Goal: Task Accomplishment & Management: Complete application form

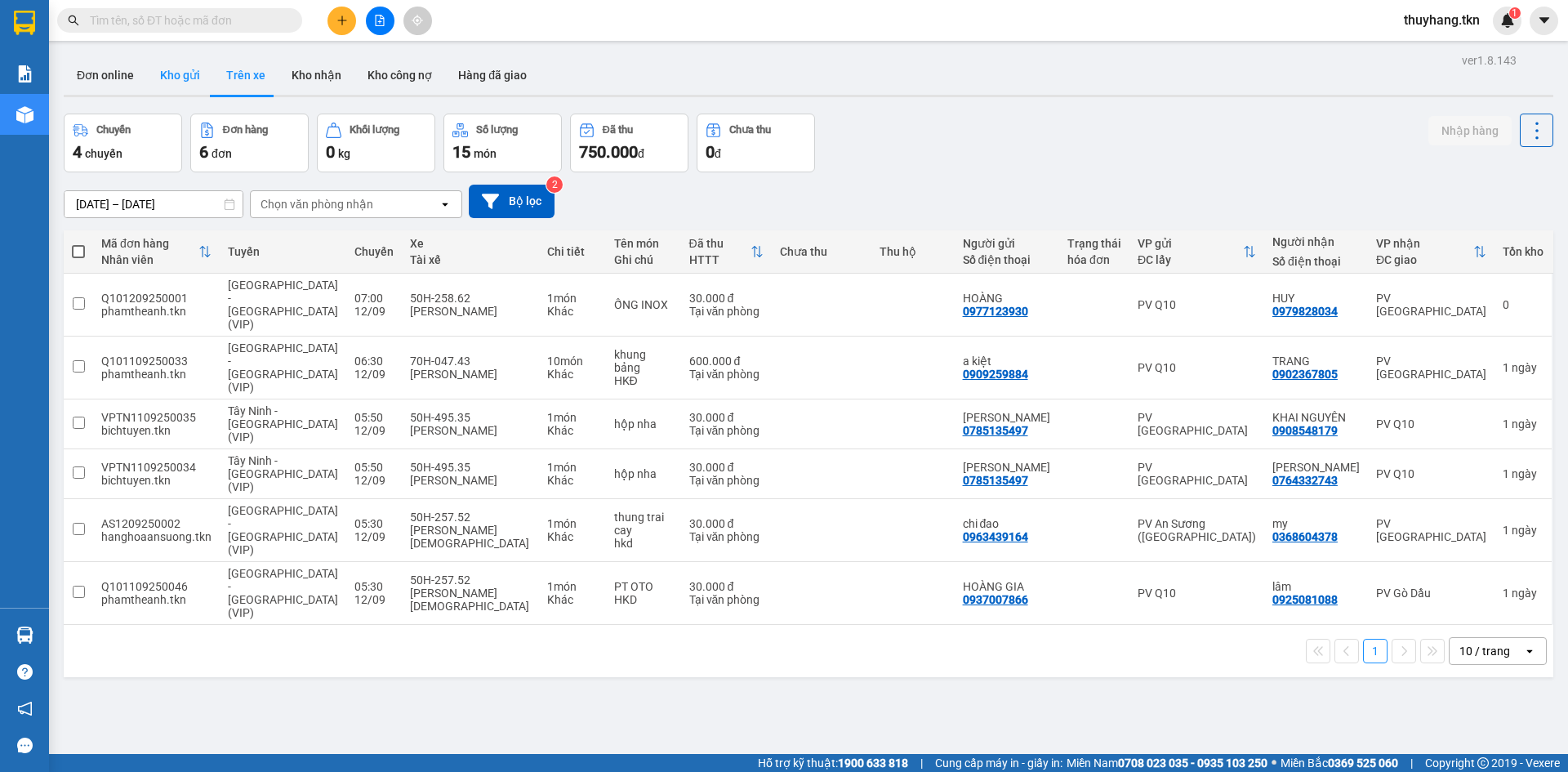
click at [198, 77] on button "Kho gửi" at bounding box center [180, 76] width 66 height 40
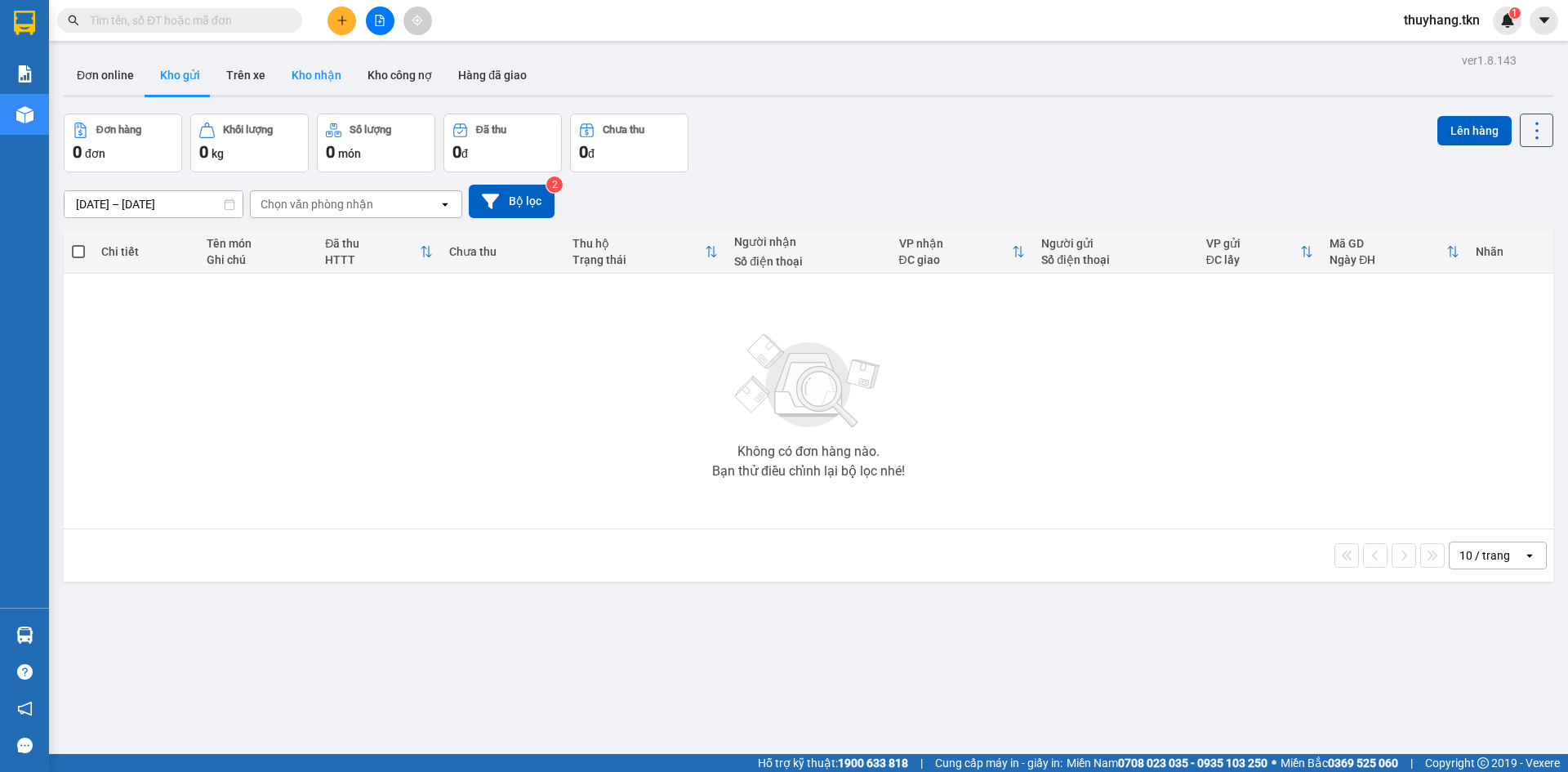
click at [297, 85] on button "Kho nhận" at bounding box center [316, 76] width 76 height 40
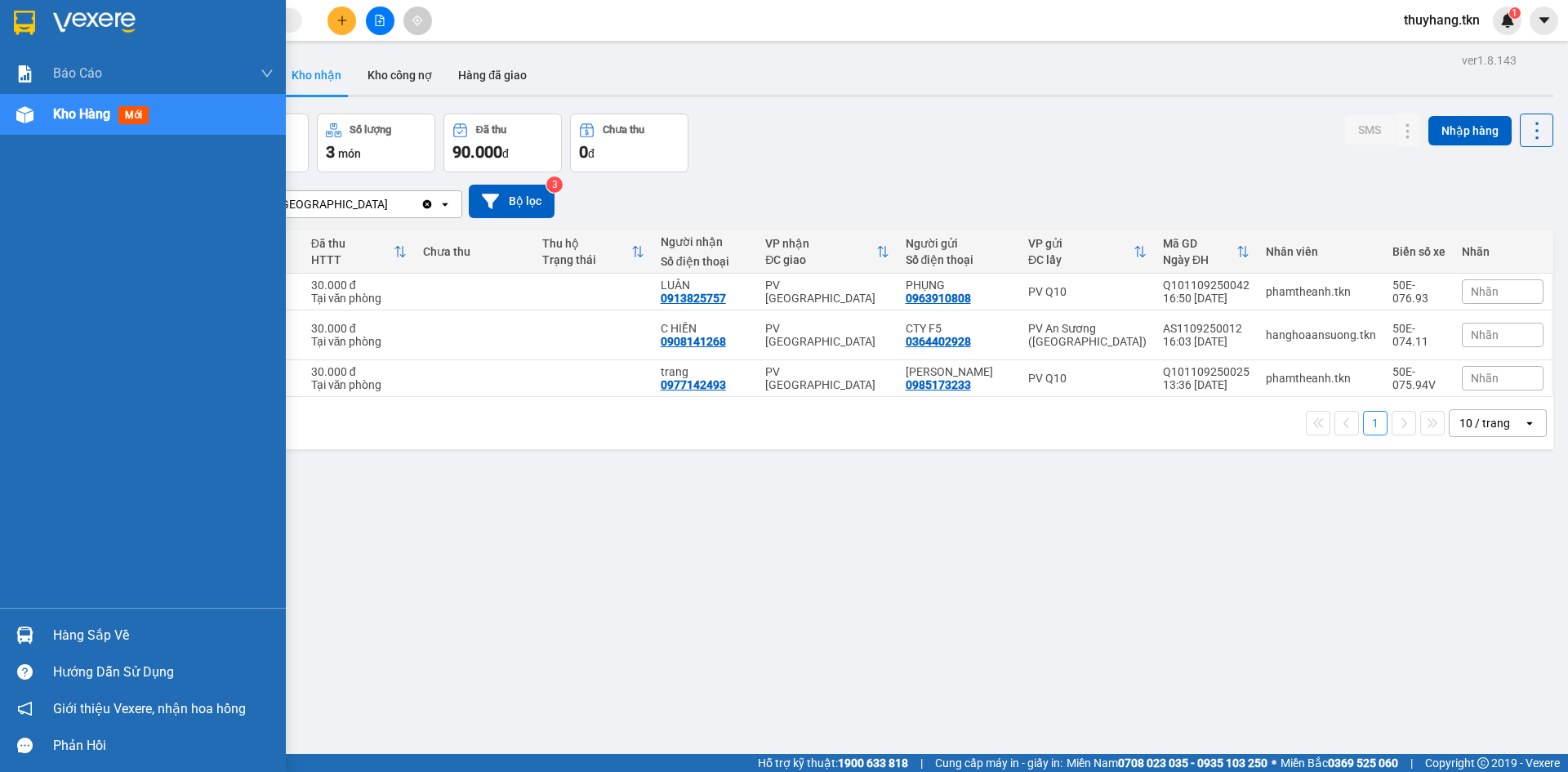
click at [53, 635] on div "Hàng sắp về" at bounding box center [163, 635] width 221 height 25
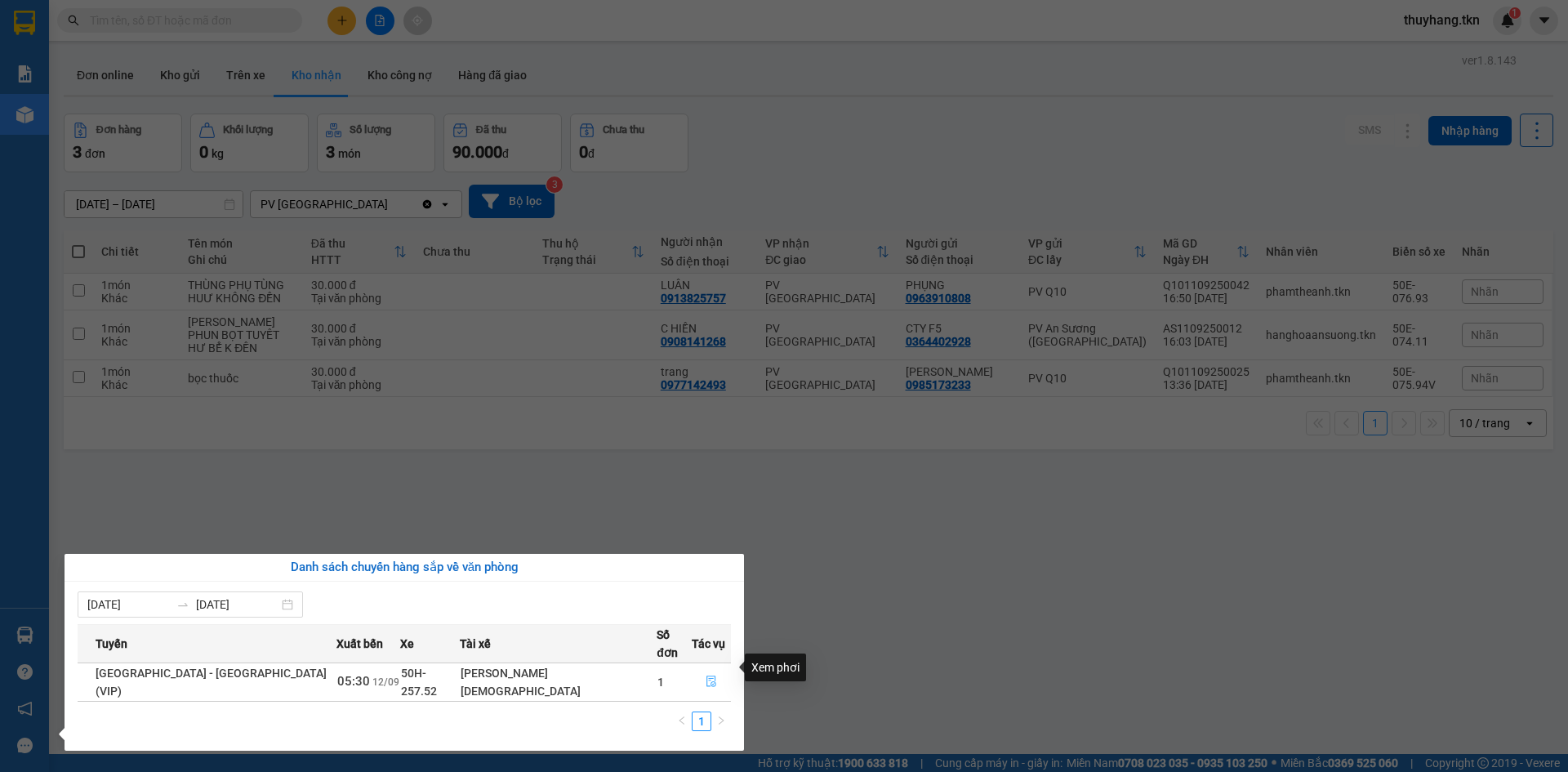
click at [706, 676] on icon "file-done" at bounding box center [711, 681] width 11 height 11
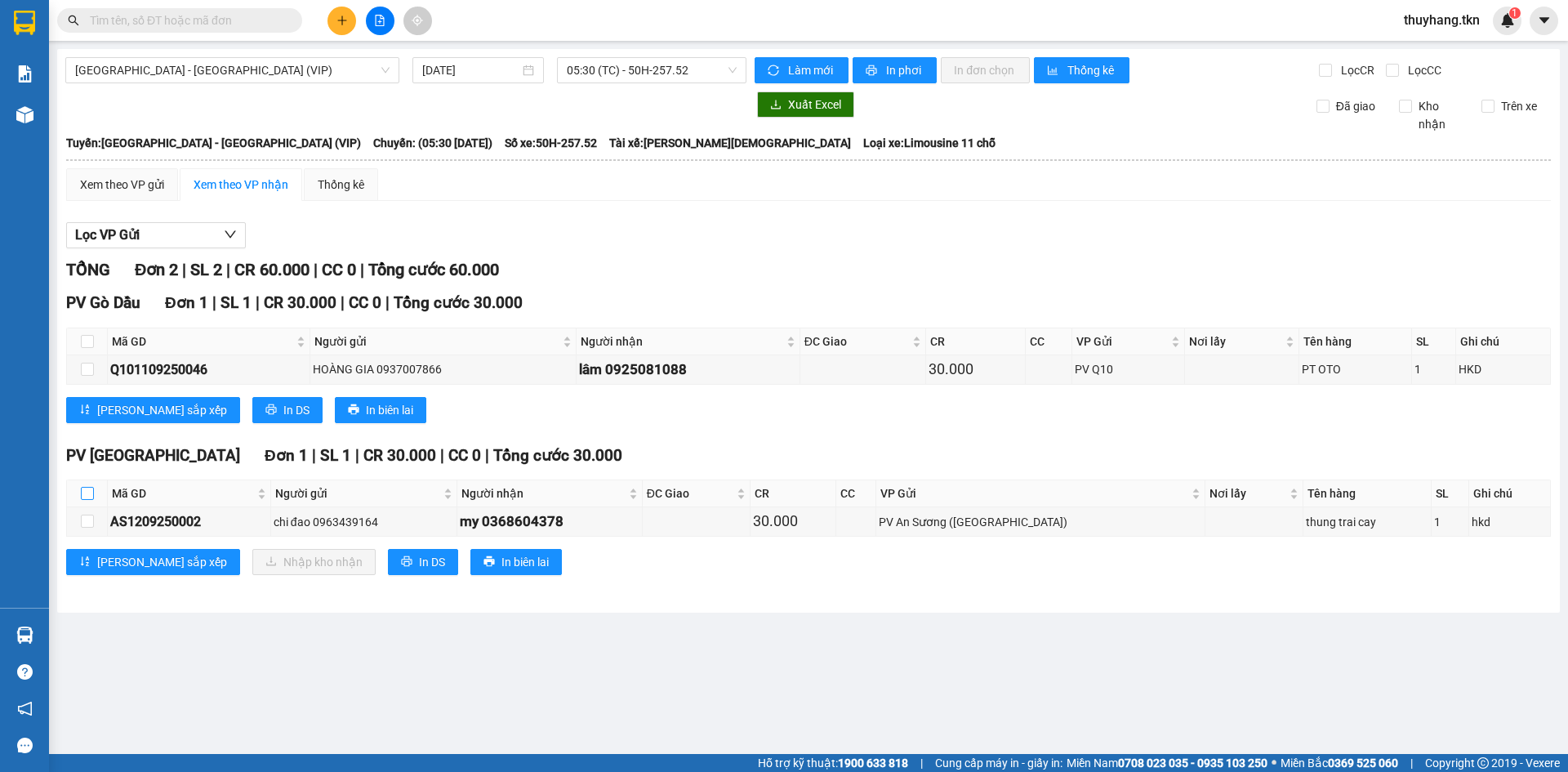
click at [85, 493] on input "checkbox" at bounding box center [87, 493] width 13 height 13
checkbox input "true"
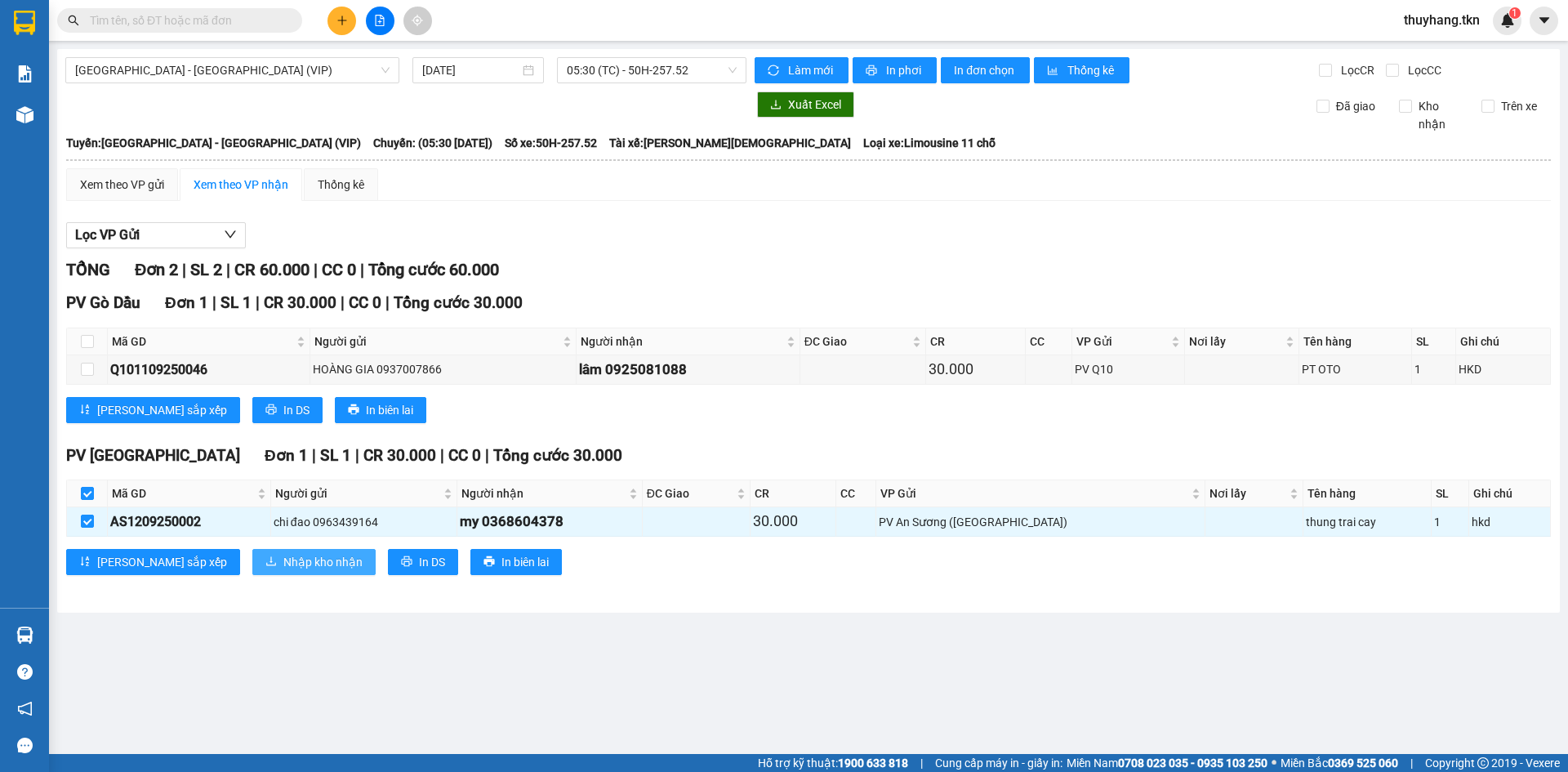
click at [284, 562] on span "Nhập kho nhận" at bounding box center [323, 561] width 79 height 18
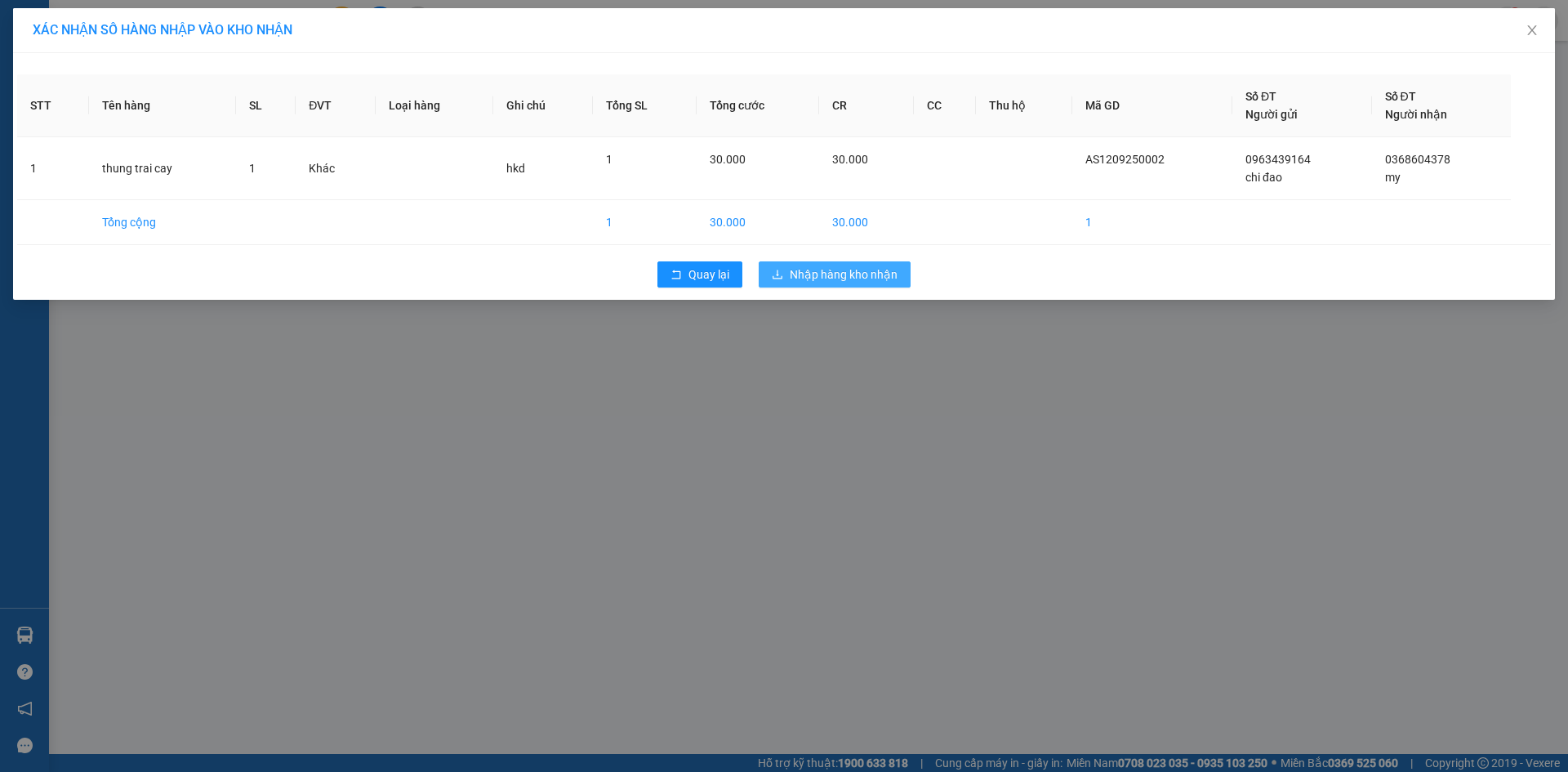
click at [838, 273] on span "Nhập hàng kho nhận" at bounding box center [843, 274] width 107 height 18
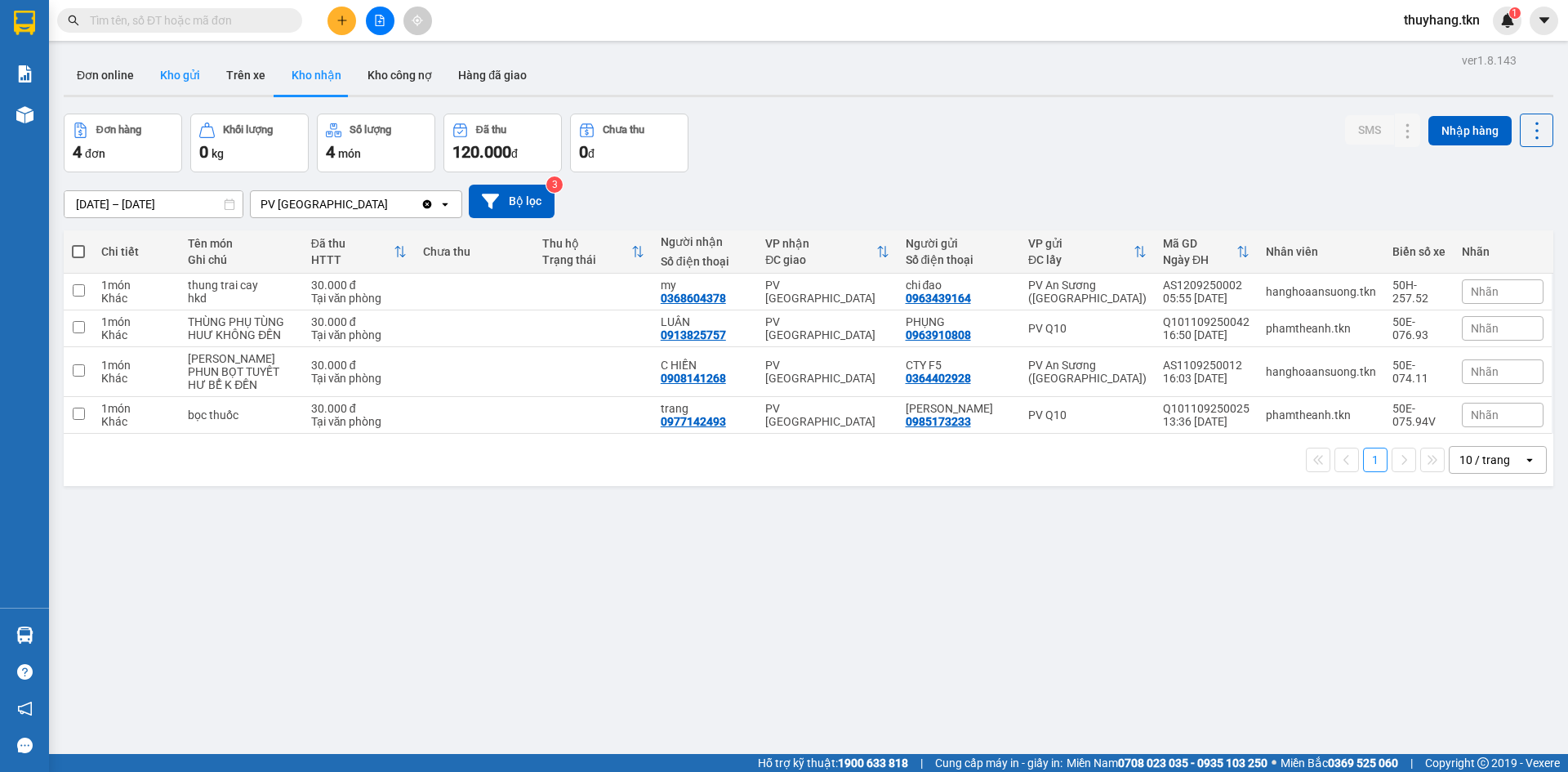
click at [191, 76] on button "Kho gửi" at bounding box center [180, 76] width 66 height 40
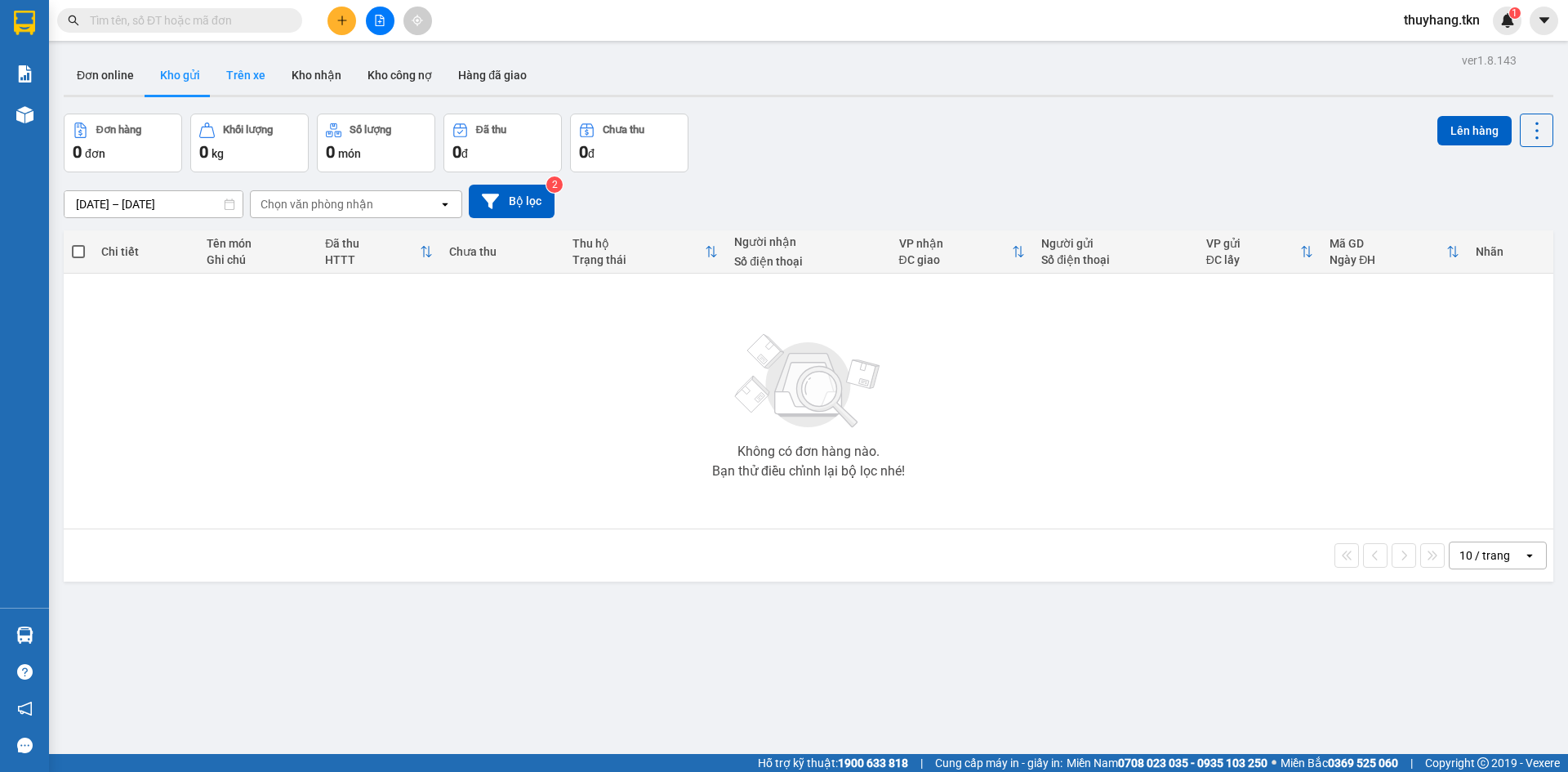
click at [239, 76] on button "Trên xe" at bounding box center [246, 76] width 65 height 40
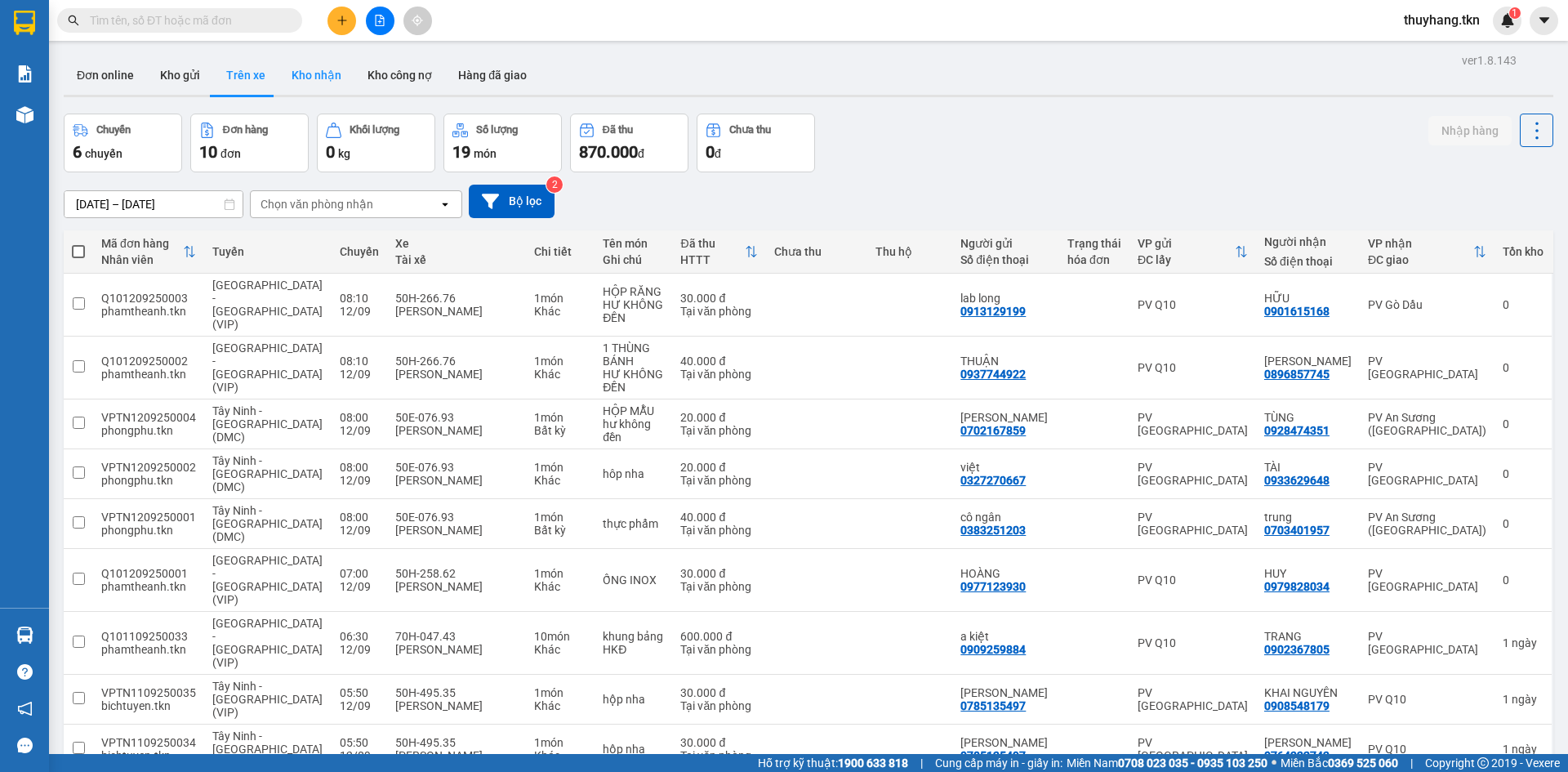
click at [308, 76] on button "Kho nhận" at bounding box center [316, 76] width 76 height 40
type input "[DATE] – [DATE]"
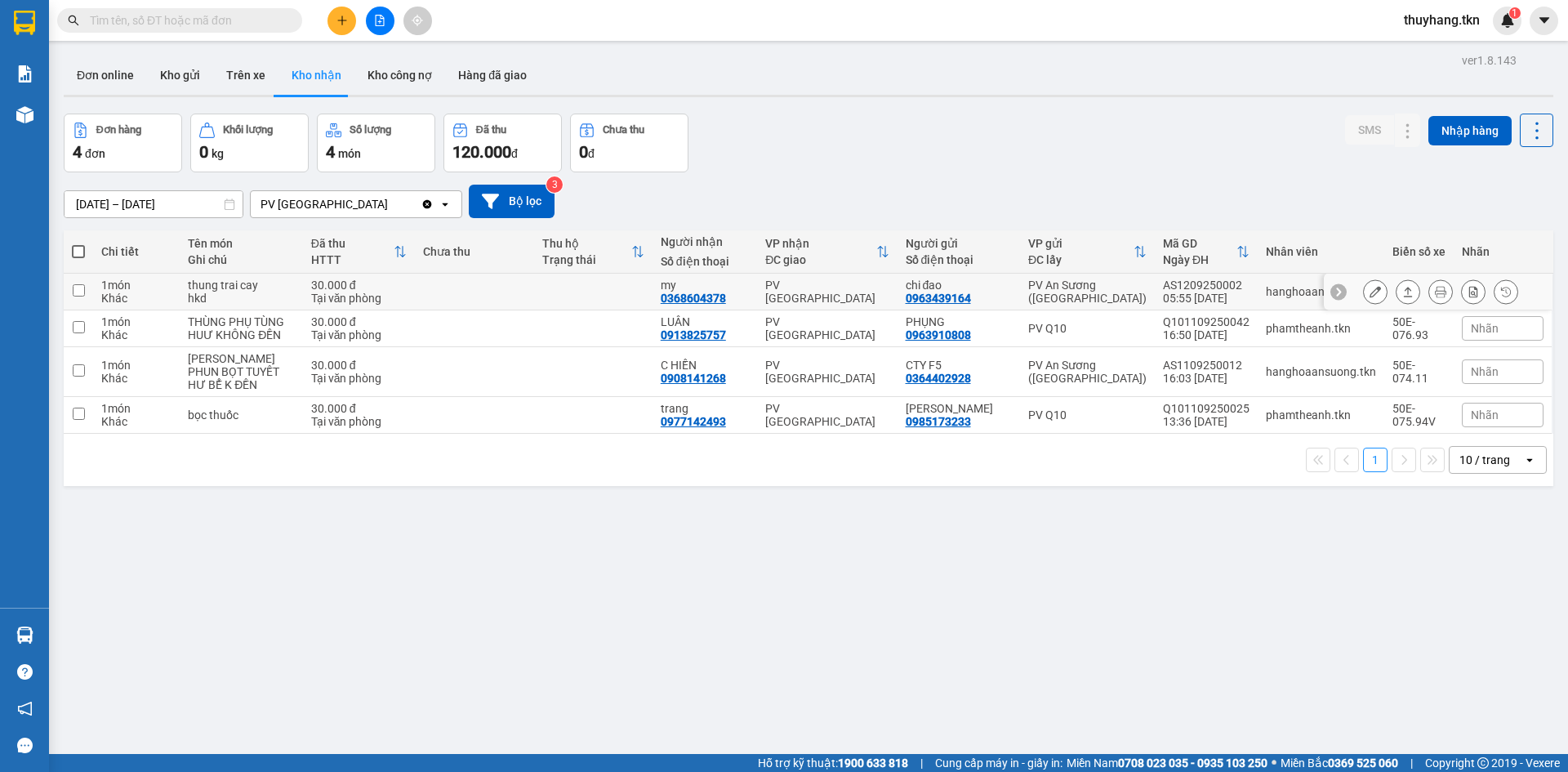
click at [595, 289] on td at bounding box center [594, 291] width 119 height 37
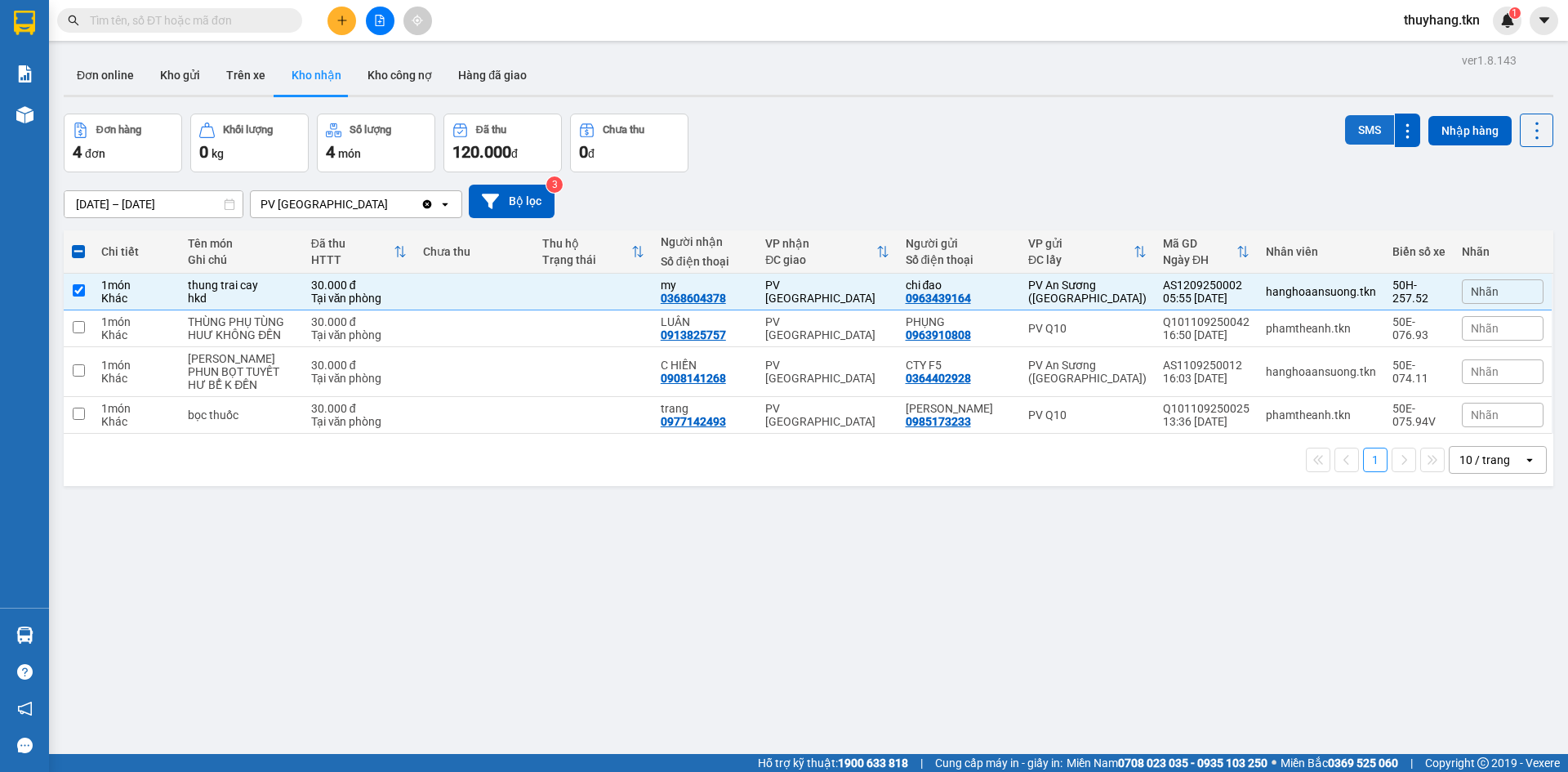
click at [1351, 124] on button "SMS" at bounding box center [1369, 130] width 49 height 29
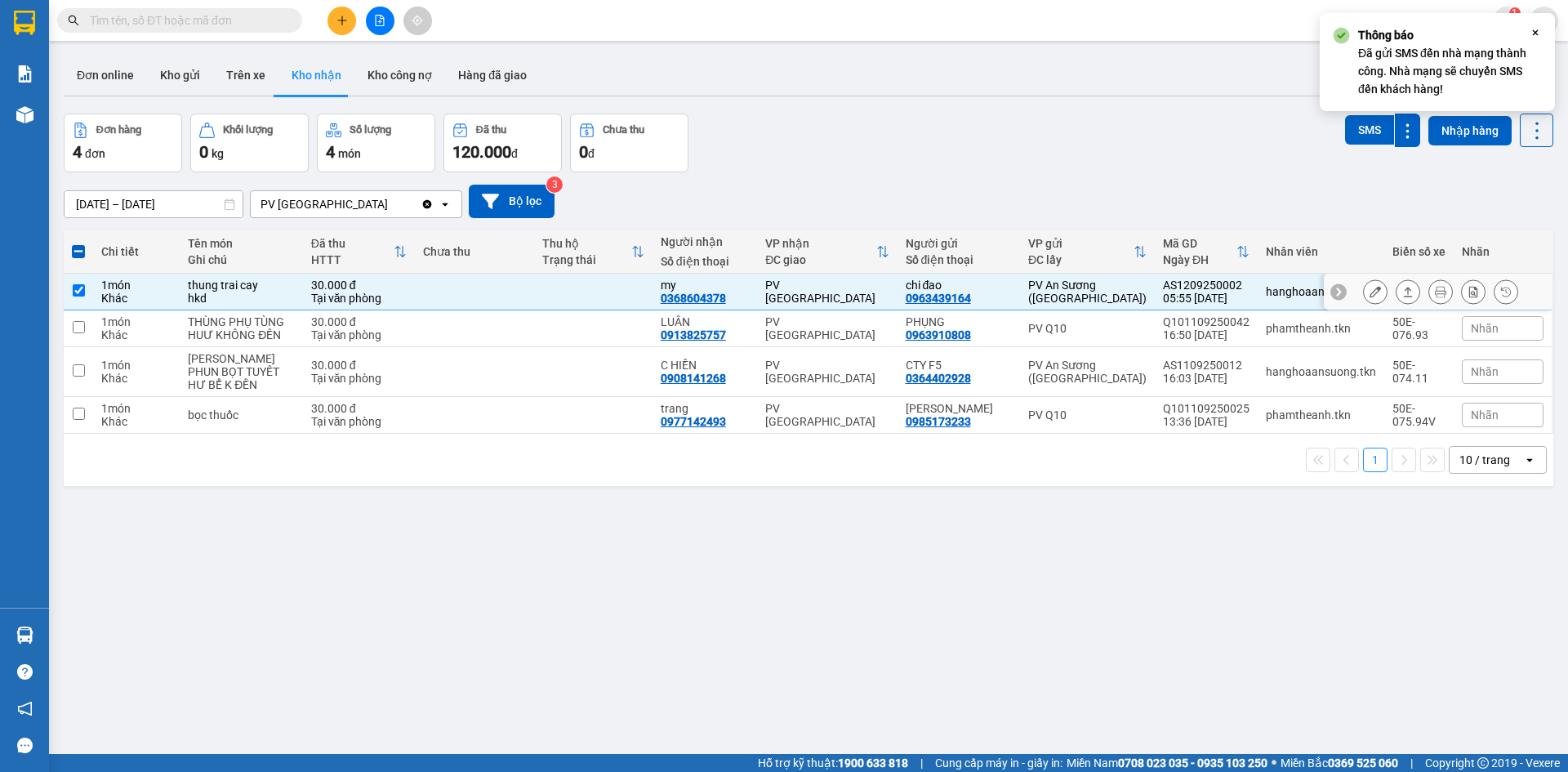
click at [449, 291] on td at bounding box center [474, 291] width 119 height 37
checkbox input "false"
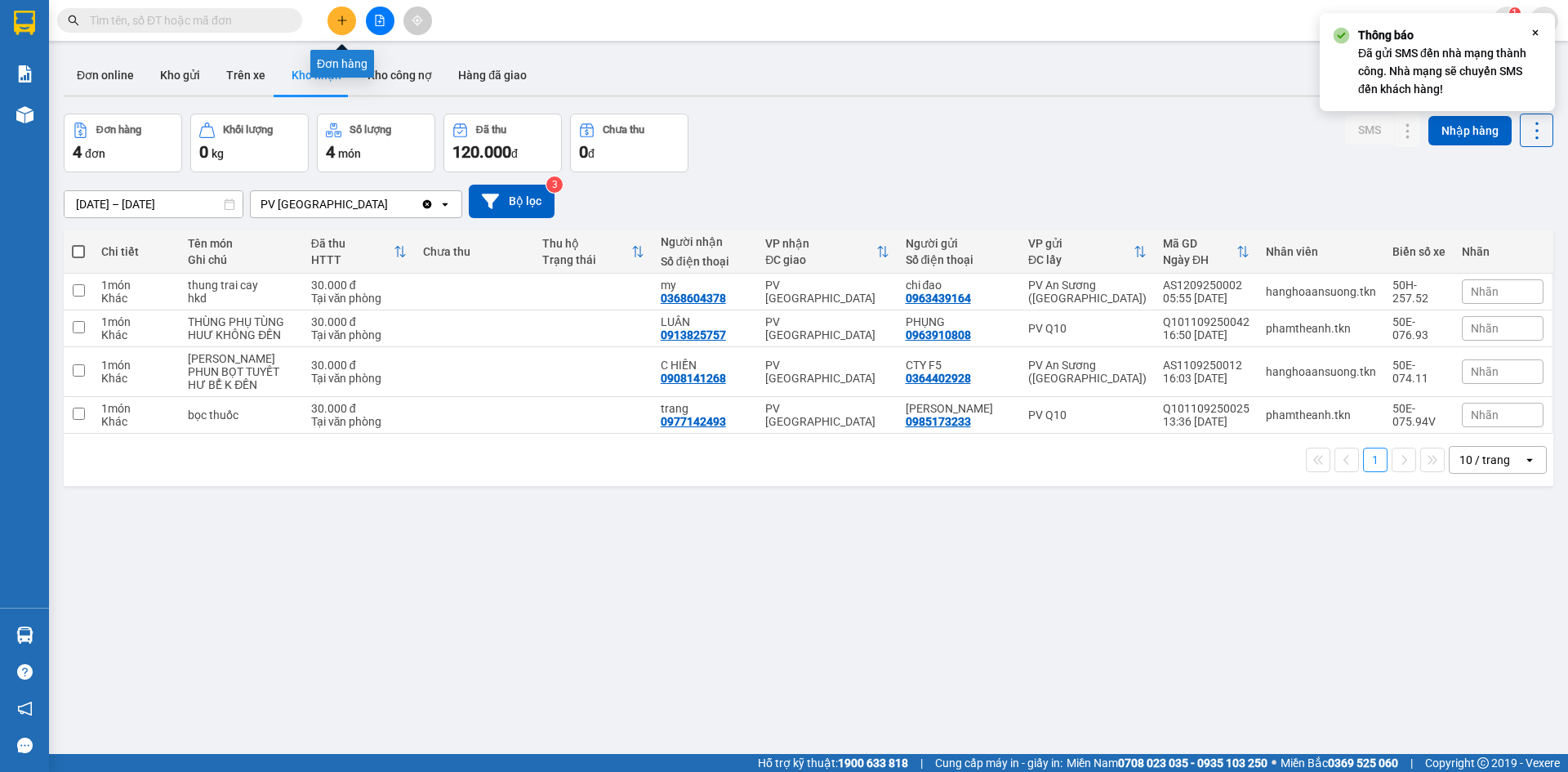
click at [338, 16] on icon "plus" at bounding box center [342, 20] width 11 height 11
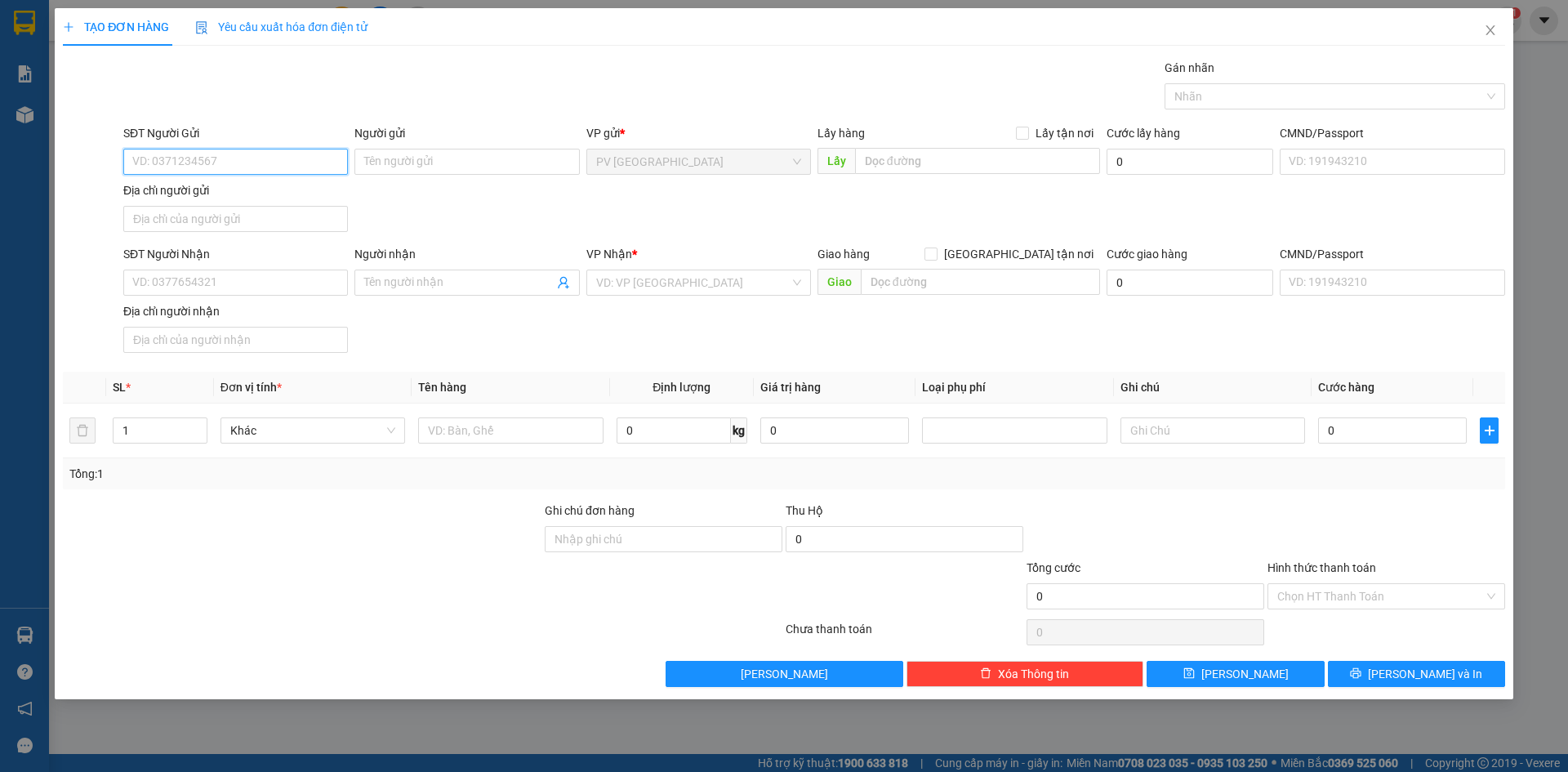
click at [313, 168] on input "SĐT Người Gửi" at bounding box center [235, 162] width 224 height 26
click at [284, 199] on div "0937898800 - A THO" at bounding box center [235, 194] width 205 height 18
type input "0937898800"
type input "A THO"
type input "0909360532"
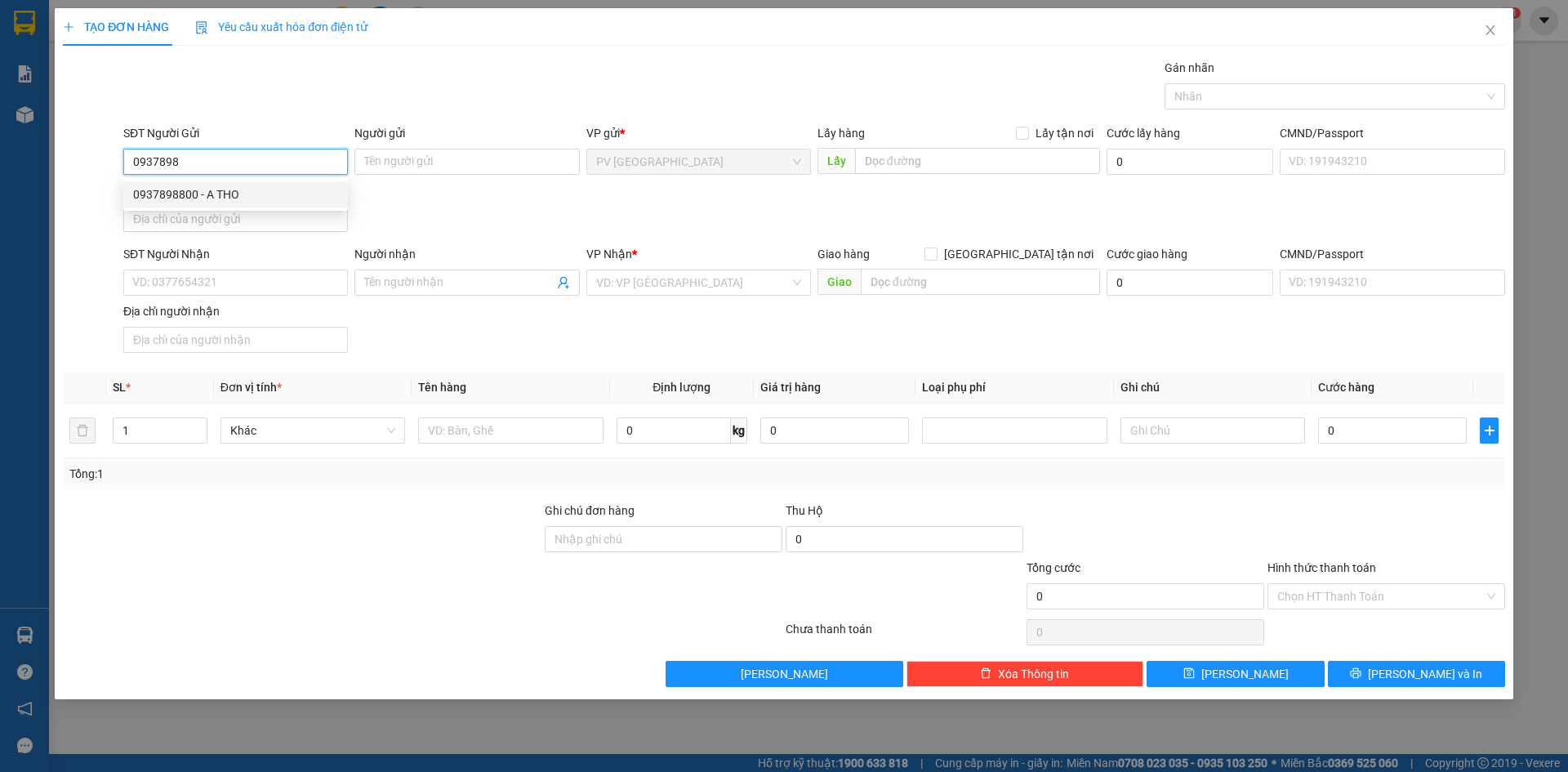
type input "A TRỰC"
type input "30.000"
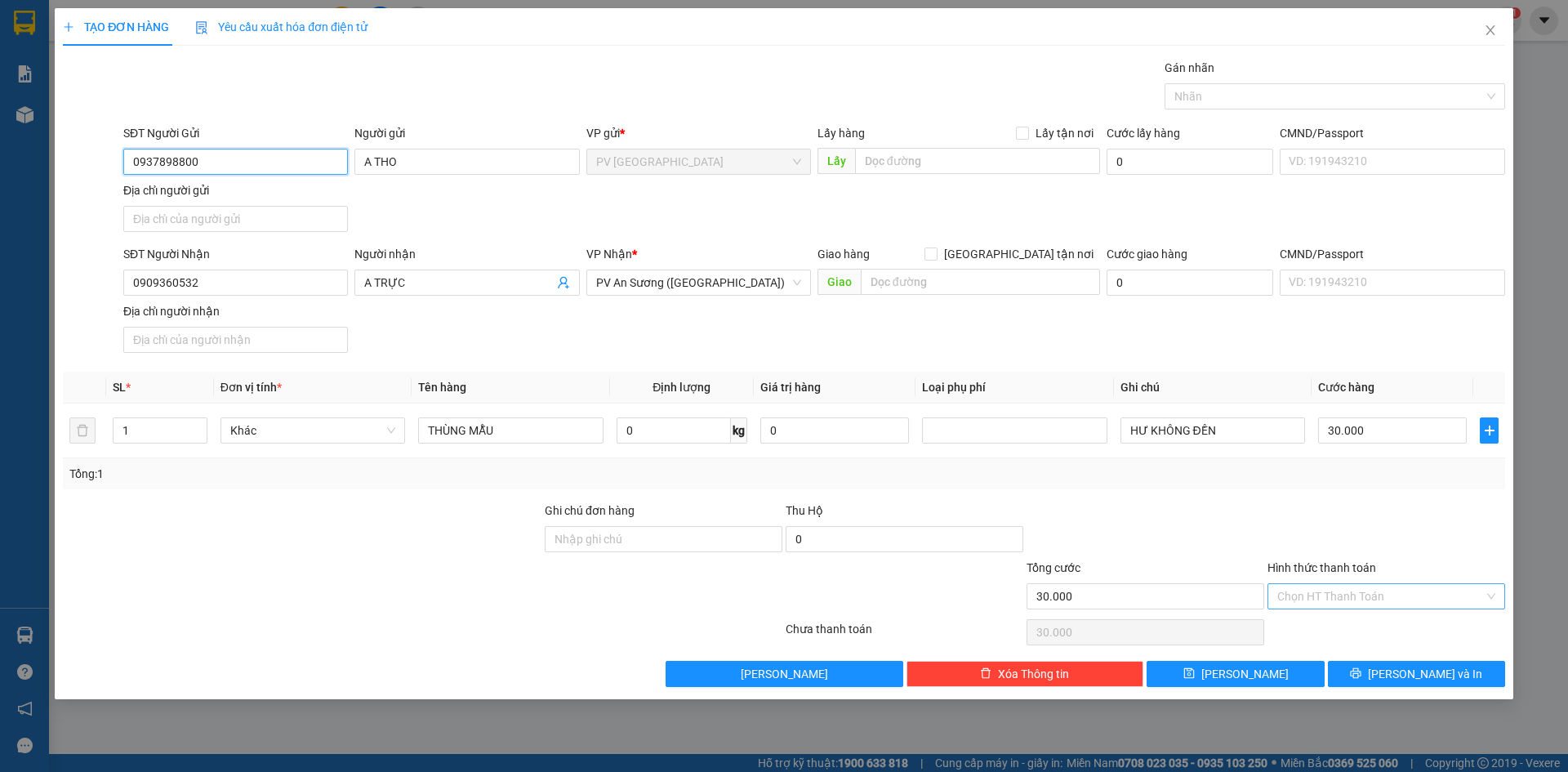
type input "0937898800"
click at [1393, 593] on input "Hình thức thanh toán" at bounding box center [1380, 597] width 206 height 25
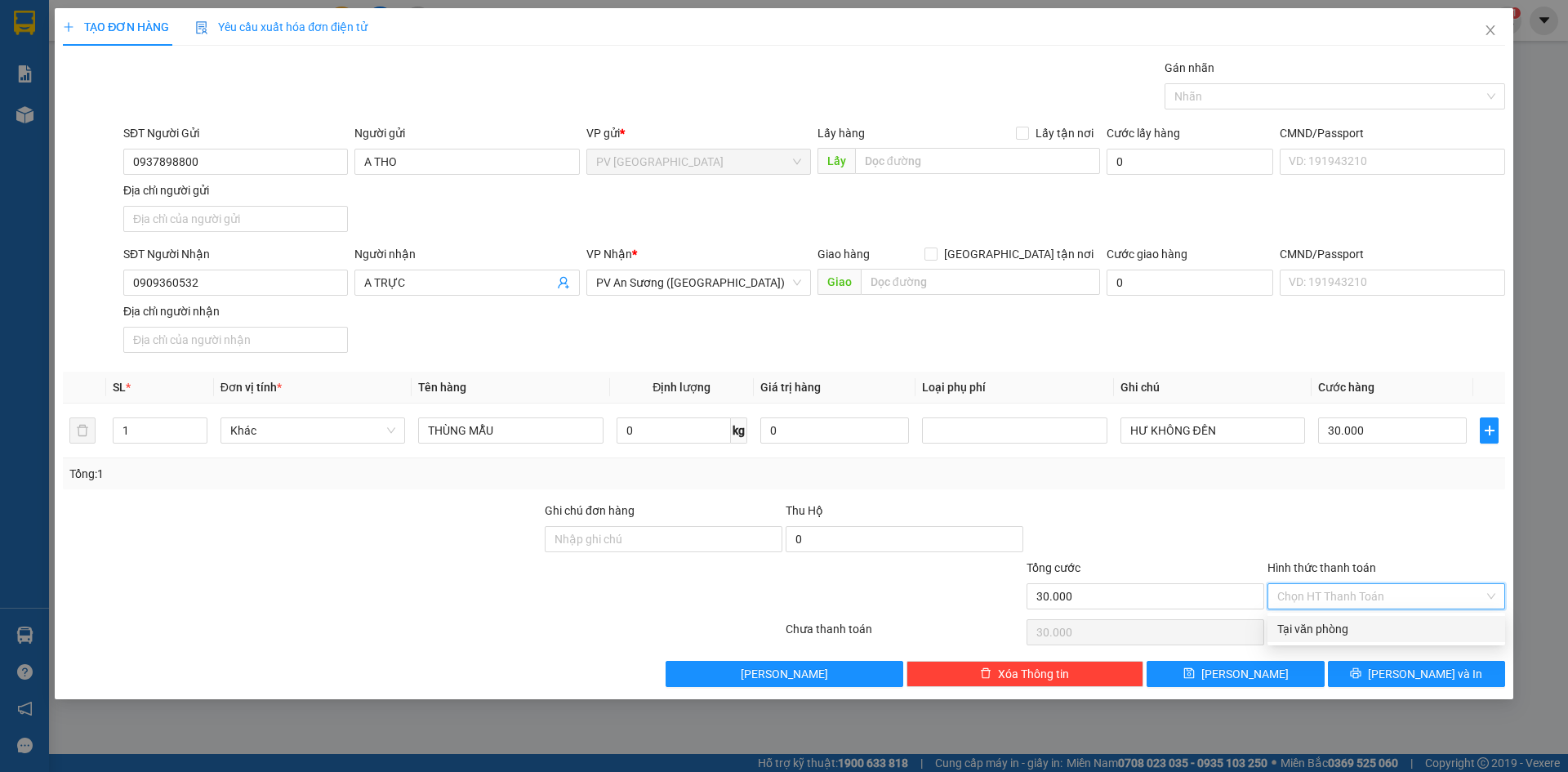
click at [1381, 627] on div "Tại văn phòng" at bounding box center [1386, 628] width 218 height 18
type input "0"
click at [1339, 672] on button "[PERSON_NAME] và In" at bounding box center [1416, 674] width 177 height 26
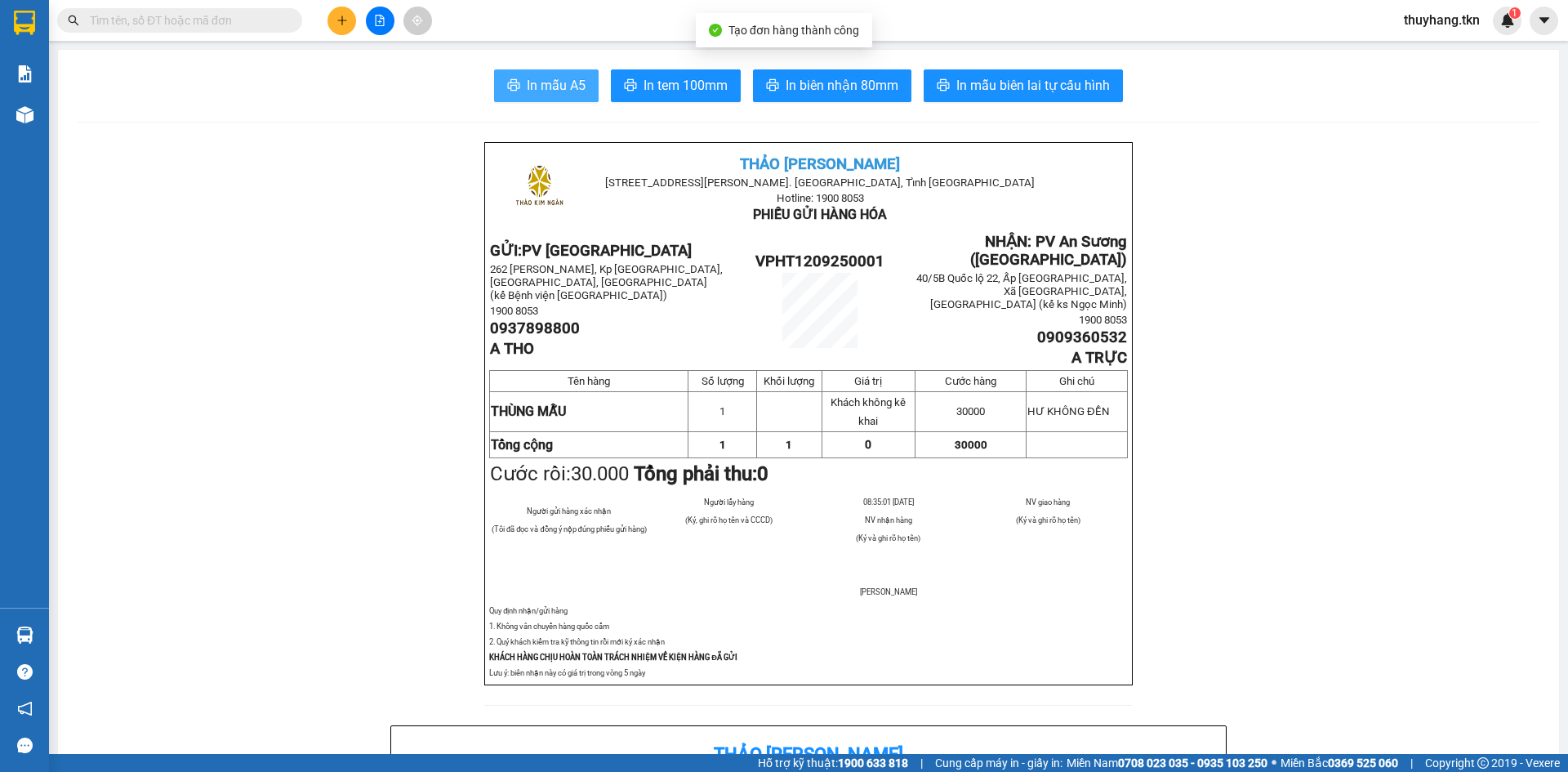
click at [534, 85] on span "In mẫu A5" at bounding box center [556, 85] width 58 height 21
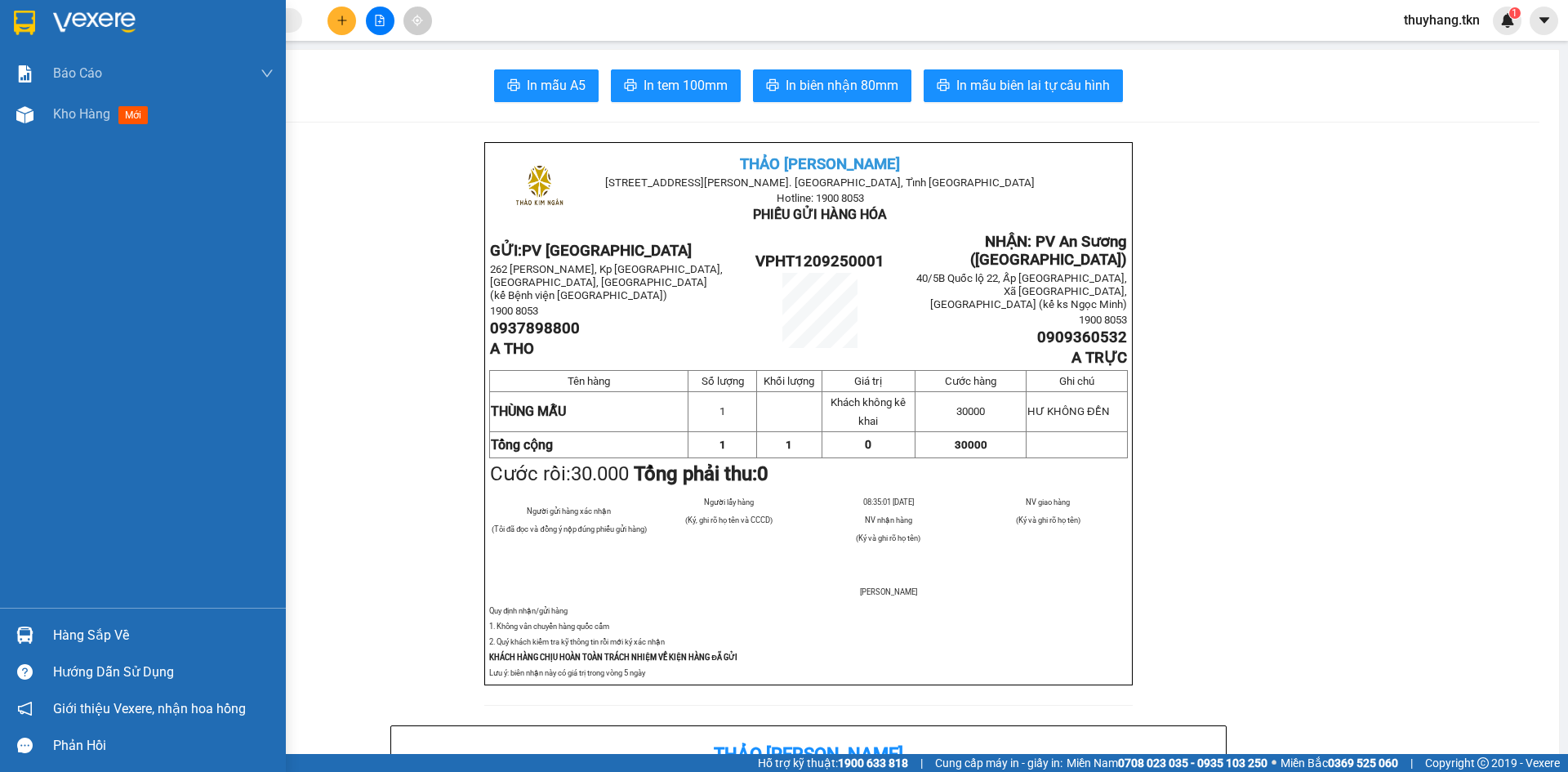
click at [21, 18] on img at bounding box center [24, 22] width 21 height 25
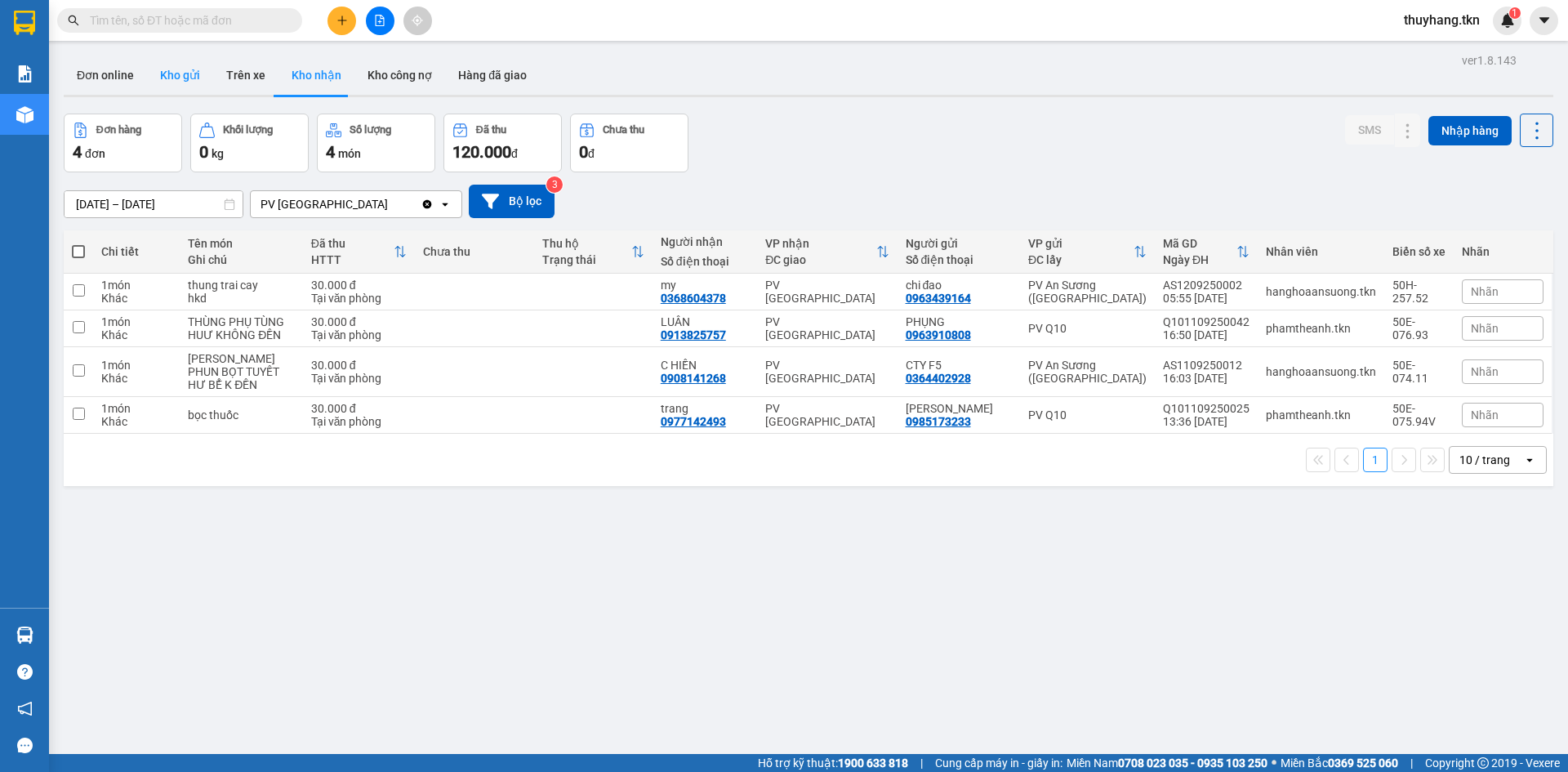
click at [180, 86] on button "Kho gửi" at bounding box center [180, 76] width 66 height 40
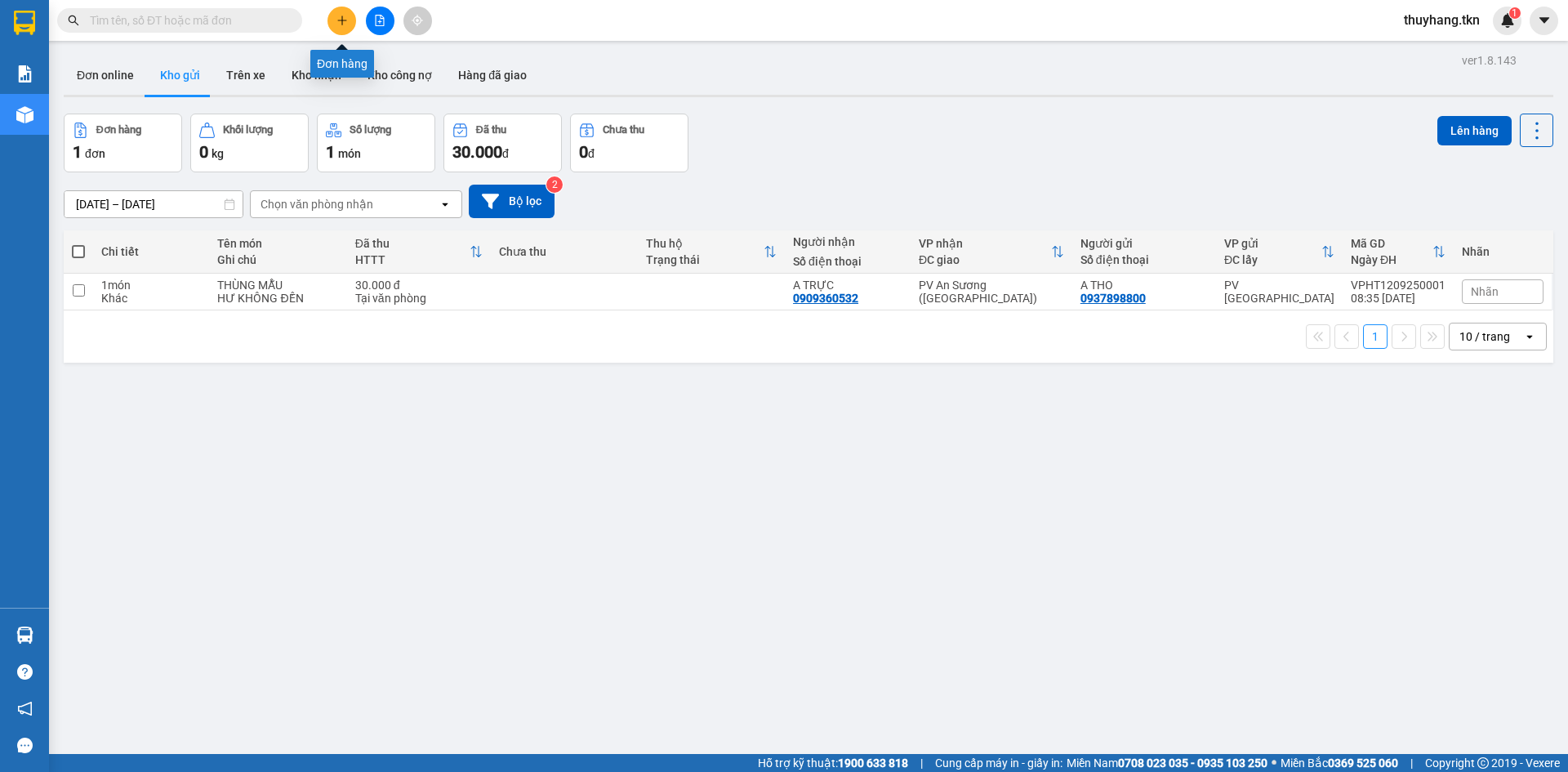
click at [340, 24] on icon "plus" at bounding box center [342, 20] width 11 height 11
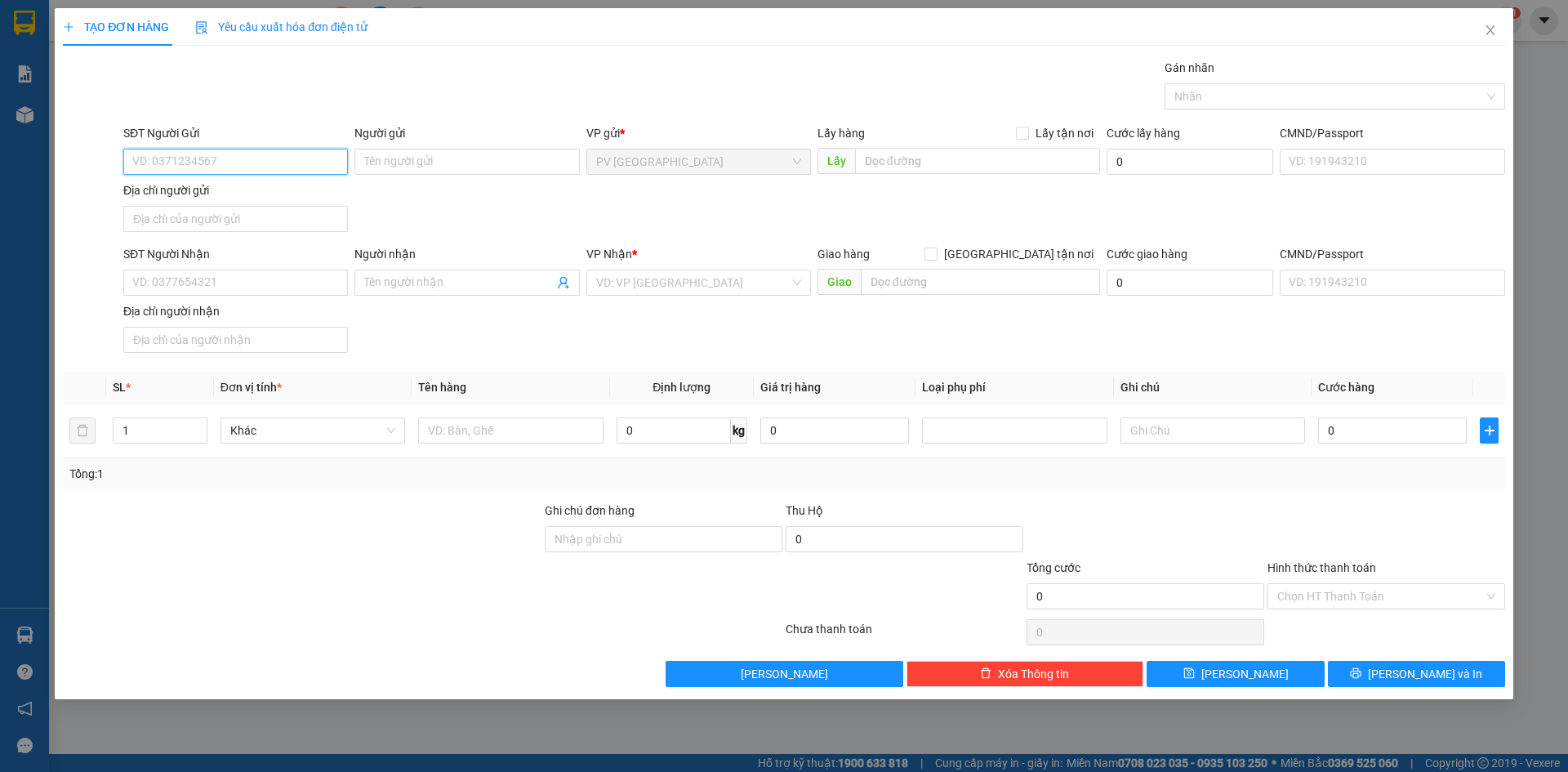
click at [319, 171] on input "SĐT Người Gửi" at bounding box center [235, 162] width 224 height 26
type input "0906141268"
click at [438, 169] on input "Người gửi" at bounding box center [466, 162] width 224 height 26
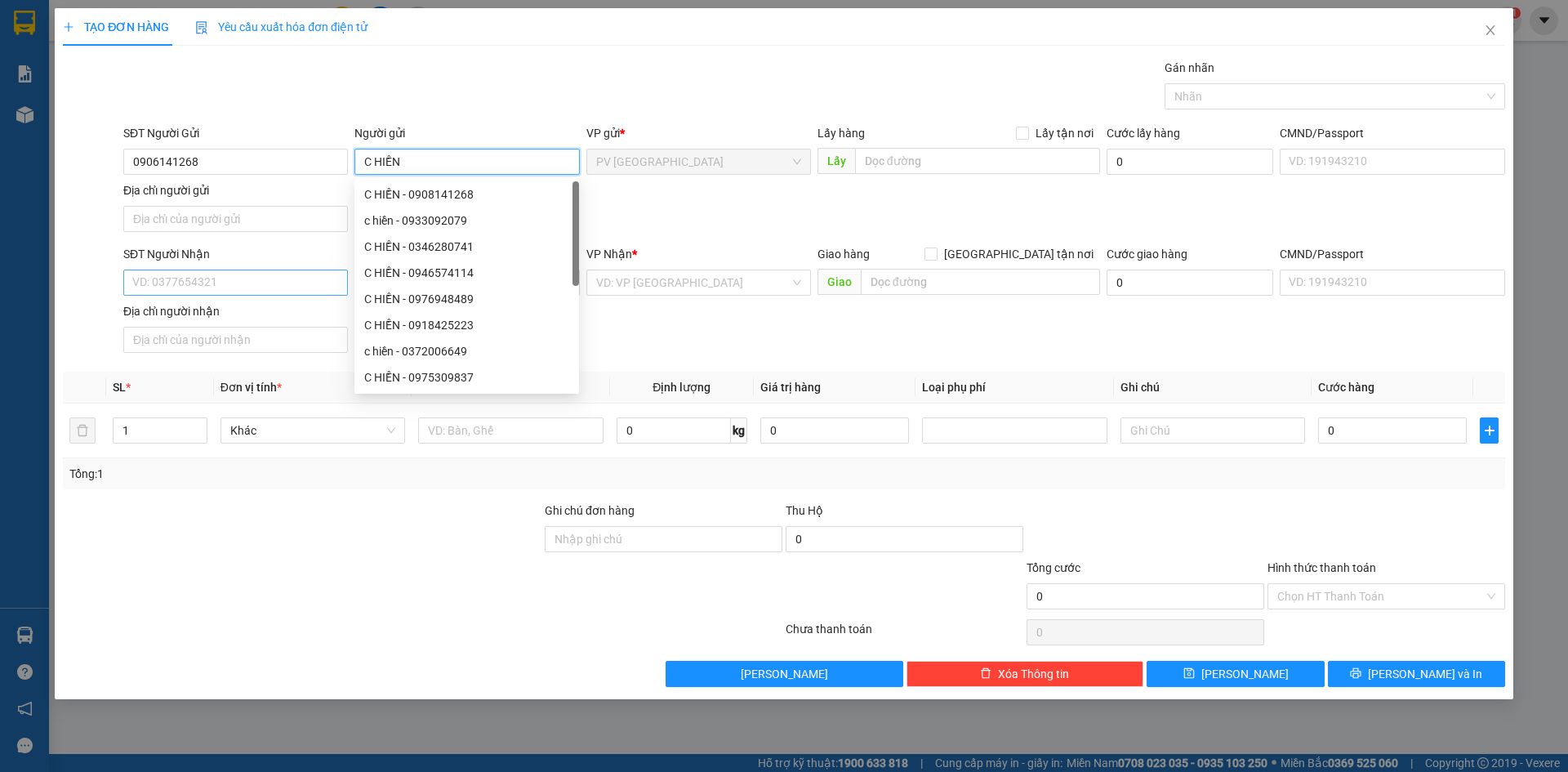
type input "C HIỀN"
click at [252, 289] on input "SĐT Người Nhận" at bounding box center [235, 283] width 224 height 26
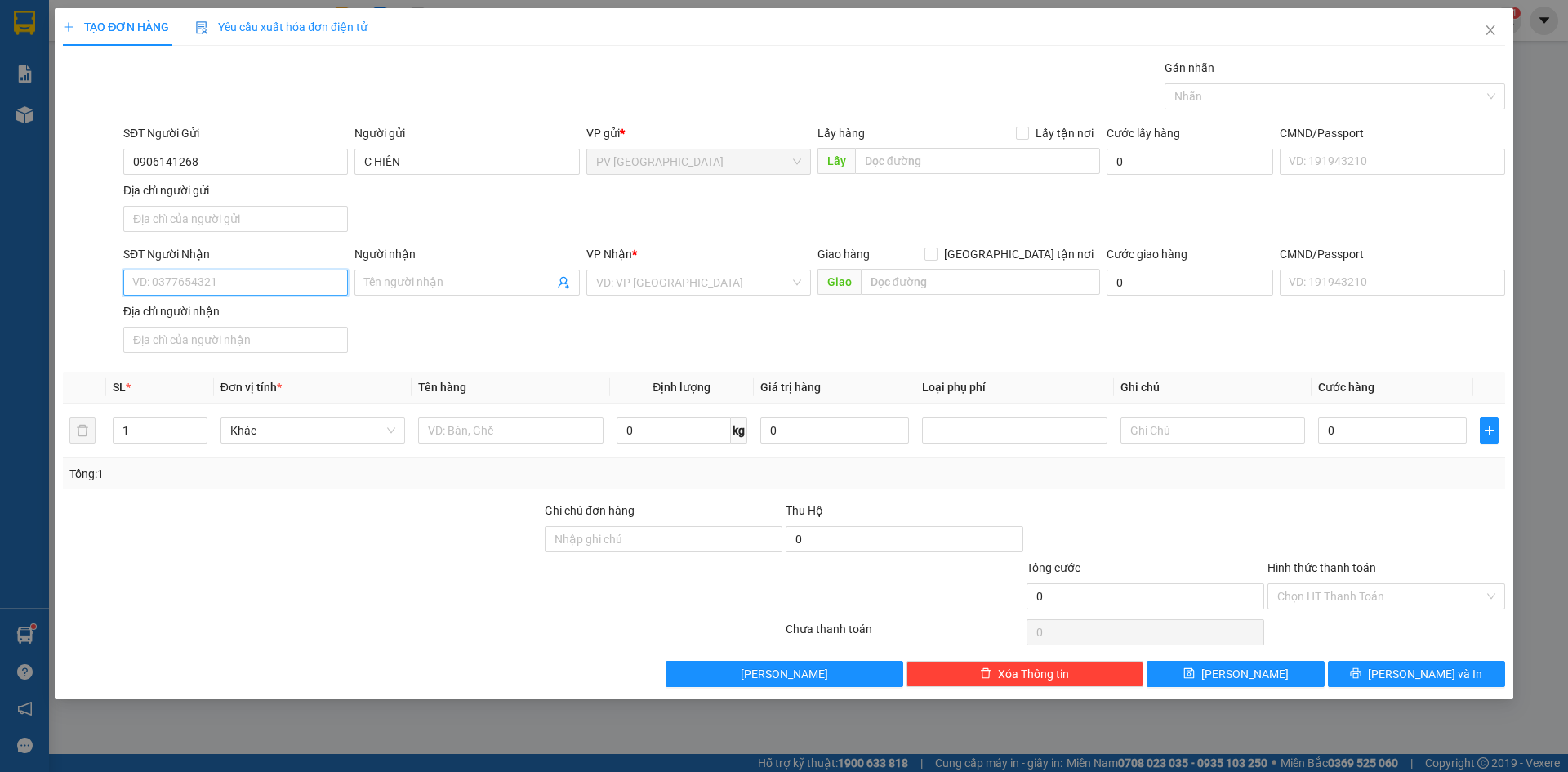
click at [315, 287] on input "SĐT Người Nhận" at bounding box center [235, 283] width 224 height 26
type input "0797060418"
click at [394, 273] on input "Người nhận" at bounding box center [459, 282] width 189 height 18
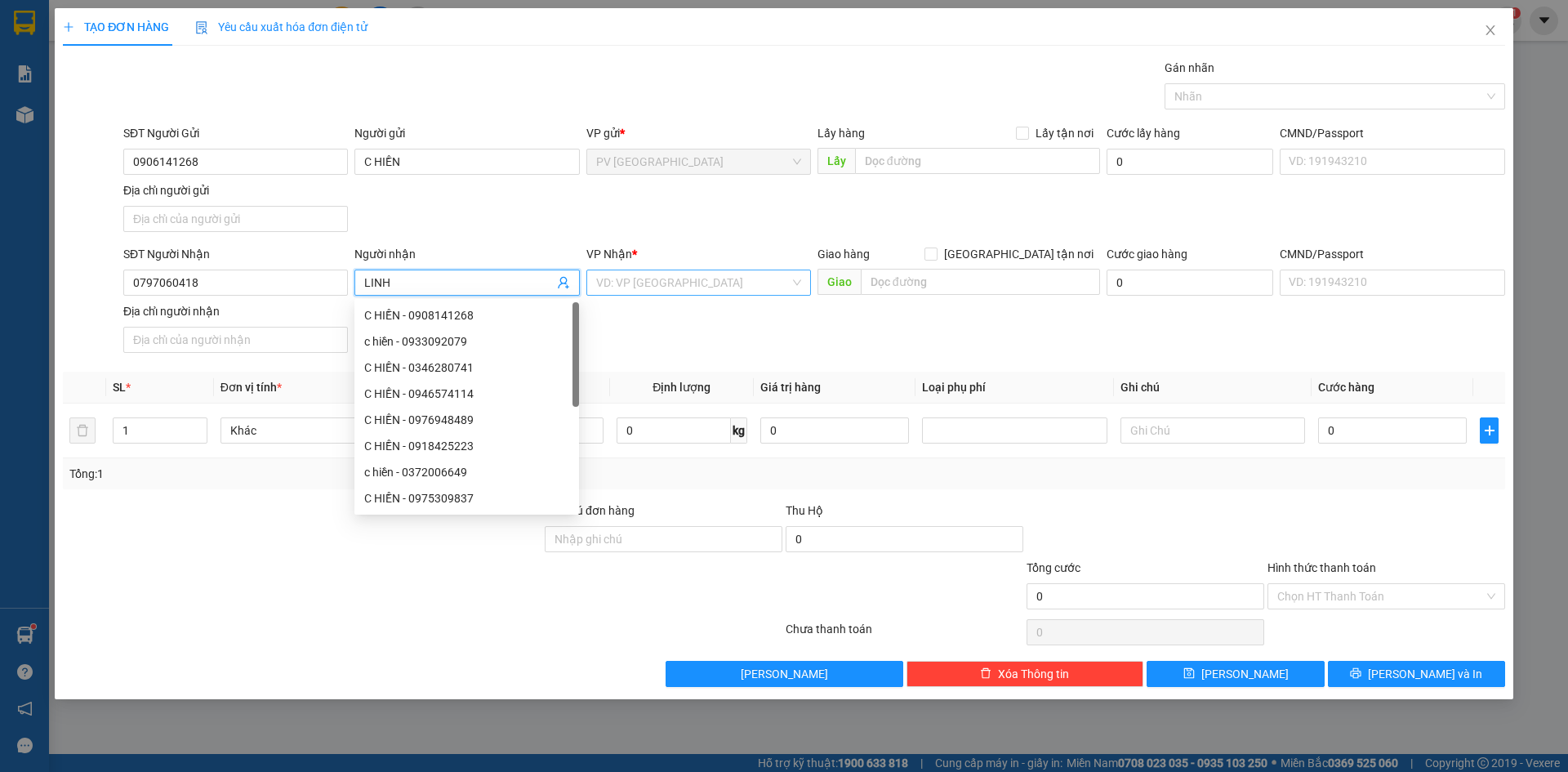
type input "LINH"
click at [617, 284] on input "search" at bounding box center [692, 283] width 193 height 25
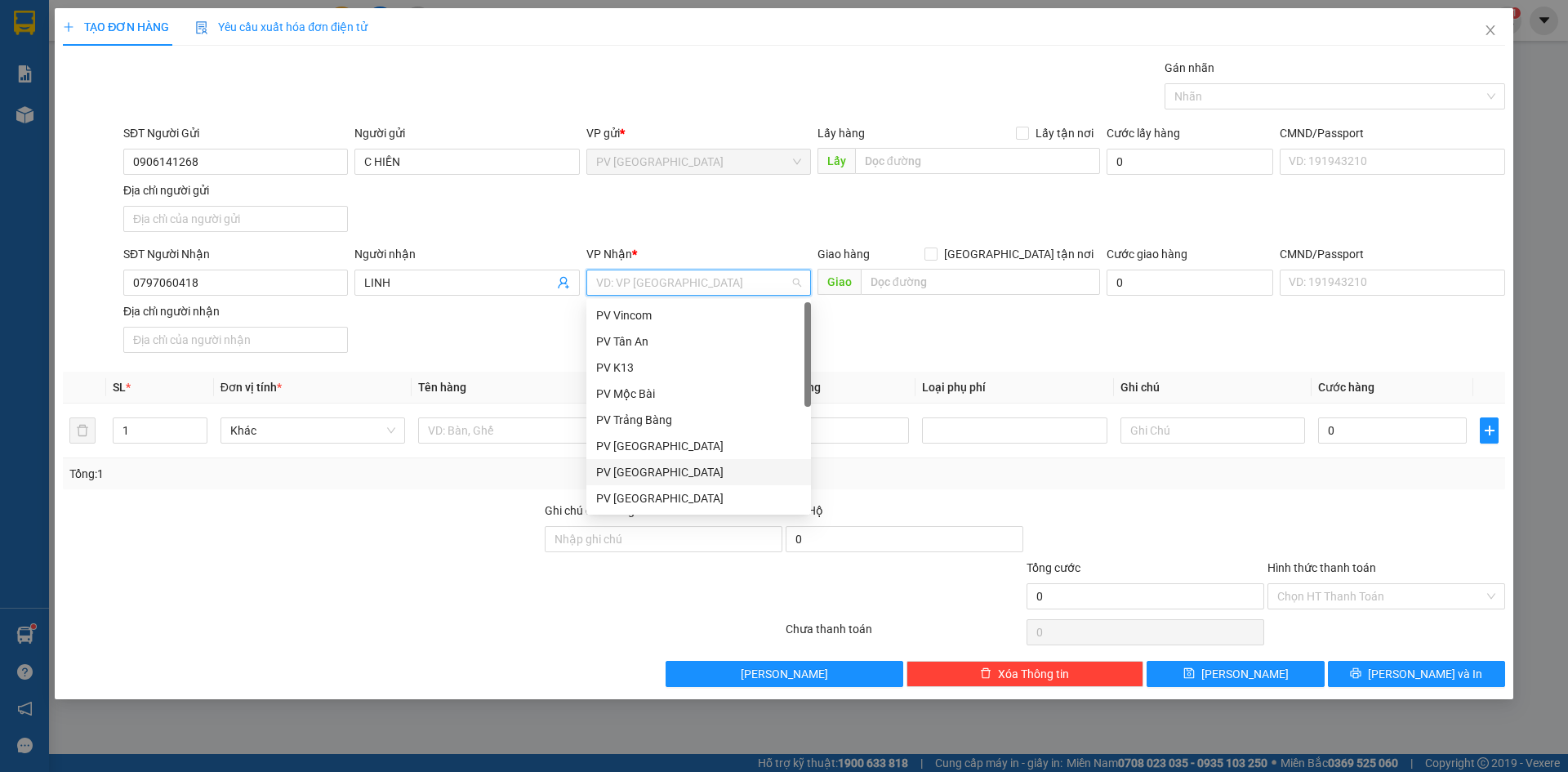
scroll to position [105, 0]
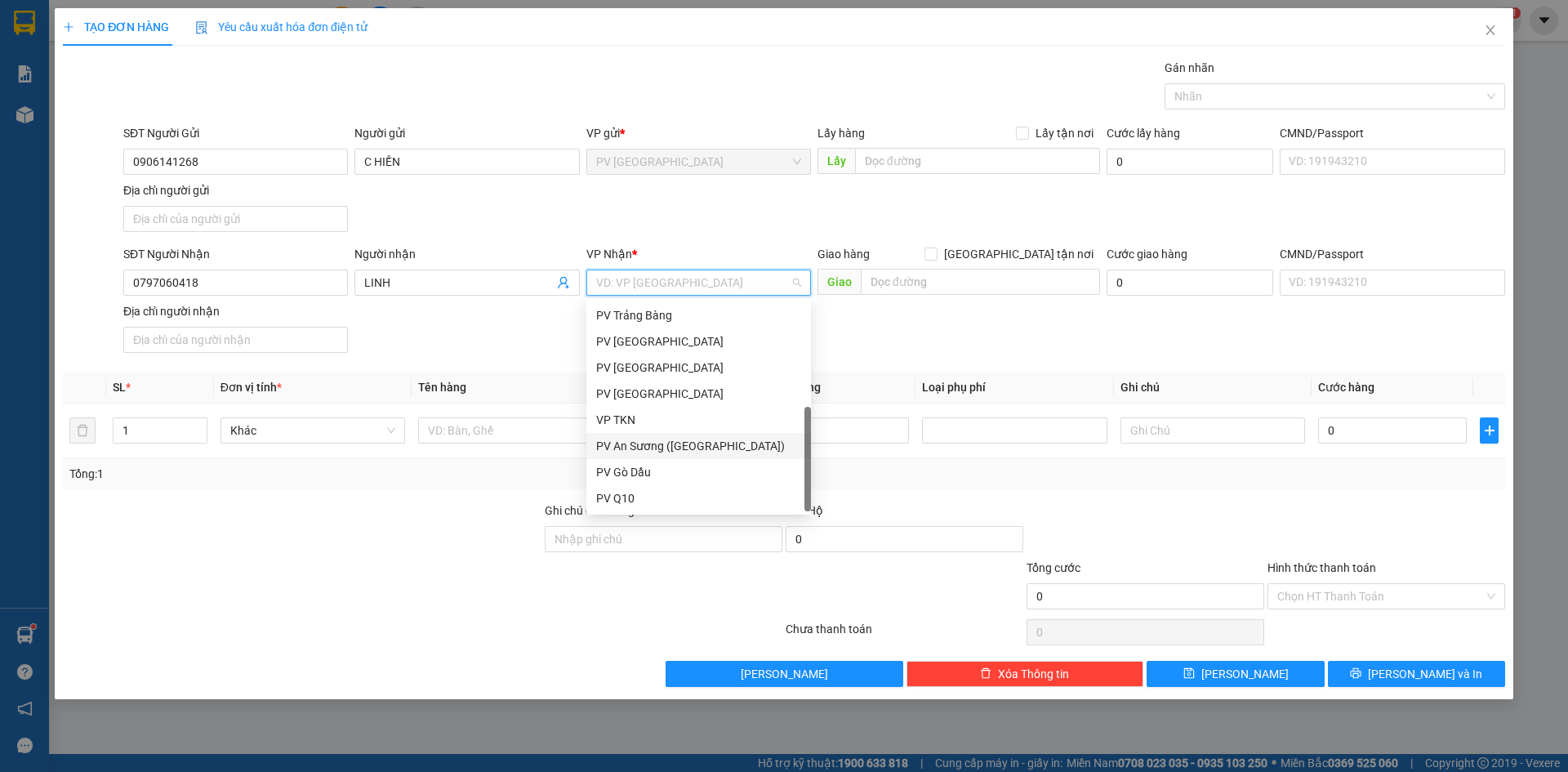
click at [635, 447] on div "PV An Sương ([GEOGRAPHIC_DATA])" at bounding box center [699, 445] width 205 height 18
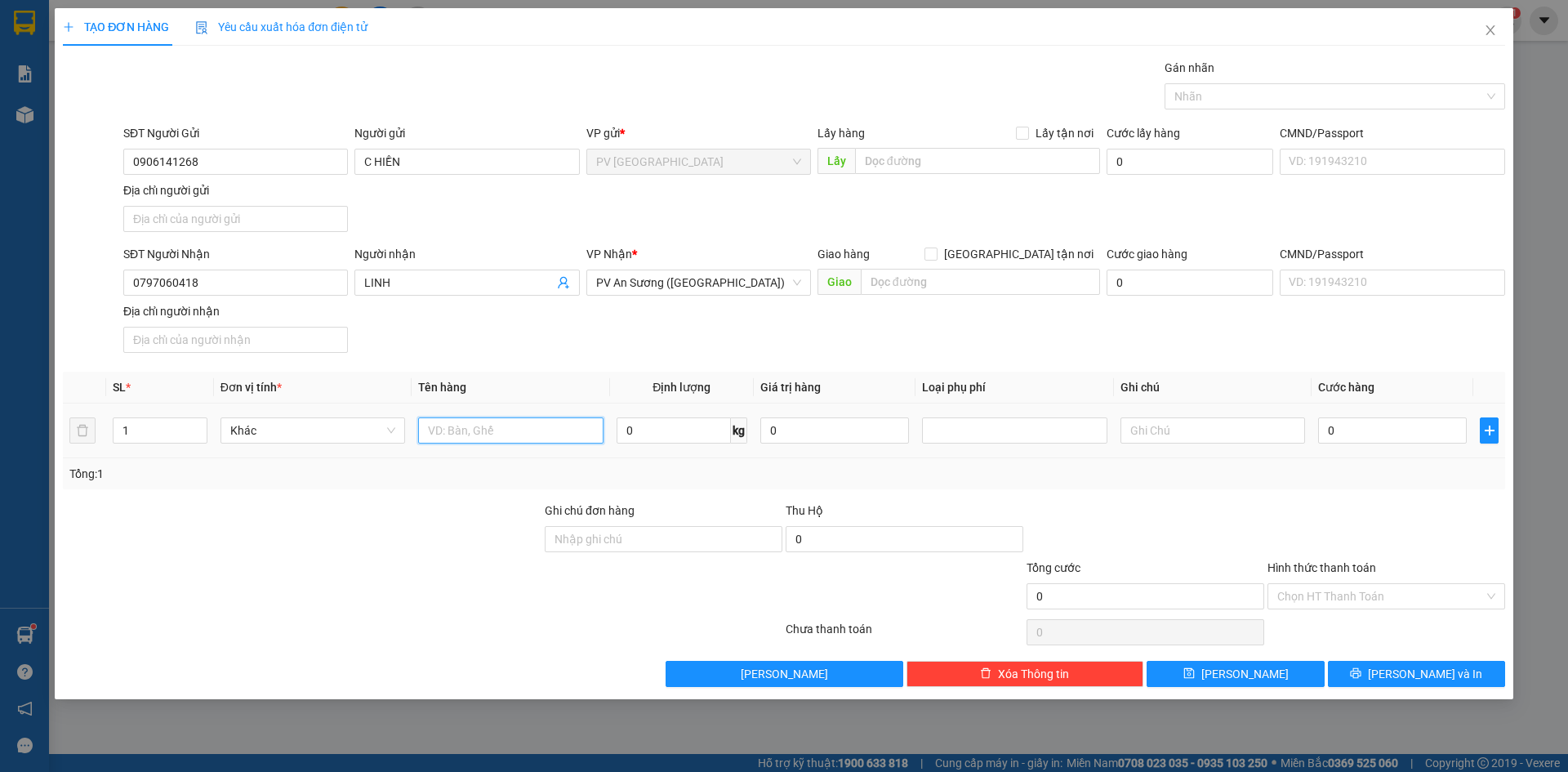
click at [487, 428] on input "text" at bounding box center [510, 431] width 185 height 26
type input "HỒ SƠ"
click at [1358, 433] on input "0" at bounding box center [1392, 431] width 149 height 26
type input "2"
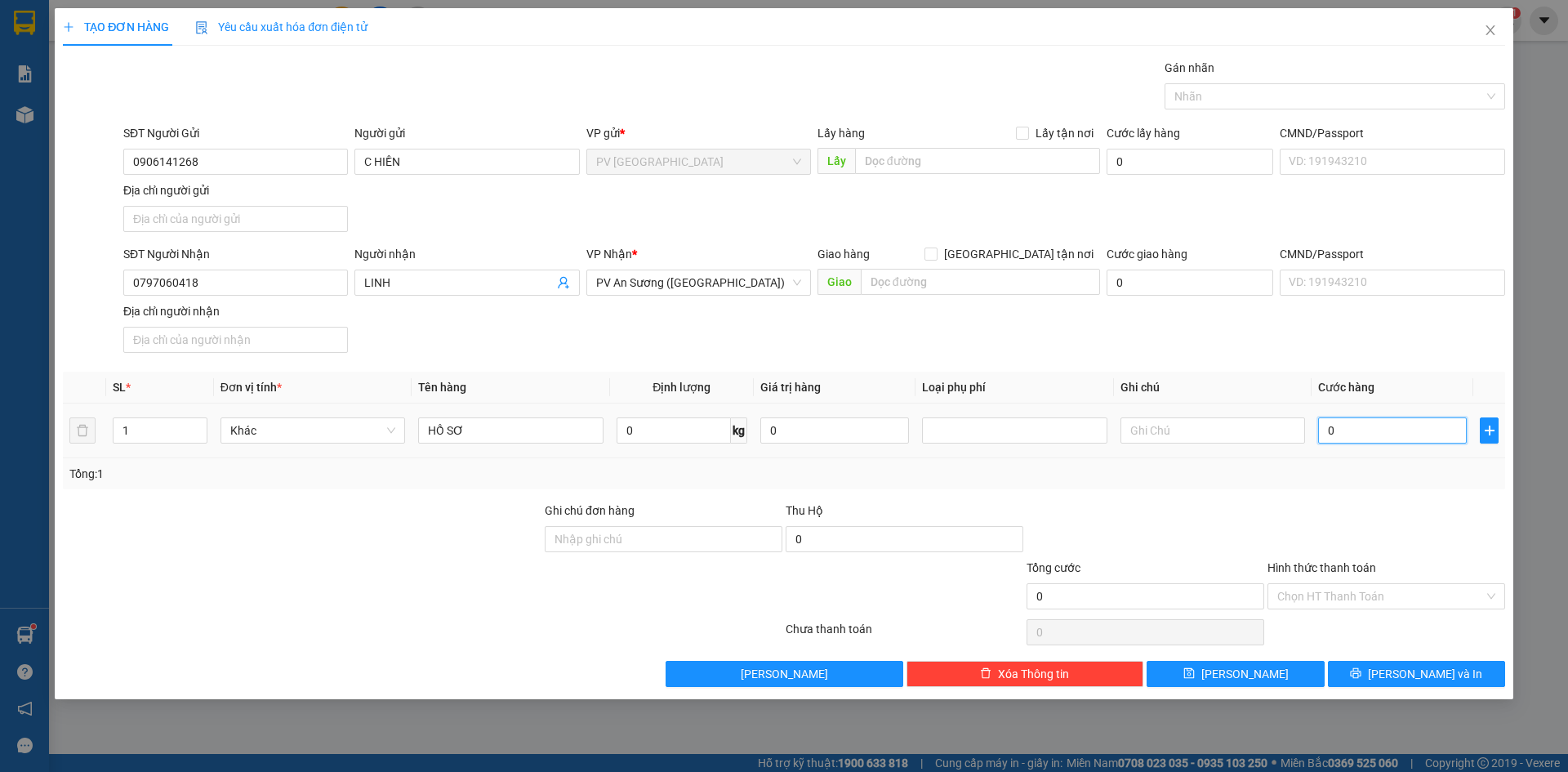
type input "2"
type input "20"
type input "20.000"
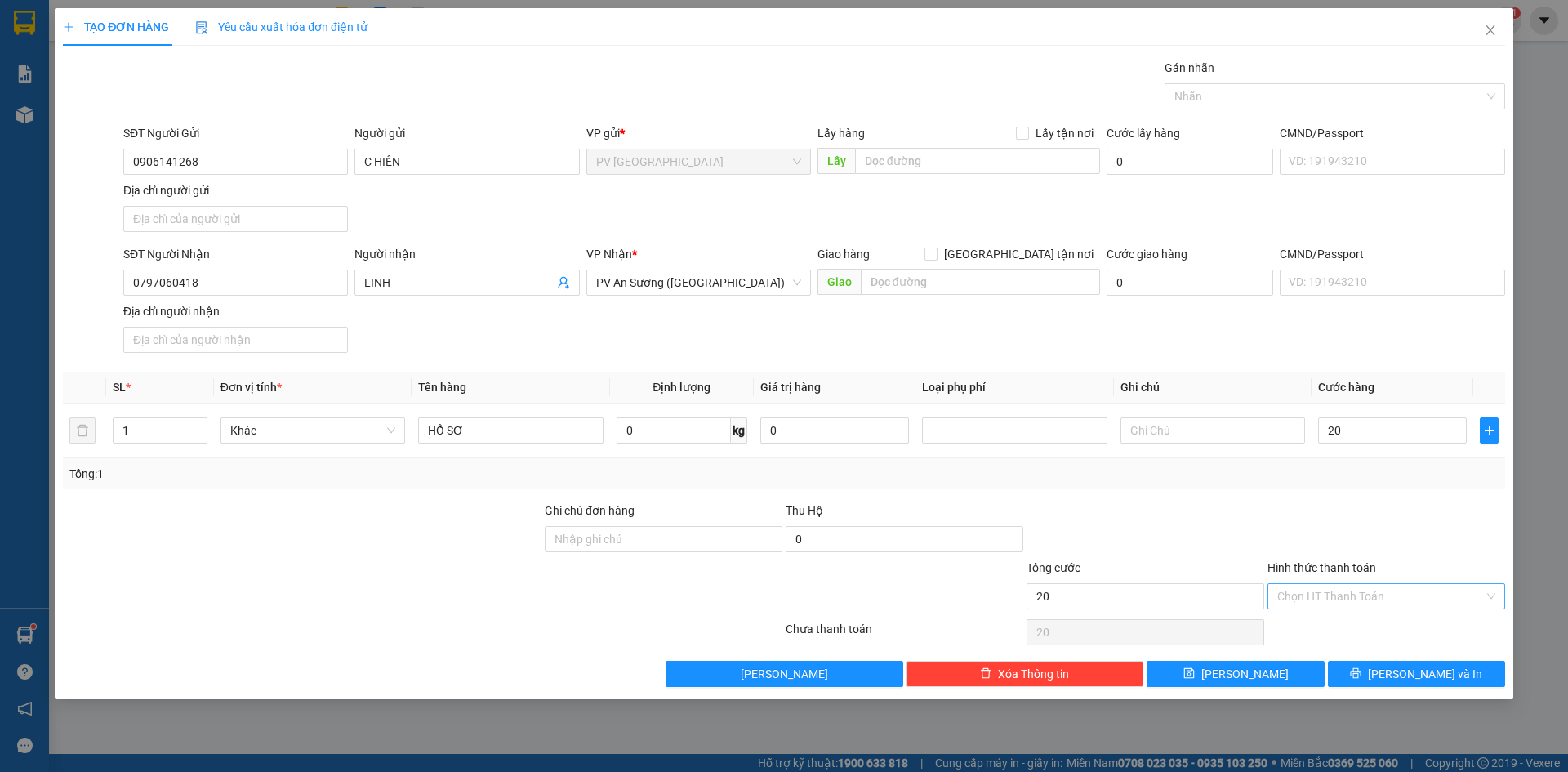
type input "20.000"
click at [1373, 599] on input "Hình thức thanh toán" at bounding box center [1380, 597] width 206 height 25
click at [1324, 634] on div "Tại văn phòng" at bounding box center [1386, 628] width 218 height 18
type input "0"
click at [1373, 670] on button "[PERSON_NAME] và In" at bounding box center [1416, 674] width 177 height 26
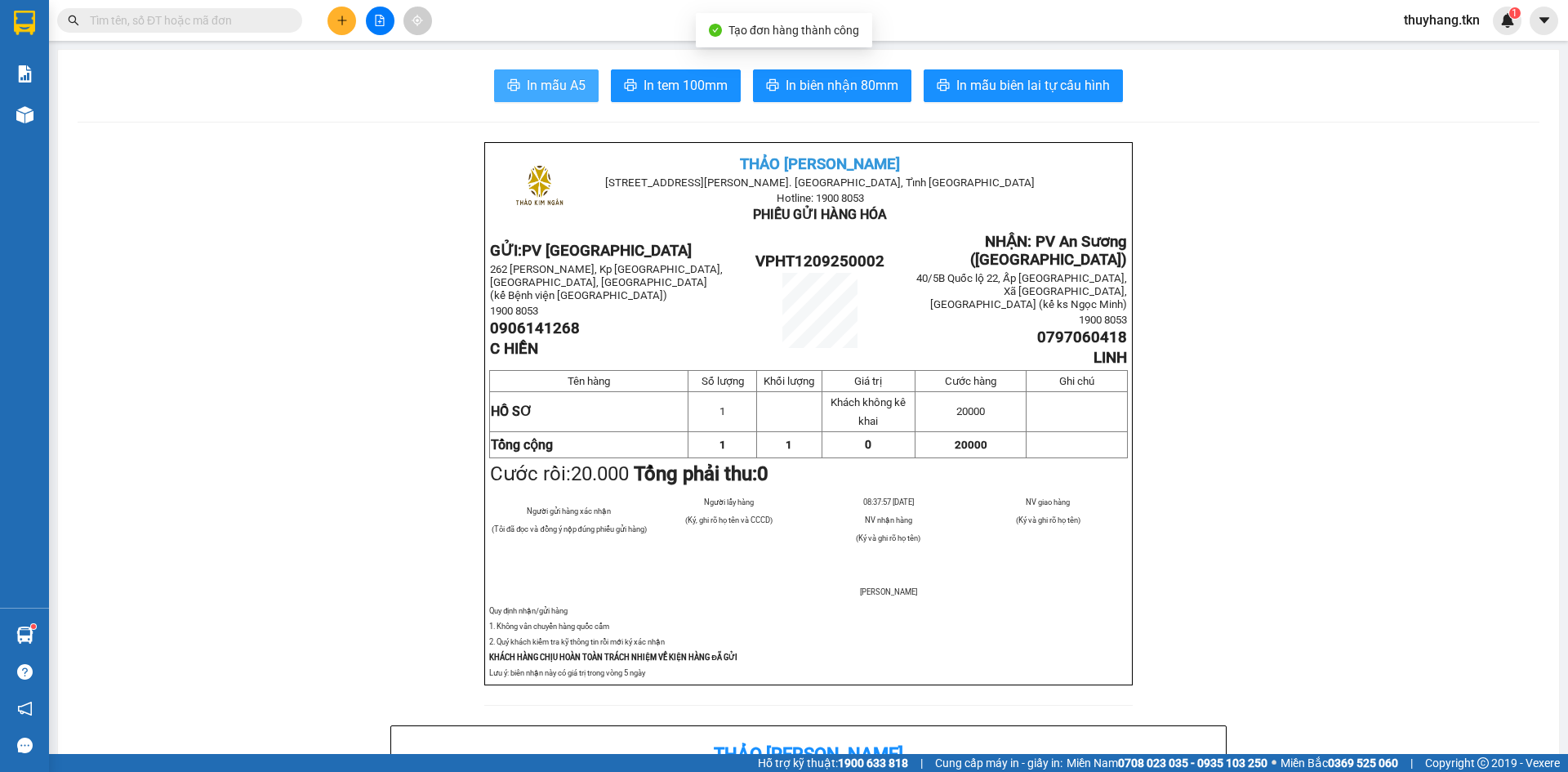
click at [546, 83] on span "In mẫu A5" at bounding box center [556, 85] width 58 height 21
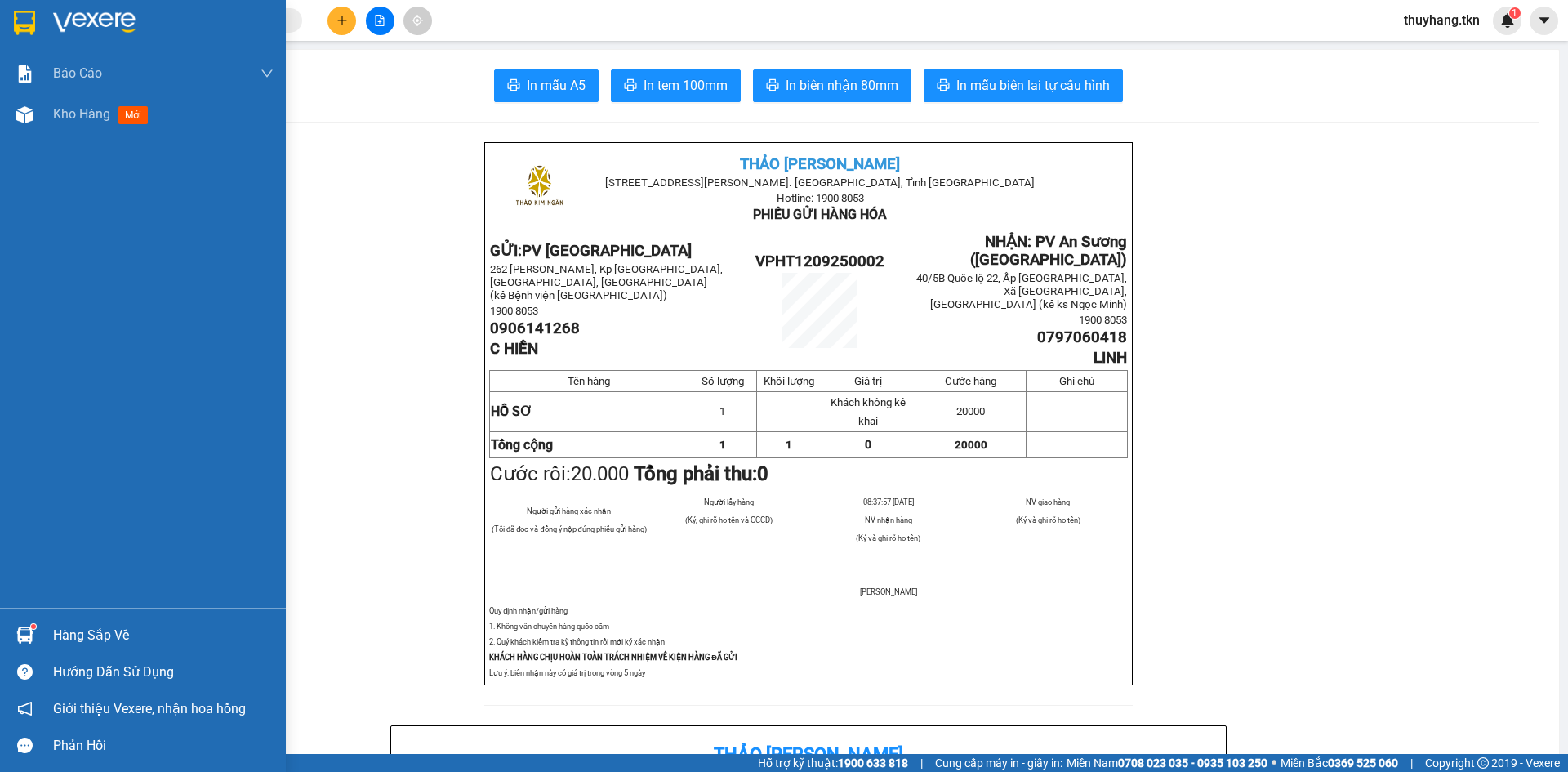
click at [31, 22] on img at bounding box center [24, 22] width 21 height 25
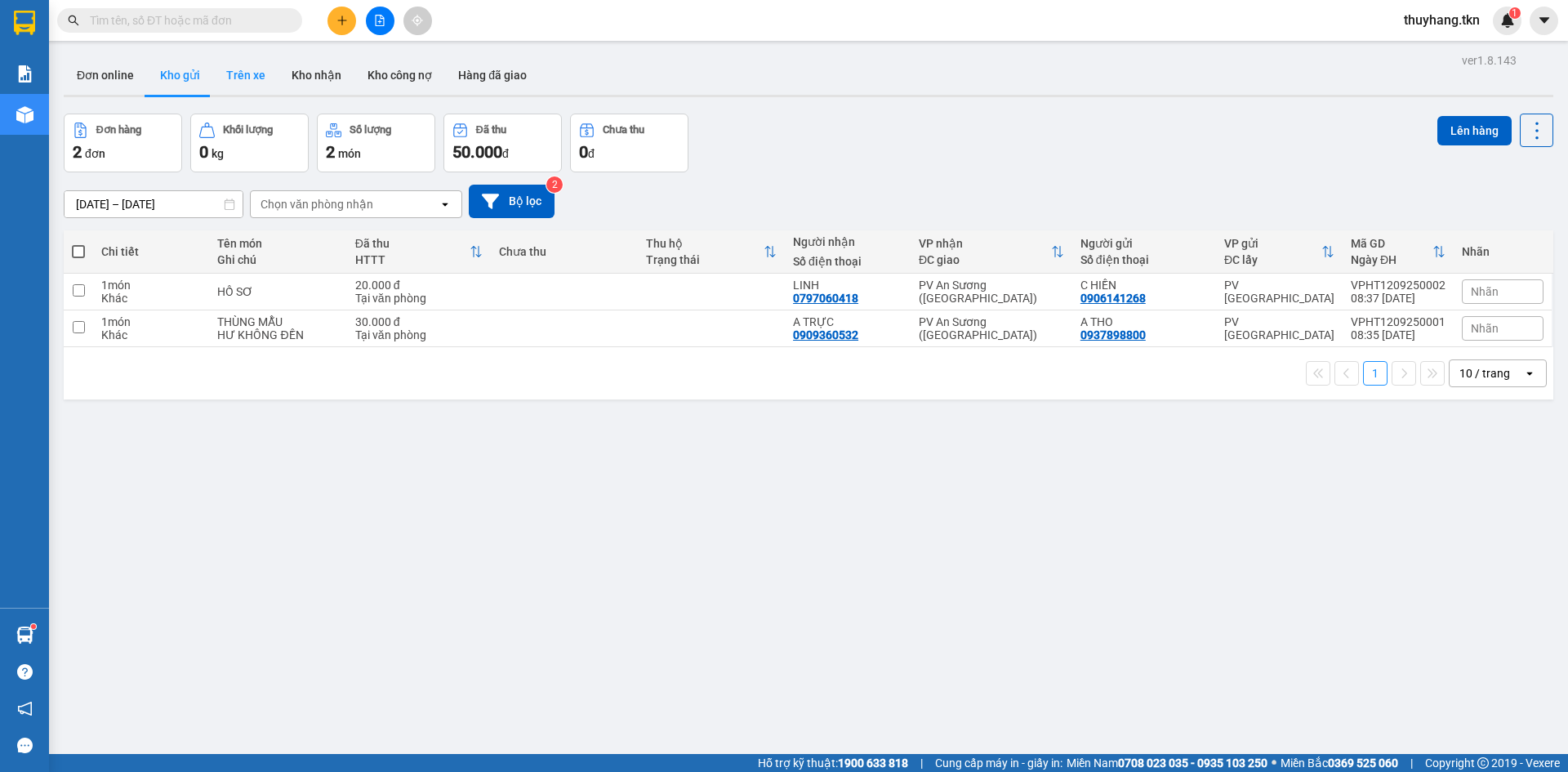
click at [239, 77] on button "Trên xe" at bounding box center [246, 76] width 65 height 40
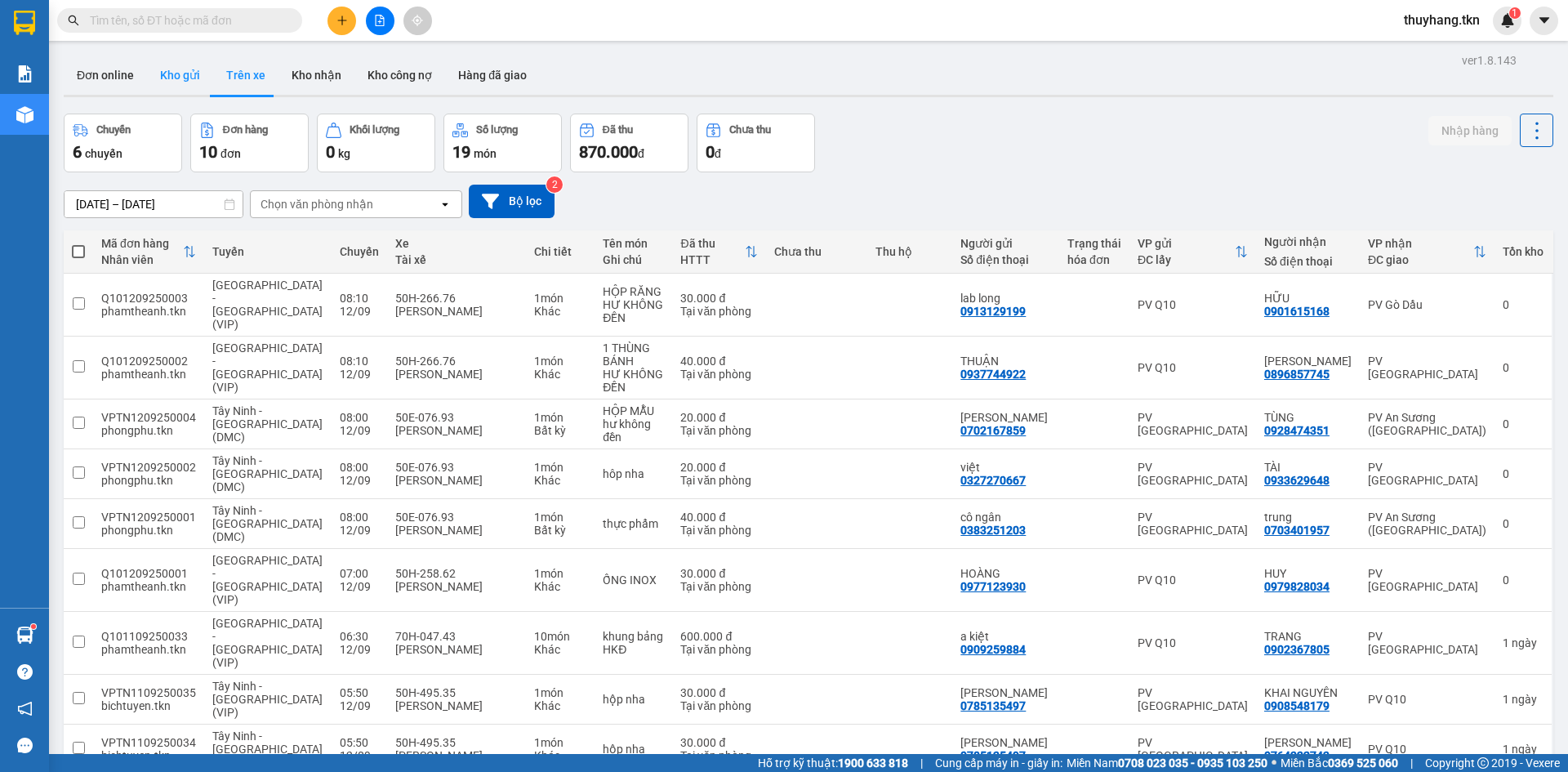
click at [179, 74] on button "Kho gửi" at bounding box center [180, 76] width 66 height 40
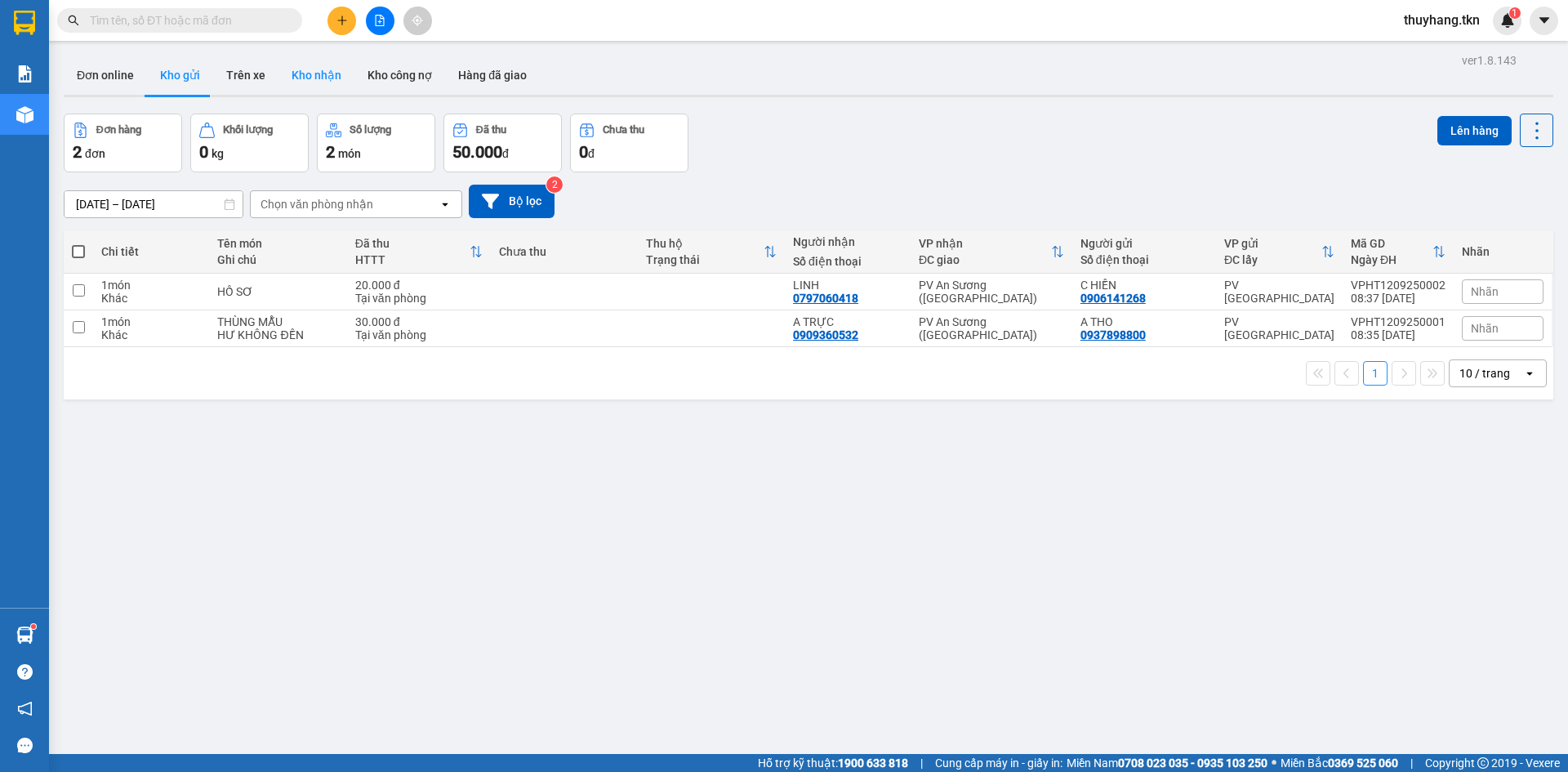
click at [315, 63] on button "Kho nhận" at bounding box center [316, 76] width 76 height 40
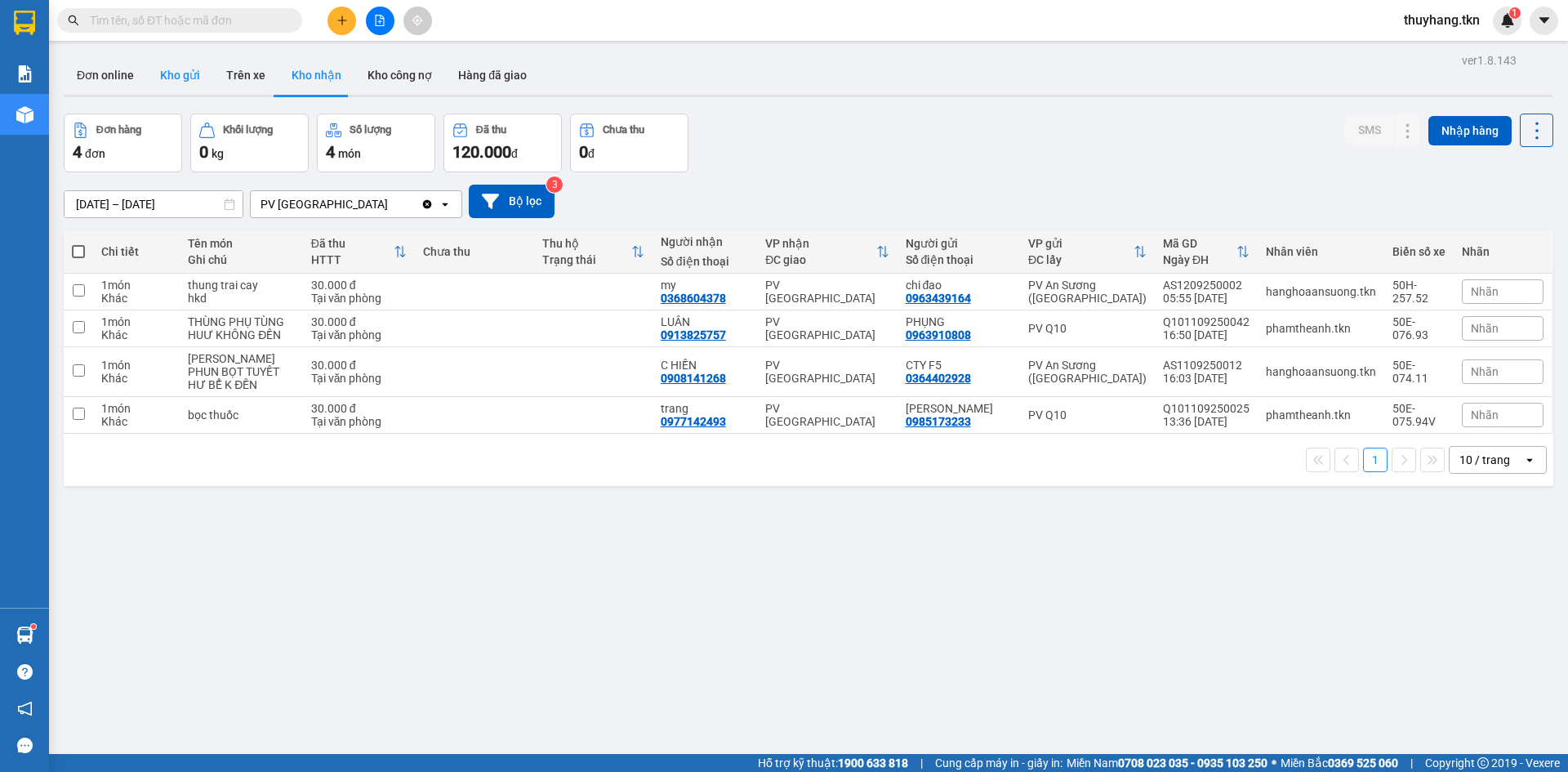
click at [166, 66] on button "Kho gửi" at bounding box center [180, 76] width 66 height 40
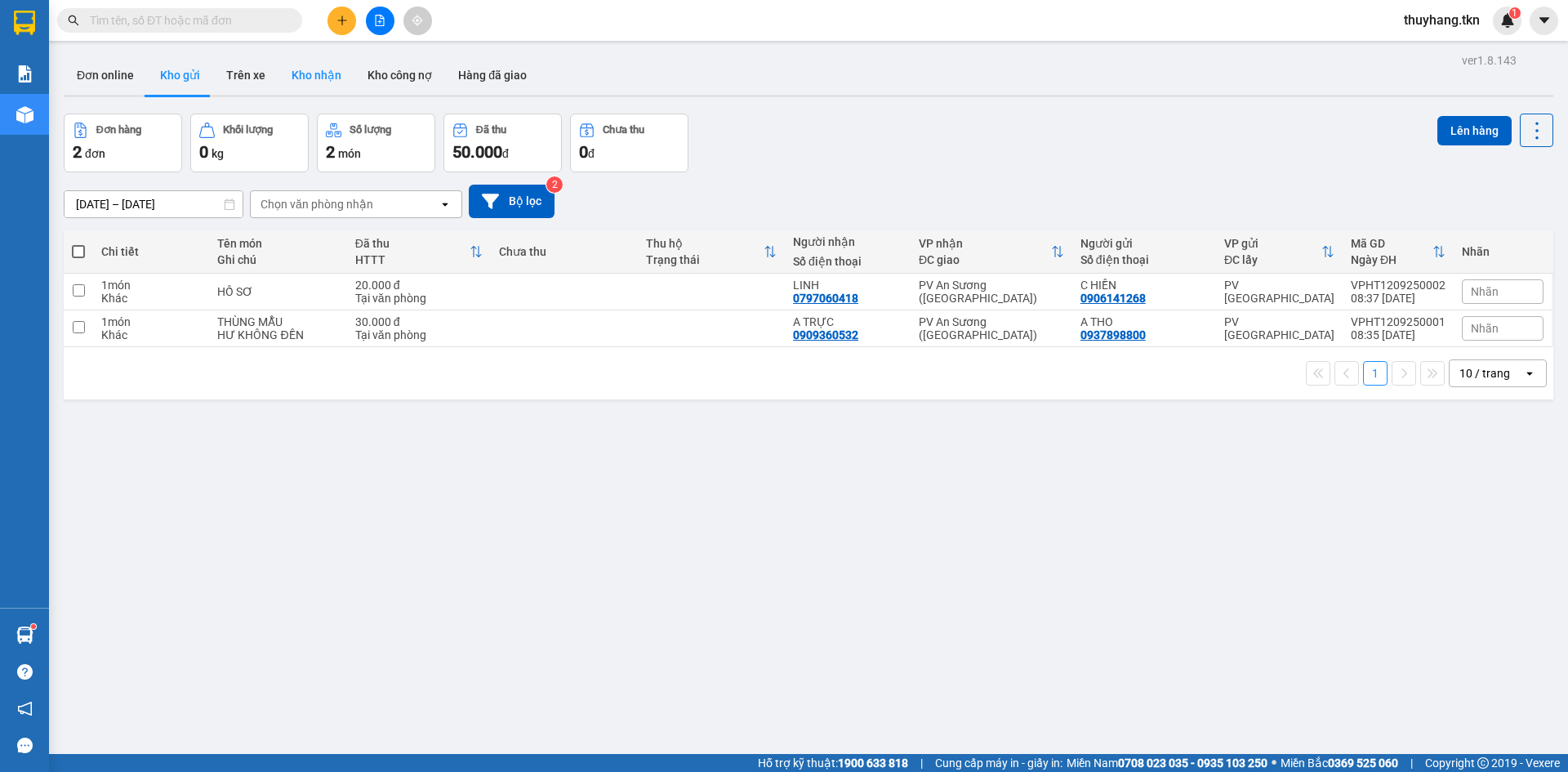
click at [313, 78] on button "Kho nhận" at bounding box center [316, 76] width 76 height 40
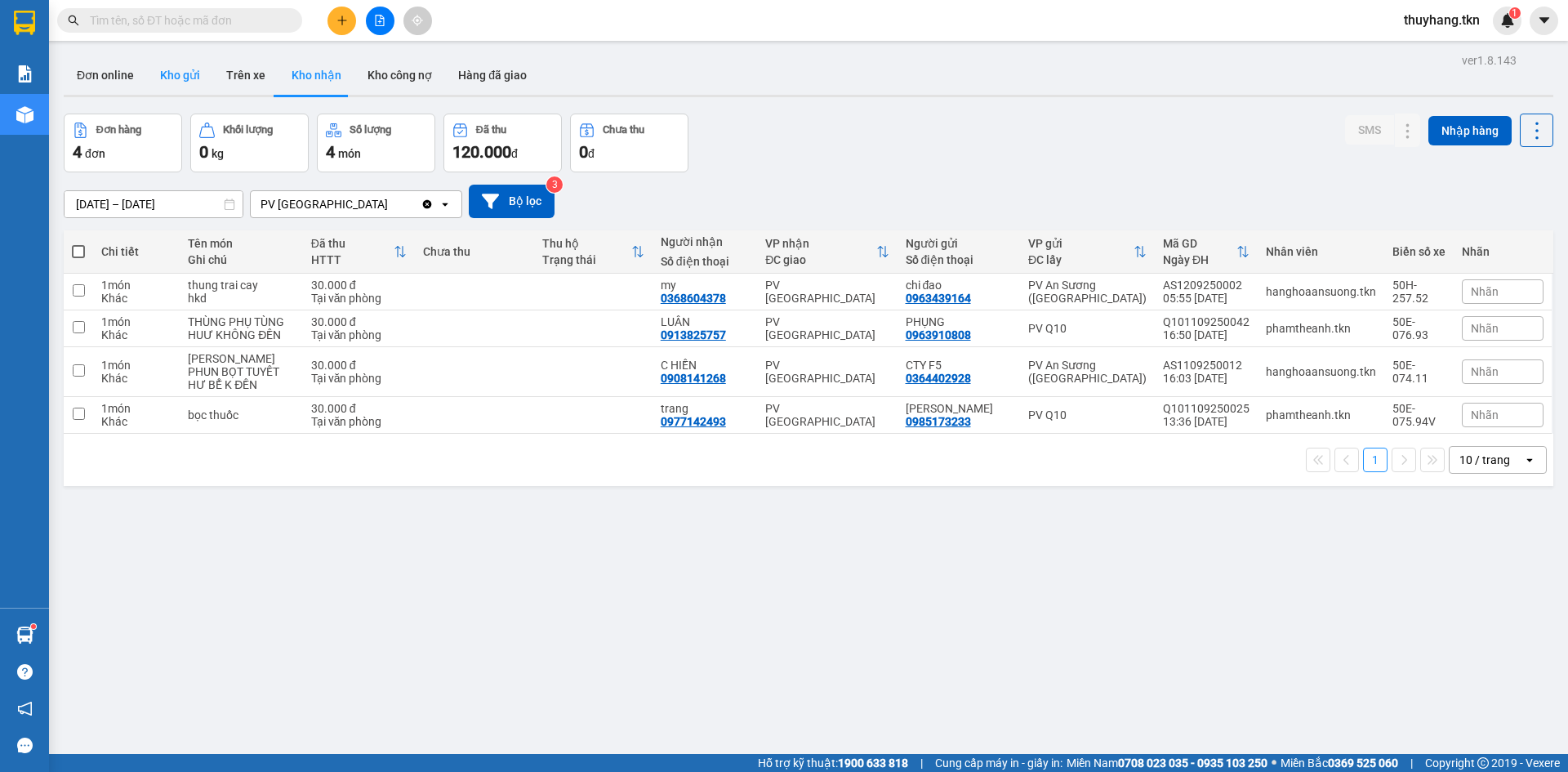
click at [184, 74] on button "Kho gửi" at bounding box center [180, 76] width 66 height 40
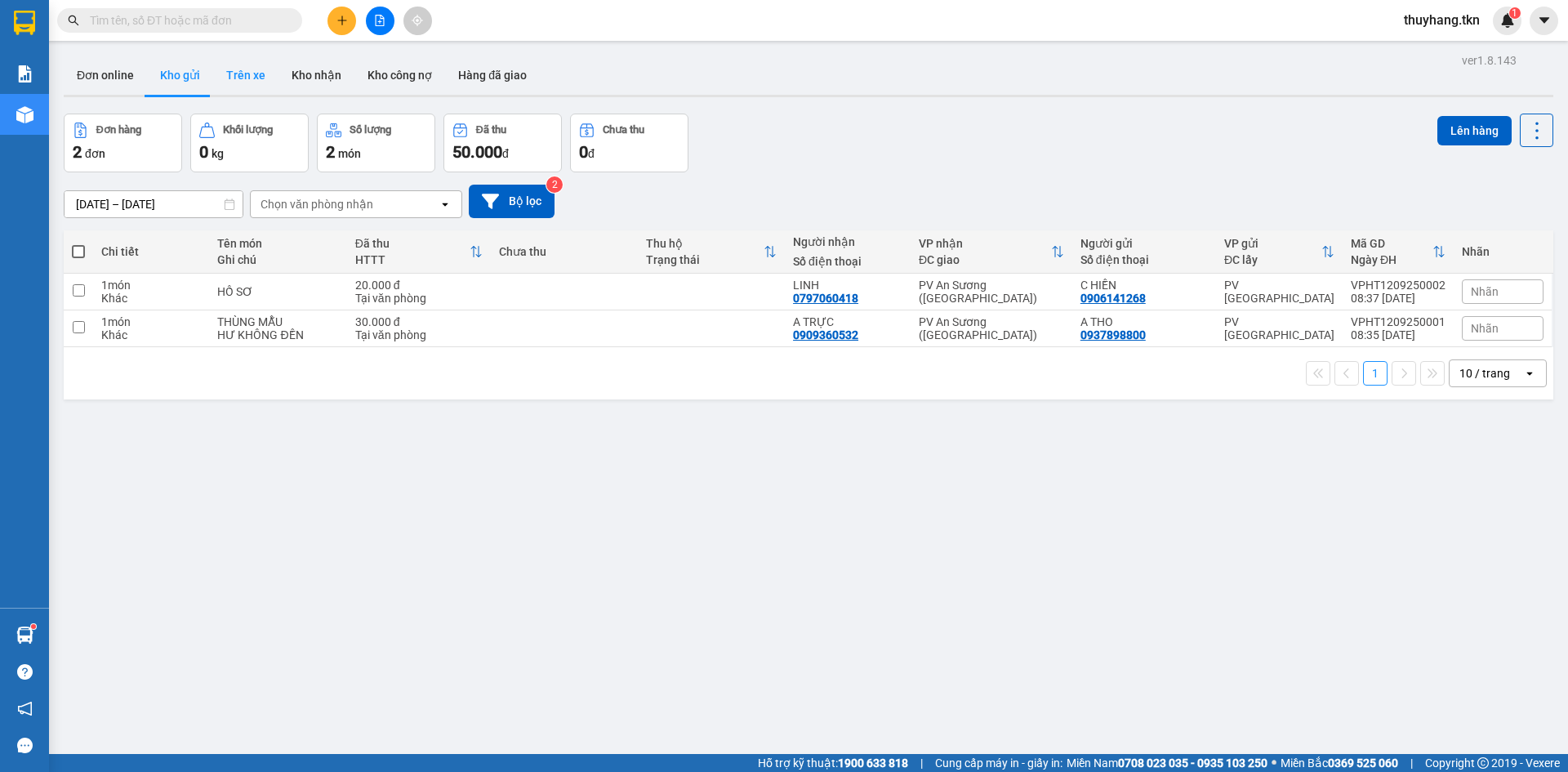
click at [249, 70] on button "Trên xe" at bounding box center [246, 76] width 65 height 40
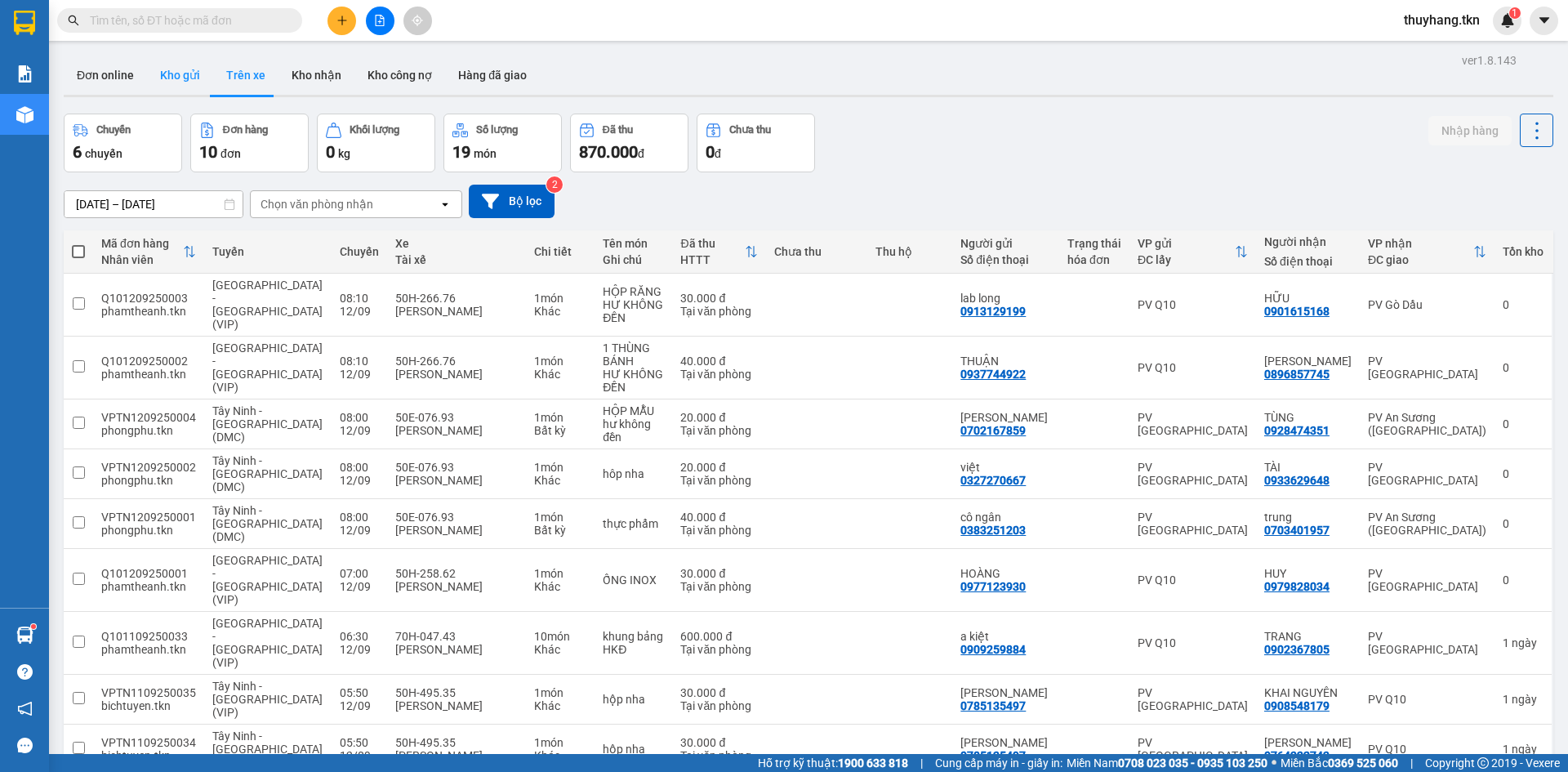
click at [190, 81] on button "Kho gửi" at bounding box center [180, 76] width 66 height 40
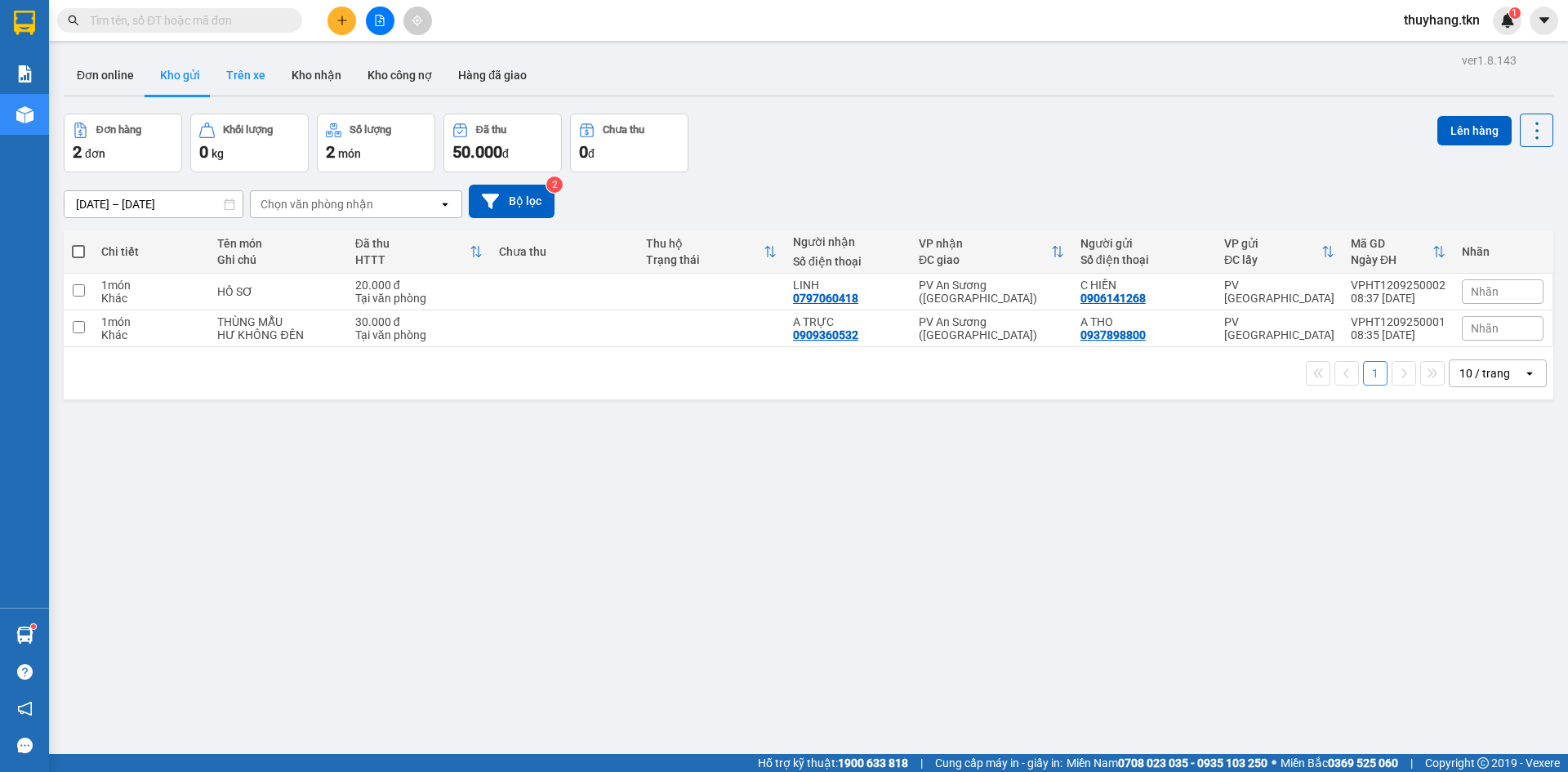
click at [247, 81] on button "Trên xe" at bounding box center [246, 76] width 65 height 40
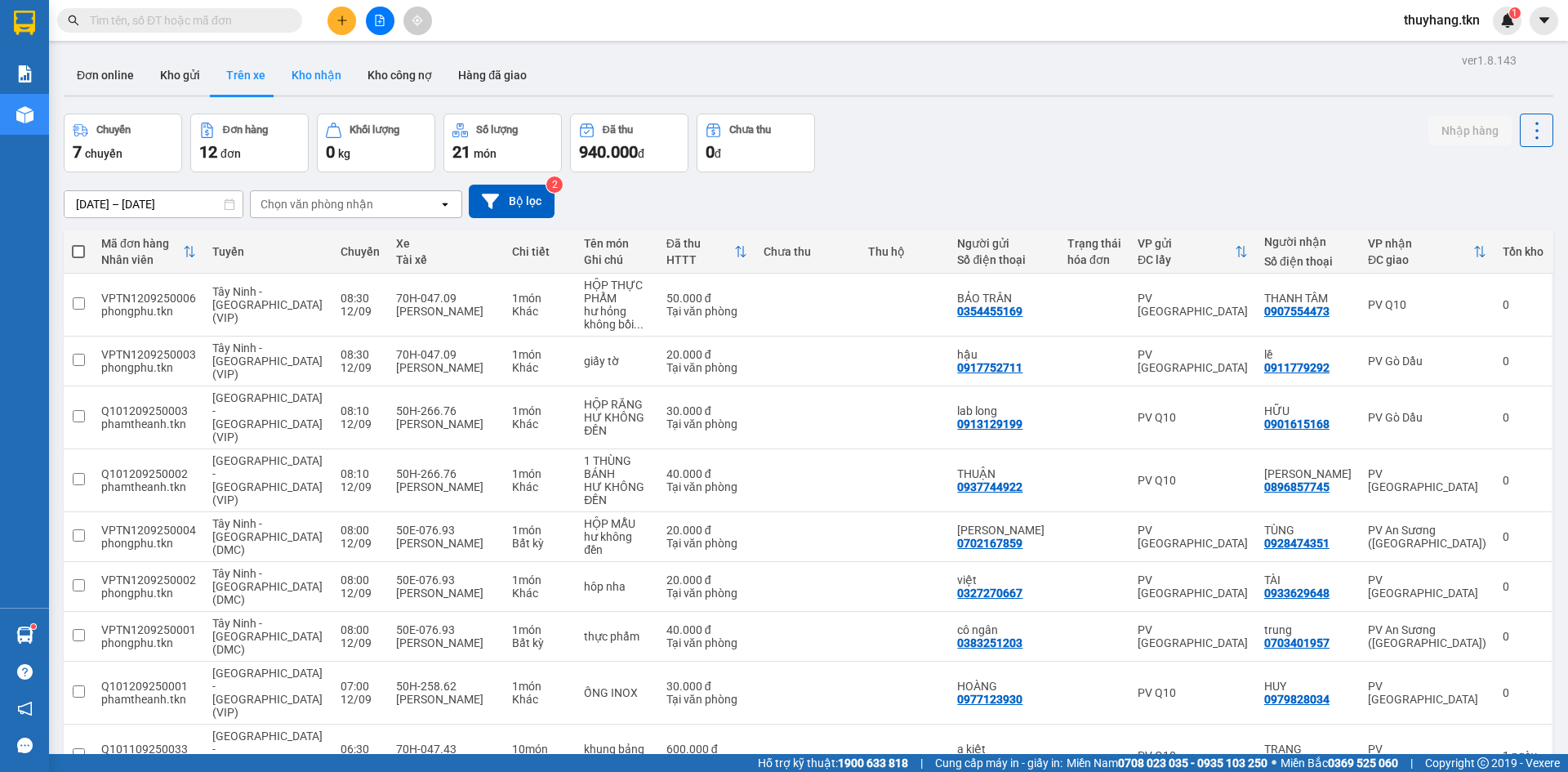
click at [306, 72] on button "Kho nhận" at bounding box center [316, 76] width 76 height 40
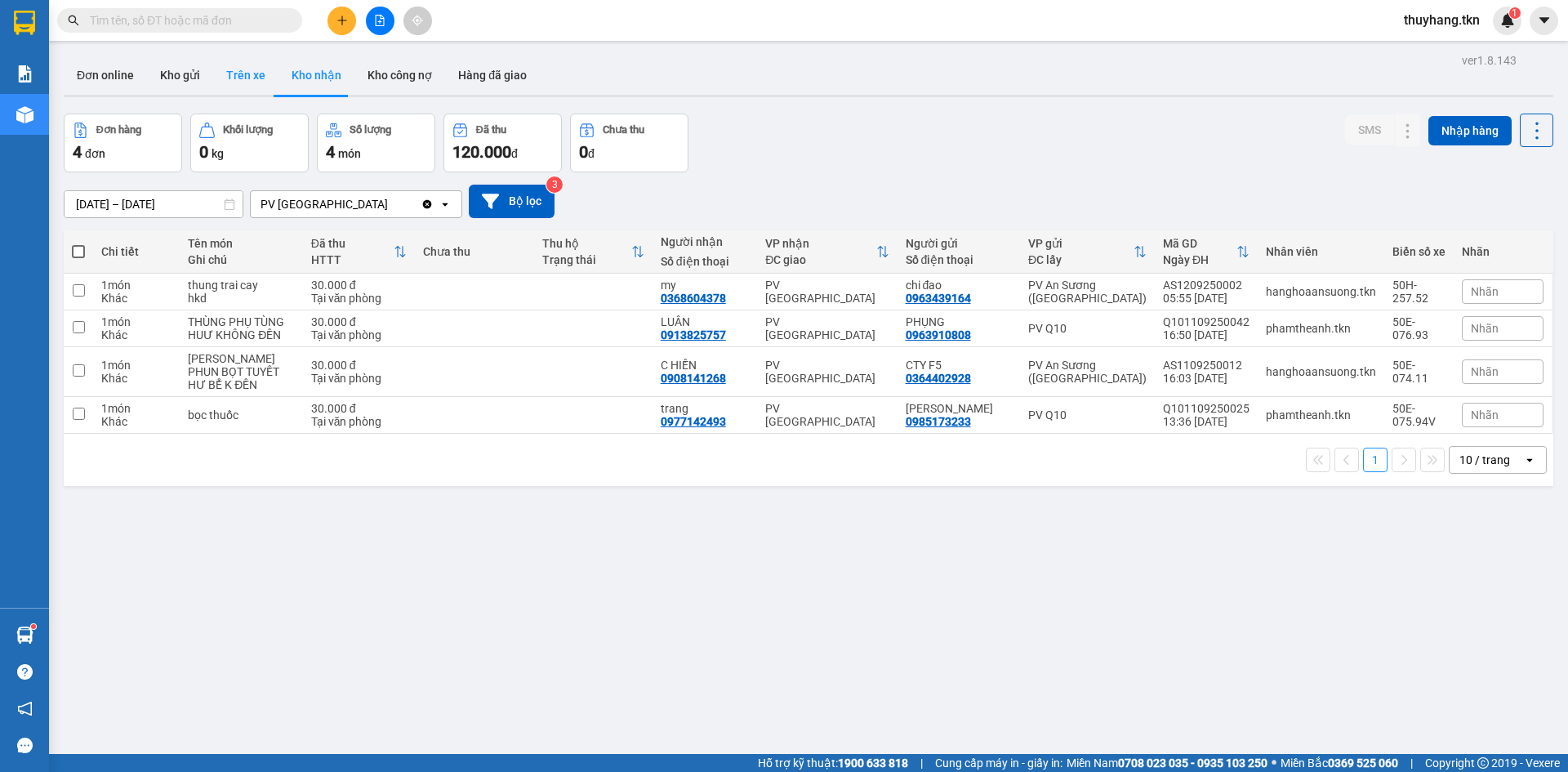
click at [251, 80] on button "Trên xe" at bounding box center [246, 76] width 65 height 40
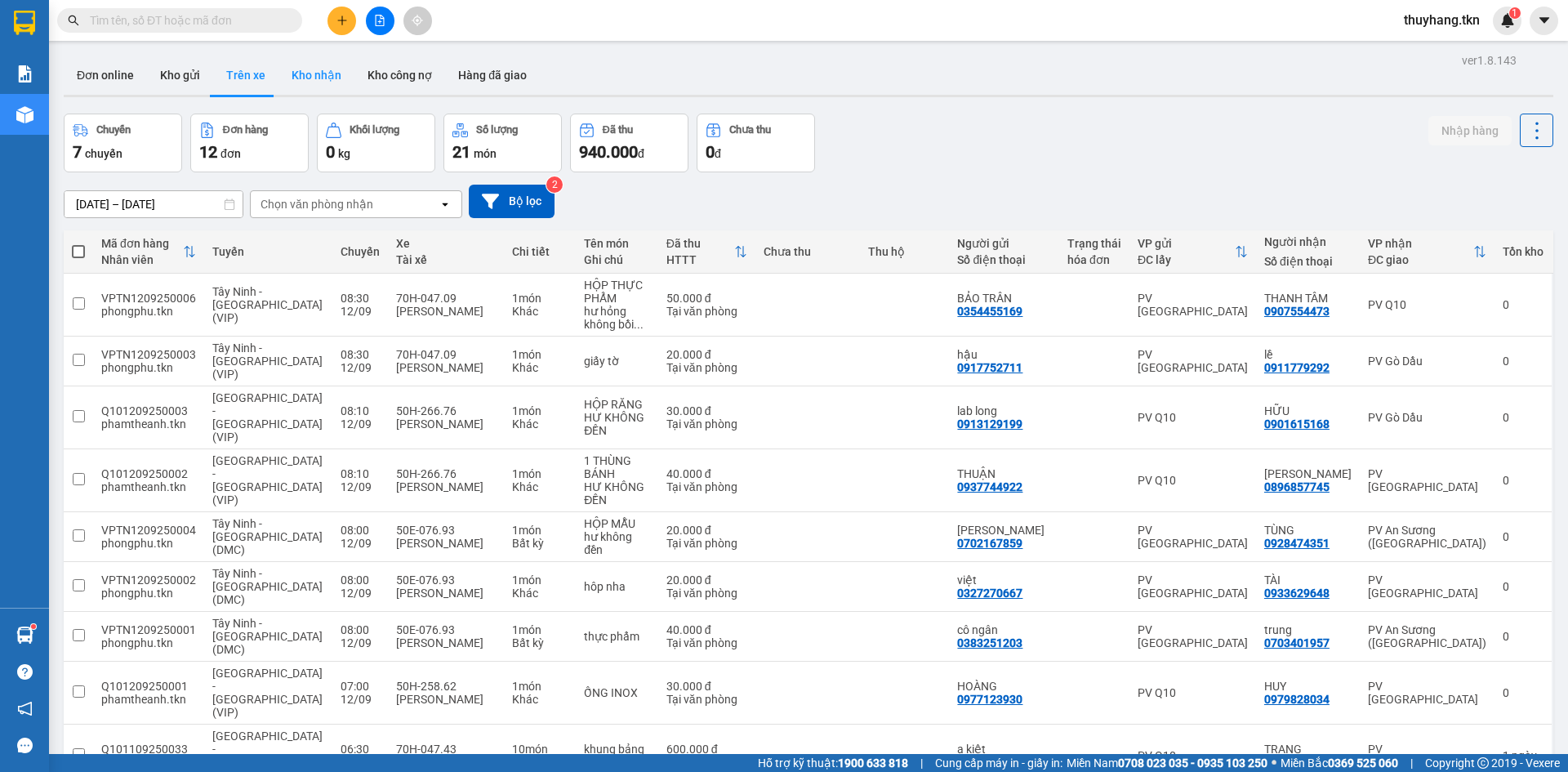
click at [292, 60] on button "Kho nhận" at bounding box center [316, 76] width 76 height 40
type input "[DATE] – [DATE]"
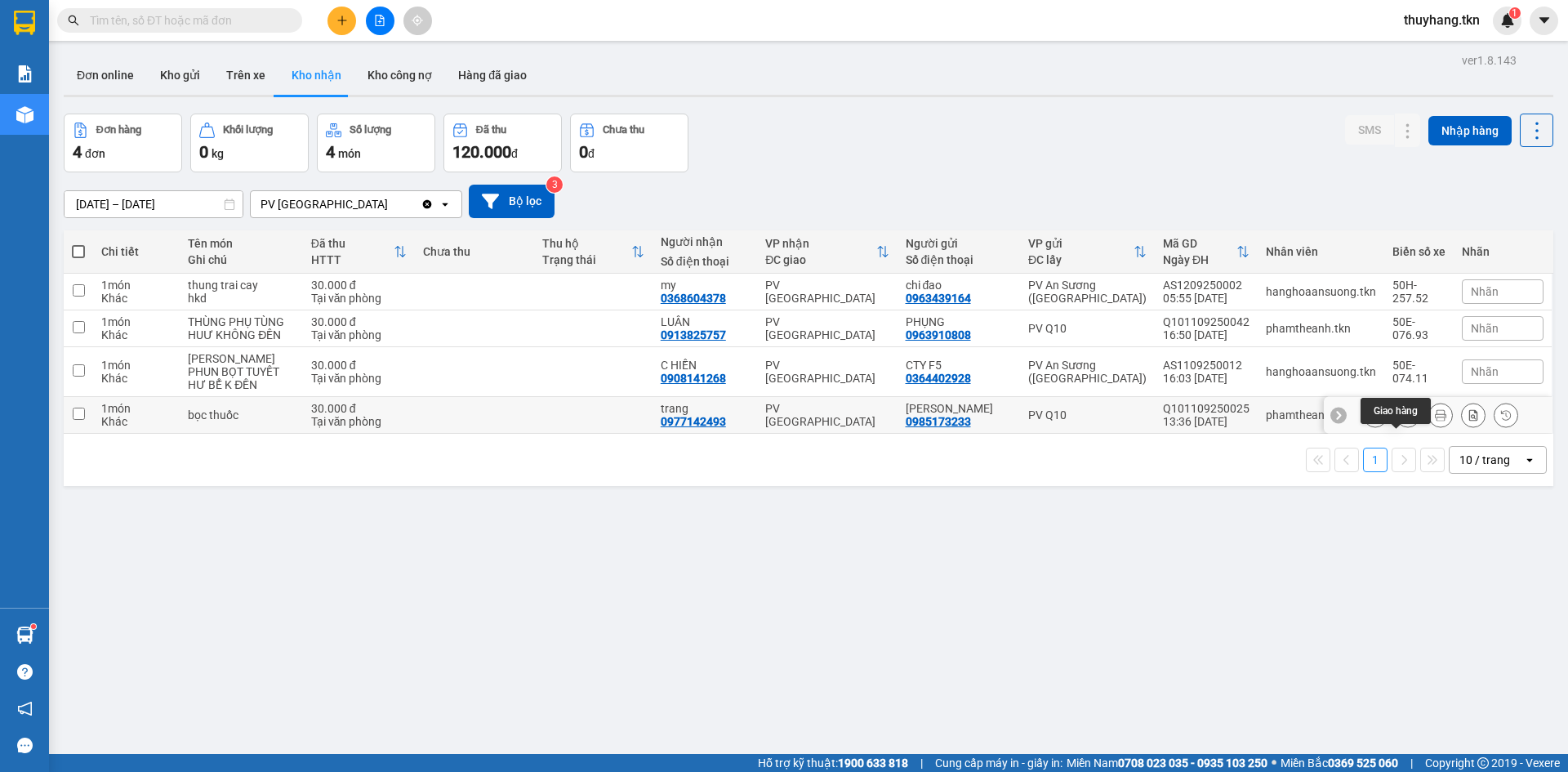
click at [1402, 420] on icon at bounding box center [1407, 414] width 11 height 11
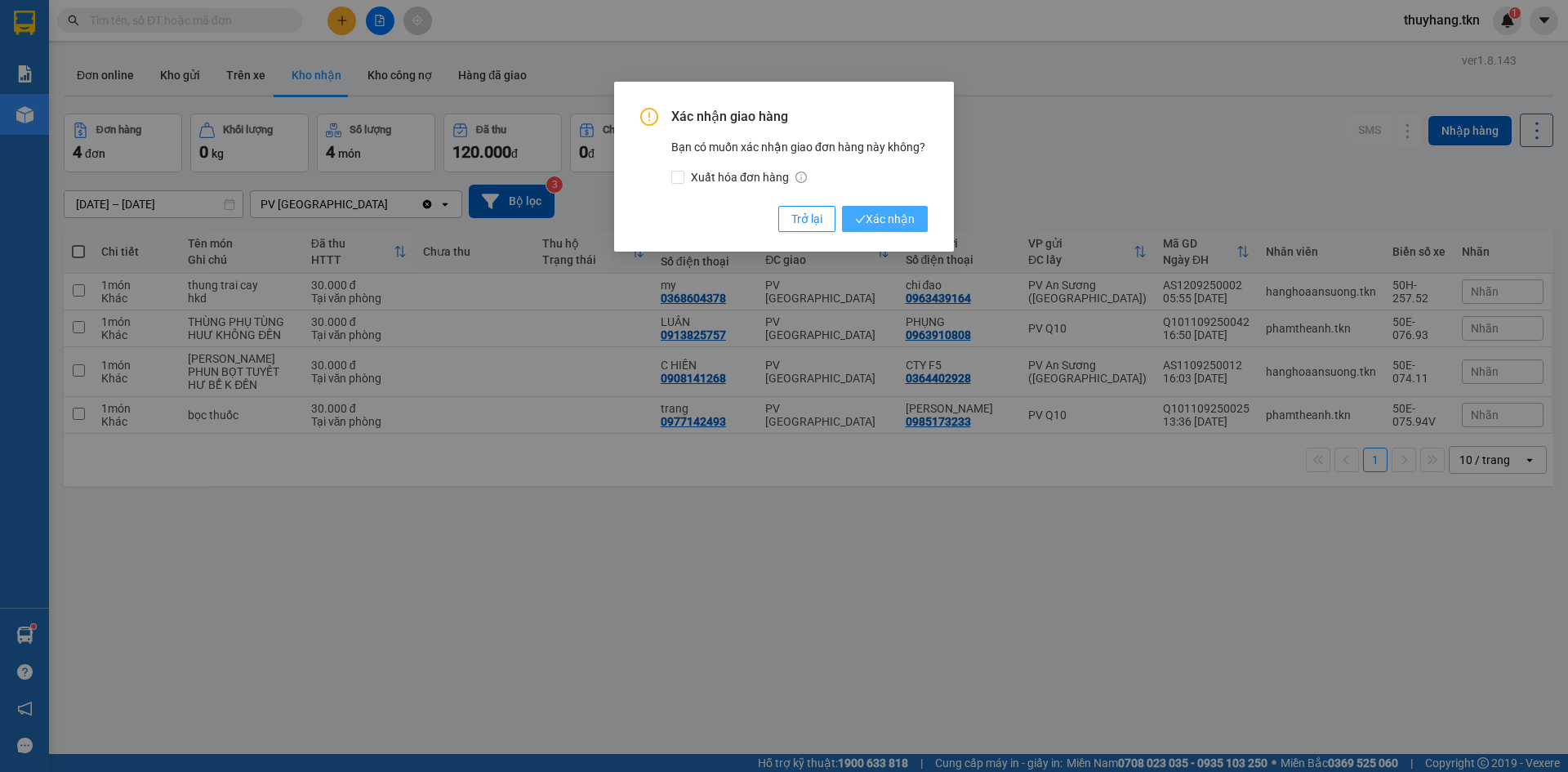
click at [882, 225] on span "Xác nhận" at bounding box center [884, 218] width 59 height 18
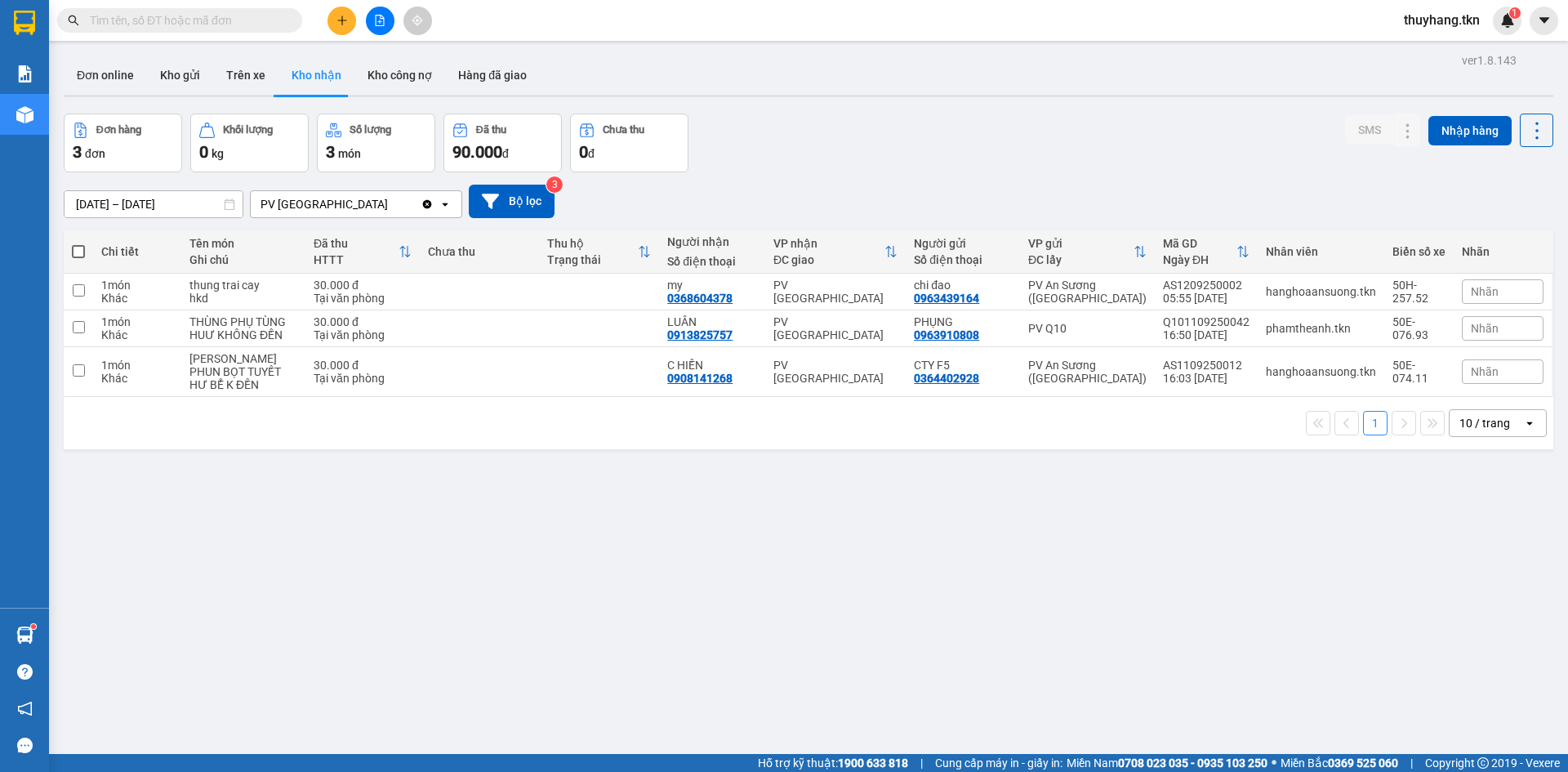
click at [338, 22] on icon "plus" at bounding box center [342, 20] width 11 height 11
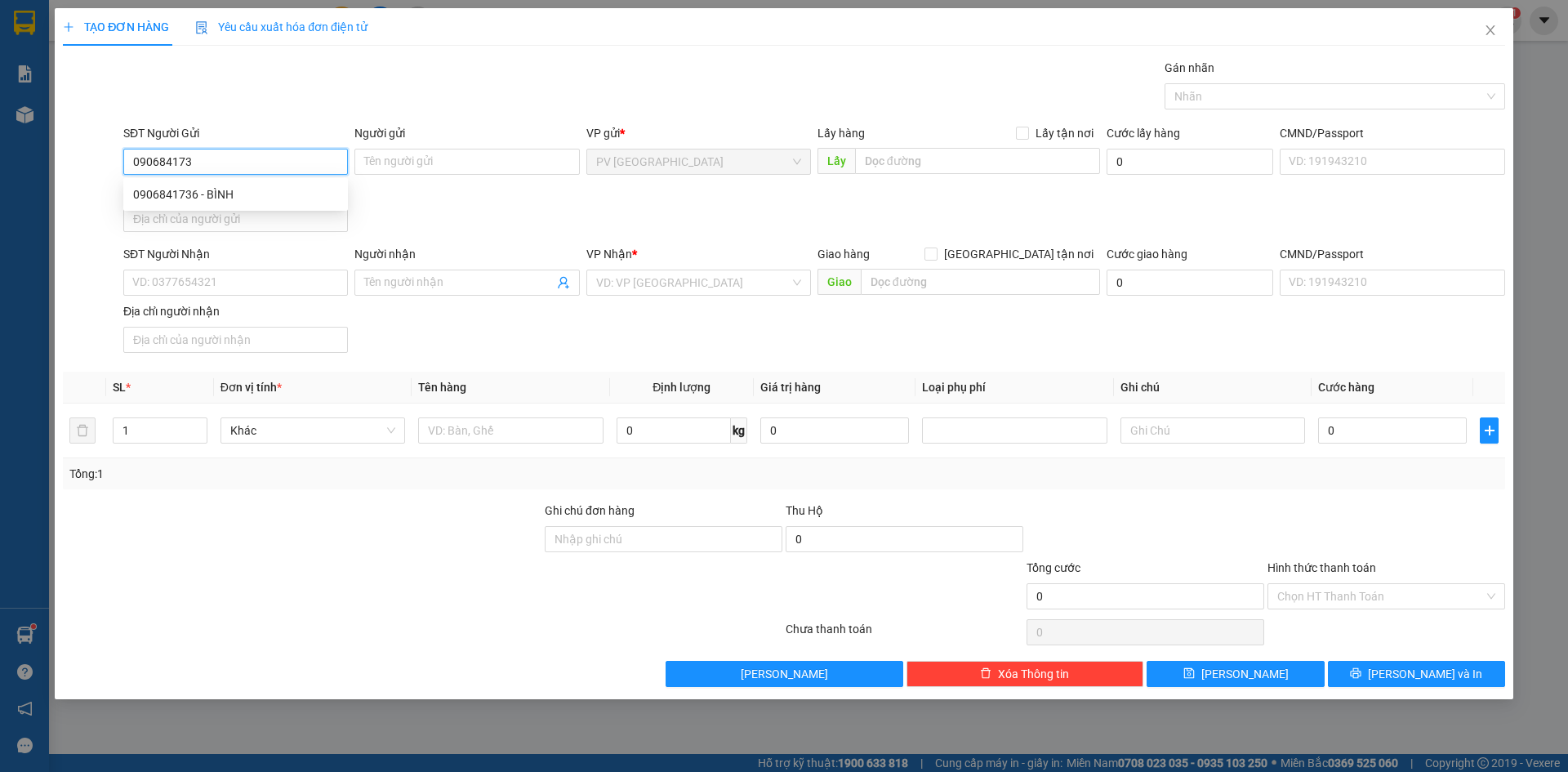
type input "0906841736"
click at [302, 187] on div "0906841736 - BÌNH" at bounding box center [235, 194] width 205 height 18
type input "BÌNH"
type input "0706413247"
type input "LỘC"
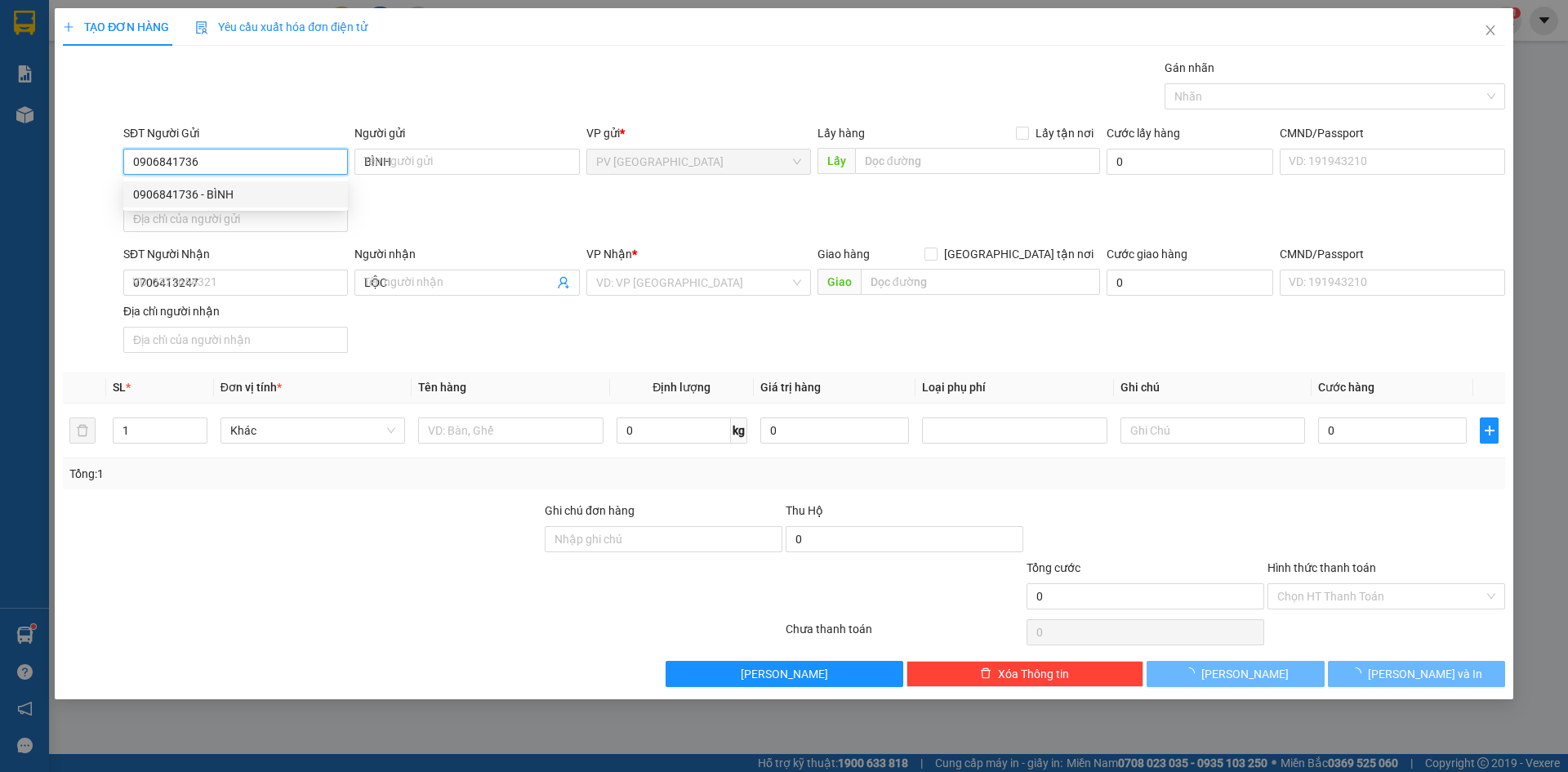
type input "30.000"
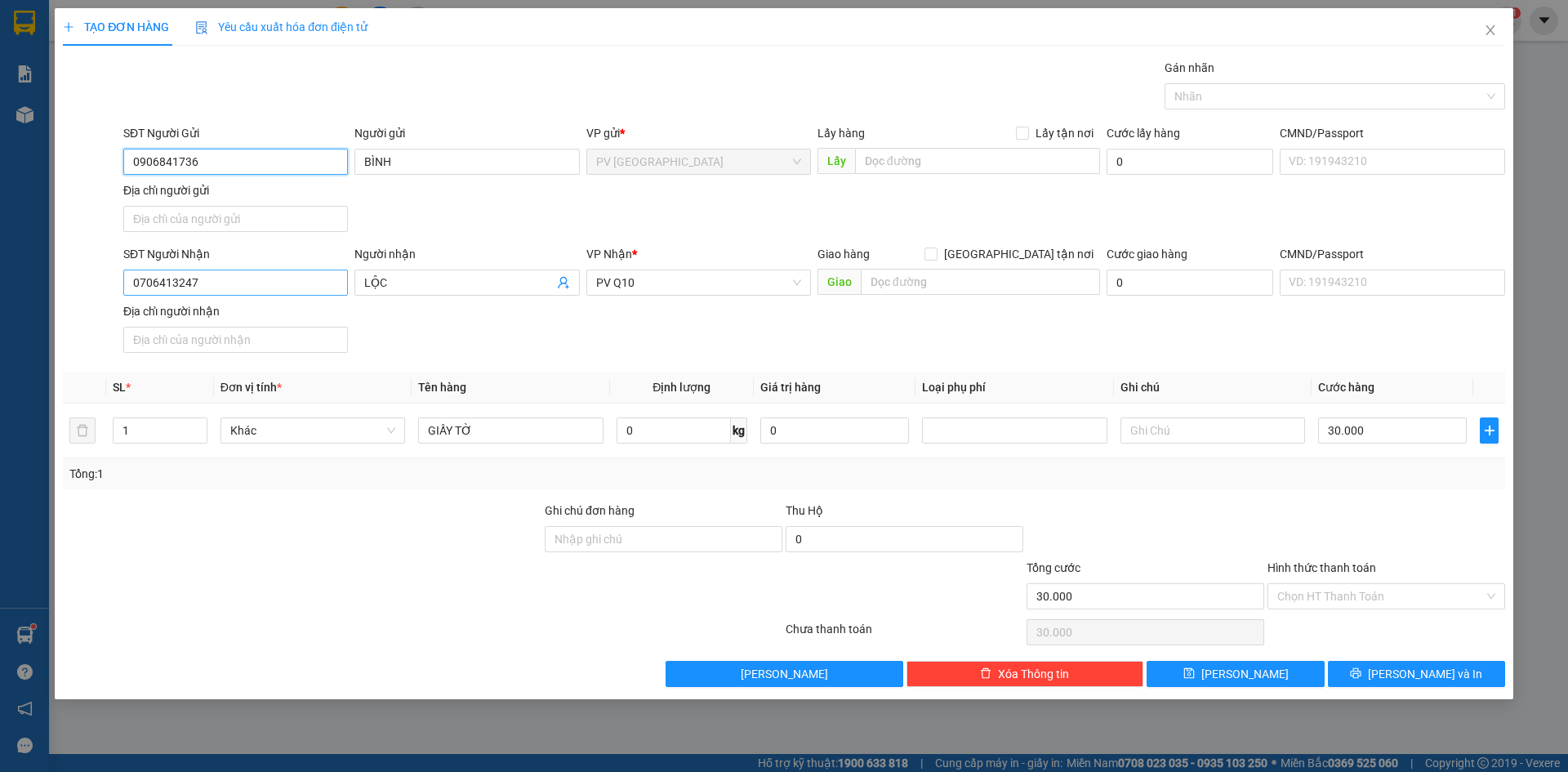
type input "0906841736"
click at [239, 282] on input "0706413247" at bounding box center [235, 283] width 224 height 26
click at [454, 342] on div "SĐT Người Nhận 0706413247 Người nhận LỘC VP Nhận * PV Q10 Giao hàng Giao tận nơ…" at bounding box center [815, 302] width 1388 height 114
click at [1373, 599] on input "Hình thức thanh toán" at bounding box center [1380, 597] width 206 height 25
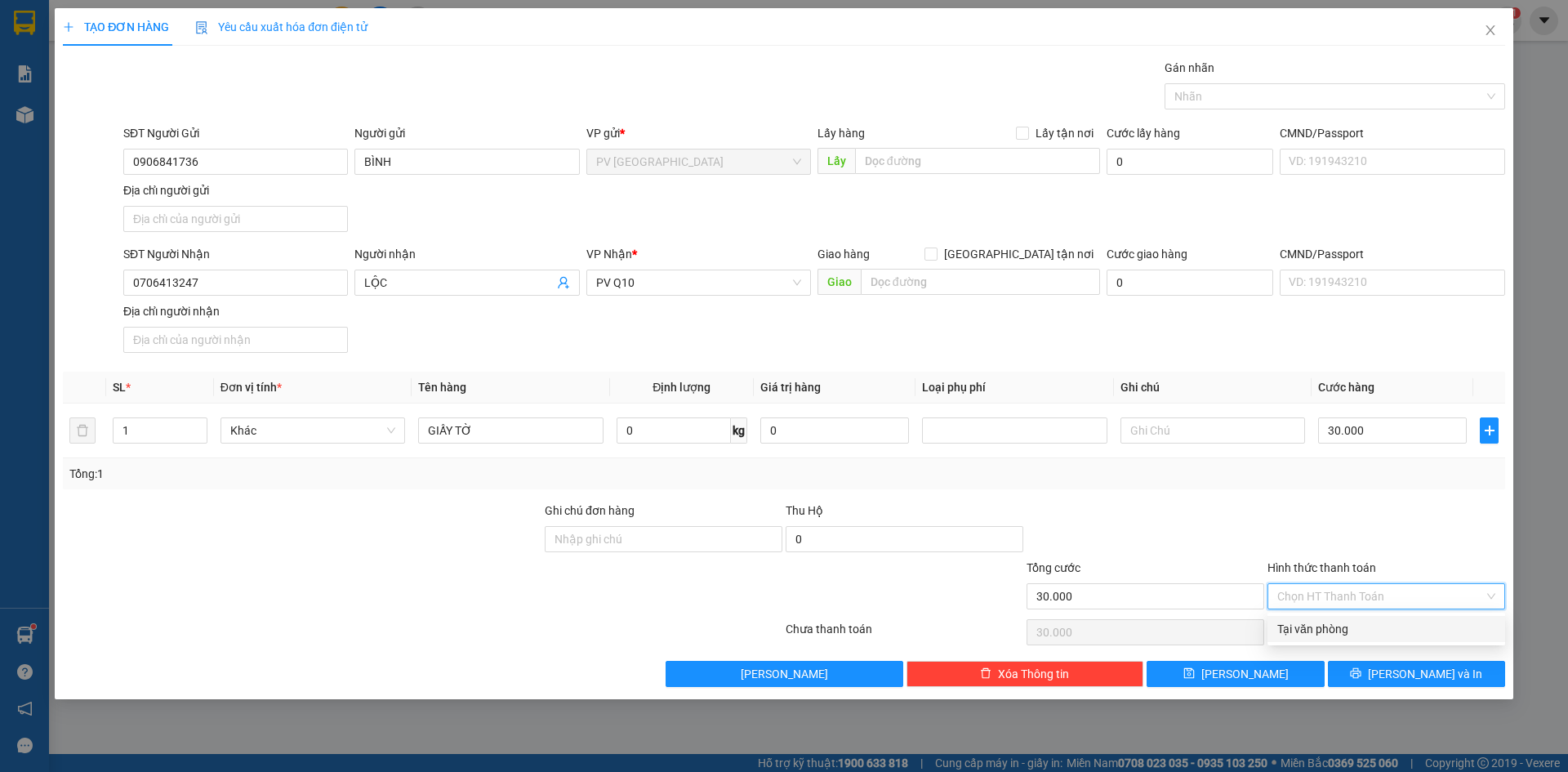
click at [1372, 644] on div "Transit Pickup Surcharge Ids Transit Deliver Surcharge Ids Transit Deliver Surc…" at bounding box center [784, 372] width 1442 height 628
click at [1372, 608] on input "Hình thức thanh toán" at bounding box center [1380, 597] width 206 height 25
click at [1370, 632] on div "Tại văn phòng" at bounding box center [1386, 628] width 218 height 18
type input "0"
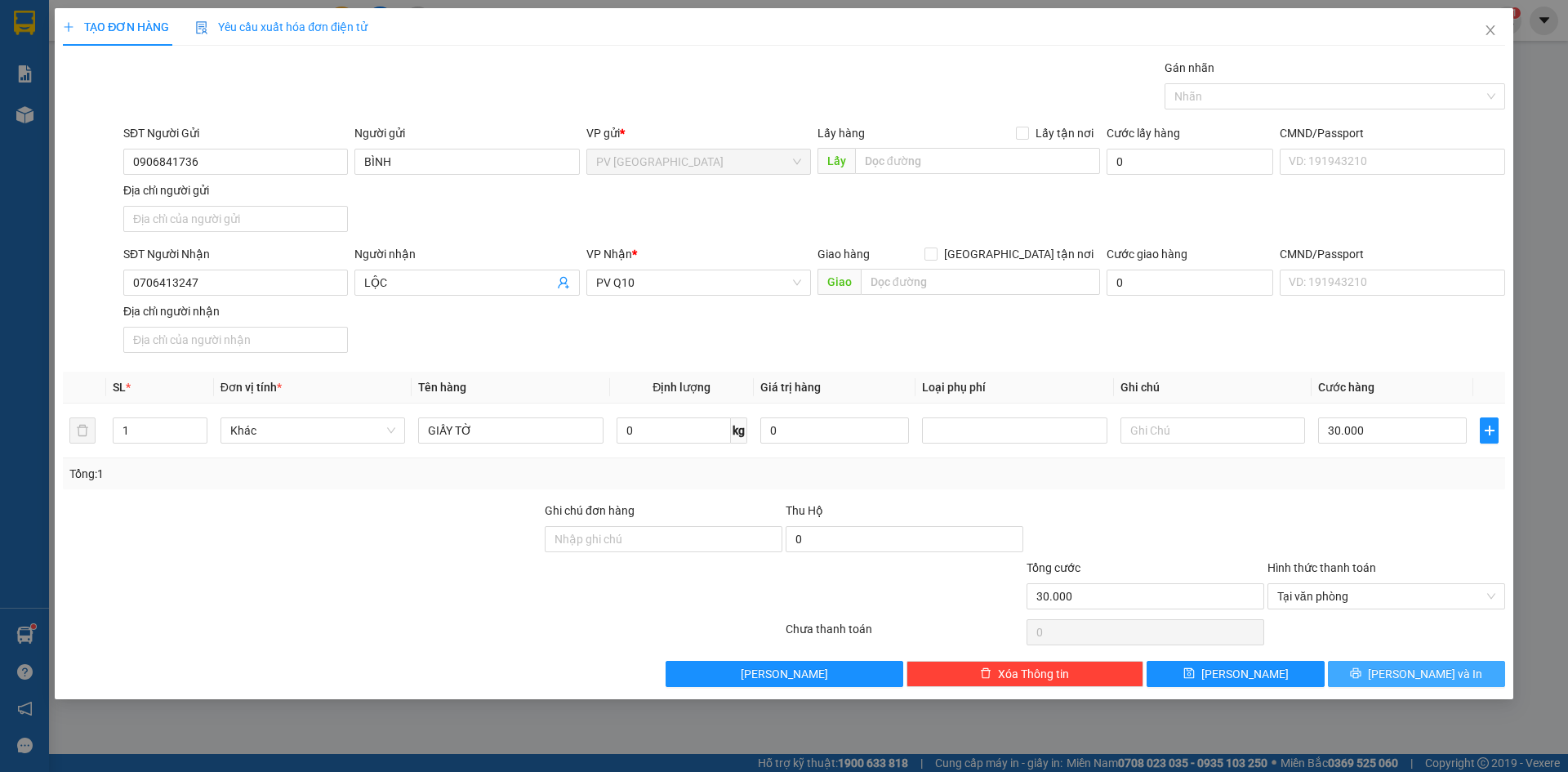
click at [1434, 671] on span "[PERSON_NAME] và In" at bounding box center [1425, 674] width 114 height 18
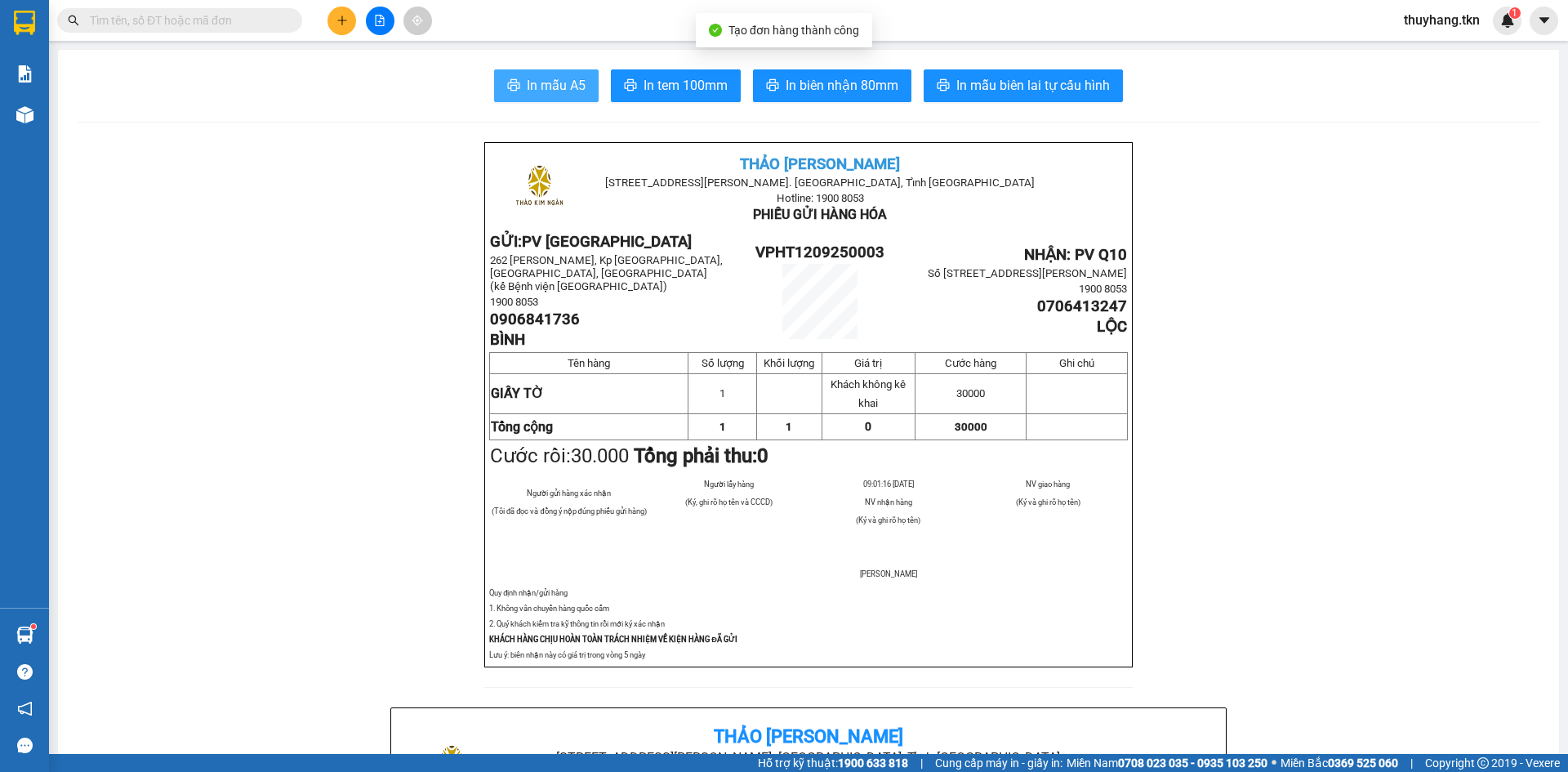
click at [517, 84] on button "In mẫu A5" at bounding box center [546, 86] width 105 height 33
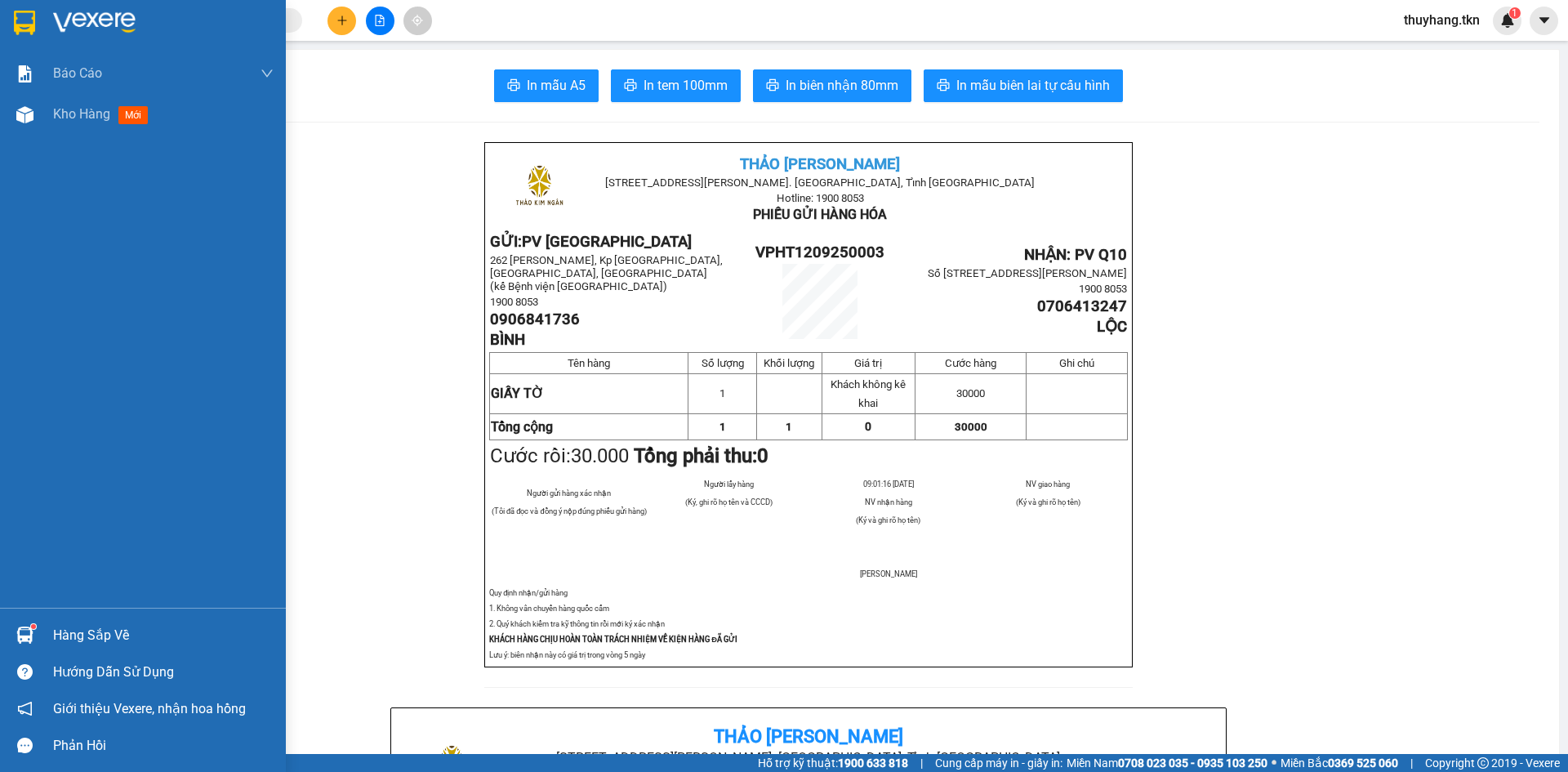
click at [20, 20] on img at bounding box center [24, 22] width 21 height 25
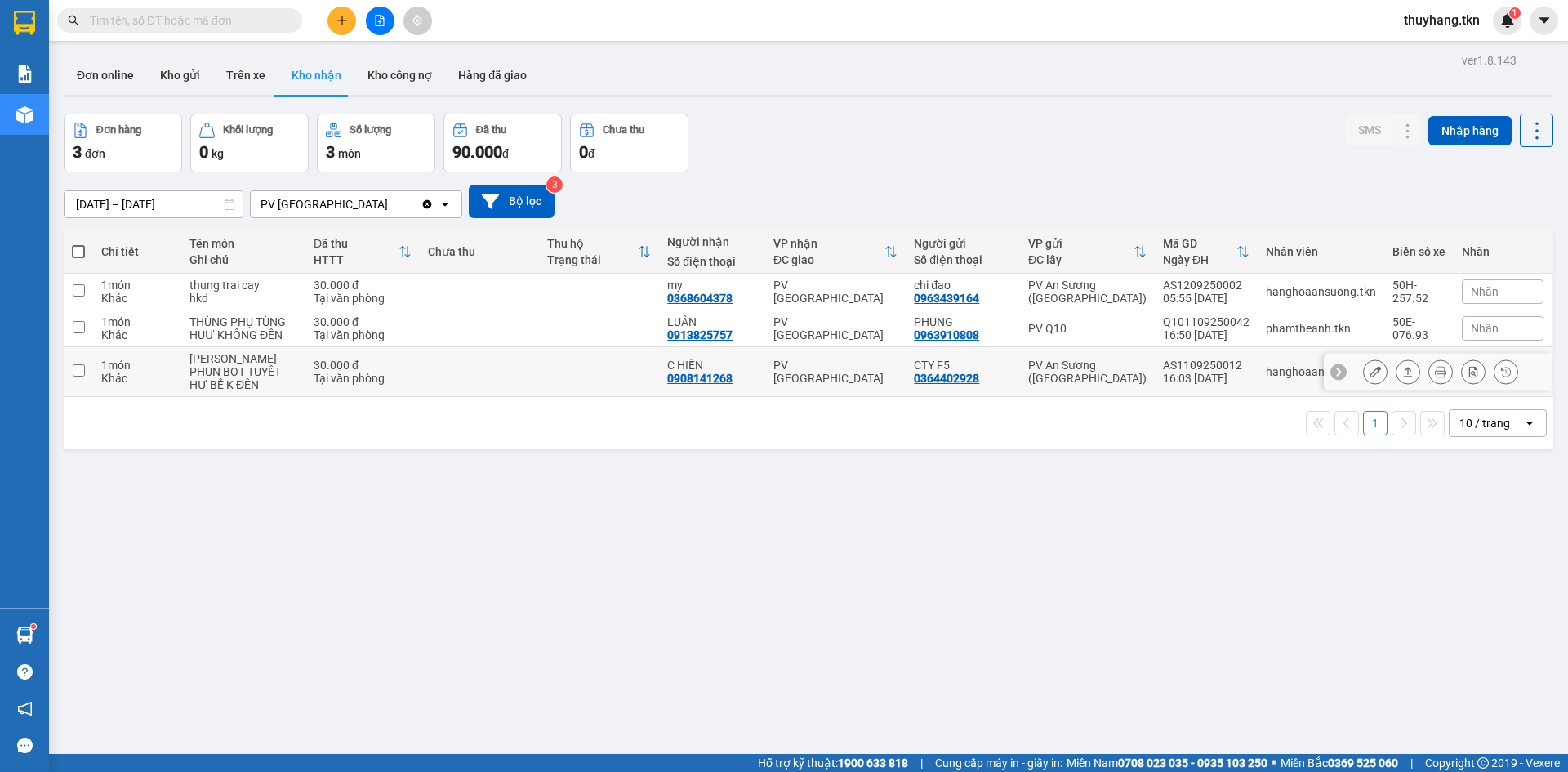
click at [1402, 377] on icon at bounding box center [1407, 371] width 11 height 11
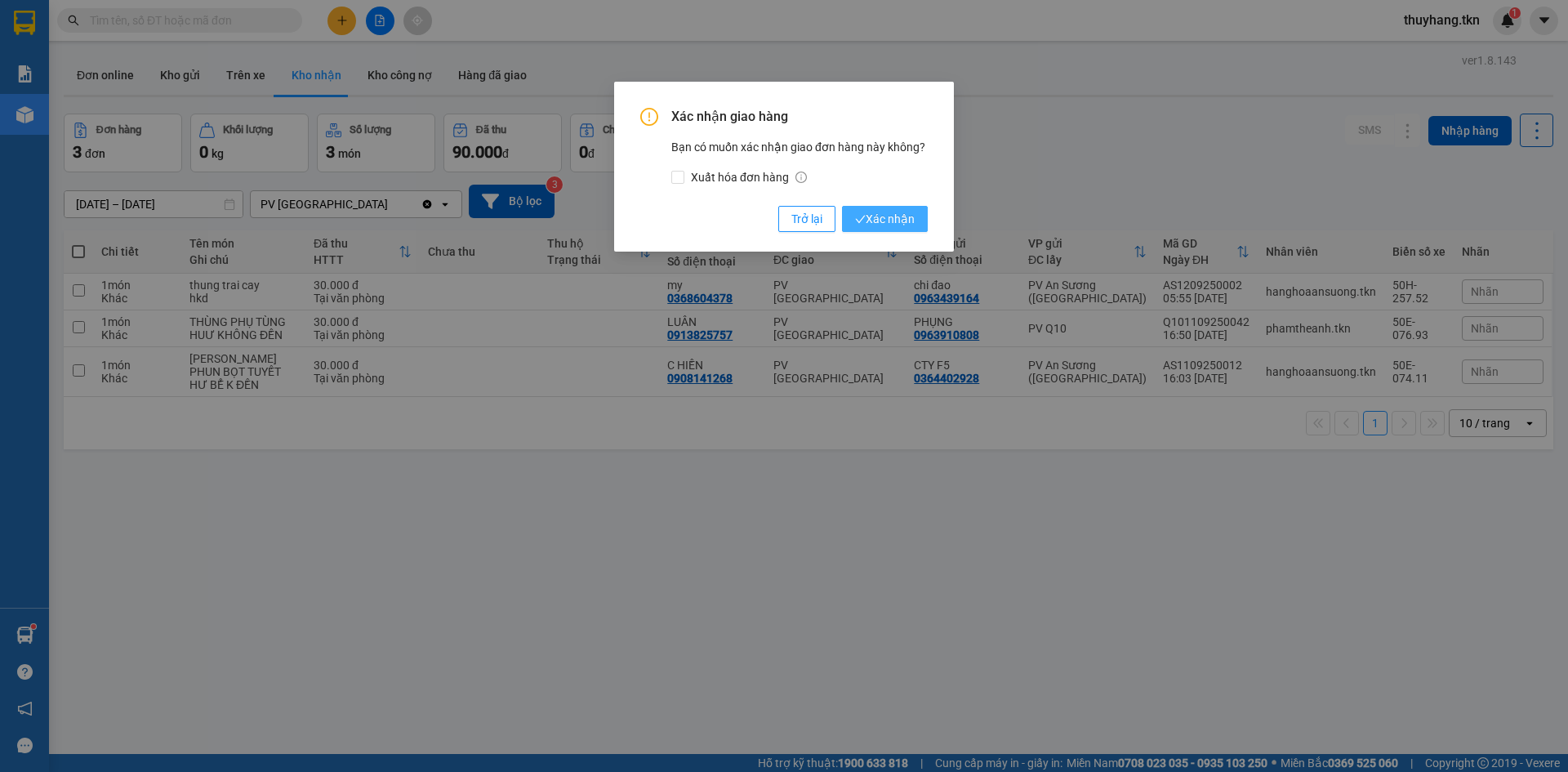
click at [857, 212] on span "Xác nhận" at bounding box center [884, 218] width 59 height 18
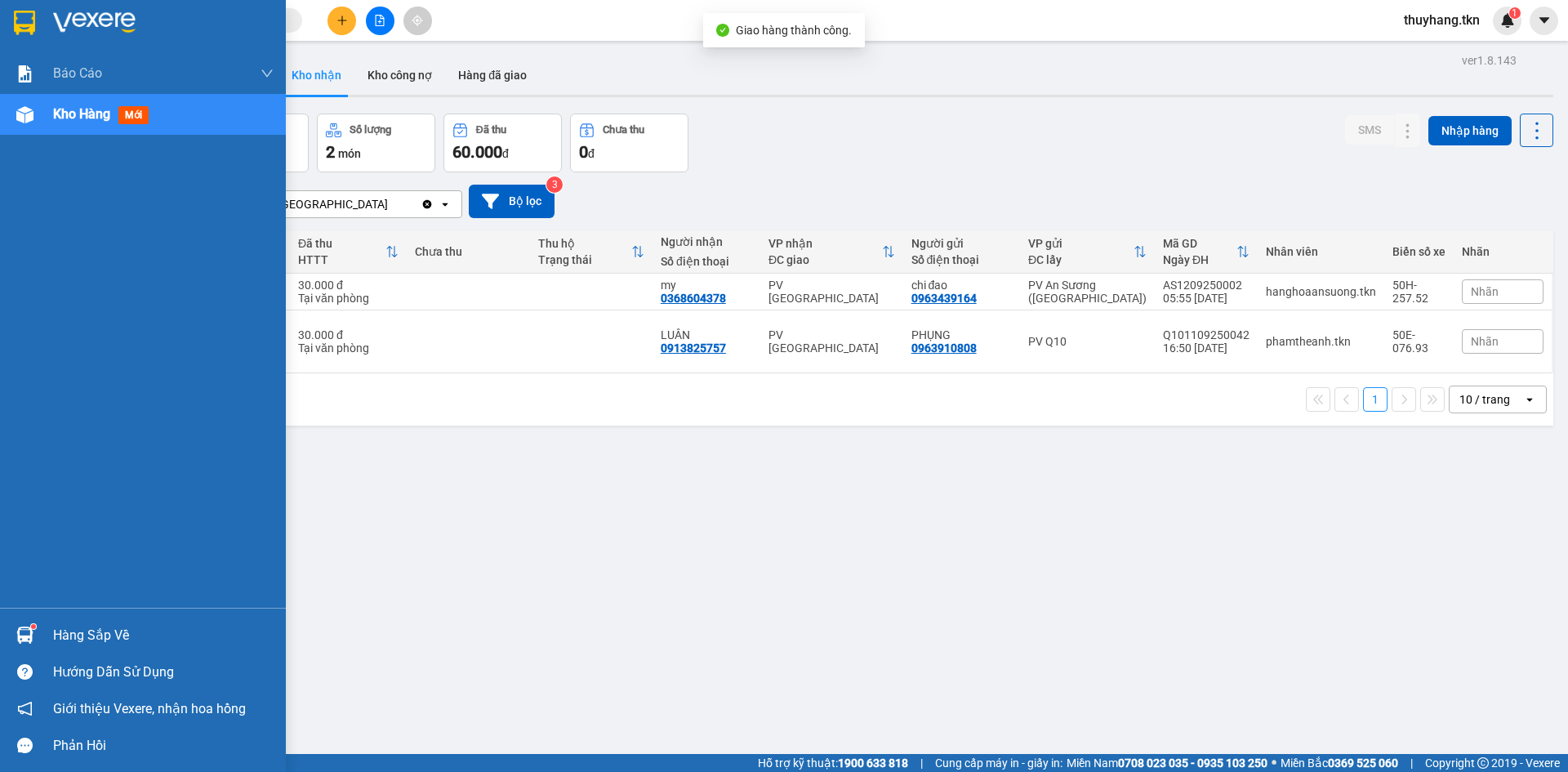
click at [40, 633] on div "Hàng sắp về" at bounding box center [143, 635] width 286 height 37
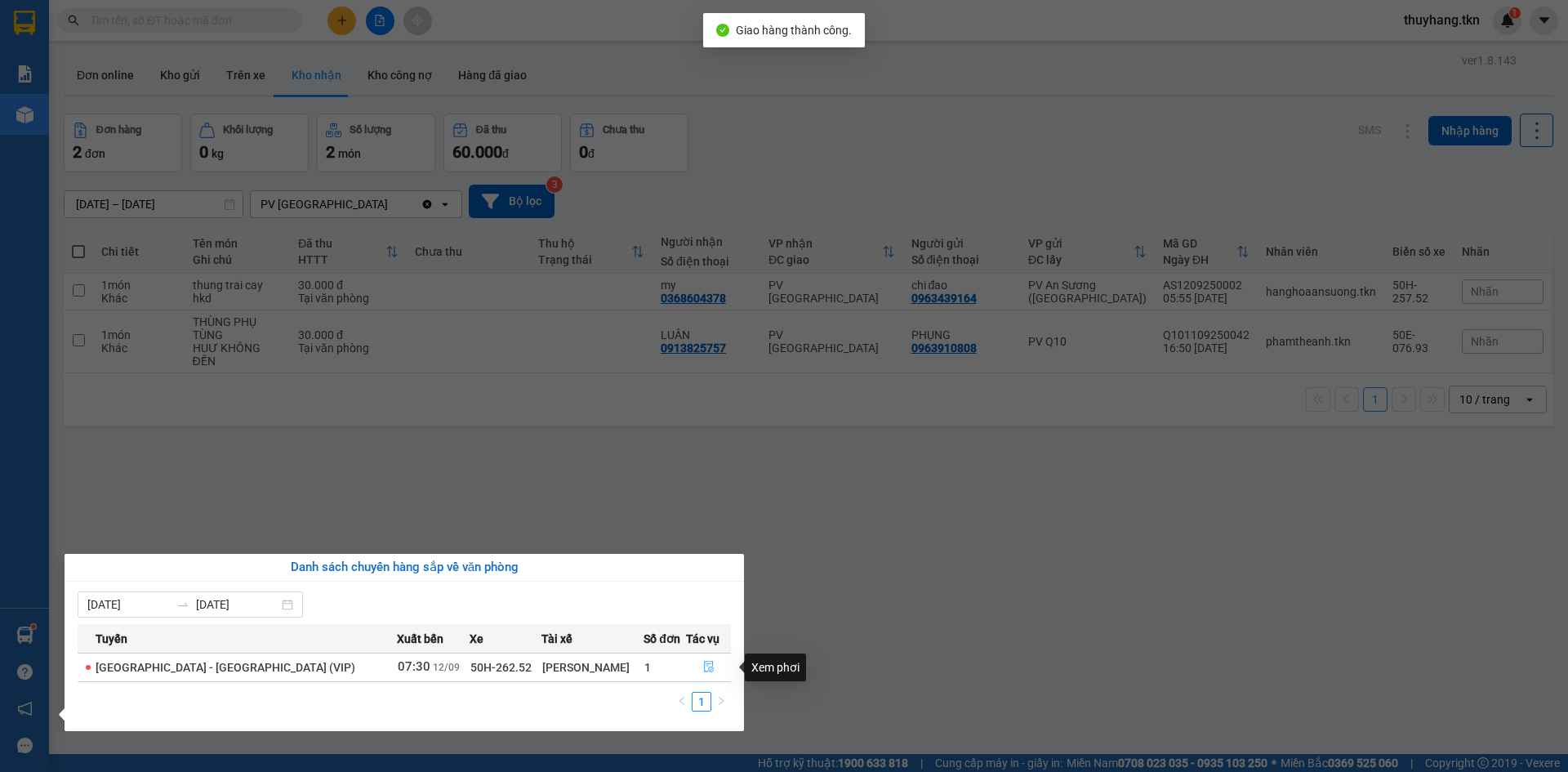
click at [703, 665] on icon "file-done" at bounding box center [708, 666] width 11 height 11
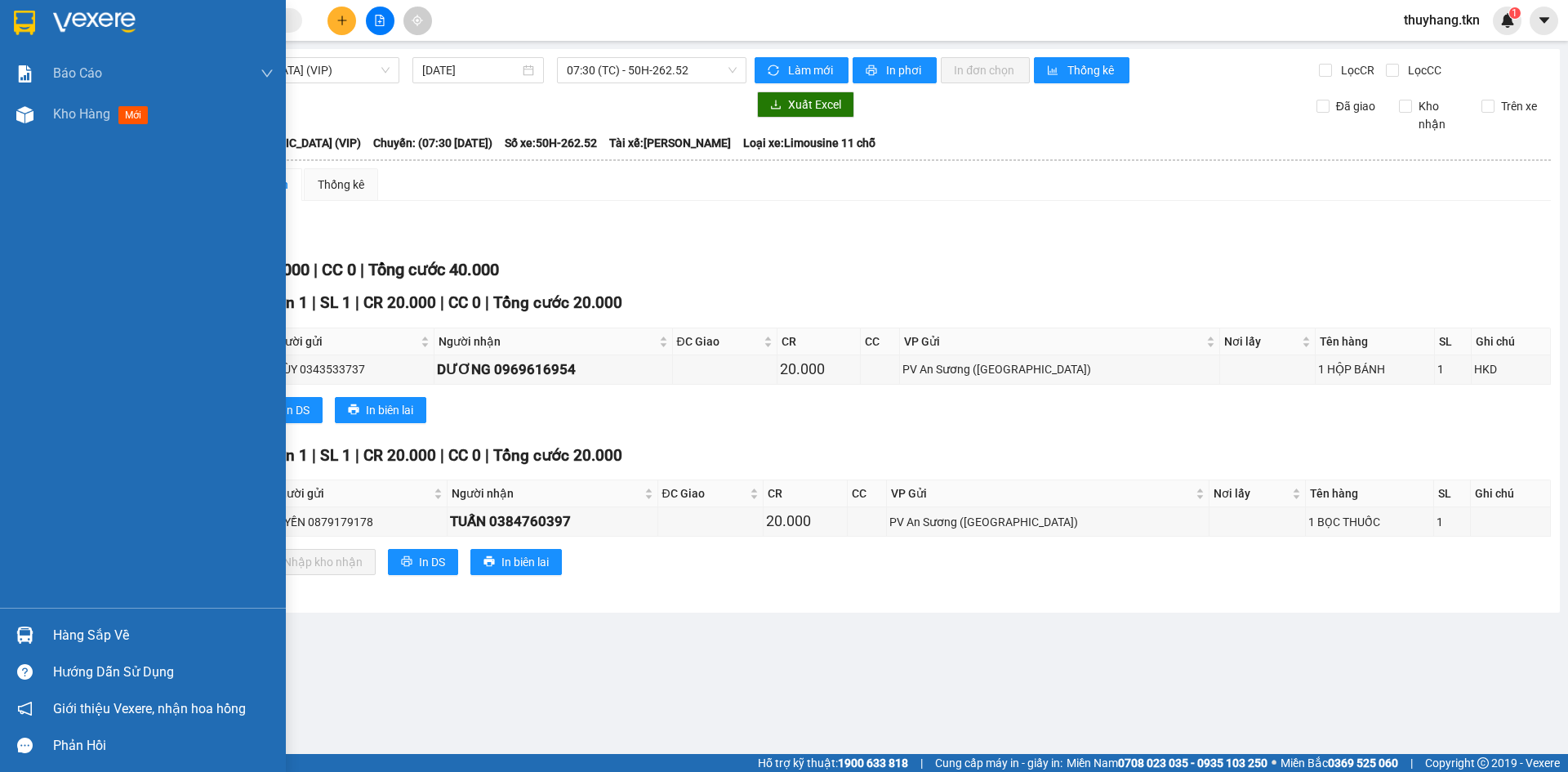
click at [25, 628] on img at bounding box center [25, 635] width 17 height 17
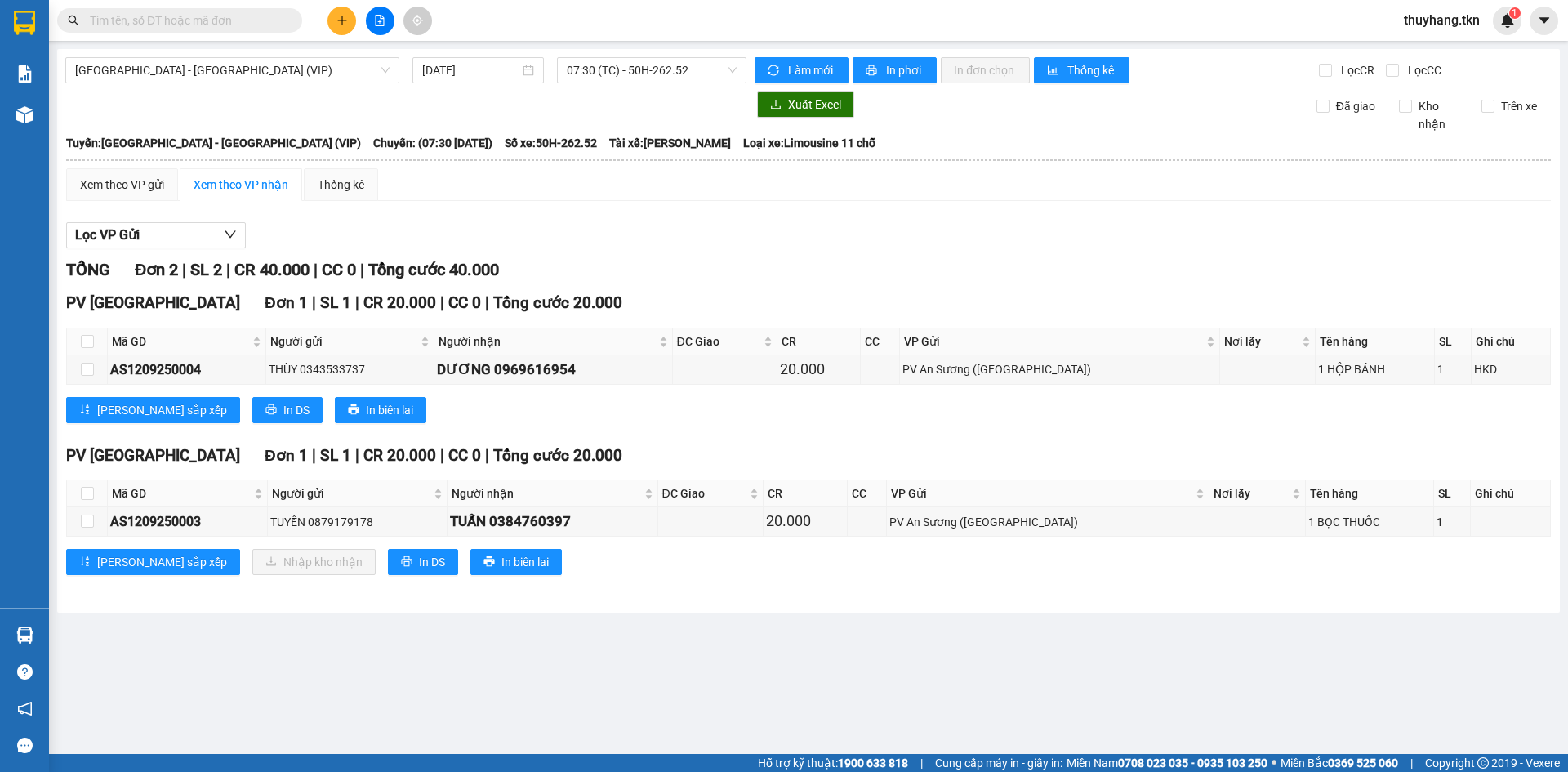
click at [1253, 664] on section "Kết quả tìm kiếm ( 0 ) Bộ lọc No Data thuyhang.tkn 1 Báo cáo Mẫu 1: Báo cáo dòn…" at bounding box center [784, 386] width 1568 height 772
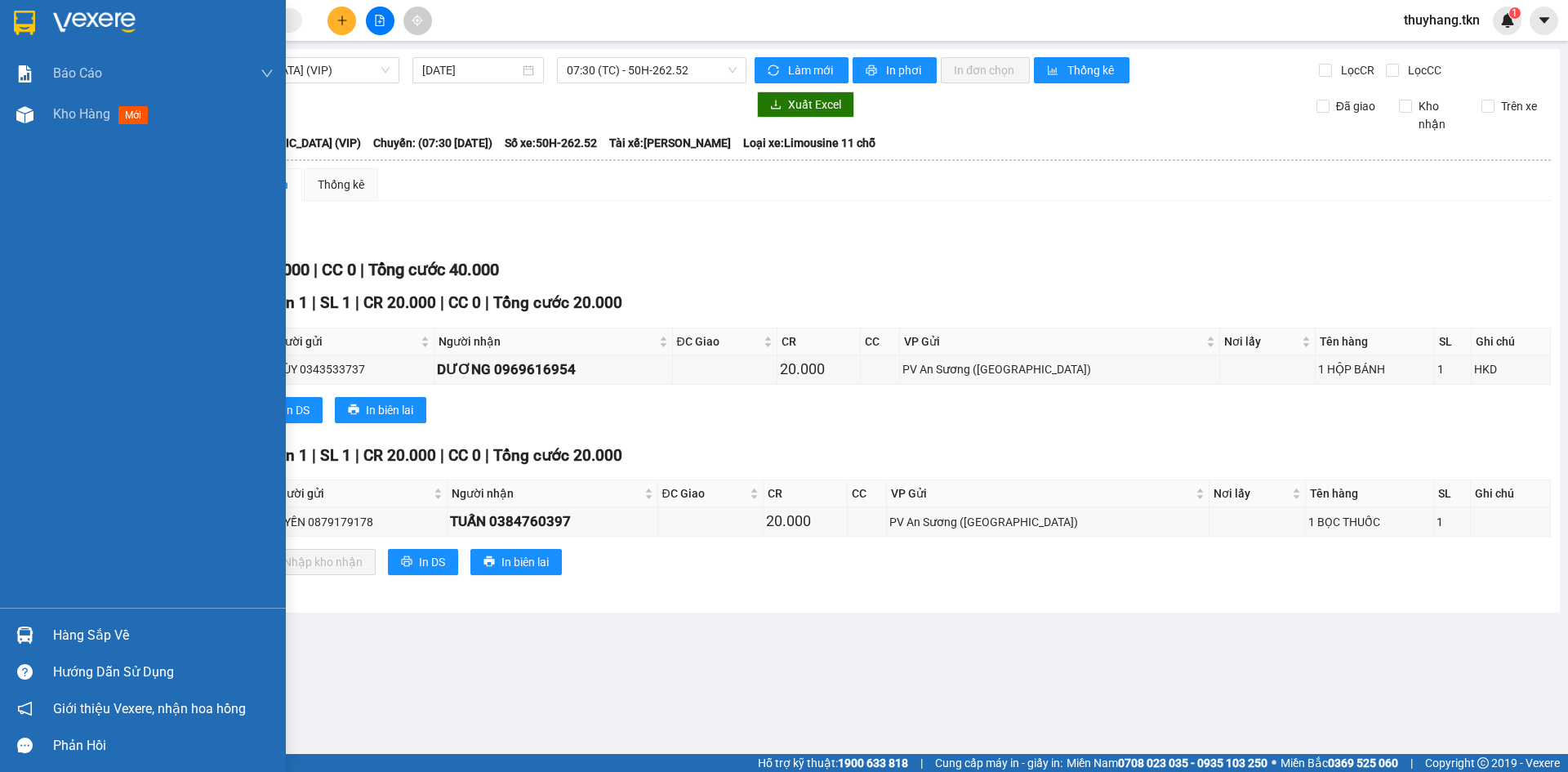
click at [41, 30] on div at bounding box center [143, 27] width 286 height 53
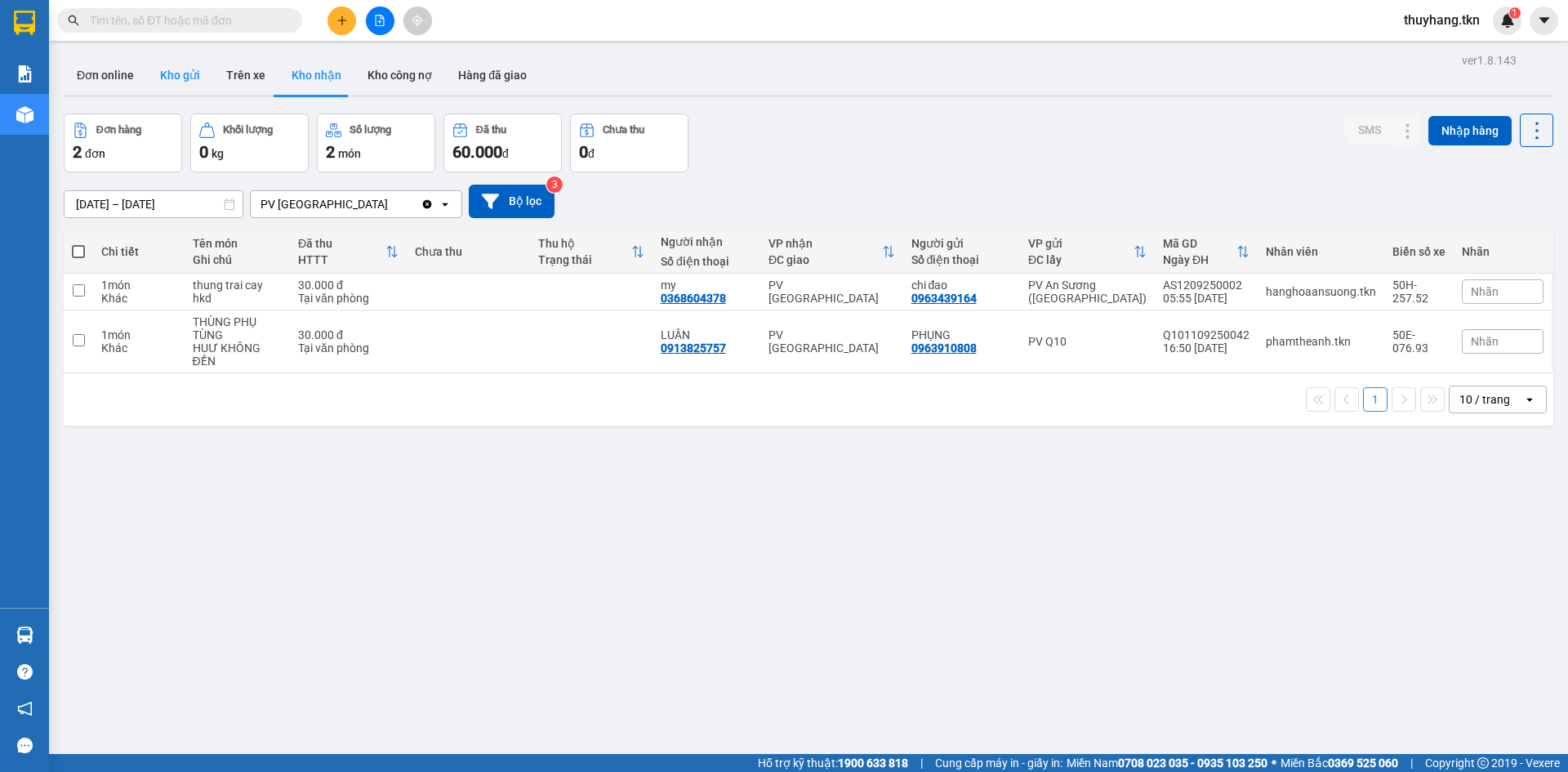
click at [180, 73] on button "Kho gửi" at bounding box center [180, 76] width 66 height 40
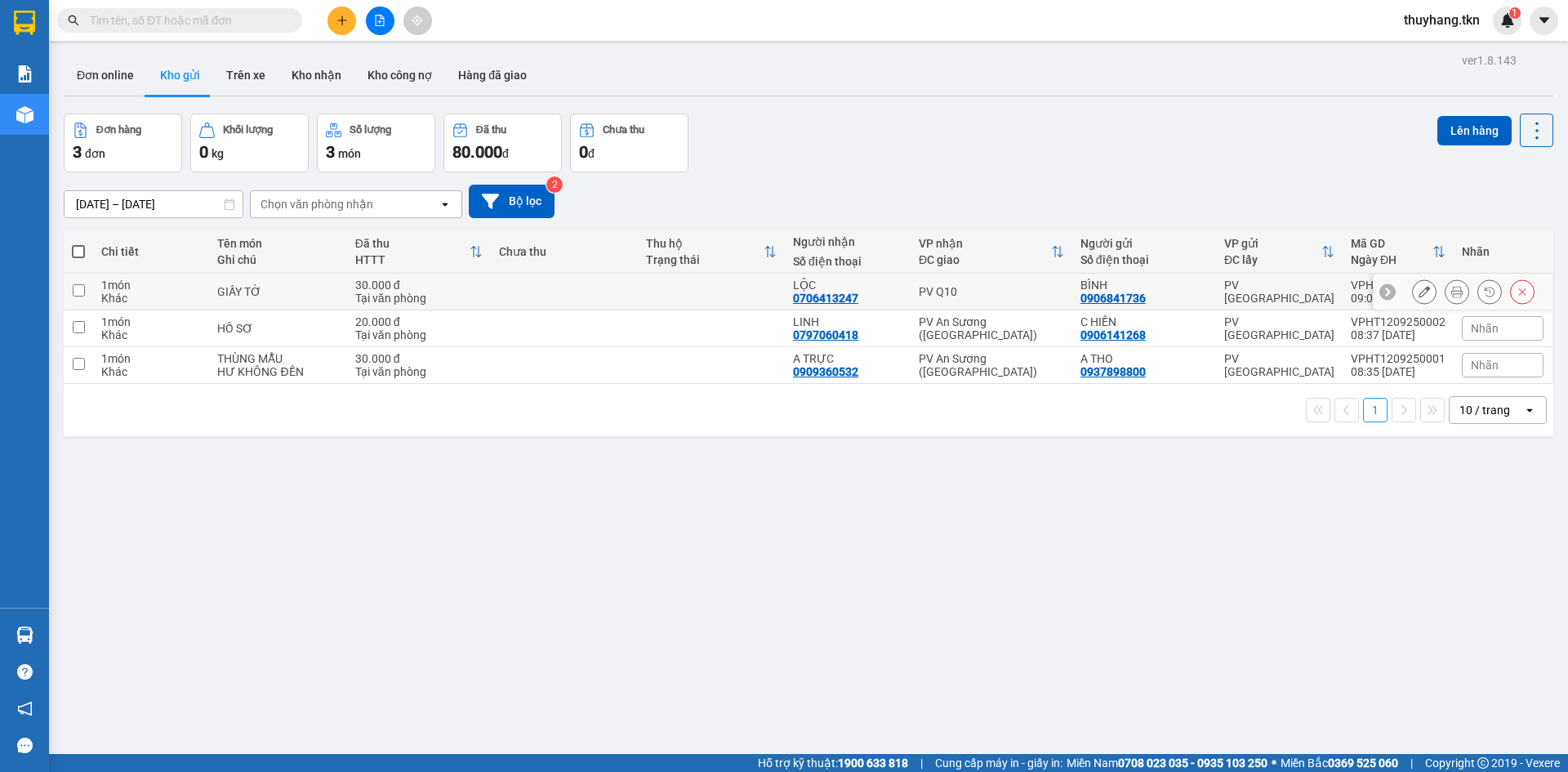
click at [516, 303] on td at bounding box center [564, 291] width 147 height 37
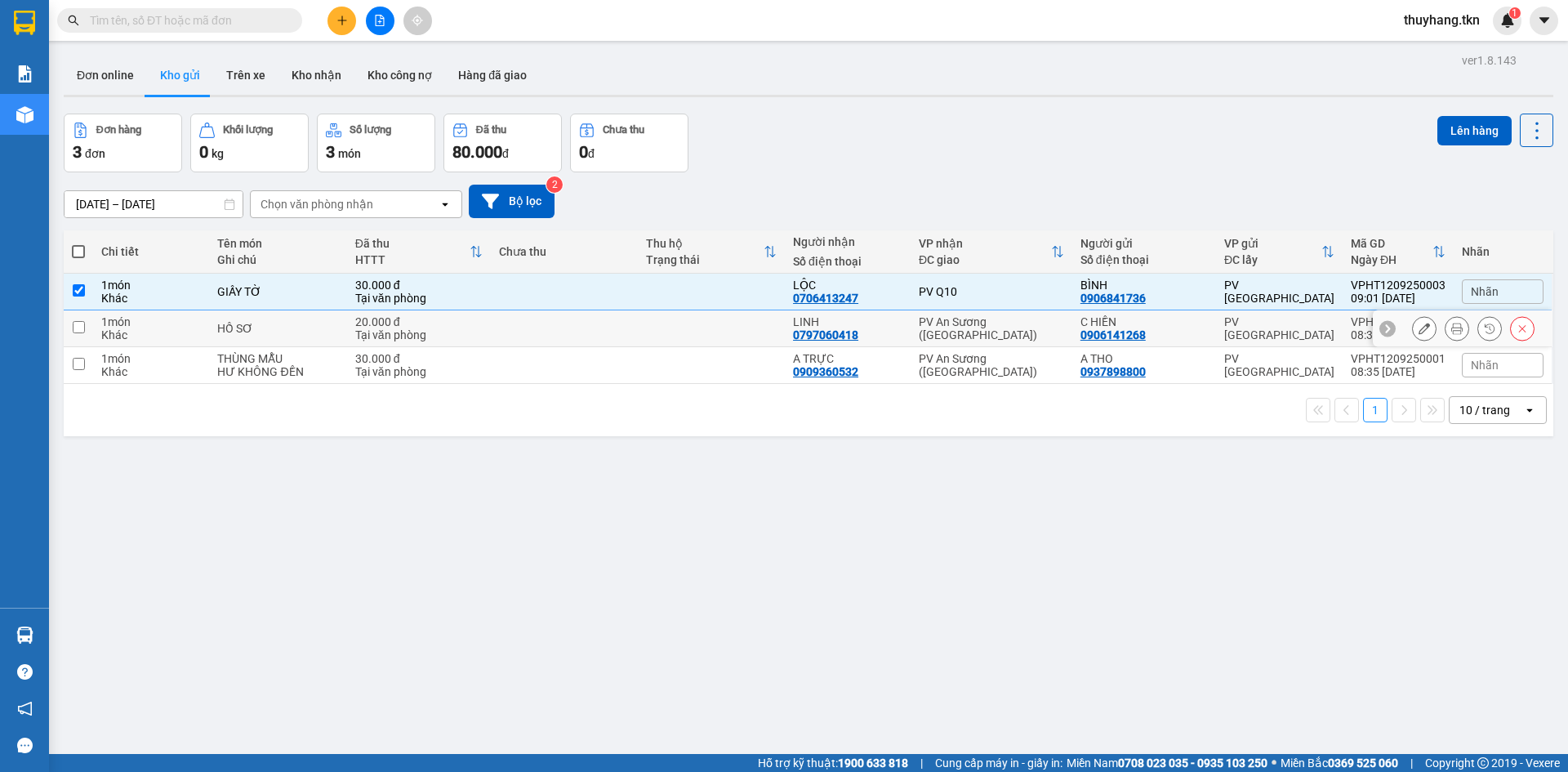
click at [522, 324] on td at bounding box center [564, 328] width 147 height 37
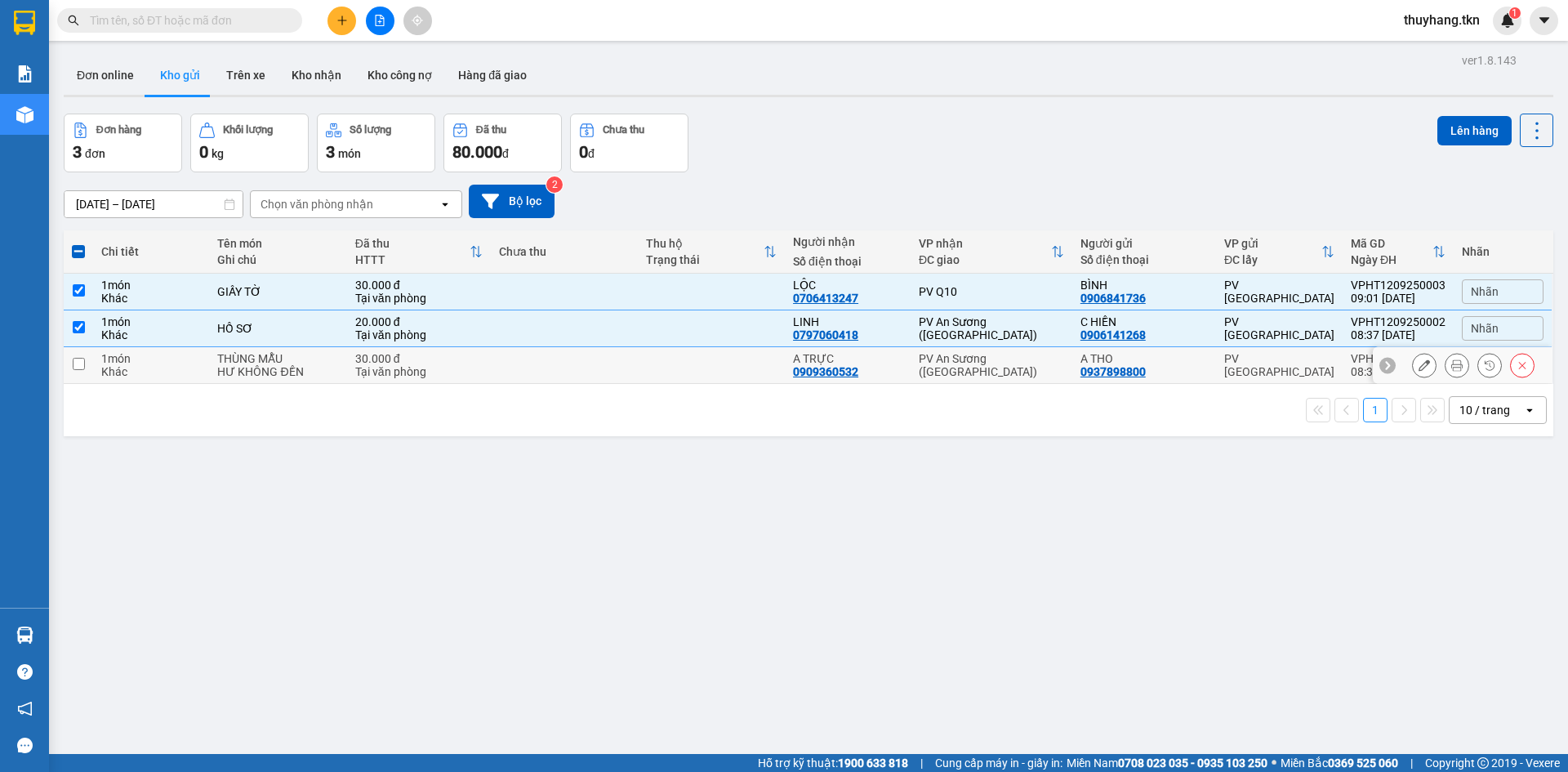
click at [559, 375] on td at bounding box center [564, 365] width 147 height 37
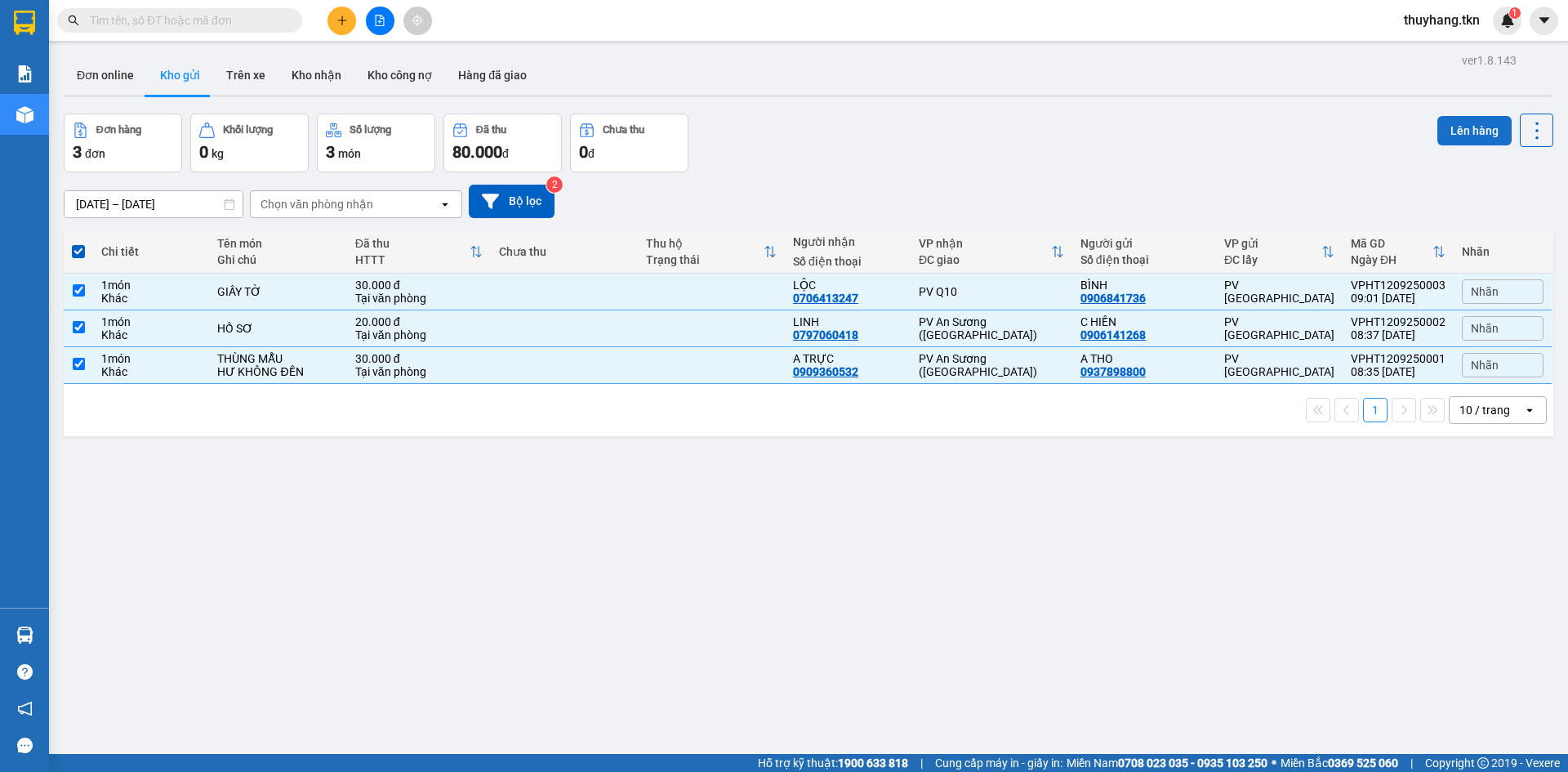
click at [1457, 137] on button "Lên hàng" at bounding box center [1474, 131] width 74 height 29
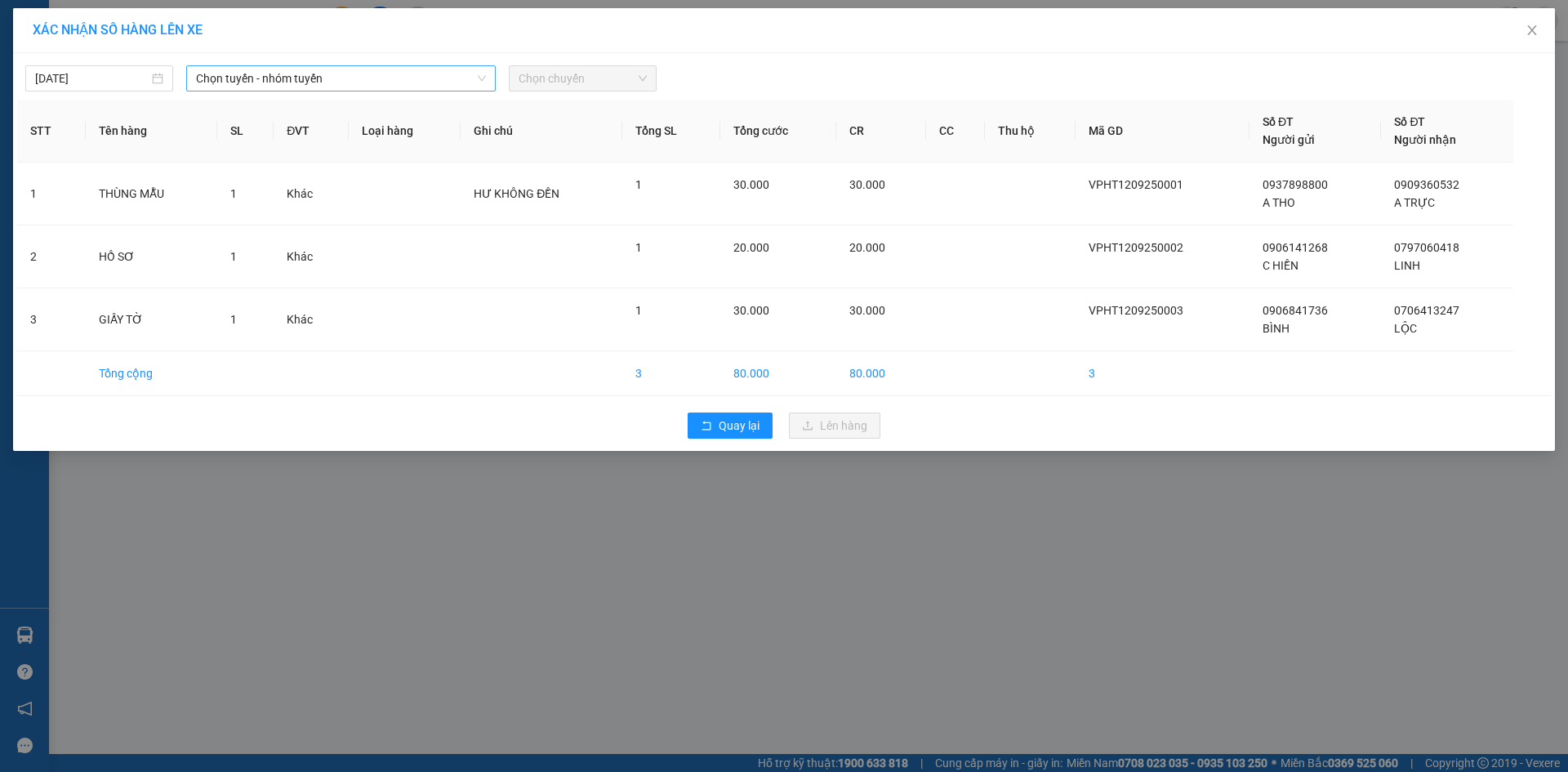
click at [269, 75] on span "Chọn tuyến - nhóm tuyến" at bounding box center [340, 78] width 290 height 25
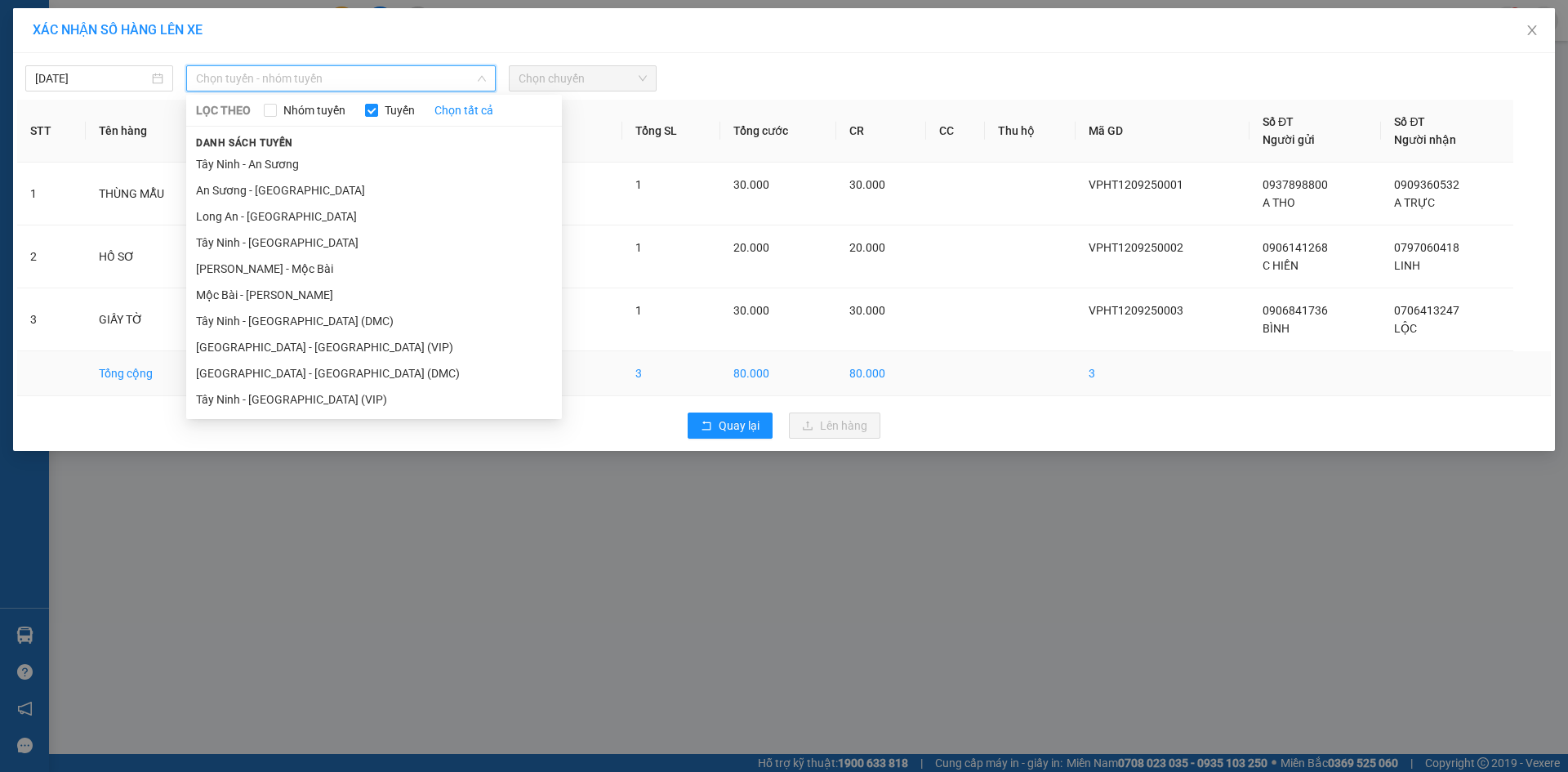
drag, startPoint x: 321, startPoint y: 402, endPoint x: 357, endPoint y: 384, distance: 40.2
click at [321, 401] on li "Tây Ninh - [GEOGRAPHIC_DATA] (VIP)" at bounding box center [374, 400] width 375 height 26
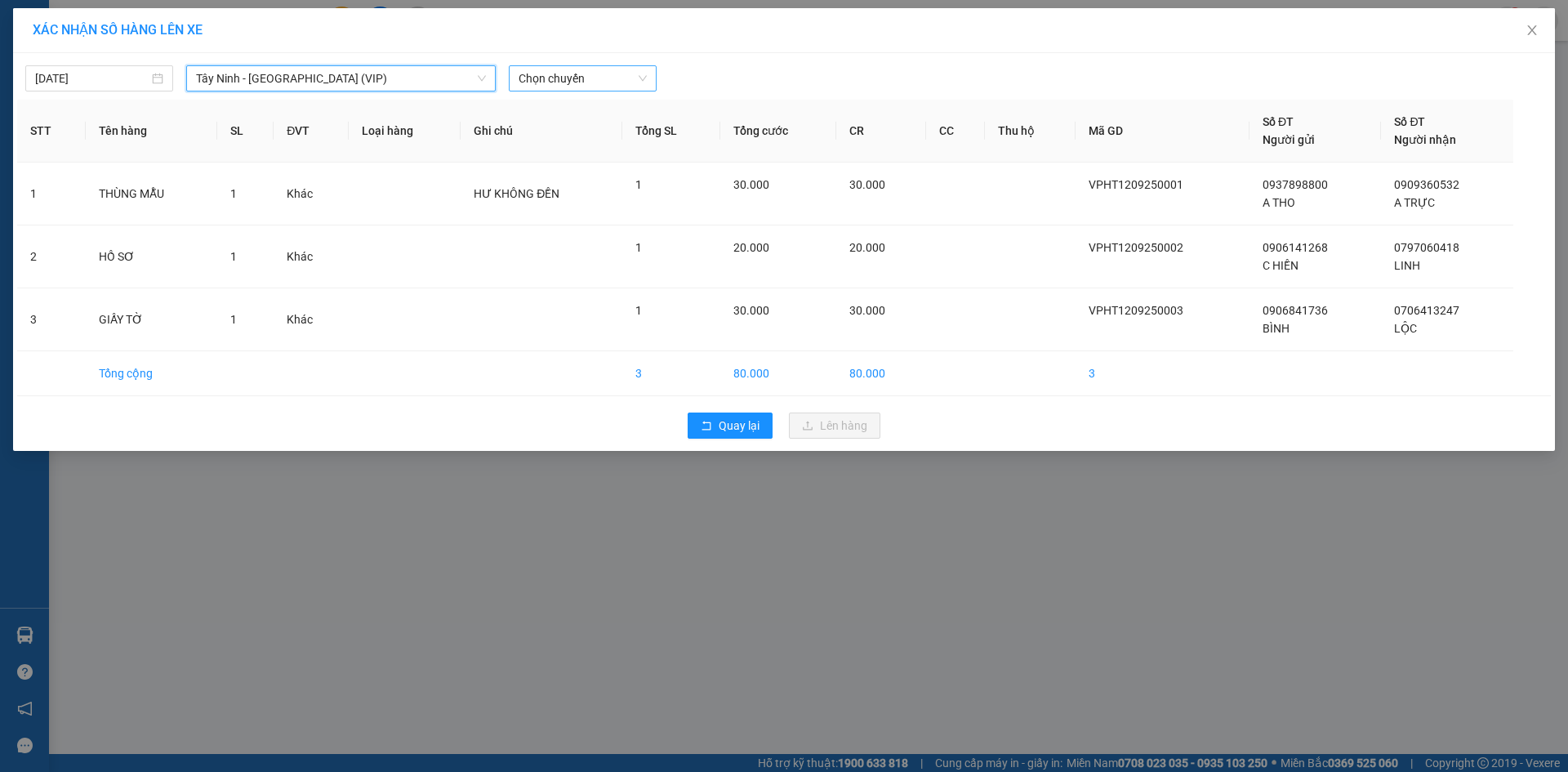
click at [601, 76] on span "Chọn chuyến" at bounding box center [582, 78] width 128 height 25
type input "49661"
click at [580, 126] on div "08:50 - 50H-496.61" at bounding box center [582, 137] width 147 height 26
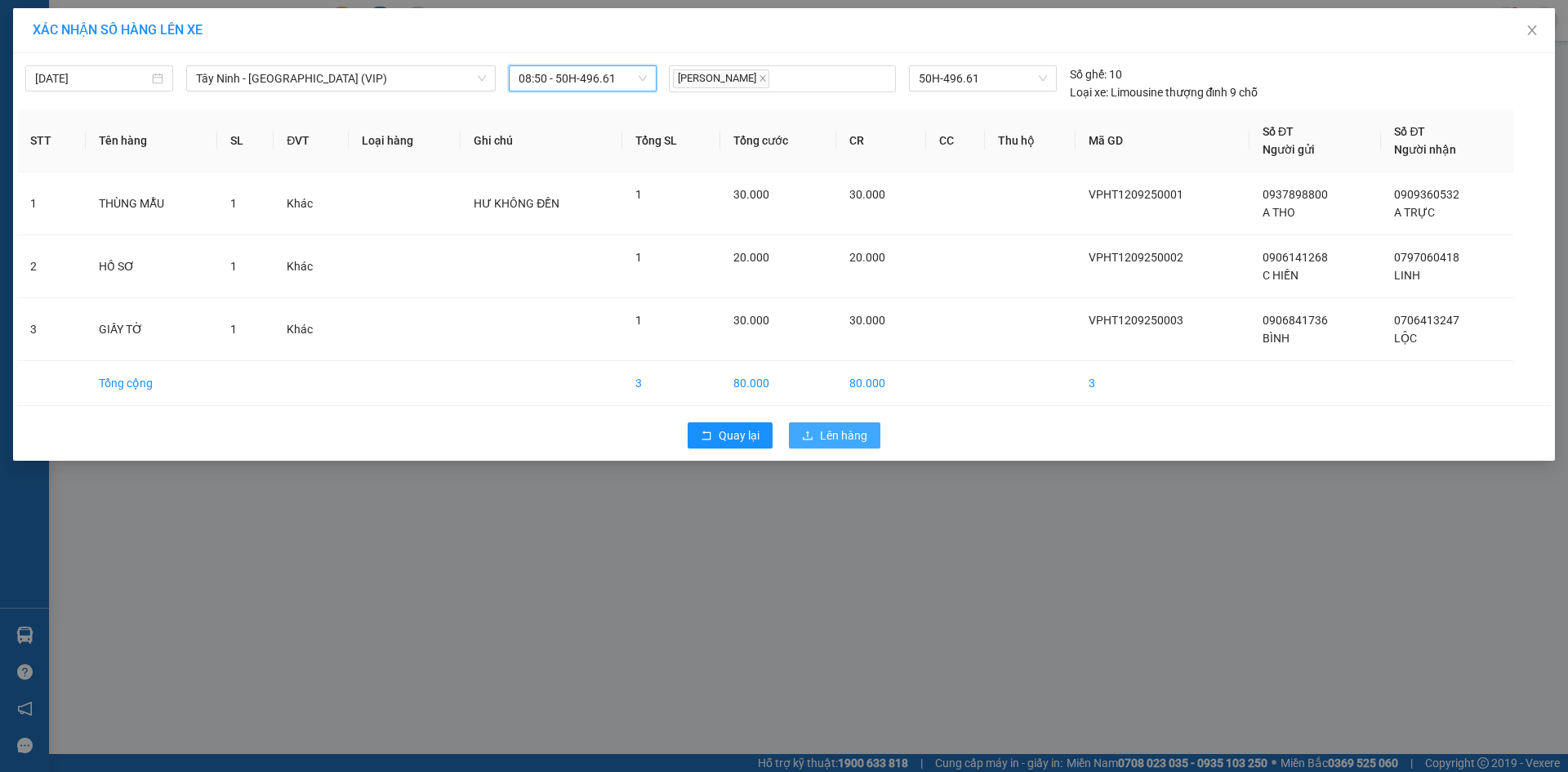
click at [833, 436] on span "Lên hàng" at bounding box center [843, 435] width 47 height 18
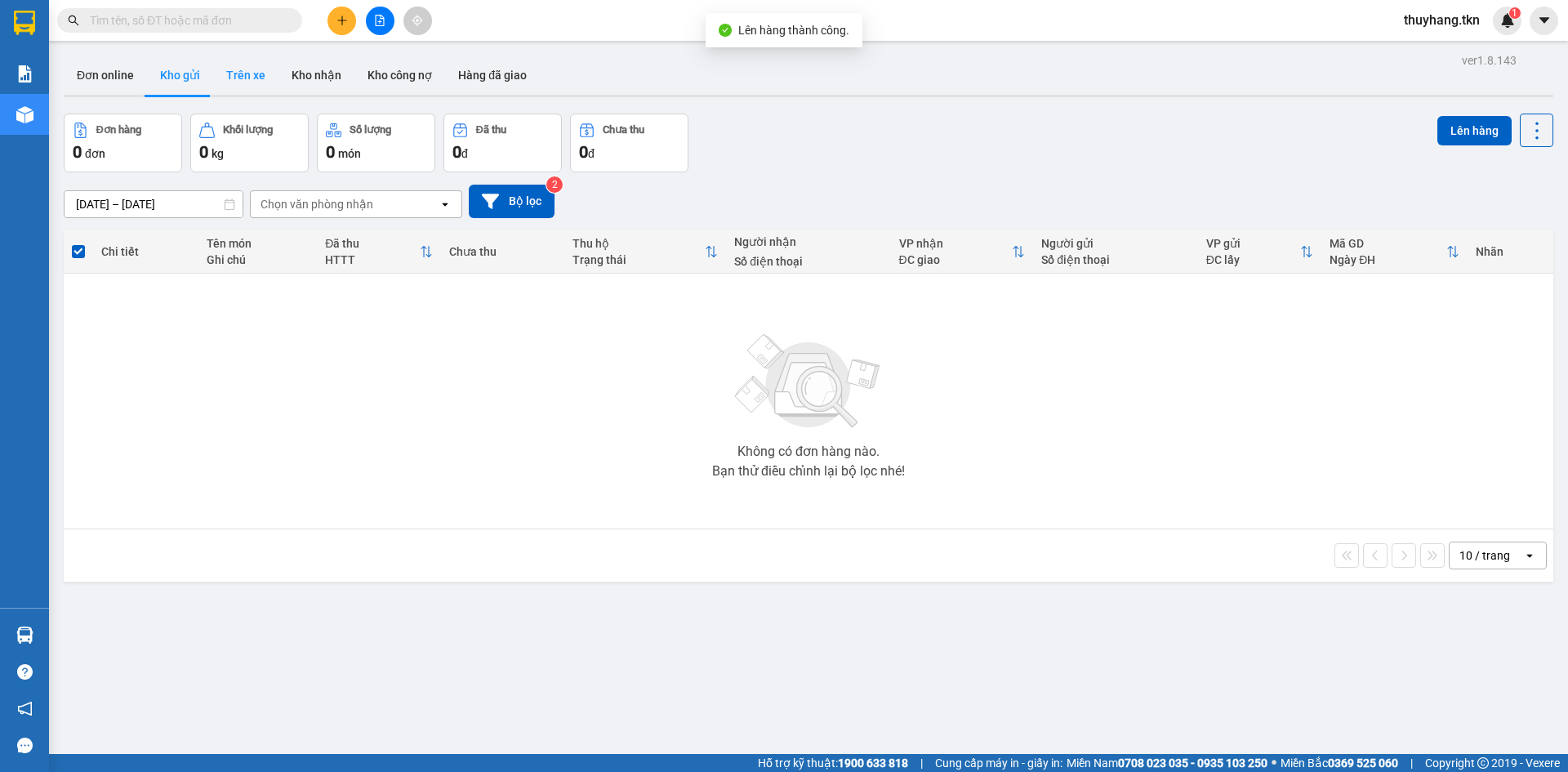
click at [235, 88] on button "Trên xe" at bounding box center [246, 76] width 65 height 40
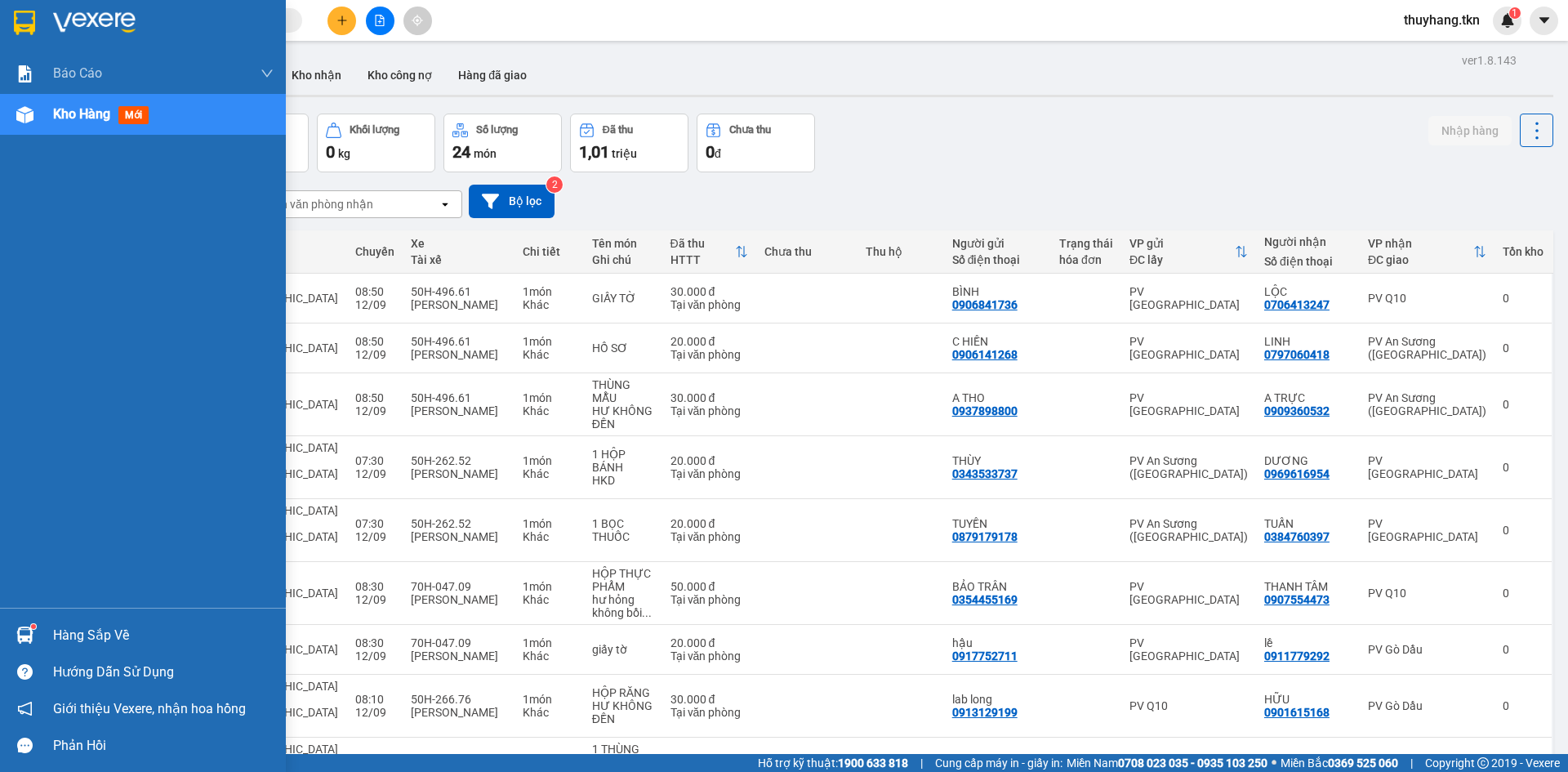
click at [35, 637] on div at bounding box center [24, 634] width 28 height 28
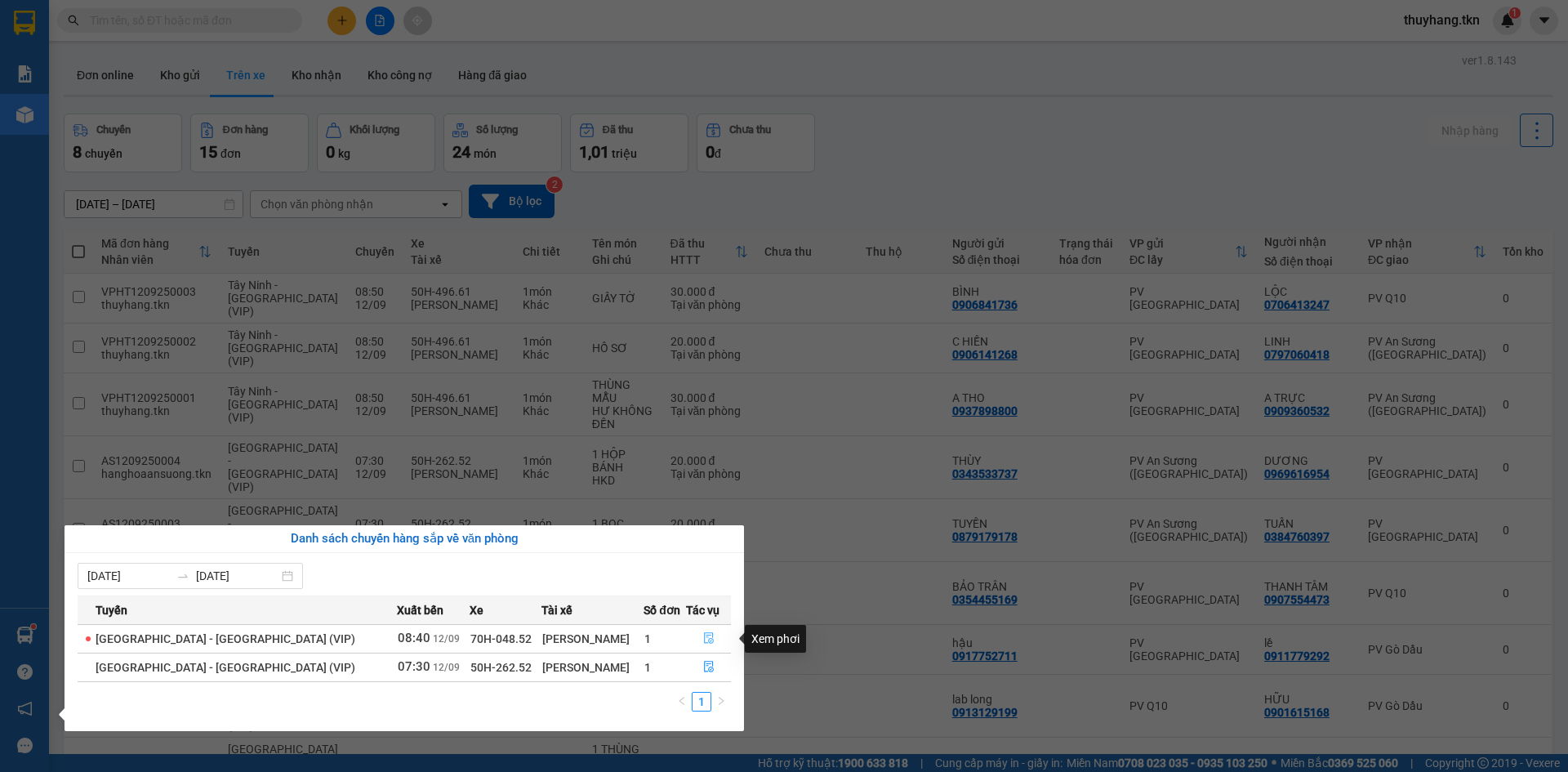
click at [705, 634] on icon "file-done" at bounding box center [708, 638] width 11 height 11
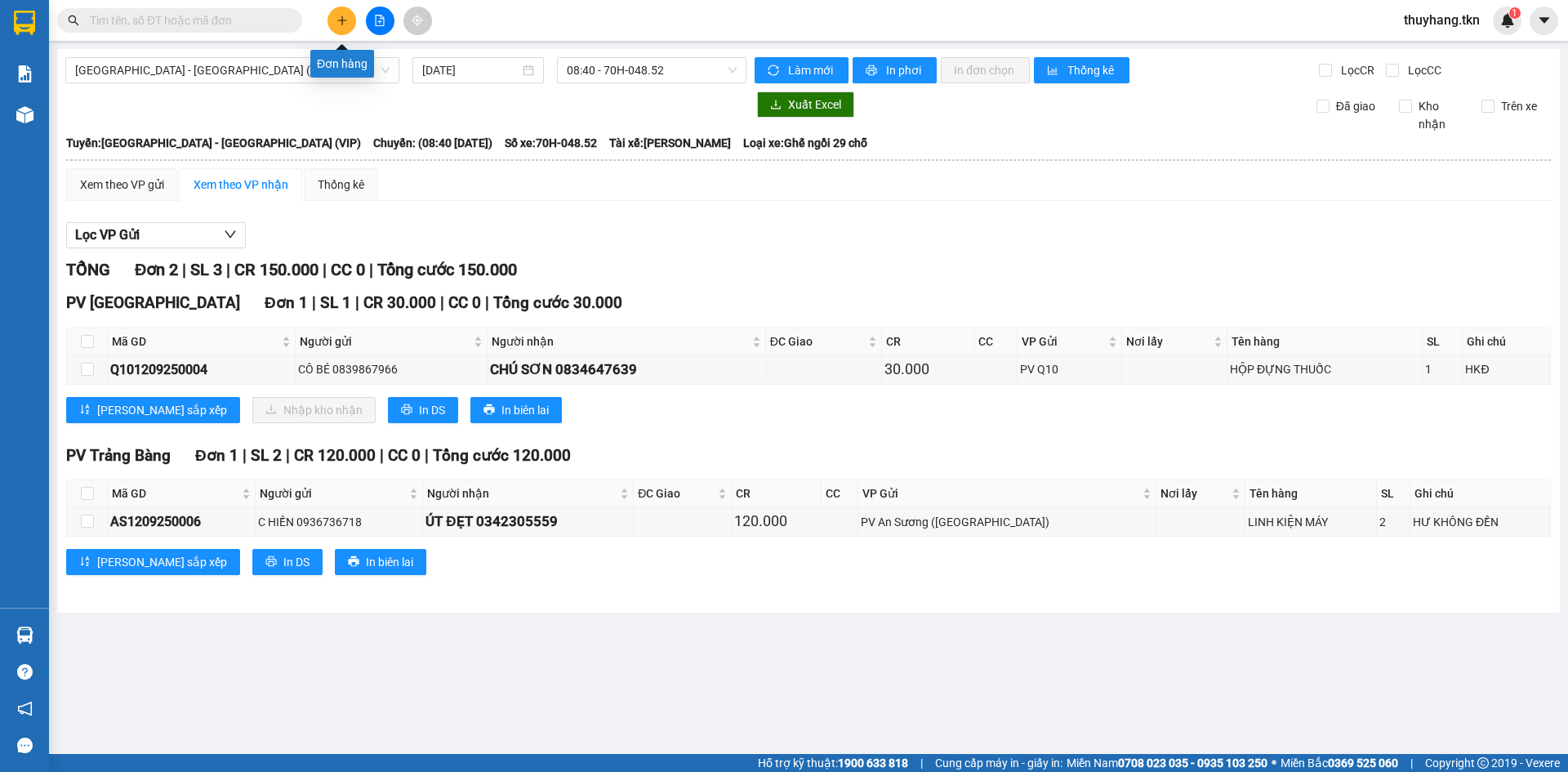
click at [339, 25] on icon "plus" at bounding box center [342, 20] width 11 height 11
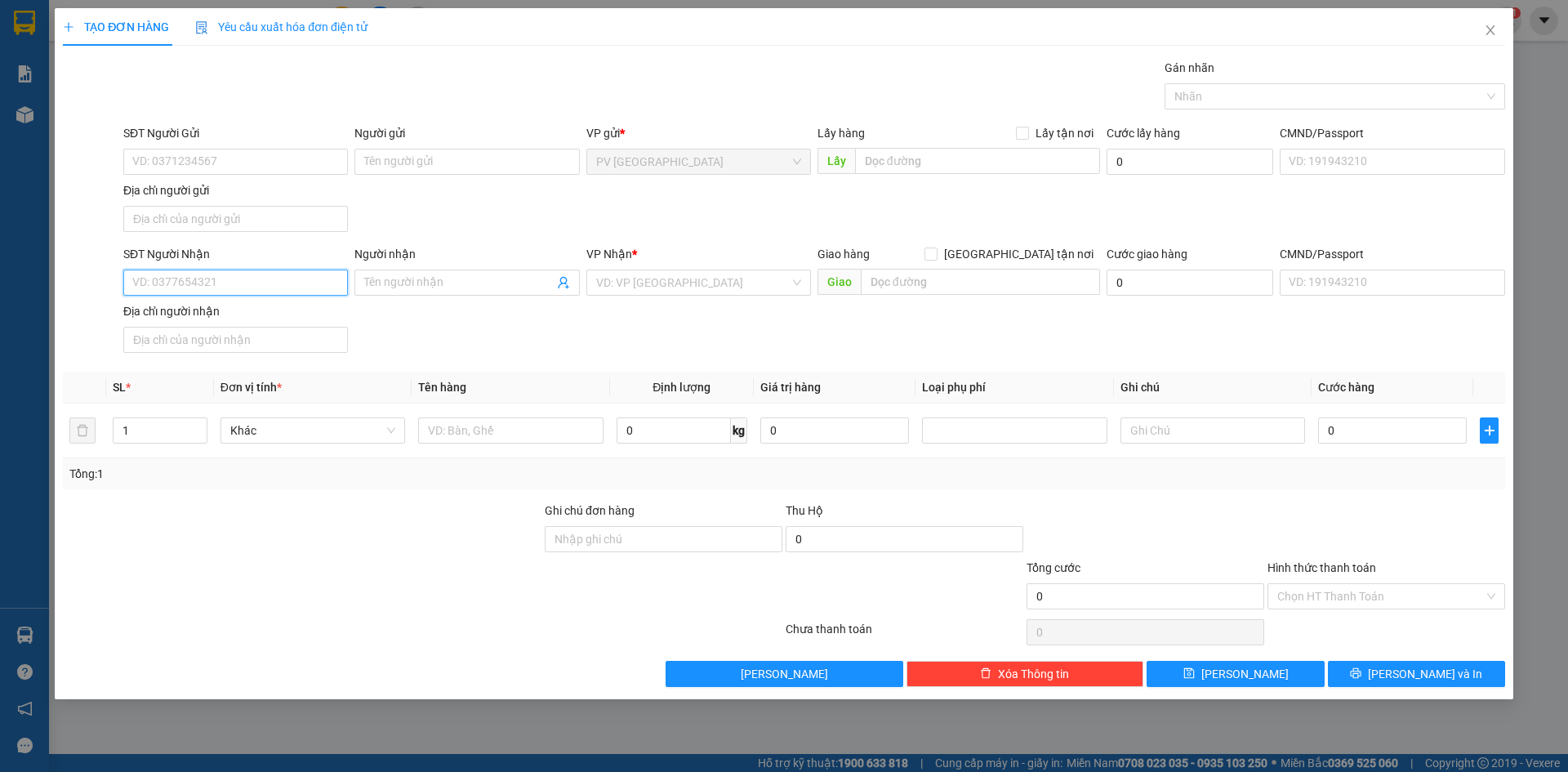
click at [306, 274] on input "SĐT Người Nhận" at bounding box center [235, 283] width 224 height 26
click at [225, 288] on input "0372706760" at bounding box center [235, 283] width 224 height 26
type input "0372706760"
click at [229, 163] on input "SĐT Người Gửi" at bounding box center [235, 162] width 224 height 26
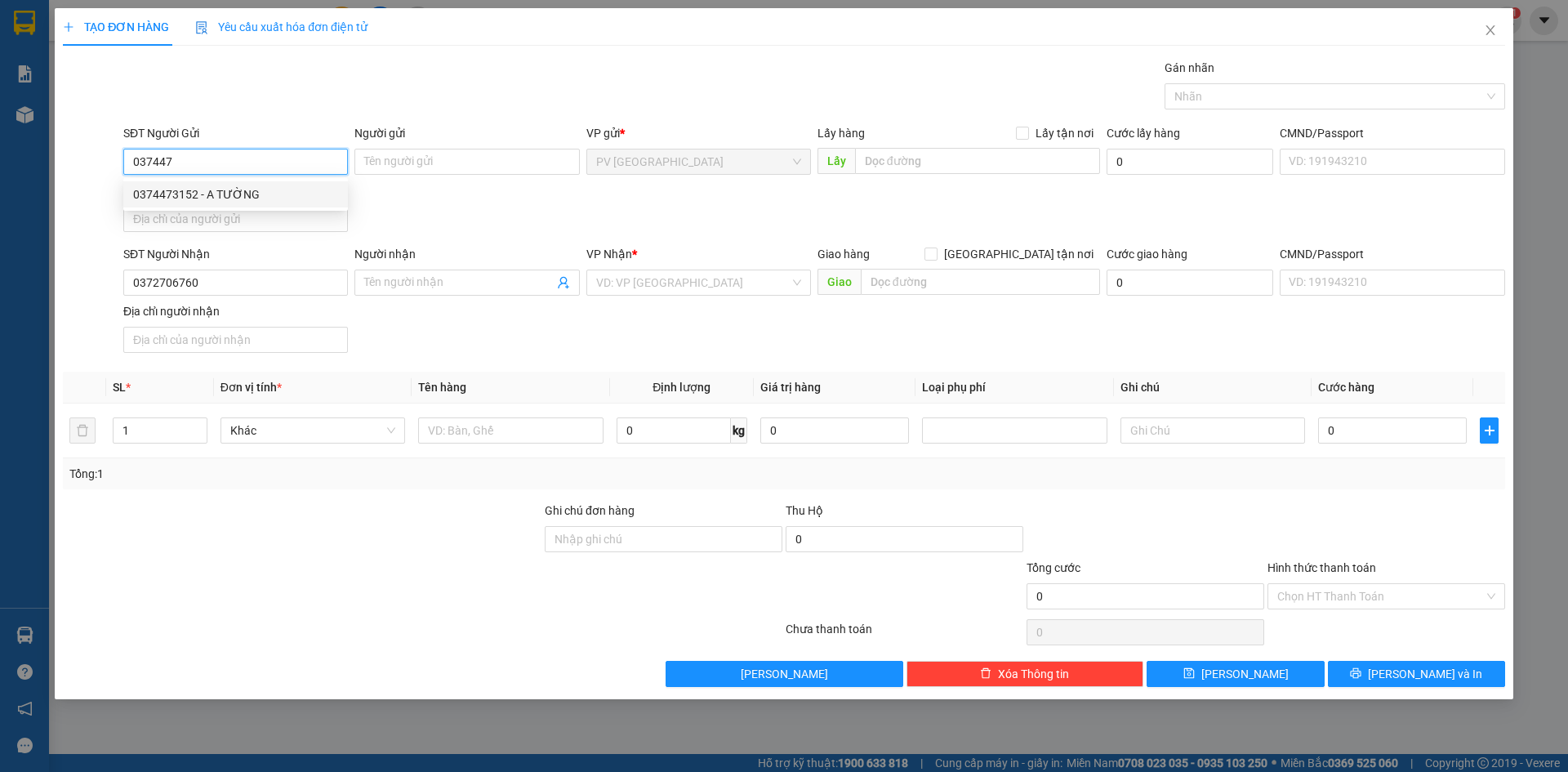
click at [297, 184] on div "0374473152 - A TƯỜNG" at bounding box center [235, 194] width 224 height 26
type input "0374473152"
type input "A TƯỜNG"
type input "20.000"
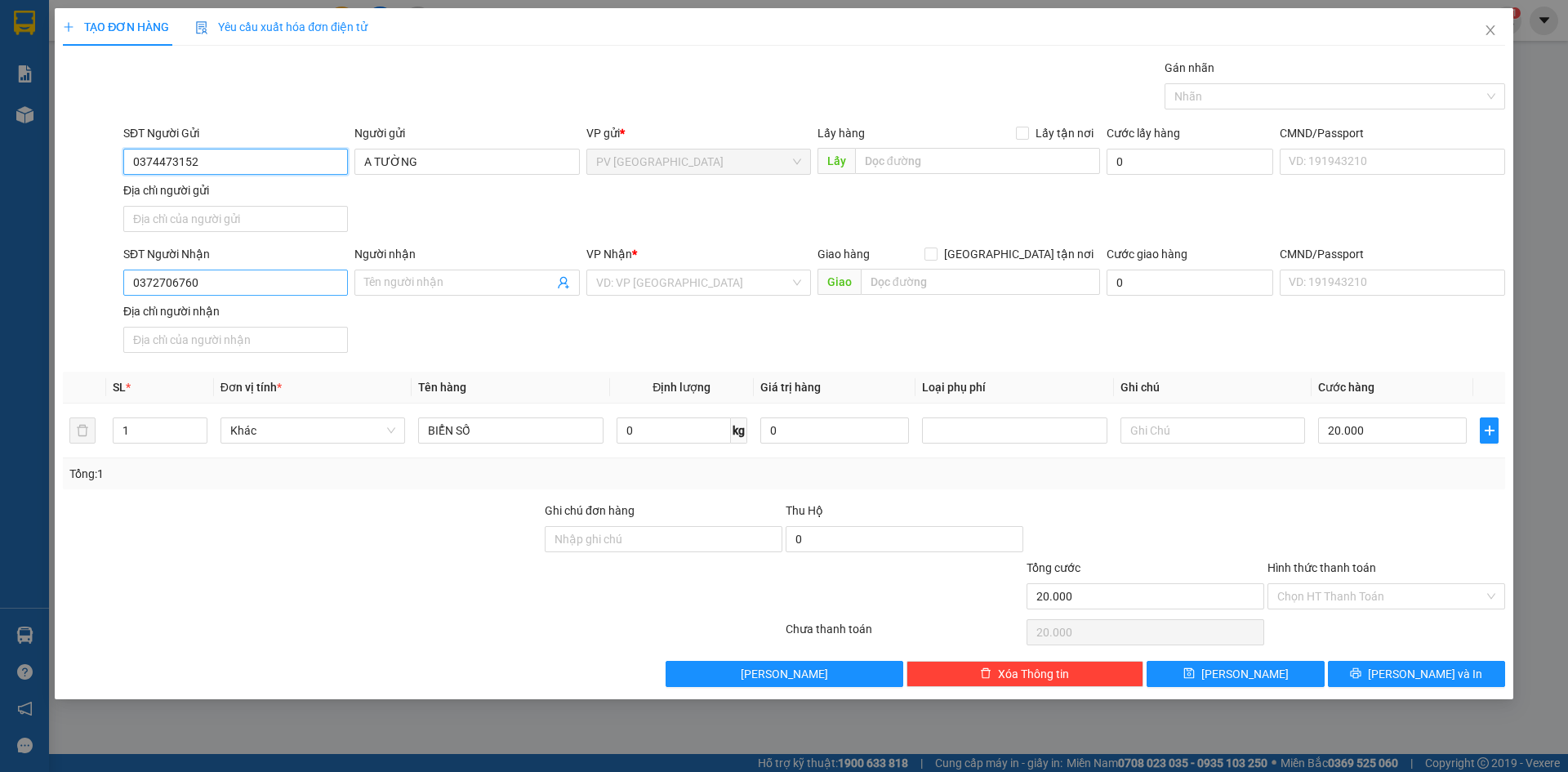
type input "0374473152"
click at [293, 285] on input "0372706760" at bounding box center [235, 283] width 224 height 26
click at [413, 284] on input "Người nhận" at bounding box center [459, 282] width 189 height 18
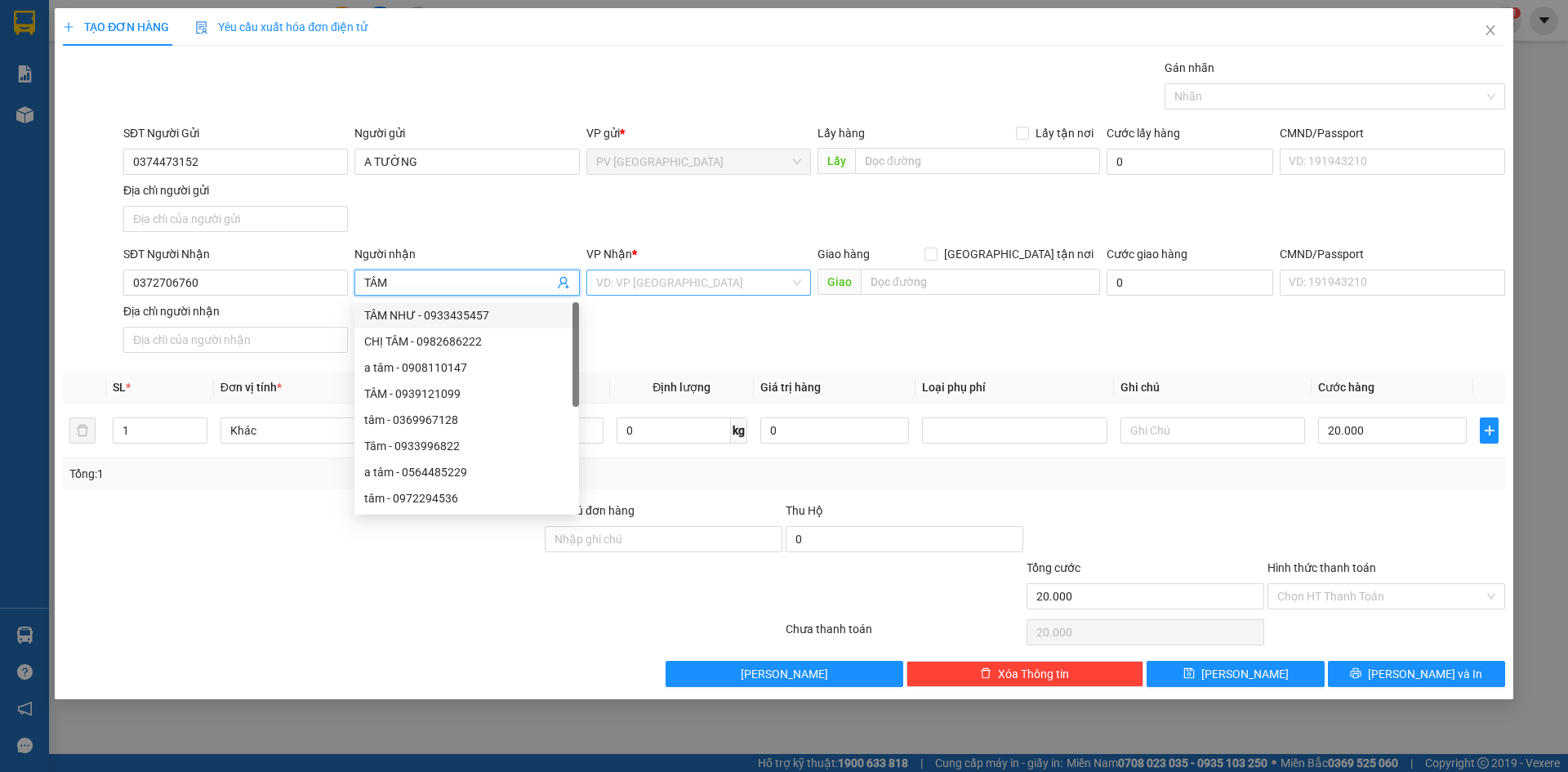
type input "TÂM"
click at [647, 288] on input "search" at bounding box center [692, 283] width 193 height 25
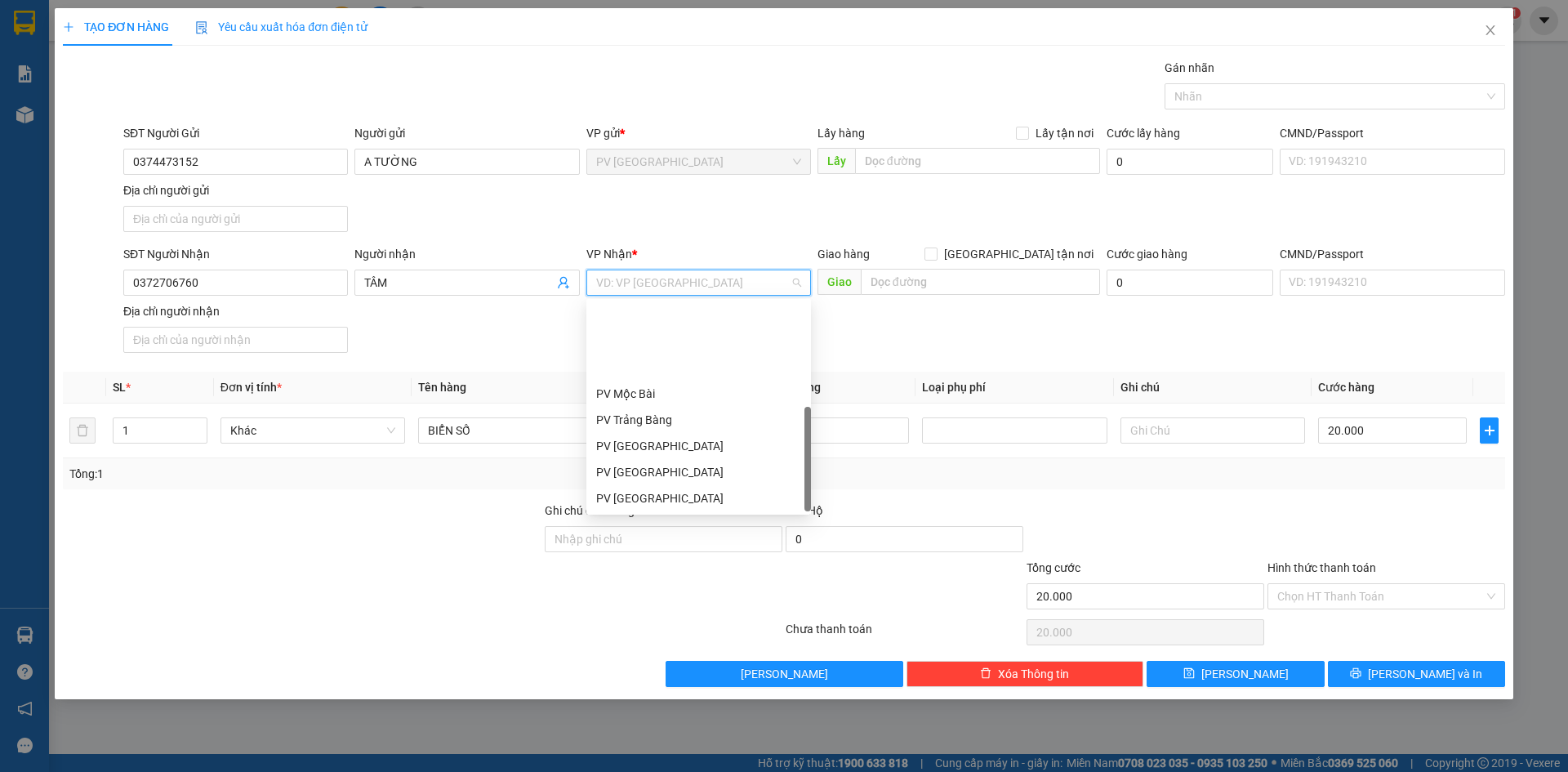
click at [650, 567] on div "PV Gò Dầu" at bounding box center [699, 576] width 205 height 18
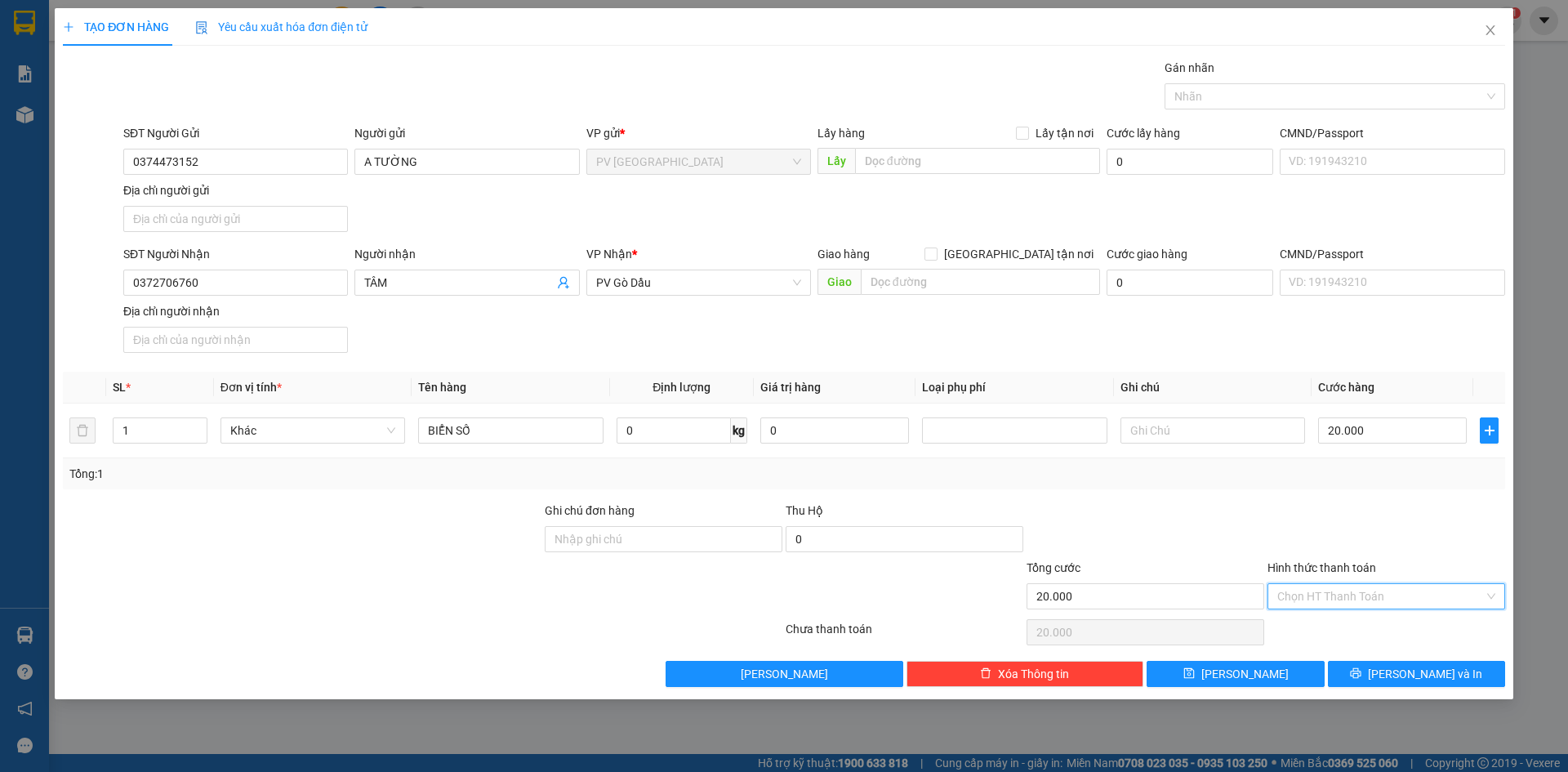
click at [1363, 597] on input "Hình thức thanh toán" at bounding box center [1380, 597] width 206 height 25
click at [1355, 622] on div "Tại văn phòng" at bounding box center [1386, 628] width 218 height 18
type input "0"
click at [1237, 677] on span "[PERSON_NAME]" at bounding box center [1245, 674] width 88 height 18
type input "0"
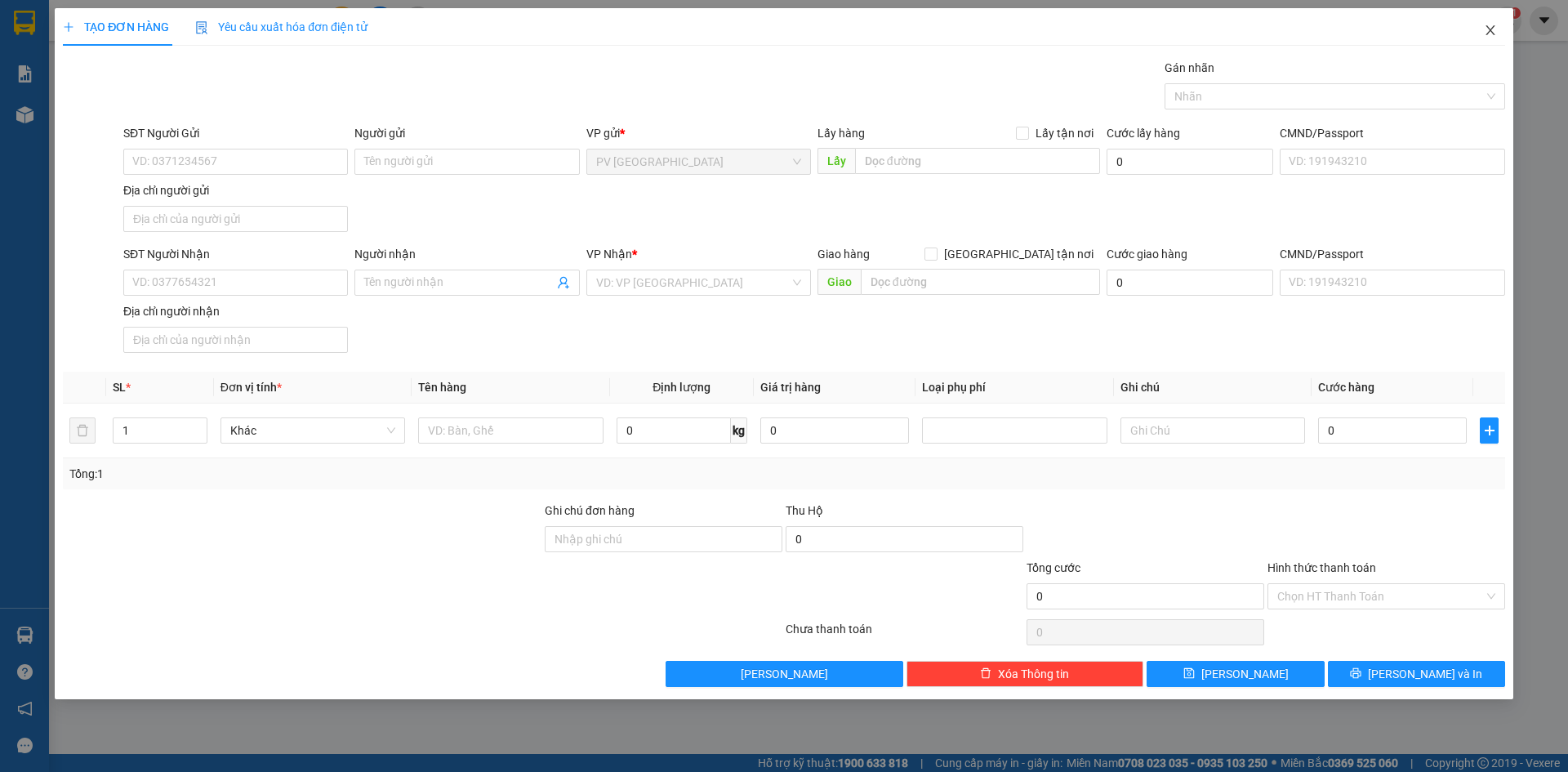
click at [1489, 33] on icon "close" at bounding box center [1490, 29] width 9 height 9
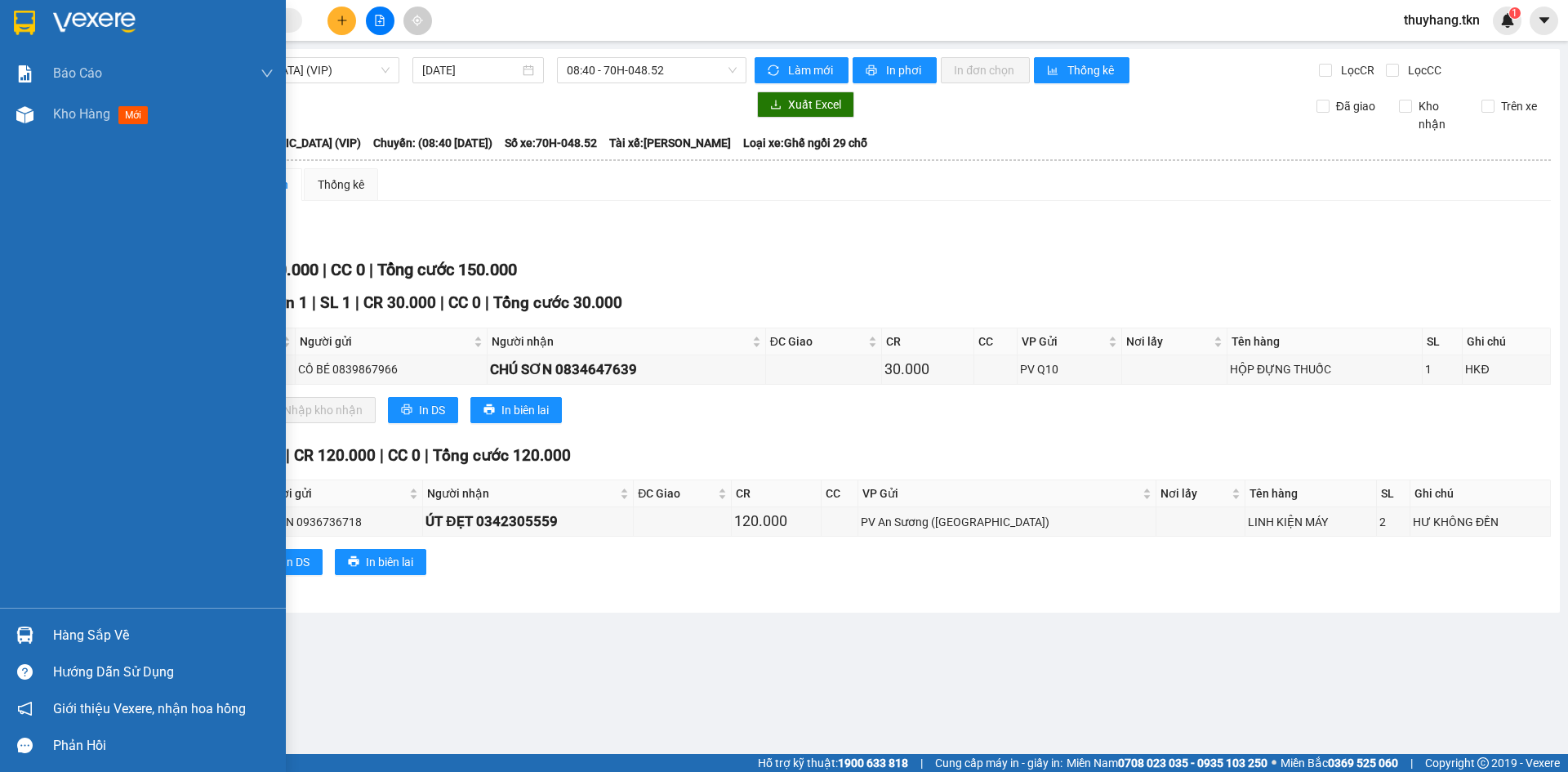
click at [28, 20] on img at bounding box center [24, 22] width 21 height 25
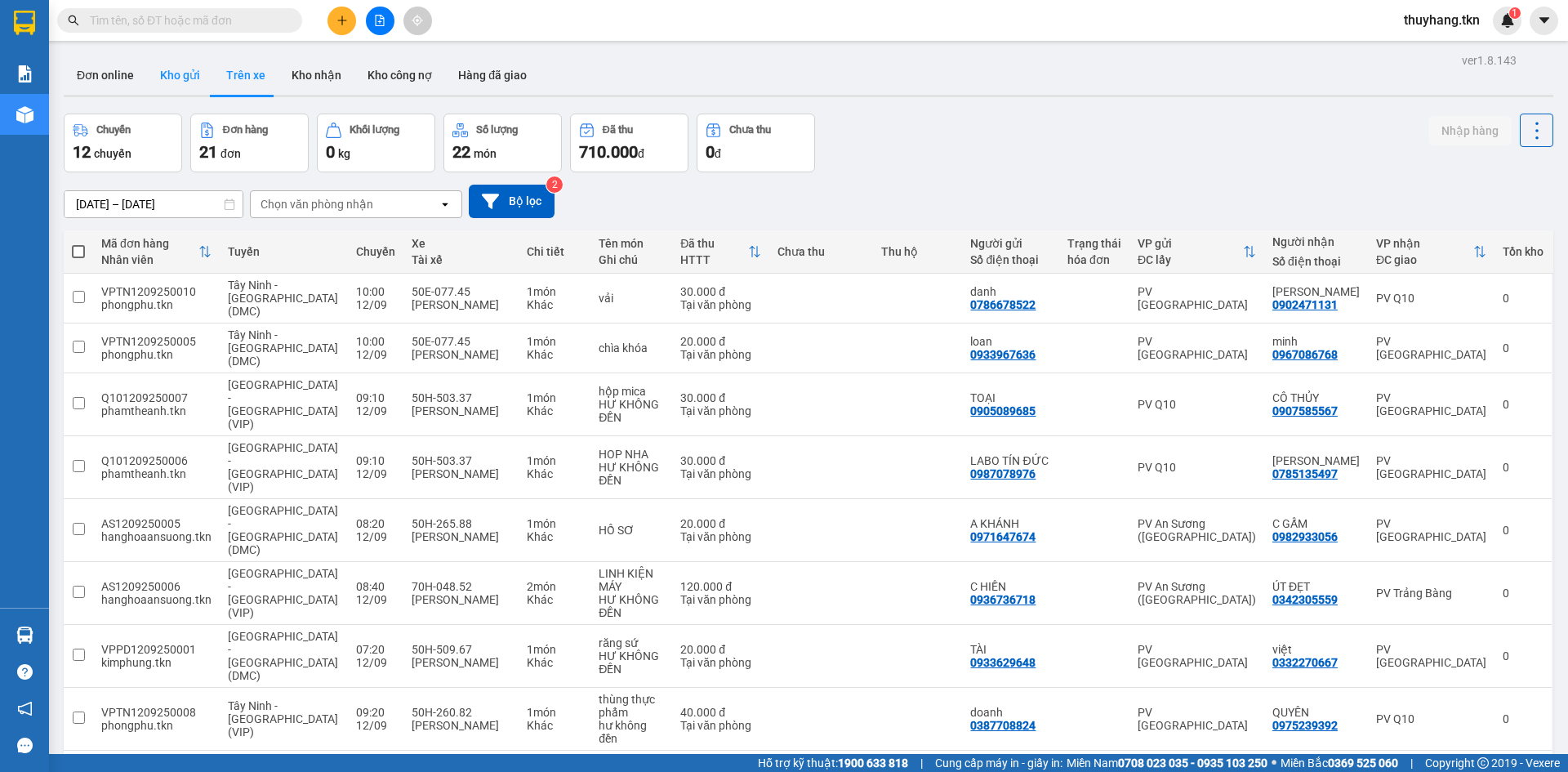
click at [164, 66] on button "Kho gửi" at bounding box center [180, 76] width 66 height 40
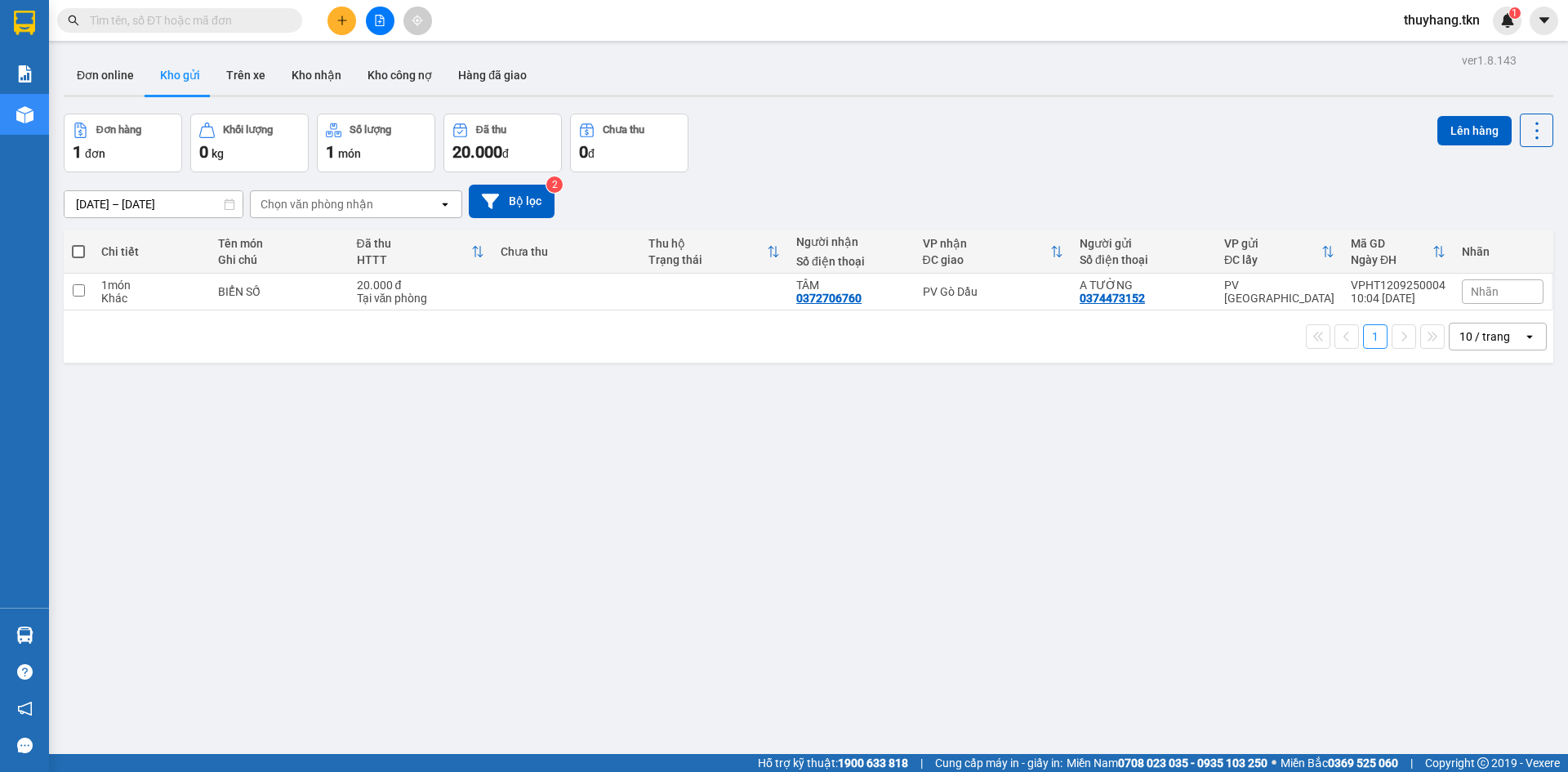
click at [258, 403] on div "ver 1.8.143 Đơn online Kho gửi Trên xe Kho nhận Kho công nợ Hàng đã giao Đơn hà…" at bounding box center [808, 435] width 1503 height 772
click at [255, 83] on button "Trên xe" at bounding box center [246, 76] width 65 height 40
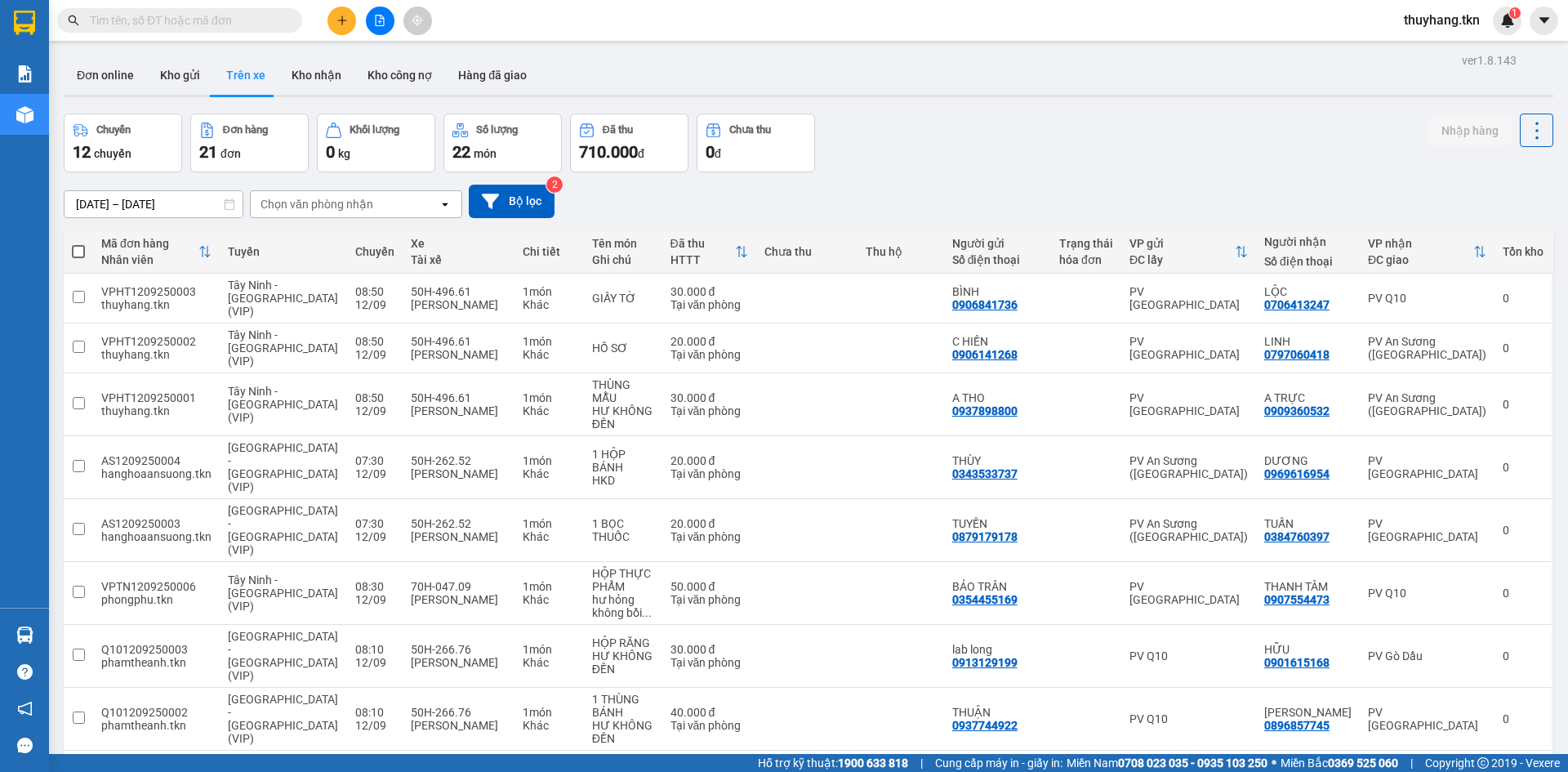
click at [936, 113] on div "Chuyến 12 chuyến Đơn hàng 21 đơn Khối lượng 0 kg Số lượng 22 món Đã thu 710.000…" at bounding box center [808, 143] width 1489 height 58
click at [181, 70] on button "Kho gửi" at bounding box center [180, 76] width 66 height 40
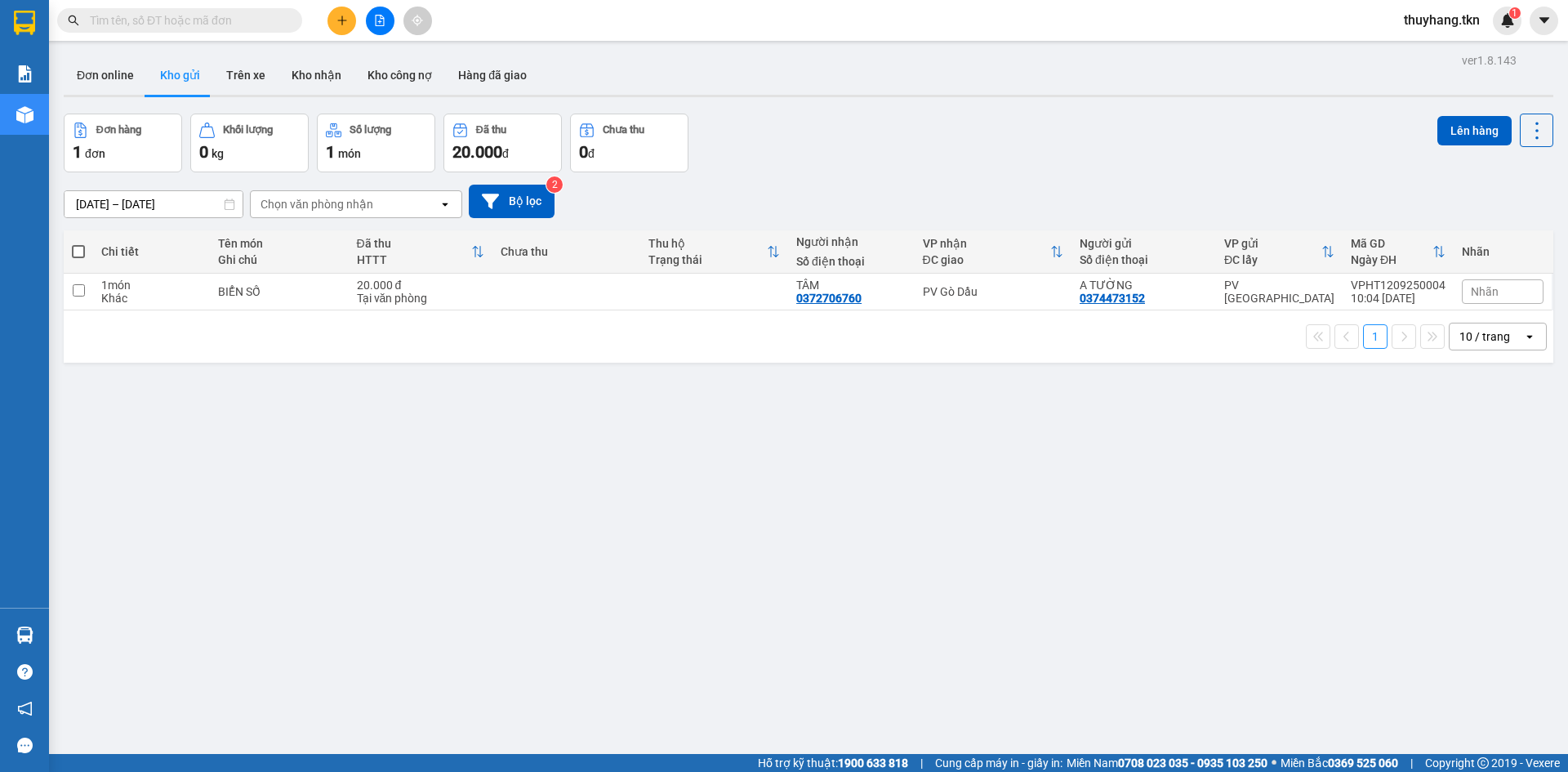
click at [498, 310] on div "1 10 / trang open" at bounding box center [808, 336] width 1489 height 52
click at [560, 288] on td at bounding box center [566, 291] width 148 height 37
checkbox input "true"
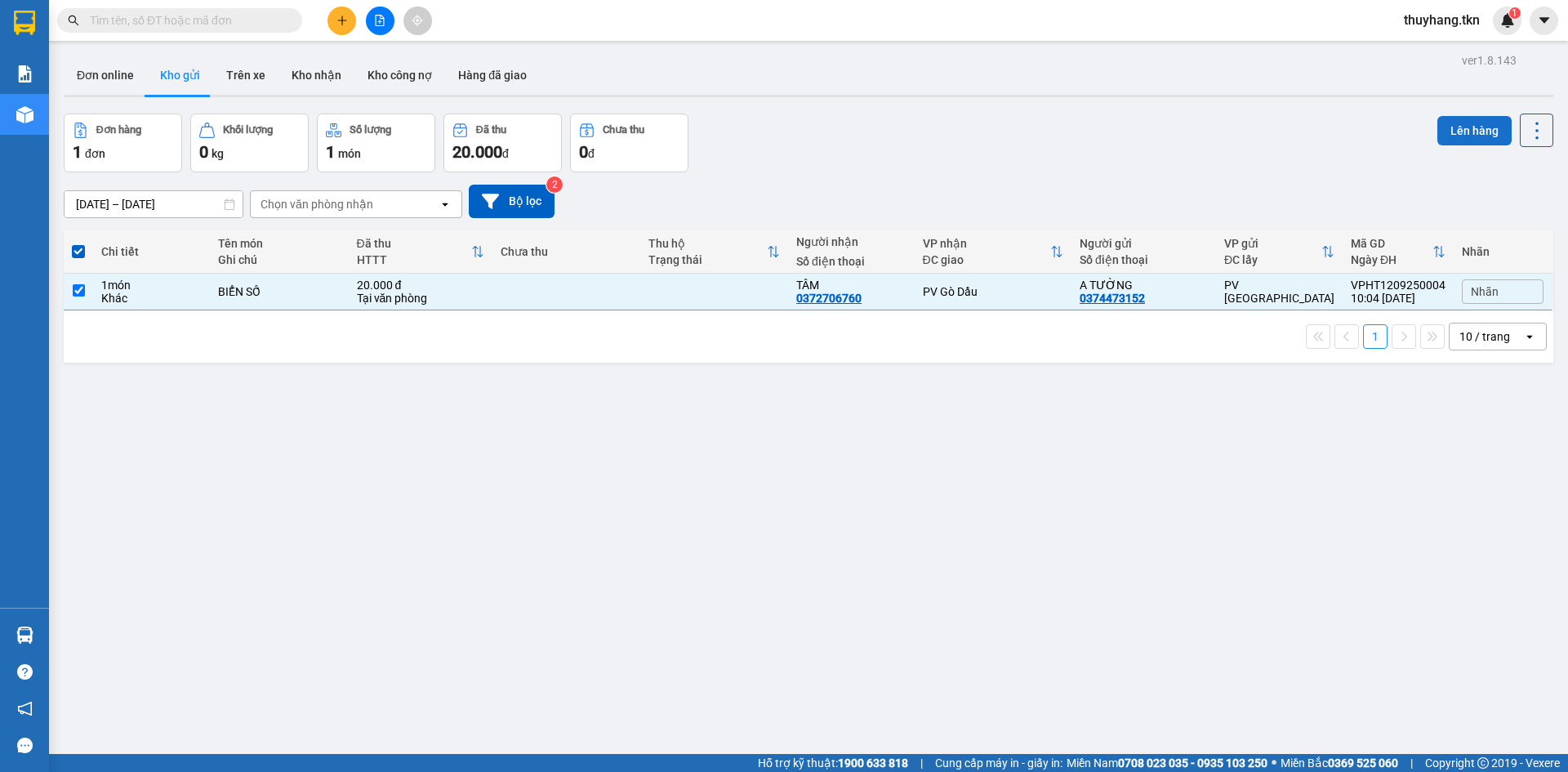
click at [1445, 120] on button "Lên hàng" at bounding box center [1474, 131] width 74 height 29
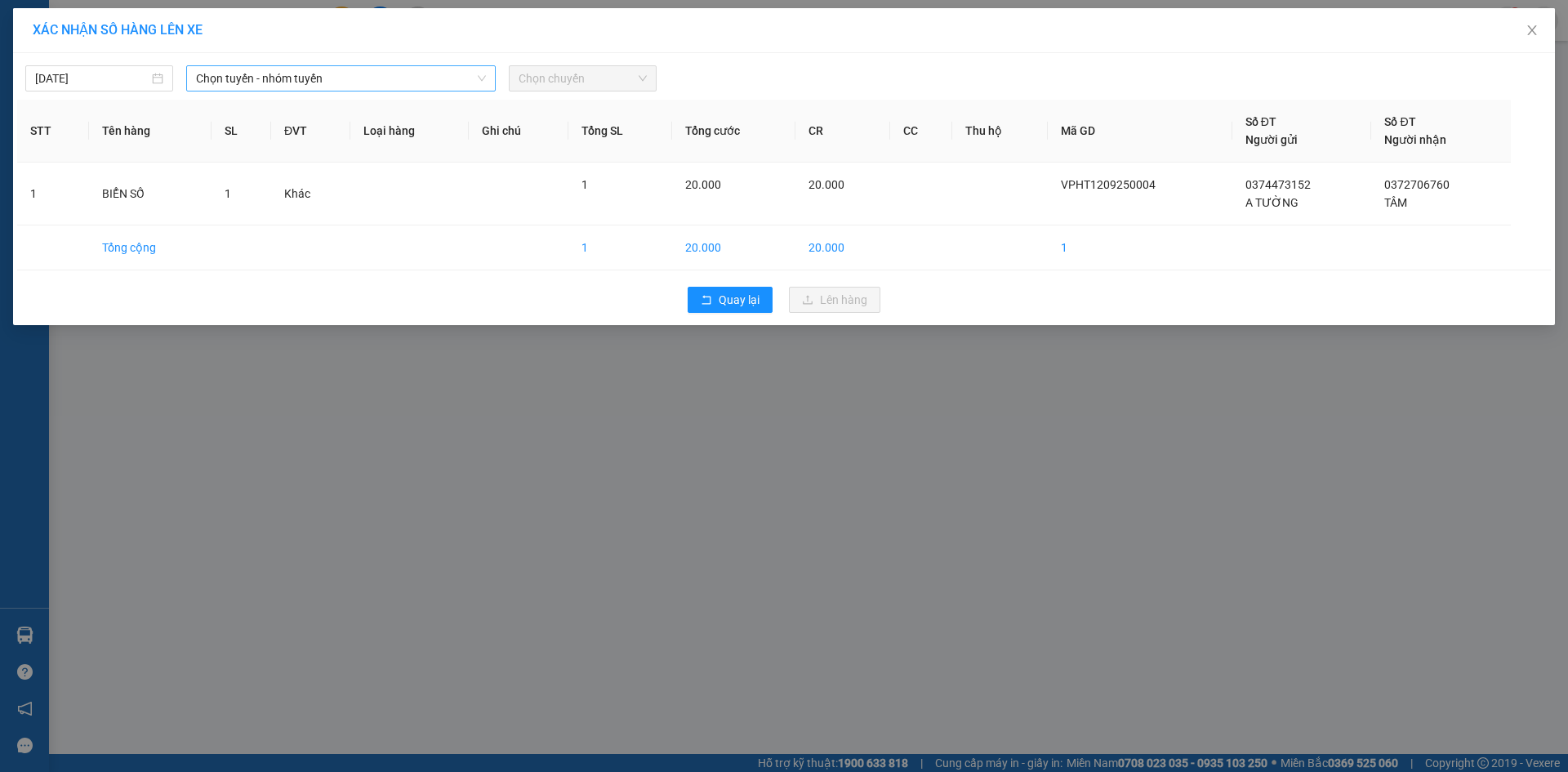
click at [374, 72] on span "Chọn tuyến - nhóm tuyến" at bounding box center [340, 78] width 290 height 25
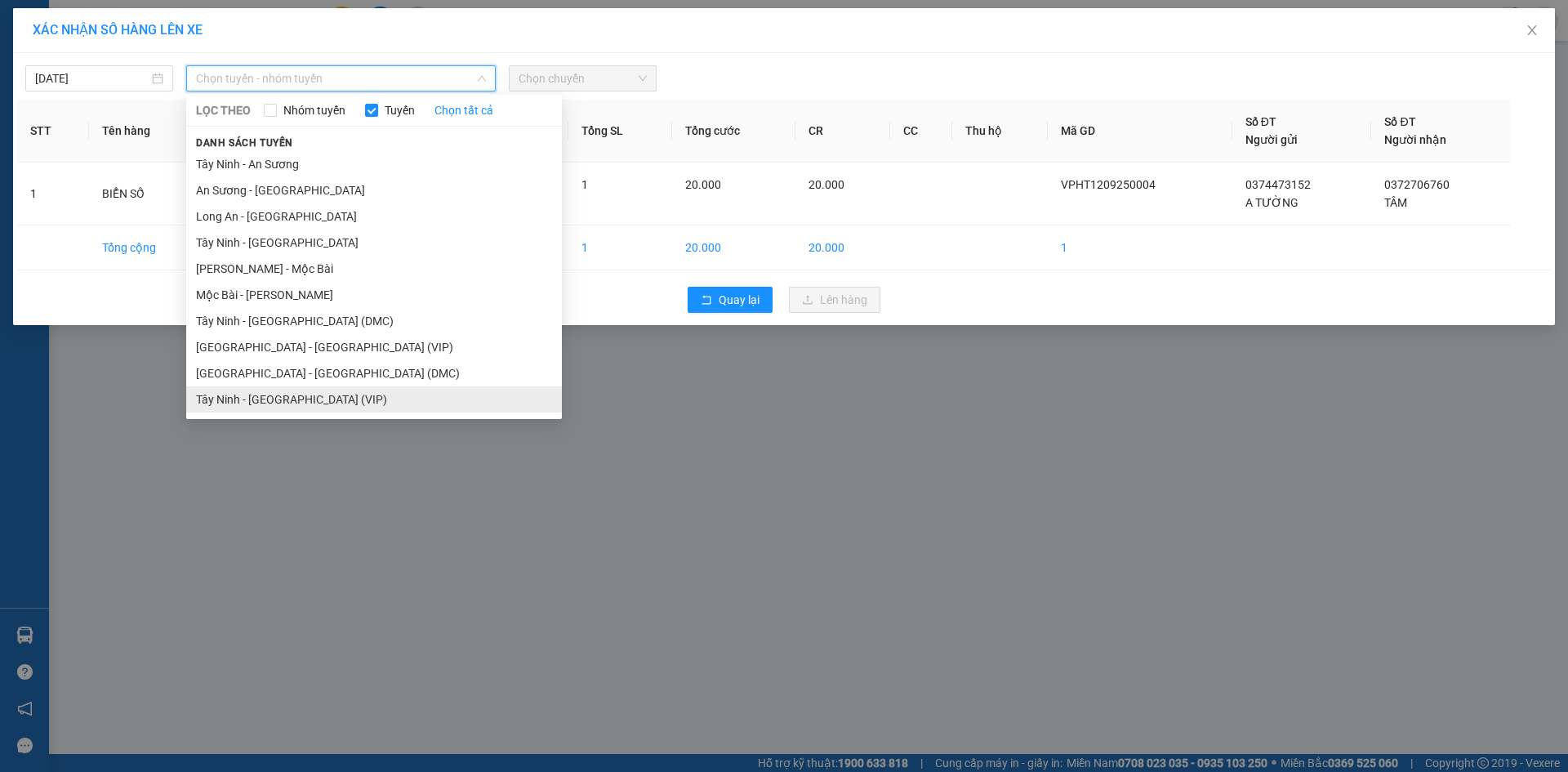
click at [291, 389] on li "Tây Ninh - [GEOGRAPHIC_DATA] (VIP)" at bounding box center [374, 400] width 375 height 26
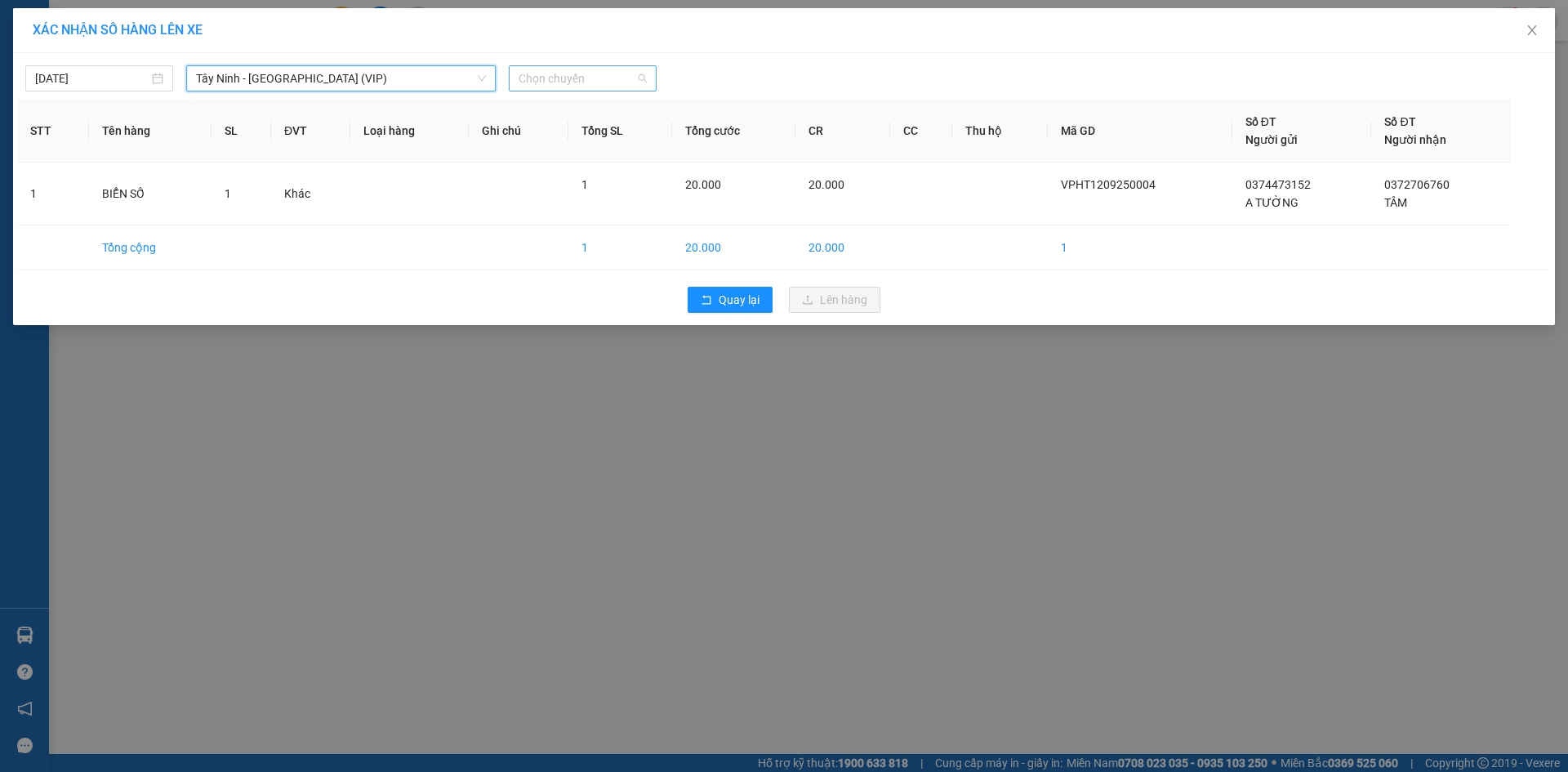
click at [559, 76] on span "Chọn chuyến" at bounding box center [582, 78] width 128 height 25
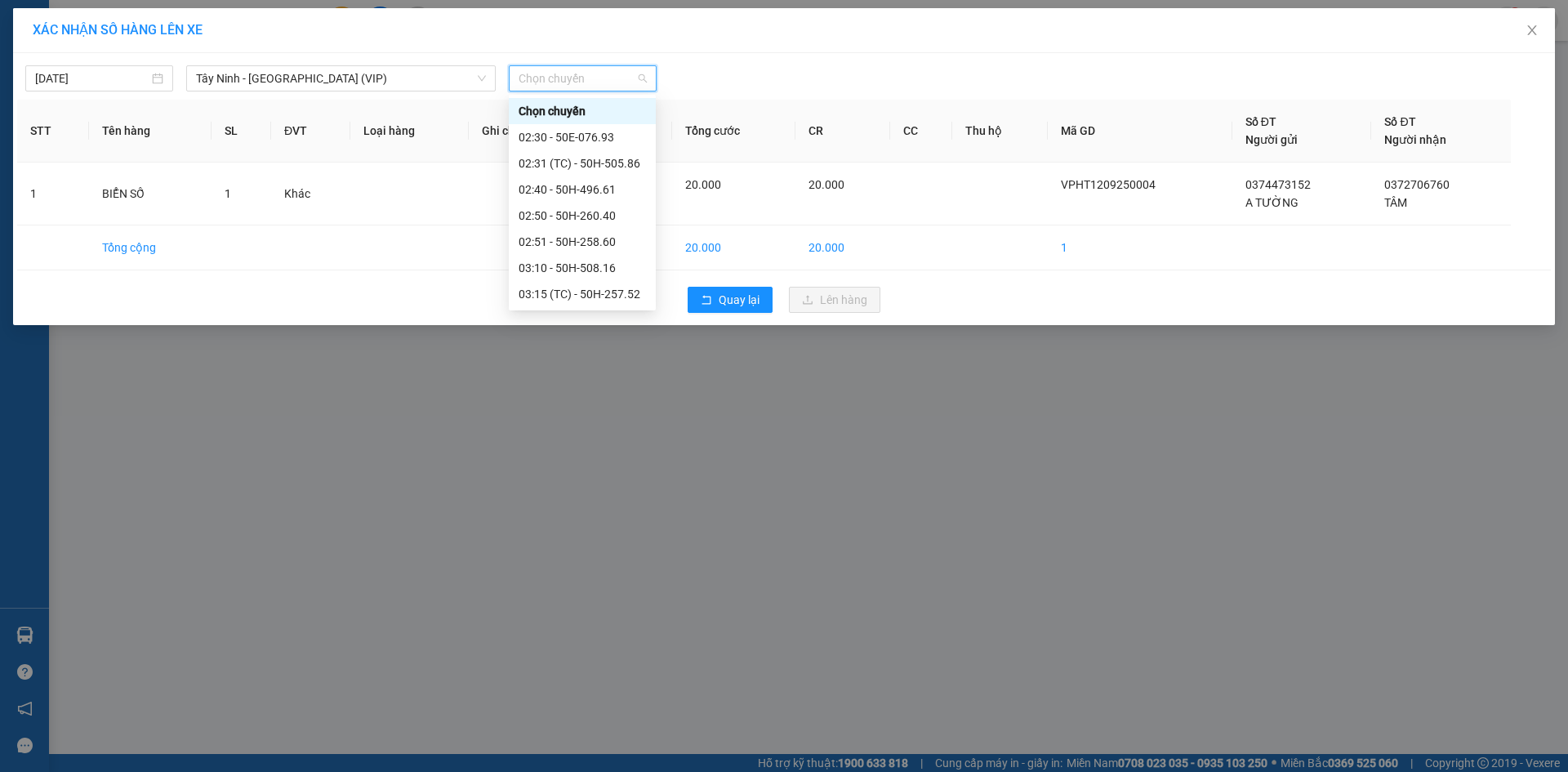
type input "5"
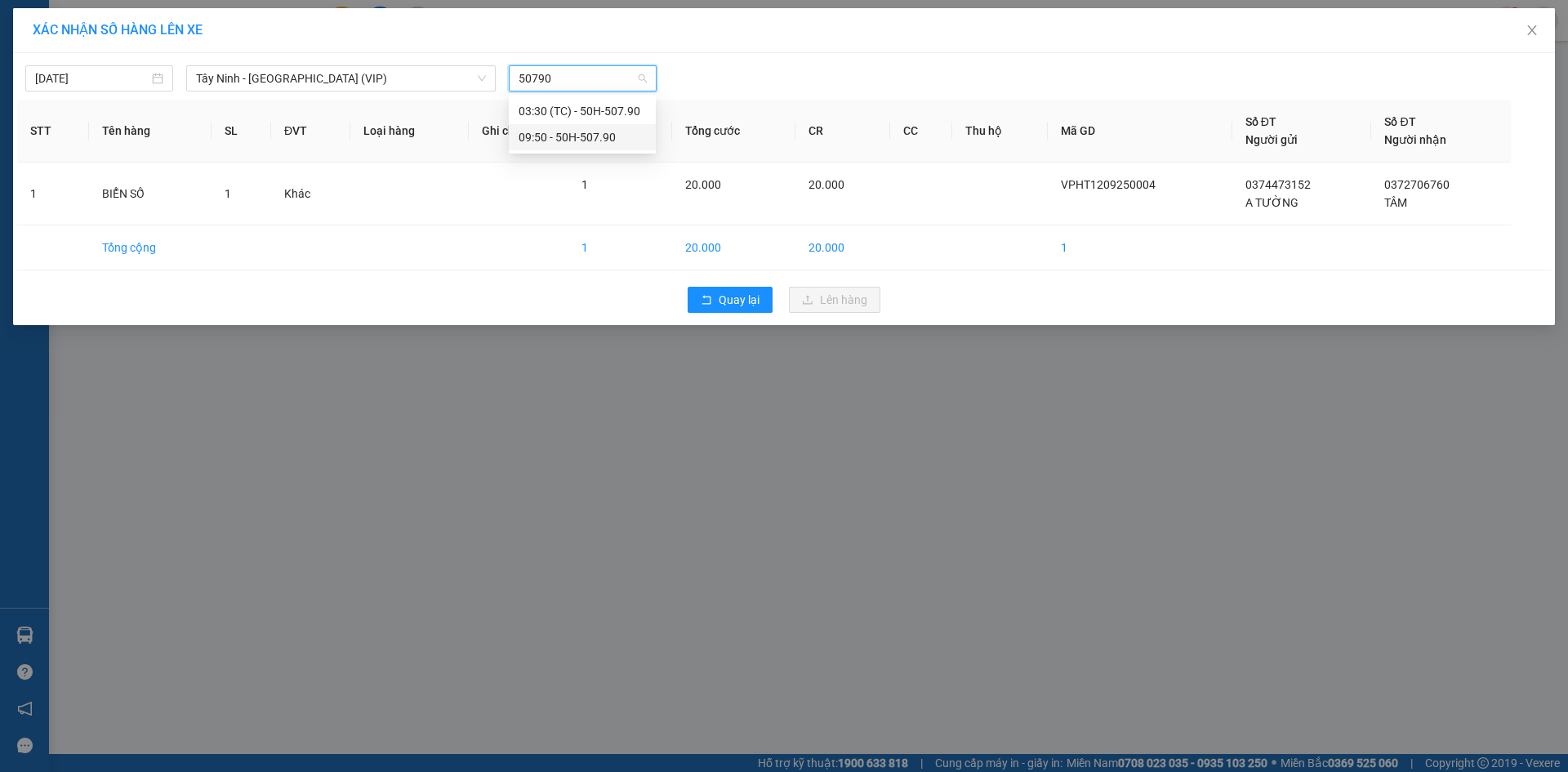
click at [601, 145] on div "09:50 - 50H-507.90" at bounding box center [582, 137] width 127 height 18
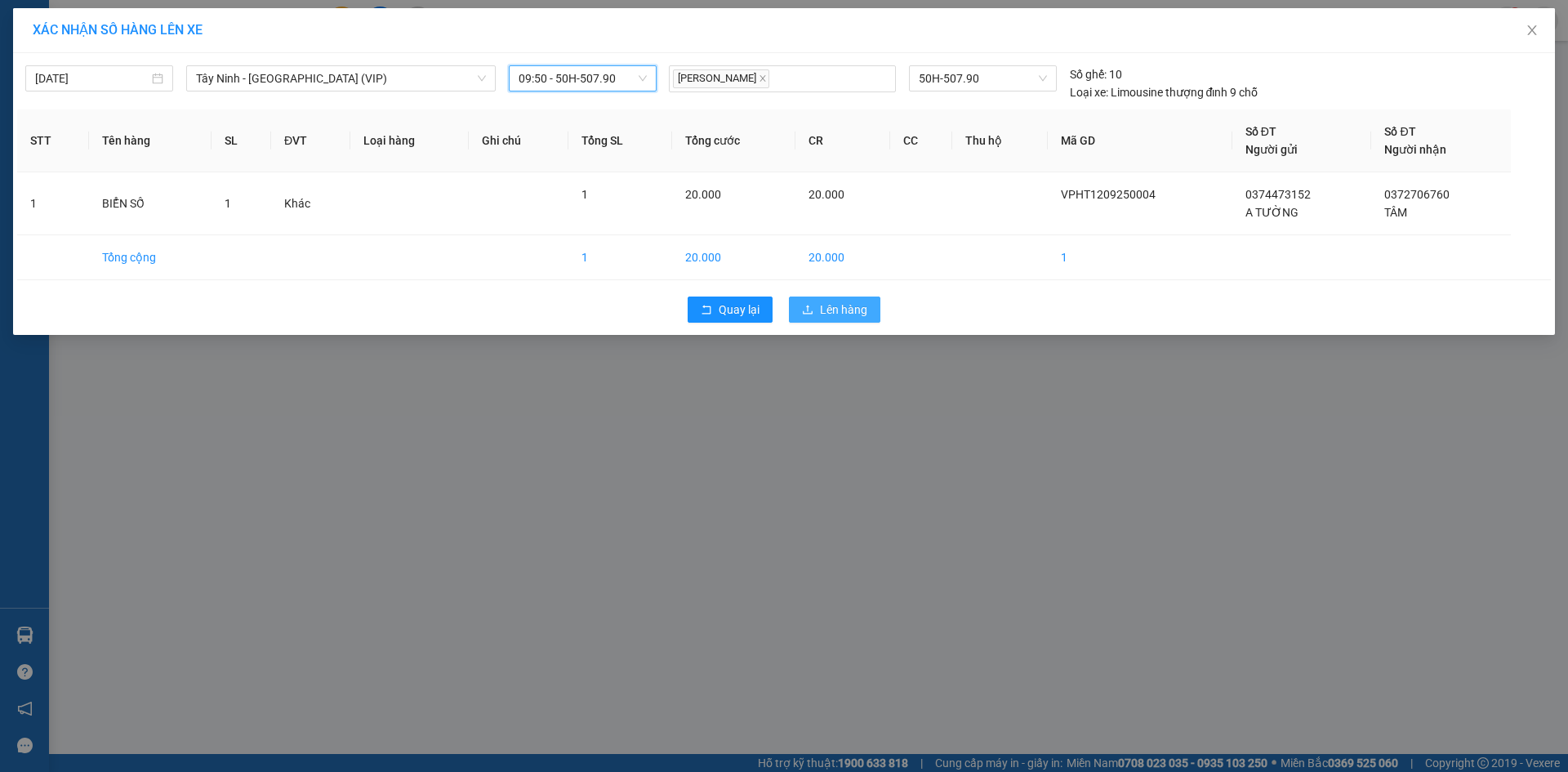
click at [806, 309] on icon "upload" at bounding box center [807, 309] width 11 height 11
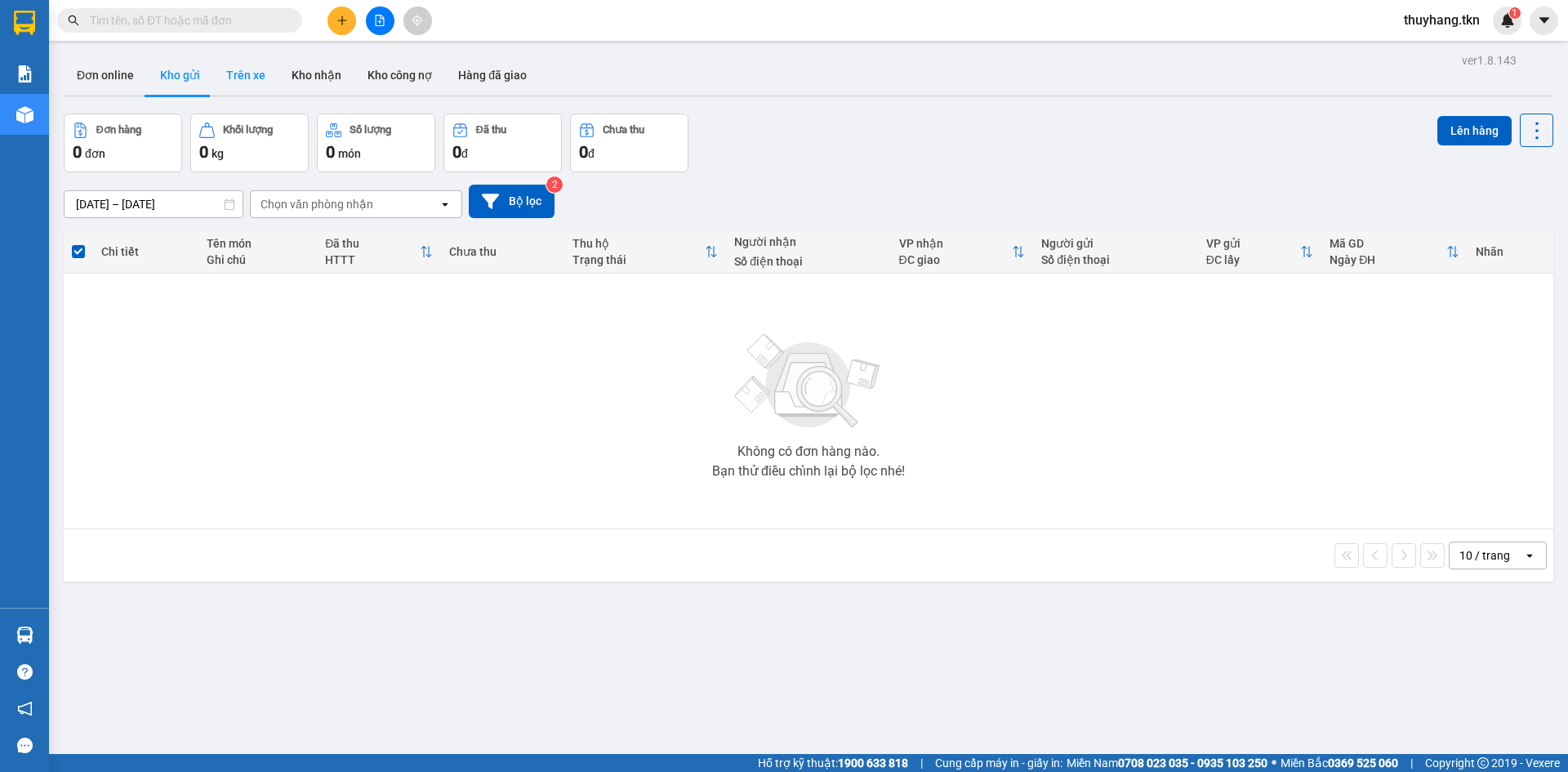
click at [252, 74] on button "Trên xe" at bounding box center [246, 76] width 65 height 40
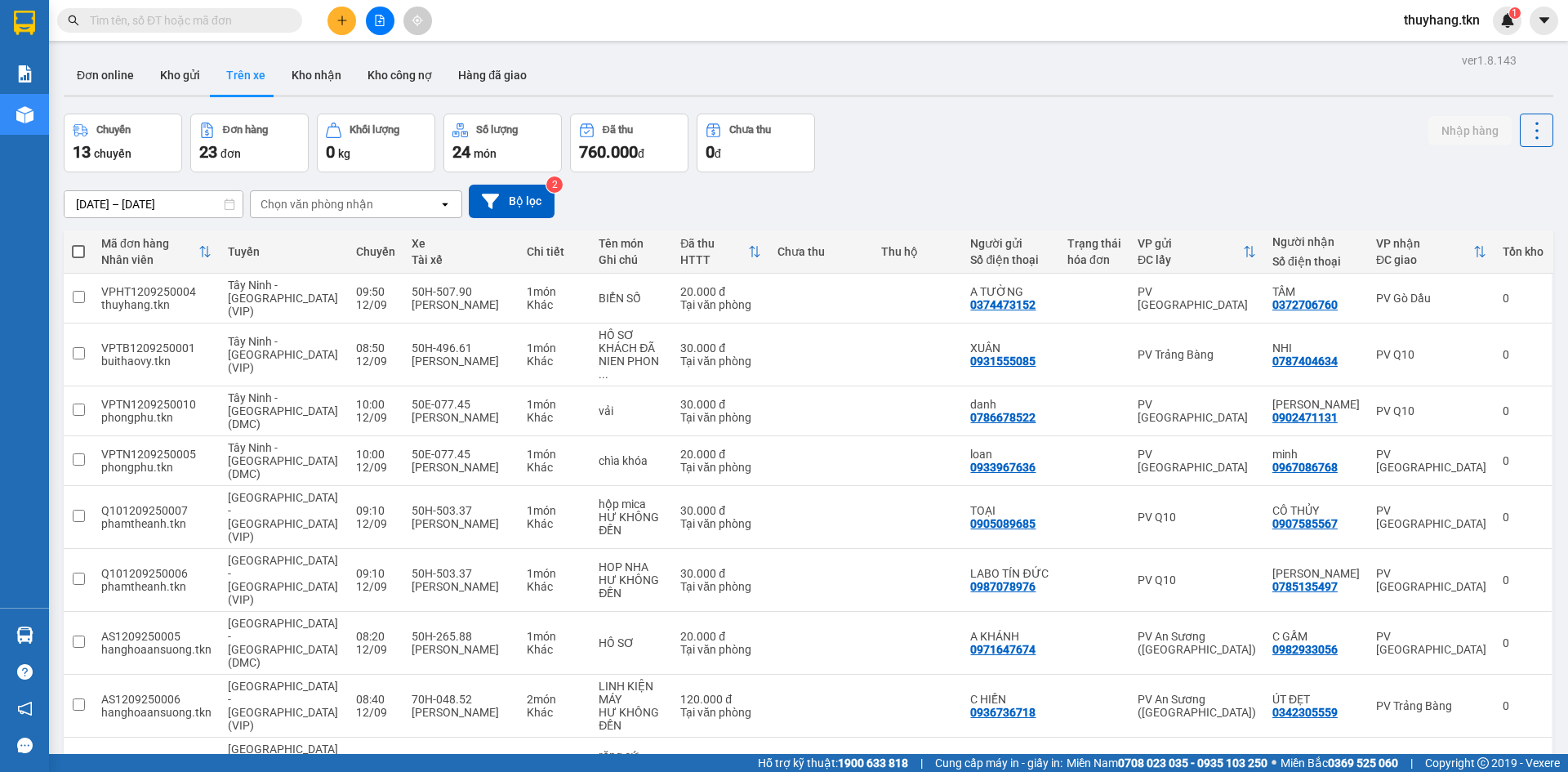
click at [320, 69] on button "Kho nhận" at bounding box center [316, 76] width 76 height 40
type input "[DATE] – [DATE]"
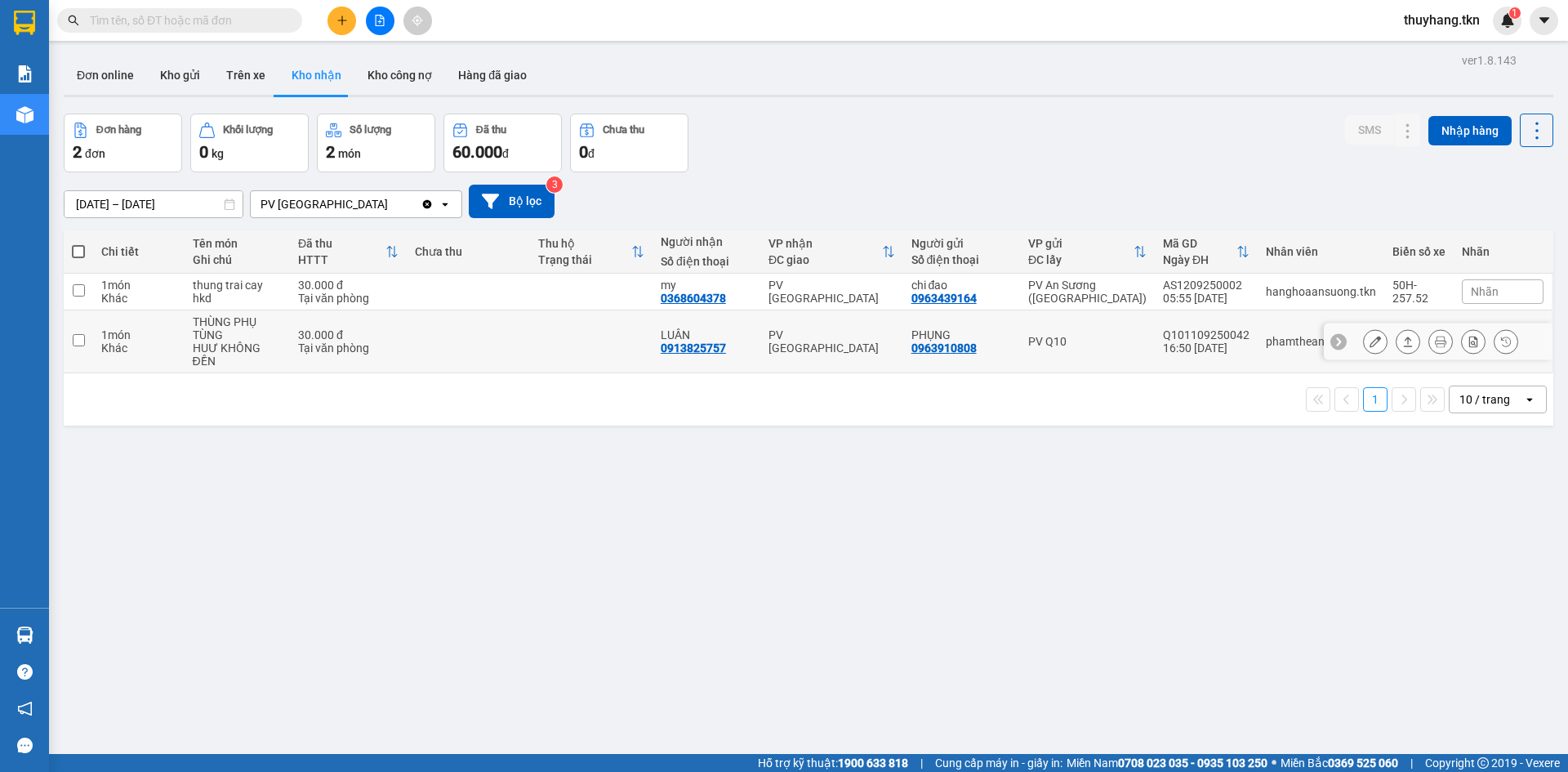
click at [1402, 344] on icon at bounding box center [1407, 341] width 11 height 11
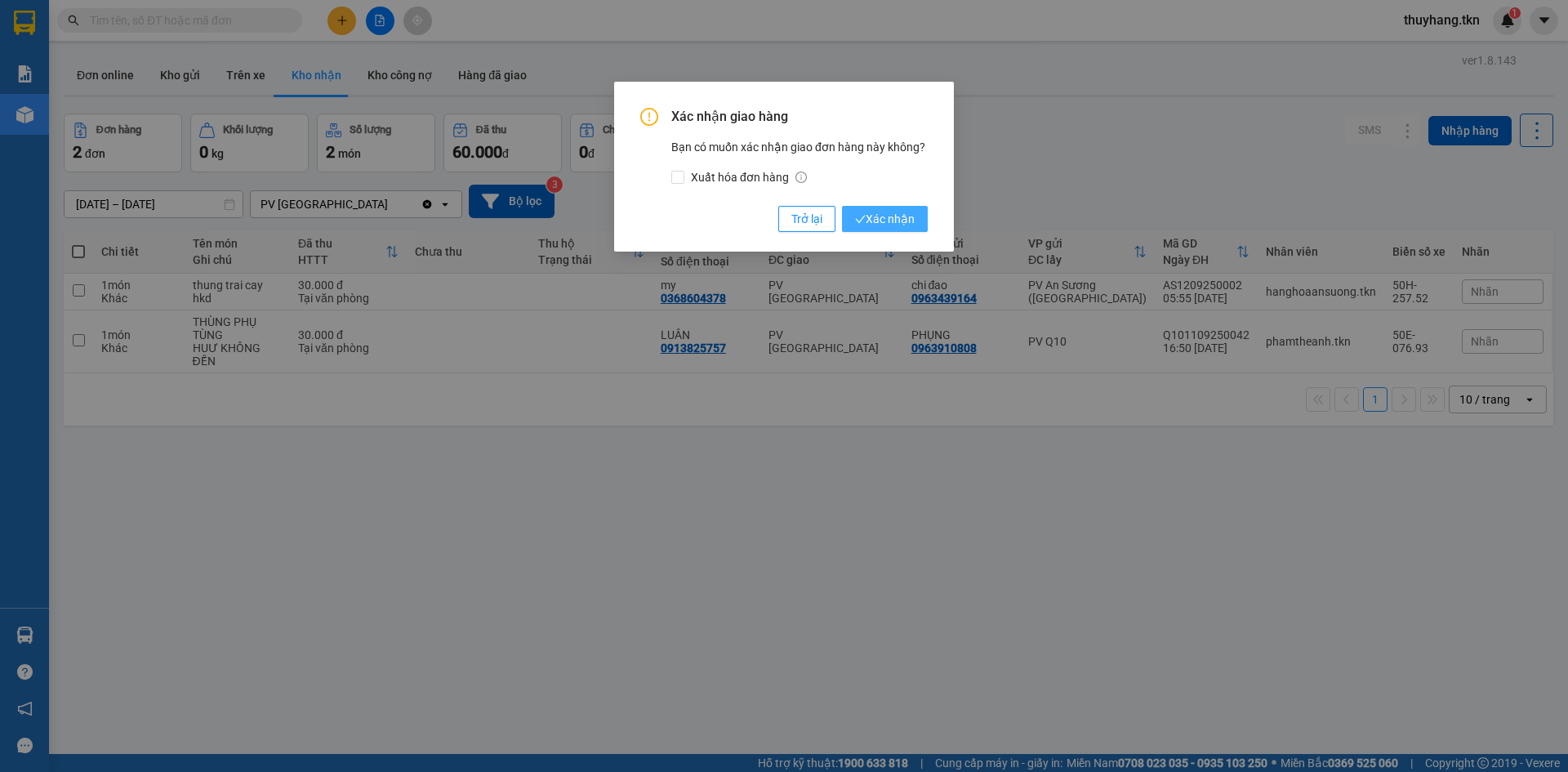
click at [863, 220] on icon "check" at bounding box center [860, 219] width 10 height 10
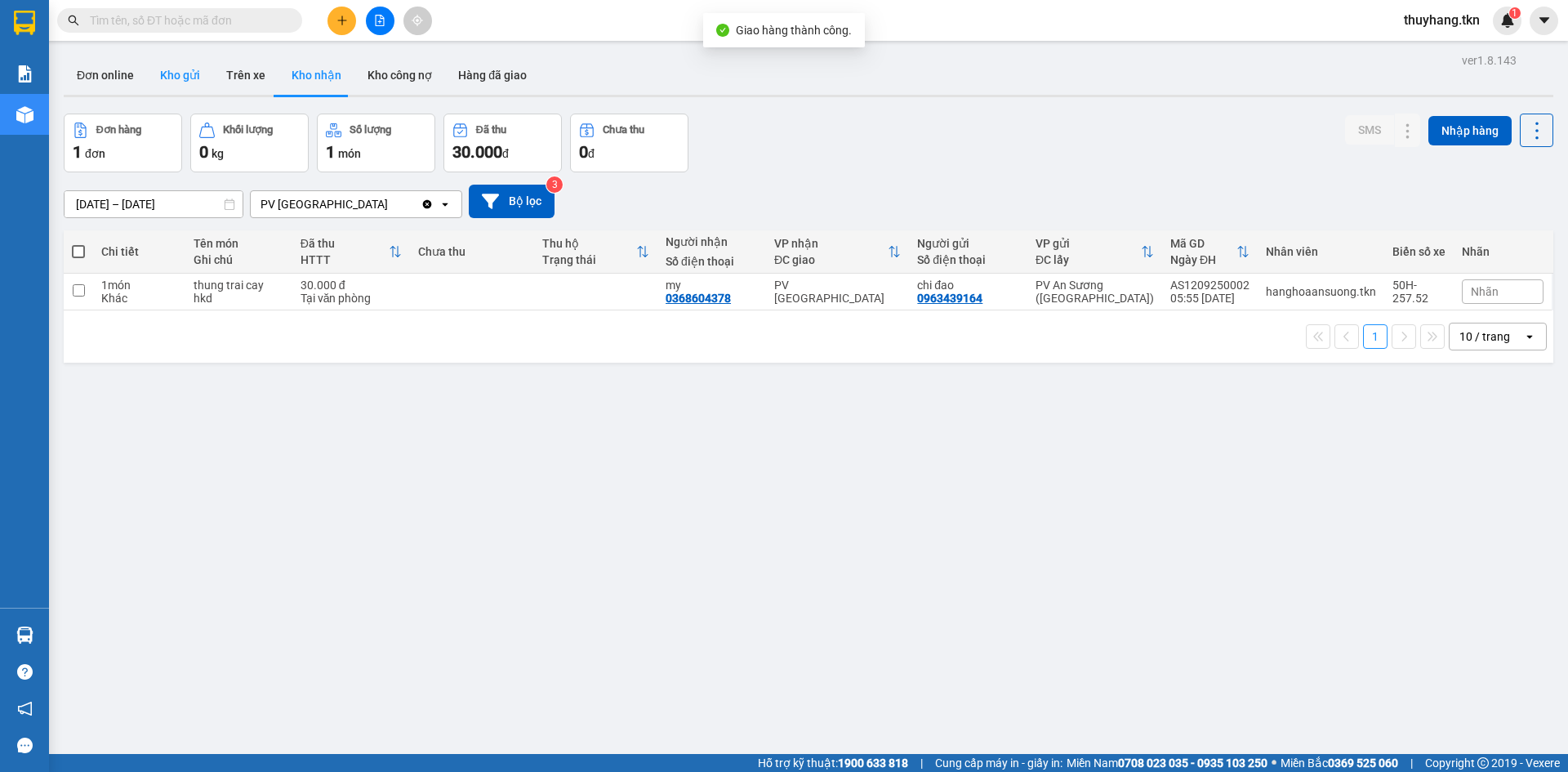
click at [151, 82] on button "Kho gửi" at bounding box center [180, 76] width 66 height 40
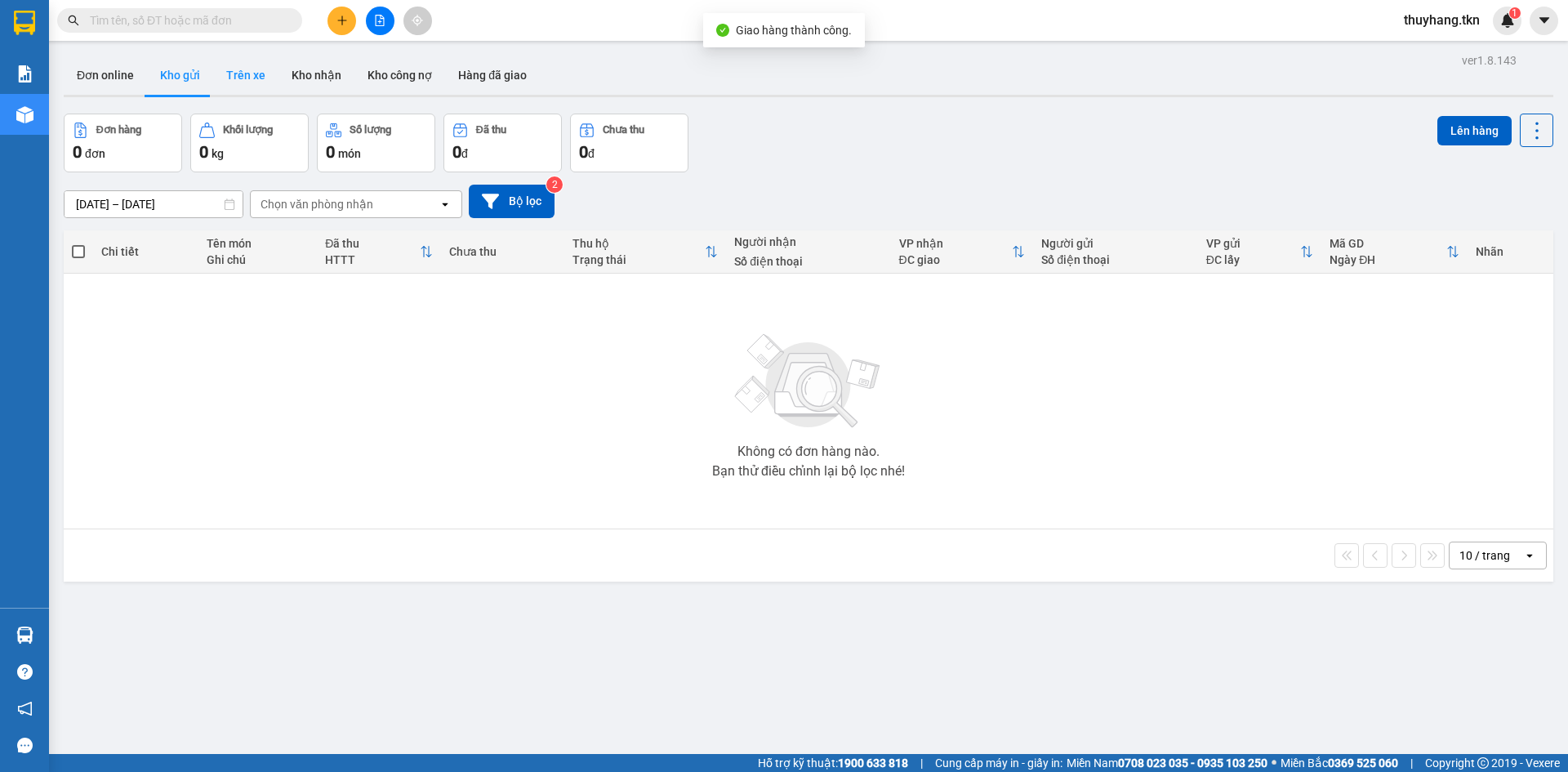
click at [258, 73] on button "Trên xe" at bounding box center [246, 76] width 65 height 40
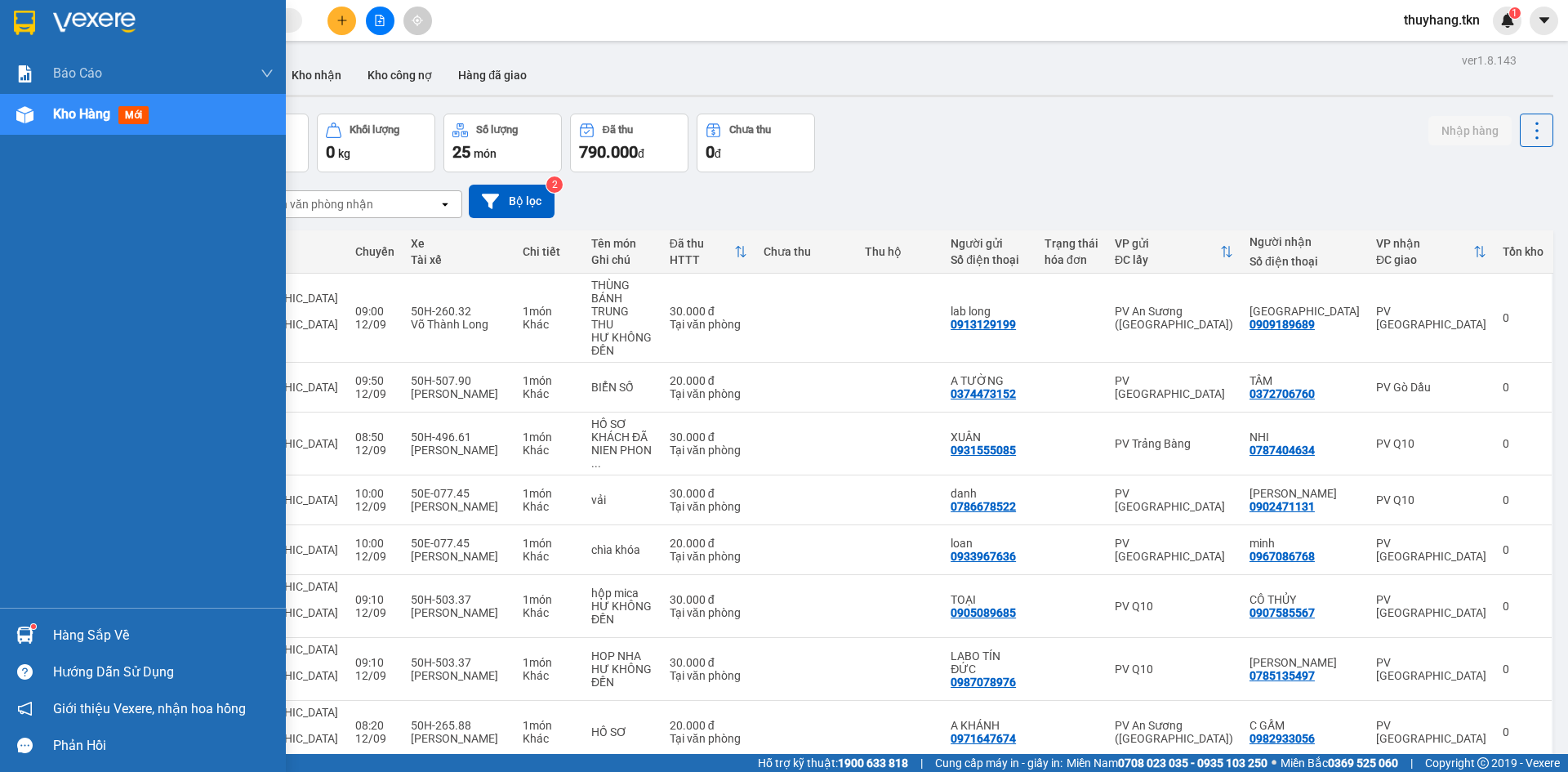
click at [38, 634] on div at bounding box center [24, 634] width 28 height 28
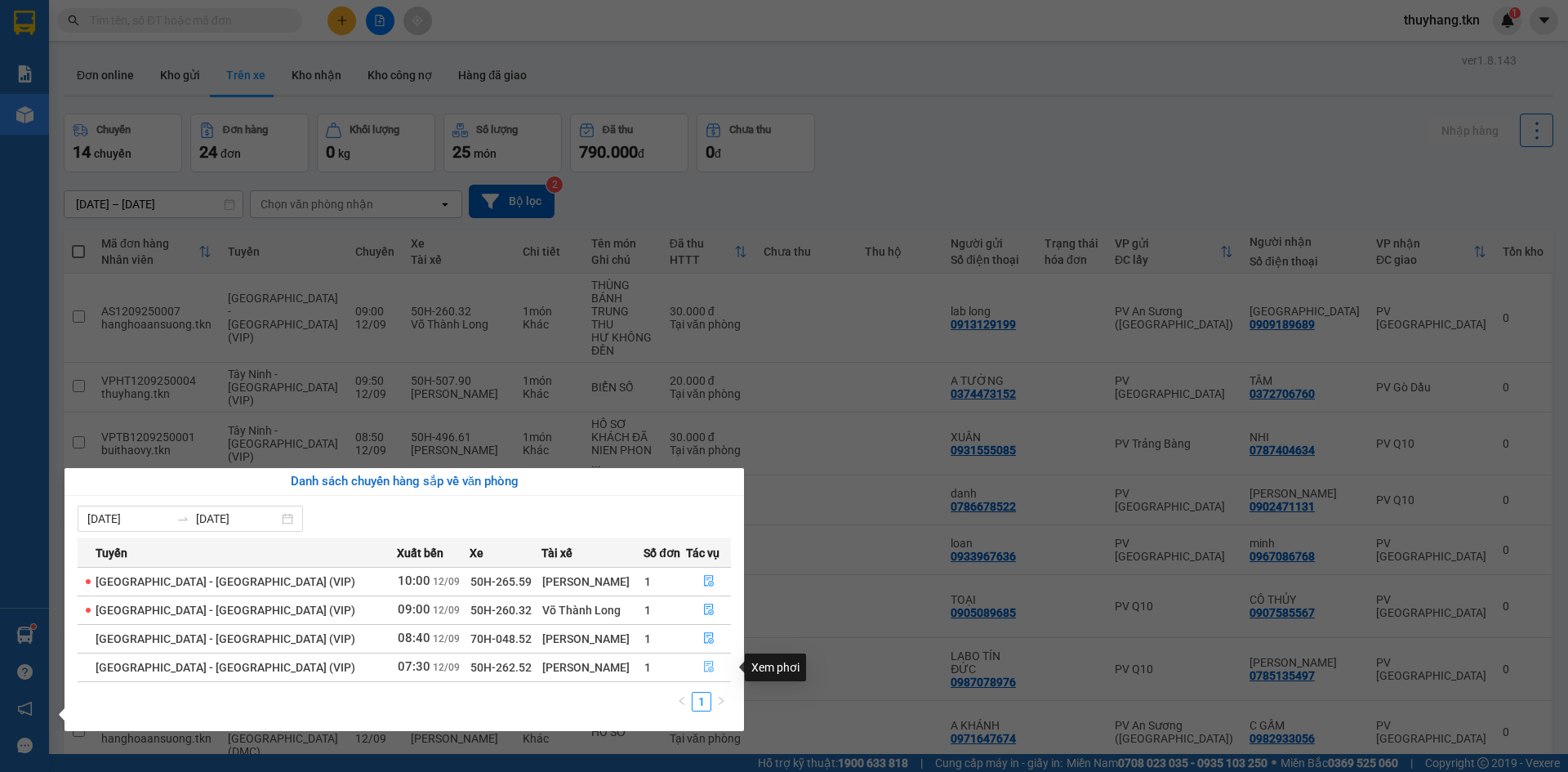
click at [704, 669] on icon "file-done" at bounding box center [708, 667] width 9 height 11
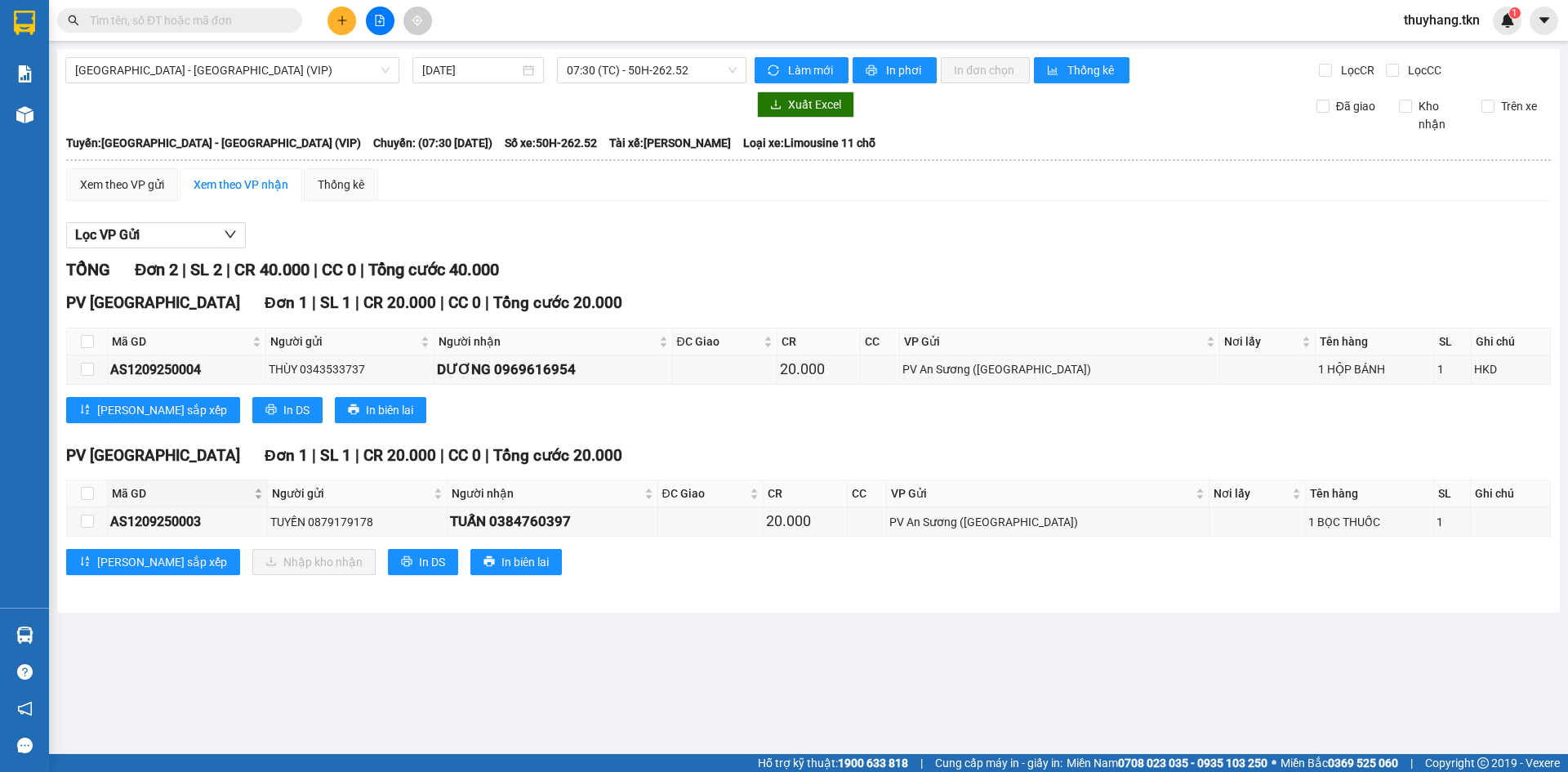
click at [118, 501] on span "Mã GD" at bounding box center [181, 493] width 139 height 18
click at [88, 499] on input "checkbox" at bounding box center [87, 493] width 13 height 13
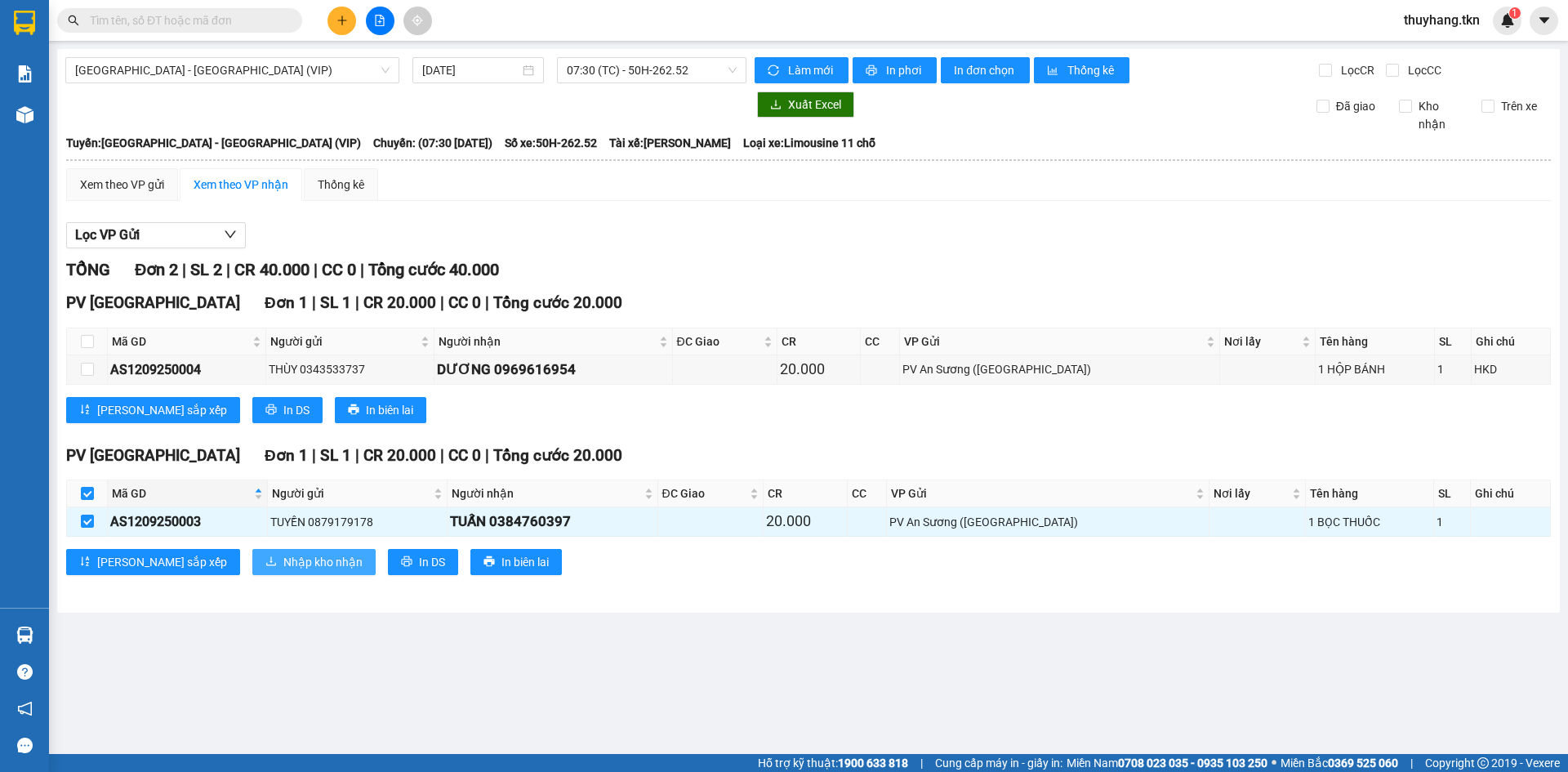
click at [284, 561] on span "Nhập kho nhận" at bounding box center [323, 561] width 79 height 18
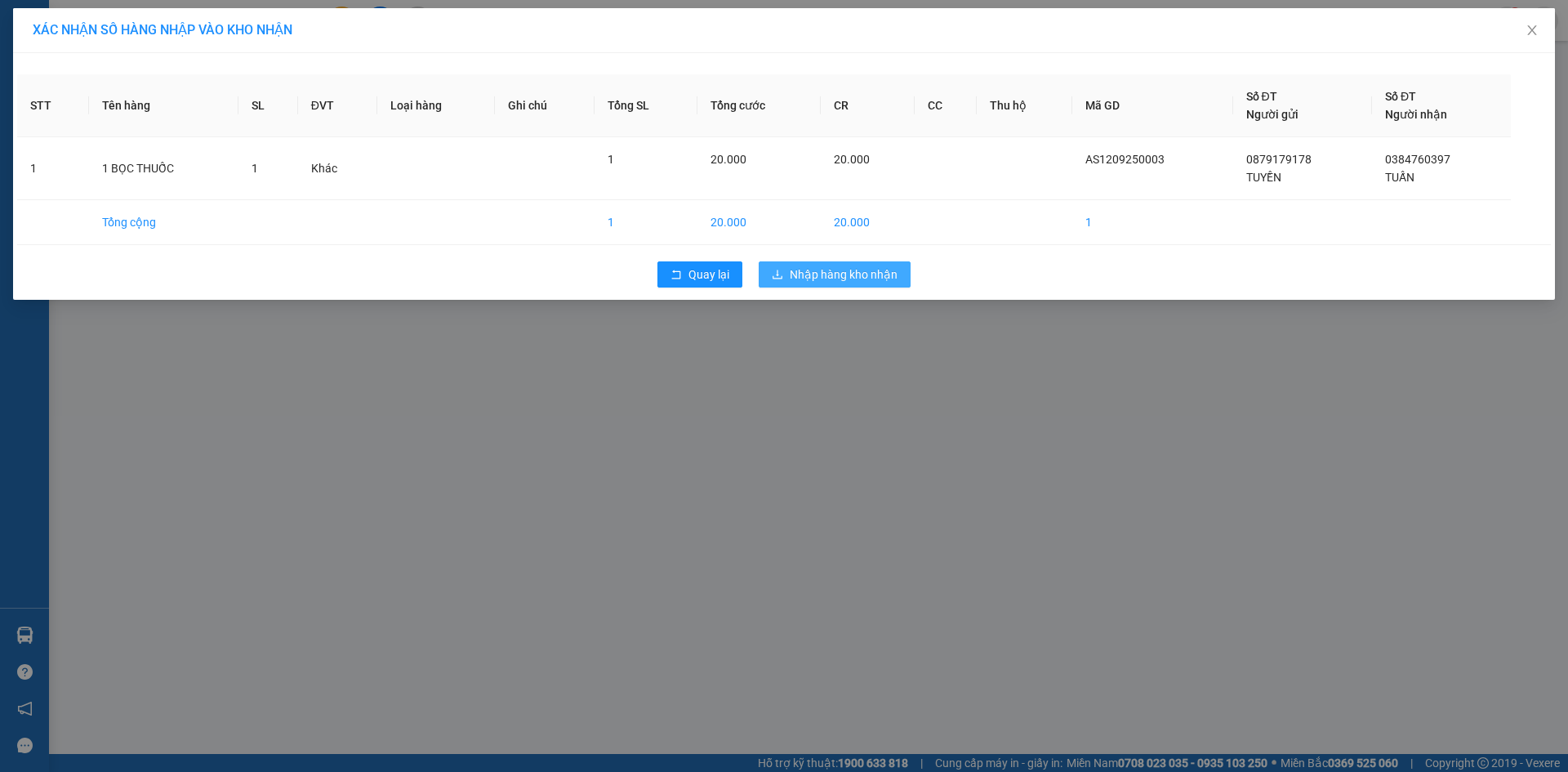
click at [827, 276] on span "Nhập hàng kho nhận" at bounding box center [843, 274] width 107 height 18
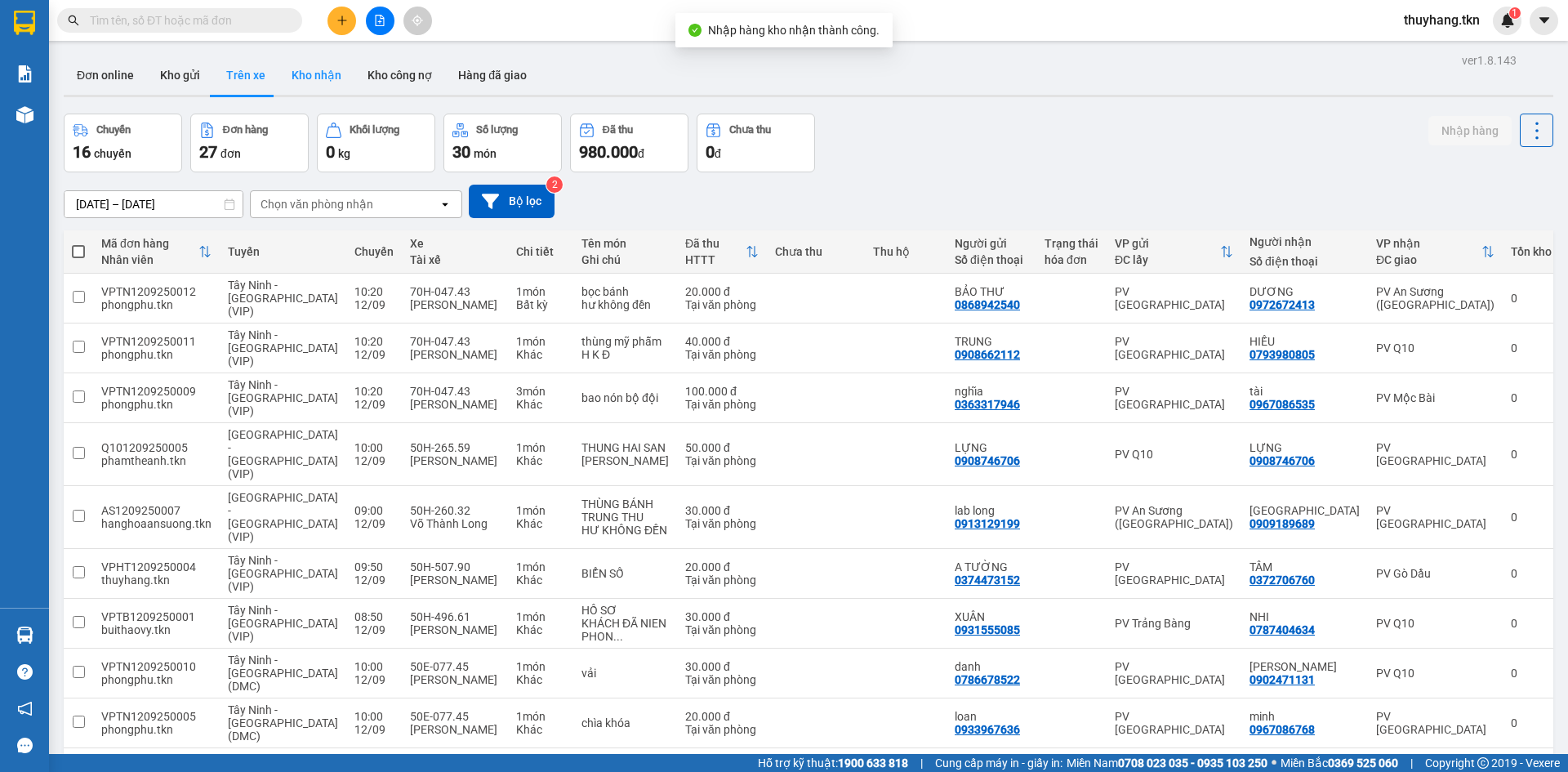
click at [335, 85] on button "Kho nhận" at bounding box center [316, 76] width 76 height 40
type input "[DATE] – [DATE]"
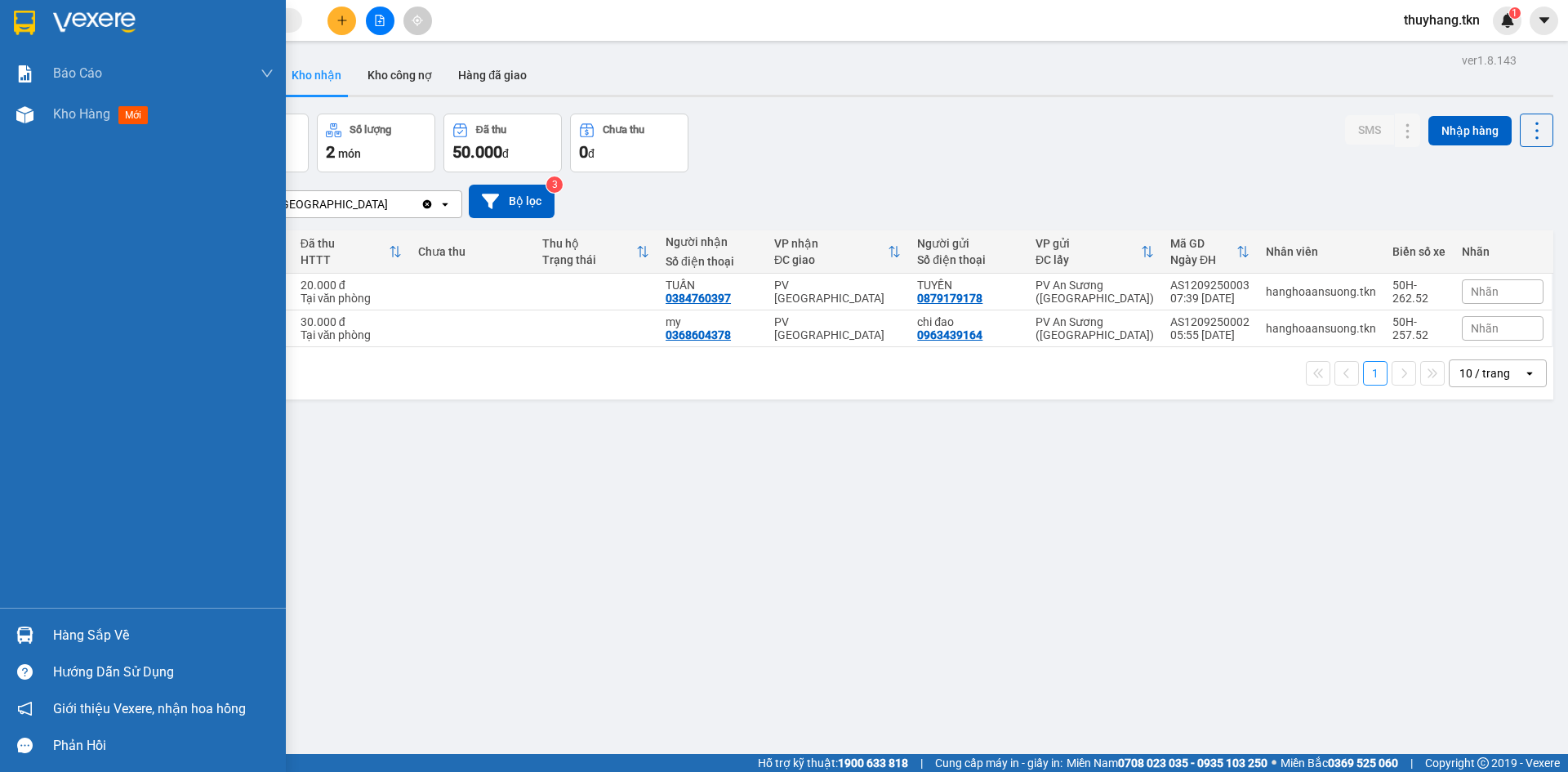
click at [30, 640] on img at bounding box center [25, 635] width 17 height 17
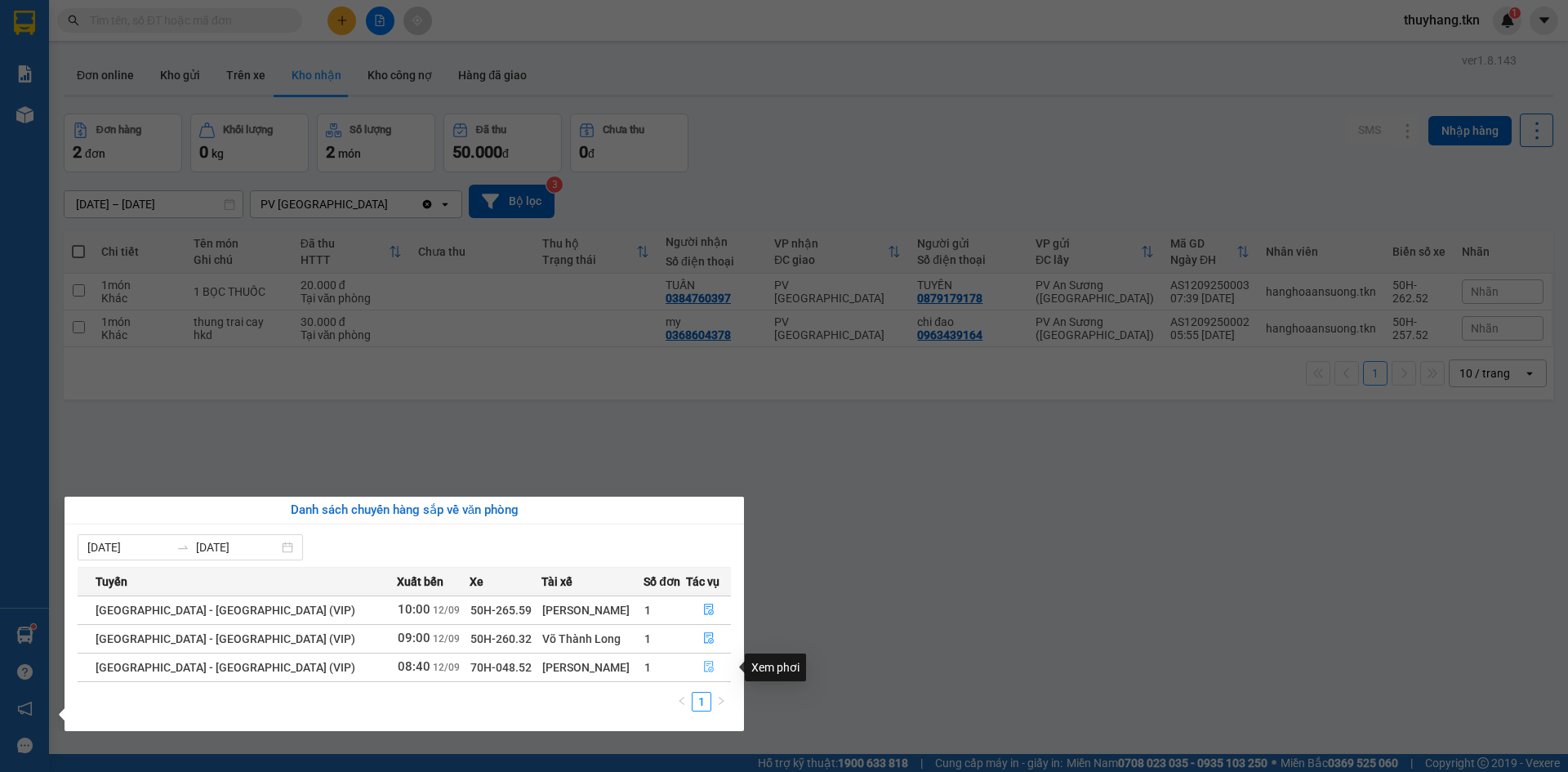
click at [703, 666] on icon "file-done" at bounding box center [708, 666] width 11 height 11
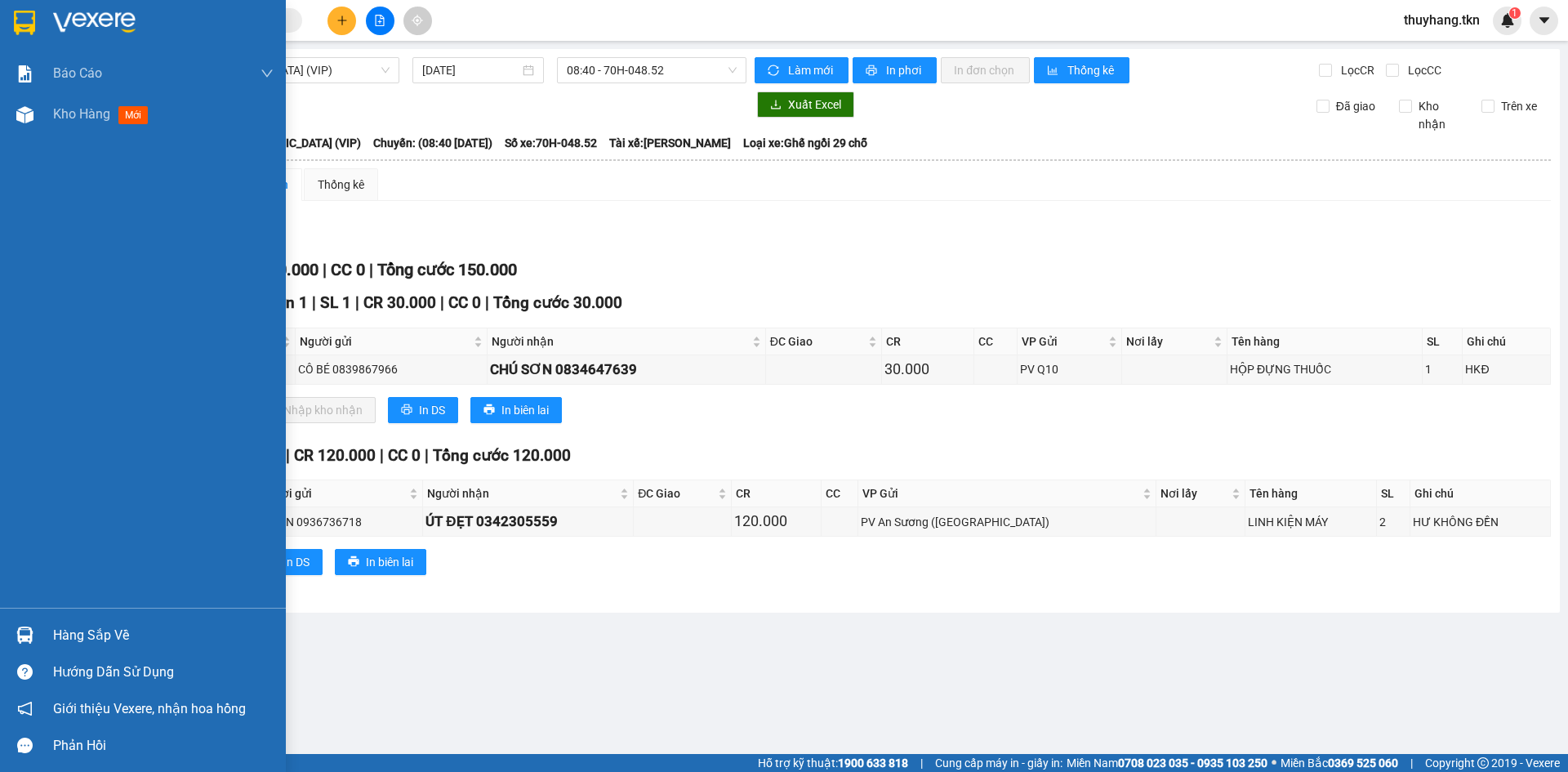
click at [34, 24] on img at bounding box center [24, 22] width 21 height 25
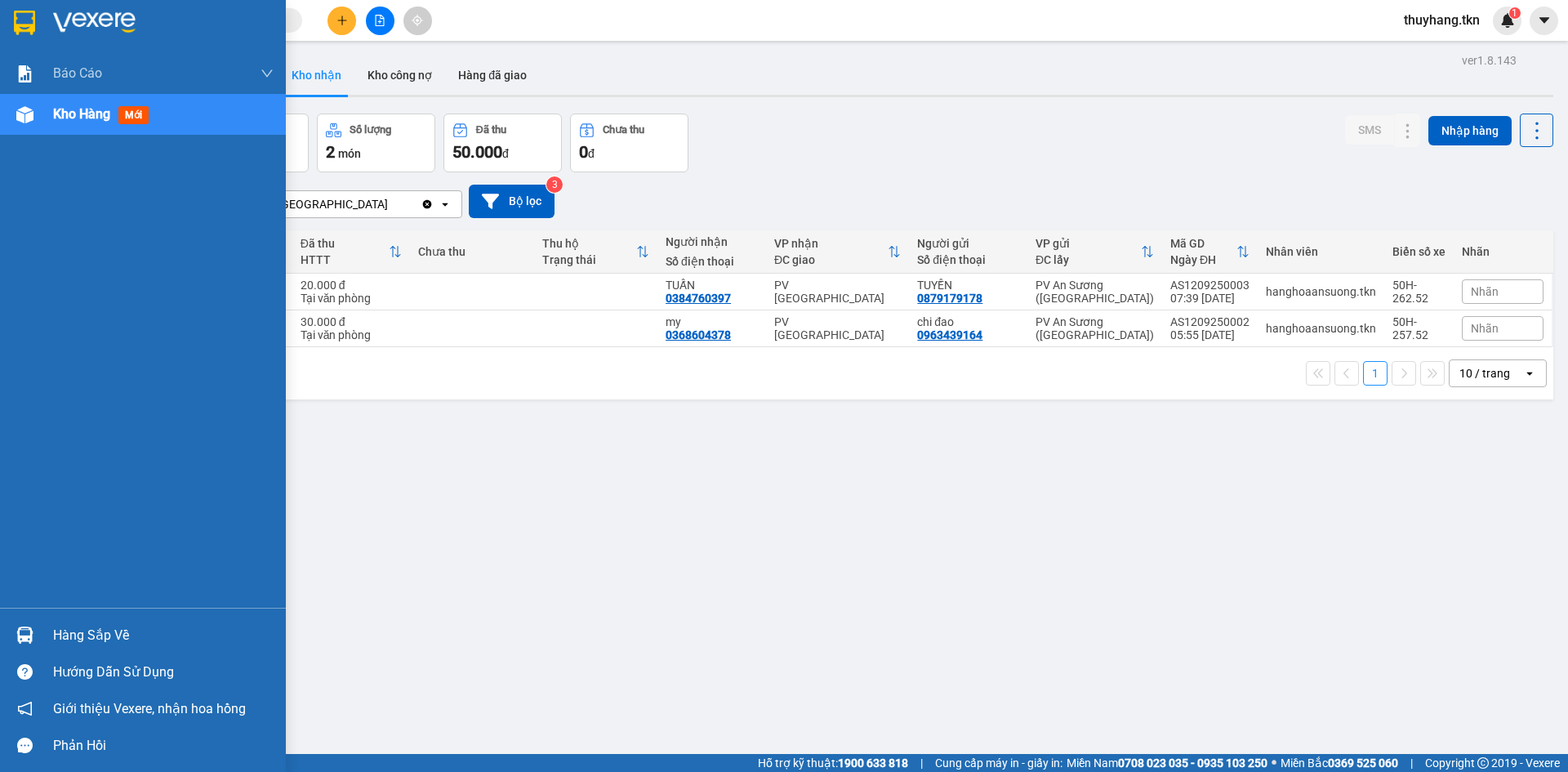
click at [30, 636] on img at bounding box center [25, 635] width 17 height 17
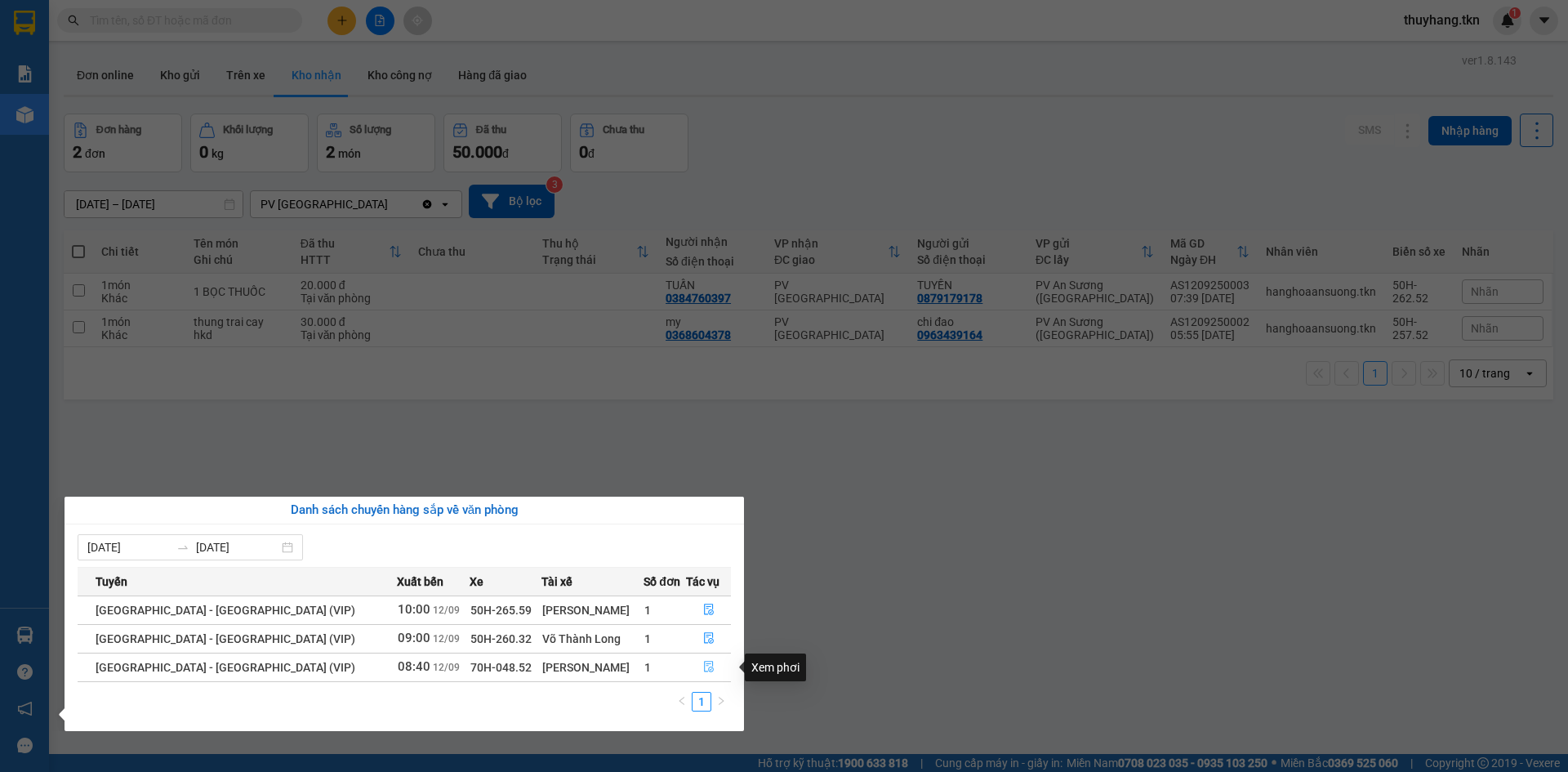
click at [705, 666] on icon "file-done" at bounding box center [708, 667] width 9 height 11
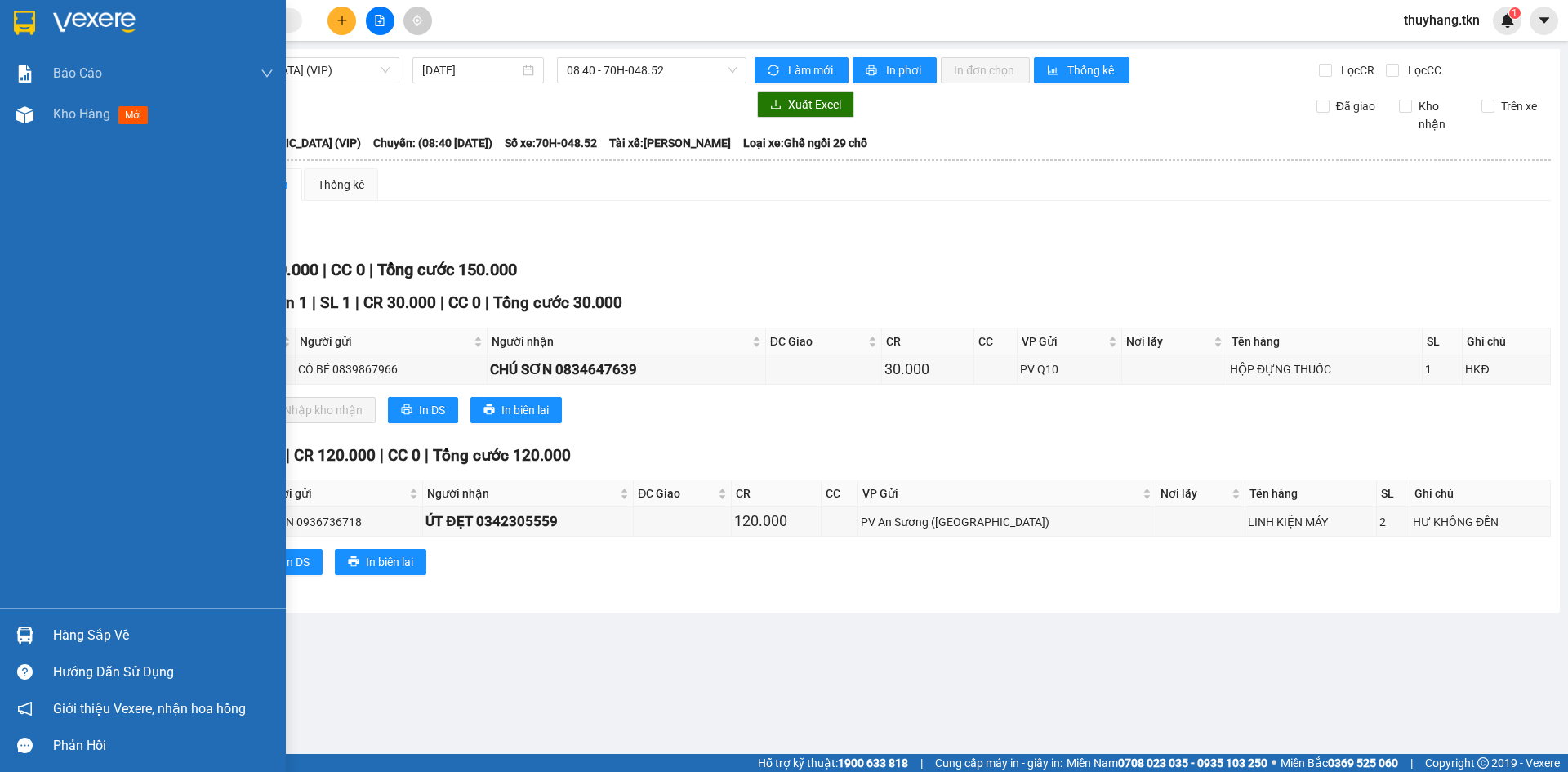
click at [58, 631] on div "Hàng sắp về" at bounding box center [163, 635] width 221 height 25
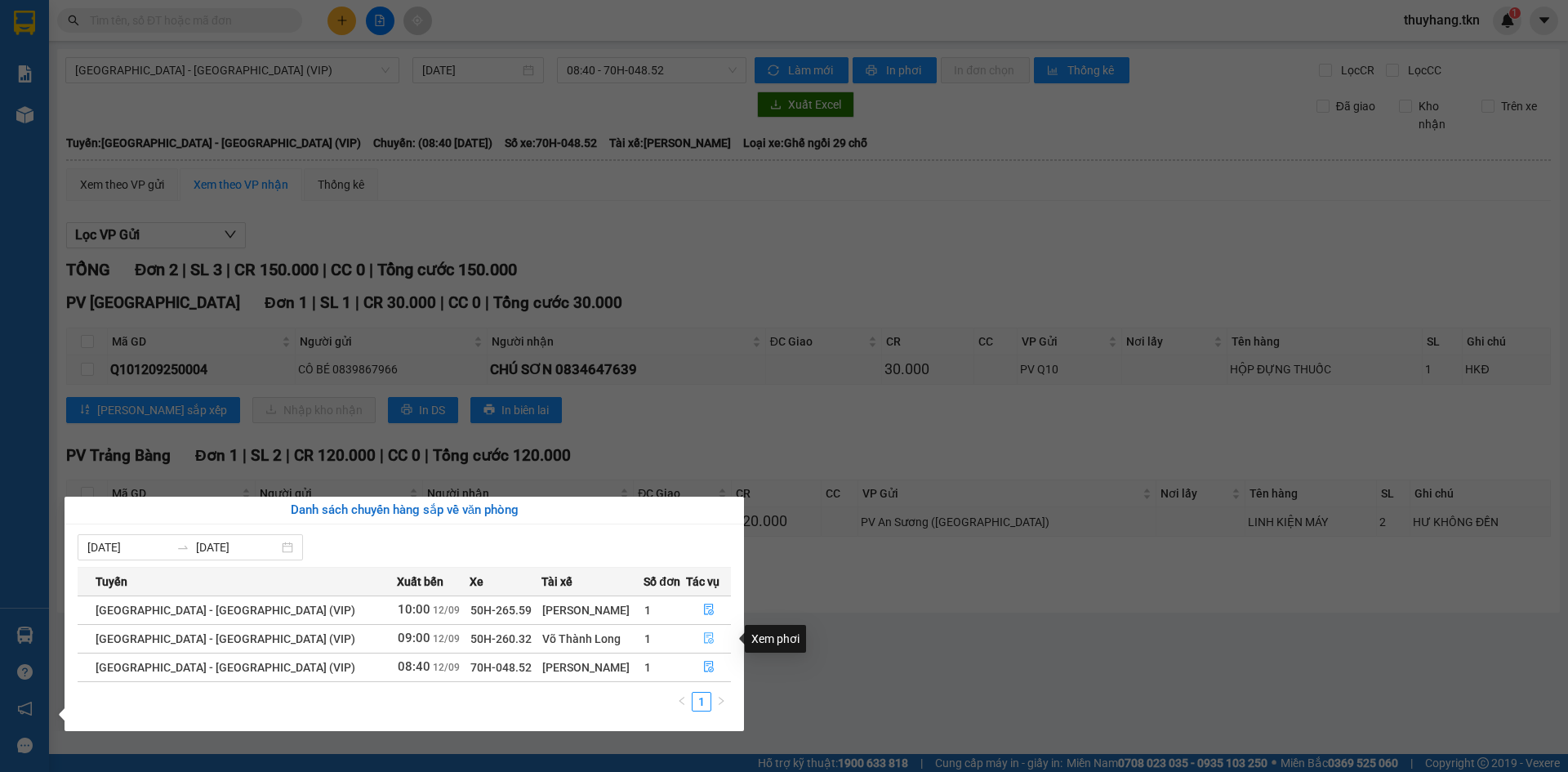
click at [711, 629] on button "button" at bounding box center [708, 639] width 43 height 26
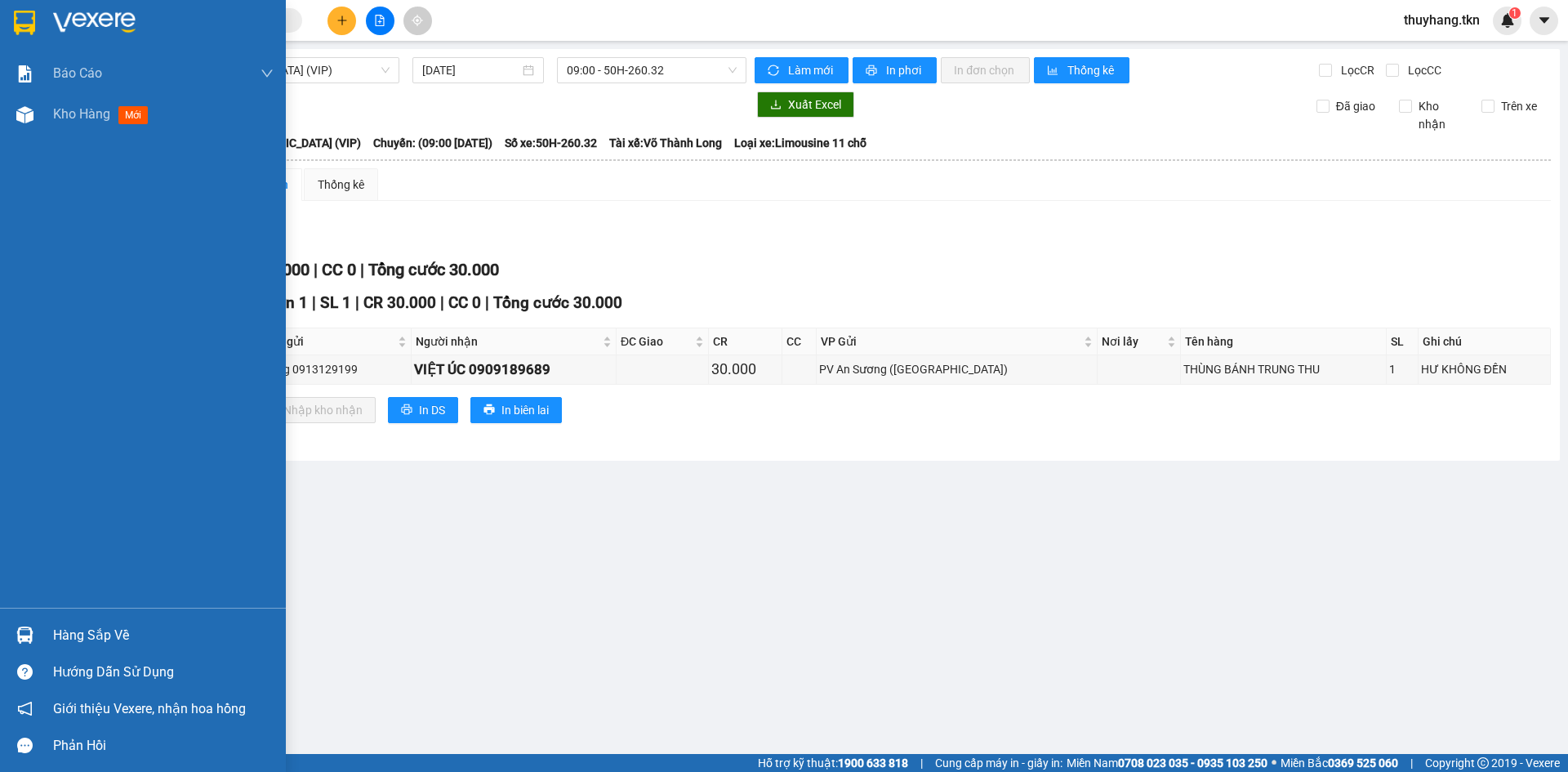
drag, startPoint x: 27, startPoint y: 640, endPoint x: 70, endPoint y: 629, distance: 44.4
click at [26, 639] on img at bounding box center [25, 635] width 17 height 17
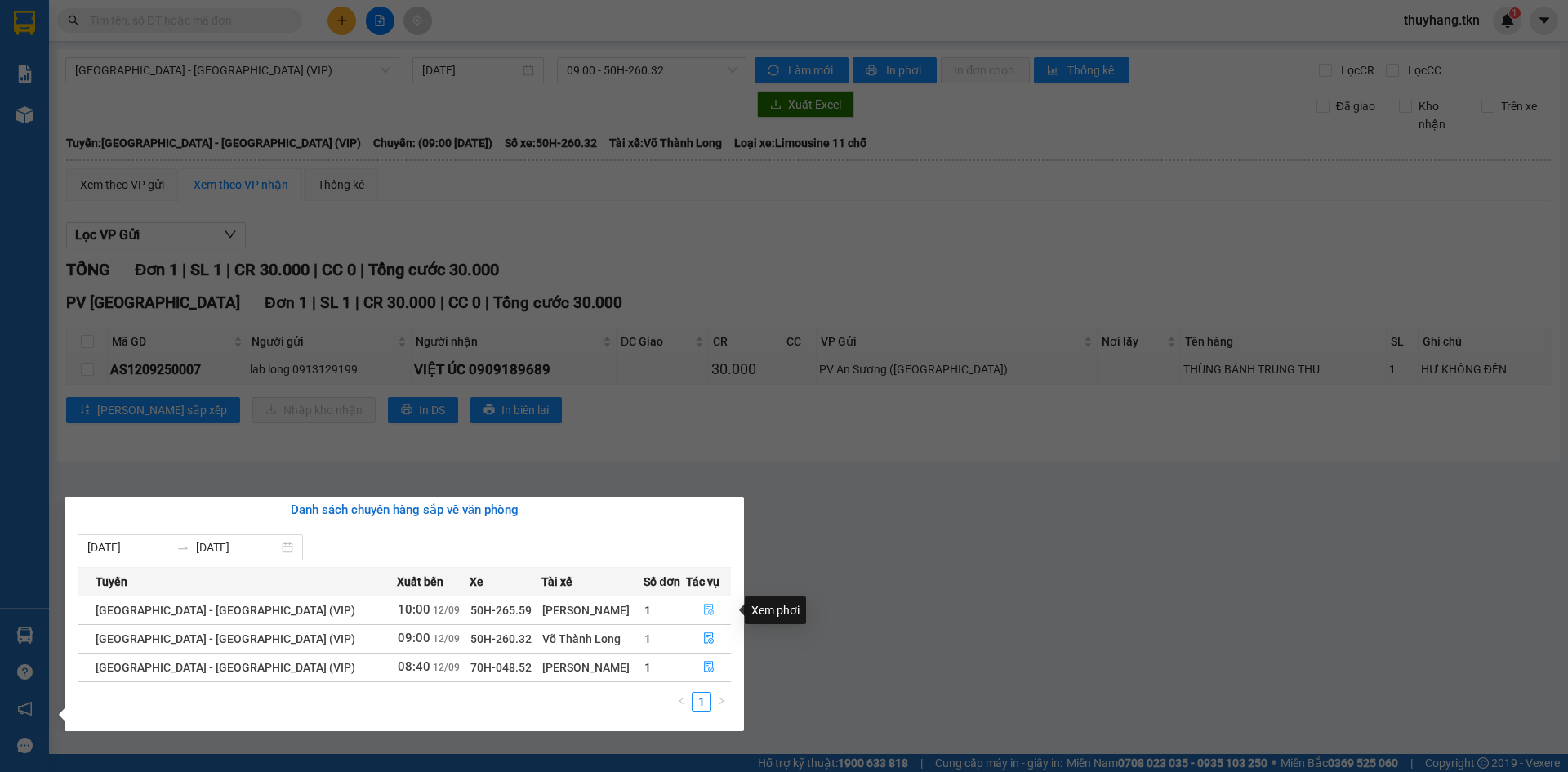
click at [703, 610] on icon "file-done" at bounding box center [708, 609] width 11 height 11
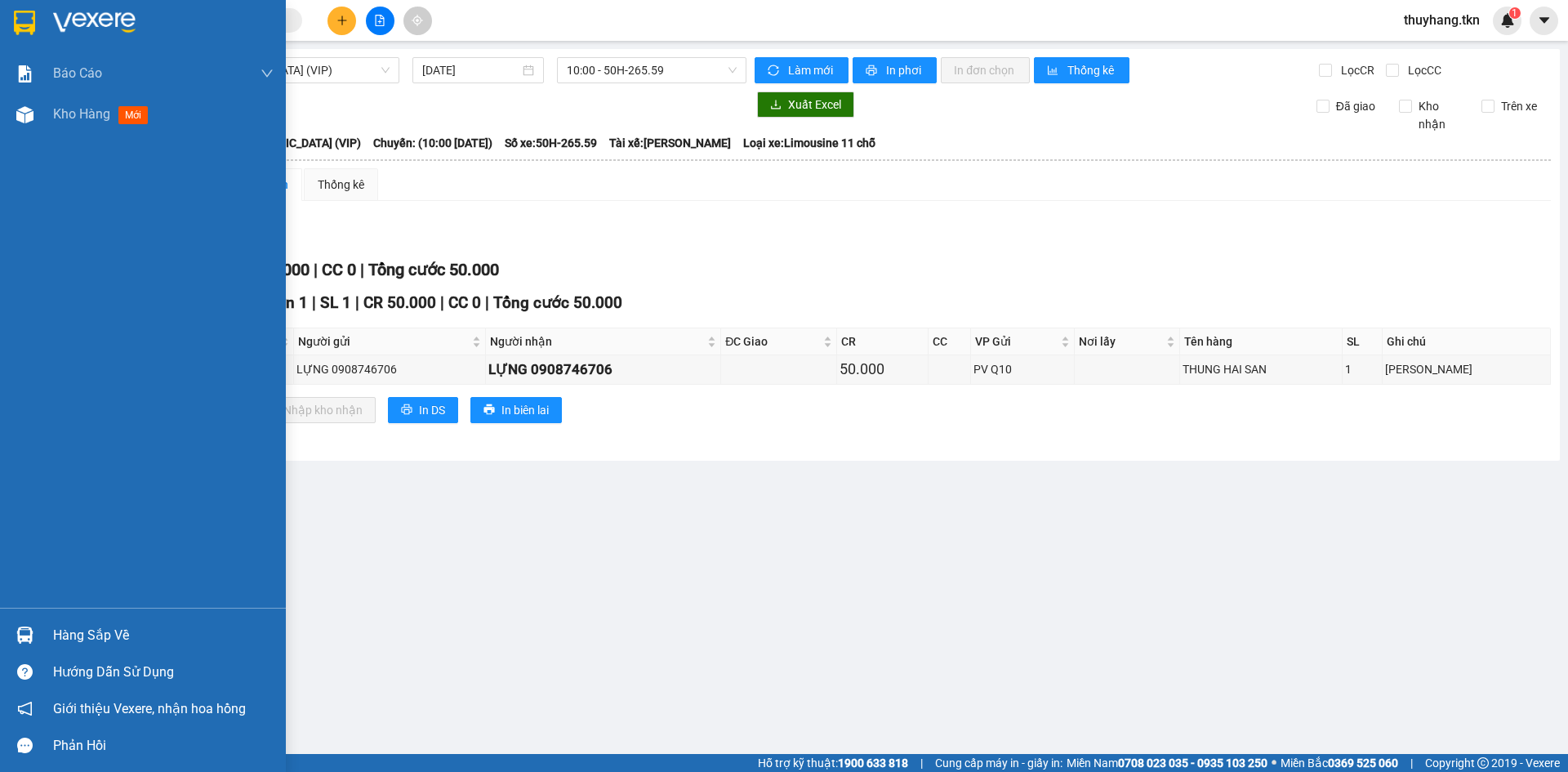
click at [27, 629] on img at bounding box center [25, 635] width 17 height 17
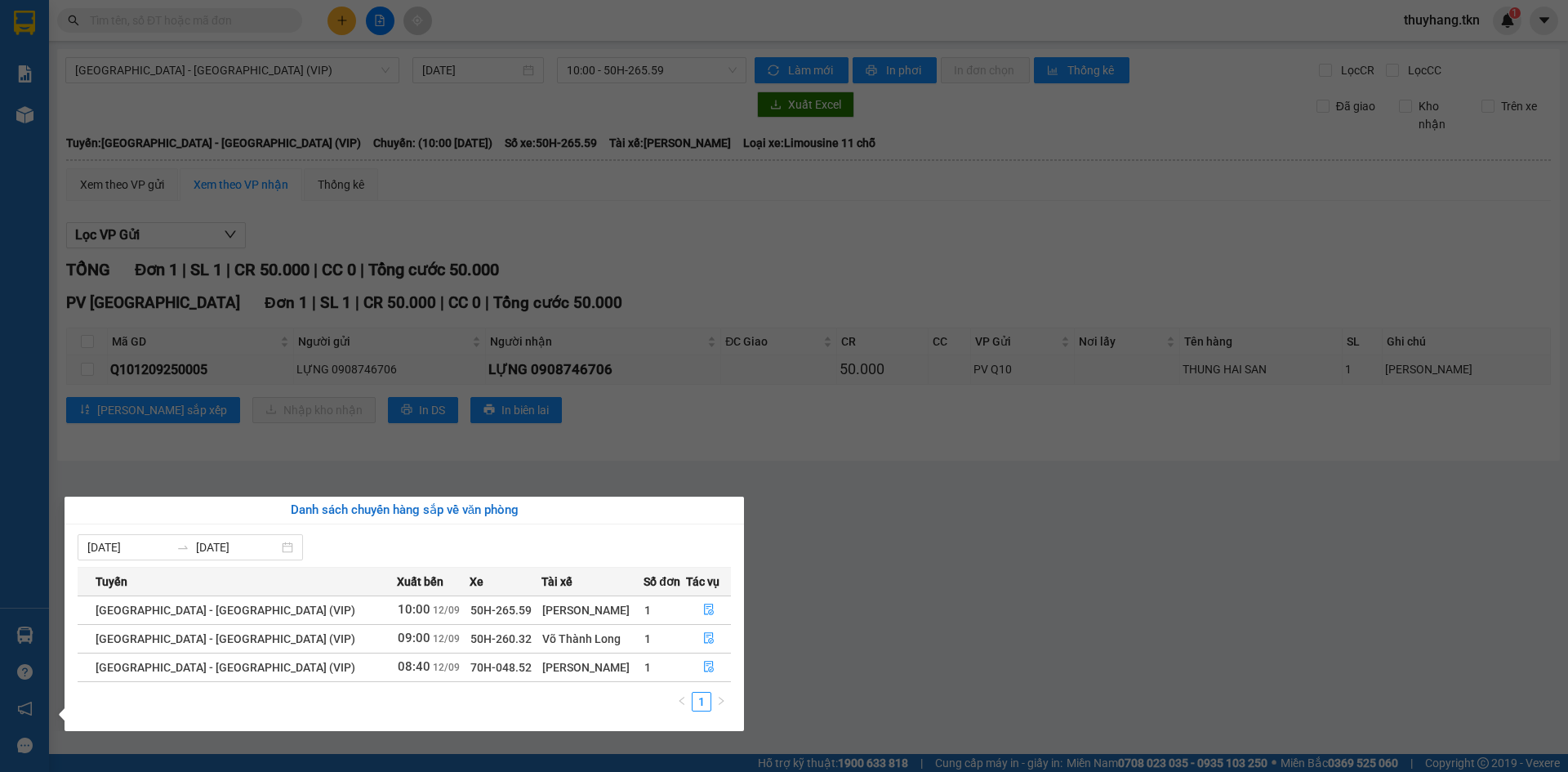
drag, startPoint x: 653, startPoint y: 461, endPoint x: 618, endPoint y: 436, distance: 43.0
click at [653, 461] on section "Kết quả tìm kiếm ( 0 ) Bộ lọc No Data thuyhang.tkn 1 Báo cáo Mẫu 1: Báo cáo dòn…" at bounding box center [784, 386] width 1568 height 772
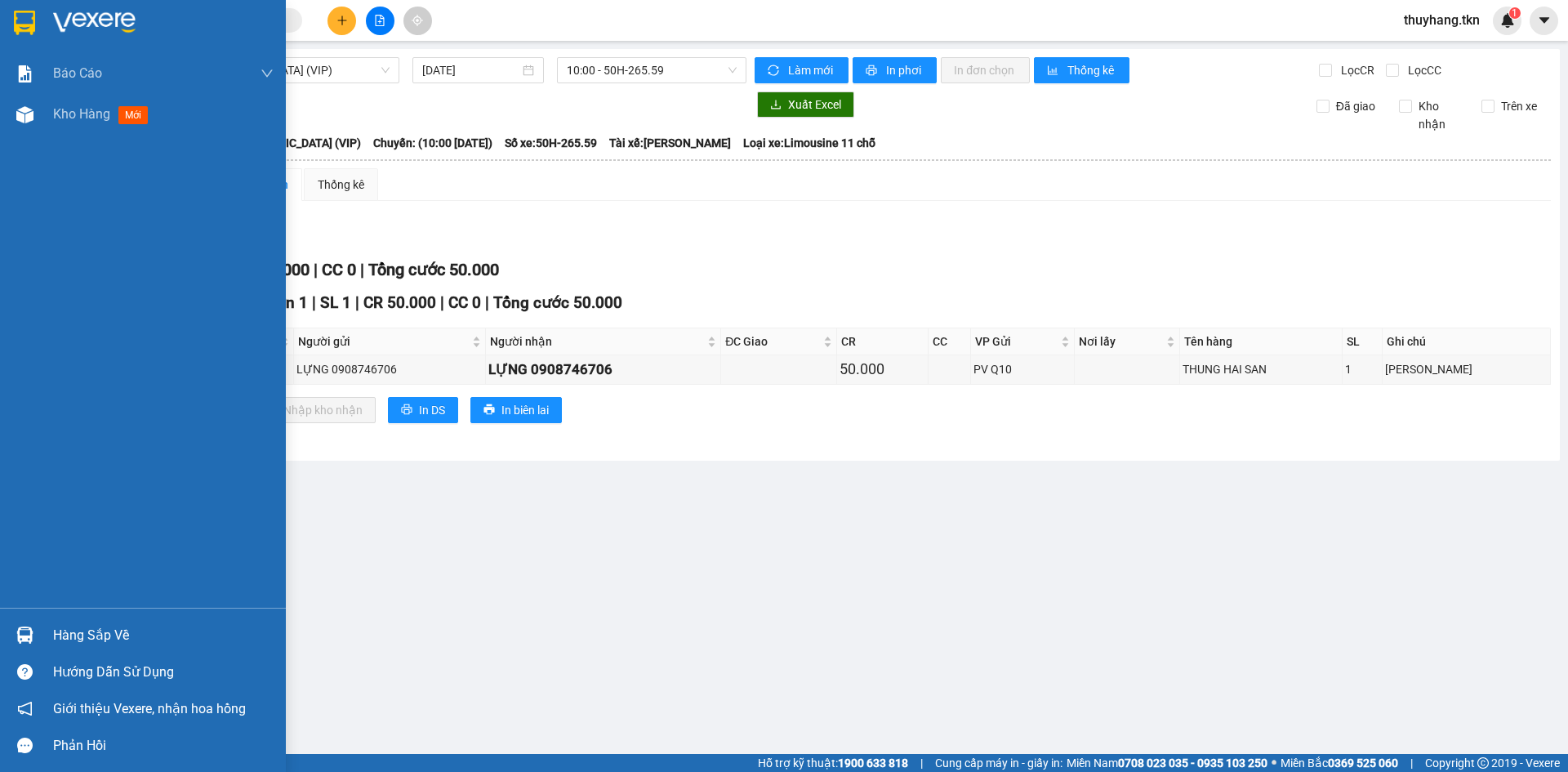
click at [27, 22] on img at bounding box center [24, 22] width 21 height 25
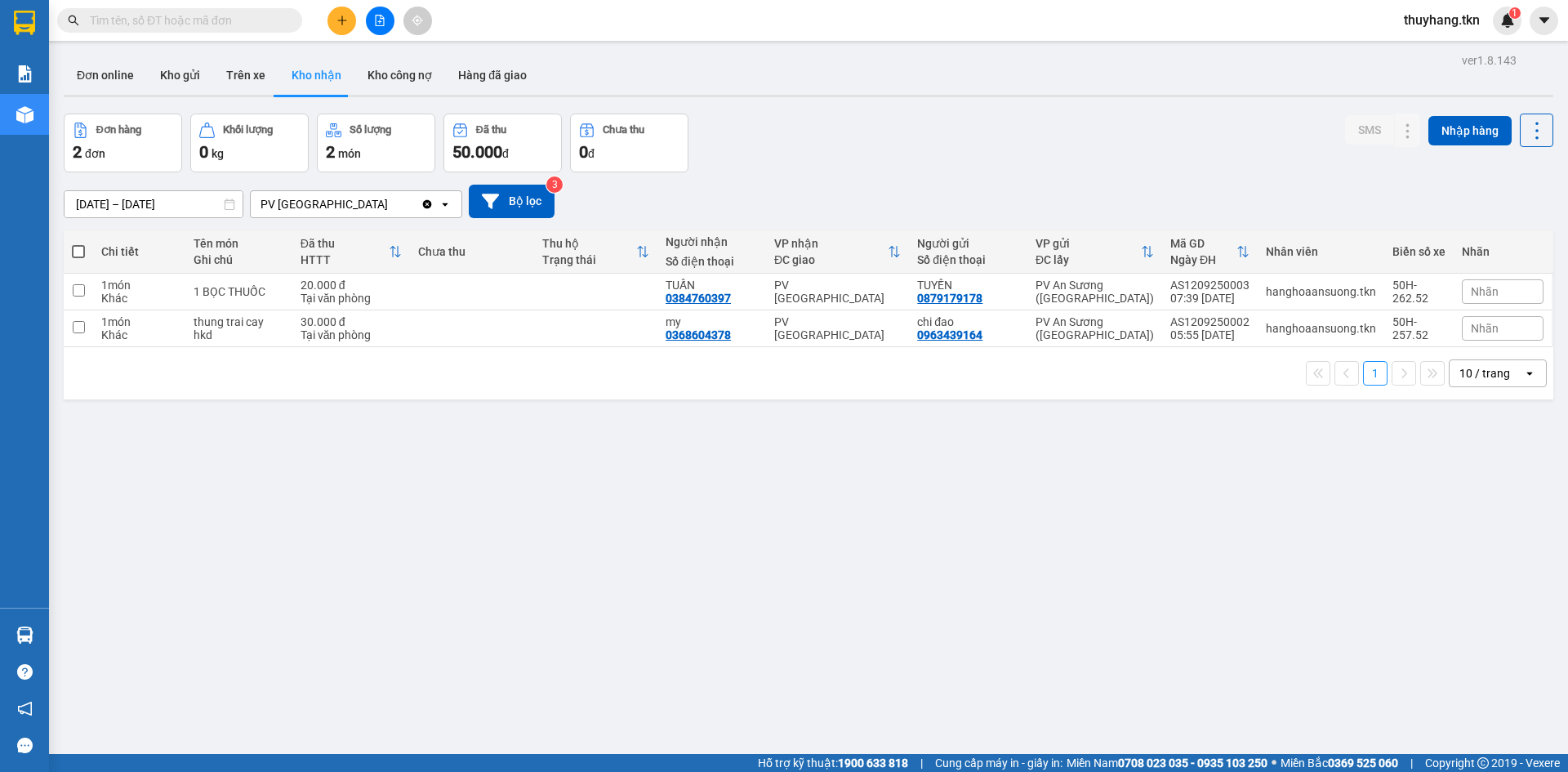
click at [784, 150] on div "Đơn hàng 2 đơn Khối lượng 0 kg Số lượng 2 món Đã thu 50.000 đ Chưa thu 0 đ SMS …" at bounding box center [808, 143] width 1489 height 58
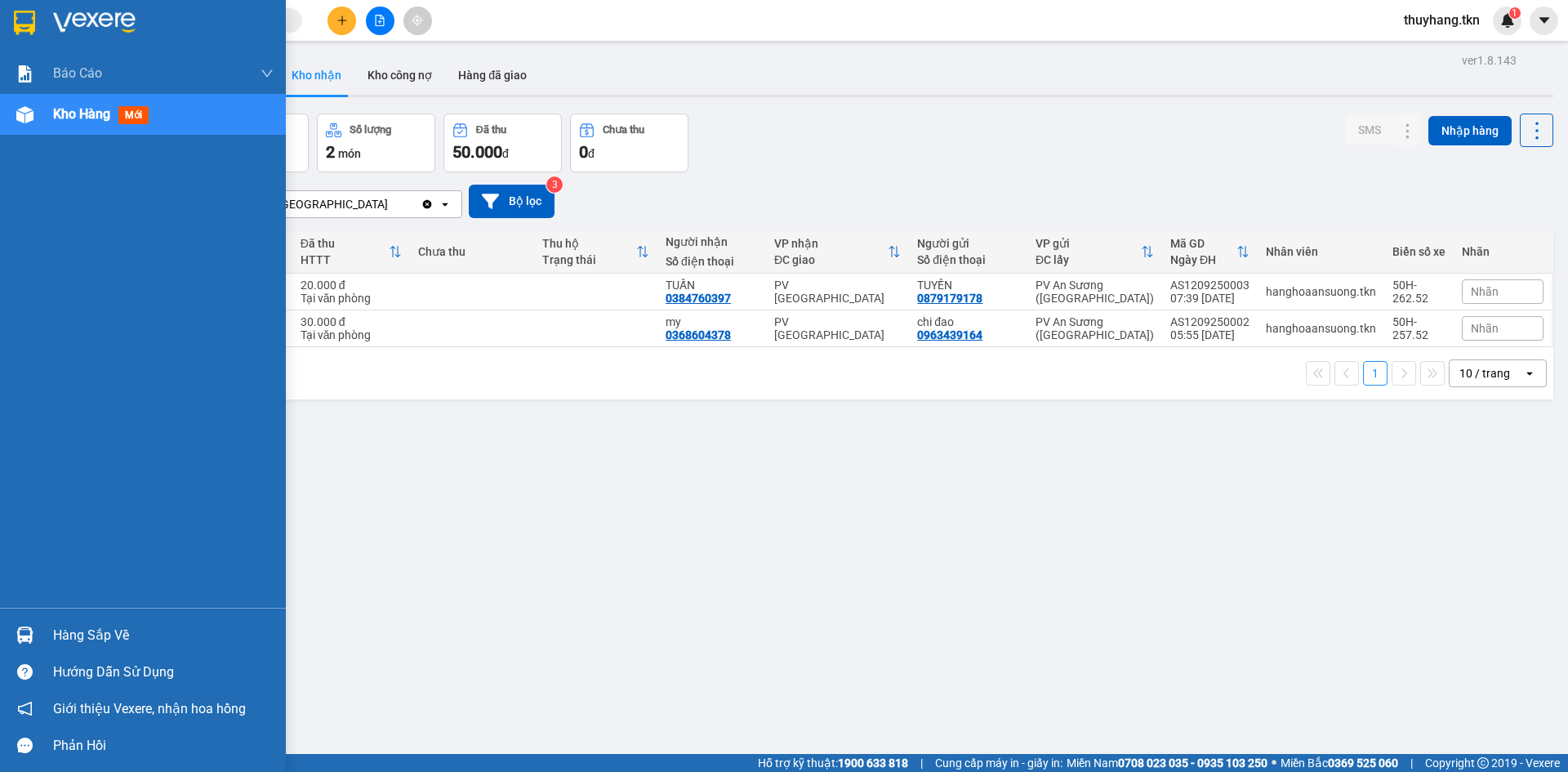
click at [23, 19] on img at bounding box center [24, 22] width 21 height 25
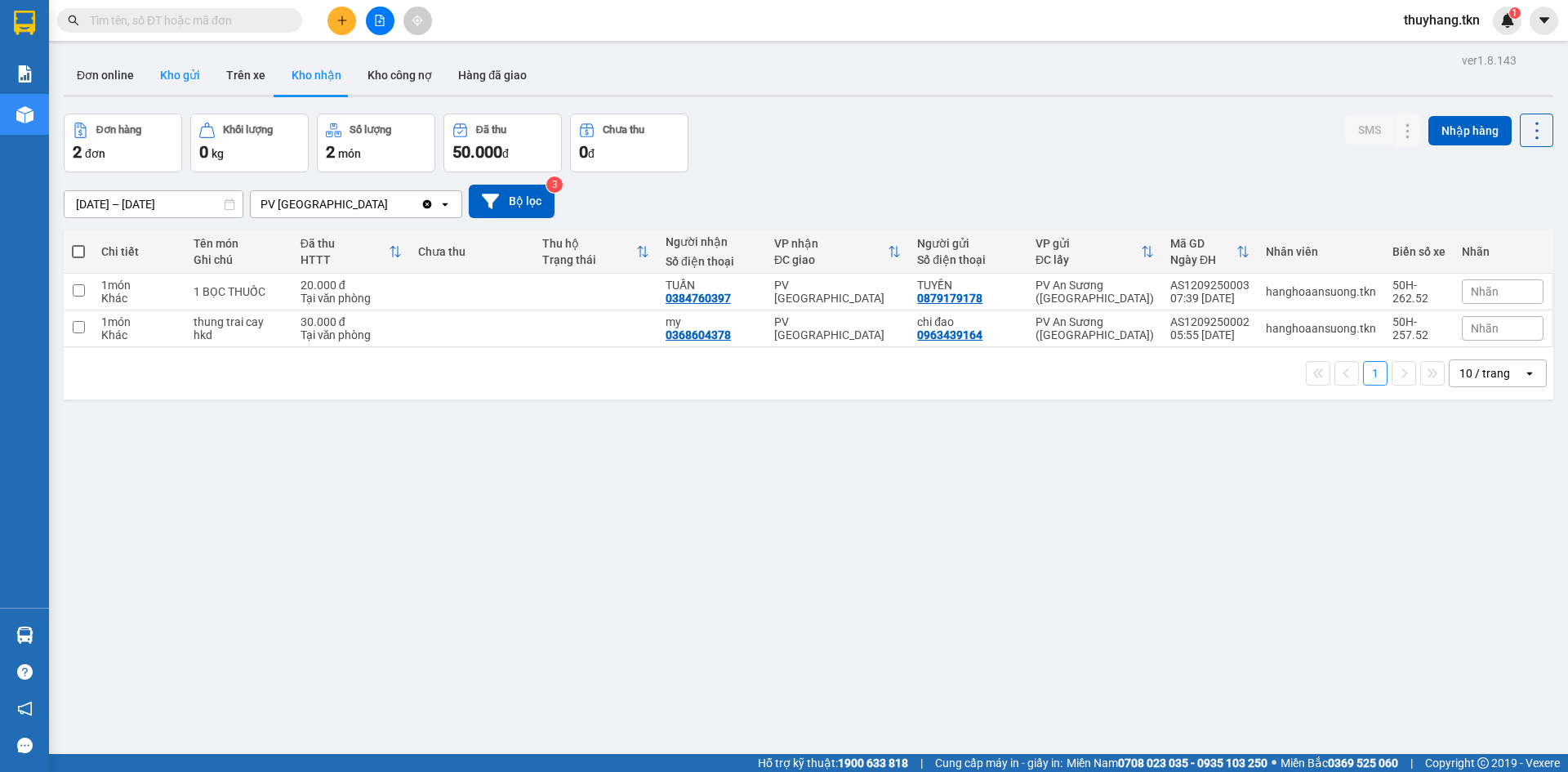
click at [180, 70] on button "Kho gửi" at bounding box center [180, 76] width 66 height 40
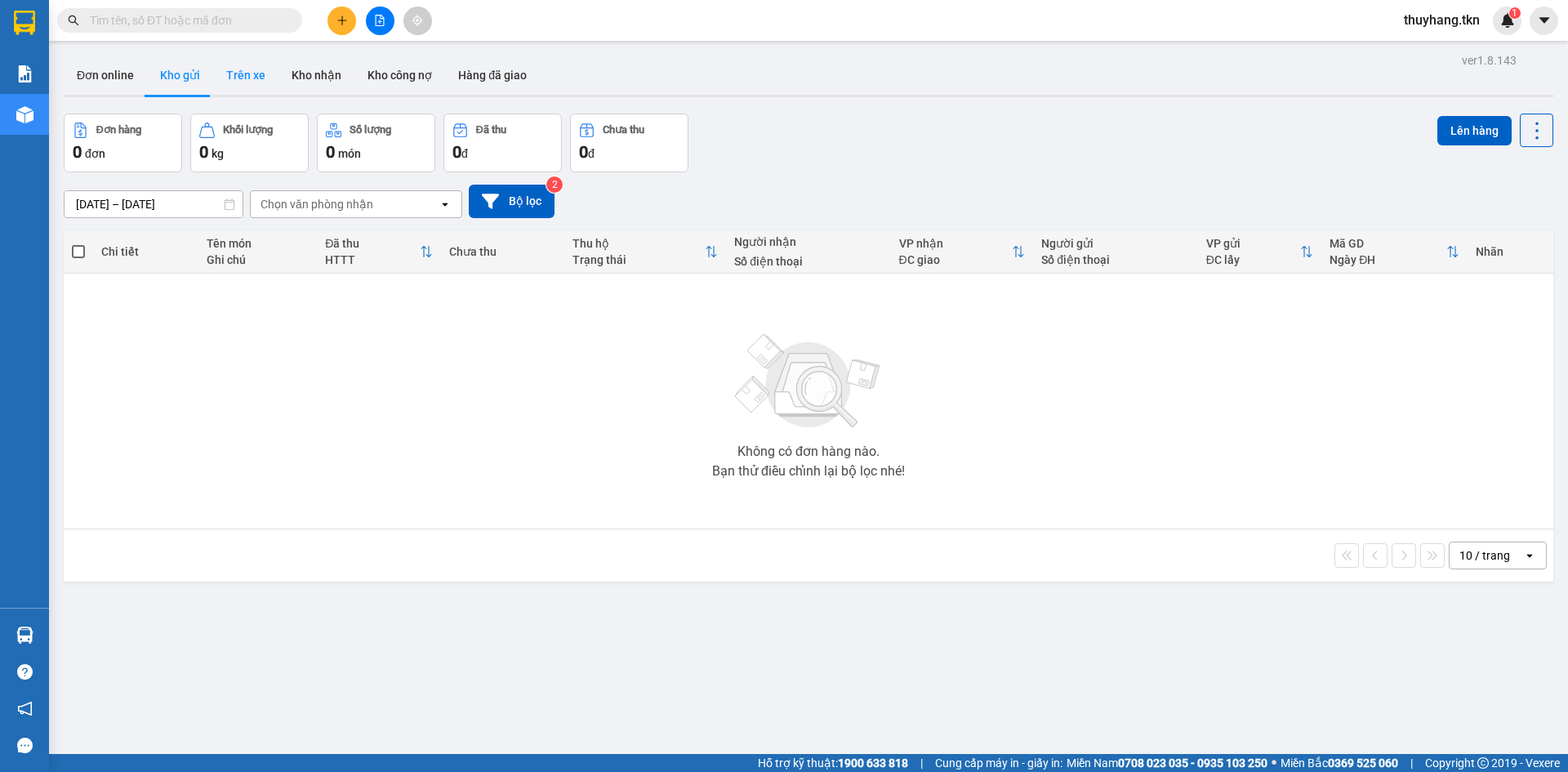
click at [238, 70] on button "Trên xe" at bounding box center [246, 76] width 65 height 40
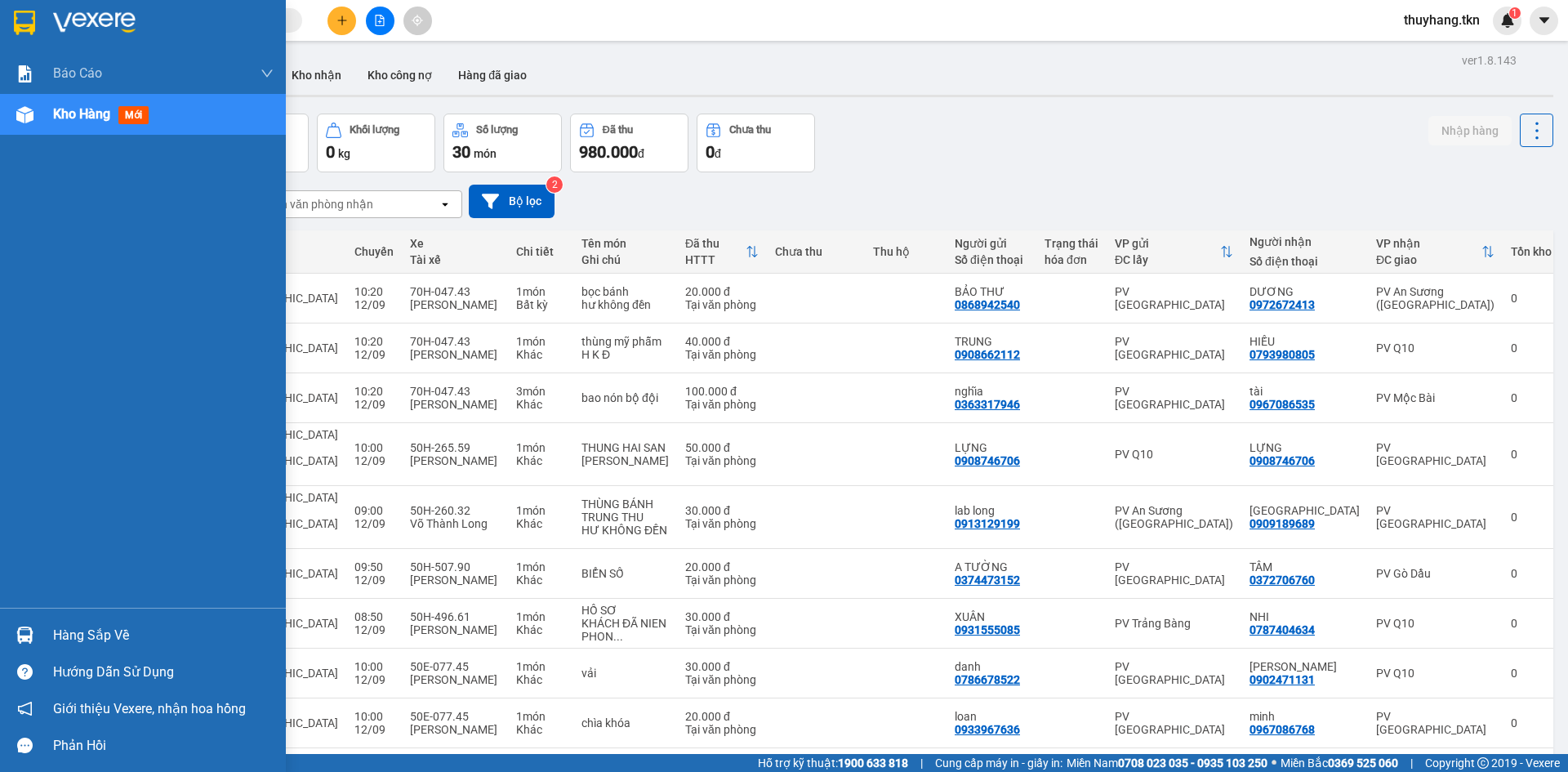
drag, startPoint x: 23, startPoint y: 640, endPoint x: 37, endPoint y: 623, distance: 22.0
click at [25, 640] on img at bounding box center [25, 635] width 17 height 17
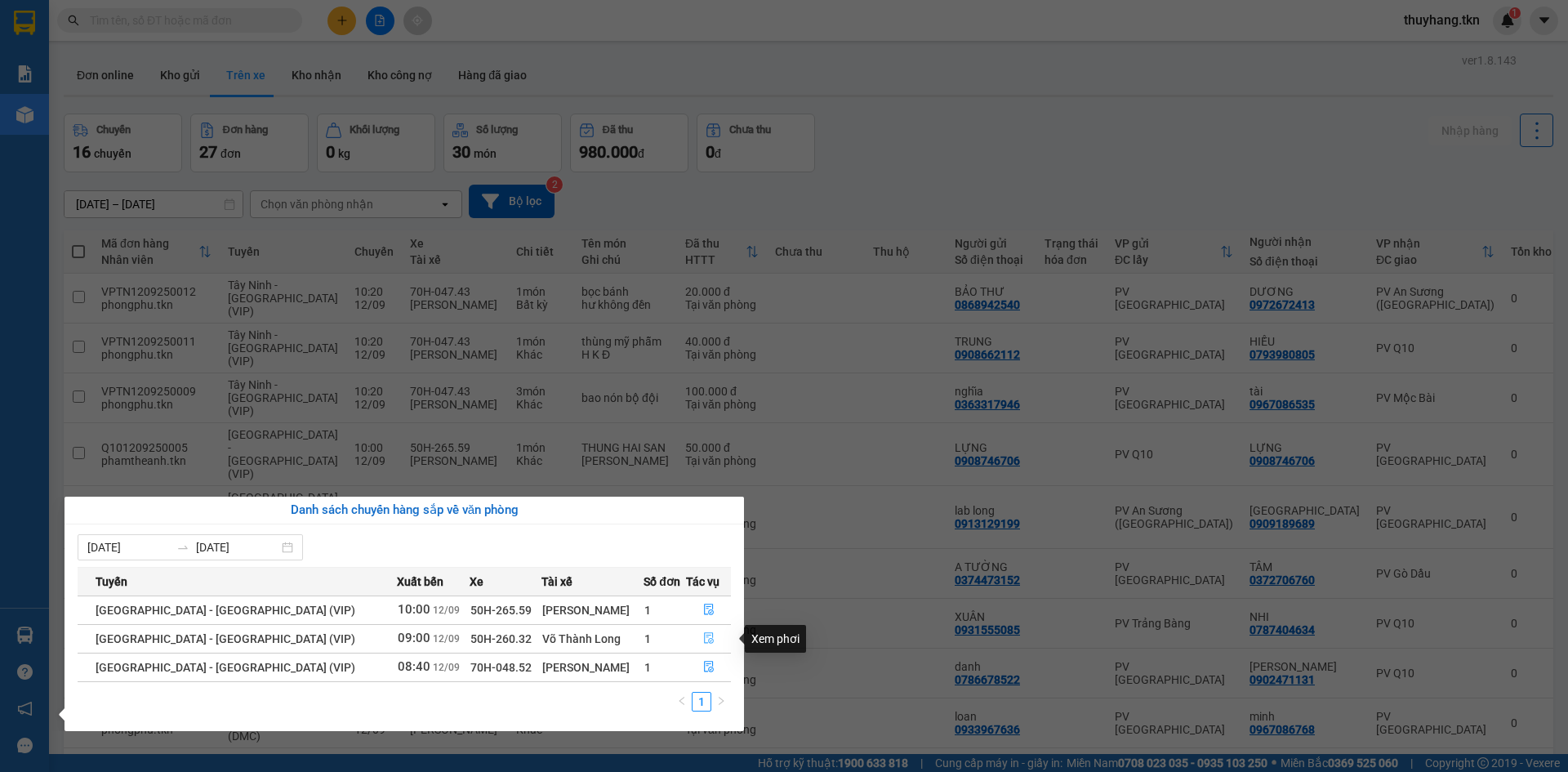
click at [703, 638] on icon "file-done" at bounding box center [708, 638] width 11 height 11
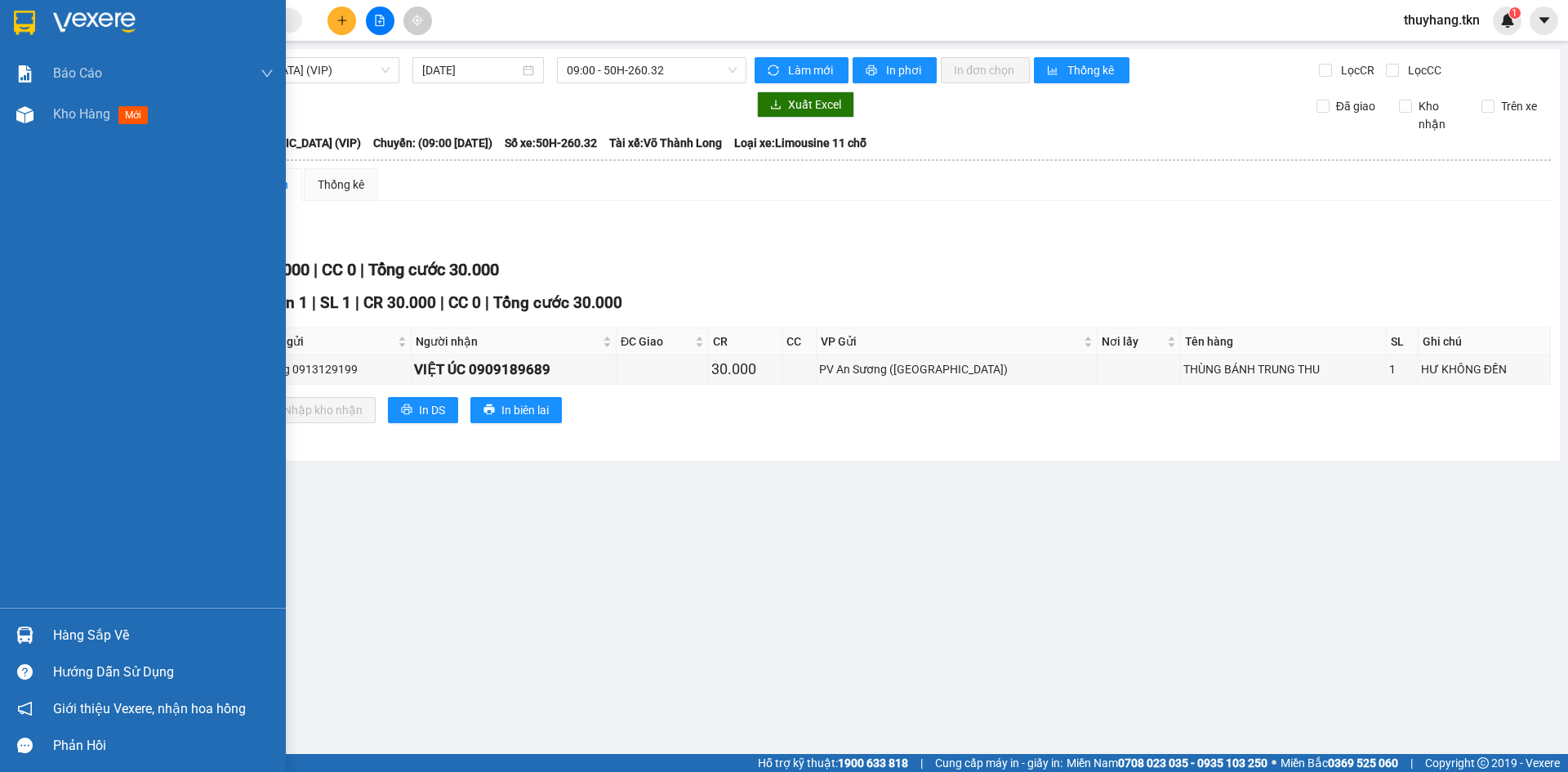
click at [41, 628] on div "Hàng sắp về" at bounding box center [143, 635] width 286 height 37
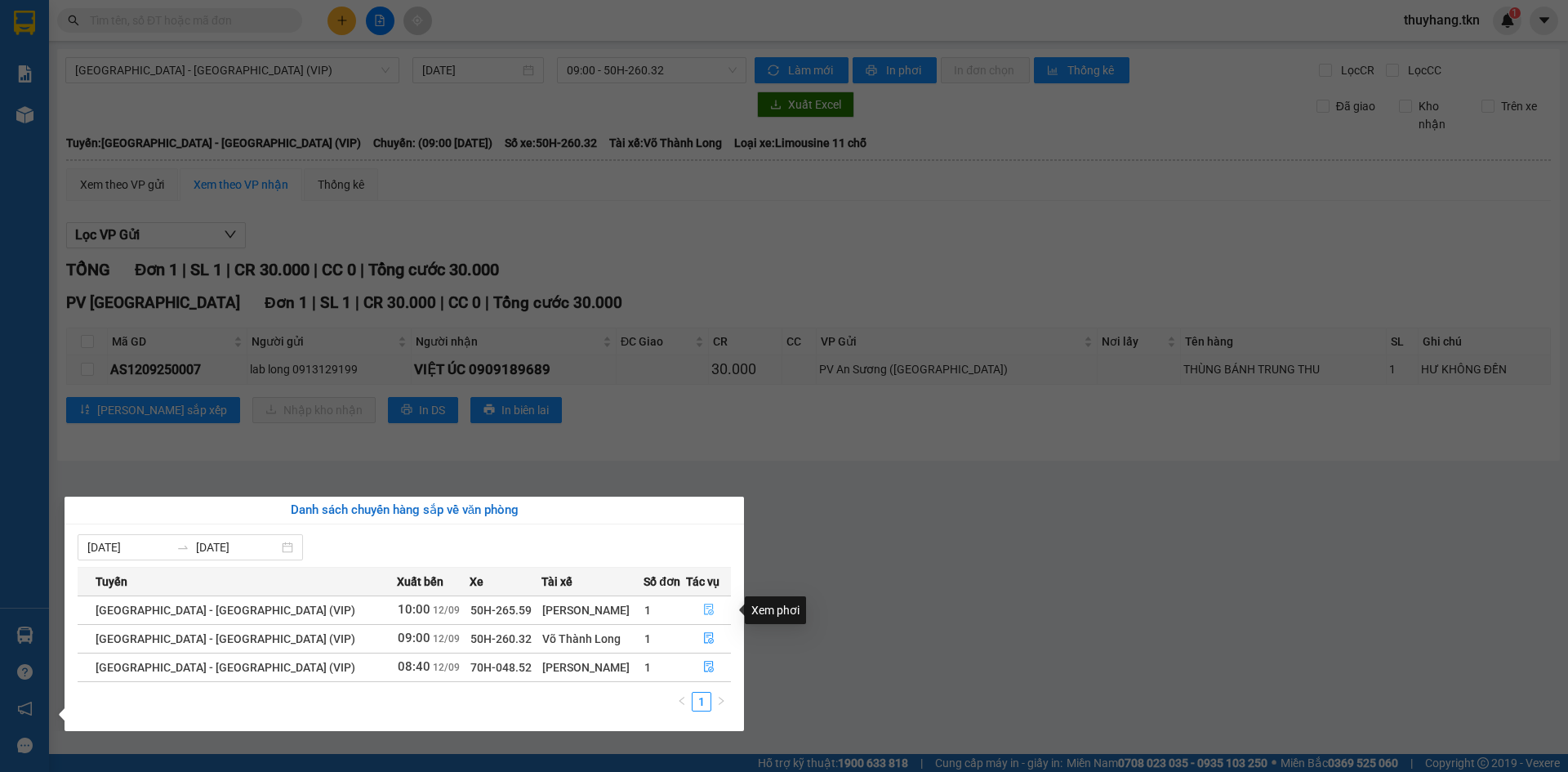
click at [703, 606] on icon "file-done" at bounding box center [708, 609] width 11 height 11
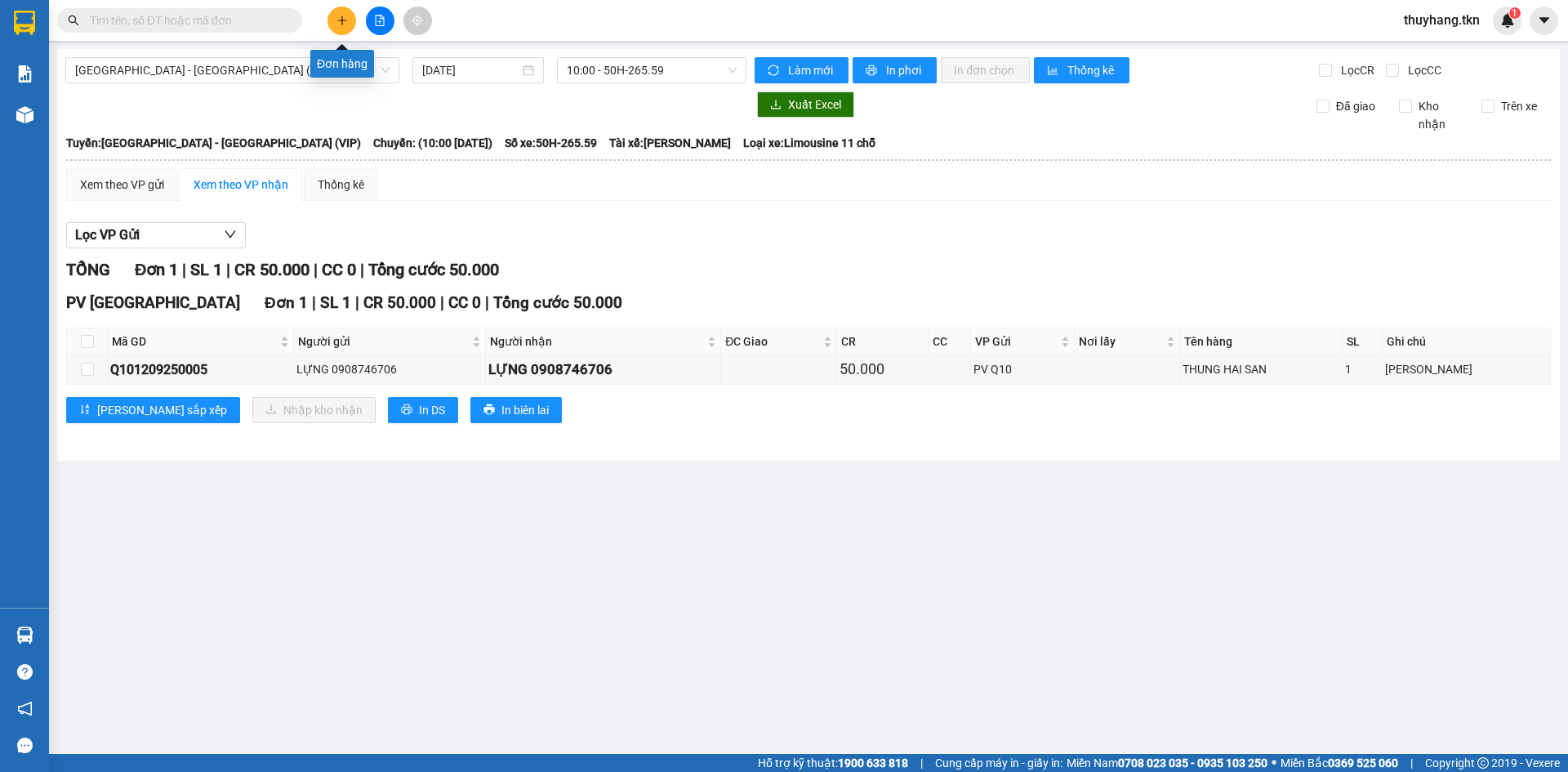
click at [342, 20] on icon "plus" at bounding box center [341, 20] width 1 height 9
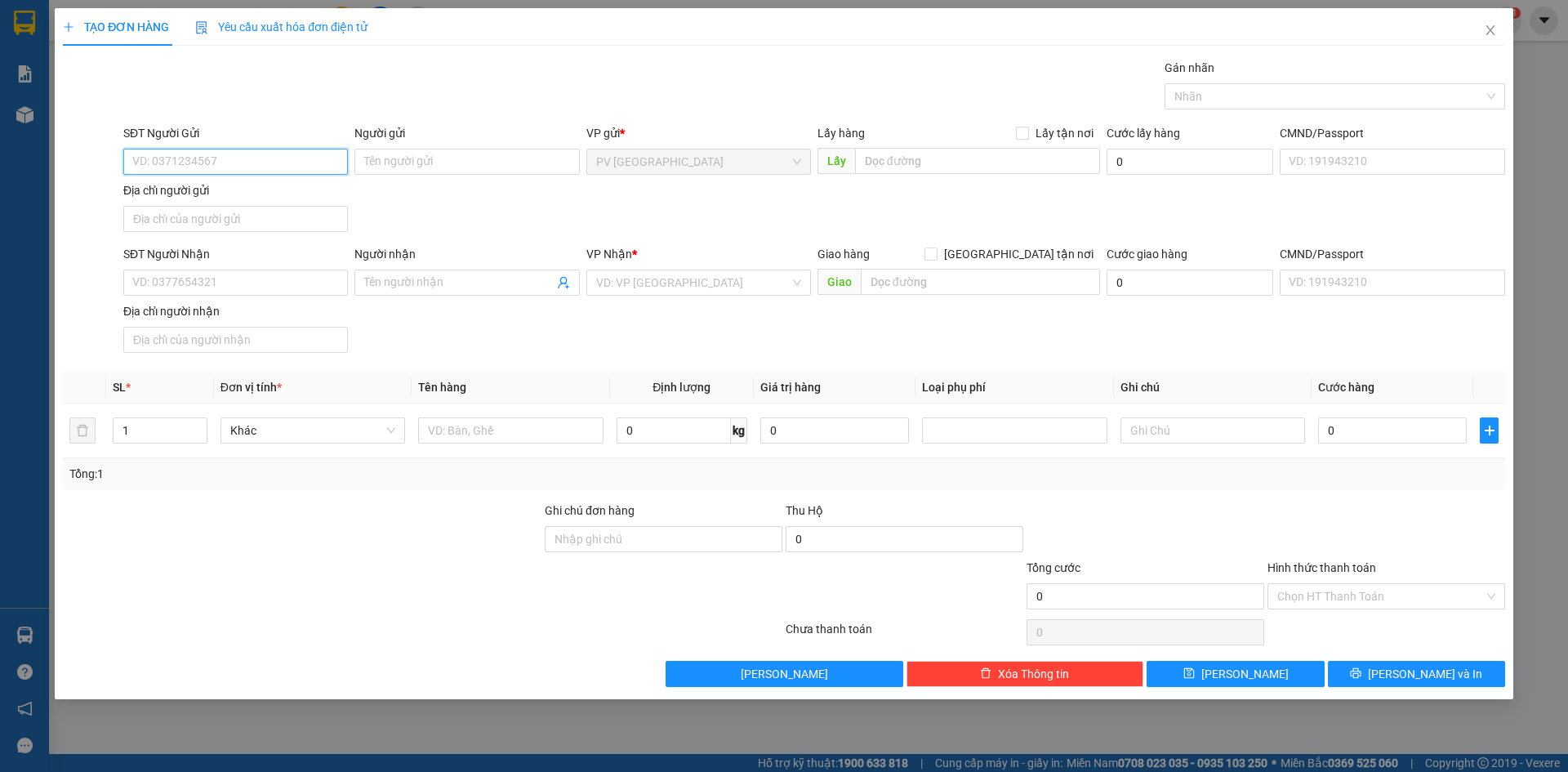
click at [260, 162] on input "SĐT Người Gửi" at bounding box center [235, 162] width 224 height 26
type input "0812146830"
click at [432, 169] on input "Người gửi" at bounding box center [466, 162] width 224 height 26
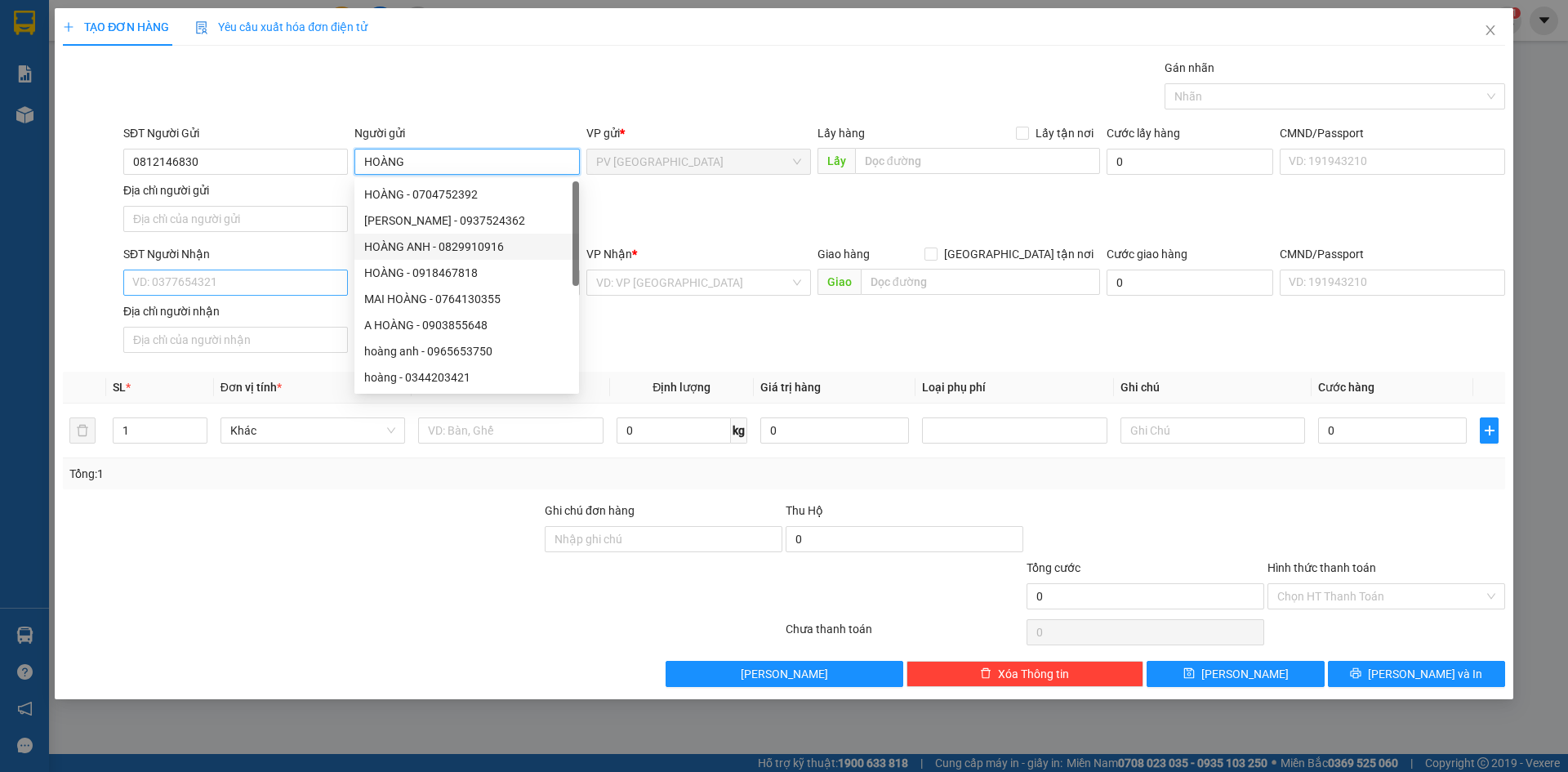
type input "HOÀNG"
click at [229, 282] on input "SĐT Người Nhận" at bounding box center [235, 283] width 224 height 26
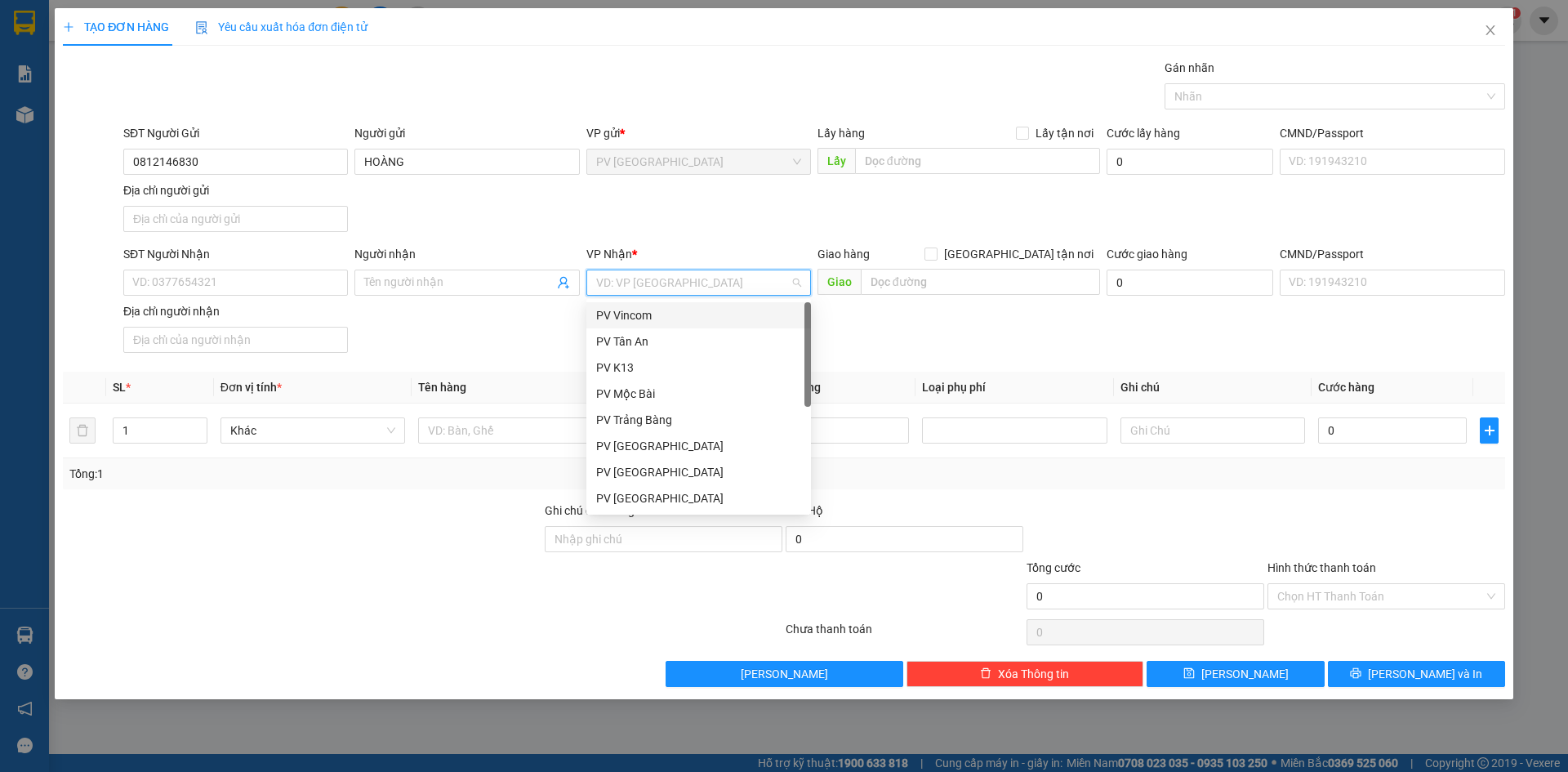
click at [701, 273] on input "search" at bounding box center [692, 283] width 193 height 25
click at [633, 567] on div "PV Gò Dầu" at bounding box center [699, 576] width 205 height 18
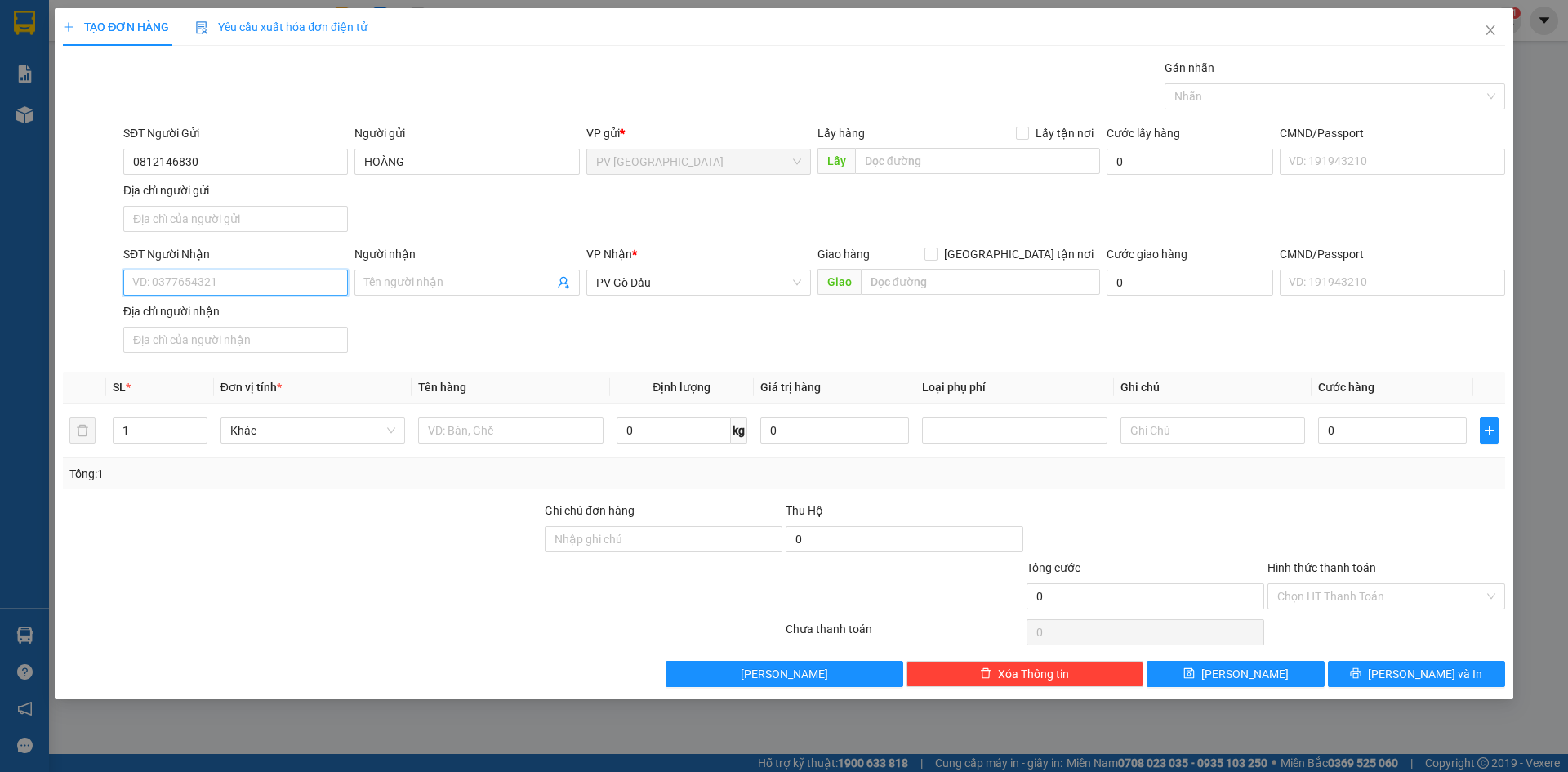
click at [274, 285] on input "SĐT Người Nhận" at bounding box center [235, 283] width 224 height 26
type input "0372717205"
click at [431, 273] on input "Người nhận" at bounding box center [459, 282] width 189 height 18
type input "RUM"
click at [642, 321] on div "SĐT Người Nhận 0372717205 Người nhận RUM VP Nhận * PV Gò Dầu Giao hàng Giao tận…" at bounding box center [815, 302] width 1388 height 114
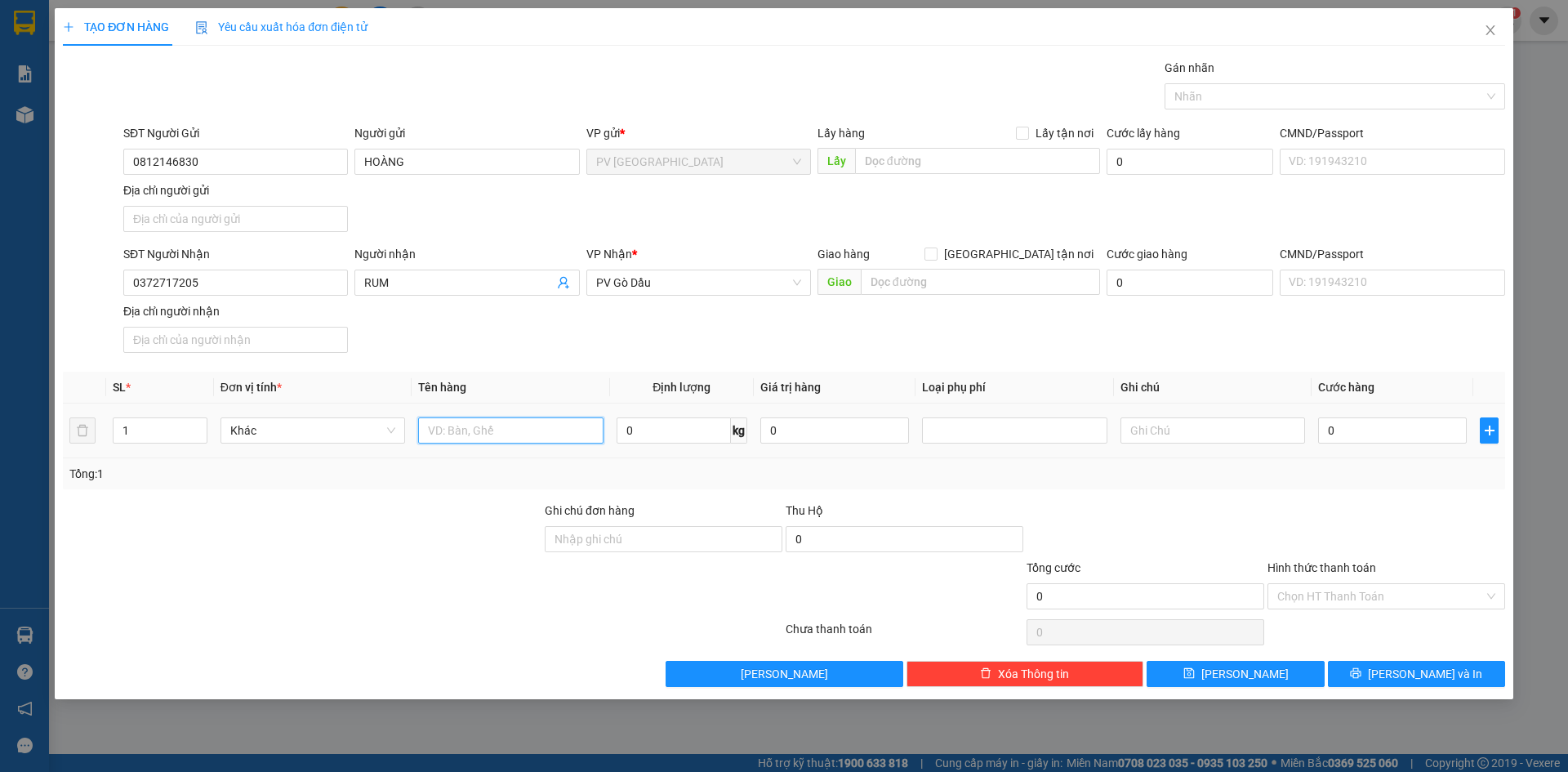
click at [544, 434] on input "text" at bounding box center [510, 431] width 185 height 26
type input "BỊCH ÁO"
click at [1345, 428] on input "0" at bounding box center [1392, 431] width 149 height 26
type input "2"
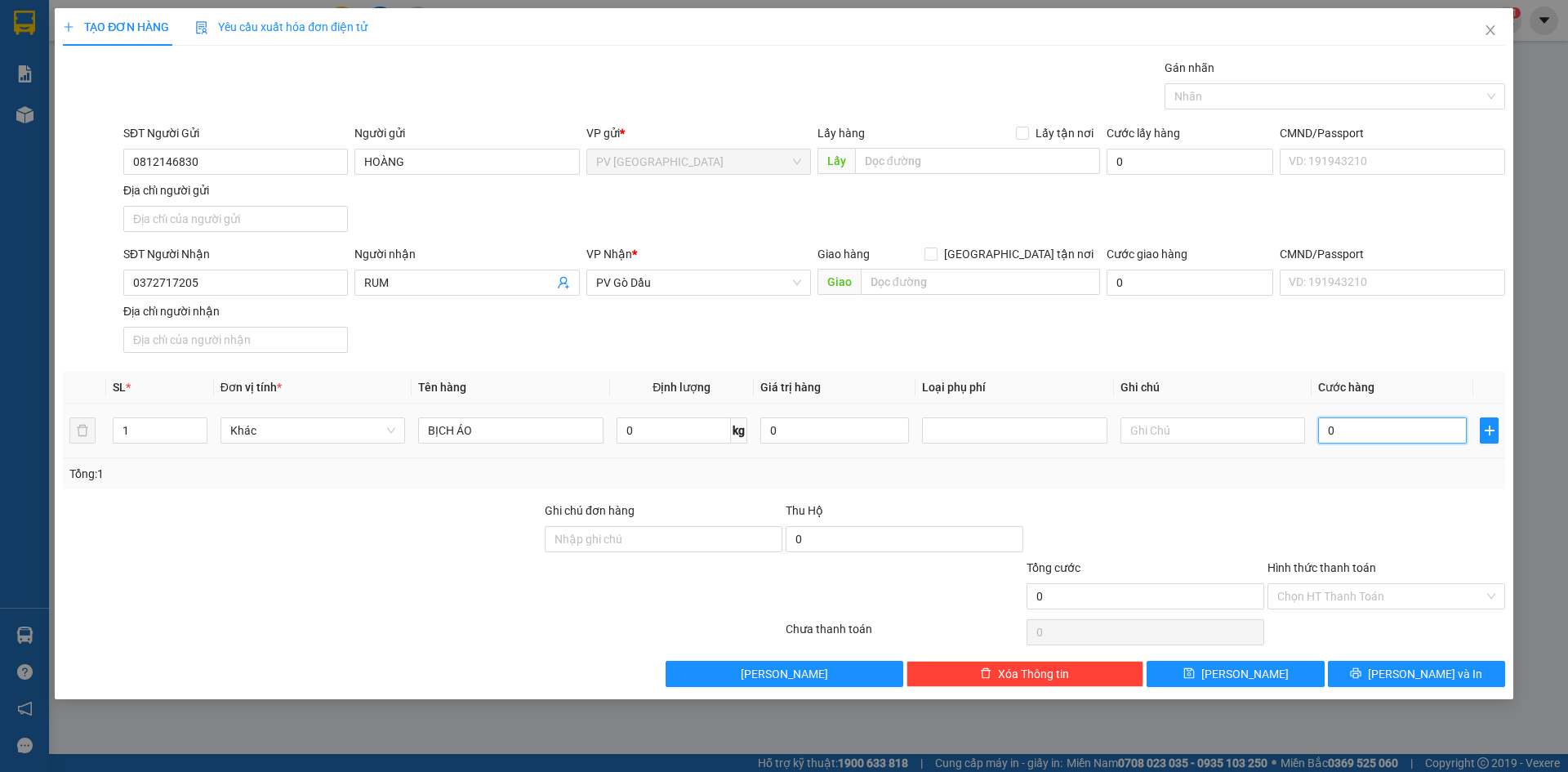
type input "2"
type input "20"
type input "20.000"
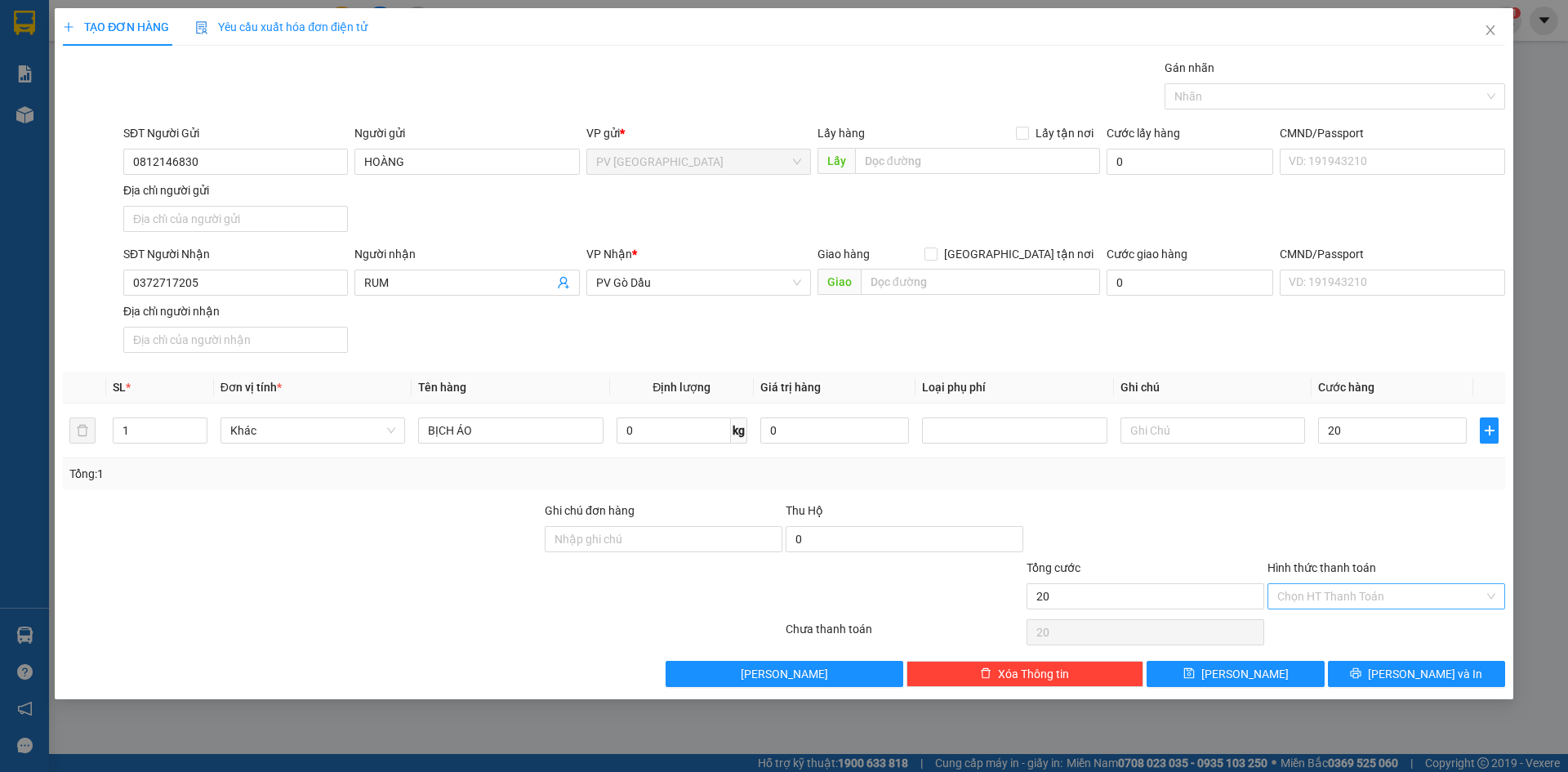
type input "20.000"
click at [1407, 585] on input "Hình thức thanh toán" at bounding box center [1380, 597] width 206 height 25
drag, startPoint x: 1387, startPoint y: 625, endPoint x: 1371, endPoint y: 654, distance: 33.1
click at [1385, 626] on div "Tại văn phòng" at bounding box center [1386, 628] width 218 height 18
type input "0"
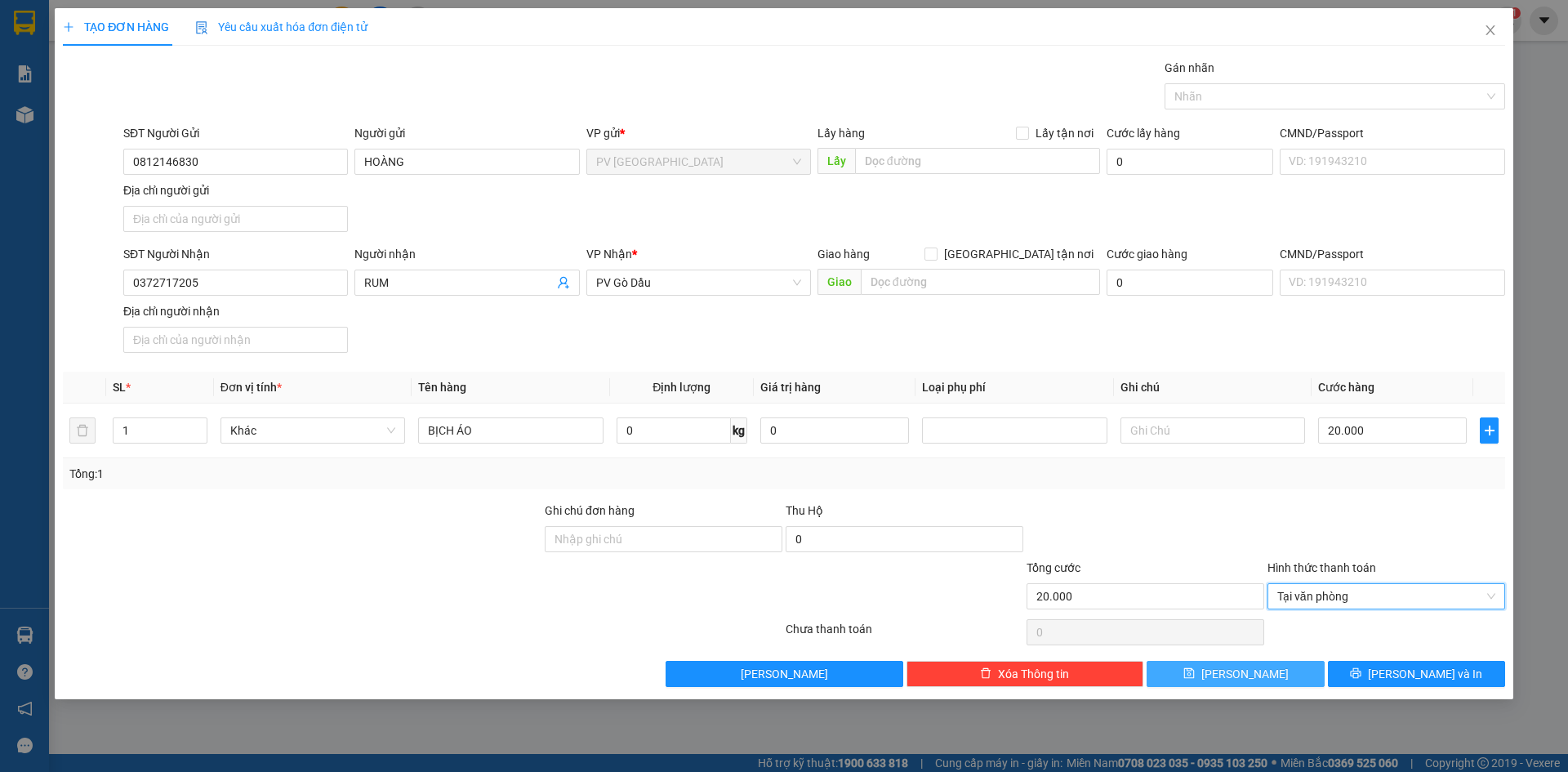
click at [1242, 677] on span "[PERSON_NAME]" at bounding box center [1245, 674] width 88 height 18
type input "0"
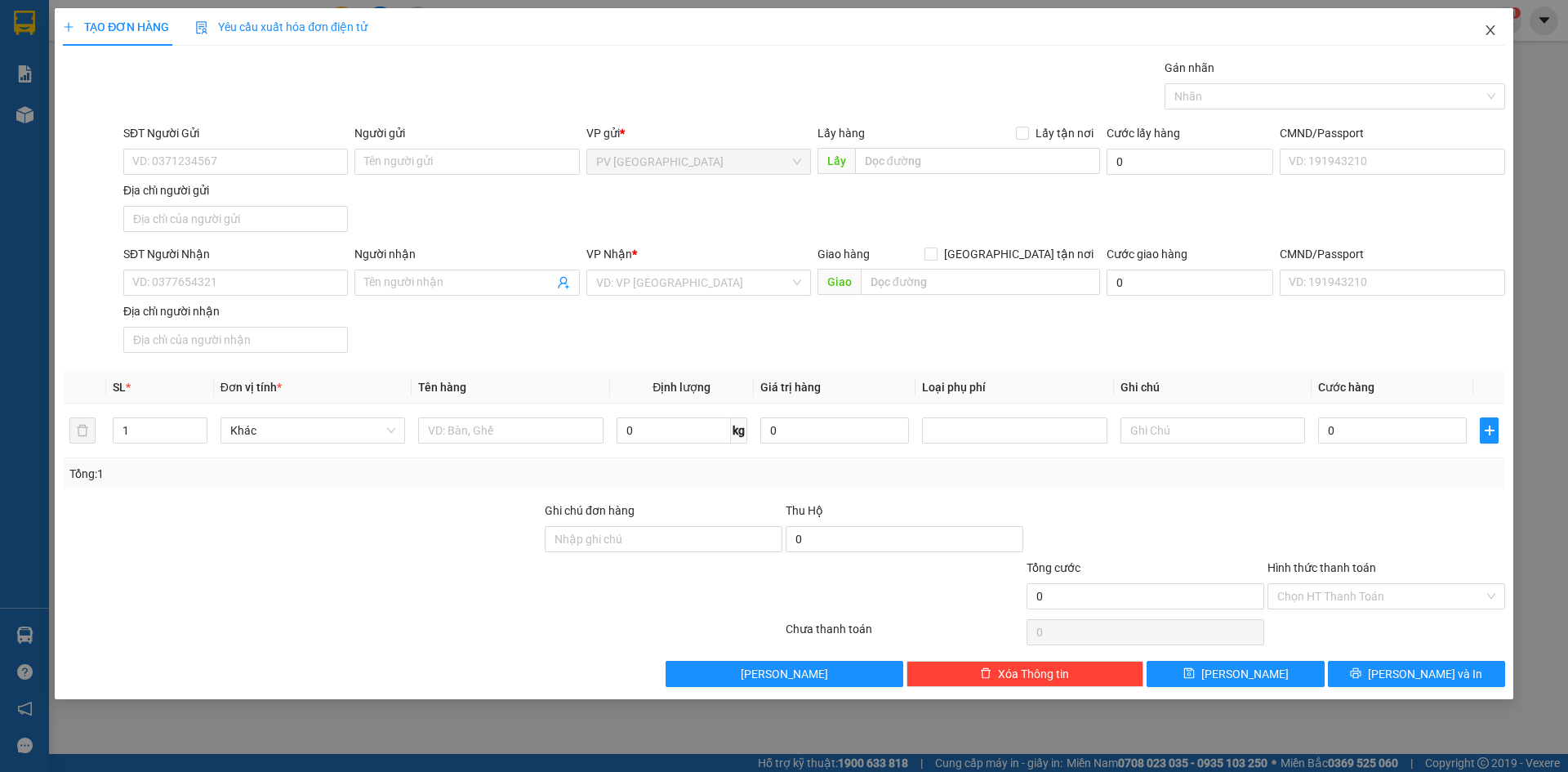
click at [1492, 32] on icon "close" at bounding box center [1490, 30] width 13 height 13
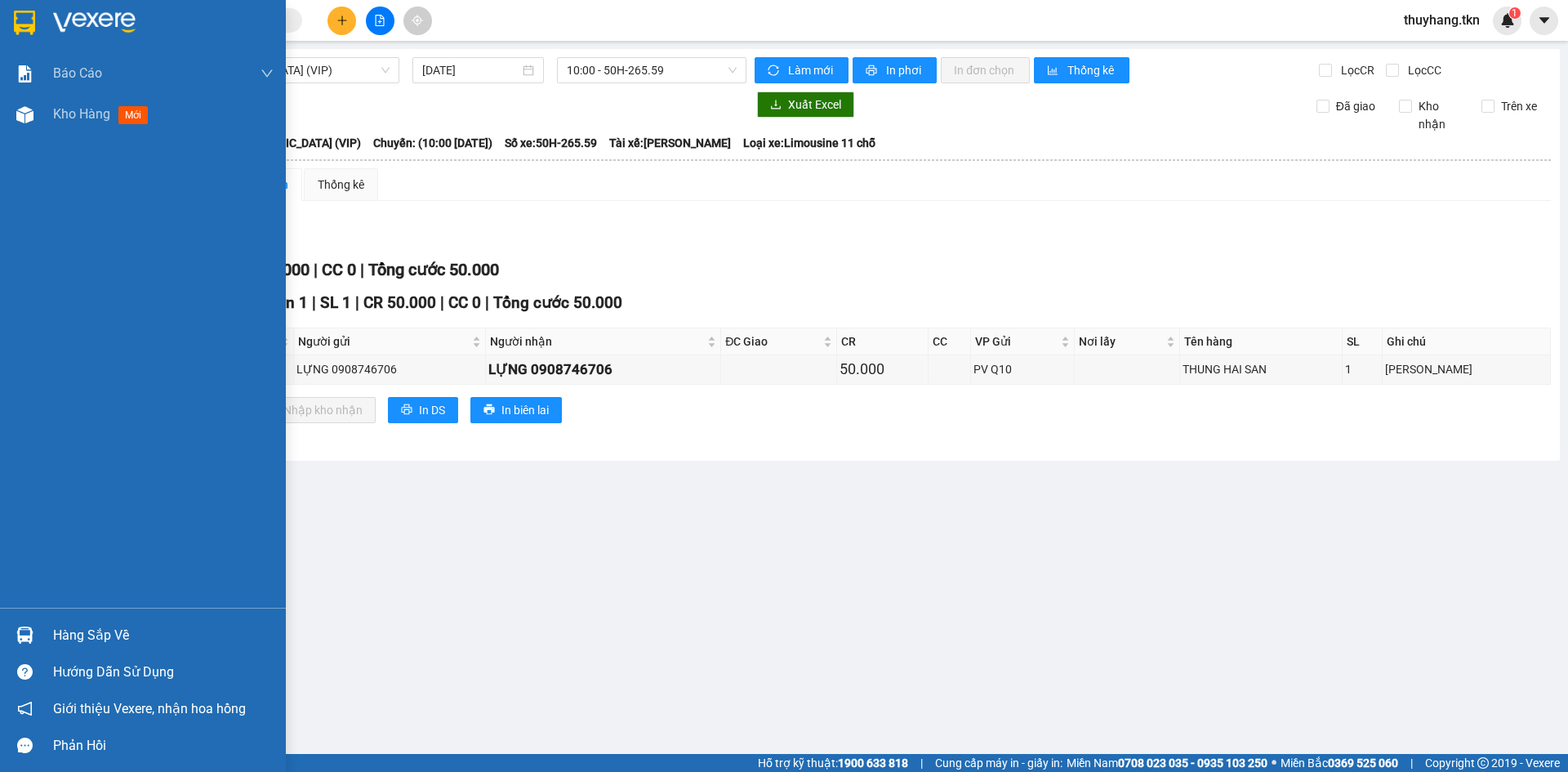
click at [34, 23] on img at bounding box center [24, 22] width 21 height 25
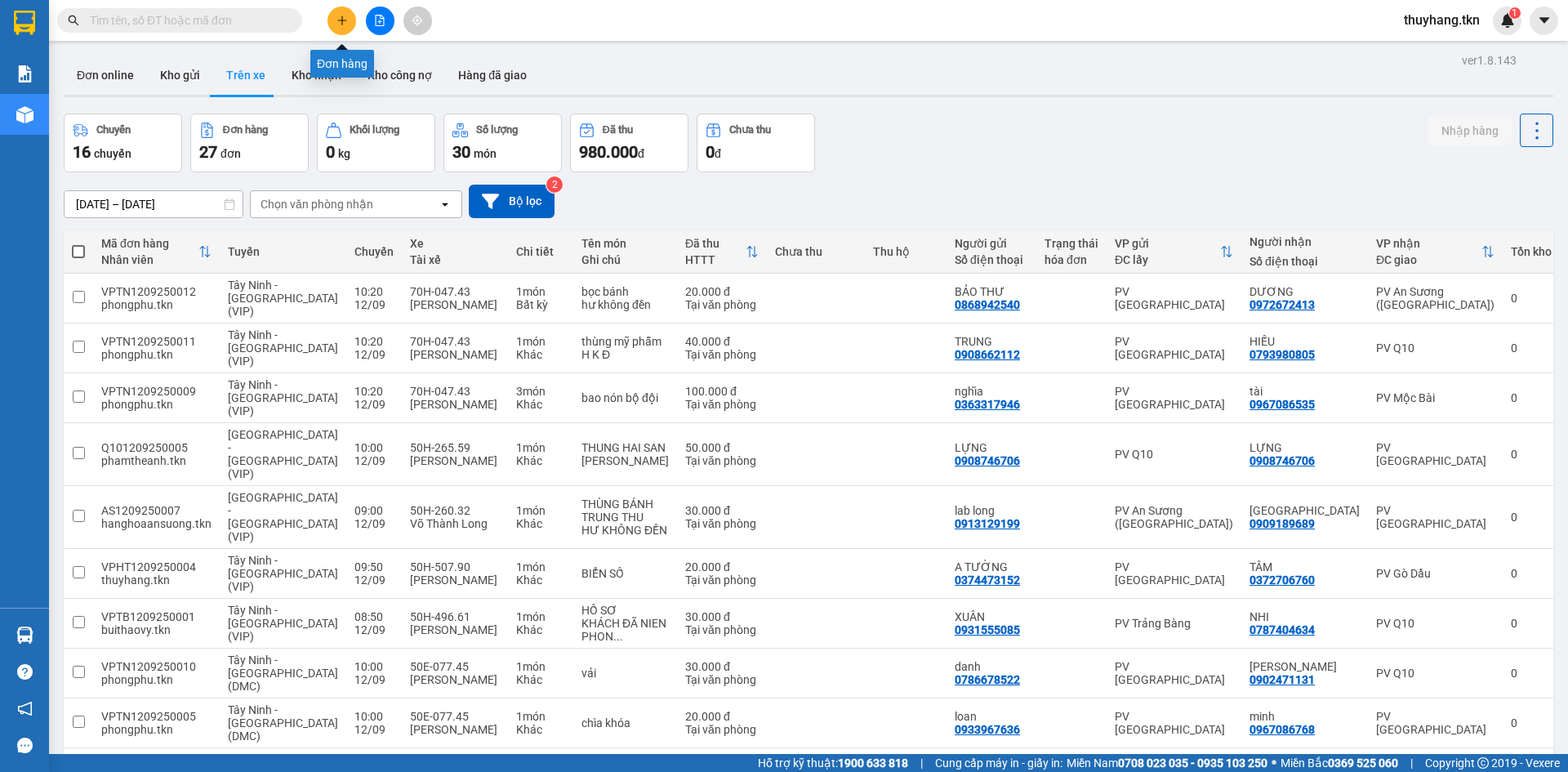
click at [340, 22] on icon "plus" at bounding box center [342, 20] width 11 height 11
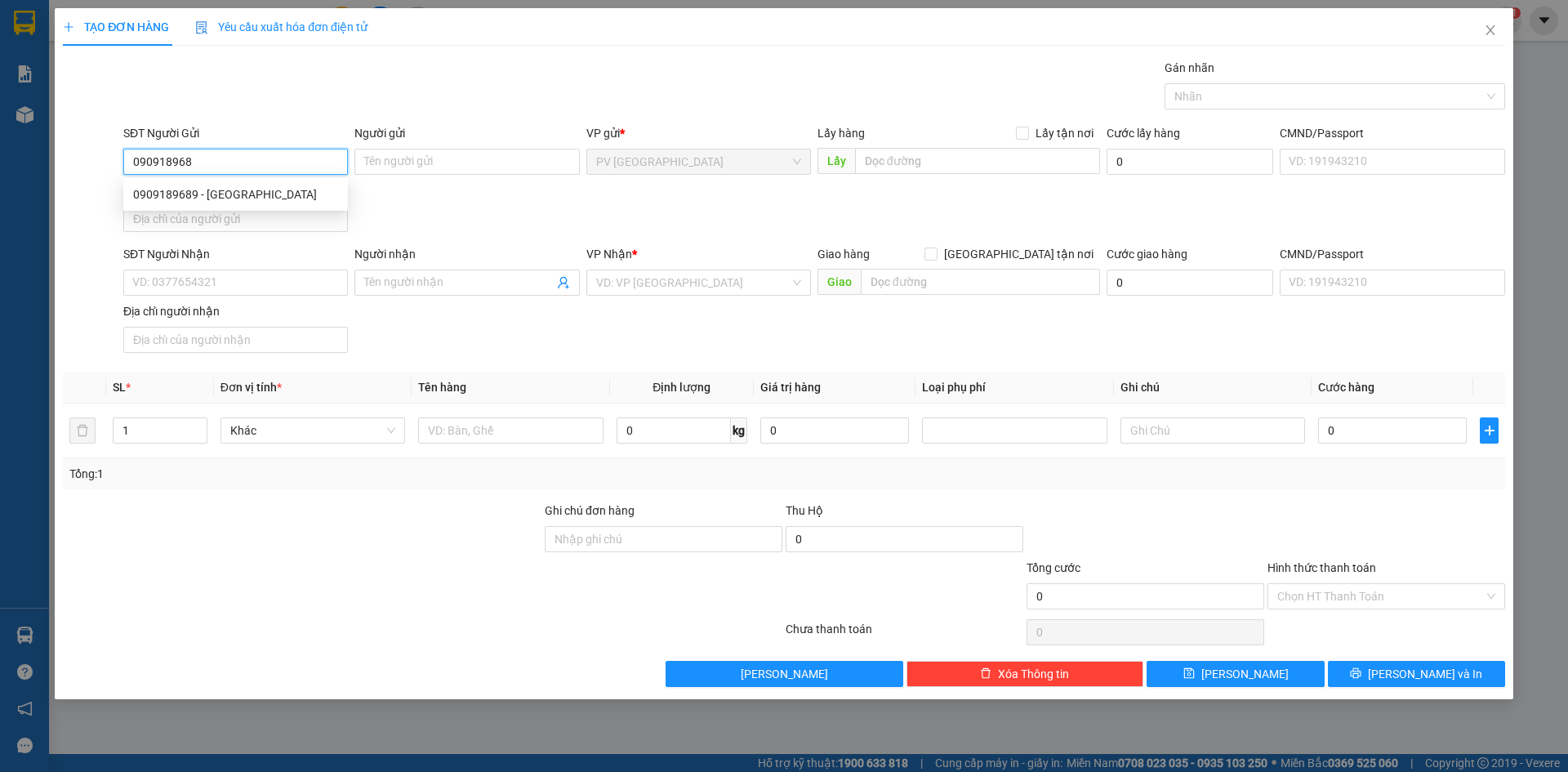
type input "0909189689"
click at [295, 192] on div "0909189689 - VIỆT ÚC" at bounding box center [235, 194] width 205 height 18
type input "[GEOGRAPHIC_DATA]"
type input "0913129199"
type input "lab long"
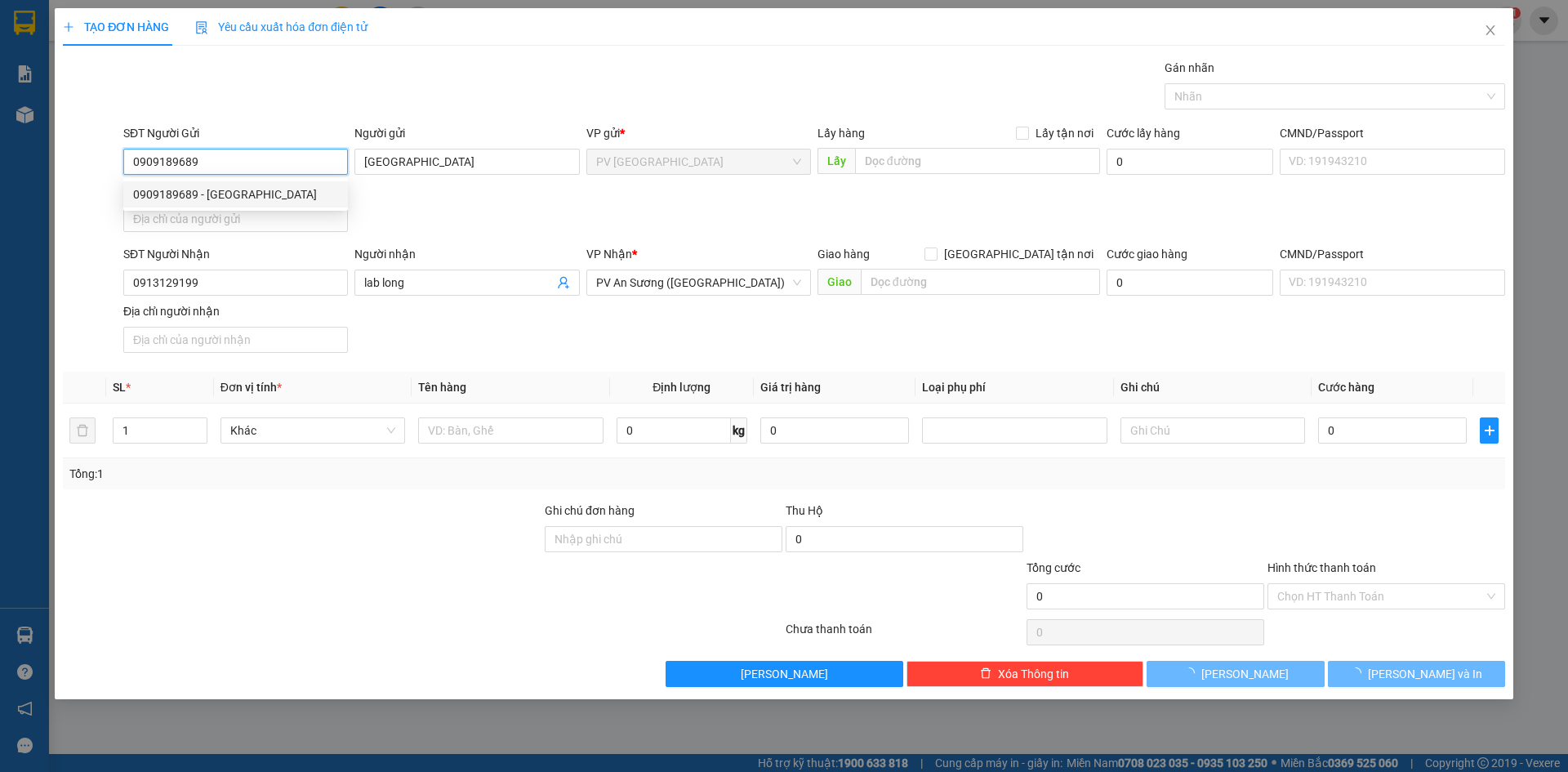
type input "20.000"
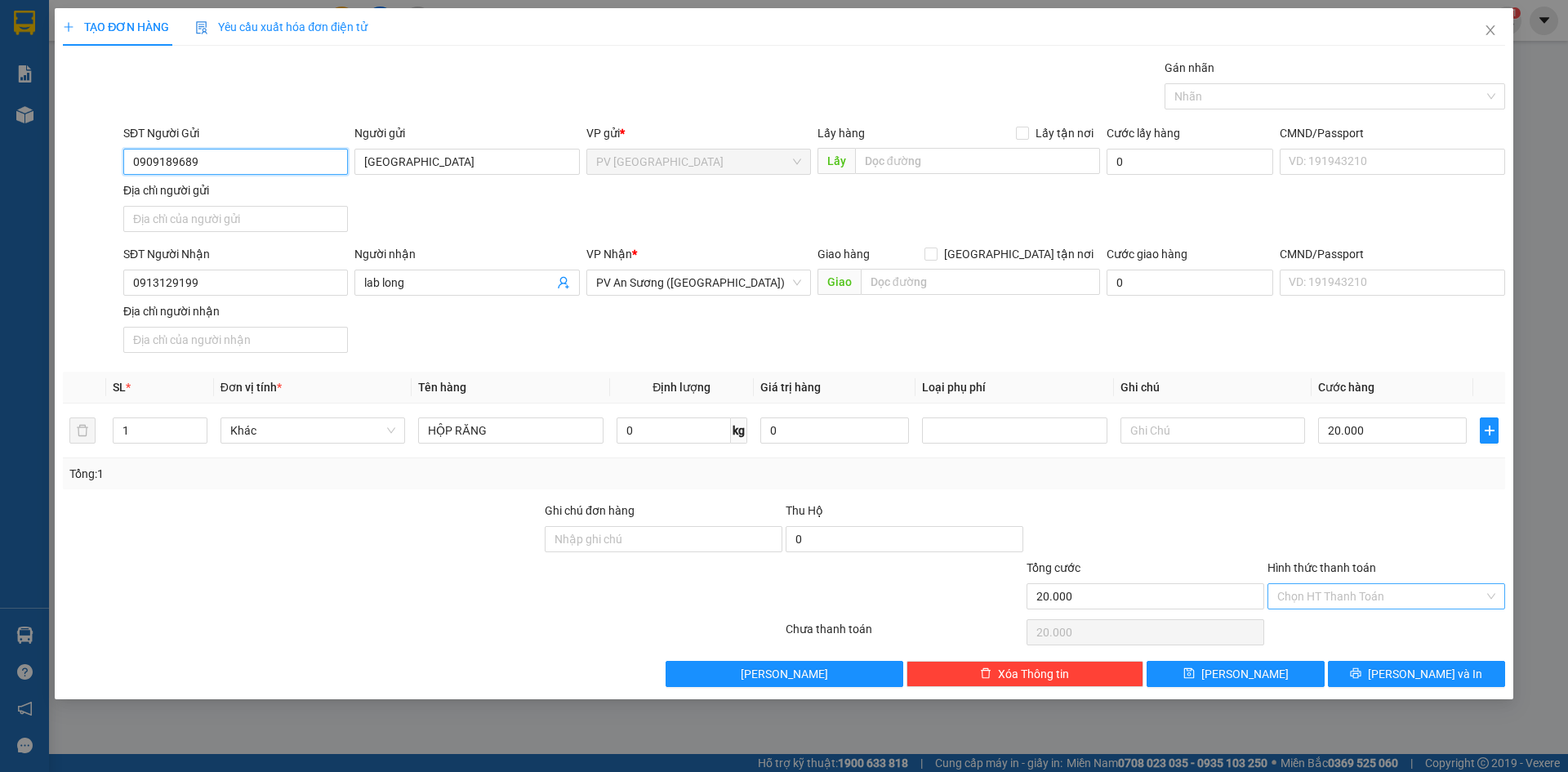
type input "0909189689"
click at [1370, 598] on input "Hình thức thanh toán" at bounding box center [1380, 597] width 206 height 25
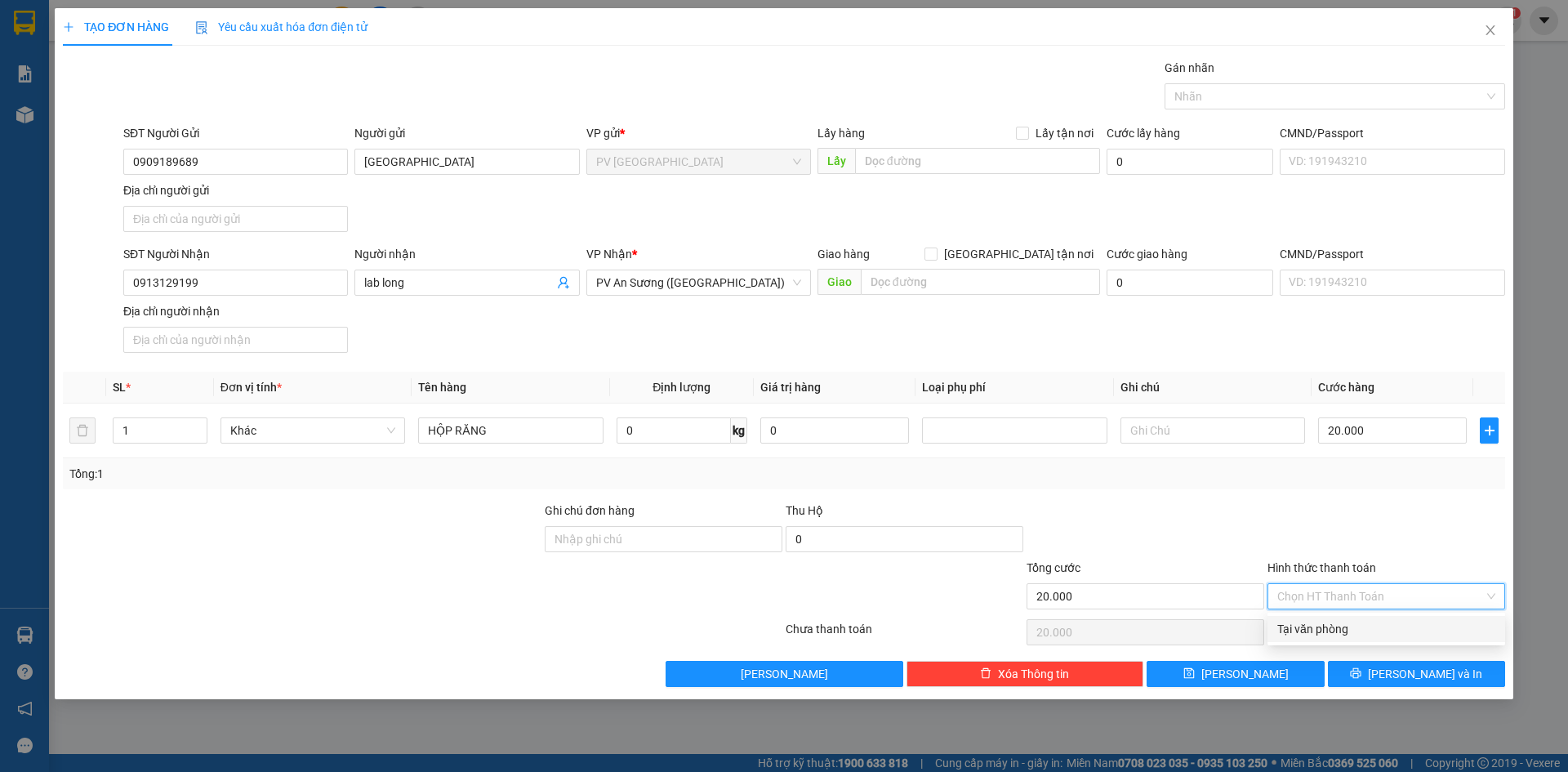
click at [1359, 625] on div "Tại văn phòng" at bounding box center [1386, 628] width 218 height 18
type input "0"
click at [1165, 432] on input "text" at bounding box center [1212, 431] width 185 height 26
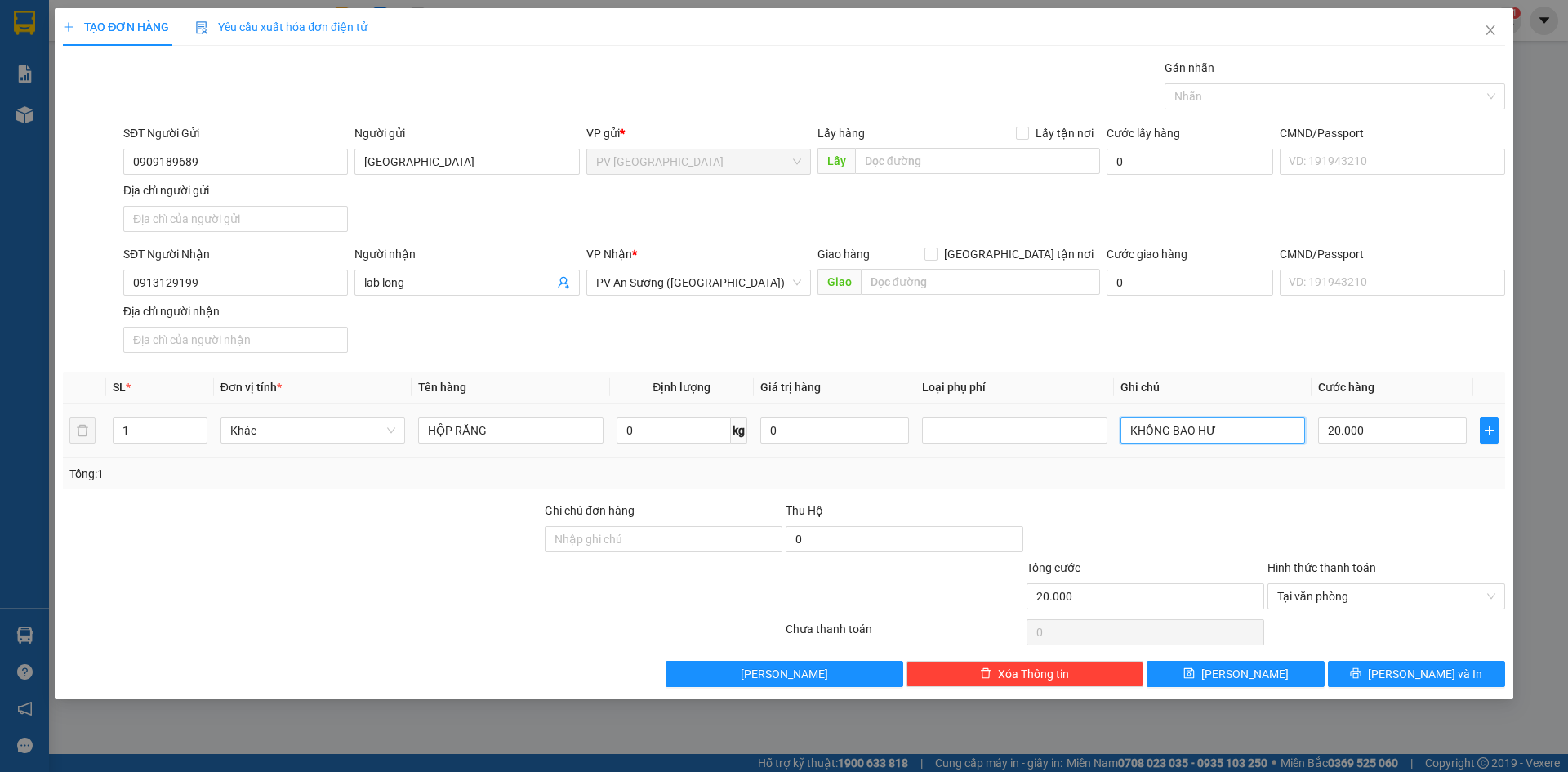
type input "KHÔNG BAO HƯ J"
click at [1405, 667] on span "[PERSON_NAME] và In" at bounding box center [1425, 674] width 114 height 18
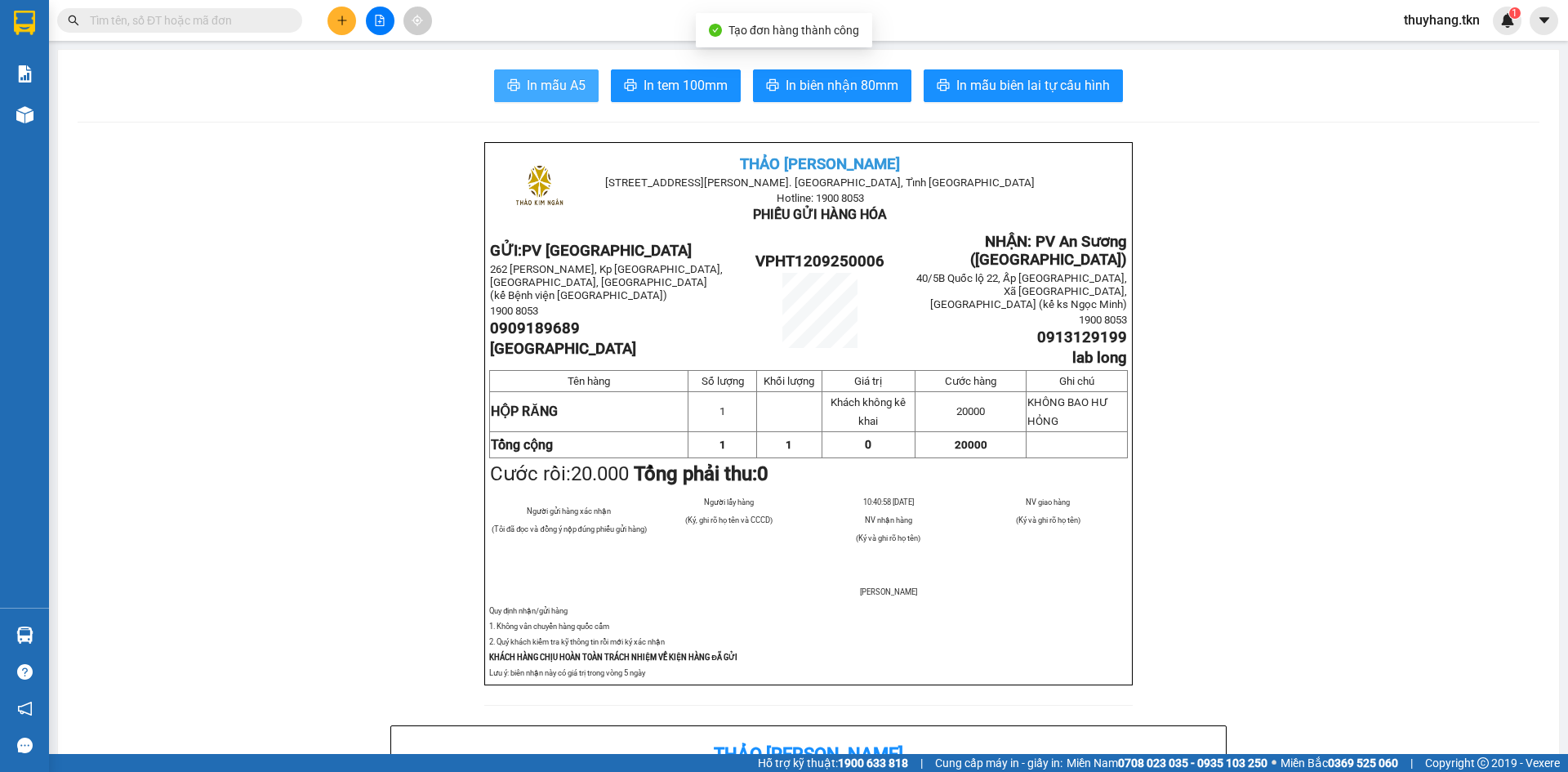
click at [552, 89] on span "In mẫu A5" at bounding box center [556, 85] width 58 height 21
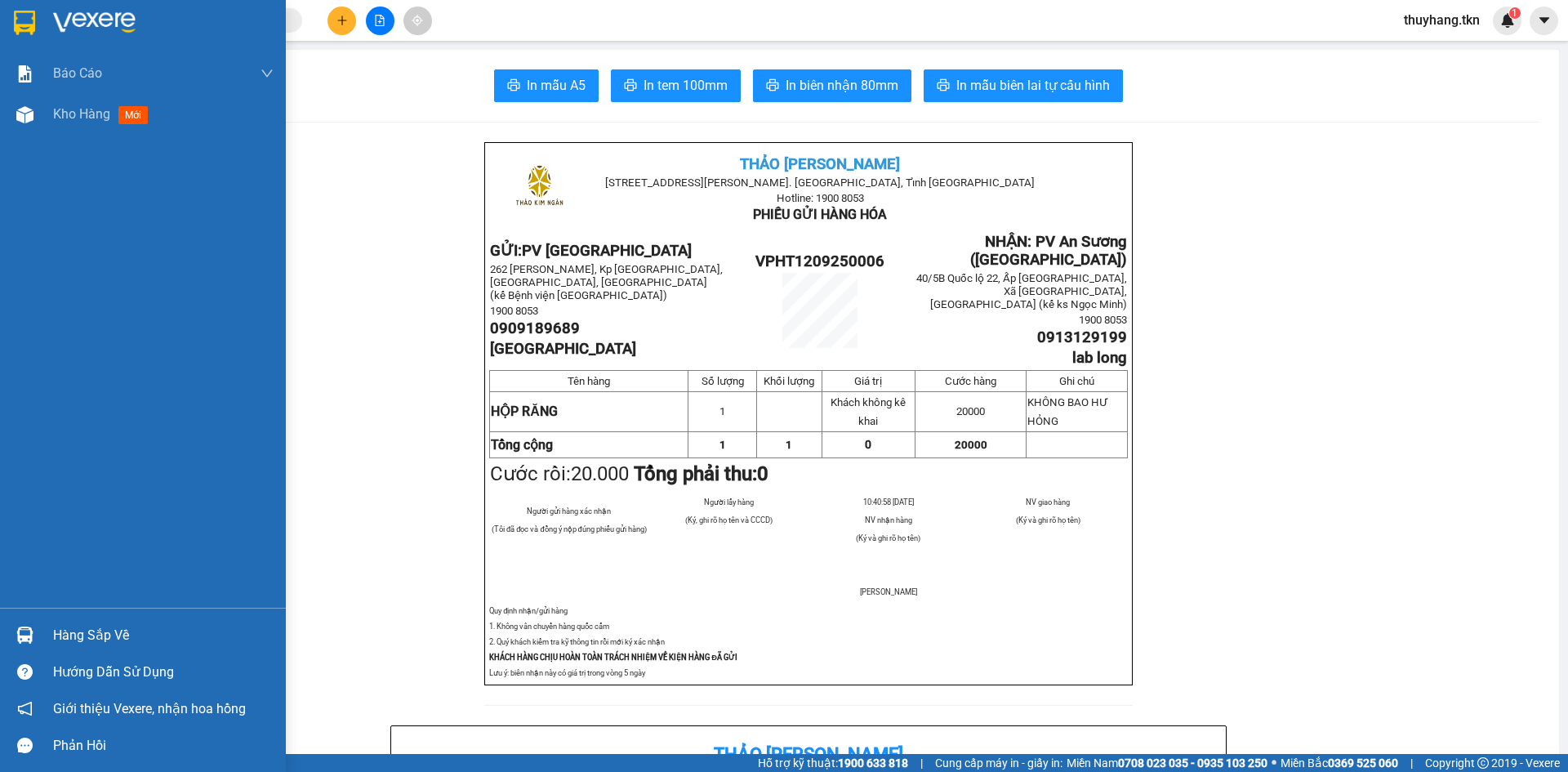
click at [25, 24] on img at bounding box center [24, 22] width 21 height 25
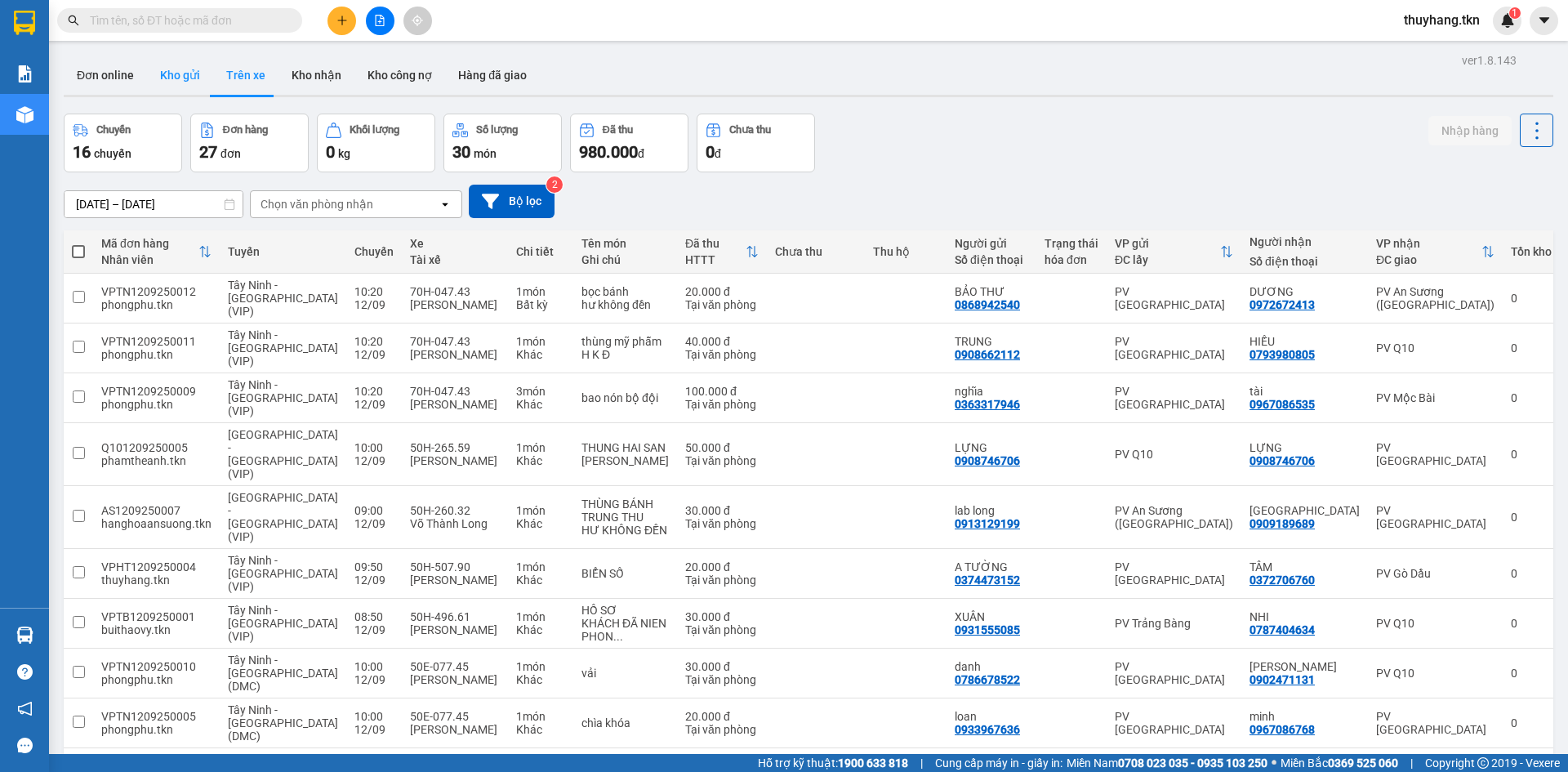
click at [162, 77] on button "Kho gửi" at bounding box center [180, 76] width 66 height 40
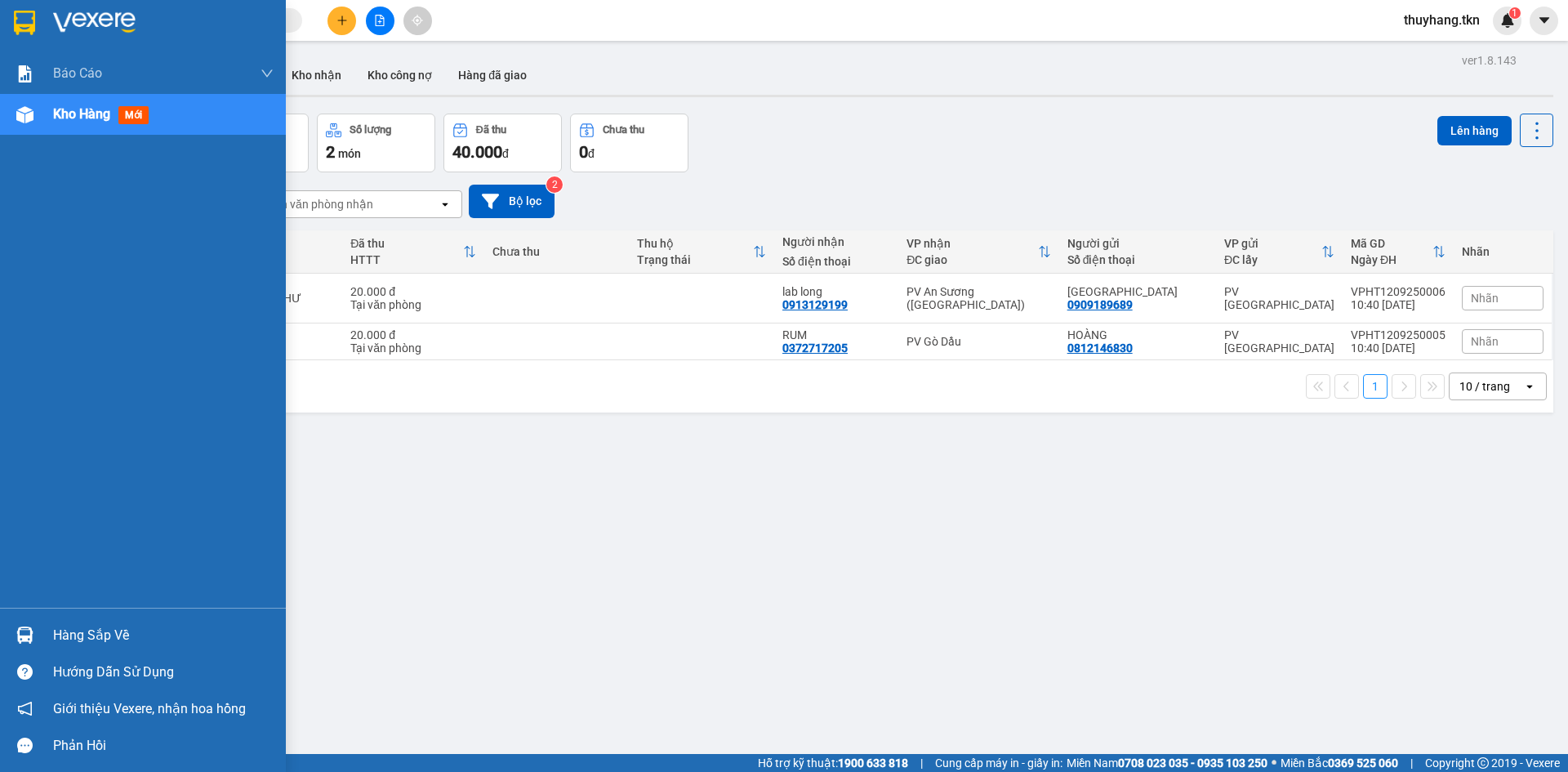
click at [38, 639] on div at bounding box center [24, 634] width 28 height 28
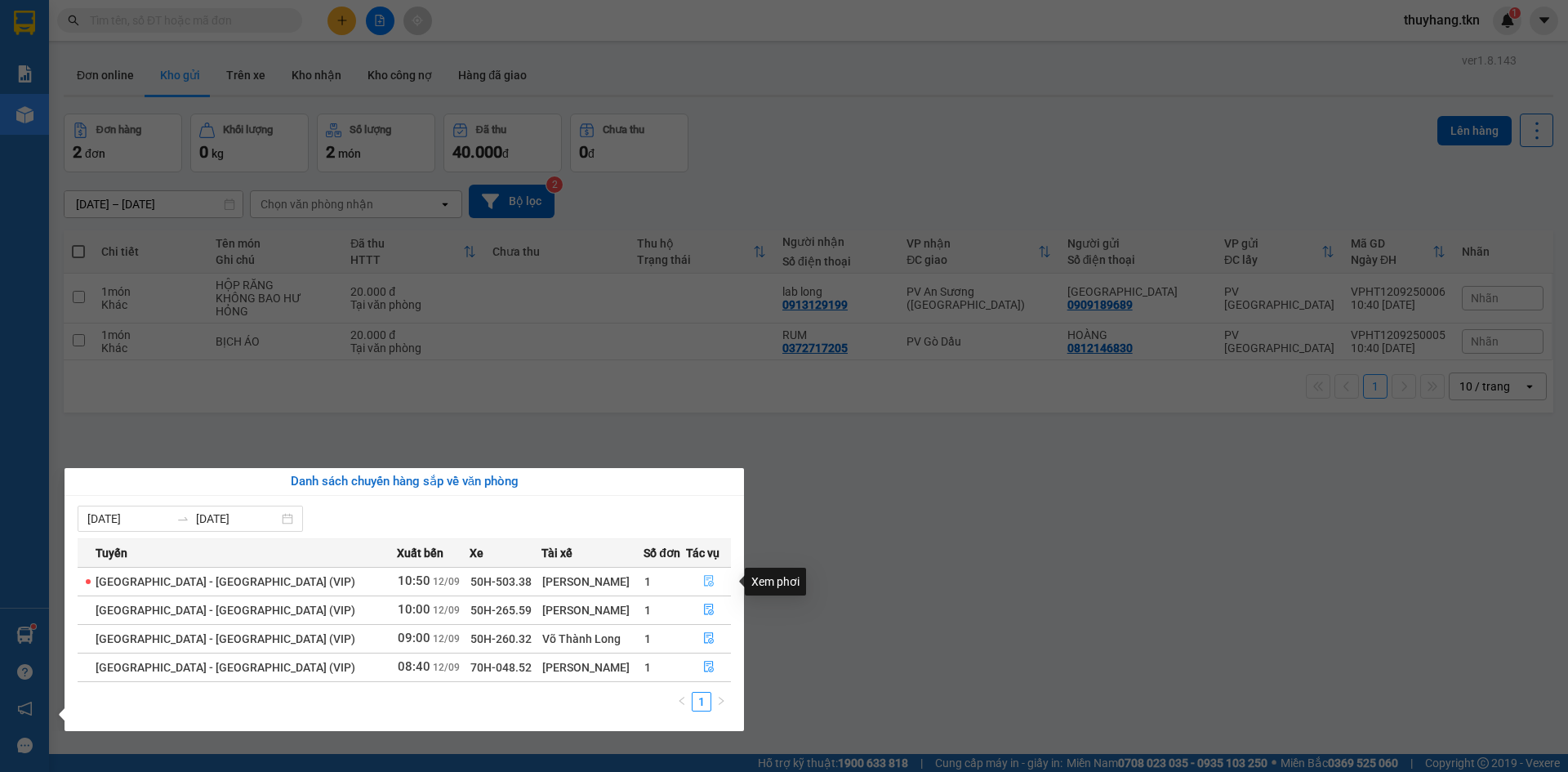
click at [703, 575] on icon "file-done" at bounding box center [708, 580] width 11 height 11
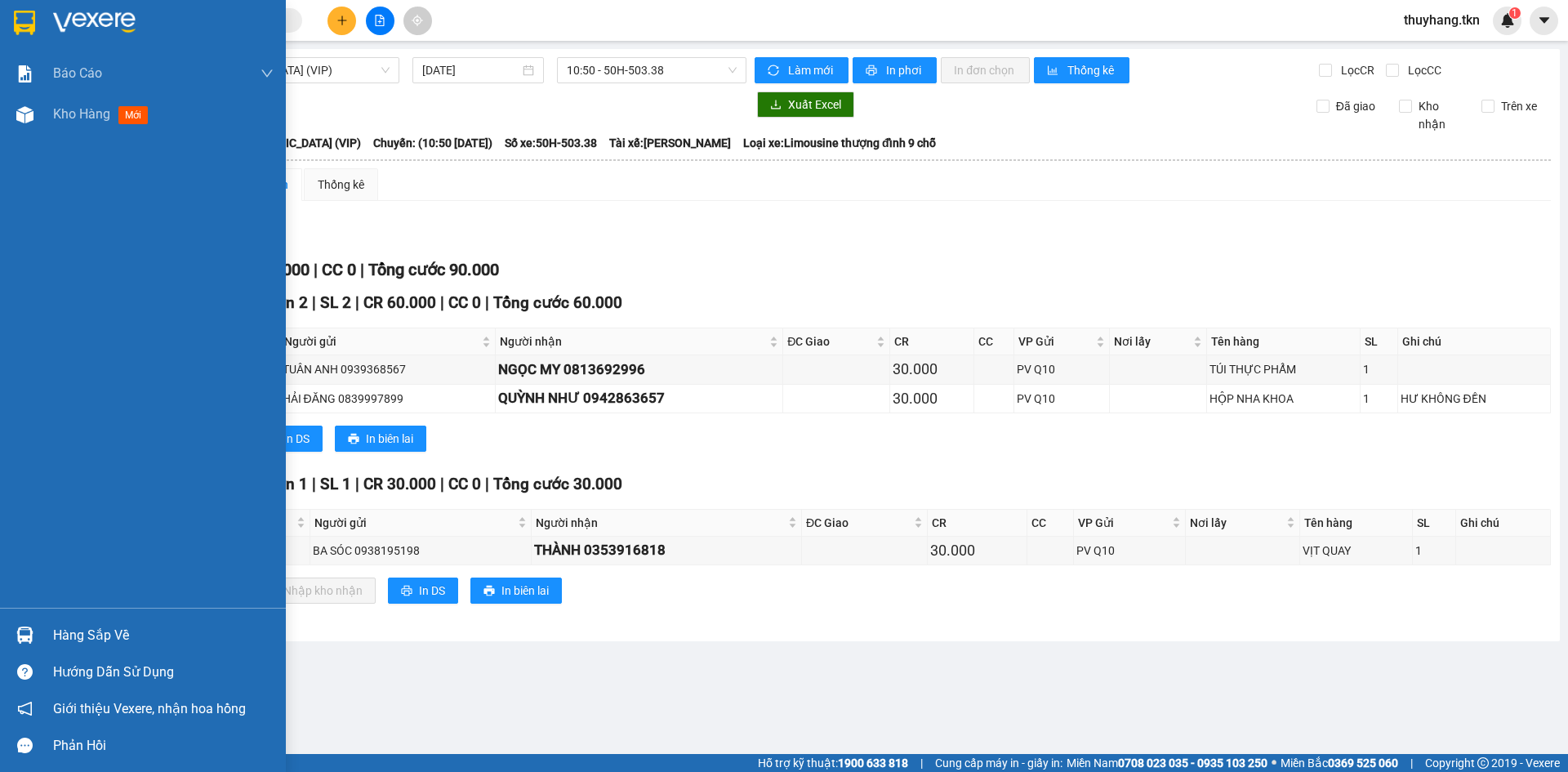
click at [32, 631] on img at bounding box center [25, 635] width 17 height 17
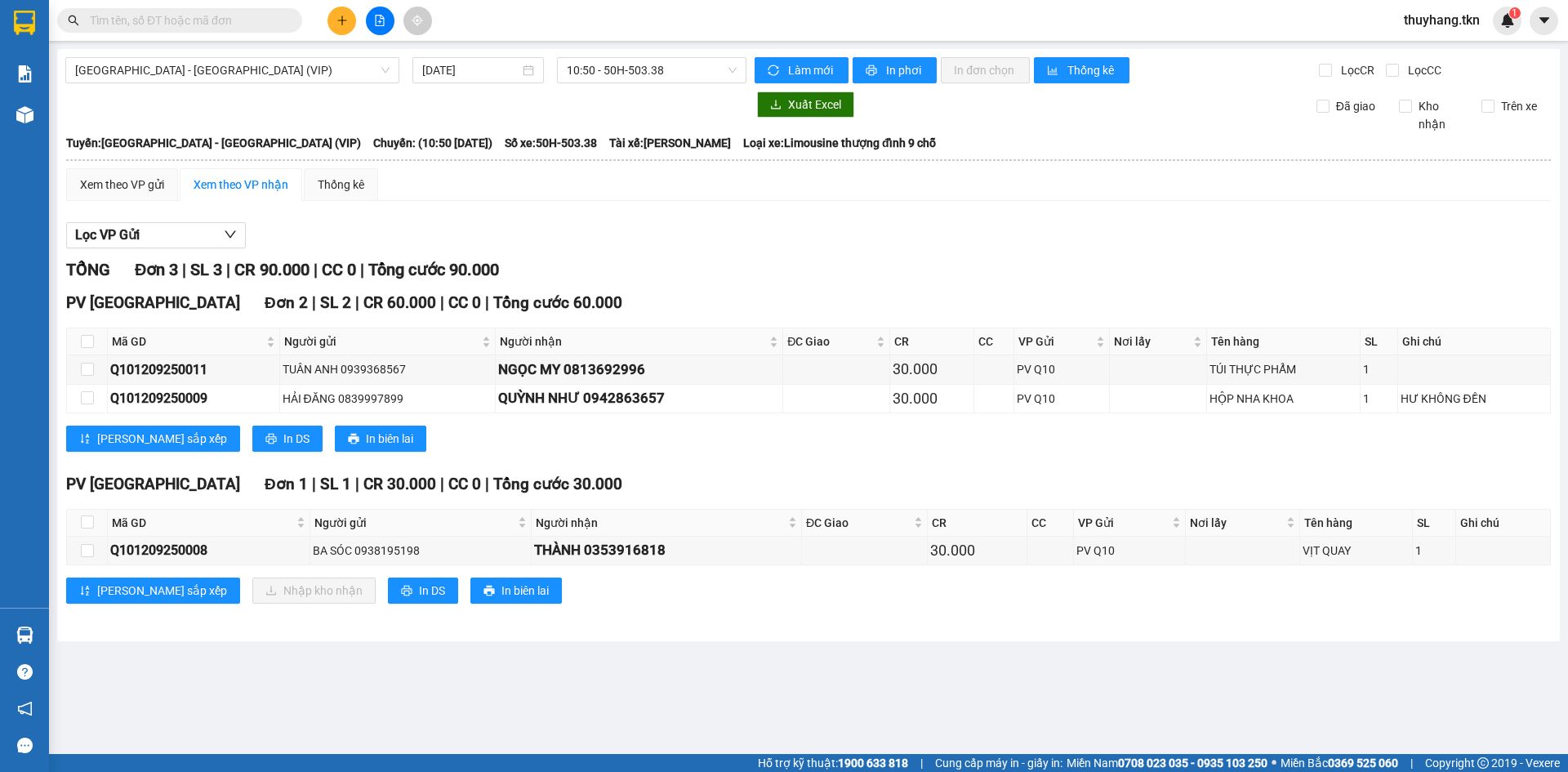
click at [235, 77] on section "Kết quả tìm kiếm ( 0 ) Bộ lọc No Data thuyhang.tkn 1 Báo cáo Mẫu 1: Báo cáo dòn…" at bounding box center [784, 386] width 1568 height 772
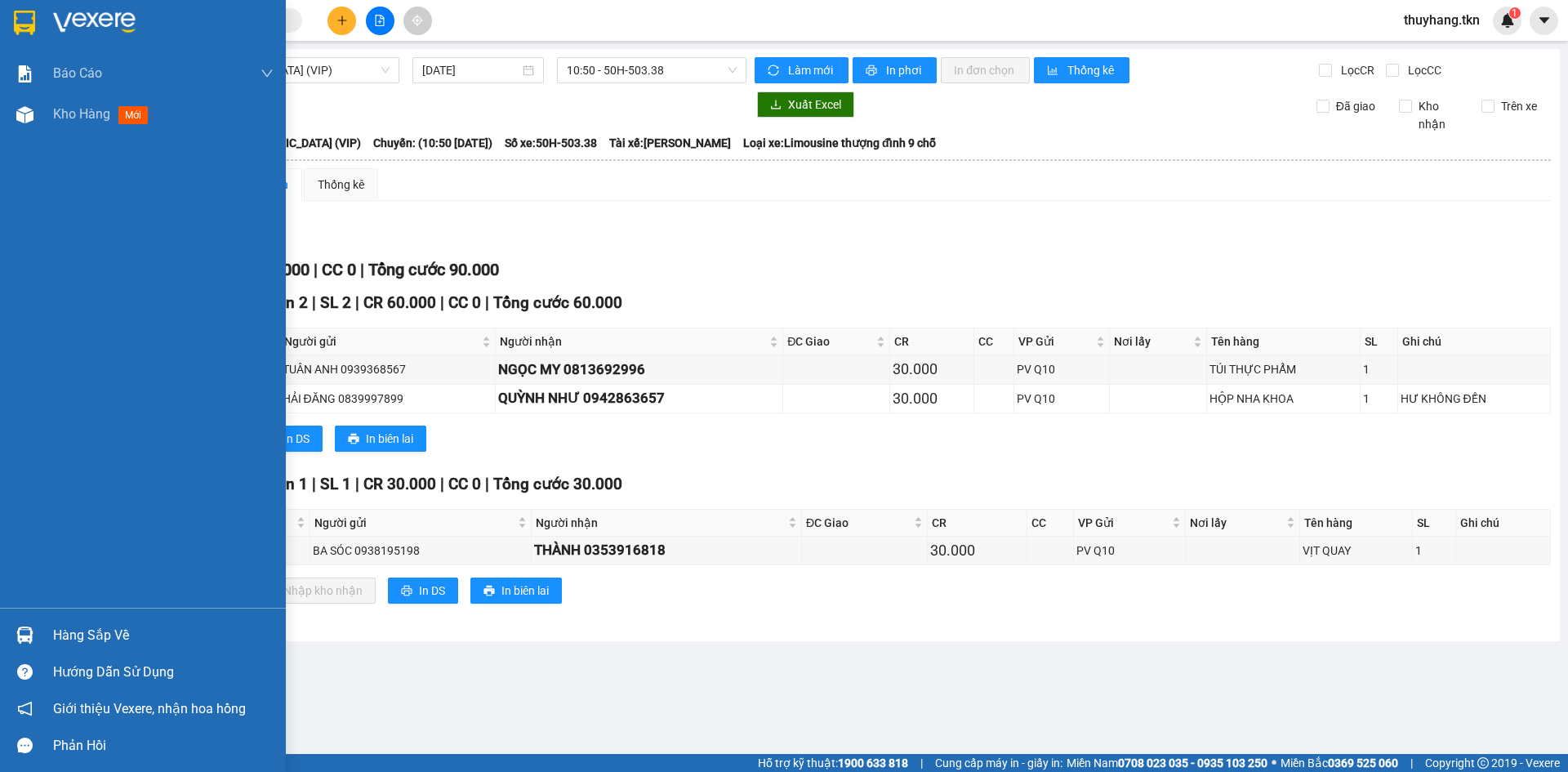
click at [33, 13] on img at bounding box center [24, 22] width 21 height 25
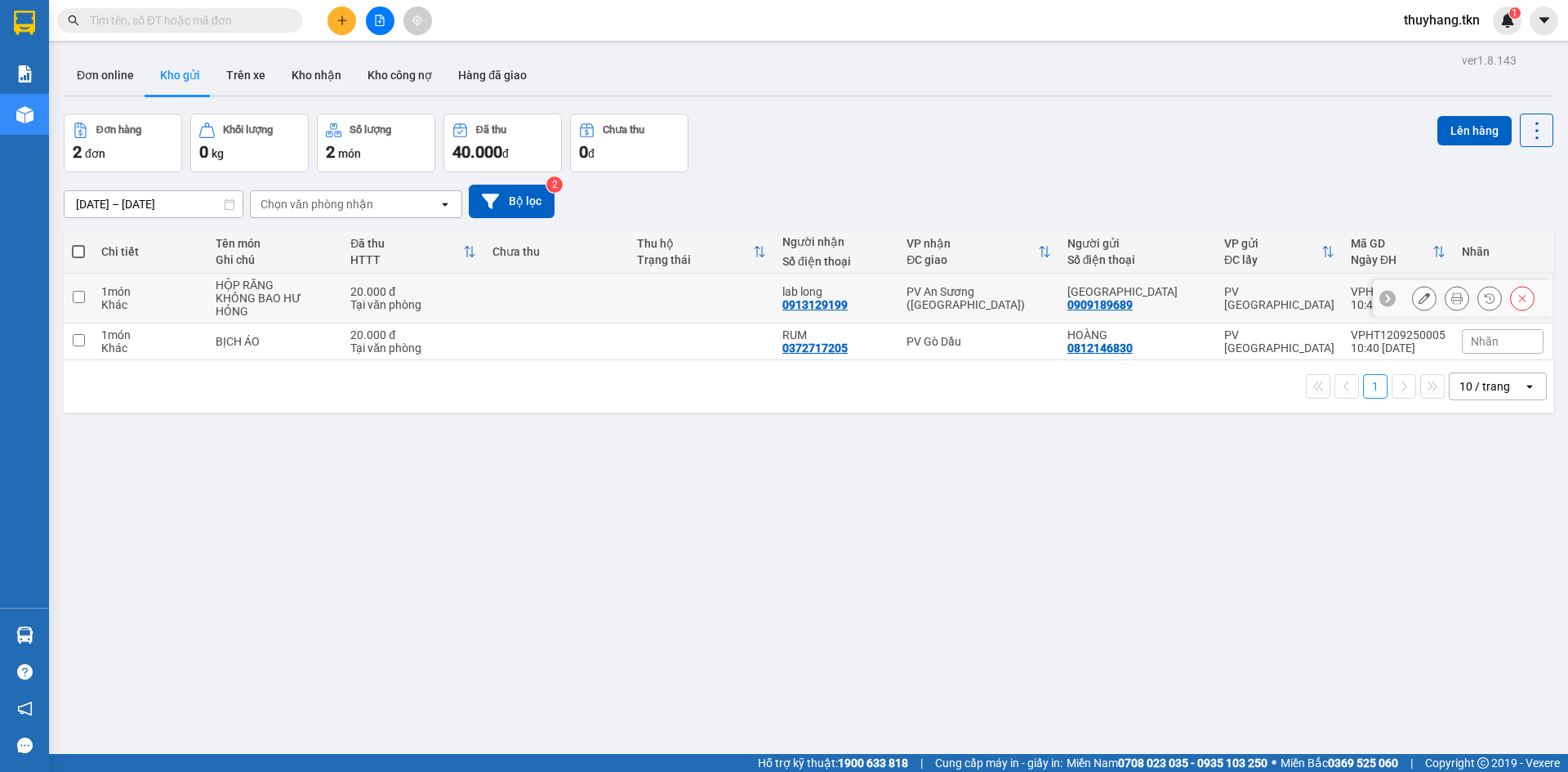
drag, startPoint x: 561, startPoint y: 296, endPoint x: 562, endPoint y: 317, distance: 21.0
click at [561, 297] on td at bounding box center [557, 298] width 145 height 50
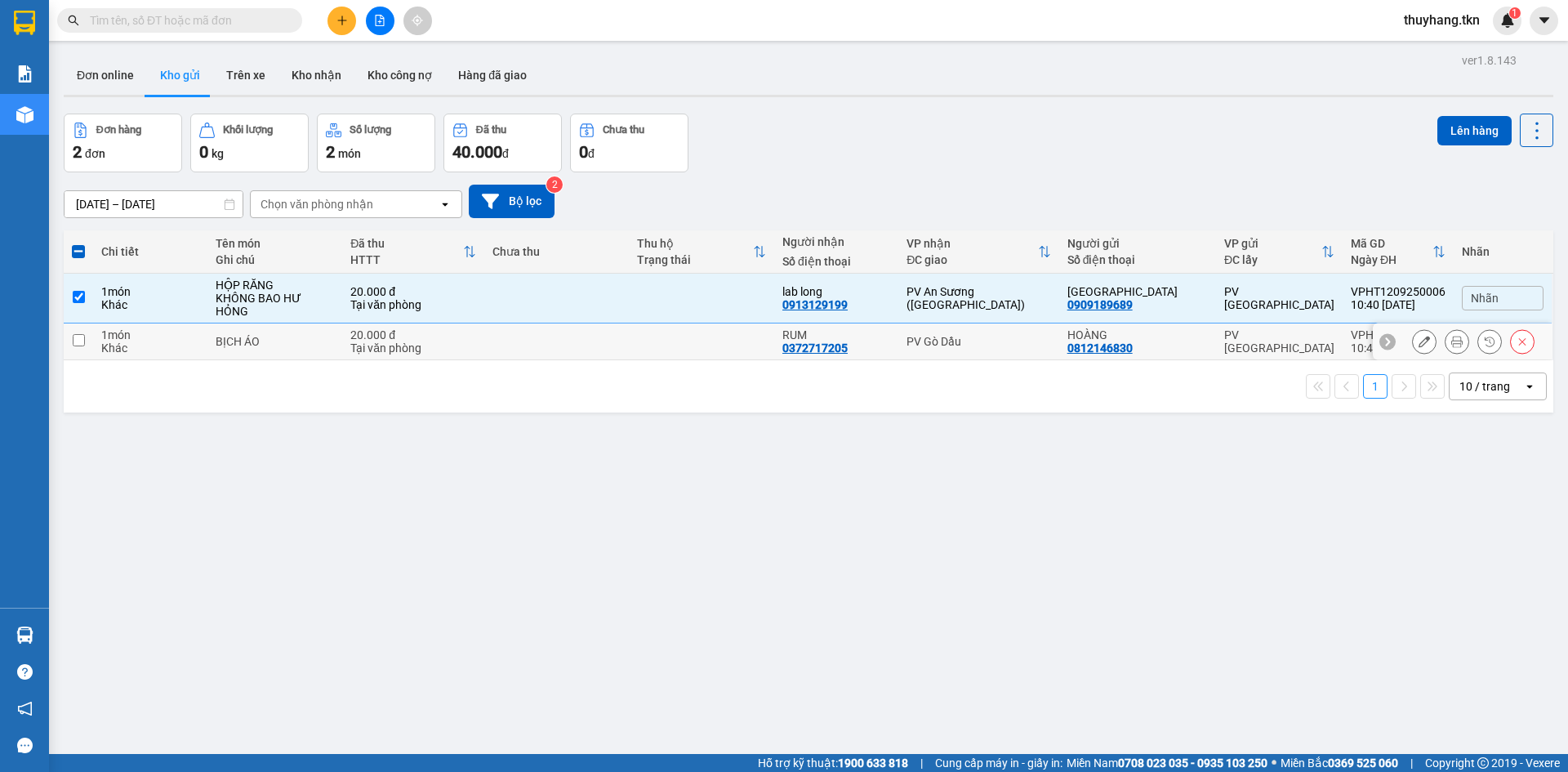
click at [564, 335] on td at bounding box center [557, 341] width 145 height 37
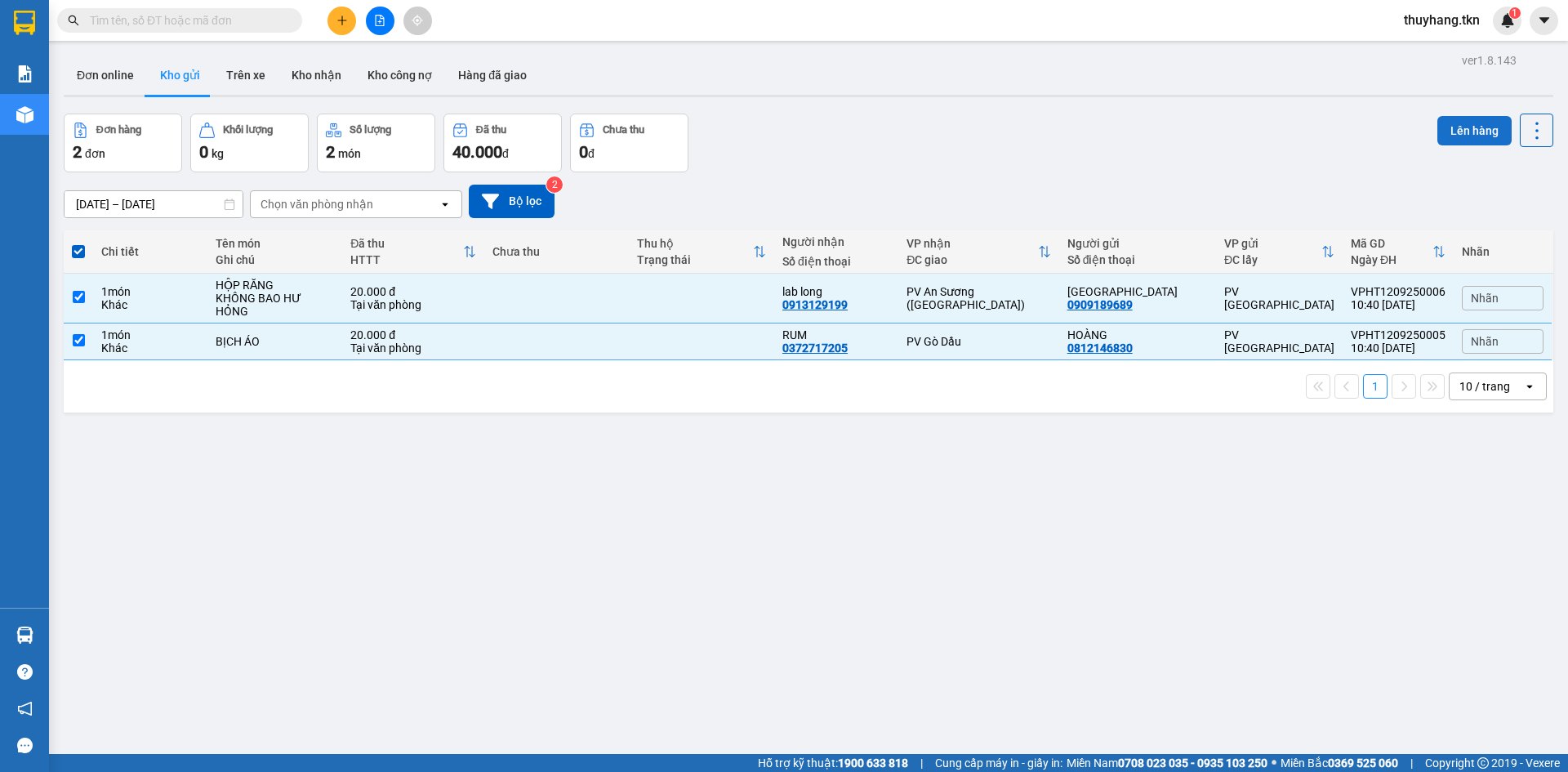
click at [1461, 139] on button "Lên hàng" at bounding box center [1474, 131] width 74 height 29
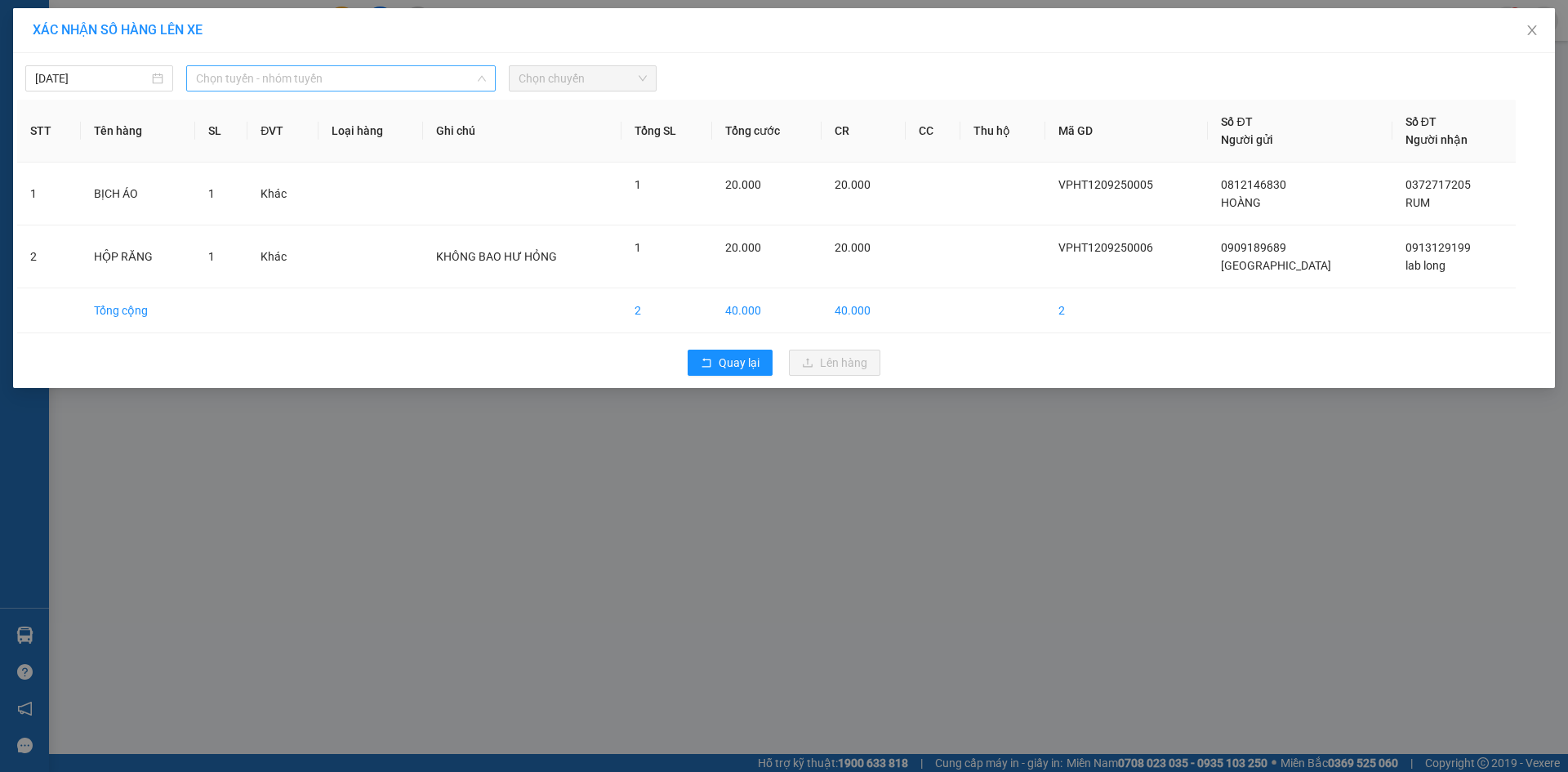
click at [437, 83] on span "Chọn tuyến - nhóm tuyến" at bounding box center [340, 78] width 290 height 25
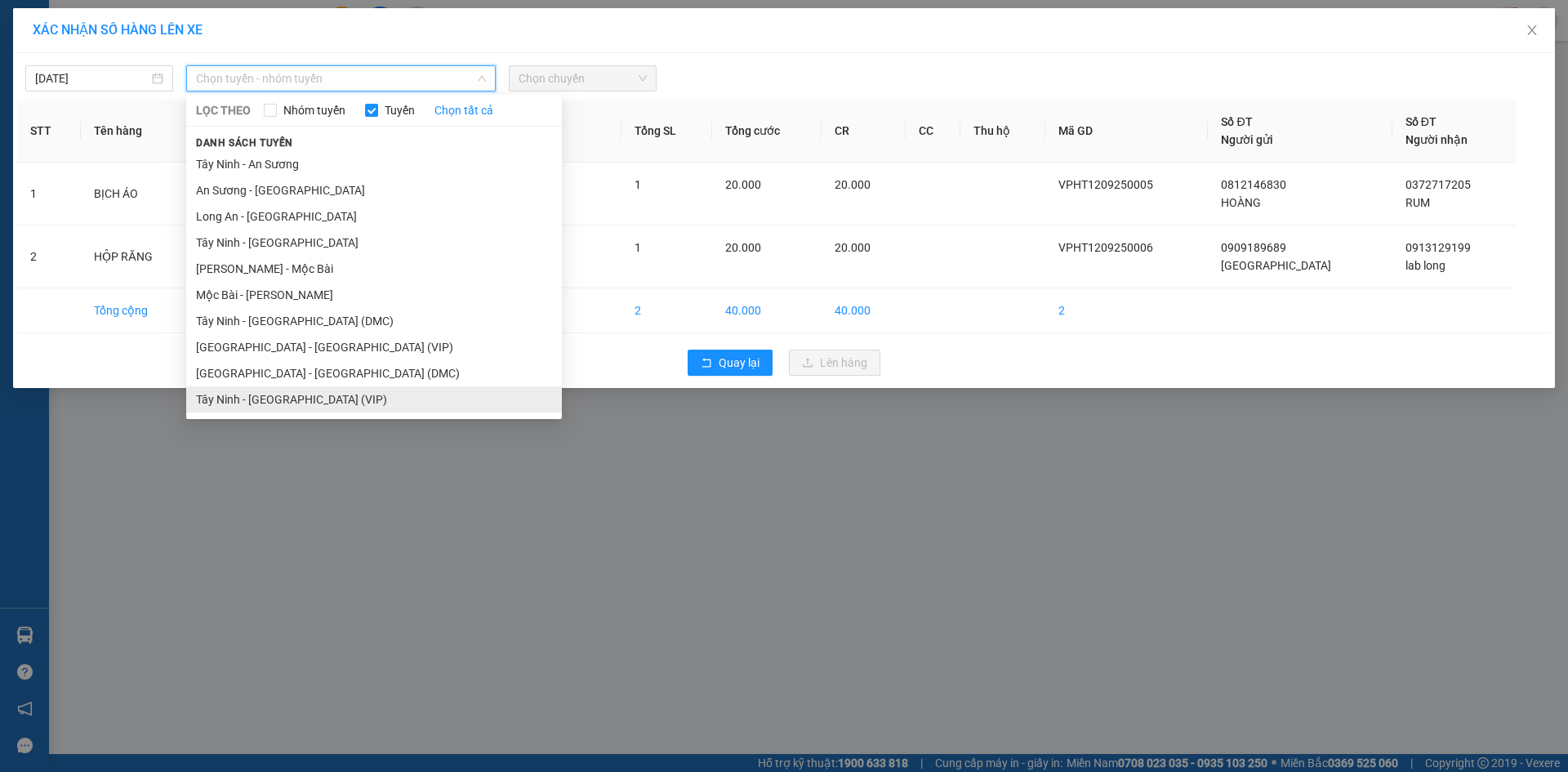
click at [351, 403] on li "Tây Ninh - [GEOGRAPHIC_DATA] (VIP)" at bounding box center [374, 400] width 375 height 26
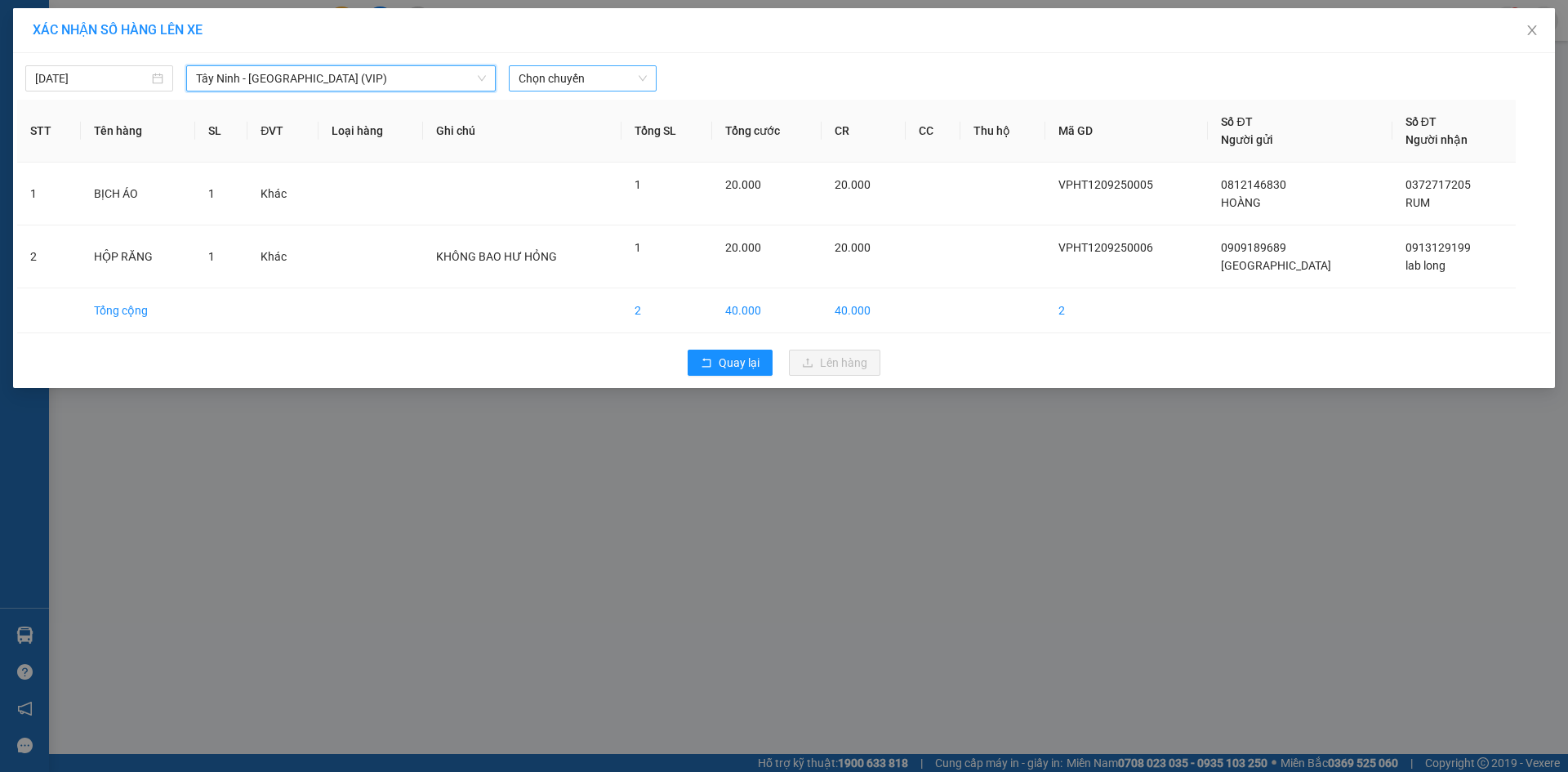
click at [562, 81] on span "Chọn chuyến" at bounding box center [582, 78] width 128 height 25
type input "7411"
click at [562, 113] on div "10:30 (TC) - 50E-074.11" at bounding box center [582, 111] width 127 height 18
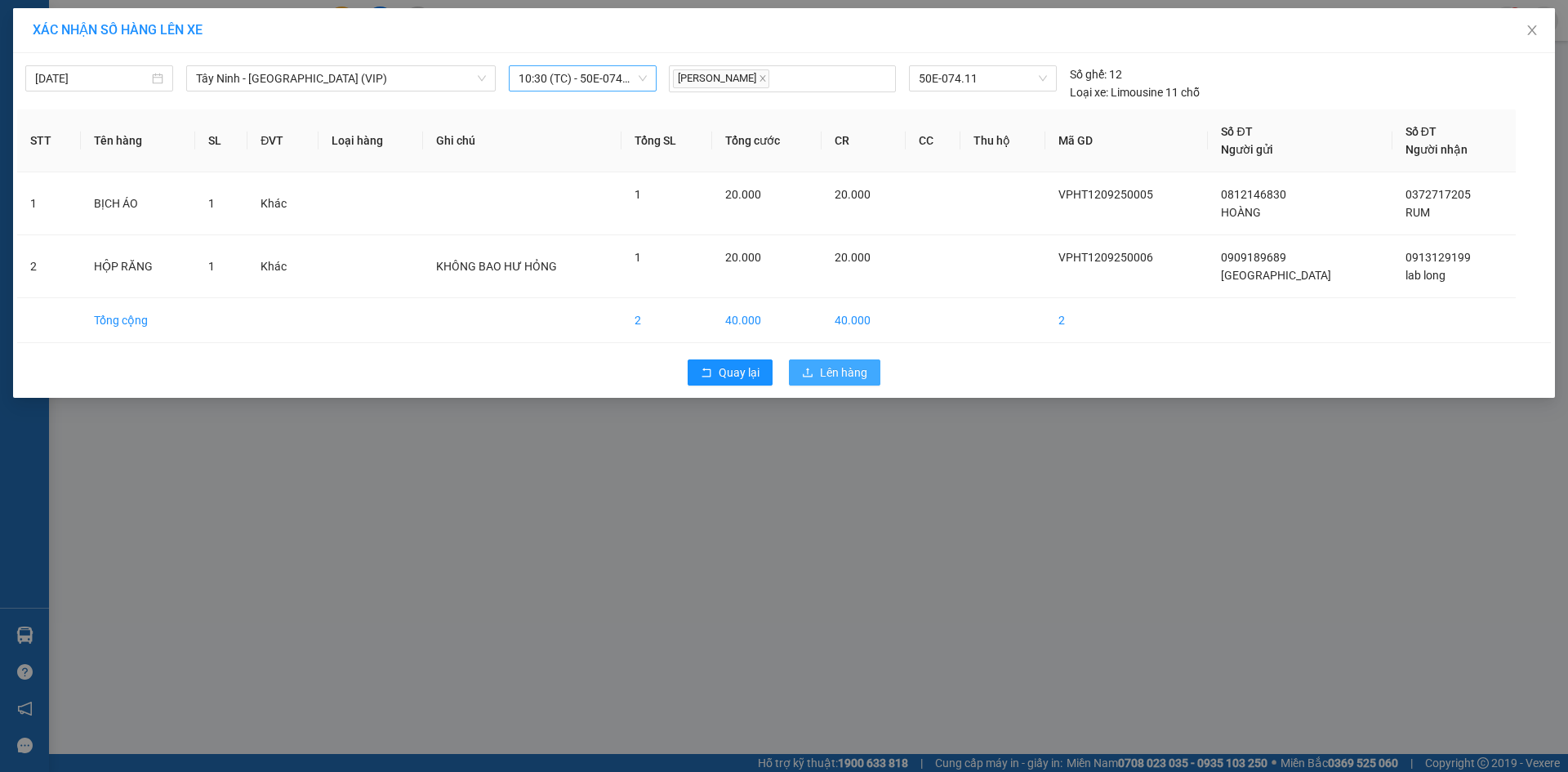
click at [834, 373] on span "Lên hàng" at bounding box center [843, 372] width 47 height 18
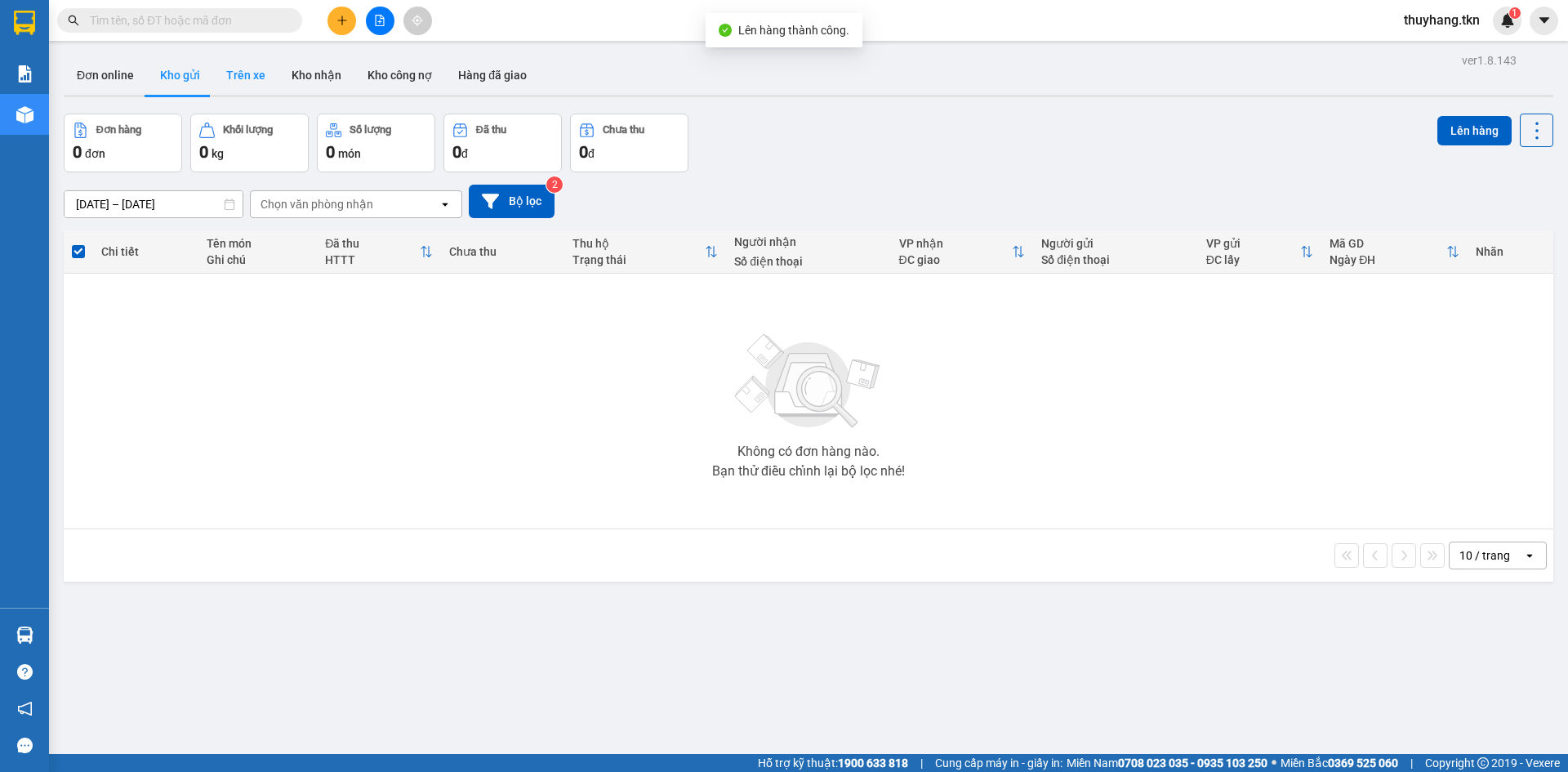
click at [257, 70] on button "Trên xe" at bounding box center [246, 76] width 65 height 40
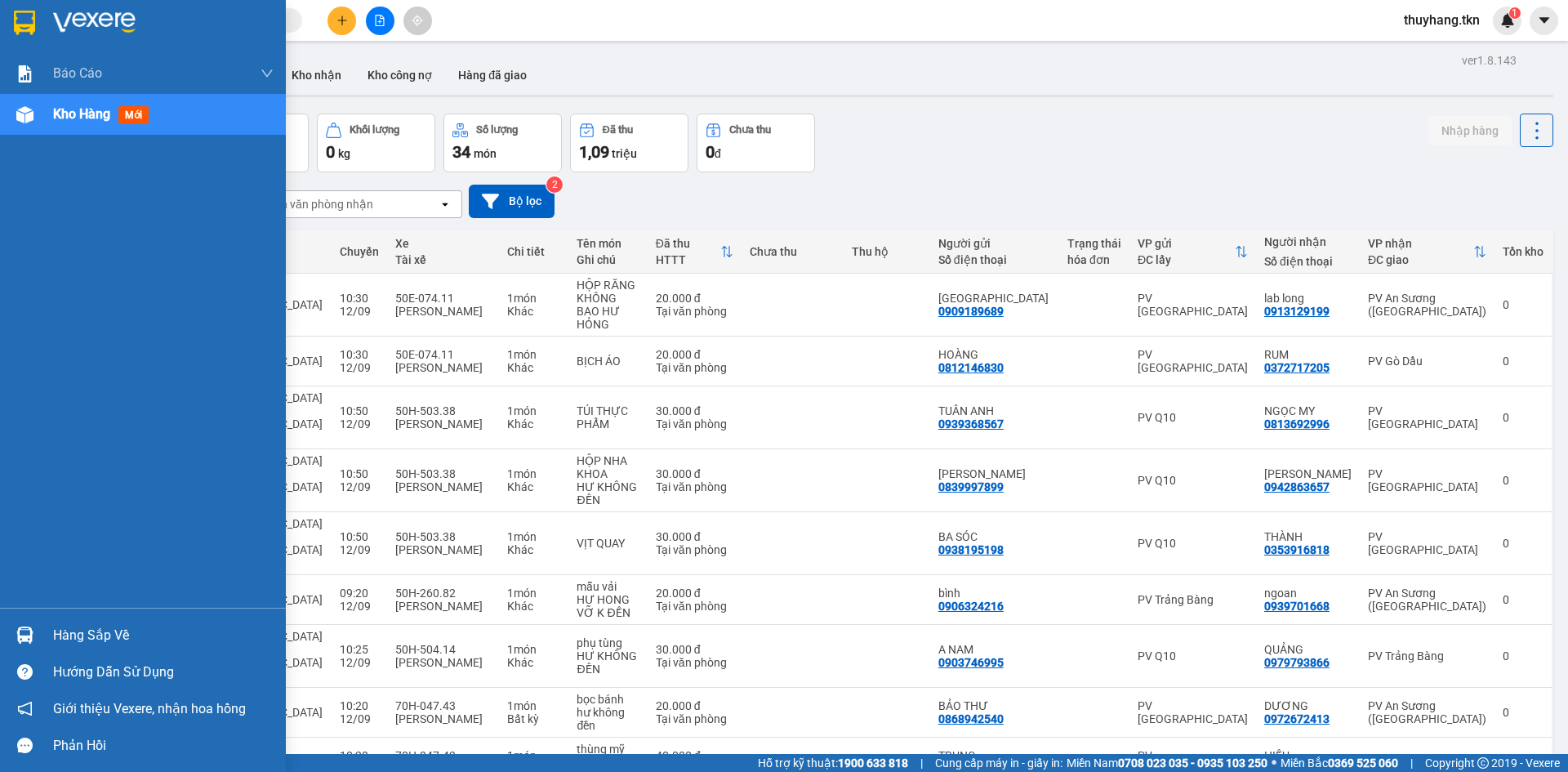
click at [59, 646] on div "Hàng sắp về" at bounding box center [163, 635] width 221 height 25
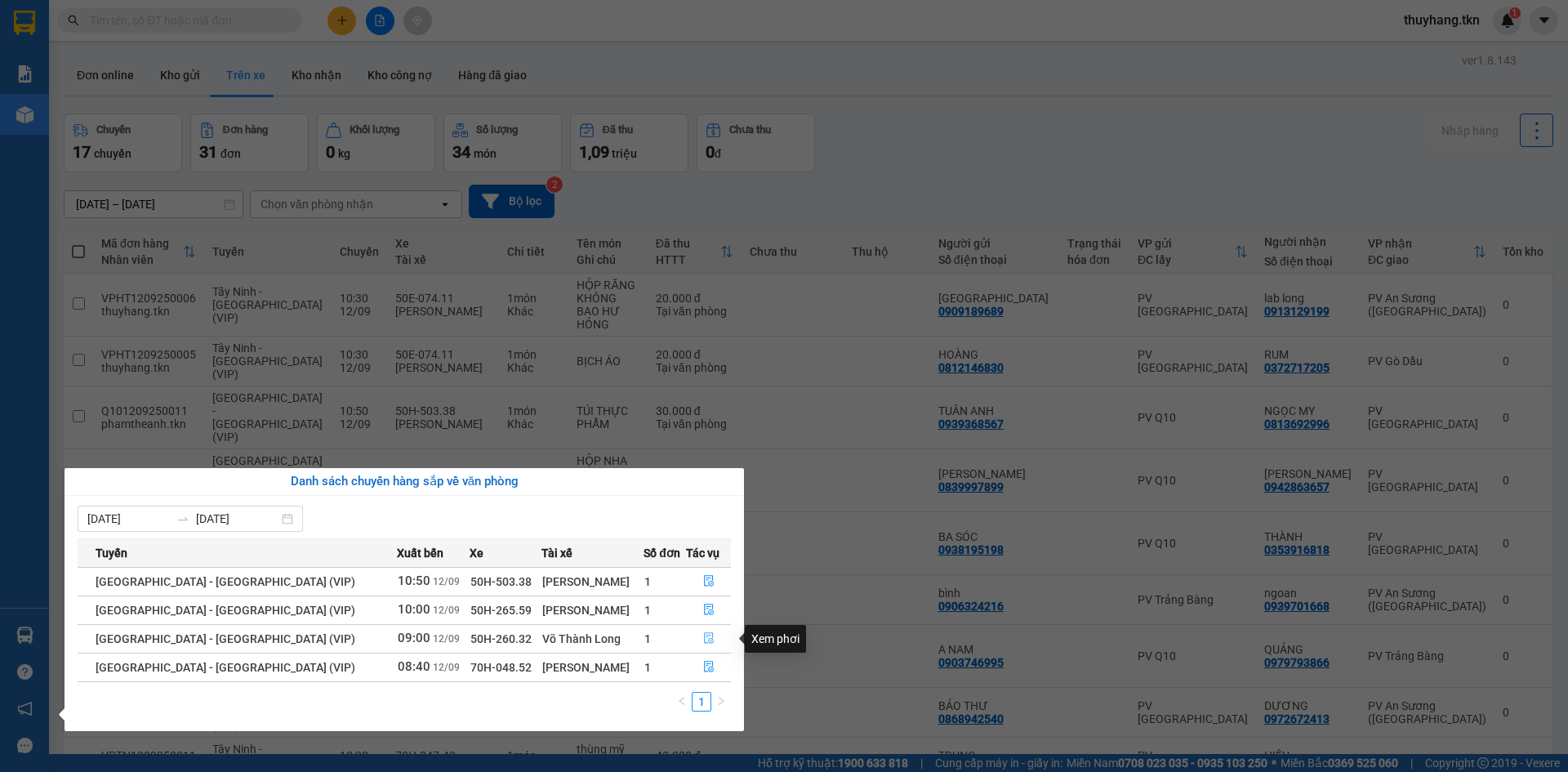
click at [704, 635] on icon "file-done" at bounding box center [708, 639] width 9 height 11
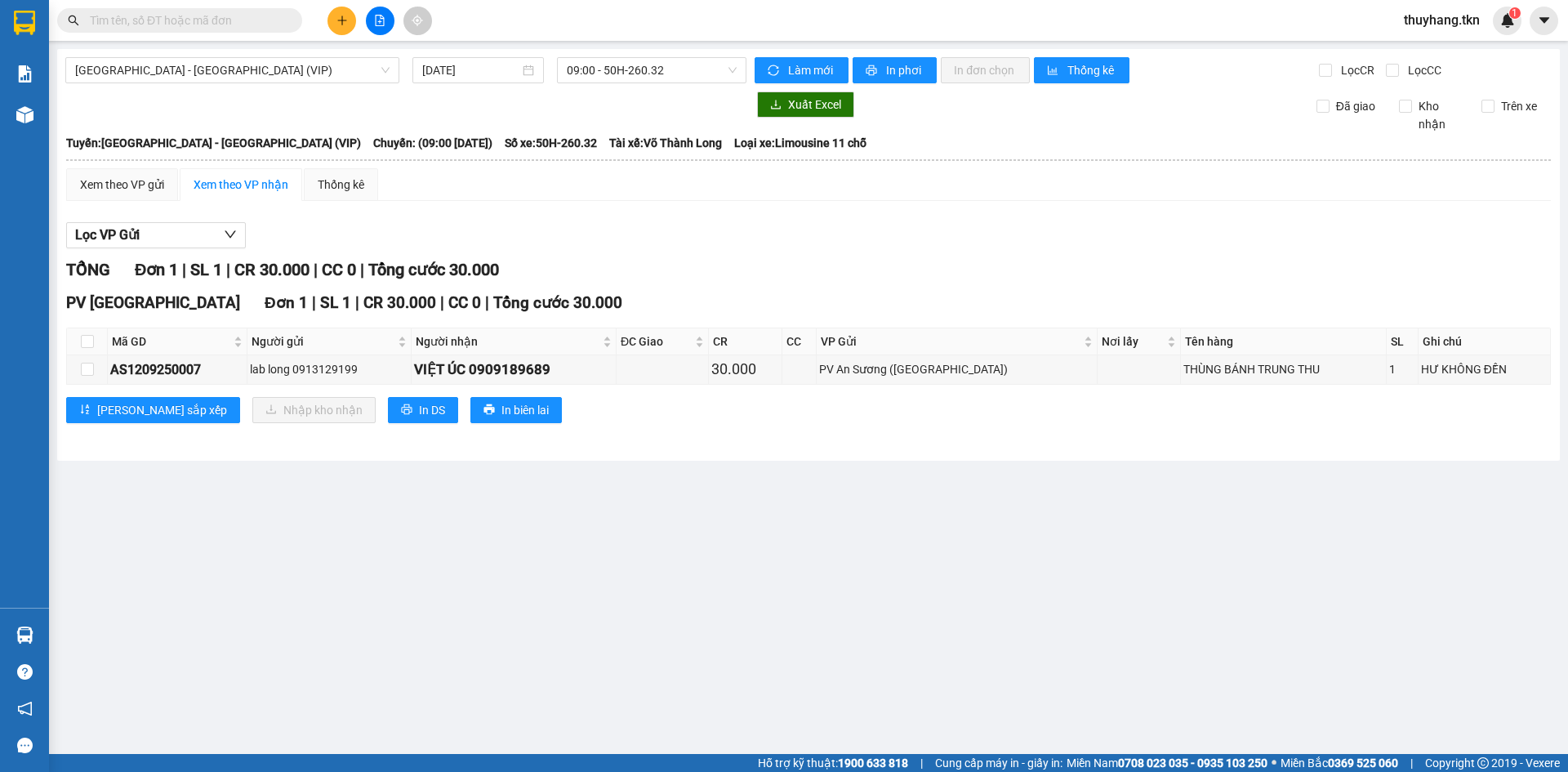
click at [340, 22] on icon "plus" at bounding box center [342, 20] width 11 height 11
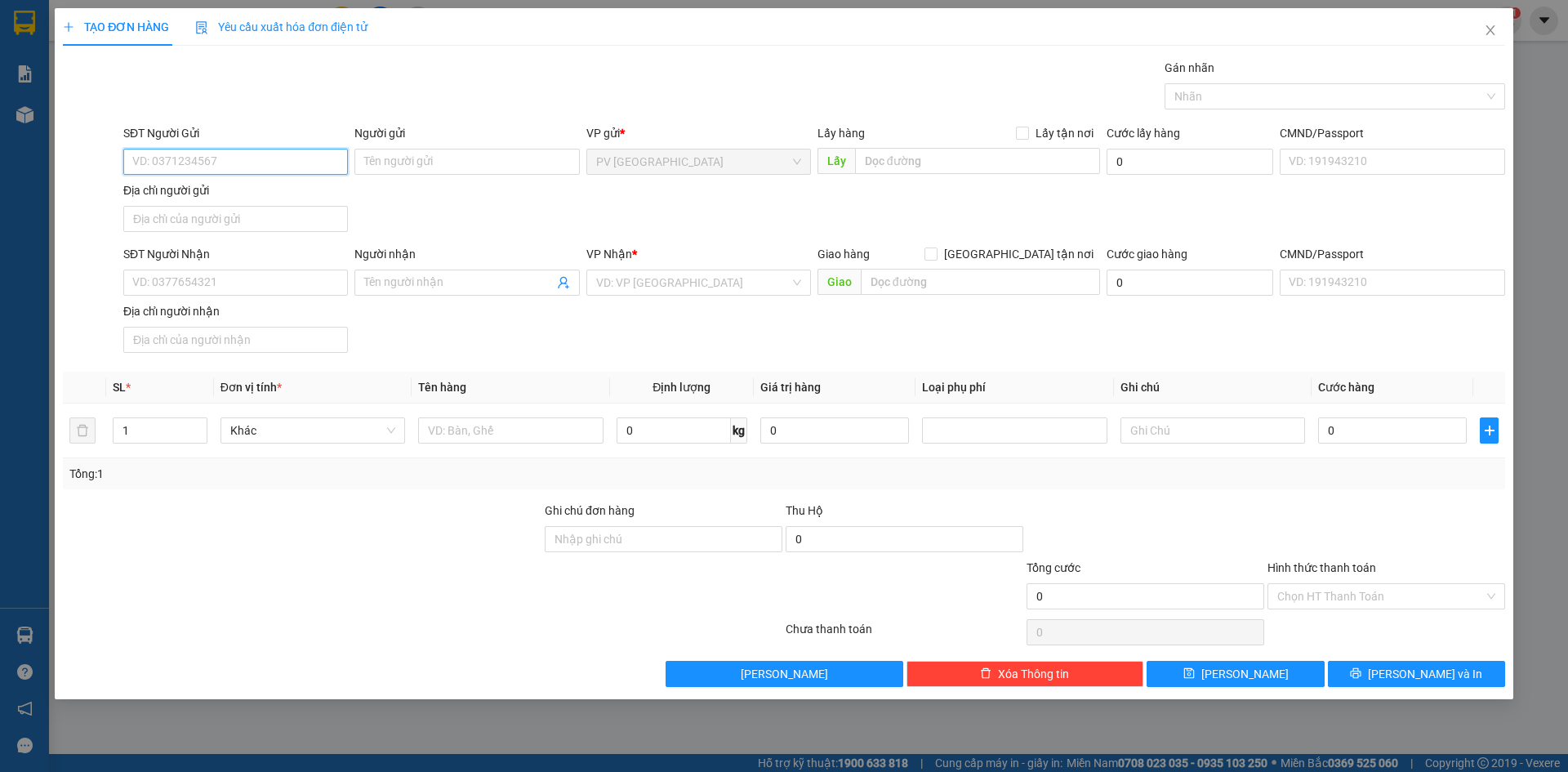
click at [262, 161] on input "SĐT Người Gửi" at bounding box center [235, 162] width 224 height 26
click at [260, 200] on div "0774436668 - CÔ THÚY" at bounding box center [235, 194] width 205 height 18
type input "0774436668"
type input "CÔ THÚY"
type input "0935529887"
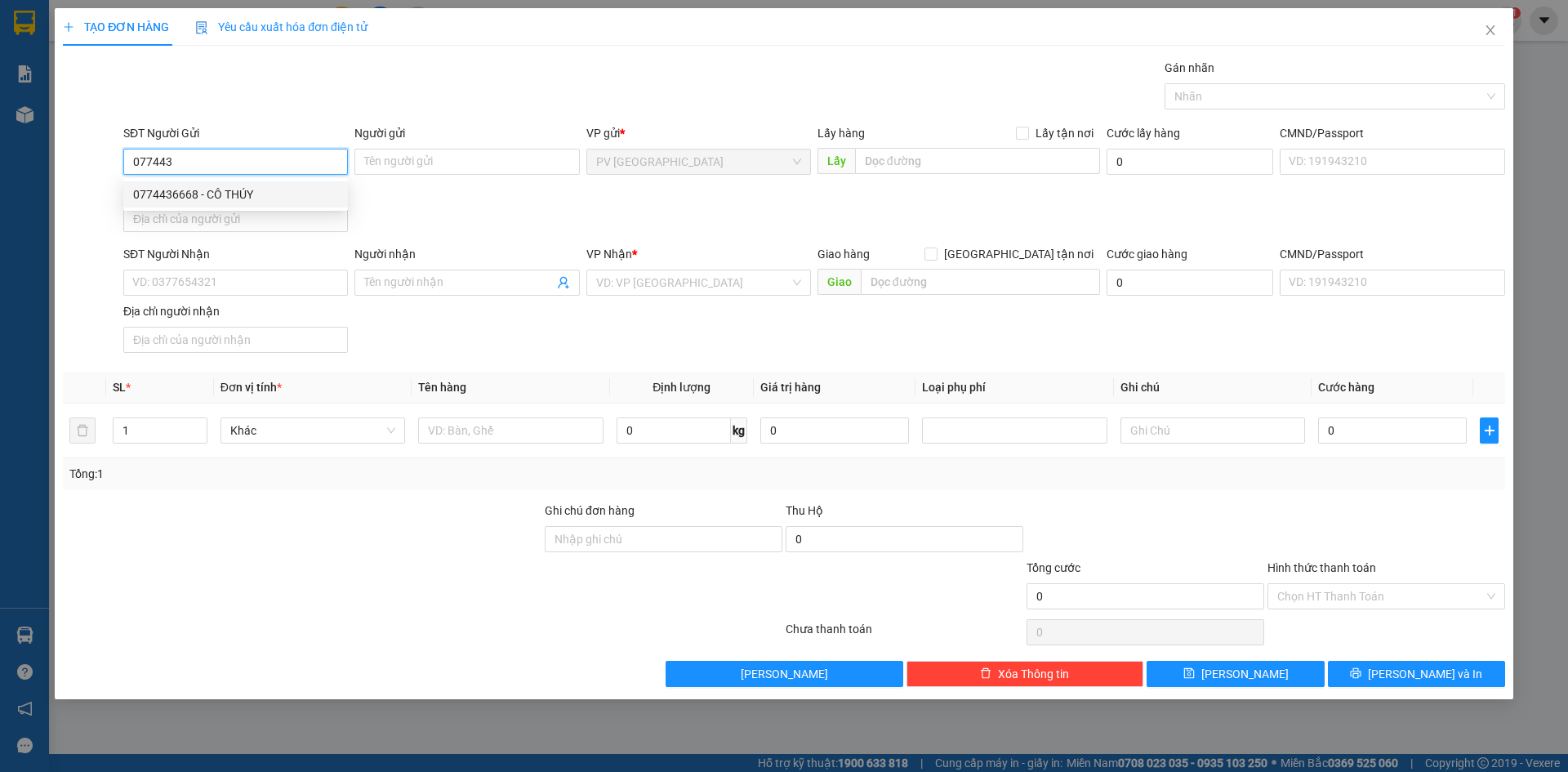
type input "HẰNG"
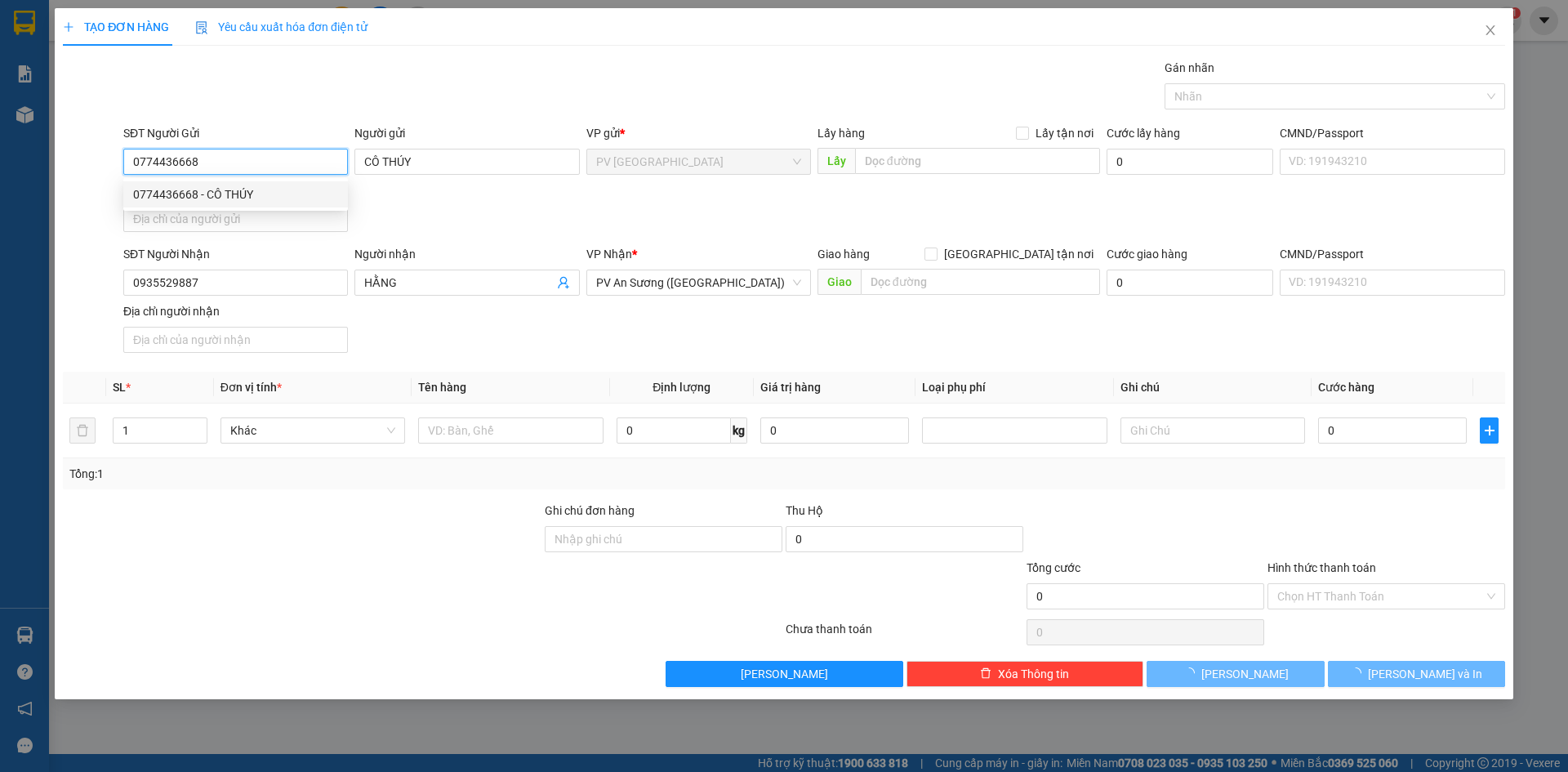
type input "40.000"
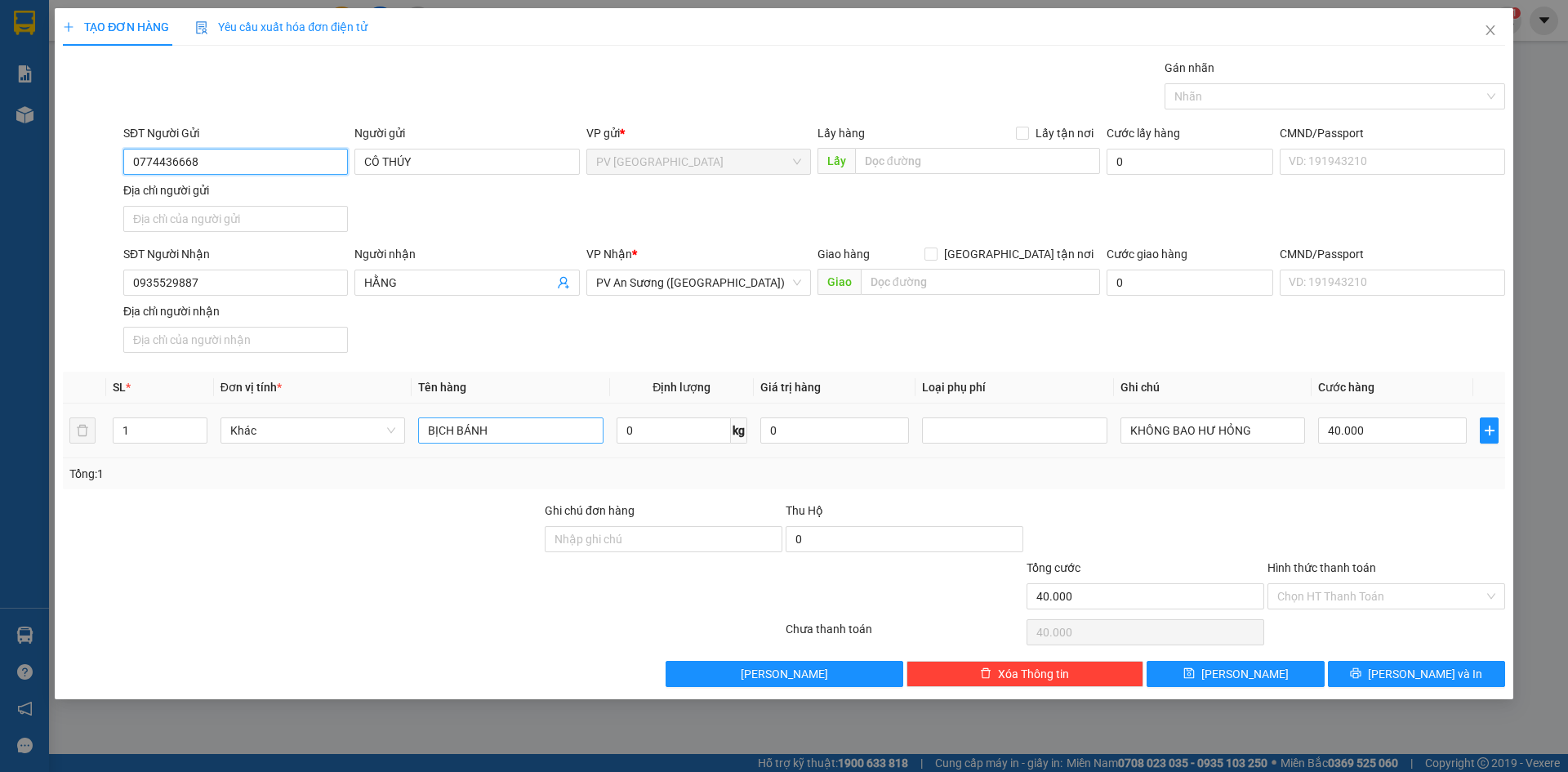
type input "0774436668"
click at [519, 431] on input "BỊCH BÁNH" at bounding box center [510, 431] width 185 height 26
click at [515, 422] on input "BỊCH BÁNH" at bounding box center [510, 431] width 185 height 26
click at [514, 421] on input "BỊCH BÁNH" at bounding box center [510, 431] width 185 height 26
type input "B"
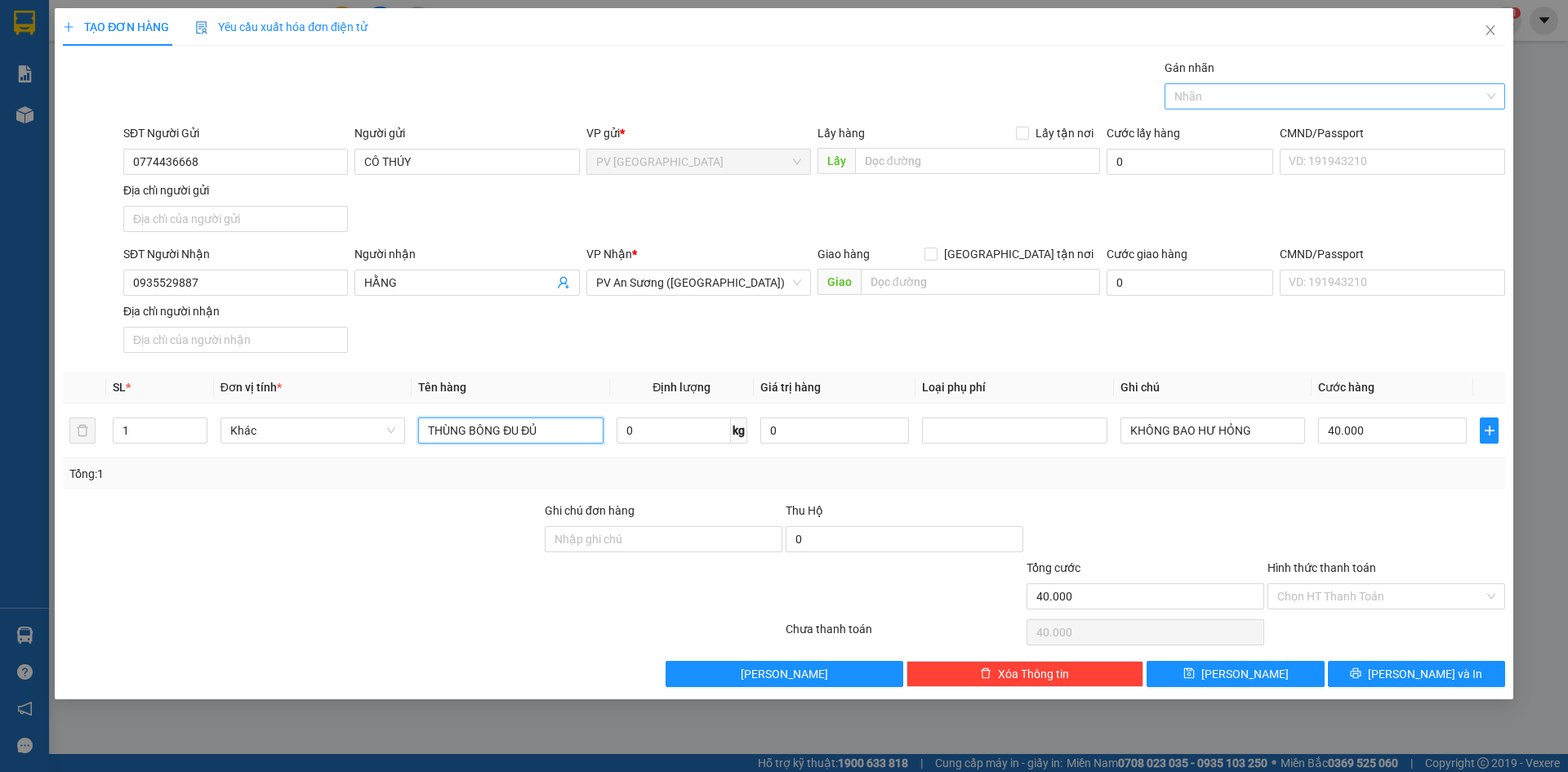
click at [1247, 101] on div at bounding box center [1327, 96] width 316 height 20
type input "THÙNG BÔNG ĐU ĐỦ"
click at [1236, 126] on div "THỰC PHẨM" at bounding box center [1334, 129] width 320 height 18
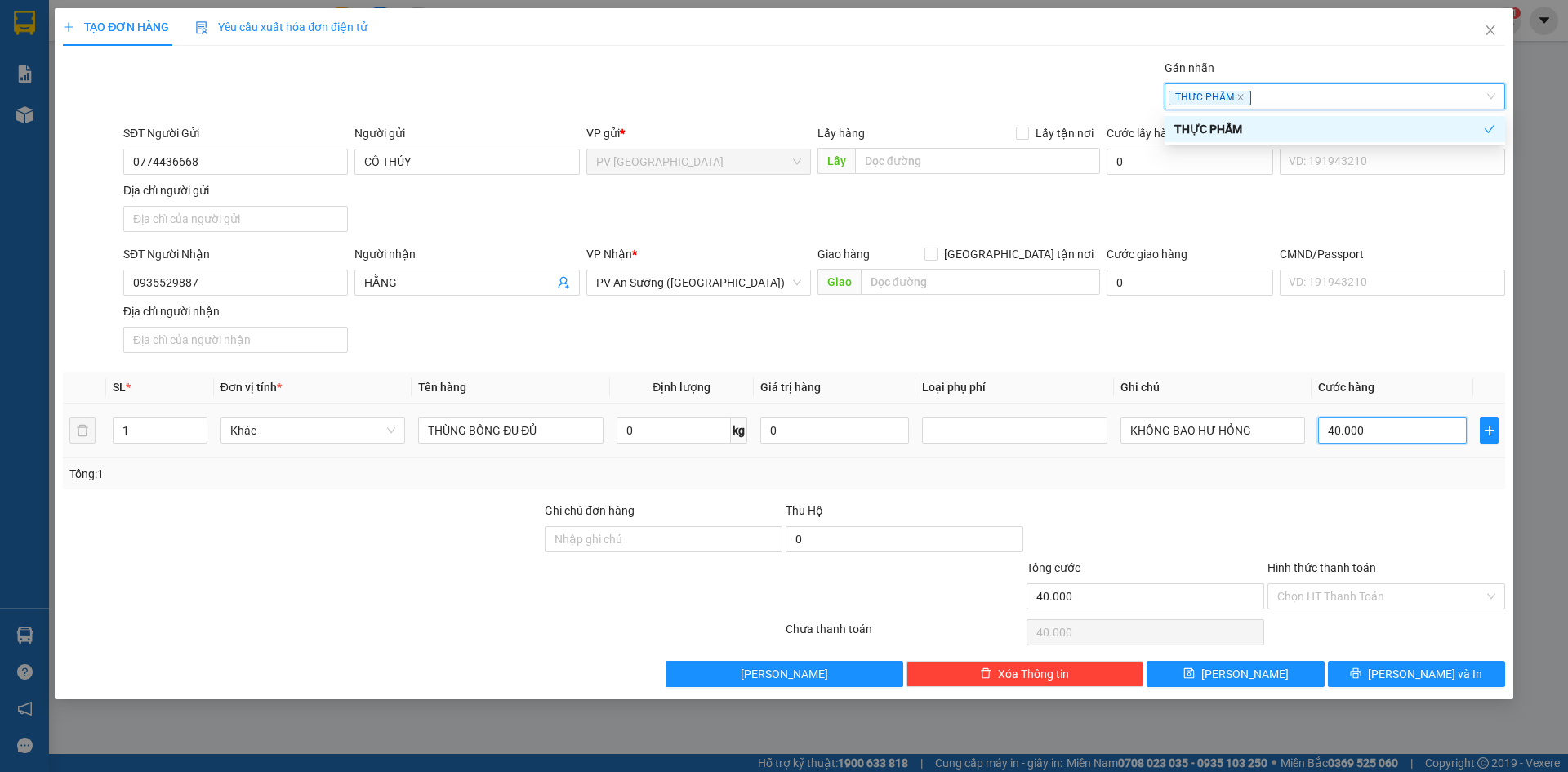
click at [1373, 425] on input "40.000" at bounding box center [1392, 431] width 149 height 26
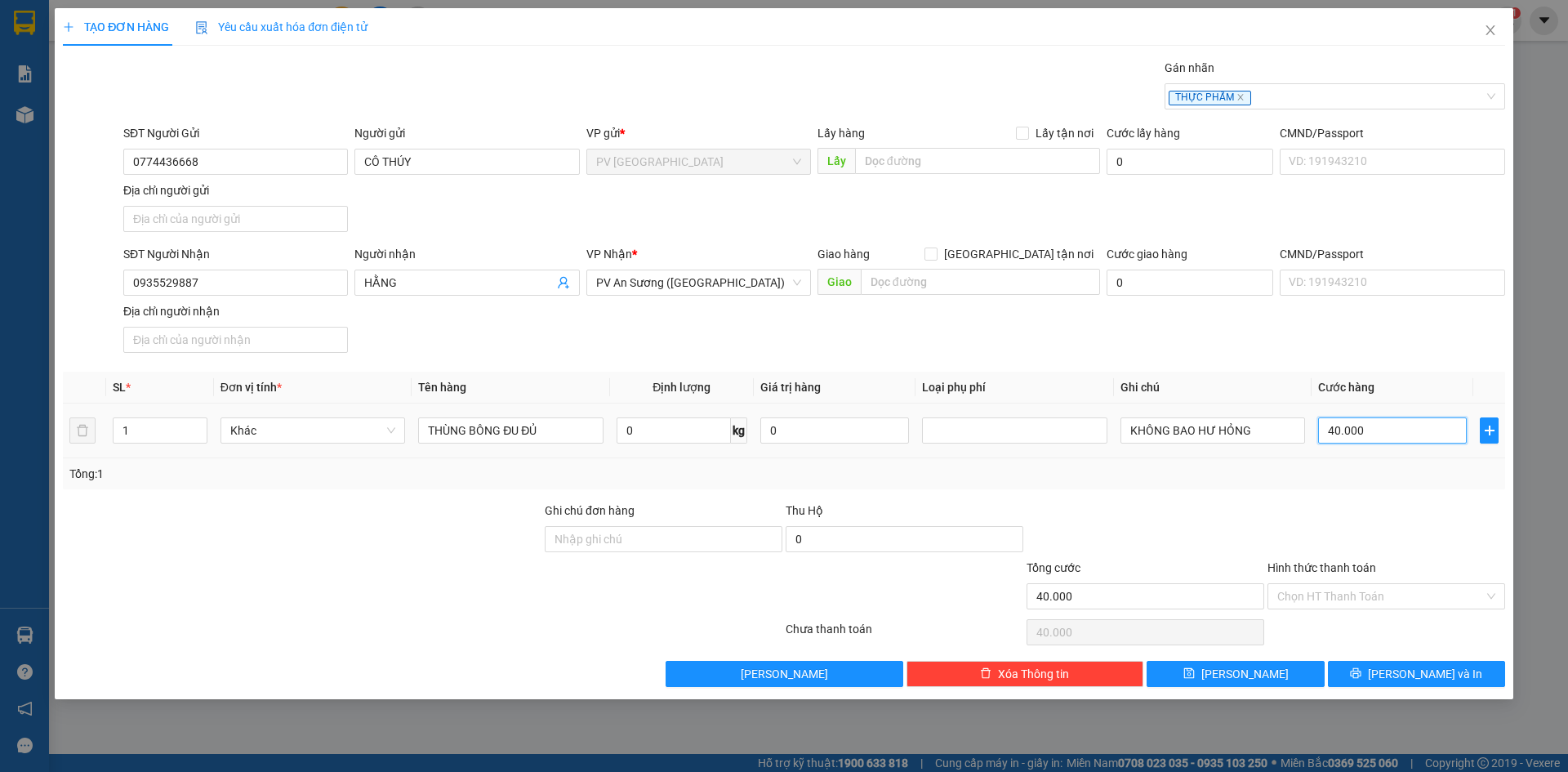
type input "2"
click at [1382, 599] on input "Hình thức thanh toán" at bounding box center [1380, 597] width 206 height 25
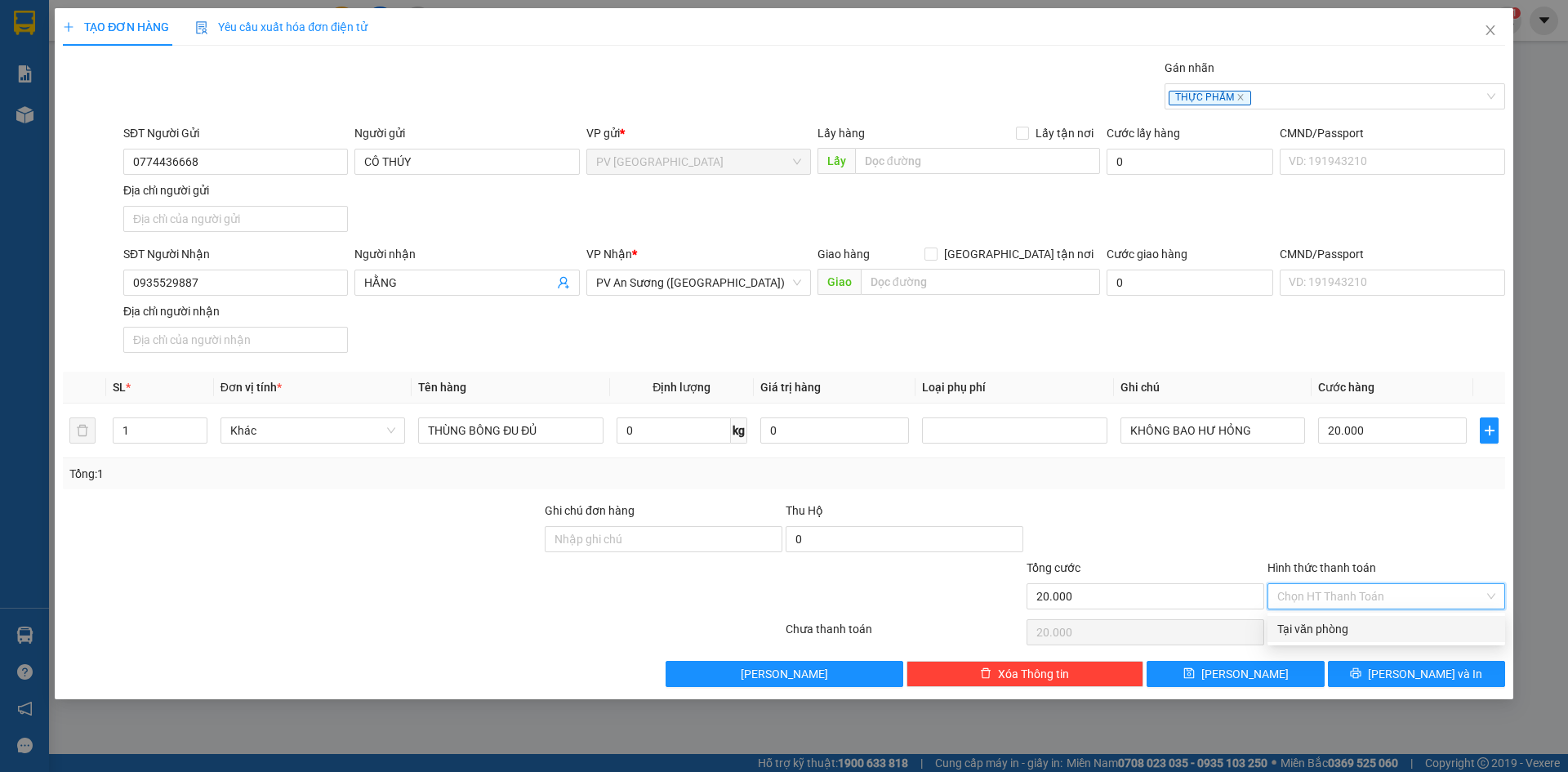
click at [1344, 632] on div "Tại văn phòng" at bounding box center [1386, 628] width 218 height 18
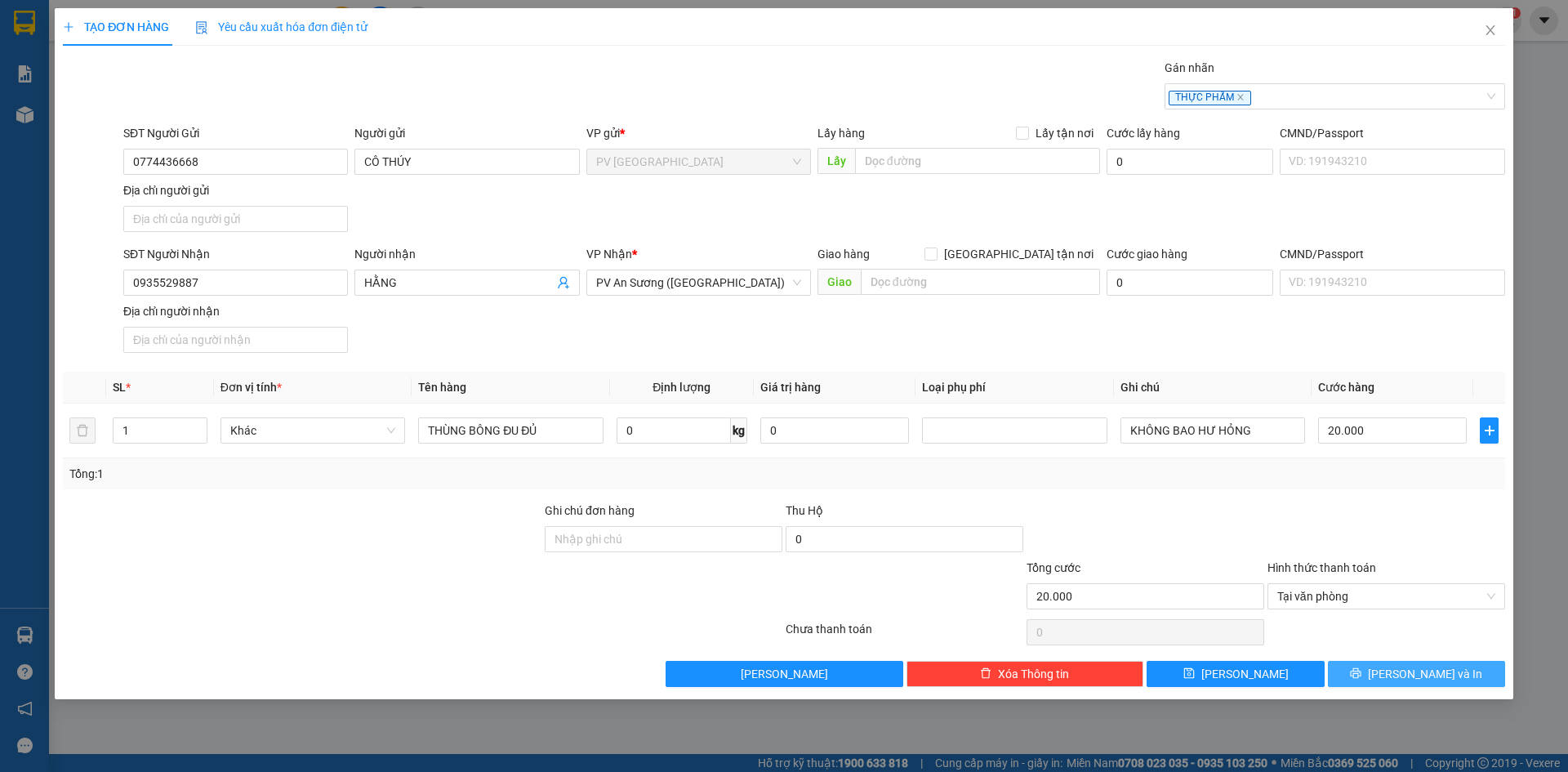
click at [1355, 670] on button "[PERSON_NAME] và In" at bounding box center [1416, 674] width 177 height 26
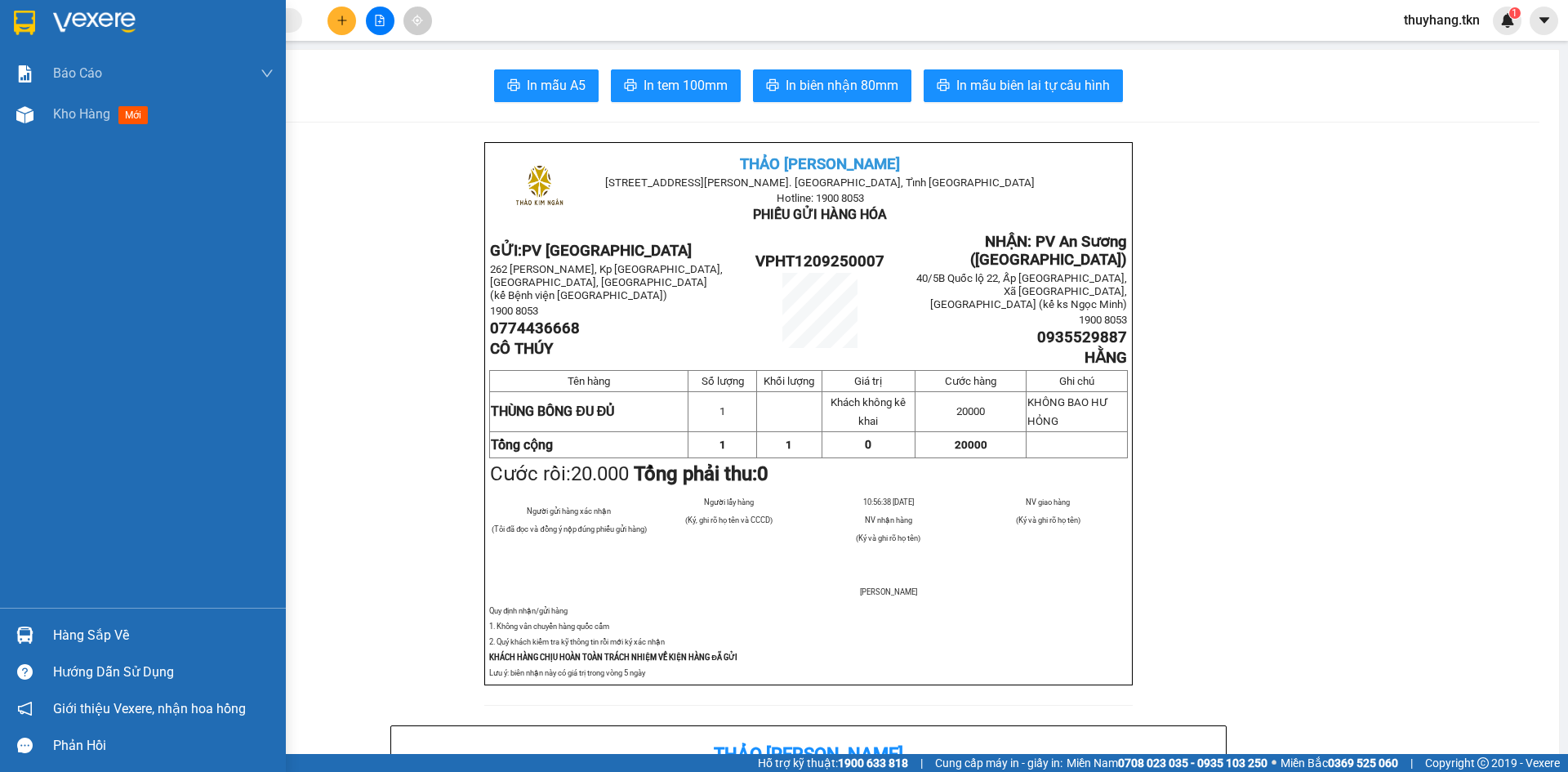
click at [21, 15] on img at bounding box center [24, 22] width 21 height 25
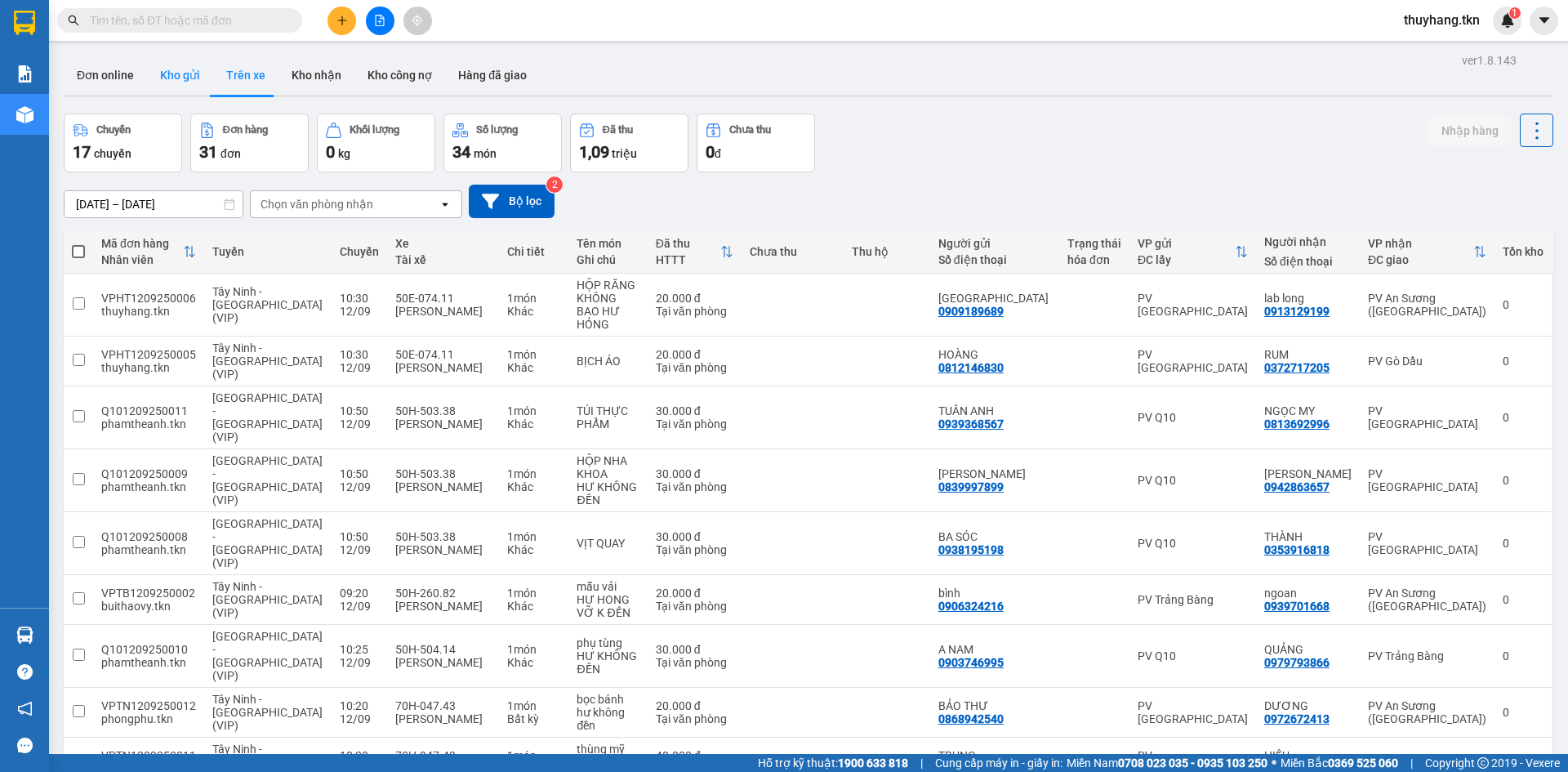
click at [176, 65] on button "Kho gửi" at bounding box center [180, 76] width 66 height 40
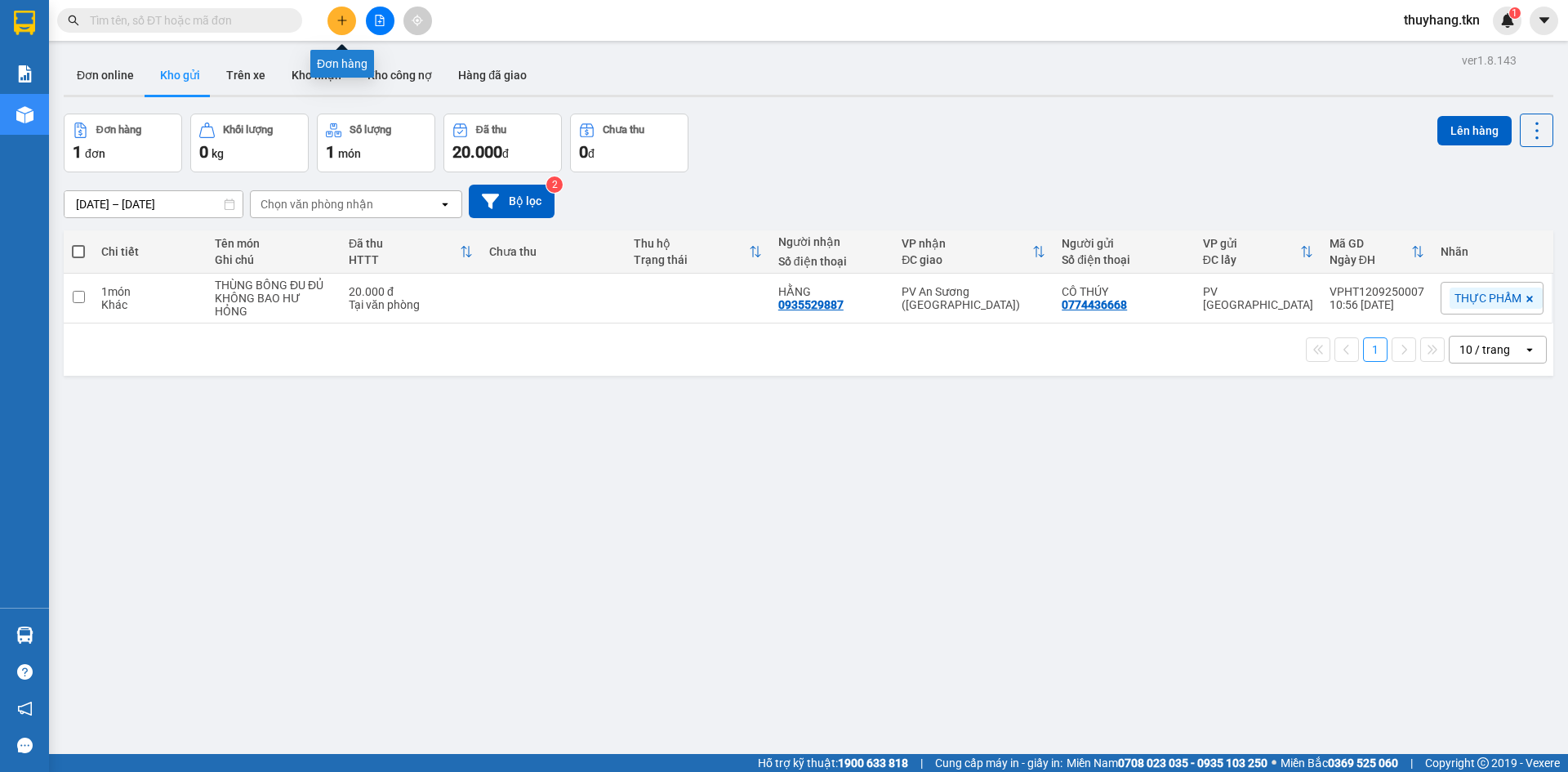
click at [339, 22] on icon "plus" at bounding box center [342, 20] width 11 height 11
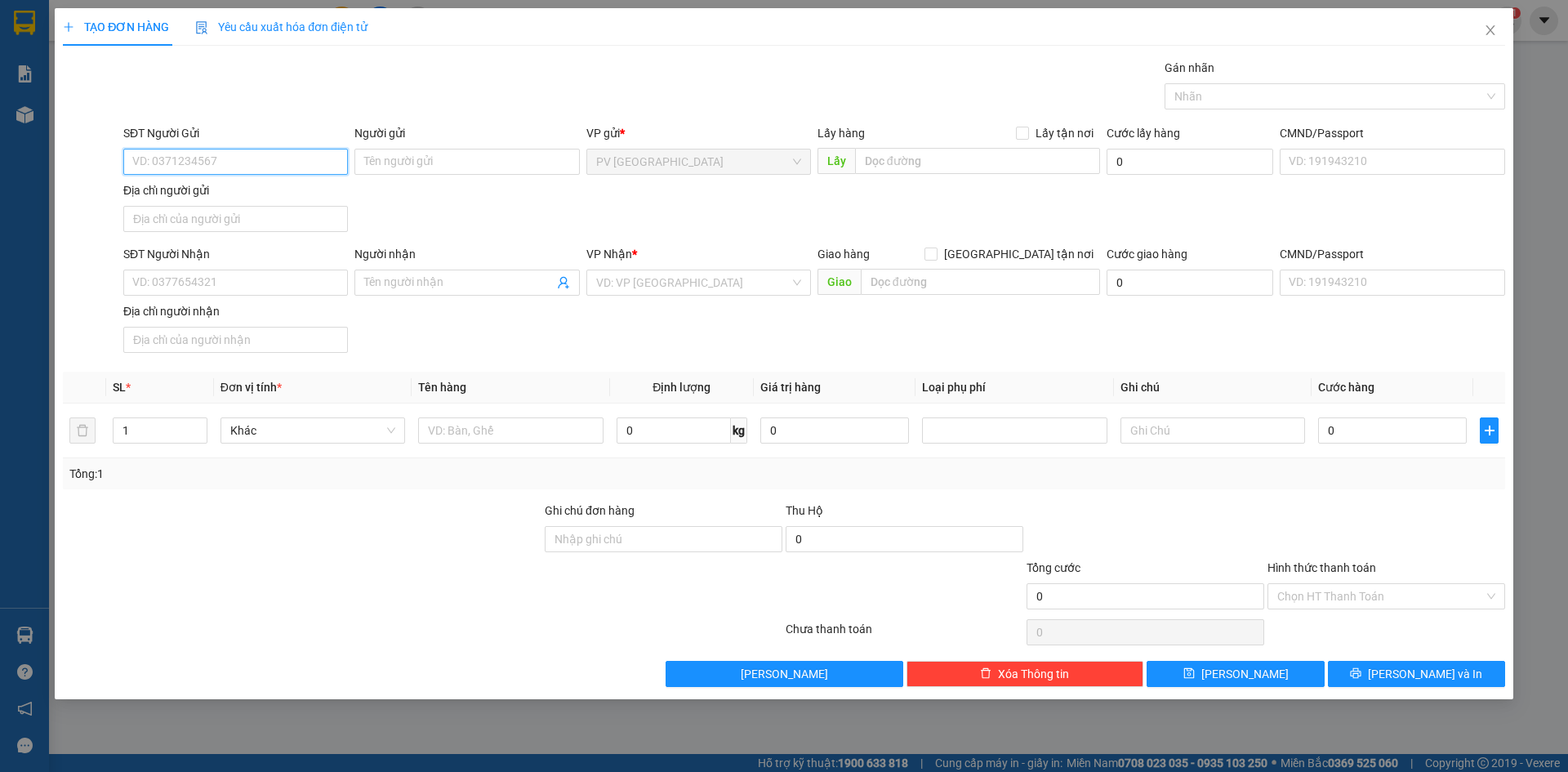
click at [304, 162] on input "SĐT Người Gửi" at bounding box center [235, 162] width 224 height 26
click at [303, 162] on input "SĐT Người Gửi" at bounding box center [235, 162] width 224 height 26
type input "0587171819"
click at [403, 156] on input "Người gửi" at bounding box center [466, 162] width 224 height 26
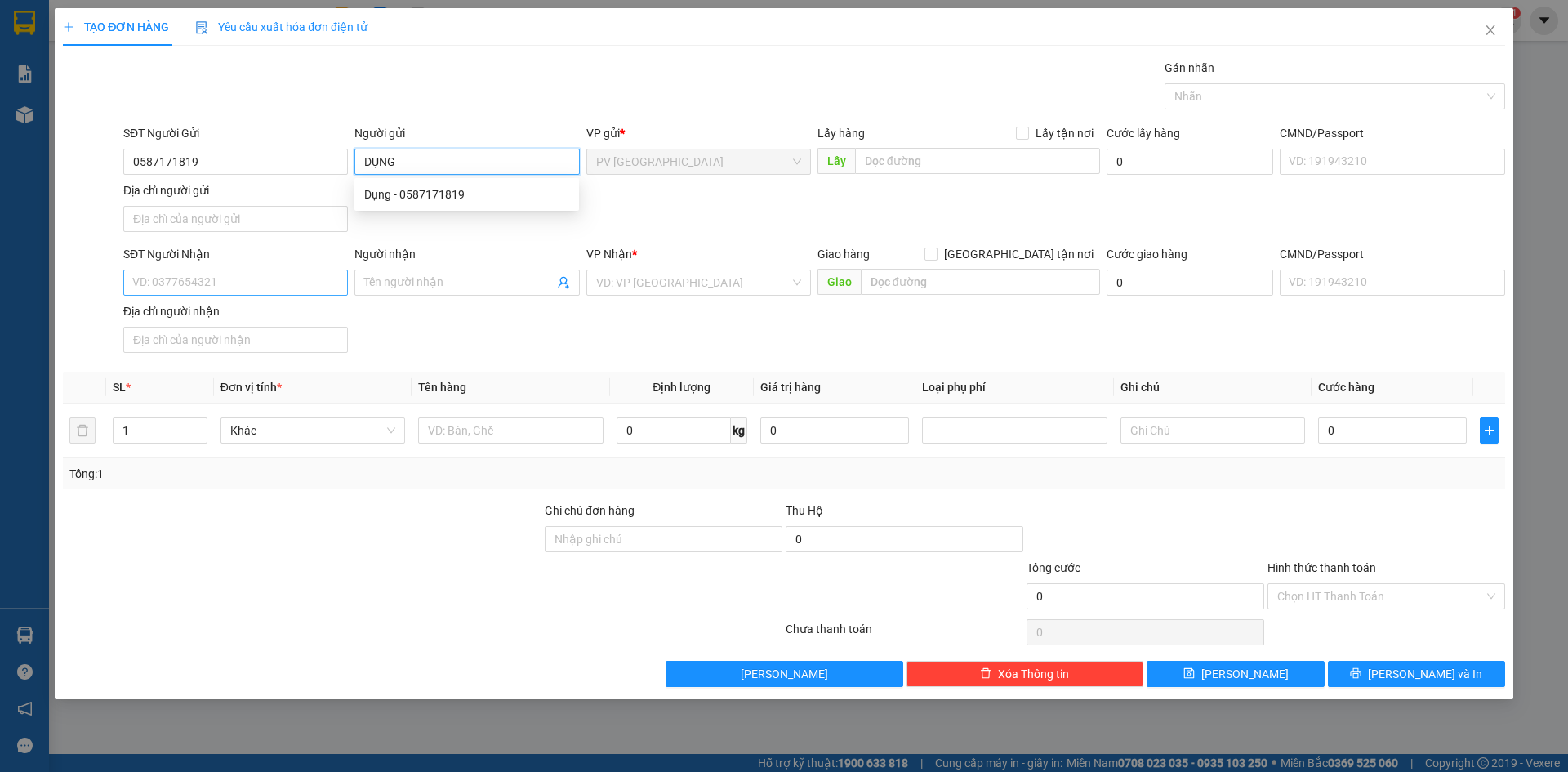
type input "DỤNG"
click at [252, 292] on input "SĐT Người Nhận" at bounding box center [235, 283] width 224 height 26
click at [278, 288] on input "SĐT Người Nhận" at bounding box center [235, 283] width 224 height 26
type input "0376932391"
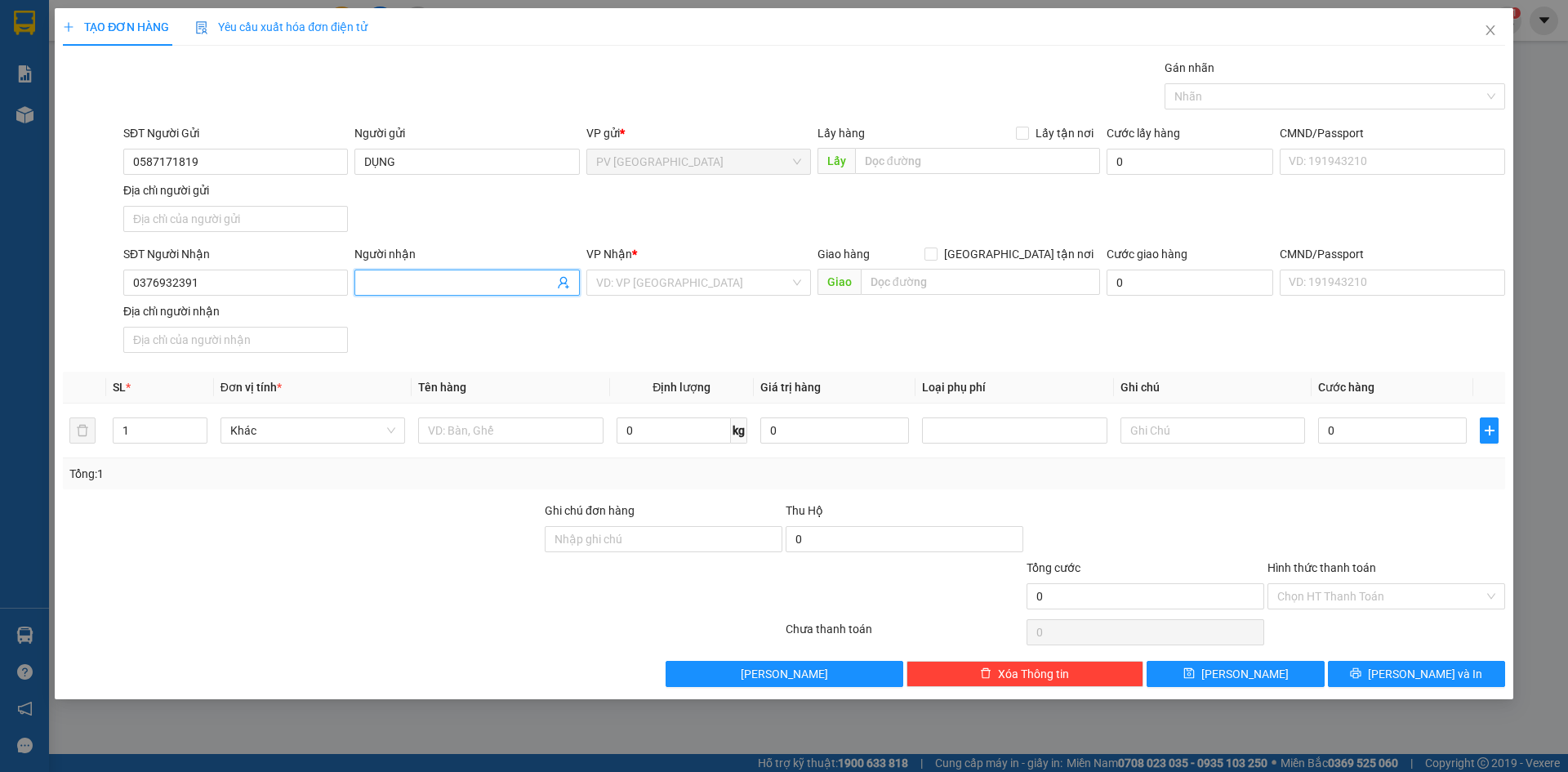
click at [420, 277] on input "Người nhận" at bounding box center [459, 282] width 189 height 18
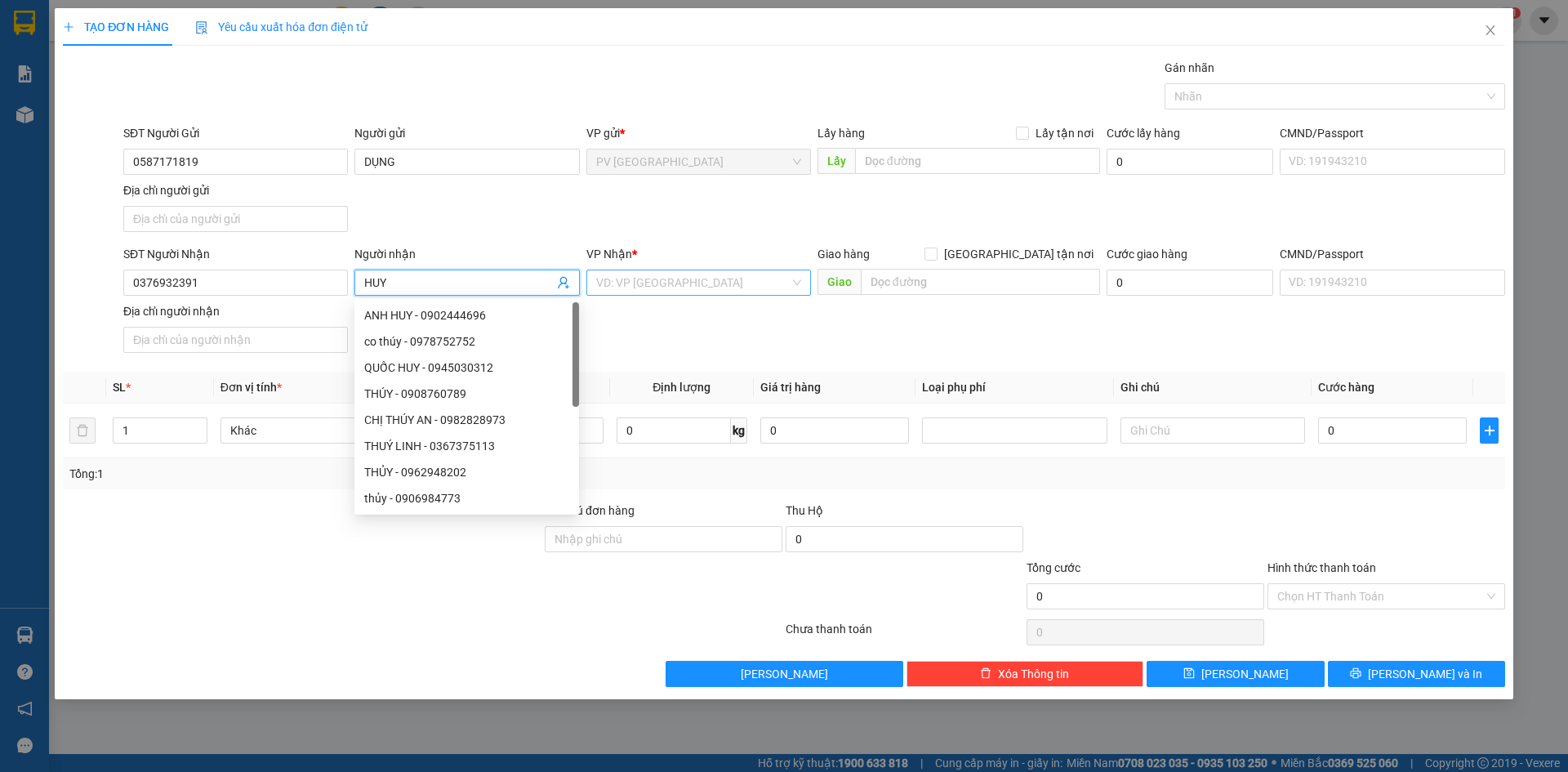
type input "HUY"
click at [653, 289] on input "search" at bounding box center [692, 283] width 193 height 25
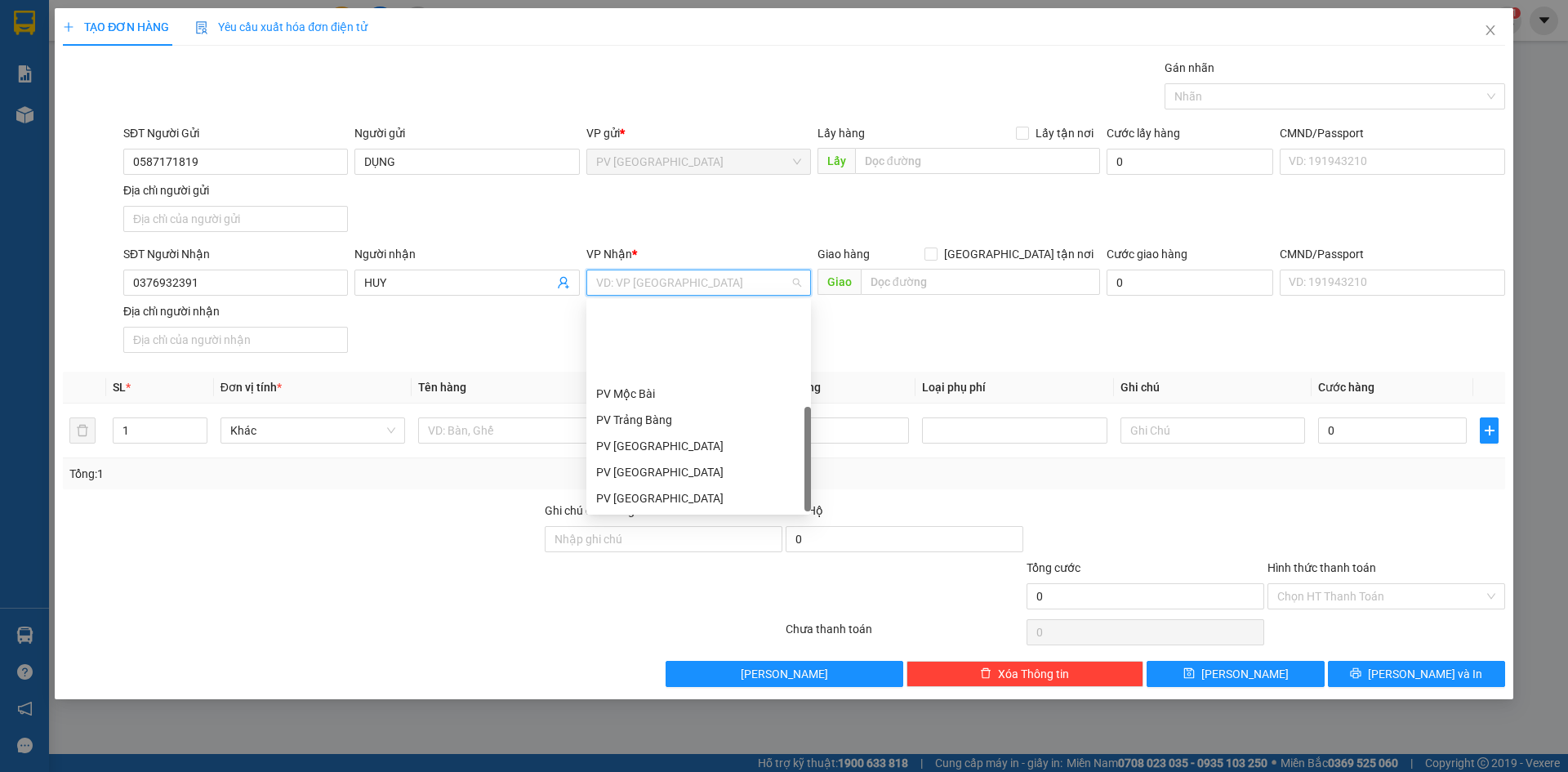
click at [639, 594] on div "PV Q10" at bounding box center [699, 603] width 205 height 18
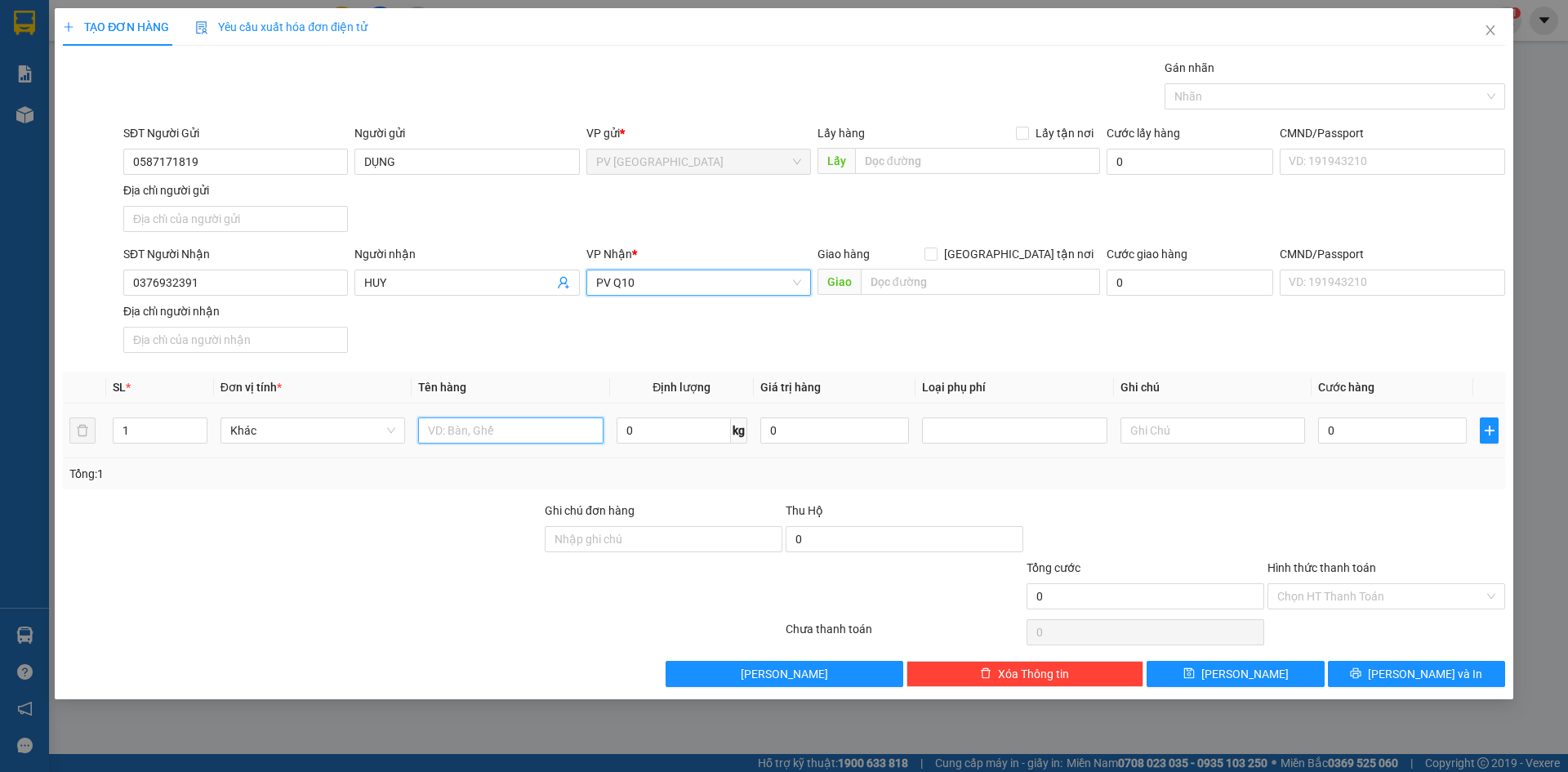
click at [530, 430] on input "text" at bounding box center [510, 431] width 185 height 26
type input "HỘP LINH KIỆN"
click at [1134, 429] on input "text" at bounding box center [1212, 431] width 185 height 26
type input "KHÔNG BAO HƯ HỎNG"
click at [1382, 439] on input "0" at bounding box center [1392, 431] width 149 height 26
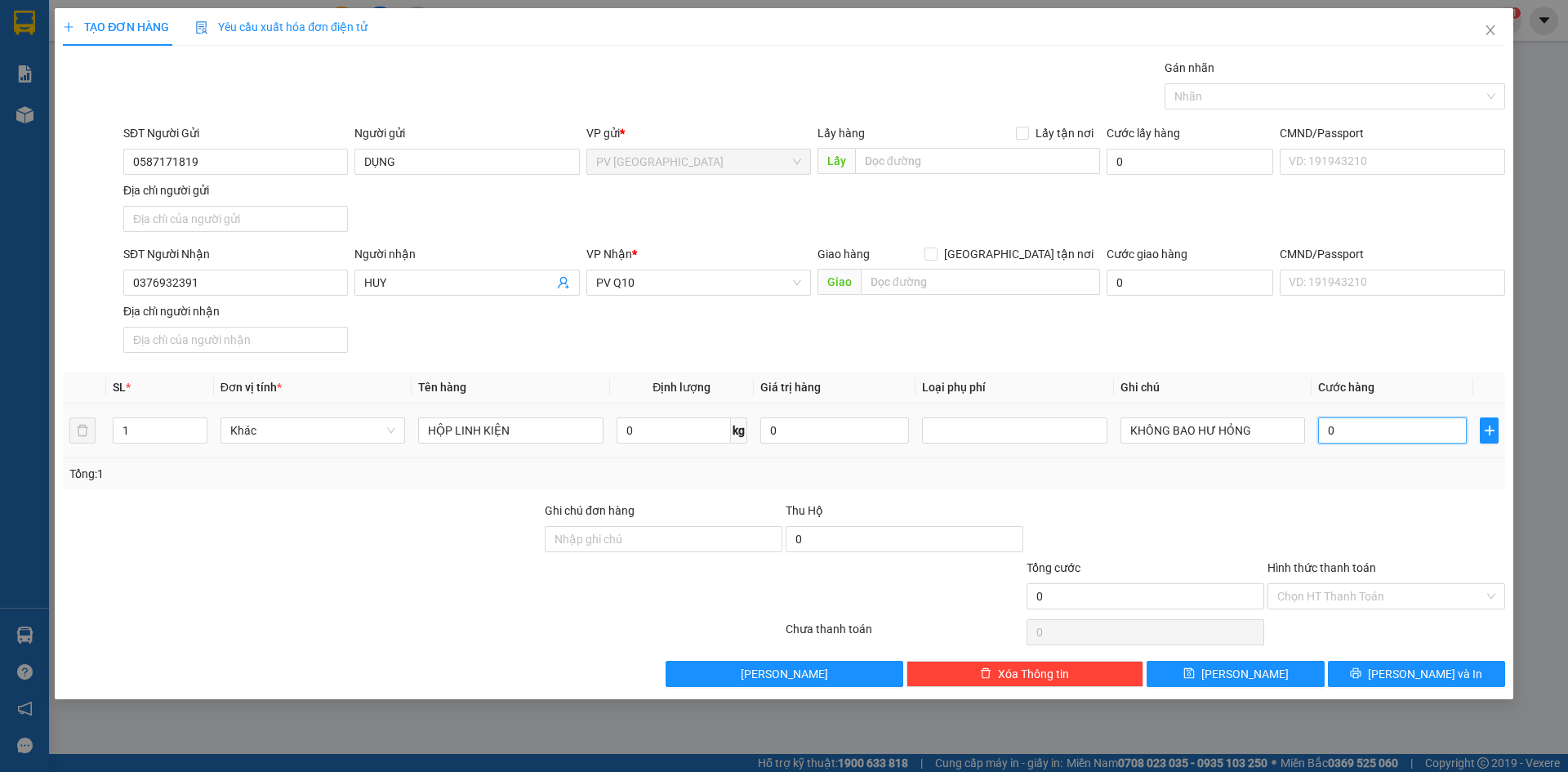
type input "3"
type input "30"
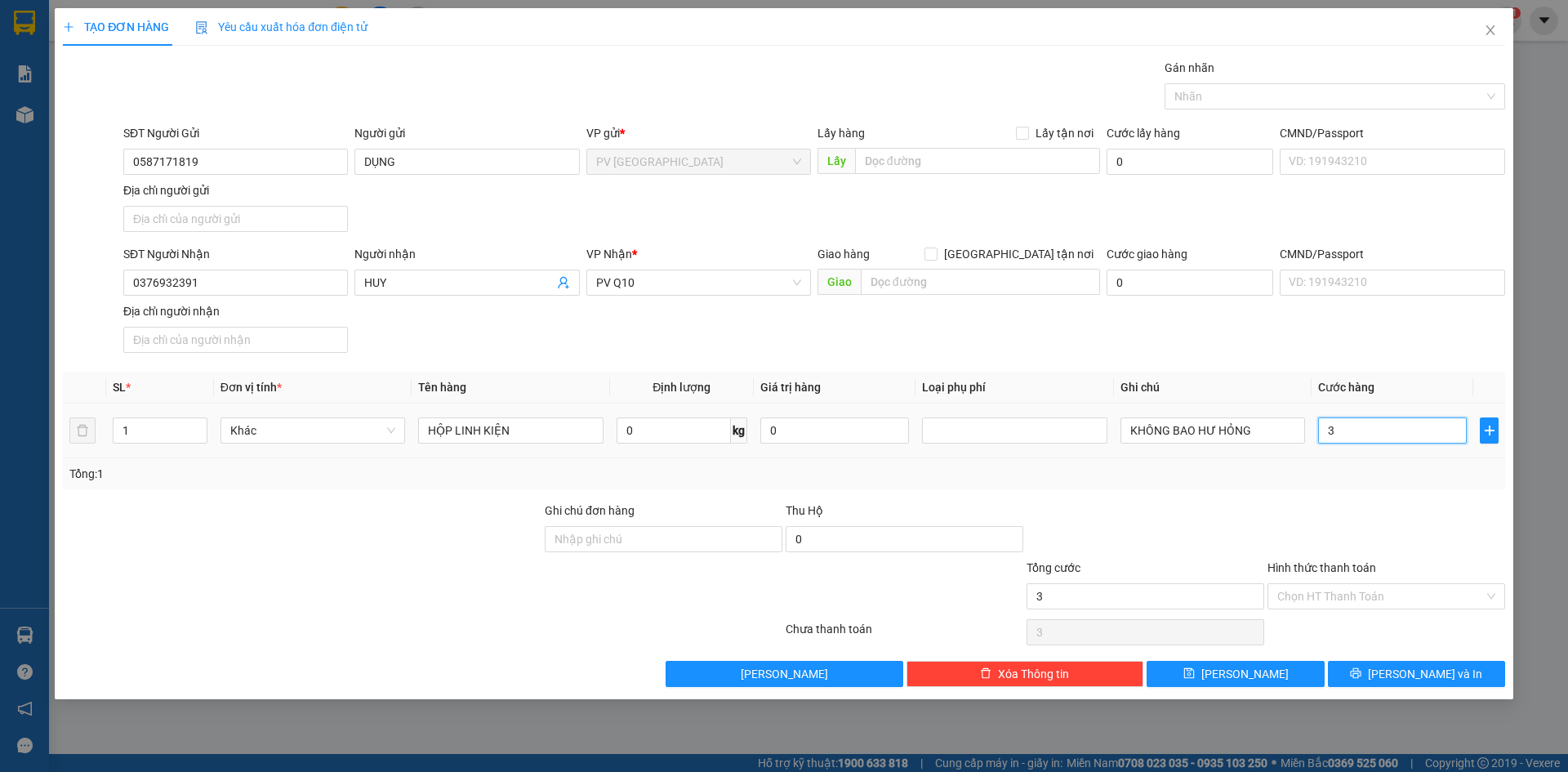
type input "30"
type input "30.000"
click at [1356, 604] on input "Hình thức thanh toán" at bounding box center [1380, 597] width 206 height 25
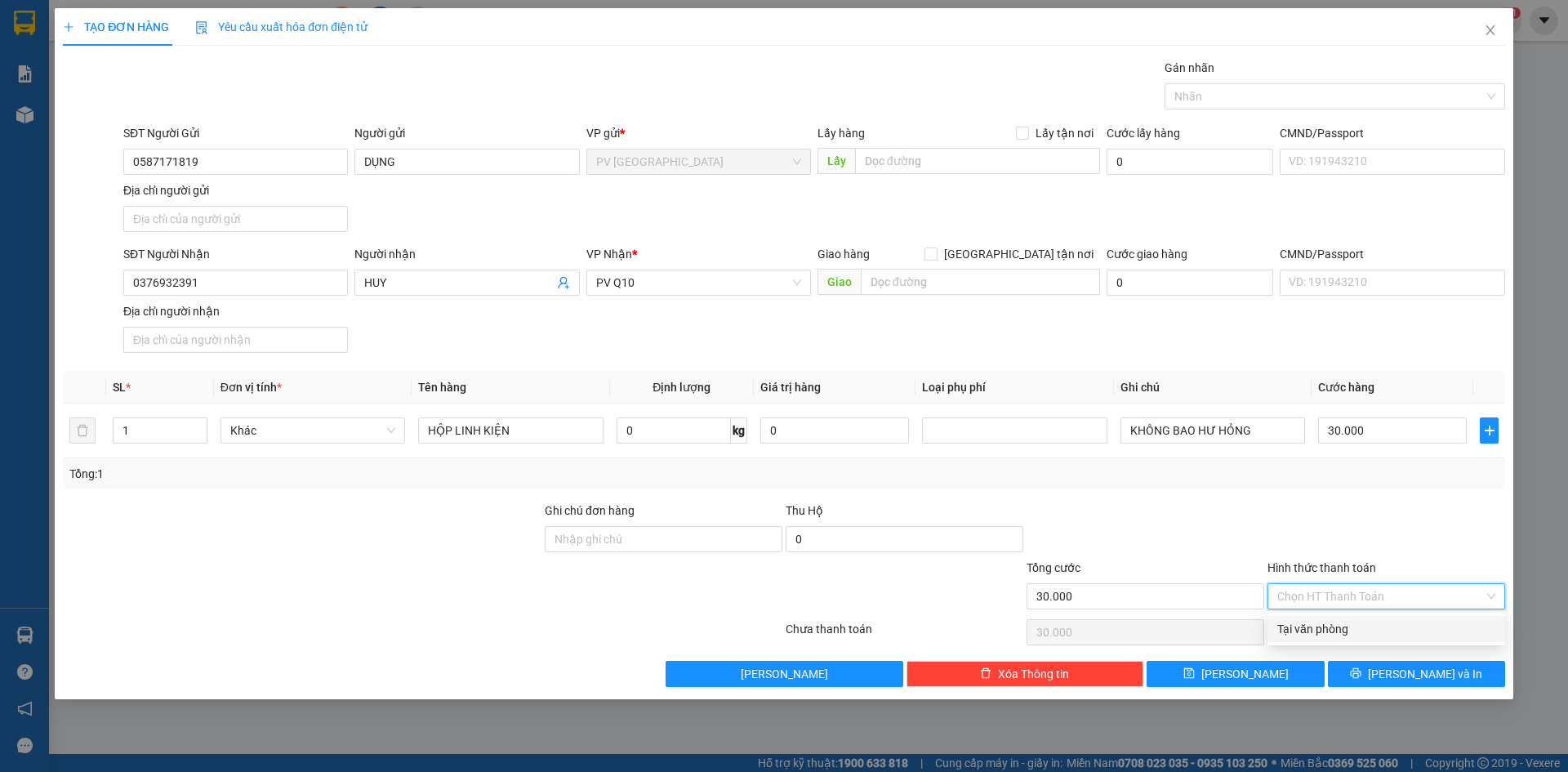
click at [1339, 625] on div "Tại văn phòng" at bounding box center [1386, 628] width 218 height 18
type input "0"
click at [1285, 673] on button "[PERSON_NAME]" at bounding box center [1235, 674] width 177 height 26
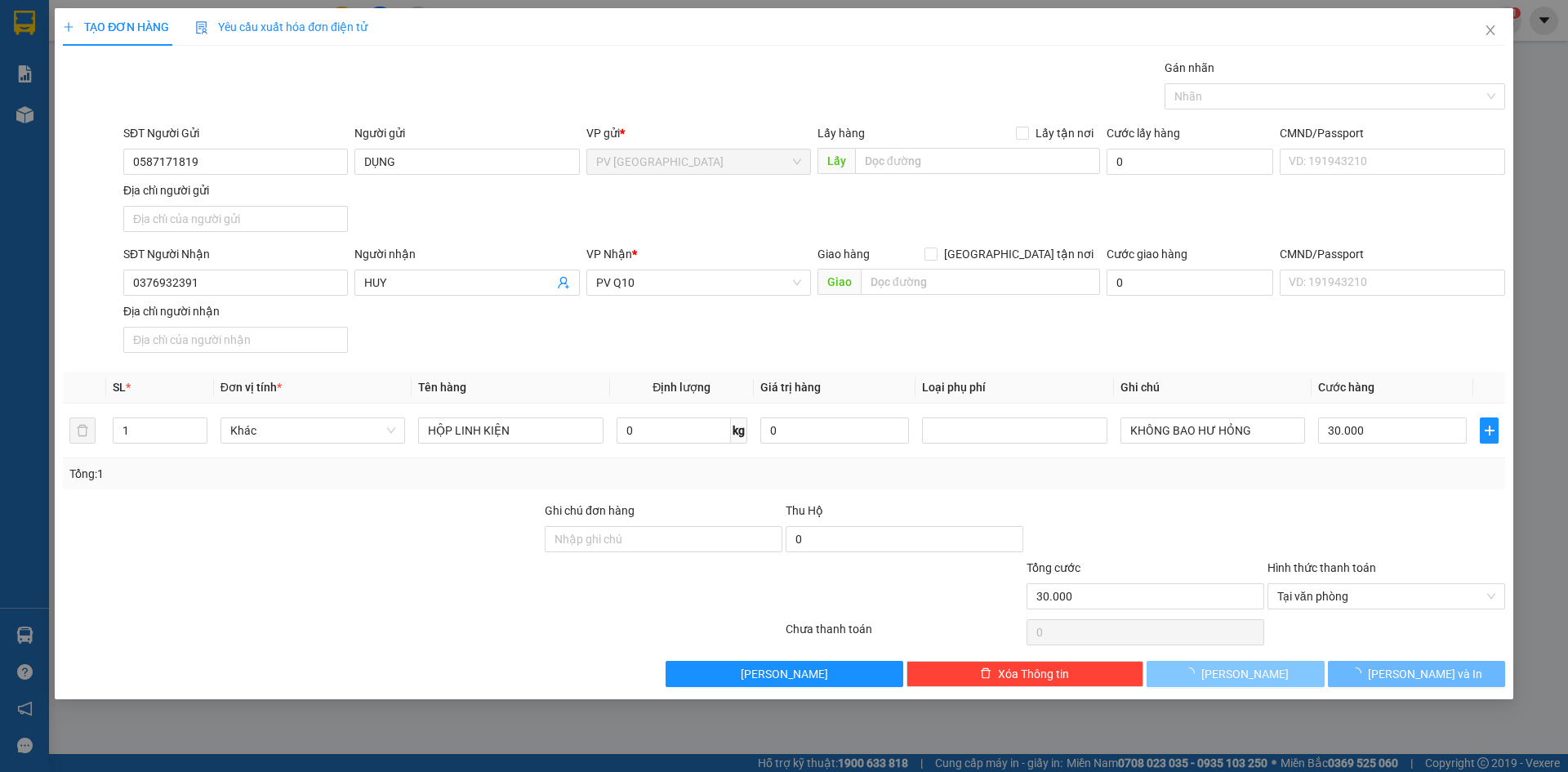
type input "0"
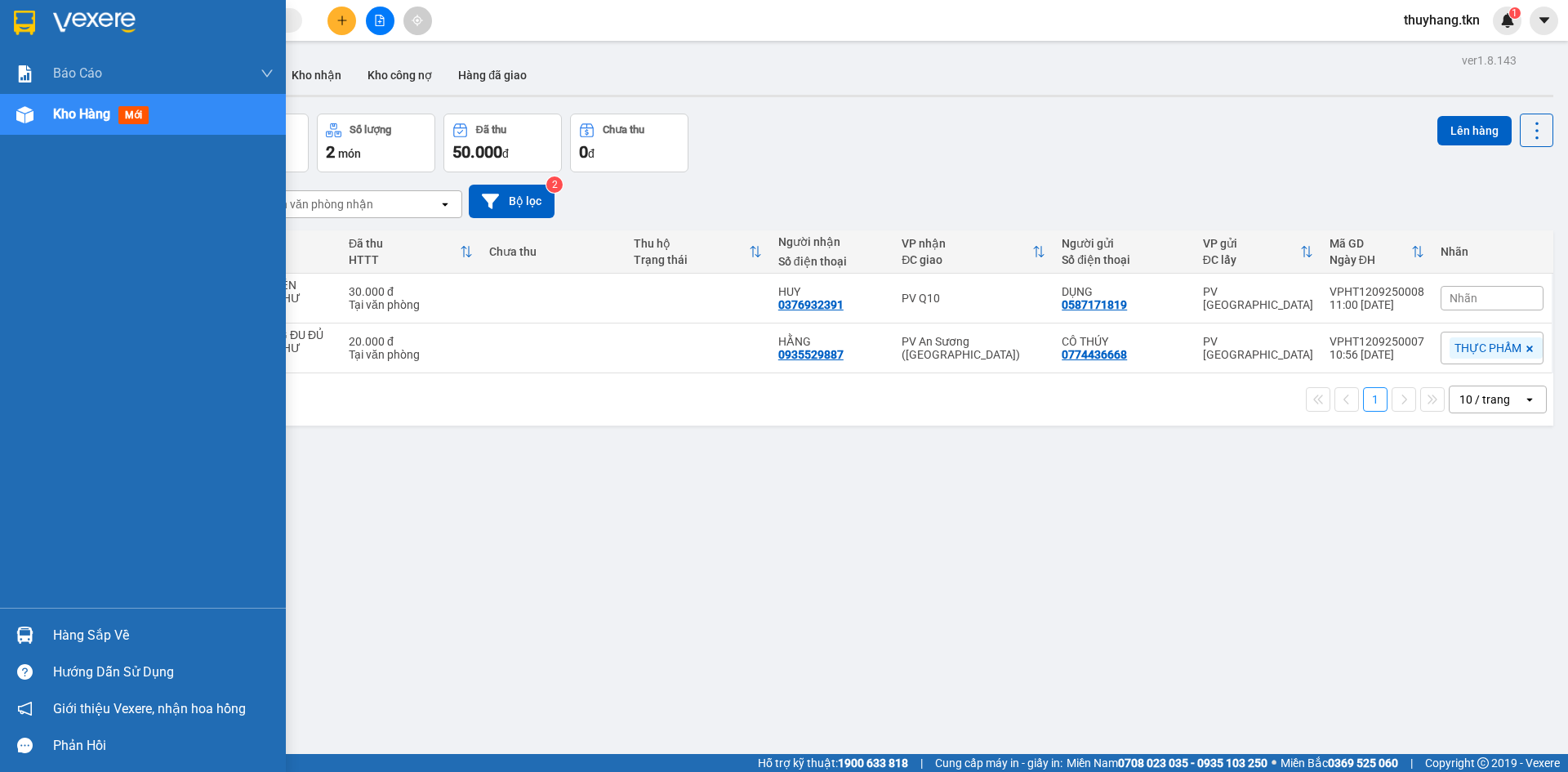
click at [38, 636] on div at bounding box center [24, 634] width 28 height 28
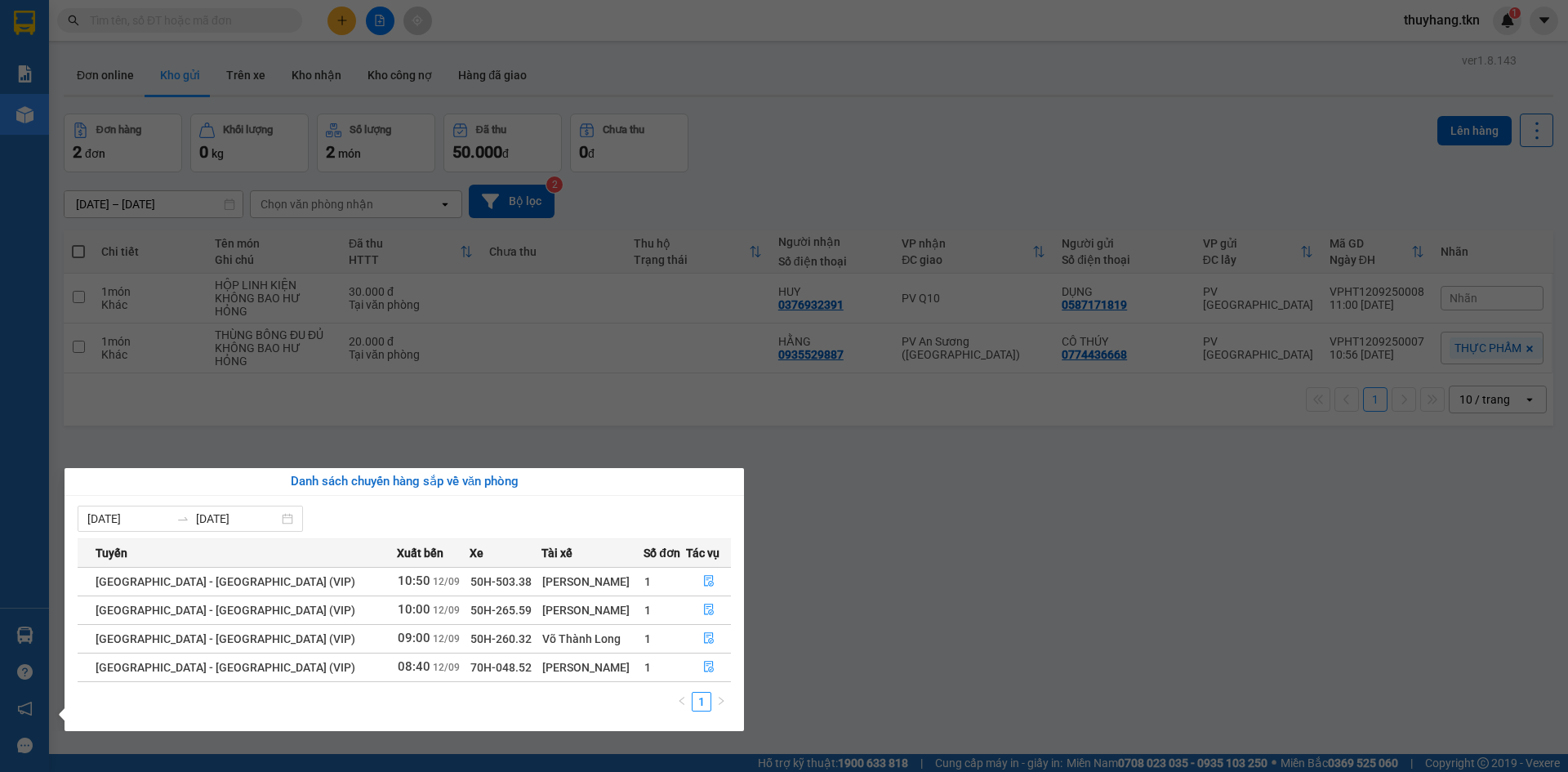
click at [974, 169] on section "Kết quả tìm kiếm ( 0 ) Bộ lọc No Data thuyhang.tkn 1 Báo cáo Mẫu 1: Báo cáo dòn…" at bounding box center [784, 386] width 1568 height 772
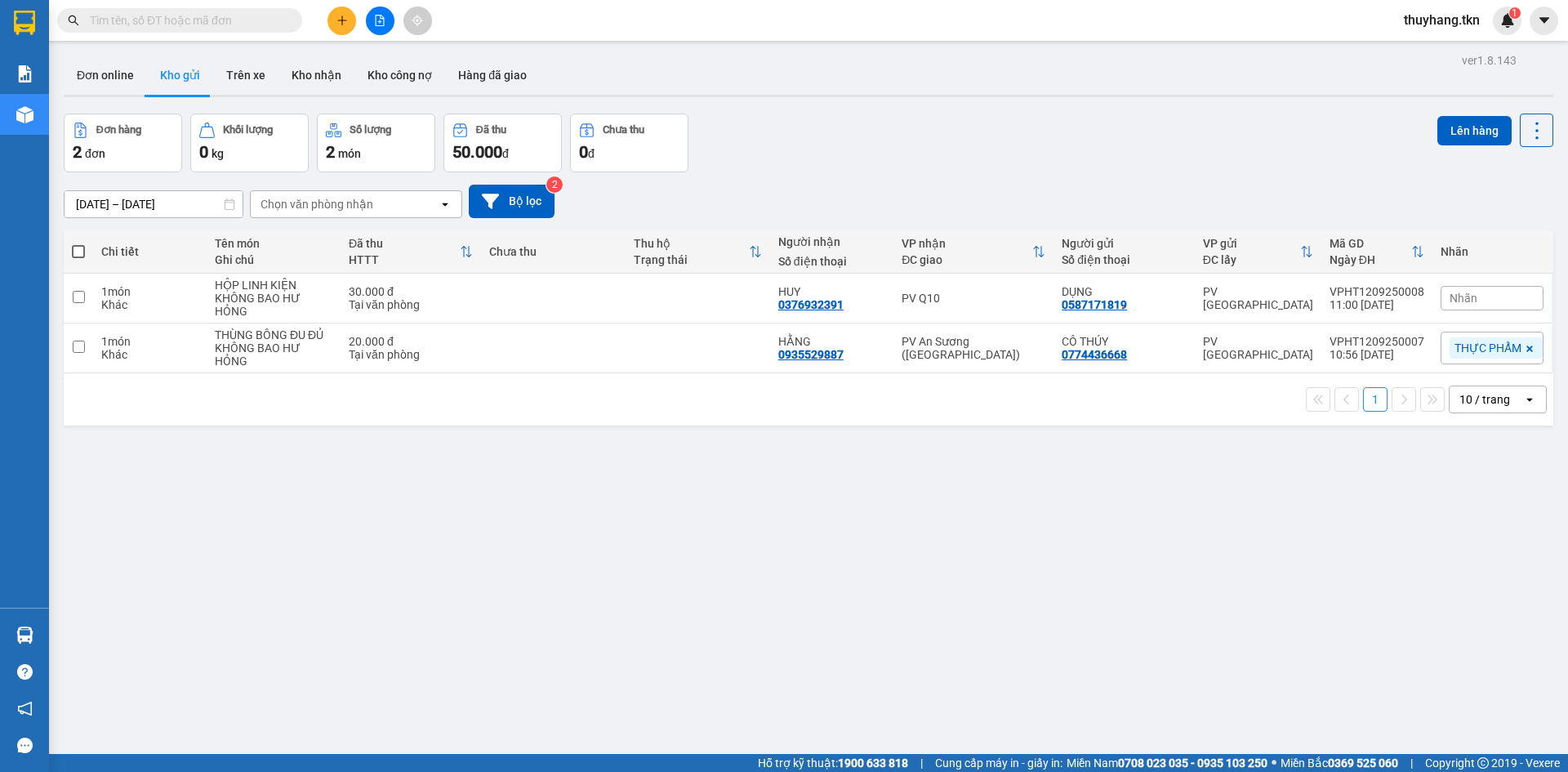
click at [336, 29] on button at bounding box center [341, 21] width 28 height 28
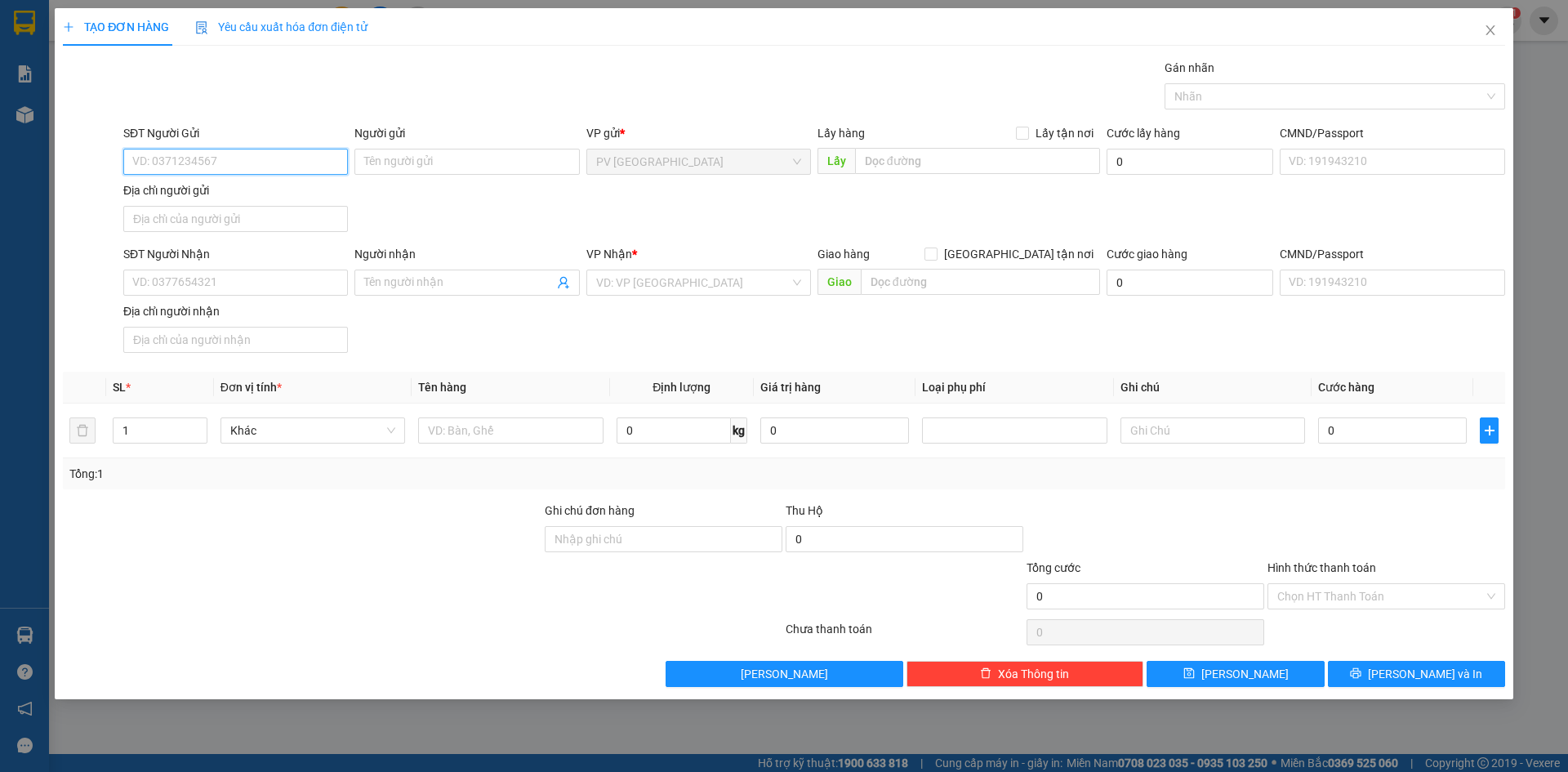
click at [269, 162] on input "SĐT Người Gửi" at bounding box center [235, 162] width 224 height 26
type input "0839278279"
click at [418, 162] on input "Người gửi" at bounding box center [466, 162] width 224 height 26
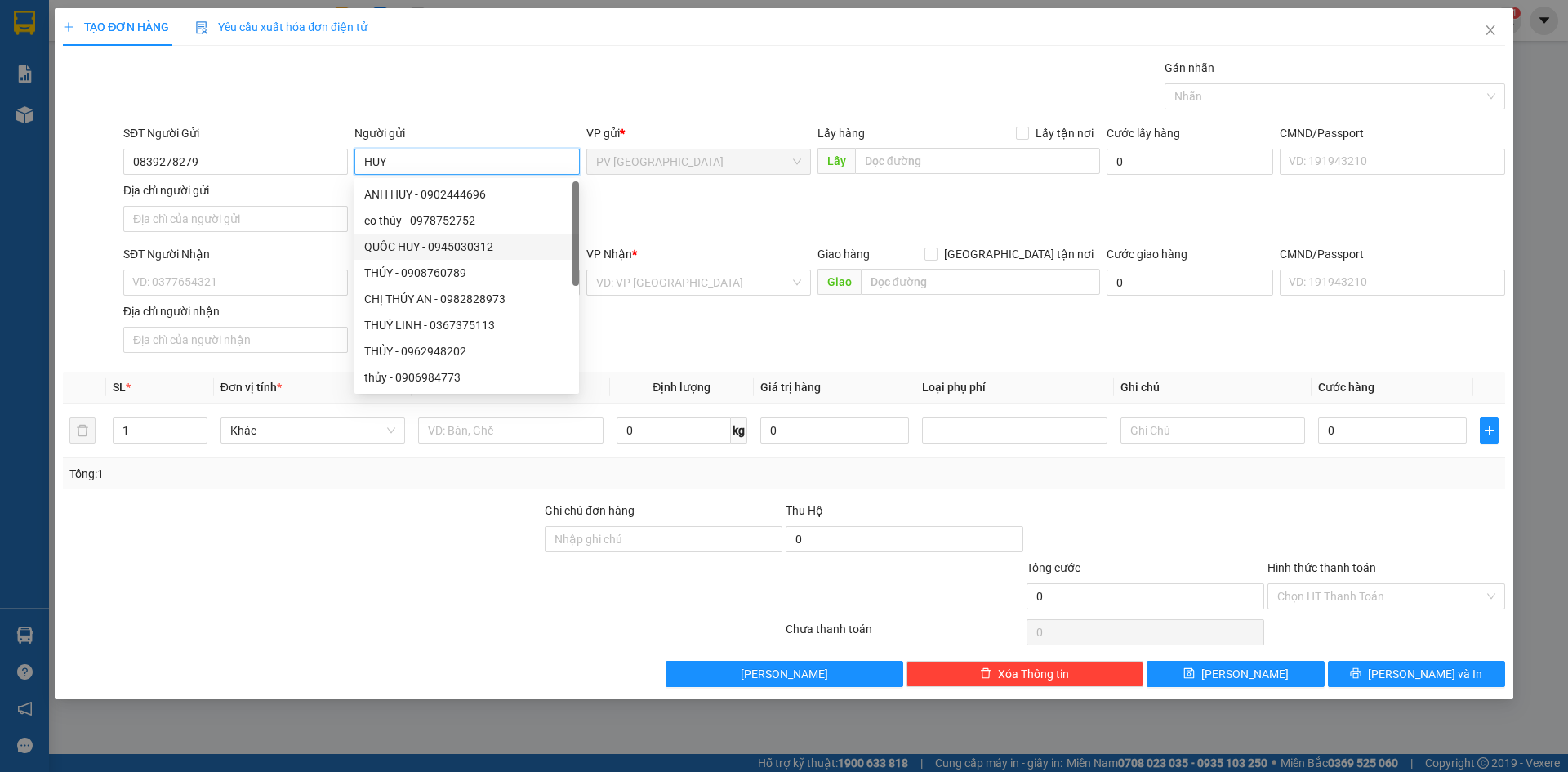
type input "HUY"
click at [695, 211] on div "SĐT Người Gửi 0839278279 Người gửi HUY VP gửi * PV Hòa Thành Lấy hàng Lấy tận n…" at bounding box center [815, 181] width 1388 height 114
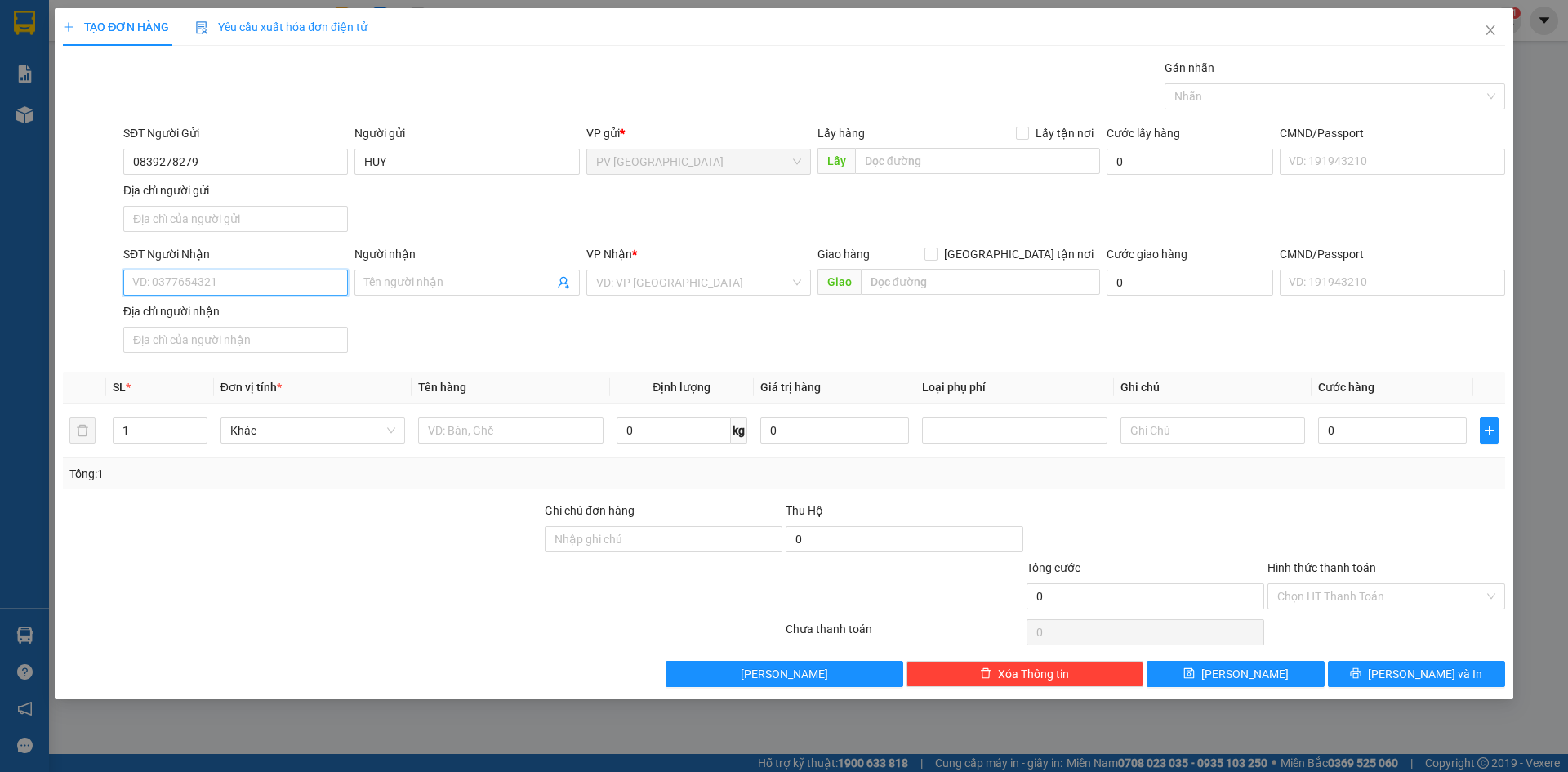
click at [233, 281] on input "SĐT Người Nhận" at bounding box center [235, 283] width 224 height 26
type input "0906375959"
click at [375, 286] on input "Người nhận" at bounding box center [459, 282] width 189 height 18
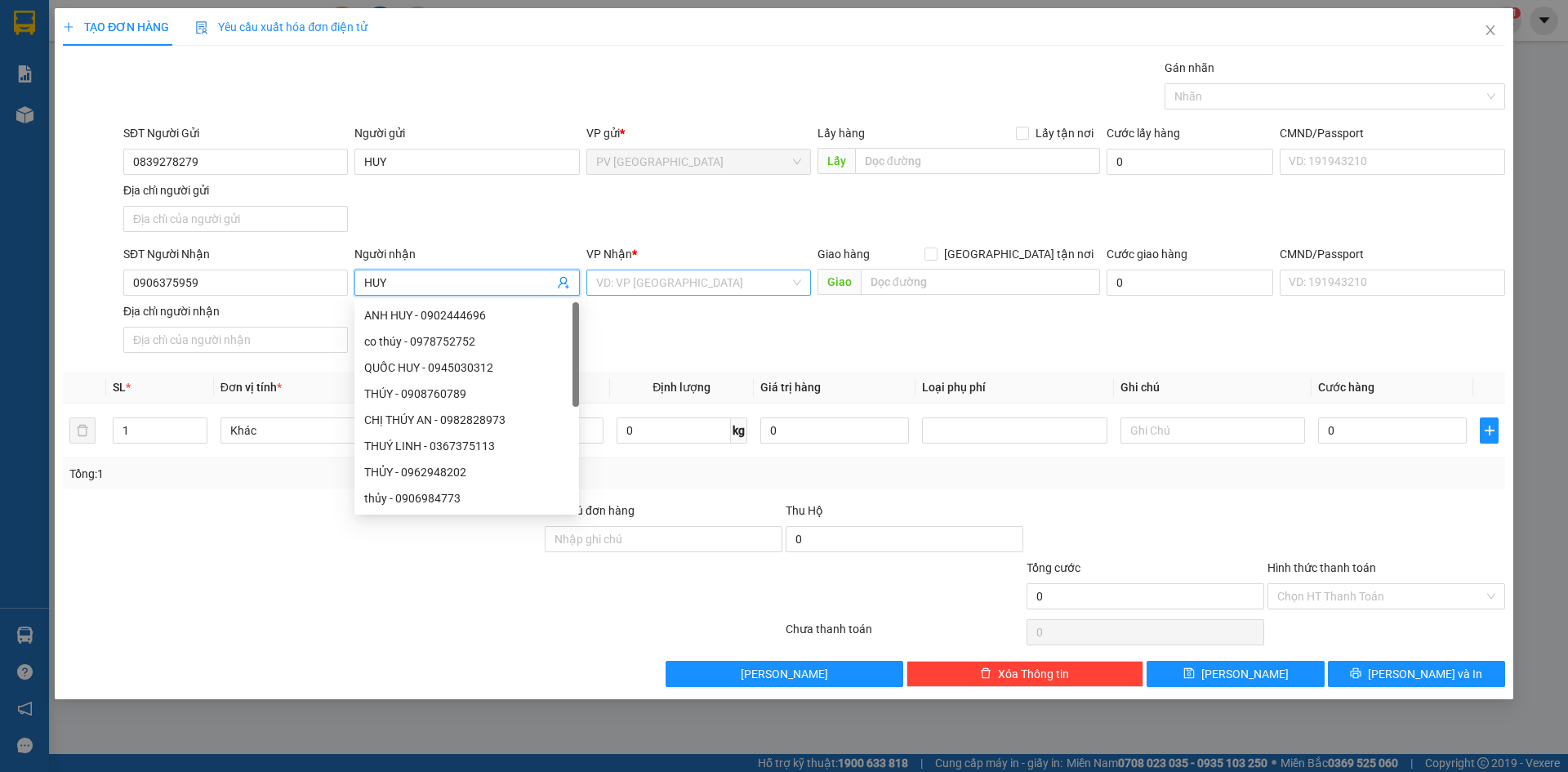
type input "HUY"
click at [671, 288] on input "search" at bounding box center [692, 283] width 193 height 25
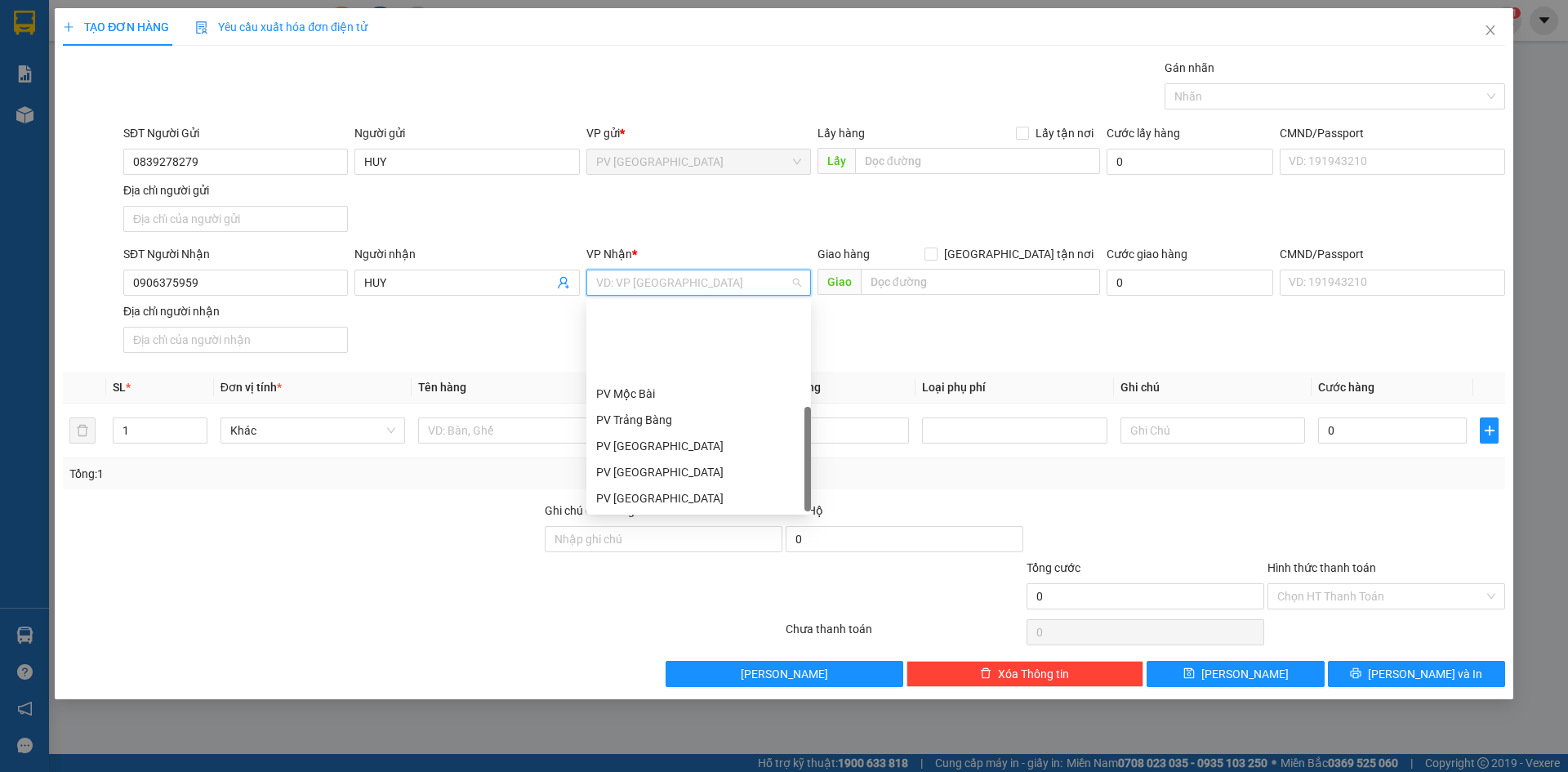
click at [618, 594] on div "PV Q10" at bounding box center [699, 603] width 205 height 18
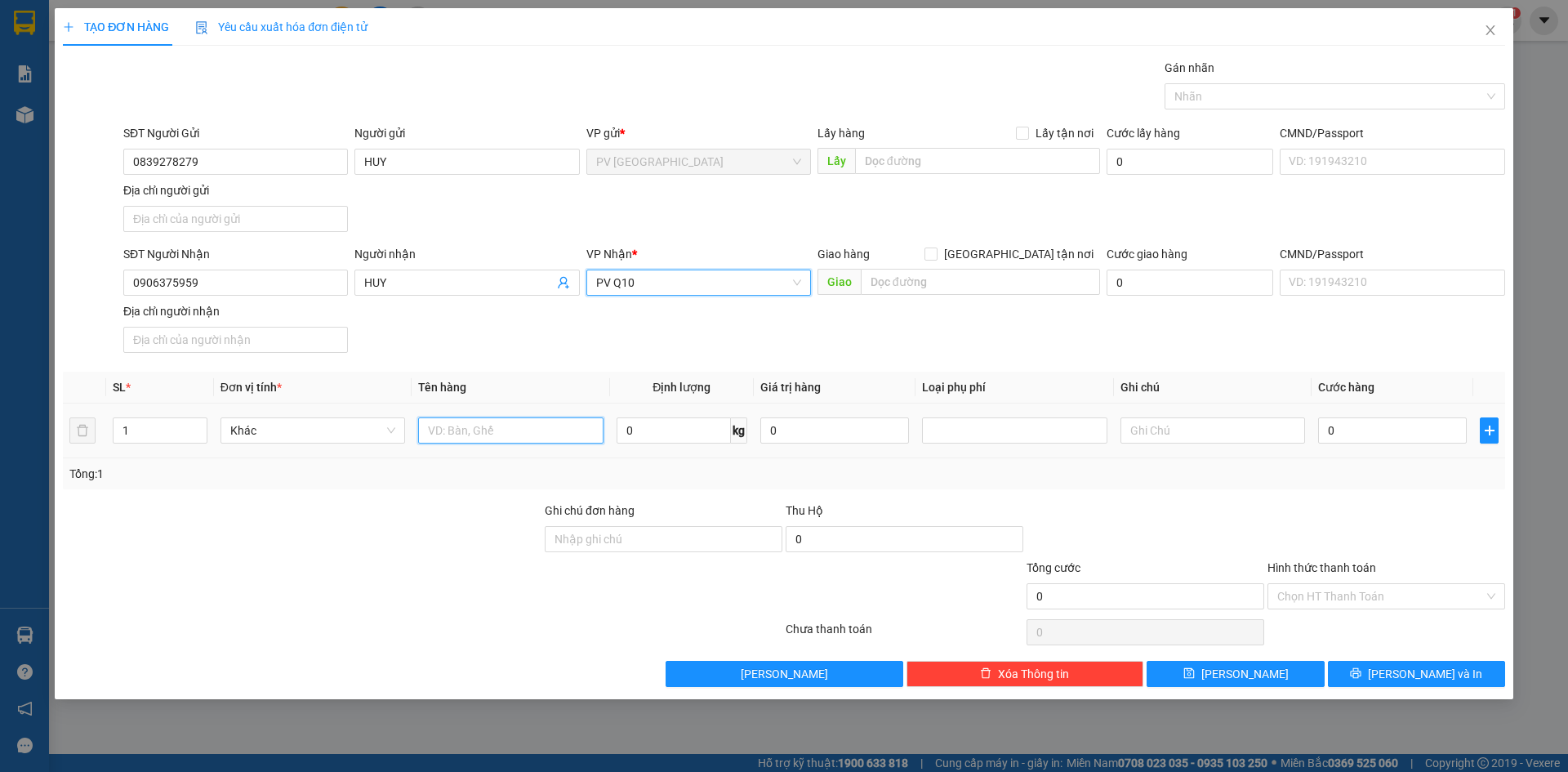
click at [510, 428] on input "text" at bounding box center [510, 431] width 185 height 26
type input "HỘP ĐỒNG HỒ"
click at [1150, 443] on input "text" at bounding box center [1212, 431] width 185 height 26
type input "KHÔNG BAO HƯ HỎNG"
click at [1381, 438] on input "0" at bounding box center [1392, 431] width 149 height 26
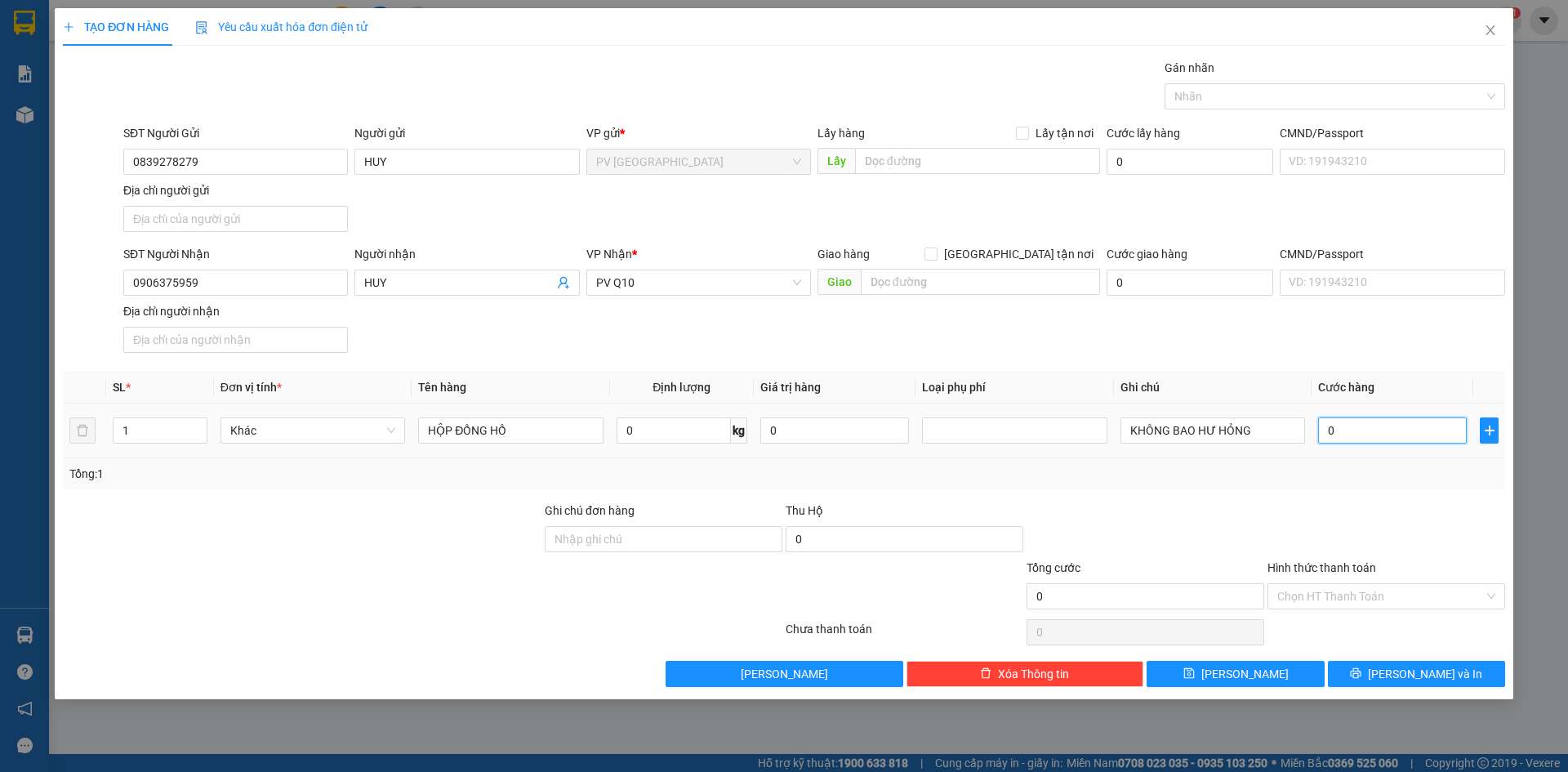
type input "3"
type input "30"
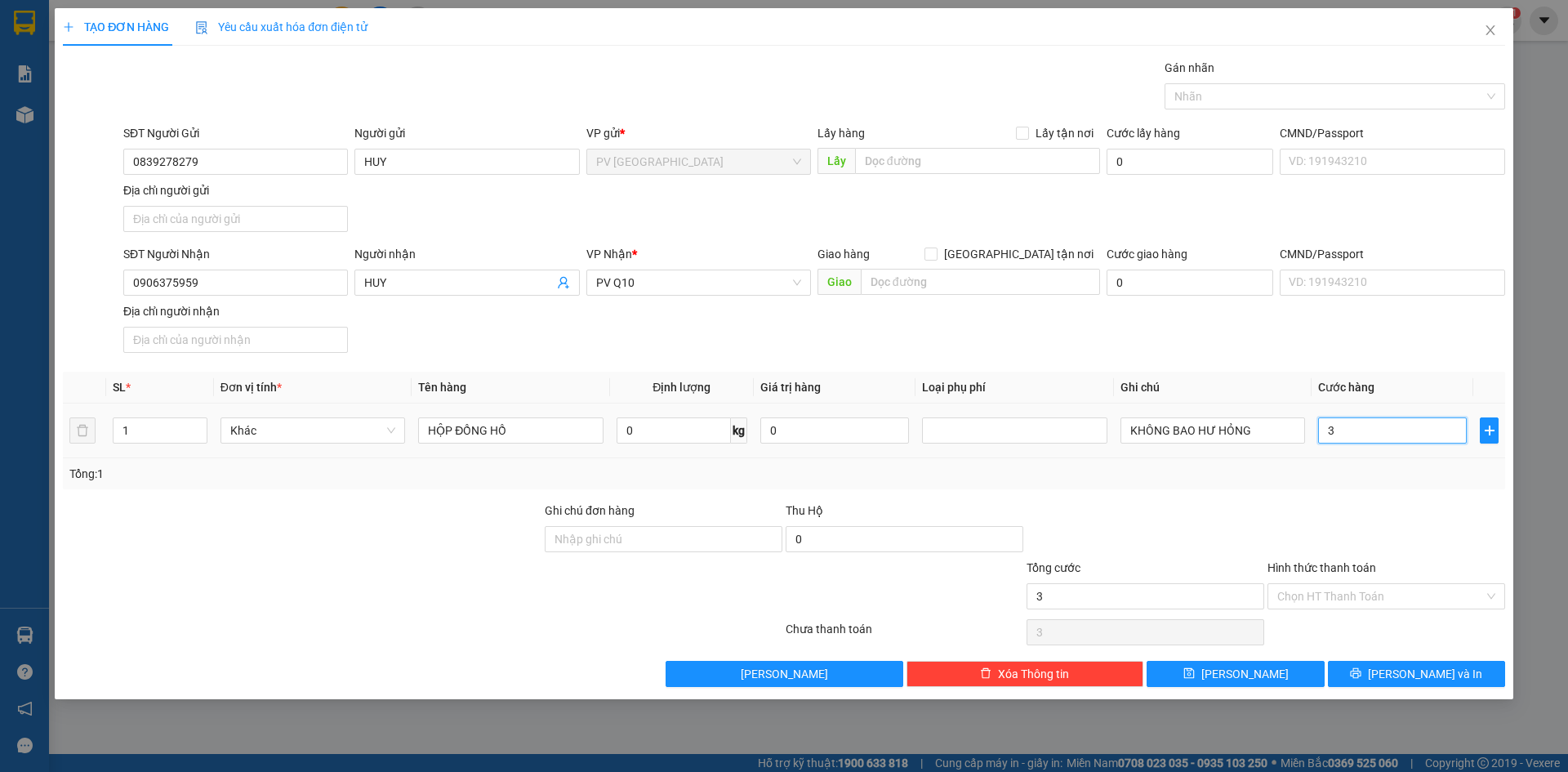
type input "30"
type input "30.000"
click at [1361, 589] on input "Hình thức thanh toán" at bounding box center [1380, 597] width 206 height 25
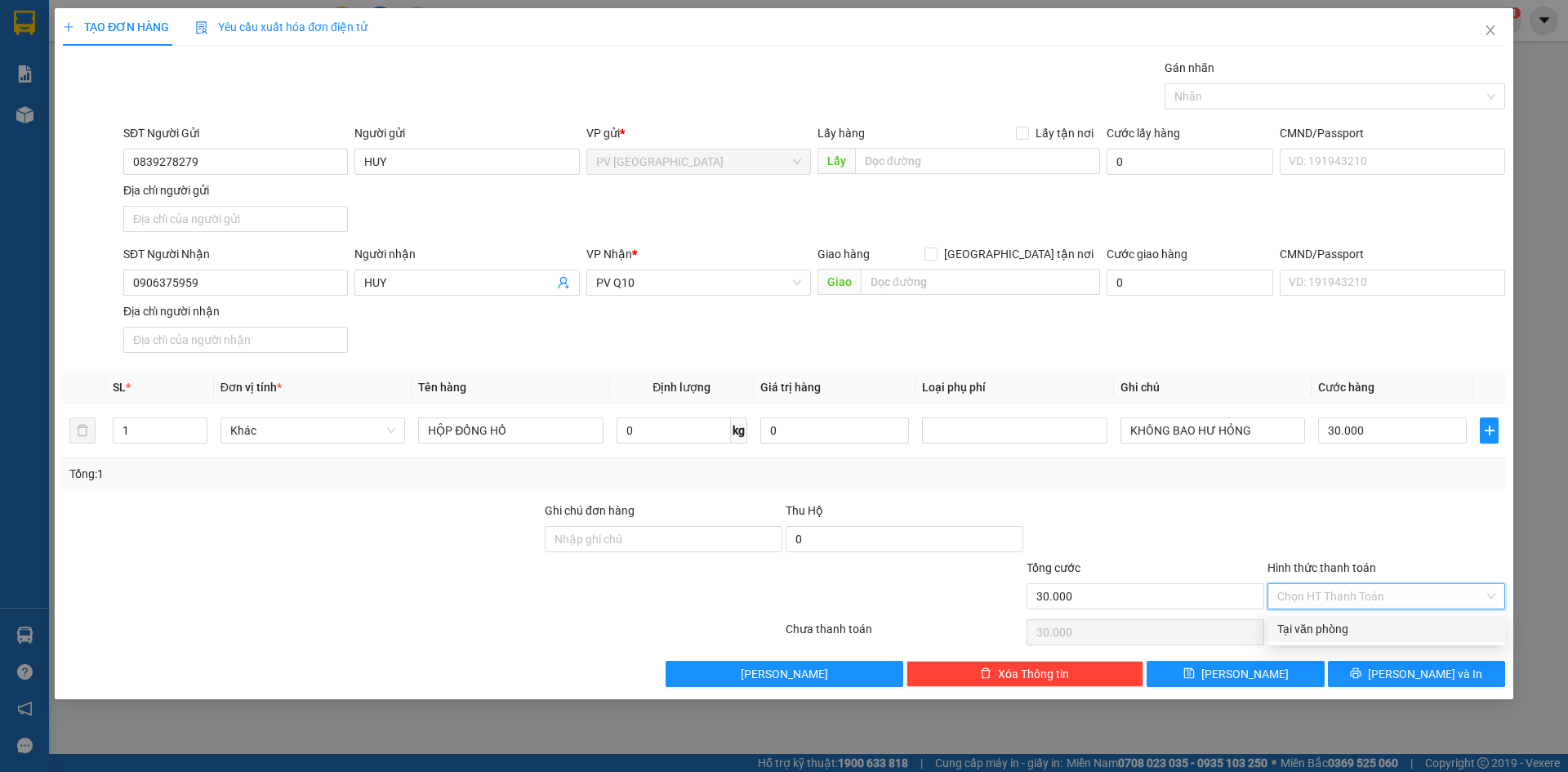
click at [1341, 626] on div "Tại văn phòng" at bounding box center [1386, 628] width 218 height 18
type input "0"
click at [1282, 677] on button "[PERSON_NAME]" at bounding box center [1235, 674] width 177 height 26
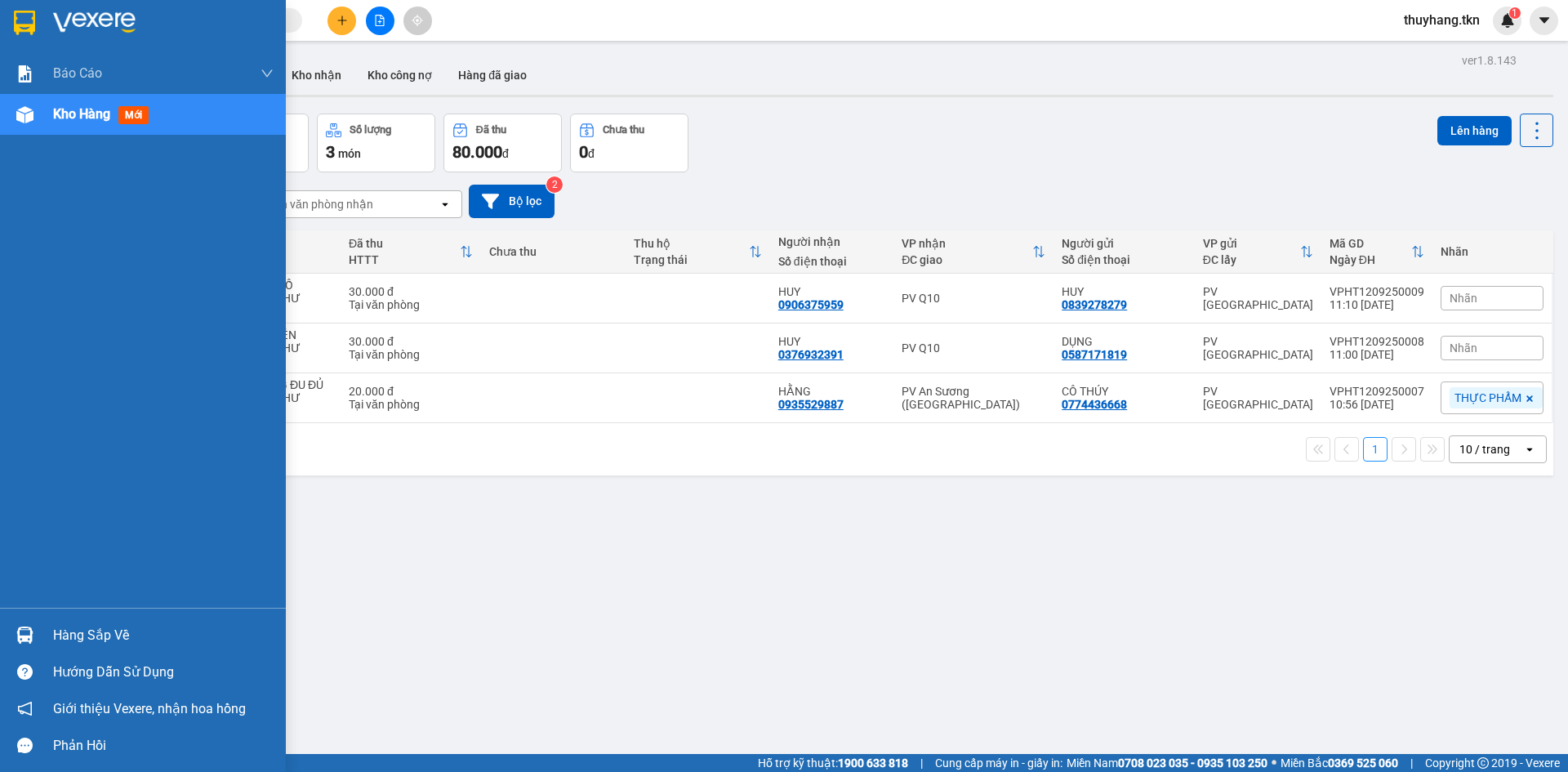
click at [29, 630] on img at bounding box center [25, 635] width 17 height 17
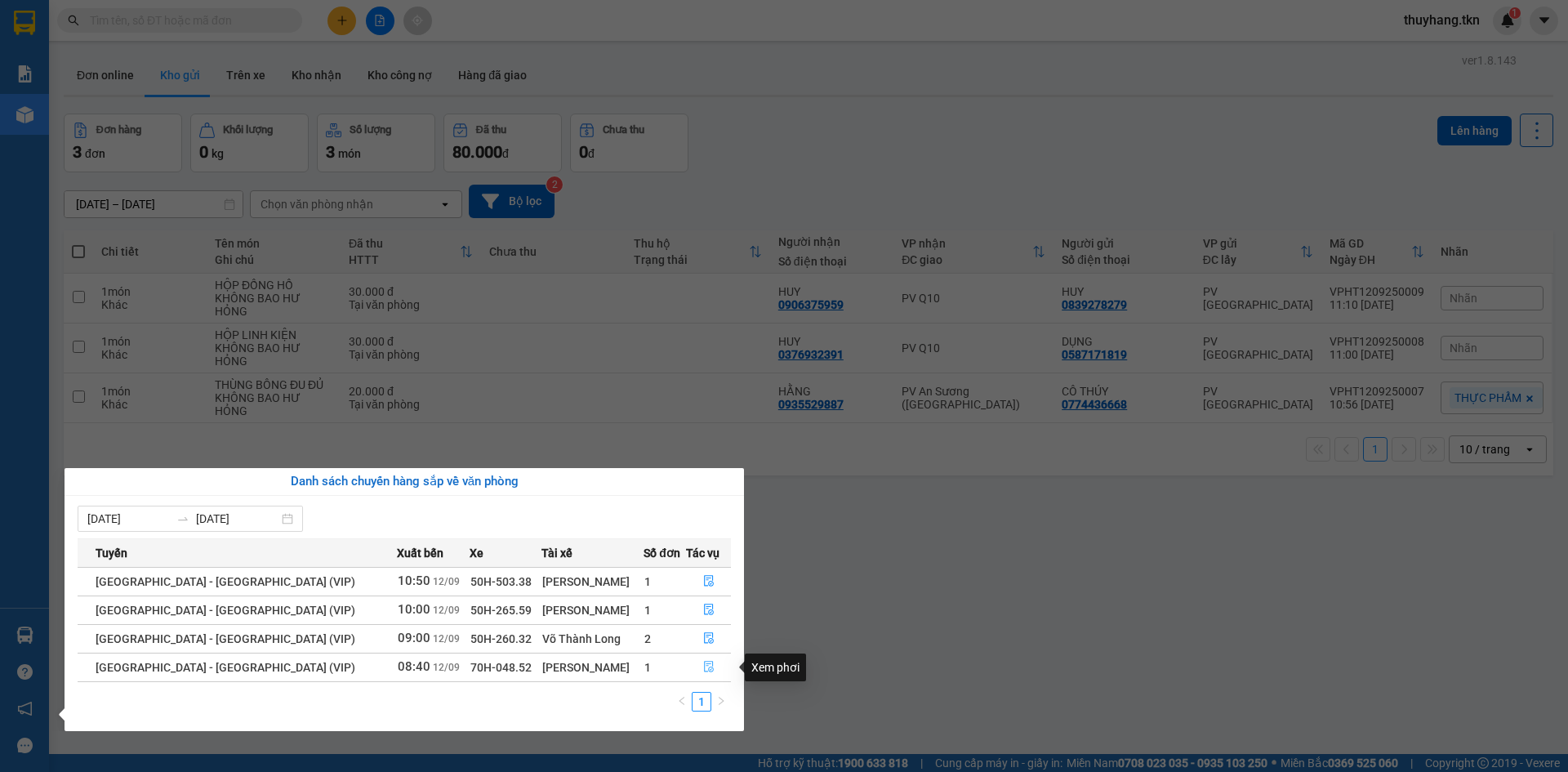
click at [703, 665] on icon "file-done" at bounding box center [708, 666] width 11 height 11
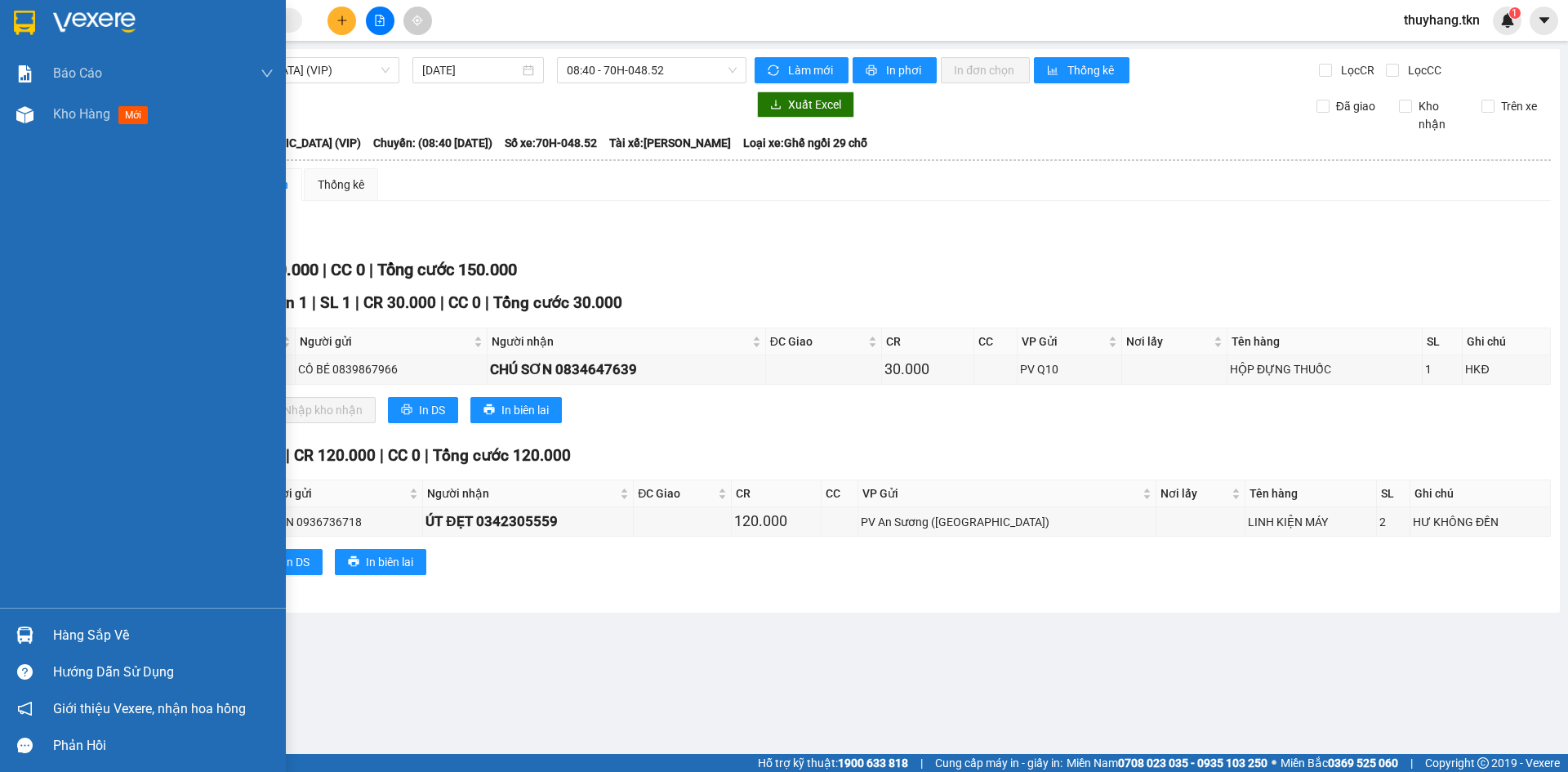
click at [44, 634] on div "Hàng sắp về" at bounding box center [143, 635] width 286 height 37
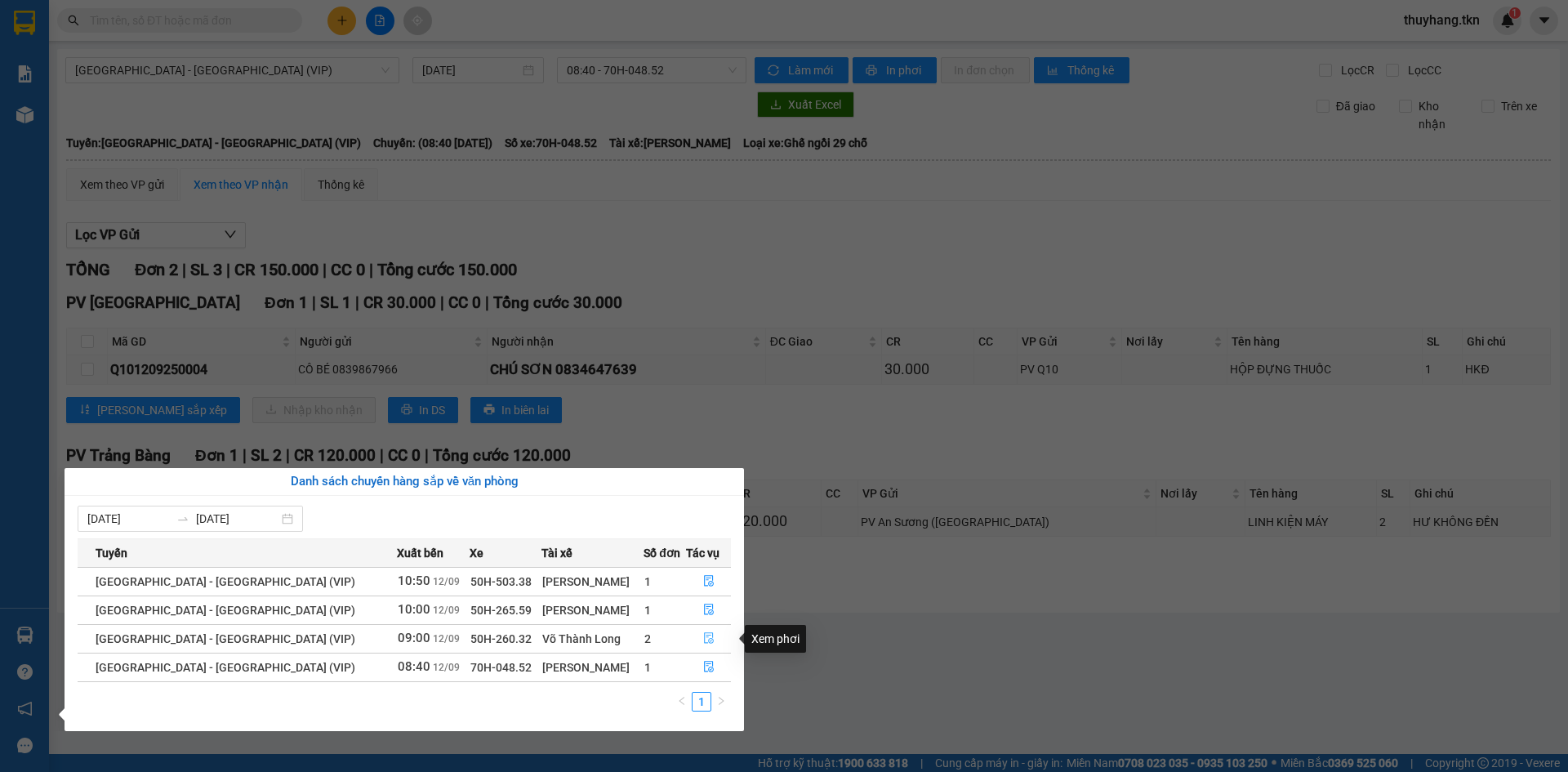
click at [695, 637] on button "button" at bounding box center [708, 639] width 43 height 26
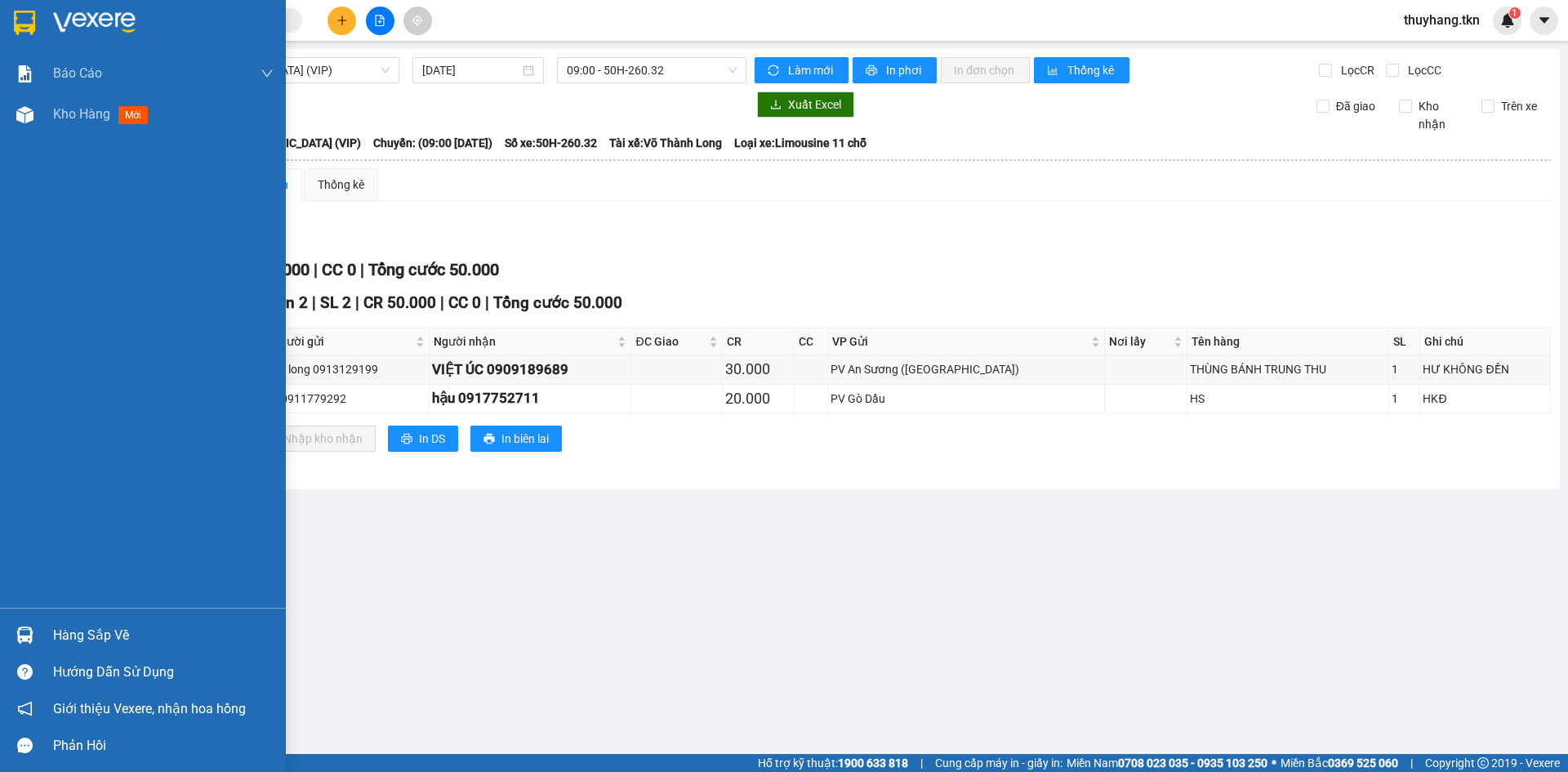
click at [35, 634] on div at bounding box center [24, 634] width 28 height 28
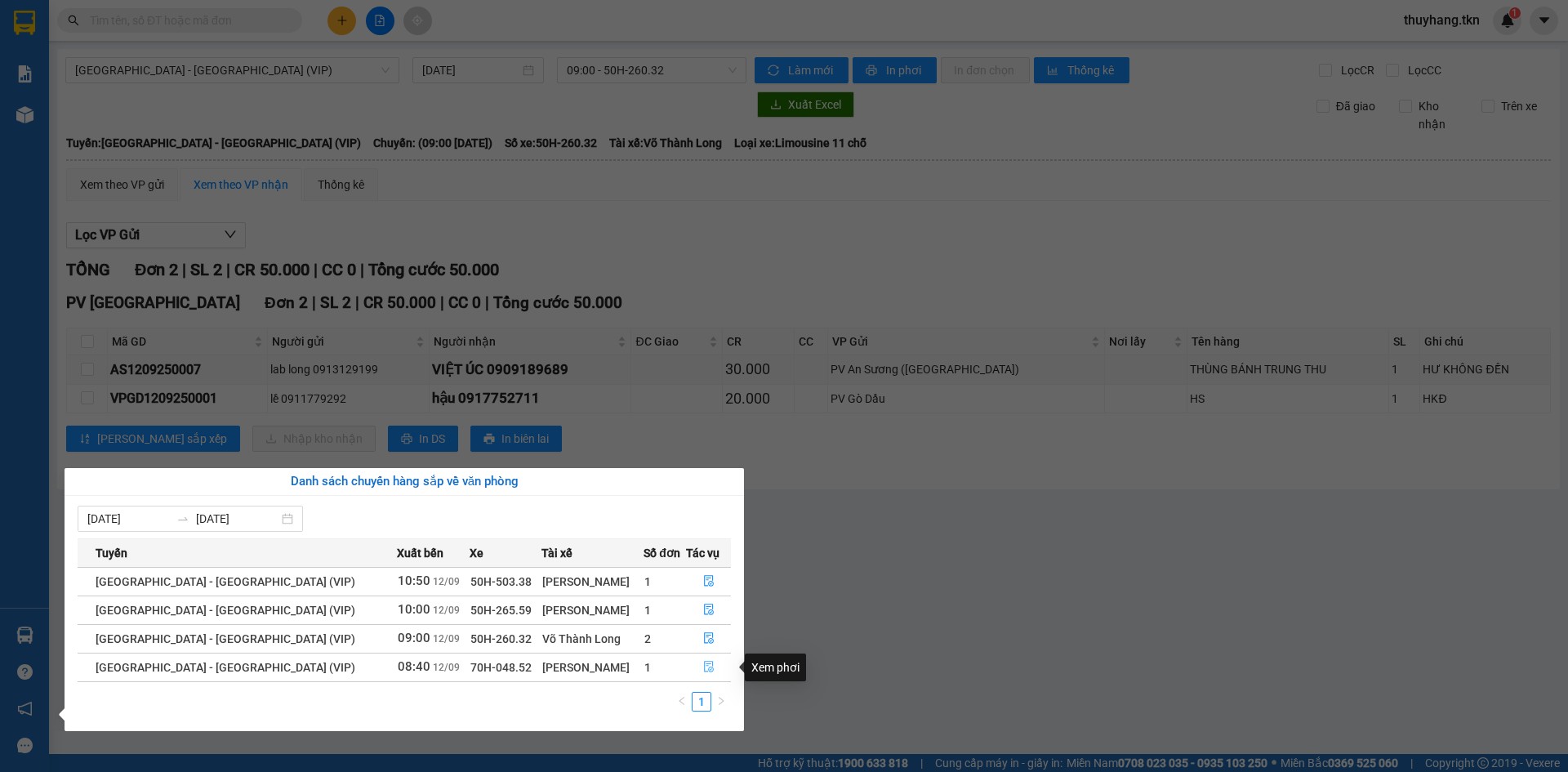
click at [706, 671] on icon "file-done" at bounding box center [708, 666] width 11 height 11
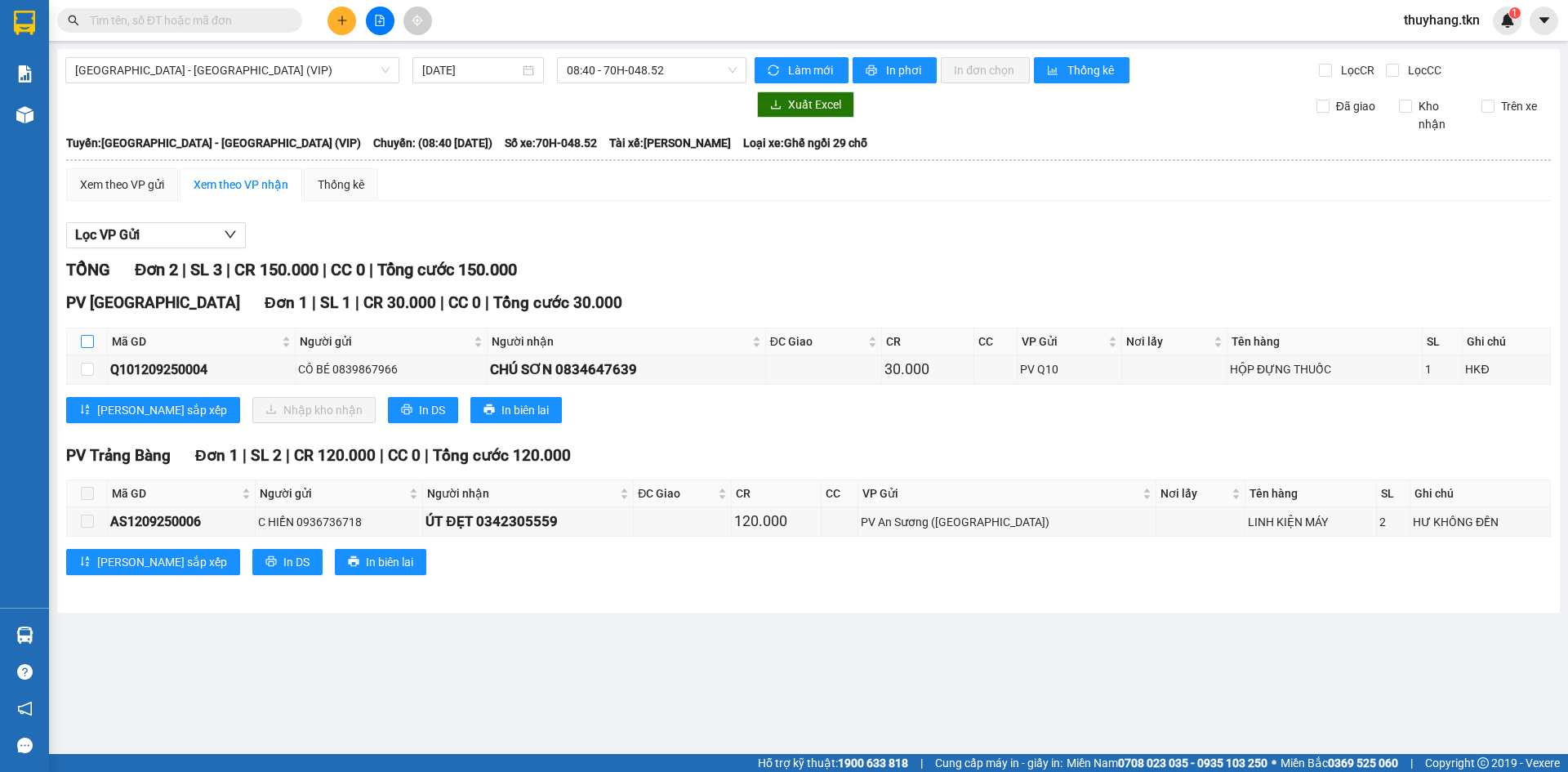
click at [90, 341] on input "checkbox" at bounding box center [87, 341] width 13 height 13
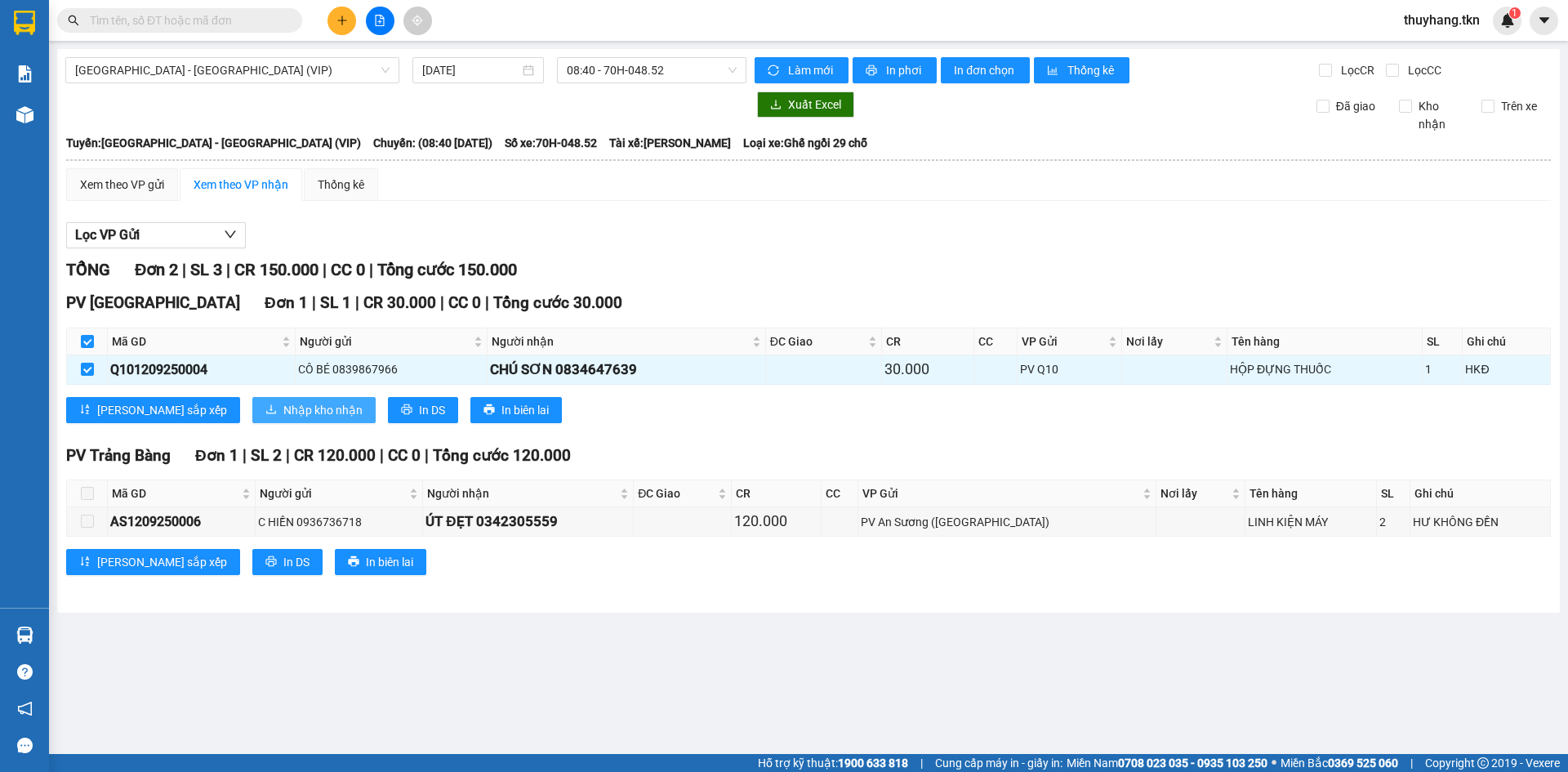
click at [284, 419] on span "Nhập kho nhận" at bounding box center [323, 410] width 79 height 18
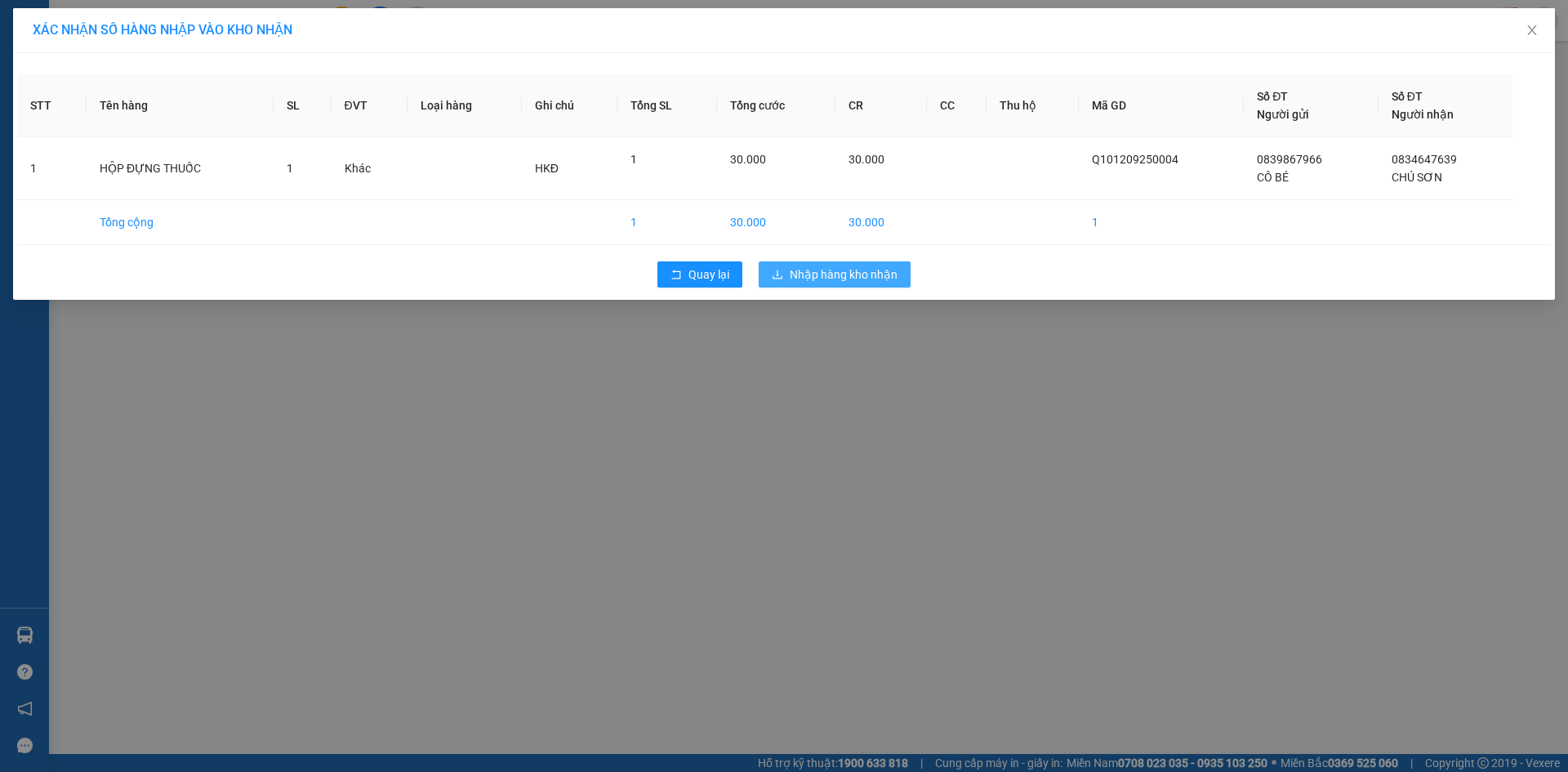
click at [808, 263] on button "Nhập hàng kho nhận" at bounding box center [834, 274] width 152 height 26
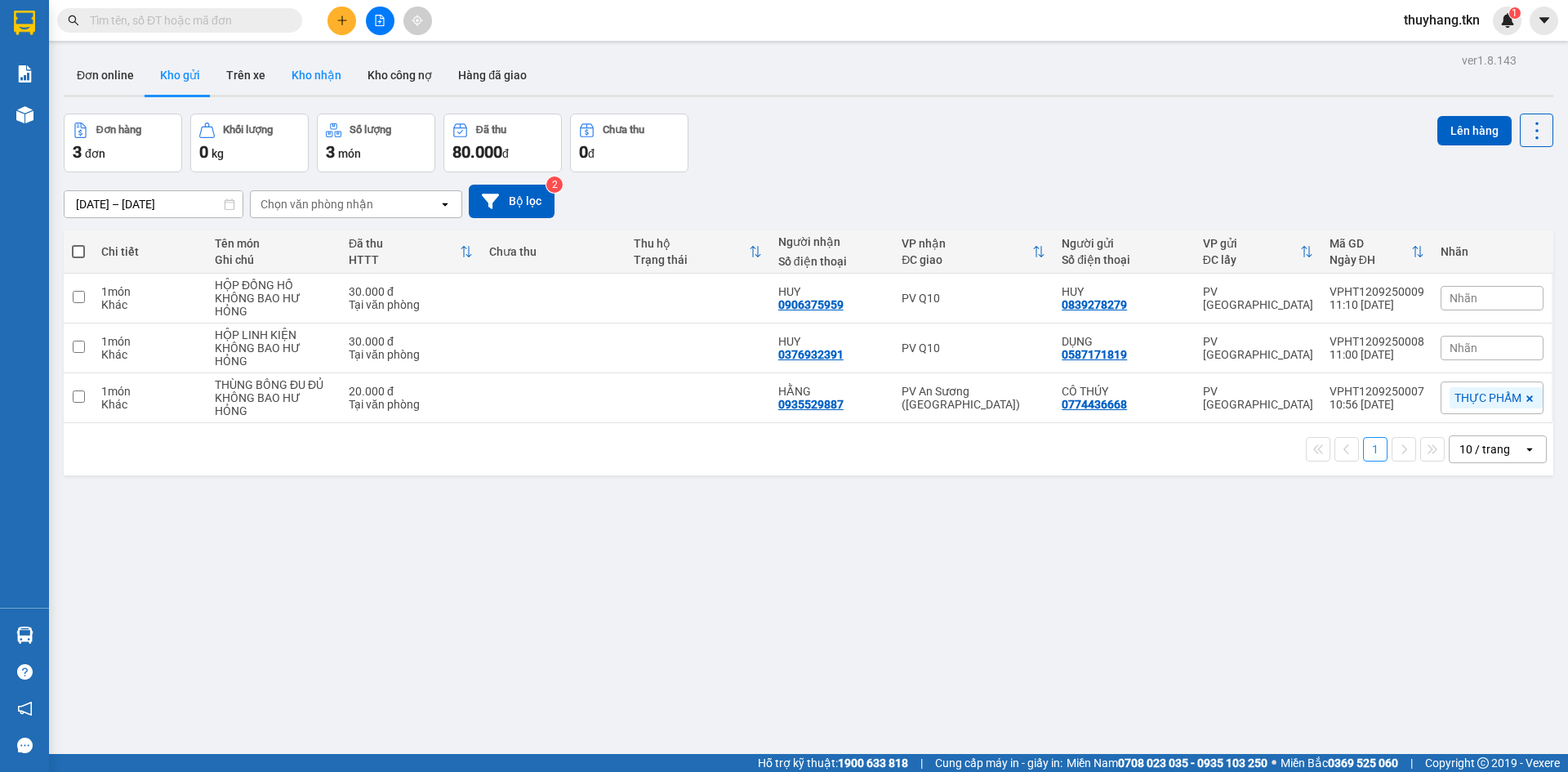
click at [288, 77] on button "Kho nhận" at bounding box center [316, 76] width 76 height 40
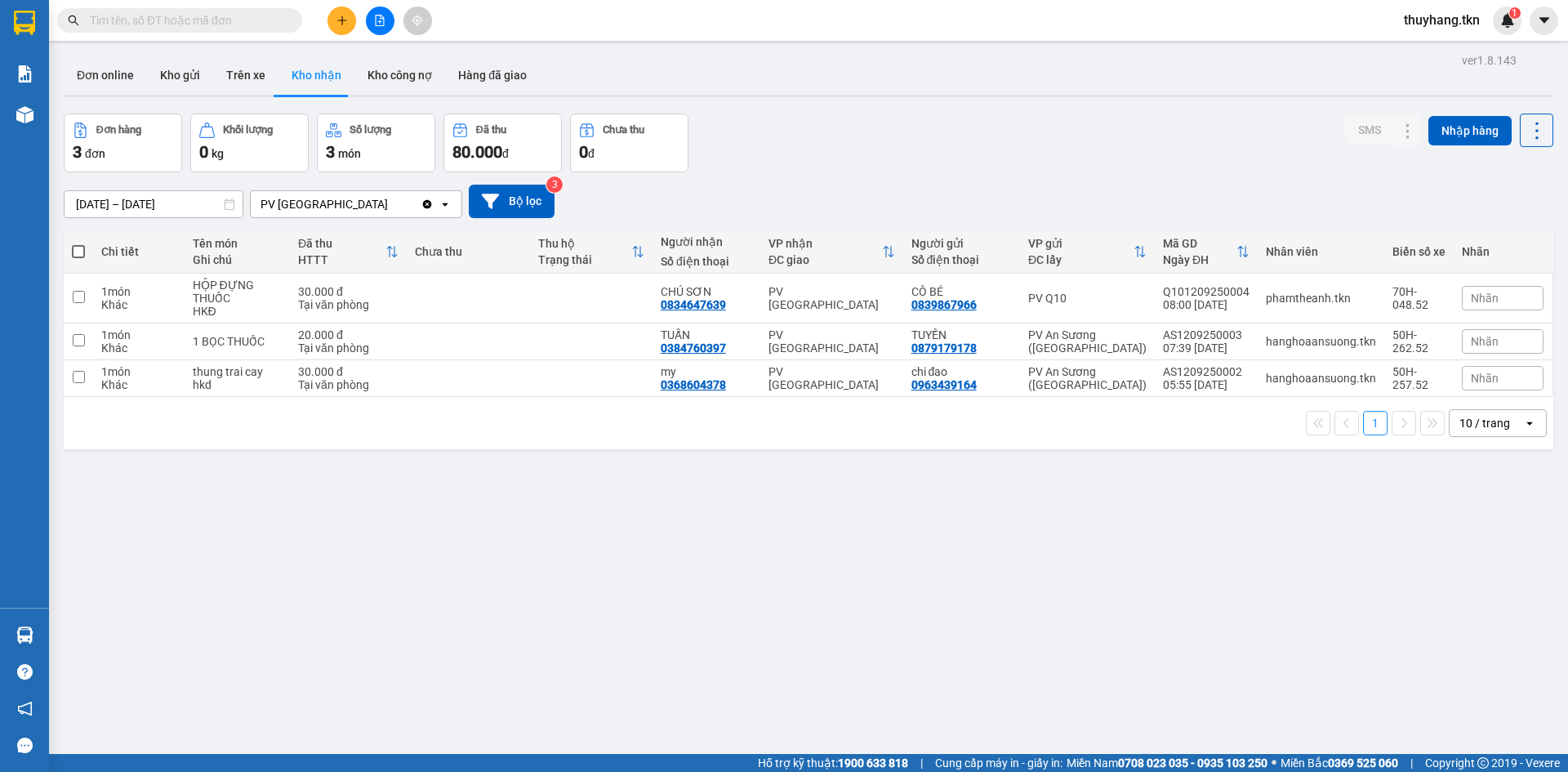
click at [661, 534] on div "ver 1.8.143 Đơn online Kho gửi Trên xe Kho nhận Kho công nợ Hàng đã giao Đơn hà…" at bounding box center [808, 435] width 1503 height 772
click at [457, 301] on td at bounding box center [467, 298] width 123 height 50
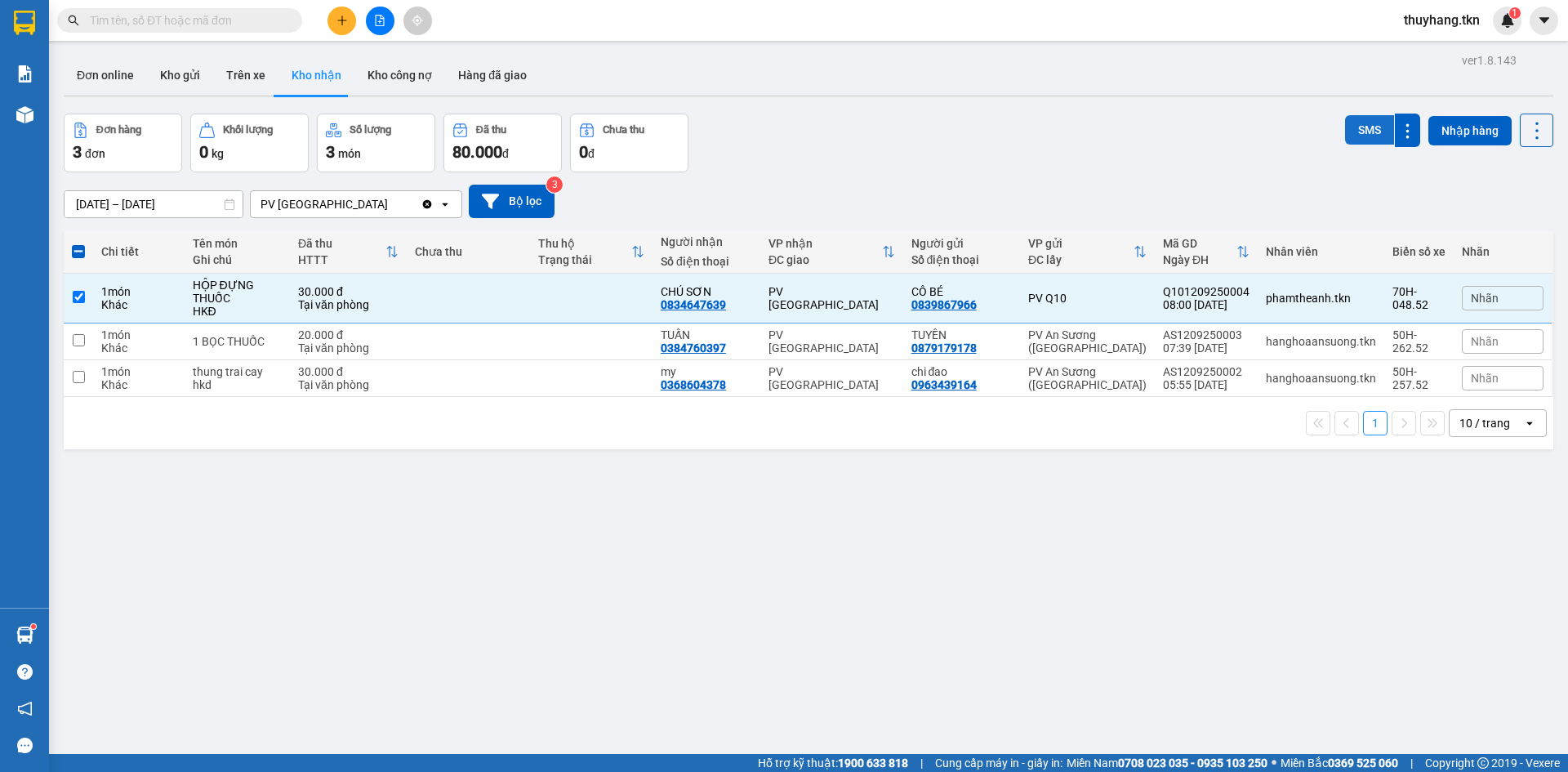
click at [1355, 126] on button "SMS" at bounding box center [1369, 130] width 49 height 29
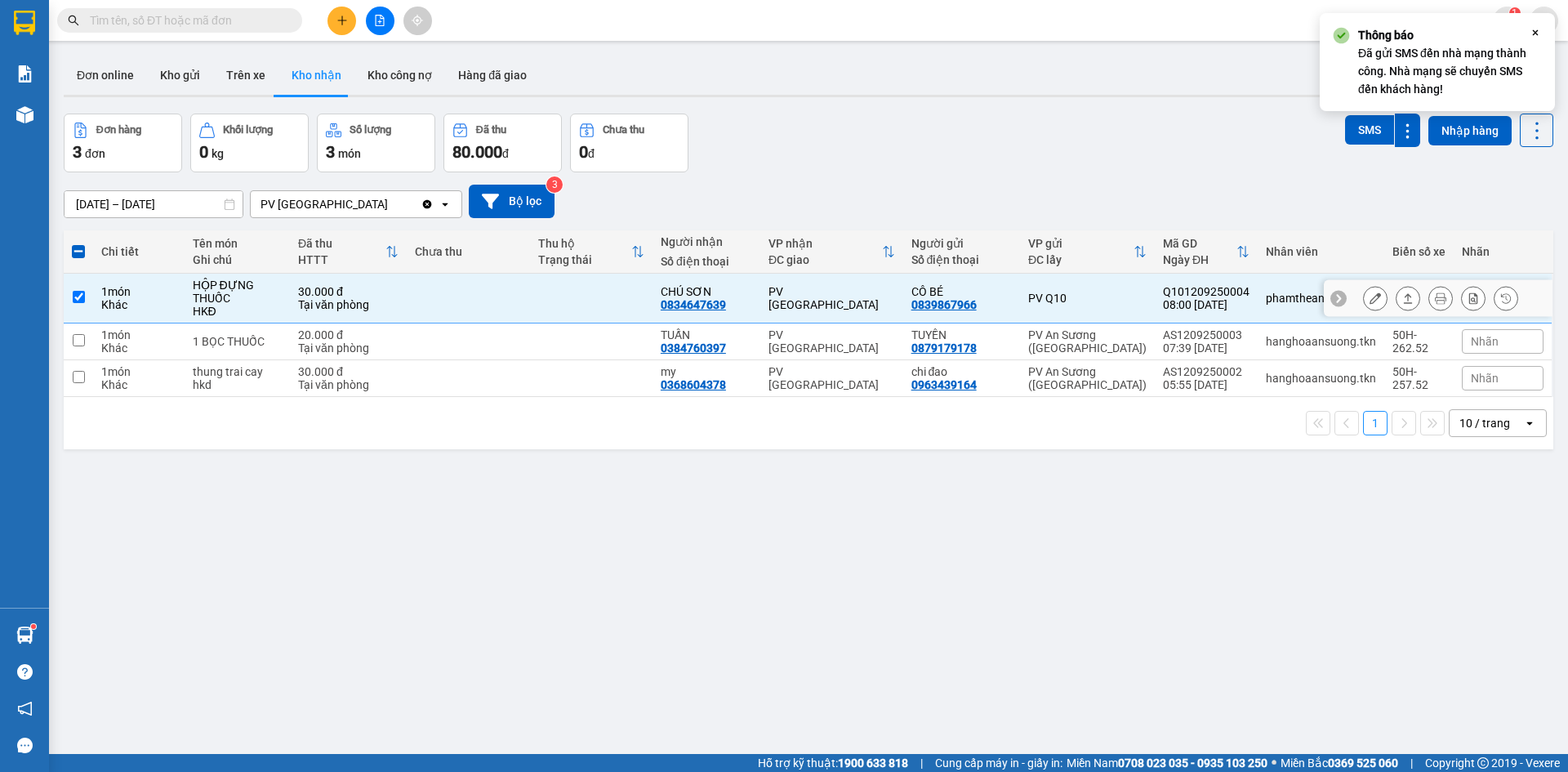
drag, startPoint x: 601, startPoint y: 289, endPoint x: 623, endPoint y: 172, distance: 119.1
click at [606, 288] on td at bounding box center [591, 298] width 123 height 50
checkbox input "false"
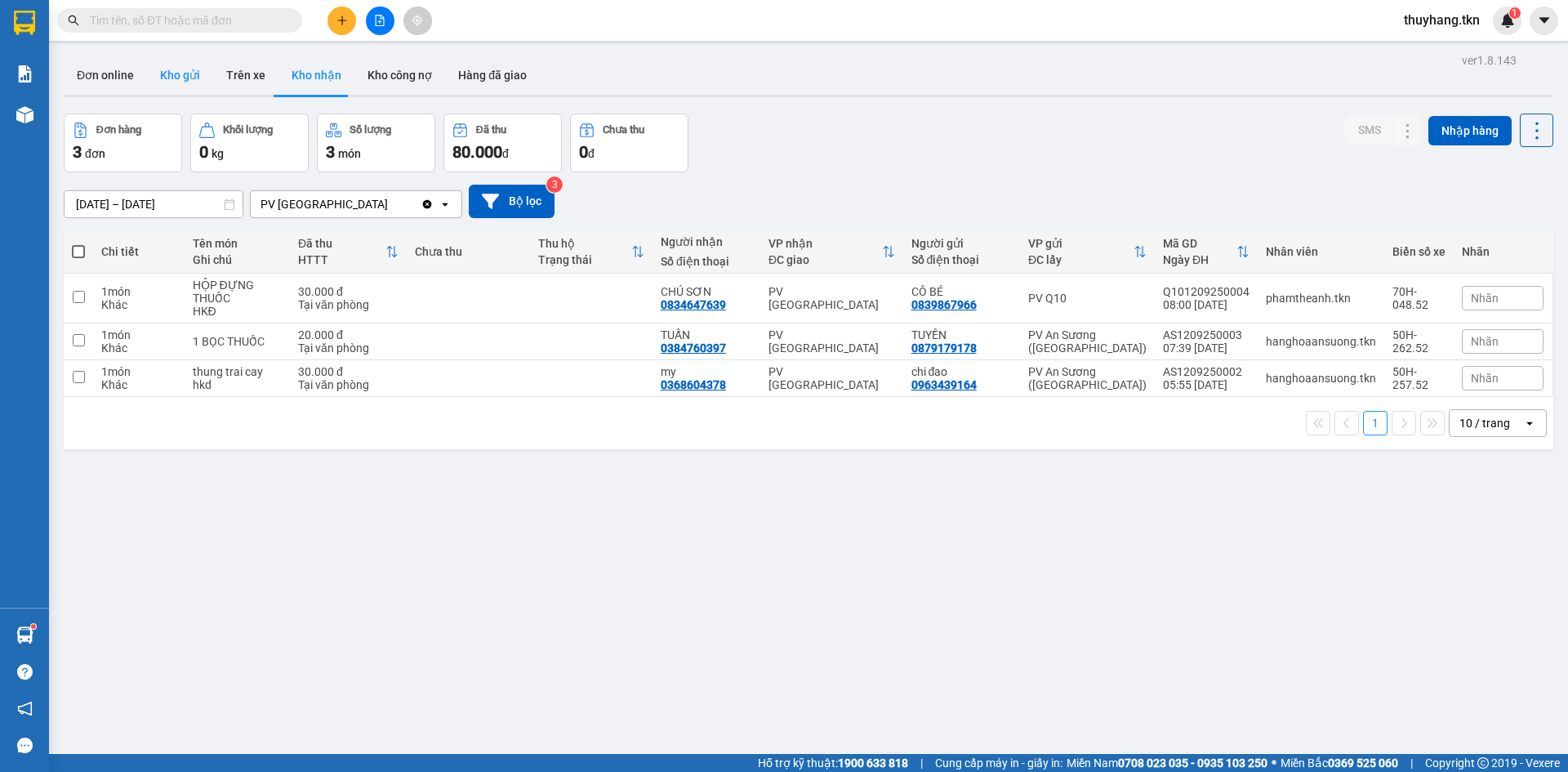
click at [179, 87] on button "Kho gửi" at bounding box center [180, 76] width 66 height 40
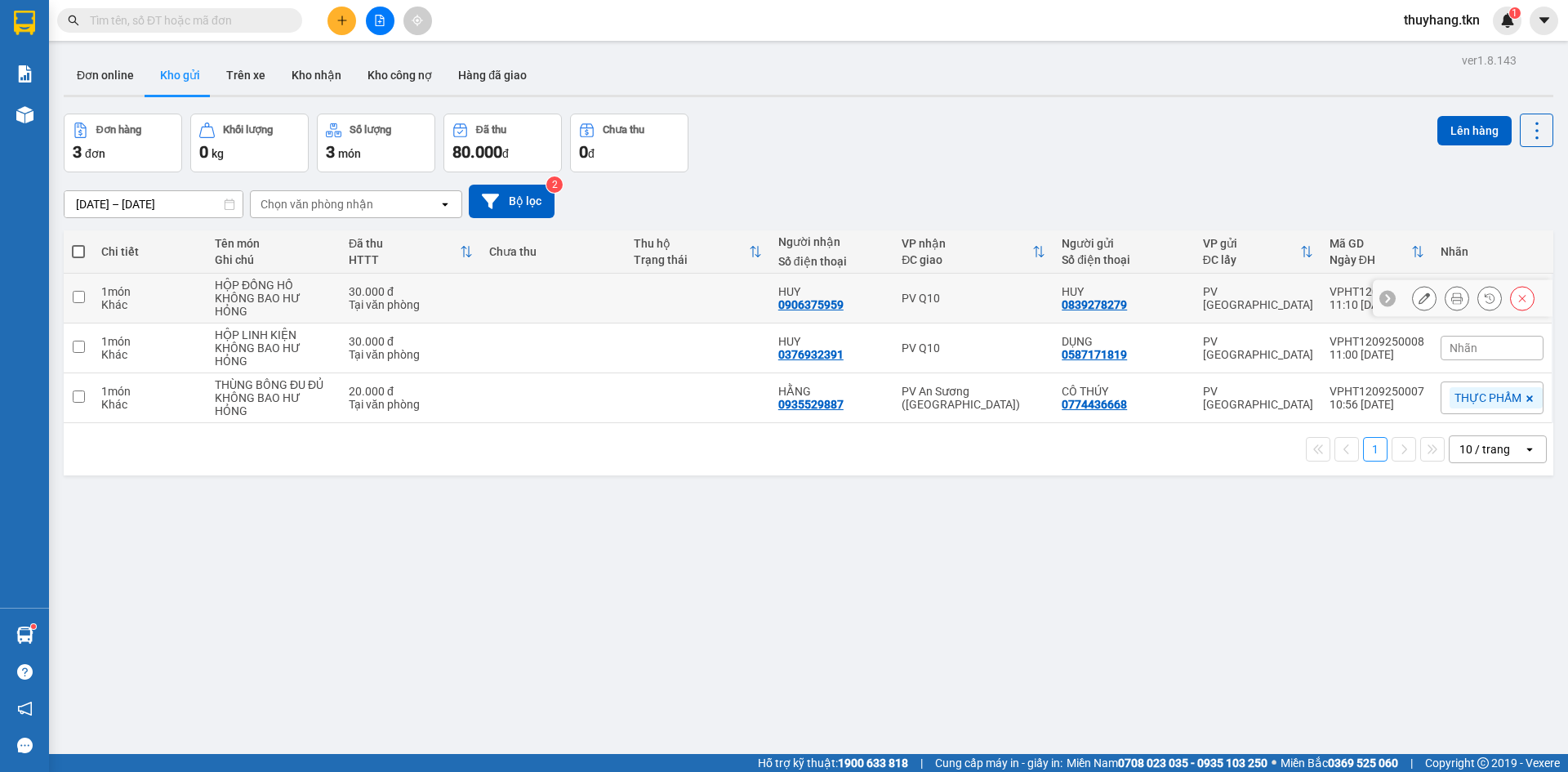
drag, startPoint x: 540, startPoint y: 303, endPoint x: 525, endPoint y: 322, distance: 24.2
click at [540, 304] on td at bounding box center [553, 298] width 144 height 50
checkbox input "true"
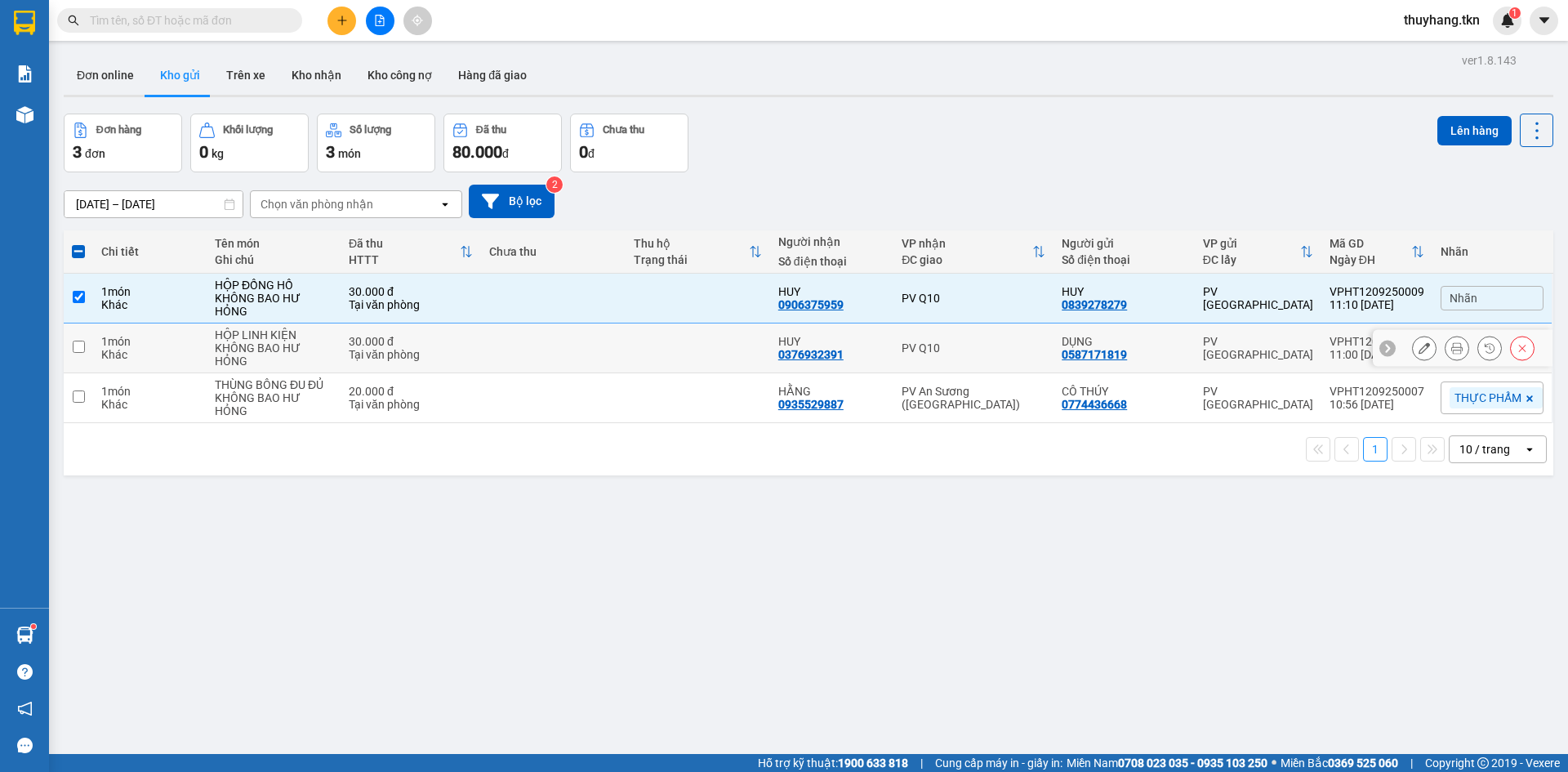
click at [515, 354] on td at bounding box center [553, 348] width 144 height 50
checkbox input "true"
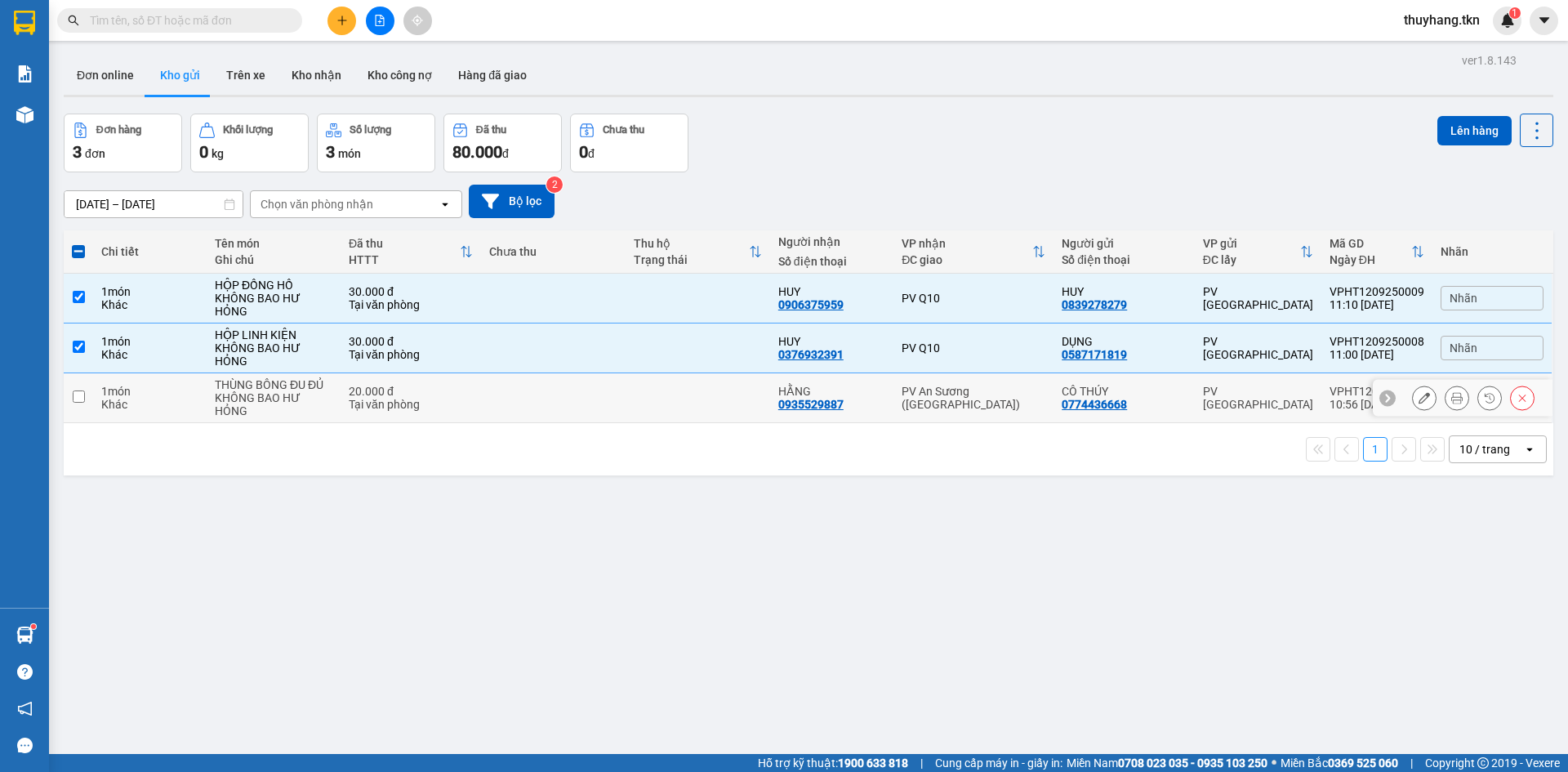
click at [491, 412] on td at bounding box center [553, 398] width 144 height 50
checkbox input "true"
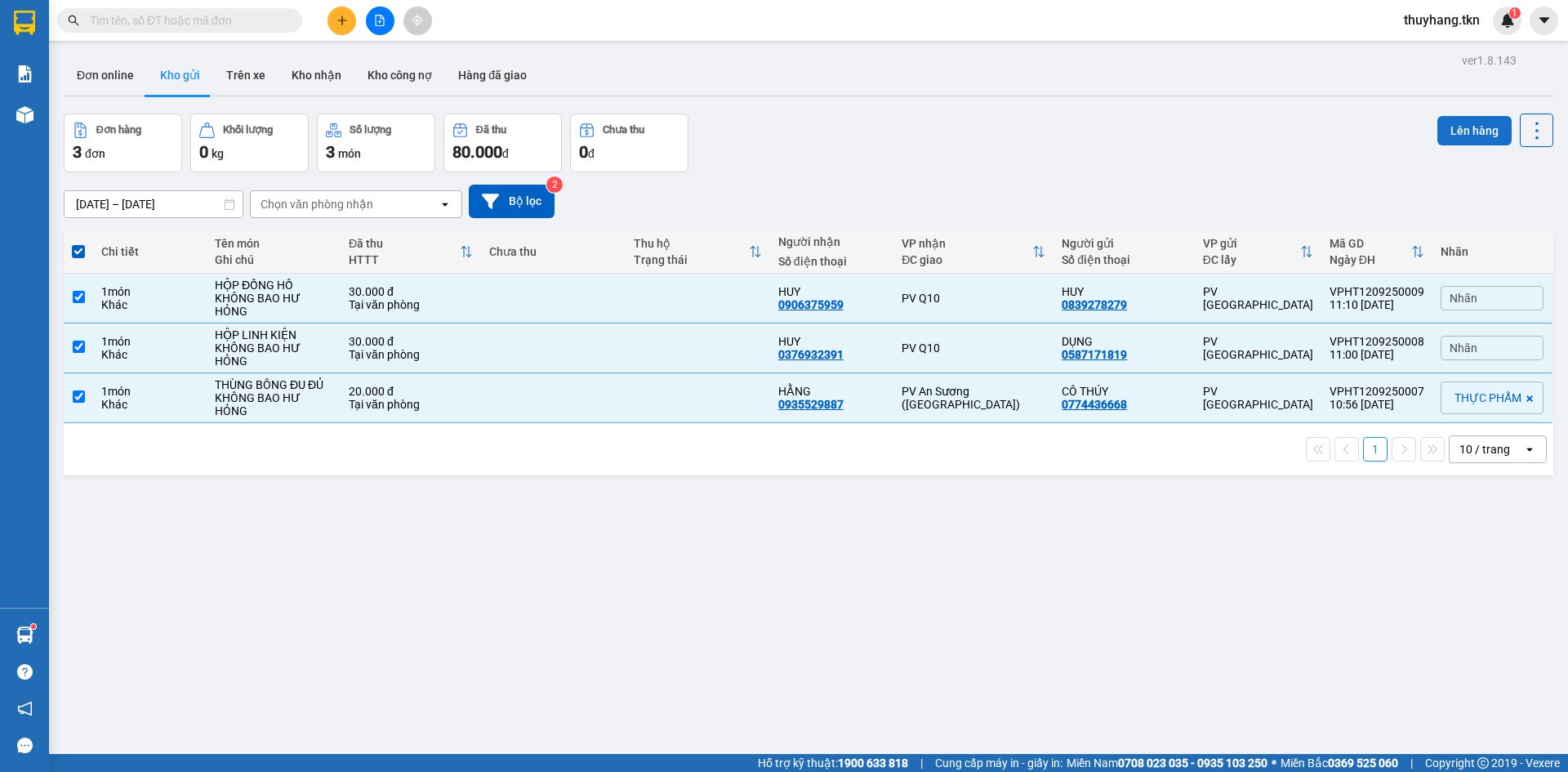
click at [1437, 143] on button "Lên hàng" at bounding box center [1474, 131] width 74 height 29
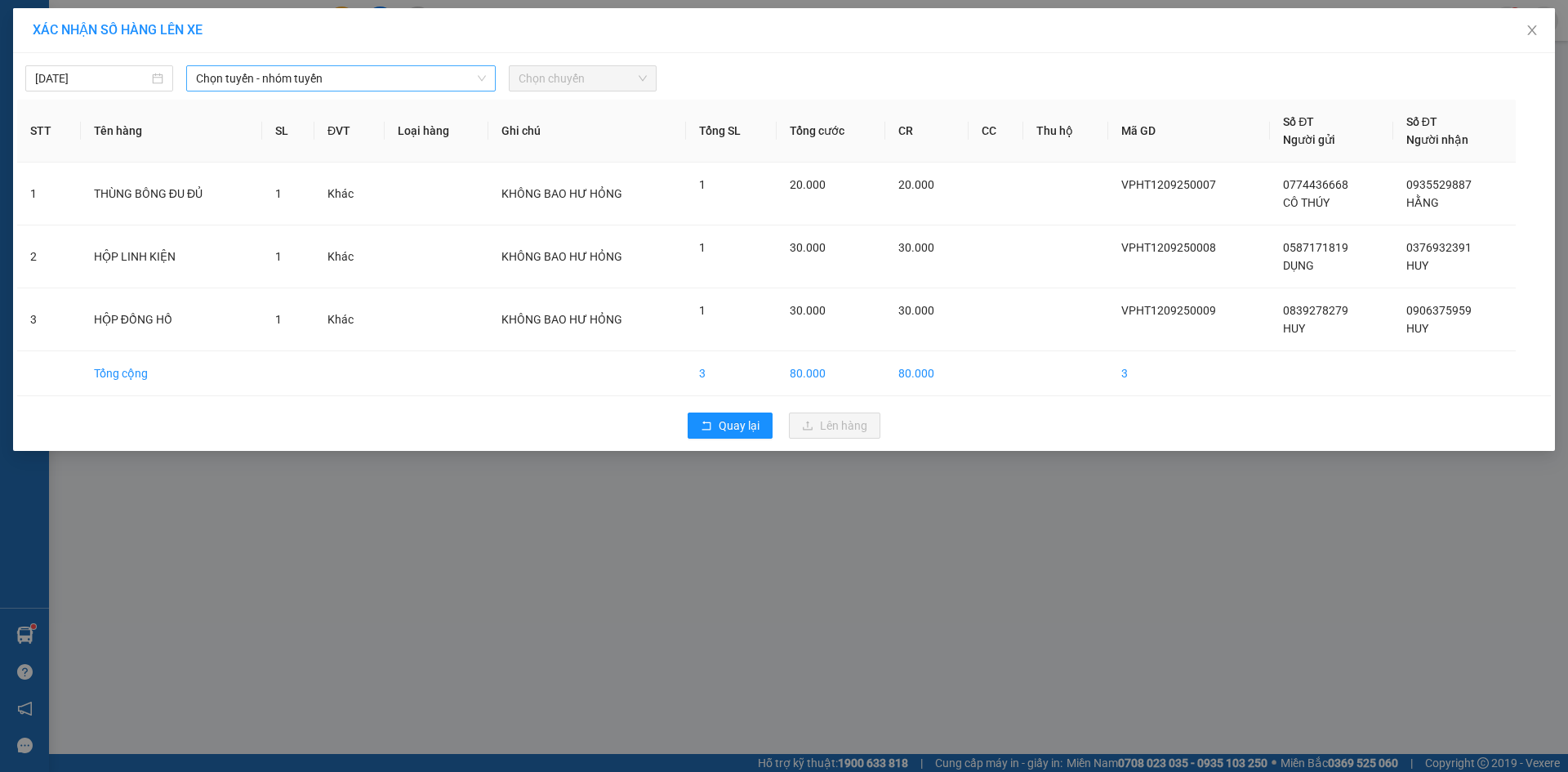
click at [299, 83] on span "Chọn tuyến - nhóm tuyến" at bounding box center [340, 78] width 290 height 25
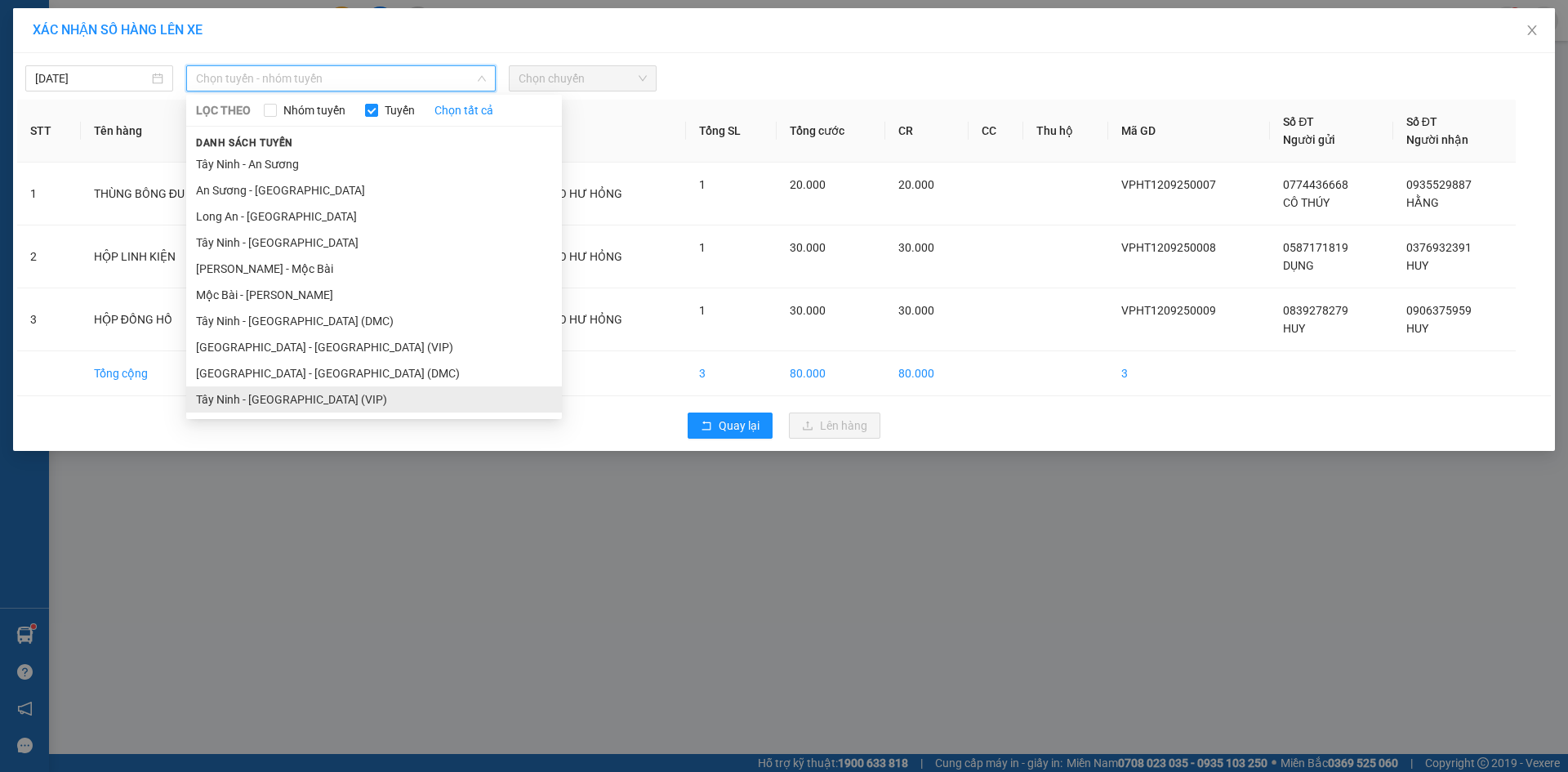
click at [253, 393] on li "Tây Ninh - [GEOGRAPHIC_DATA] (VIP)" at bounding box center [374, 400] width 375 height 26
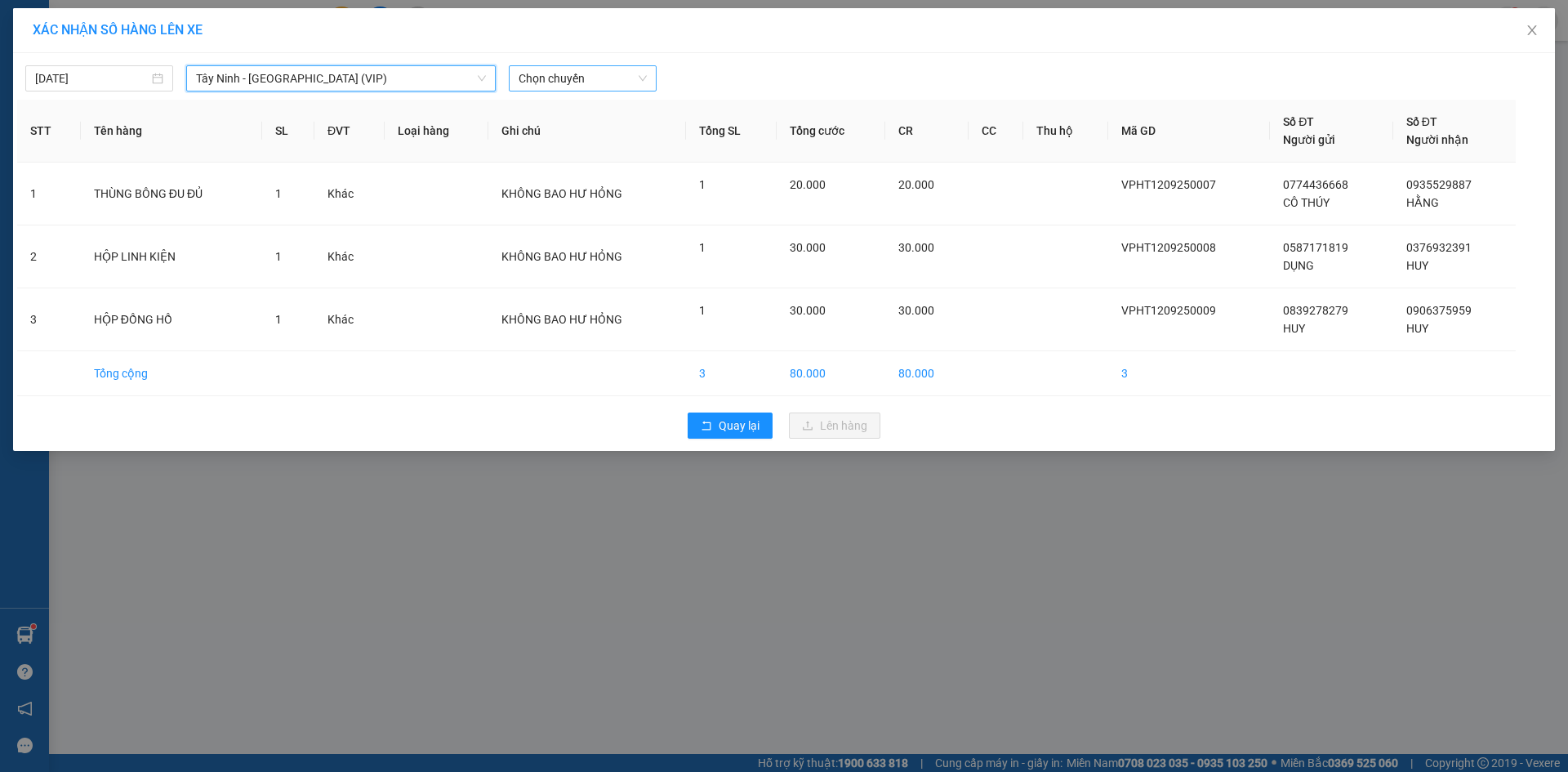
click at [566, 73] on span "Chọn chuyến" at bounding box center [582, 78] width 128 height 25
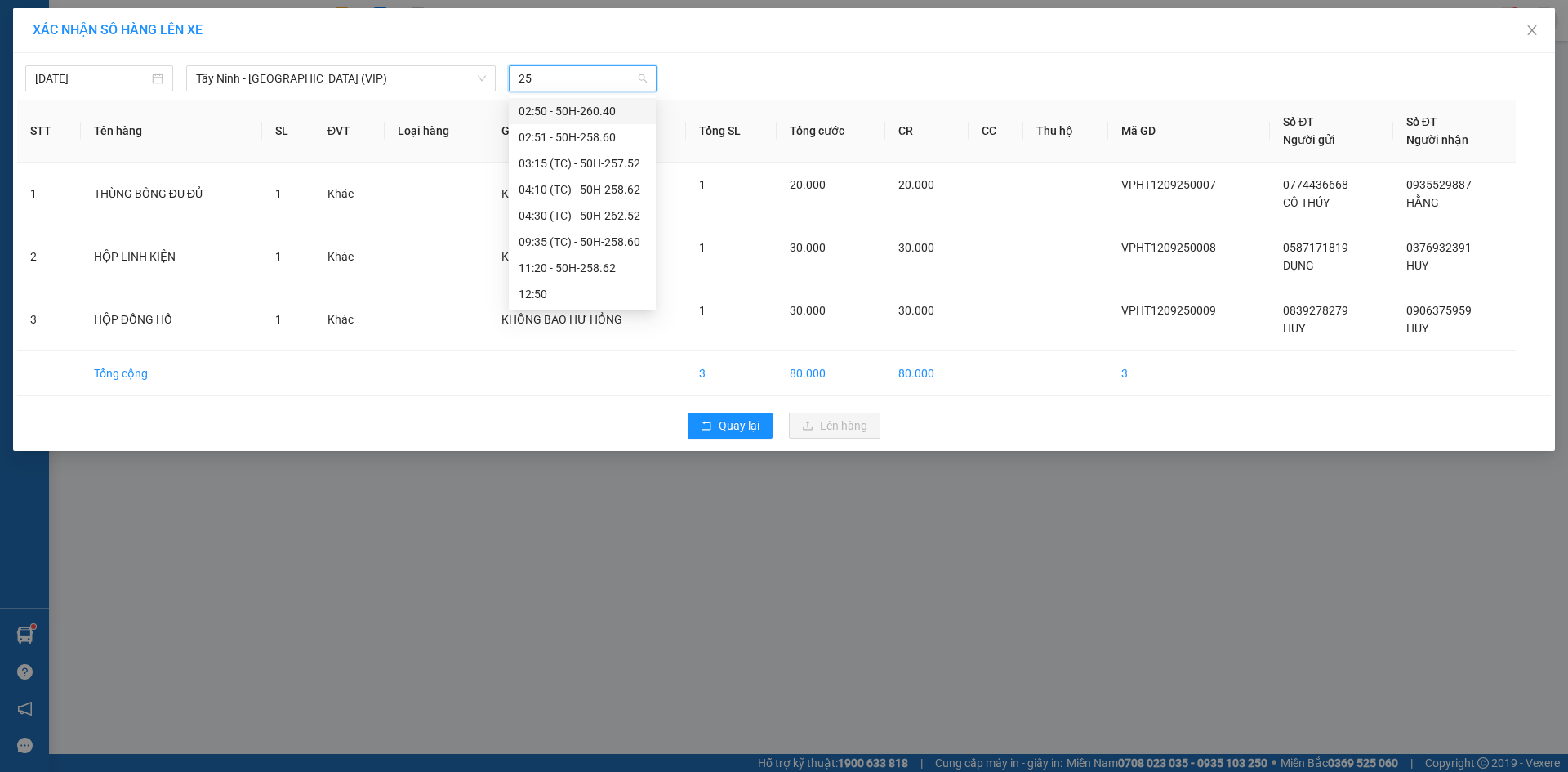
type input "258"
click at [564, 140] on div "11:20 - 50H-258.62" at bounding box center [582, 137] width 127 height 18
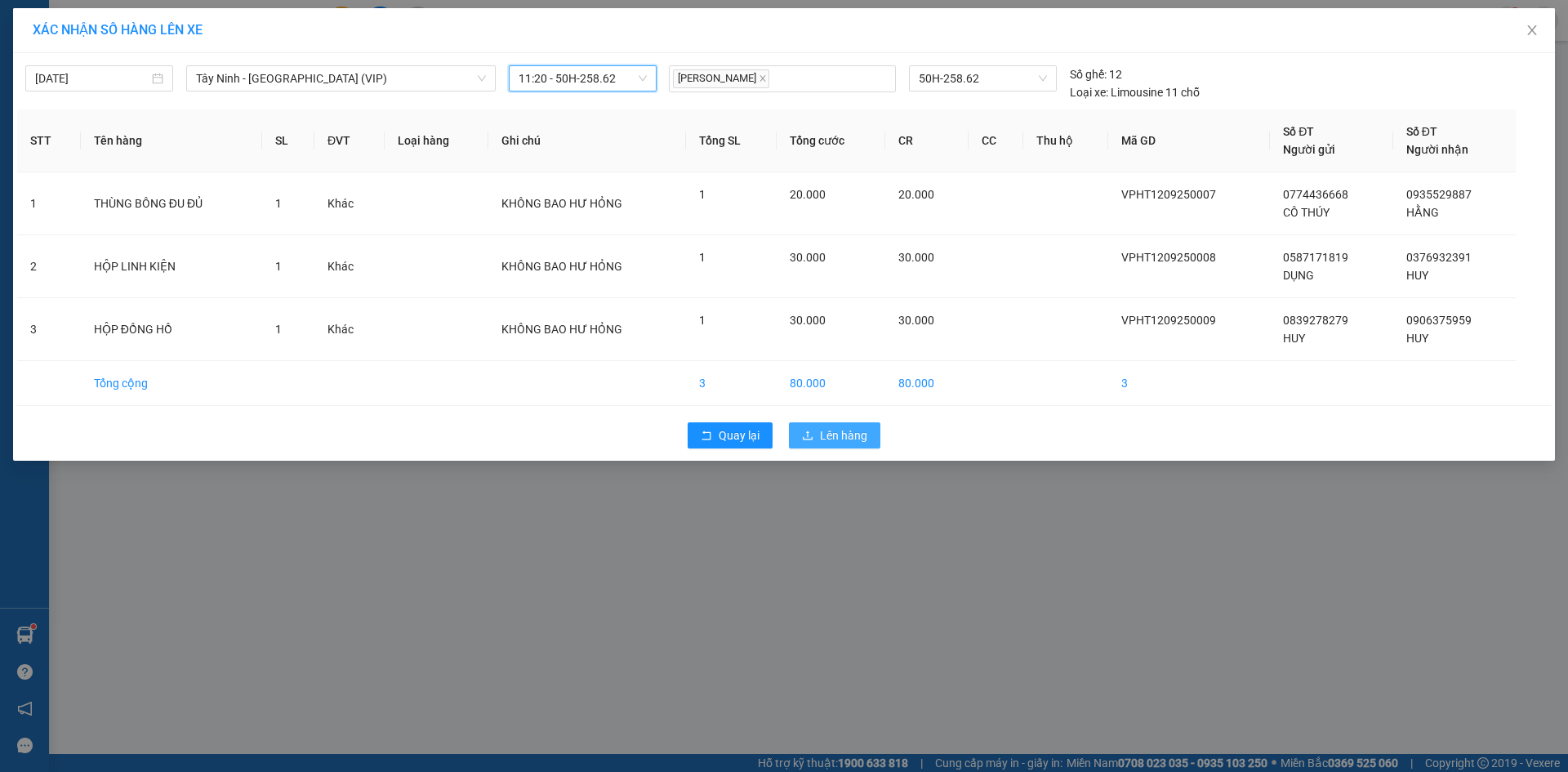
click at [833, 441] on span "Lên hàng" at bounding box center [843, 435] width 47 height 18
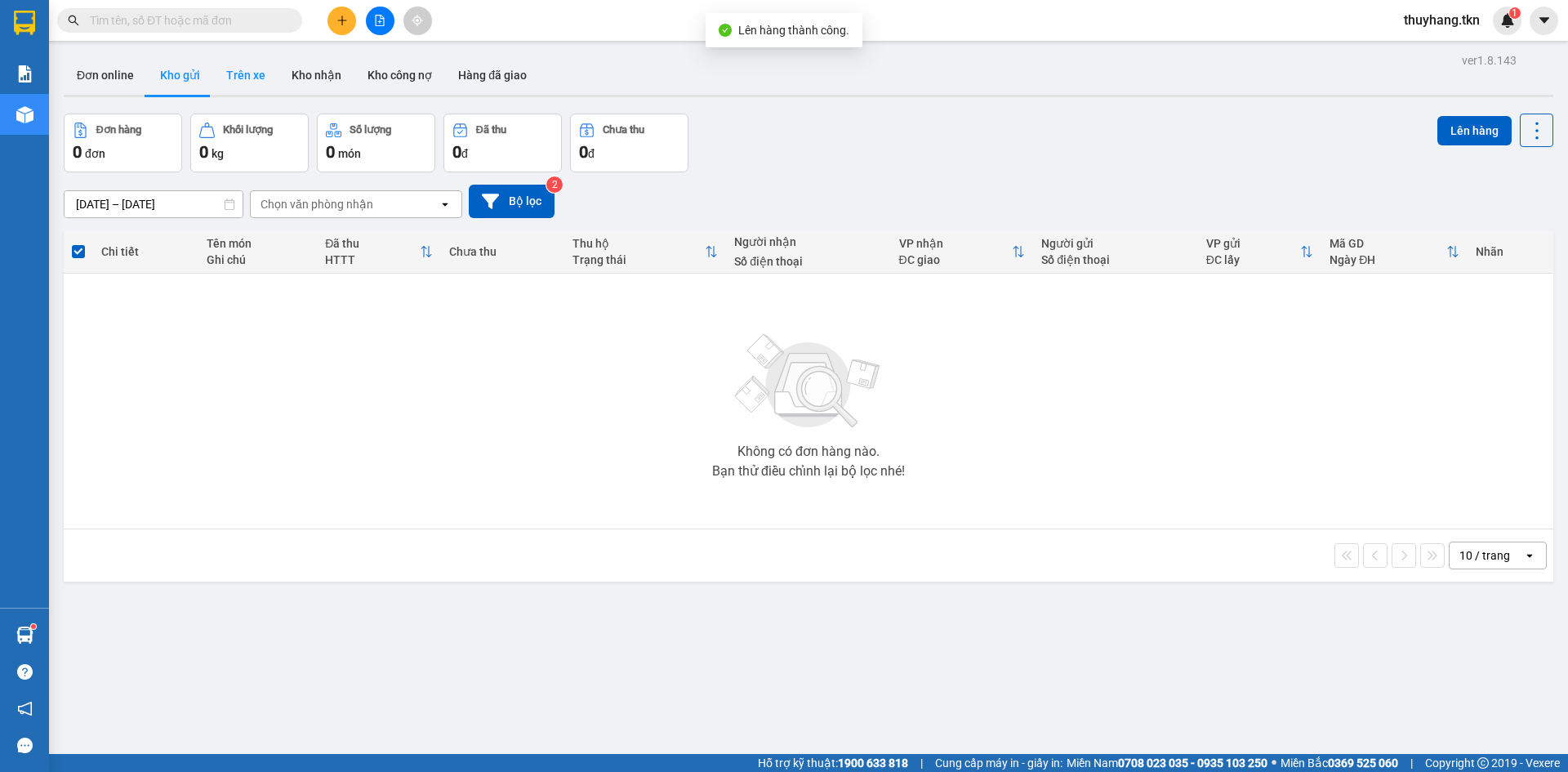
click at [229, 73] on button "Trên xe" at bounding box center [246, 76] width 65 height 40
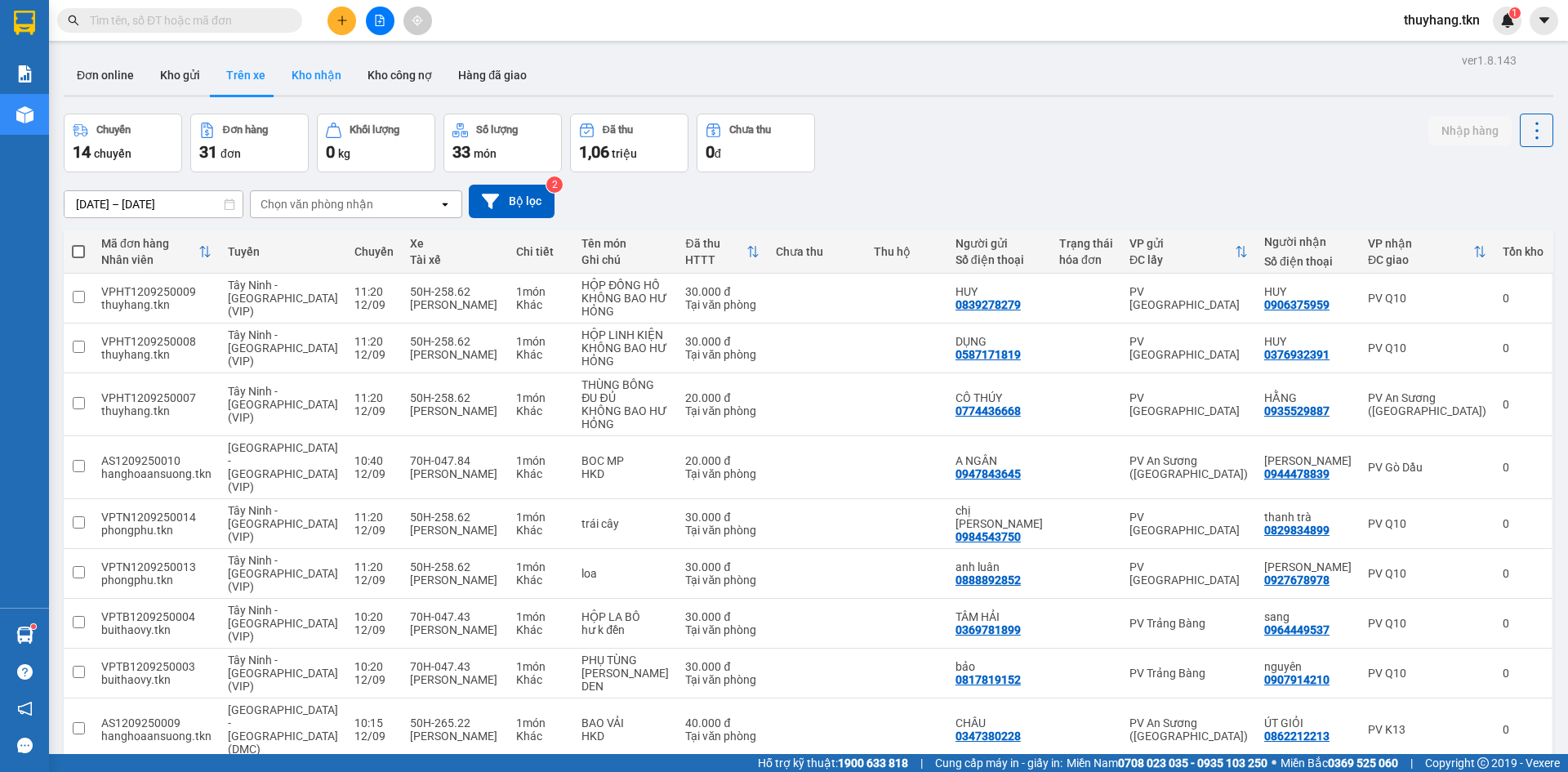
click at [315, 70] on button "Kho nhận" at bounding box center [316, 76] width 76 height 40
type input "[DATE] – [DATE]"
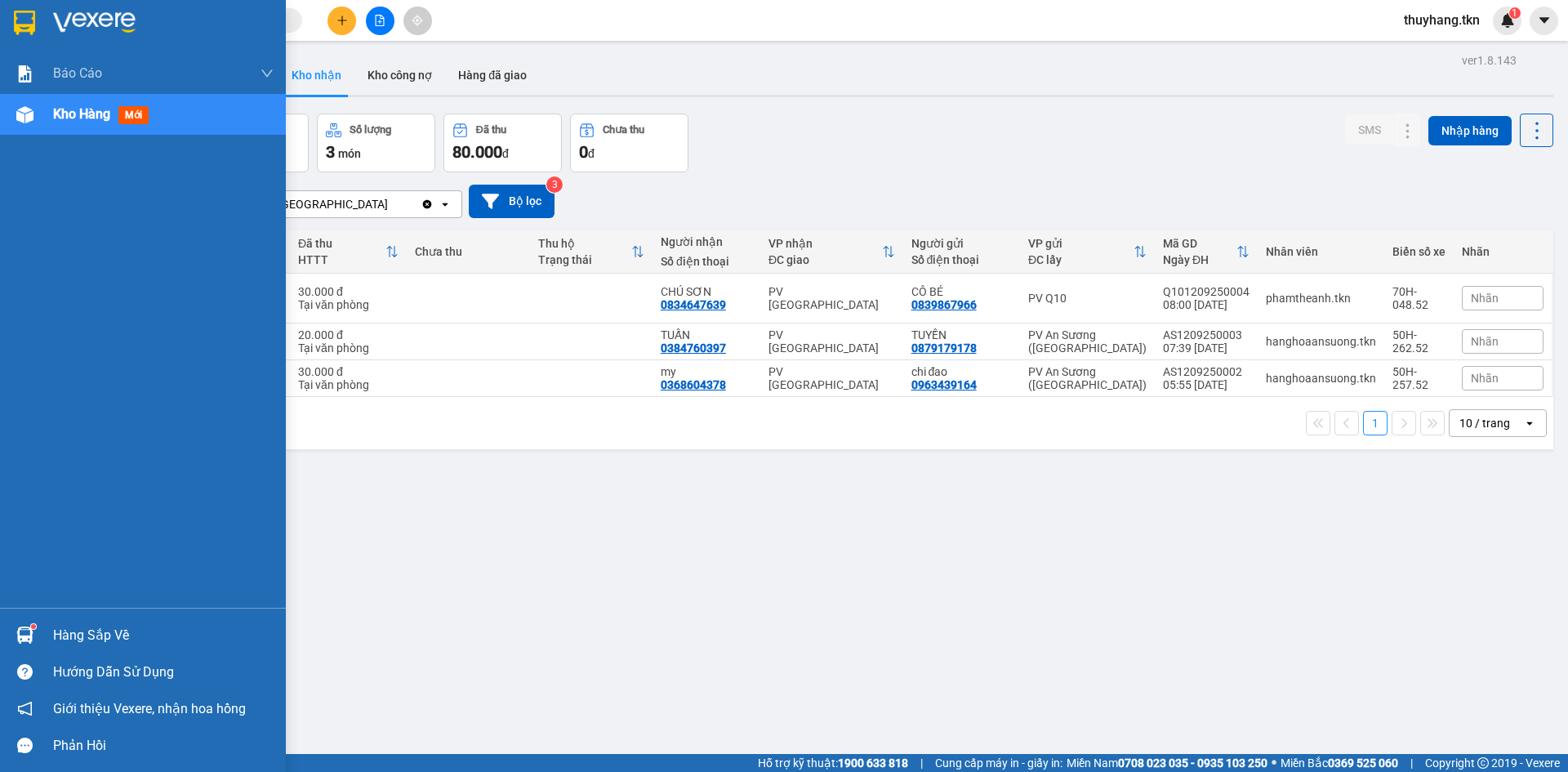
click at [16, 634] on img at bounding box center [25, 635] width 17 height 17
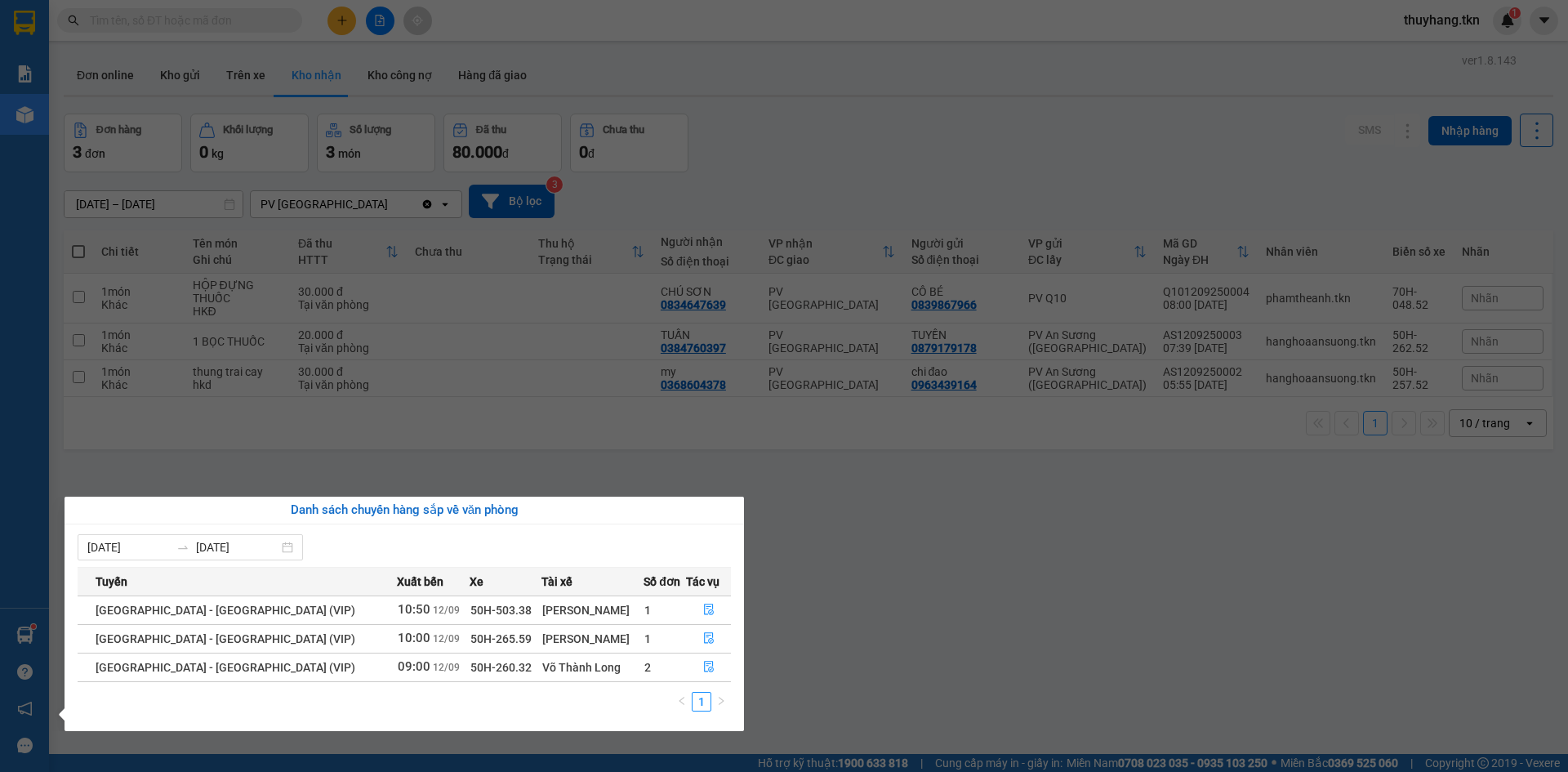
click at [1330, 225] on section "Kết quả tìm kiếm ( 0 ) Bộ lọc No Data thuyhang.tkn 1 Báo cáo Mẫu 1: Báo cáo dòn…" at bounding box center [784, 386] width 1568 height 772
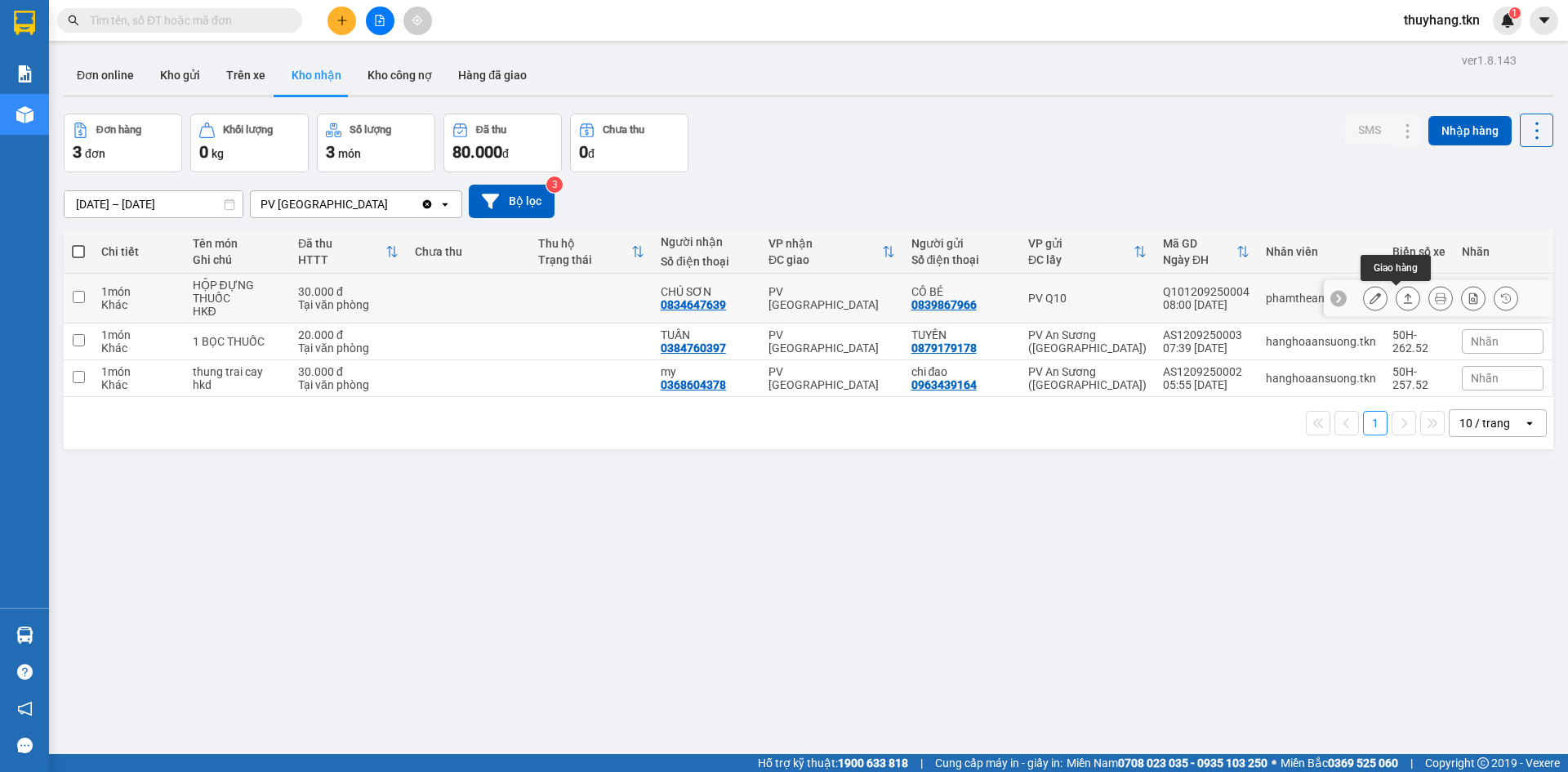
click at [1402, 300] on icon at bounding box center [1407, 297] width 11 height 11
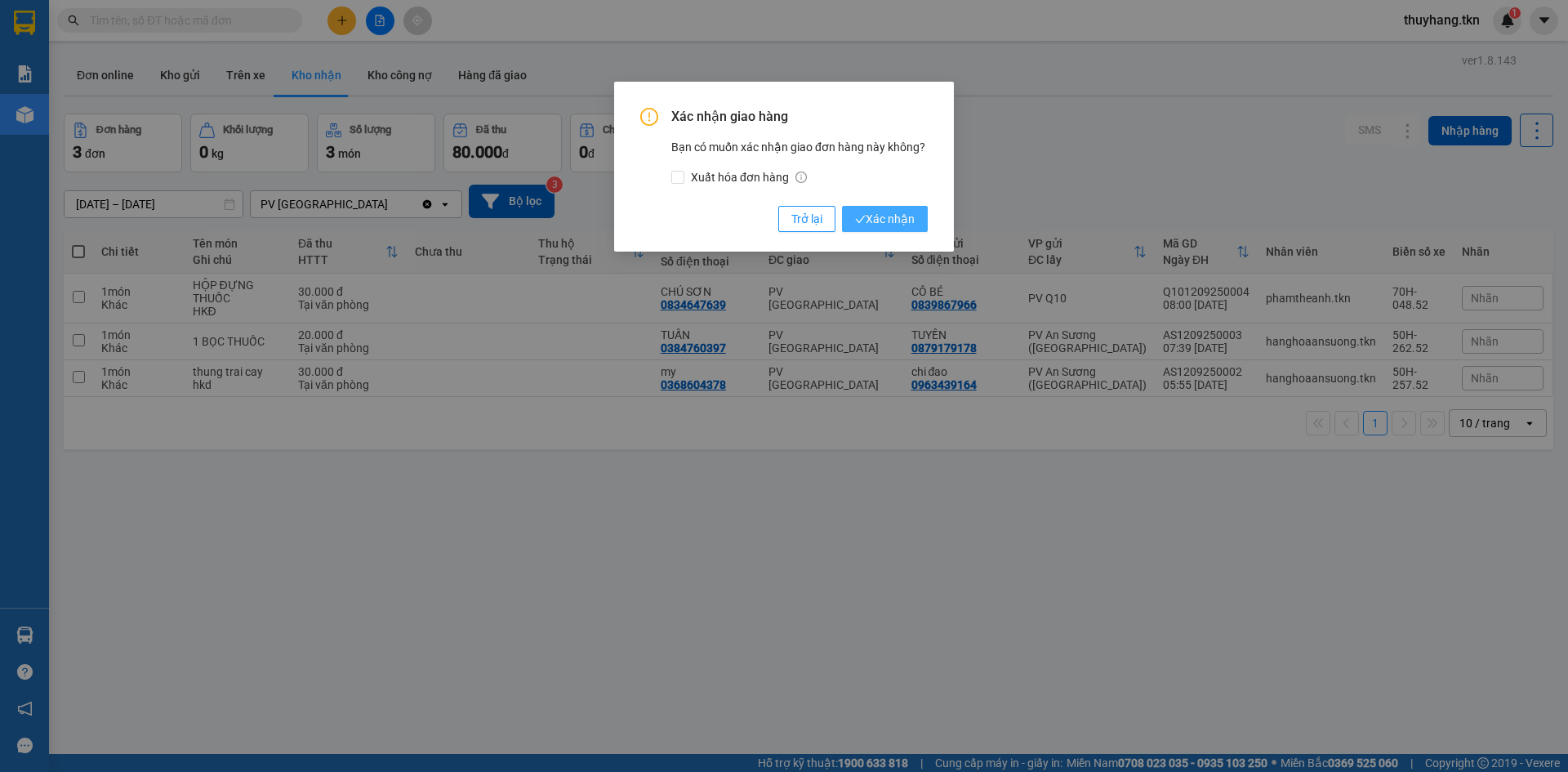
click at [916, 222] on button "Xác nhận" at bounding box center [885, 218] width 86 height 26
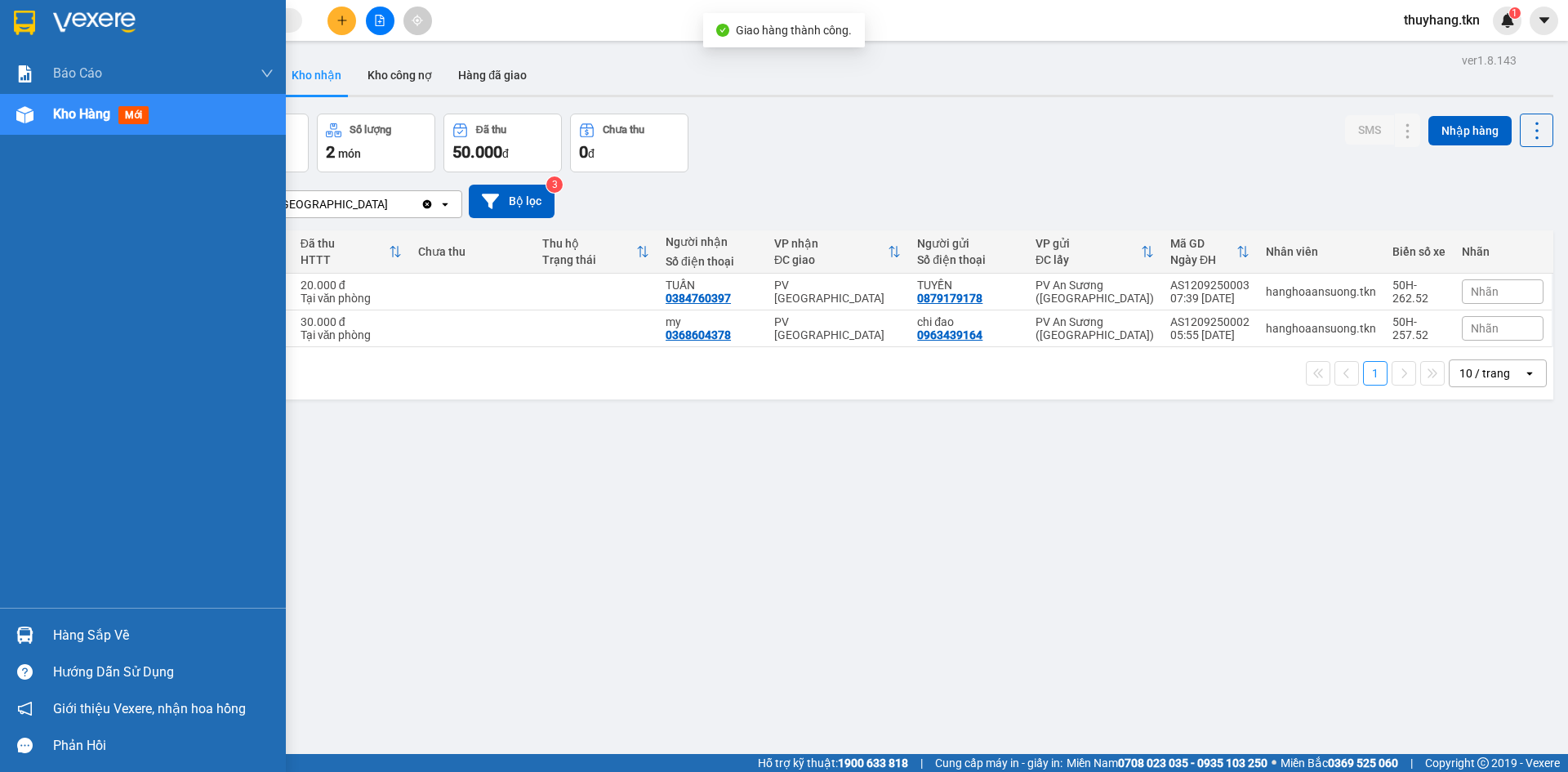
click at [33, 632] on img at bounding box center [25, 635] width 17 height 17
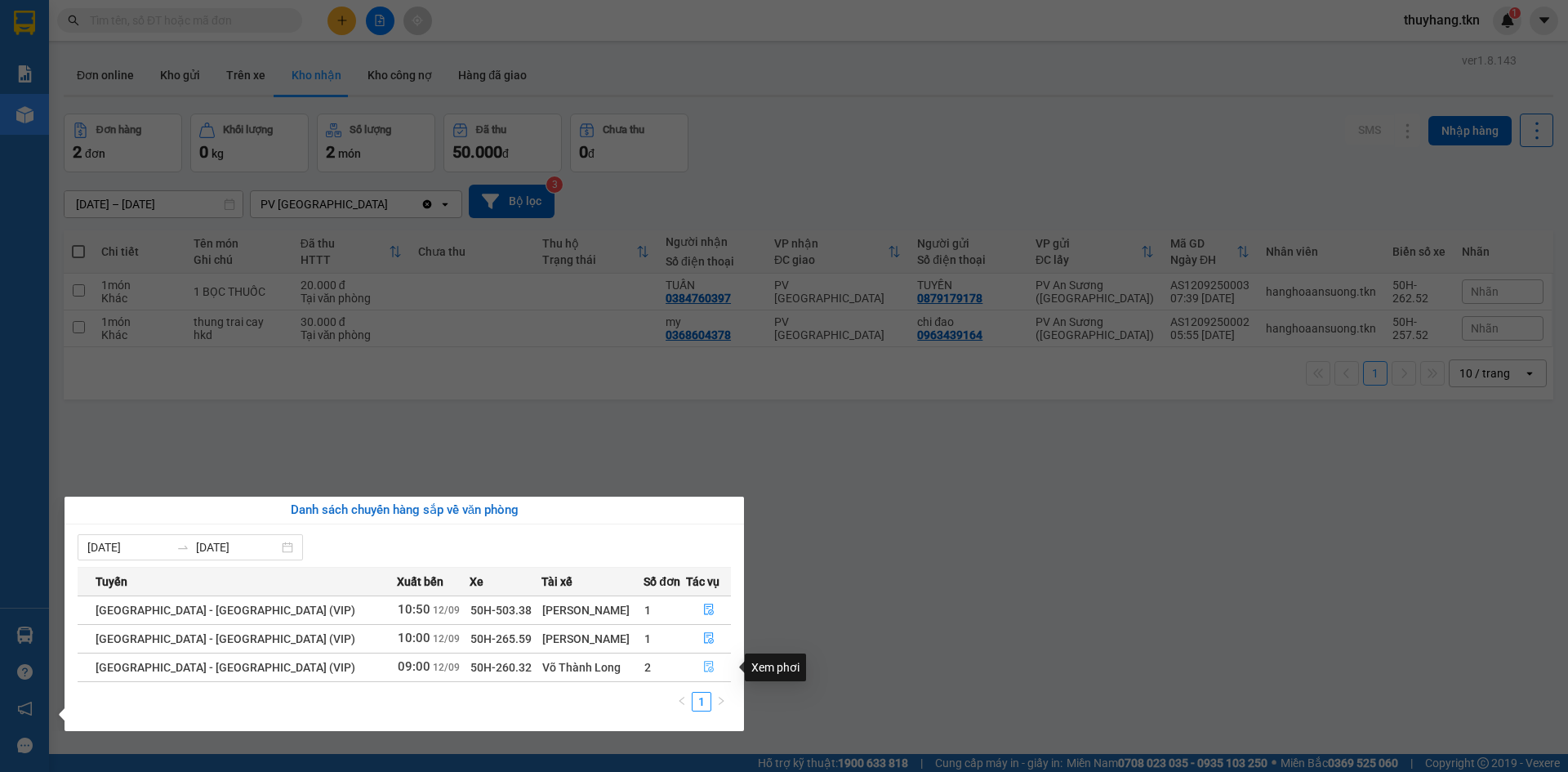
click at [703, 666] on icon "file-done" at bounding box center [708, 666] width 11 height 11
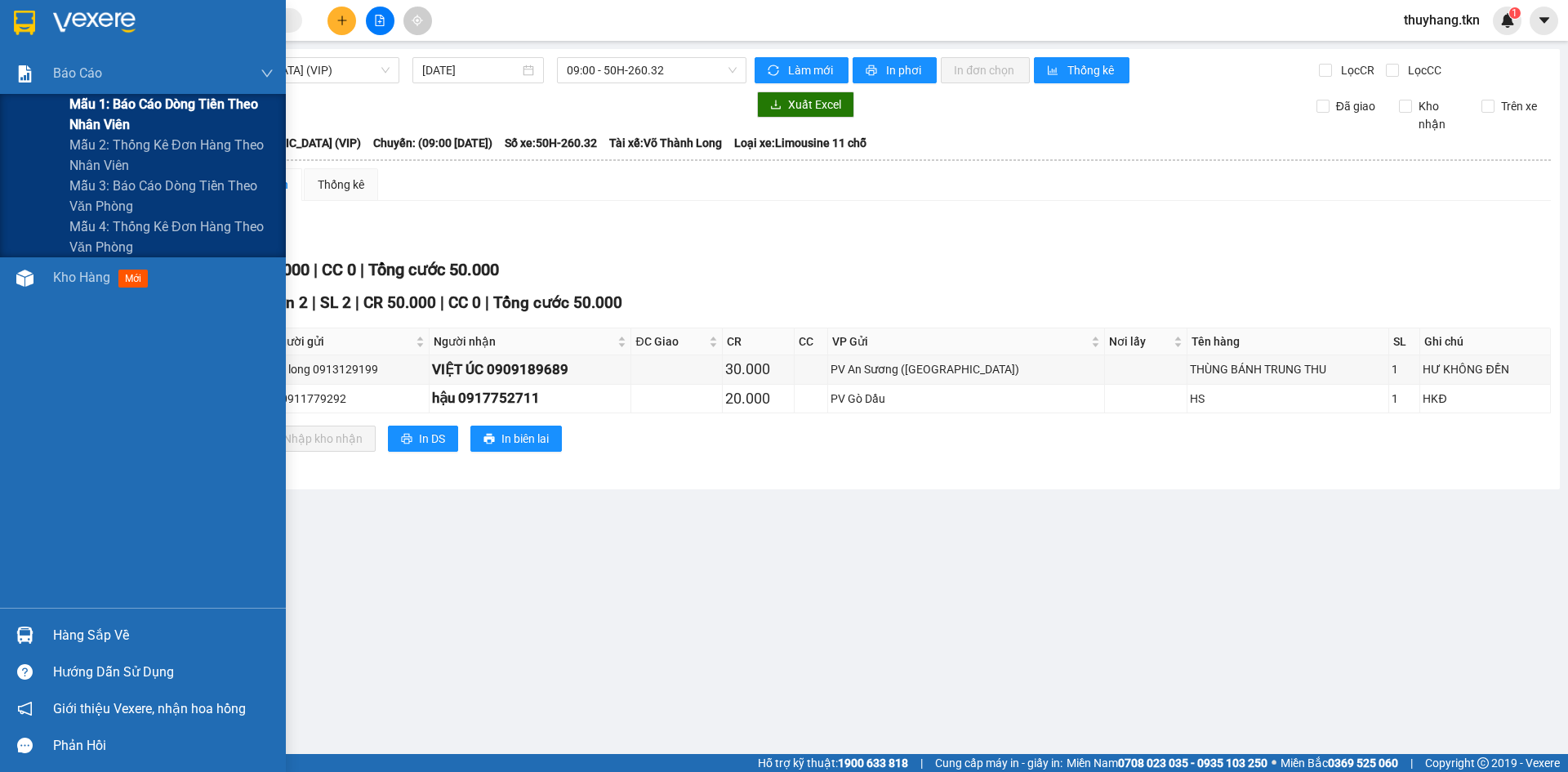
click at [172, 121] on span "Mẫu 1: Báo cáo dòng tiền theo nhân viên" at bounding box center [172, 114] width 204 height 41
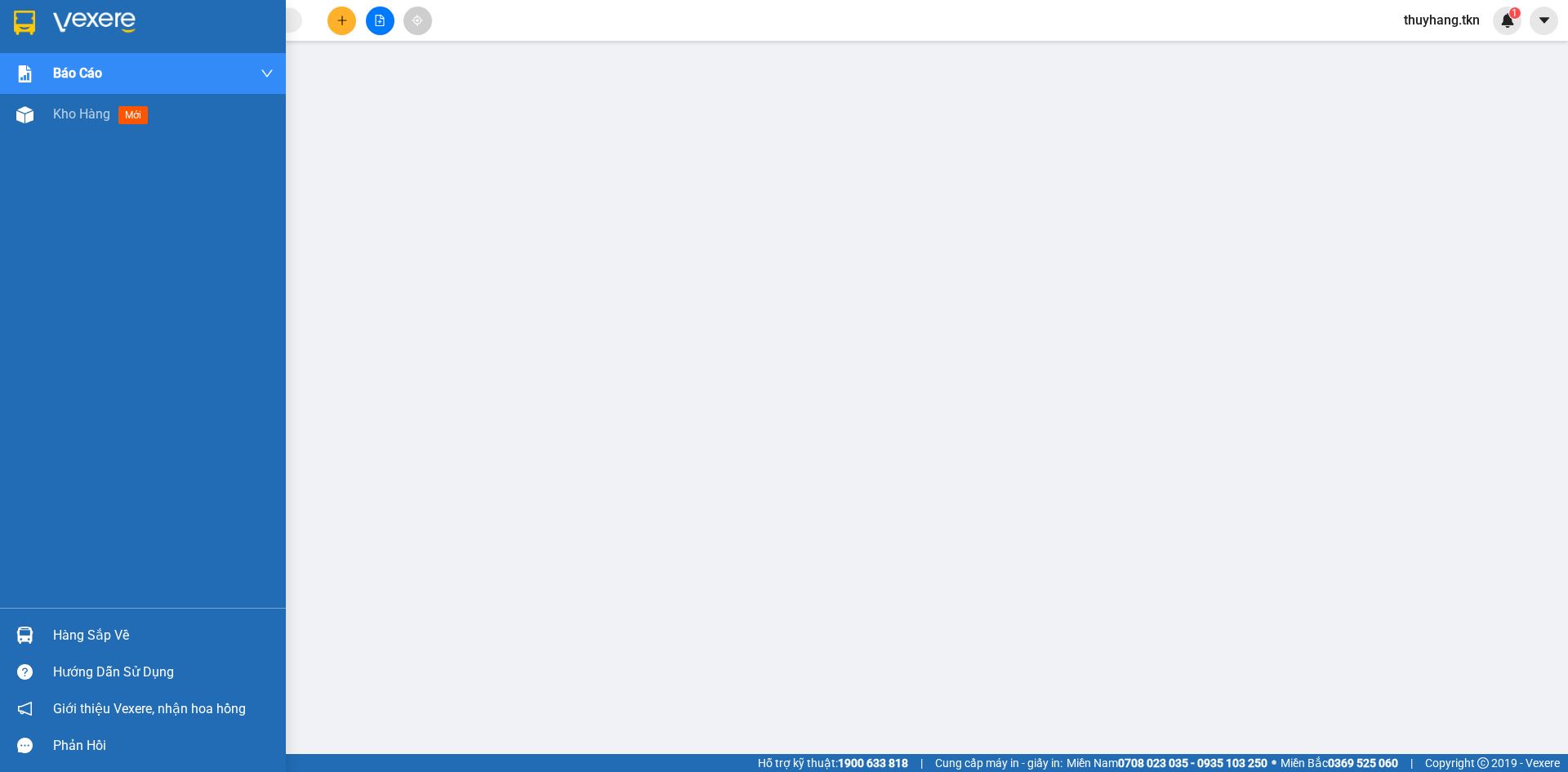
click at [23, 20] on img at bounding box center [24, 22] width 21 height 25
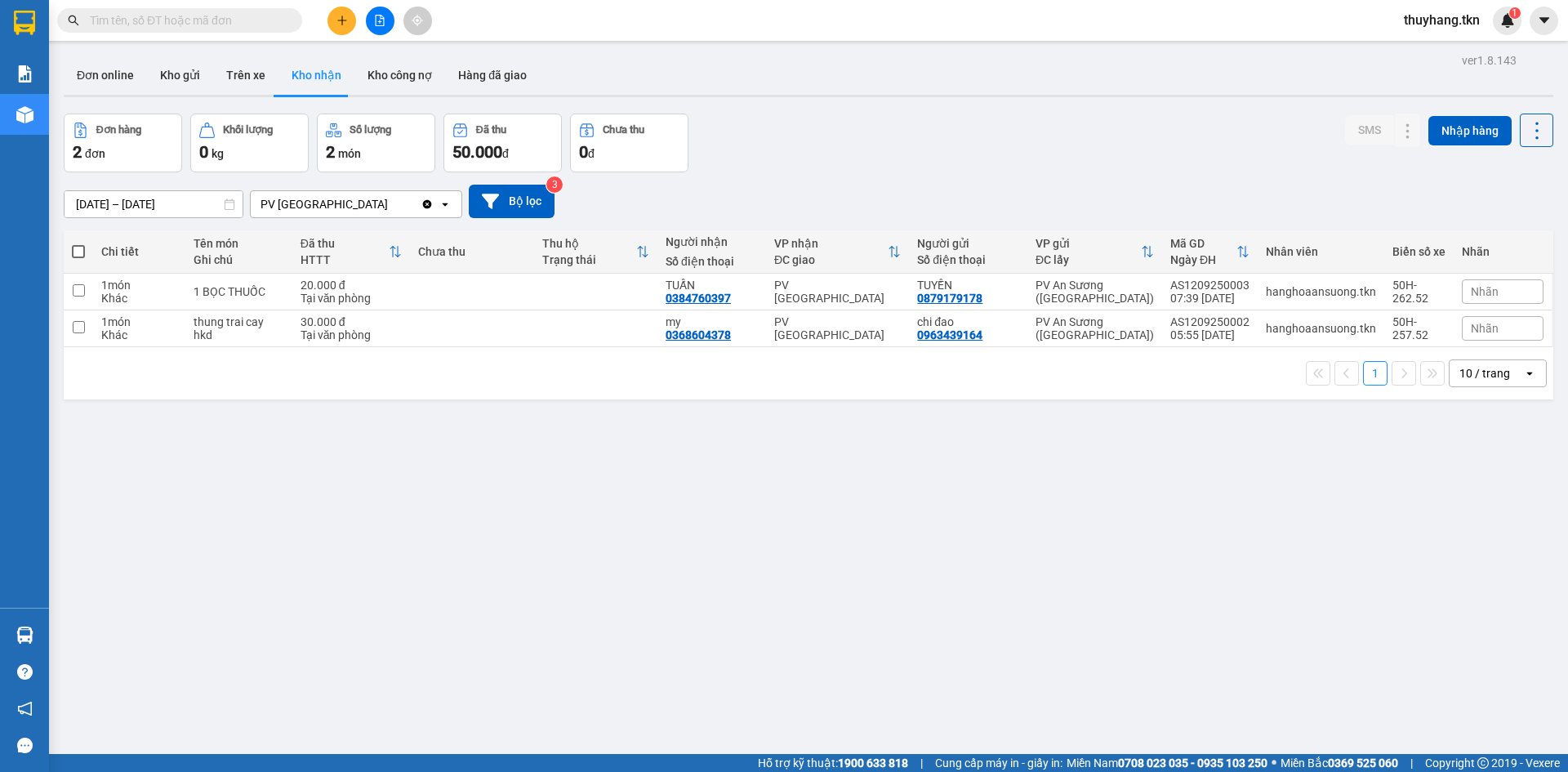
click at [706, 491] on div "ver 1.8.143 Đơn online Kho gửi Trên xe Kho nhận Kho công nợ Hàng đã giao Đơn hà…" at bounding box center [808, 435] width 1503 height 772
click at [198, 74] on button "Kho gửi" at bounding box center [180, 76] width 66 height 40
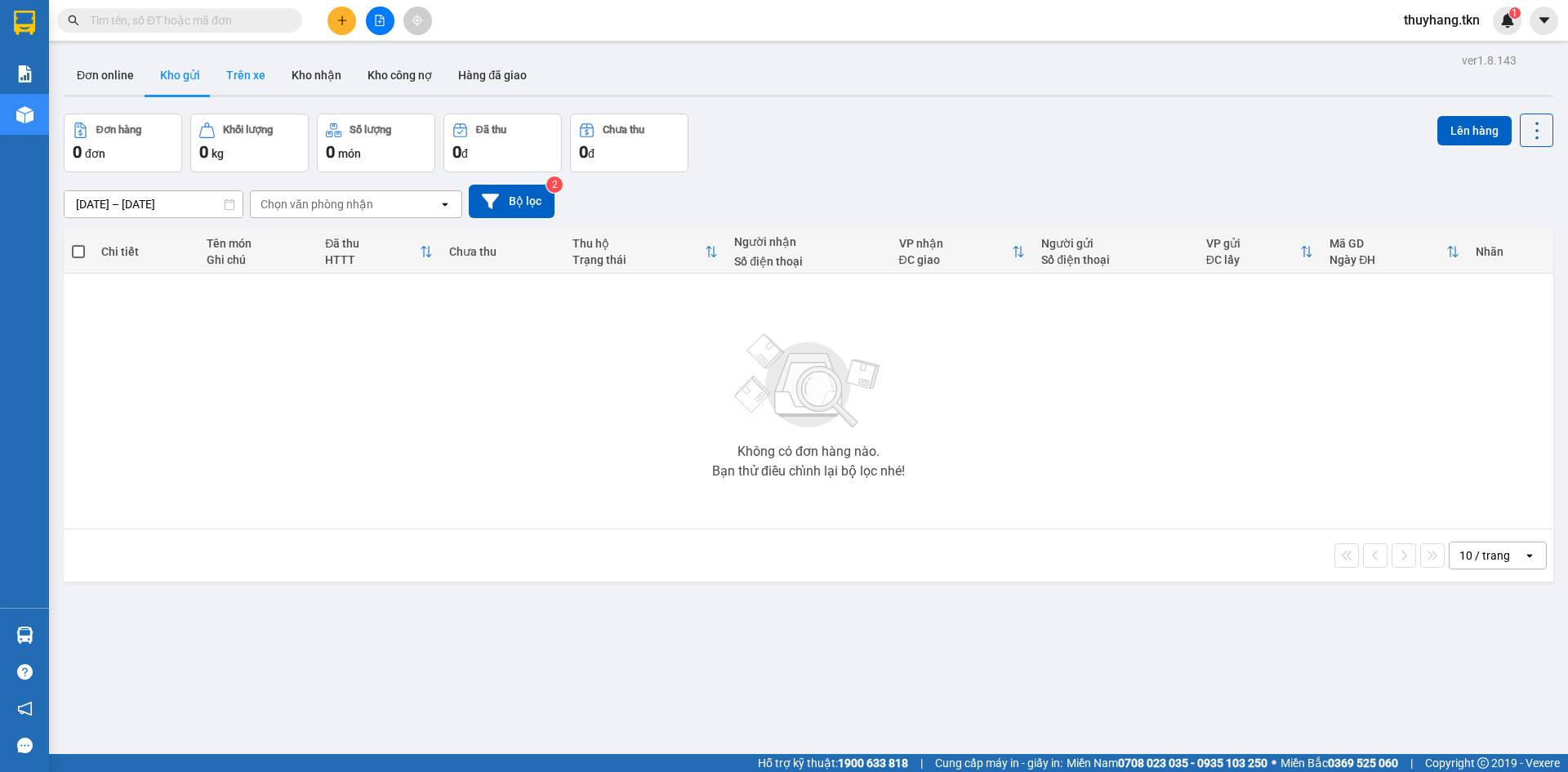
click at [241, 89] on button "Trên xe" at bounding box center [246, 76] width 65 height 40
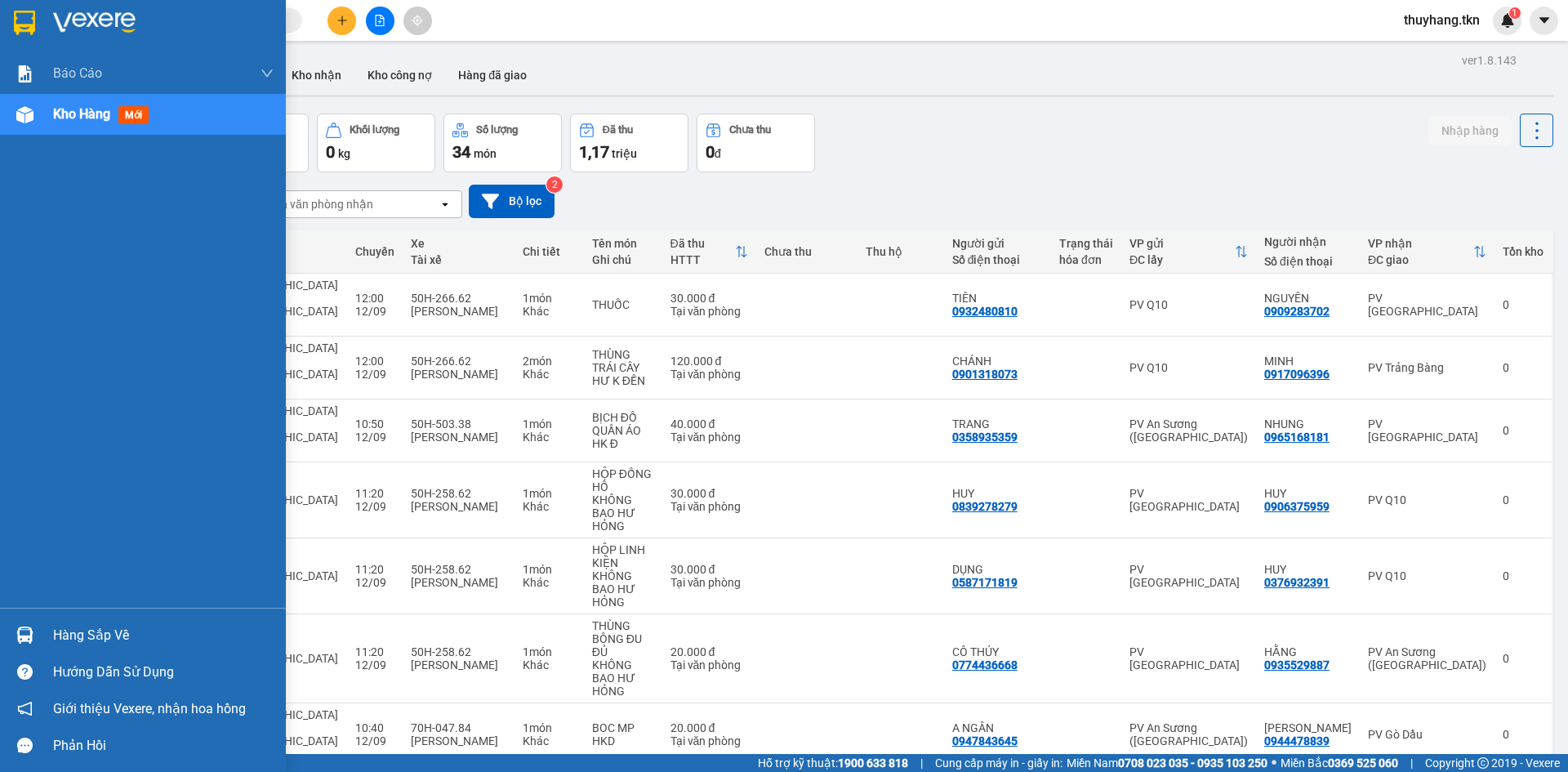
click at [70, 627] on div "Hàng sắp về" at bounding box center [163, 635] width 221 height 25
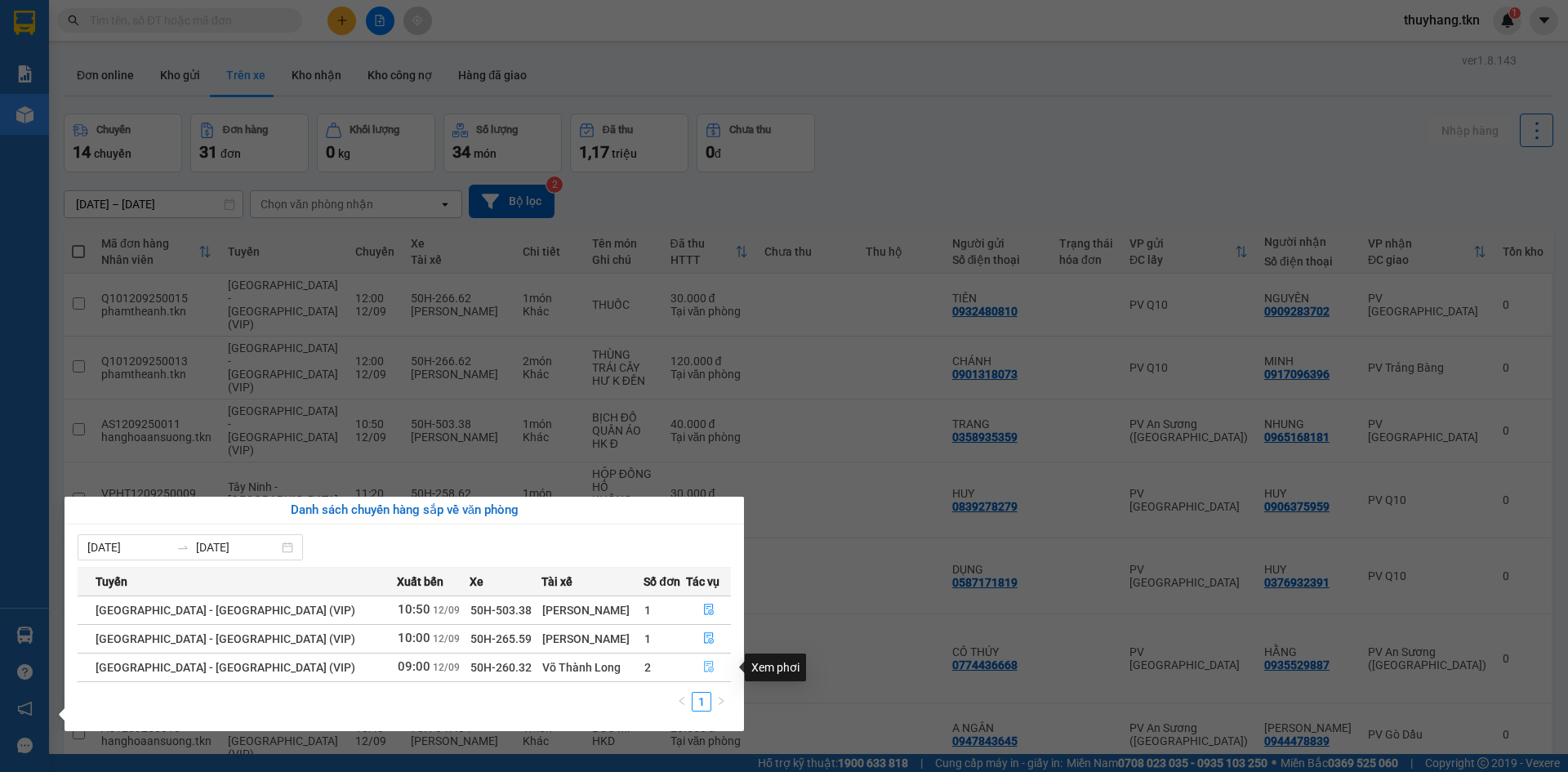
click at [704, 669] on icon "file-done" at bounding box center [708, 667] width 9 height 11
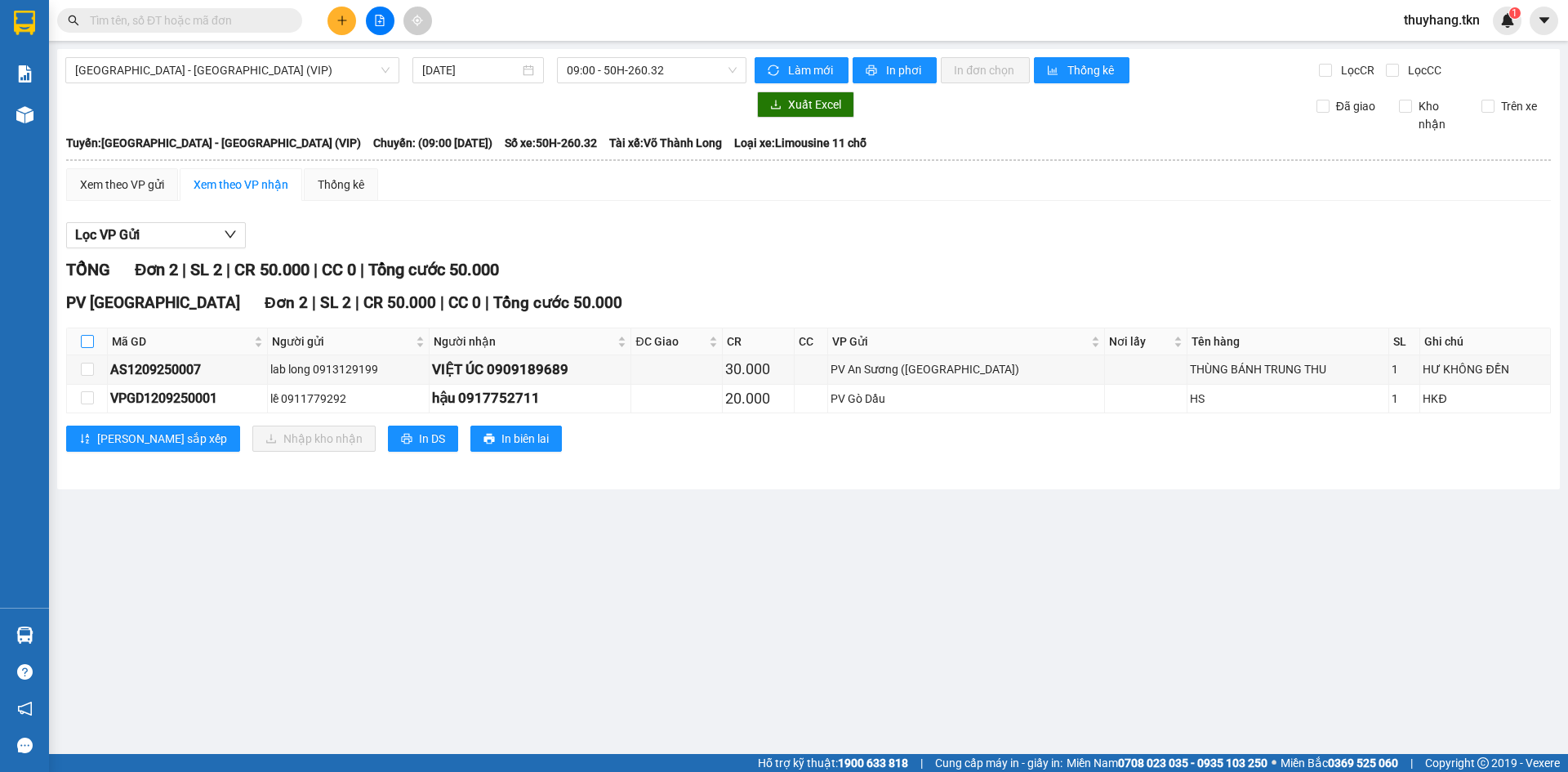
click at [81, 340] on input "checkbox" at bounding box center [87, 341] width 13 height 13
checkbox input "true"
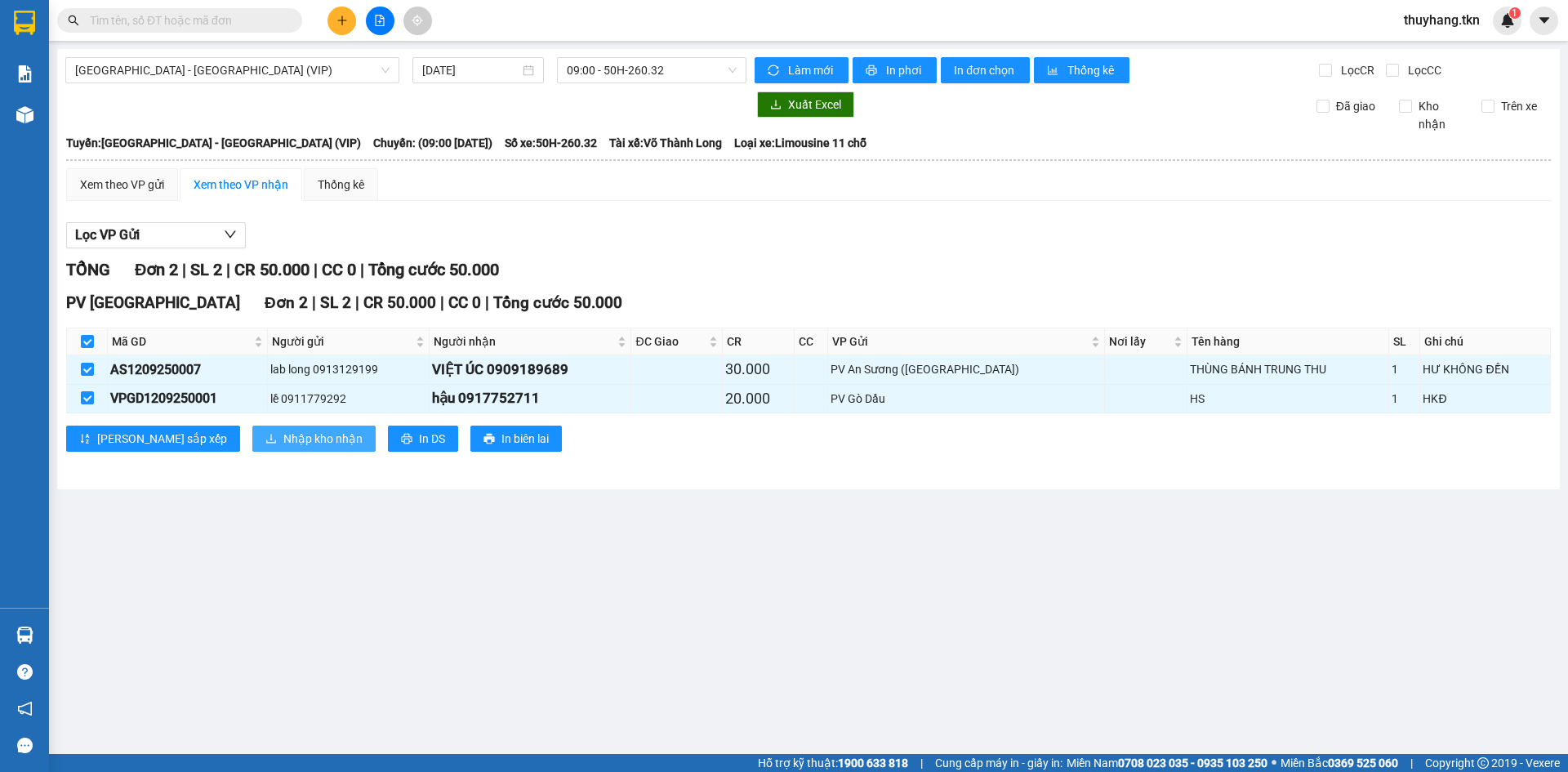
click at [284, 437] on span "Nhập kho nhận" at bounding box center [323, 438] width 79 height 18
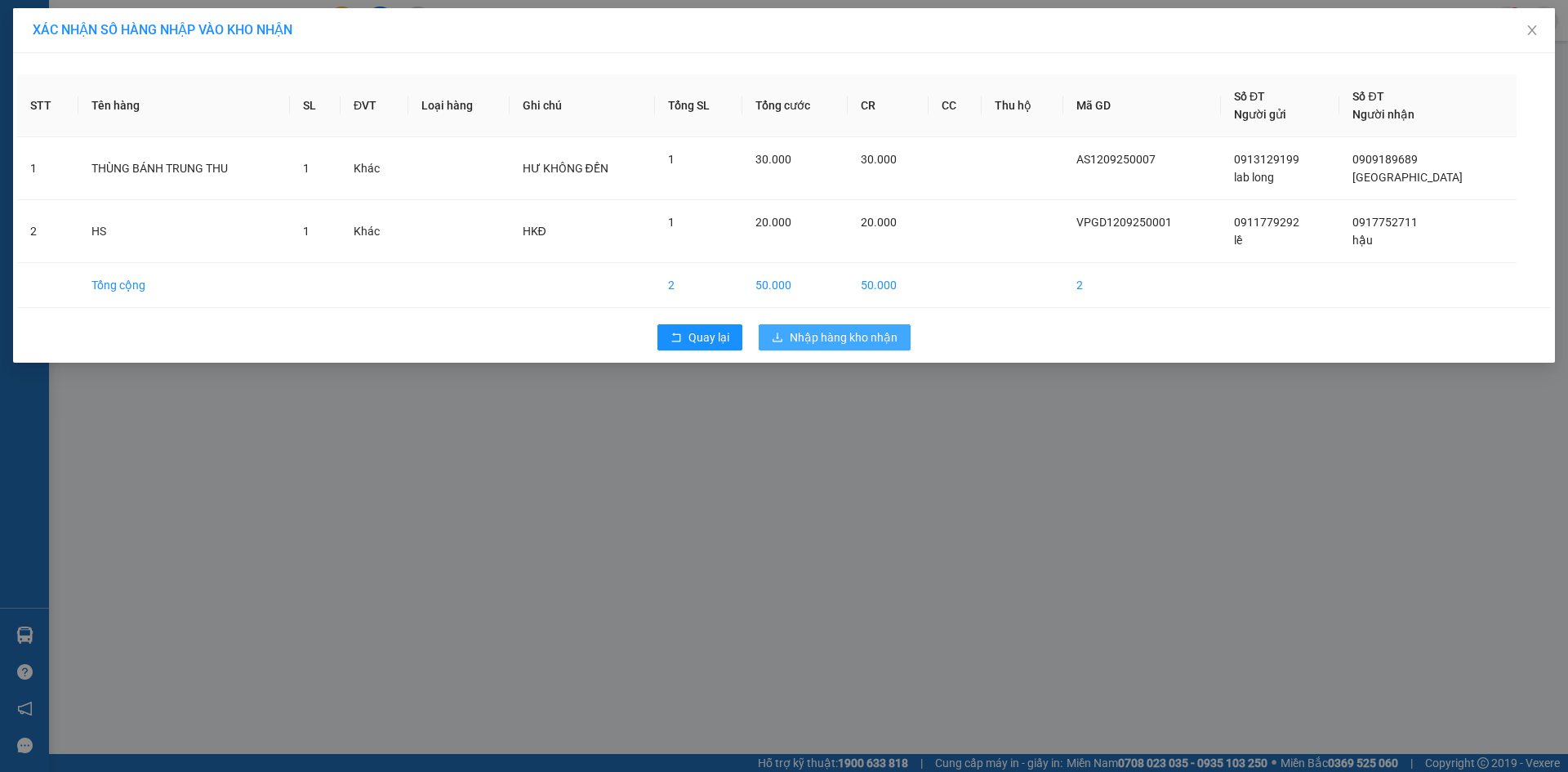
click at [820, 340] on span "Nhập hàng kho nhận" at bounding box center [843, 337] width 107 height 18
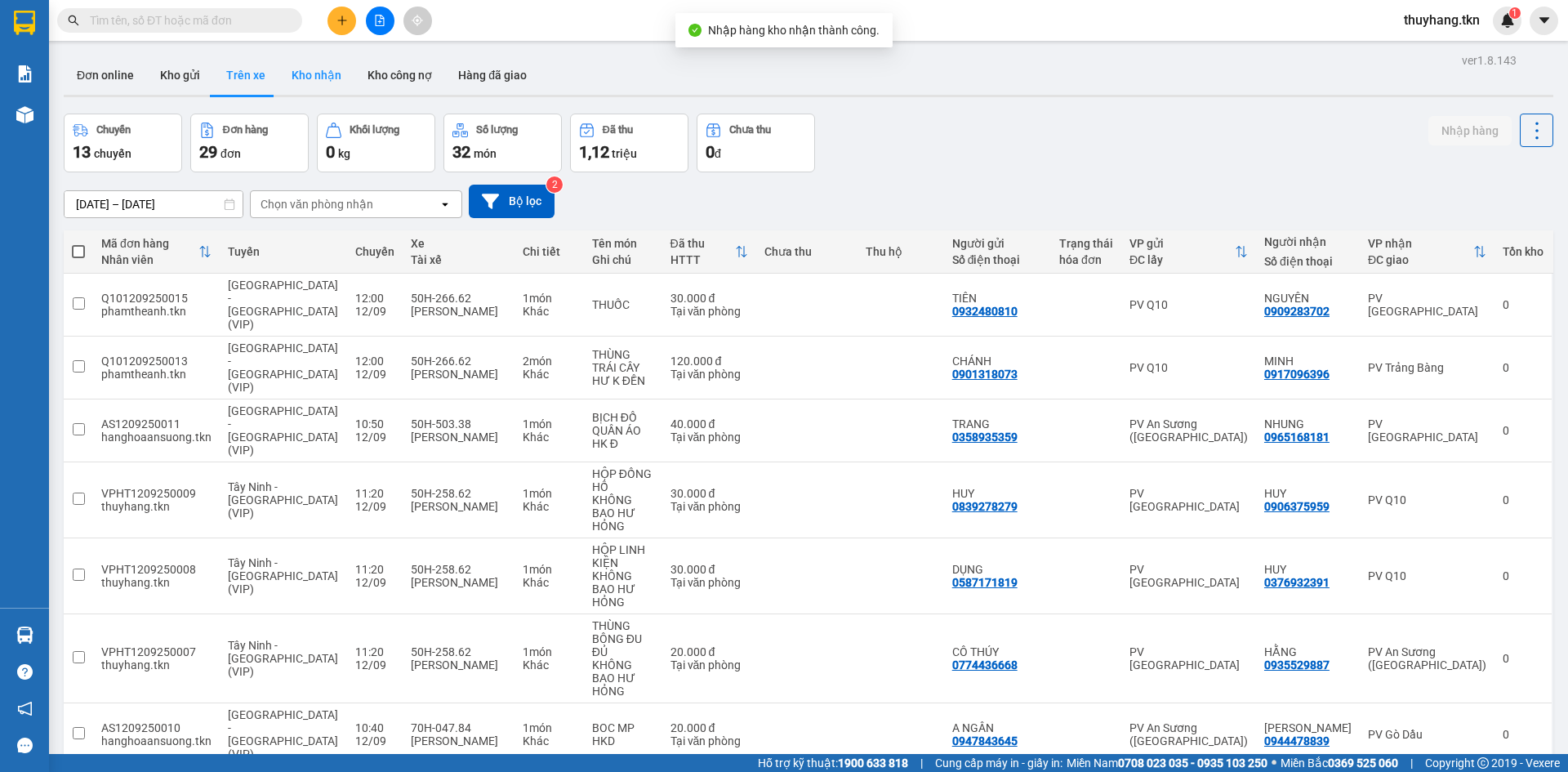
click at [339, 80] on button "Kho nhận" at bounding box center [316, 76] width 76 height 40
type input "[DATE] – [DATE]"
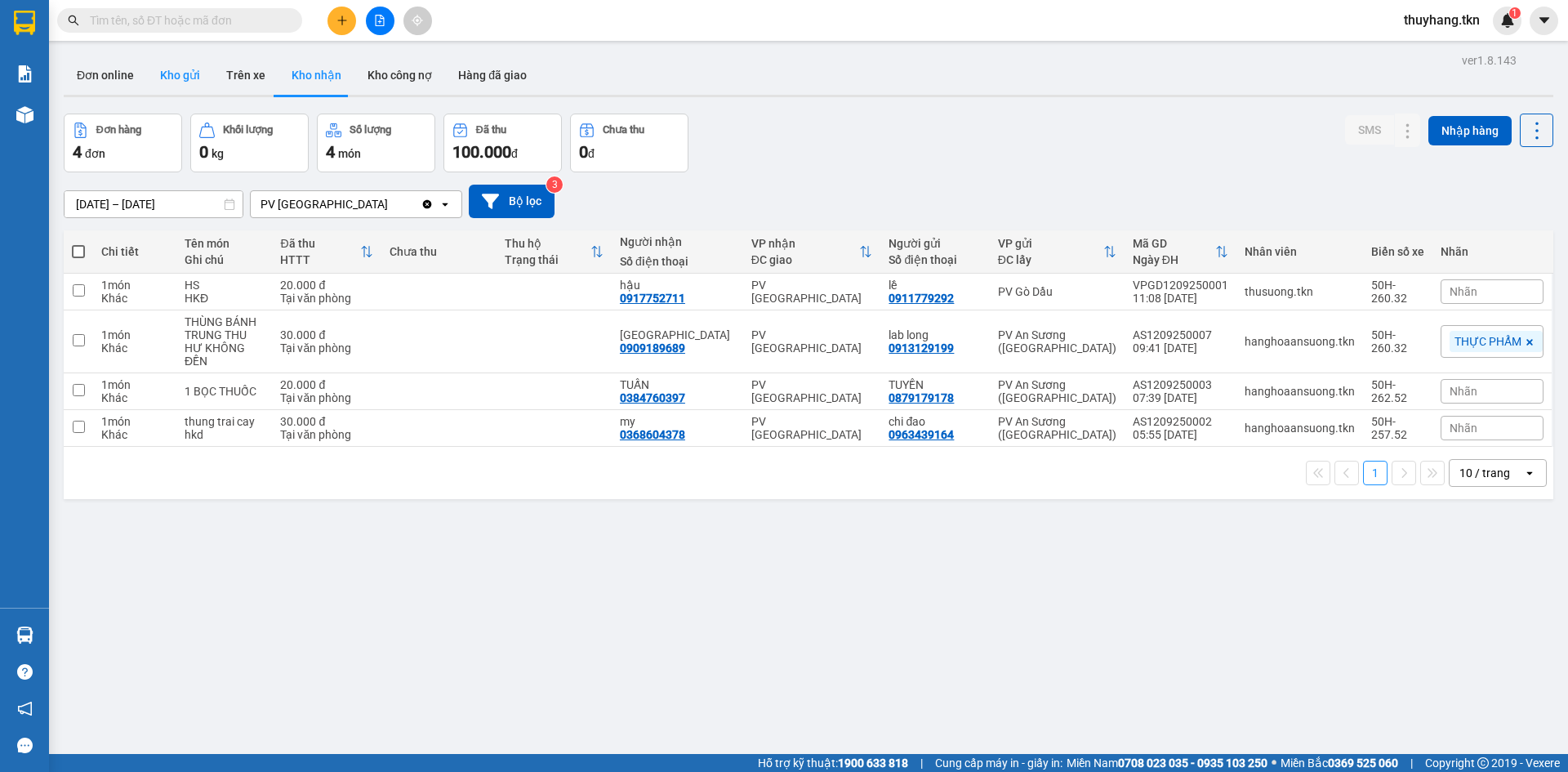
click at [163, 69] on button "Kho gửi" at bounding box center [180, 76] width 66 height 40
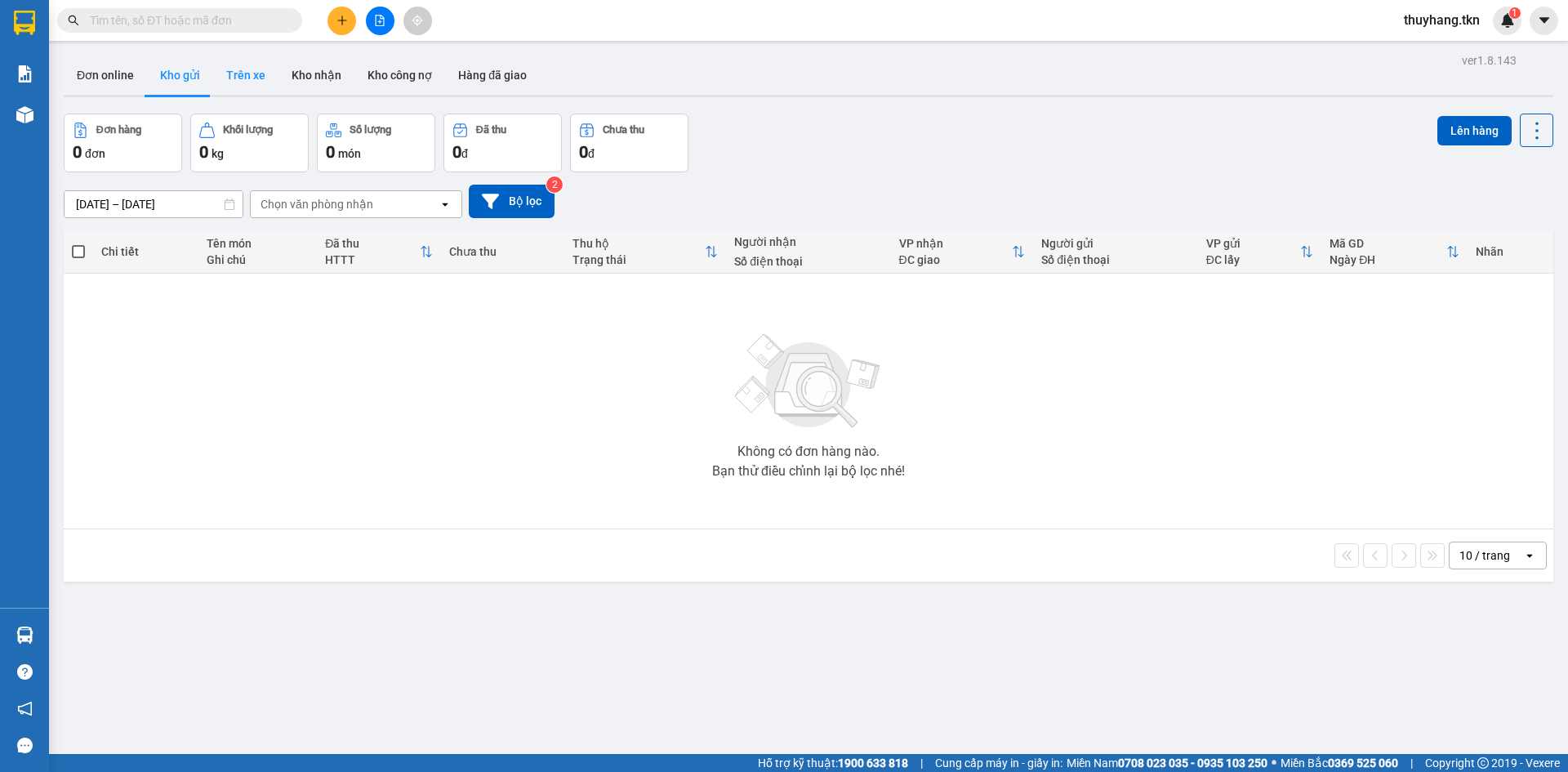
click at [251, 77] on button "Trên xe" at bounding box center [246, 76] width 65 height 40
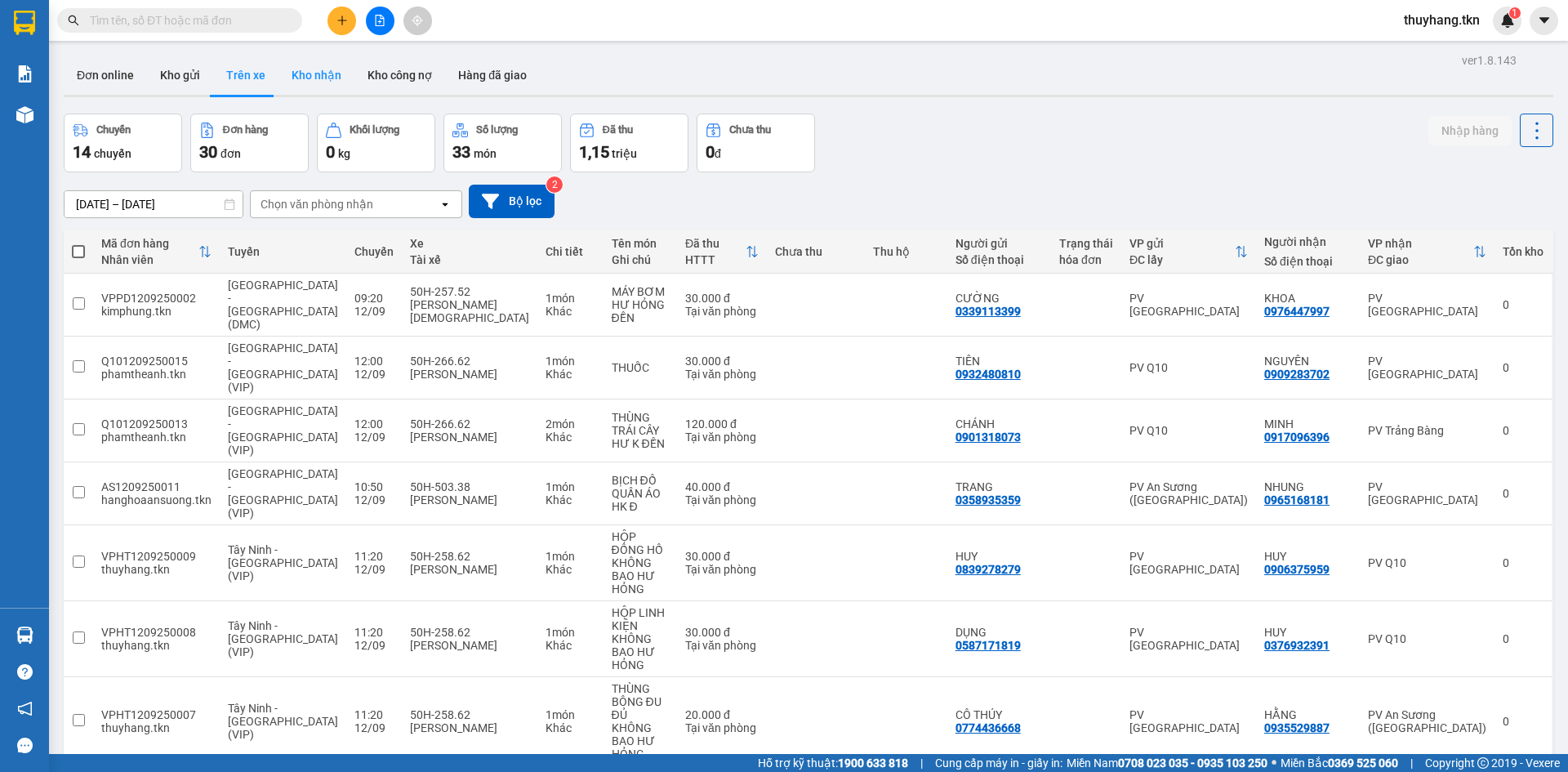
click at [305, 78] on button "Kho nhận" at bounding box center [316, 76] width 76 height 40
type input "[DATE] – [DATE]"
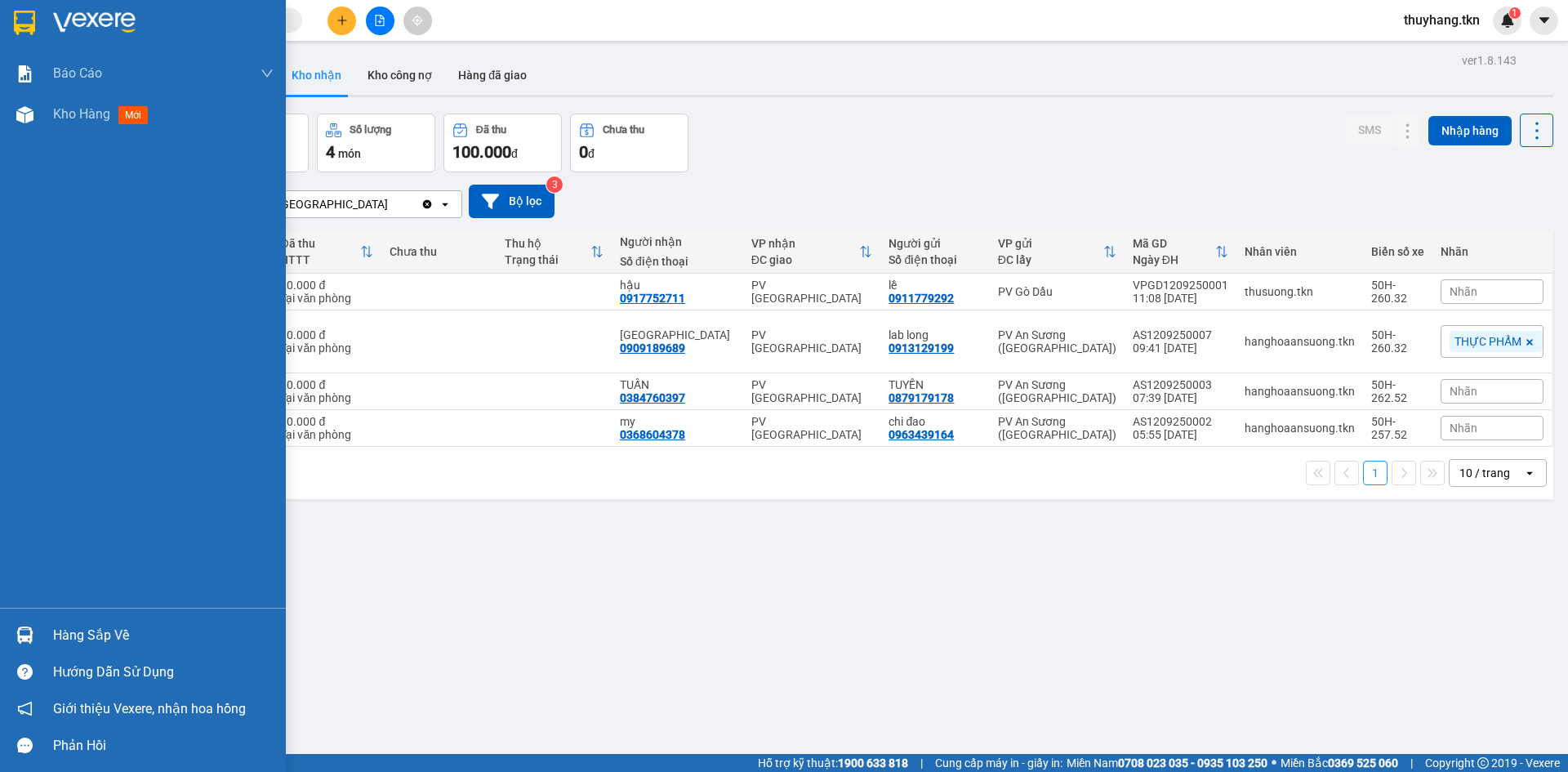
click at [85, 637] on div "Hàng sắp về" at bounding box center [163, 635] width 221 height 25
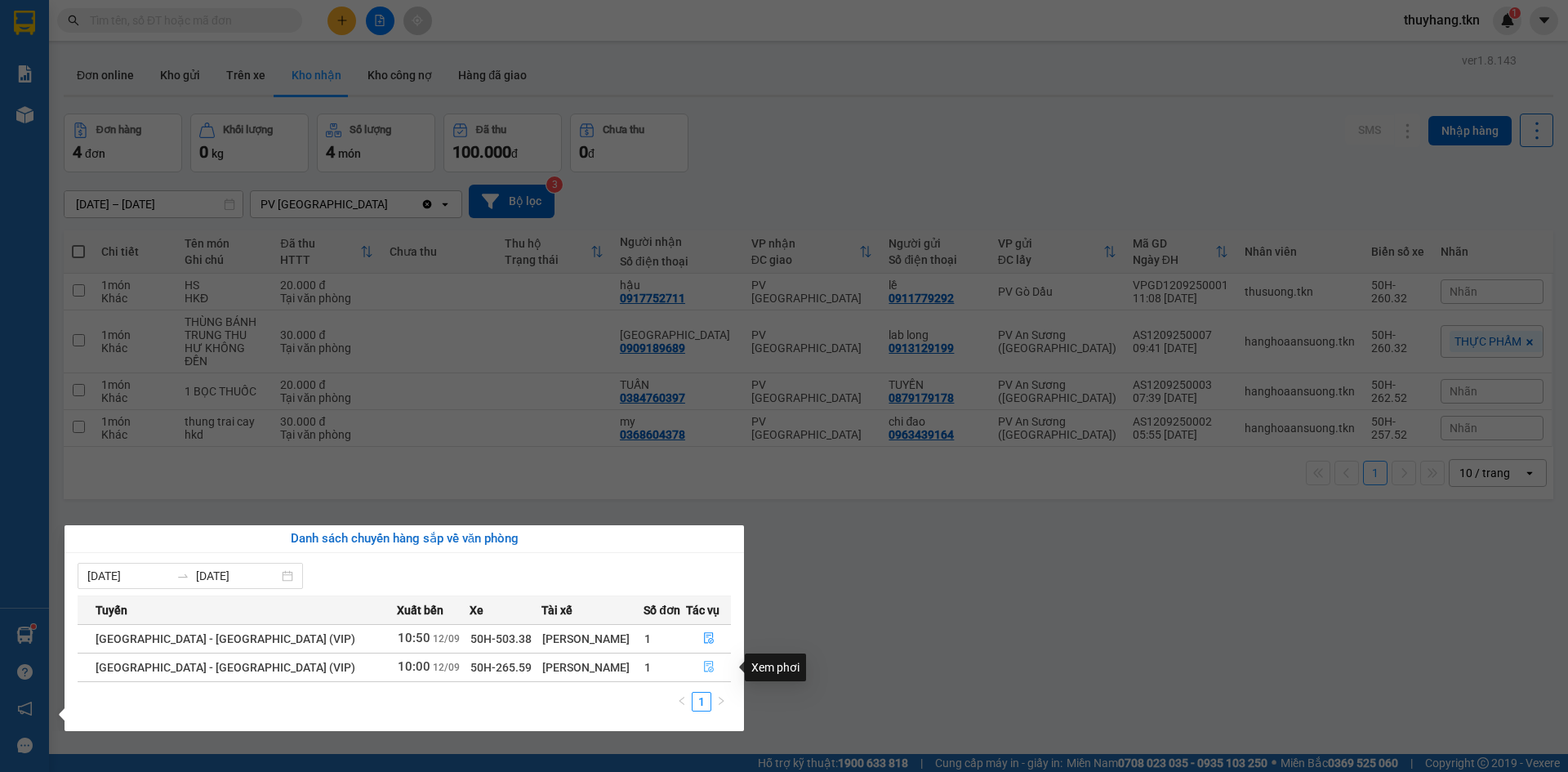
click at [704, 664] on icon "file-done" at bounding box center [708, 667] width 9 height 11
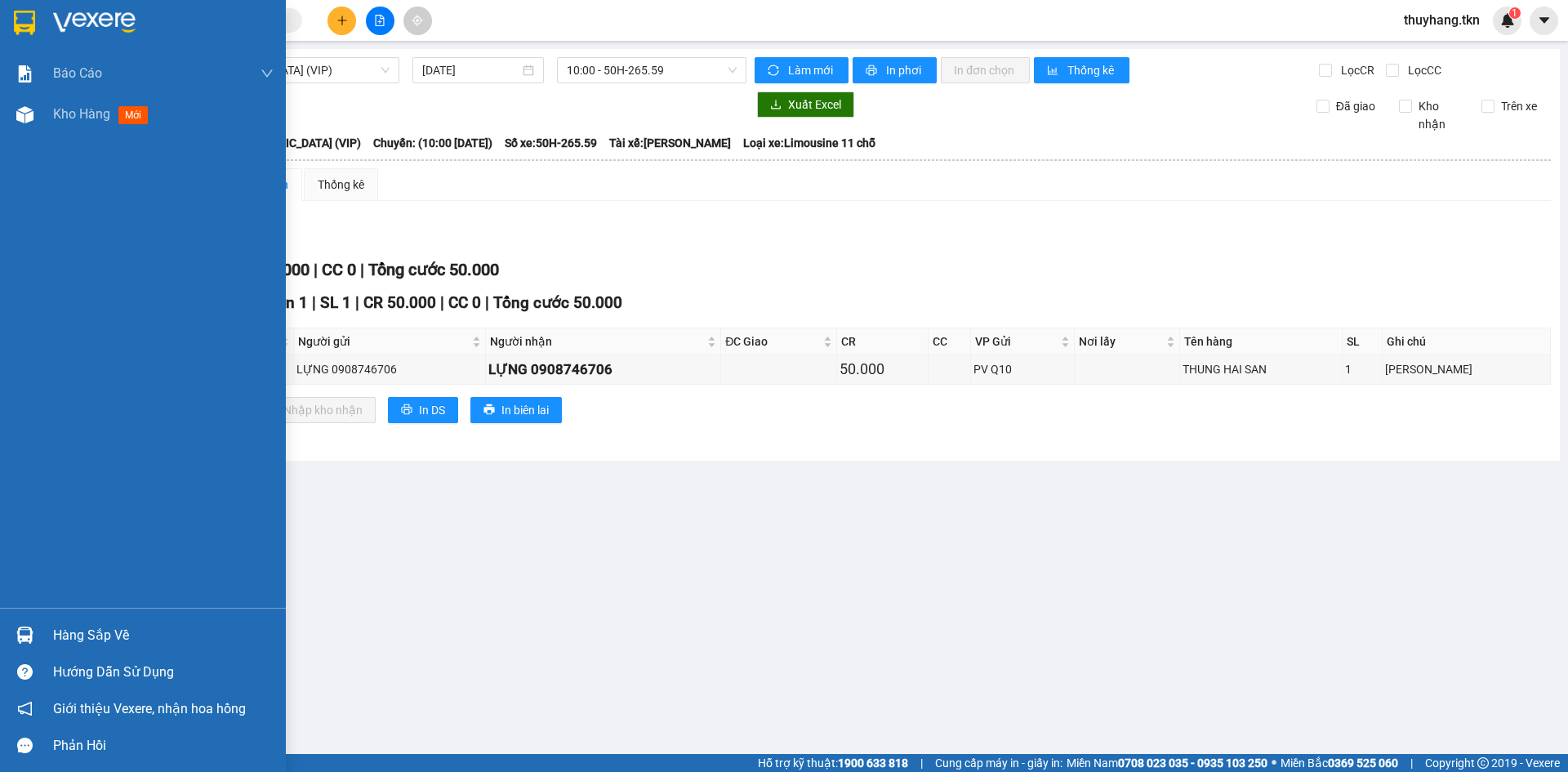
click at [25, 635] on img at bounding box center [25, 635] width 17 height 17
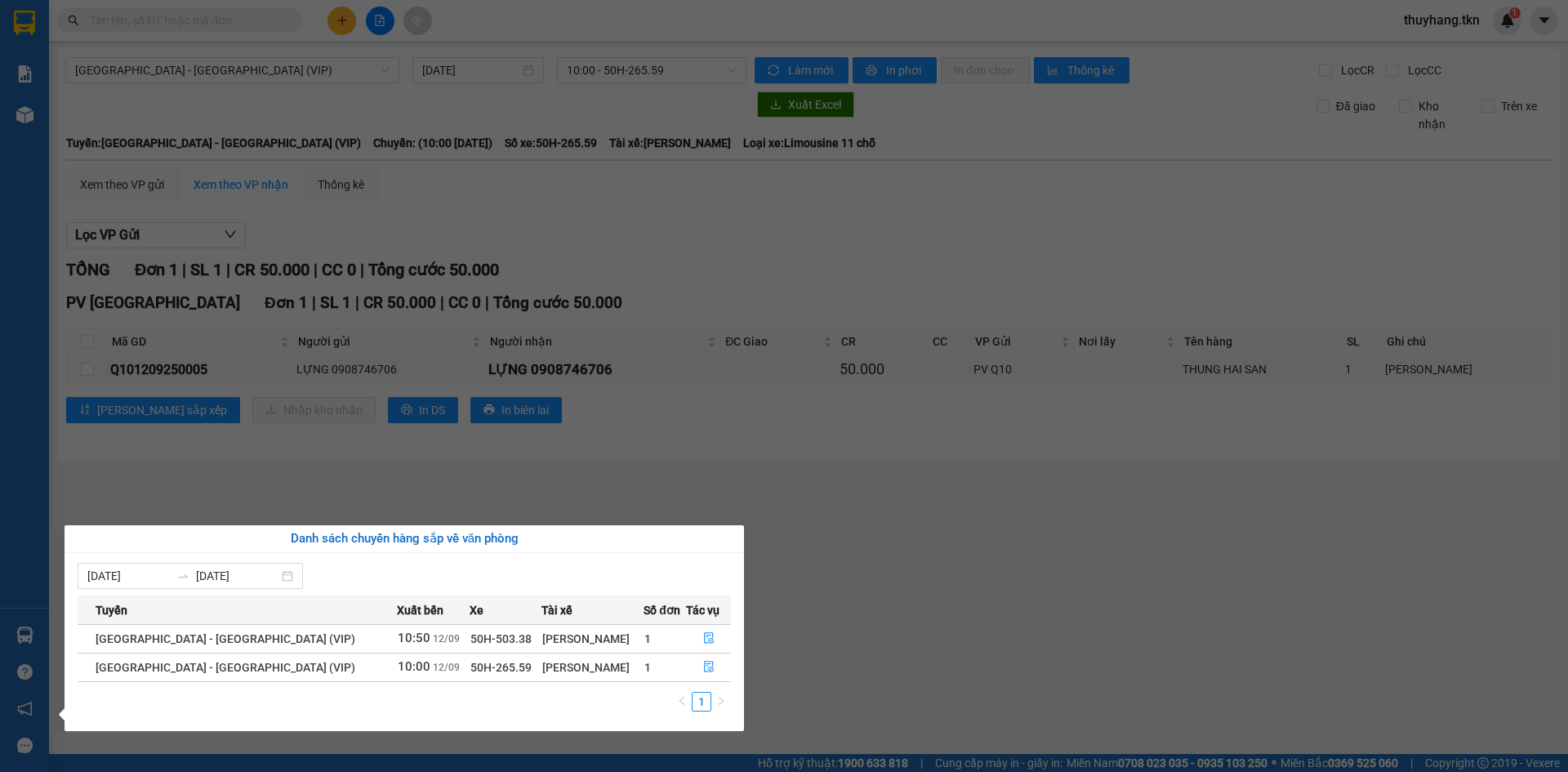
click at [846, 636] on section "Kết quả tìm kiếm ( 0 ) Bộ lọc No Data thuyhang.tkn 1 Báo cáo Mẫu 1: Báo cáo dòn…" at bounding box center [784, 386] width 1568 height 772
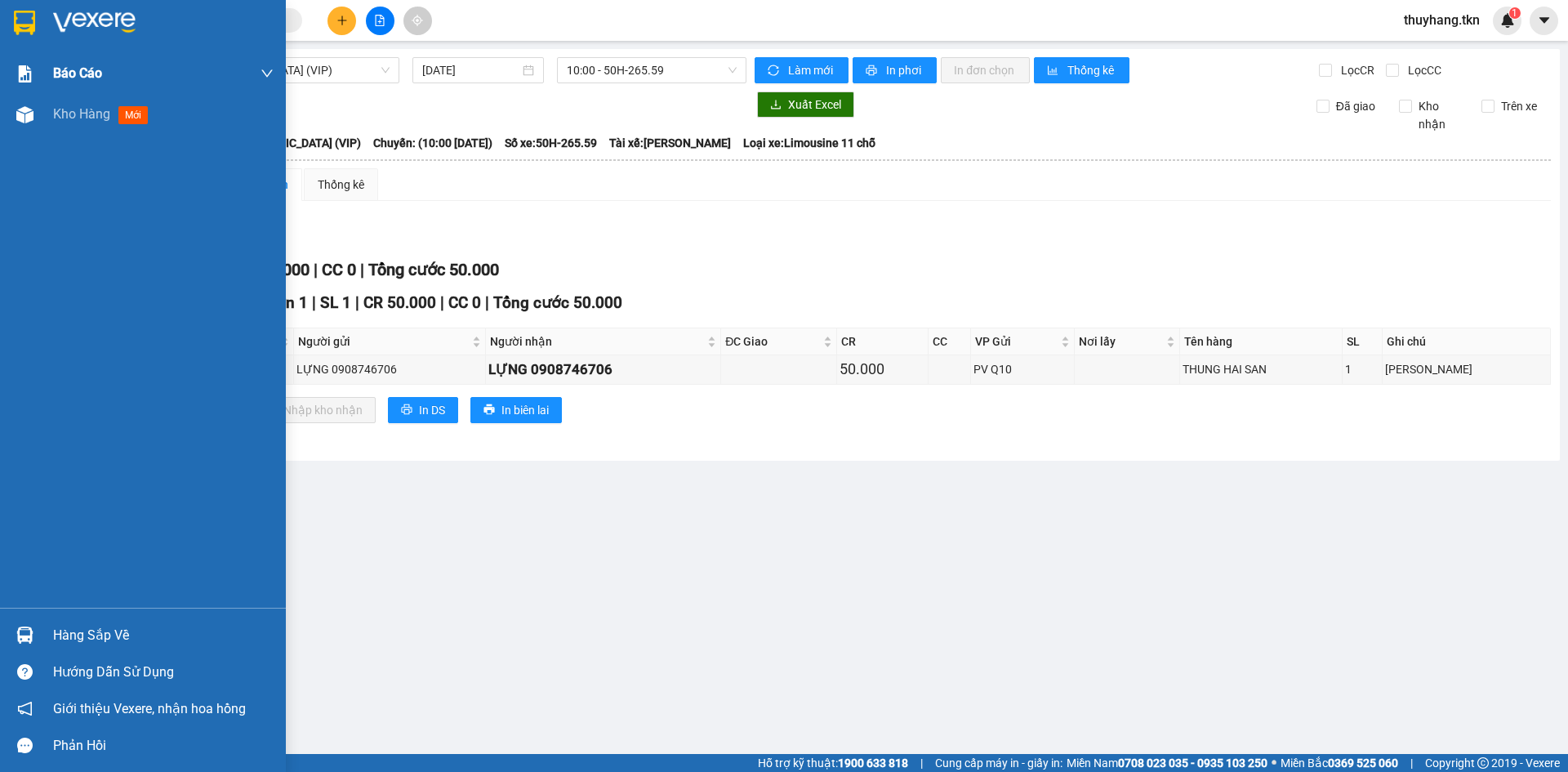
click at [22, 15] on img at bounding box center [24, 22] width 21 height 25
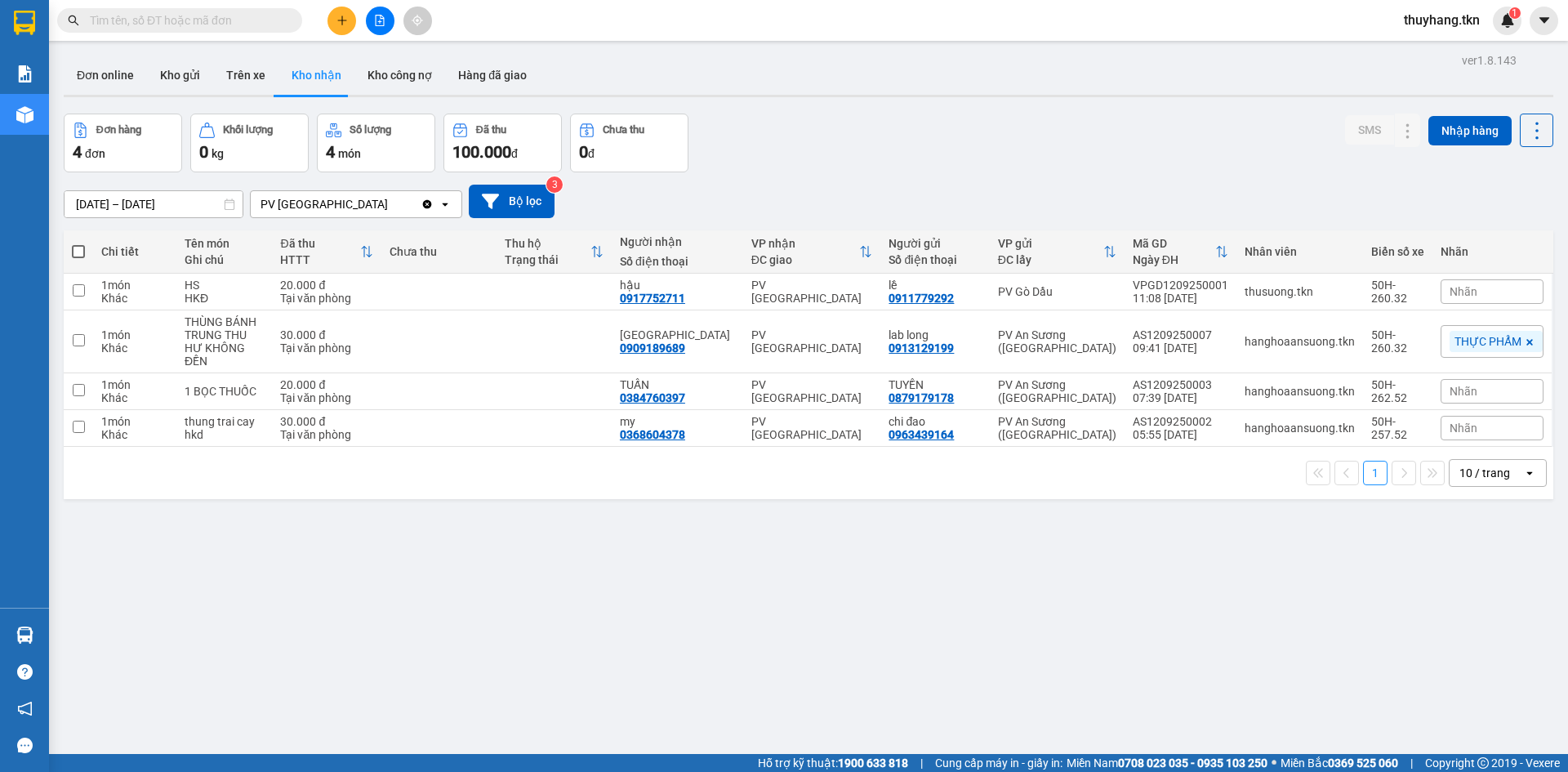
click at [883, 181] on div "11/09/2025 – 12/09/2025 Press the down arrow key to interact with the calendar …" at bounding box center [808, 201] width 1489 height 58
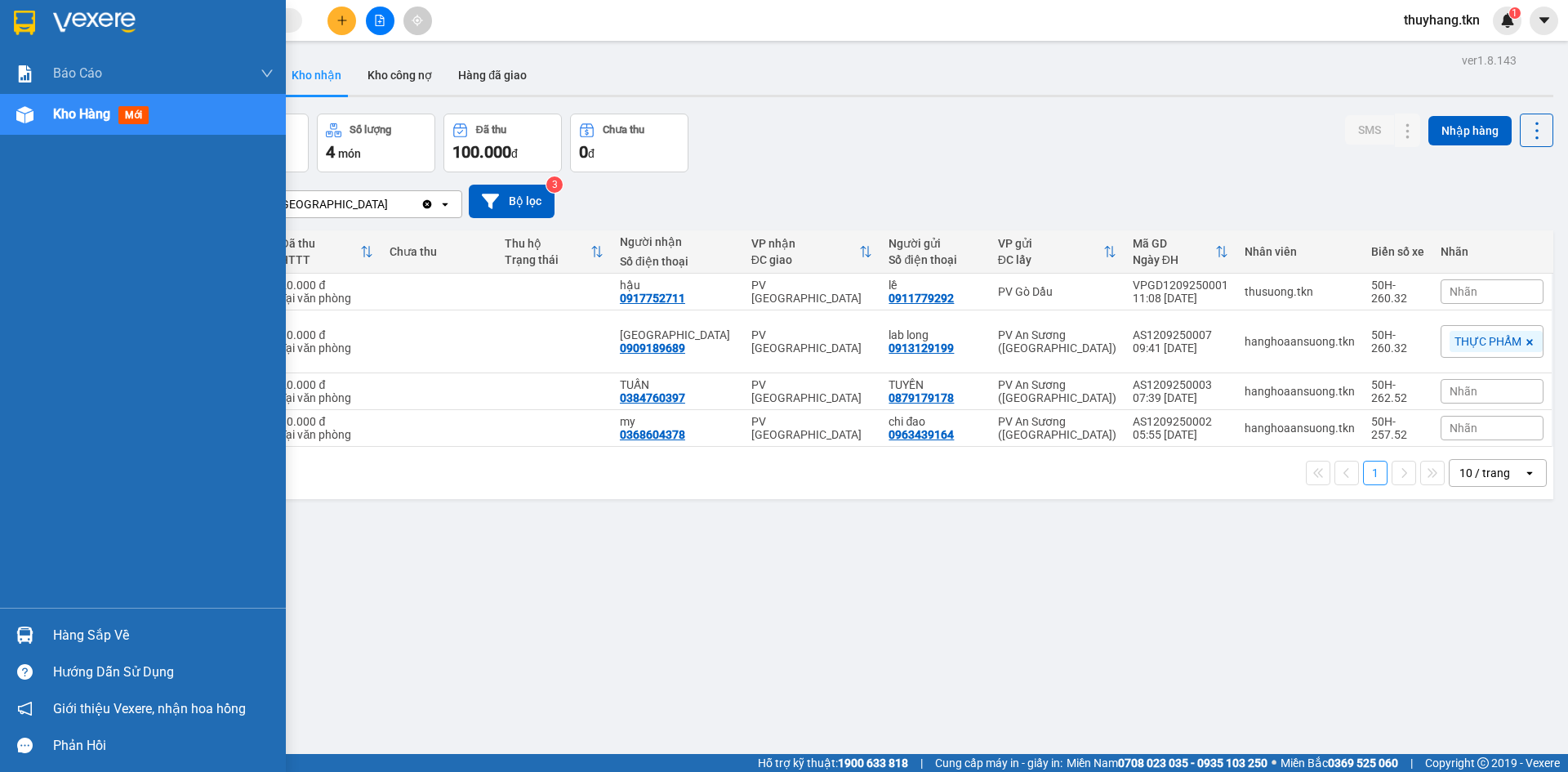
click at [37, 626] on div at bounding box center [24, 634] width 28 height 28
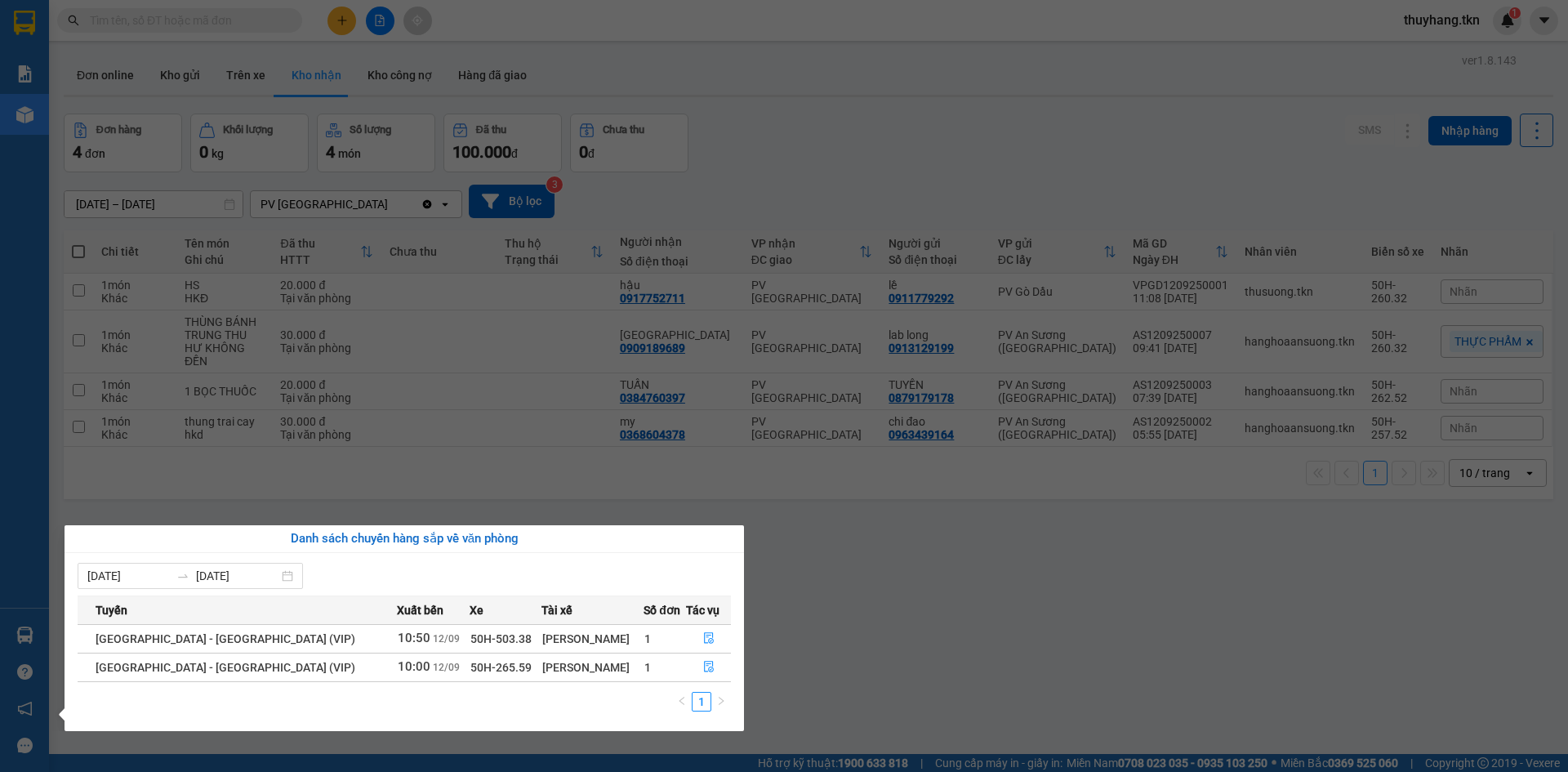
click at [837, 622] on section "Kết quả tìm kiếm ( 0 ) Bộ lọc No Data thuyhang.tkn 1 Báo cáo Mẫu 1: Báo cáo dòn…" at bounding box center [784, 386] width 1568 height 772
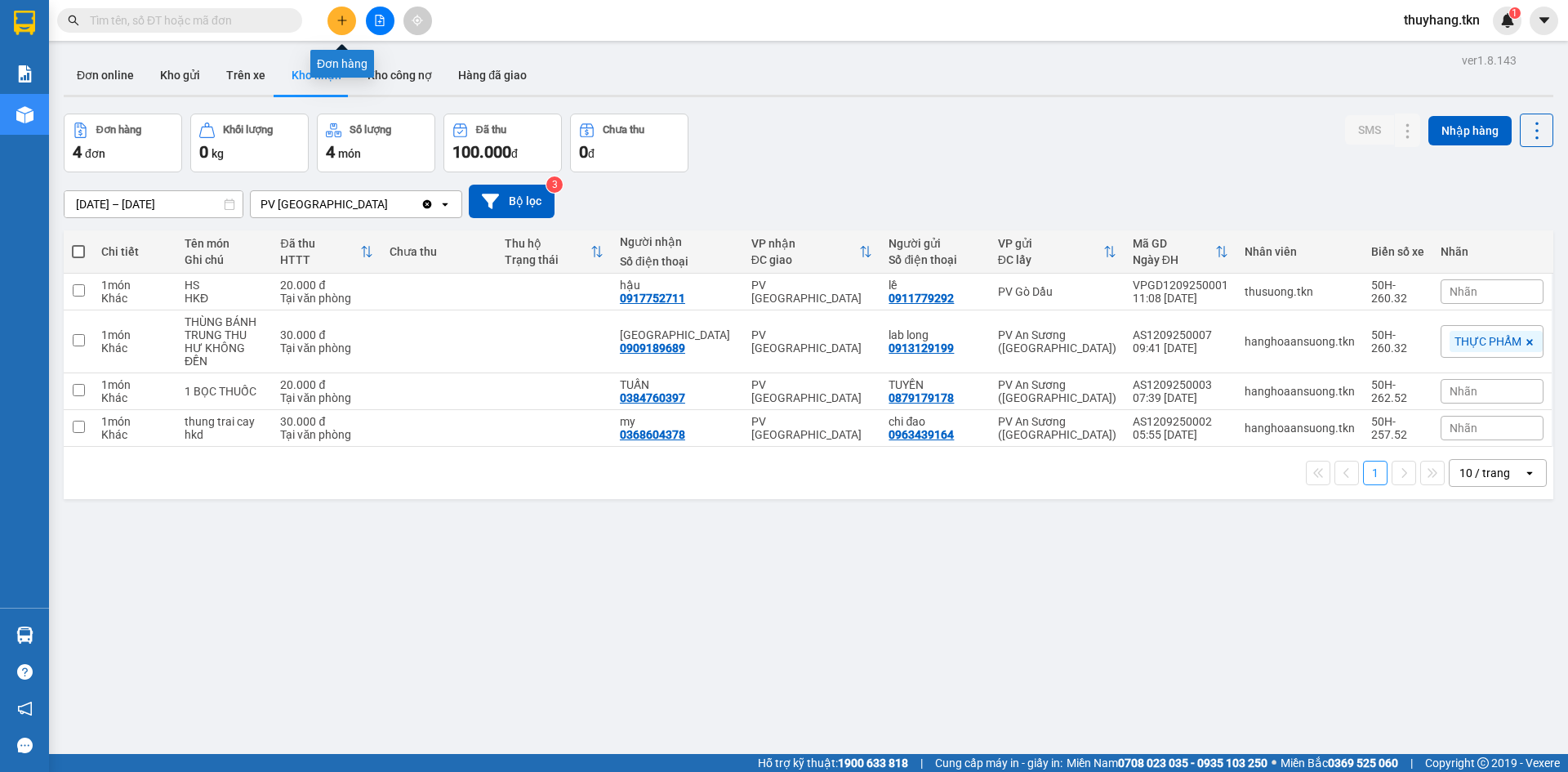
click at [341, 14] on button at bounding box center [341, 21] width 28 height 28
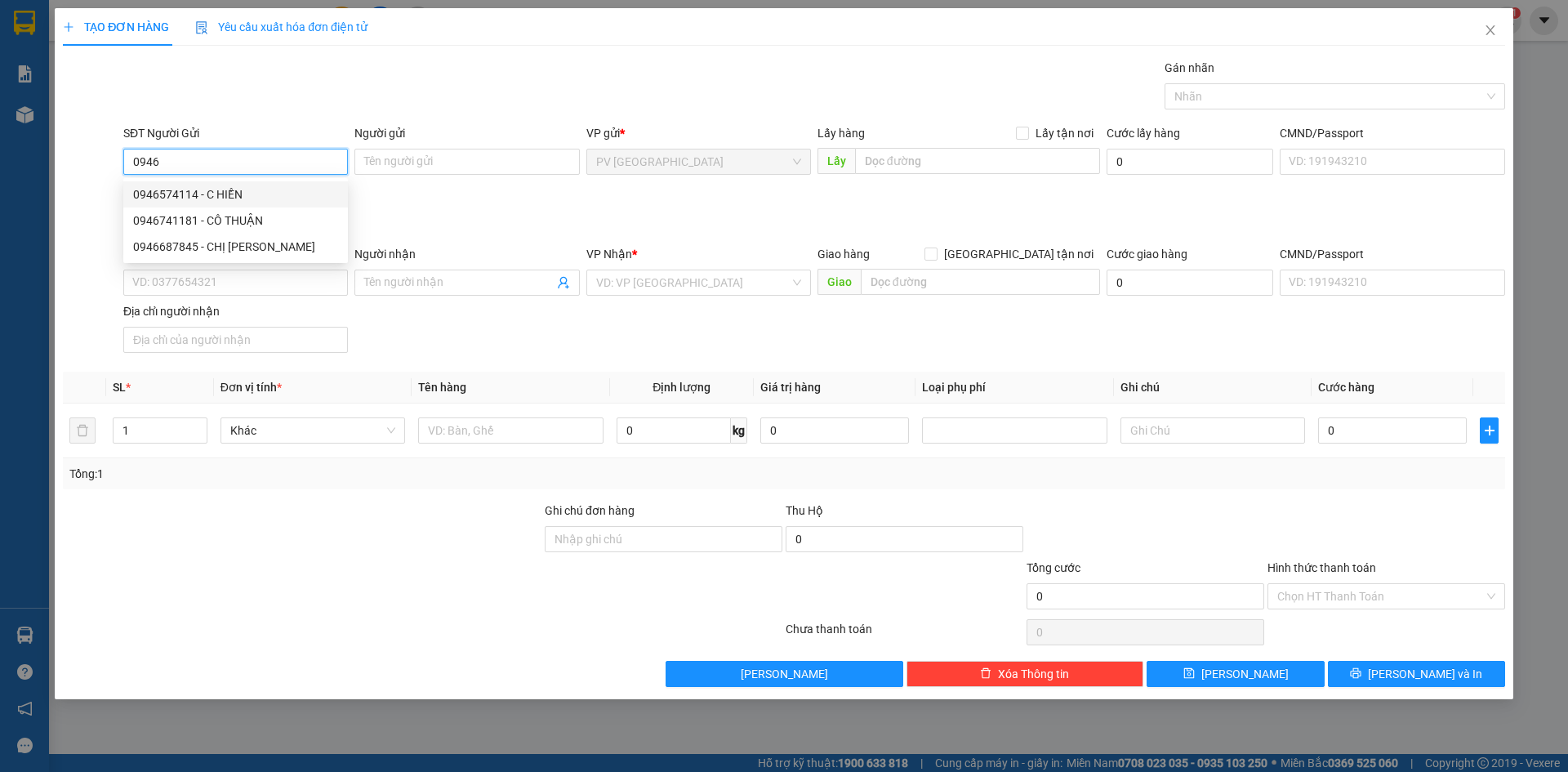
click at [270, 192] on div "0946574114 - C HIỀN" at bounding box center [235, 194] width 205 height 18
type input "0946574114"
type input "C HIỀN"
type input "0378848360"
type input "QUANG"
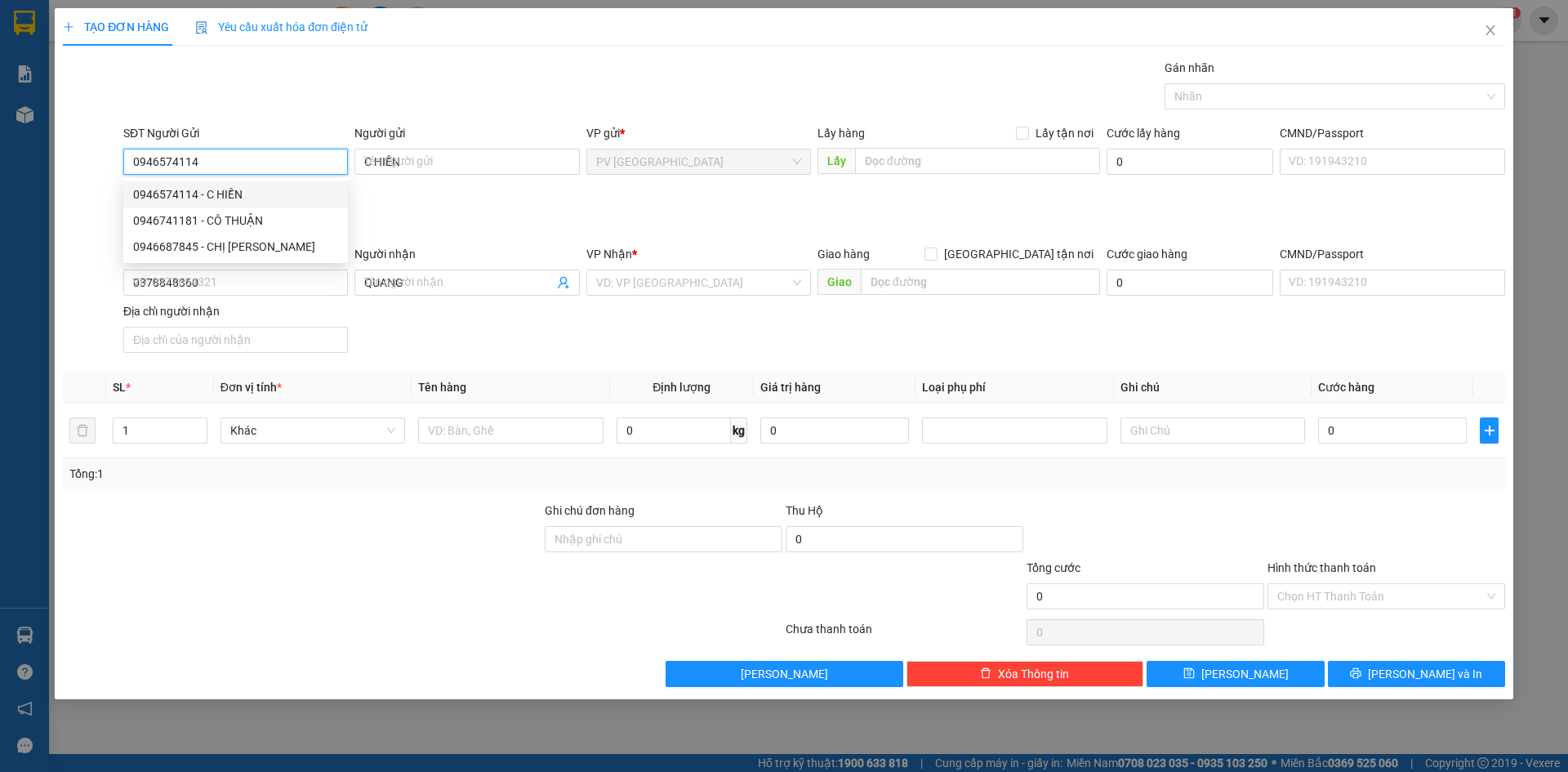
type input "30.000"
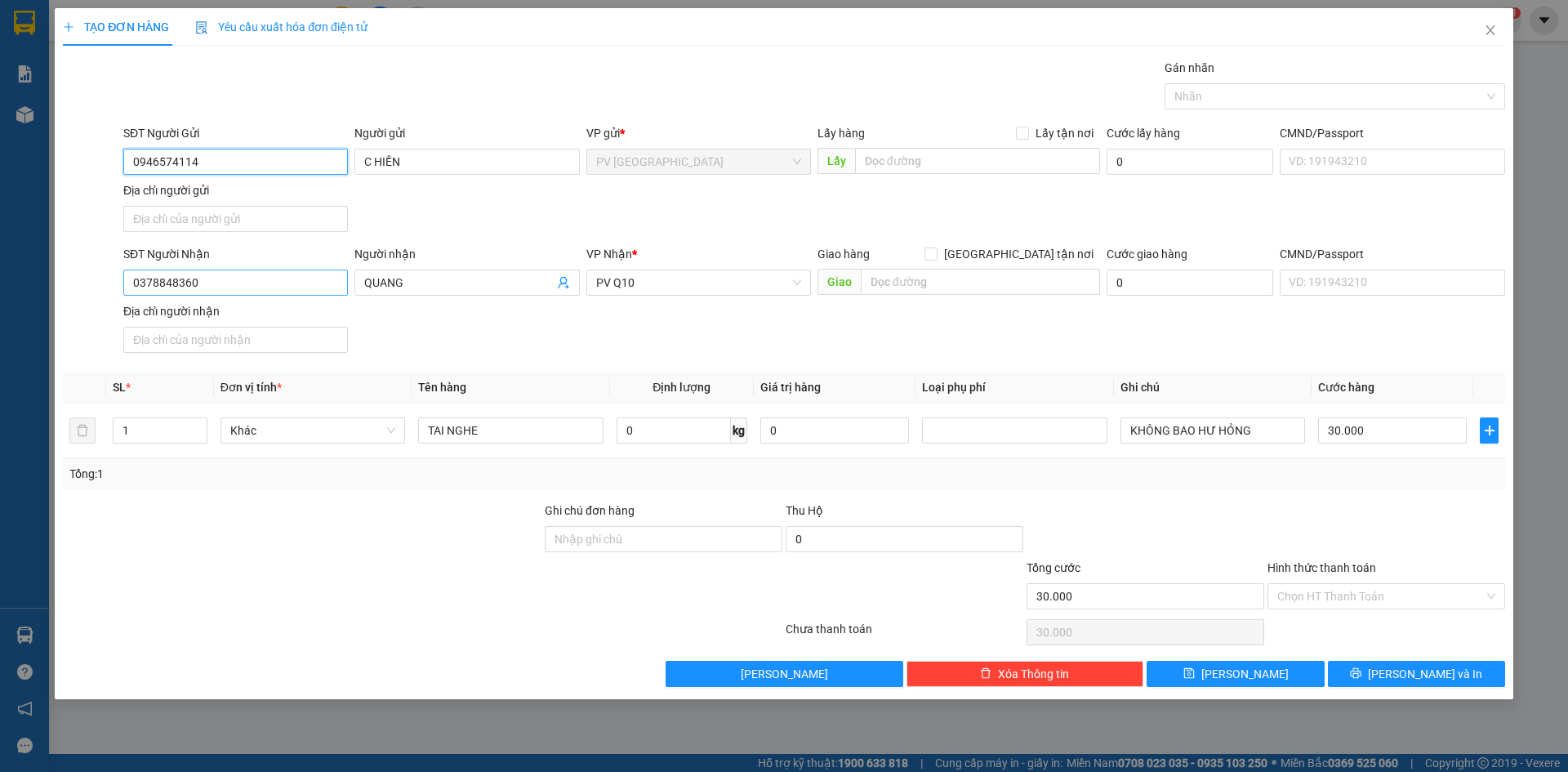
type input "0946574114"
click at [290, 283] on input "0378848360" at bounding box center [235, 283] width 224 height 26
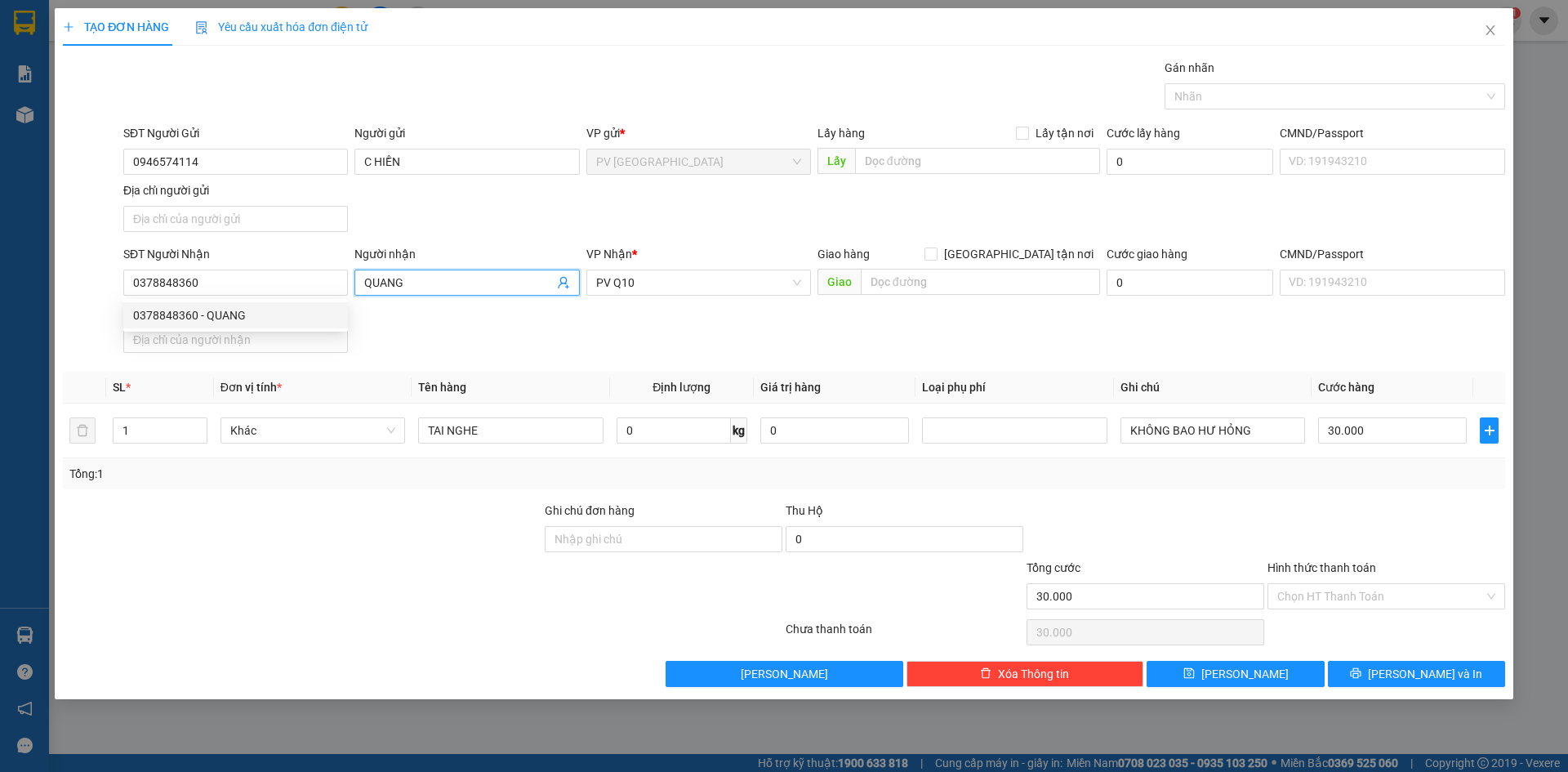
click at [463, 281] on input "QUANG" at bounding box center [459, 282] width 189 height 18
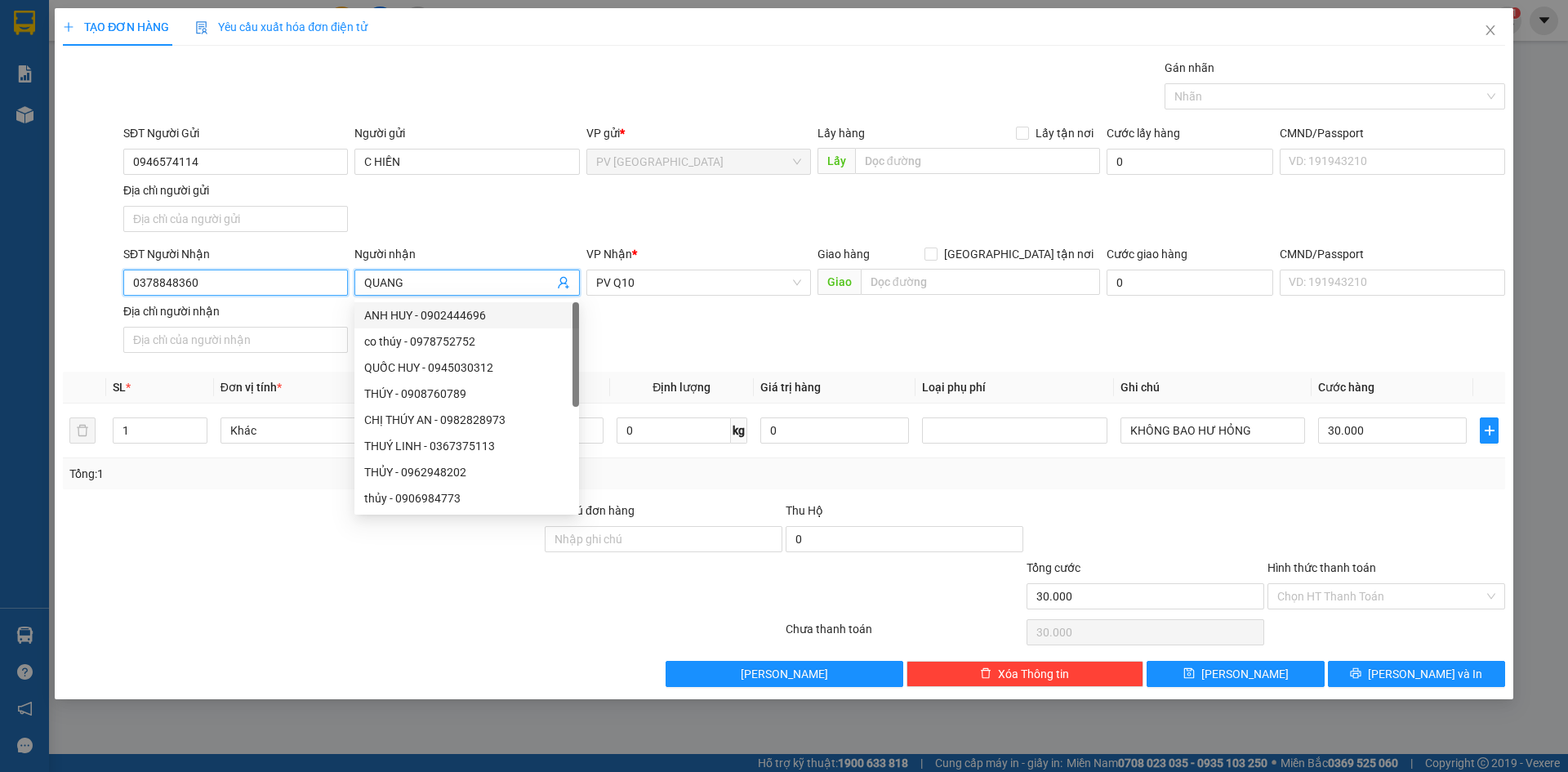
click at [237, 289] on input "0378848360" at bounding box center [235, 283] width 224 height 26
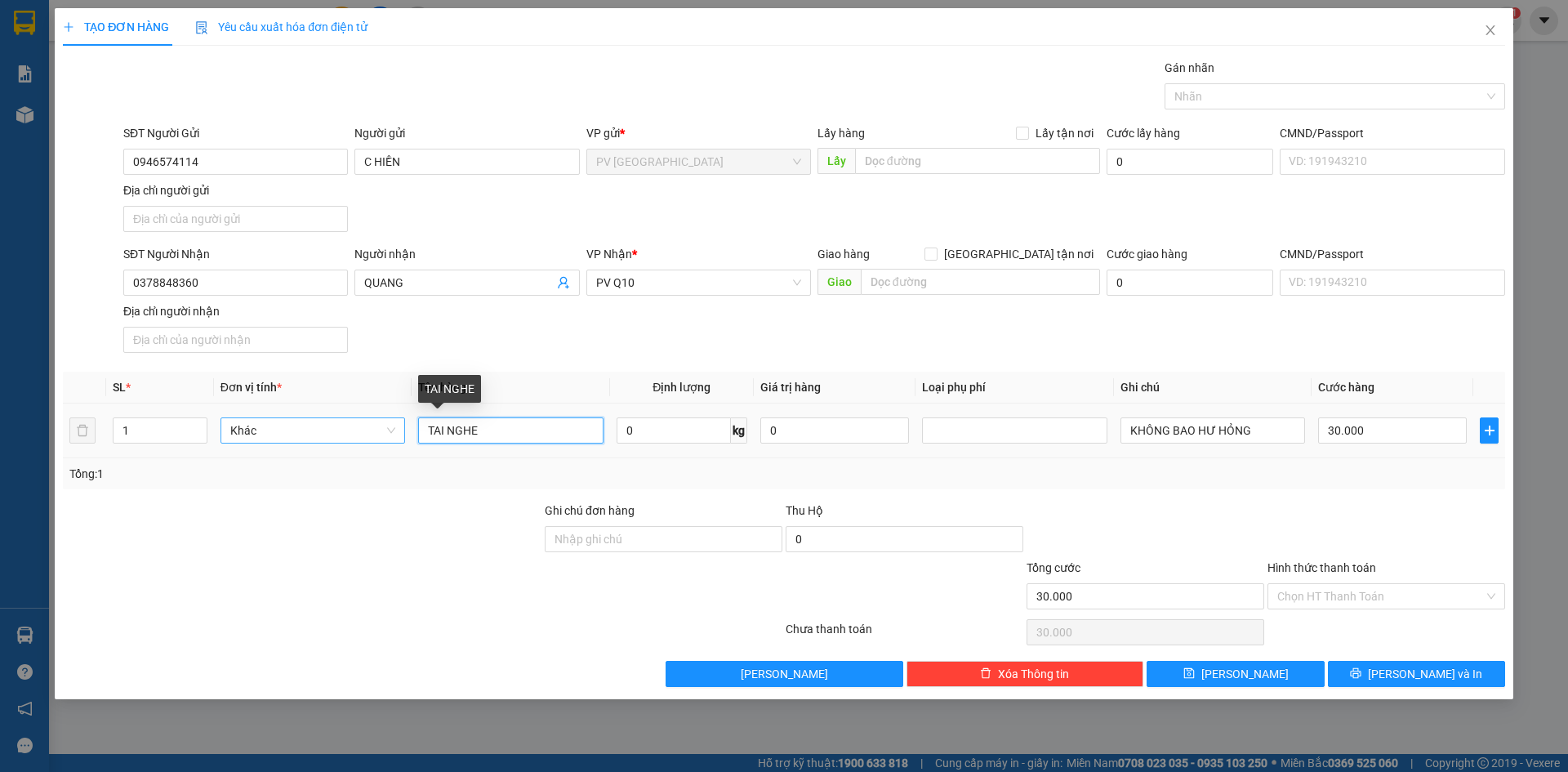
drag, startPoint x: 510, startPoint y: 435, endPoint x: 333, endPoint y: 438, distance: 177.0
click at [333, 438] on tr "1 Khác TAI NGHE 0 kg 0 KHÔNG BAO HƯ HỎNG 30.000" at bounding box center [784, 431] width 1442 height 55
click at [1247, 96] on div at bounding box center [1327, 96] width 316 height 20
type input "HỘP THỰC PHẨM"
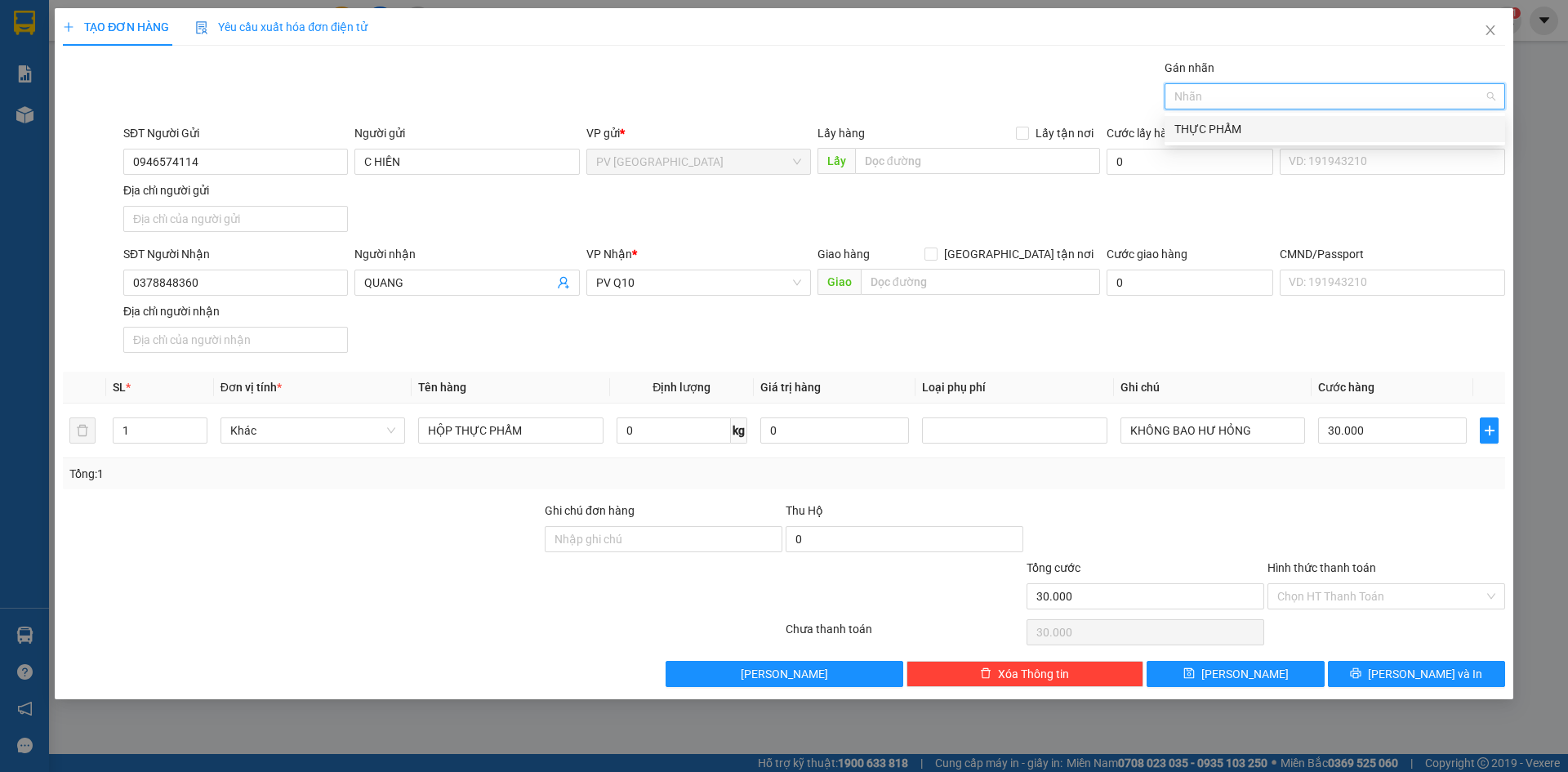
click at [1249, 128] on div "THỰC PHẨM" at bounding box center [1334, 129] width 320 height 18
click at [1356, 591] on input "Hình thức thanh toán" at bounding box center [1380, 597] width 206 height 25
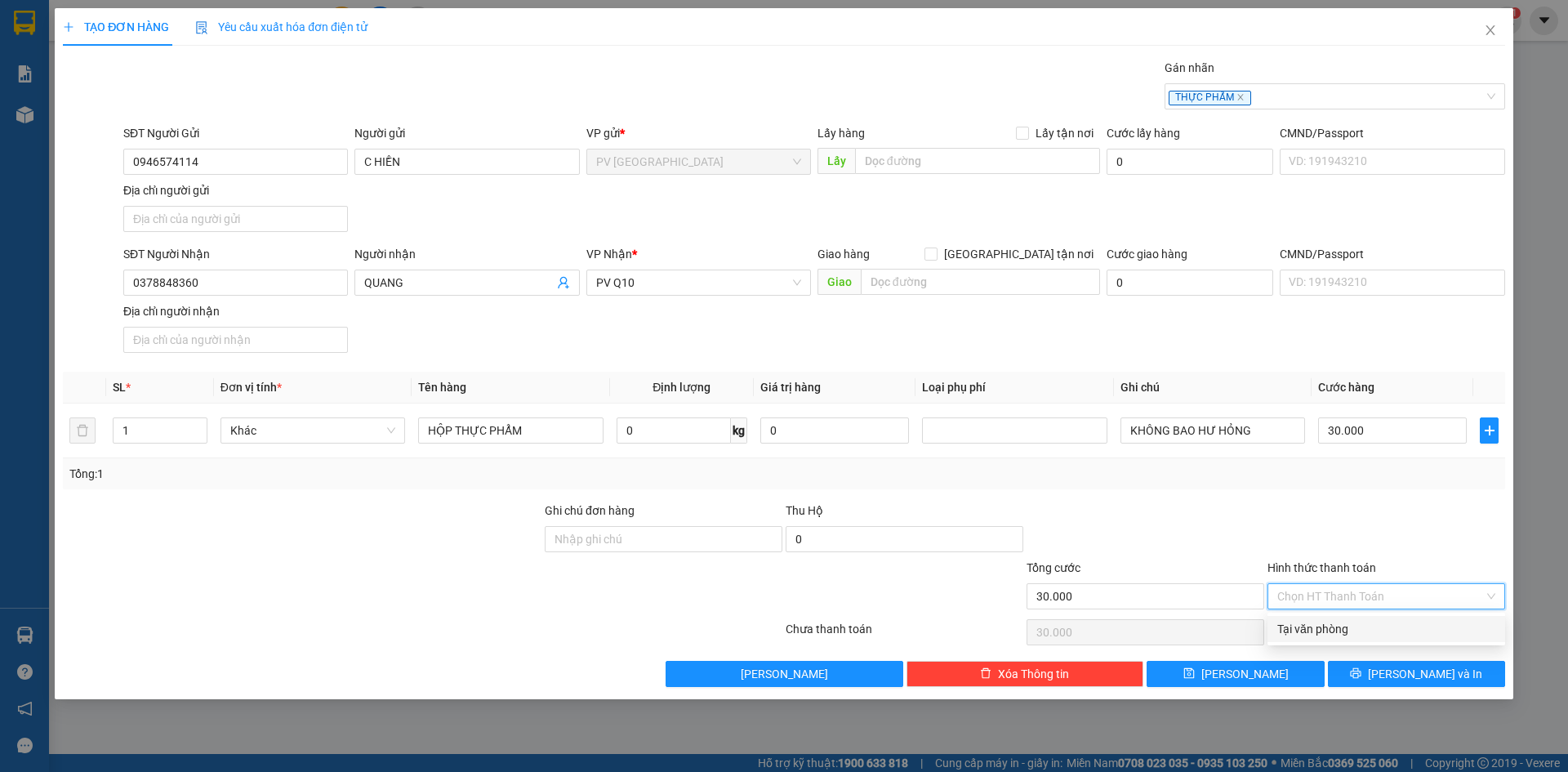
click at [1356, 628] on div "Tại văn phòng" at bounding box center [1386, 628] width 218 height 18
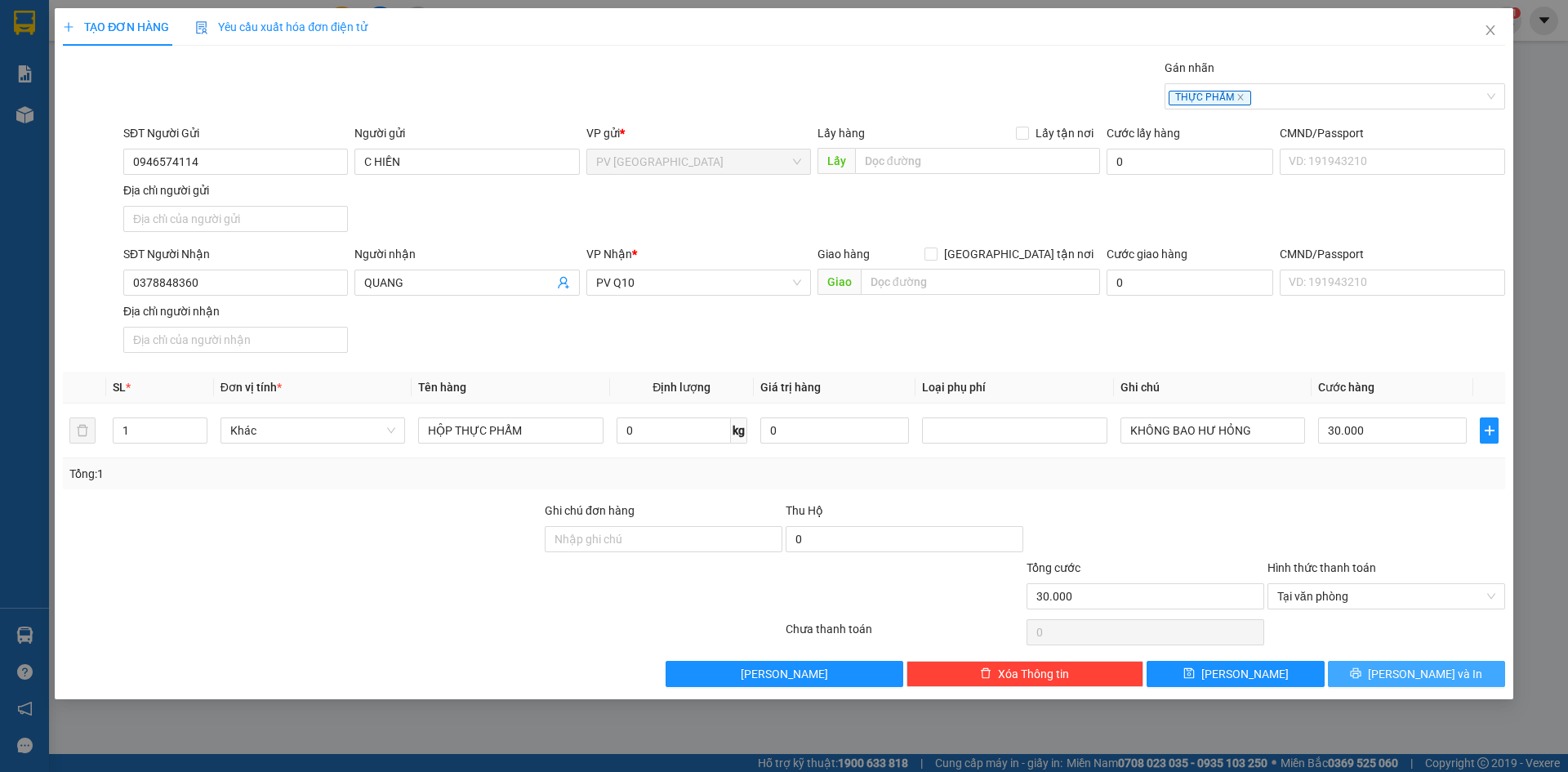
click at [1406, 677] on span "[PERSON_NAME] và In" at bounding box center [1425, 674] width 114 height 18
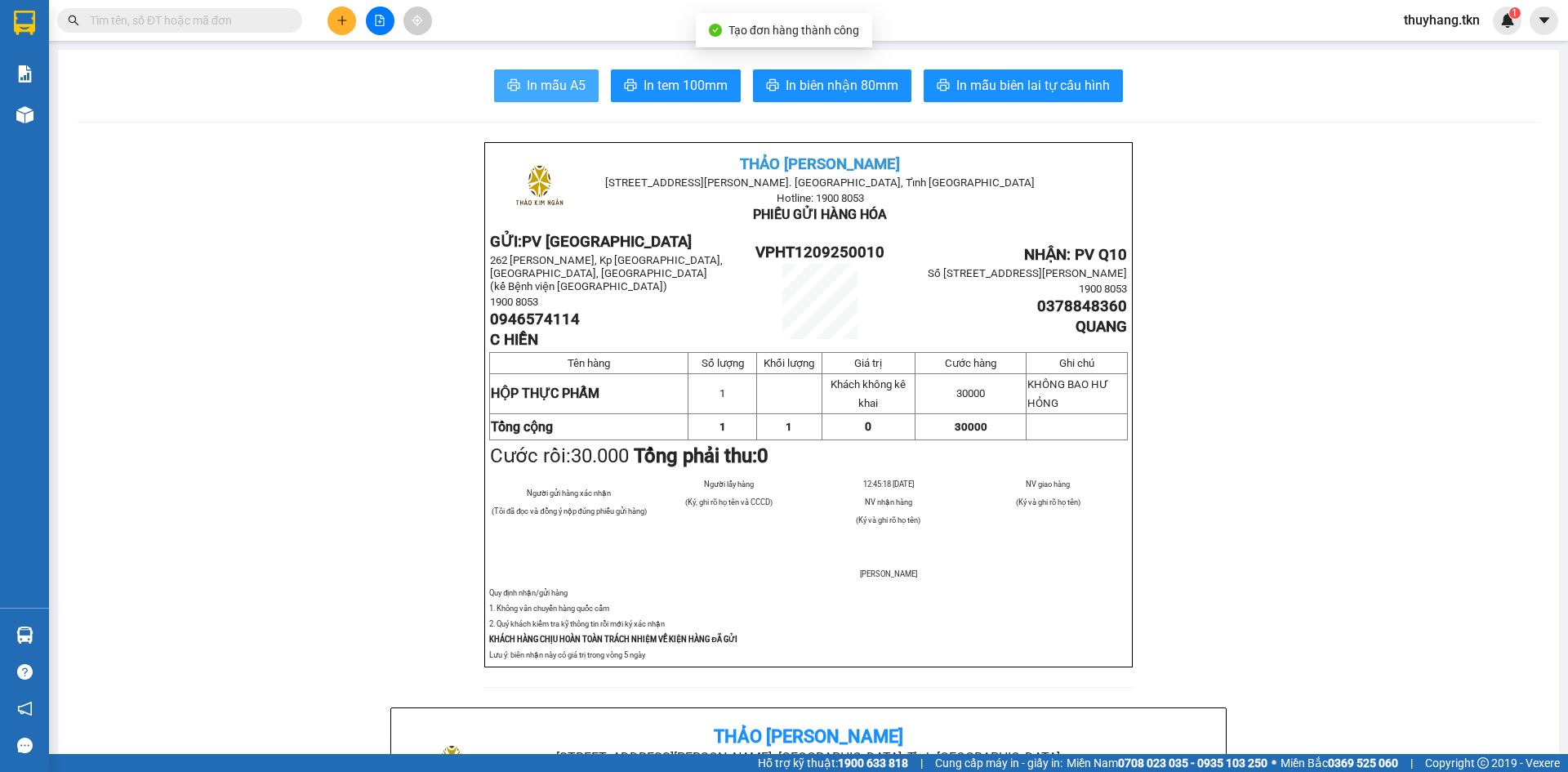
click at [527, 88] on span "In mẫu A5" at bounding box center [556, 85] width 58 height 21
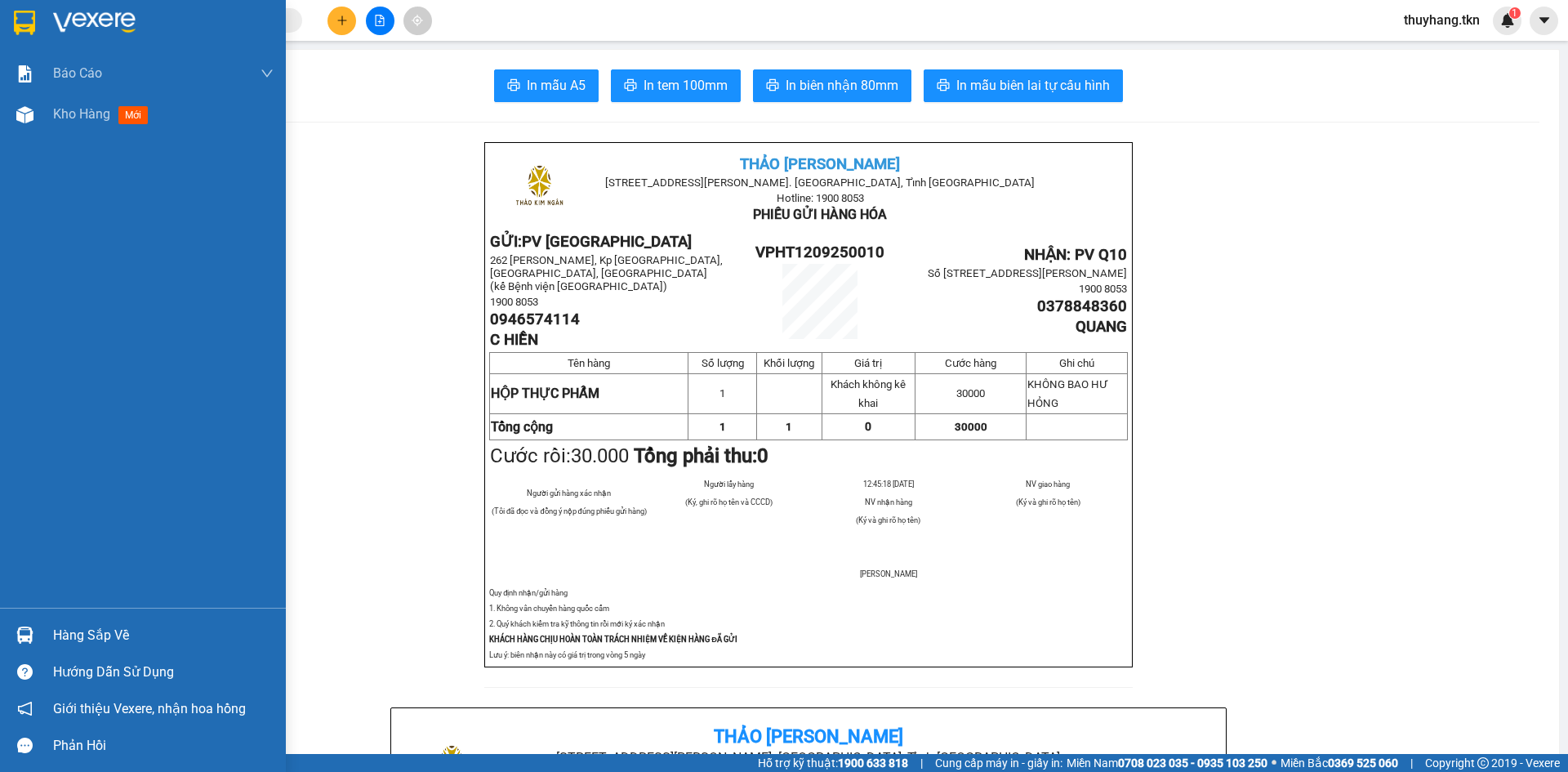
click at [15, 21] on img at bounding box center [24, 22] width 21 height 25
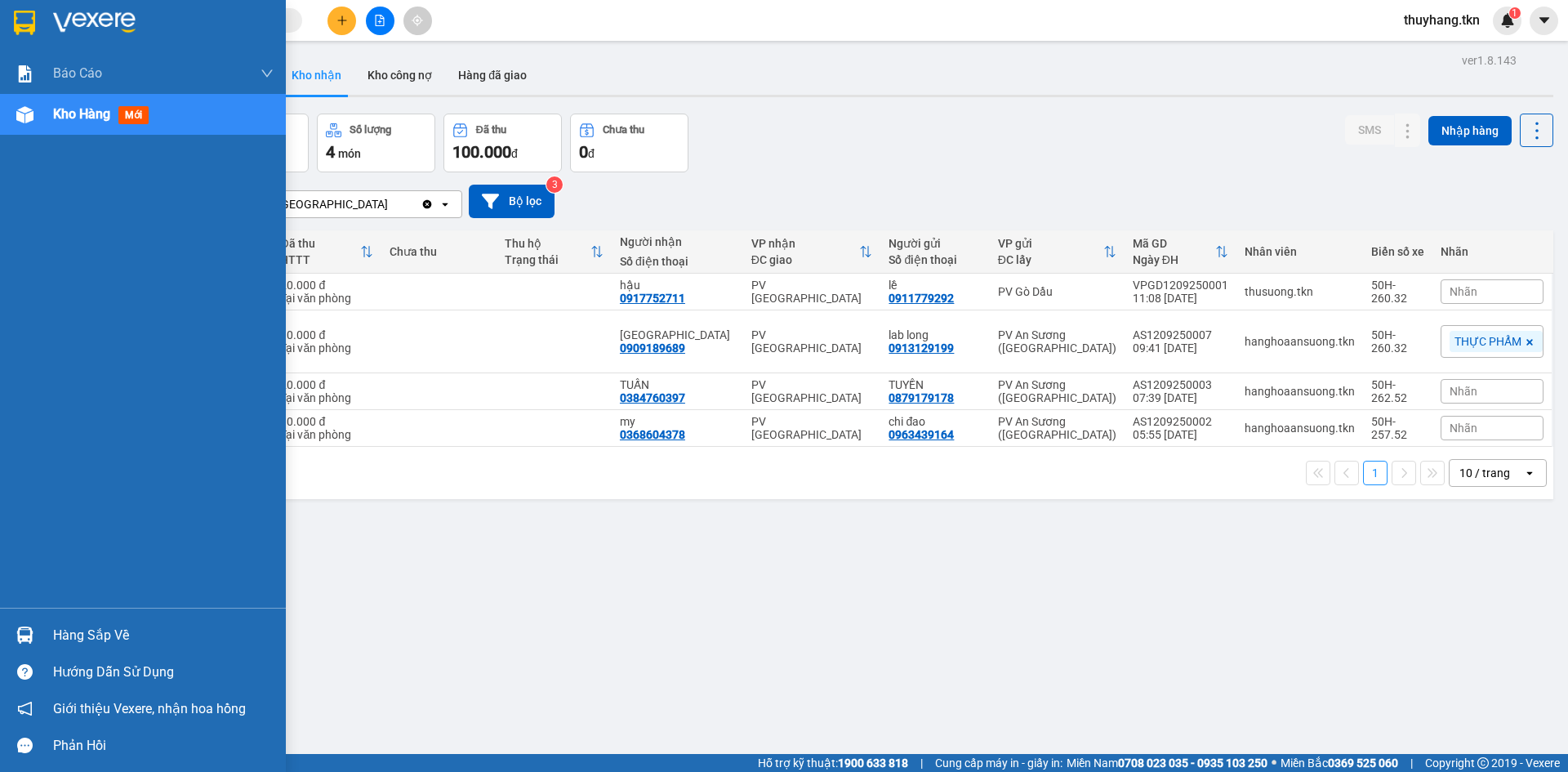
click at [80, 634] on div "Hàng sắp về" at bounding box center [163, 635] width 221 height 25
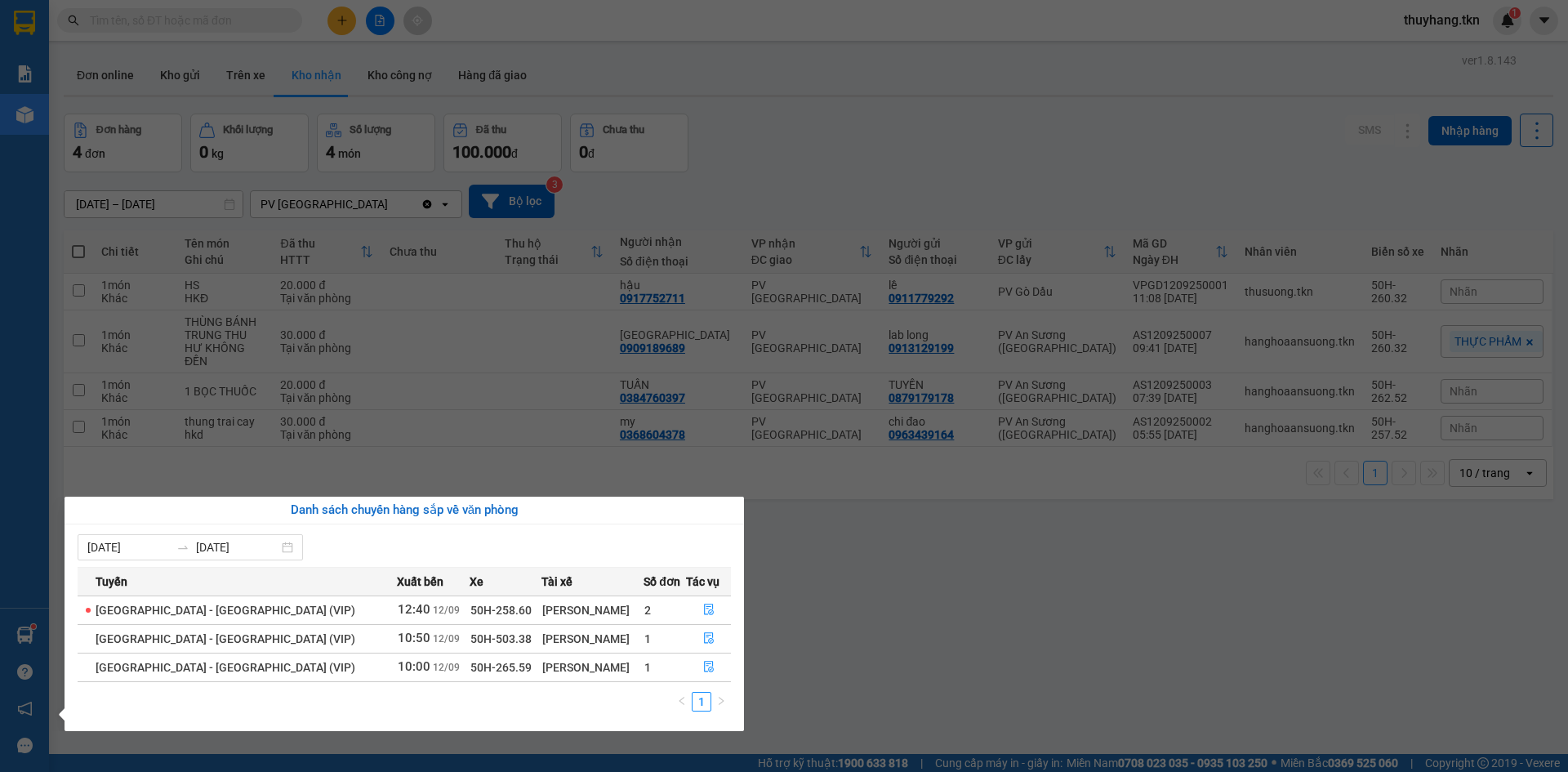
click at [176, 69] on section "Kết quả tìm kiếm ( 0 ) Bộ lọc No Data thuyhang.tkn 1 Báo cáo Mẫu 1: Báo cáo dòn…" at bounding box center [784, 386] width 1568 height 772
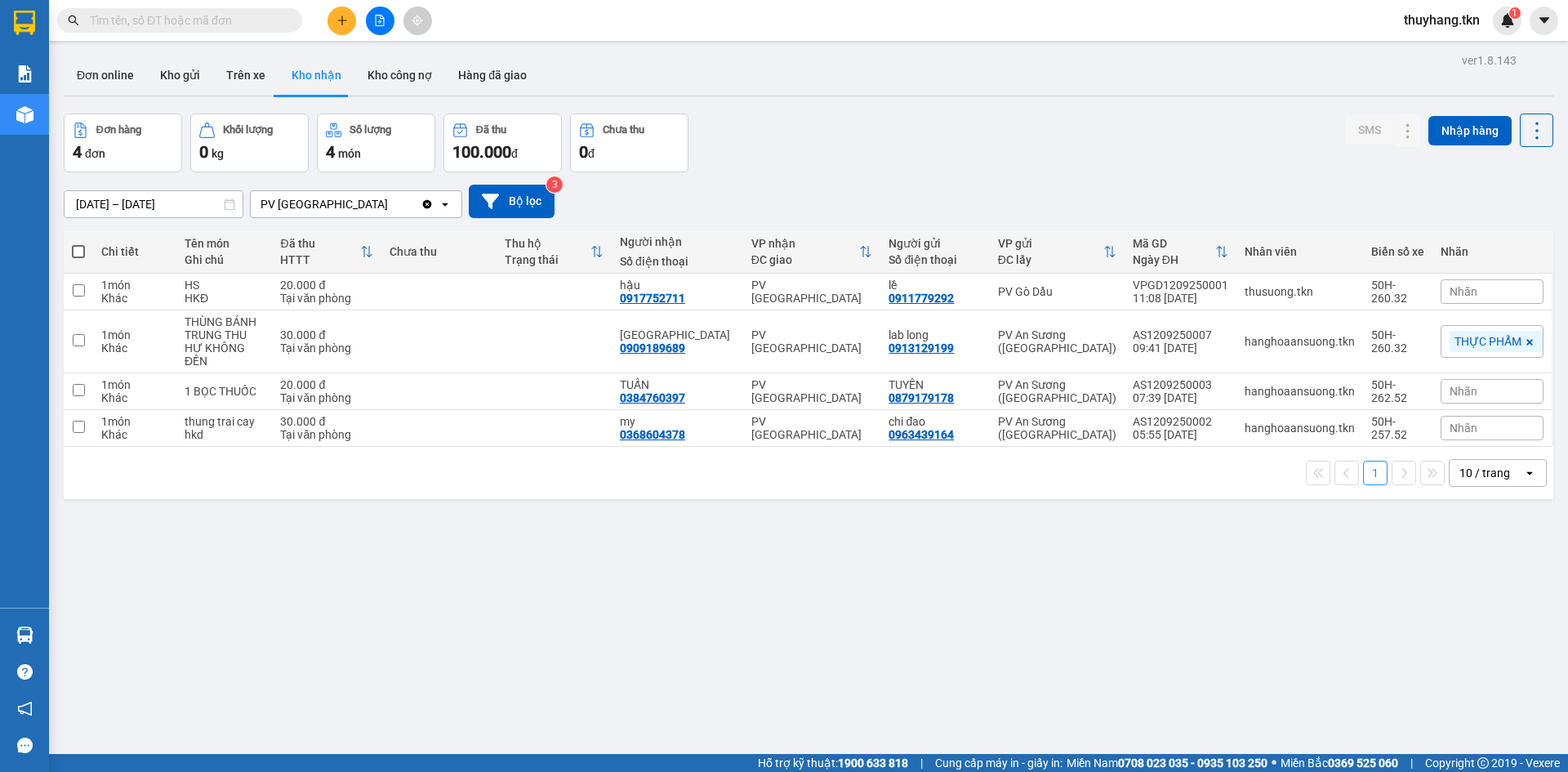
click at [176, 69] on button "Kho gửi" at bounding box center [180, 76] width 66 height 40
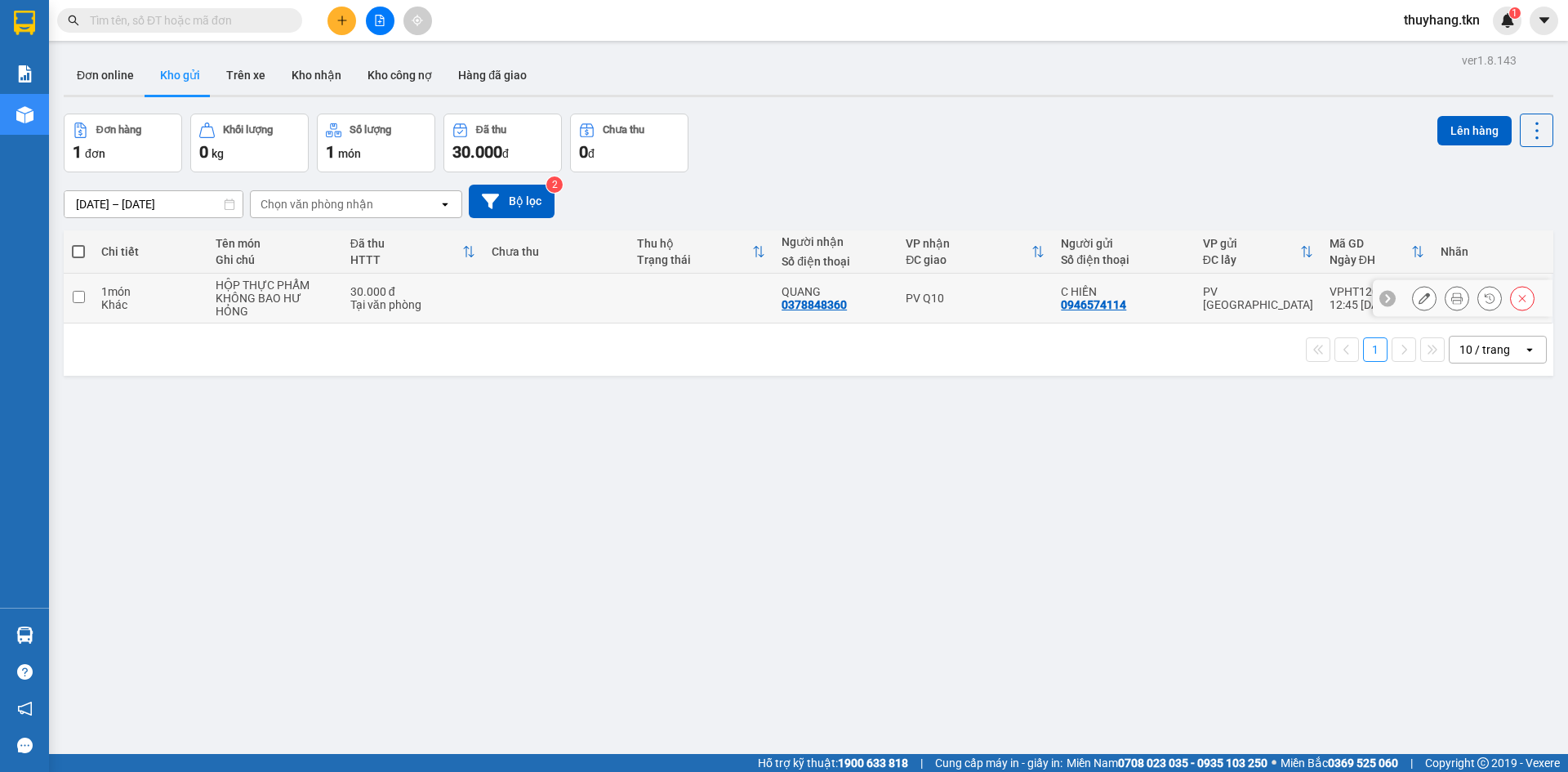
click at [617, 297] on td at bounding box center [556, 298] width 145 height 50
checkbox input "true"
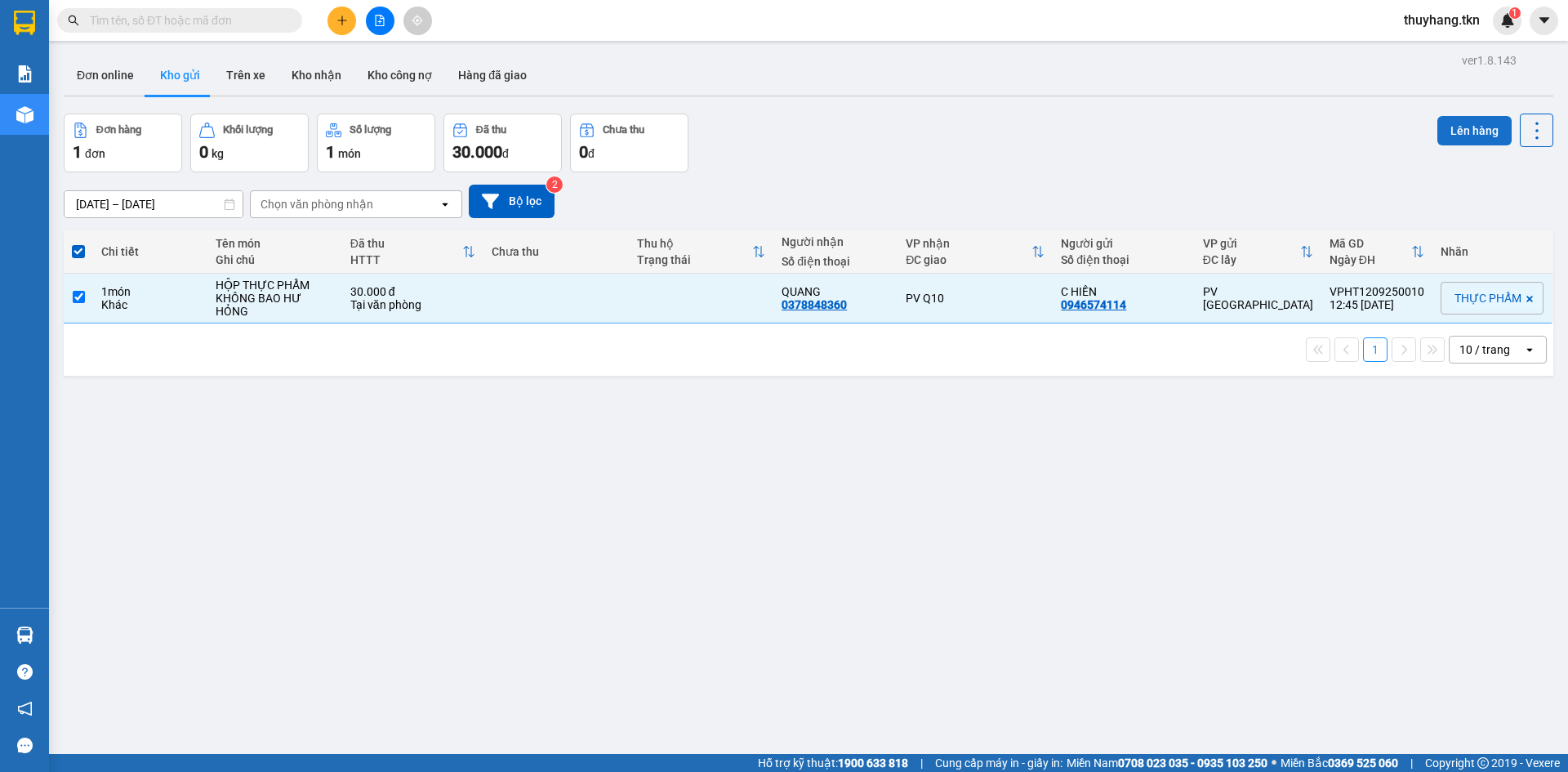
click at [1443, 126] on button "Lên hàng" at bounding box center [1474, 131] width 74 height 29
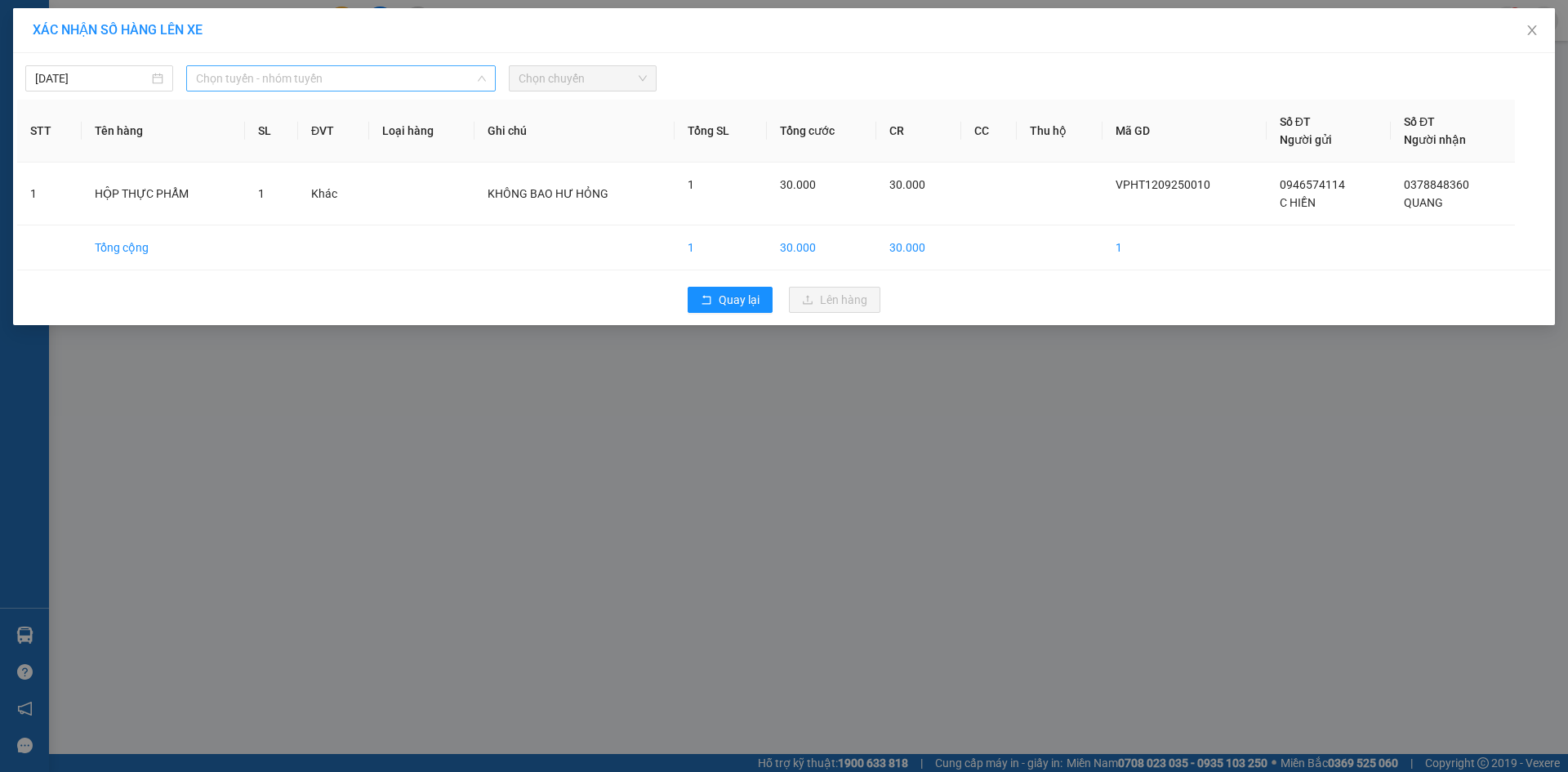
click at [371, 78] on span "Chọn tuyến - nhóm tuyến" at bounding box center [340, 78] width 290 height 25
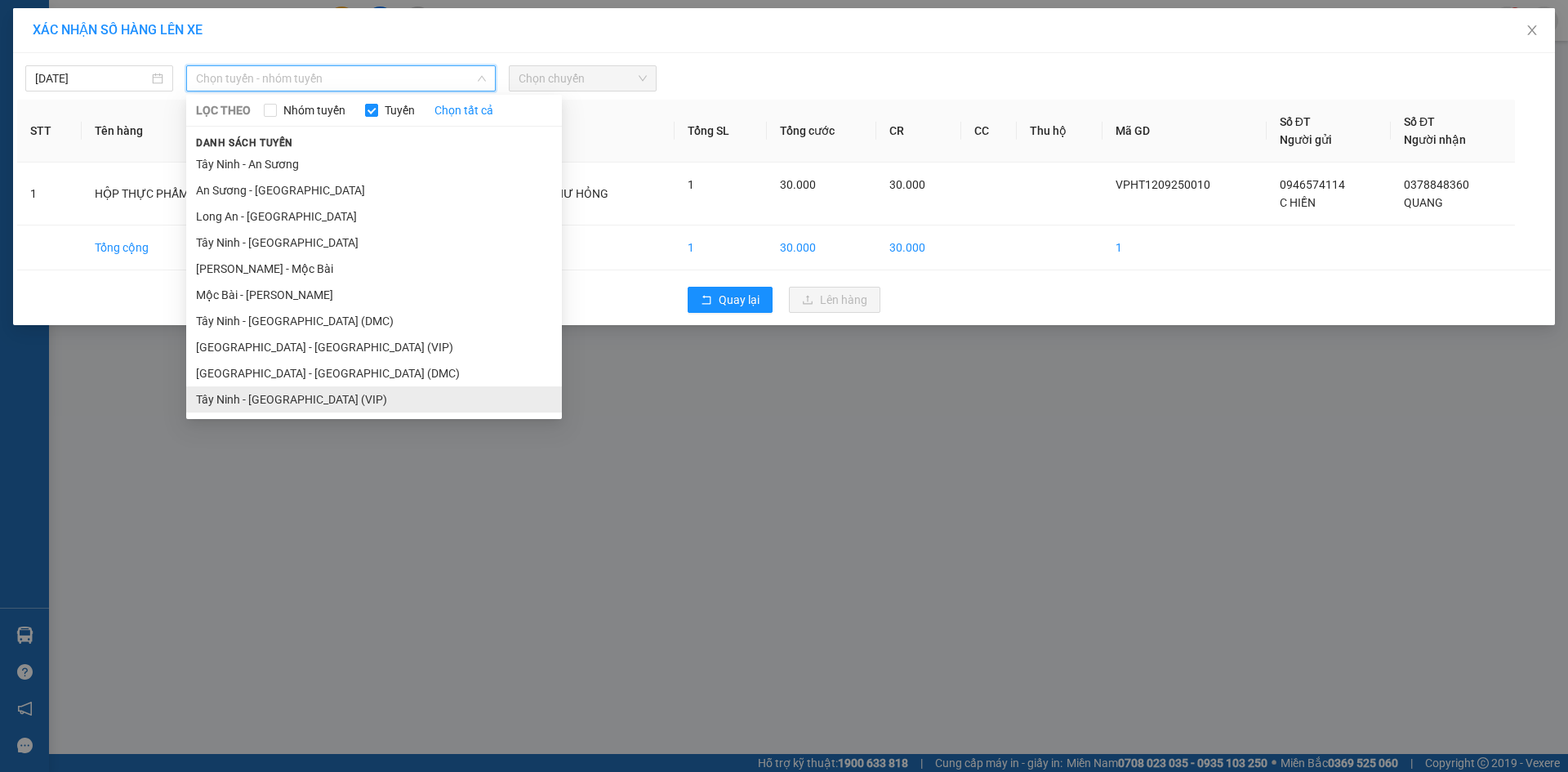
click at [357, 406] on li "Tây Ninh - [GEOGRAPHIC_DATA] (VIP)" at bounding box center [374, 400] width 375 height 26
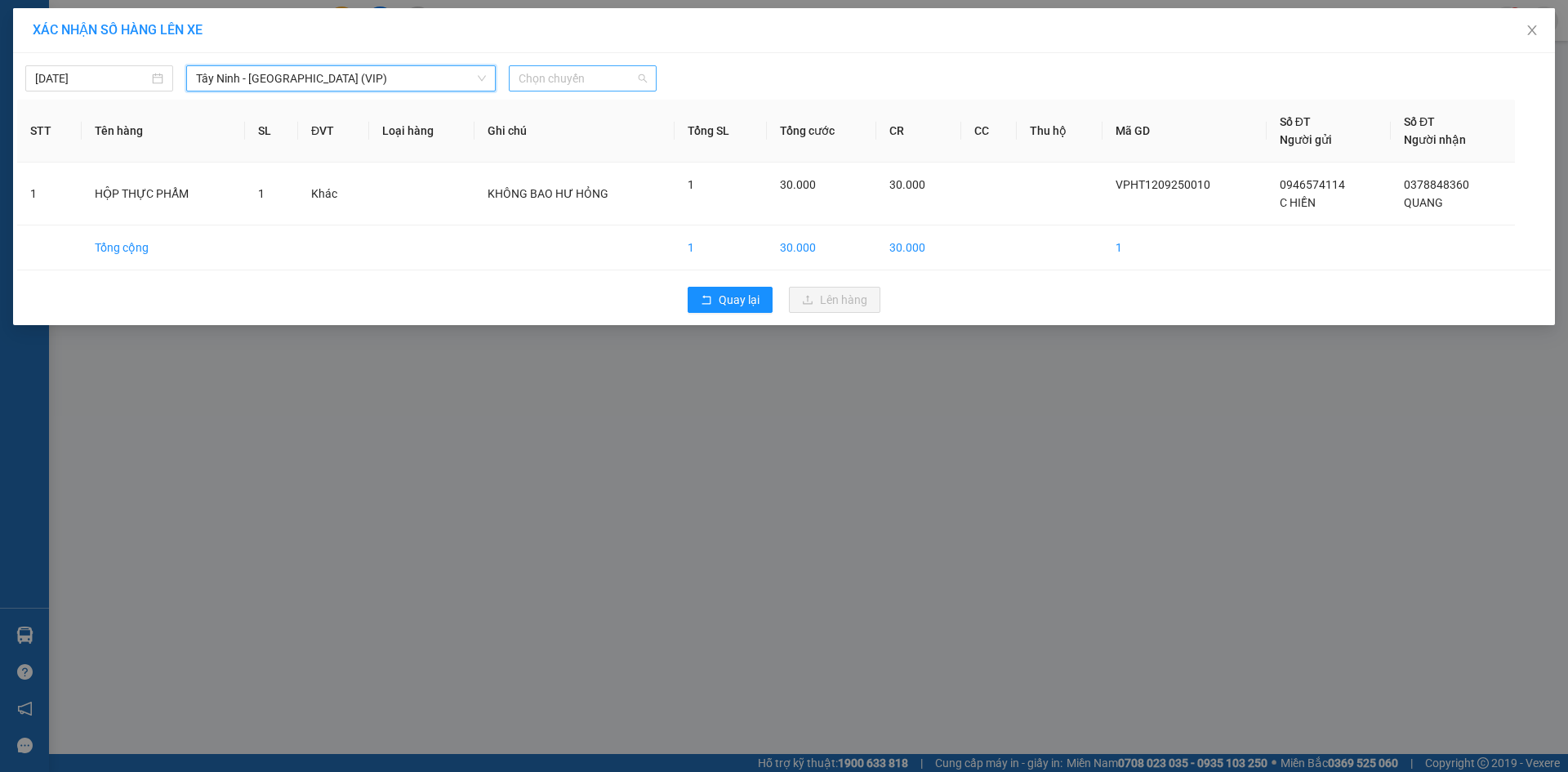
click at [597, 83] on span "Chọn chuyến" at bounding box center [582, 78] width 128 height 25
type input "4852"
click at [587, 143] on div "12:30 (TC) - 70H-048.52" at bounding box center [582, 137] width 127 height 18
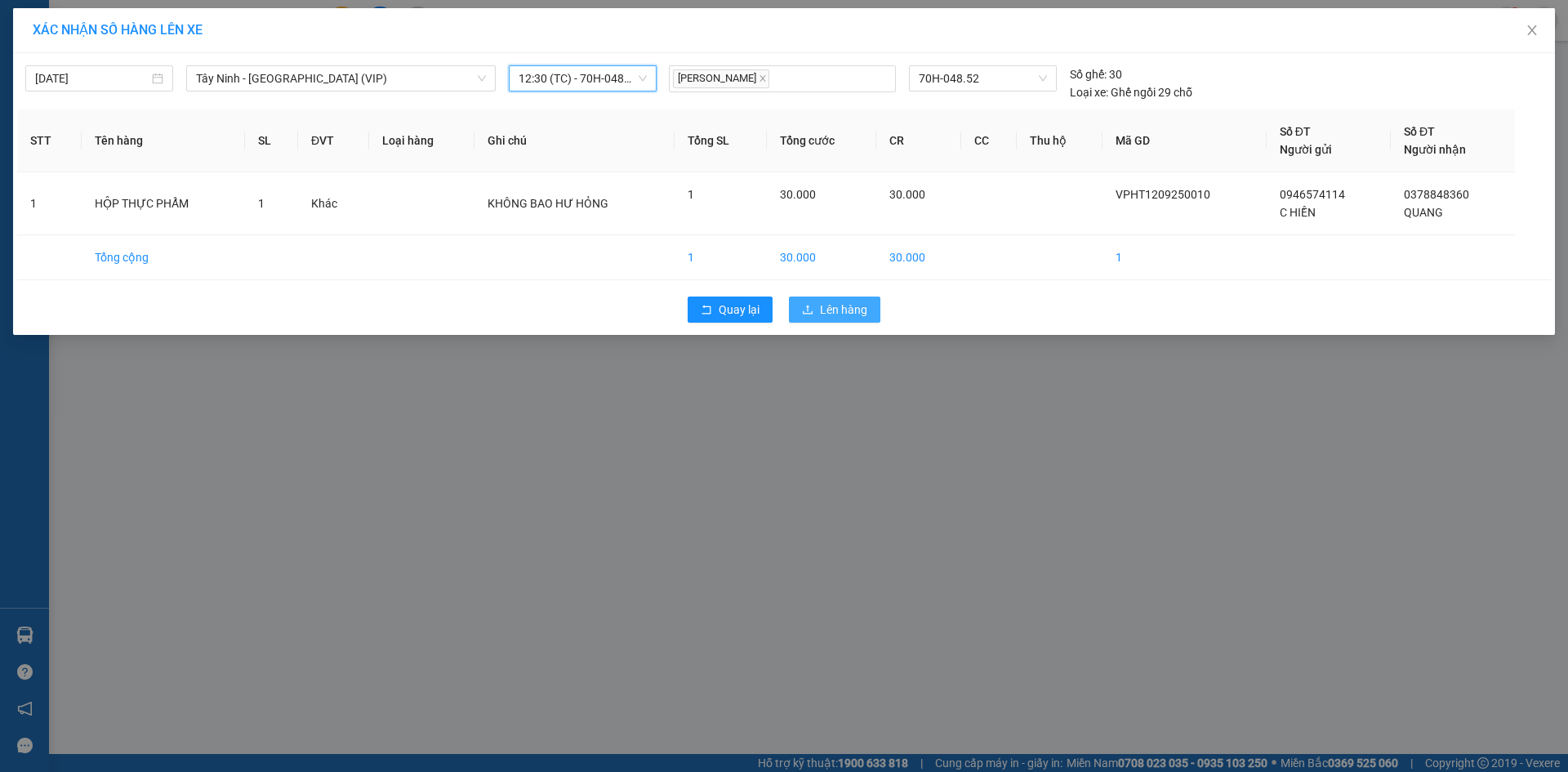
click at [878, 314] on button "Lên hàng" at bounding box center [834, 309] width 91 height 26
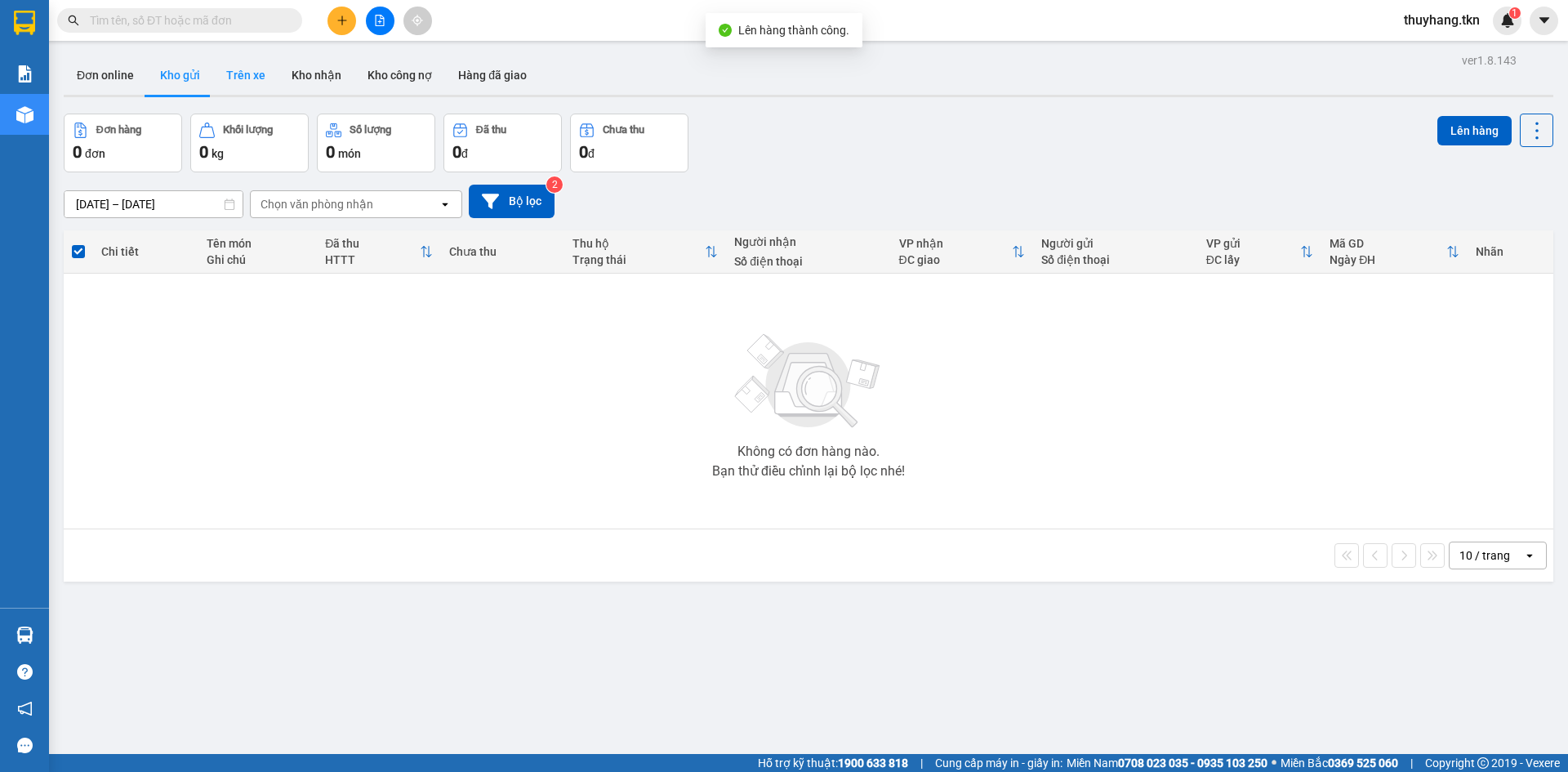
click at [246, 77] on button "Trên xe" at bounding box center [246, 76] width 65 height 40
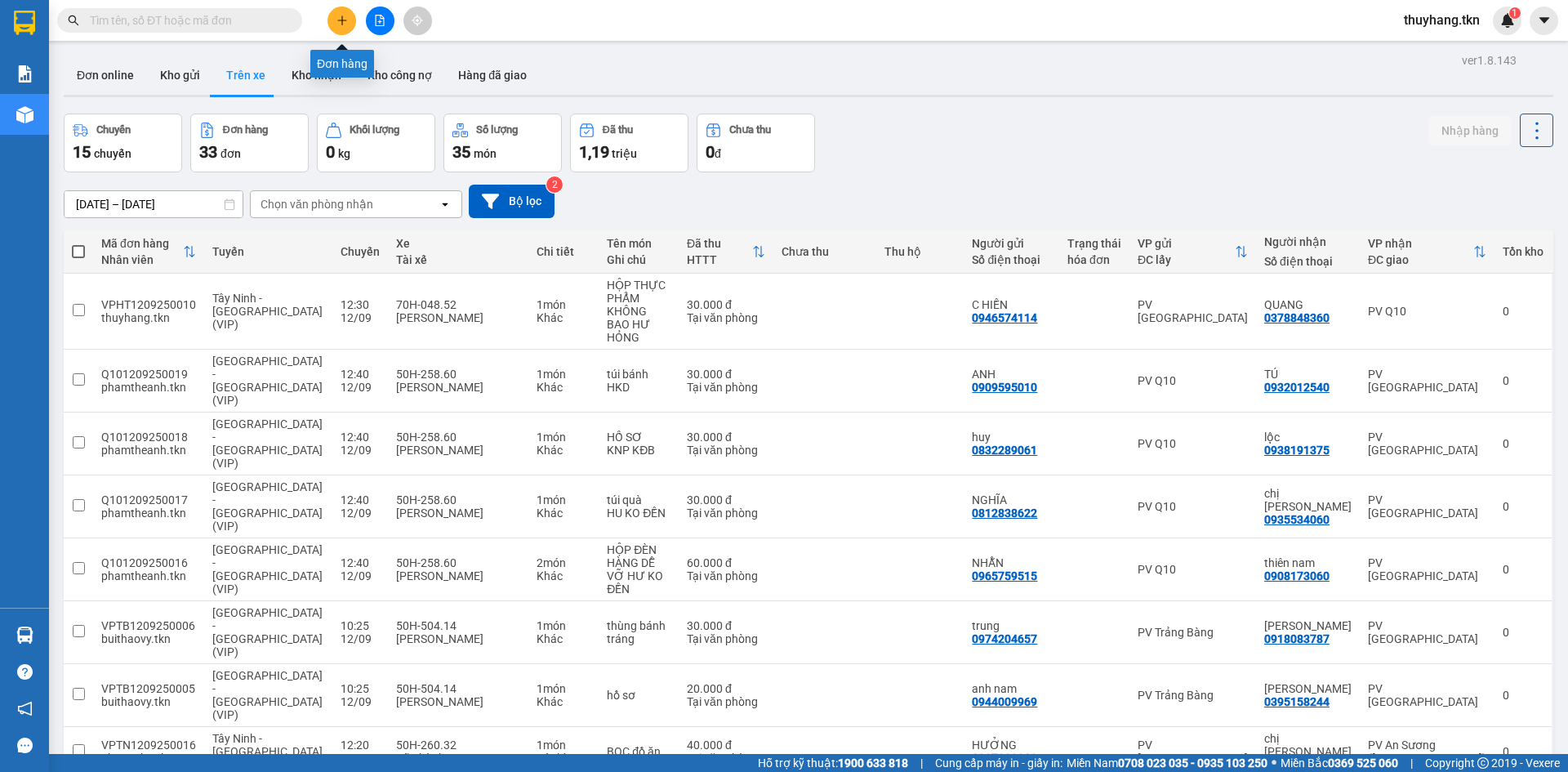
click at [340, 24] on icon "plus" at bounding box center [342, 20] width 11 height 11
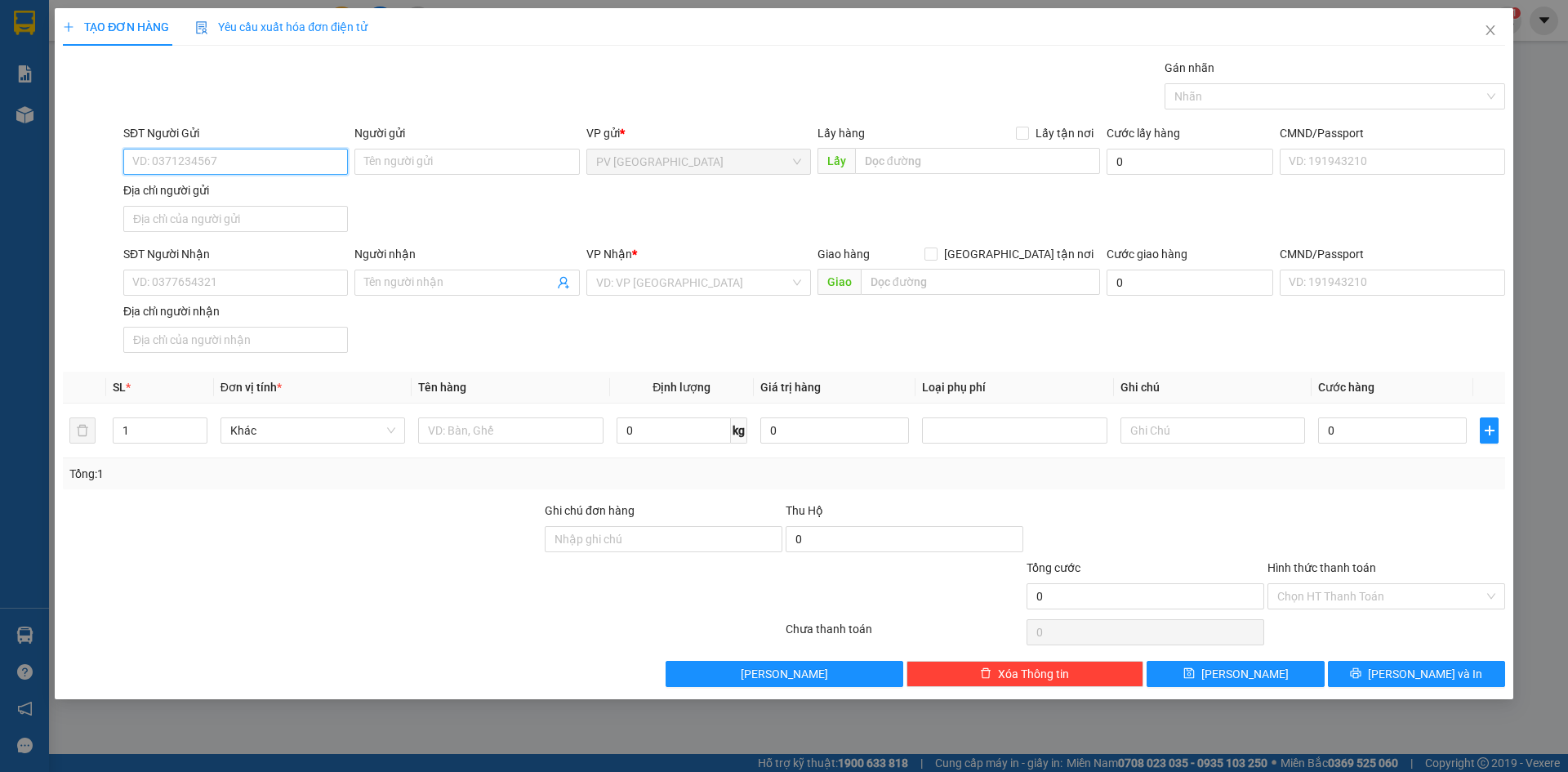
click at [304, 161] on input "SĐT Người Gửi" at bounding box center [235, 162] width 224 height 26
type input "0919377884"
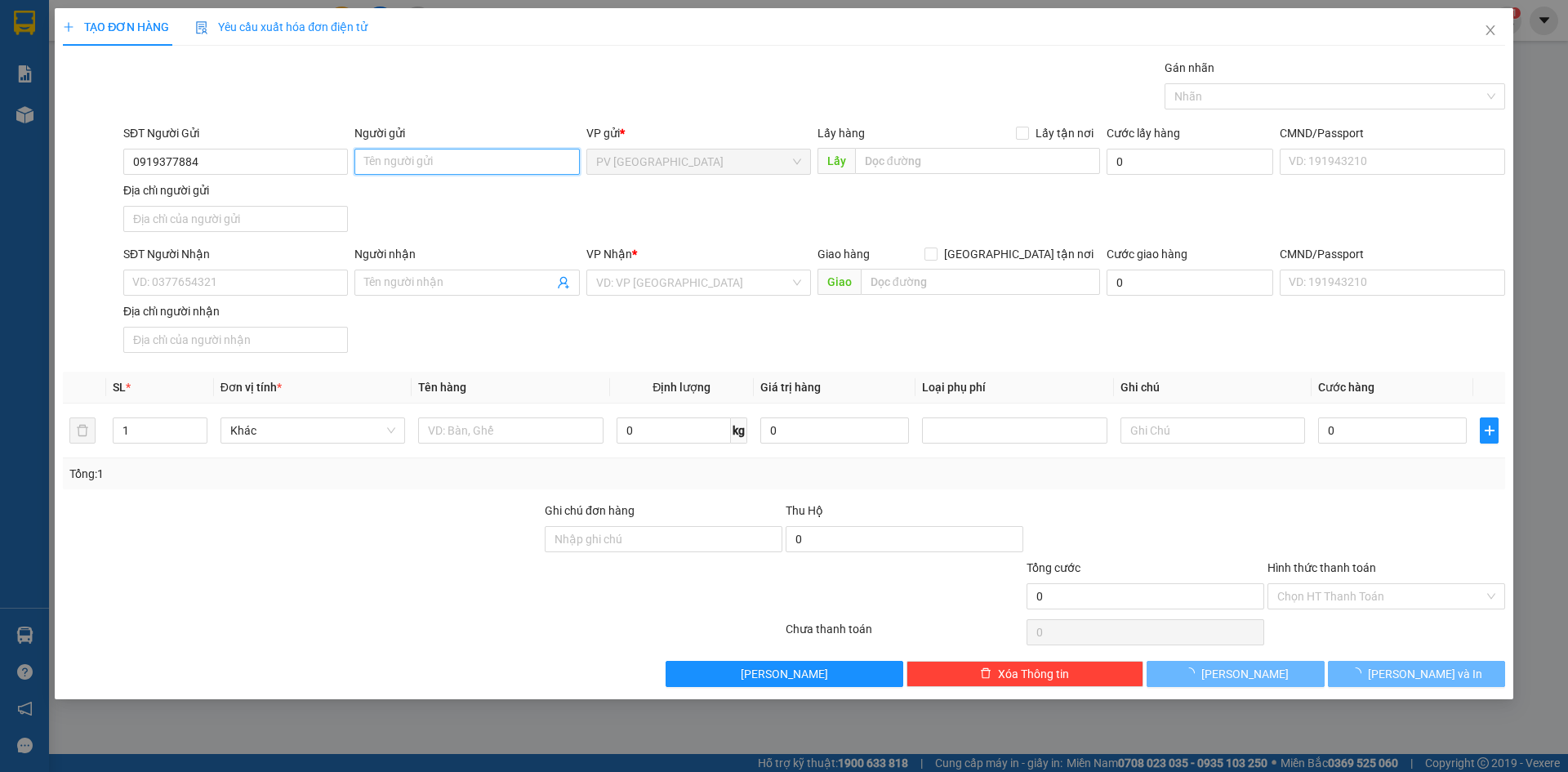
click at [426, 156] on input "Người gửi" at bounding box center [466, 162] width 224 height 26
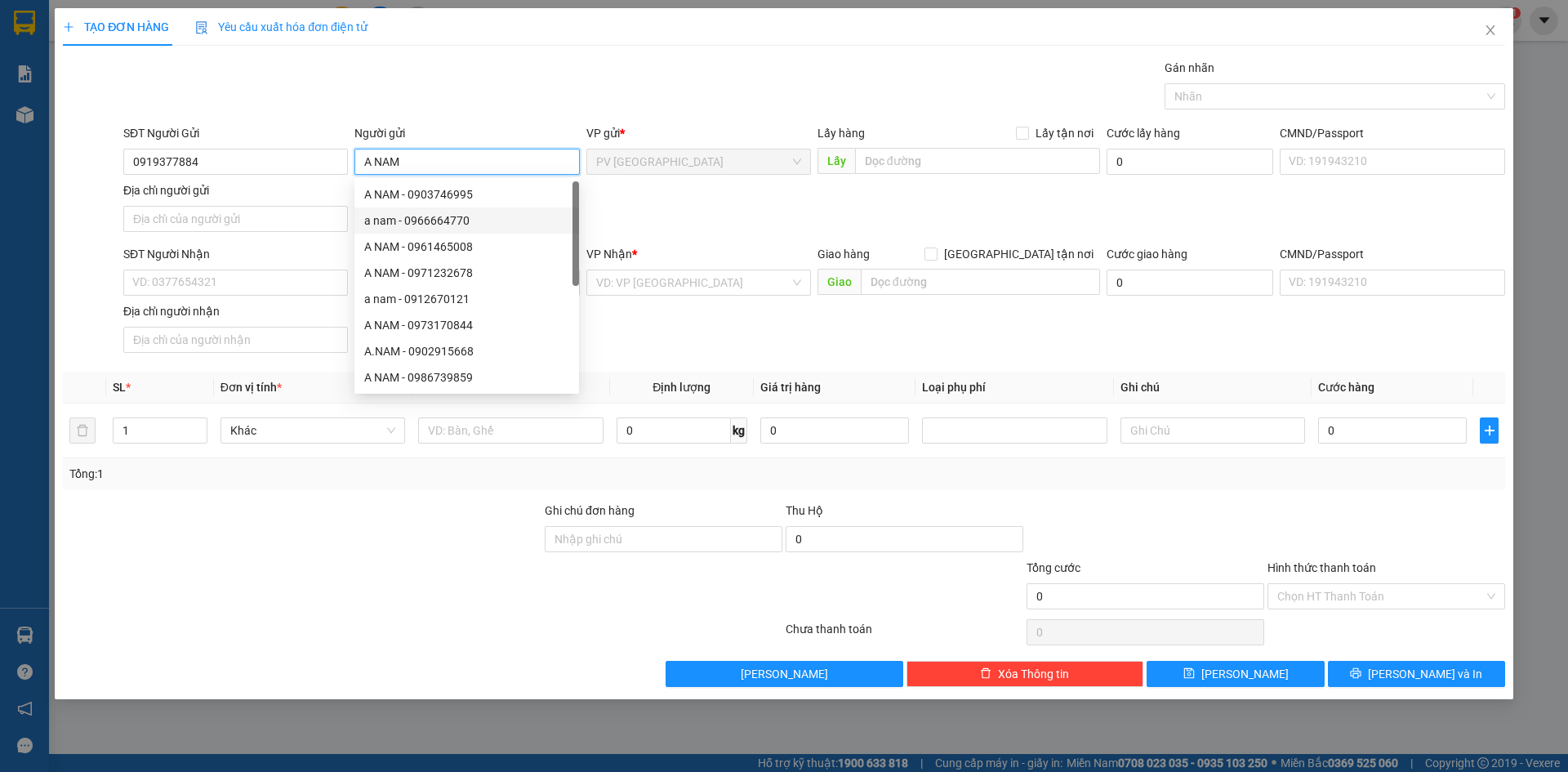
type input "A NAM"
click at [262, 297] on div "SĐT Người Nhận VD: 0377654321" at bounding box center [235, 273] width 224 height 58
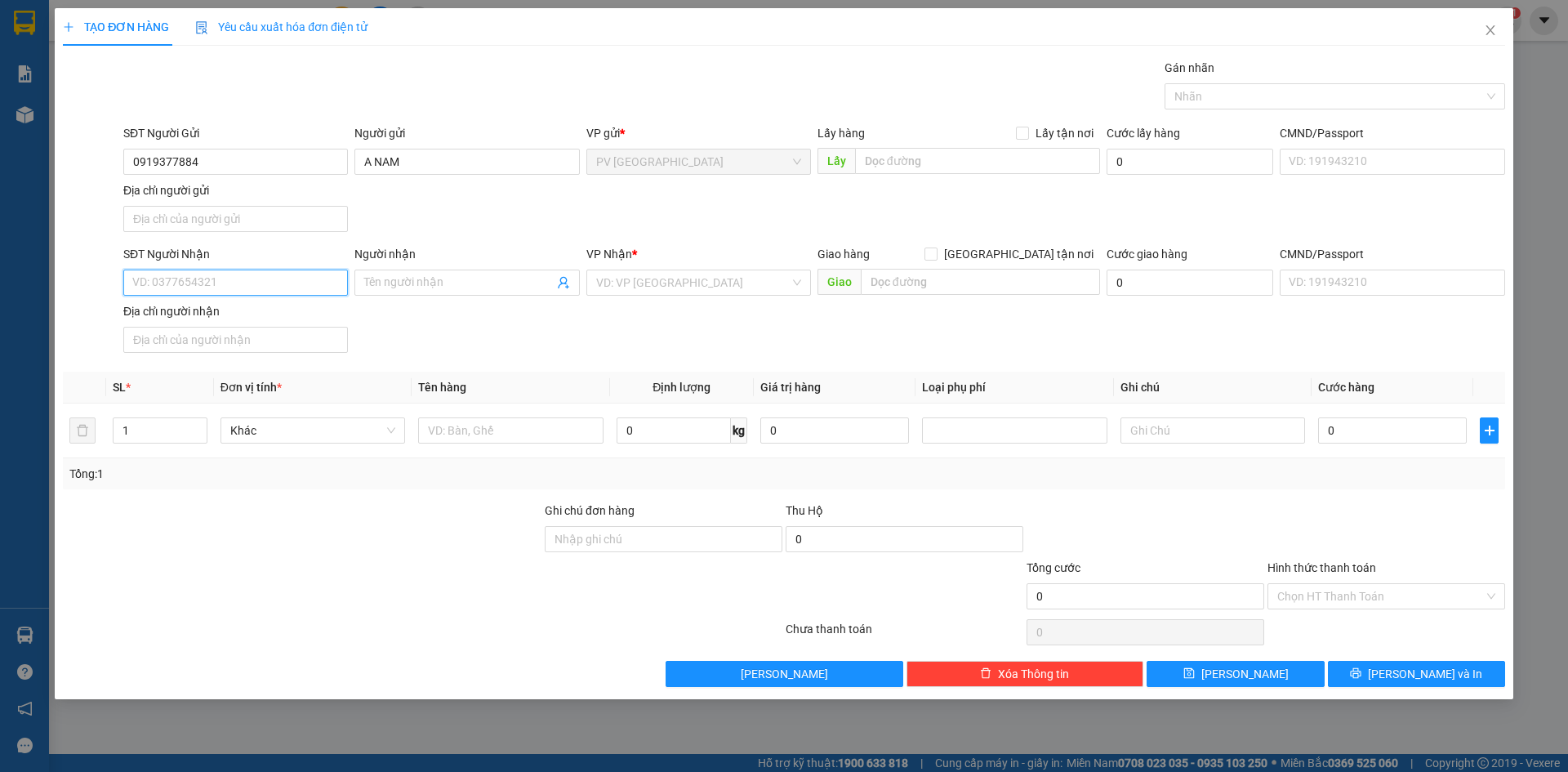
click at [261, 288] on input "SĐT Người Nhận" at bounding box center [235, 283] width 224 height 26
drag, startPoint x: 202, startPoint y: 168, endPoint x: 40, endPoint y: 192, distance: 163.8
click at [47, 192] on div "TẠO ĐƠN HÀNG Yêu cầu xuất hóa đơn điện tử Transit Pickup Surcharge Ids Transit …" at bounding box center [784, 386] width 1568 height 772
click at [156, 285] on input "SĐT Người Nhận" at bounding box center [235, 283] width 224 height 26
paste input "0919377884"
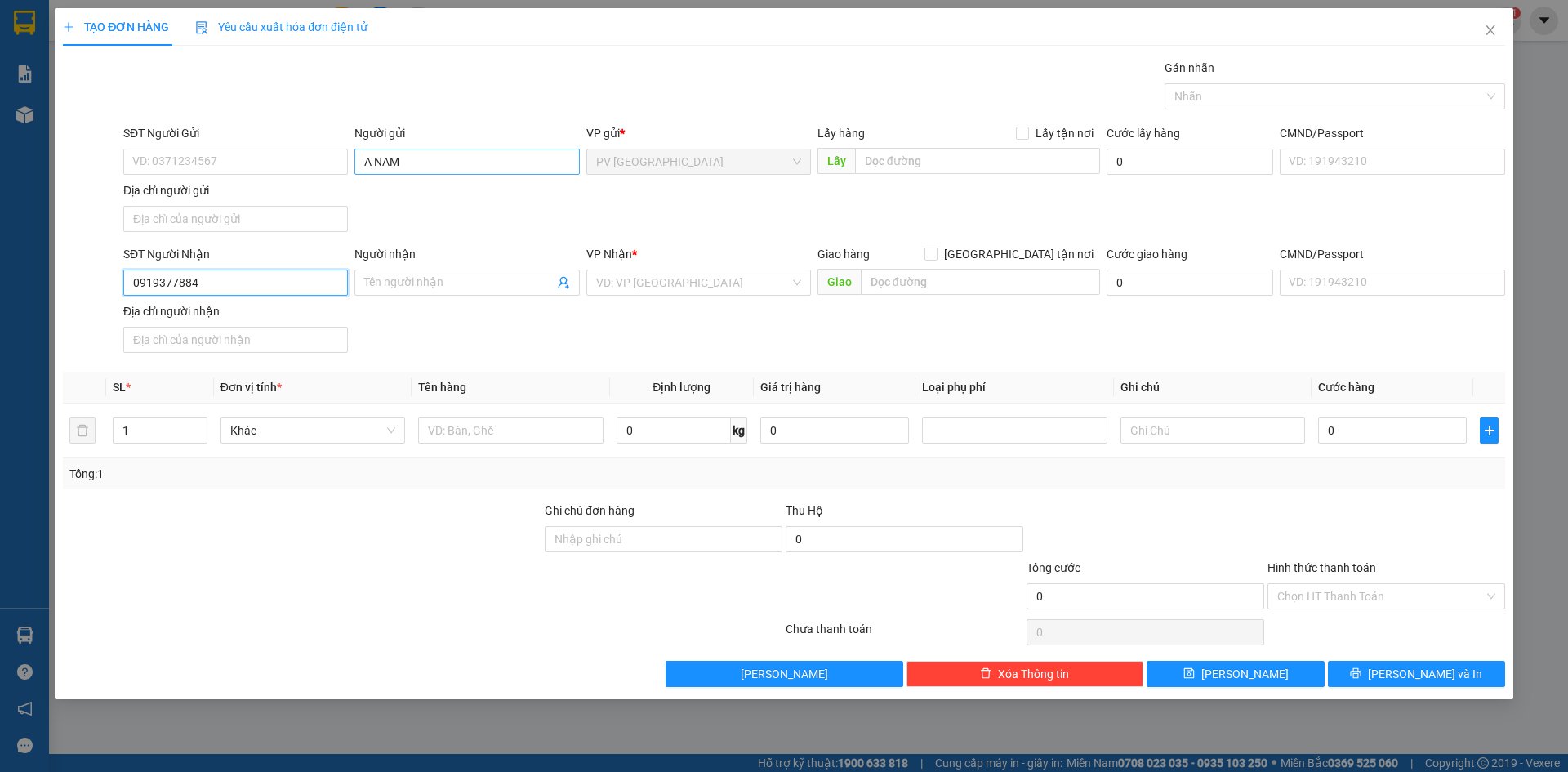
type input "0919377884"
drag, startPoint x: 420, startPoint y: 158, endPoint x: 302, endPoint y: 184, distance: 120.8
click at [308, 183] on div "SĐT Người Gửi VD: 0371234567 Người gửi A NAM A NAM VP gửi * PV Hòa Thành Lấy hà…" at bounding box center [815, 181] width 1388 height 114
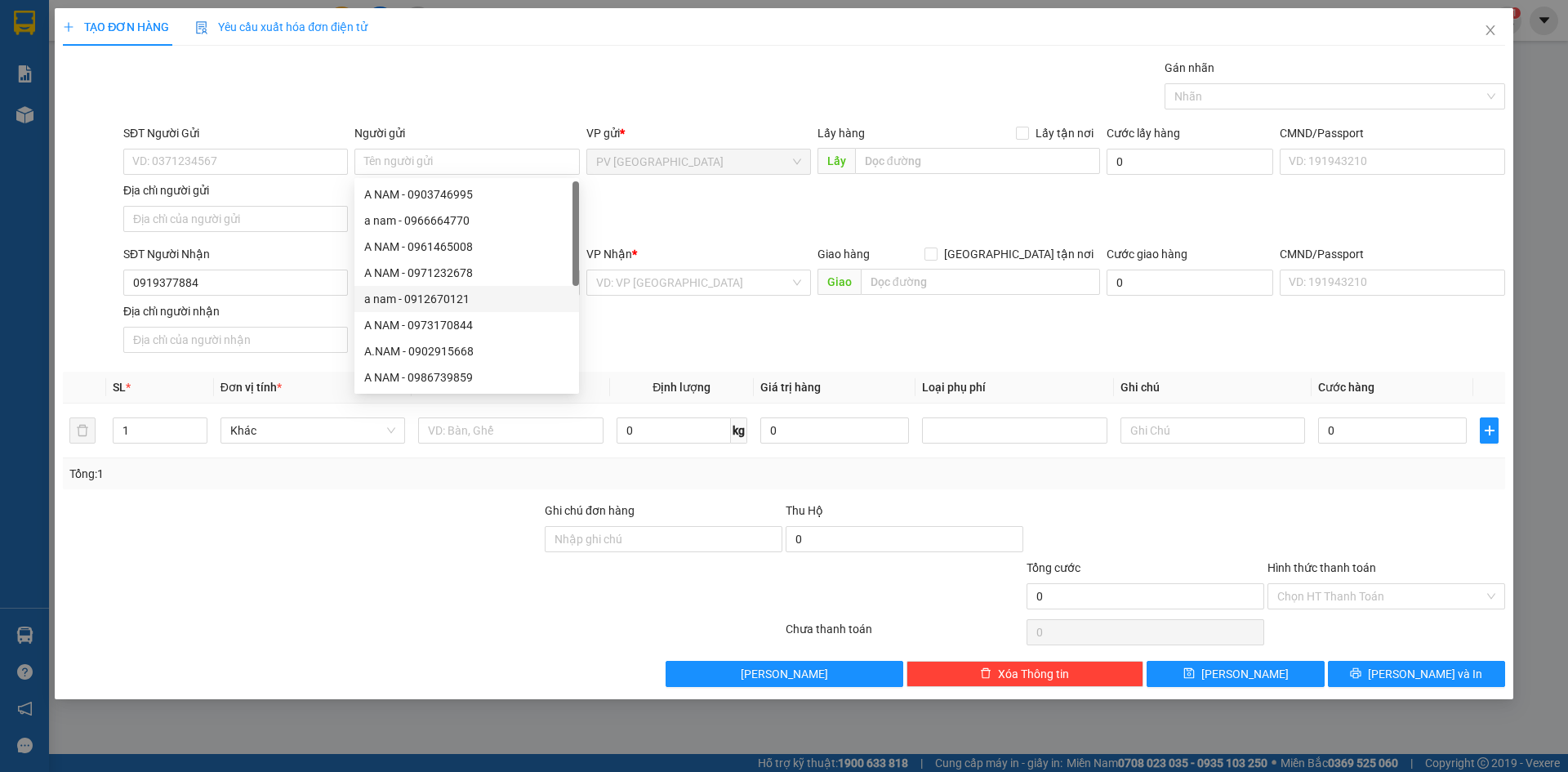
click at [619, 328] on div "SĐT Người Nhận 0919377884 Người nhận Tên người nhận VP Nhận * VD: VP [GEOGRAPHI…" at bounding box center [815, 302] width 1388 height 114
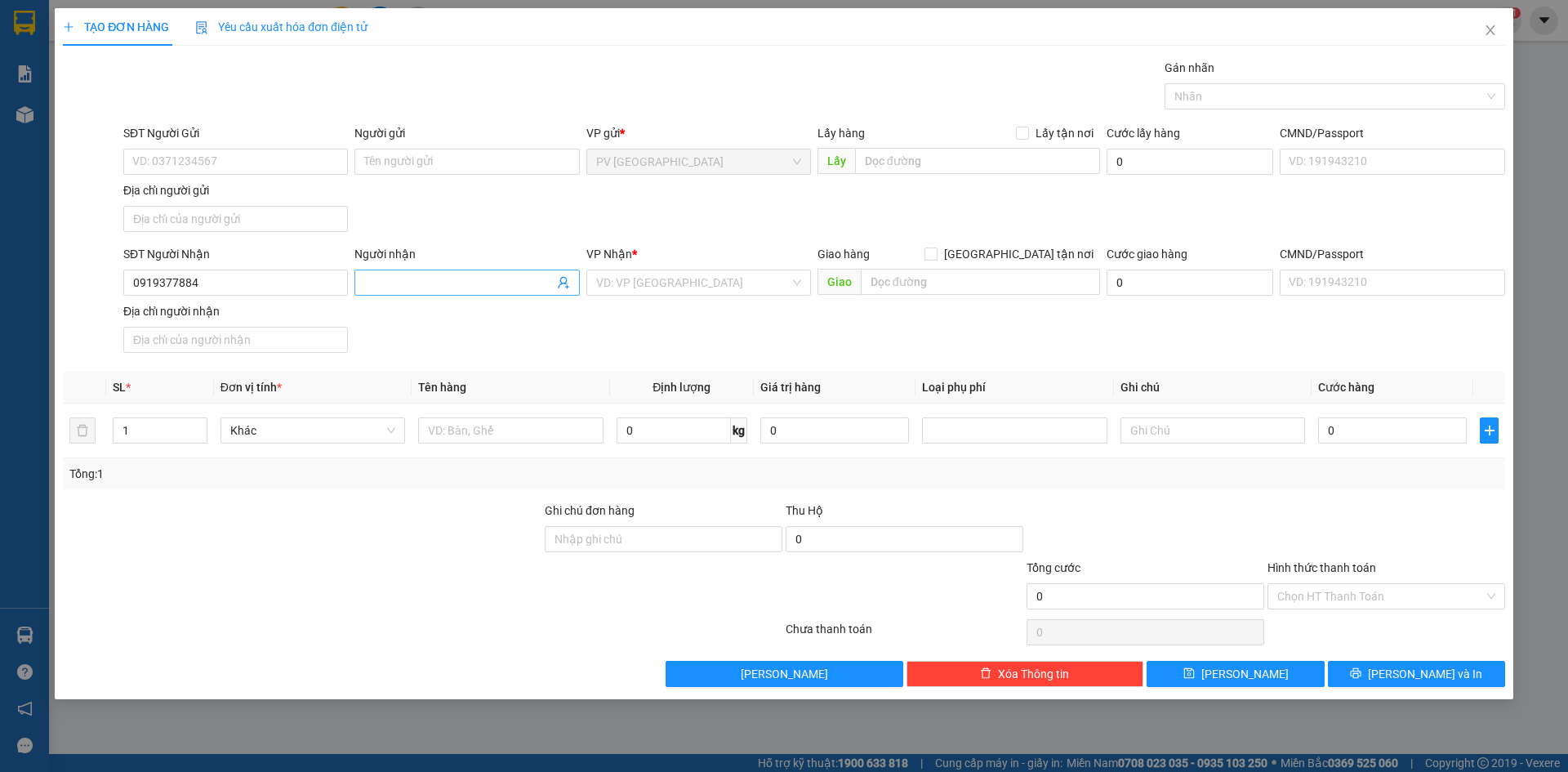
click at [419, 284] on input "Người nhận" at bounding box center [459, 282] width 189 height 18
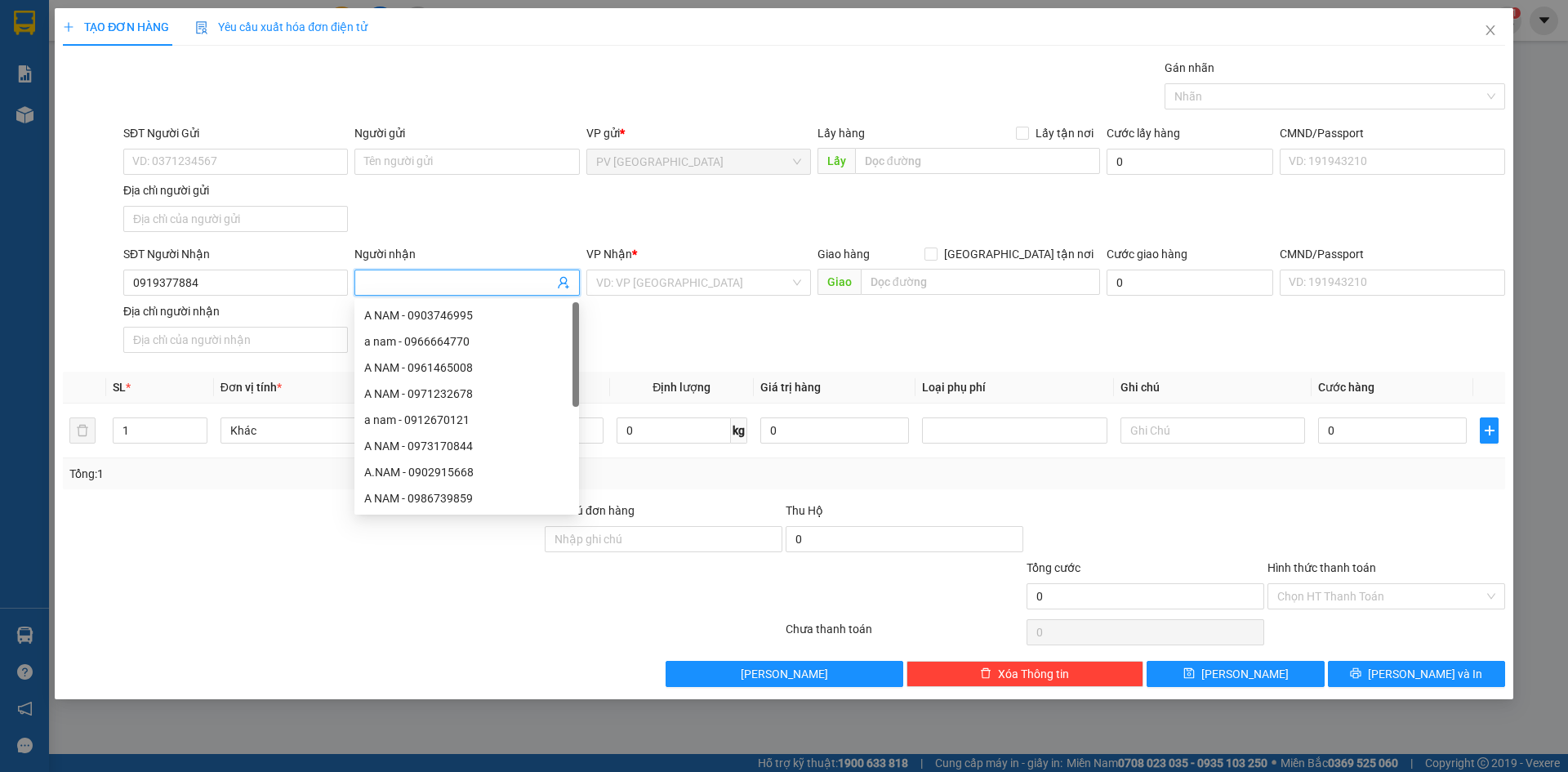
paste input "A NAM"
type input "A NAM"
click at [244, 166] on input "SĐT Người Gửi" at bounding box center [235, 162] width 224 height 26
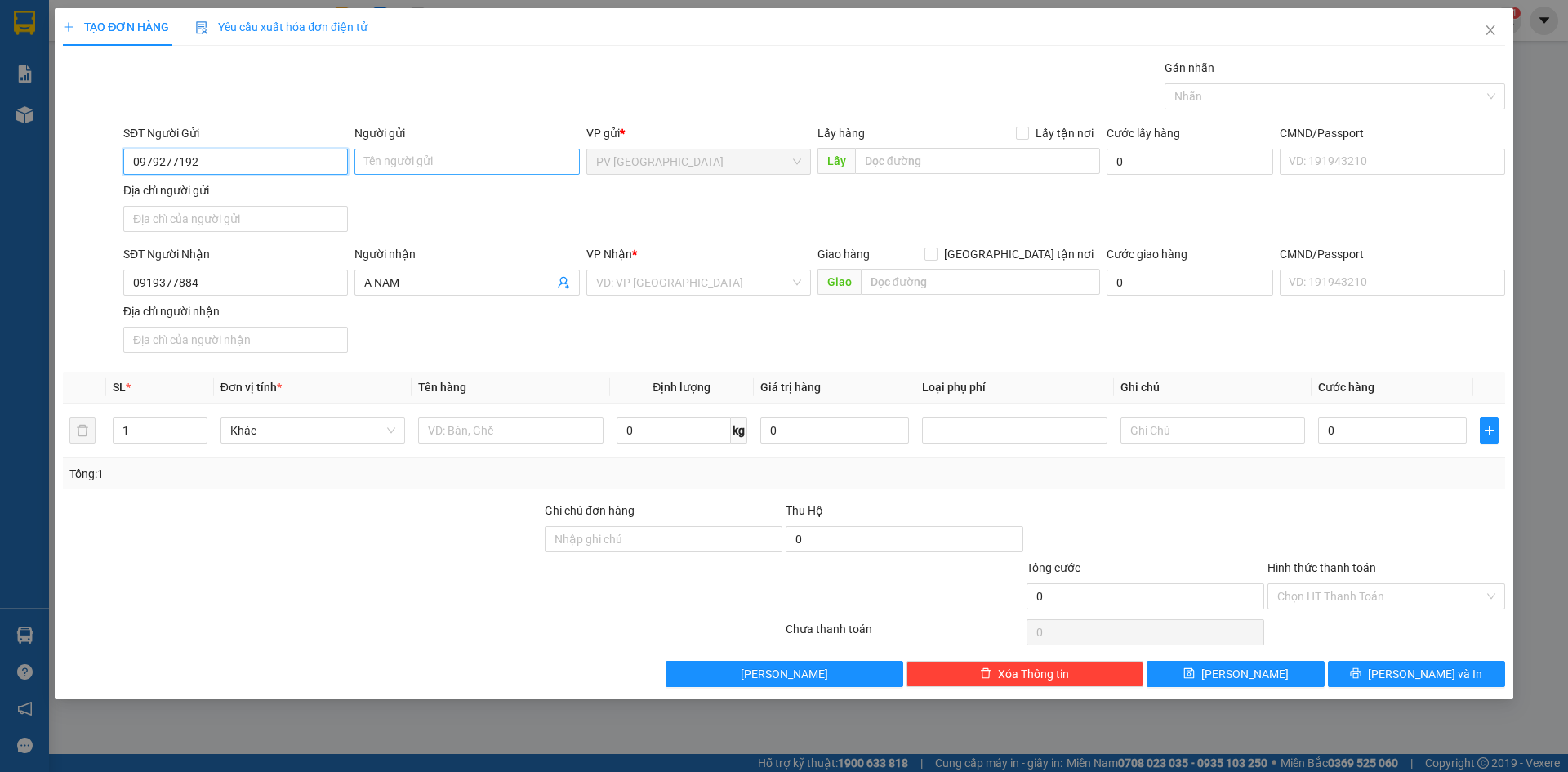
type input "0979277192"
click at [448, 169] on input "Người gửi" at bounding box center [466, 162] width 224 height 26
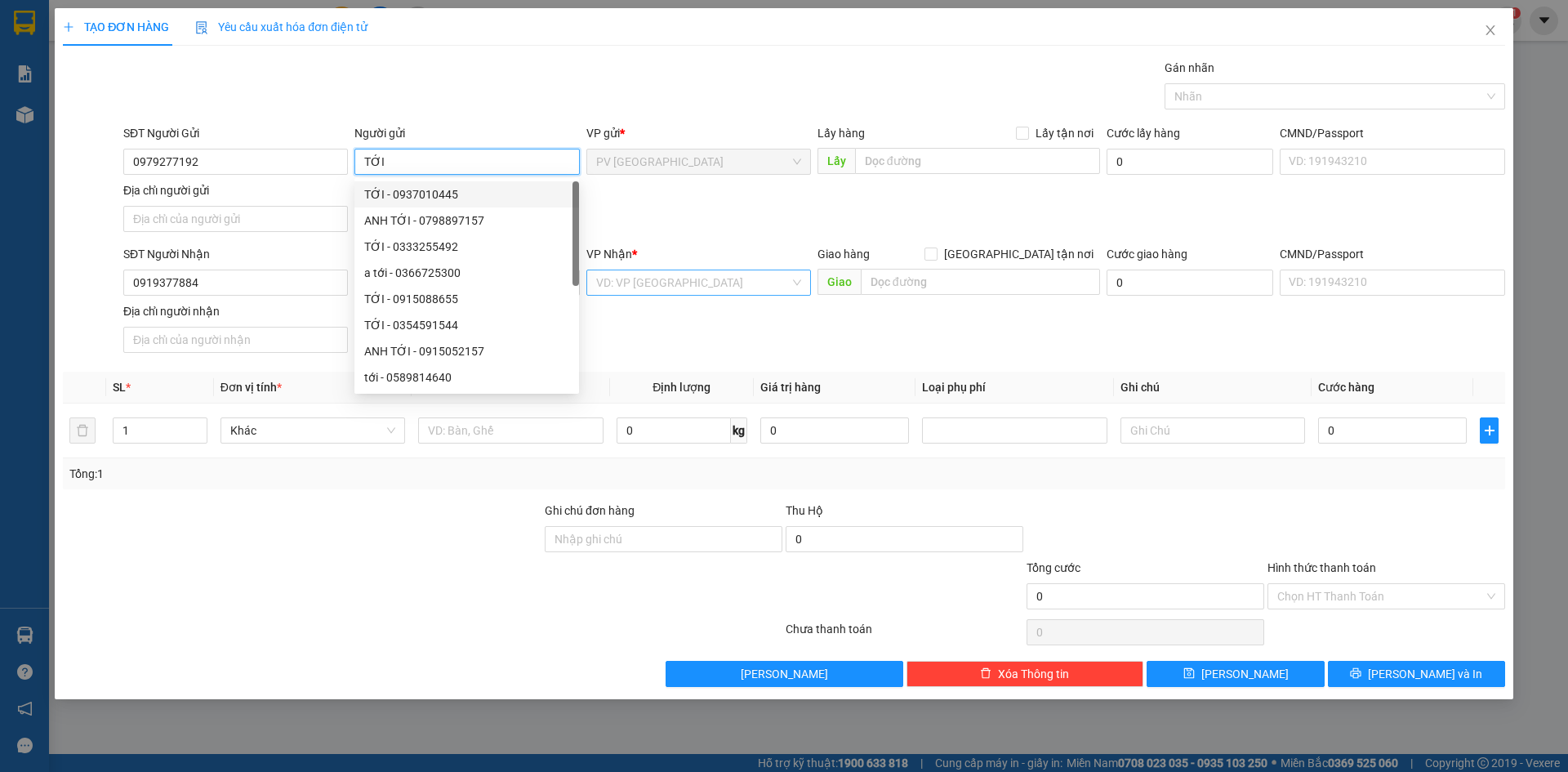
type input "TỚI"
click at [710, 276] on input "search" at bounding box center [692, 283] width 193 height 25
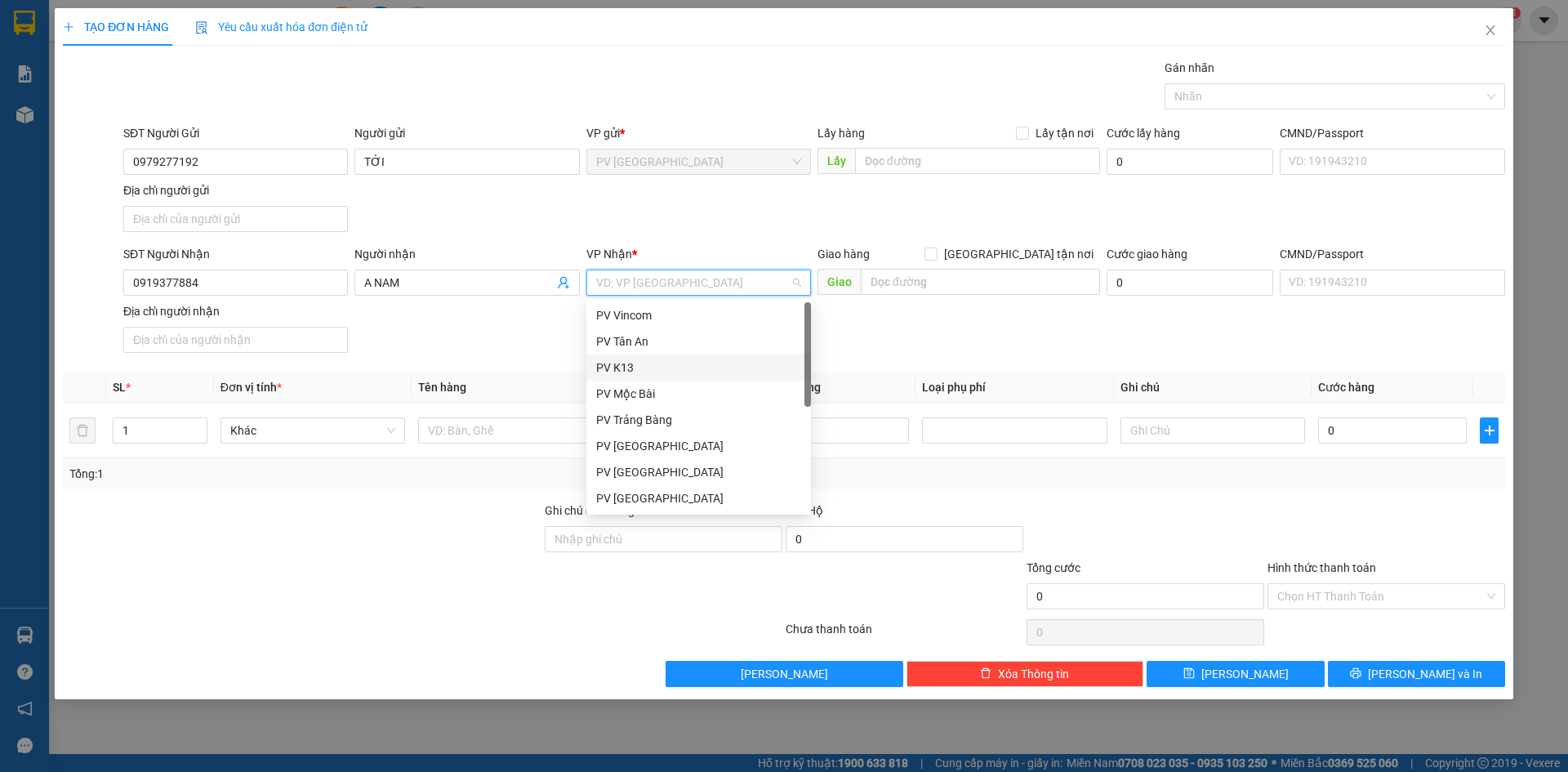
scroll to position [105, 0]
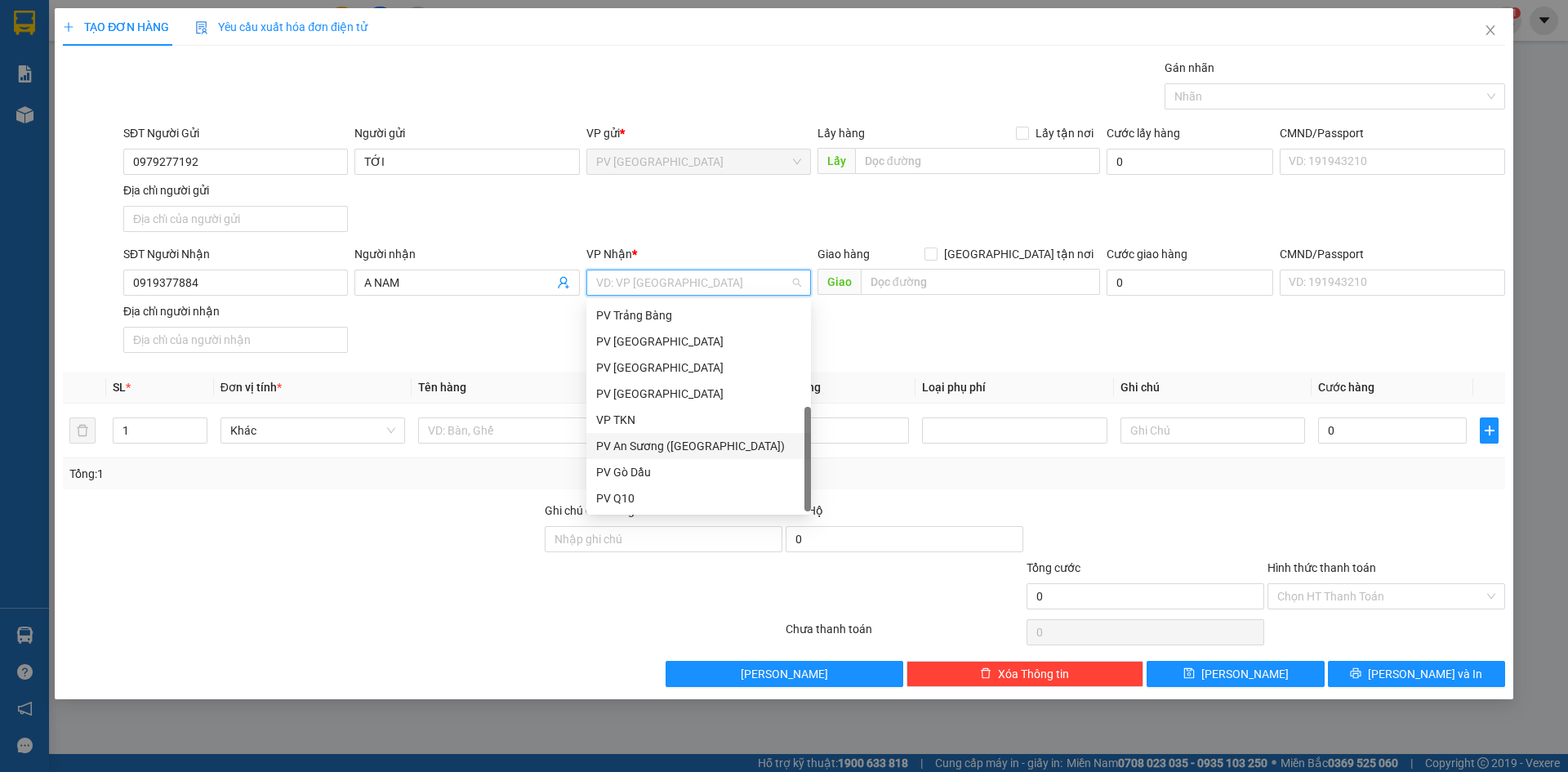
click at [644, 447] on div "PV An Sương ([GEOGRAPHIC_DATA])" at bounding box center [699, 445] width 205 height 18
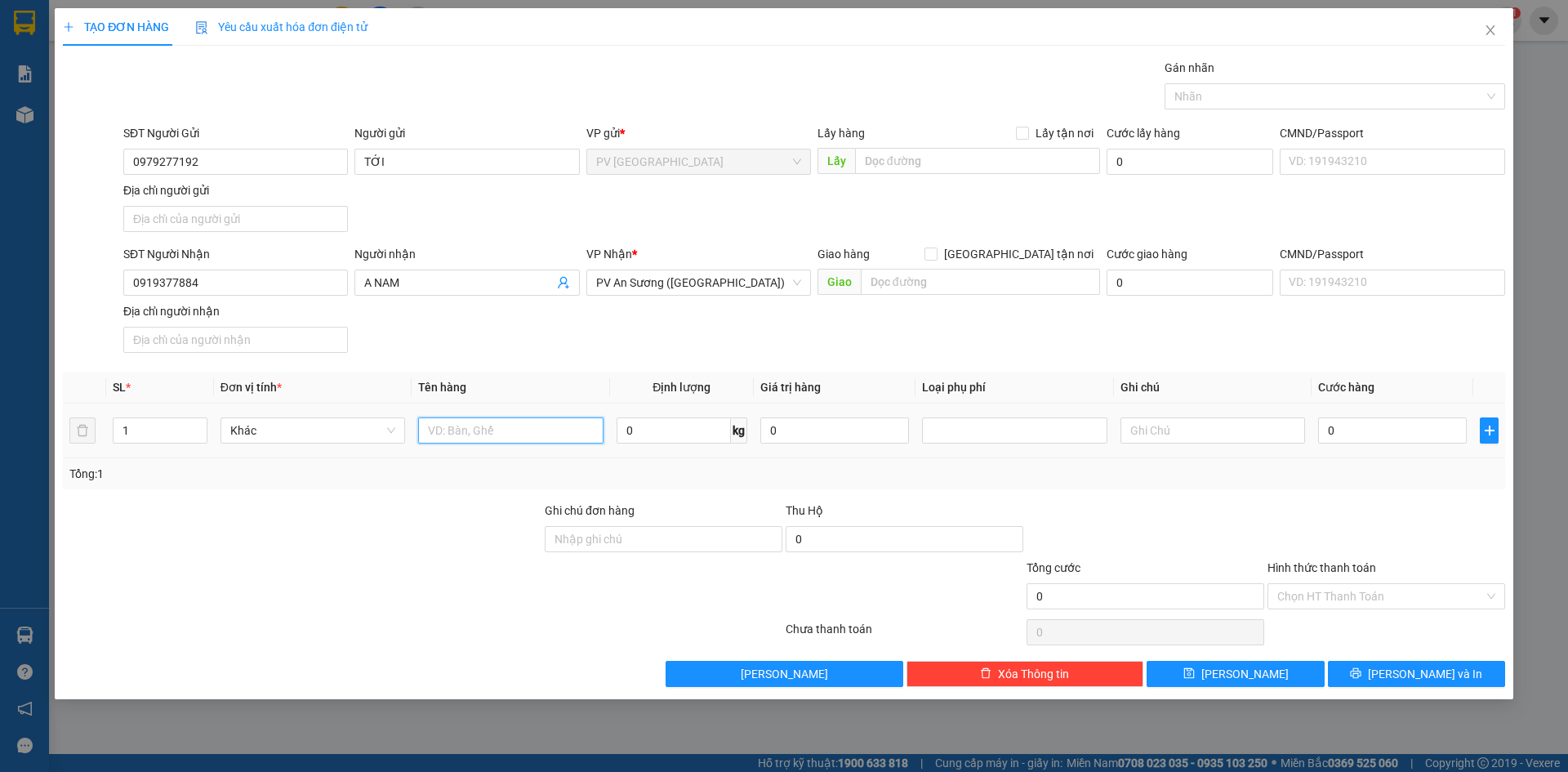
click at [501, 437] on input "text" at bounding box center [510, 431] width 185 height 26
type input "THÙNG ÂM LI"
click at [1218, 439] on input "text" at bounding box center [1212, 431] width 185 height 26
type input "KHÁCH TỰ ĐÓNG GÓI, KHÔNG BAO HƯ HỎNG"
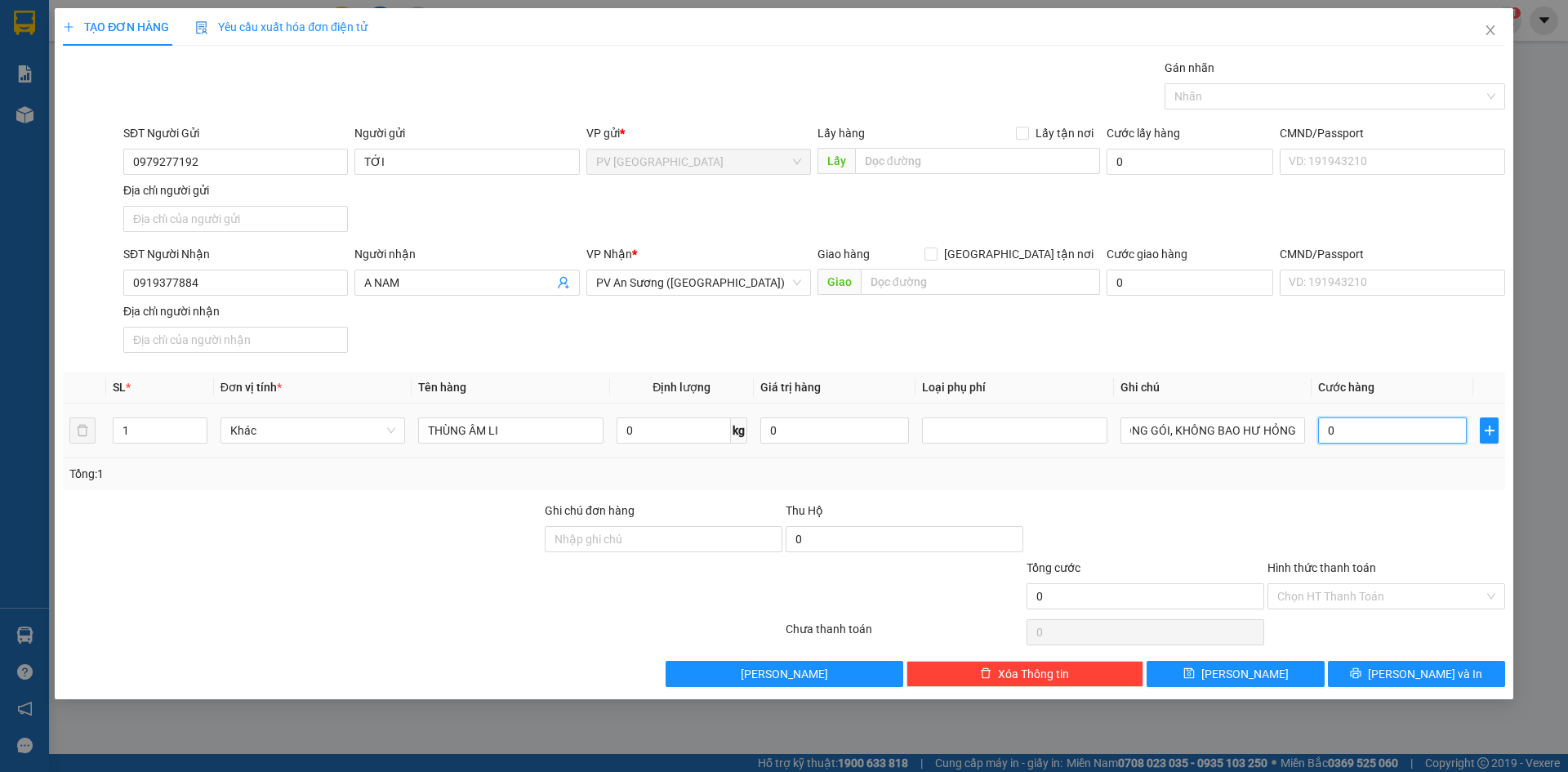
click at [1372, 433] on input "0" at bounding box center [1392, 431] width 149 height 26
type input "6"
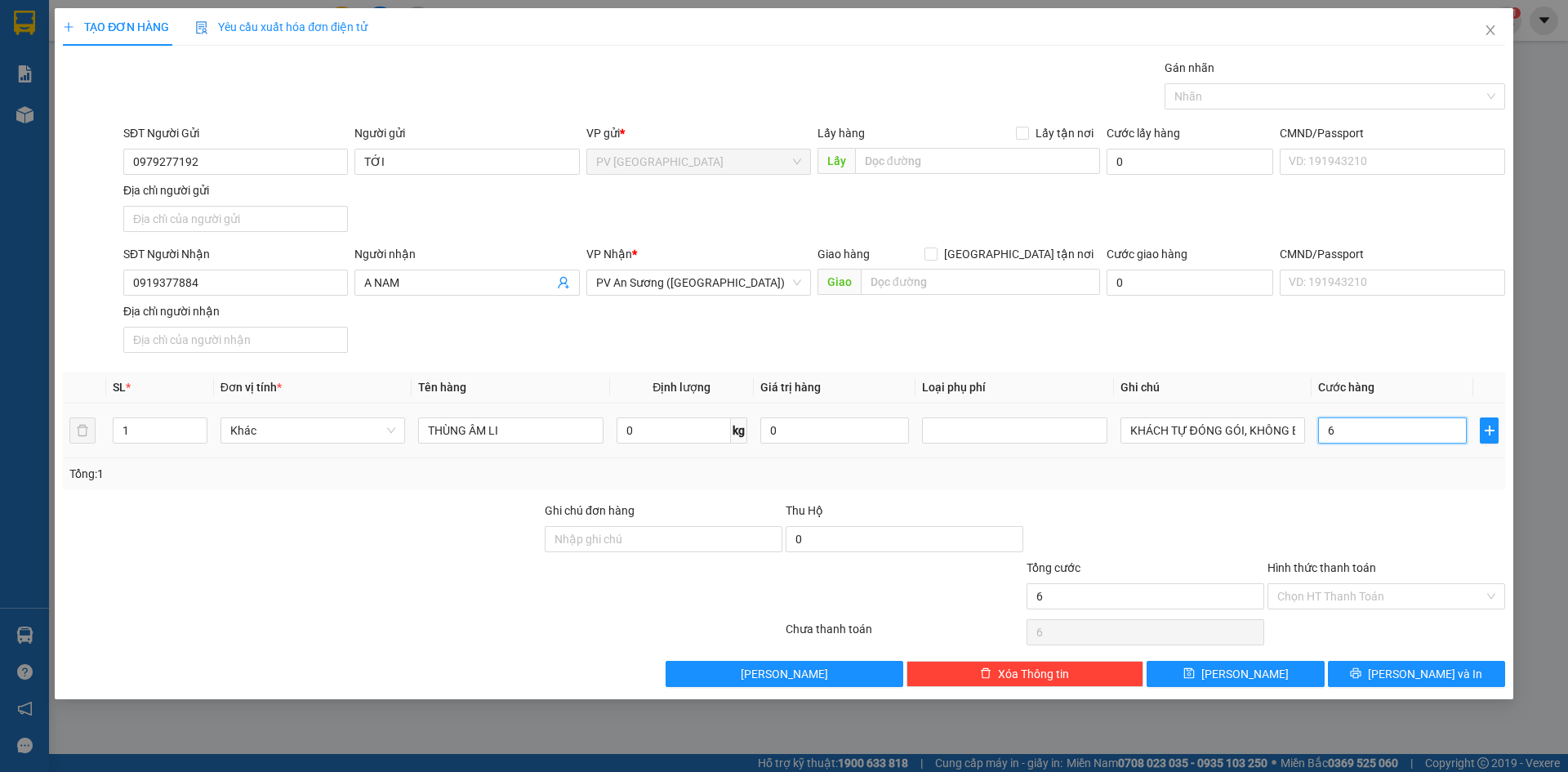
type input "60"
type input "60.000"
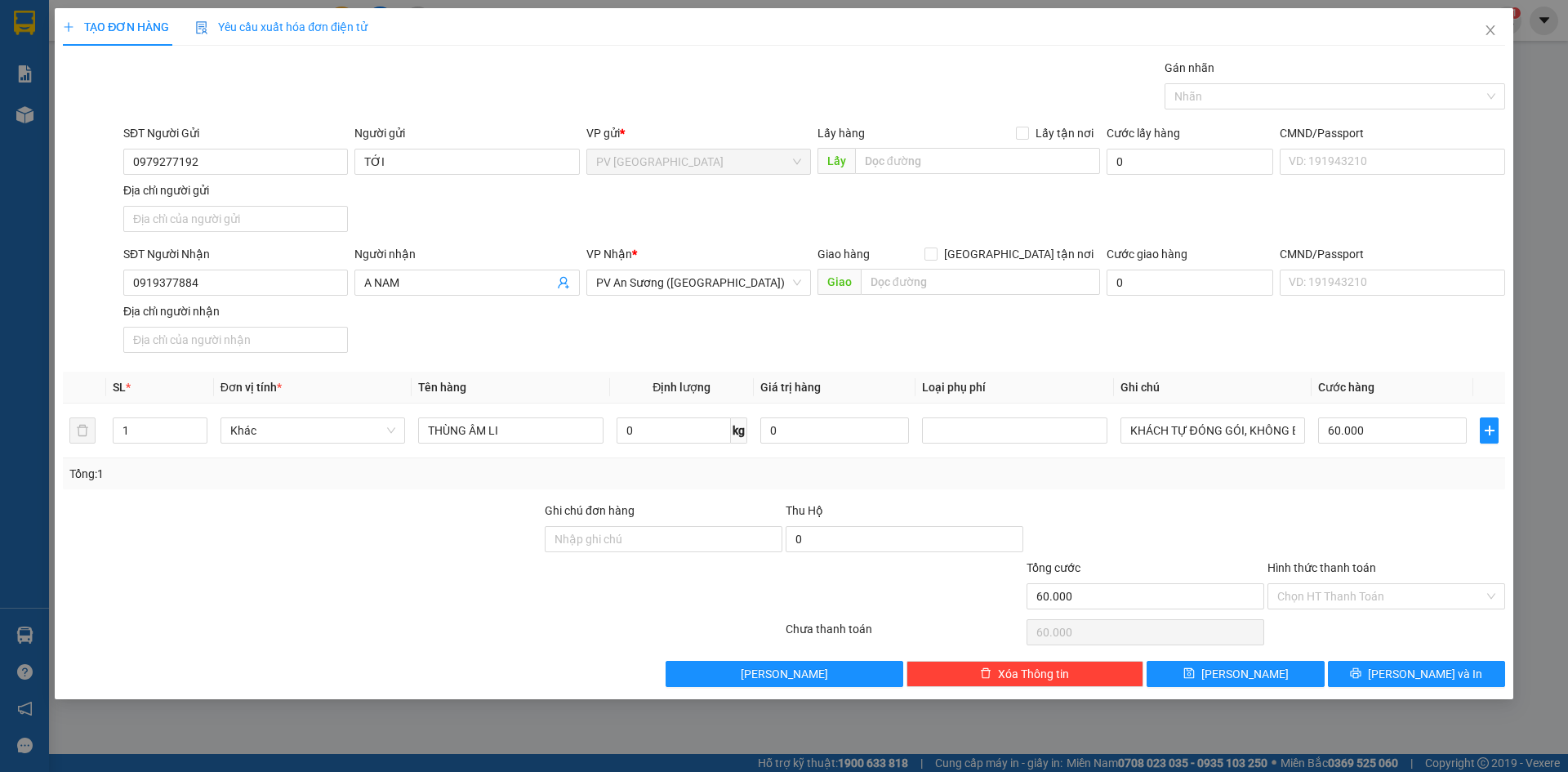
click at [1286, 498] on div "Transit Pickup Surcharge Ids Transit Deliver Surcharge Ids Transit Deliver Surc…" at bounding box center [784, 372] width 1442 height 628
click at [1284, 497] on div "Transit Pickup Surcharge Ids Transit Deliver Surcharge Ids Transit Deliver Surc…" at bounding box center [784, 372] width 1442 height 628
click at [1208, 322] on div "SĐT Người Nhận 0919377884 Người nhận A NAM VP Nhận * PV An Sương ([GEOGRAPHIC_D…" at bounding box center [815, 302] width 1388 height 114
click at [522, 325] on div "SĐT Người Nhận 0919377884 Người nhận A NAM VP Nhận * PV An Sương ([GEOGRAPHIC_D…" at bounding box center [815, 302] width 1388 height 114
click at [1323, 599] on input "Hình thức thanh toán" at bounding box center [1380, 597] width 206 height 25
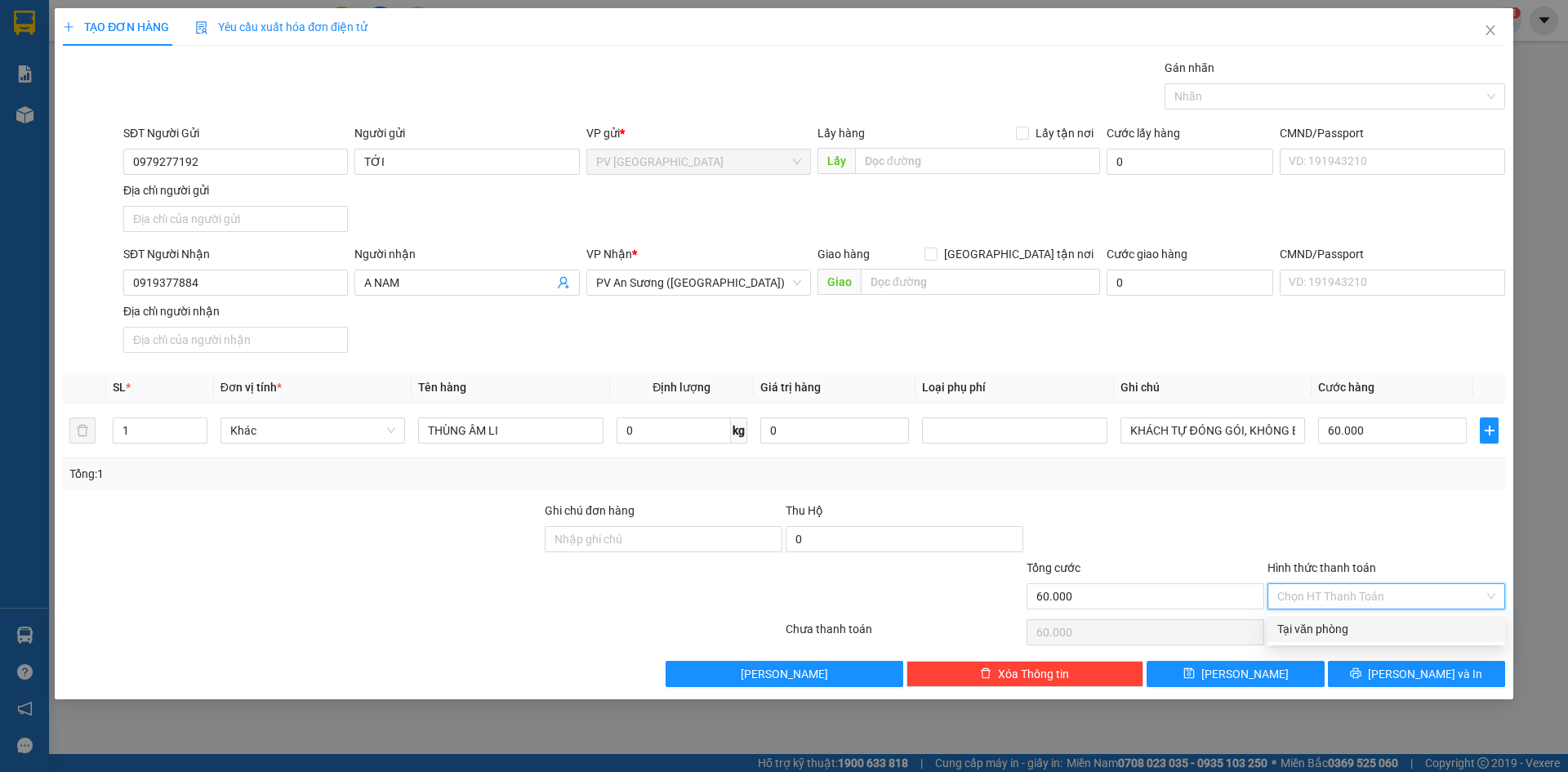
click at [1341, 632] on div "Tại văn phòng" at bounding box center [1386, 628] width 218 height 18
type input "0"
click at [1315, 500] on div "Transit Pickup Surcharge Ids Transit Deliver Surcharge Ids Transit Deliver Surc…" at bounding box center [784, 372] width 1442 height 628
click at [1349, 629] on div at bounding box center [1386, 633] width 241 height 33
click at [1324, 493] on div "Transit Pickup Surcharge Ids Transit Deliver Surcharge Ids Transit Deliver Surc…" at bounding box center [784, 372] width 1442 height 628
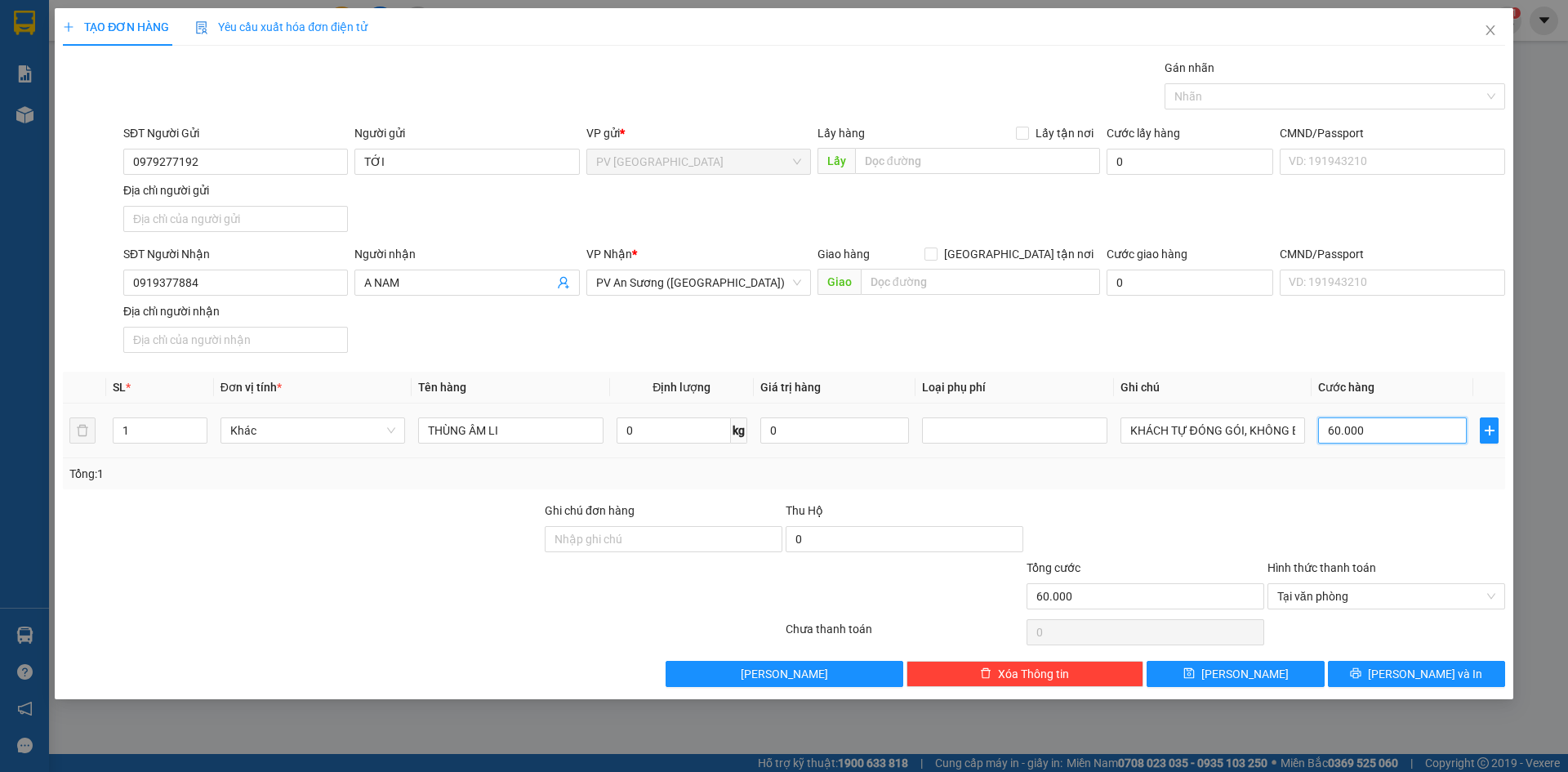
click at [1372, 438] on input "60.000" at bounding box center [1392, 431] width 149 height 26
type input "5"
type input "50"
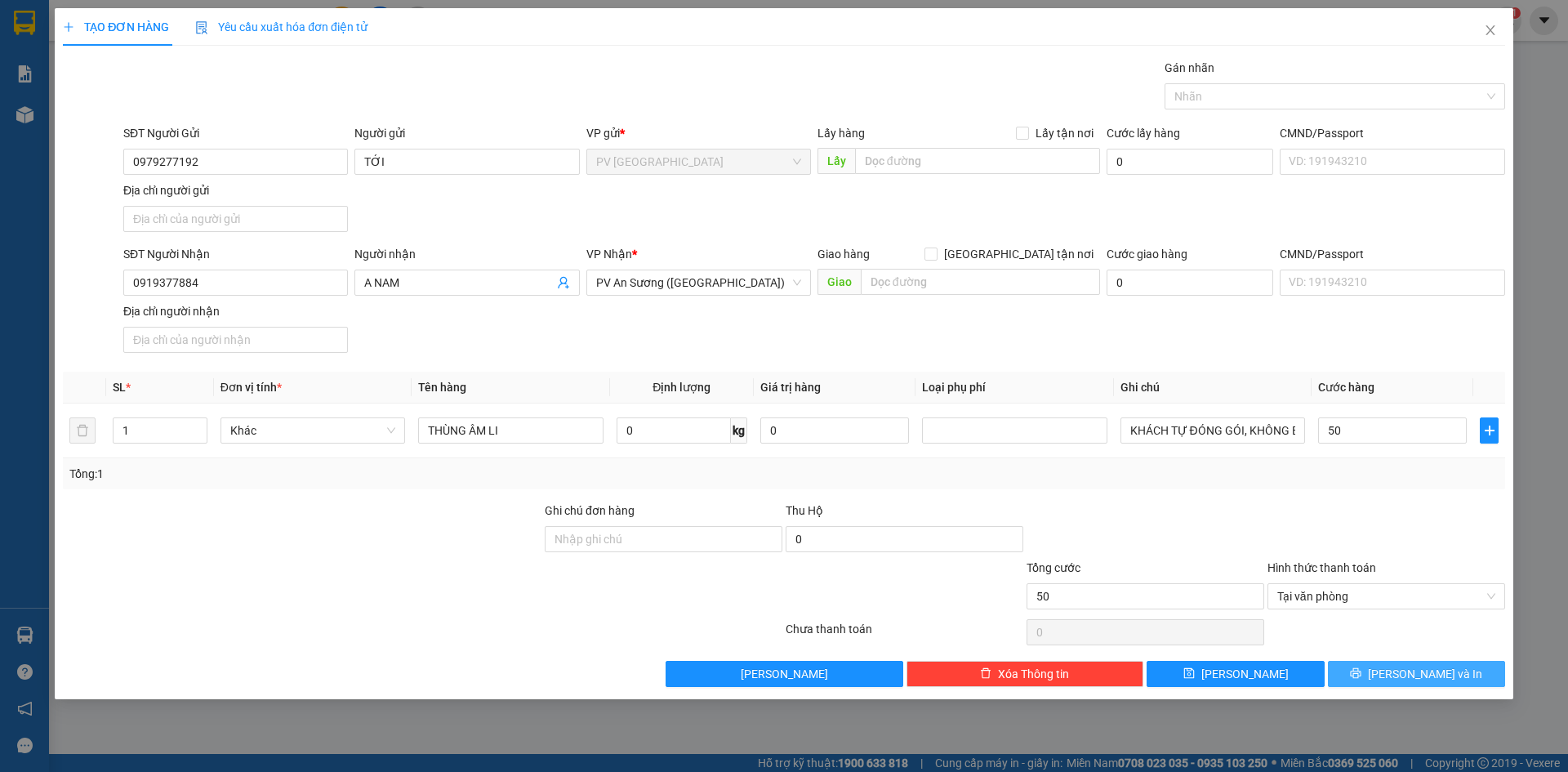
type input "50.000"
click at [1372, 669] on button "[PERSON_NAME] và In" at bounding box center [1416, 674] width 177 height 26
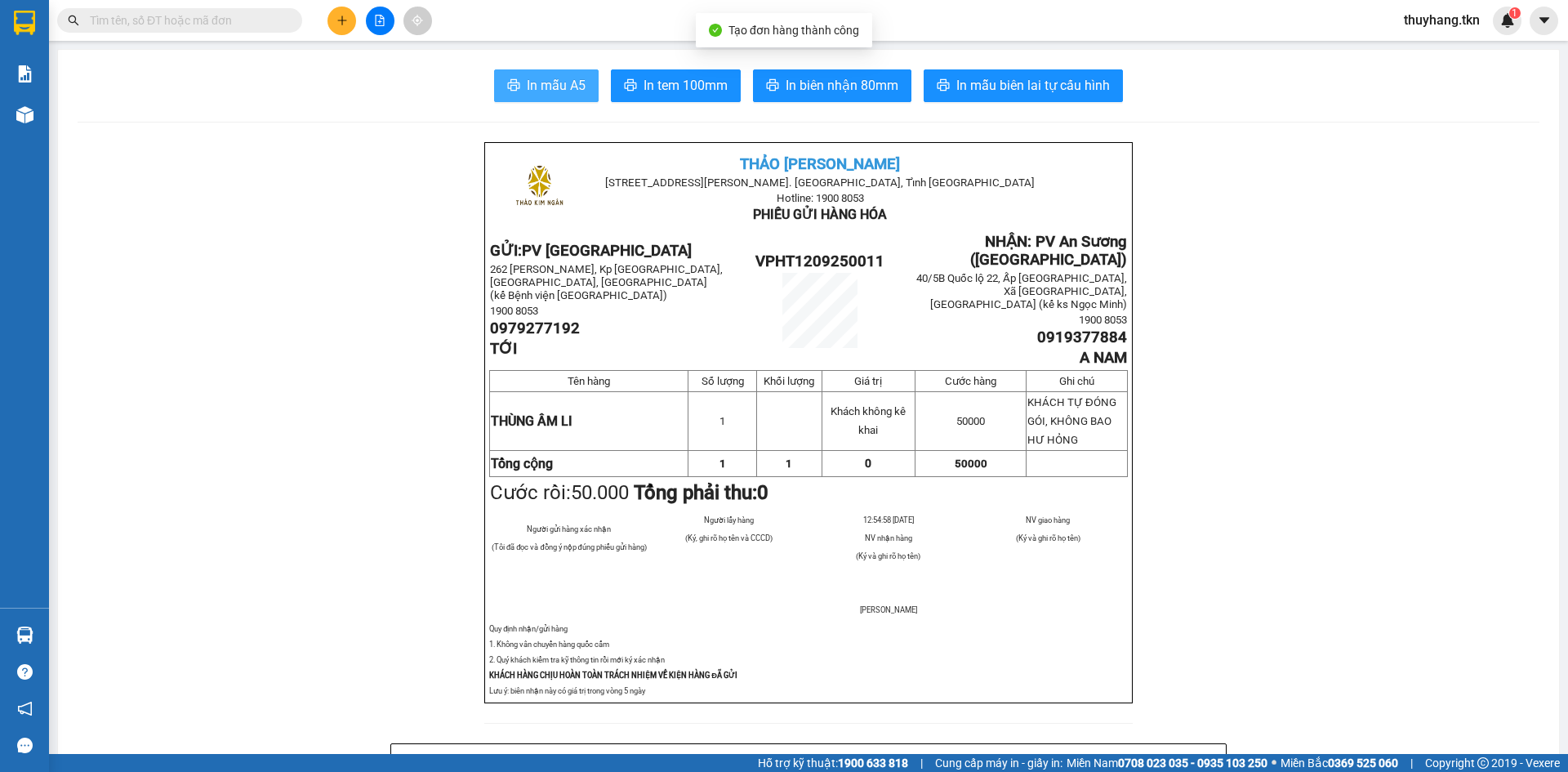
click at [555, 89] on span "In mẫu A5" at bounding box center [556, 85] width 58 height 21
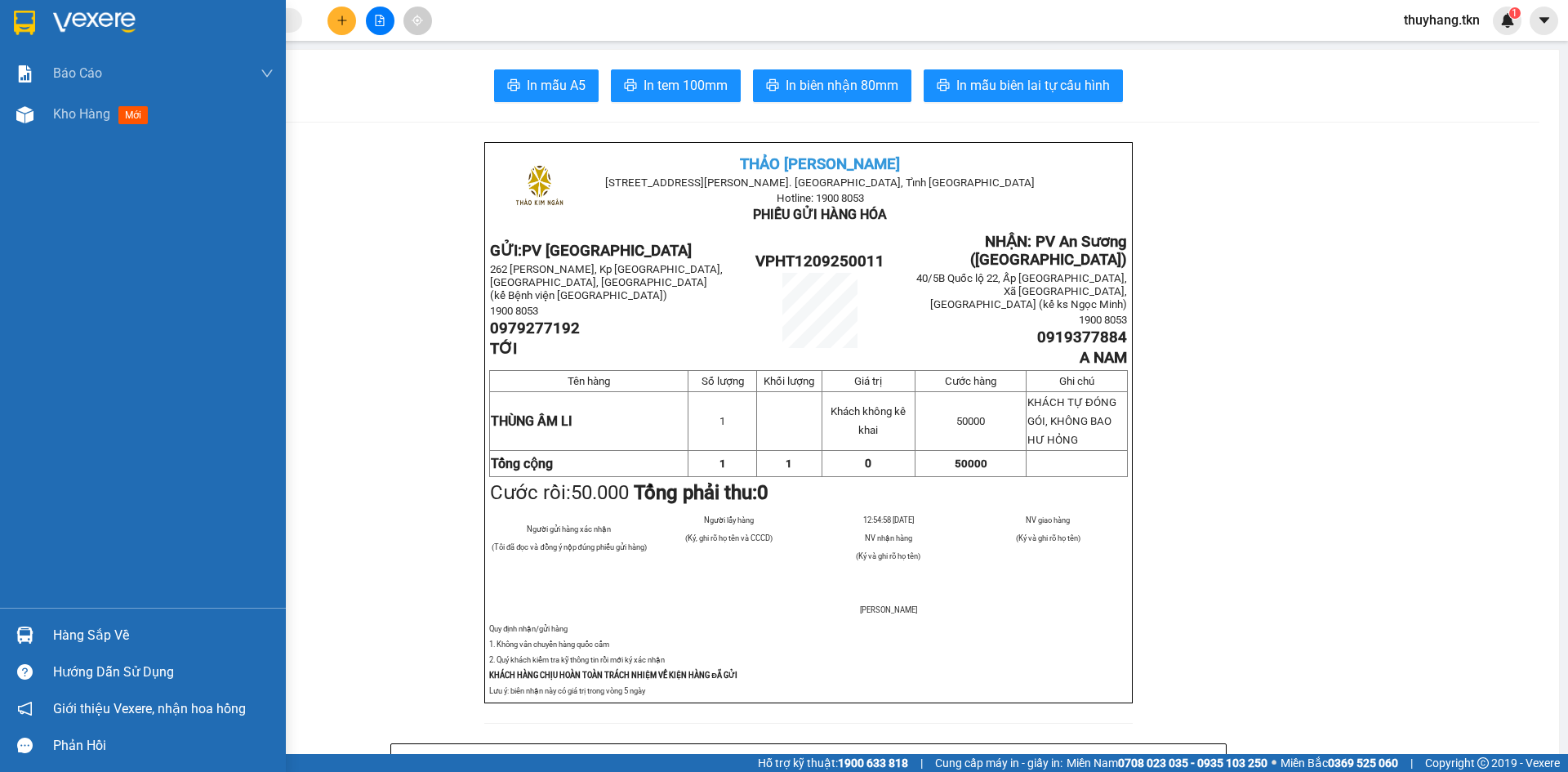
click at [17, 25] on img at bounding box center [24, 22] width 21 height 25
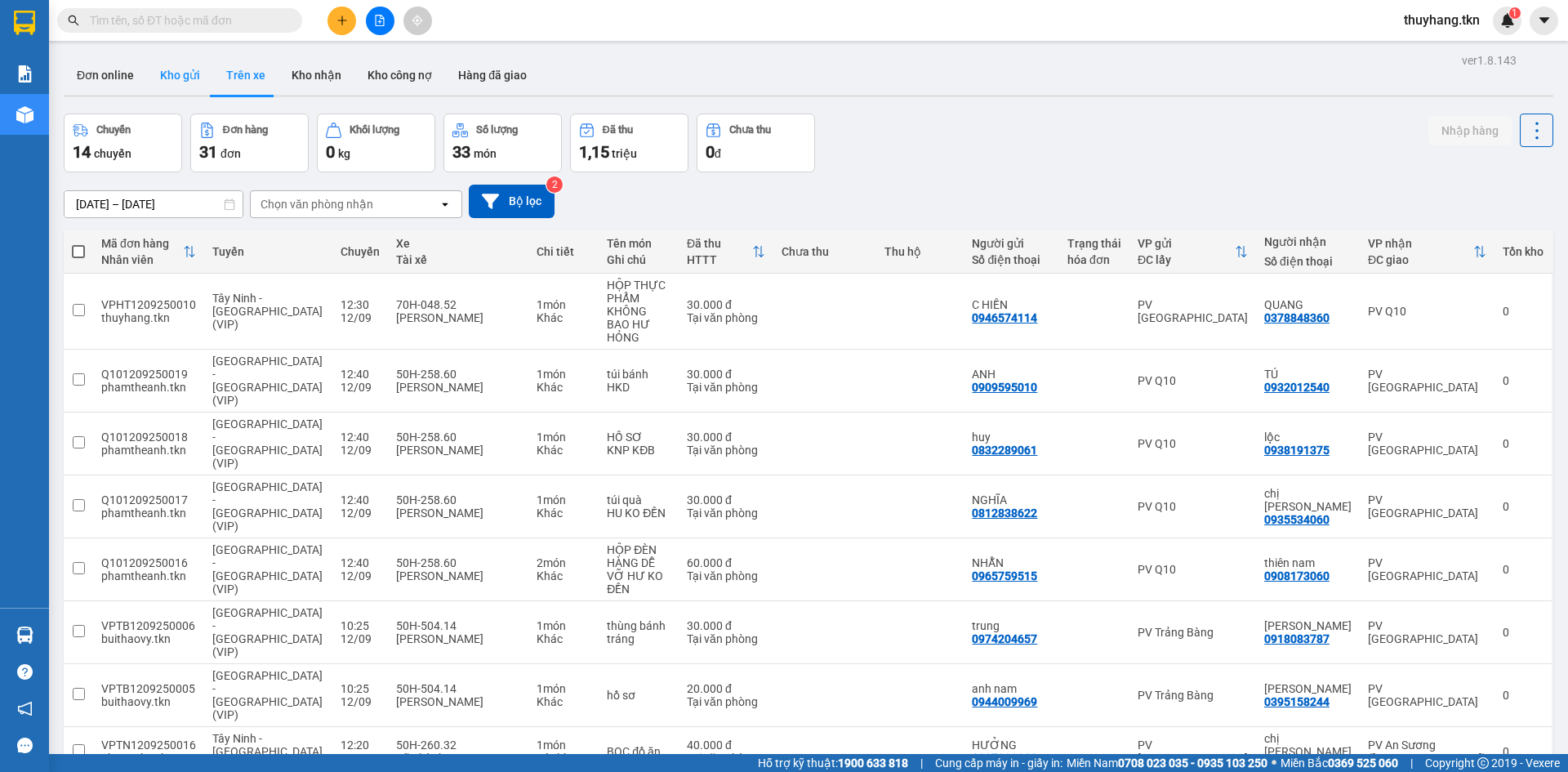
click at [166, 69] on button "Kho gửi" at bounding box center [180, 76] width 66 height 40
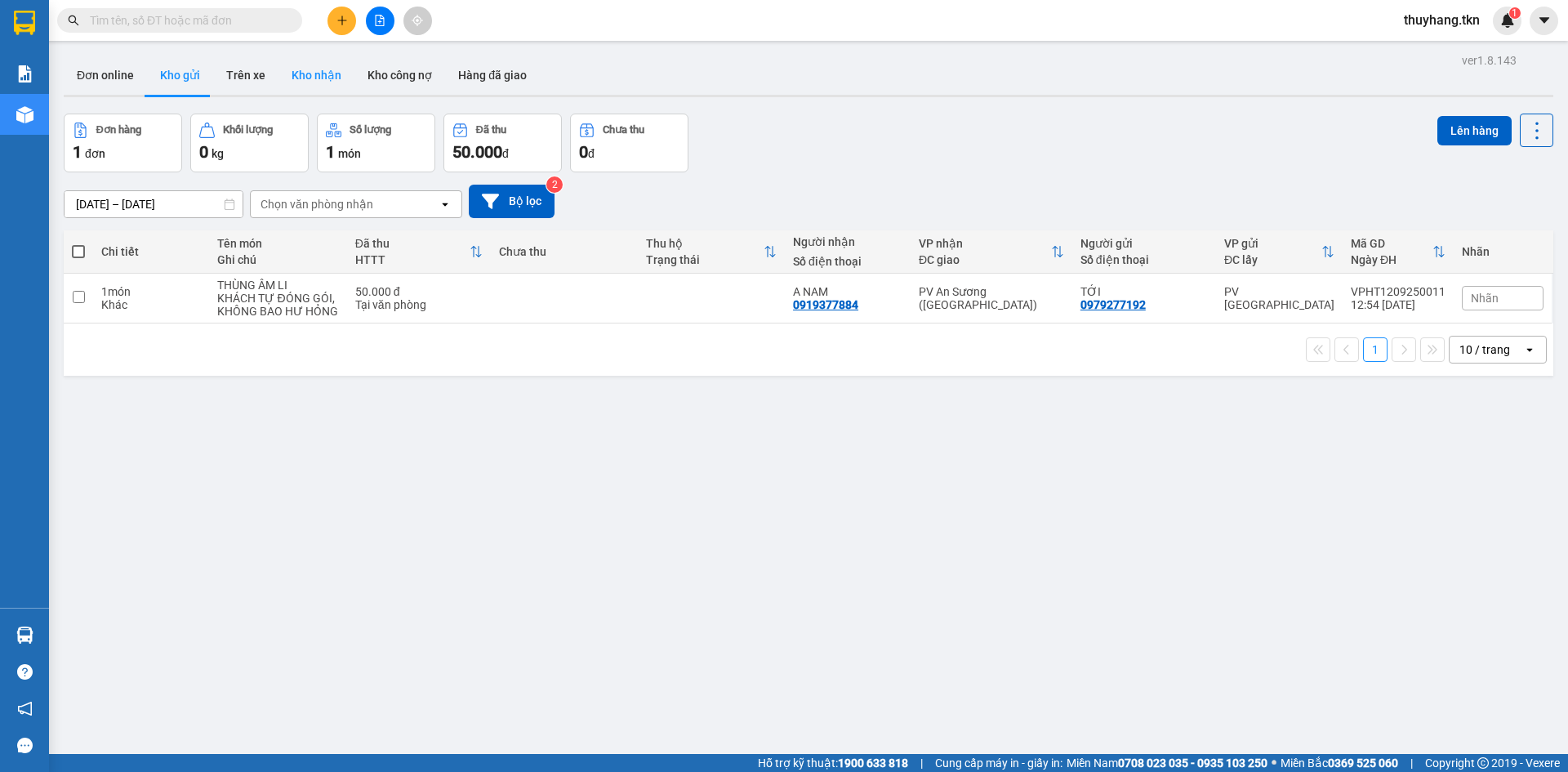
click at [328, 74] on button "Kho nhận" at bounding box center [316, 76] width 76 height 40
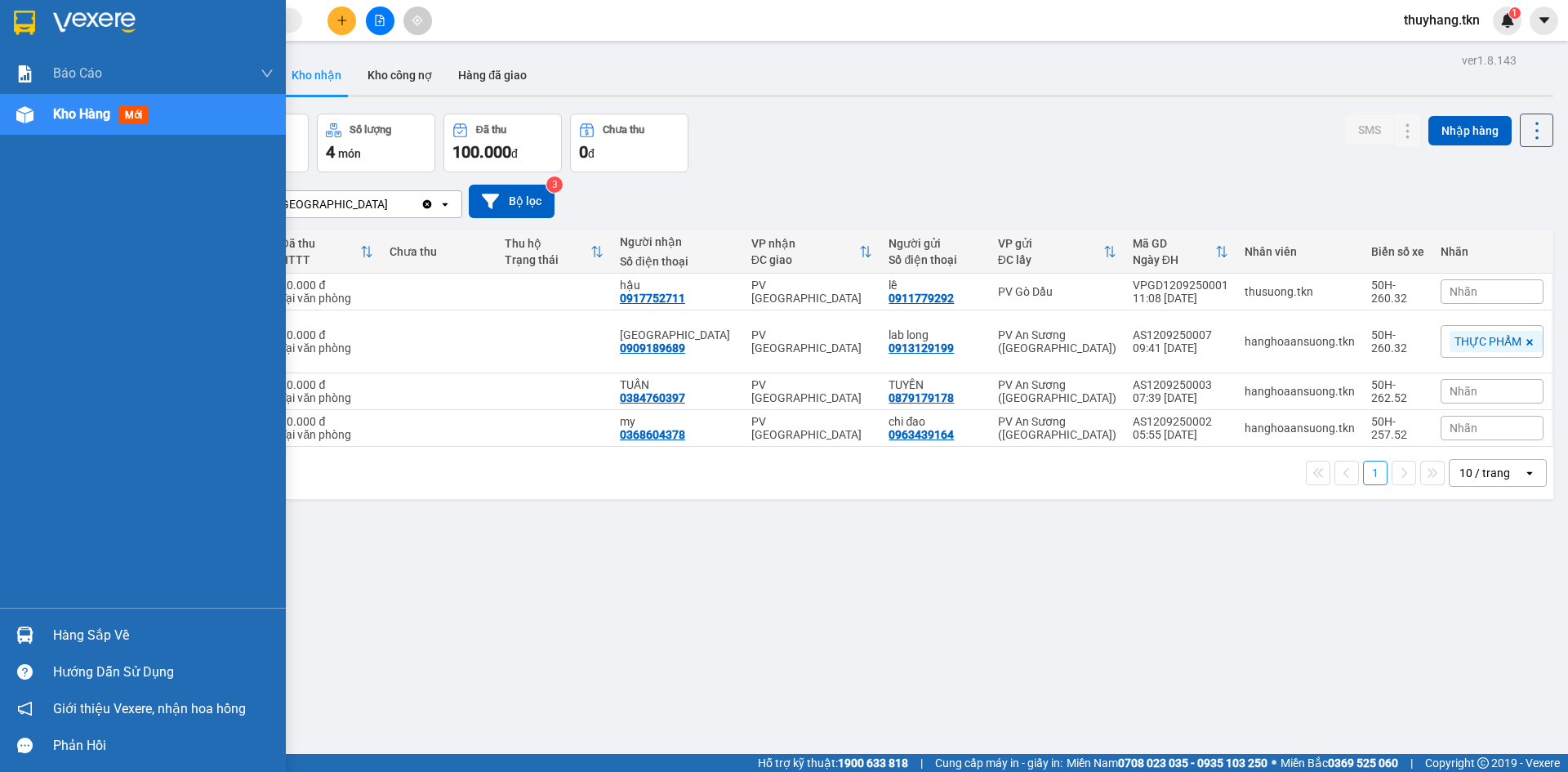
click at [39, 634] on div at bounding box center [24, 634] width 28 height 28
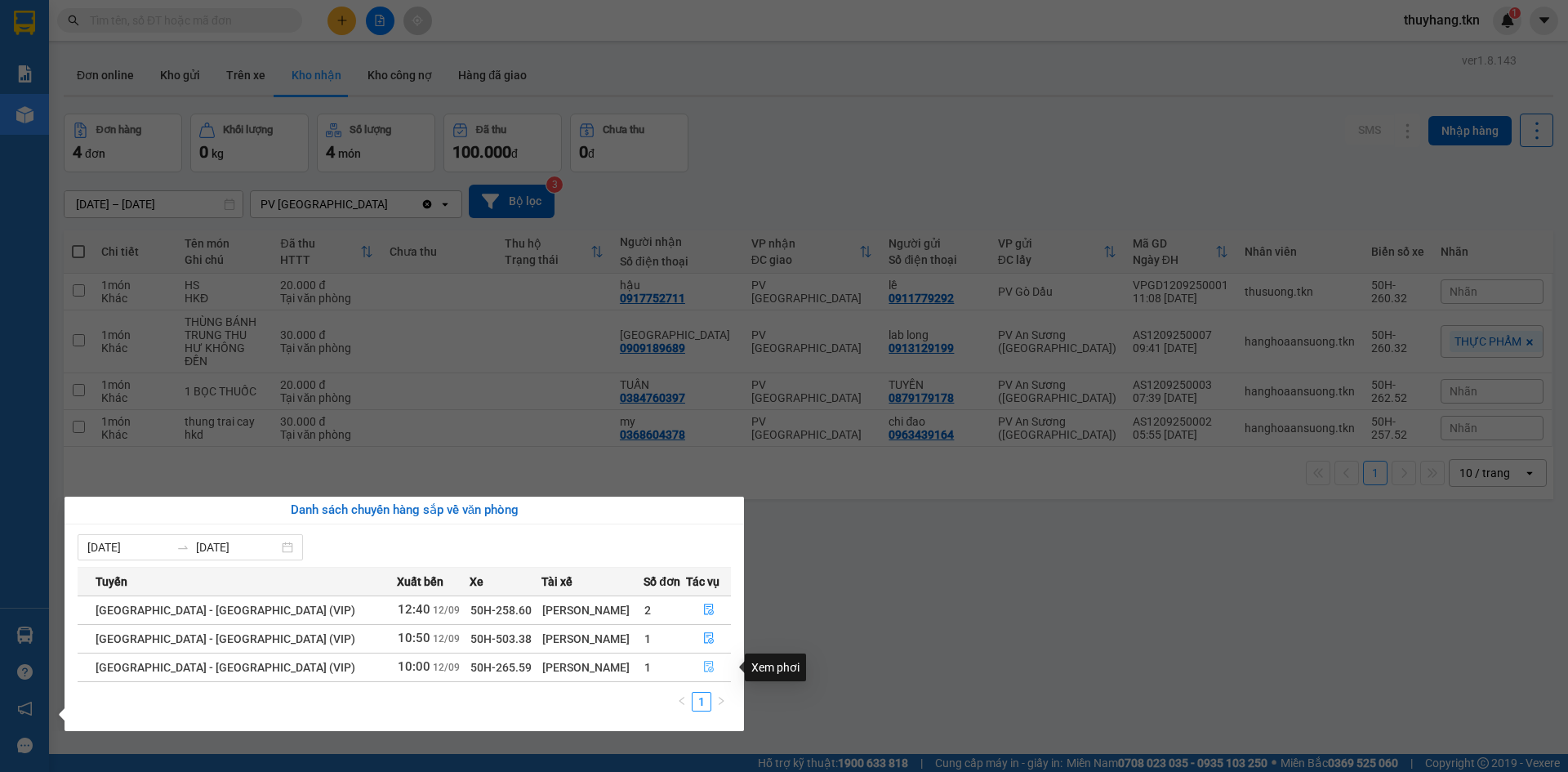
click at [704, 665] on icon "file-done" at bounding box center [708, 667] width 9 height 11
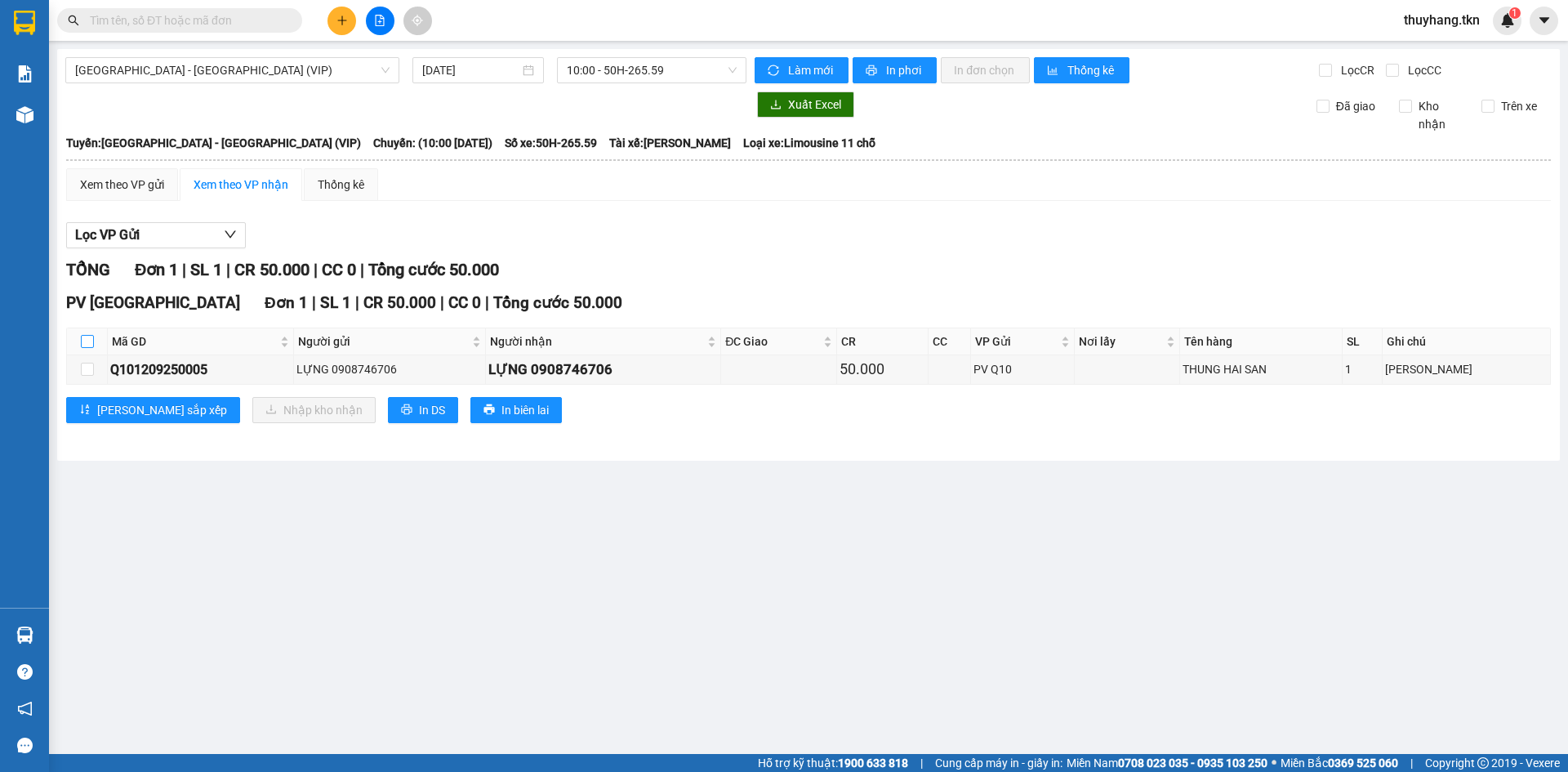
click at [86, 340] on input "checkbox" at bounding box center [87, 341] width 13 height 13
checkbox input "true"
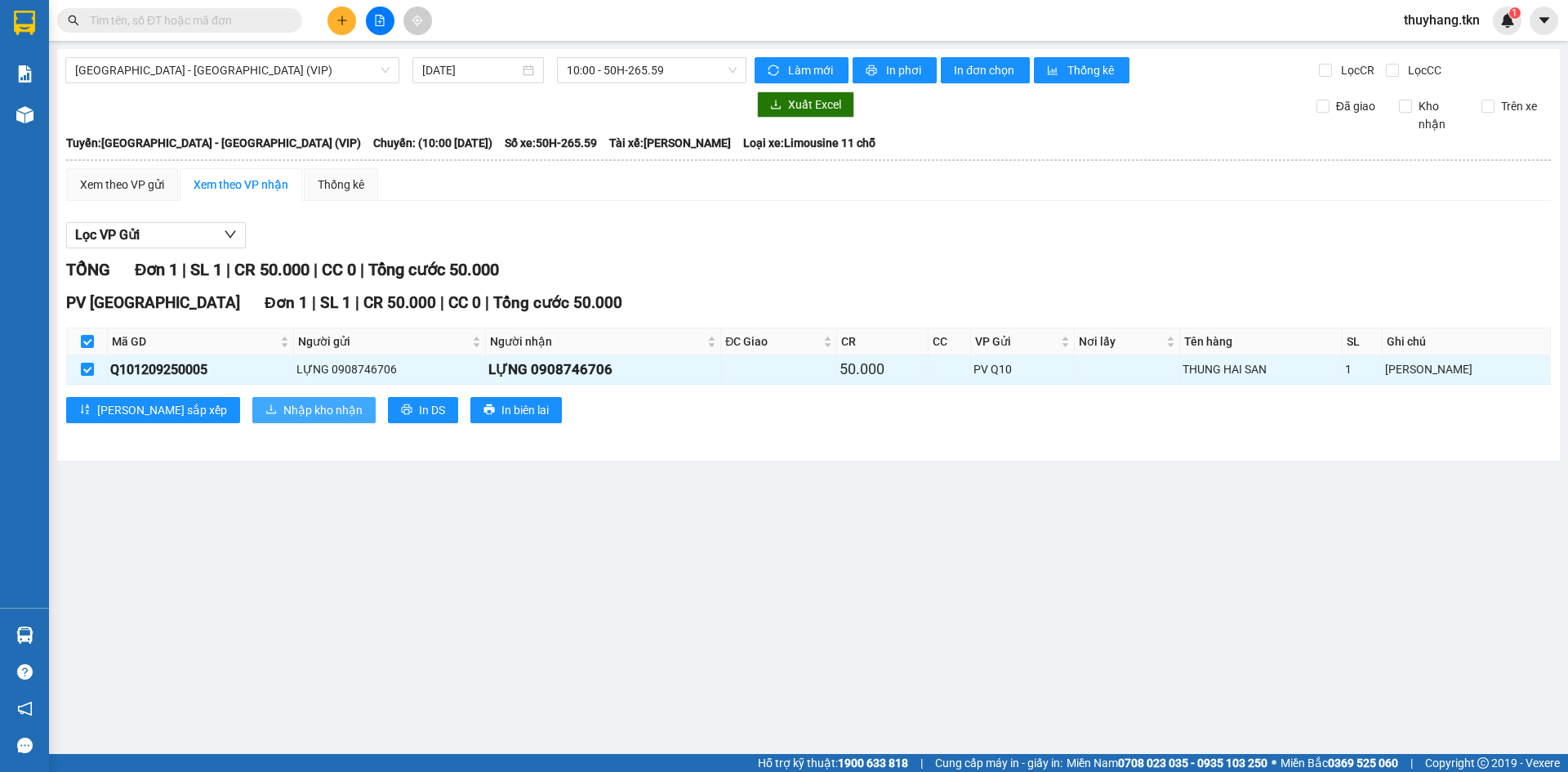
click at [284, 404] on span "Nhập kho nhận" at bounding box center [323, 410] width 79 height 18
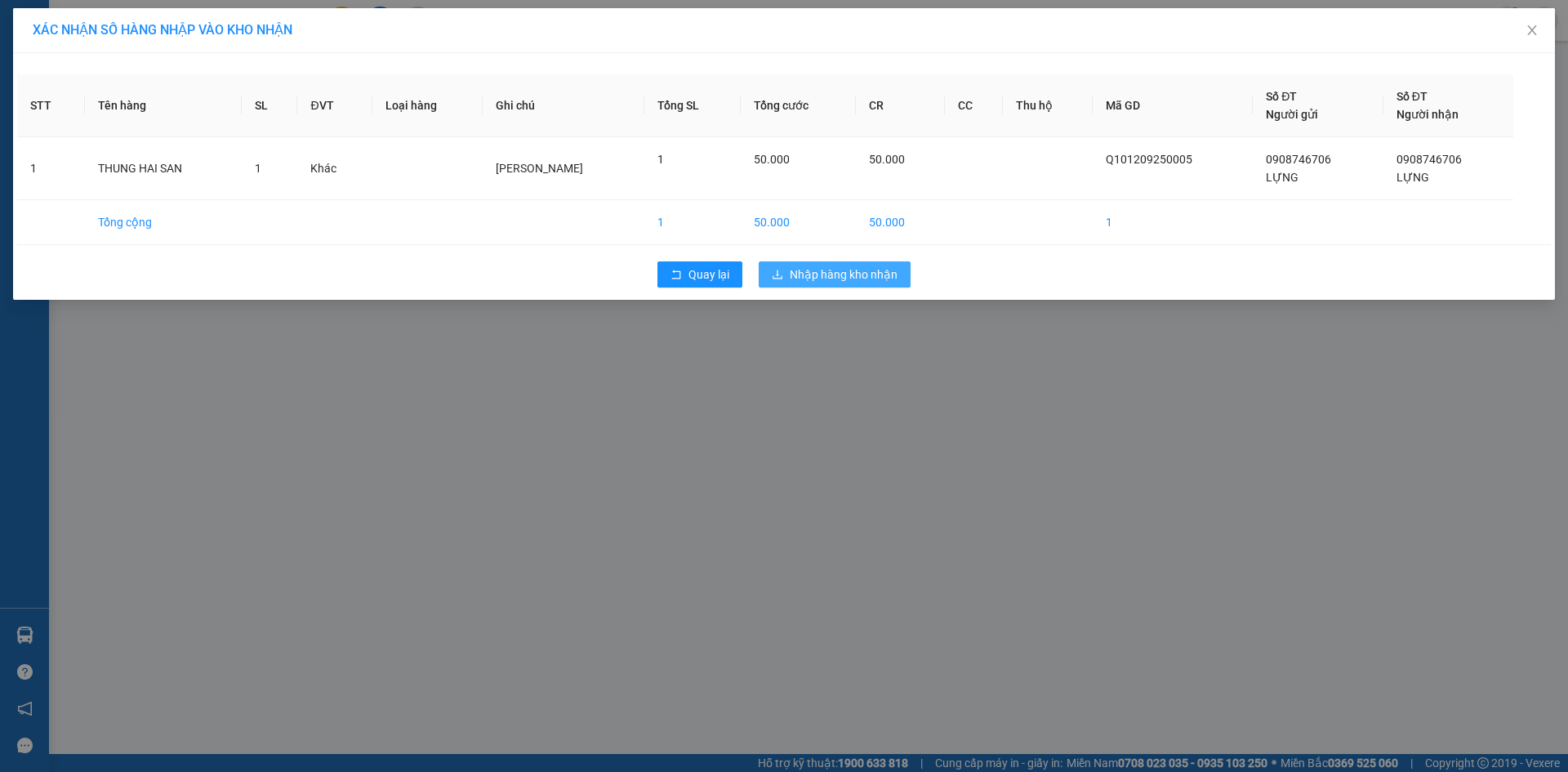
click at [882, 275] on span "Nhập hàng kho nhận" at bounding box center [843, 274] width 107 height 18
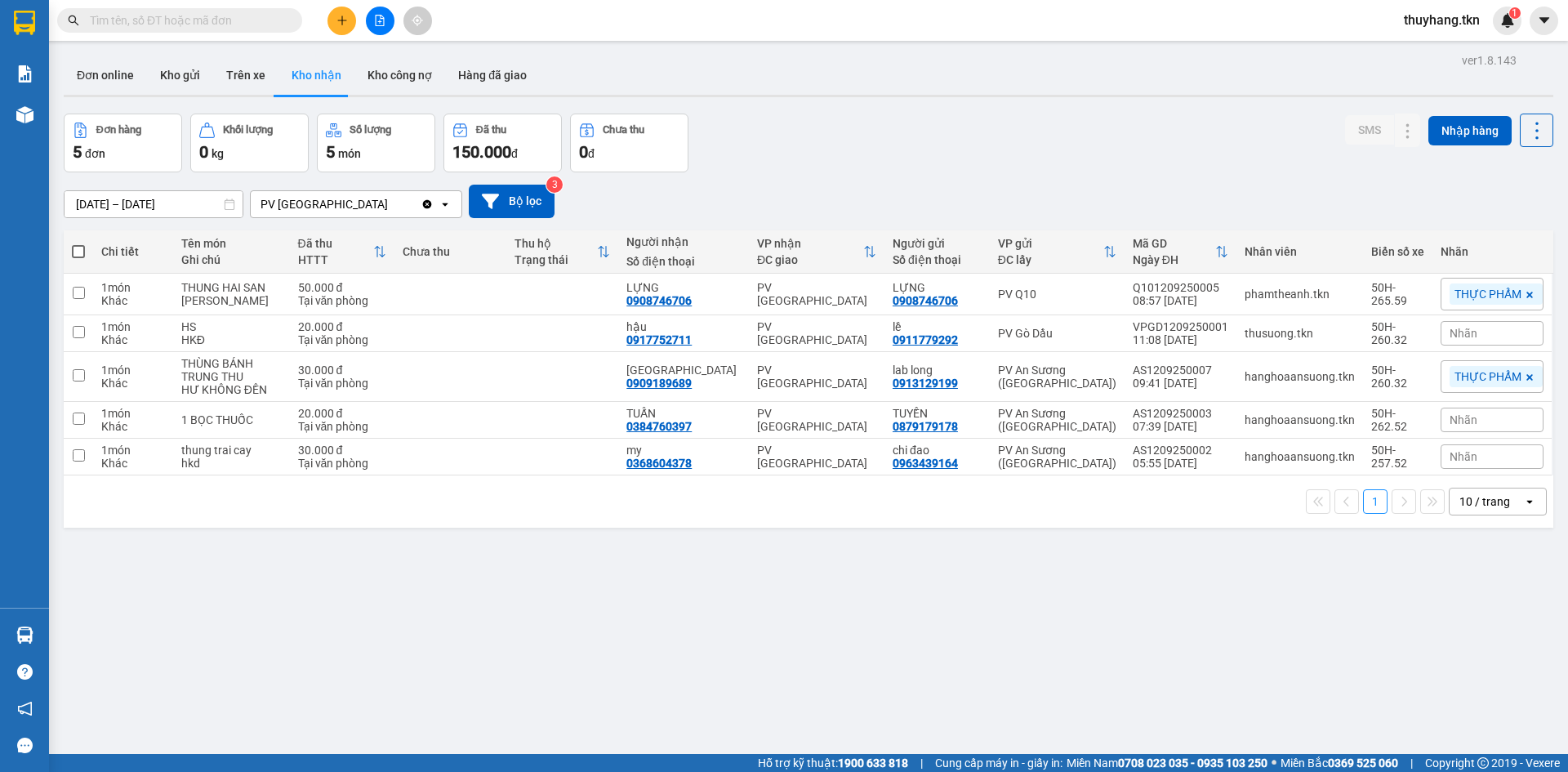
click at [377, 597] on div "ver 1.8.143 Đơn online Kho gửi Trên xe Kho nhận Kho công nợ Hàng đã giao Đơn hà…" at bounding box center [808, 435] width 1503 height 772
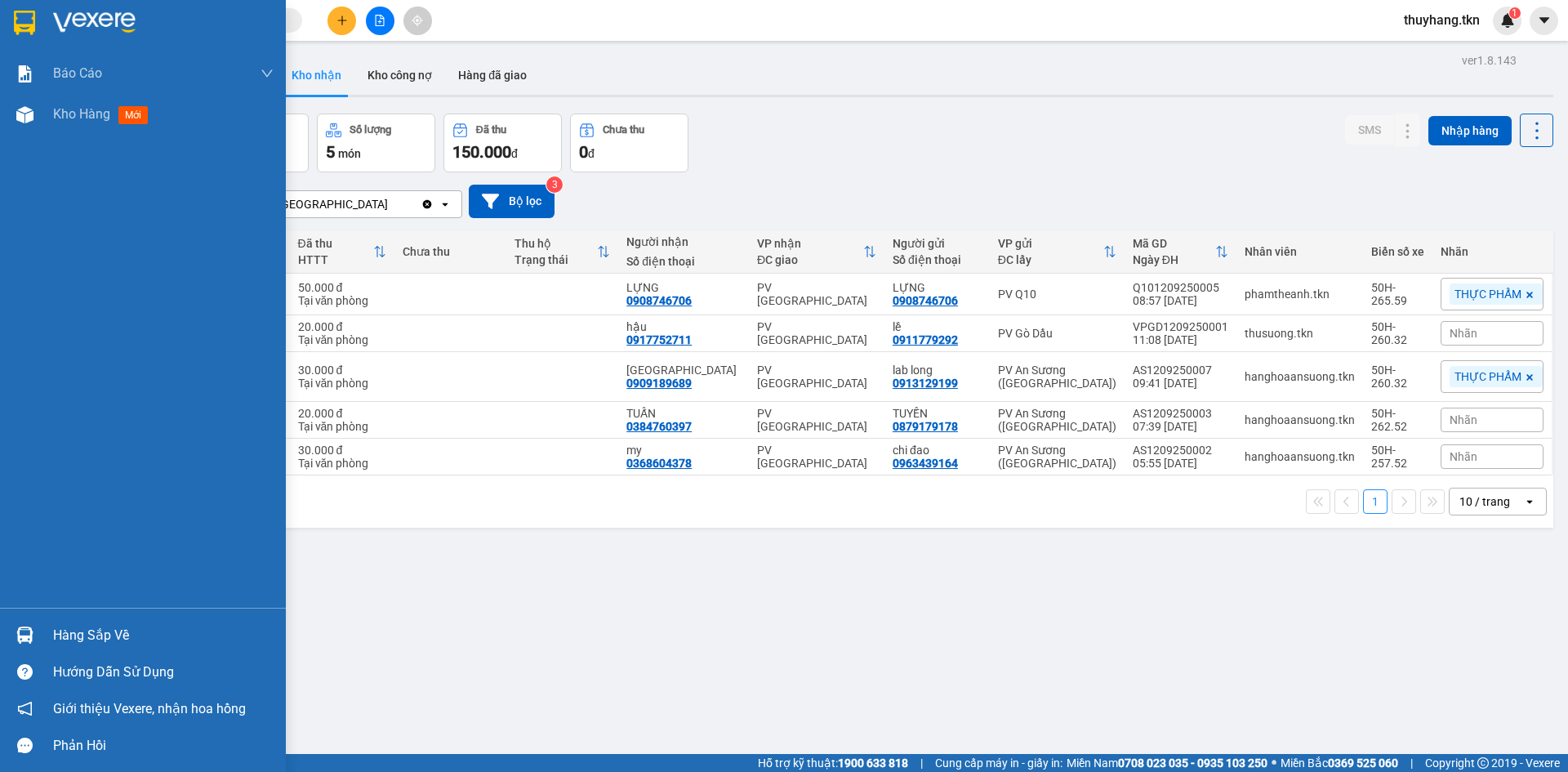
click at [43, 635] on div "Hàng sắp về" at bounding box center [143, 635] width 286 height 37
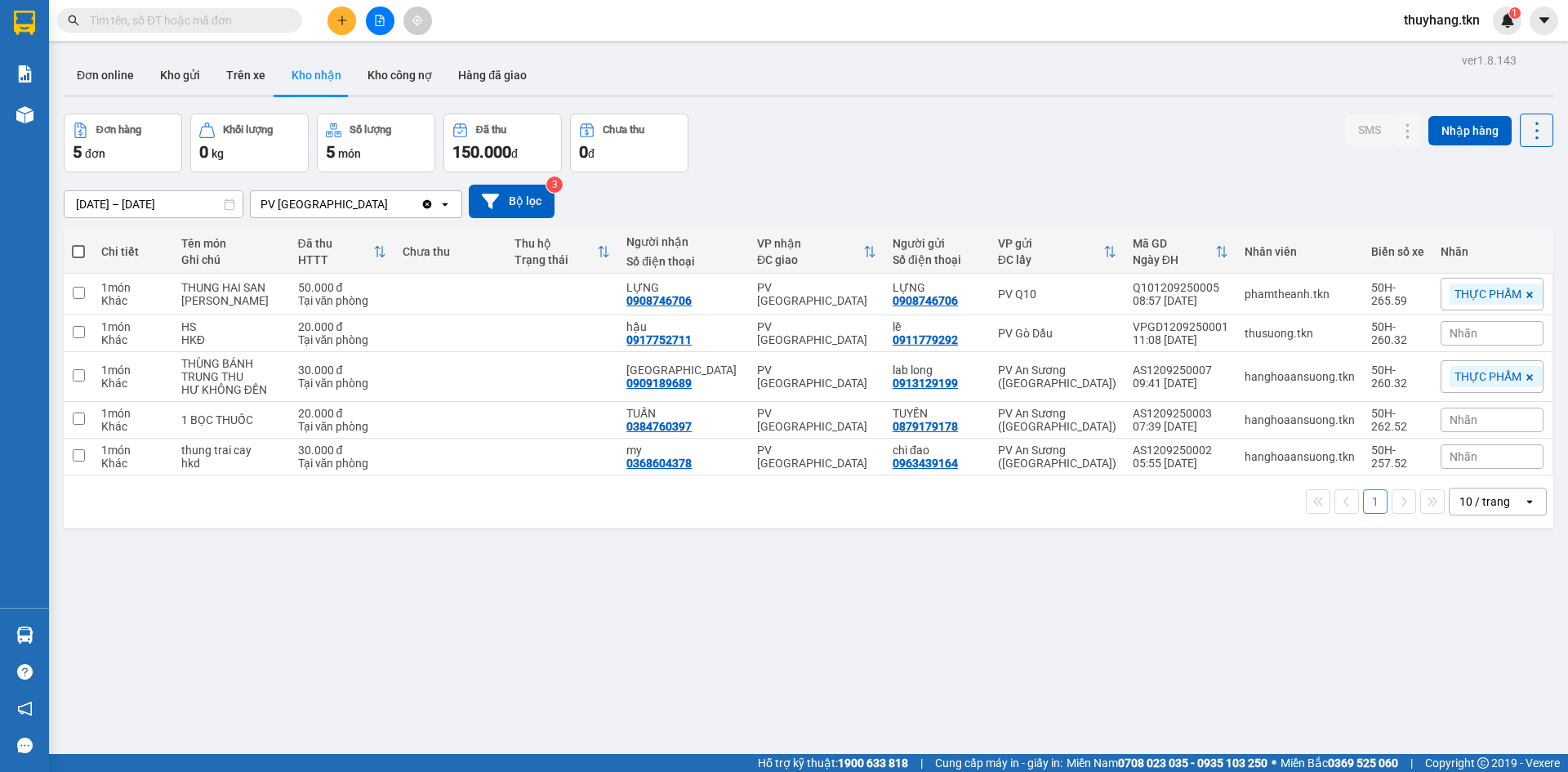
click at [1103, 688] on section "Kết quả tìm kiếm ( 0 ) Bộ lọc No Data thuyhang.tkn 1 Báo cáo Mẫu 1: Báo cáo dòn…" at bounding box center [784, 386] width 1568 height 772
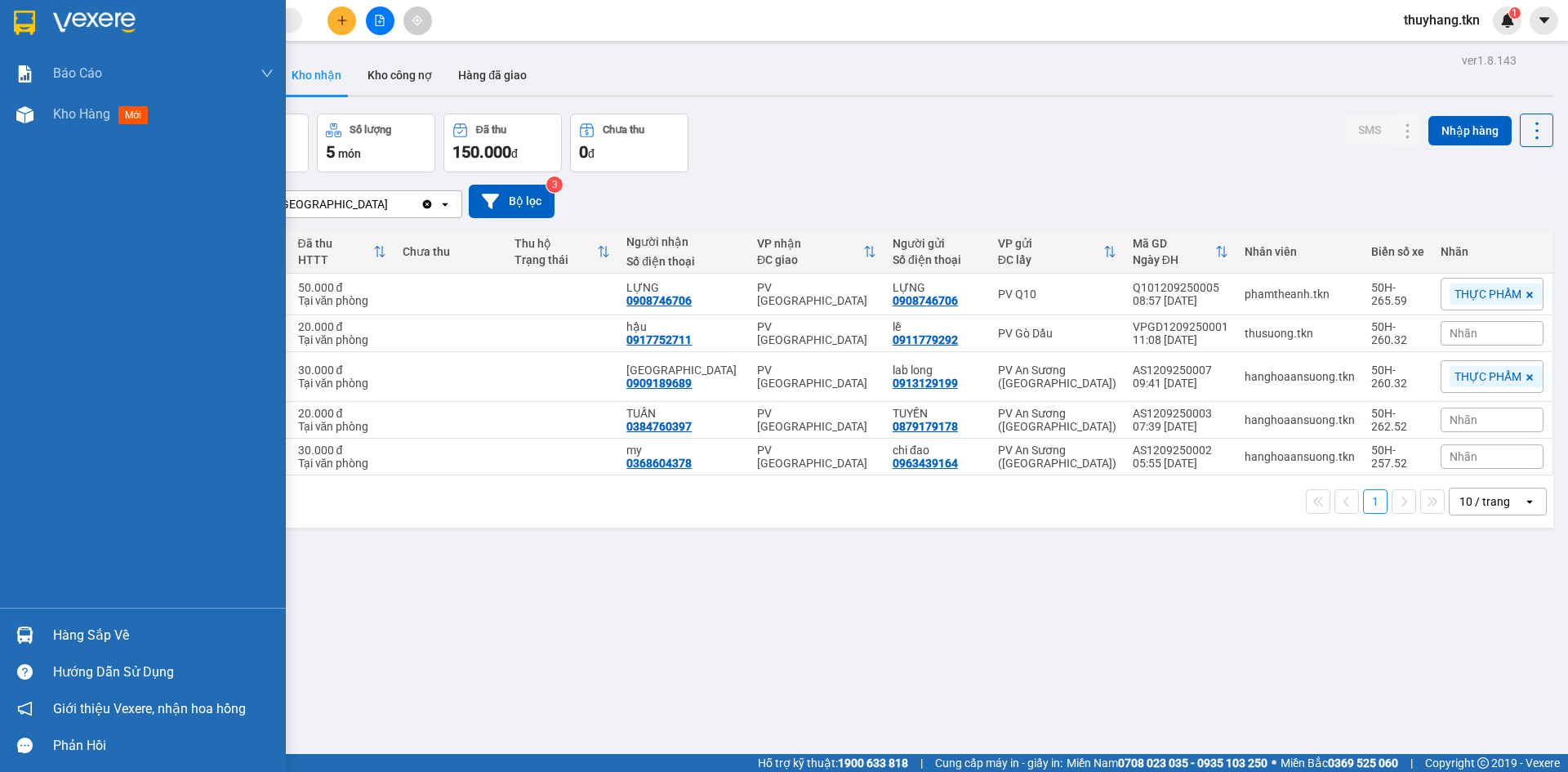
drag, startPoint x: 28, startPoint y: 634, endPoint x: 115, endPoint y: 634, distance: 87.0
click at [29, 634] on img at bounding box center [25, 635] width 17 height 17
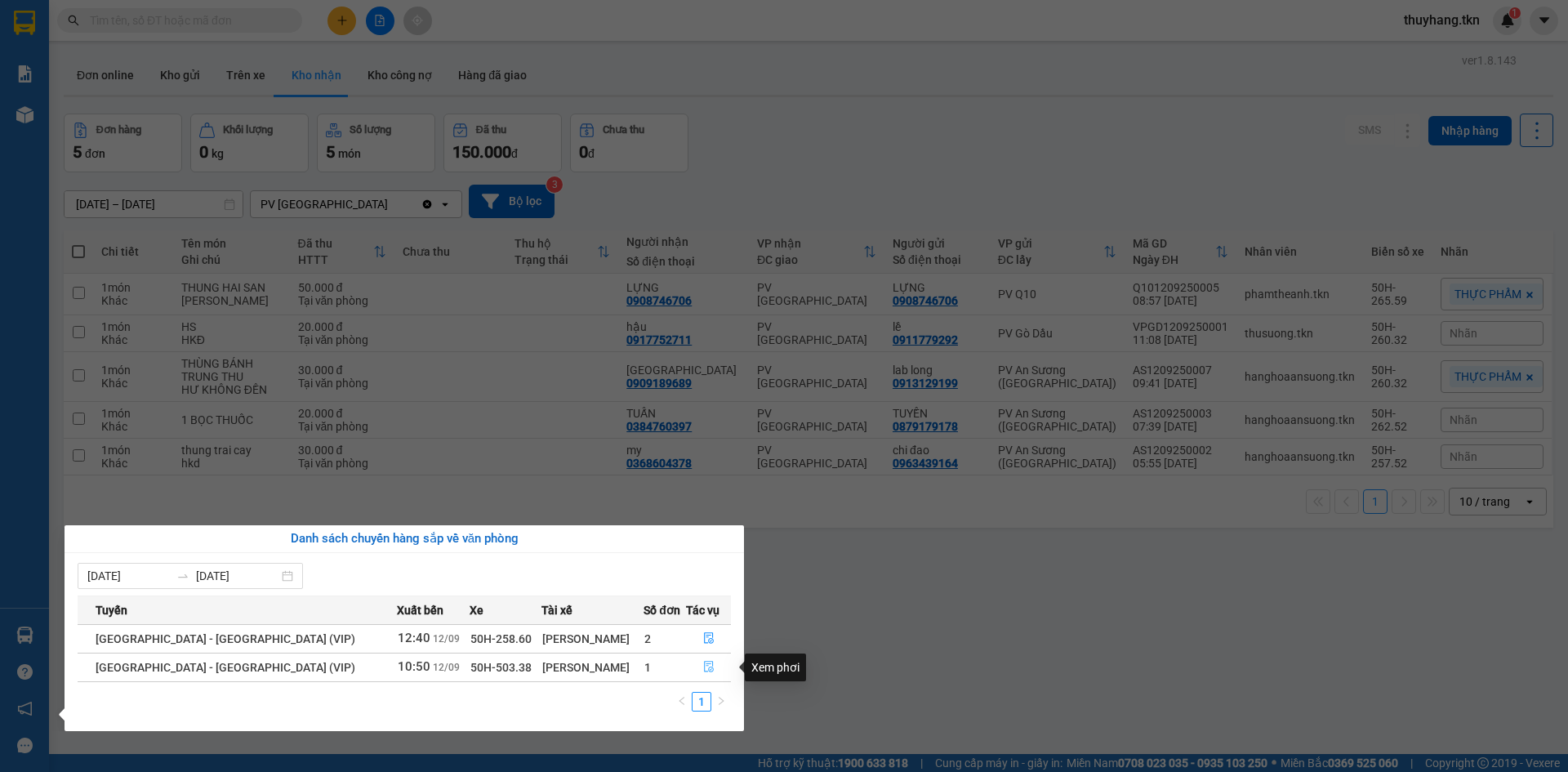
click at [703, 665] on icon "file-done" at bounding box center [708, 666] width 11 height 11
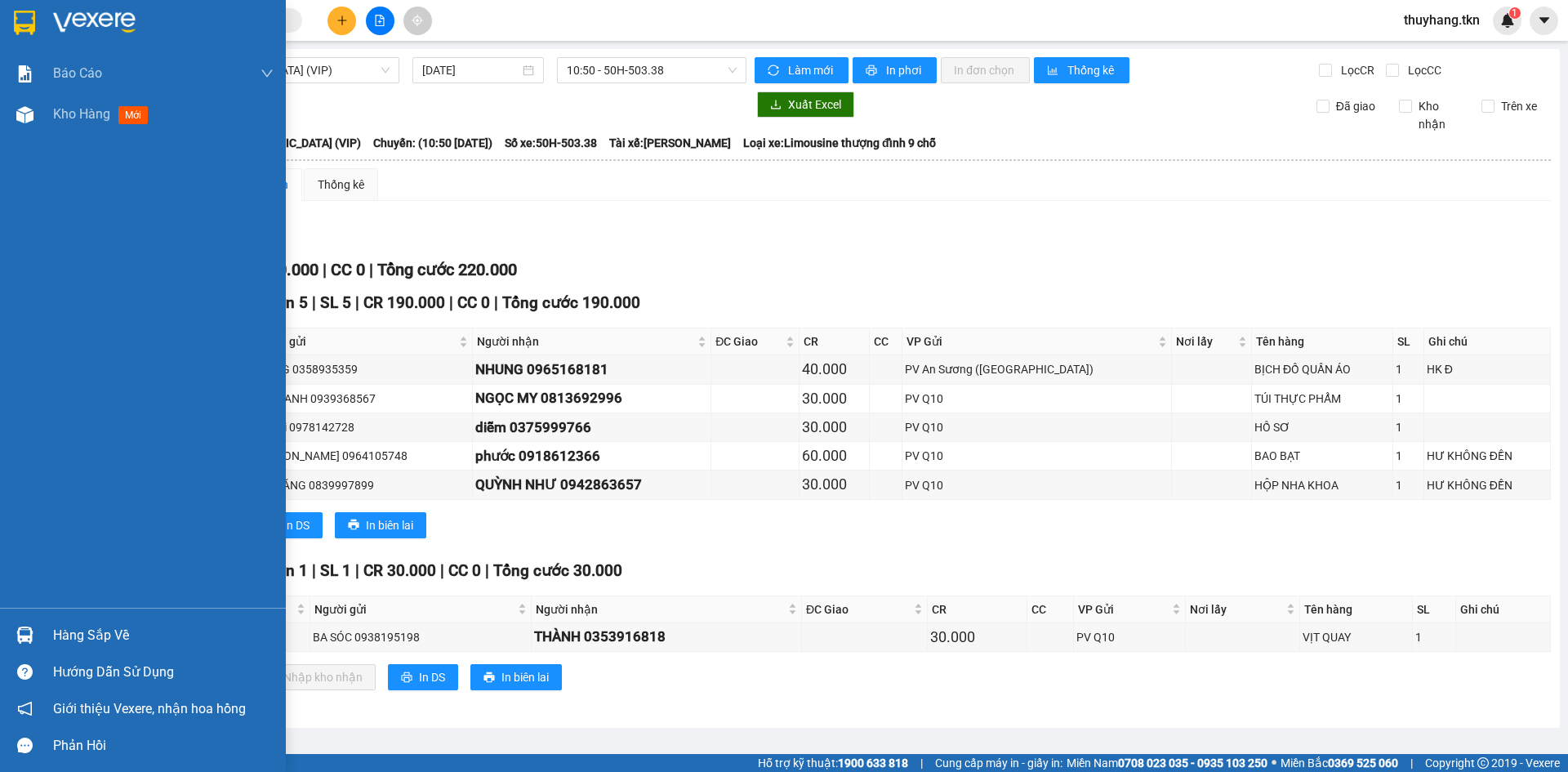
click at [64, 636] on div "Hàng sắp về" at bounding box center [163, 635] width 221 height 25
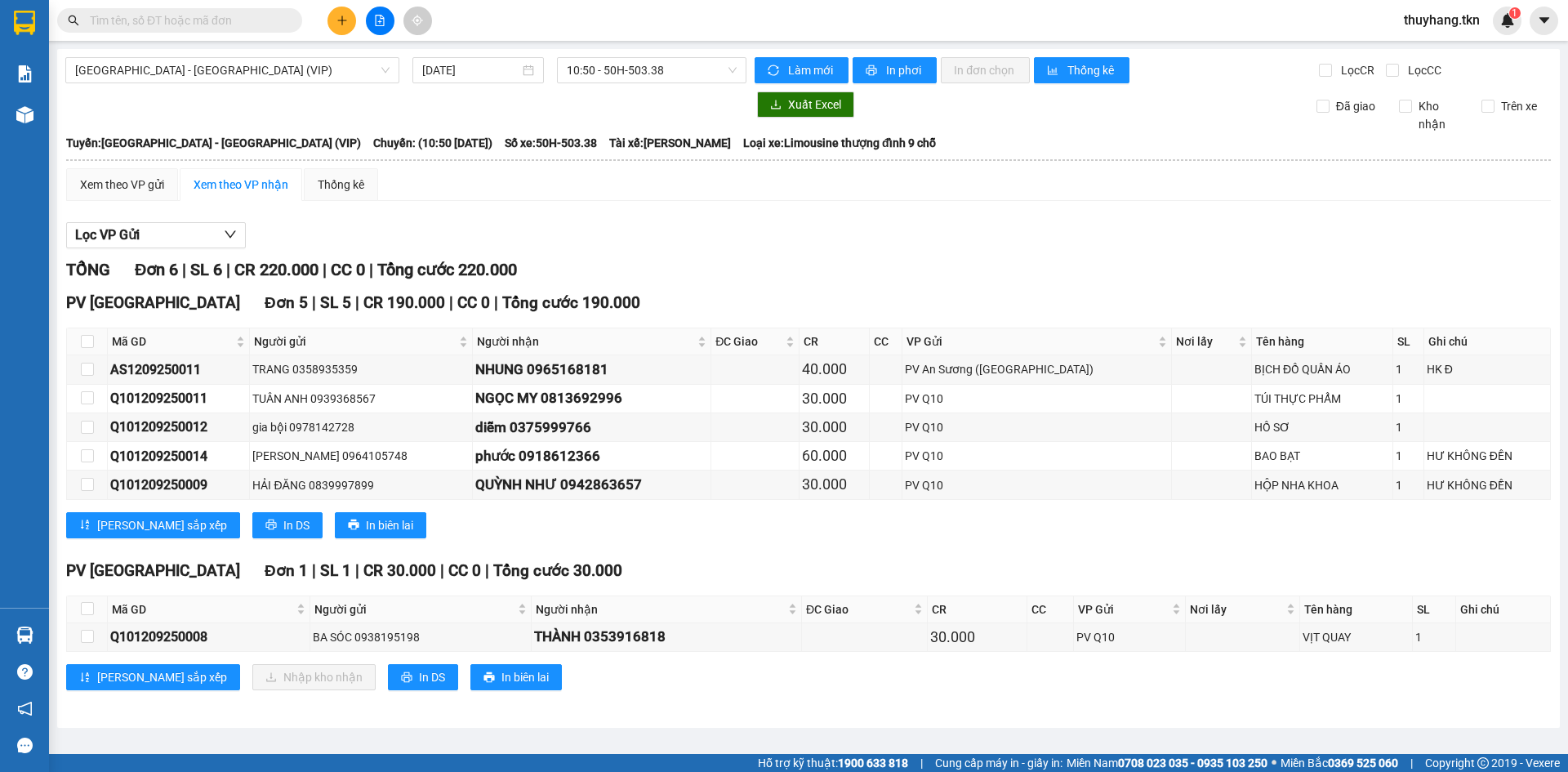
click at [341, 28] on section "Kết quả tìm kiếm ( 0 ) Bộ lọc No Data thuyhang.tkn 1 Báo cáo Mẫu 1: Báo cáo dòn…" at bounding box center [784, 386] width 1568 height 772
click at [341, 22] on icon "plus" at bounding box center [342, 20] width 11 height 11
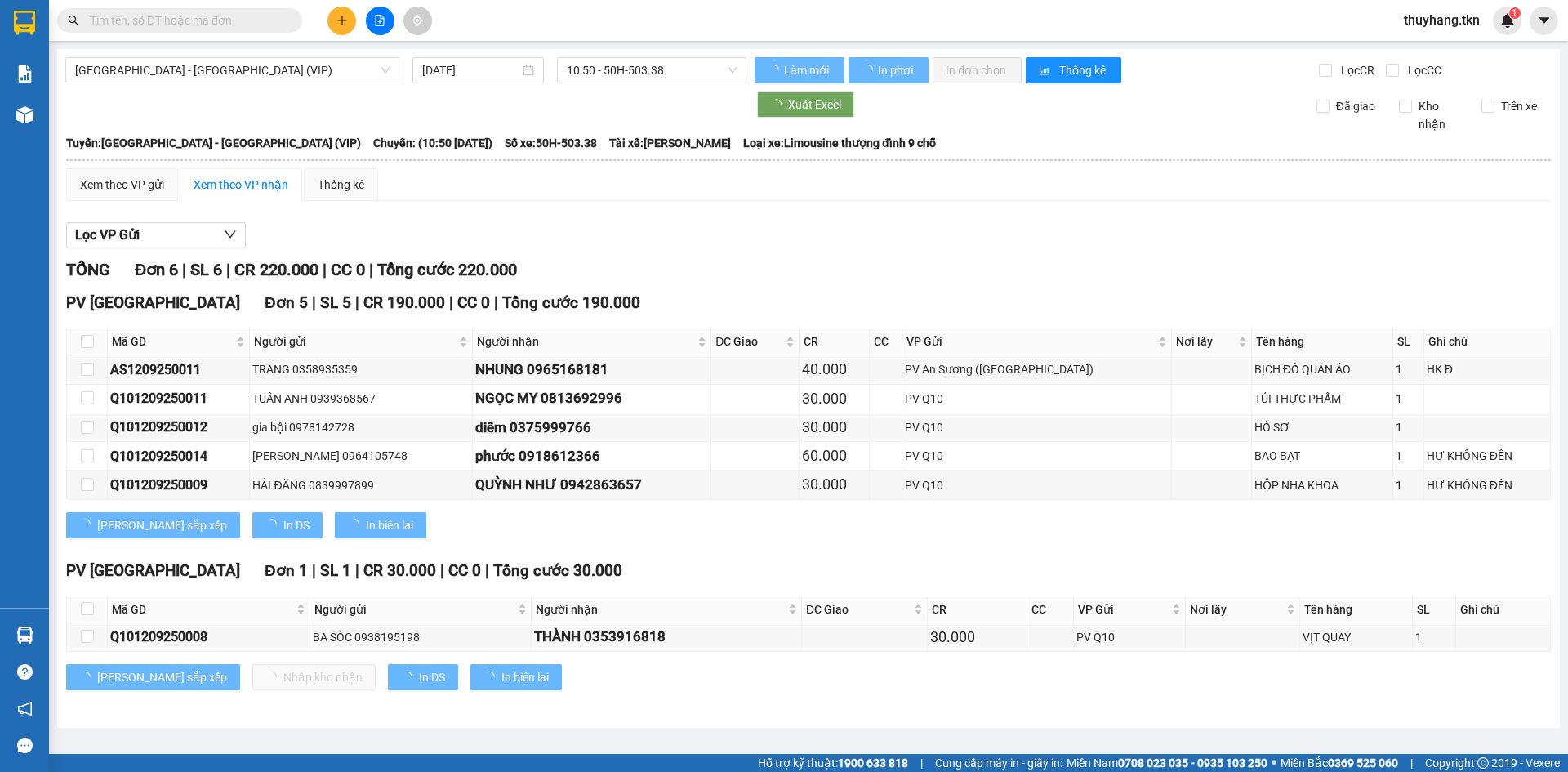
click at [168, 22] on input "text" at bounding box center [186, 20] width 192 height 18
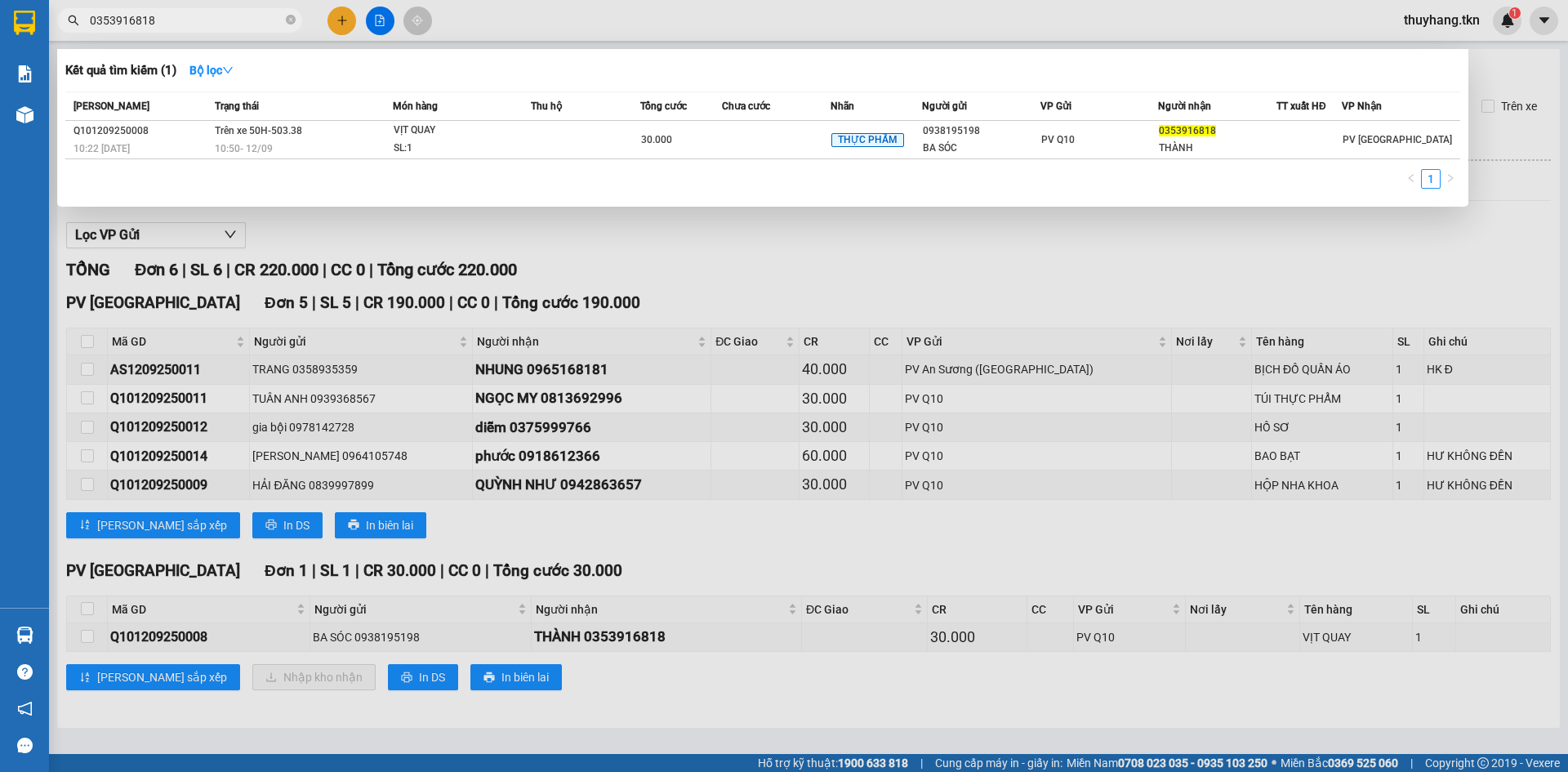
type input "0353916818"
click at [286, 22] on icon "close-circle" at bounding box center [290, 19] width 9 height 9
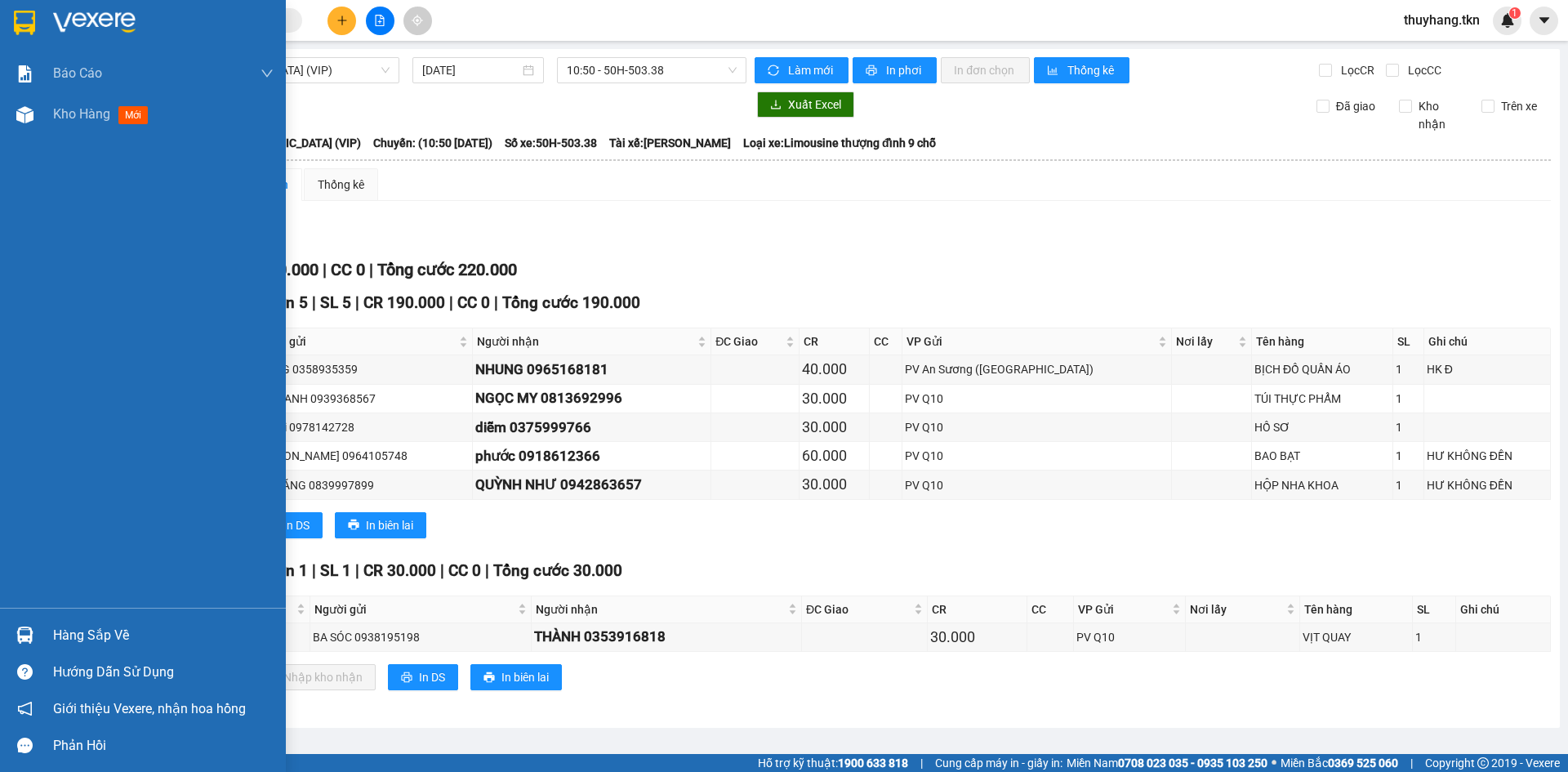
click at [14, 21] on img at bounding box center [24, 22] width 21 height 25
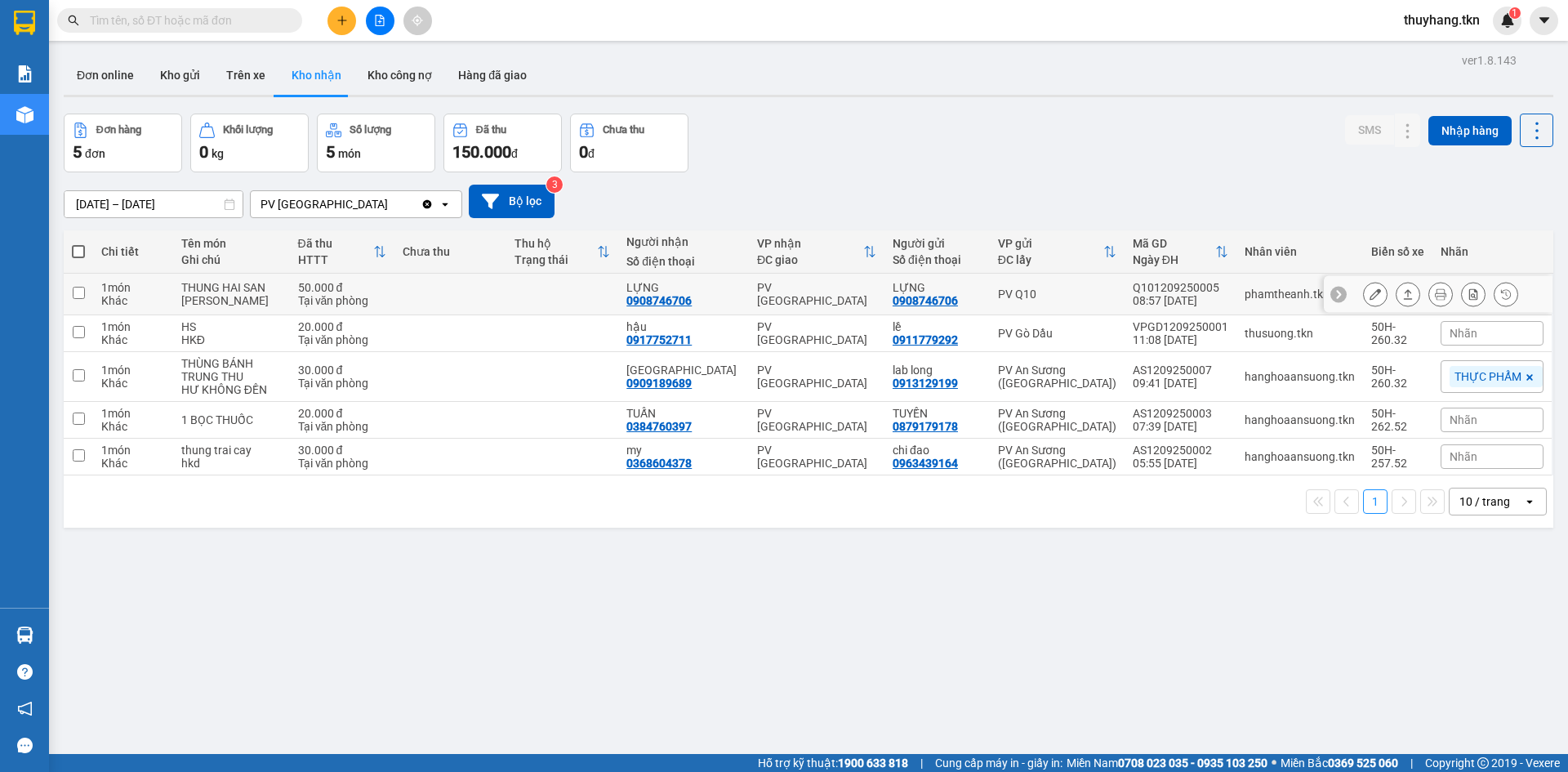
click at [1406, 293] on div at bounding box center [1407, 294] width 25 height 25
click at [1402, 291] on icon at bounding box center [1407, 293] width 11 height 11
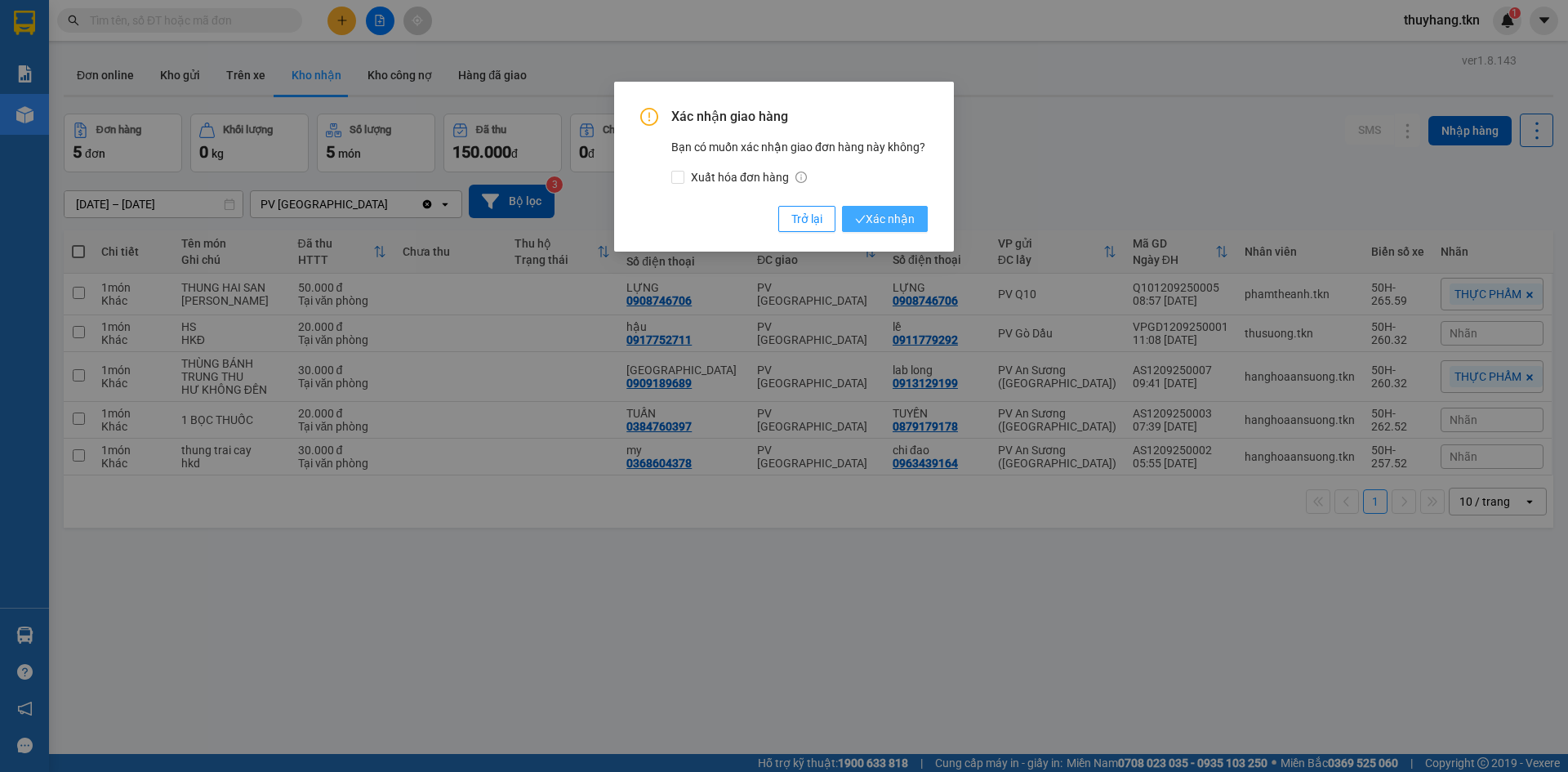
click at [919, 215] on button "Xác nhận" at bounding box center [885, 218] width 86 height 26
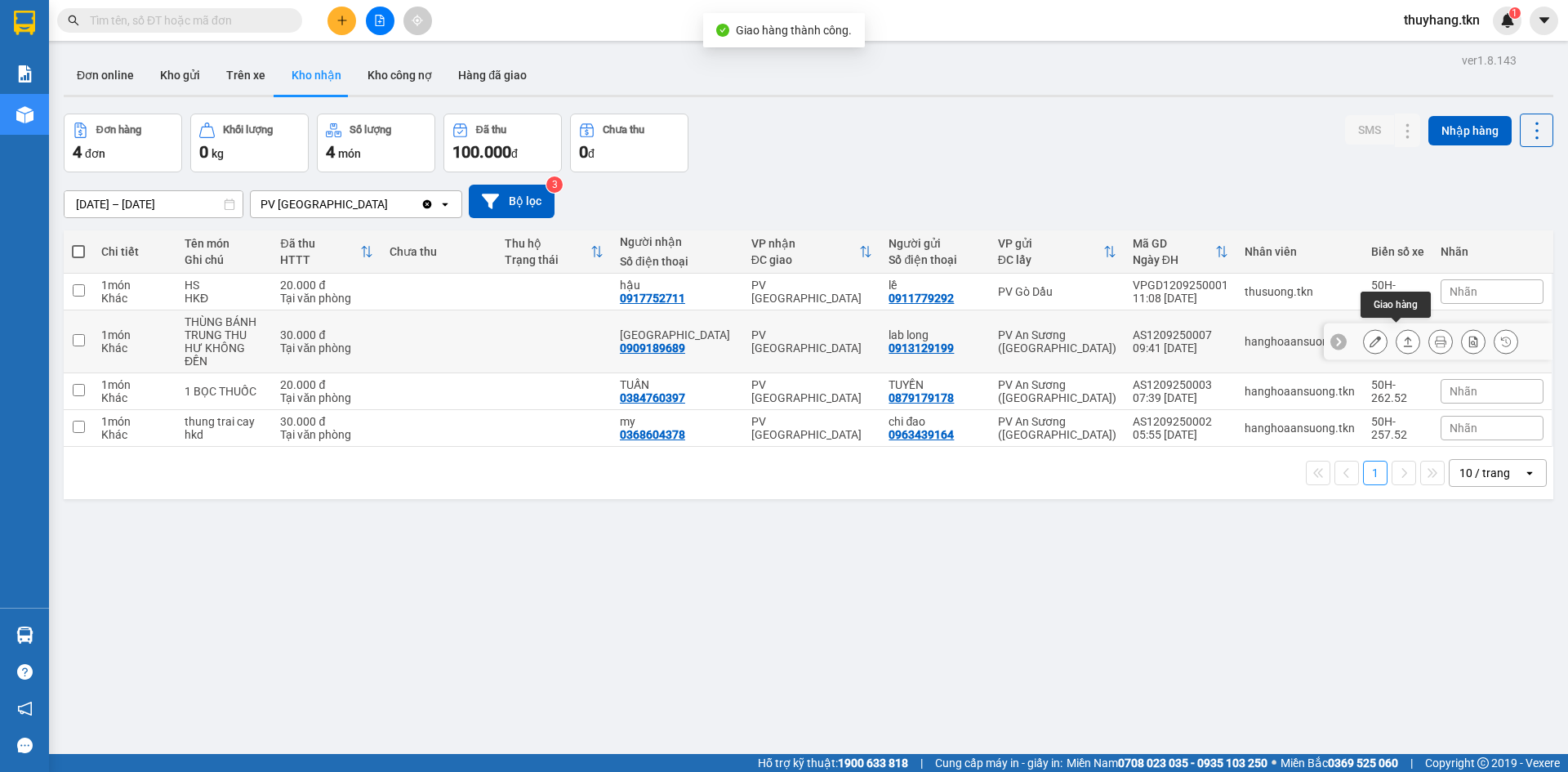
click at [1402, 336] on icon at bounding box center [1407, 341] width 11 height 11
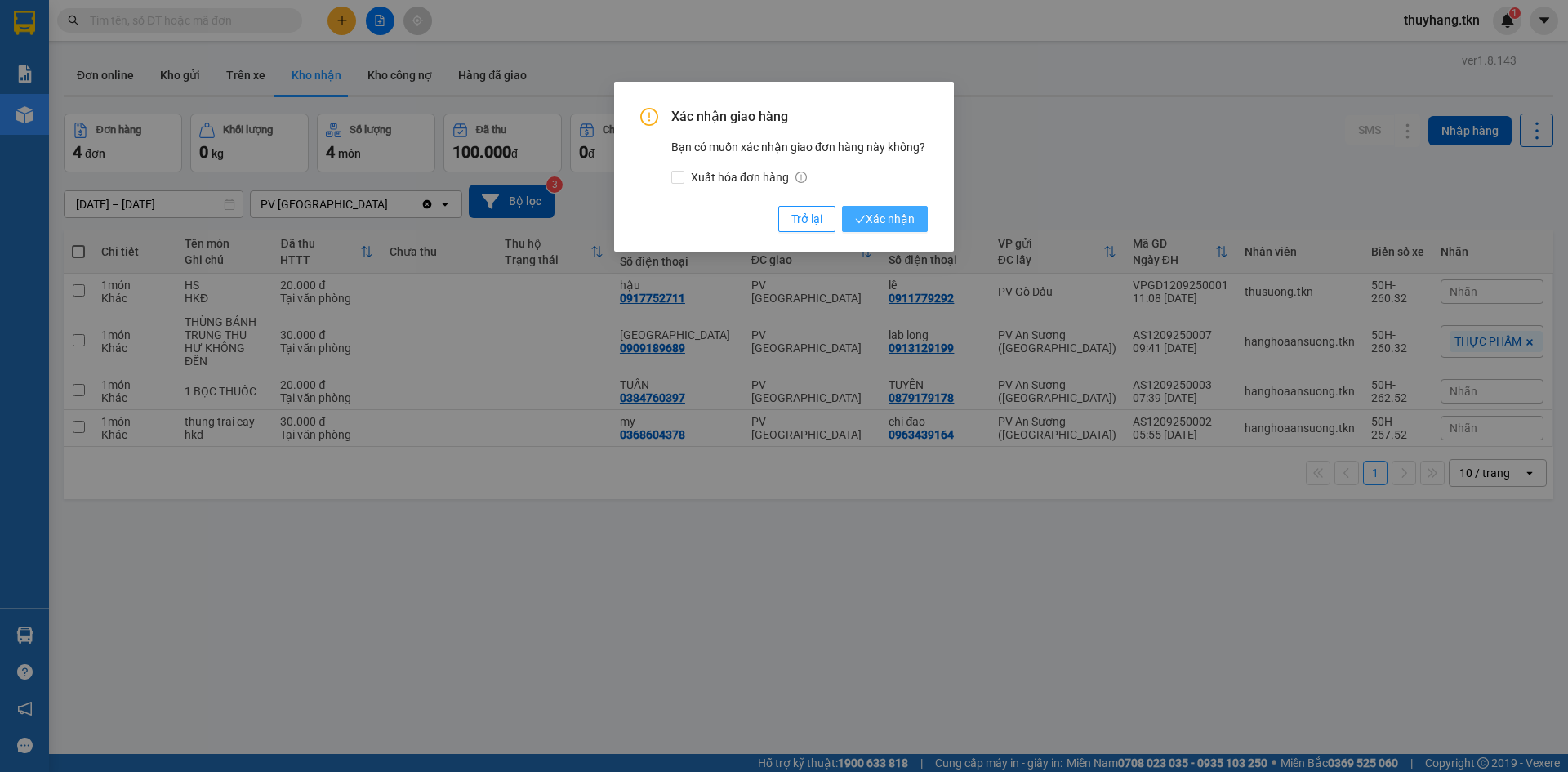
click at [899, 223] on span "Xác nhận" at bounding box center [884, 218] width 59 height 18
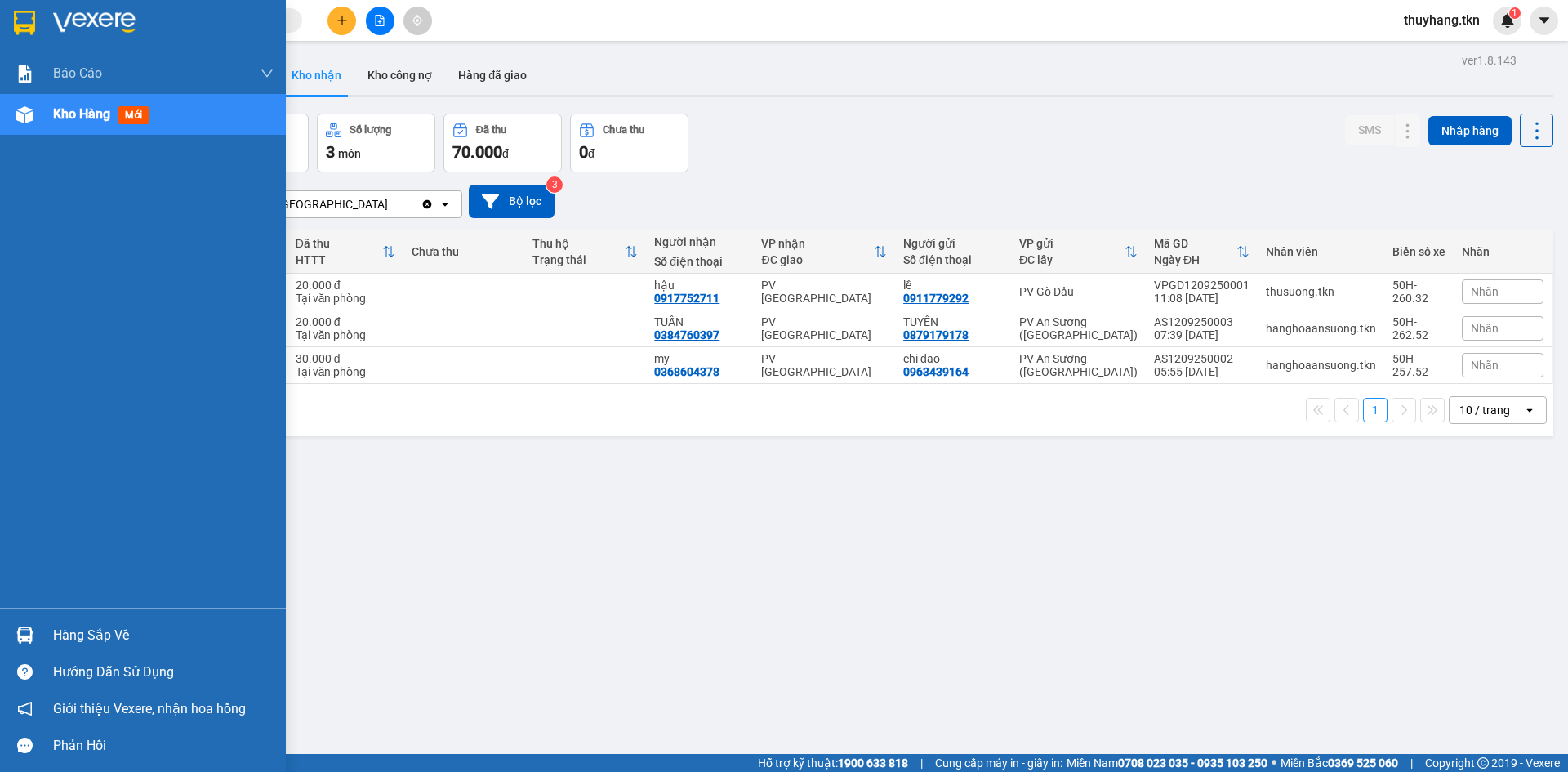
click at [21, 632] on img at bounding box center [25, 635] width 17 height 17
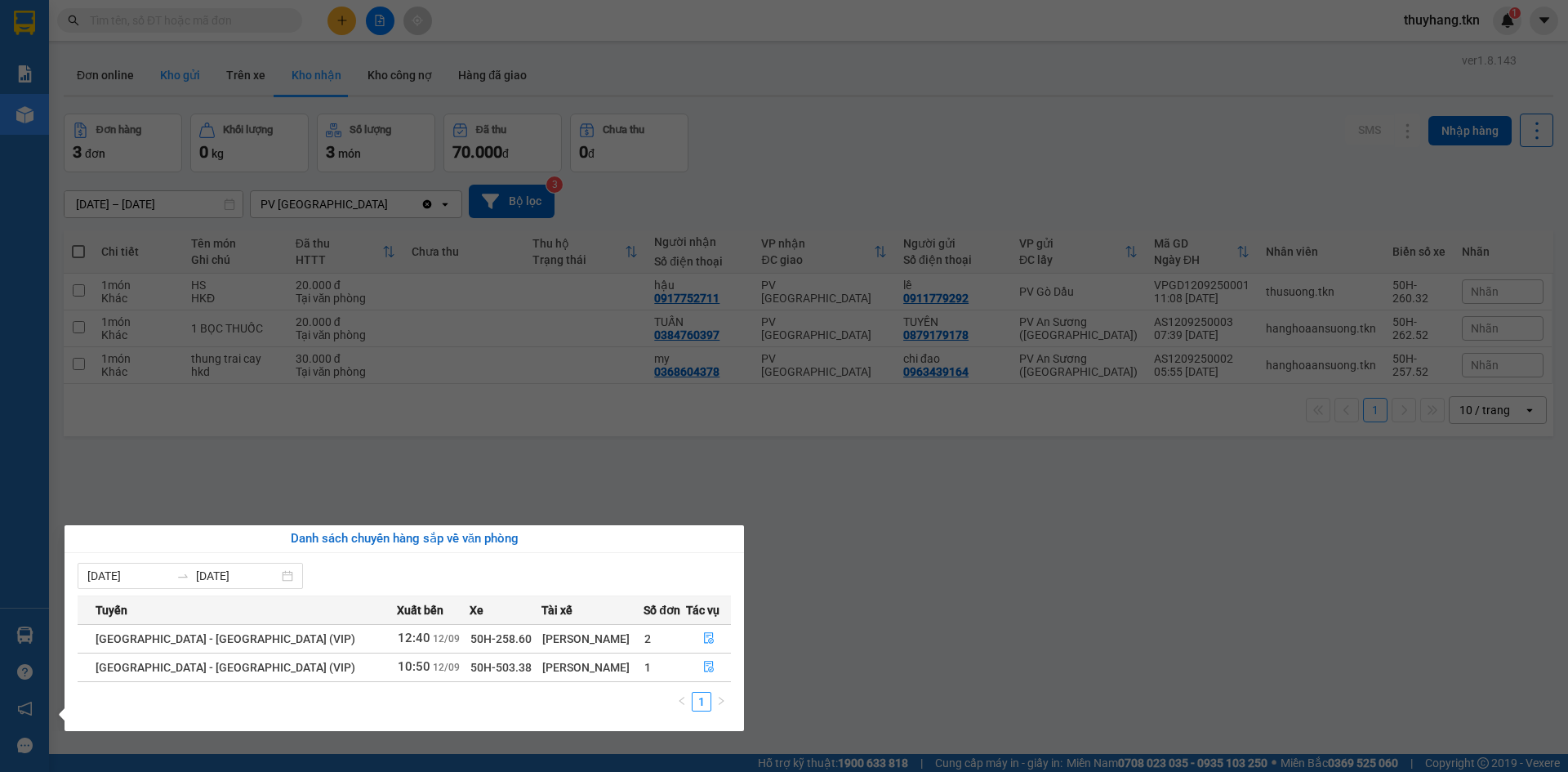
click at [147, 70] on section "Kết quả tìm kiếm ( 1 ) Bộ lọc Mã ĐH Trạng thái Món hàng Thu hộ Tổng cước Chưa c…" at bounding box center [784, 386] width 1568 height 772
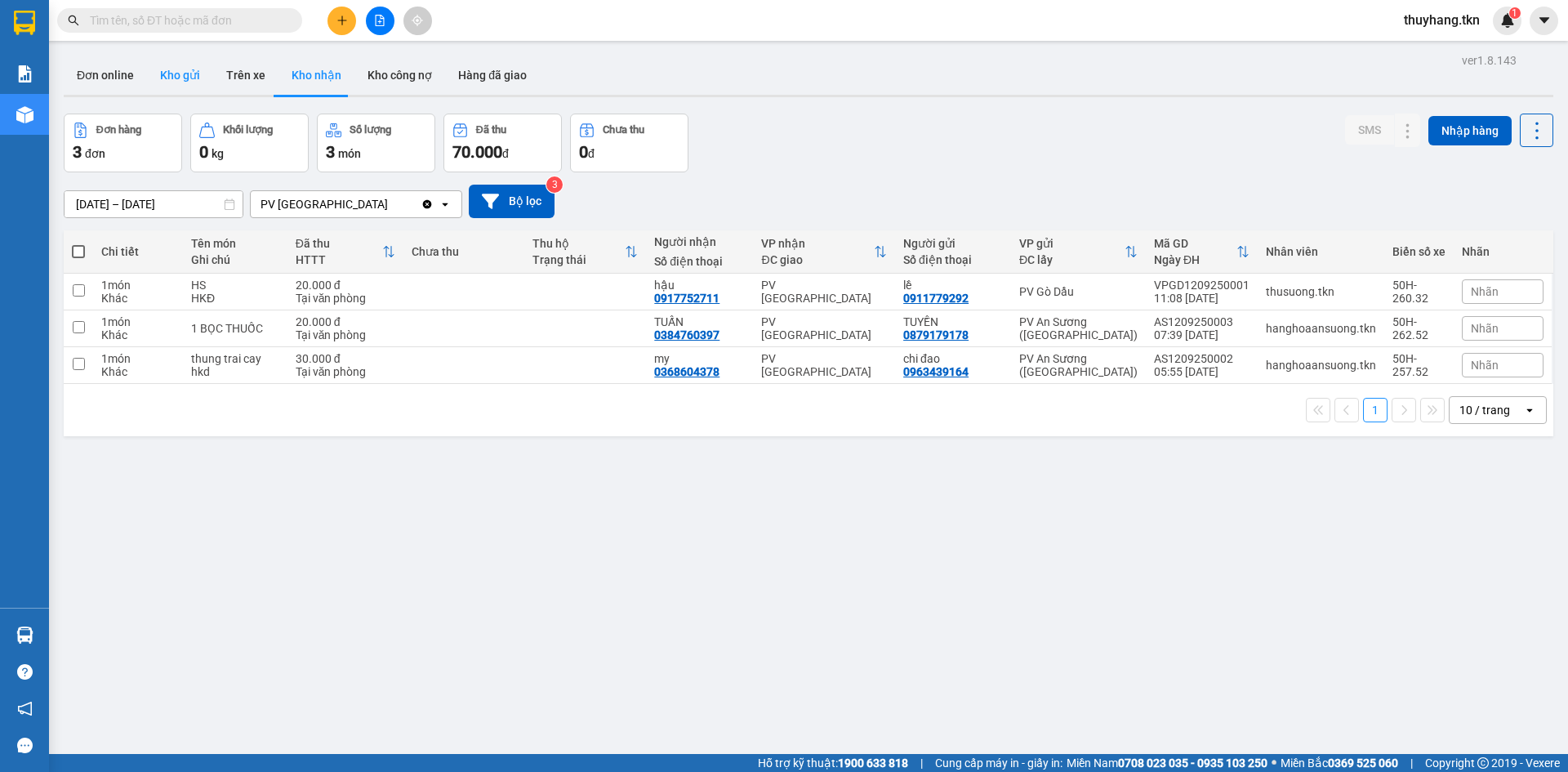
click at [174, 67] on button "Kho gửi" at bounding box center [180, 76] width 66 height 40
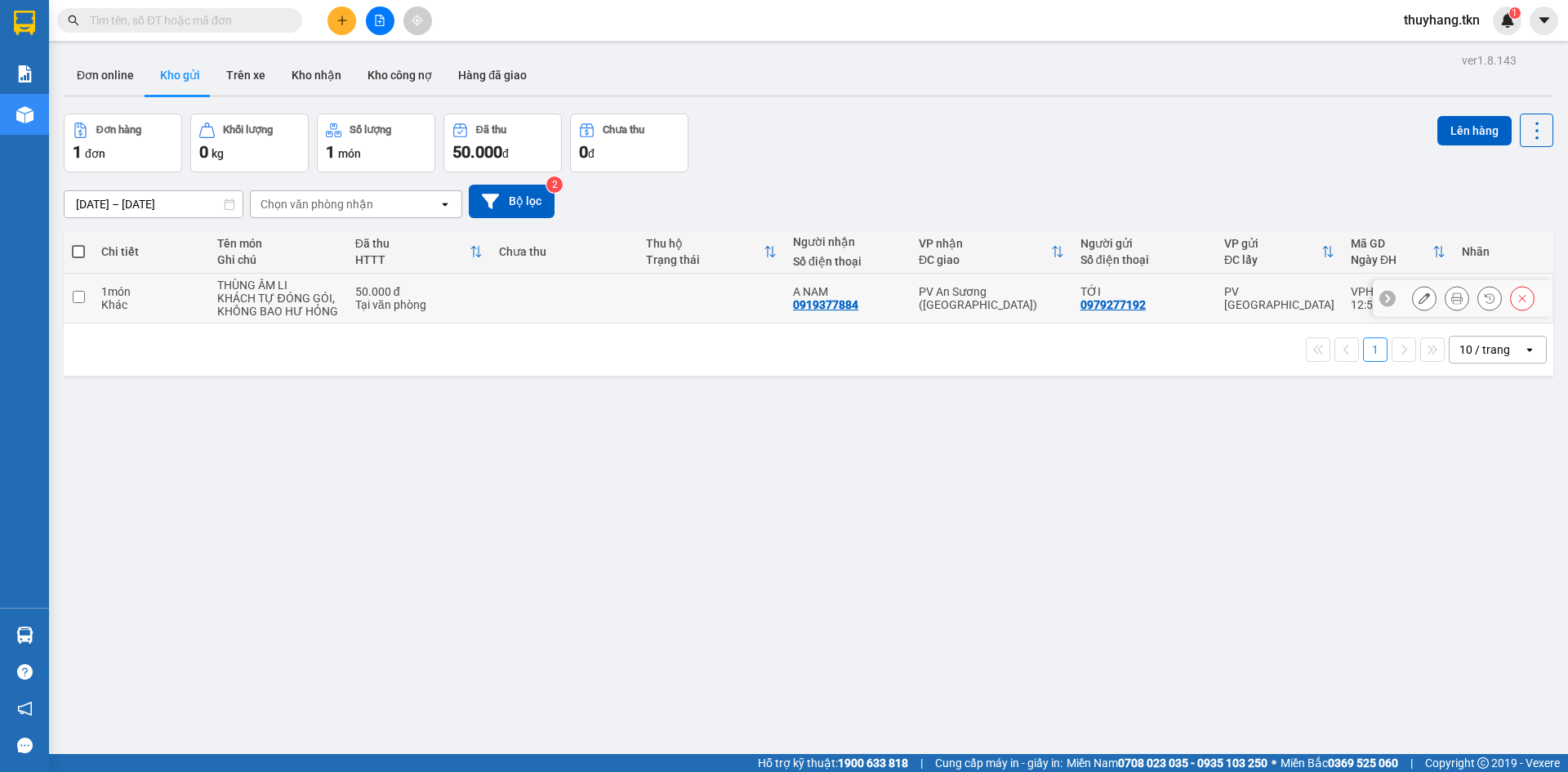
click at [528, 310] on td at bounding box center [564, 298] width 147 height 50
checkbox input "true"
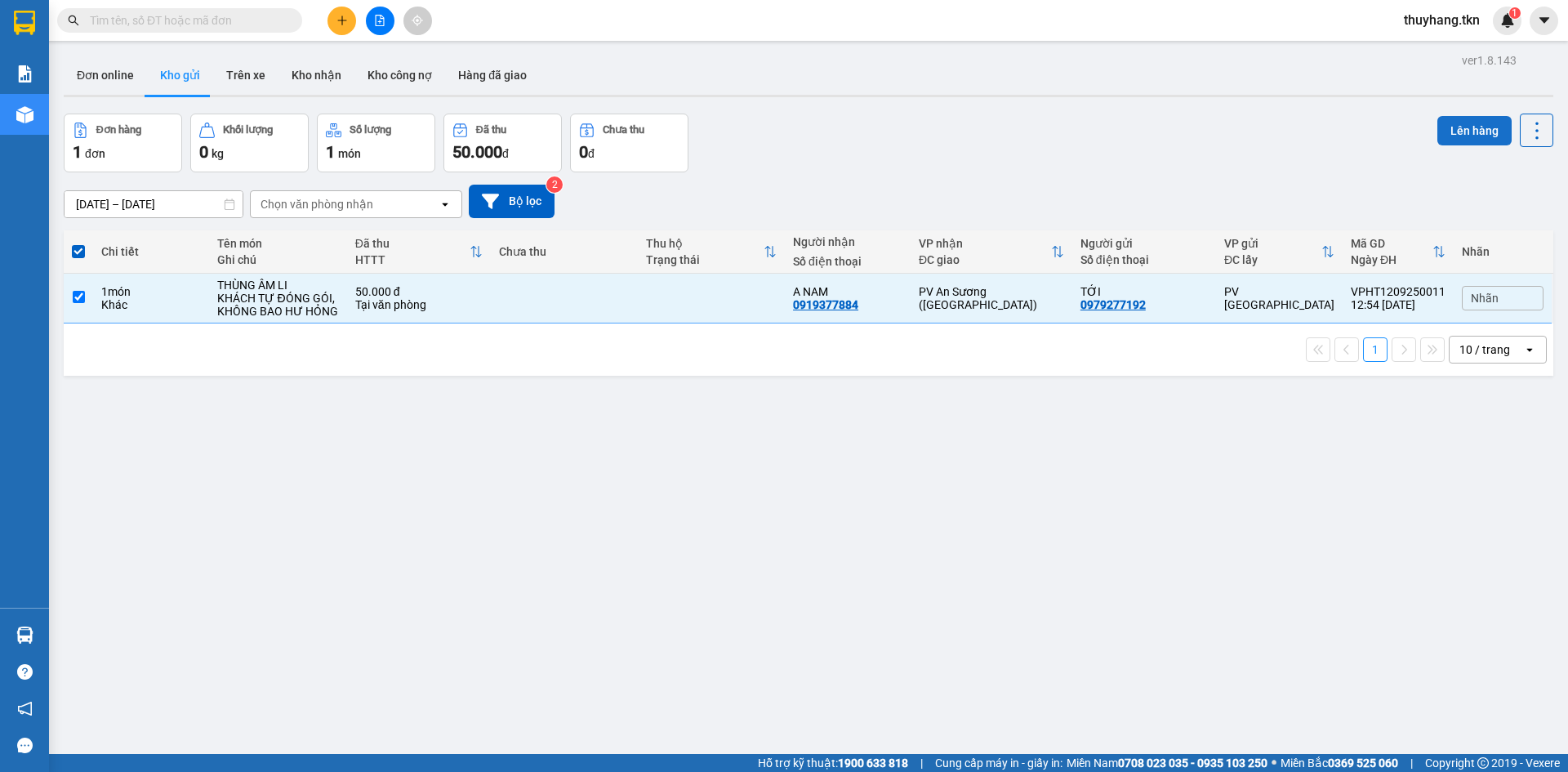
click at [1447, 138] on button "Lên hàng" at bounding box center [1474, 131] width 74 height 29
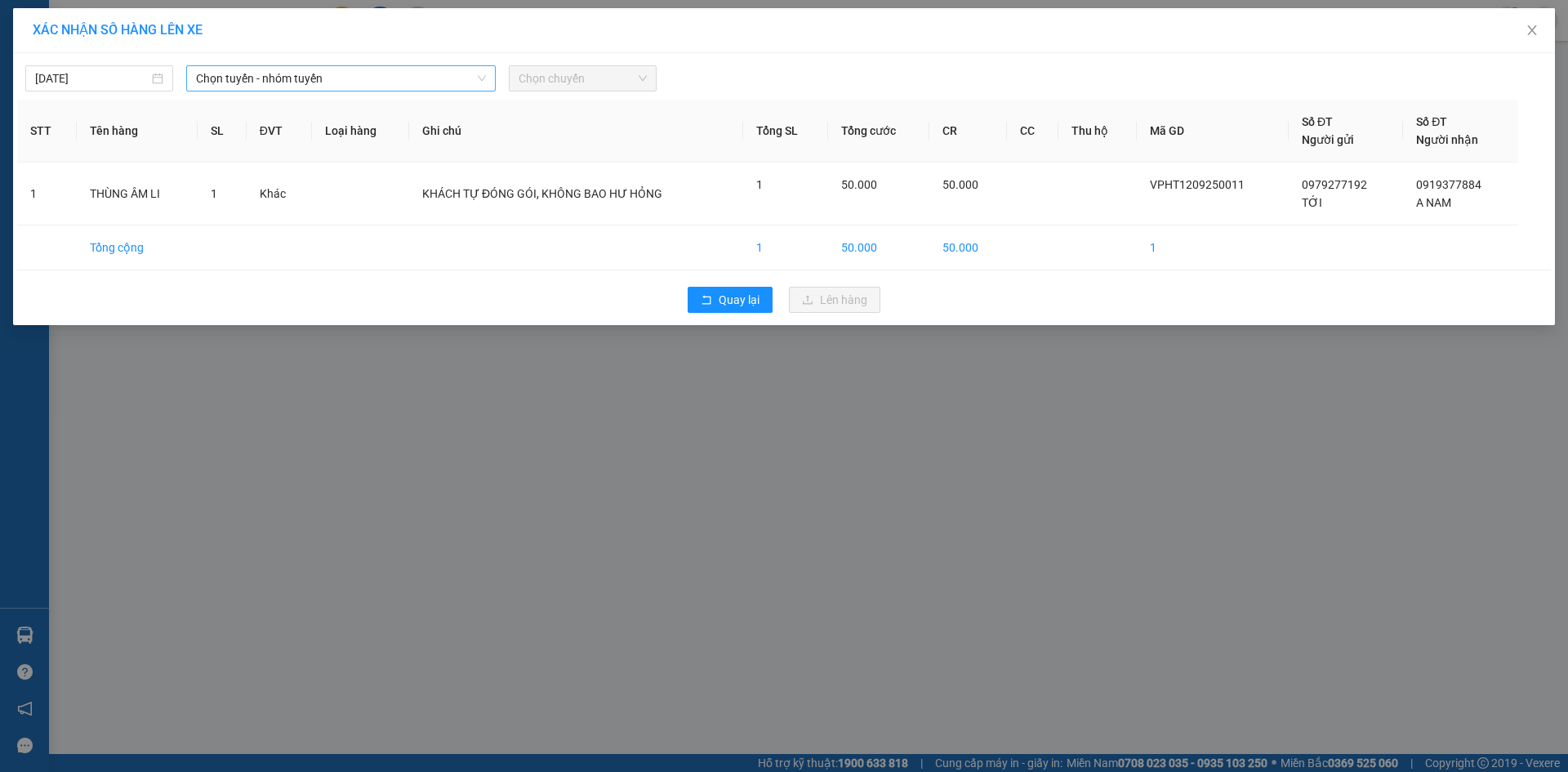
click at [406, 90] on div "Chọn tuyến - nhóm tuyến" at bounding box center [341, 78] width 309 height 26
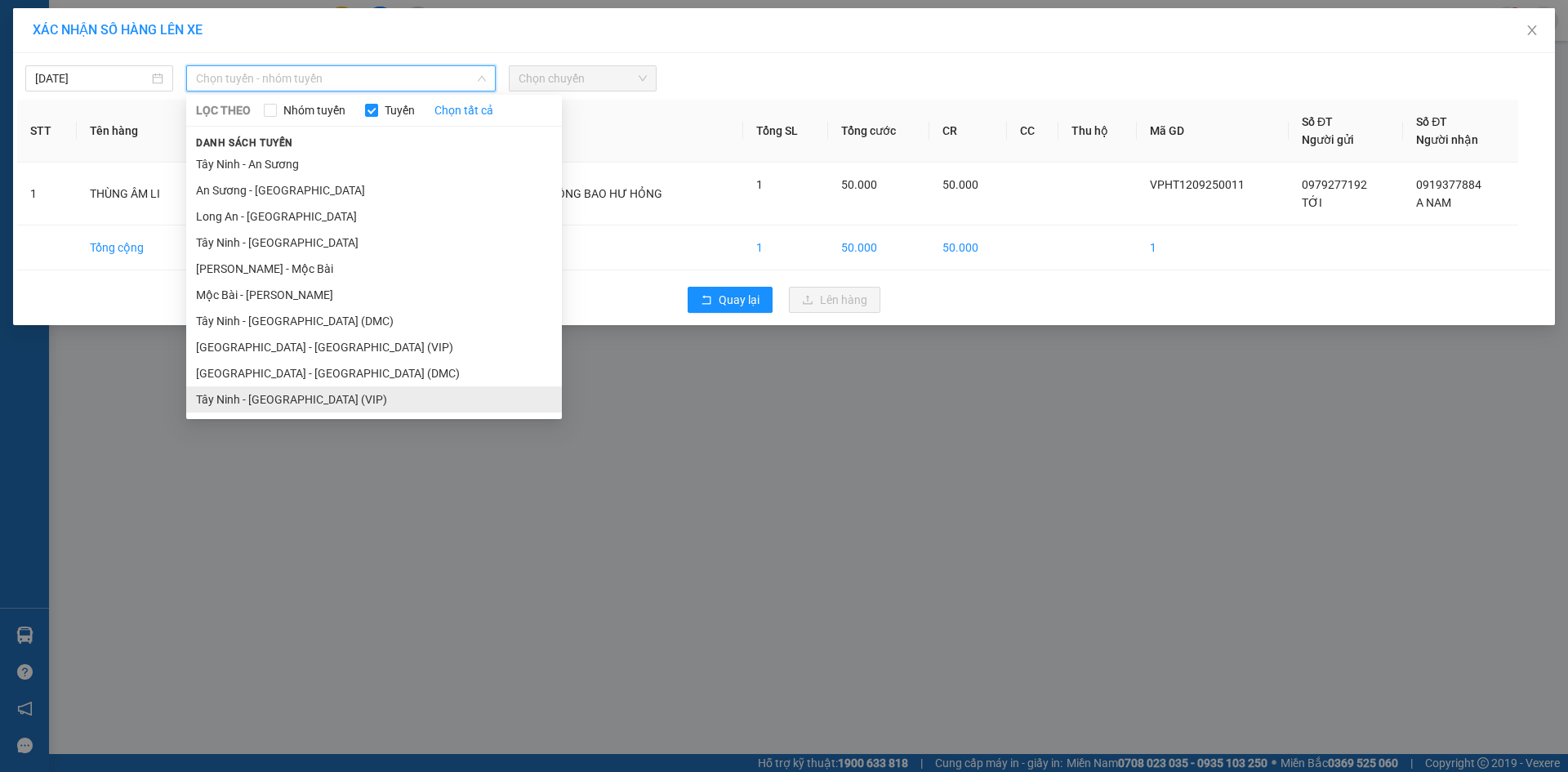
click at [339, 407] on li "Tây Ninh - [GEOGRAPHIC_DATA] (VIP)" at bounding box center [374, 400] width 375 height 26
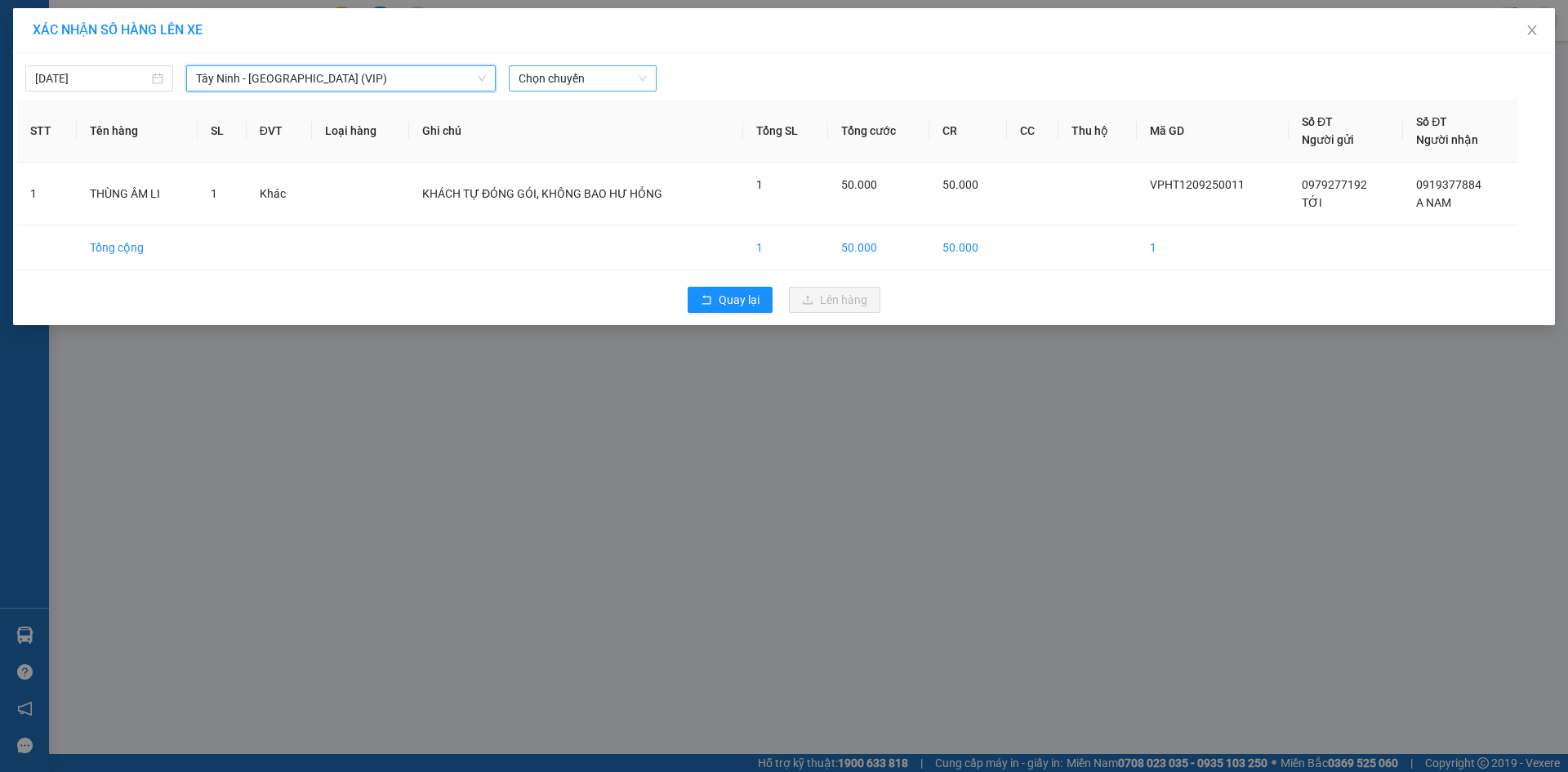
click at [556, 79] on span "Chọn chuyến" at bounding box center [582, 78] width 128 height 25
type input "26144"
click at [538, 107] on div "13:20 - 50H-261.44" at bounding box center [582, 111] width 127 height 18
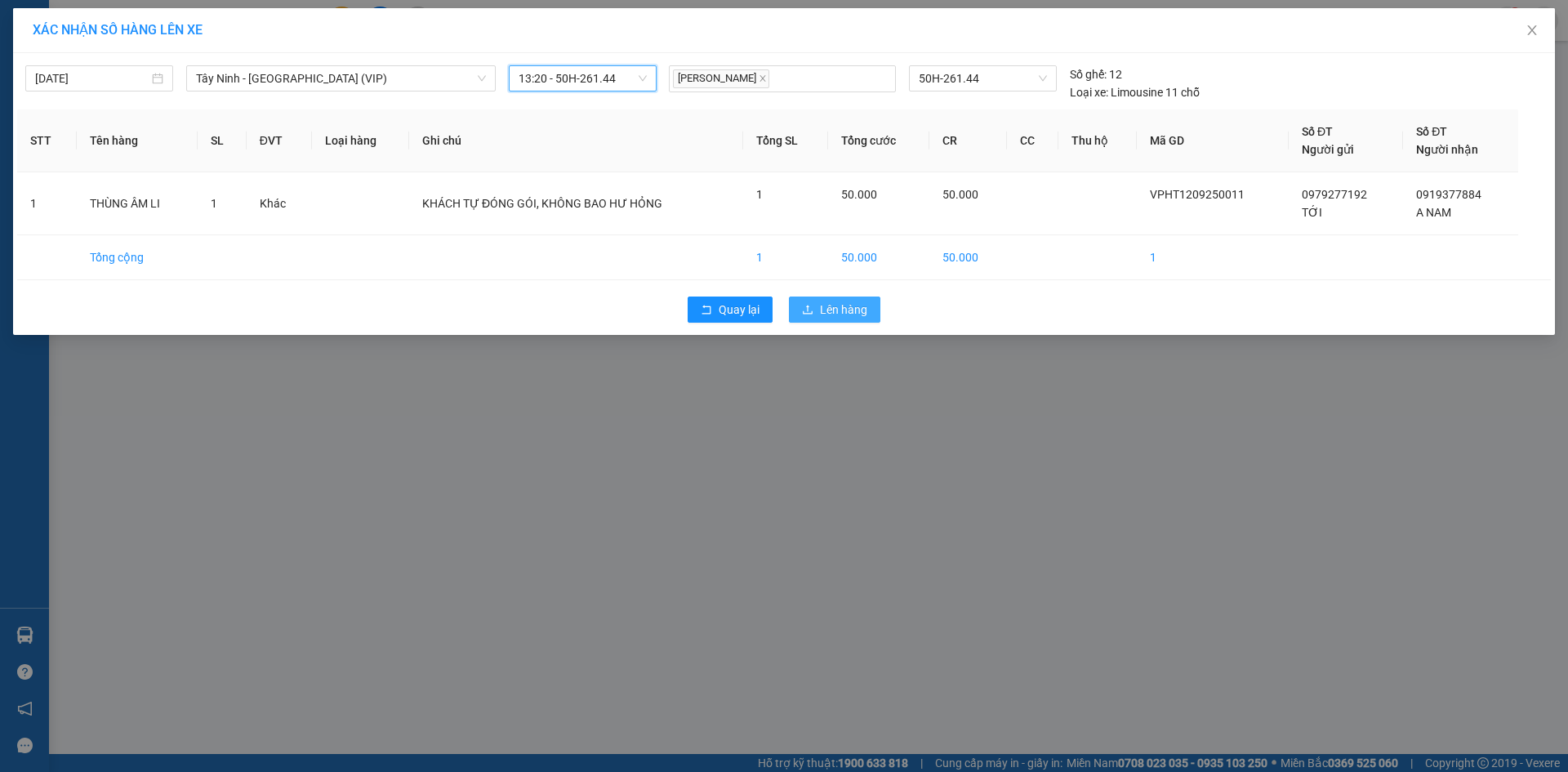
click at [847, 316] on span "Lên hàng" at bounding box center [843, 309] width 47 height 18
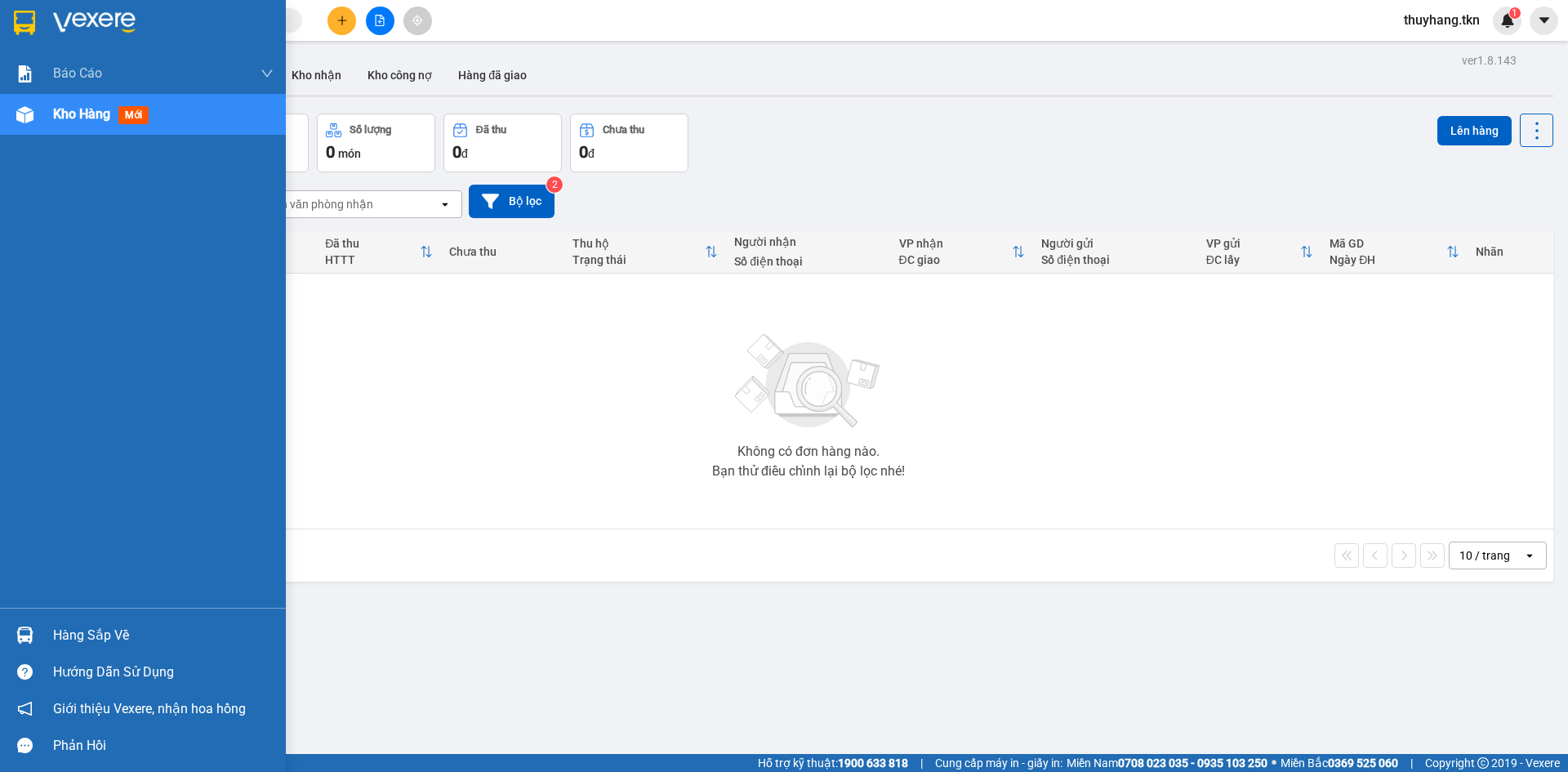
click at [36, 643] on div at bounding box center [24, 634] width 28 height 28
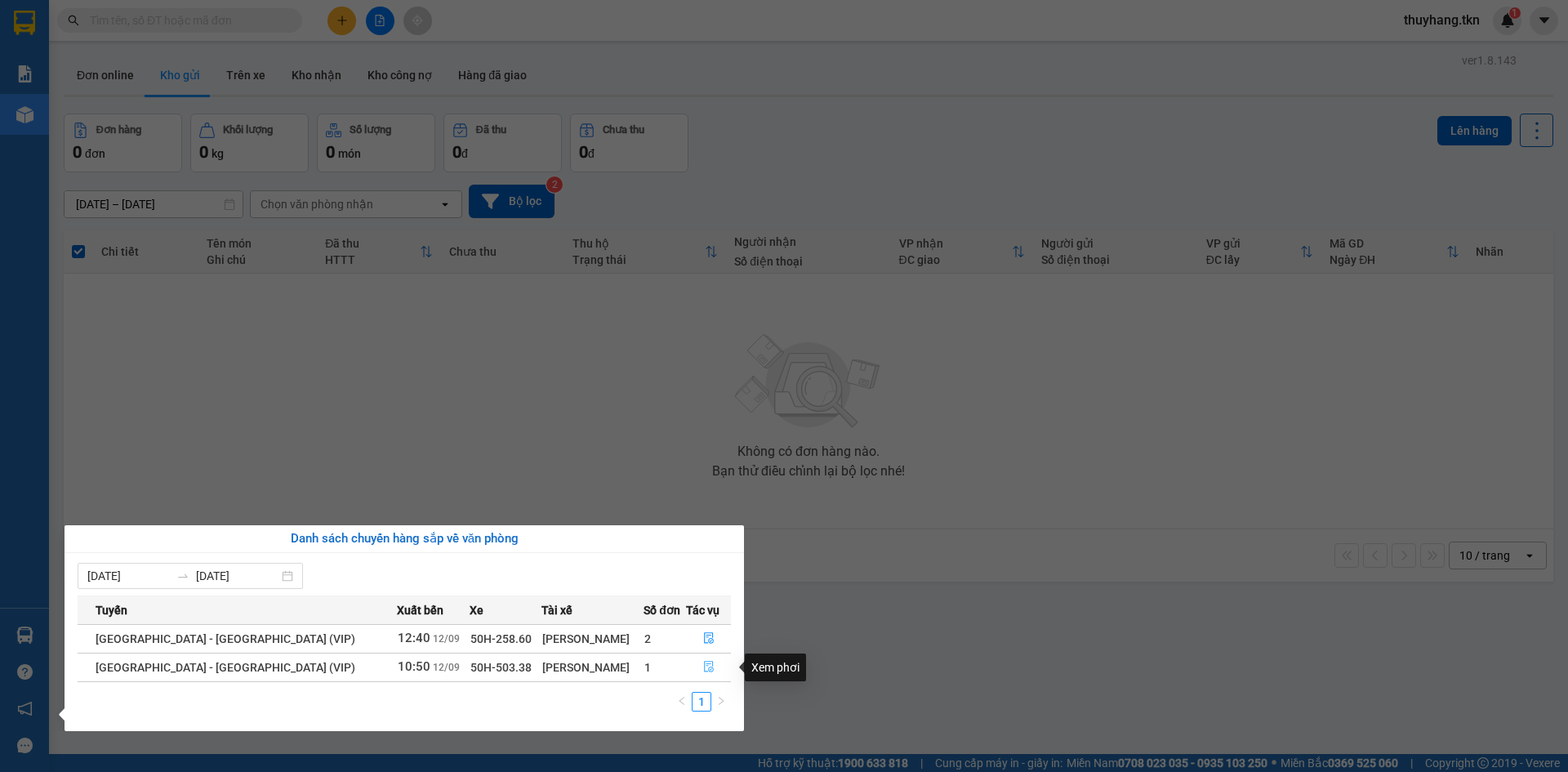
click at [704, 666] on icon "file-done" at bounding box center [708, 667] width 9 height 11
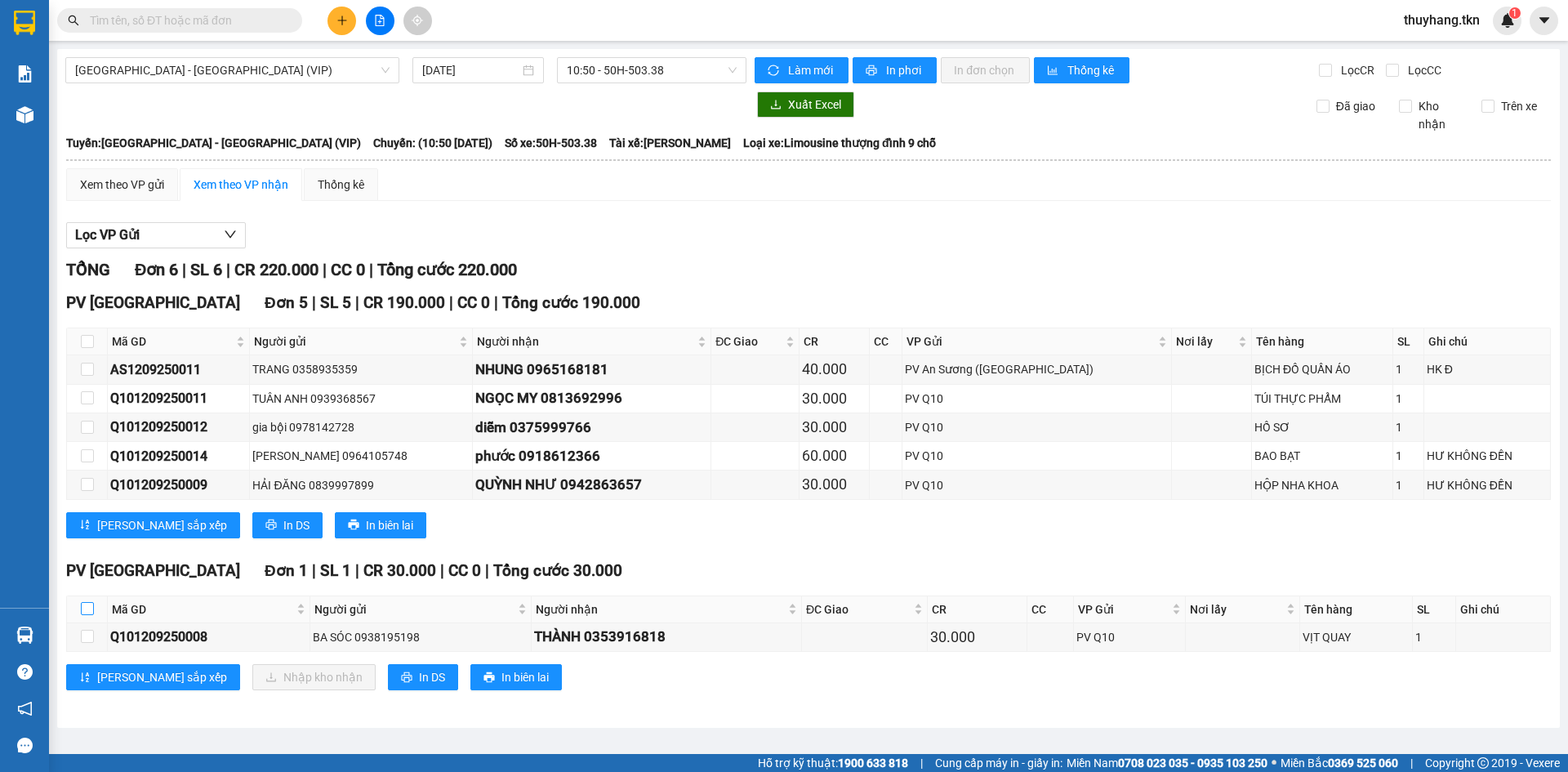
click at [88, 604] on input "checkbox" at bounding box center [87, 608] width 13 height 13
checkbox input "true"
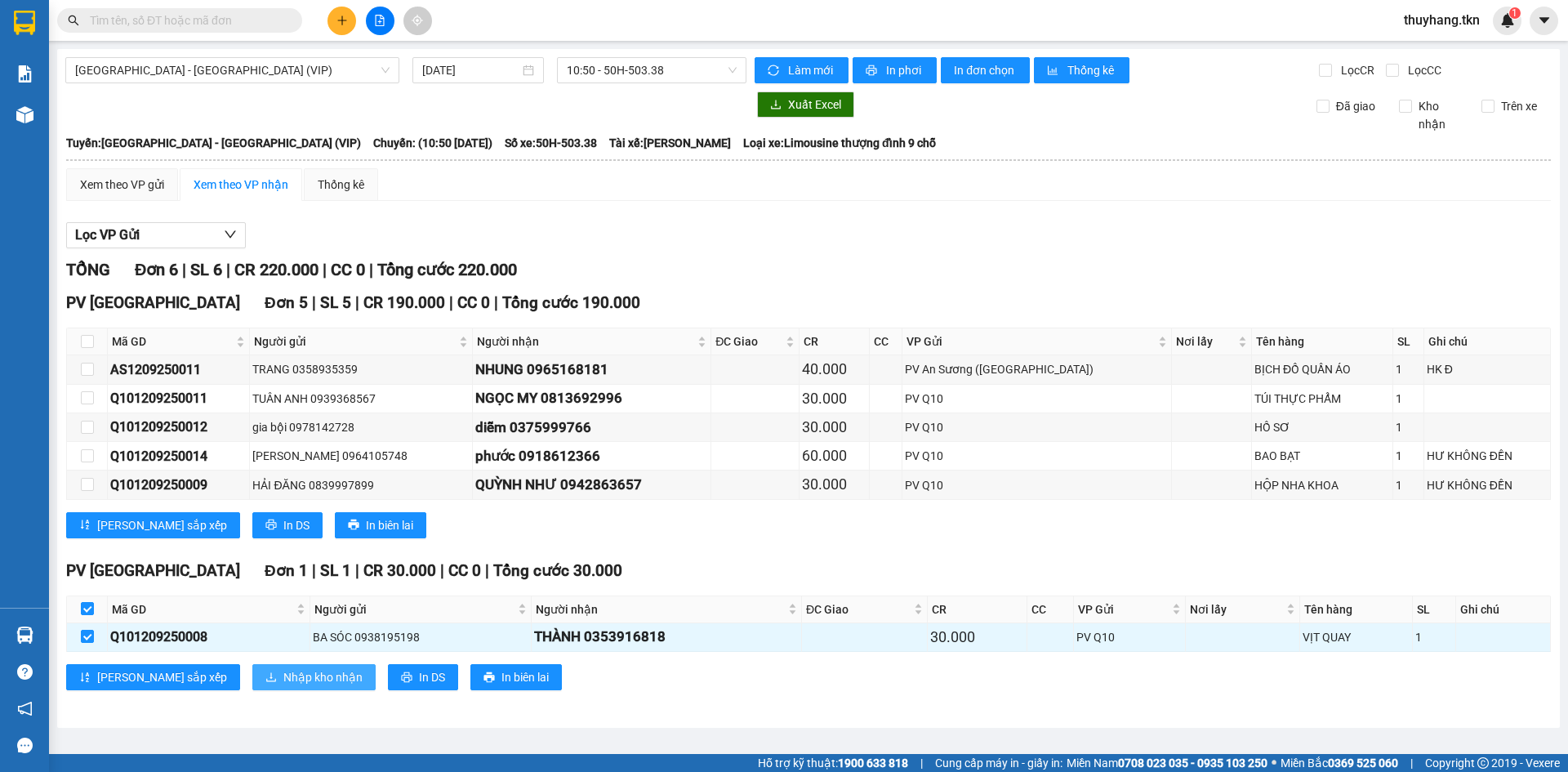
click at [284, 678] on span "Nhập kho nhận" at bounding box center [323, 677] width 79 height 18
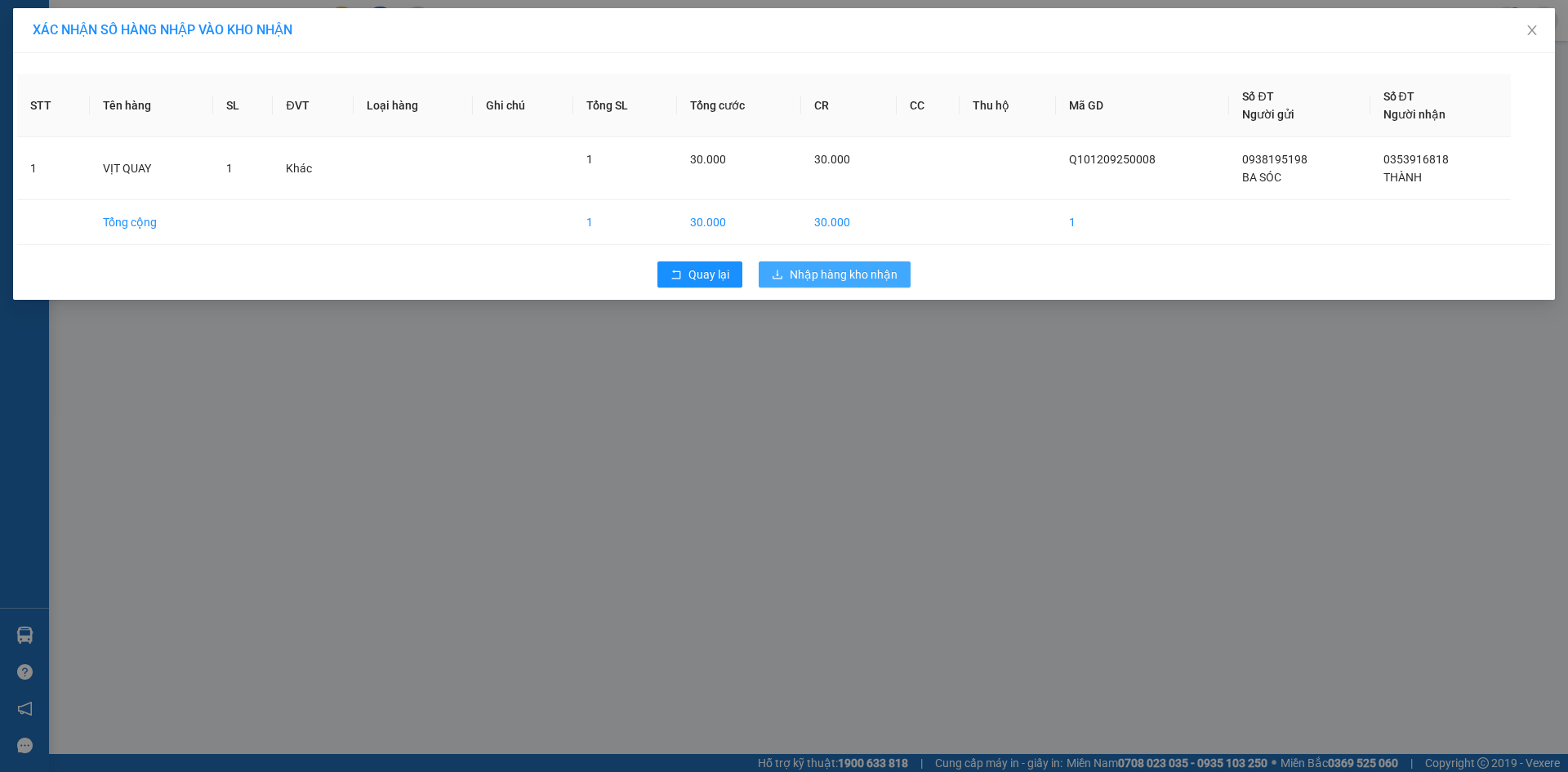
click at [874, 274] on span "Nhập hàng kho nhận" at bounding box center [843, 274] width 107 height 18
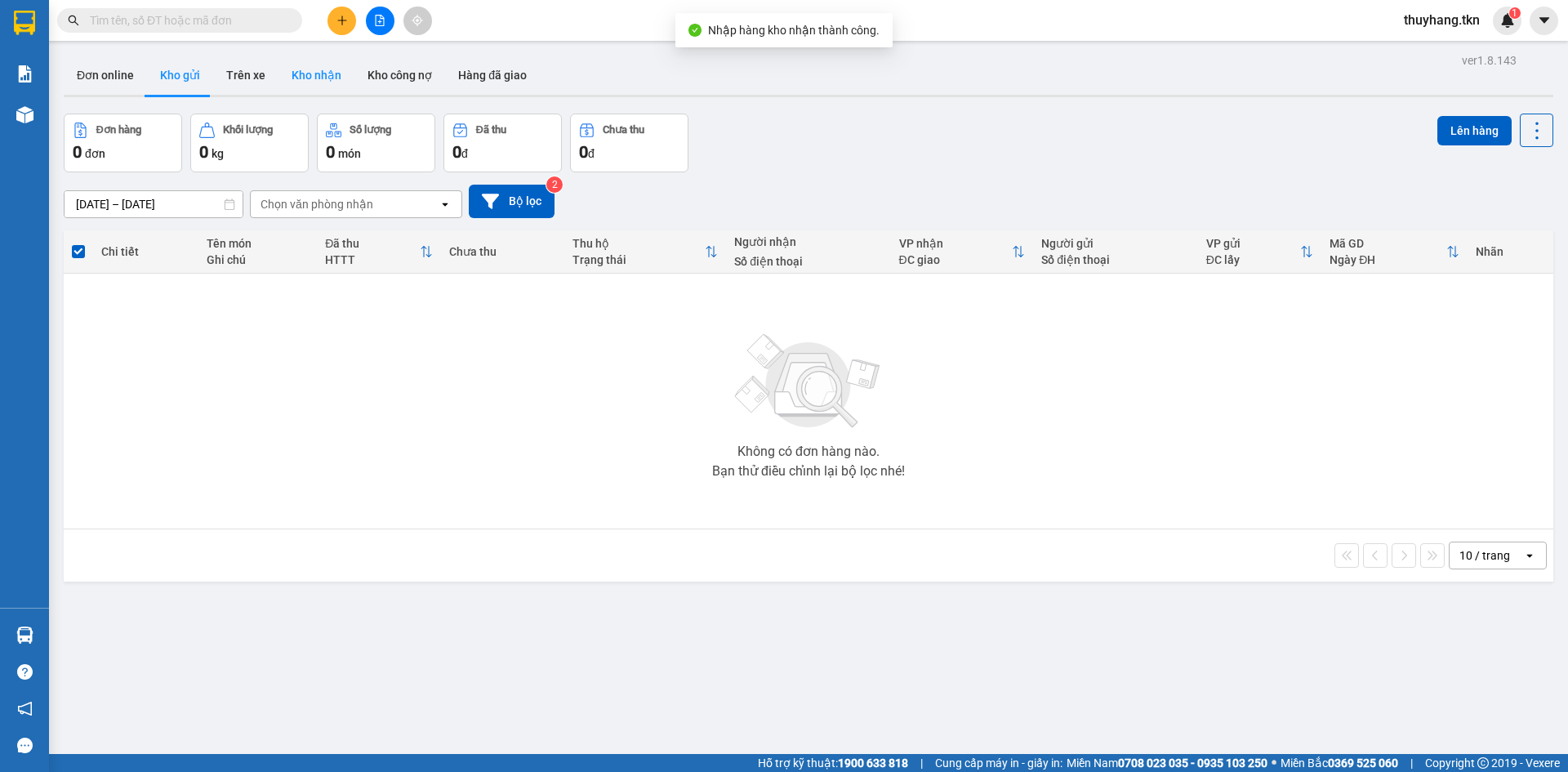
click at [319, 70] on button "Kho nhận" at bounding box center [316, 76] width 76 height 40
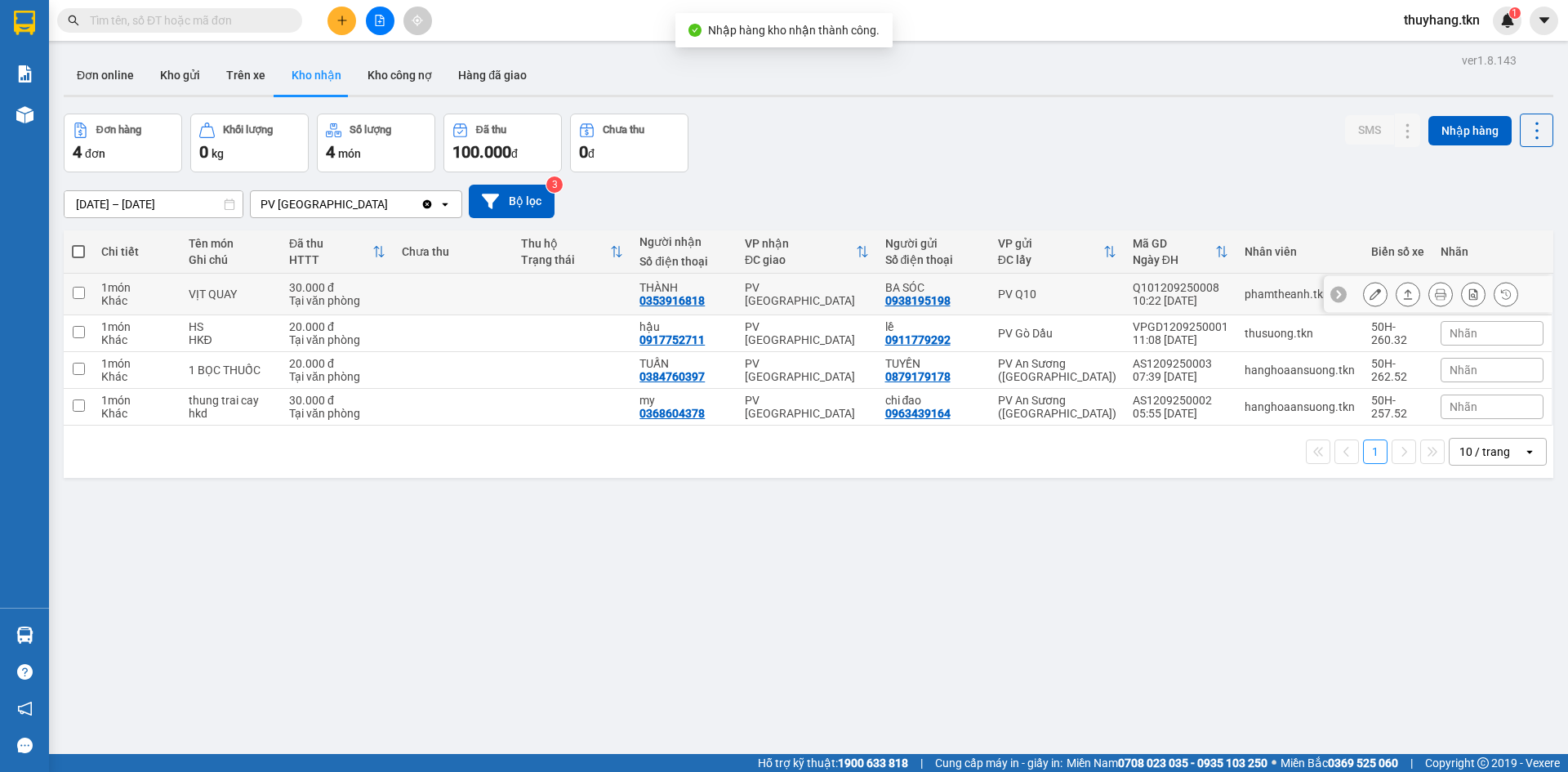
click at [567, 291] on td at bounding box center [572, 294] width 119 height 41
checkbox input "true"
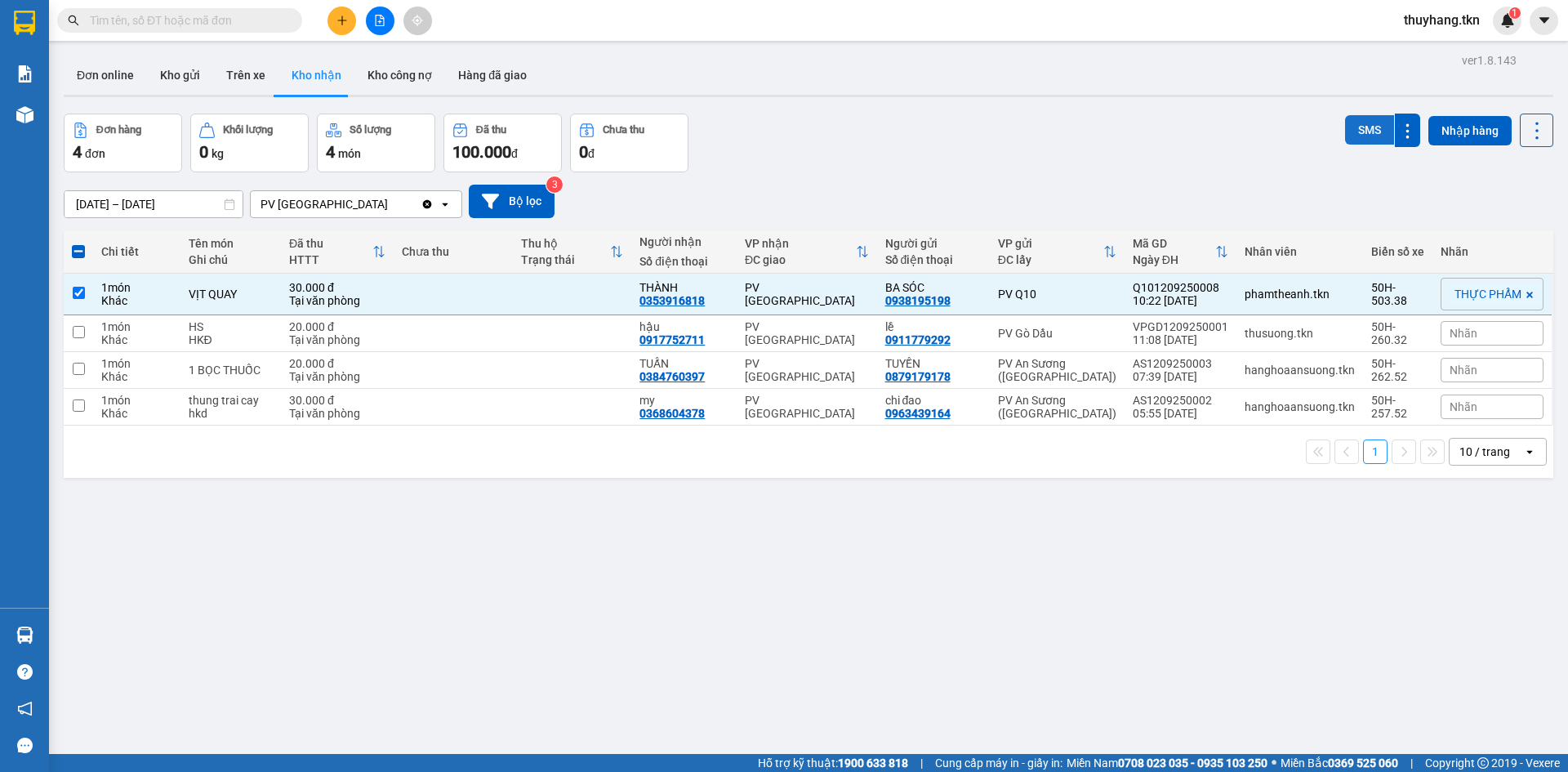
click at [1355, 131] on button "SMS" at bounding box center [1369, 130] width 49 height 29
click at [1370, 293] on icon at bounding box center [1375, 293] width 11 height 11
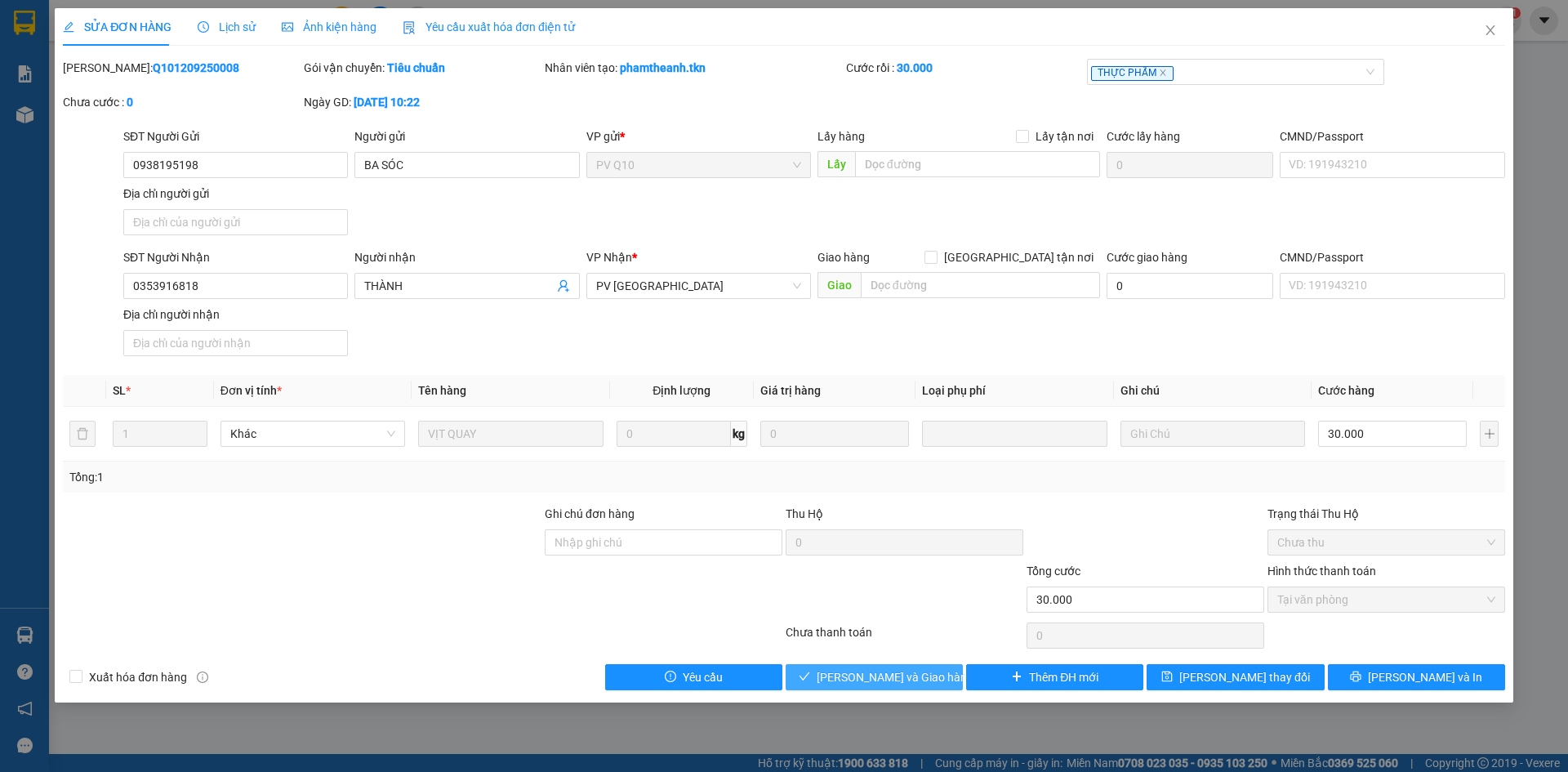
click at [869, 681] on span "[PERSON_NAME] và Giao hàng" at bounding box center [894, 677] width 156 height 18
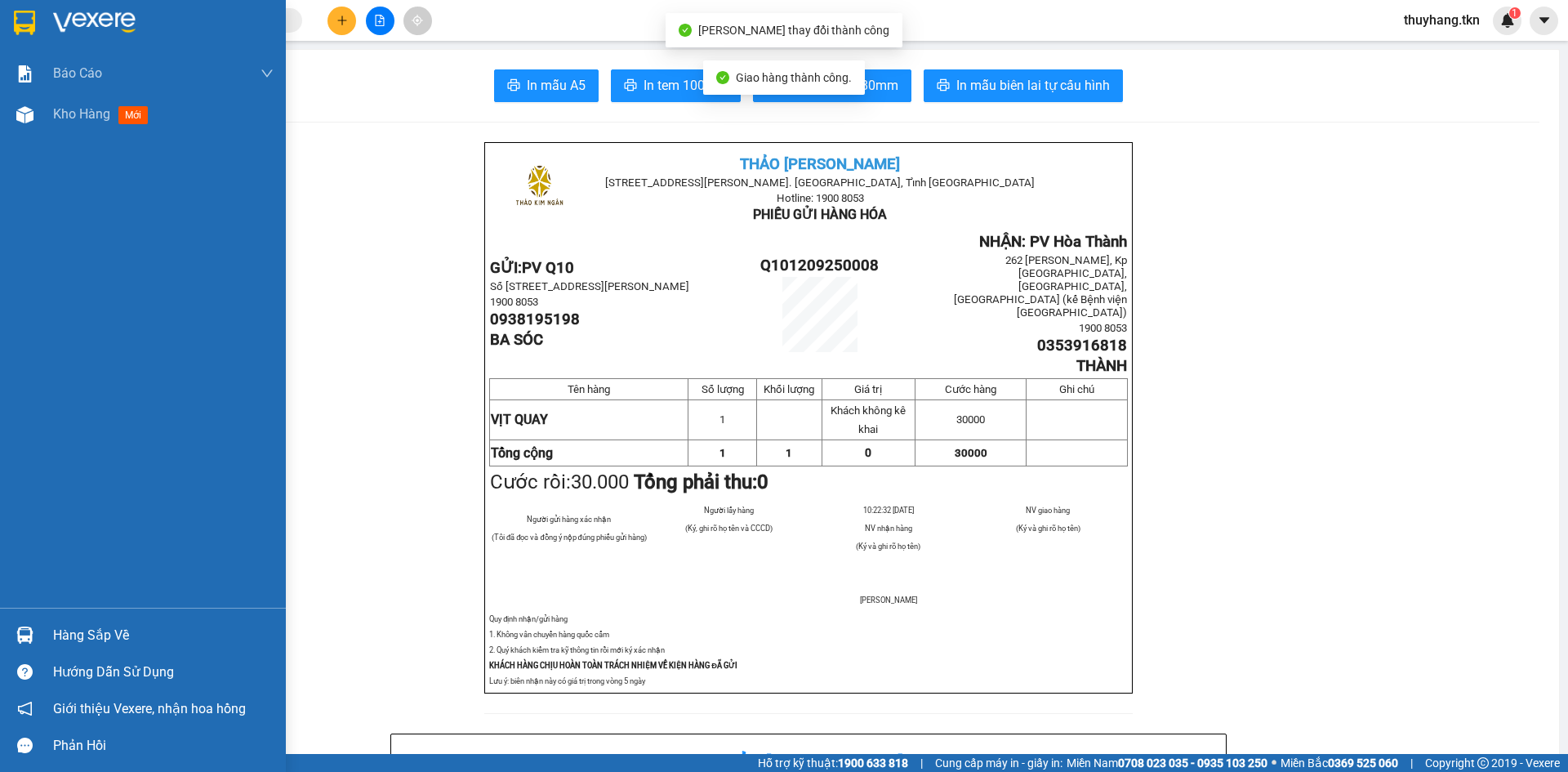
click at [30, 10] on img at bounding box center [24, 22] width 21 height 25
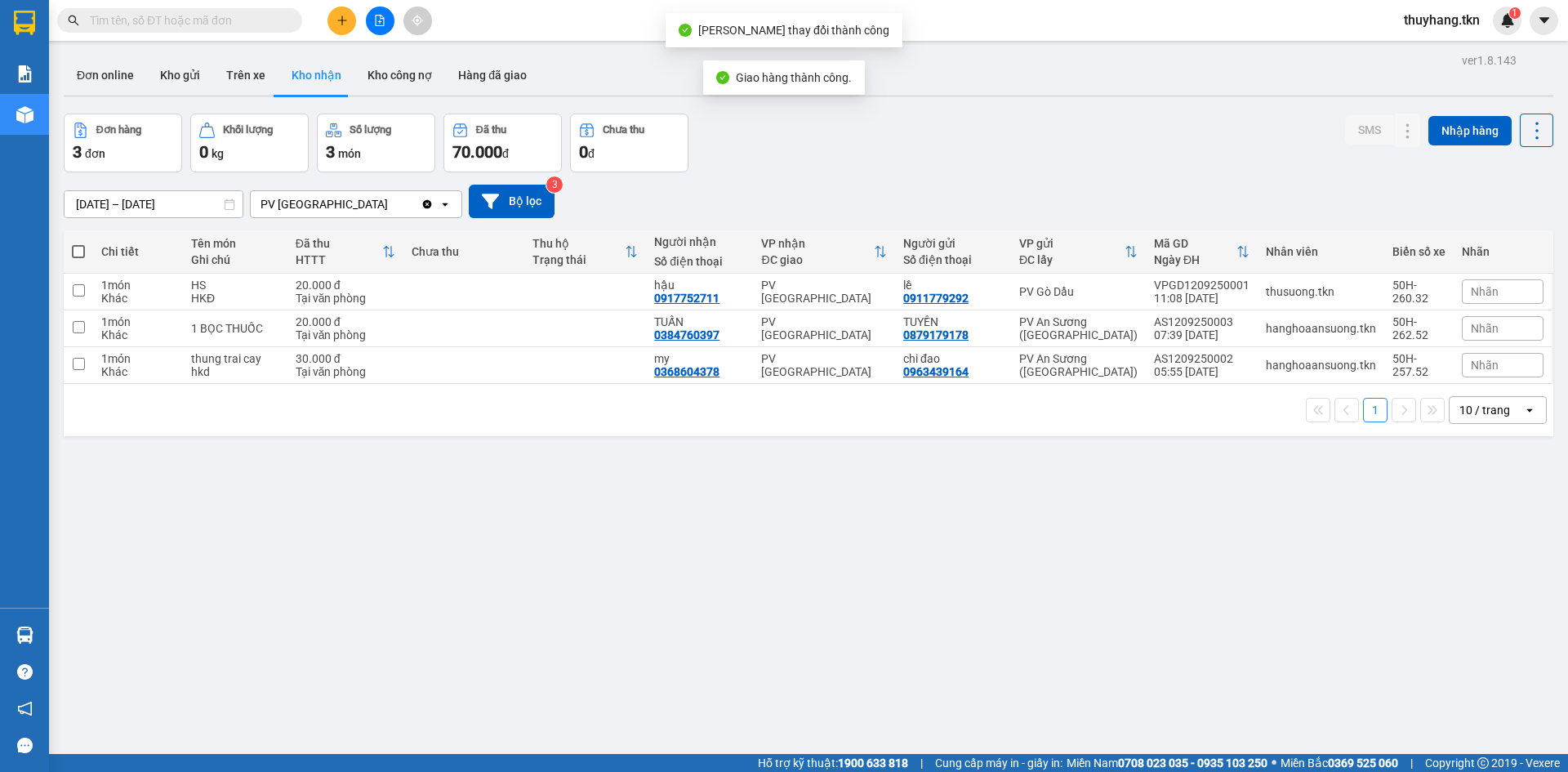
click at [557, 426] on div "1 10 / trang open" at bounding box center [808, 410] width 1489 height 52
click at [182, 76] on button "Kho gửi" at bounding box center [180, 76] width 66 height 40
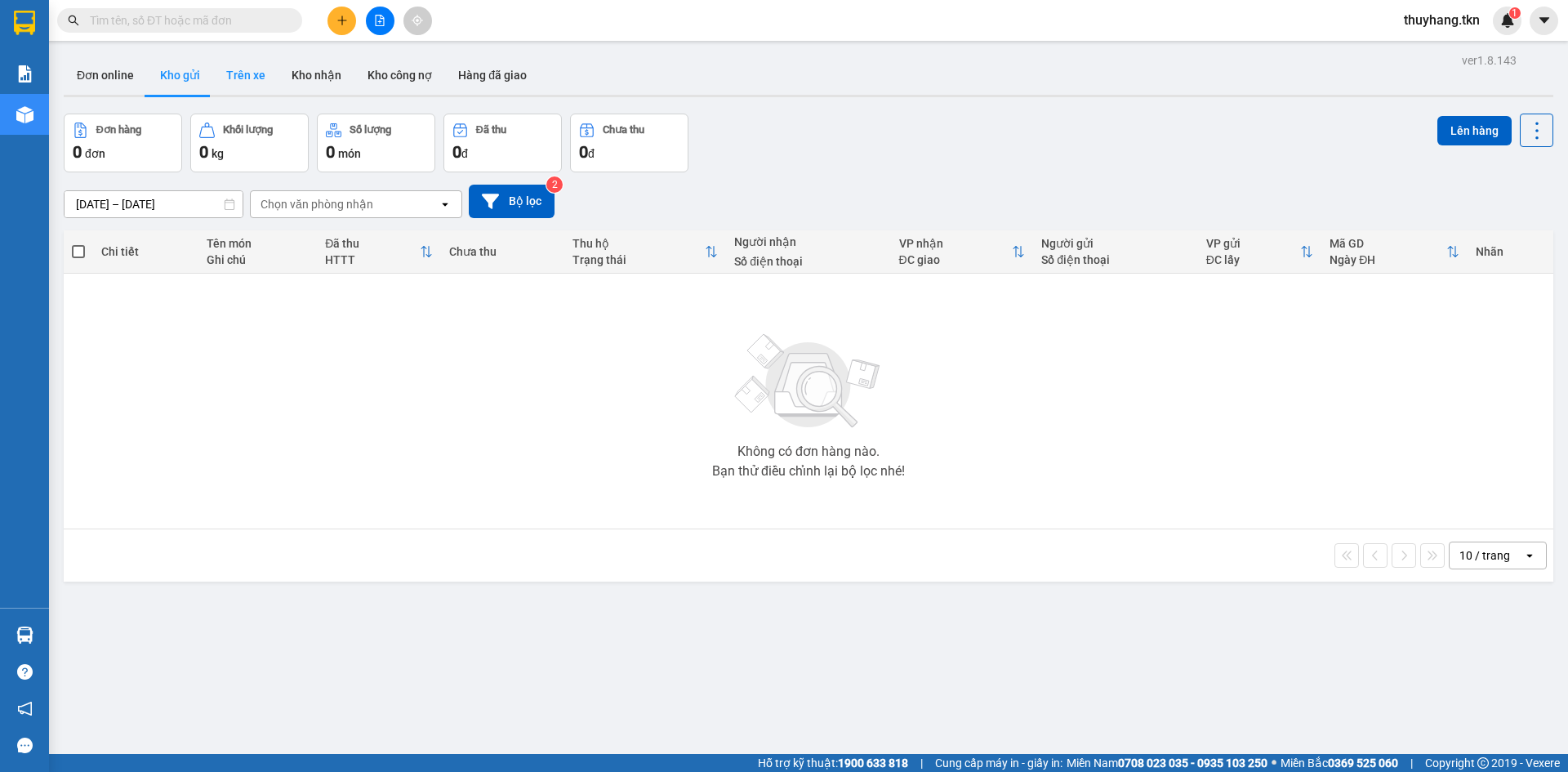
click at [255, 61] on button "Trên xe" at bounding box center [246, 76] width 65 height 40
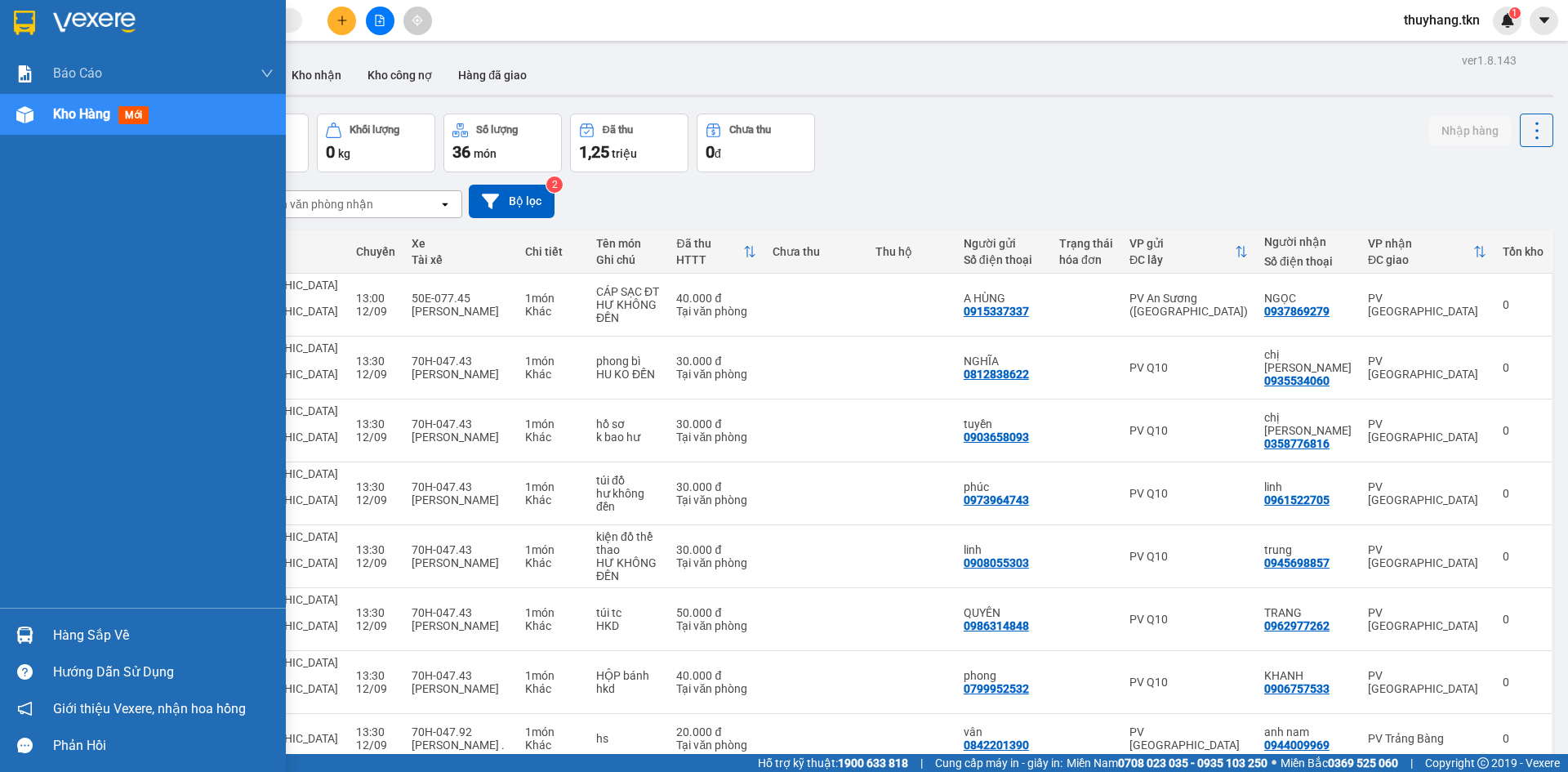
drag, startPoint x: 41, startPoint y: 635, endPoint x: 57, endPoint y: 616, distance: 24.8
click at [42, 634] on div "Hàng sắp về" at bounding box center [143, 635] width 286 height 37
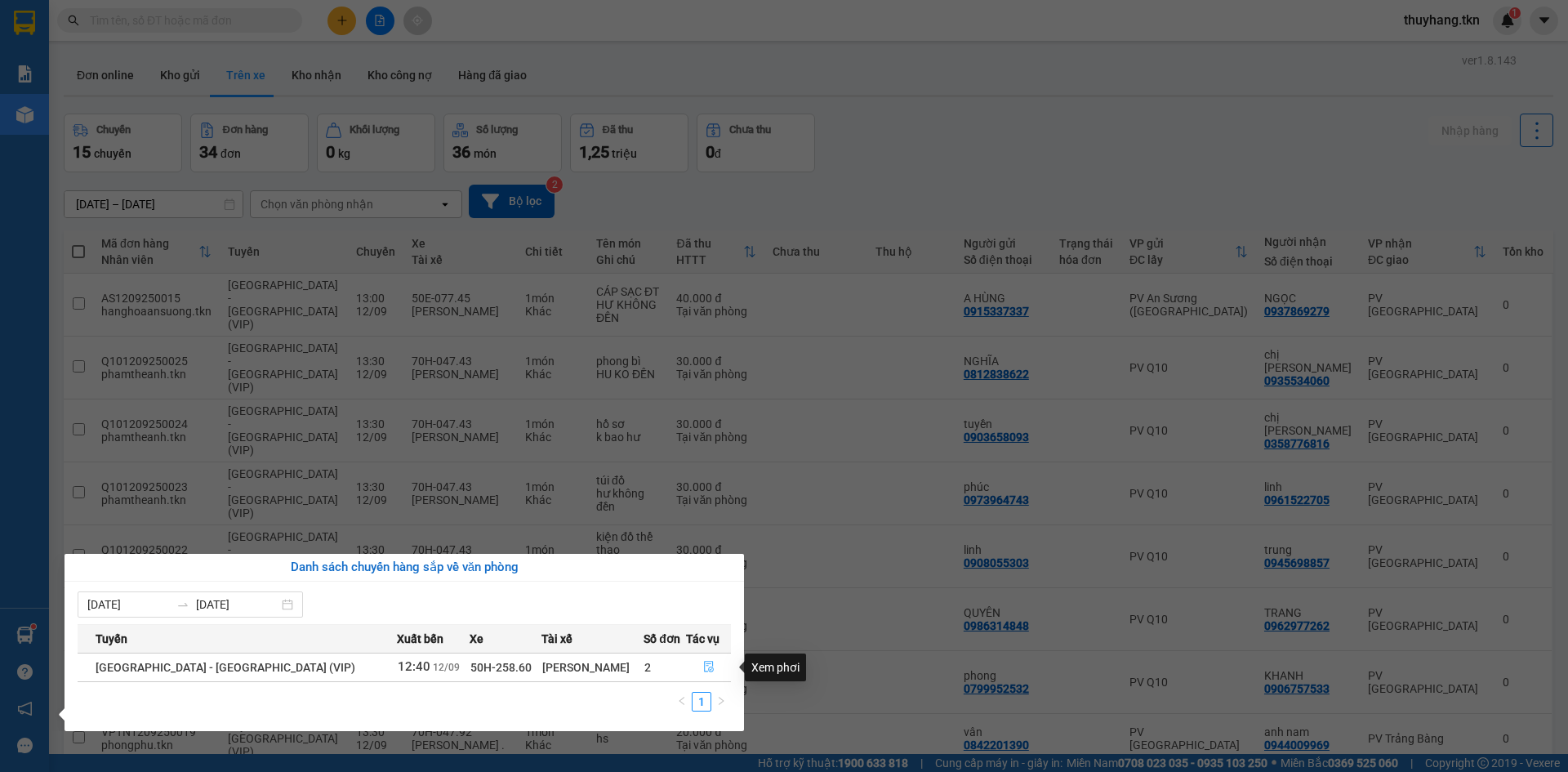
click at [704, 672] on icon "file-done" at bounding box center [708, 666] width 11 height 11
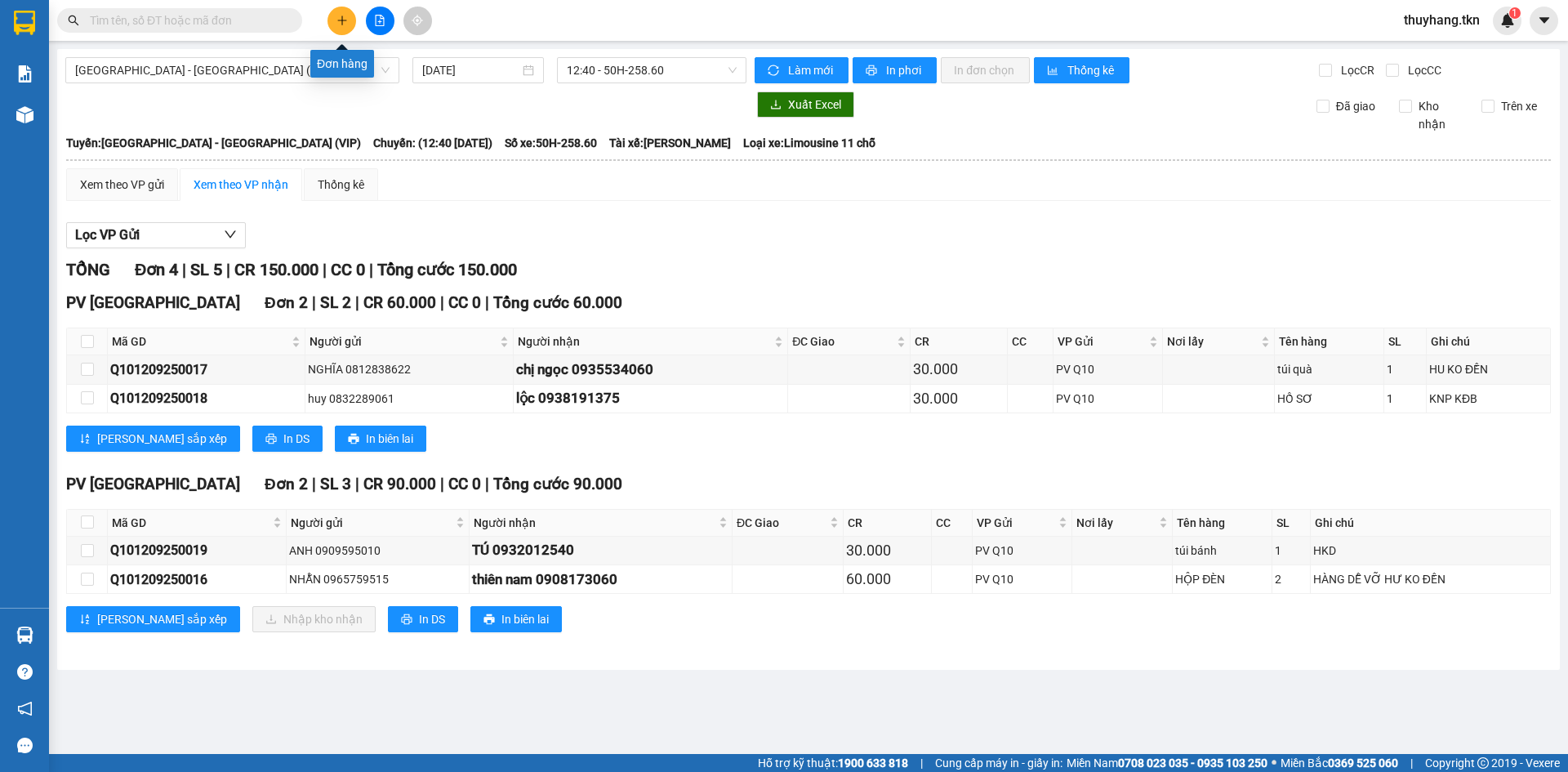
click at [344, 21] on icon "plus" at bounding box center [341, 20] width 9 height 1
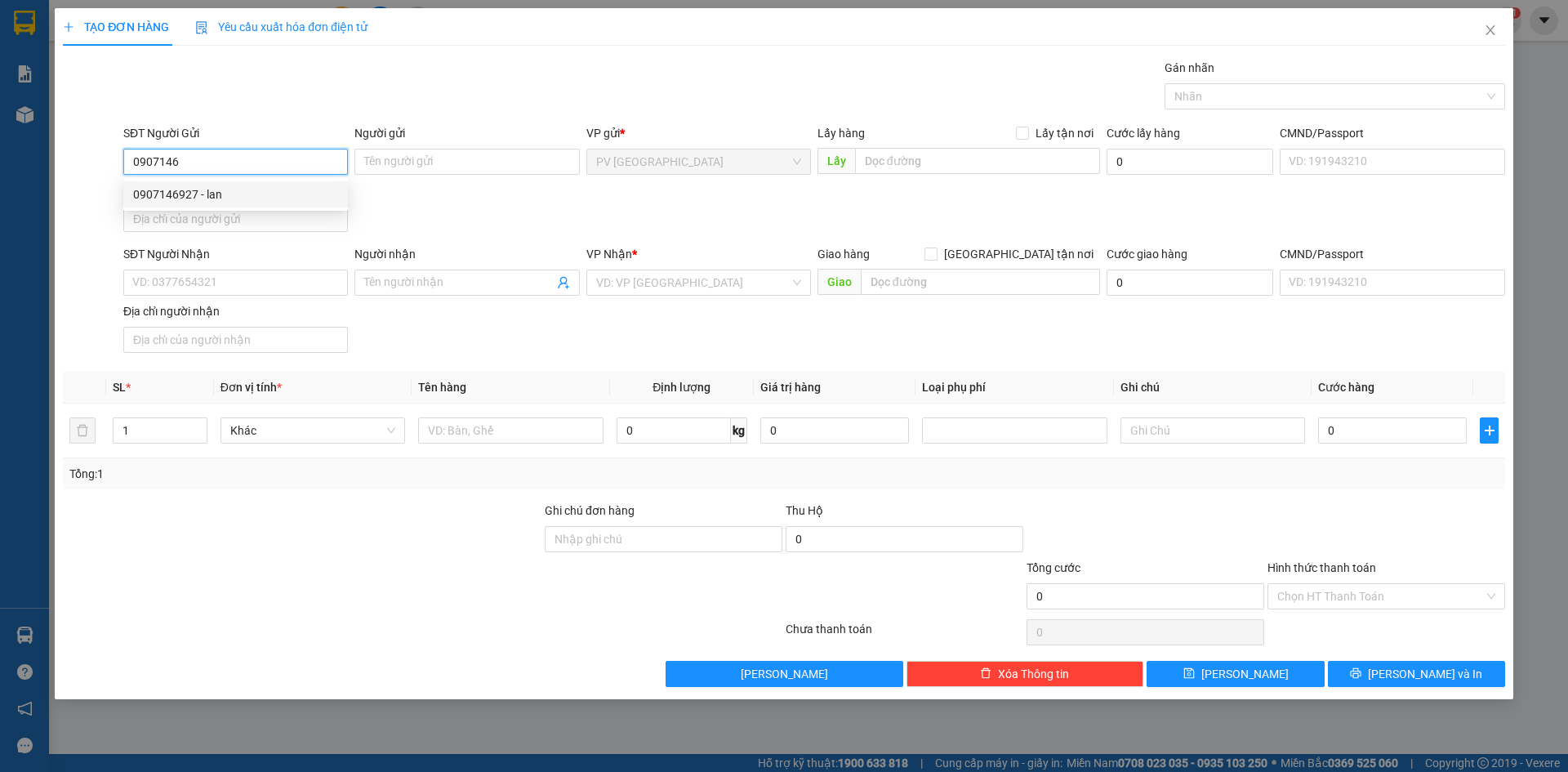
click at [264, 189] on div "0907146927 - lan" at bounding box center [235, 194] width 205 height 18
type input "0907146927"
type input "lan"
type input "0879159738"
type input "THỊNH"
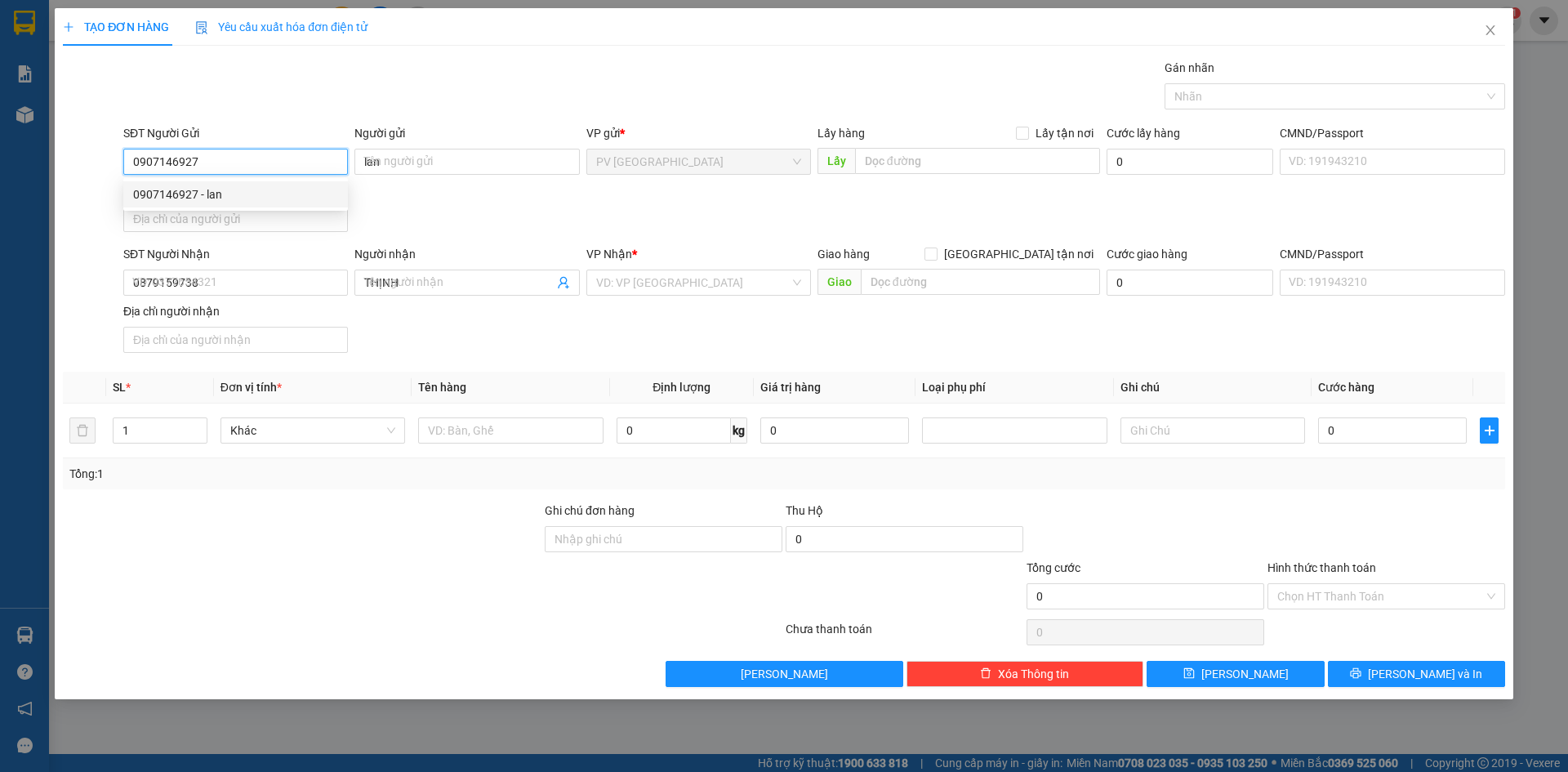
type input "30.000"
type input "0907146927"
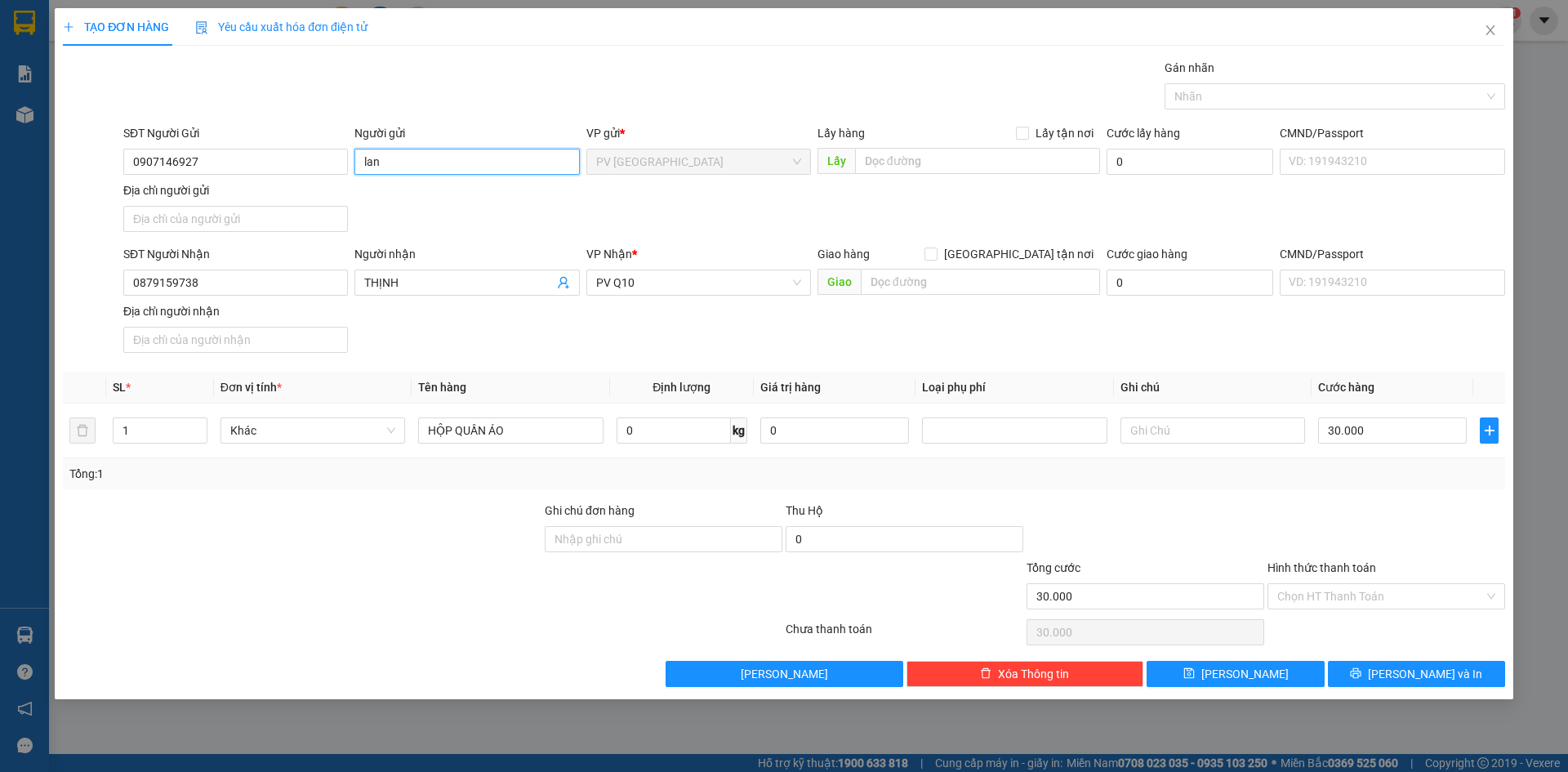
click at [415, 156] on input "lan" at bounding box center [466, 162] width 224 height 26
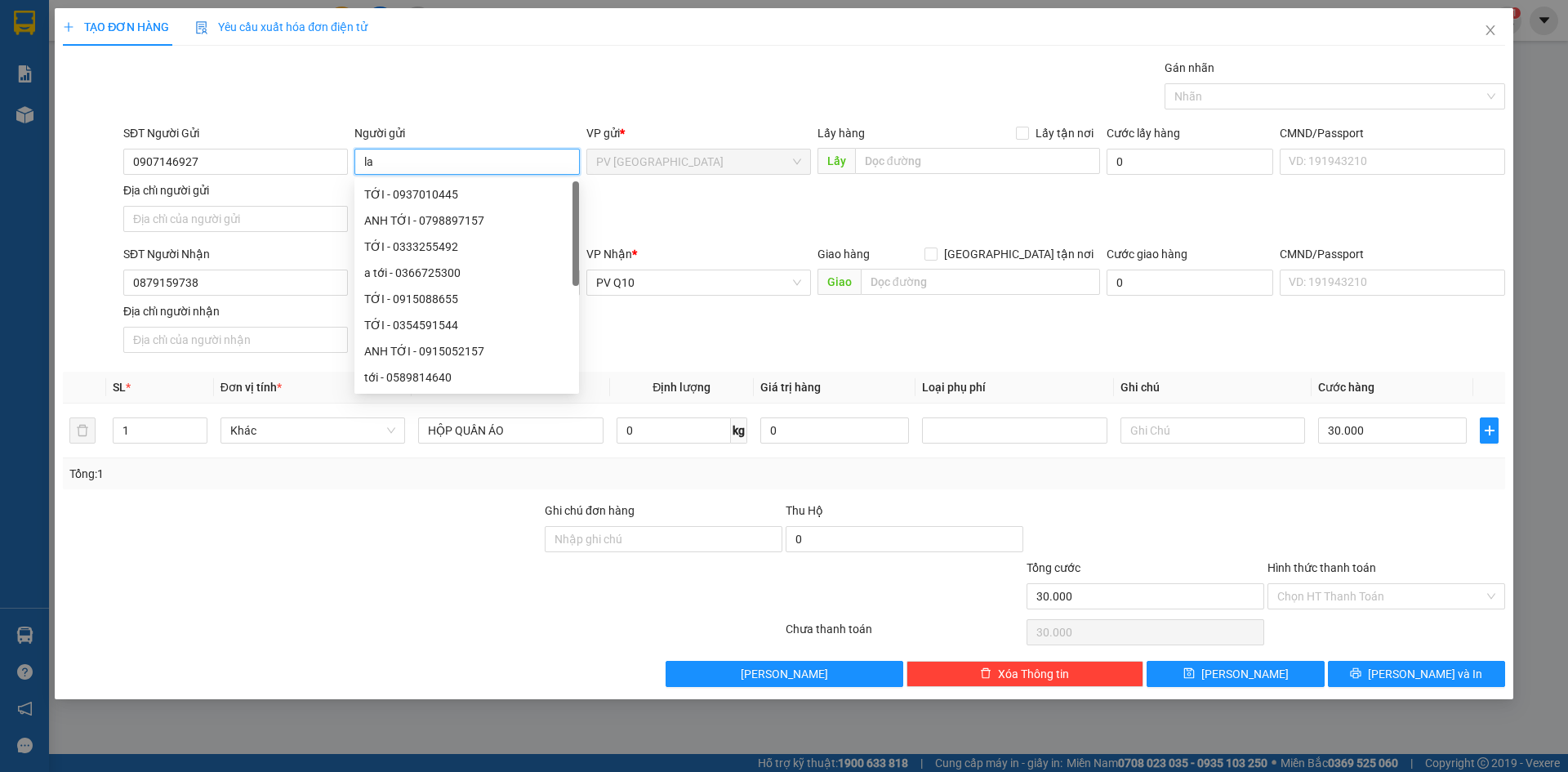
type input "l"
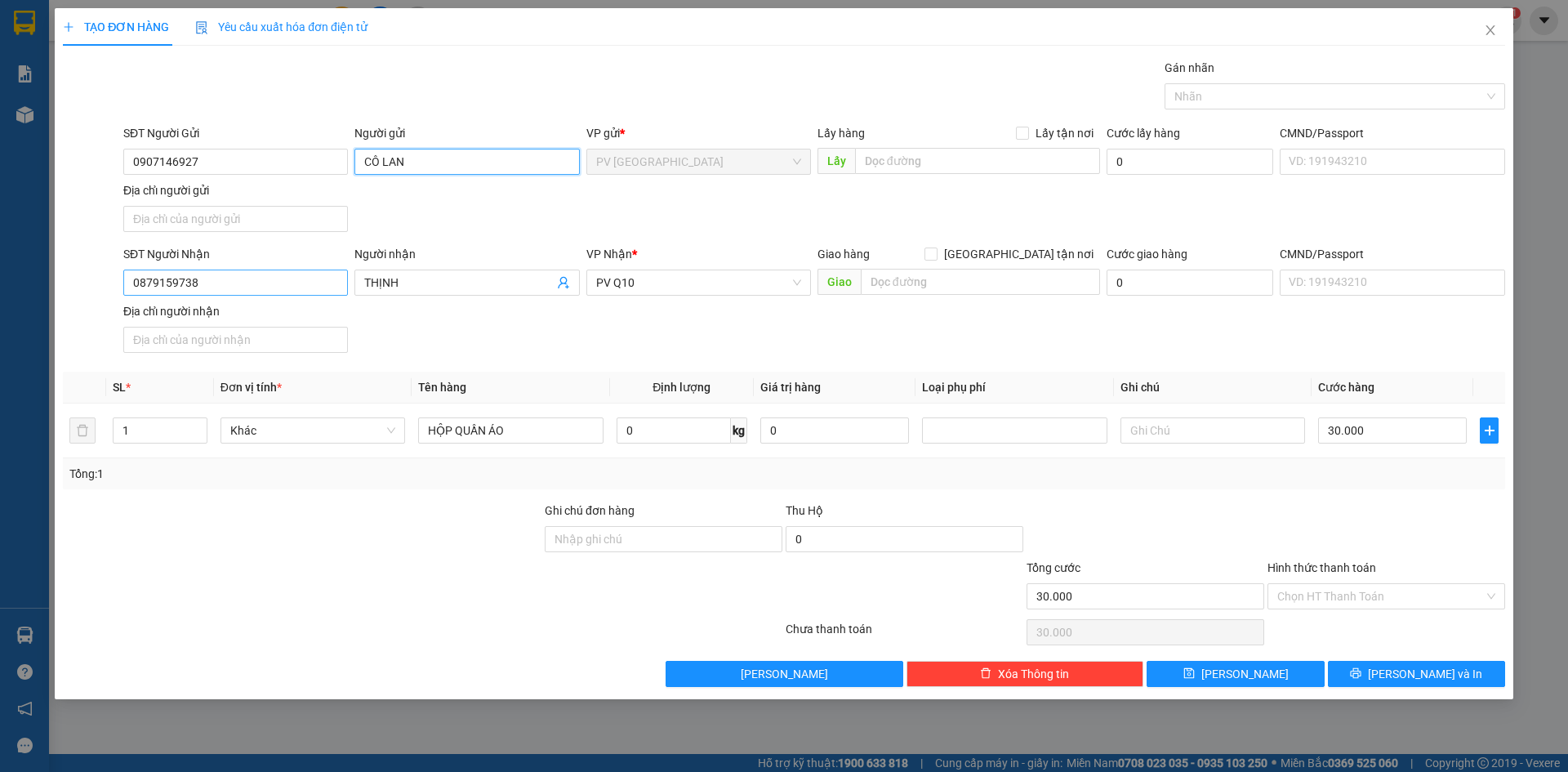
type input "CÔ LAN"
click at [296, 284] on input "0879159738" at bounding box center [235, 283] width 224 height 26
type input "0837012309"
click at [254, 318] on div "0837012309 - dung" at bounding box center [235, 315] width 205 height 18
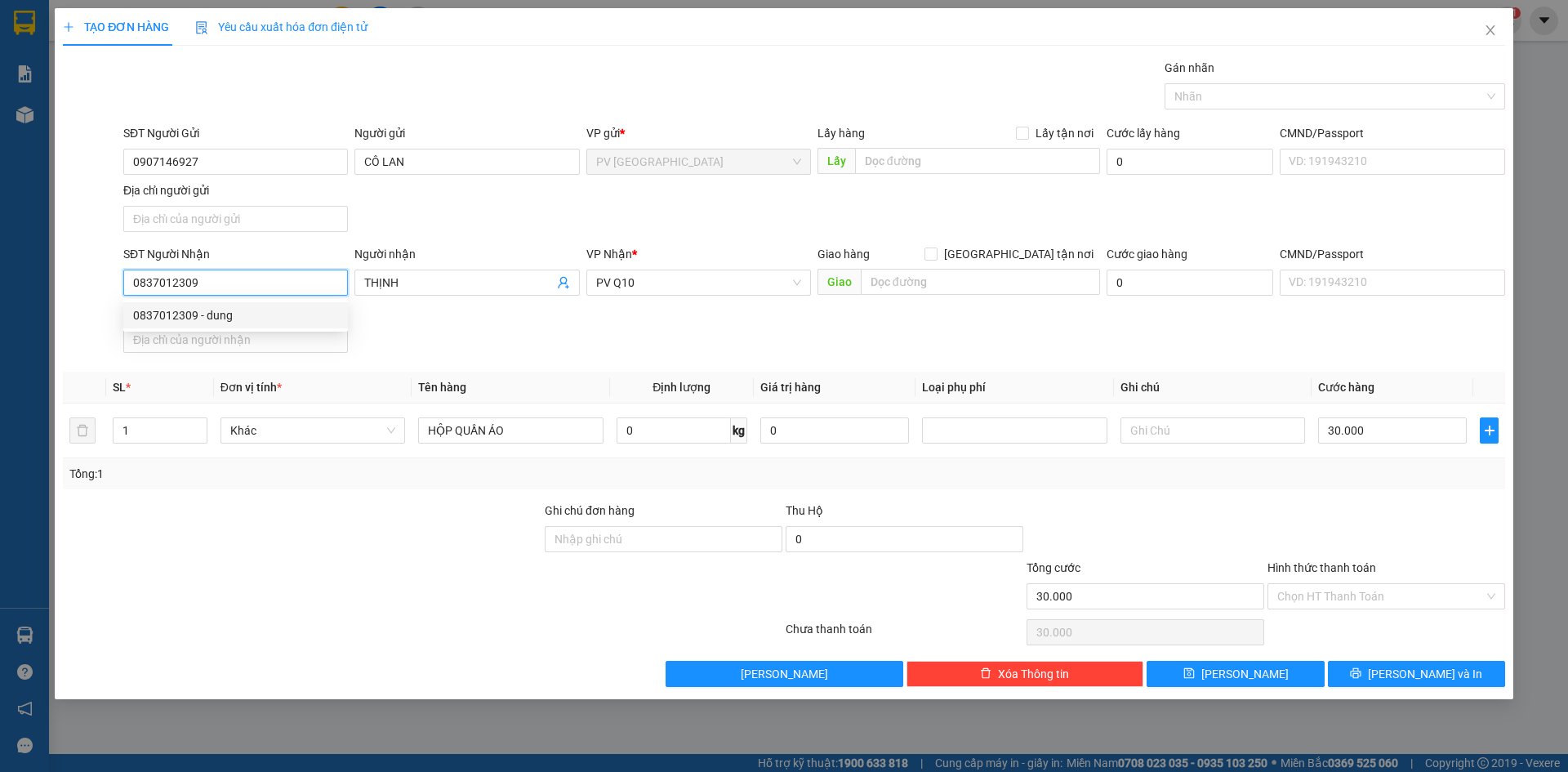
type input "dung"
type input "20.000"
type input "0837012309"
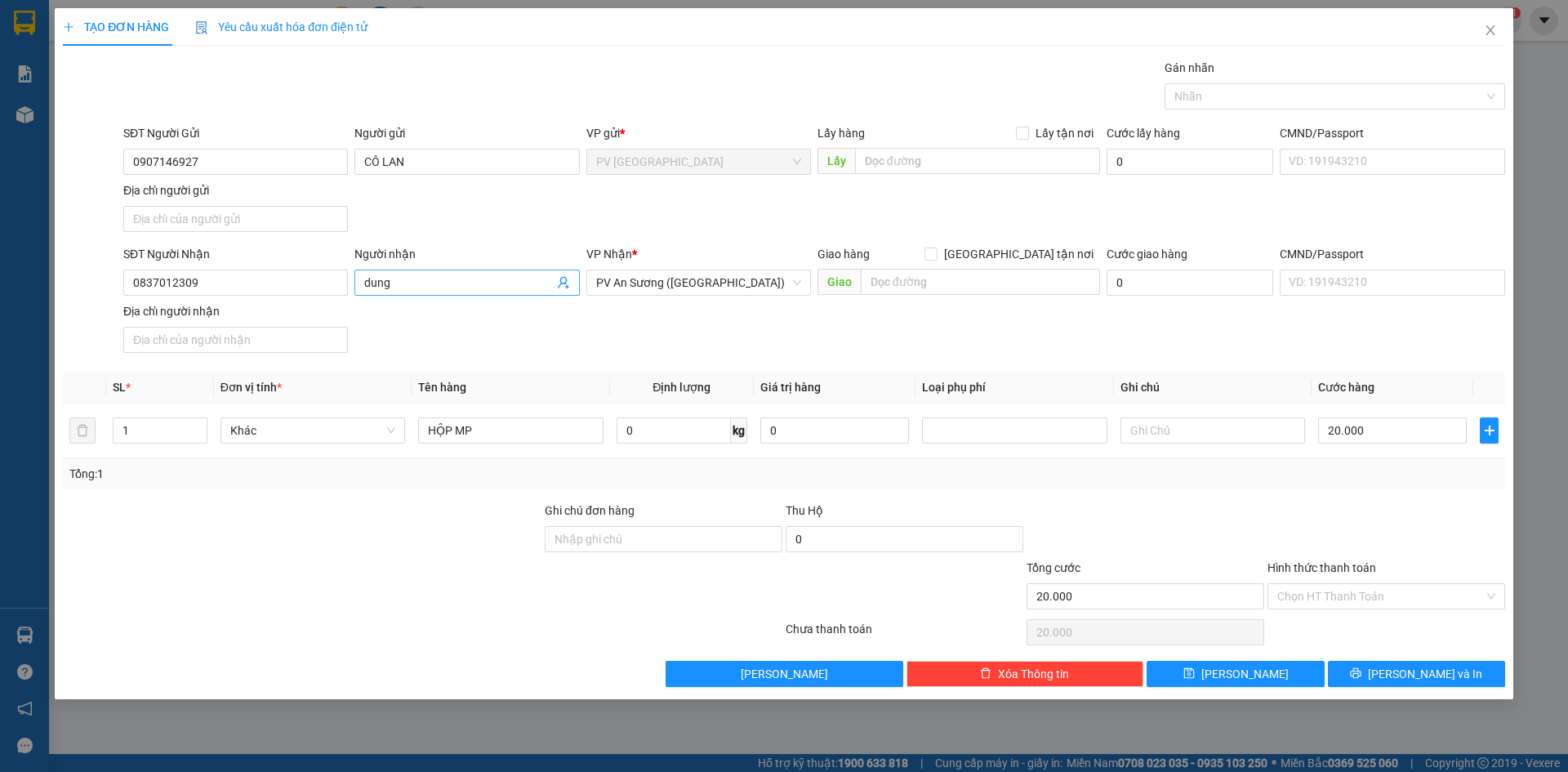
click at [403, 274] on input "dung" at bounding box center [459, 282] width 189 height 18
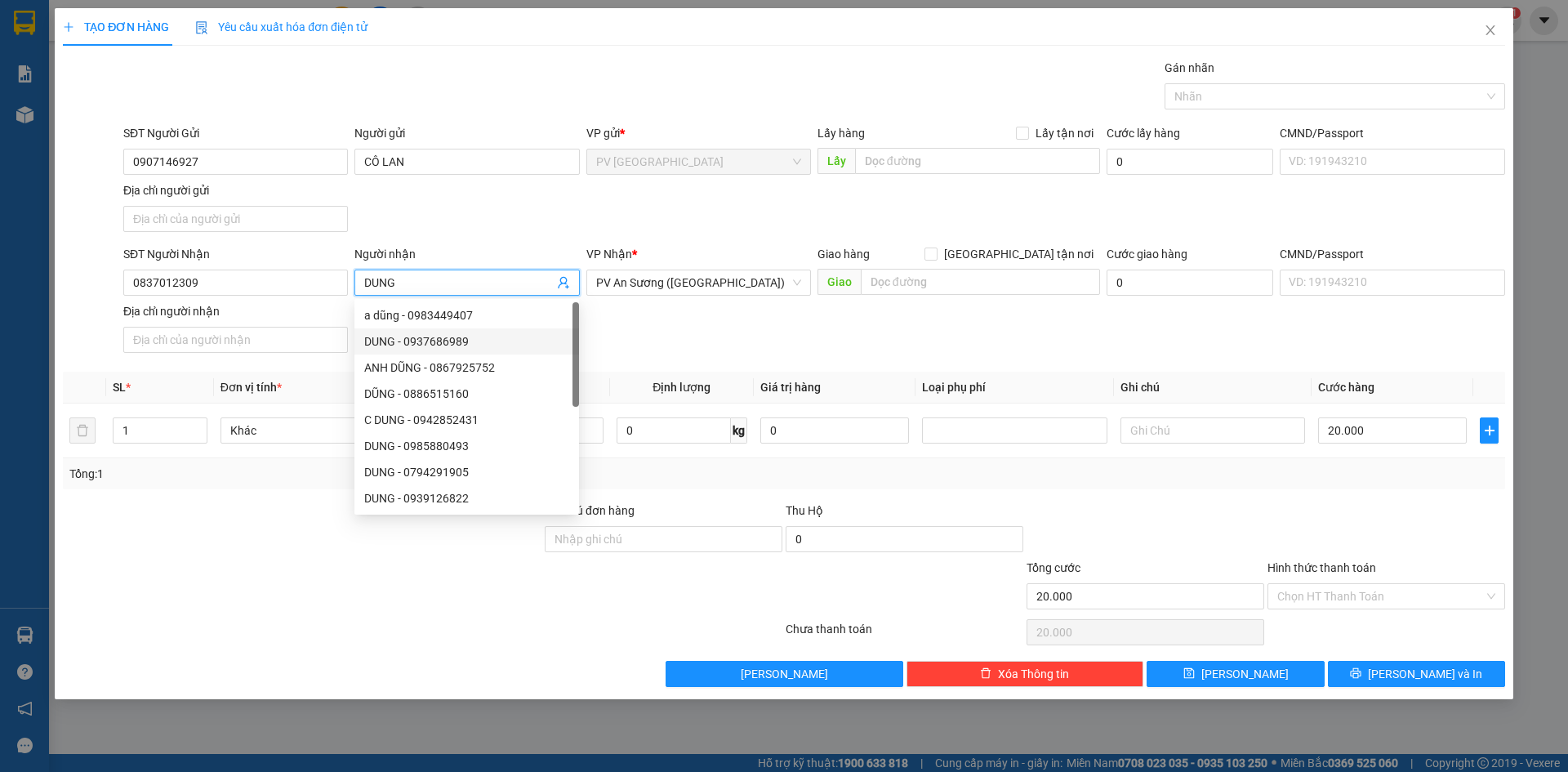
type input "DUNG"
click at [661, 333] on div "SĐT Người Nhận 0837012309 Người nhận DUNG VP Nhận * PV An Sương ([GEOGRAPHIC_DA…" at bounding box center [815, 302] width 1388 height 114
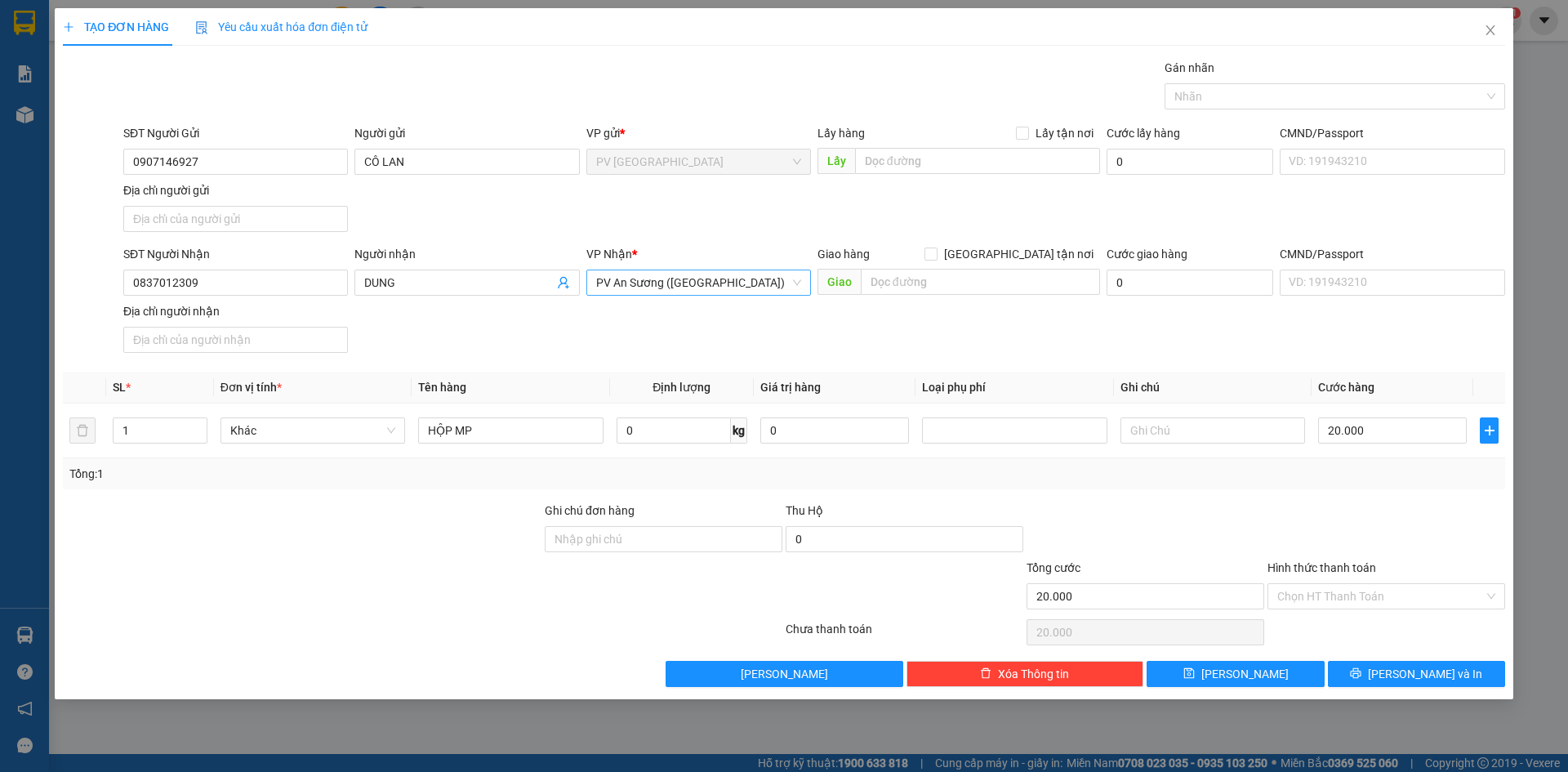
click at [686, 287] on span "PV An Sương ([GEOGRAPHIC_DATA])" at bounding box center [699, 283] width 205 height 25
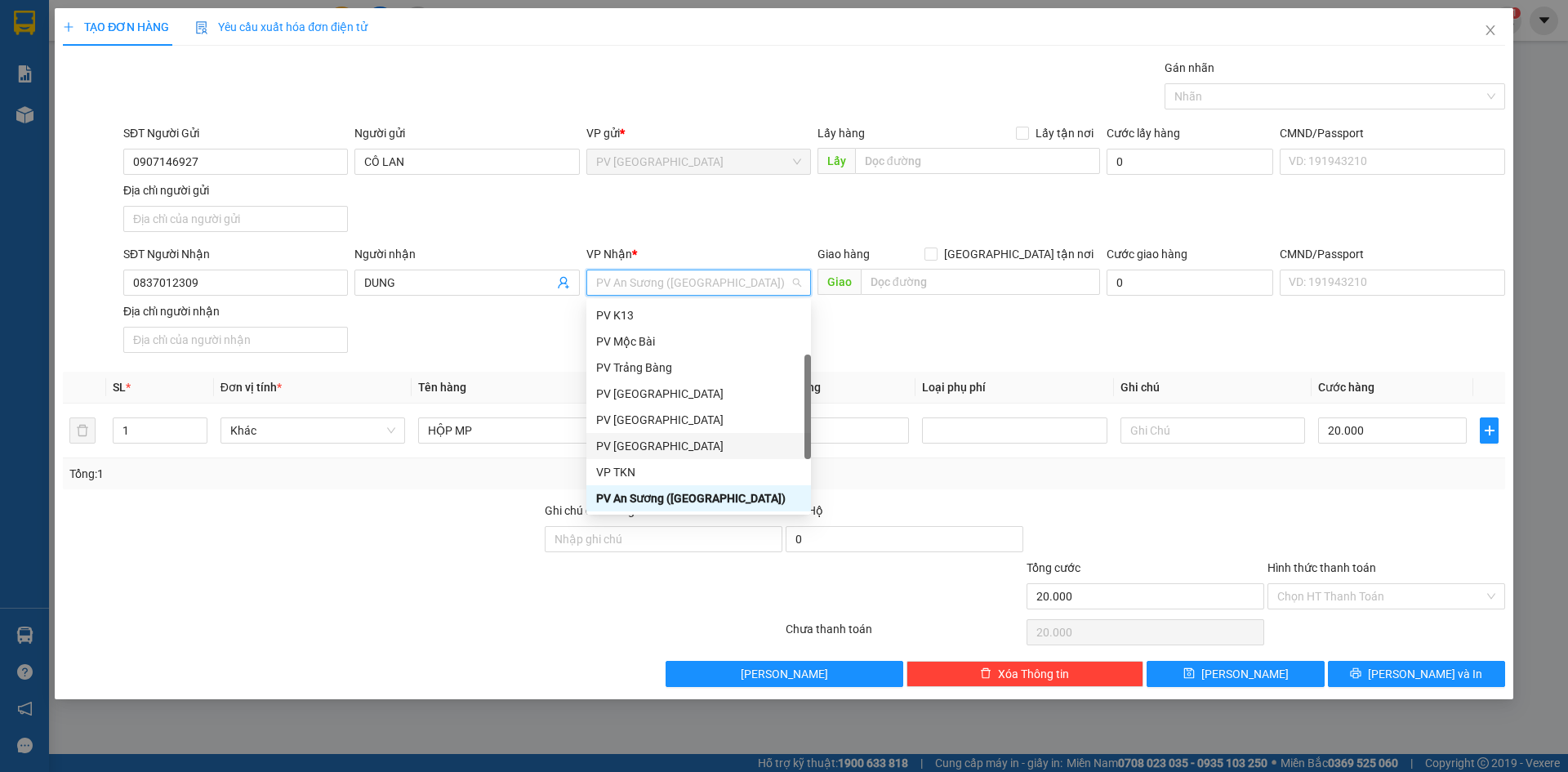
scroll to position [105, 0]
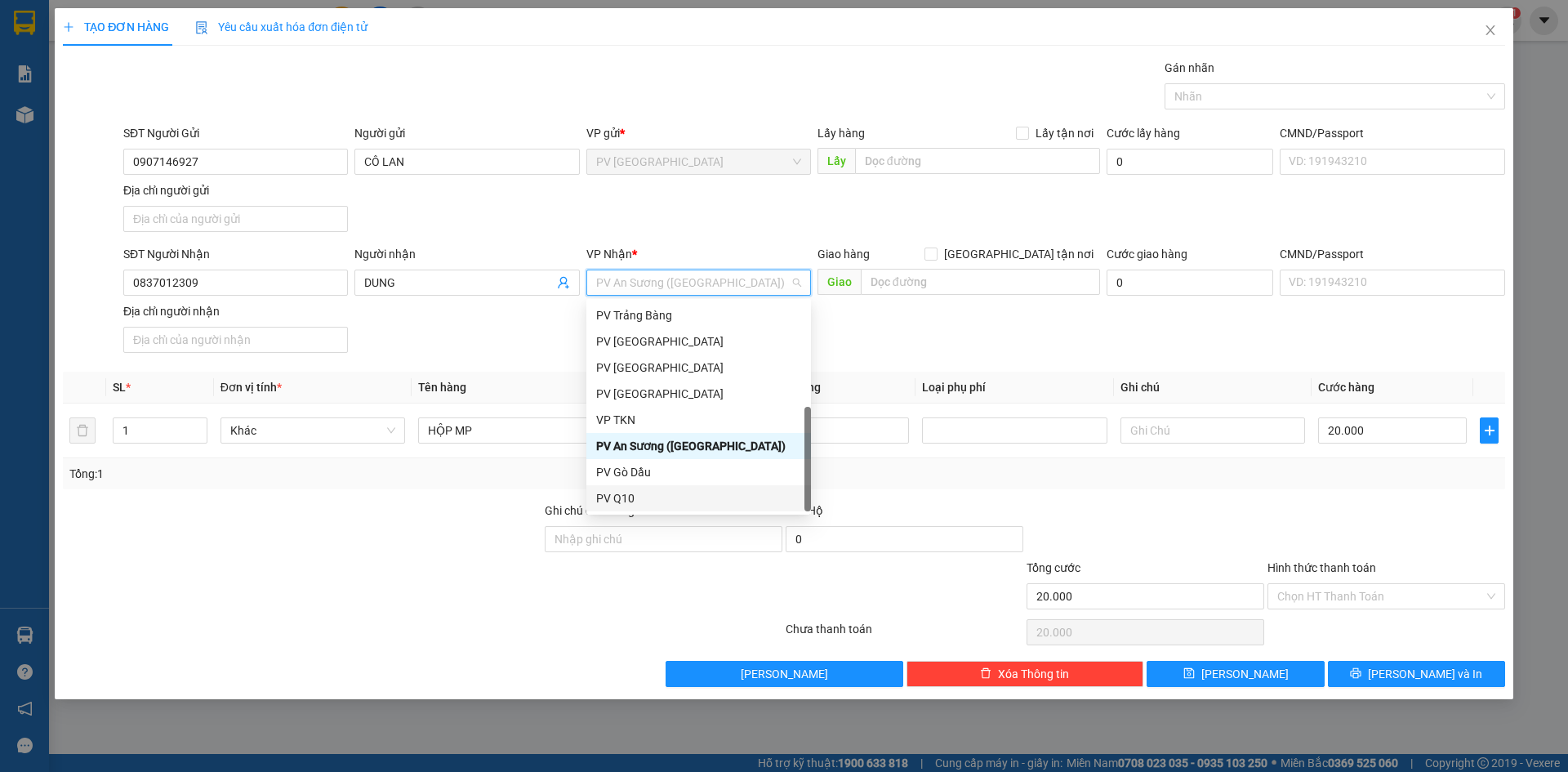
click at [627, 494] on div "PV Q10" at bounding box center [699, 498] width 205 height 18
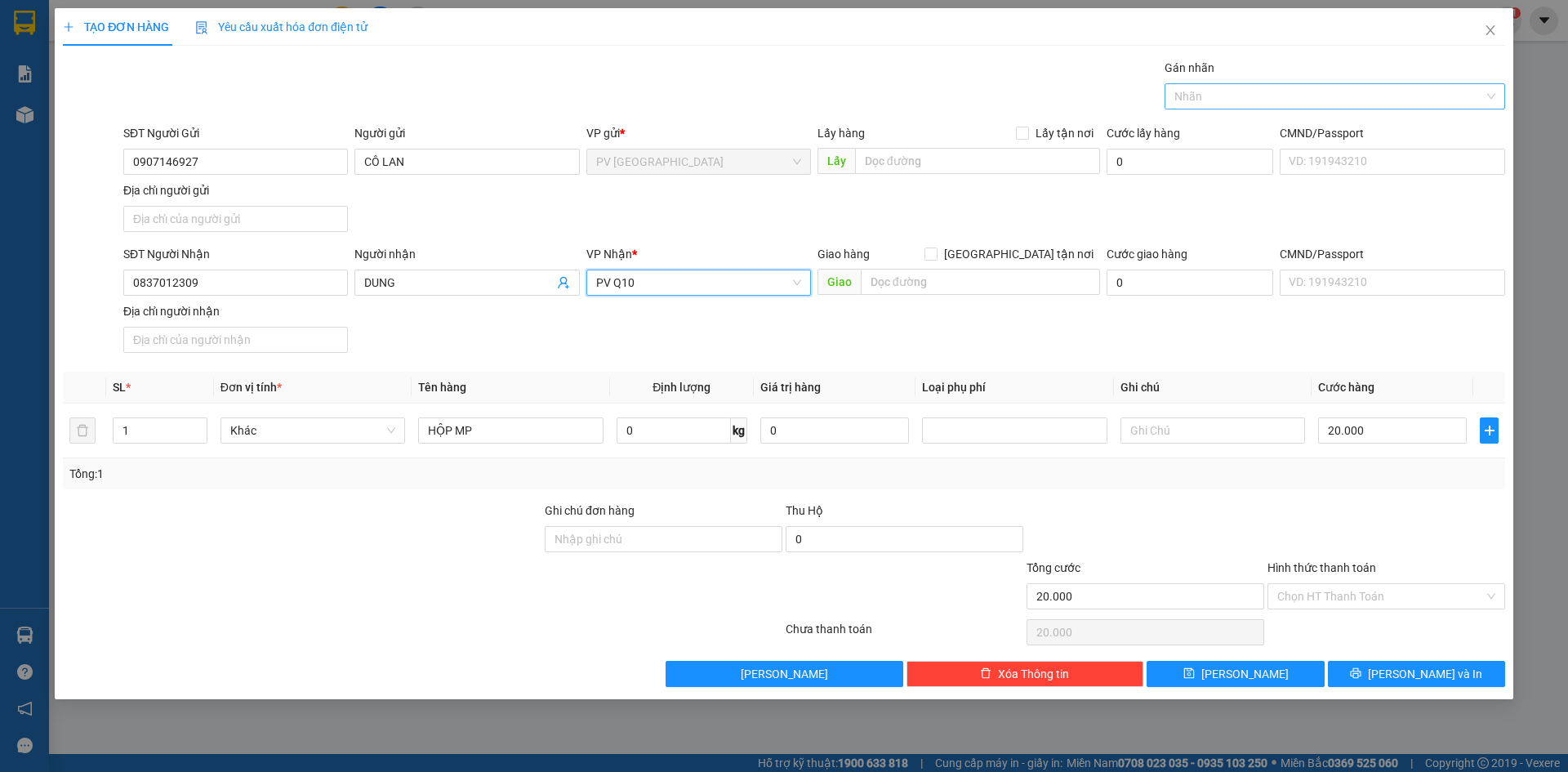
click at [1251, 101] on div at bounding box center [1327, 96] width 316 height 20
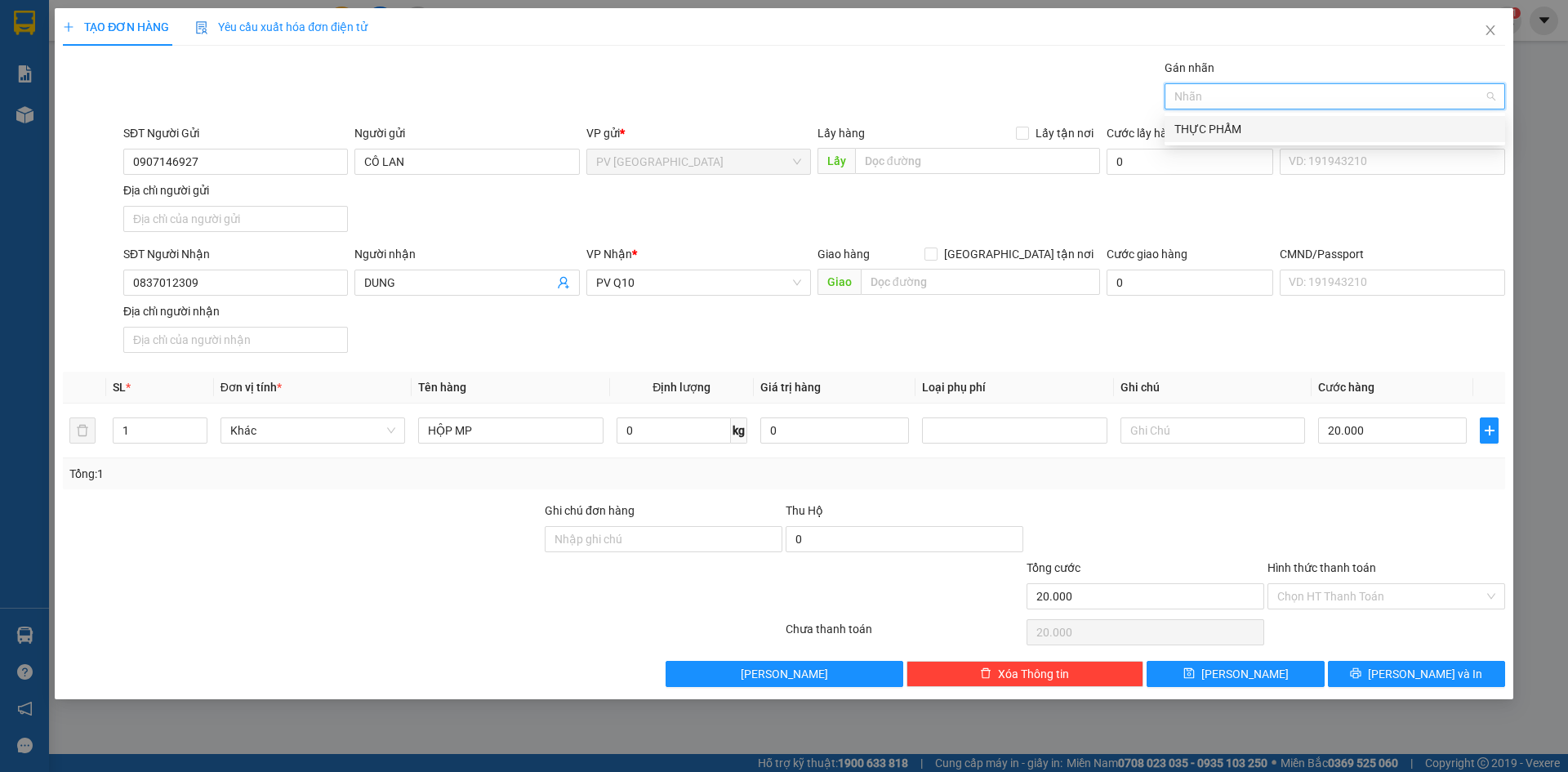
click at [1228, 130] on div "THỰC PHẨM" at bounding box center [1334, 129] width 320 height 18
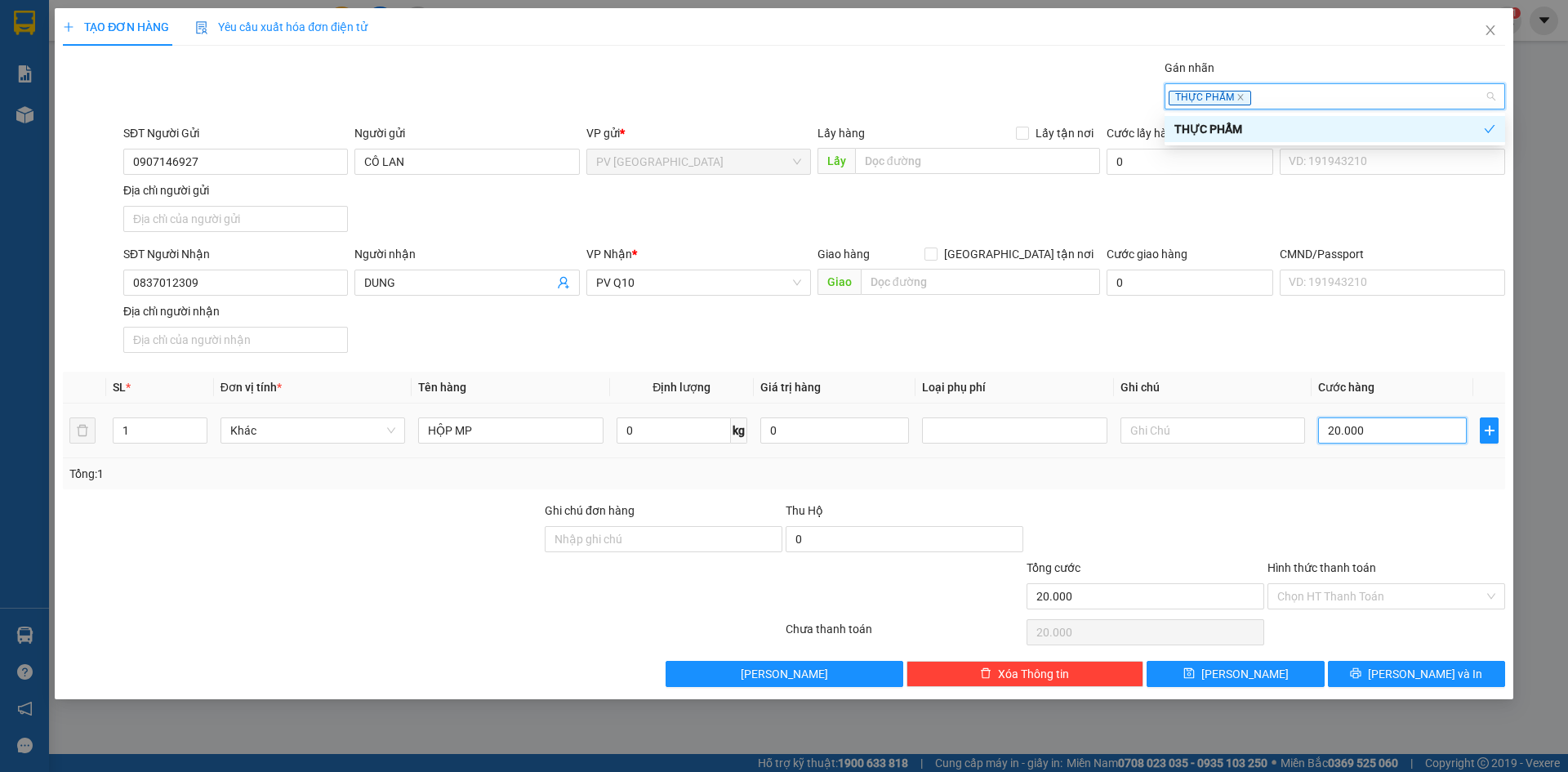
click at [1370, 435] on input "20.000" at bounding box center [1392, 431] width 149 height 26
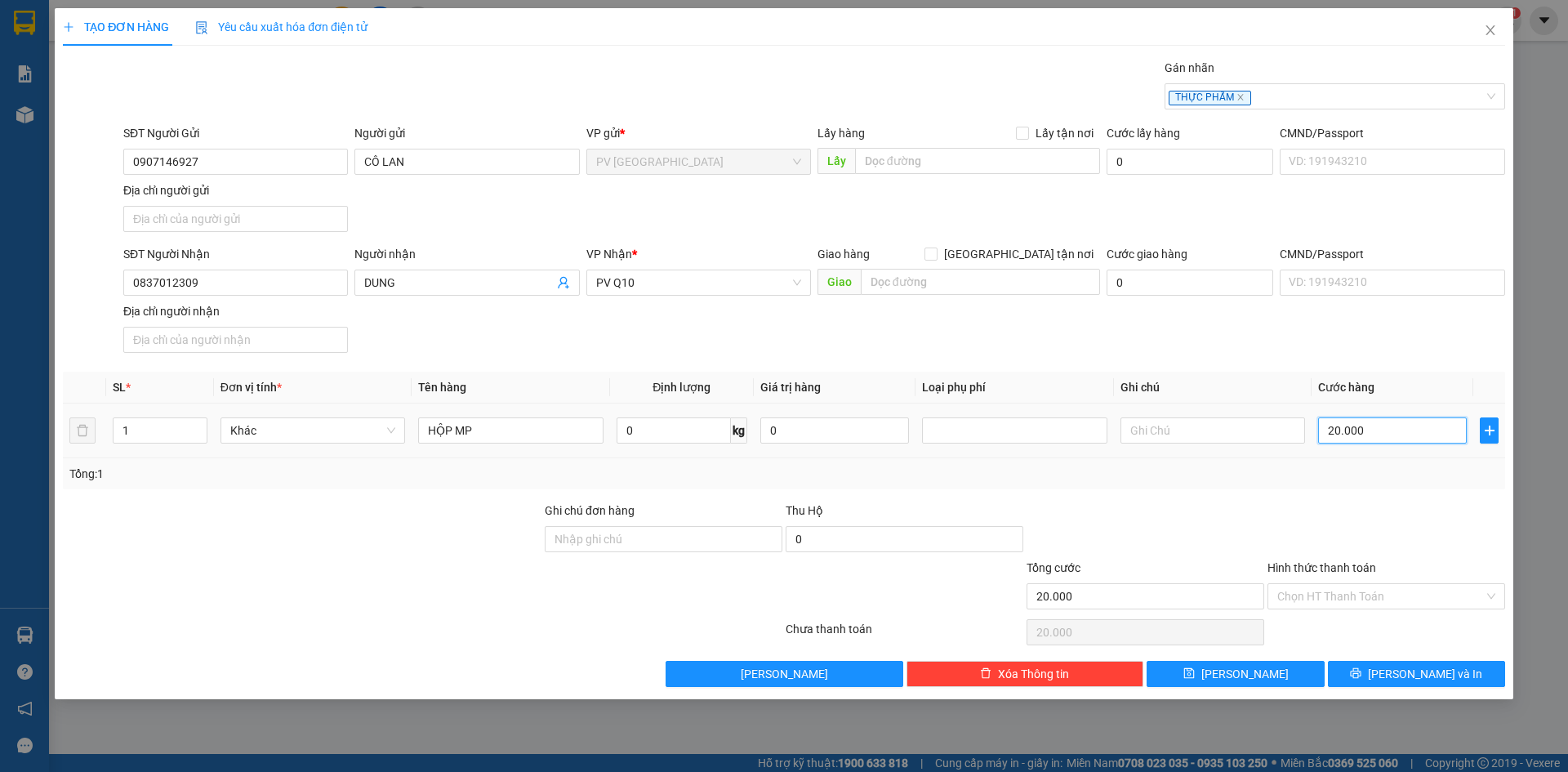
type input "3"
type input "30"
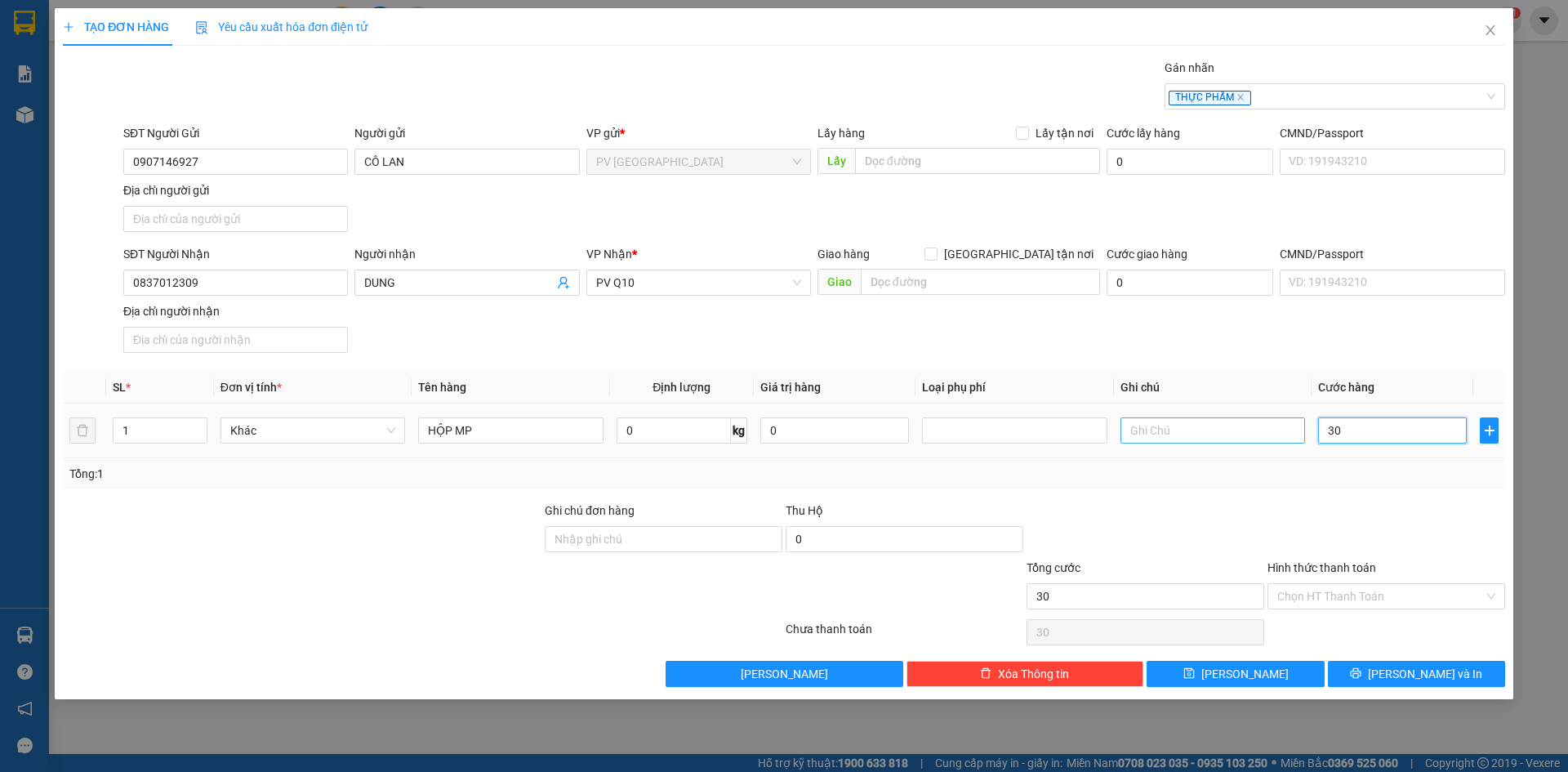
type input "30"
type input "30.000"
click at [1263, 436] on input "text" at bounding box center [1212, 431] width 185 height 26
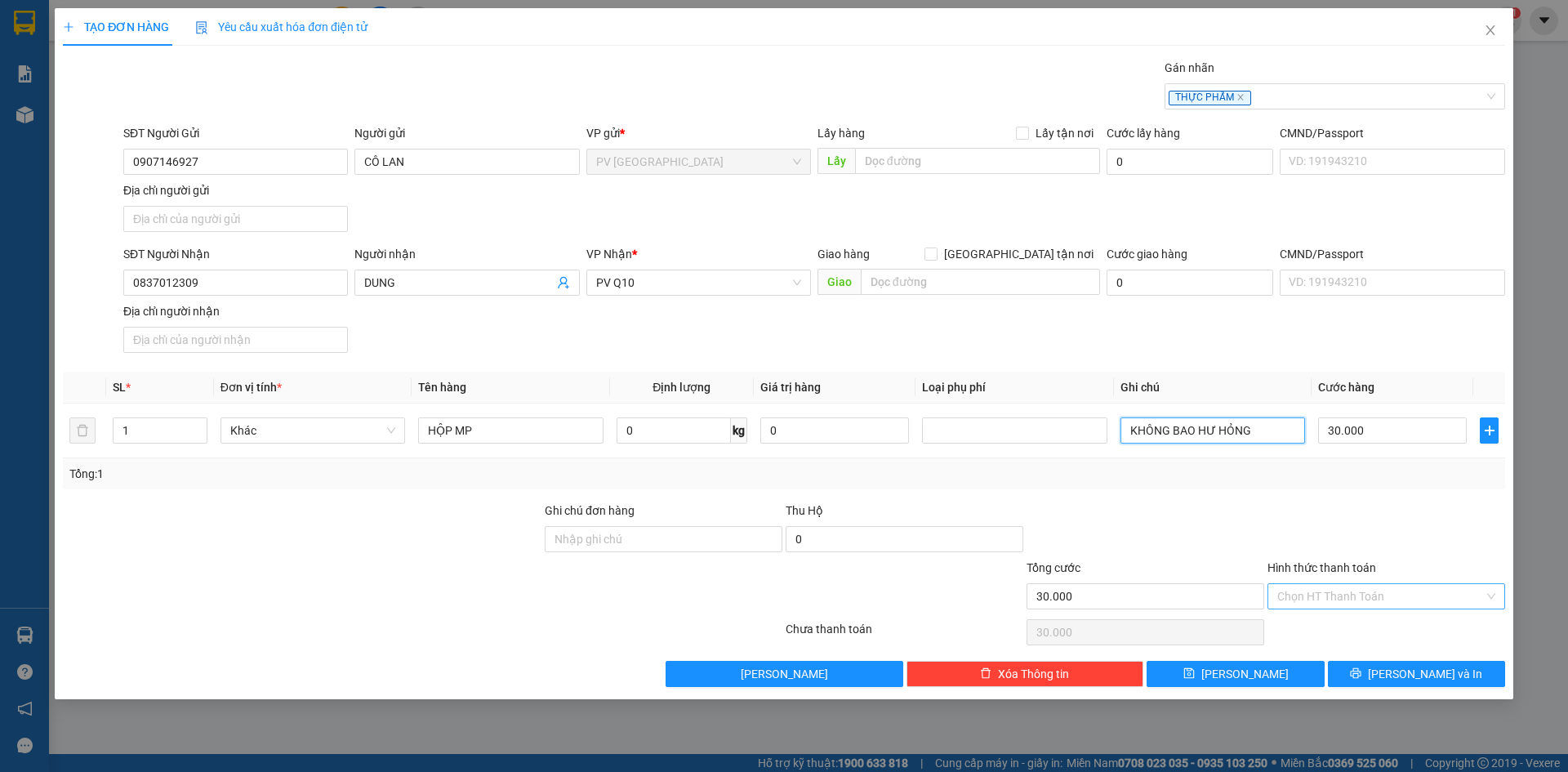
type input "KHÔNG BAO HƯ HỎNG"
drag, startPoint x: 1324, startPoint y: 599, endPoint x: 1327, endPoint y: 612, distance: 13.3
click at [1324, 601] on input "Hình thức thanh toán" at bounding box center [1380, 597] width 206 height 25
click at [1332, 622] on div "Tại văn phòng" at bounding box center [1386, 628] width 218 height 18
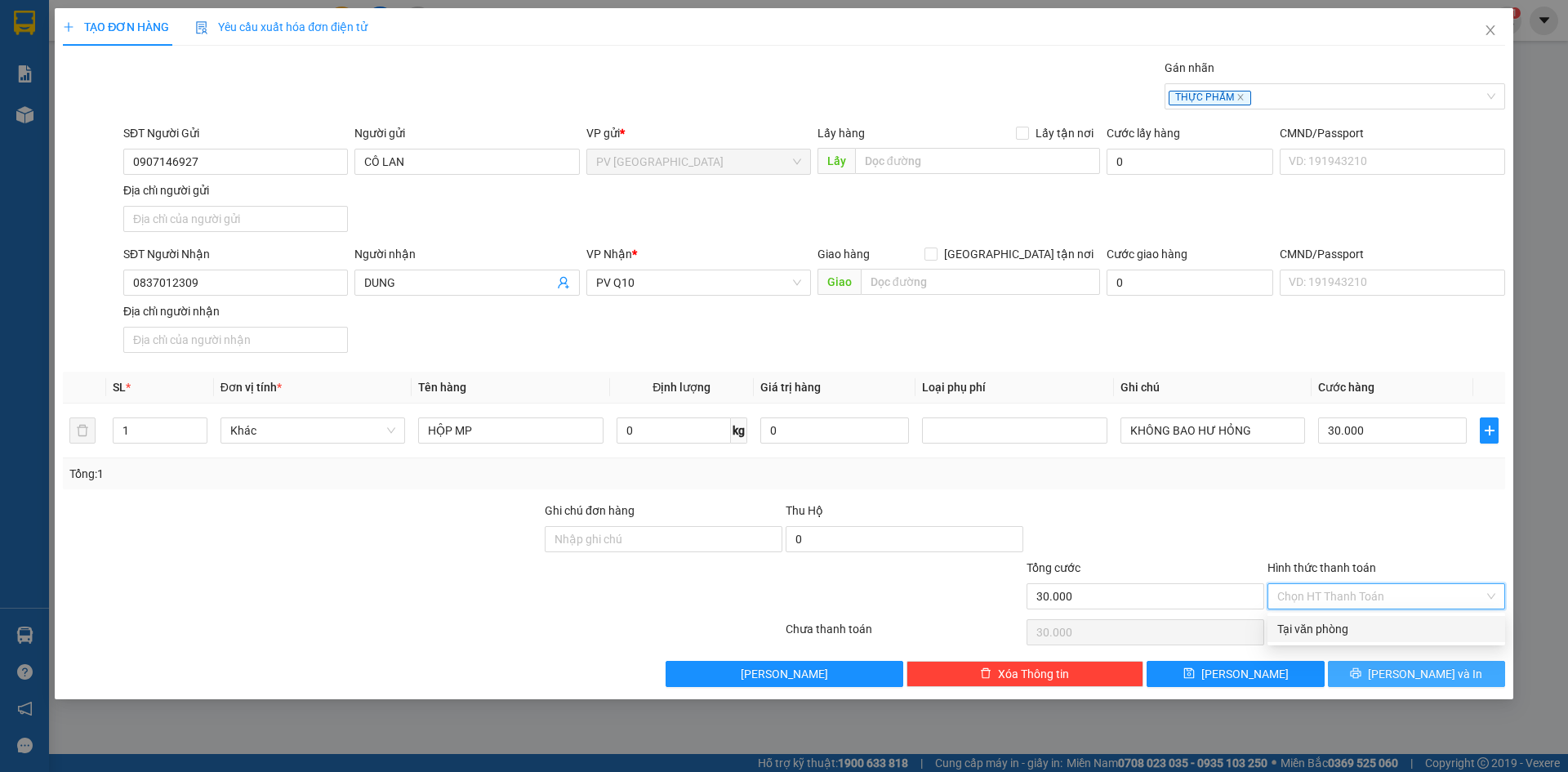
type input "0"
click at [1361, 675] on icon "printer" at bounding box center [1355, 672] width 11 height 11
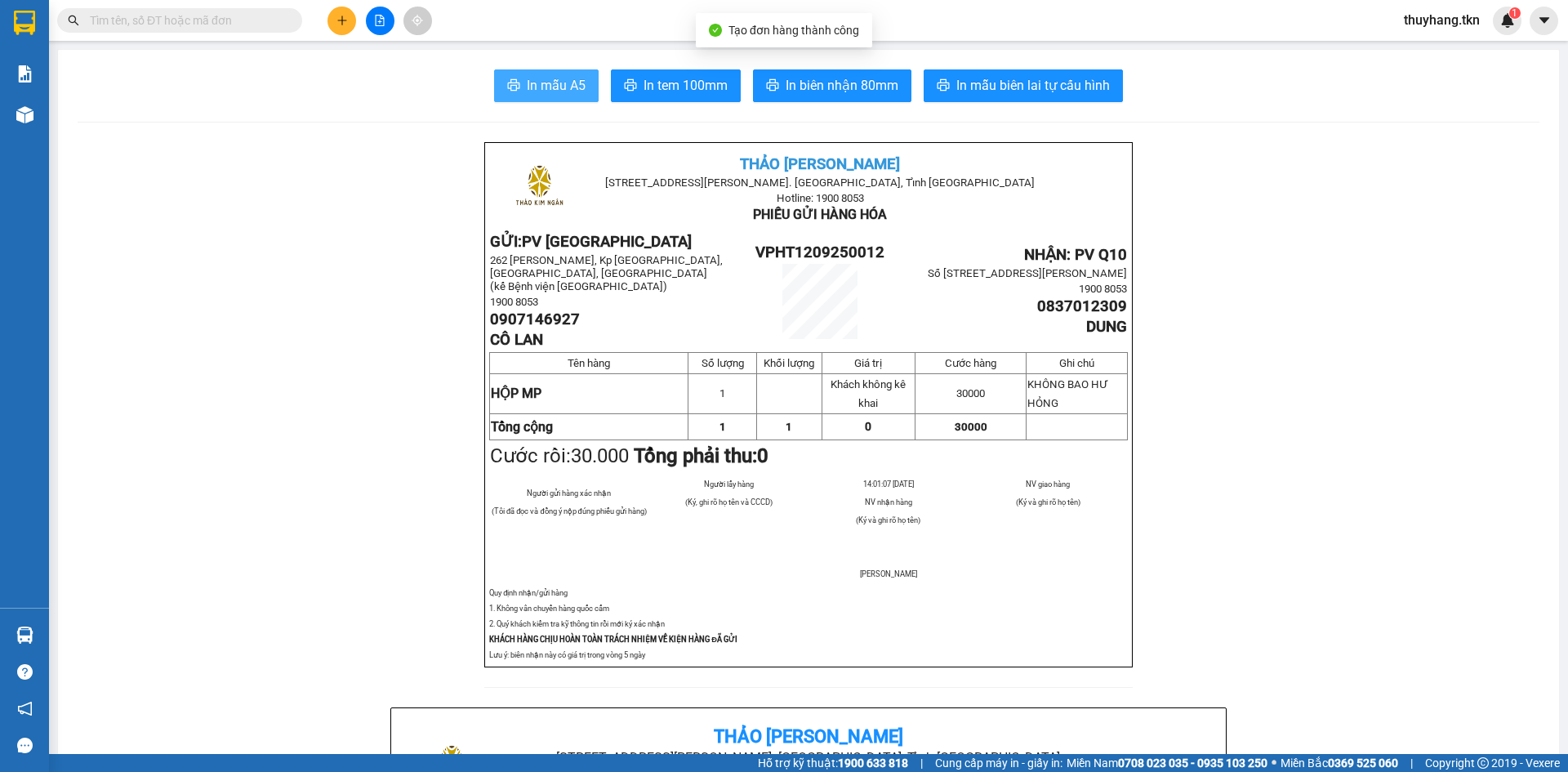
click at [563, 82] on span "In mẫu A5" at bounding box center [556, 85] width 58 height 21
click at [128, 26] on input "text" at bounding box center [186, 20] width 192 height 18
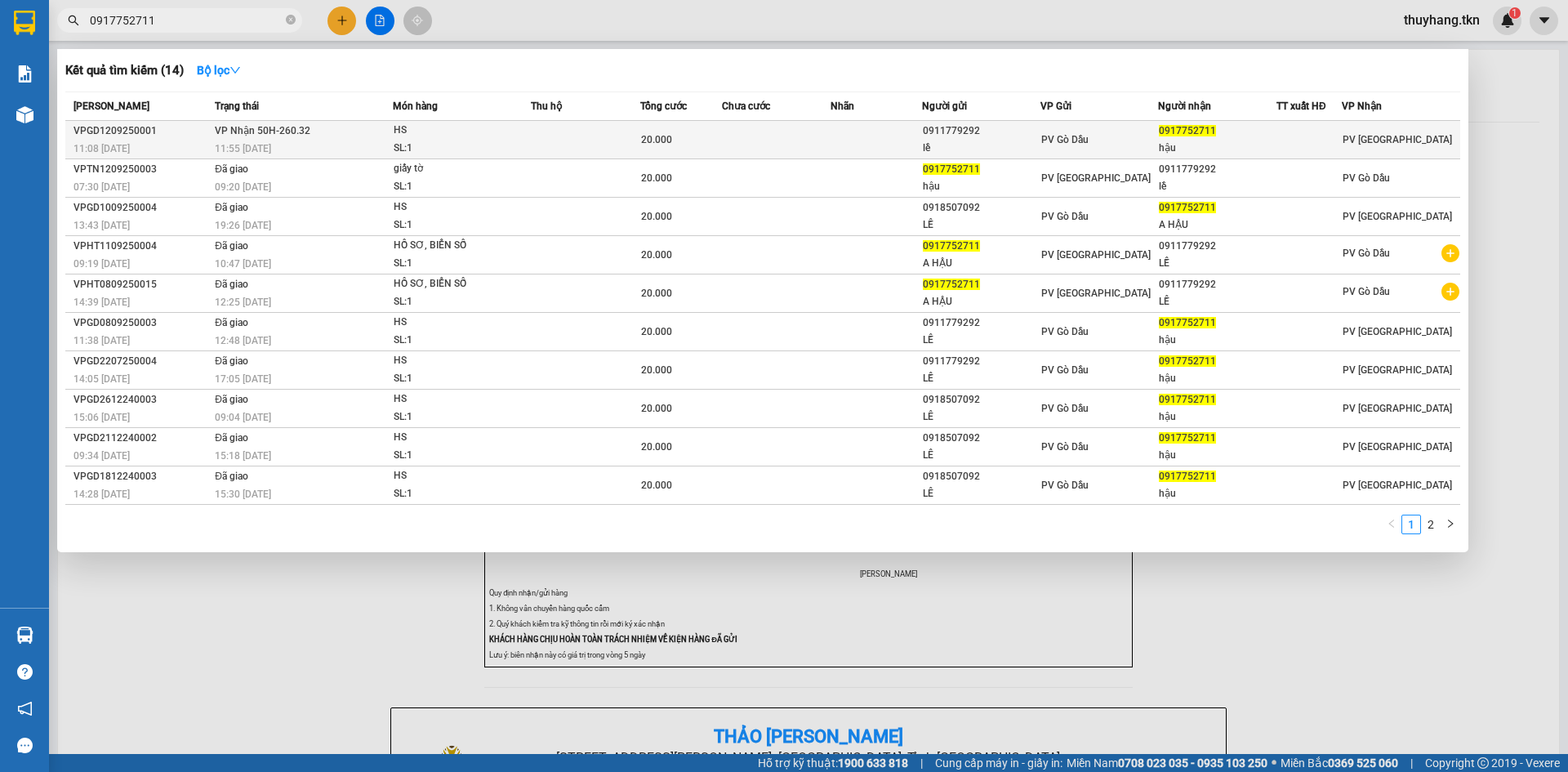
type input "0917752711"
click at [735, 135] on td at bounding box center [776, 140] width 109 height 39
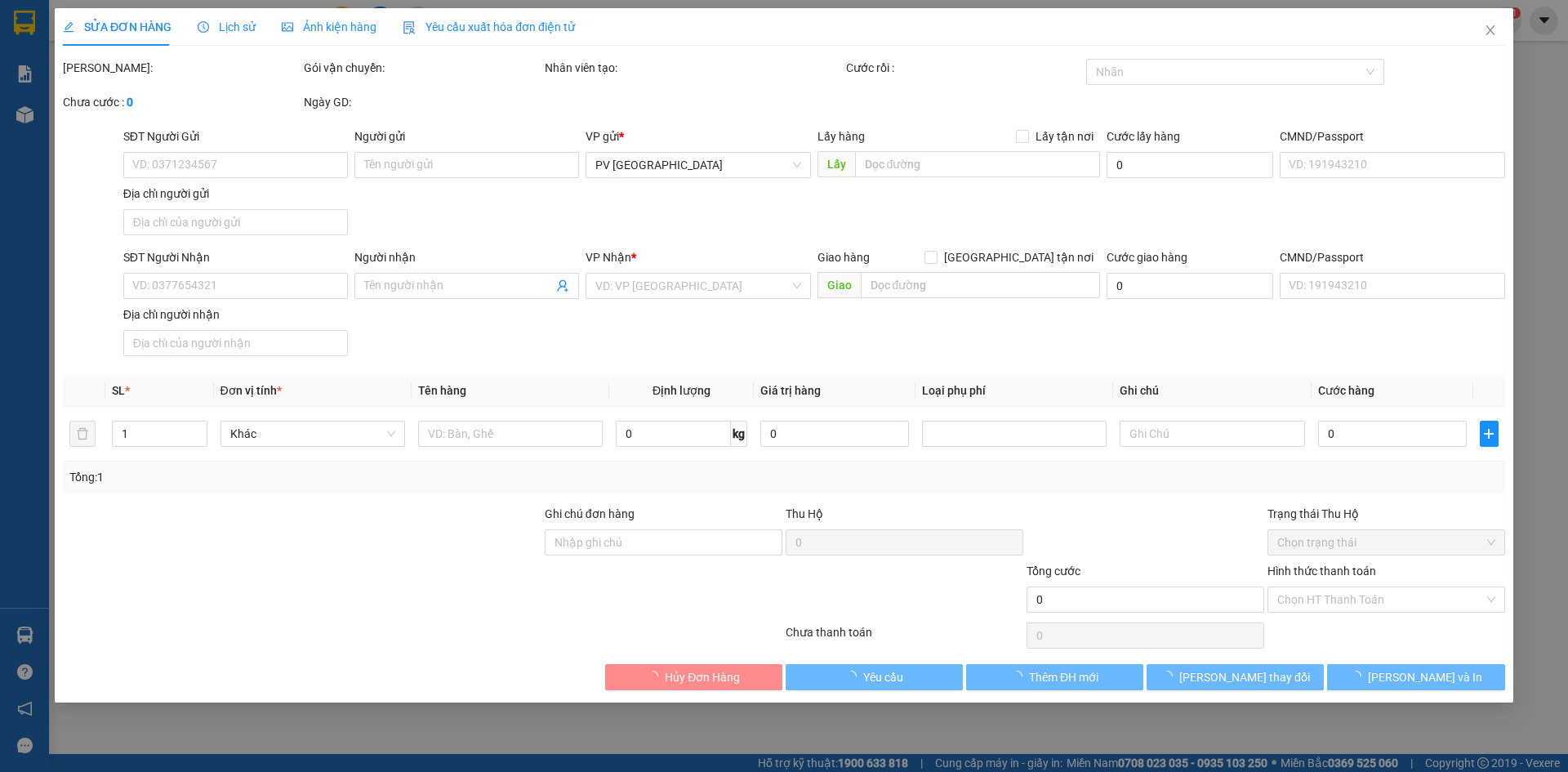
type input "0911779292"
type input "lề"
type input "0917752711"
type input "hậu"
type input "20.000"
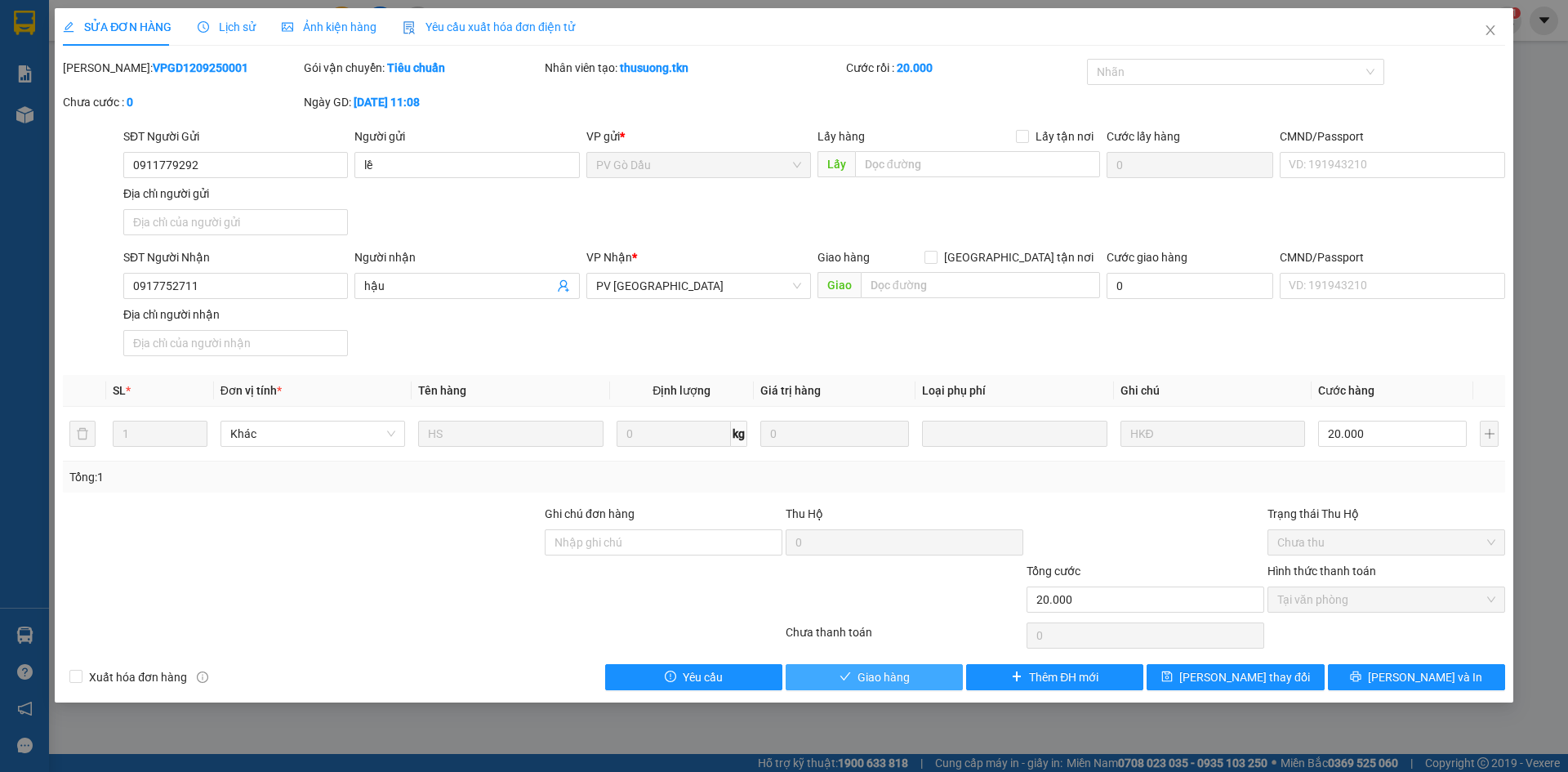
click at [934, 671] on button "Giao hàng" at bounding box center [874, 677] width 177 height 26
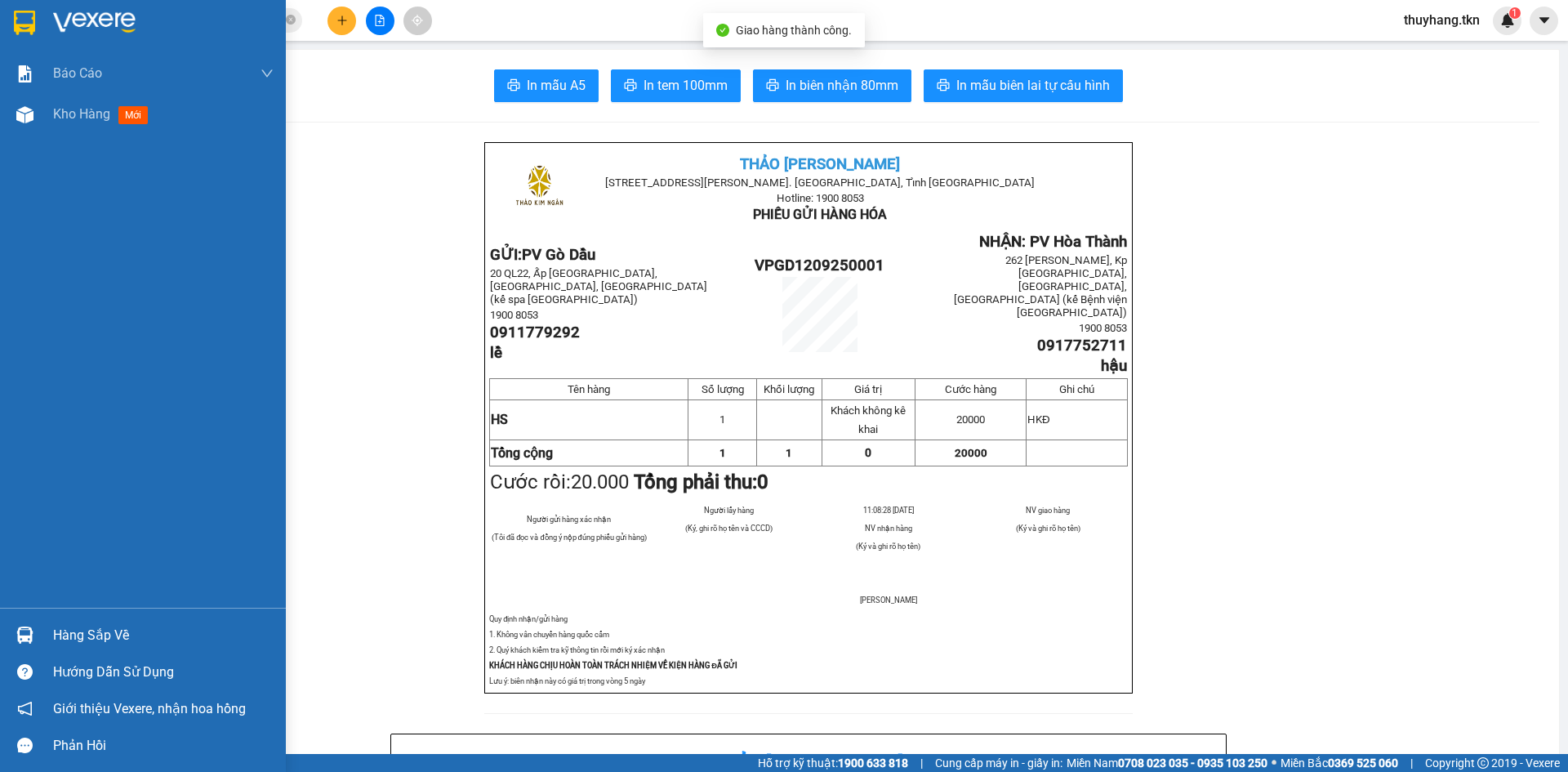
click at [23, 34] on img at bounding box center [24, 22] width 21 height 25
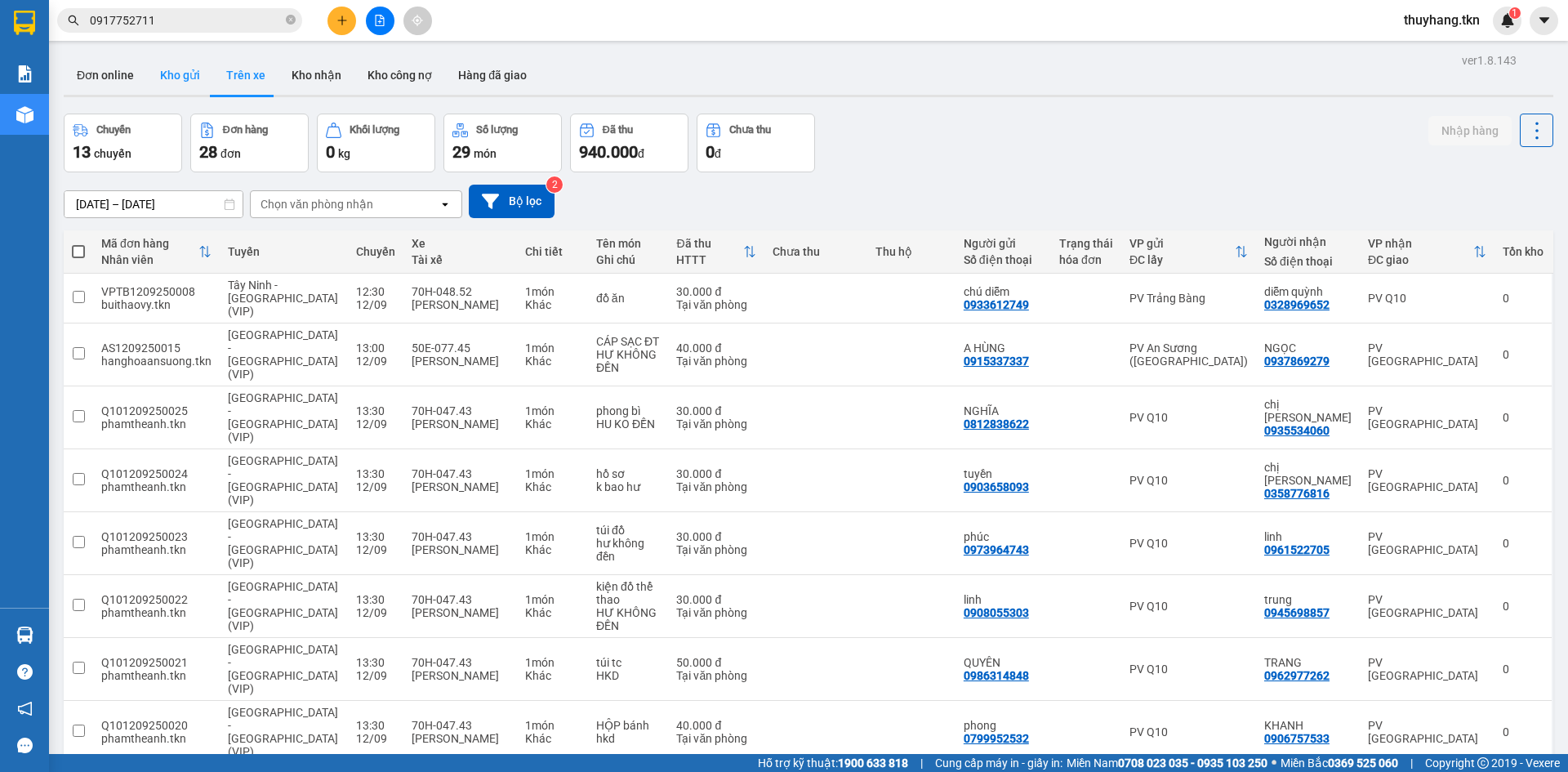
click at [167, 75] on button "Kho gửi" at bounding box center [180, 76] width 66 height 40
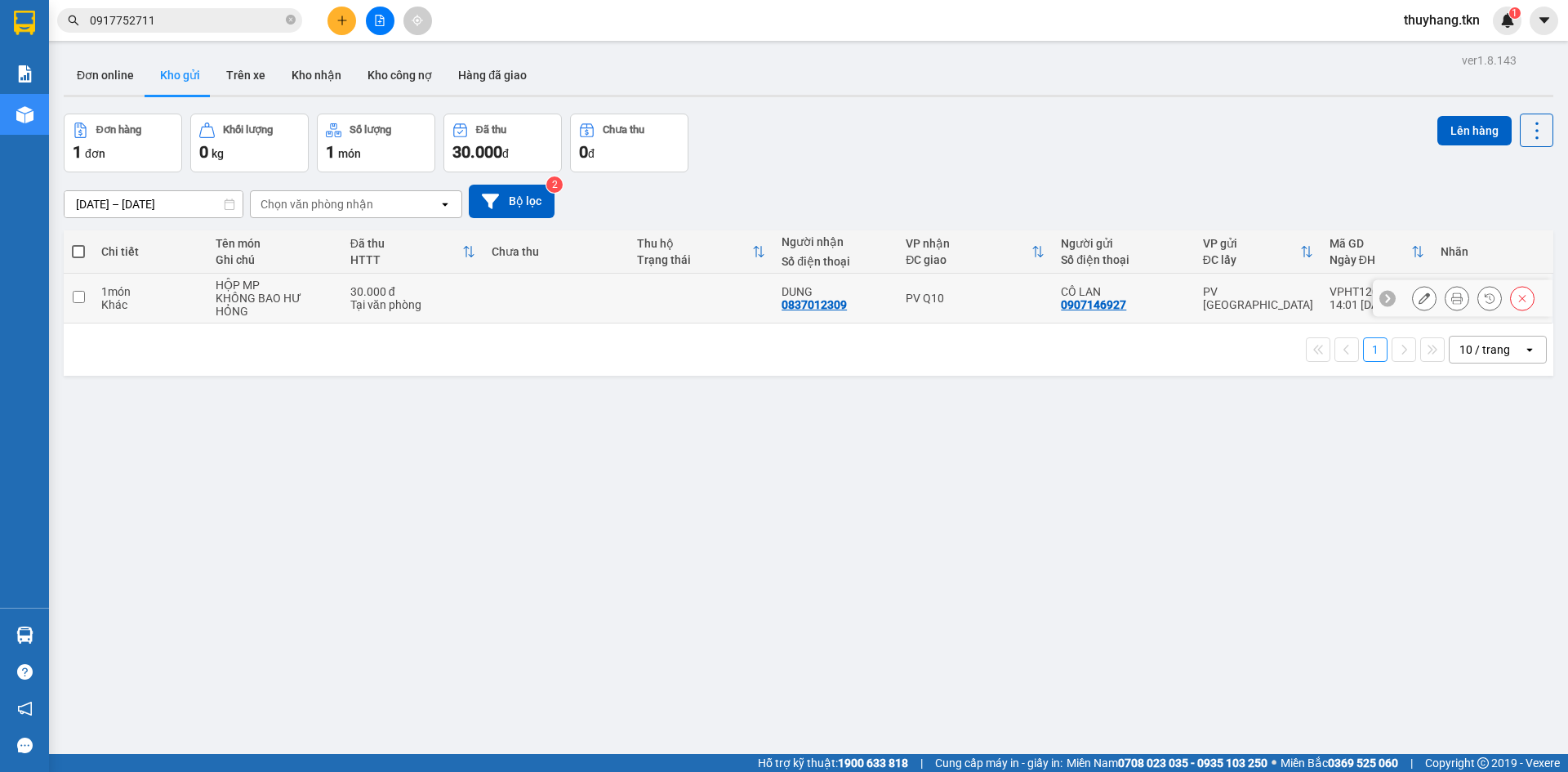
drag, startPoint x: 527, startPoint y: 304, endPoint x: 918, endPoint y: 185, distance: 408.7
click at [528, 303] on td at bounding box center [556, 298] width 145 height 50
checkbox input "true"
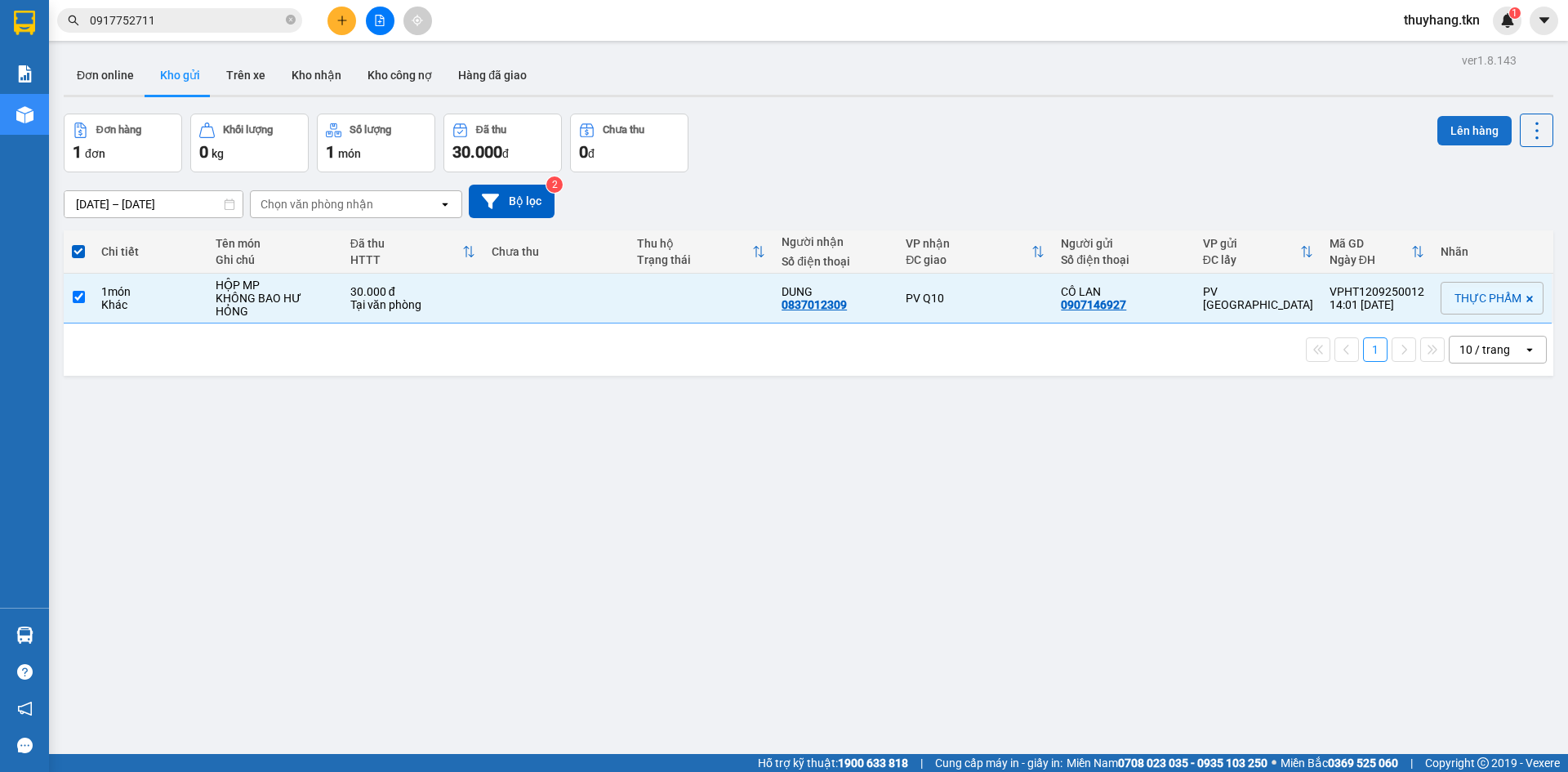
click at [1437, 126] on button "Lên hàng" at bounding box center [1474, 131] width 74 height 29
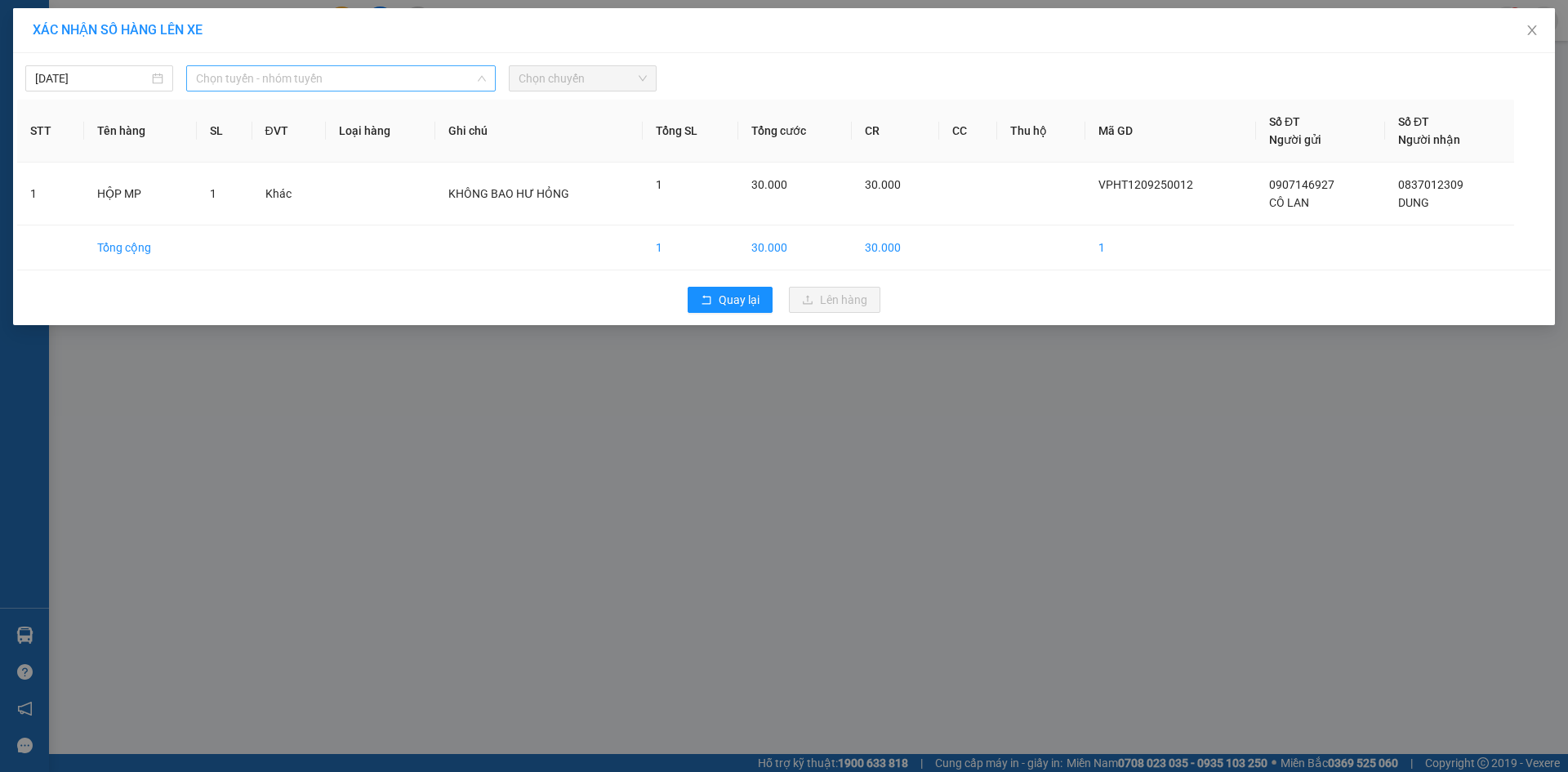
click at [284, 74] on span "Chọn tuyến - nhóm tuyến" at bounding box center [340, 78] width 290 height 25
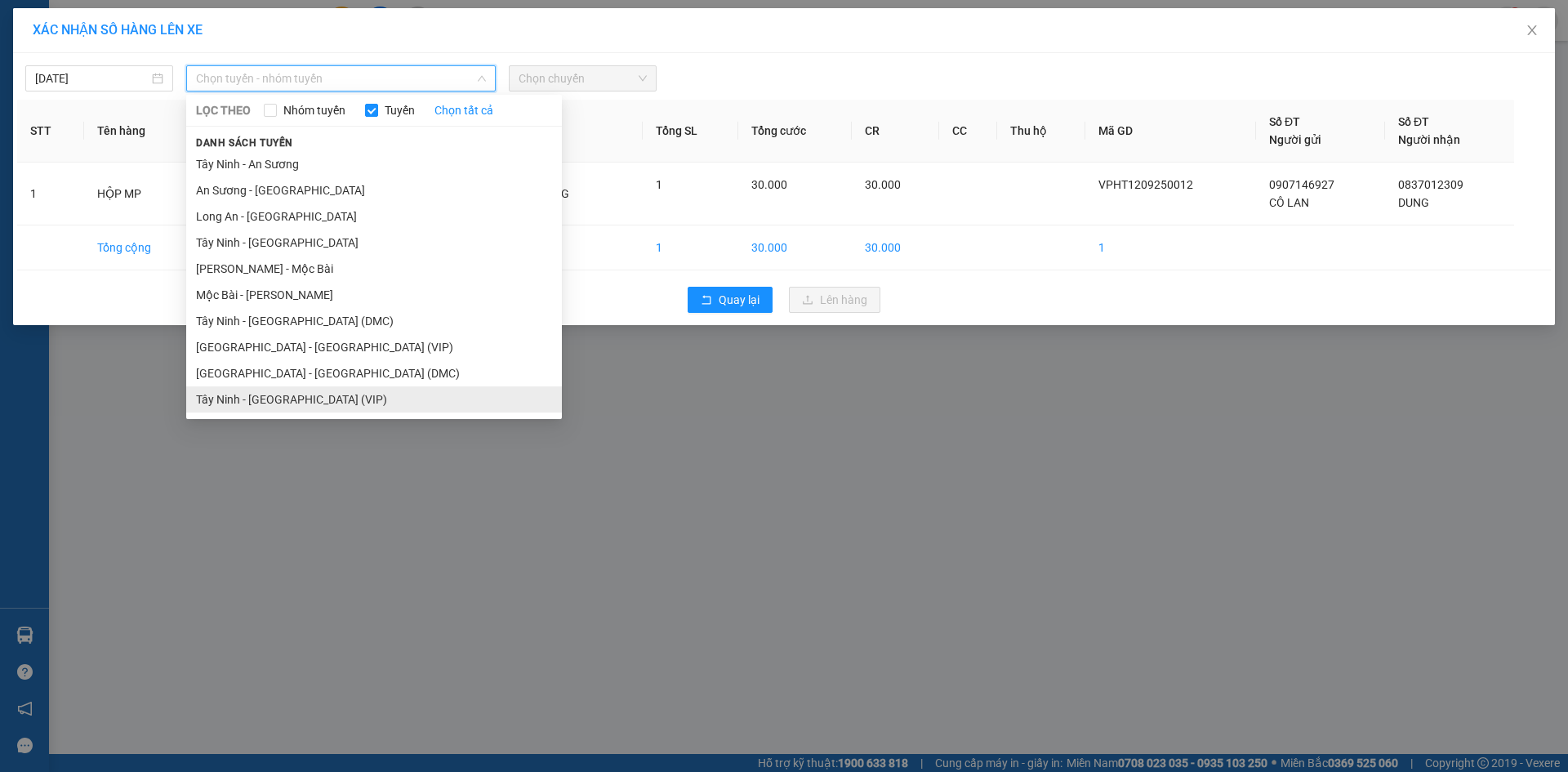
click at [290, 389] on li "Tây Ninh - [GEOGRAPHIC_DATA] (VIP)" at bounding box center [374, 400] width 375 height 26
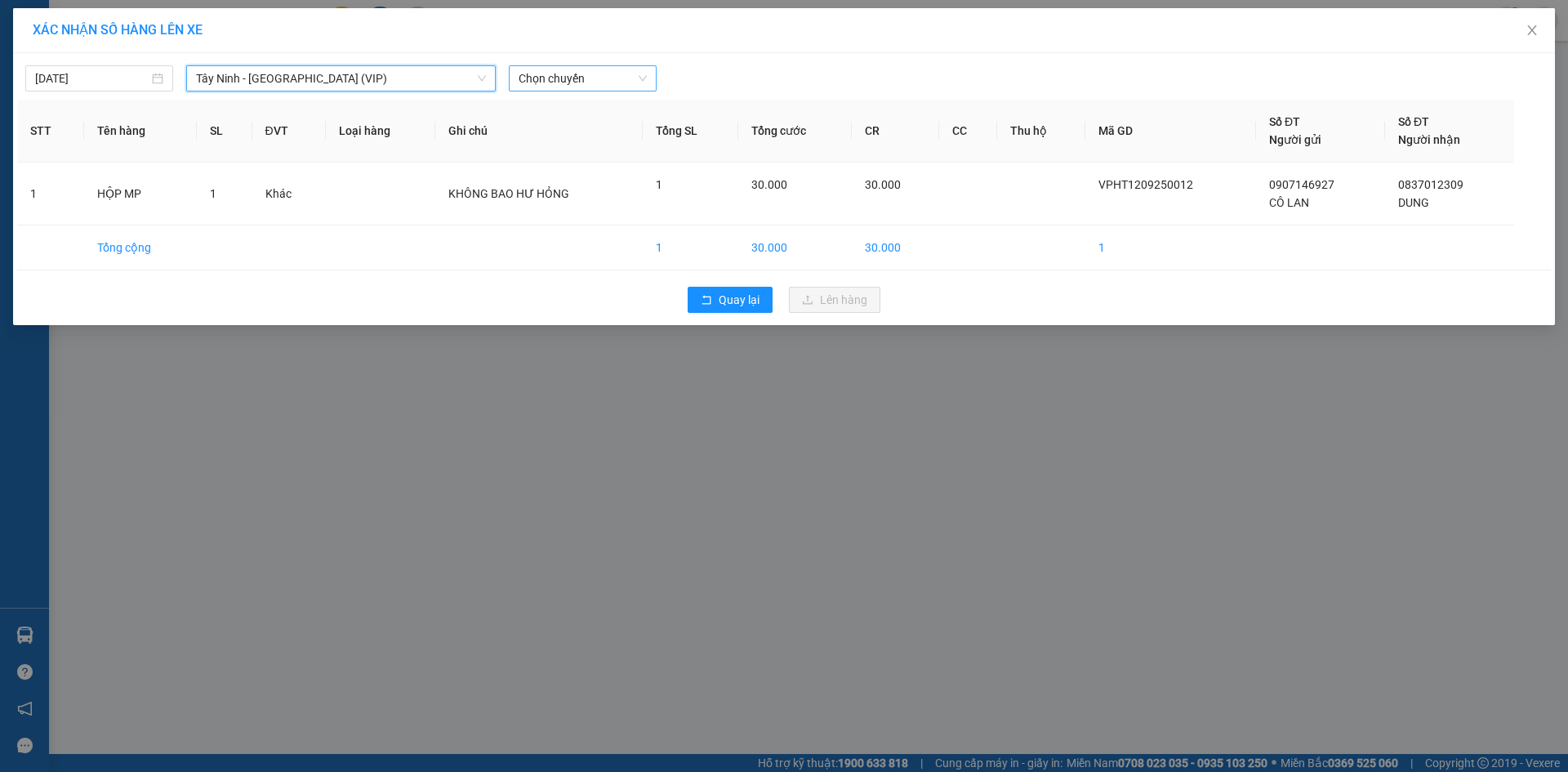
click at [522, 83] on span "Chọn chuyến" at bounding box center [582, 78] width 128 height 25
type input "50337"
click at [526, 127] on div "13:50 - 50H-503.37" at bounding box center [582, 137] width 147 height 26
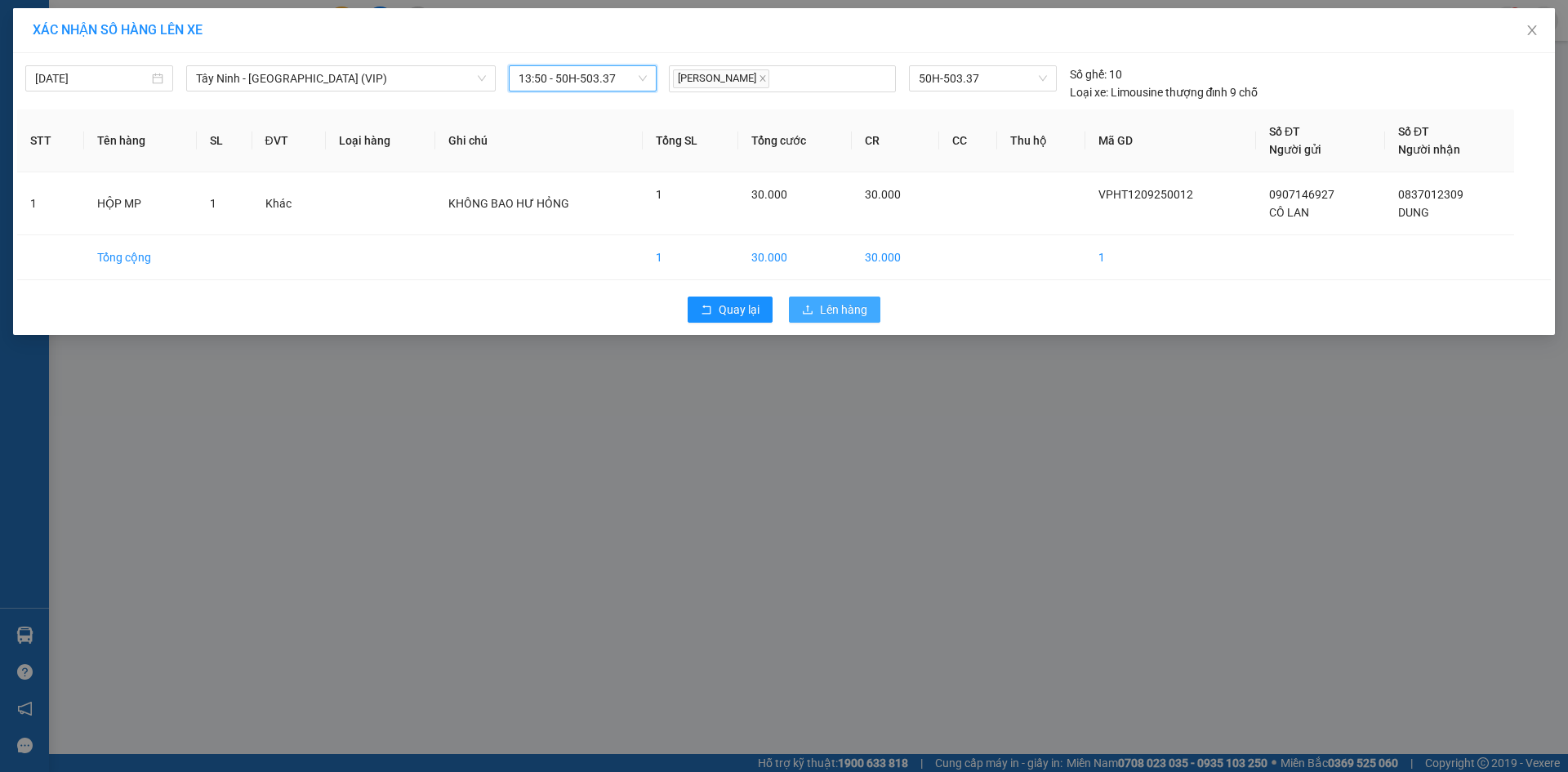
click at [808, 307] on icon "upload" at bounding box center [807, 309] width 11 height 11
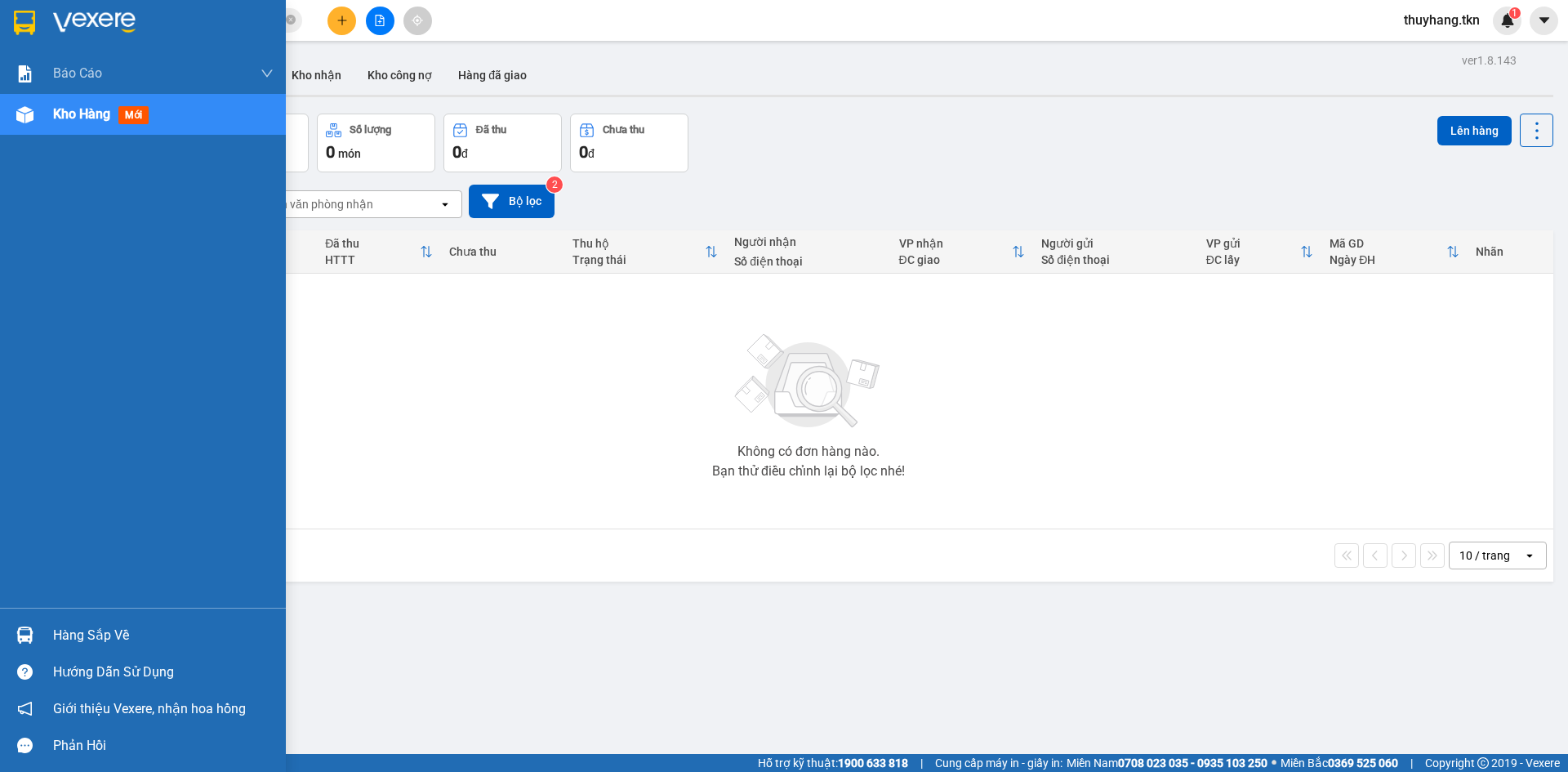
click at [93, 640] on div "Hàng sắp về" at bounding box center [163, 635] width 221 height 25
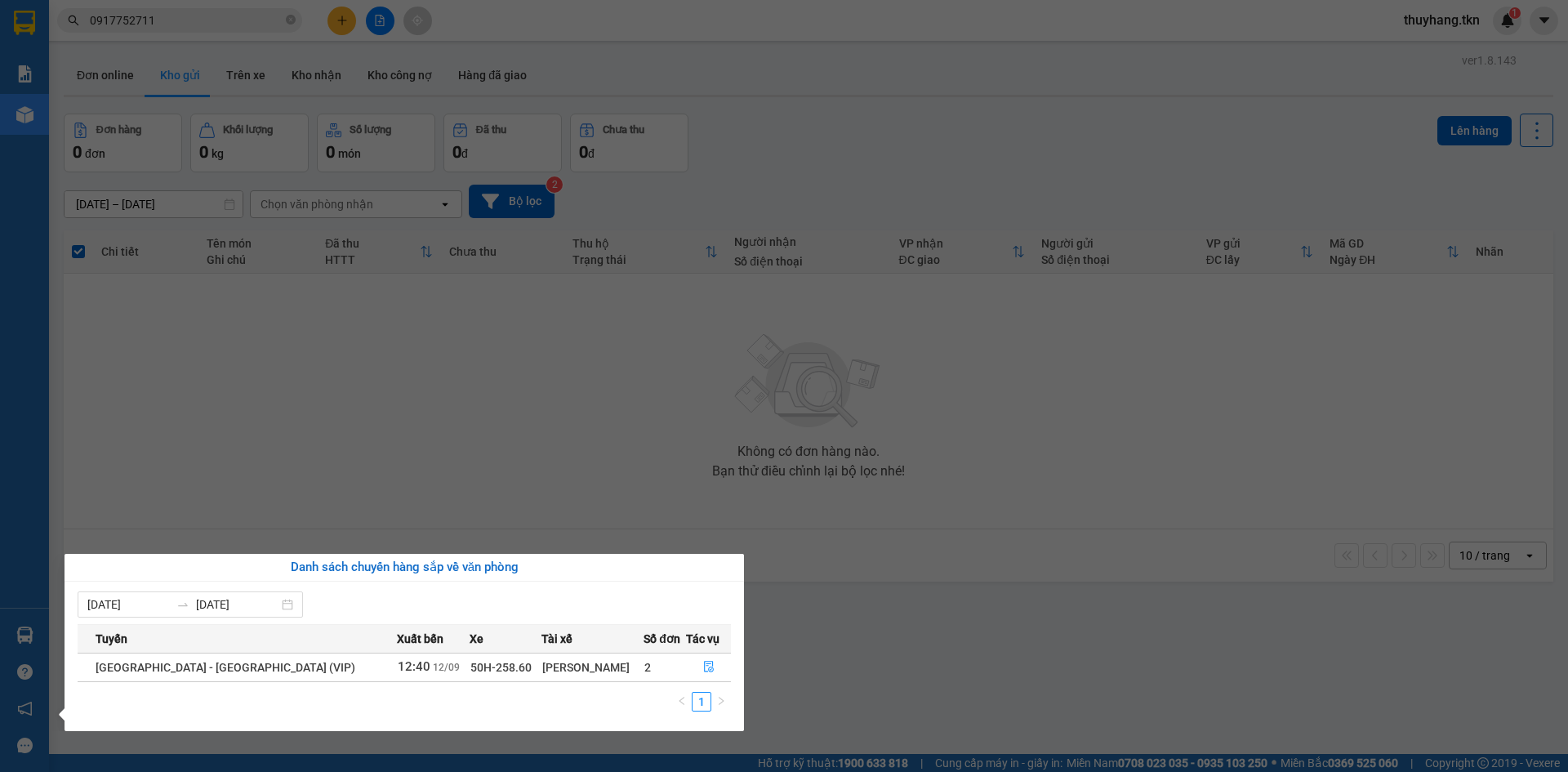
click at [336, 25] on section "Kết quả tìm kiếm ( 14 ) Bộ lọc Mã ĐH Trạng thái Món hàng Thu hộ Tổng cước Chưa …" at bounding box center [784, 386] width 1568 height 772
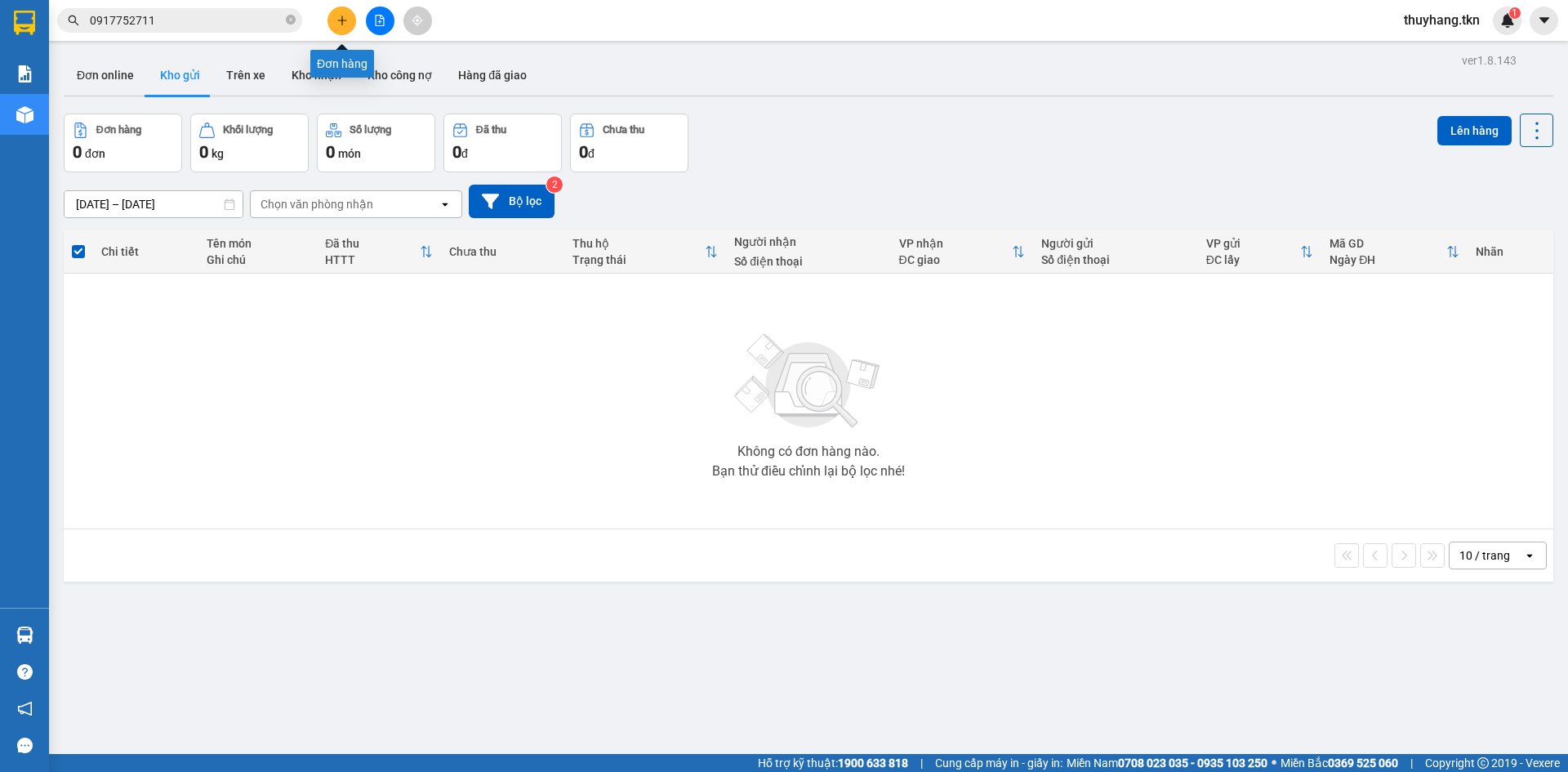
click at [337, 25] on icon "plus" at bounding box center [342, 20] width 11 height 11
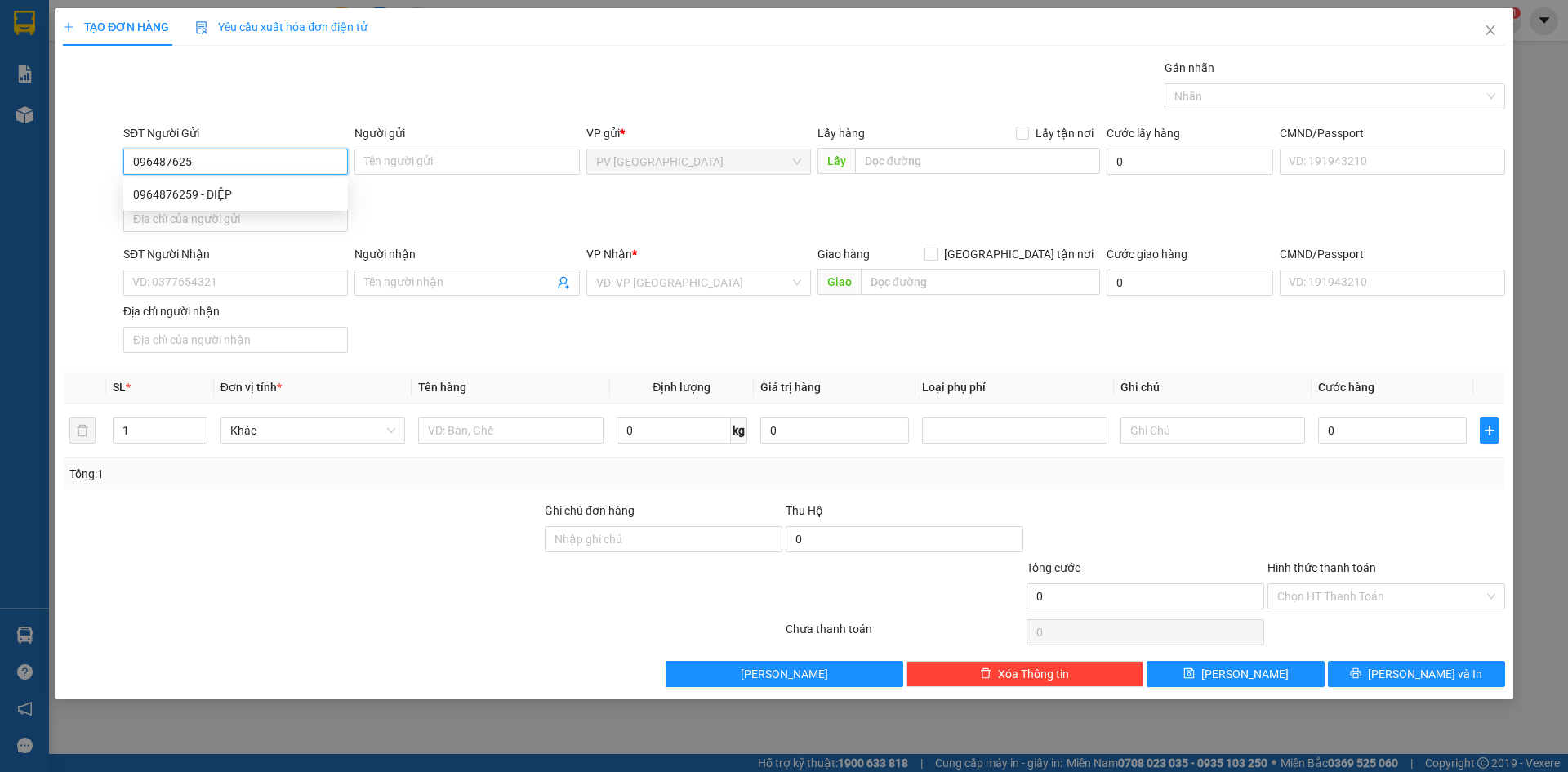
type input "0964876259"
click at [227, 190] on div "0964876259 - DIỆP" at bounding box center [235, 194] width 205 height 18
type input "DIỆP"
type input "HÒA THÀNH"
type input "0985512554"
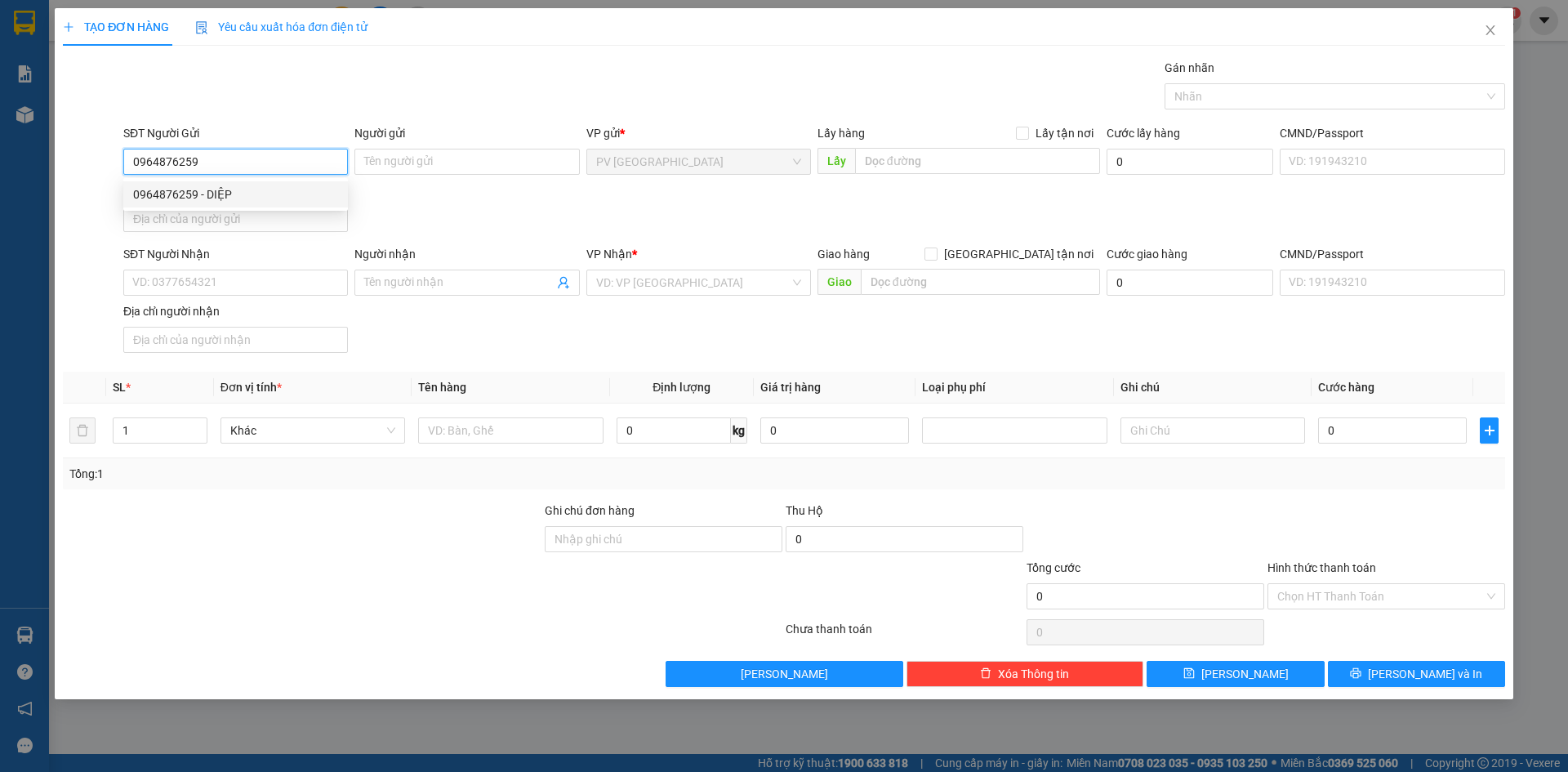
type input "CHIẾN"
type input "100.000"
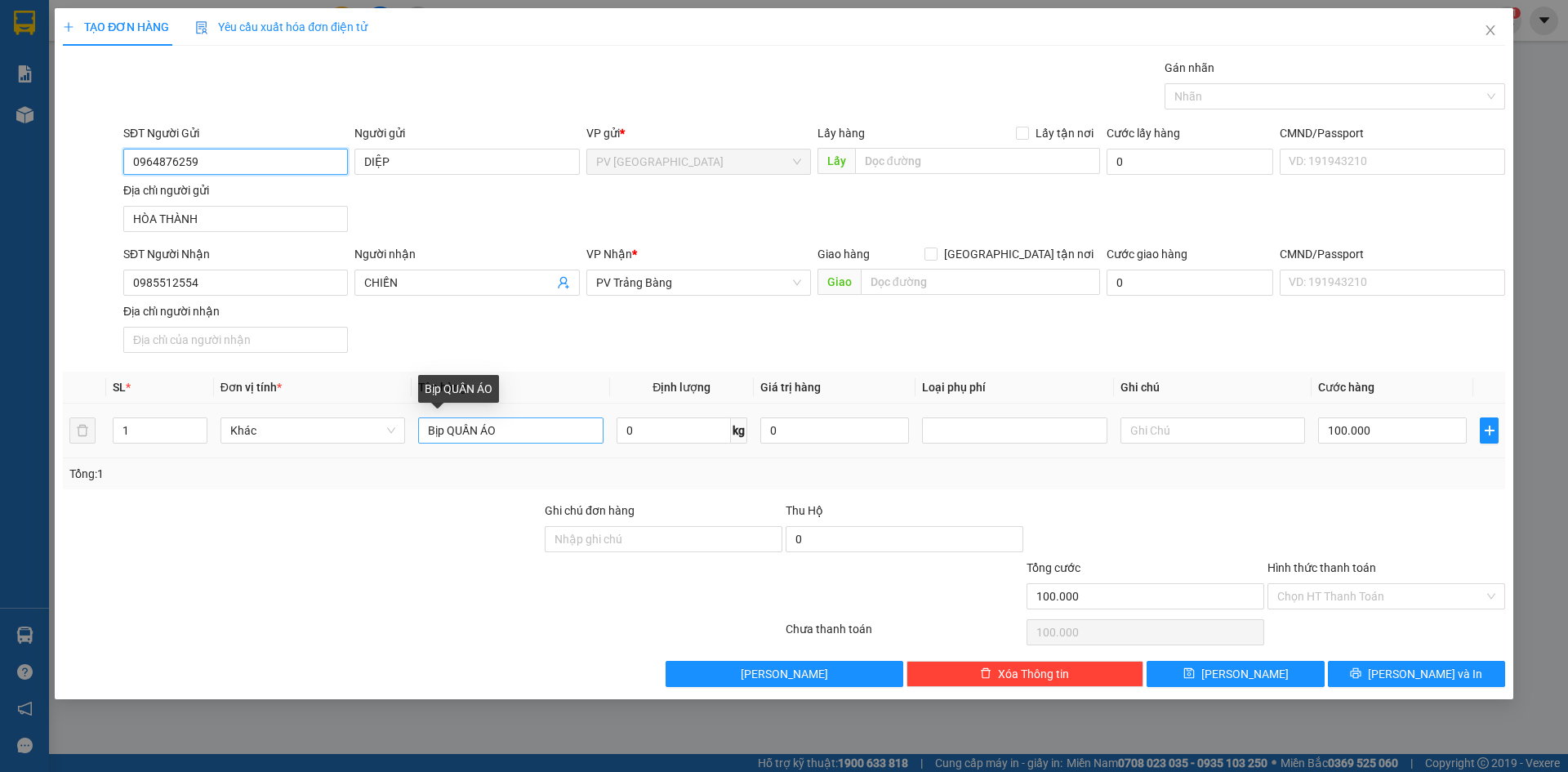
type input "0964876259"
click at [442, 436] on input "Bịp QUẦN ÁO" at bounding box center [510, 431] width 185 height 26
click at [443, 436] on input "Bịp QUẦN ÁO" at bounding box center [510, 431] width 185 height 26
drag, startPoint x: 444, startPoint y: 431, endPoint x: 419, endPoint y: 437, distance: 25.7
click at [419, 440] on input "BịpQUẦN ÁO" at bounding box center [510, 431] width 185 height 26
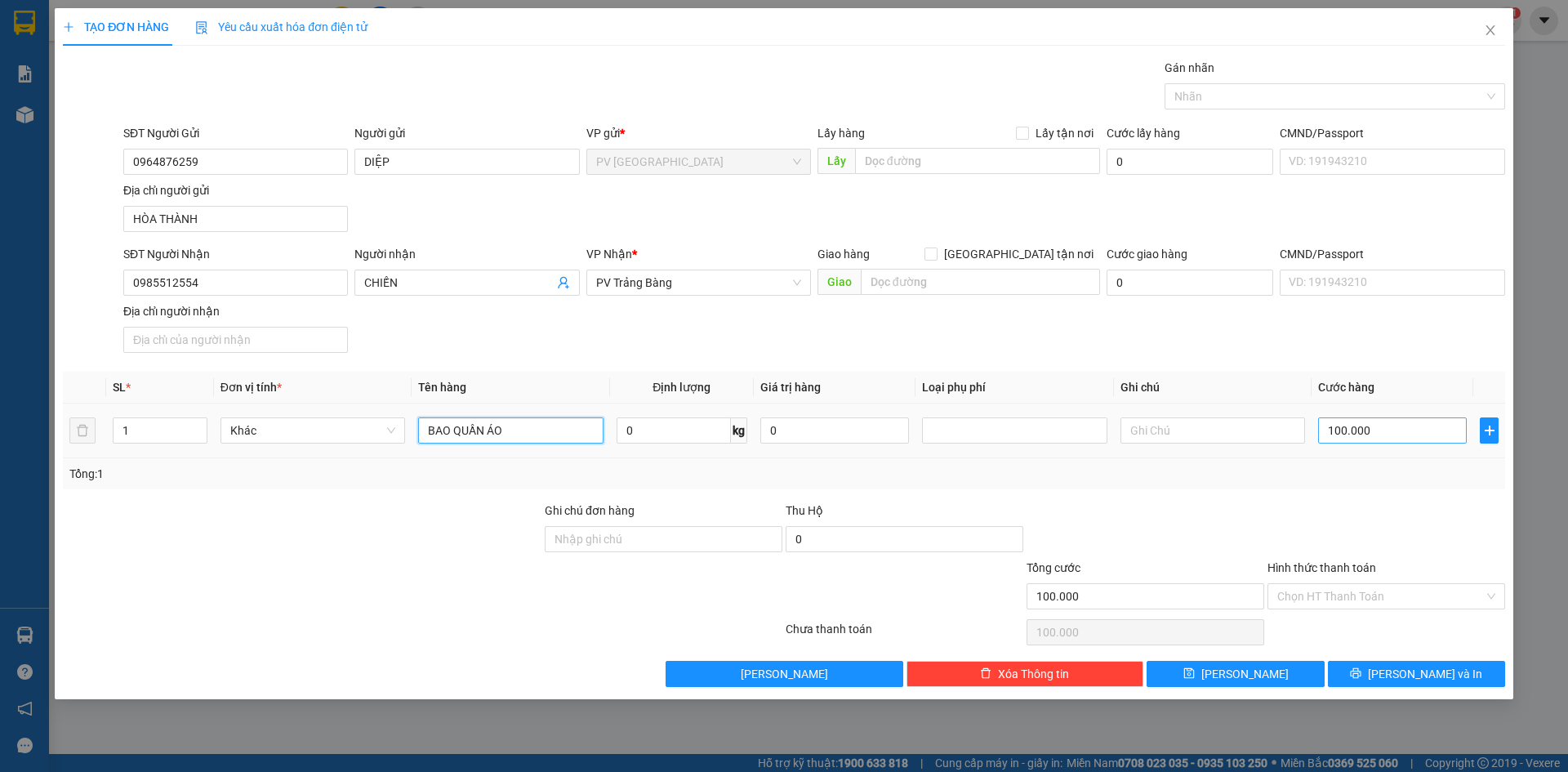
type input "BAO QUẦN ÁO"
click at [1406, 429] on input "100.000" at bounding box center [1392, 431] width 149 height 26
type input "8"
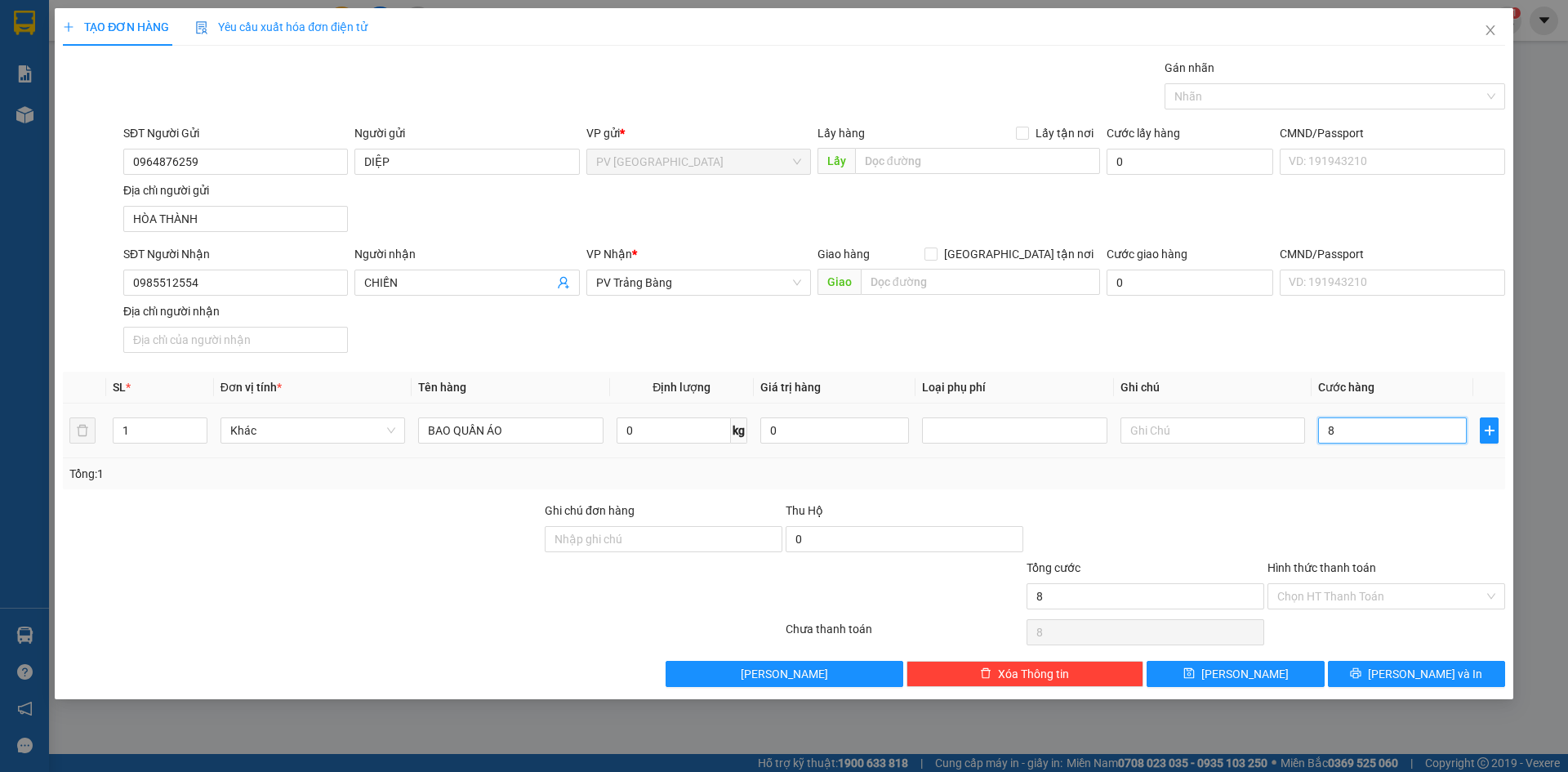
type input "80"
type input "80.000"
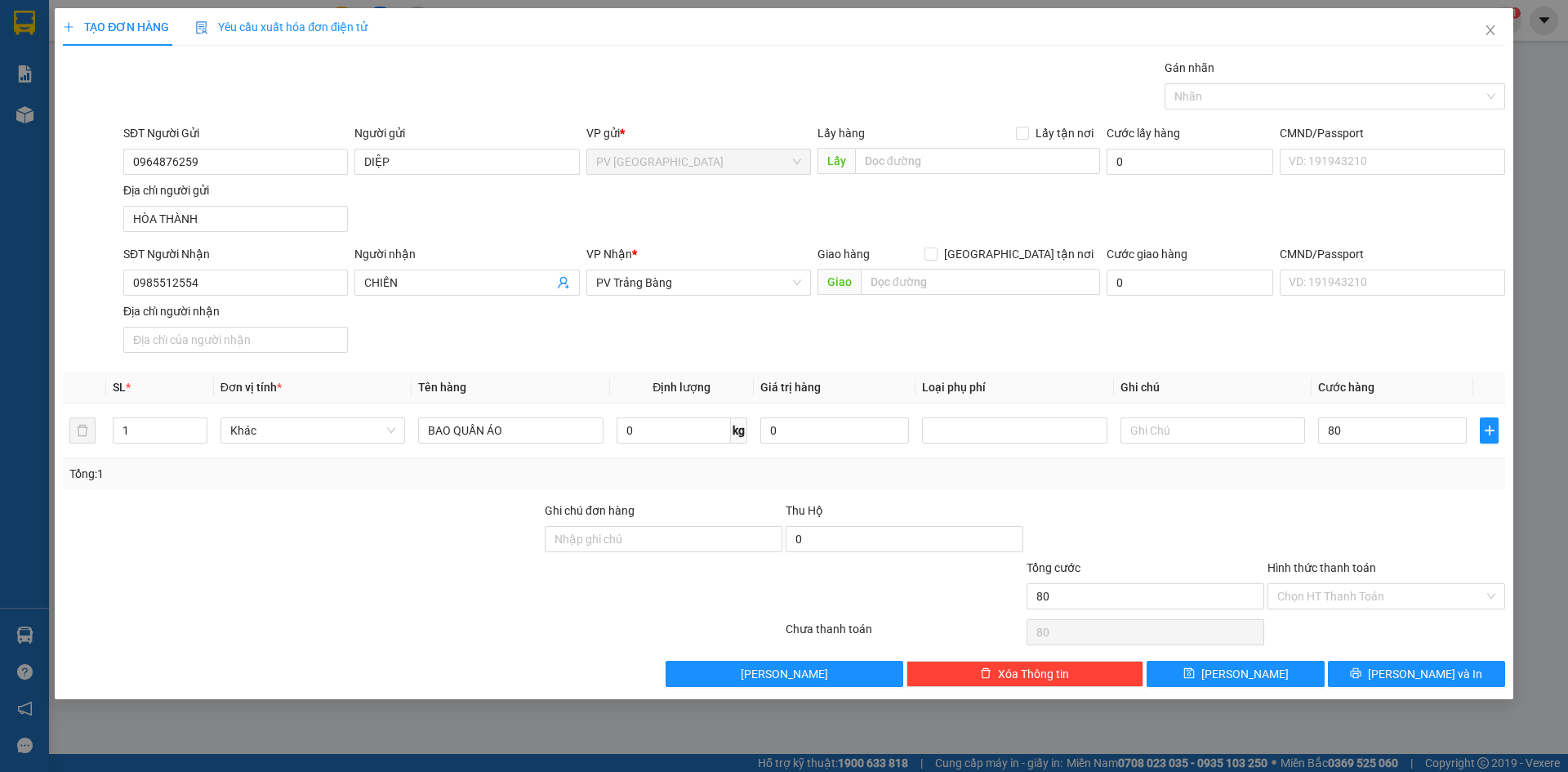
type input "80.000"
click at [1382, 514] on div at bounding box center [1386, 530] width 241 height 58
click at [1372, 592] on input "Hình thức thanh toán" at bounding box center [1380, 597] width 206 height 25
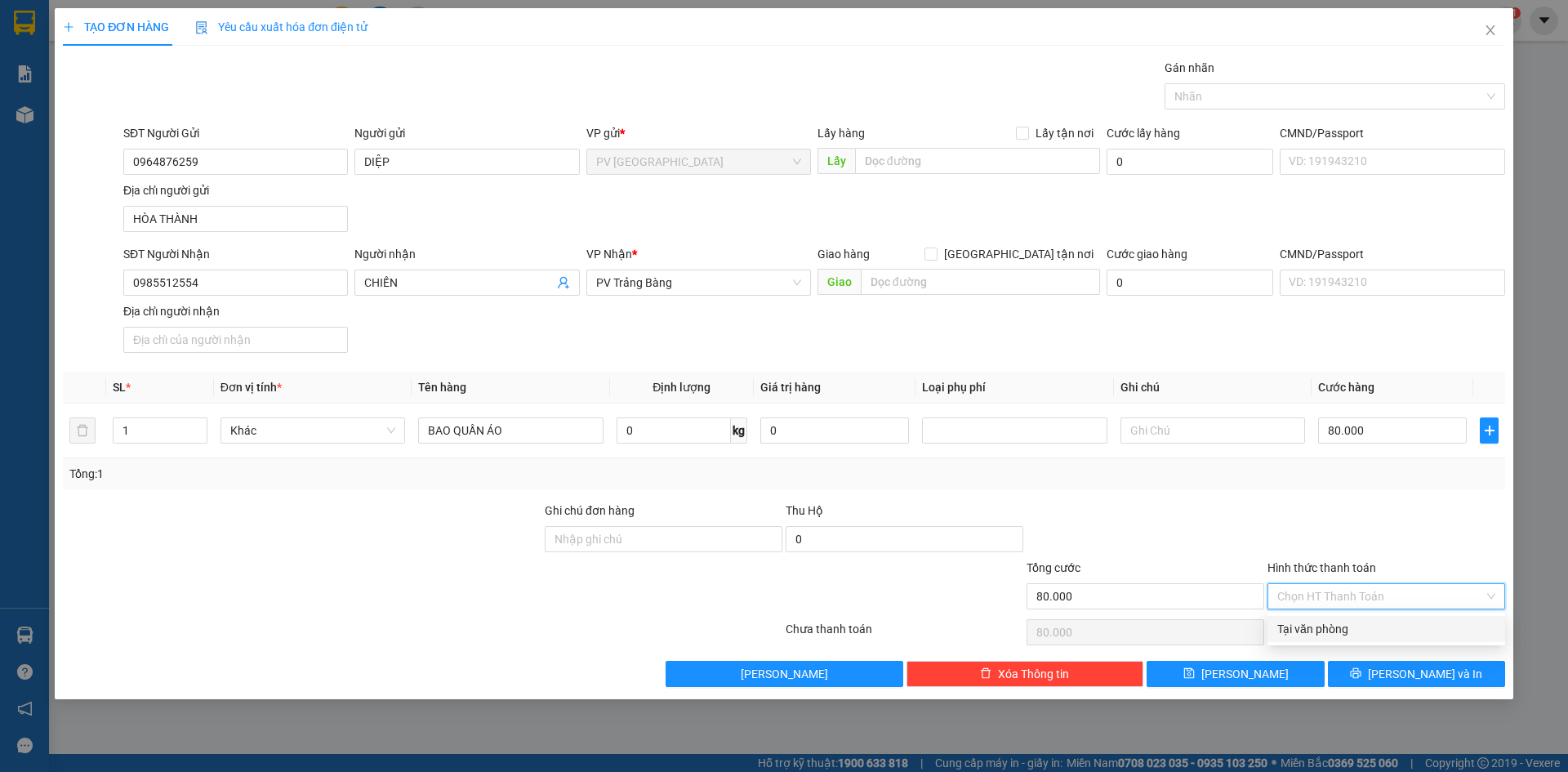
click at [1350, 625] on div "Tại văn phòng" at bounding box center [1386, 628] width 218 height 18
type input "0"
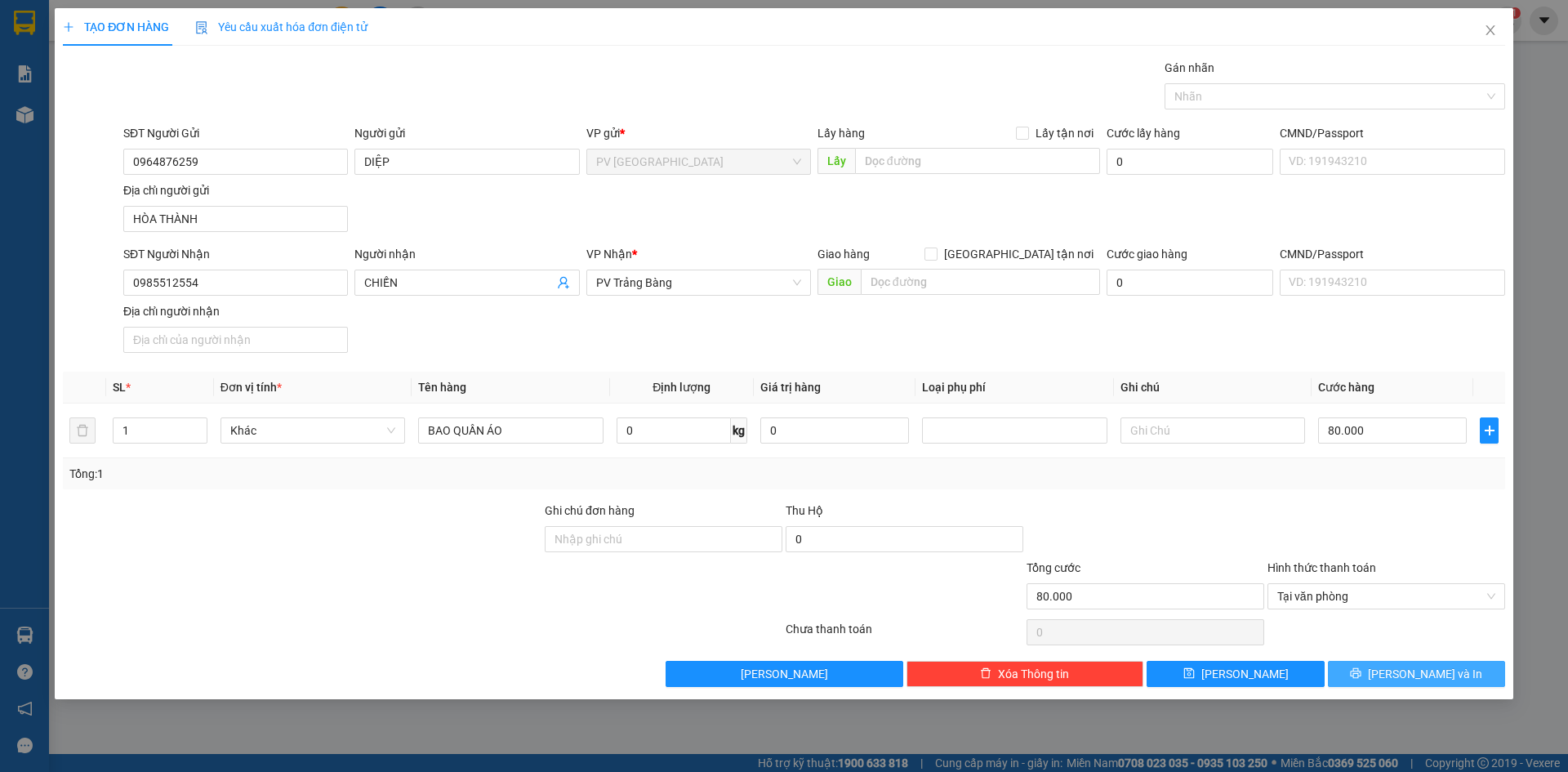
click at [1370, 675] on button "[PERSON_NAME] và In" at bounding box center [1416, 674] width 177 height 26
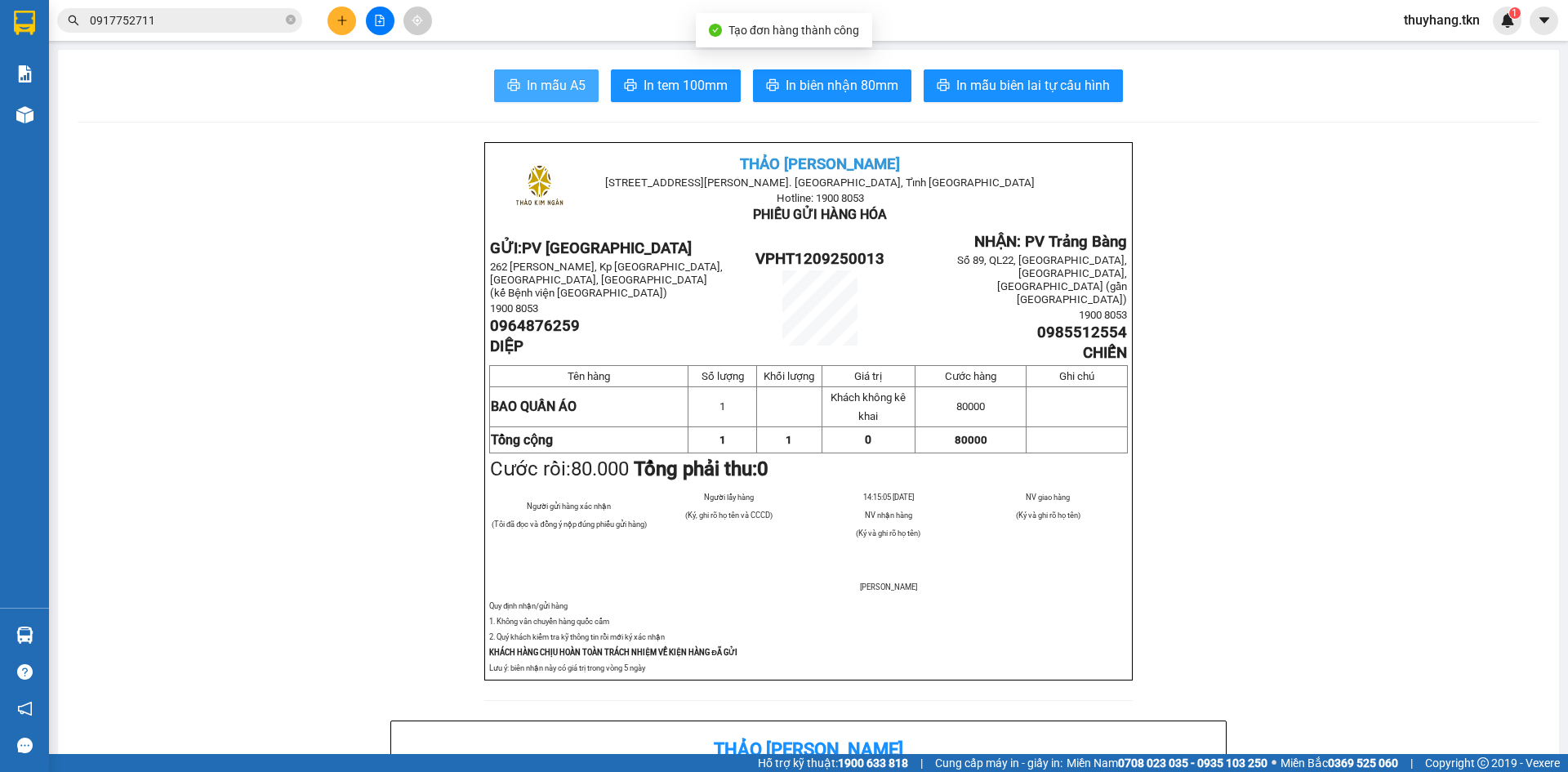
click at [552, 89] on span "In mẫu A5" at bounding box center [556, 85] width 58 height 21
drag, startPoint x: 577, startPoint y: 316, endPoint x: 485, endPoint y: 320, distance: 92.1
click at [490, 320] on p "0964876259" at bounding box center [607, 326] width 234 height 18
copy span "0964876259"
click at [253, 9] on span "0917752711" at bounding box center [180, 21] width 245 height 25
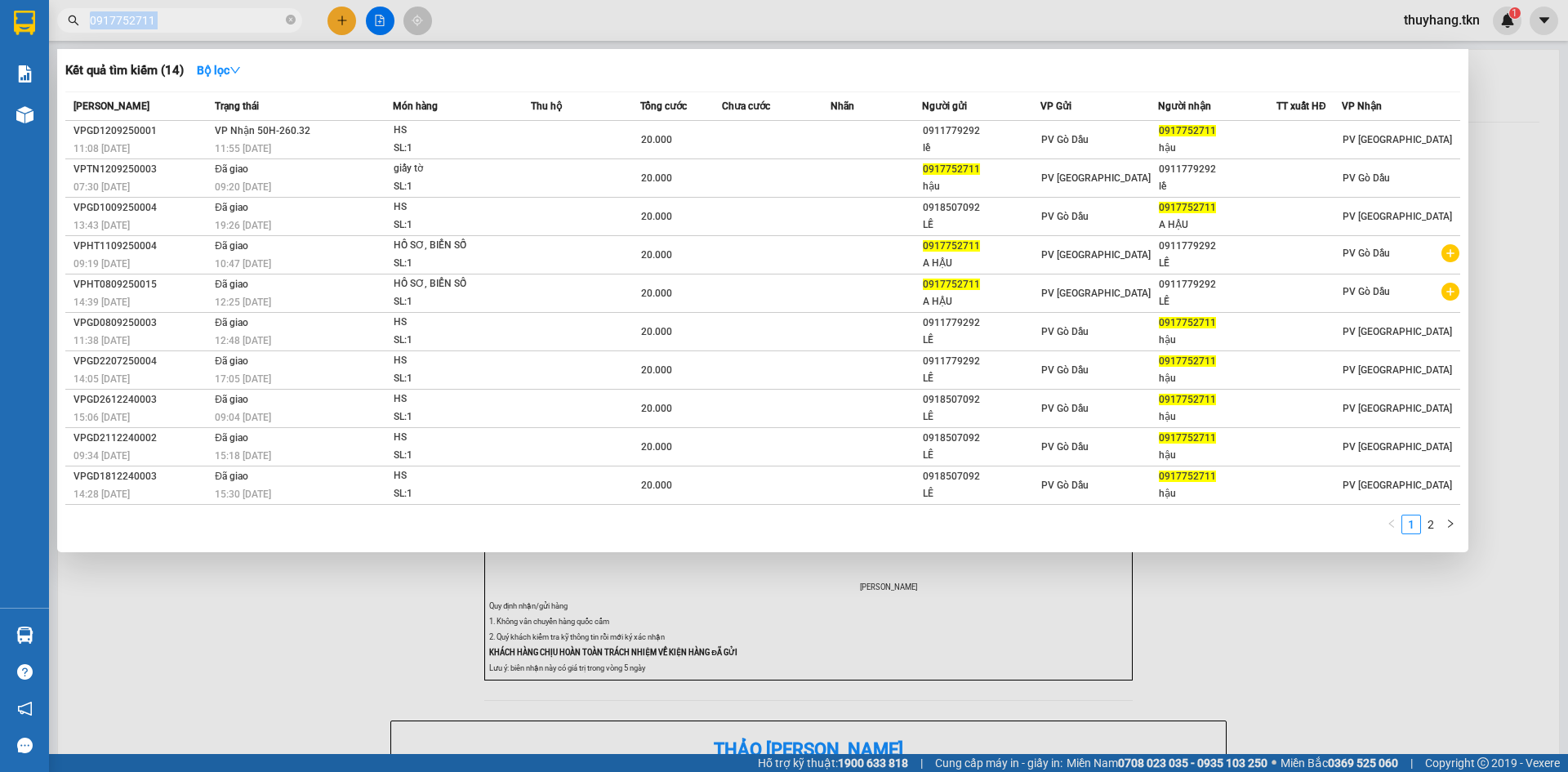
click at [253, 9] on span "0917752711" at bounding box center [180, 21] width 245 height 25
click at [291, 23] on icon "close-circle" at bounding box center [290, 19] width 9 height 9
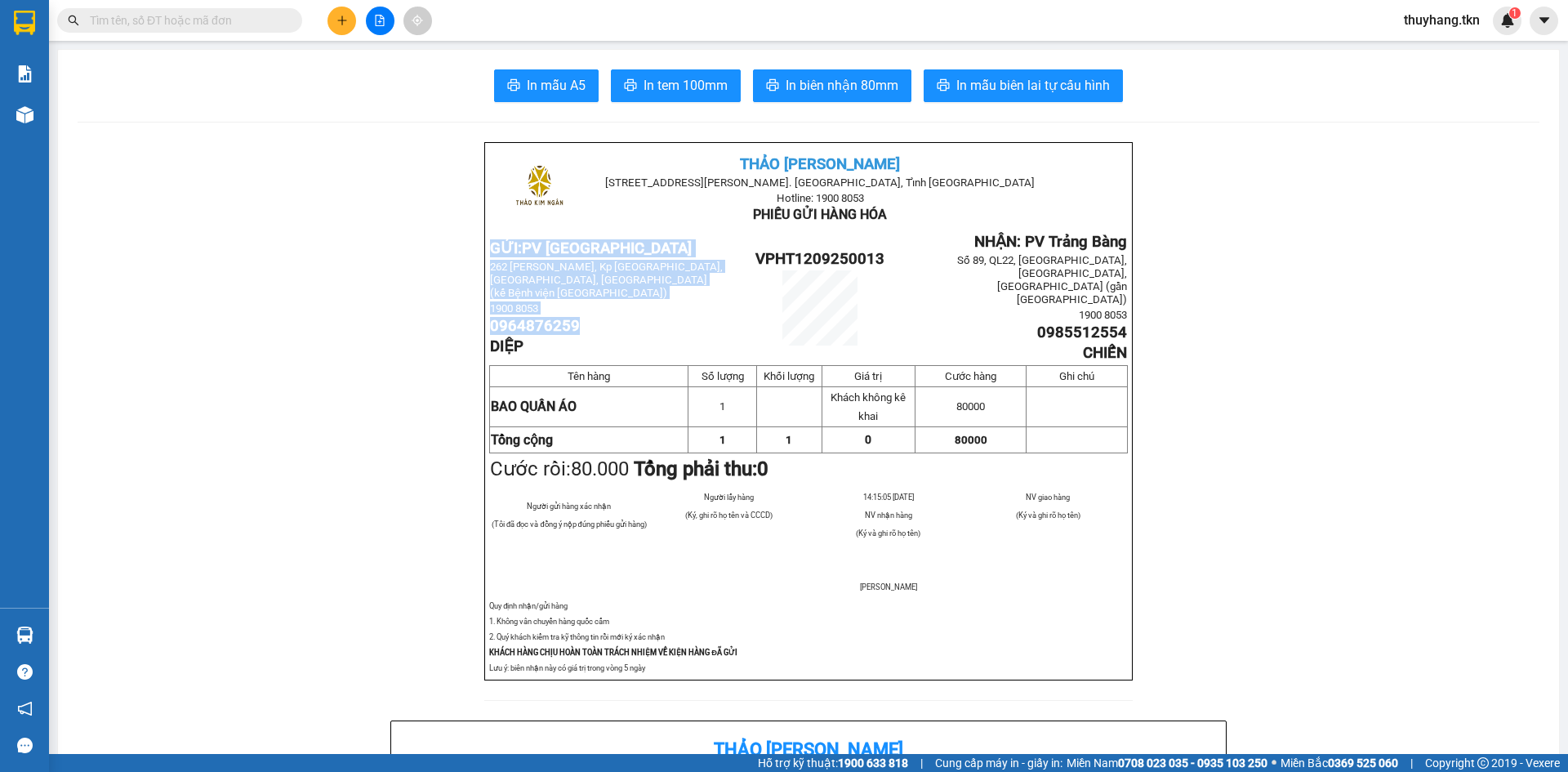
drag, startPoint x: 576, startPoint y: 320, endPoint x: 459, endPoint y: 309, distance: 117.5
drag, startPoint x: 474, startPoint y: 312, endPoint x: 503, endPoint y: 319, distance: 29.8
click at [570, 321] on span "0964876259" at bounding box center [534, 326] width 90 height 18
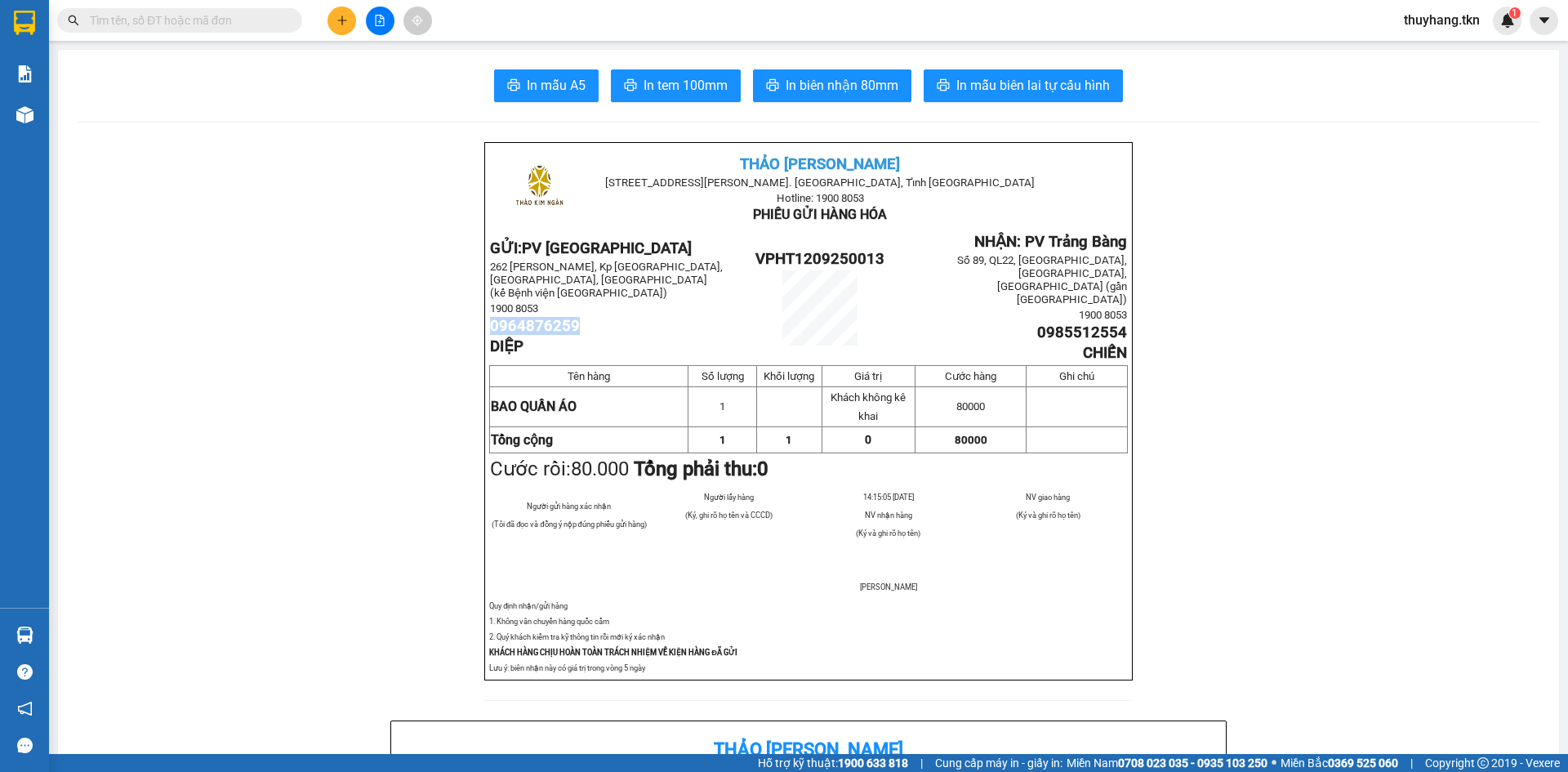
drag, startPoint x: 572, startPoint y: 321, endPoint x: 486, endPoint y: 322, distance: 86.0
click at [490, 322] on p "0964876259" at bounding box center [607, 326] width 234 height 18
copy span "0964876259"
click at [250, 25] on input "text" at bounding box center [186, 20] width 192 height 18
paste input "0964876259"
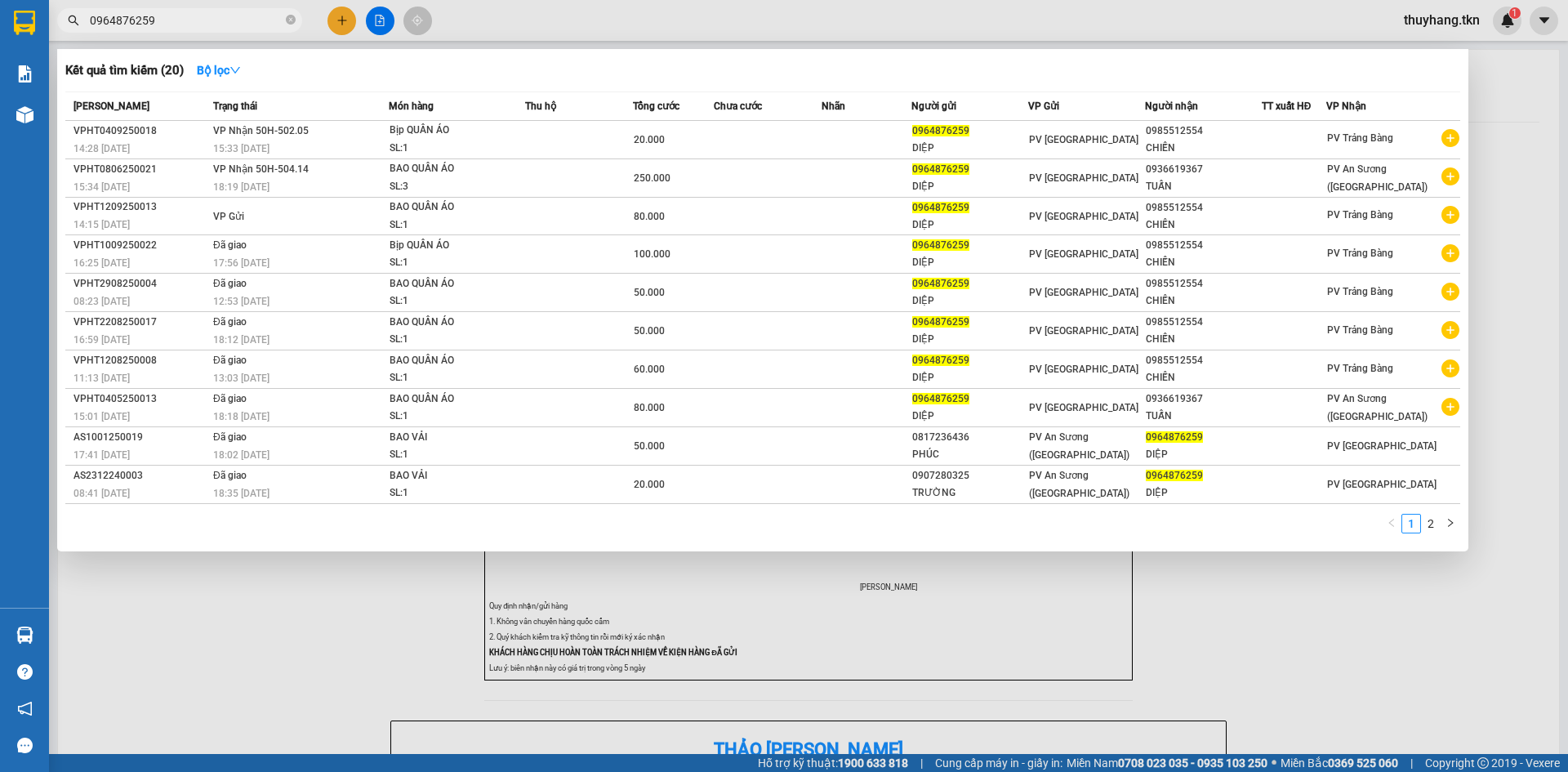
type input "0964876259"
click at [320, 635] on div at bounding box center [784, 386] width 1568 height 772
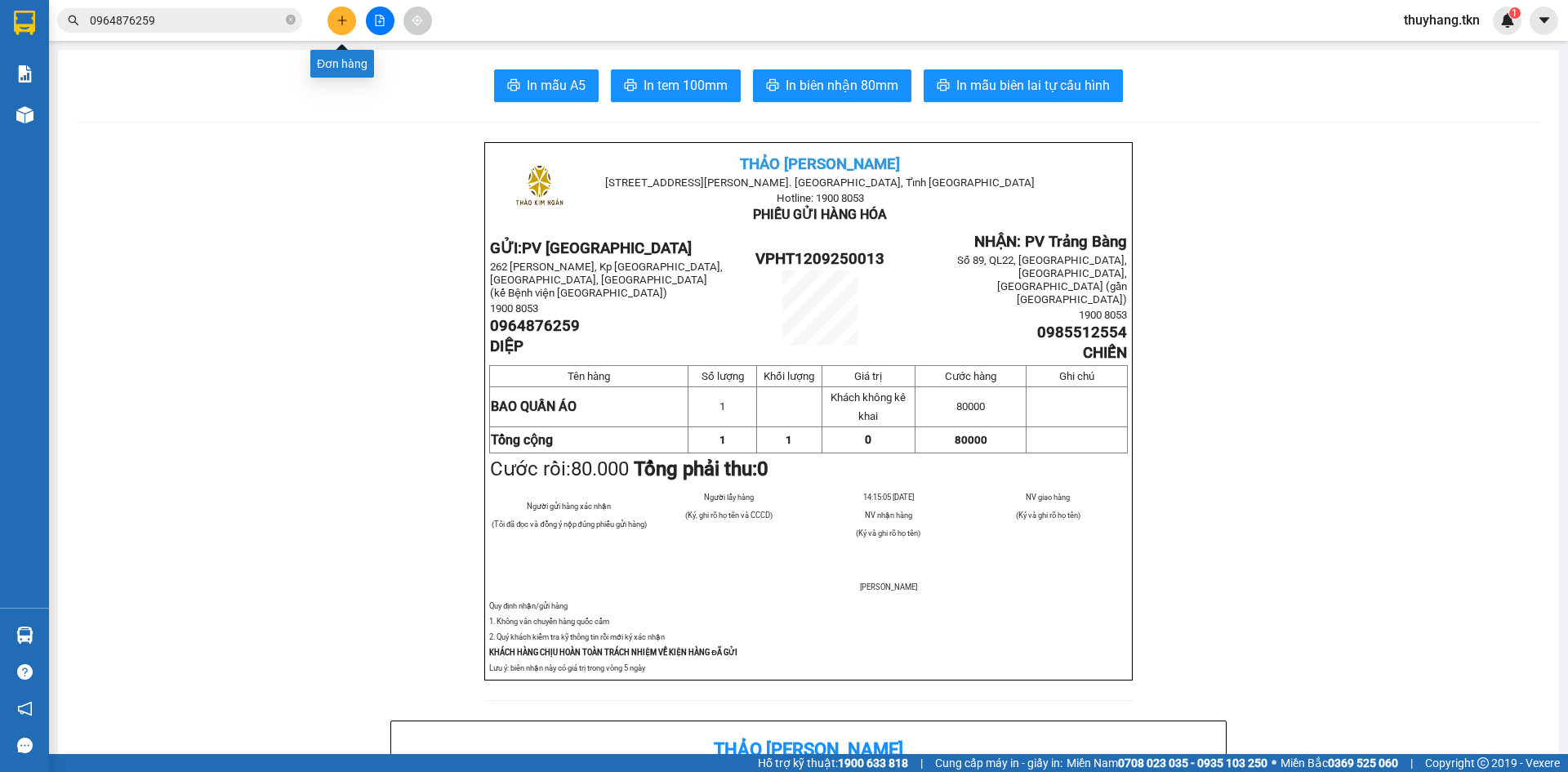
click at [343, 24] on icon "plus" at bounding box center [342, 20] width 11 height 11
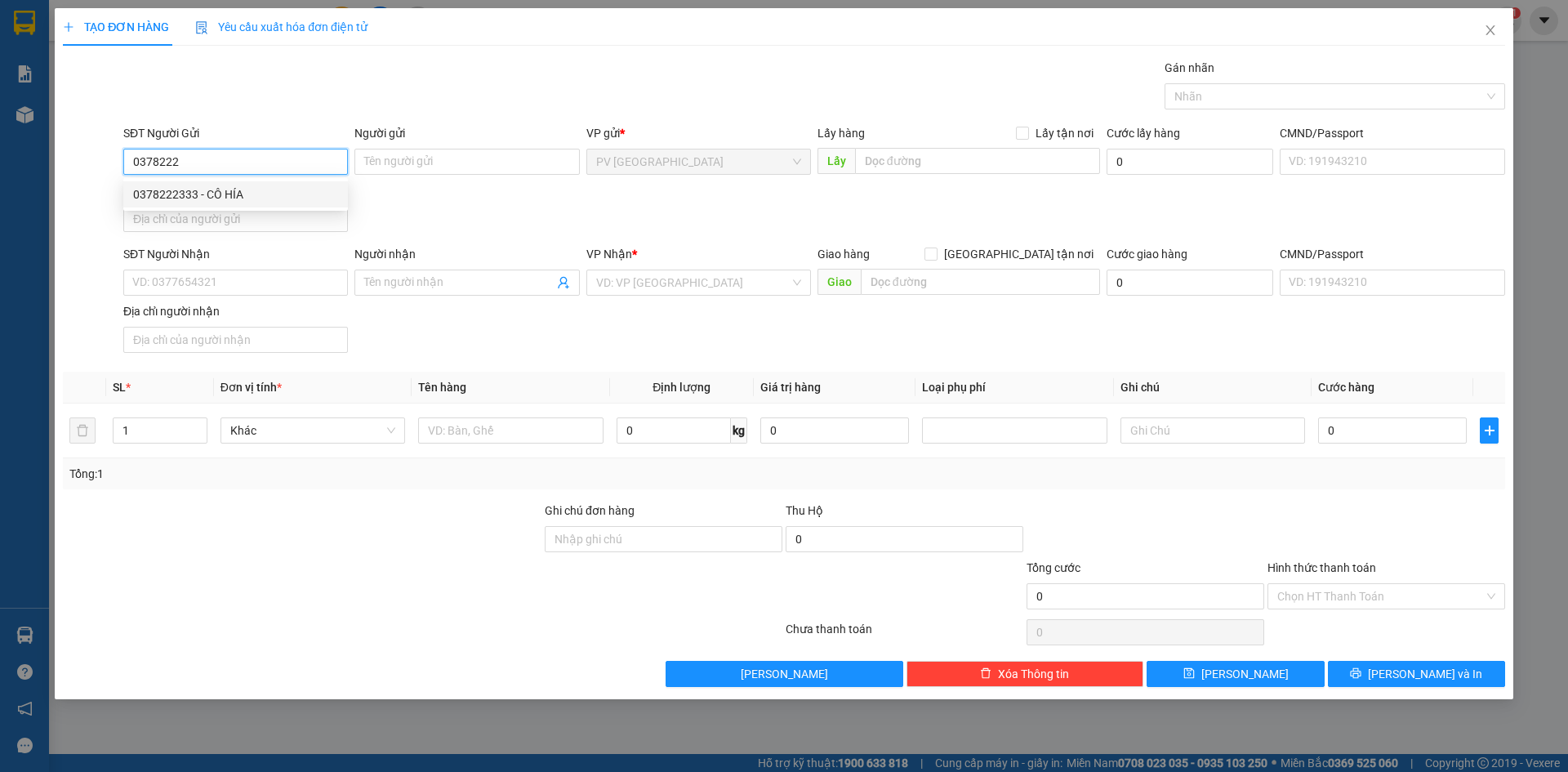
click at [311, 193] on div "0378222333 - CÔ HÍA" at bounding box center [235, 194] width 205 height 18
type input "0378222333"
type input "CÔ HÍA"
type input "0845804183"
type input "GIAO"
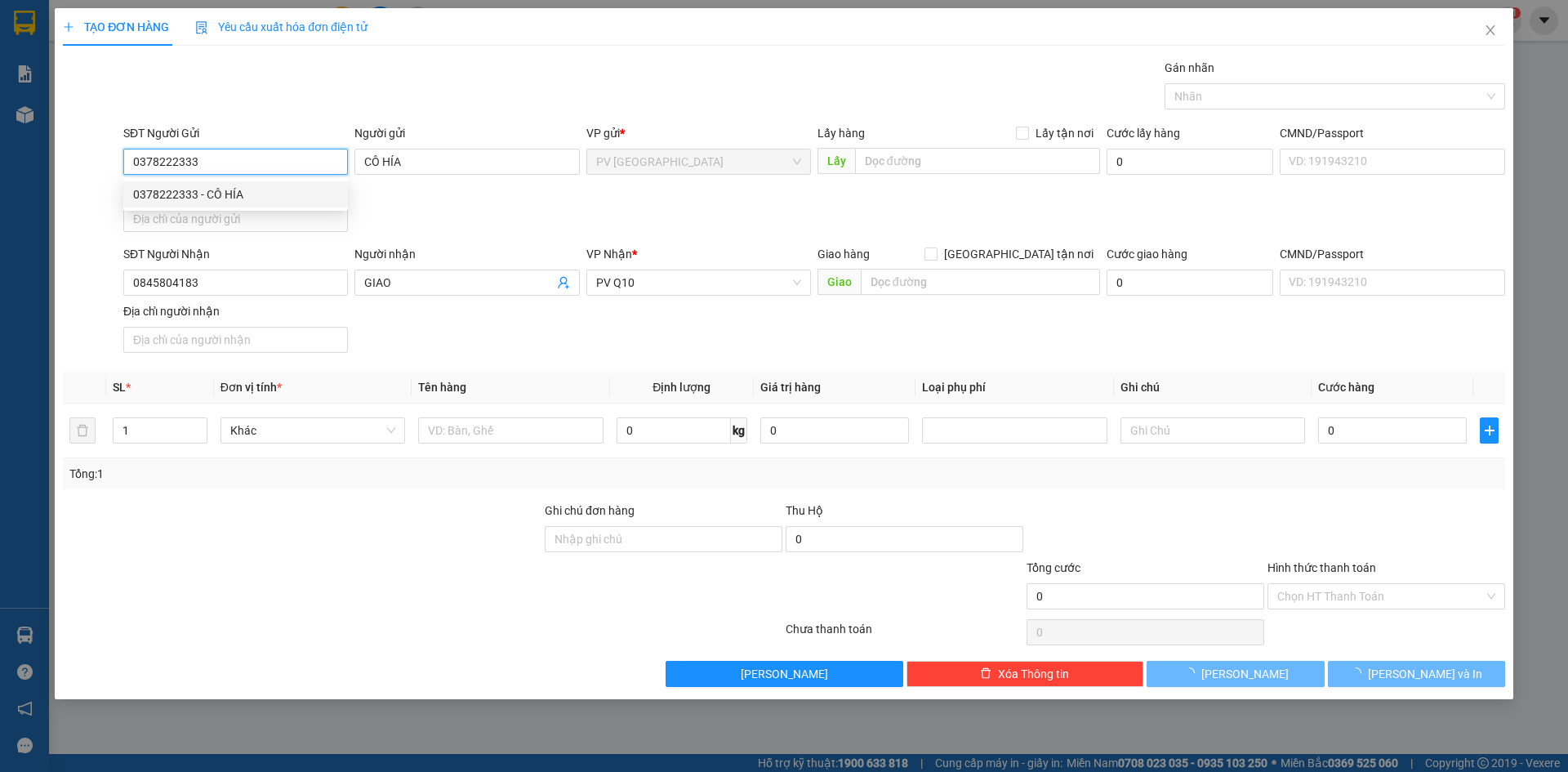
type input "50.000"
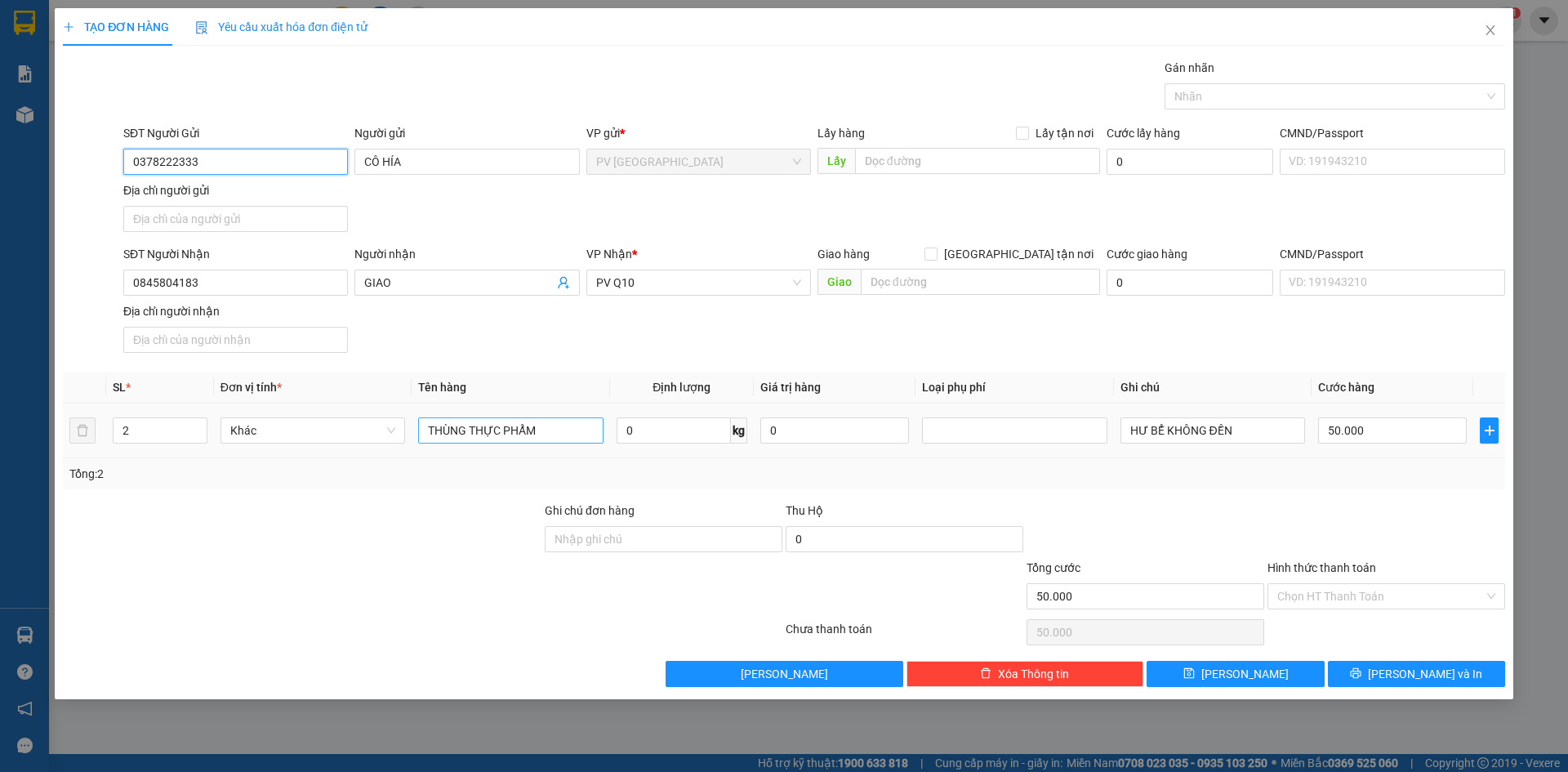
type input "0378222333"
click at [534, 432] on input "THÙNG THỰC PHẨM" at bounding box center [510, 431] width 185 height 26
click at [430, 436] on input "THÙNG TRÁI CÂY" at bounding box center [510, 431] width 185 height 26
click at [424, 438] on input "THÙNG TRÁI CÂY" at bounding box center [510, 431] width 185 height 26
click at [1229, 102] on div at bounding box center [1327, 96] width 316 height 20
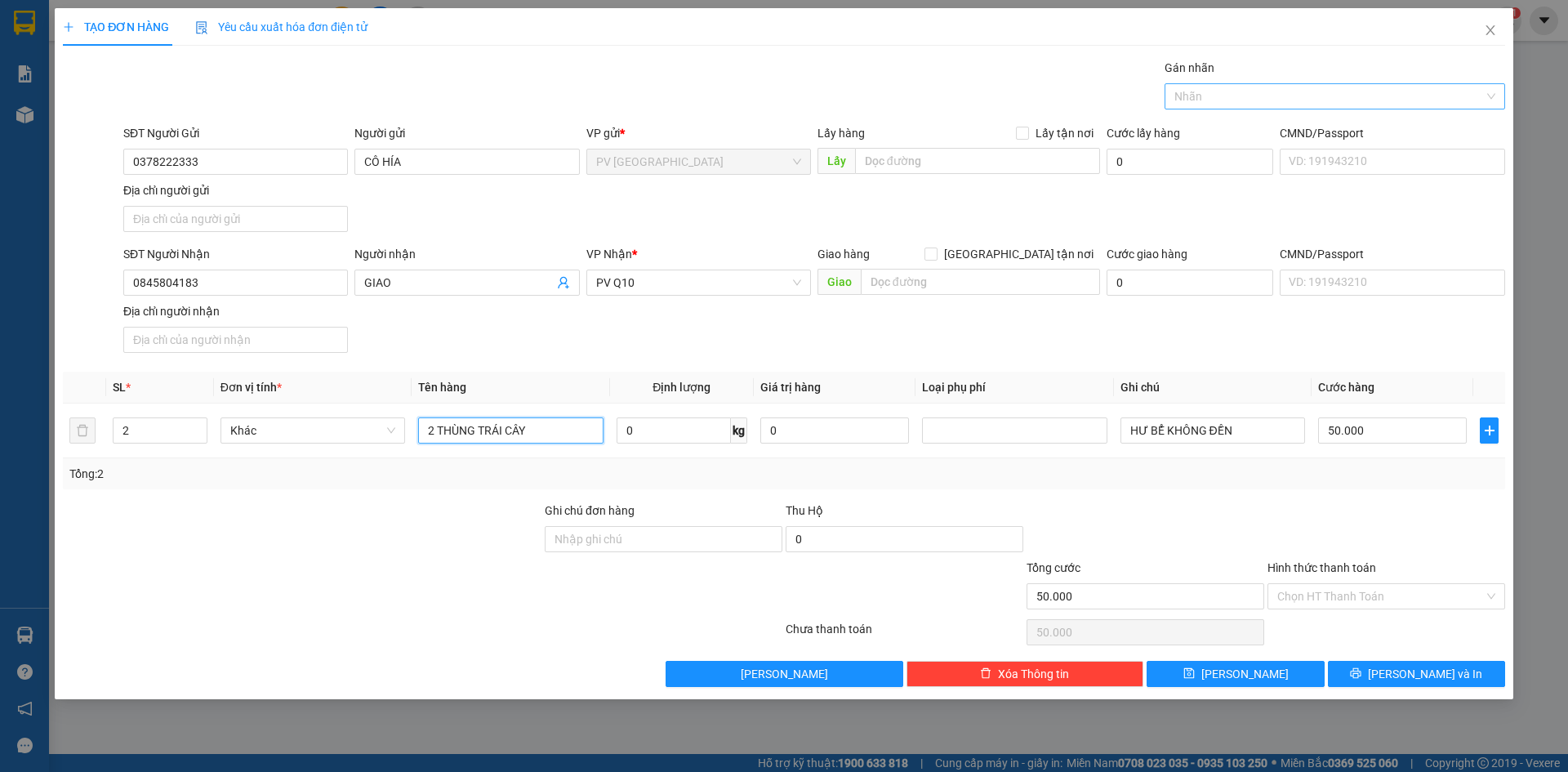
type input "2 THÙNG TRÁI CÂY"
click at [1229, 135] on div "THỰC PHẨM" at bounding box center [1334, 129] width 320 height 18
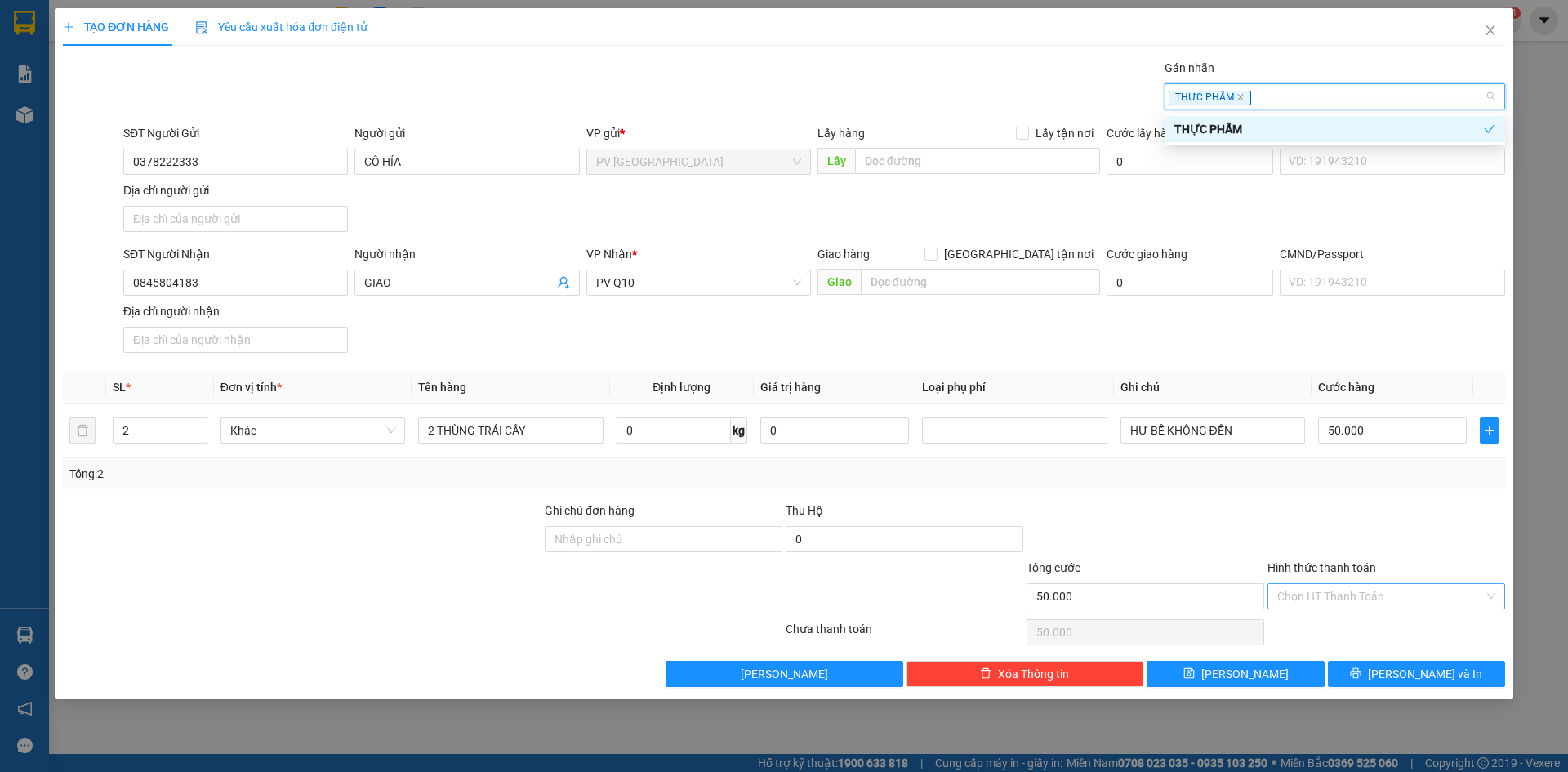
click at [1377, 600] on input "Hình thức thanh toán" at bounding box center [1380, 597] width 206 height 25
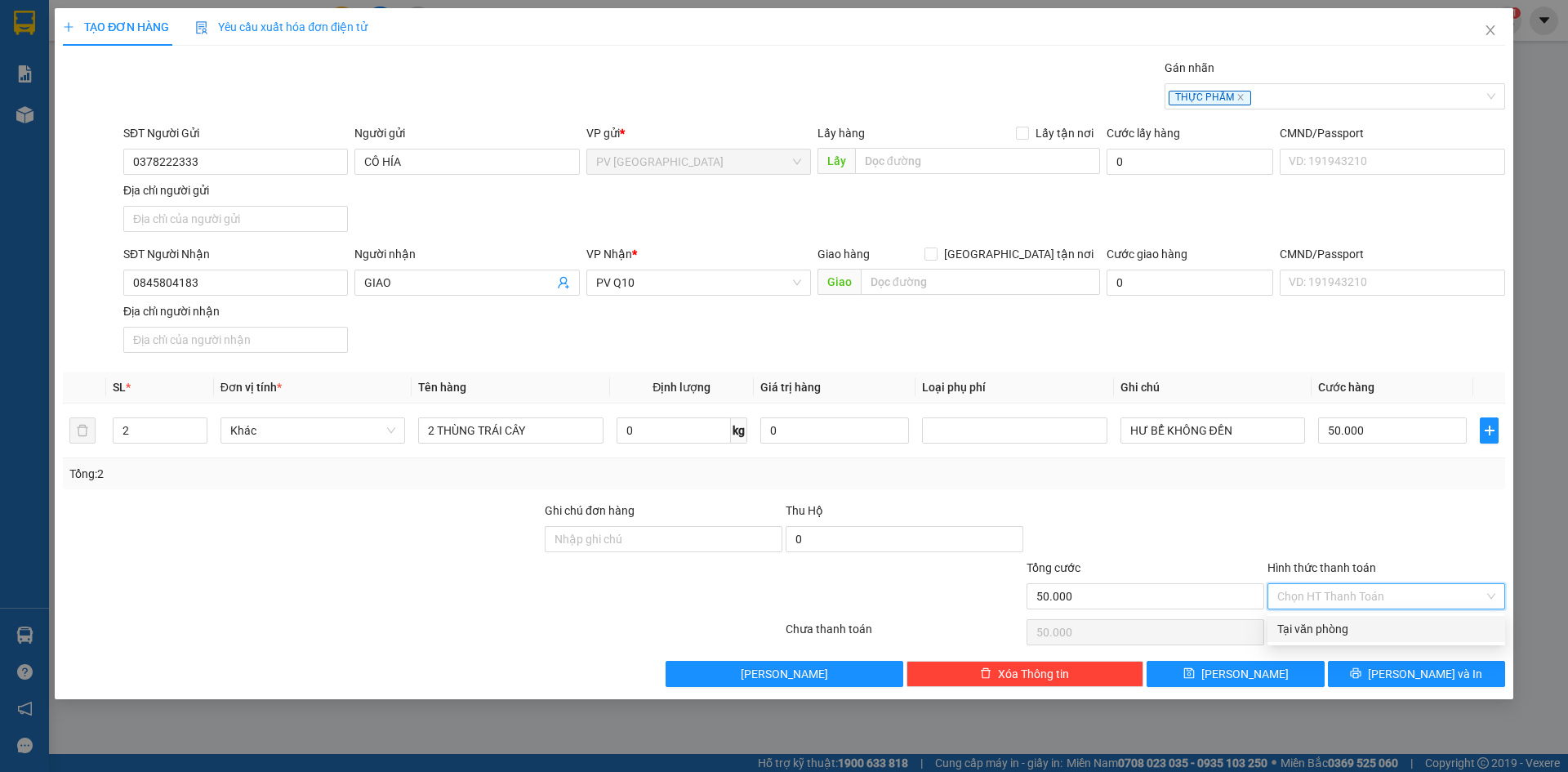
click at [1370, 626] on div "Tại văn phòng" at bounding box center [1386, 628] width 218 height 18
type input "0"
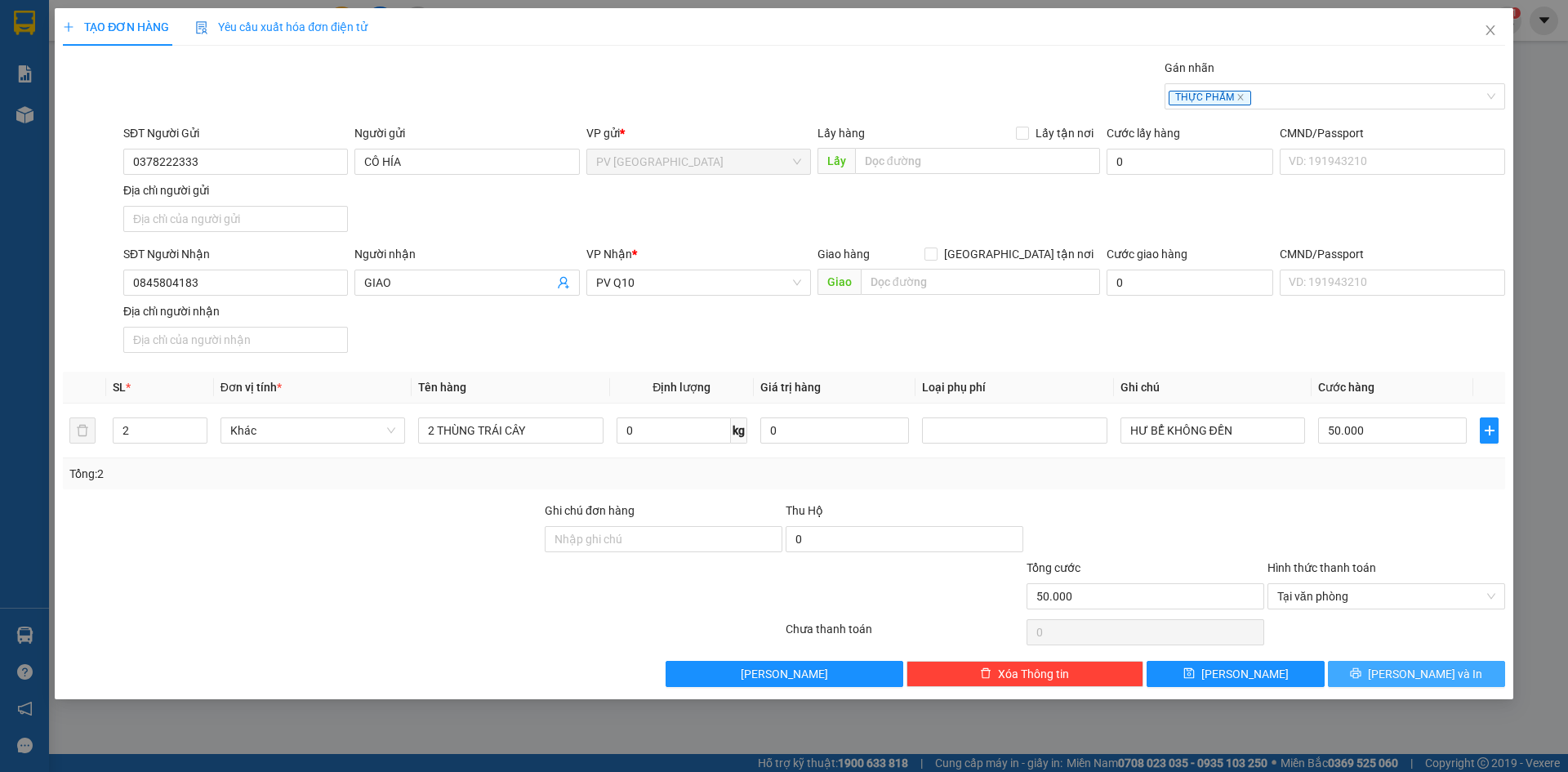
click at [1373, 669] on button "[PERSON_NAME] và In" at bounding box center [1416, 674] width 177 height 26
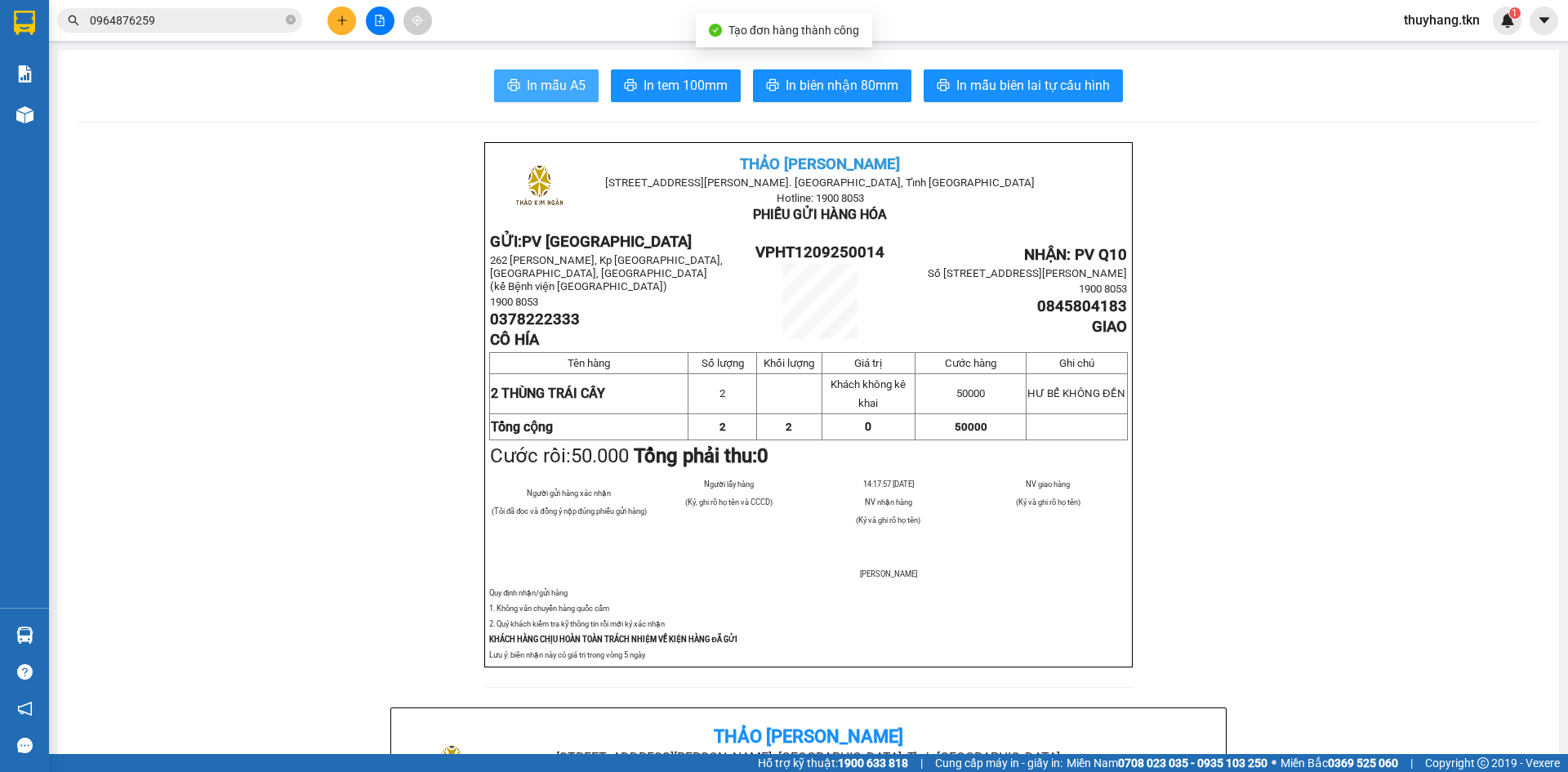
click at [552, 70] on button "In mẫu A5" at bounding box center [546, 86] width 105 height 33
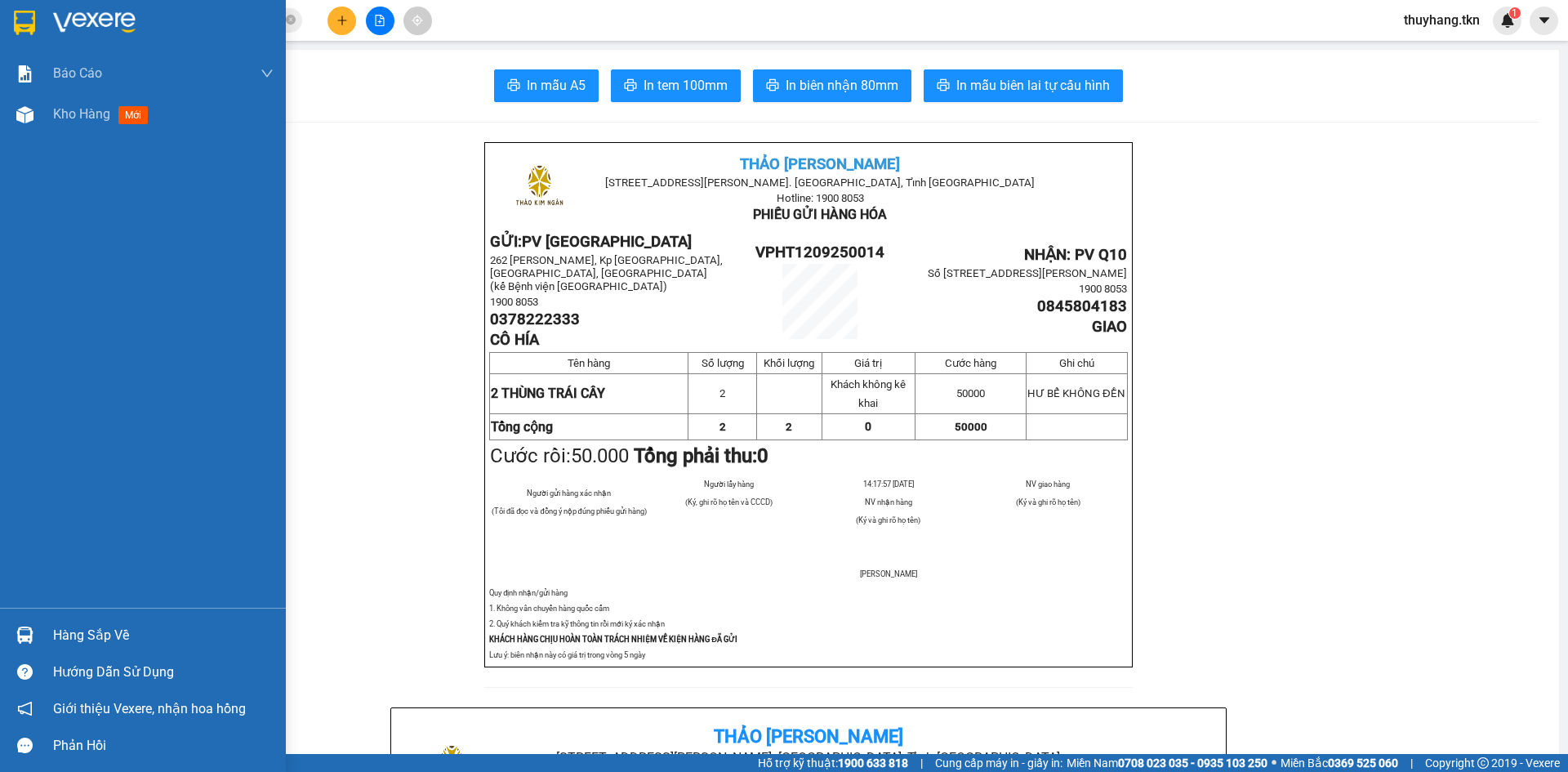
click at [32, 25] on img at bounding box center [24, 22] width 21 height 25
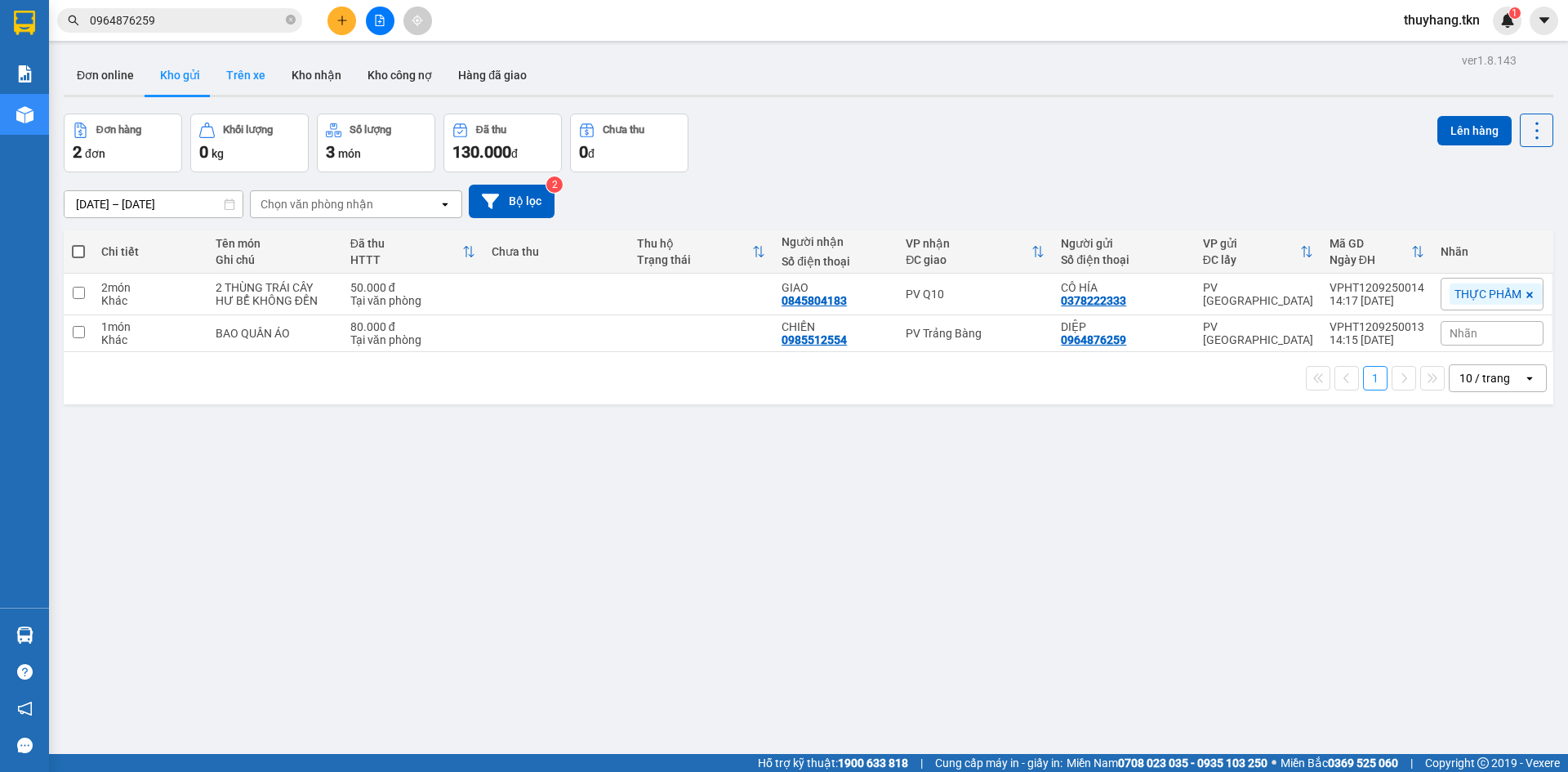
click at [255, 79] on button "Trên xe" at bounding box center [246, 76] width 65 height 40
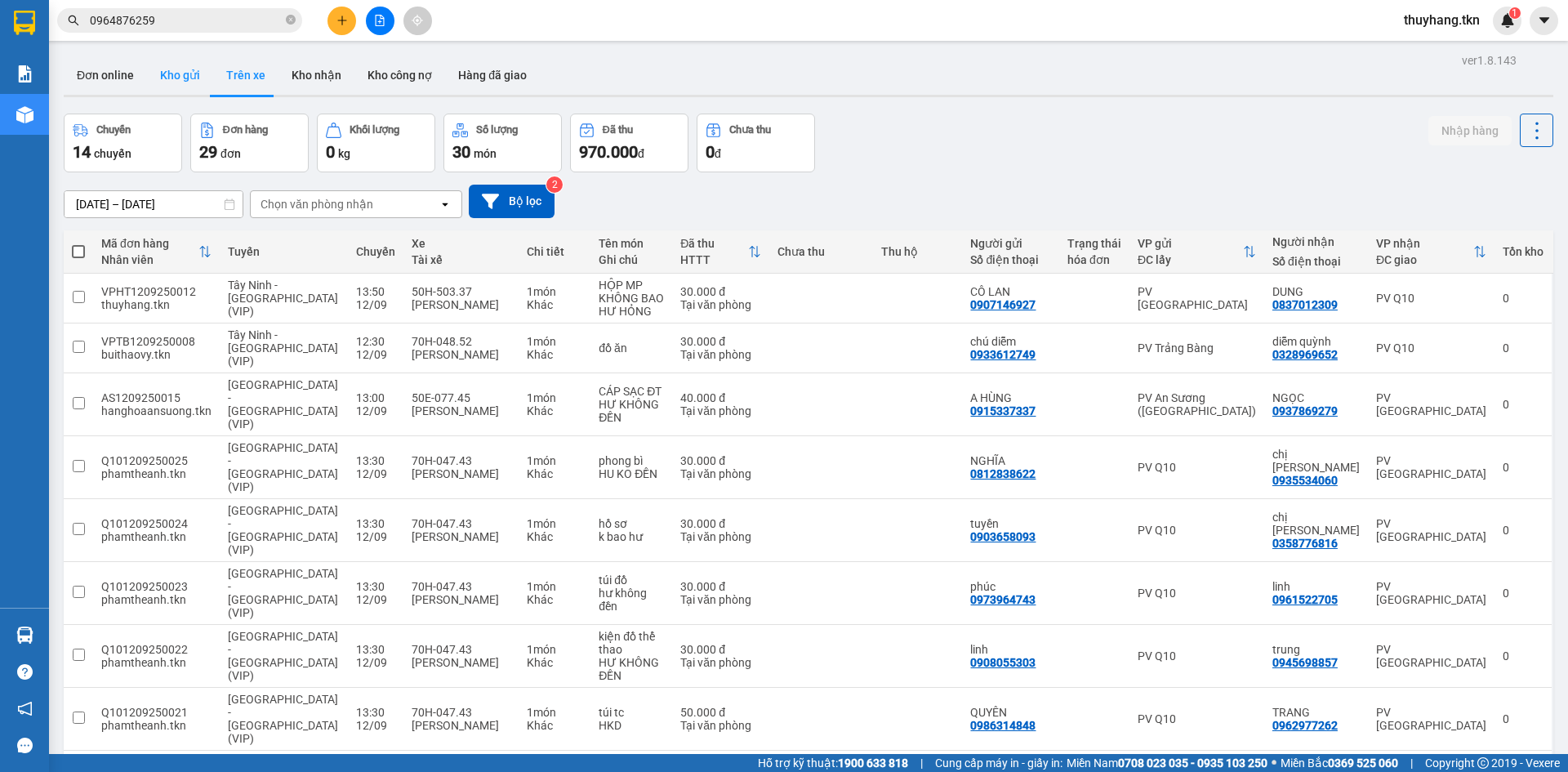
click at [201, 75] on button "Kho gửi" at bounding box center [180, 76] width 66 height 40
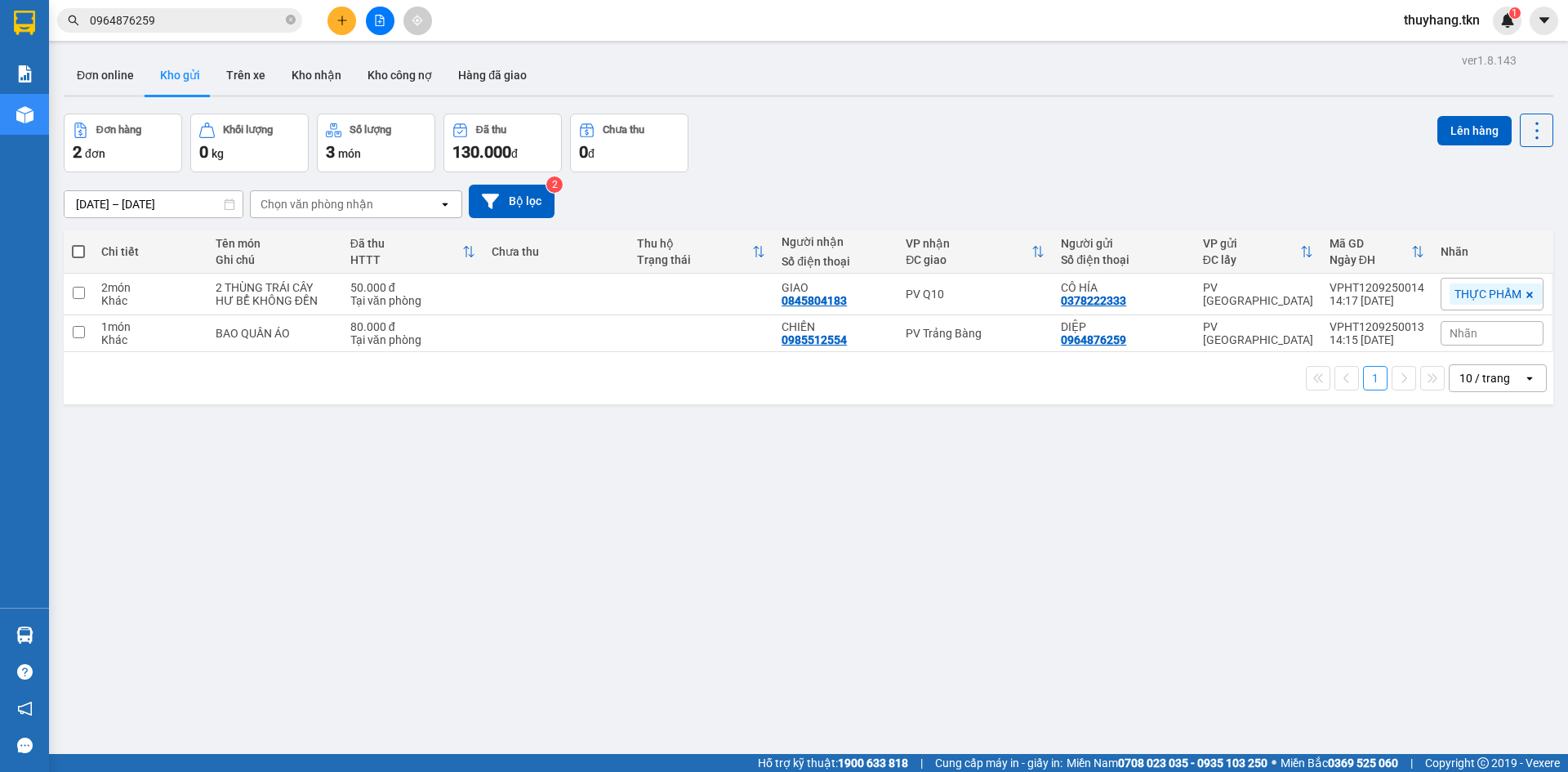
click at [876, 543] on div "ver 1.8.143 Đơn online Kho gửi Trên xe Kho nhận Kho công nợ Hàng đã giao Đơn hà…" at bounding box center [808, 435] width 1503 height 772
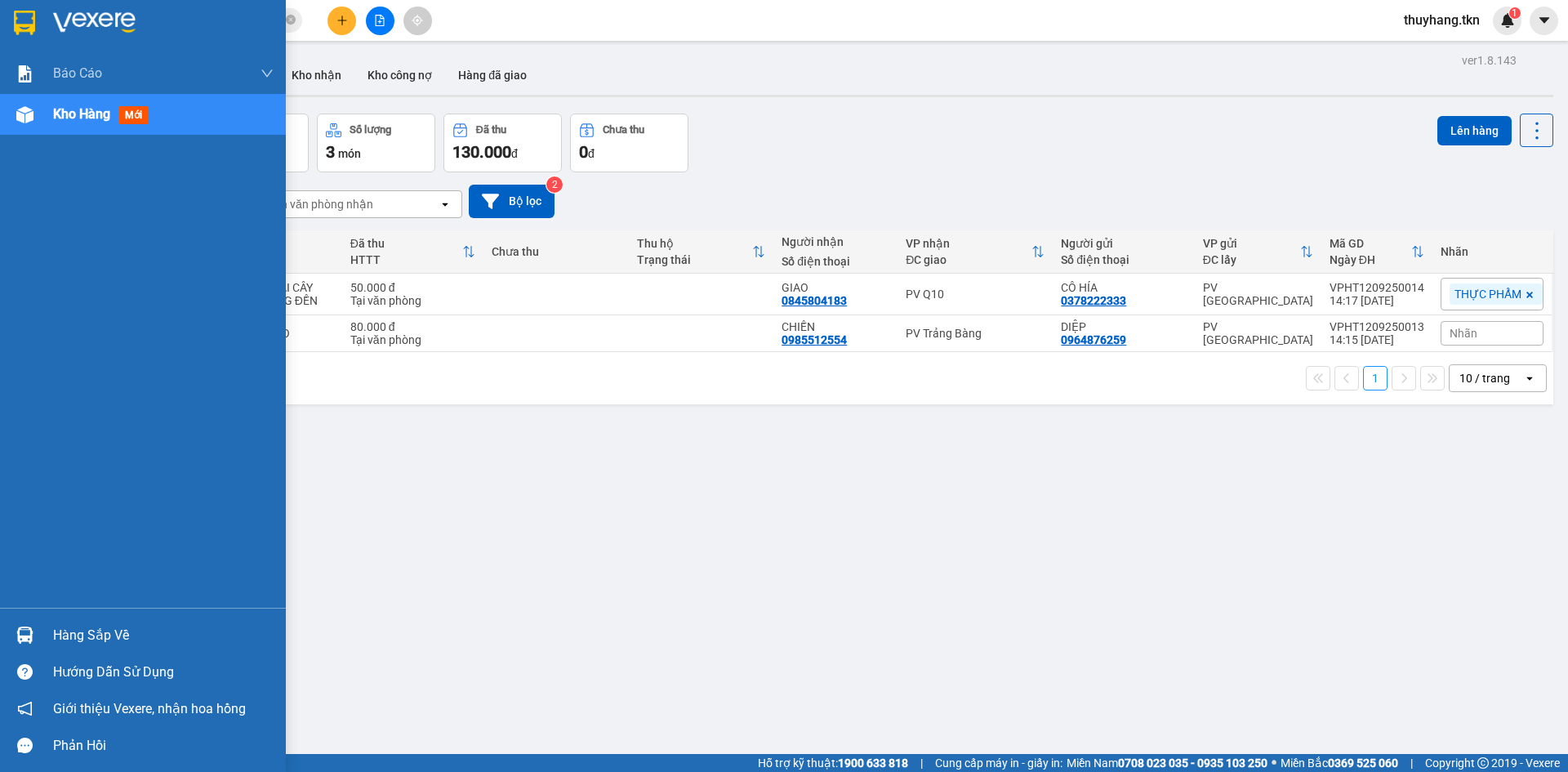
click at [101, 641] on div "Hàng sắp về" at bounding box center [163, 635] width 221 height 25
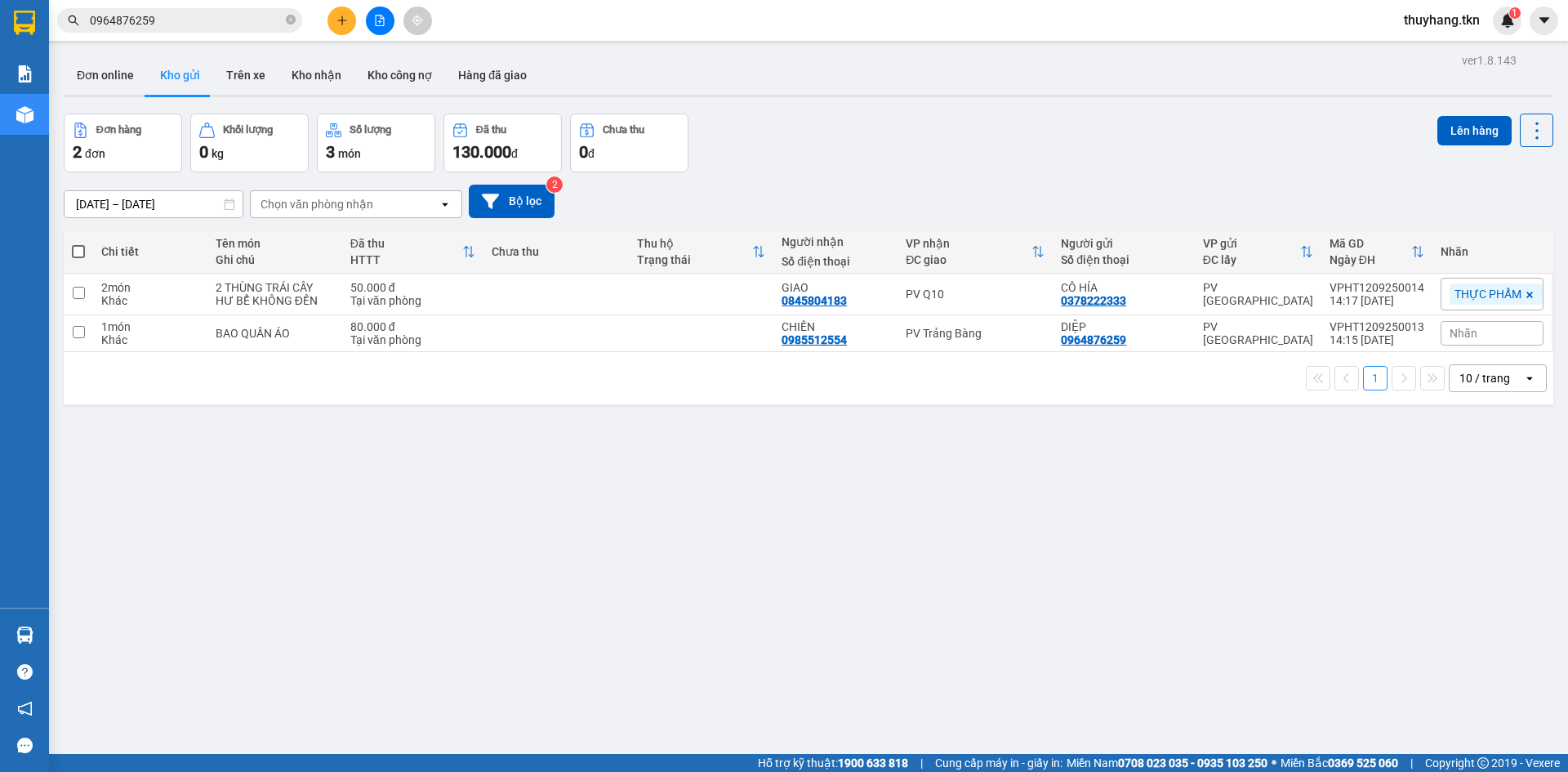
click at [949, 599] on section "Kết quả tìm kiếm ( 20 ) Bộ lọc Mã ĐH Trạng thái Món hàng Thu hộ Tổng cước Chưa …" at bounding box center [784, 386] width 1568 height 772
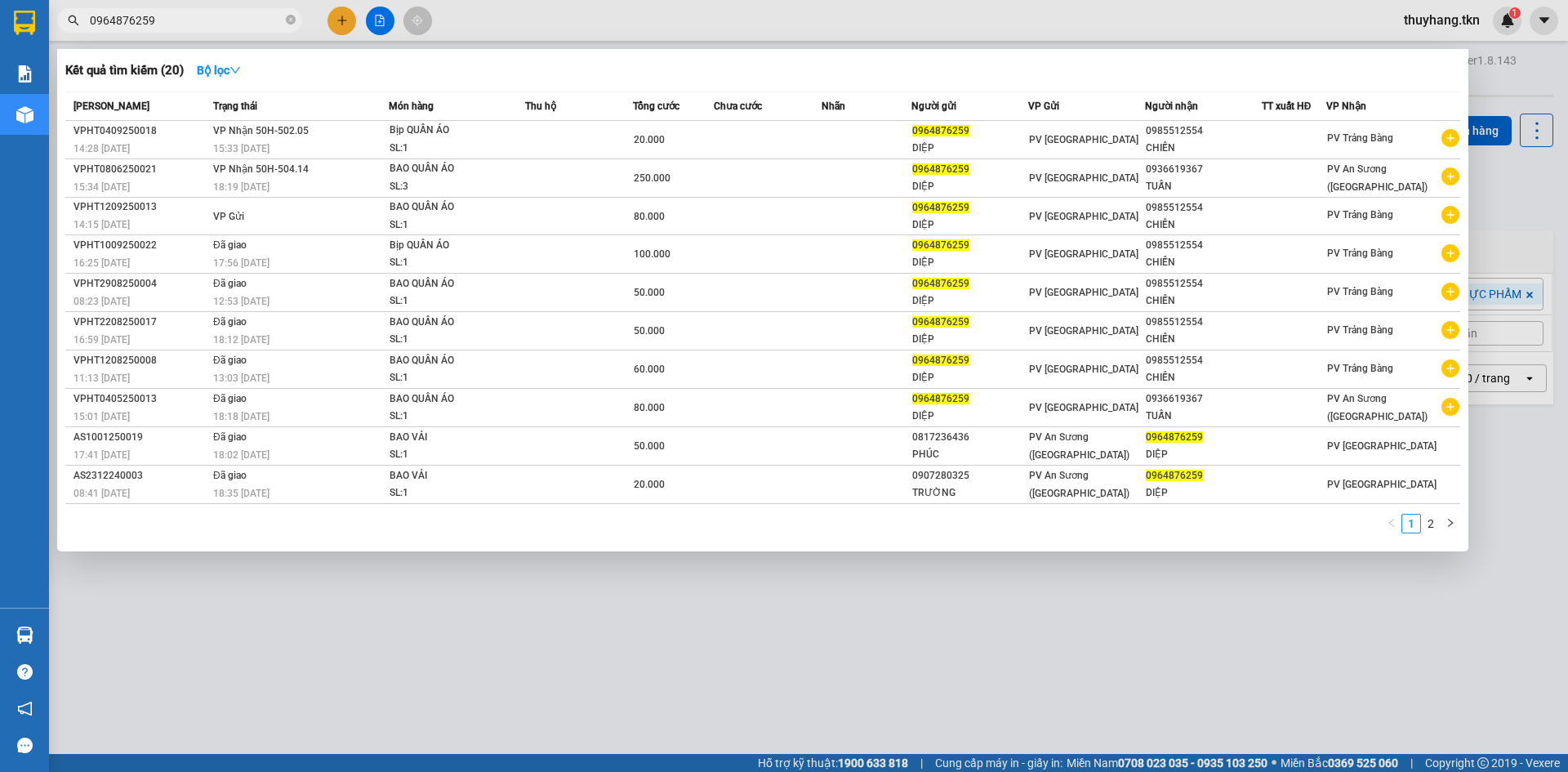
click at [167, 31] on span "0964876259" at bounding box center [180, 21] width 245 height 25
click at [474, 36] on div at bounding box center [784, 386] width 1568 height 772
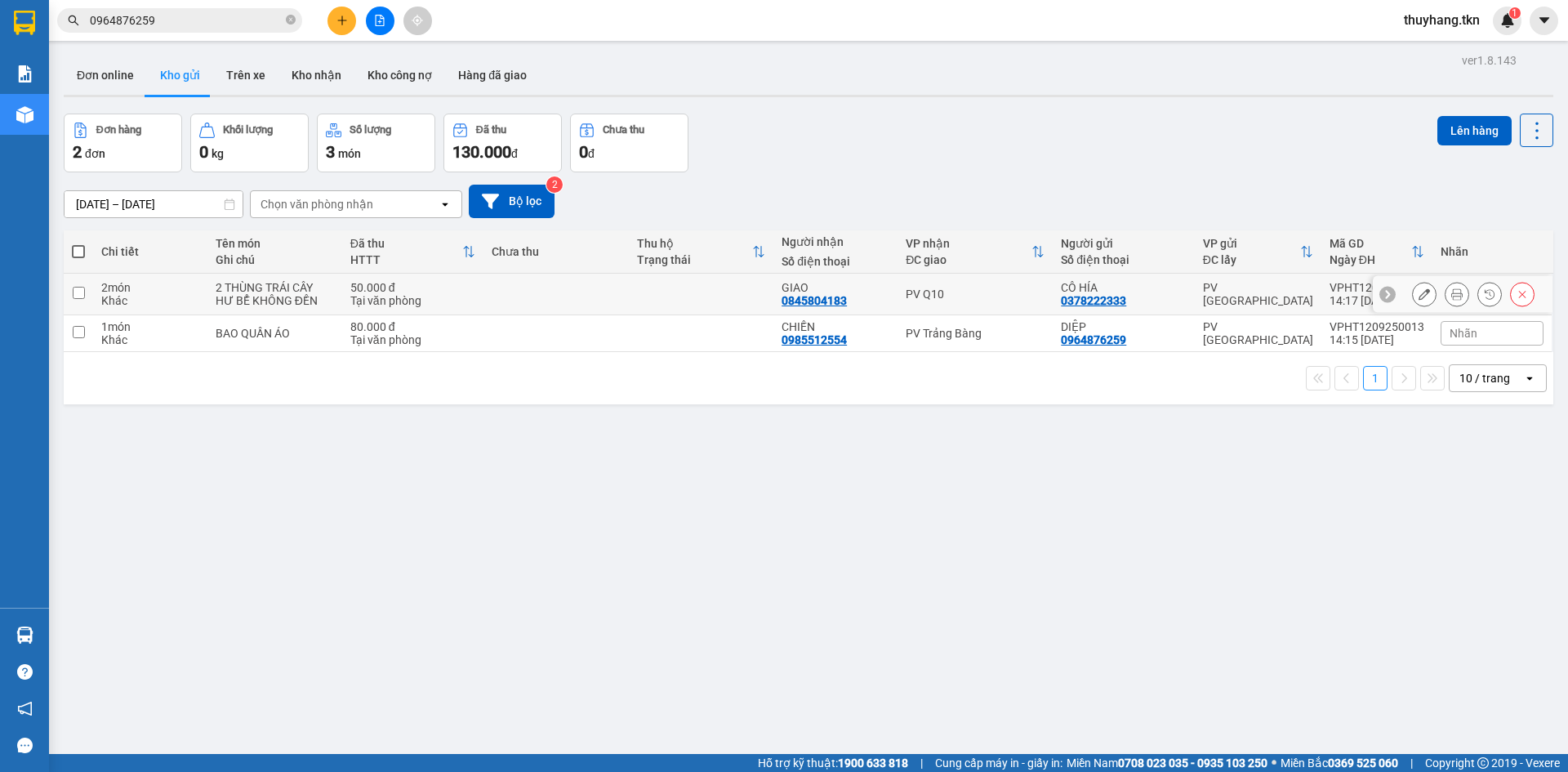
drag, startPoint x: 489, startPoint y: 297, endPoint x: 497, endPoint y: 304, distance: 10.6
click at [491, 297] on td at bounding box center [556, 294] width 145 height 41
checkbox input "true"
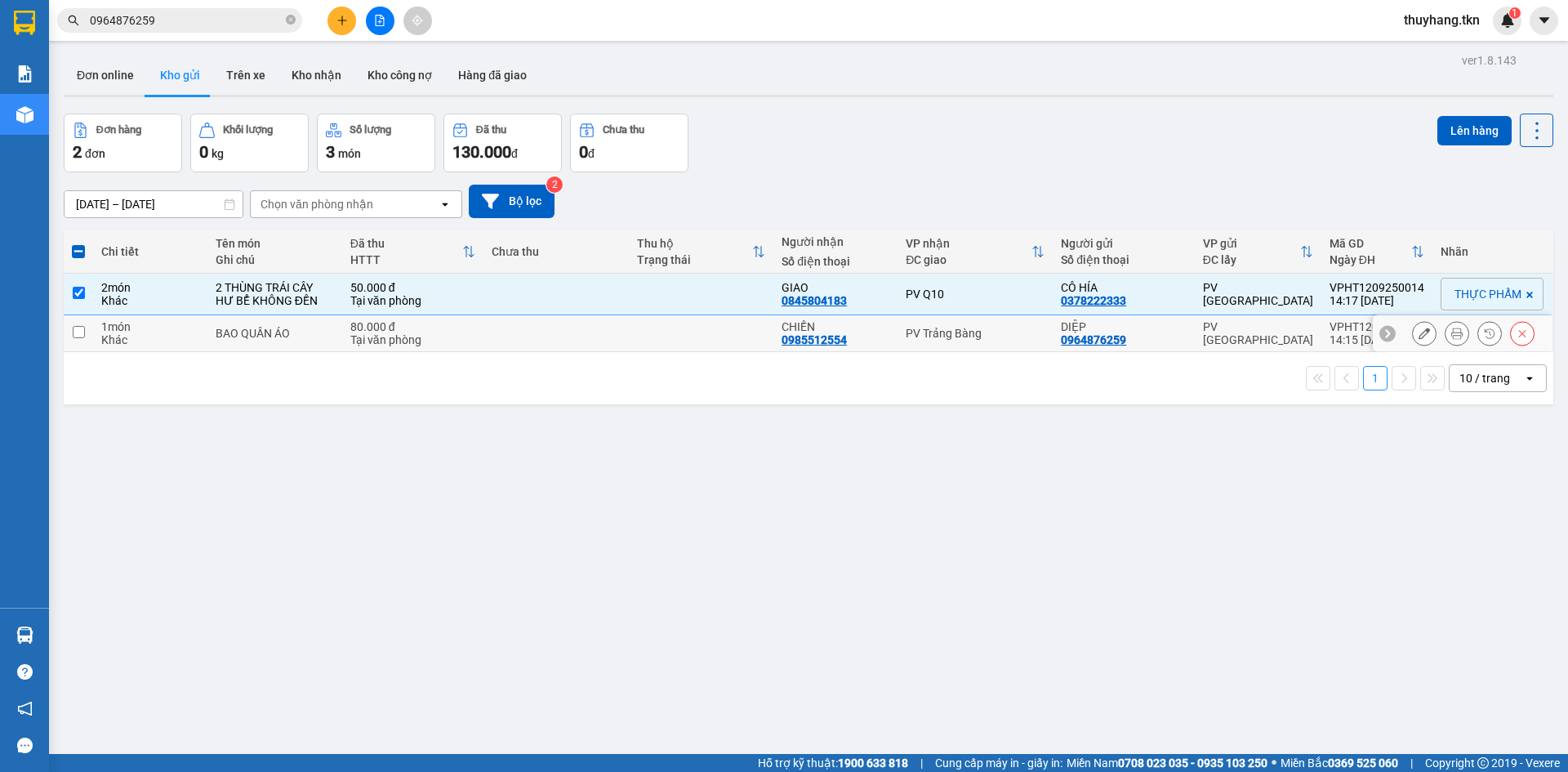
click at [509, 335] on td at bounding box center [556, 334] width 145 height 37
checkbox input "true"
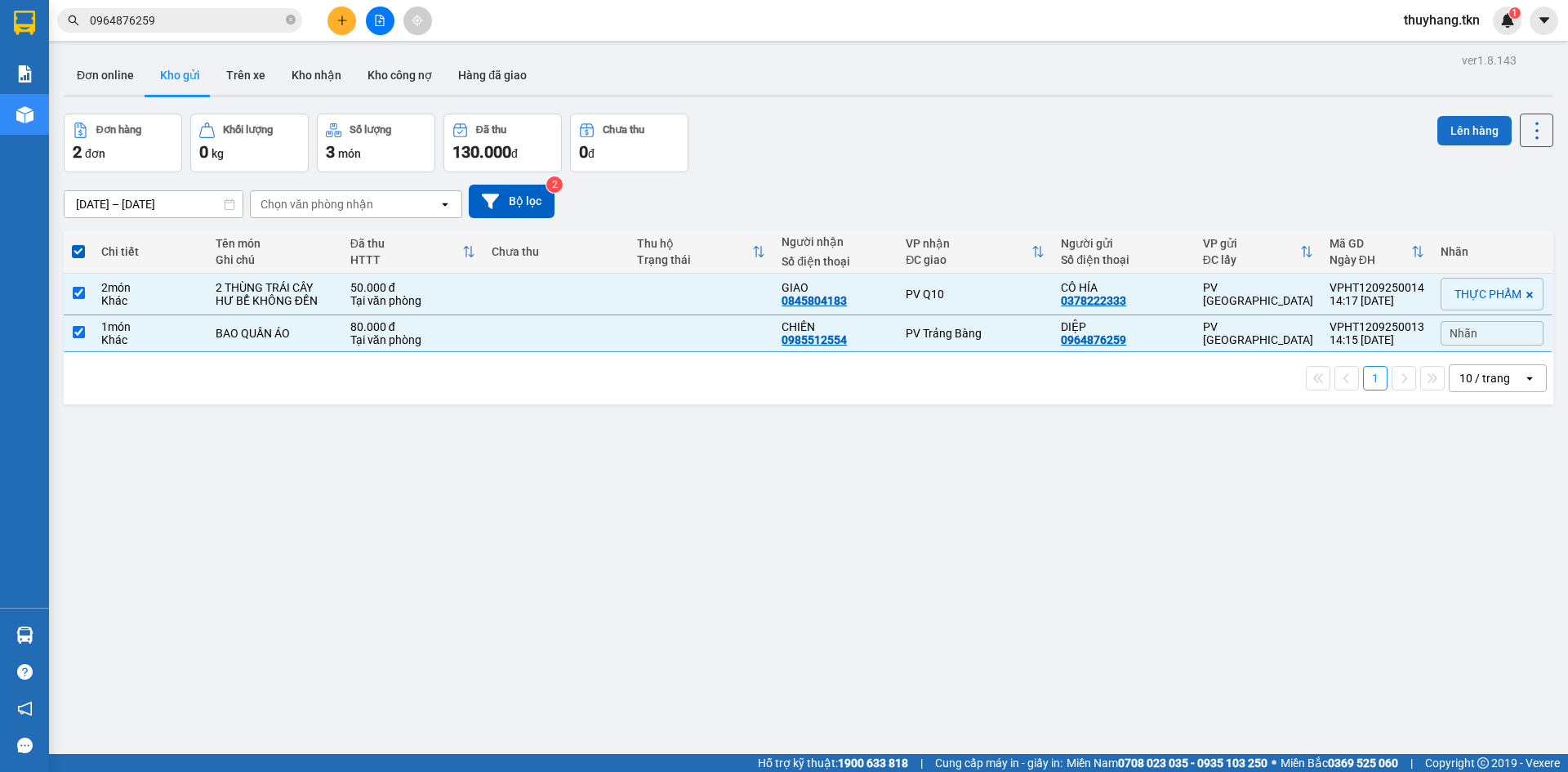
click at [1465, 132] on button "Lên hàng" at bounding box center [1474, 131] width 74 height 29
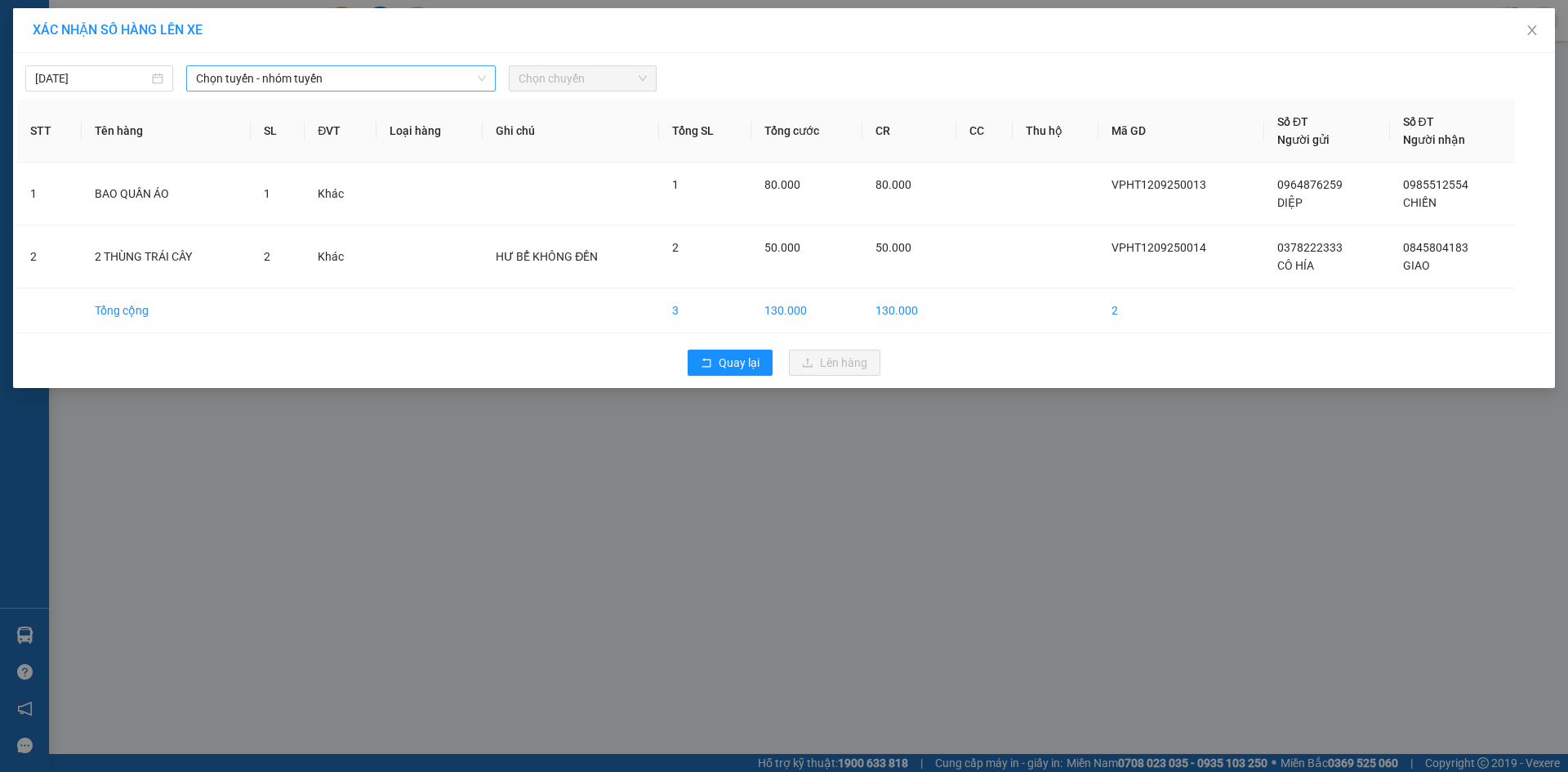
click at [414, 76] on span "Chọn tuyến - nhóm tuyến" at bounding box center [340, 78] width 290 height 25
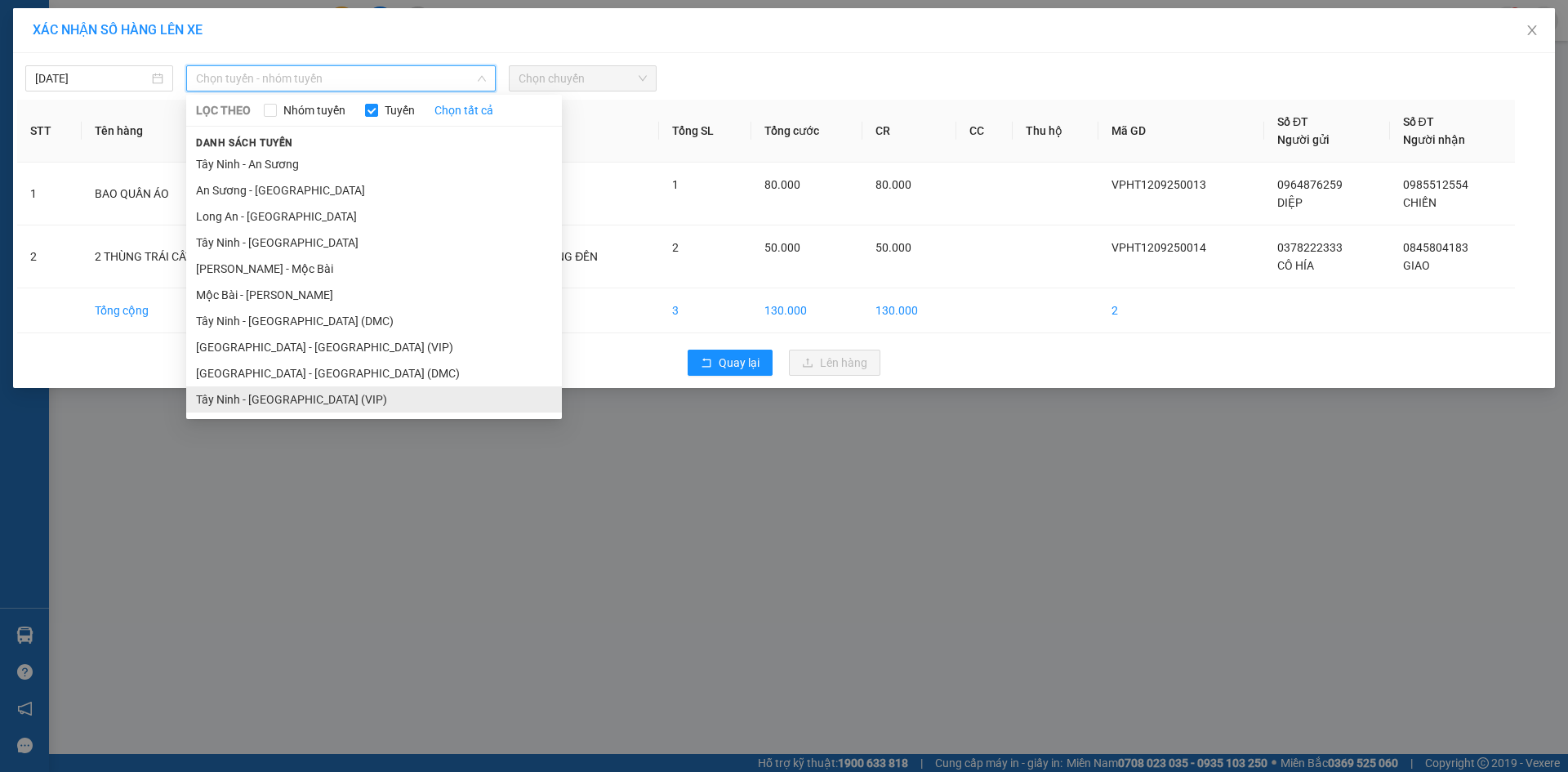
click at [306, 400] on li "Tây Ninh - [GEOGRAPHIC_DATA] (VIP)" at bounding box center [374, 400] width 375 height 26
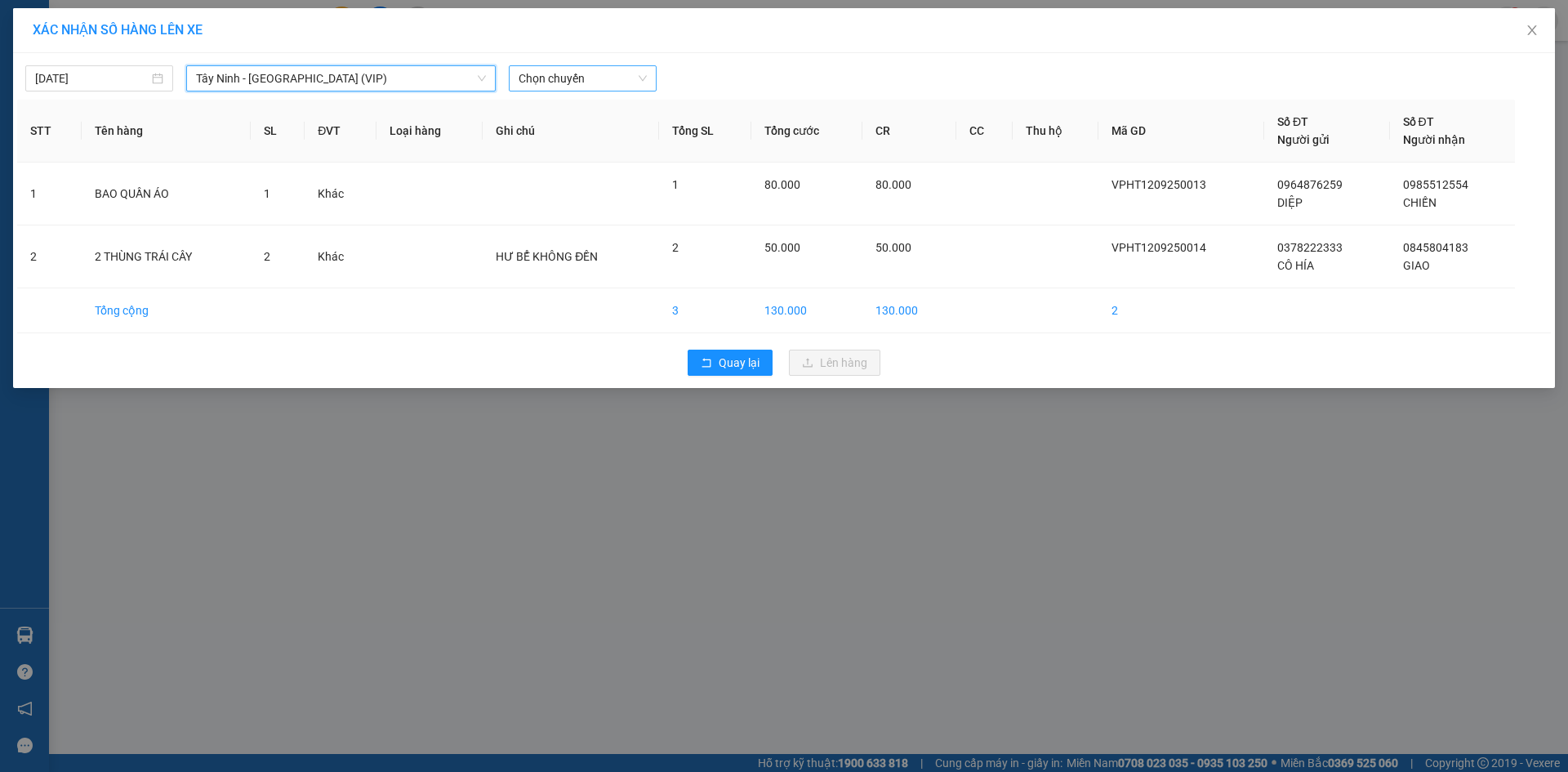
click at [564, 84] on span "Chọn chuyến" at bounding box center [582, 78] width 128 height 25
type input "50414"
click at [559, 136] on div "14:20 - 50H-504.14" at bounding box center [582, 137] width 127 height 18
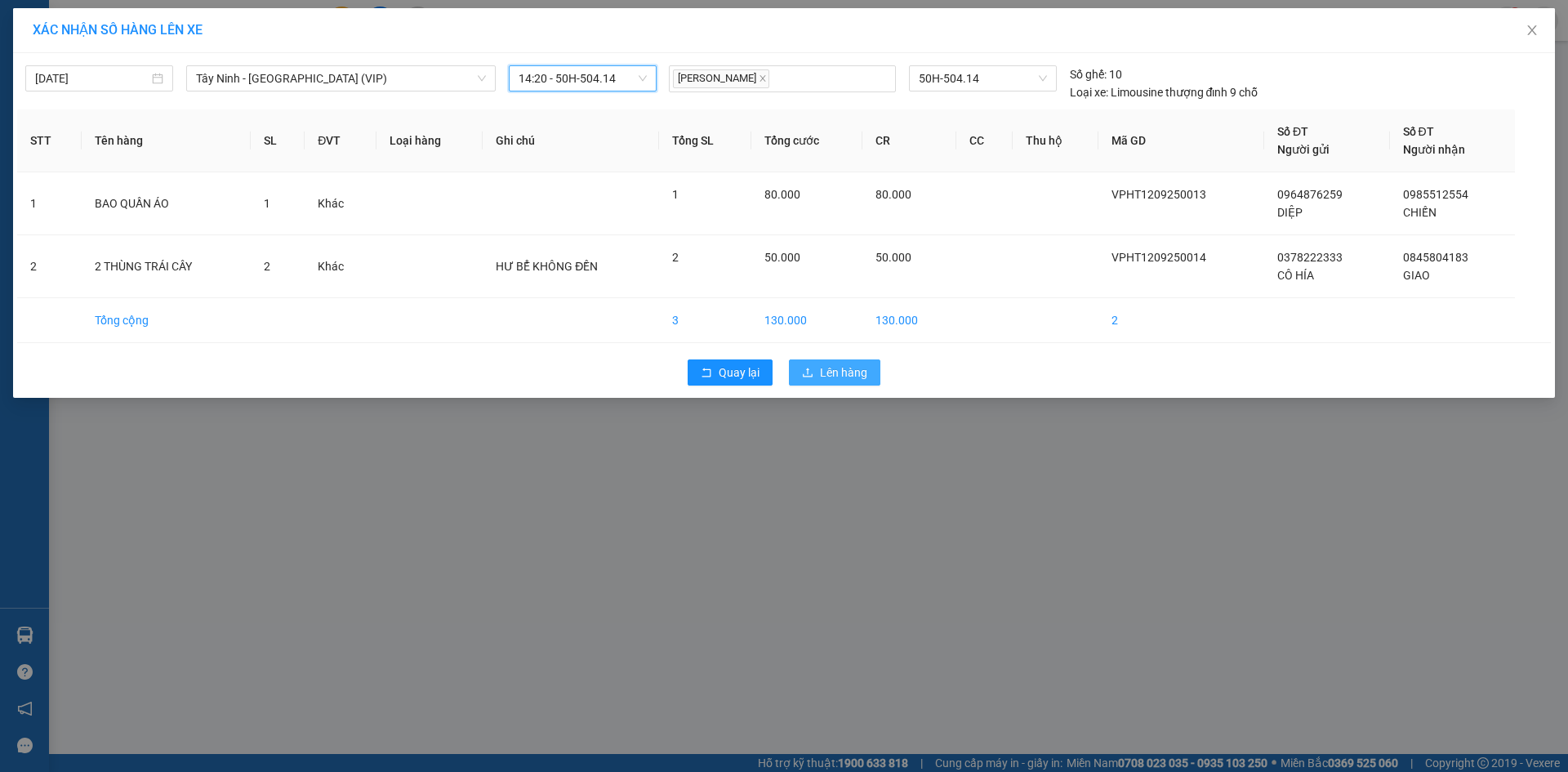
click at [831, 373] on span "Lên hàng" at bounding box center [843, 372] width 47 height 18
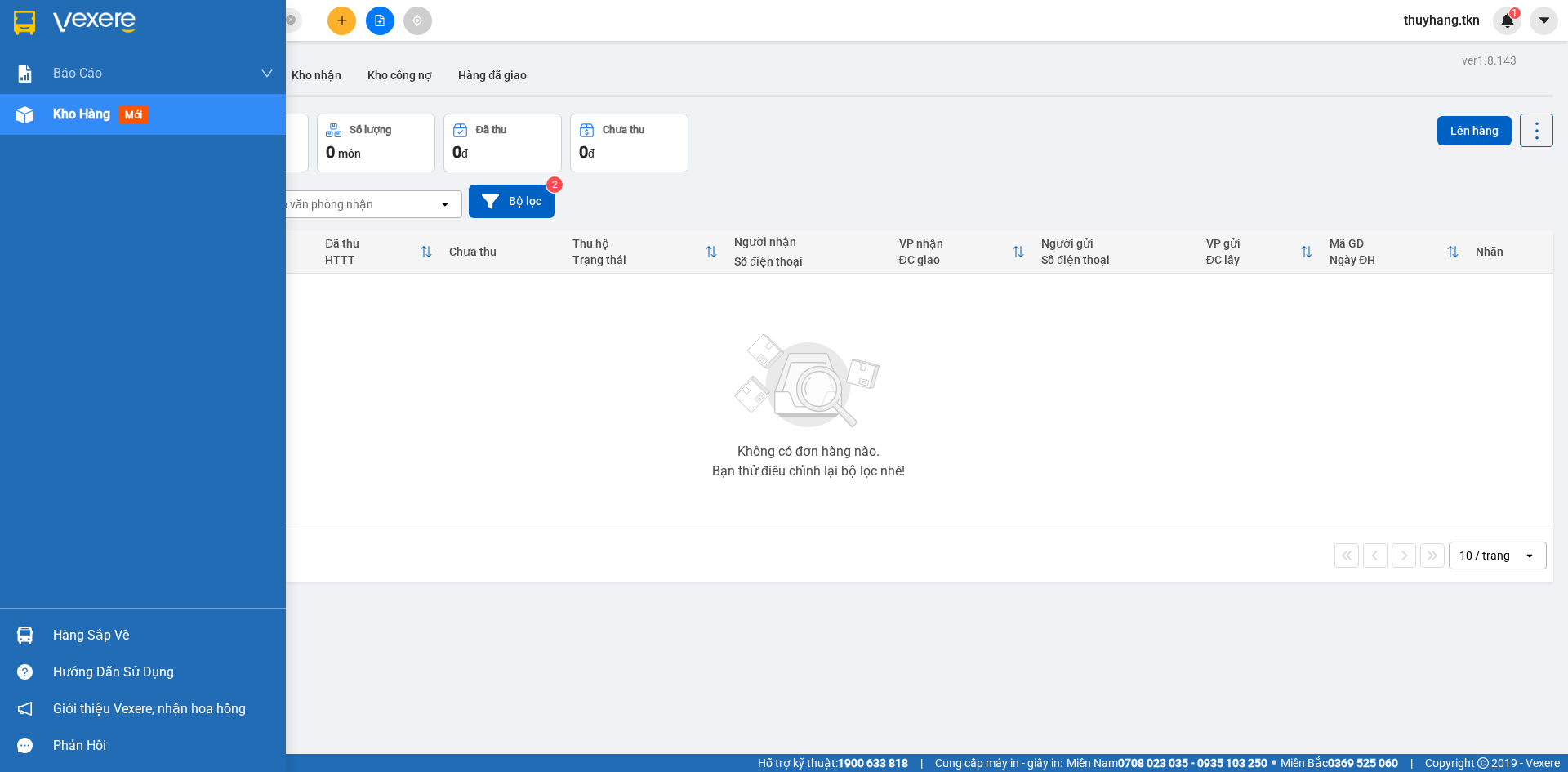
click at [82, 626] on div "Hàng sắp về" at bounding box center [163, 635] width 221 height 25
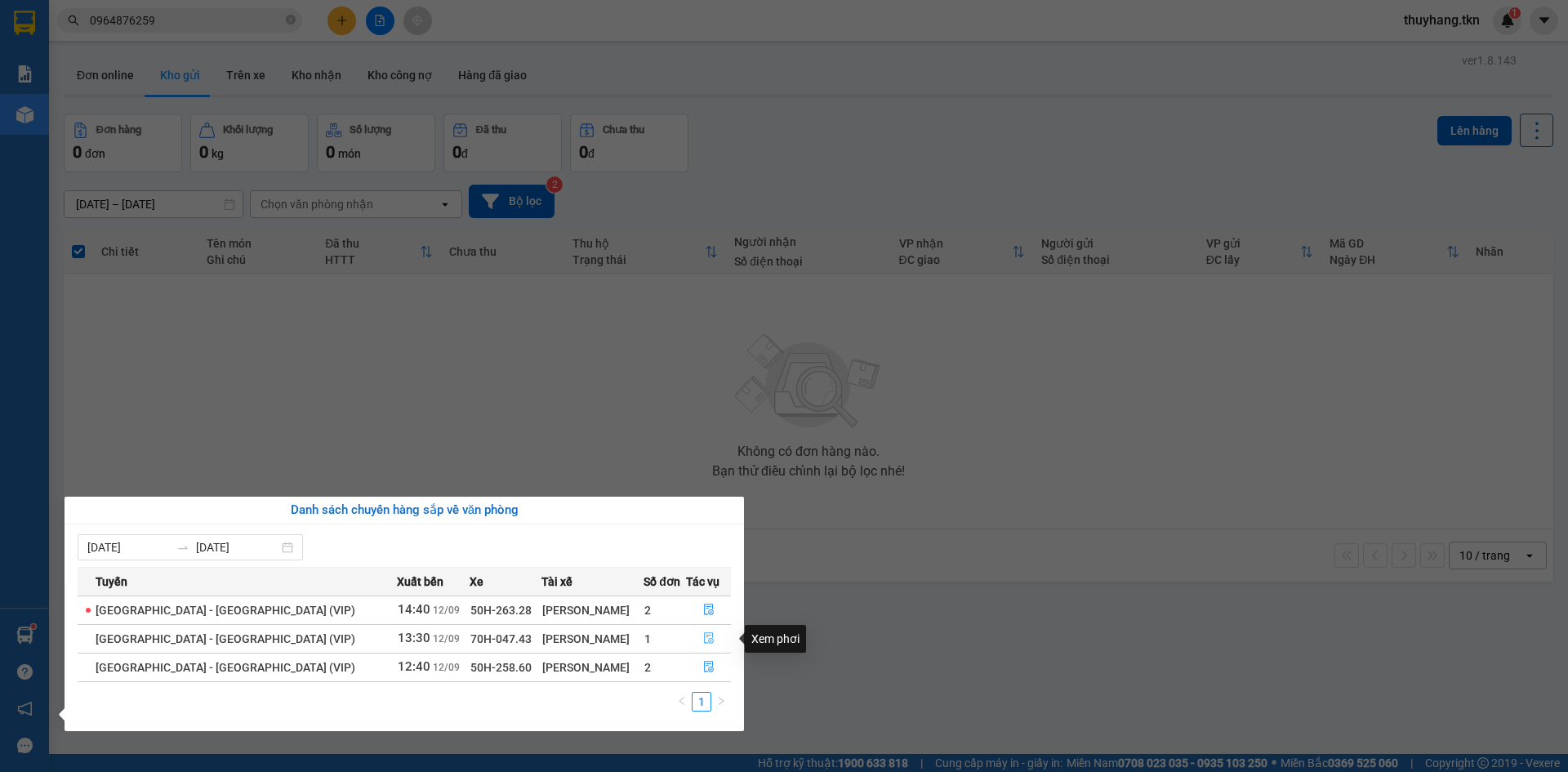
click at [701, 632] on button "button" at bounding box center [708, 639] width 43 height 26
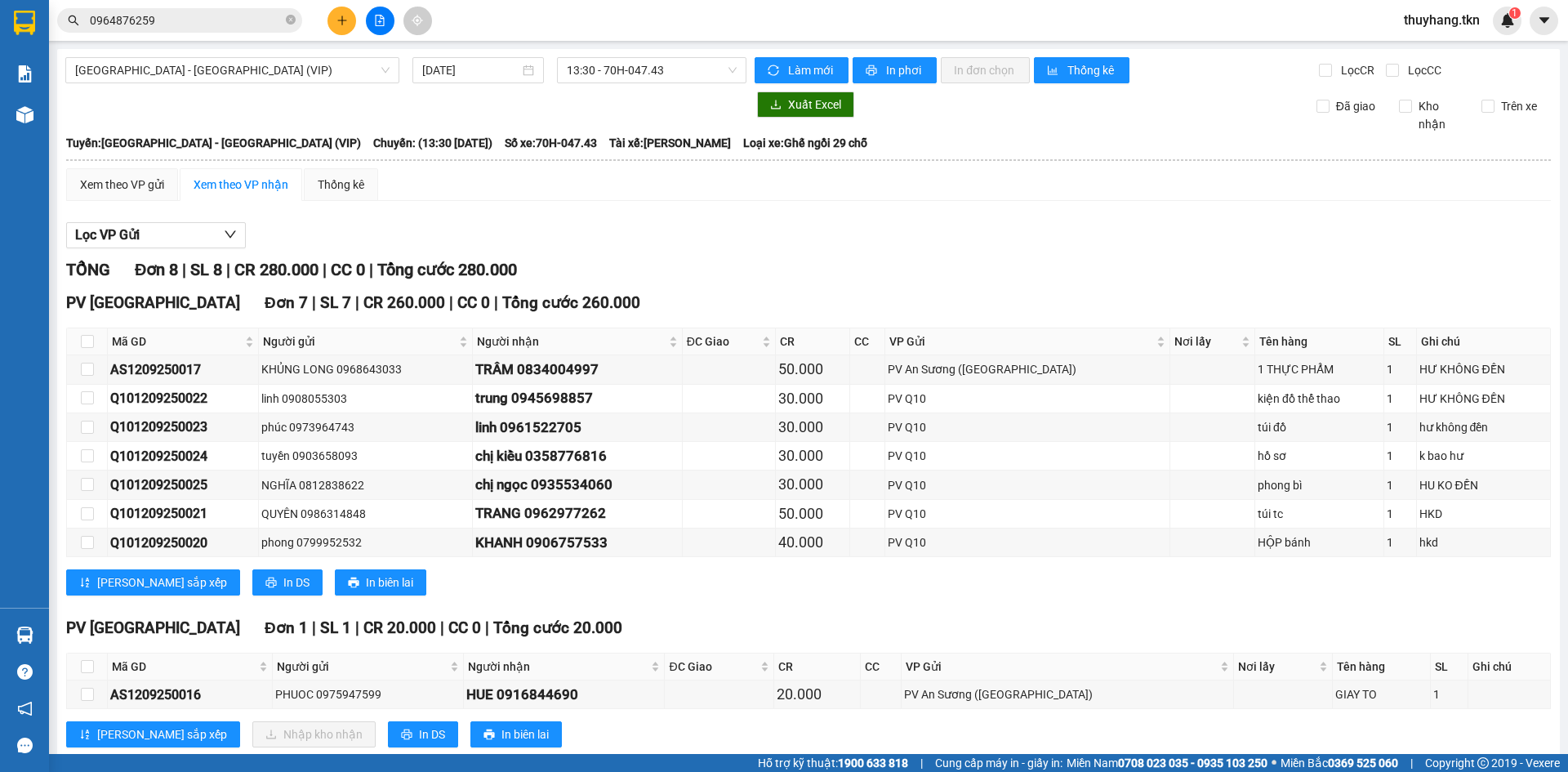
scroll to position [40, 0]
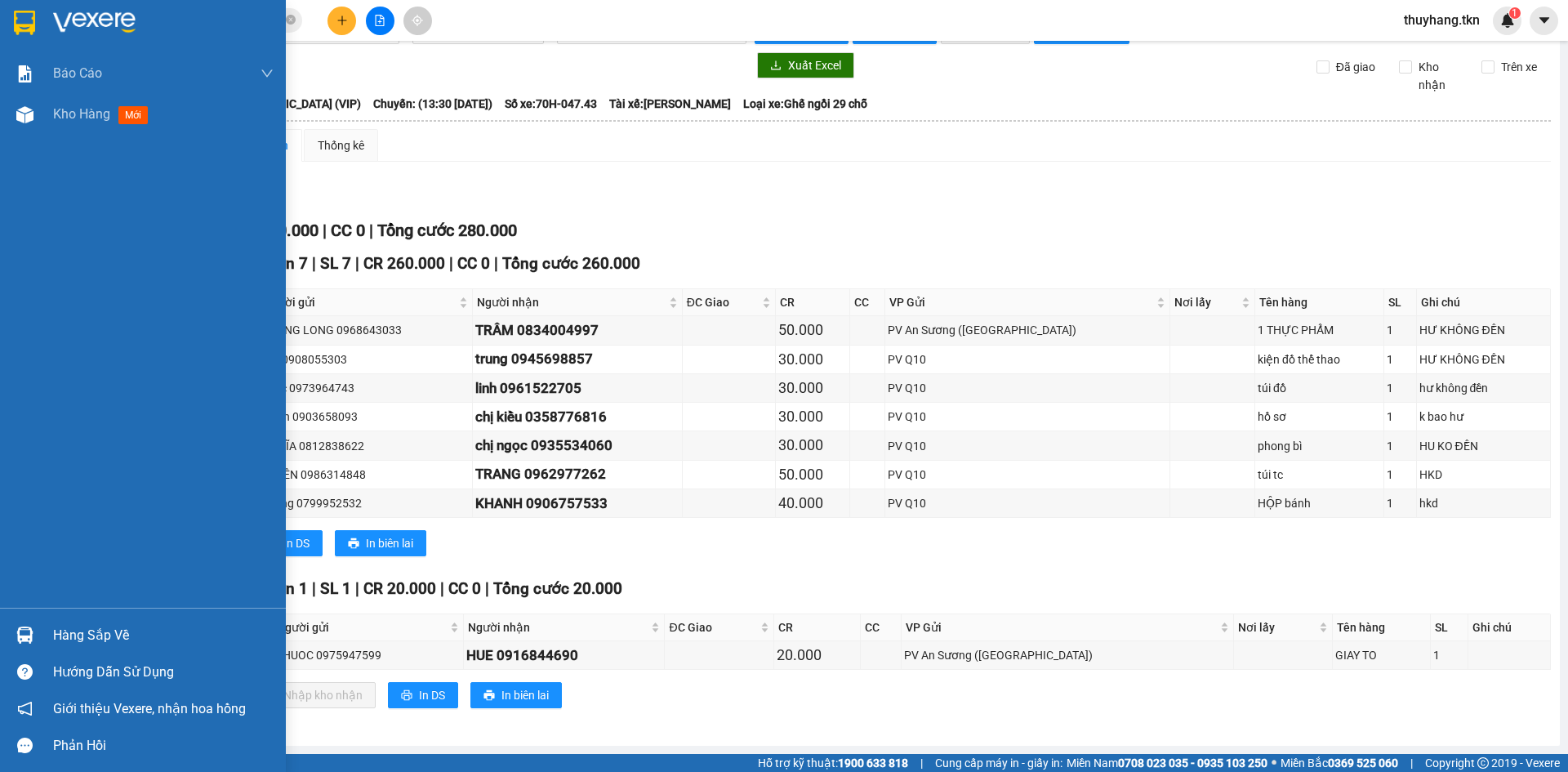
click at [18, 632] on img at bounding box center [25, 635] width 17 height 17
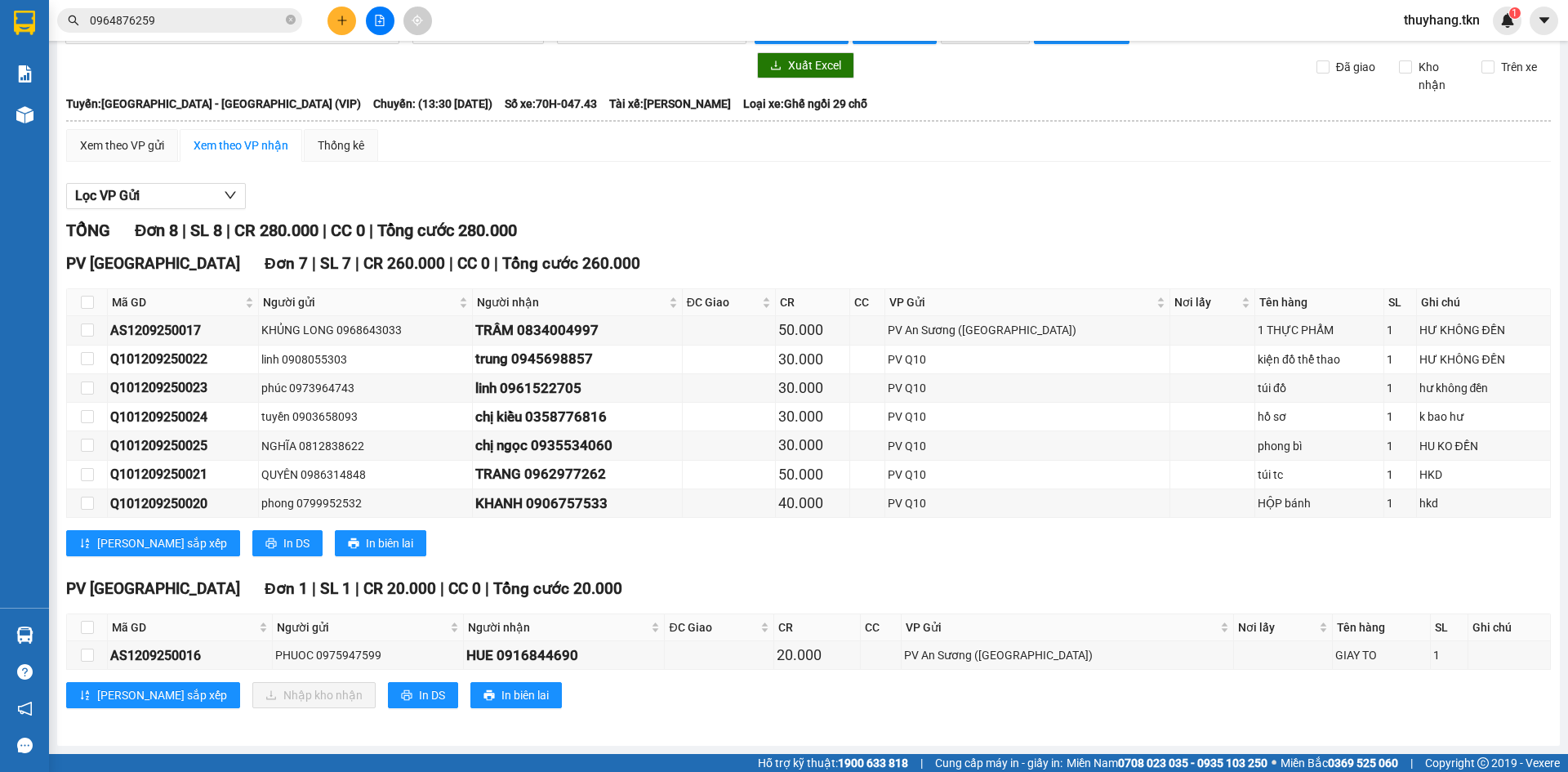
click at [809, 561] on section "Kết quả tìm kiếm ( 20 ) Bộ lọc Mã ĐH Trạng thái Món hàng Thu hộ Tổng cước Chưa …" at bounding box center [784, 386] width 1568 height 772
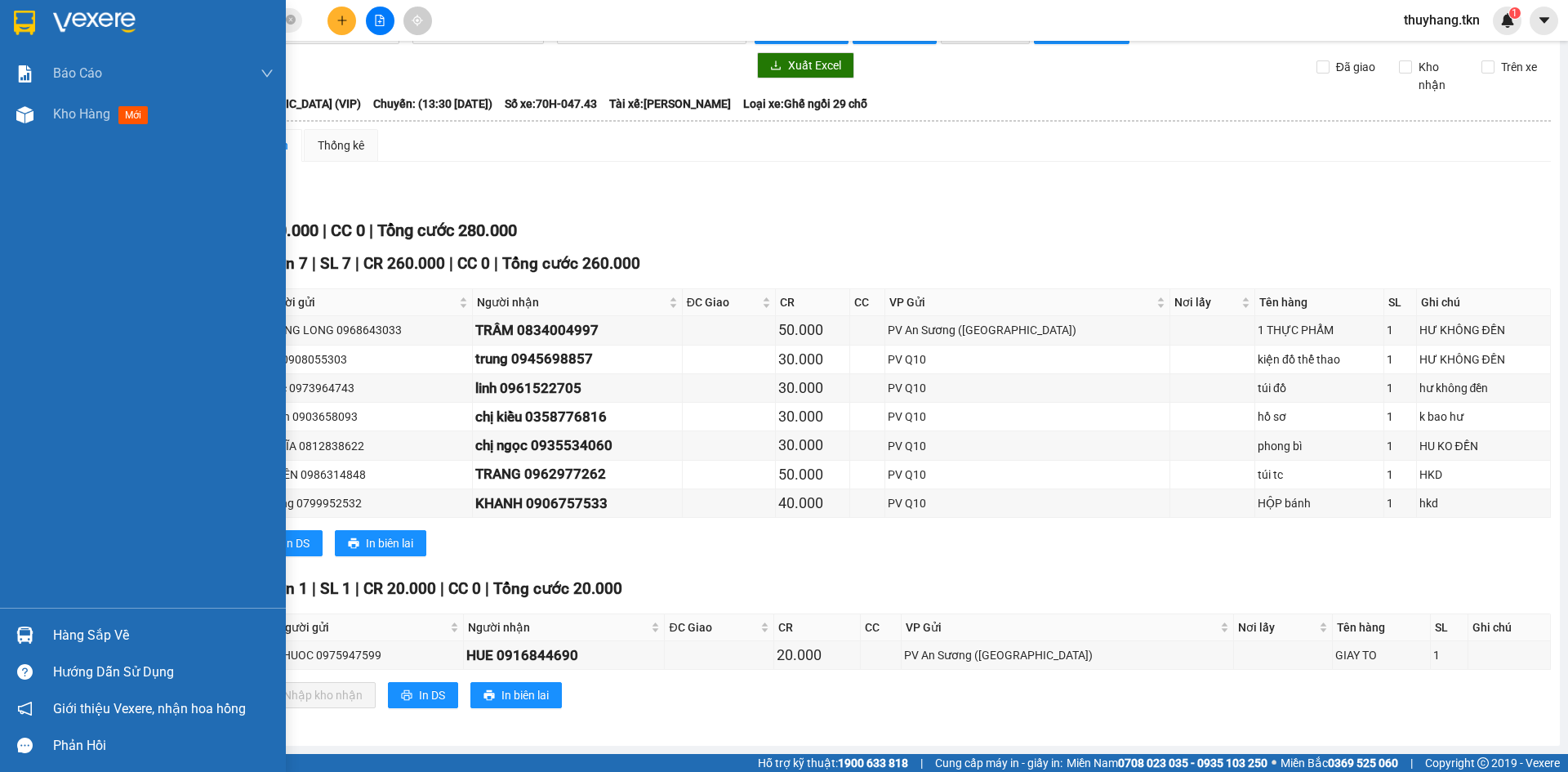
click at [26, 628] on img at bounding box center [25, 635] width 17 height 17
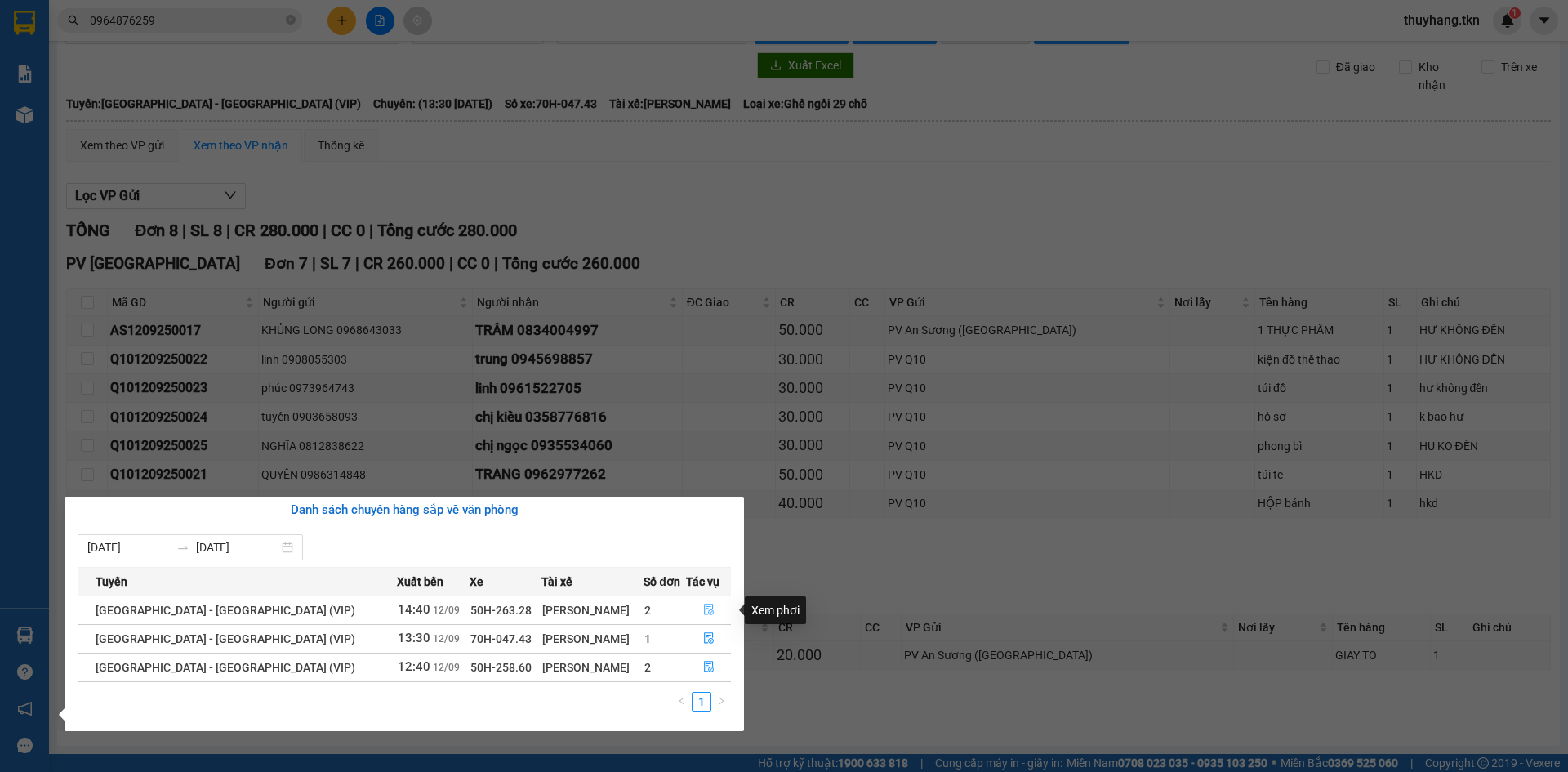
click at [705, 610] on icon "file-done" at bounding box center [708, 609] width 11 height 11
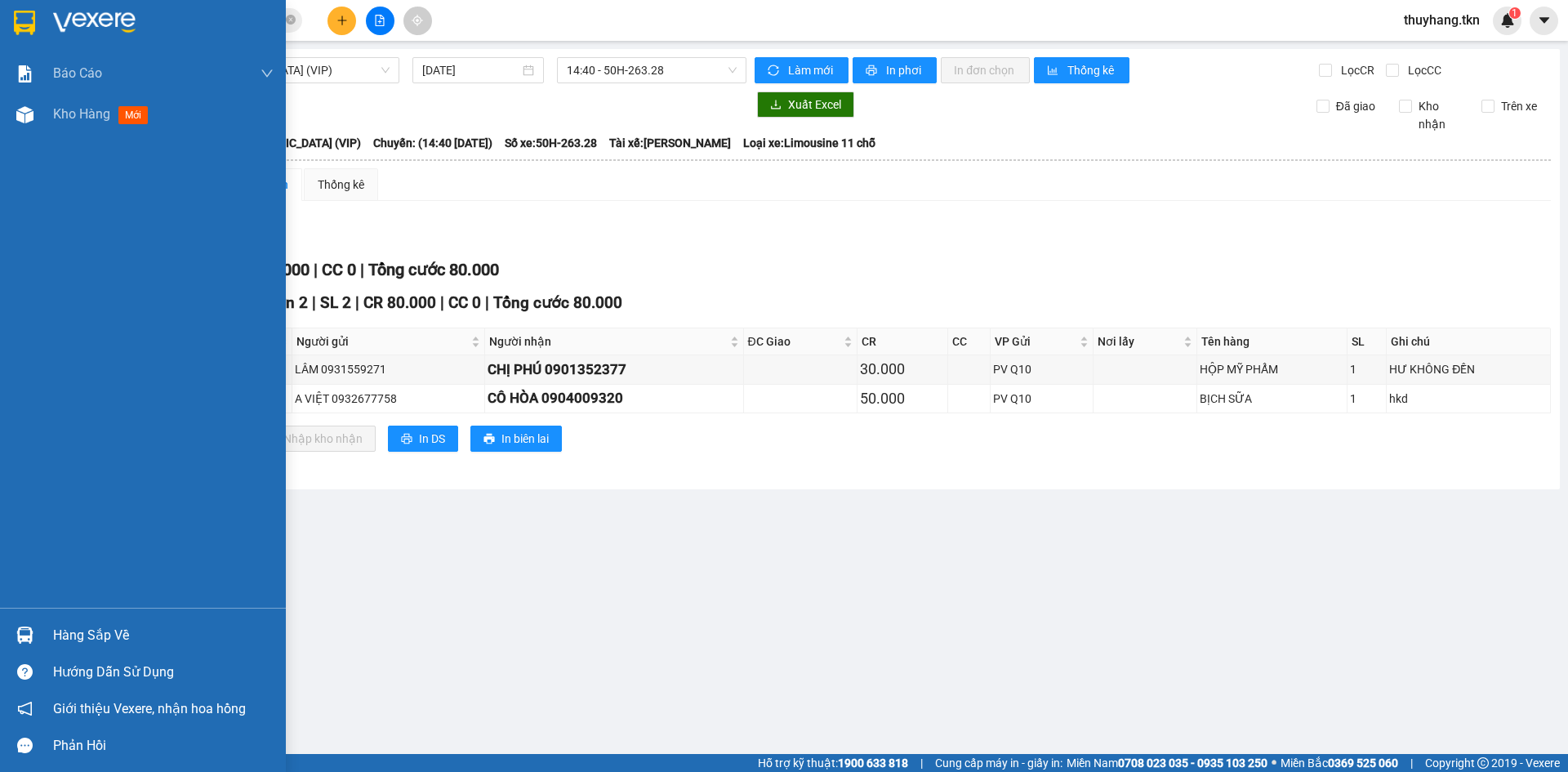
click at [31, 639] on img at bounding box center [25, 635] width 17 height 17
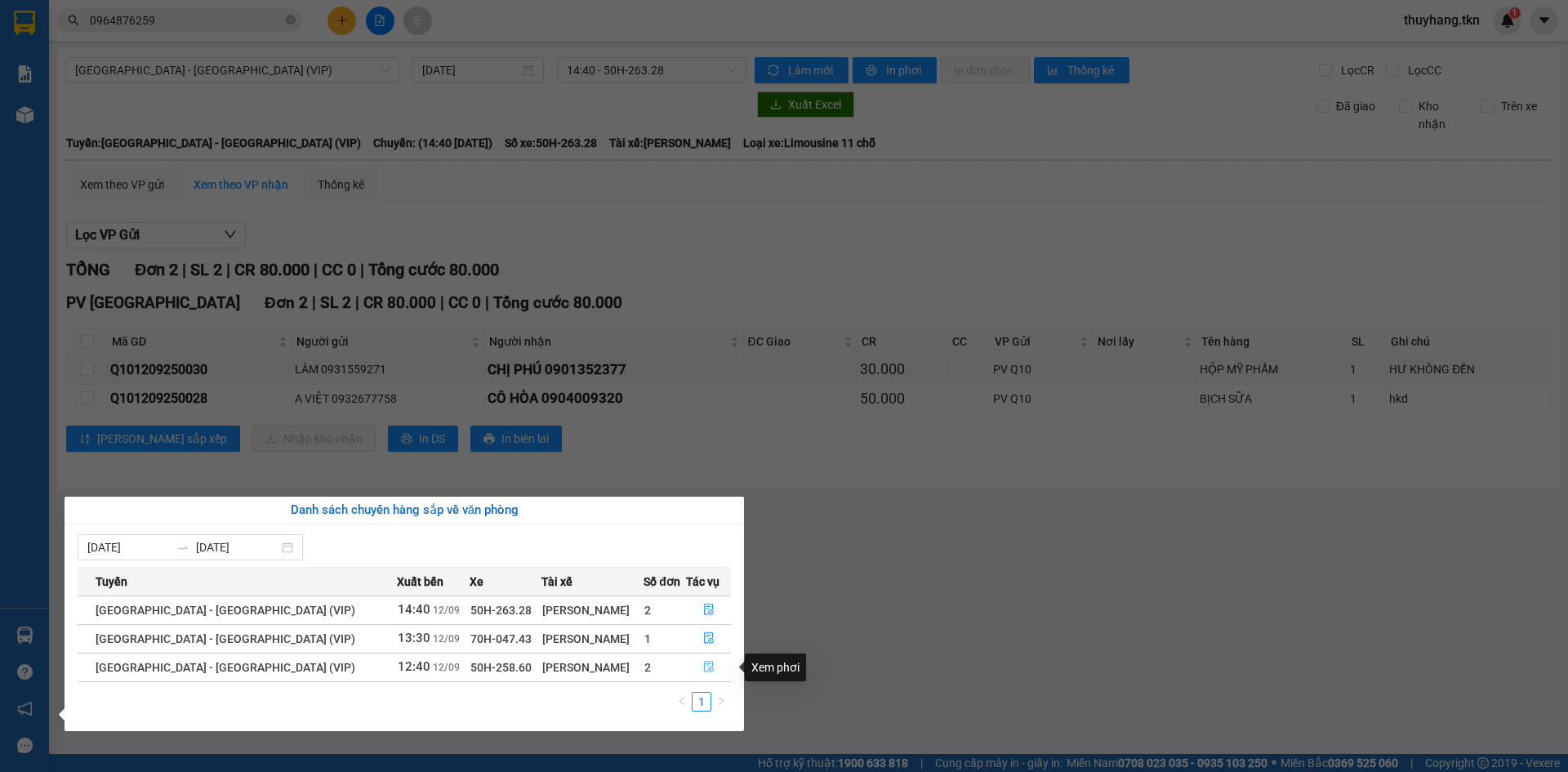
click at [711, 665] on button "button" at bounding box center [708, 667] width 43 height 26
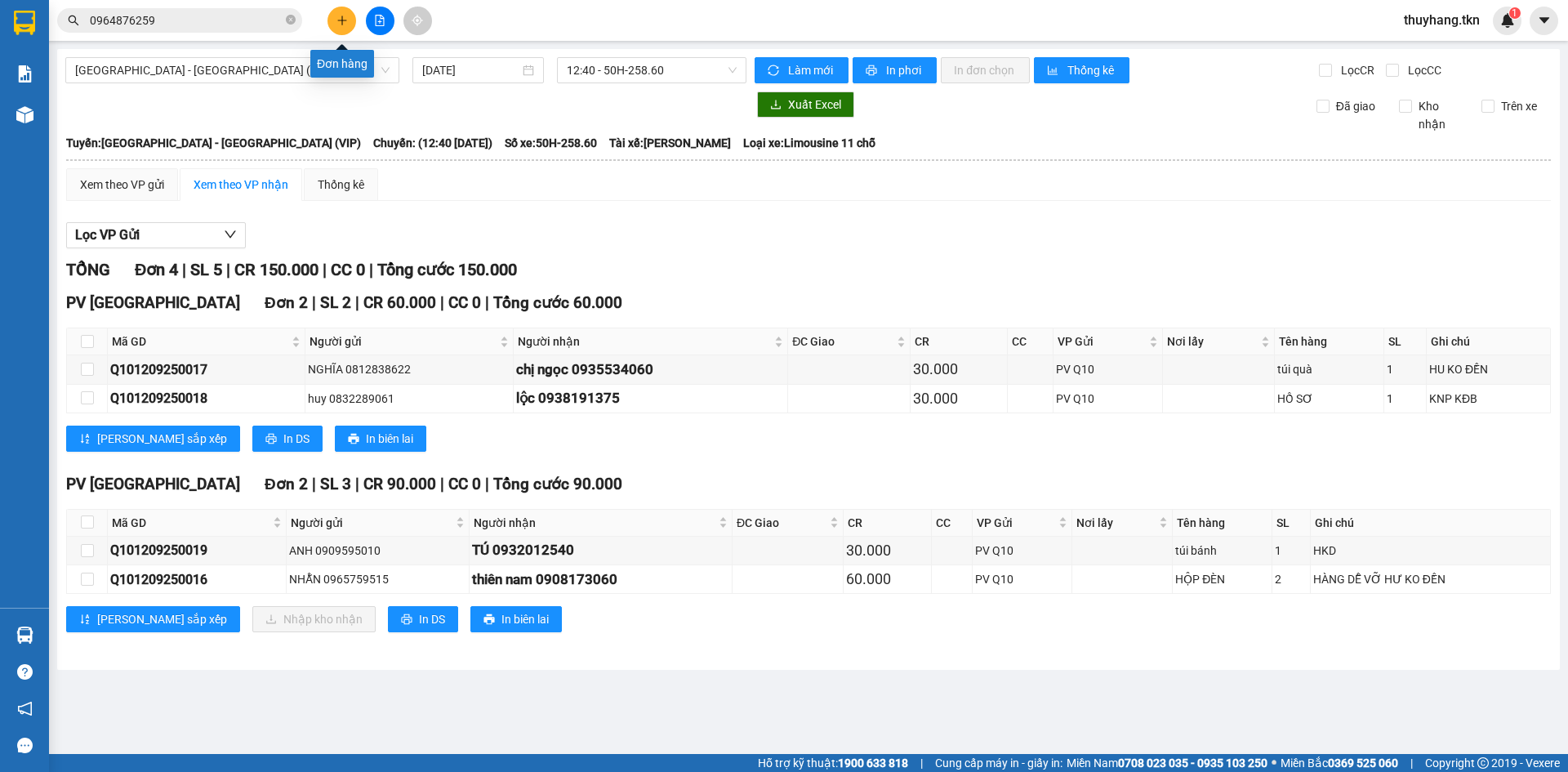
click at [342, 26] on button at bounding box center [341, 21] width 28 height 28
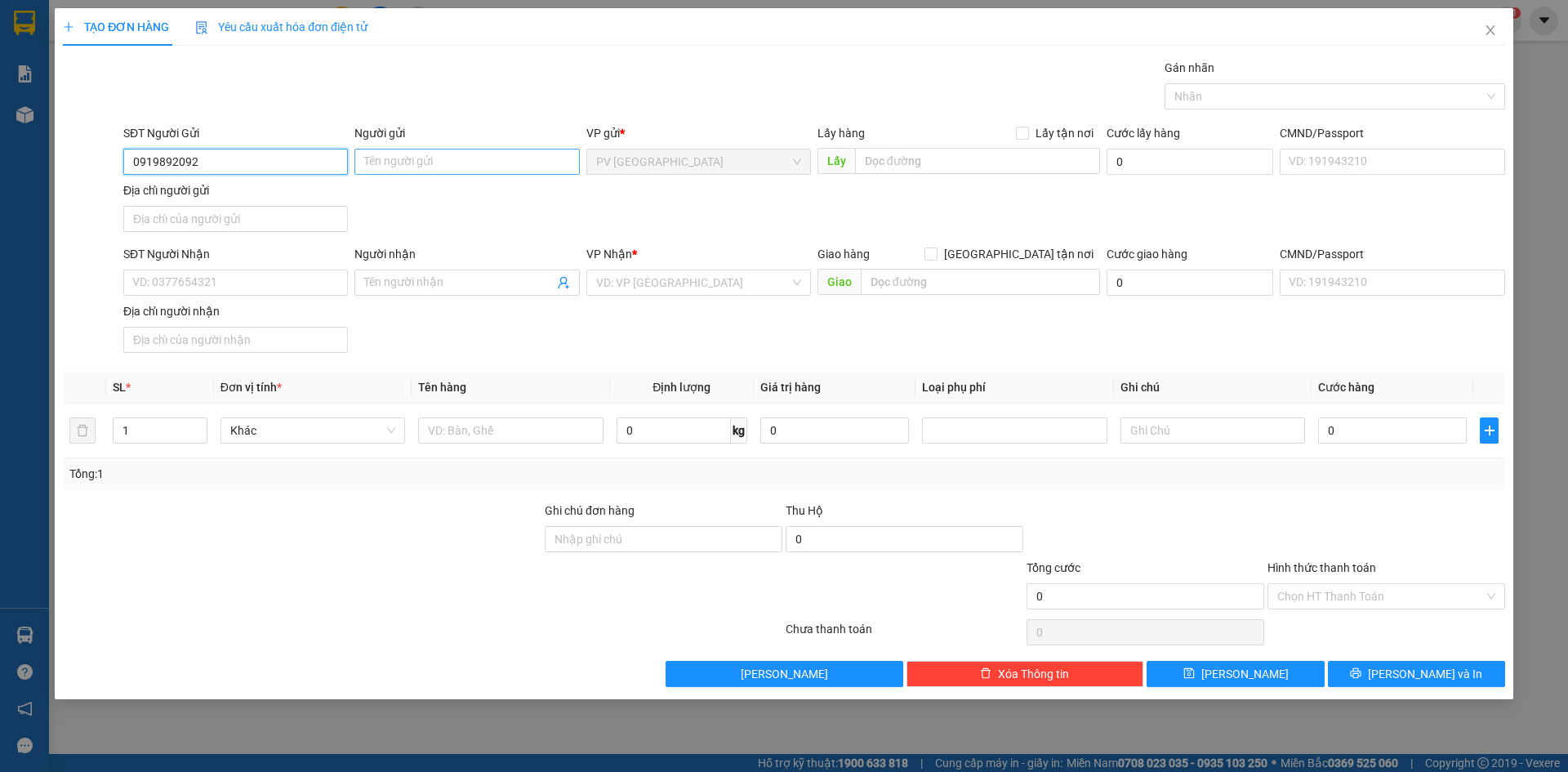
type input "0919892092"
click at [432, 168] on input "Người gửi" at bounding box center [466, 162] width 224 height 26
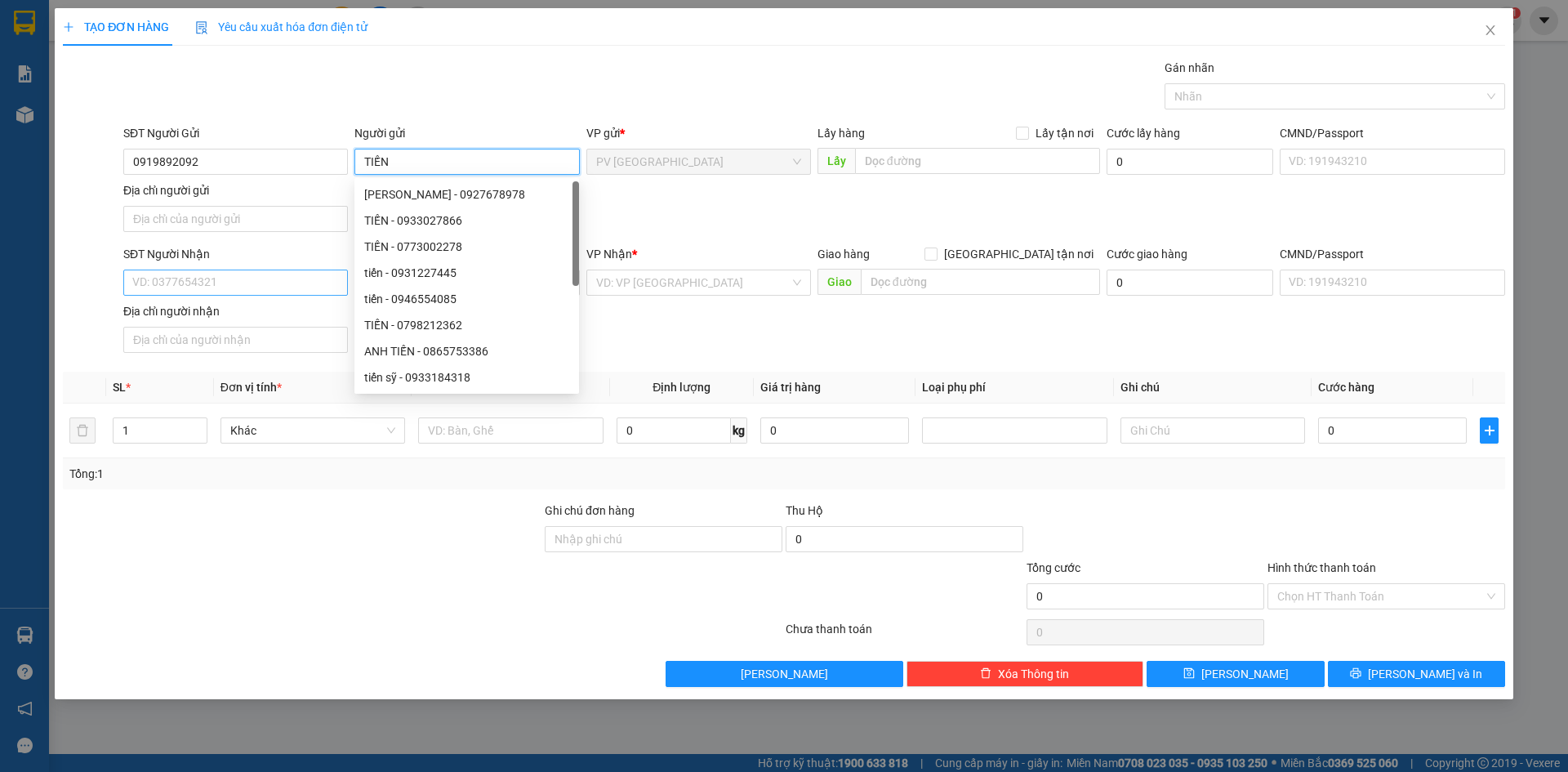
type input "TIẾN"
click at [253, 272] on input "SĐT Người Nhận" at bounding box center [235, 283] width 224 height 26
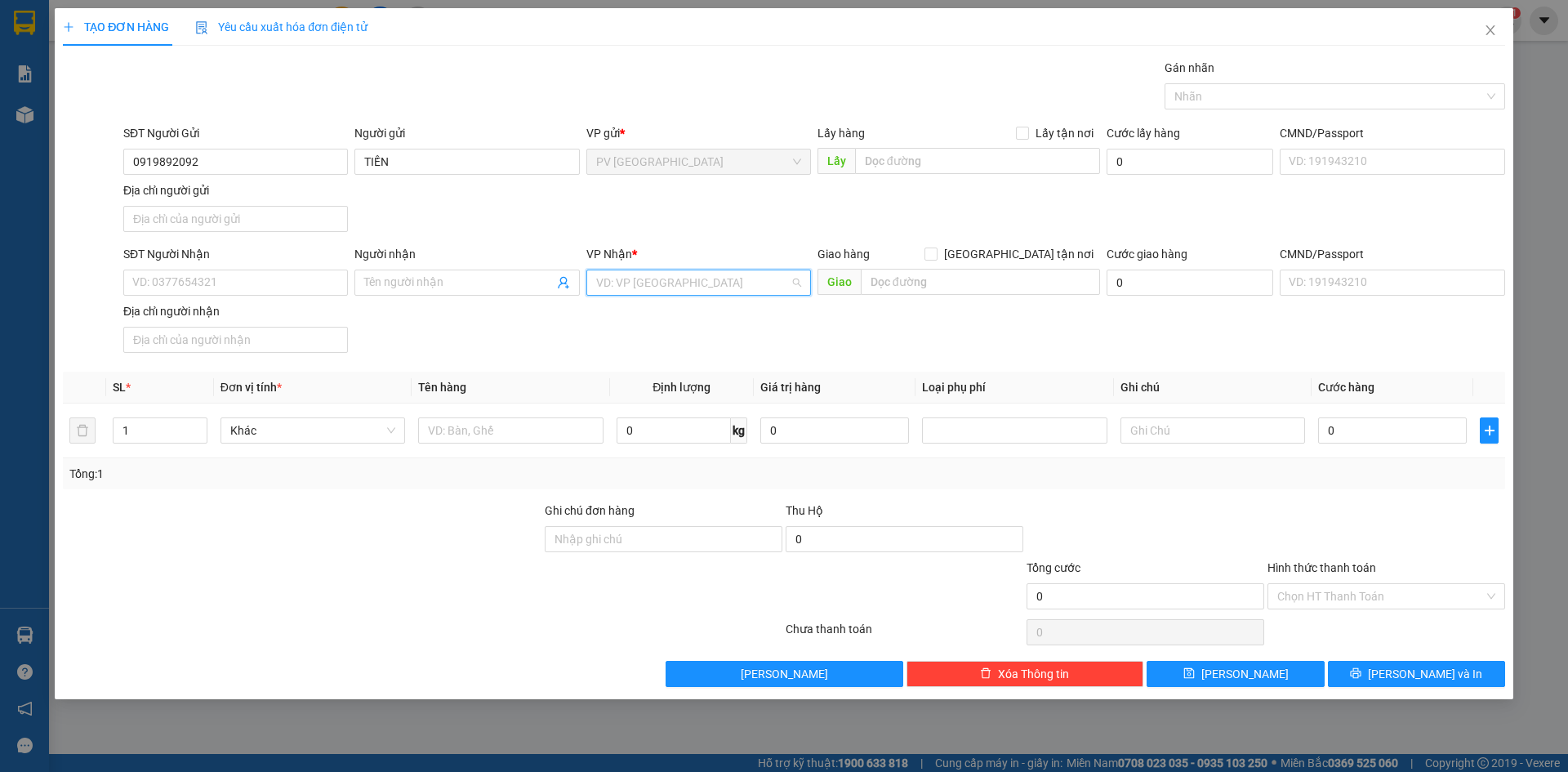
click at [694, 273] on input "search" at bounding box center [692, 283] width 193 height 25
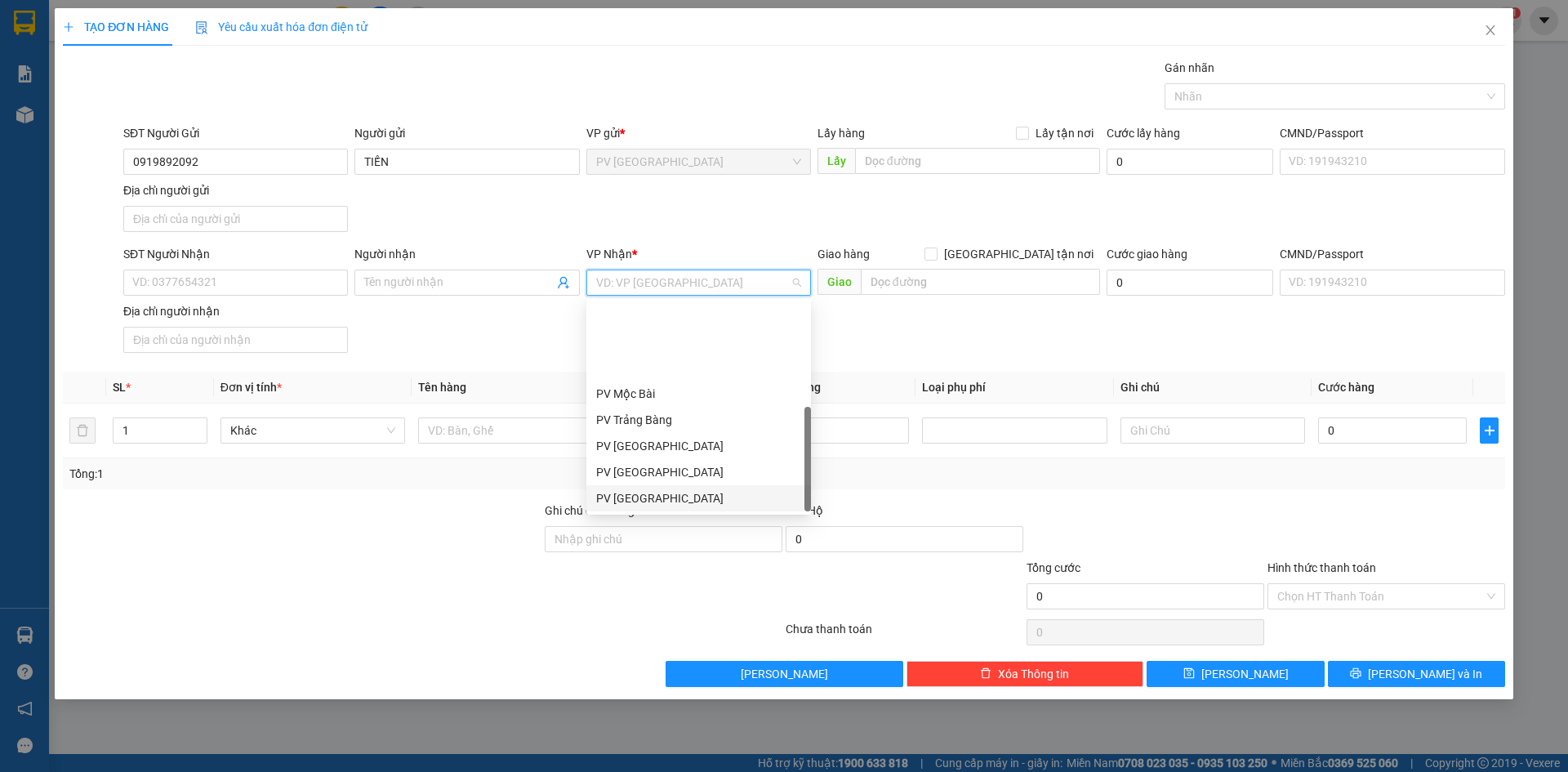
scroll to position [105, 0]
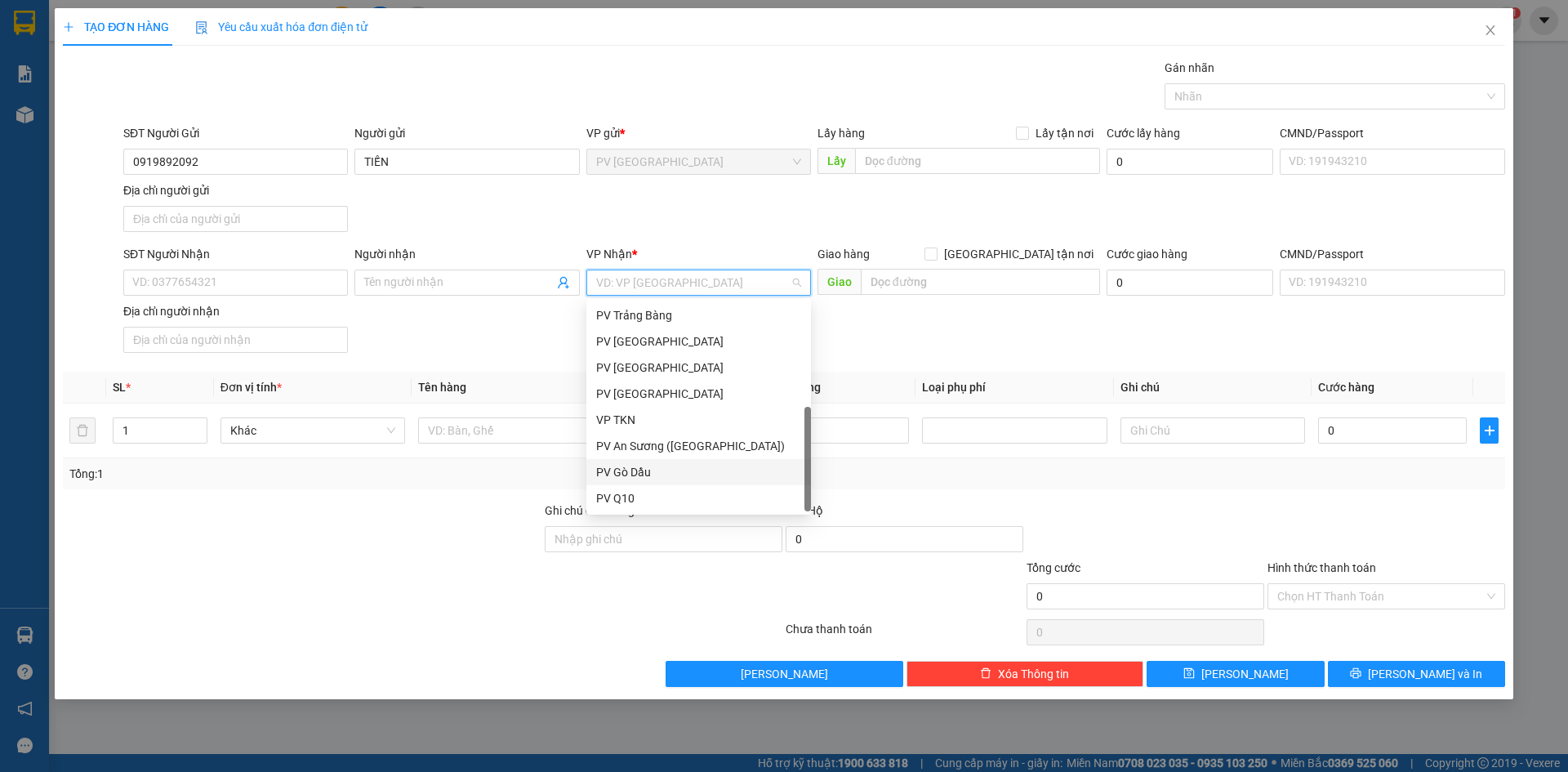
click at [679, 475] on div "PV Gò Dầu" at bounding box center [699, 472] width 205 height 18
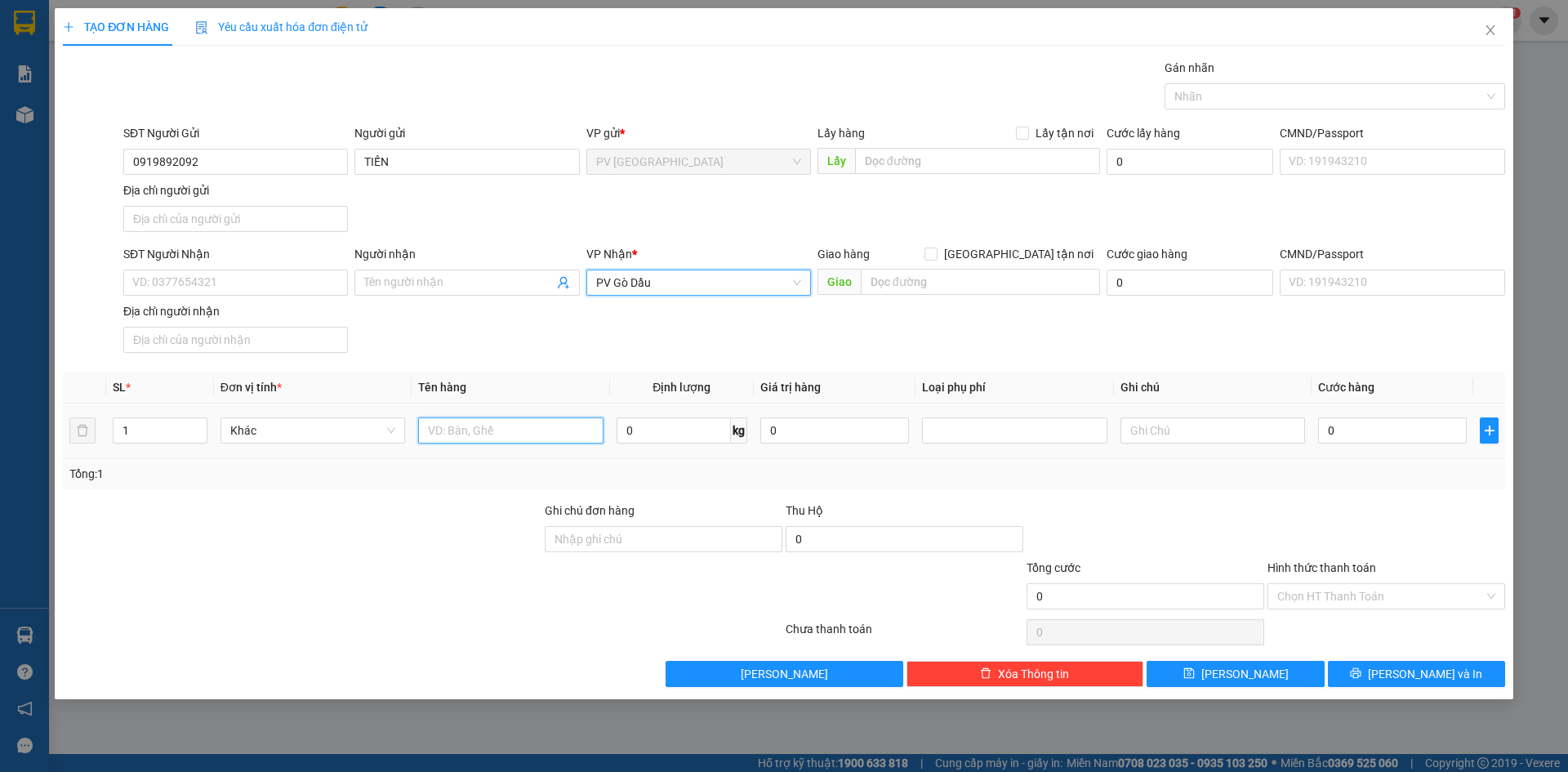
click at [532, 426] on input "text" at bounding box center [510, 431] width 185 height 26
type input "BỊCH CỜ"
click at [233, 288] on input "SĐT Người Nhận" at bounding box center [235, 283] width 224 height 26
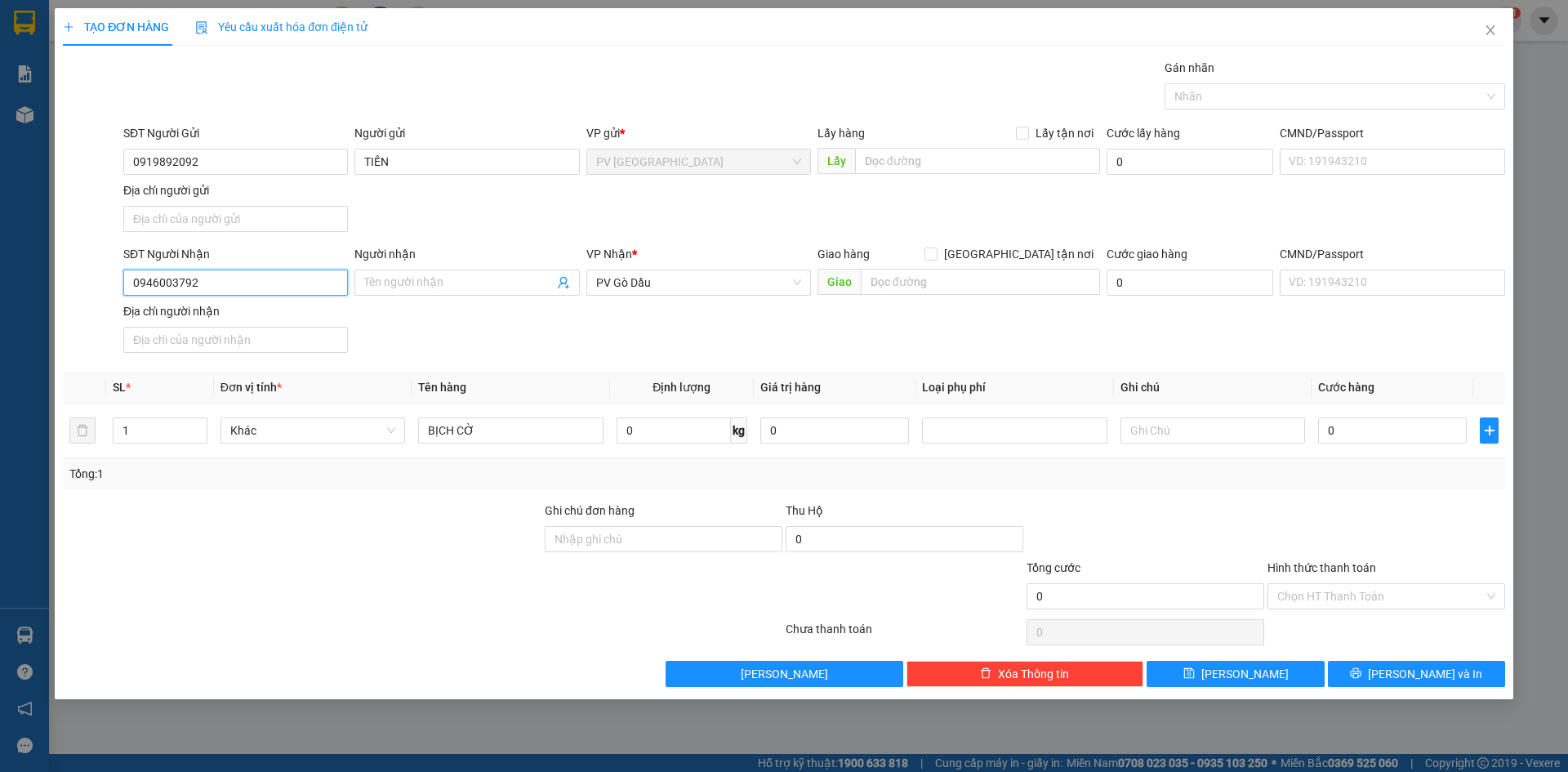
type input "0946003792"
click at [456, 299] on div "Người nhận Tên người nhận" at bounding box center [466, 273] width 224 height 58
click at [467, 287] on input "Người nhận" at bounding box center [459, 282] width 189 height 18
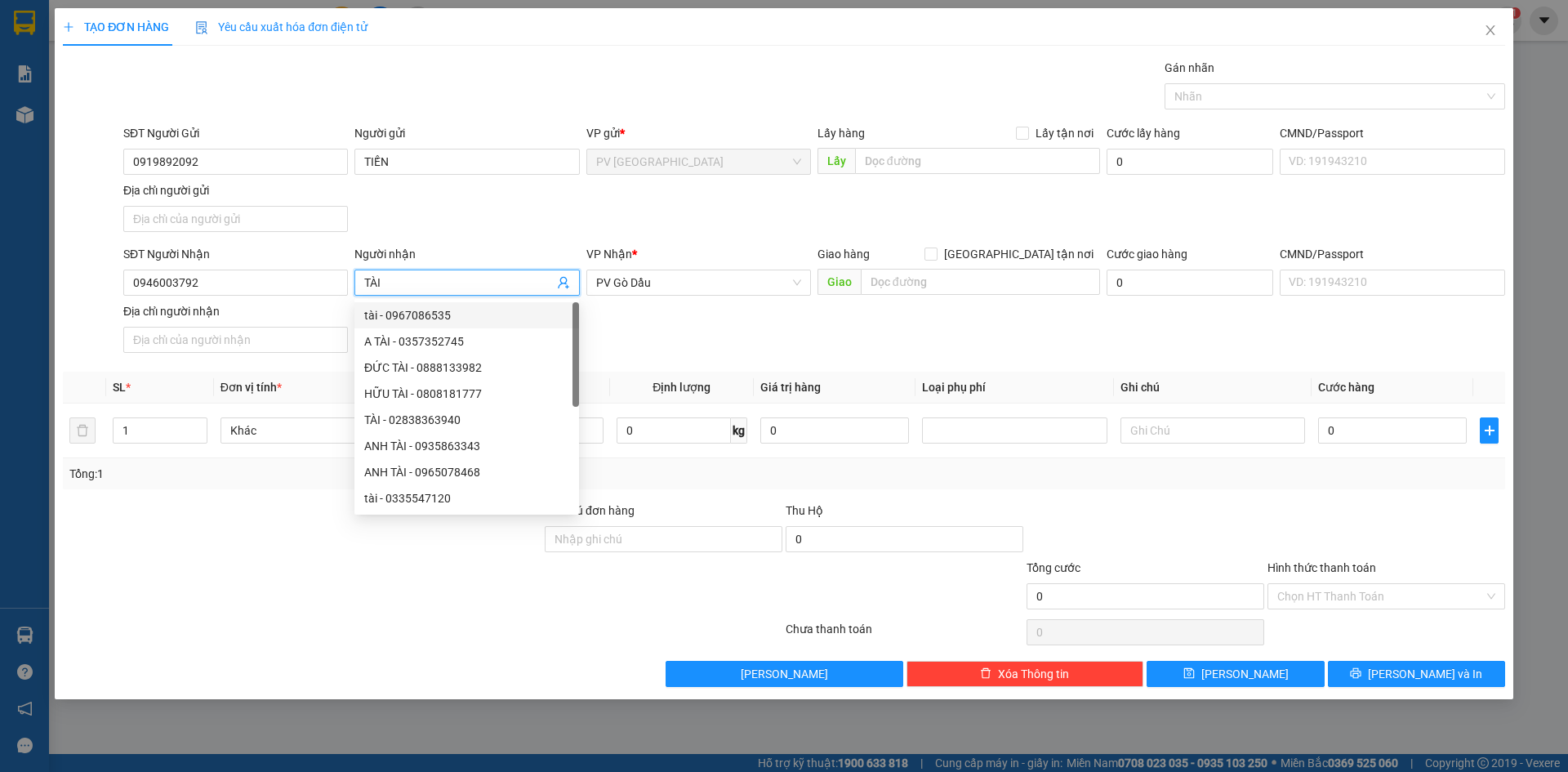
type input "TÀI"
click at [733, 320] on div "SĐT Người Nhận 0946003792 Người nhận TÀI VP Nhận * PV Gò Dầu Giao hàng Giao tận…" at bounding box center [815, 302] width 1388 height 114
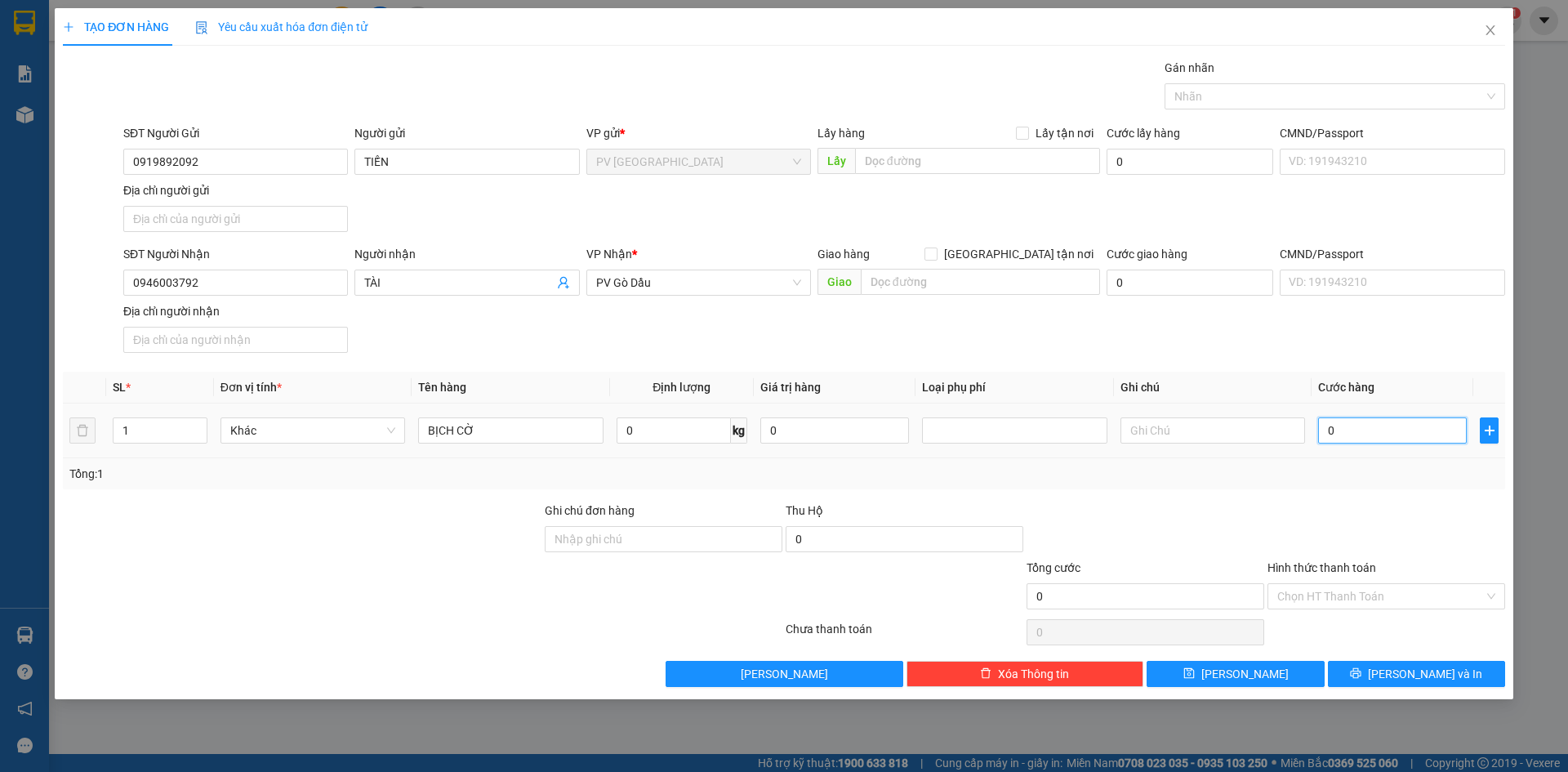
click at [1370, 438] on input "0" at bounding box center [1392, 431] width 149 height 26
type input "2"
type input "20"
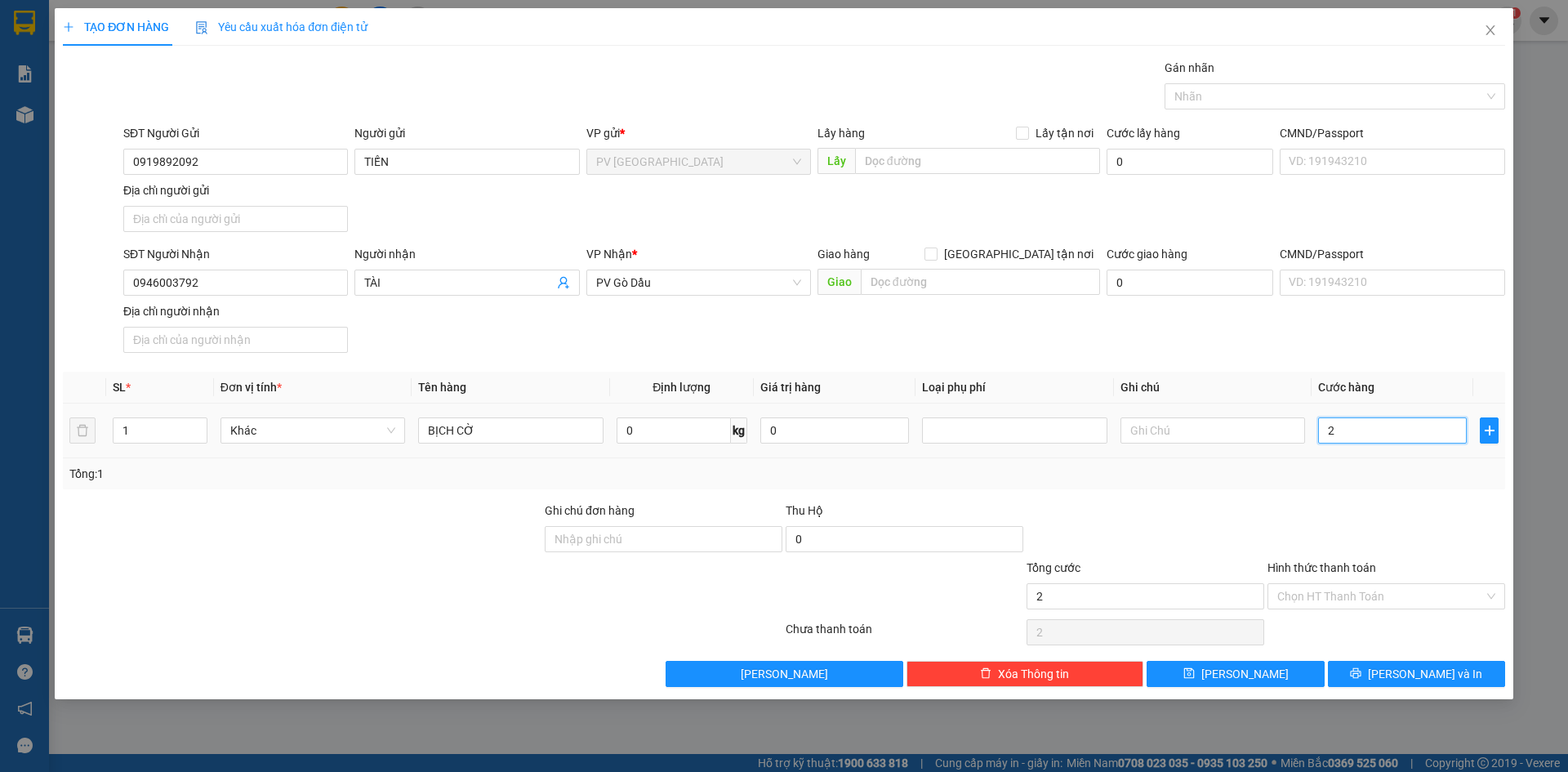
type input "20"
type input "200"
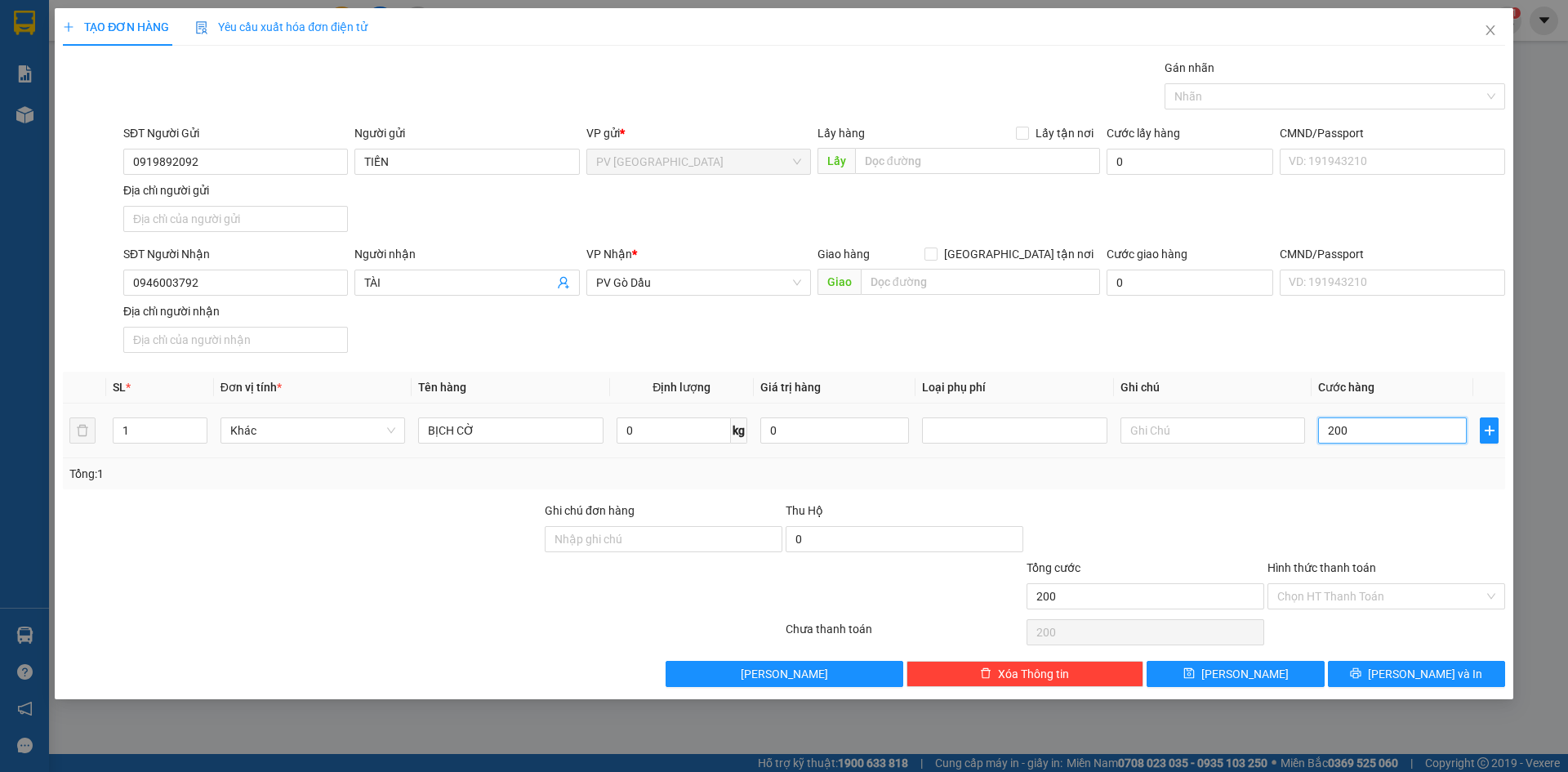
type input "2.000"
type input "20.000"
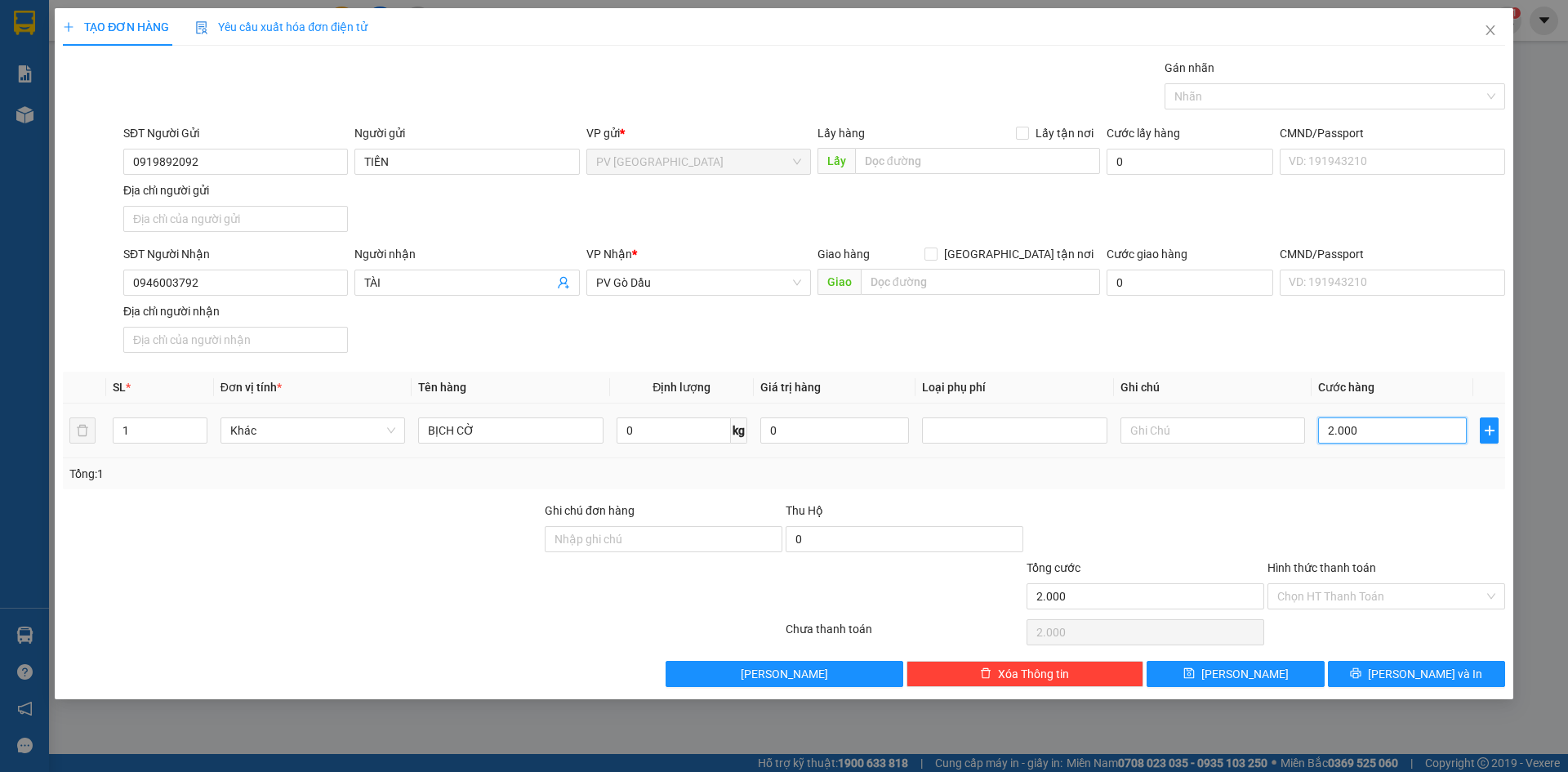
type input "20.000"
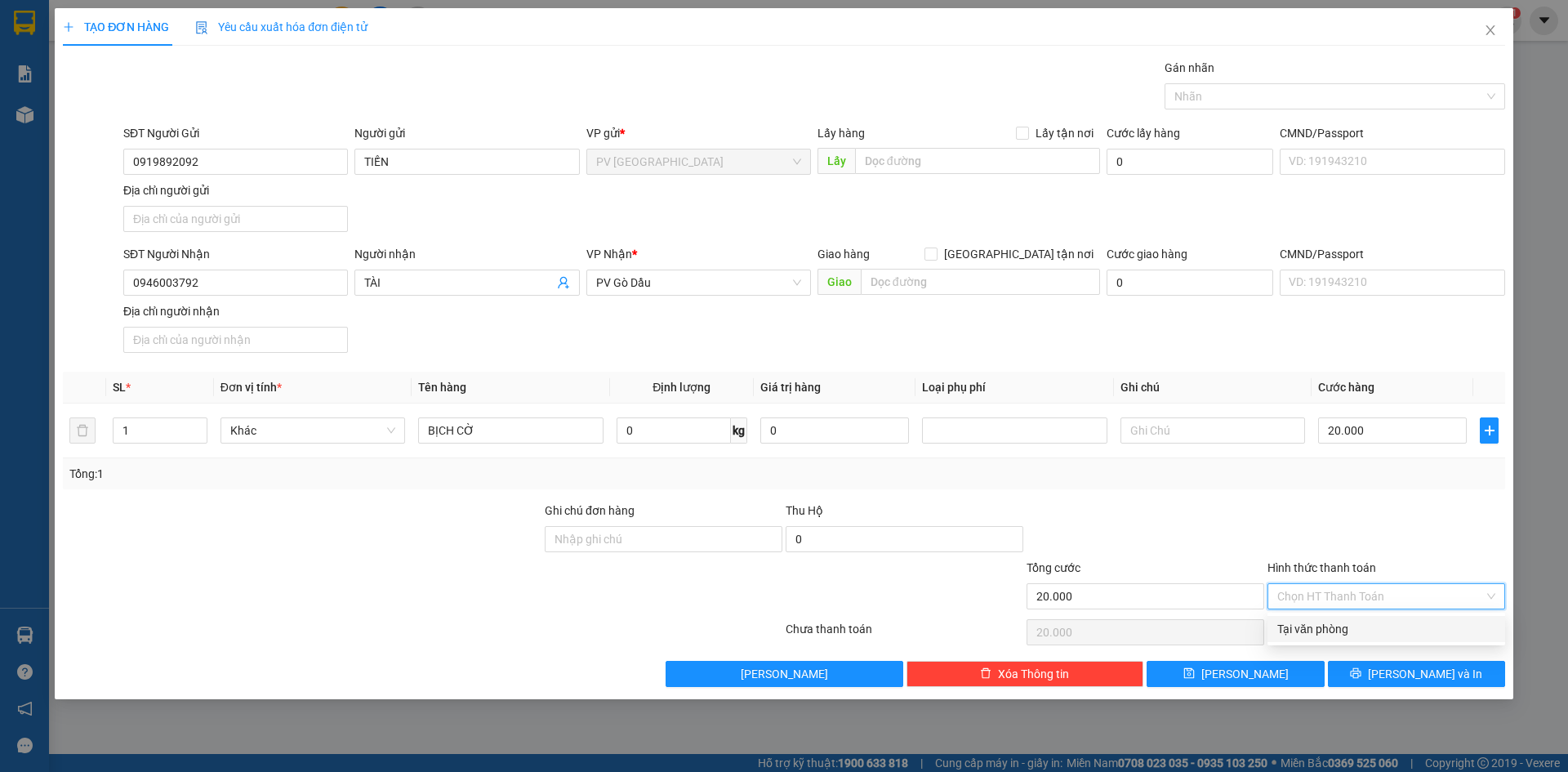
click at [1369, 604] on input "Hình thức thanh toán" at bounding box center [1380, 597] width 206 height 25
click at [1366, 632] on div "Tại văn phòng" at bounding box center [1386, 628] width 218 height 18
type input "0"
click at [1409, 671] on span "[PERSON_NAME] và In" at bounding box center [1425, 674] width 114 height 18
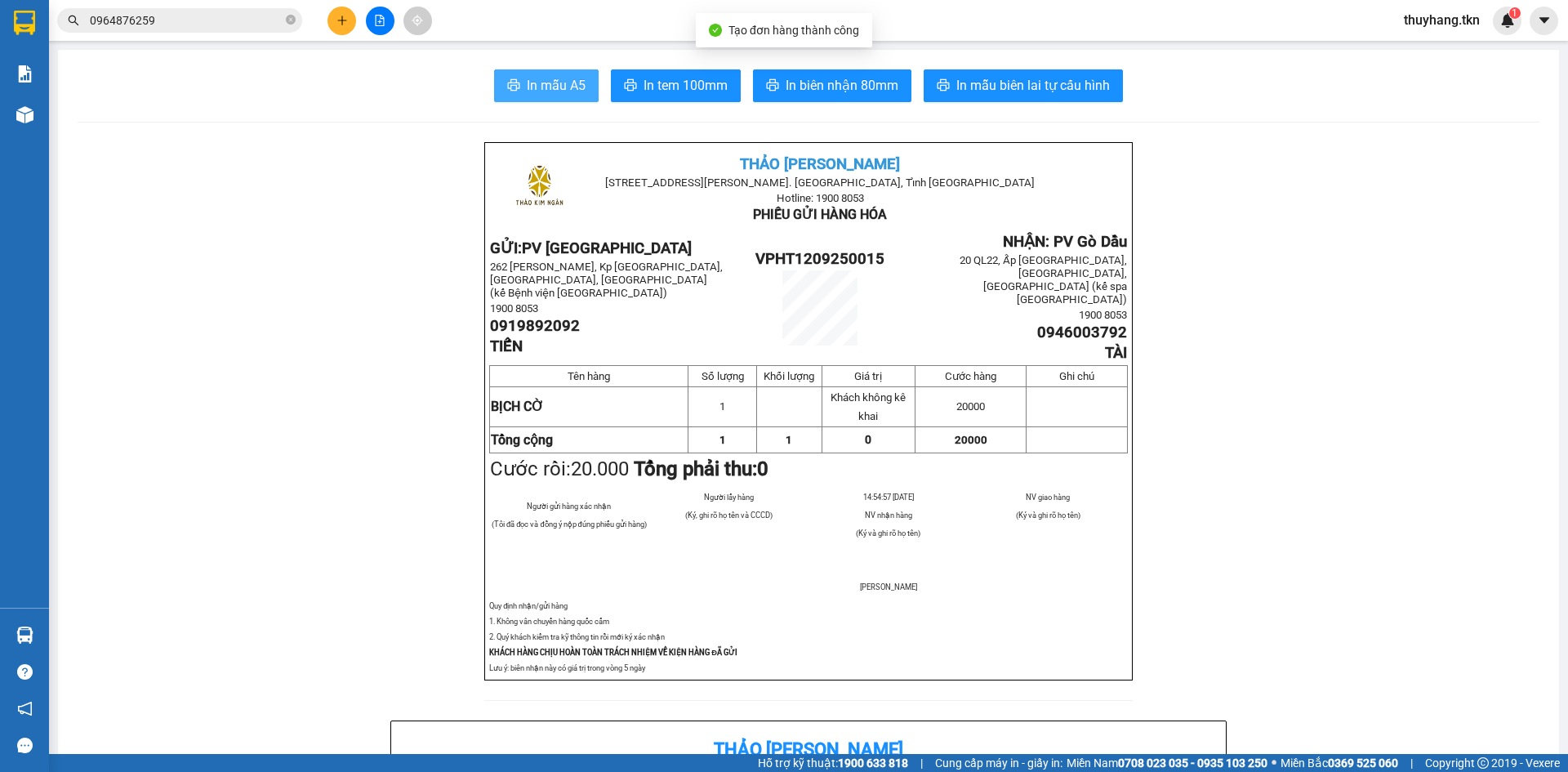
click at [531, 89] on span "In mẫu A5" at bounding box center [556, 85] width 58 height 21
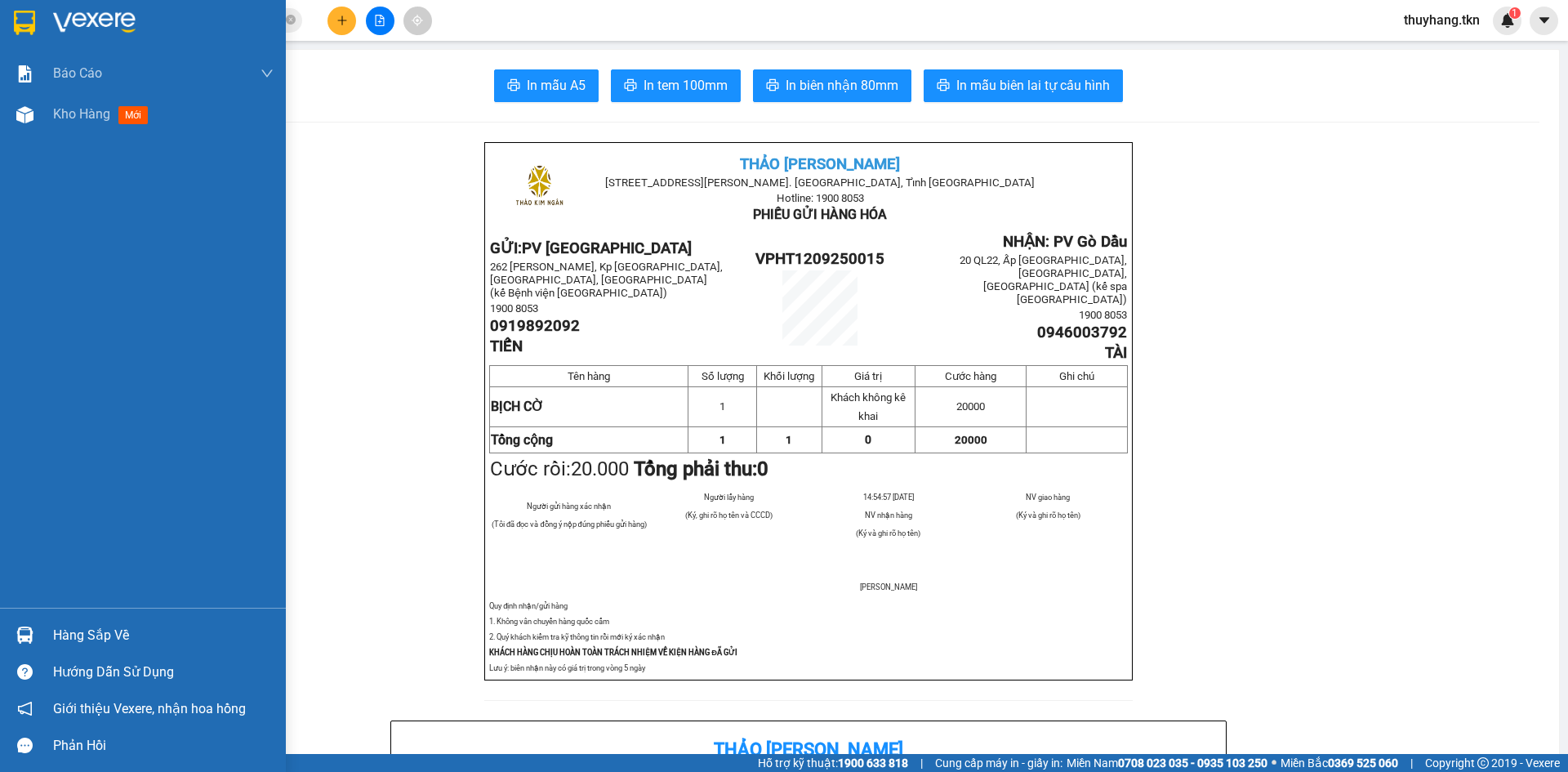
click at [21, 25] on img at bounding box center [24, 22] width 21 height 25
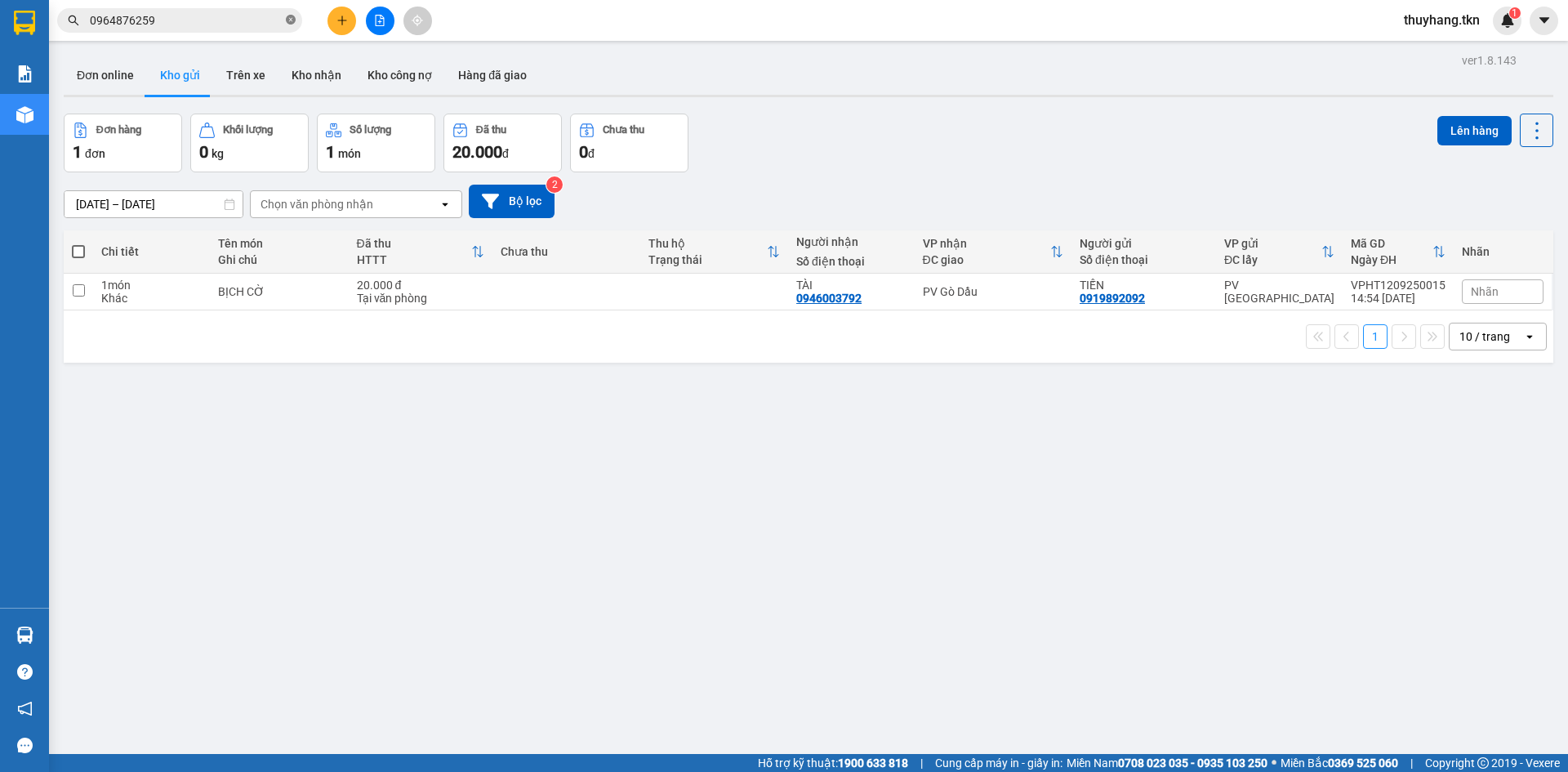
click at [290, 21] on icon "close-circle" at bounding box center [290, 19] width 9 height 9
click at [248, 64] on button "Trên xe" at bounding box center [246, 76] width 65 height 40
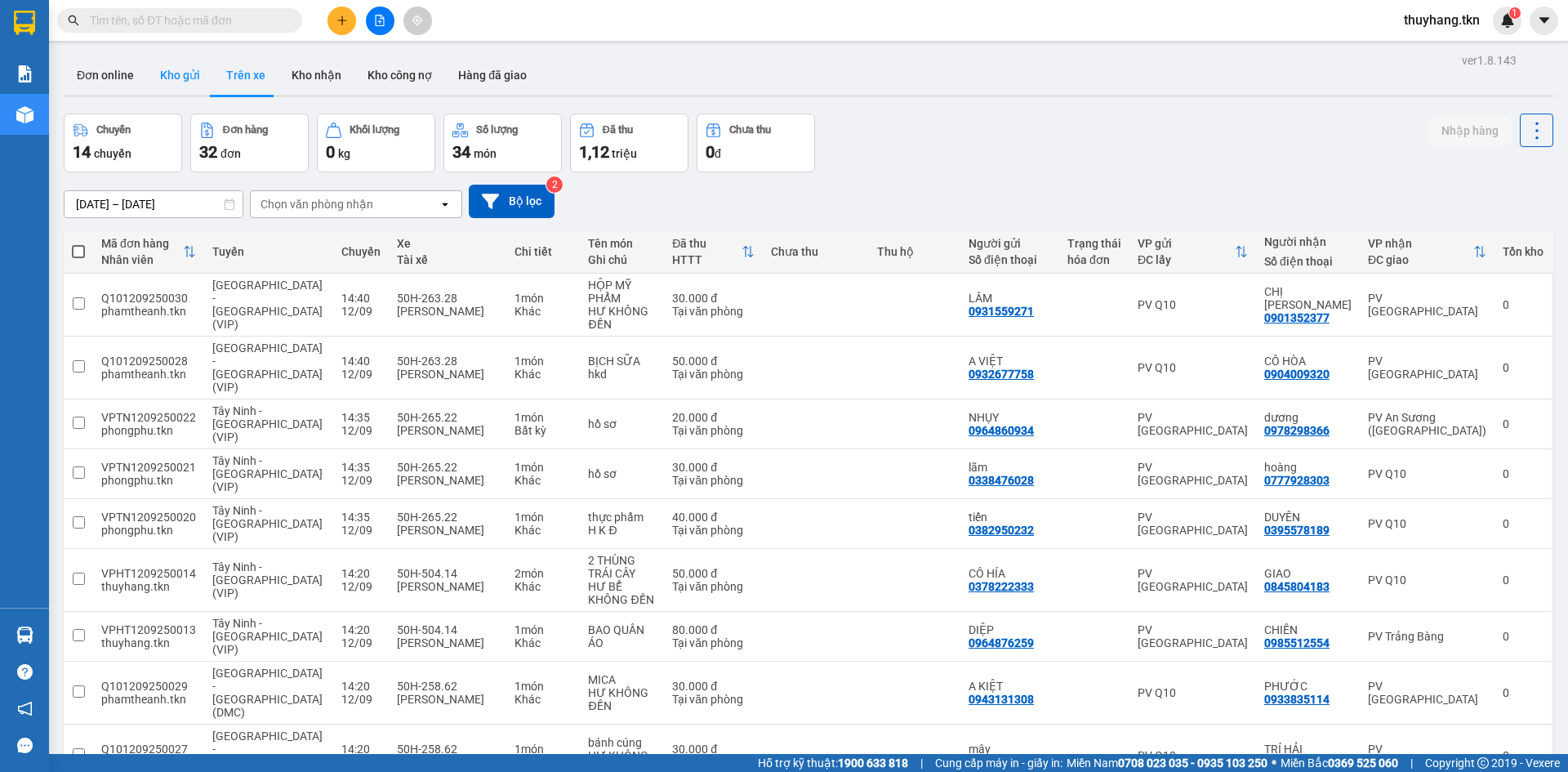
click at [179, 82] on button "Kho gửi" at bounding box center [180, 76] width 66 height 40
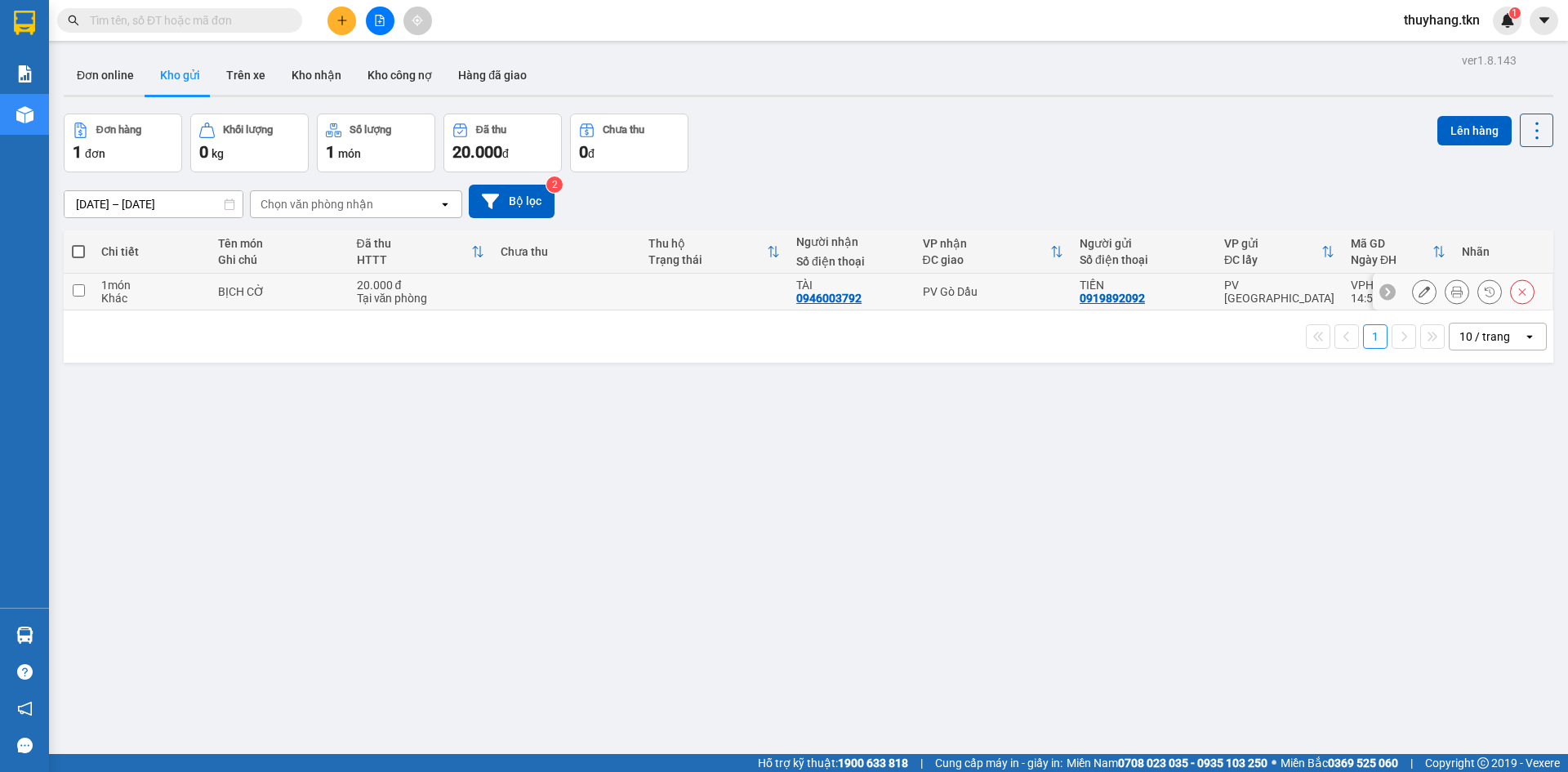
click at [522, 288] on td at bounding box center [566, 291] width 148 height 37
checkbox input "true"
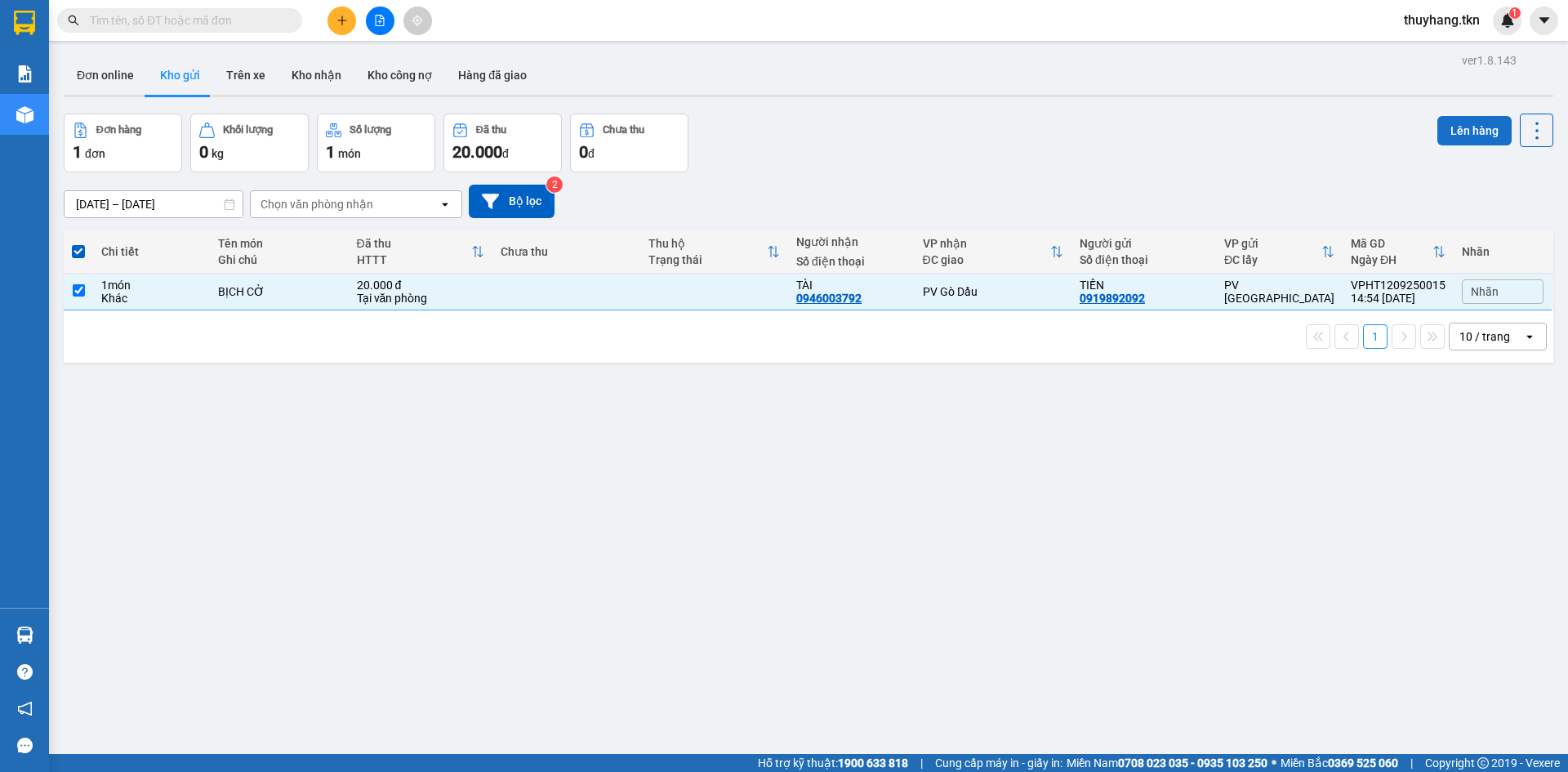
click at [1441, 131] on button "Lên hàng" at bounding box center [1474, 131] width 74 height 29
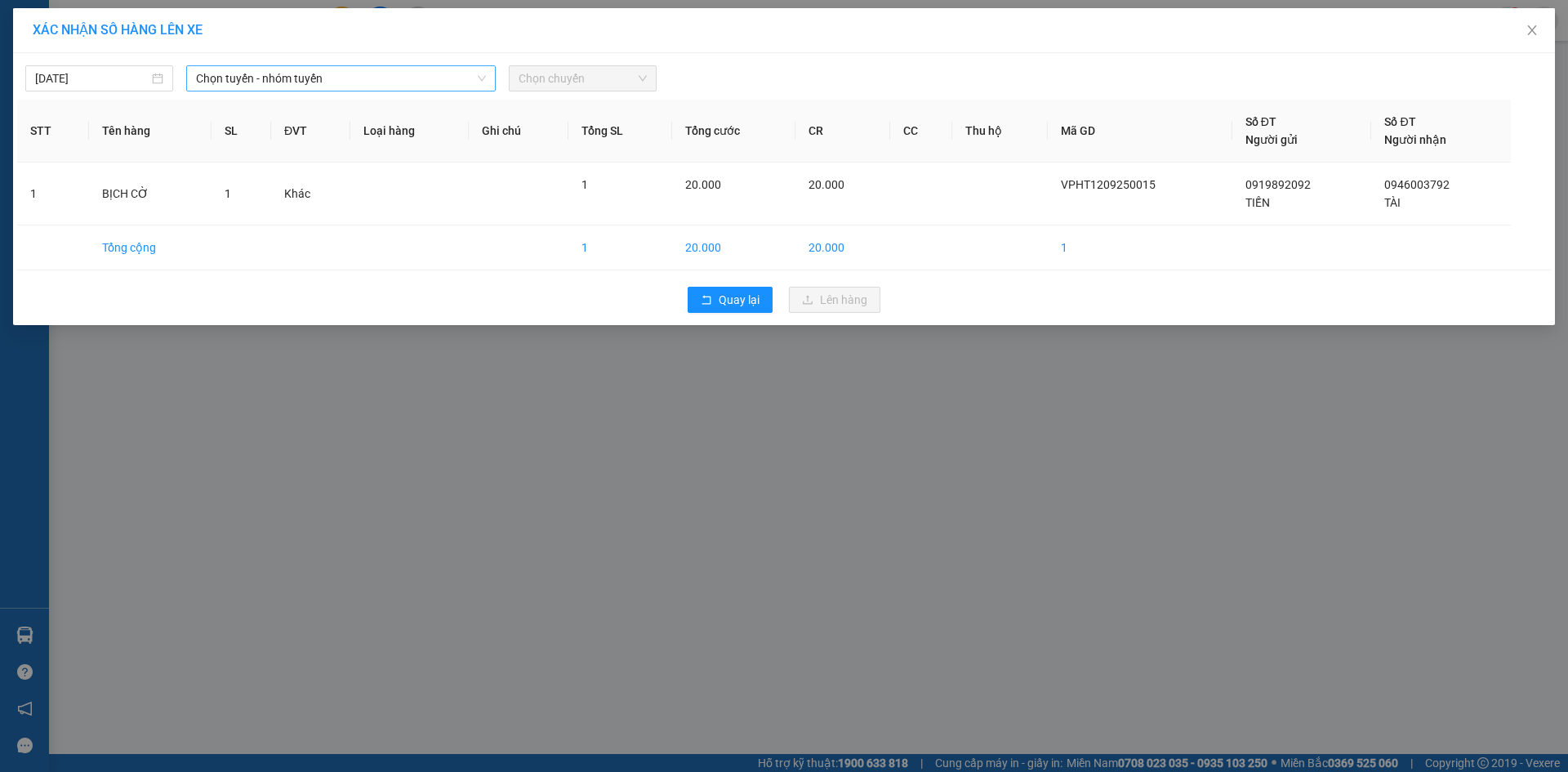
click at [326, 89] on span "Chọn tuyến - nhóm tuyến" at bounding box center [340, 78] width 290 height 25
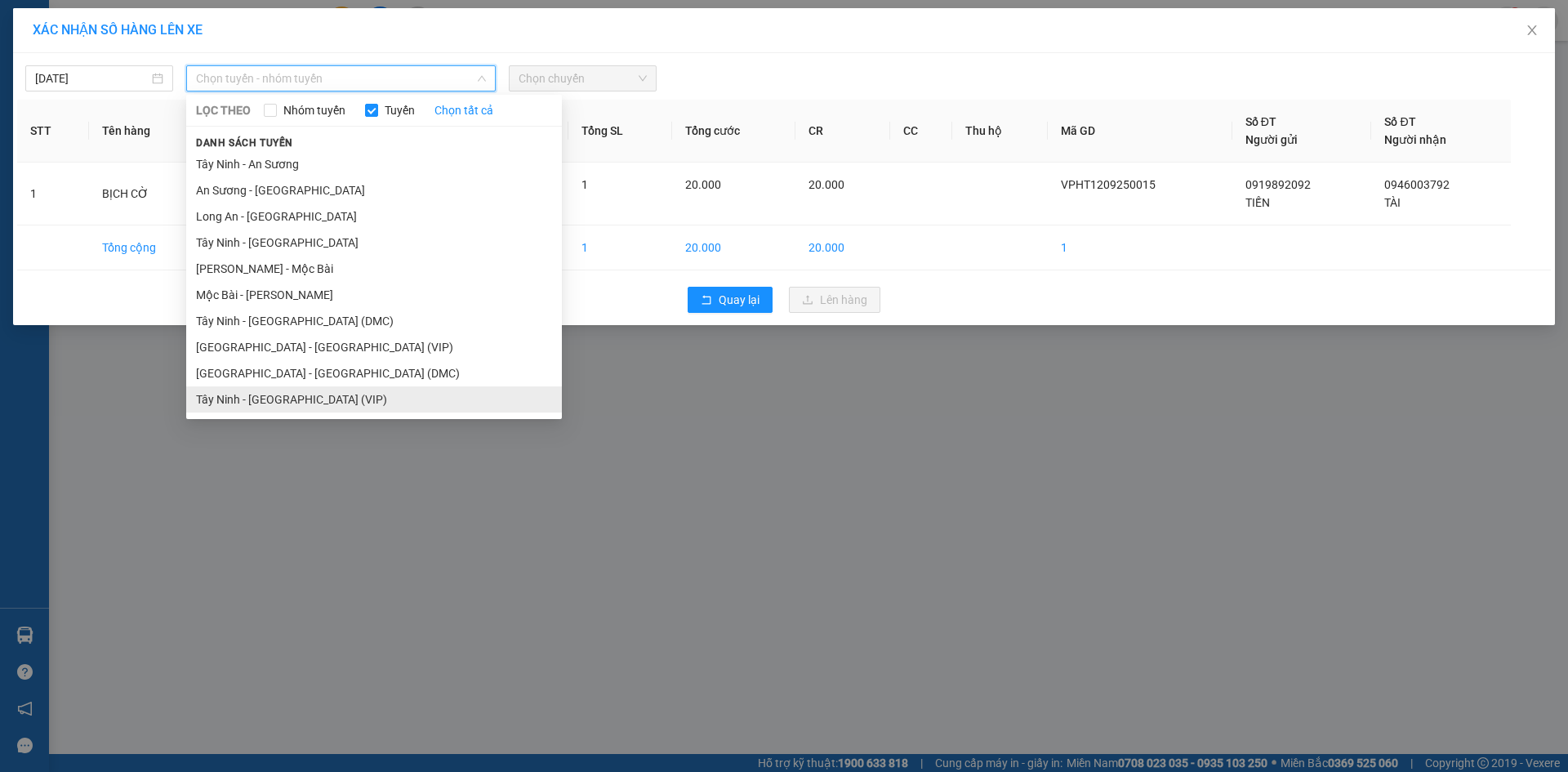
click at [304, 398] on li "Tây Ninh - [GEOGRAPHIC_DATA] (VIP)" at bounding box center [374, 400] width 375 height 26
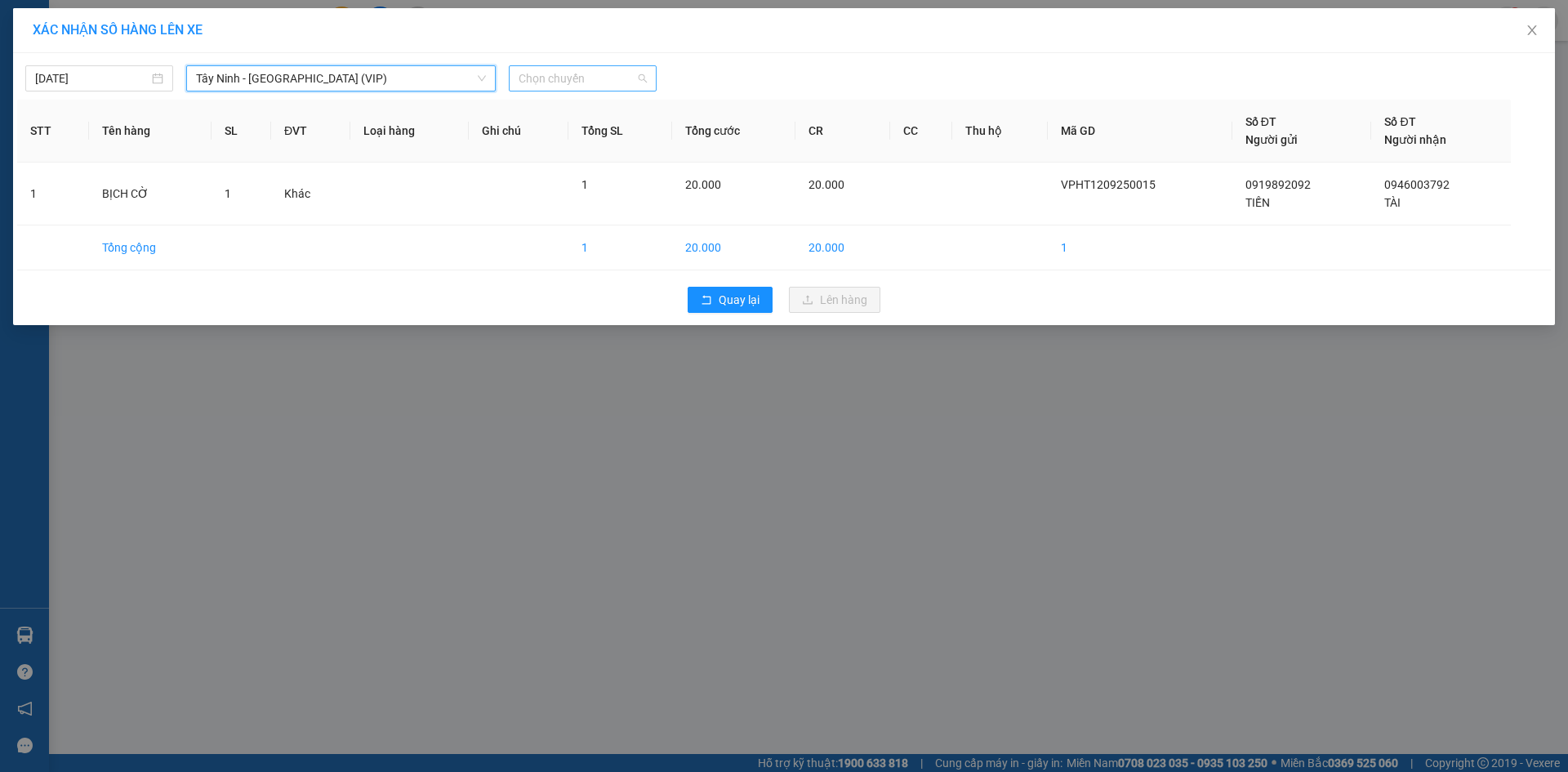
click at [612, 85] on span "Chọn chuyến" at bounding box center [582, 78] width 128 height 25
type input "50586"
click at [596, 164] on div "14:50 - 50H-505.86" at bounding box center [582, 163] width 127 height 18
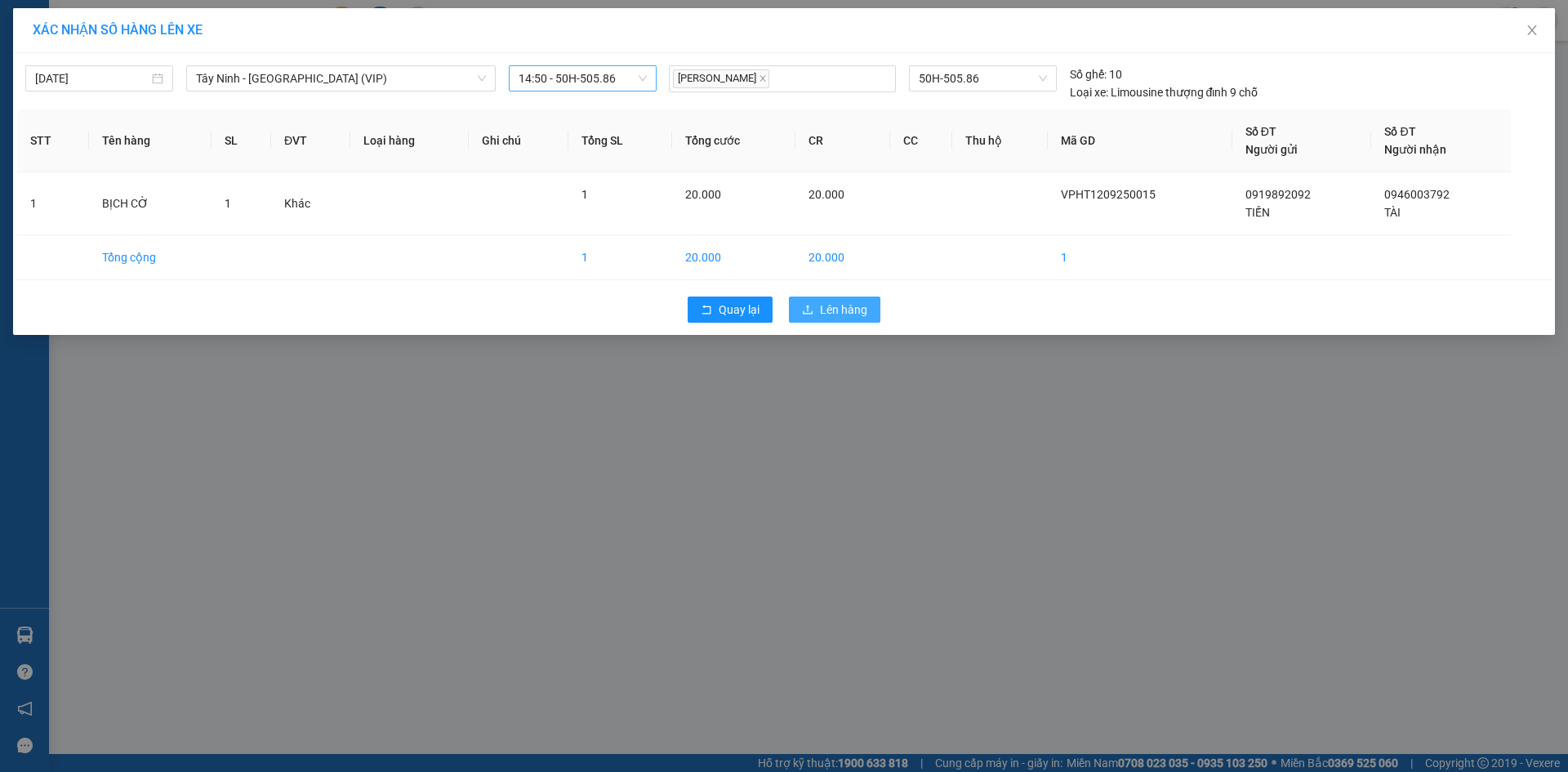
click at [842, 305] on span "Lên hàng" at bounding box center [843, 309] width 47 height 18
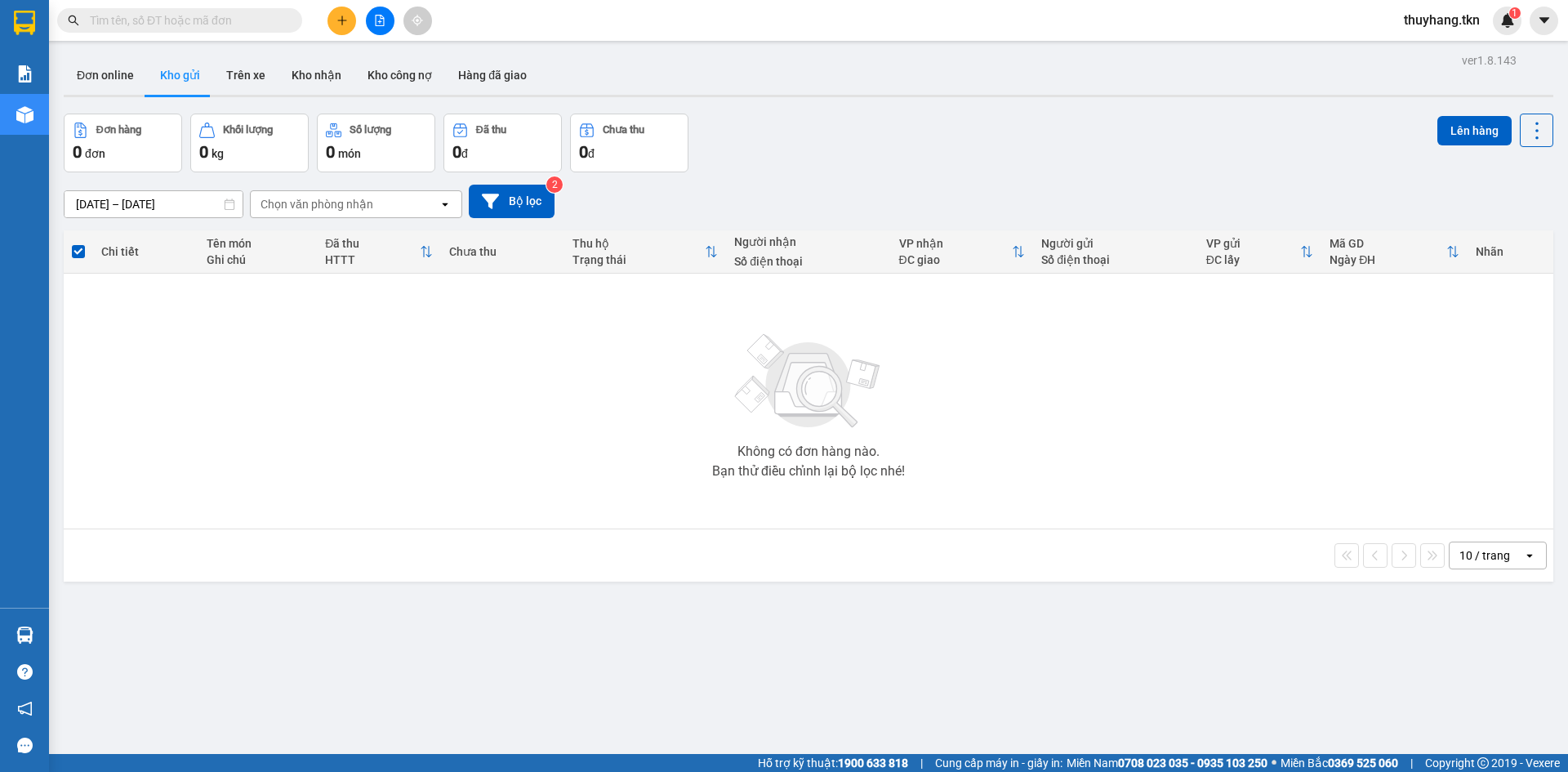
click at [602, 487] on div "Không có đơn hàng nào. Bạn thử điều chỉnh lại bộ lọc nhé!" at bounding box center [808, 401] width 1473 height 245
click at [344, 12] on button at bounding box center [341, 21] width 28 height 28
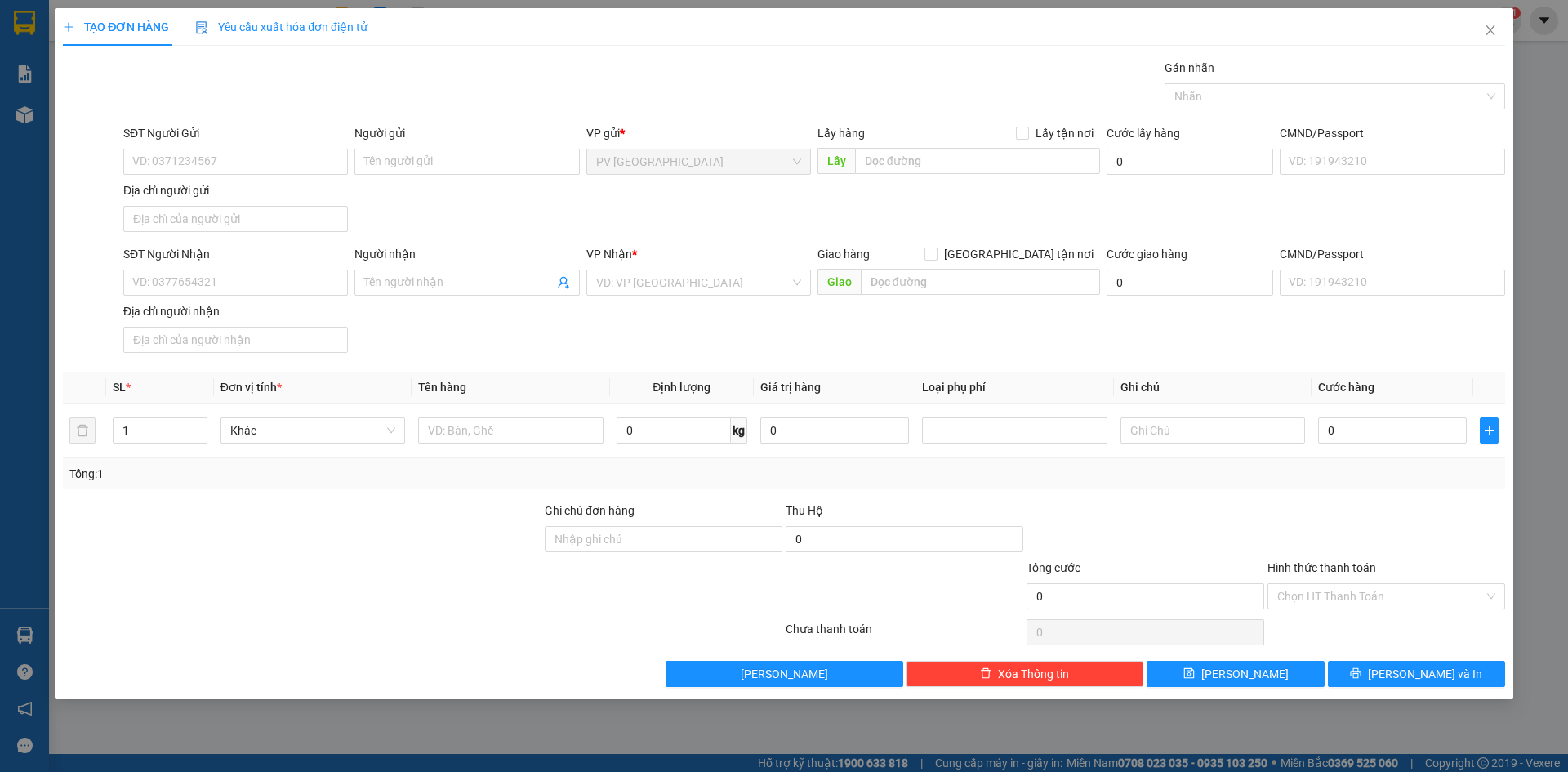
click at [454, 94] on div "Gói vận chuyển * Tiêu chuẩn Gán nhãn Nhãn" at bounding box center [815, 87] width 1388 height 58
click at [1490, 33] on icon "close" at bounding box center [1490, 30] width 13 height 13
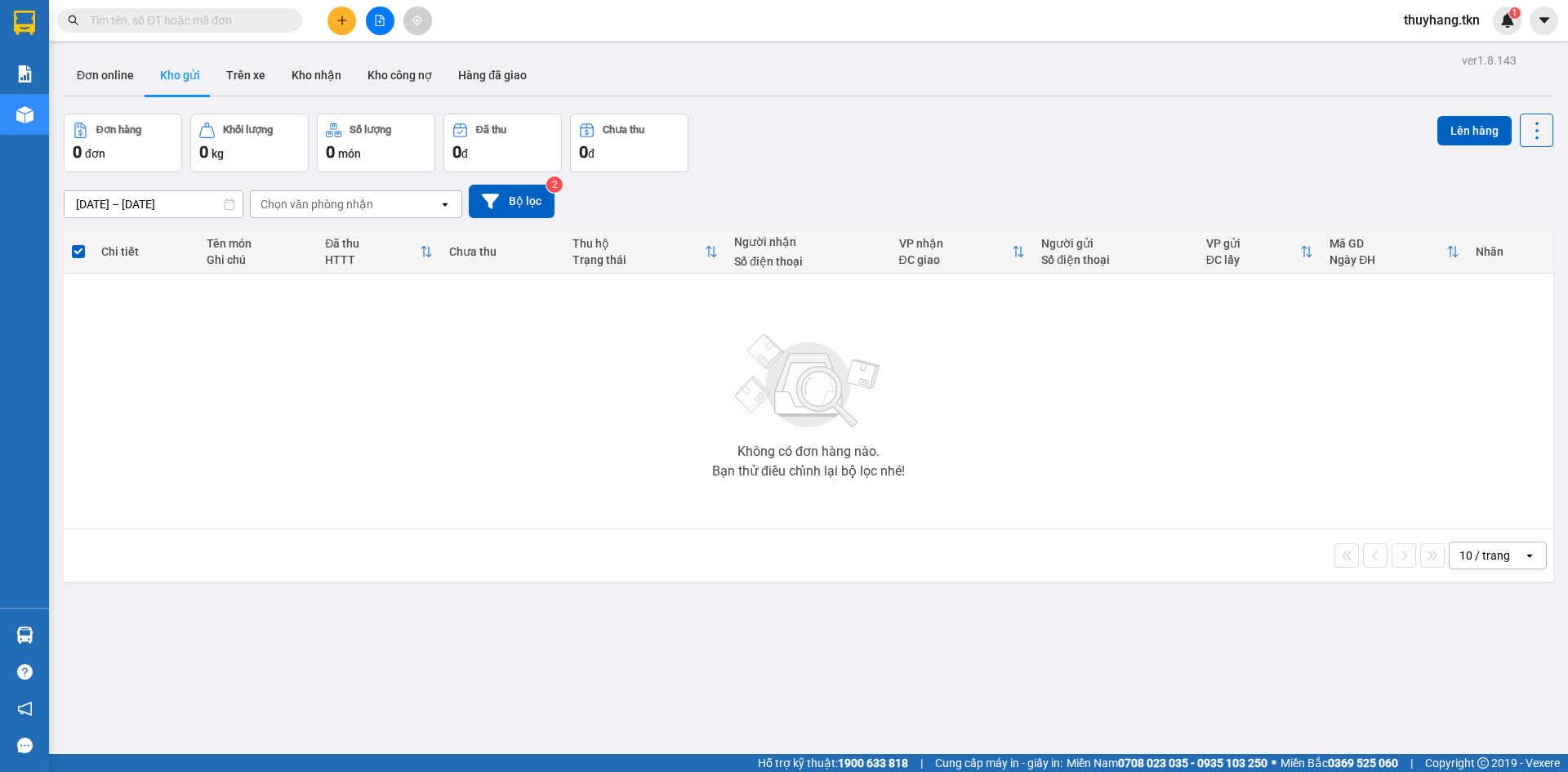
click at [350, 17] on button at bounding box center [341, 21] width 28 height 28
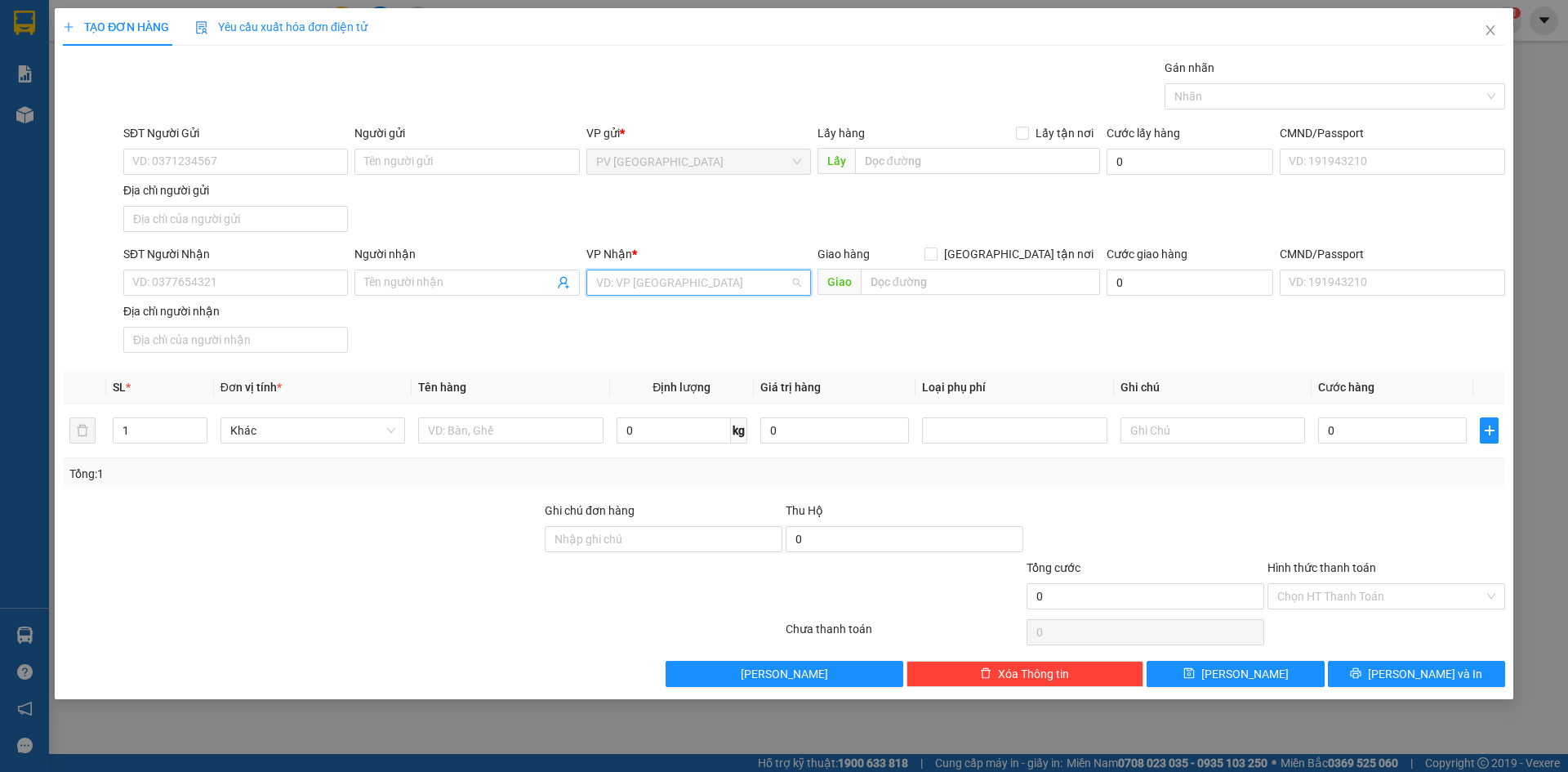
click at [679, 277] on input "search" at bounding box center [692, 283] width 193 height 25
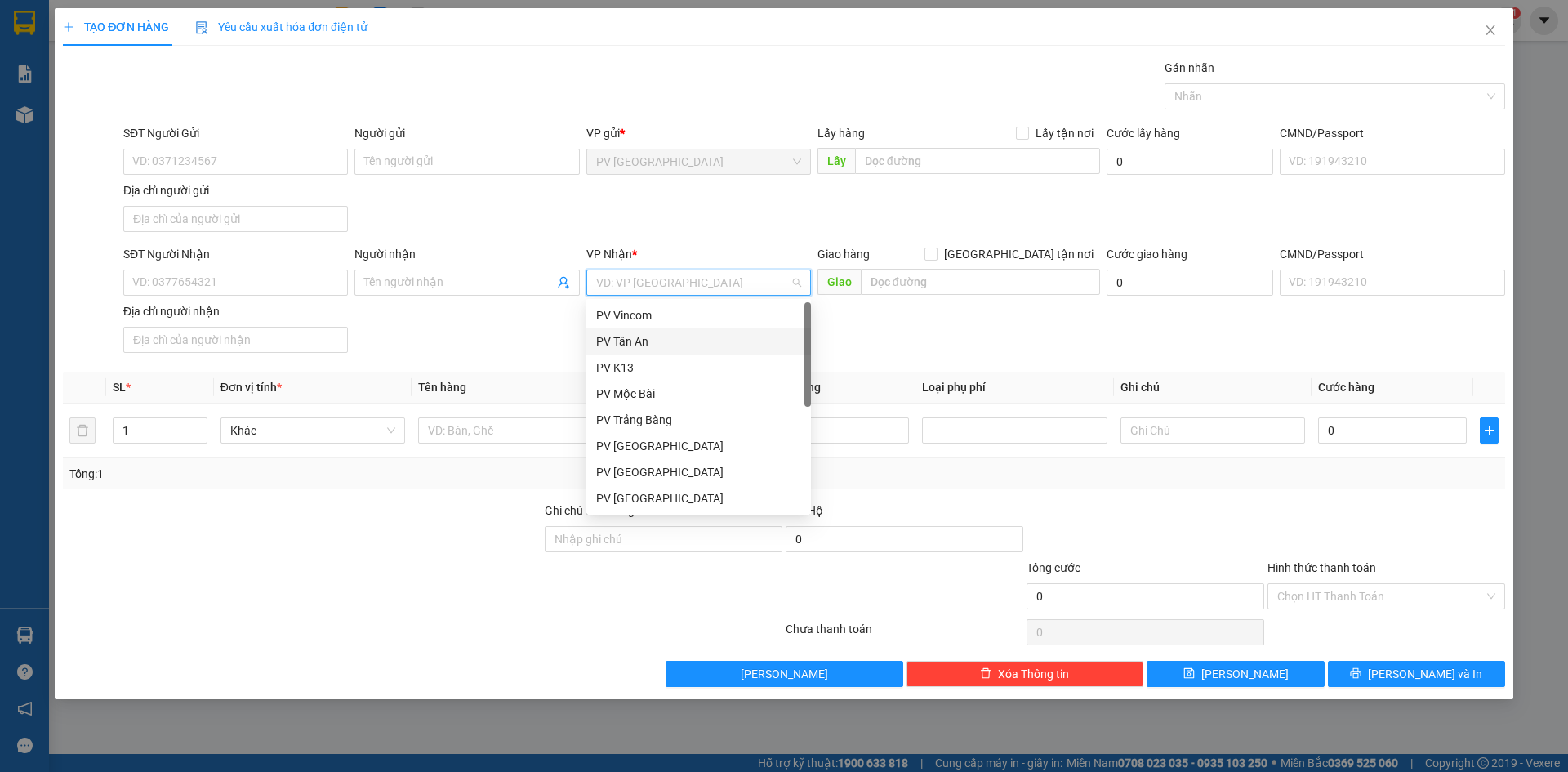
scroll to position [105, 0]
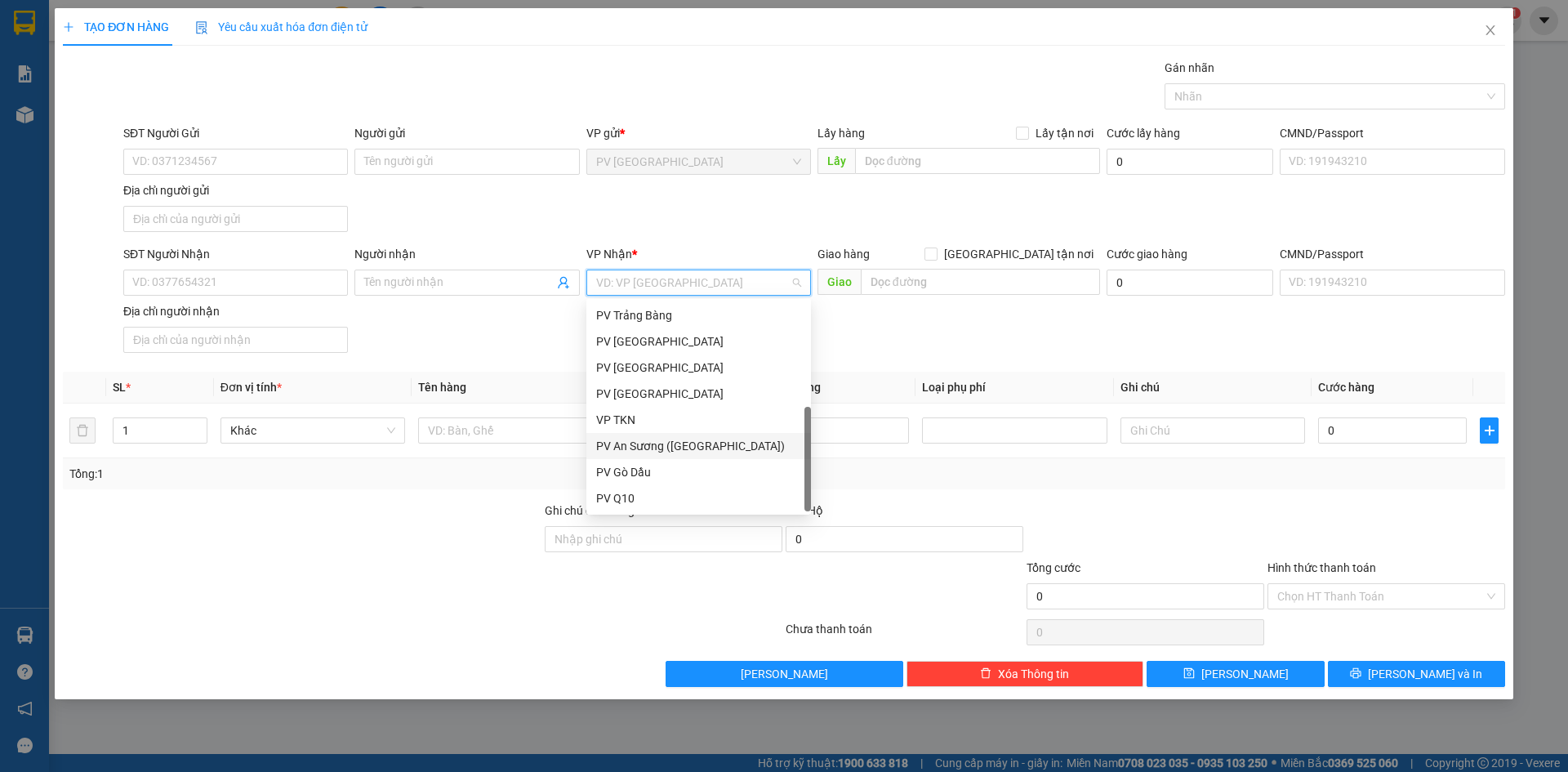
click at [656, 444] on div "PV An Sương ([GEOGRAPHIC_DATA])" at bounding box center [699, 445] width 205 height 18
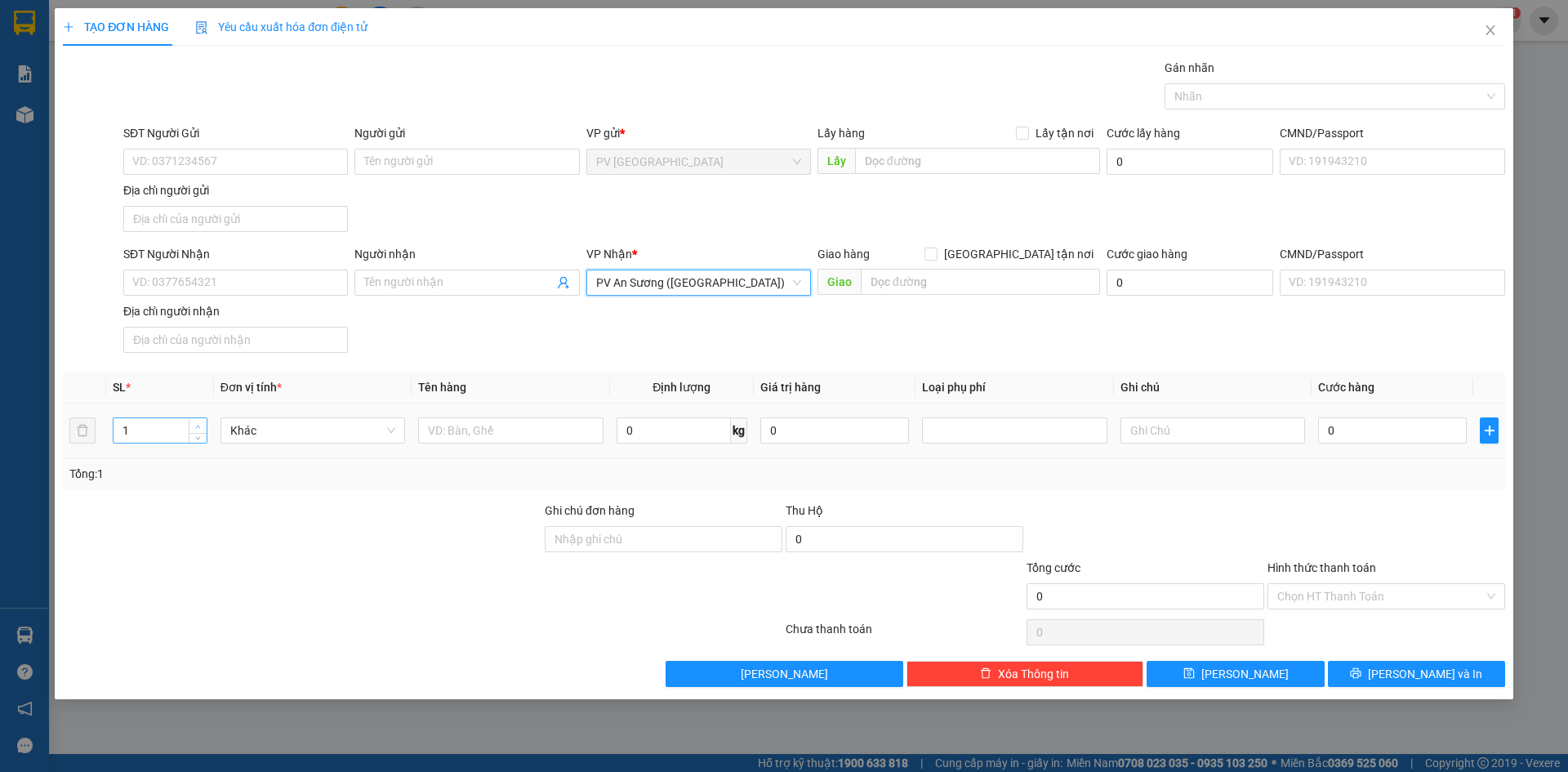
type input "2"
click at [198, 425] on icon "up" at bounding box center [198, 426] width 5 height 3
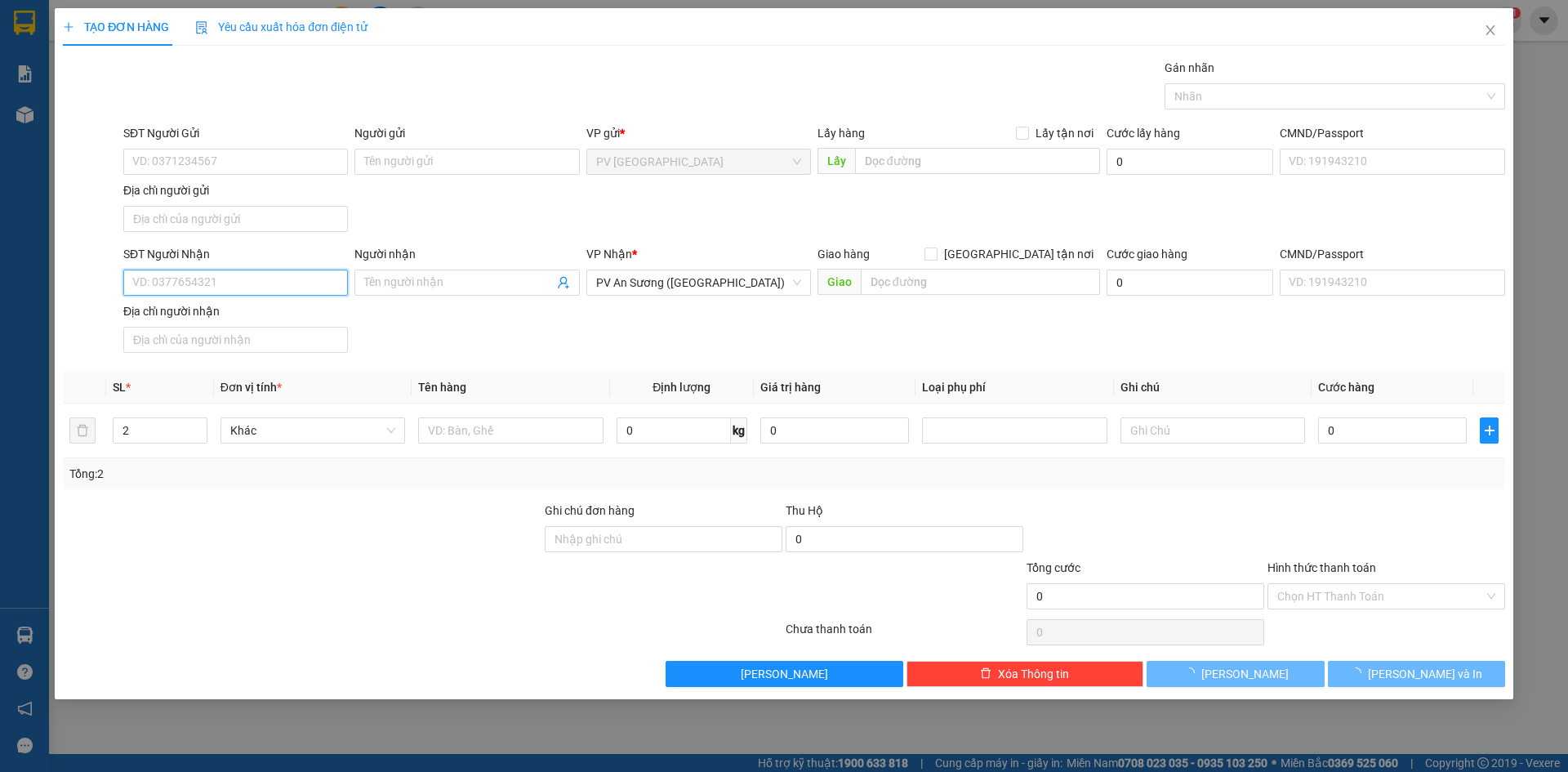
click at [241, 285] on input "SĐT Người Nhận" at bounding box center [235, 283] width 224 height 26
type input "0929292927"
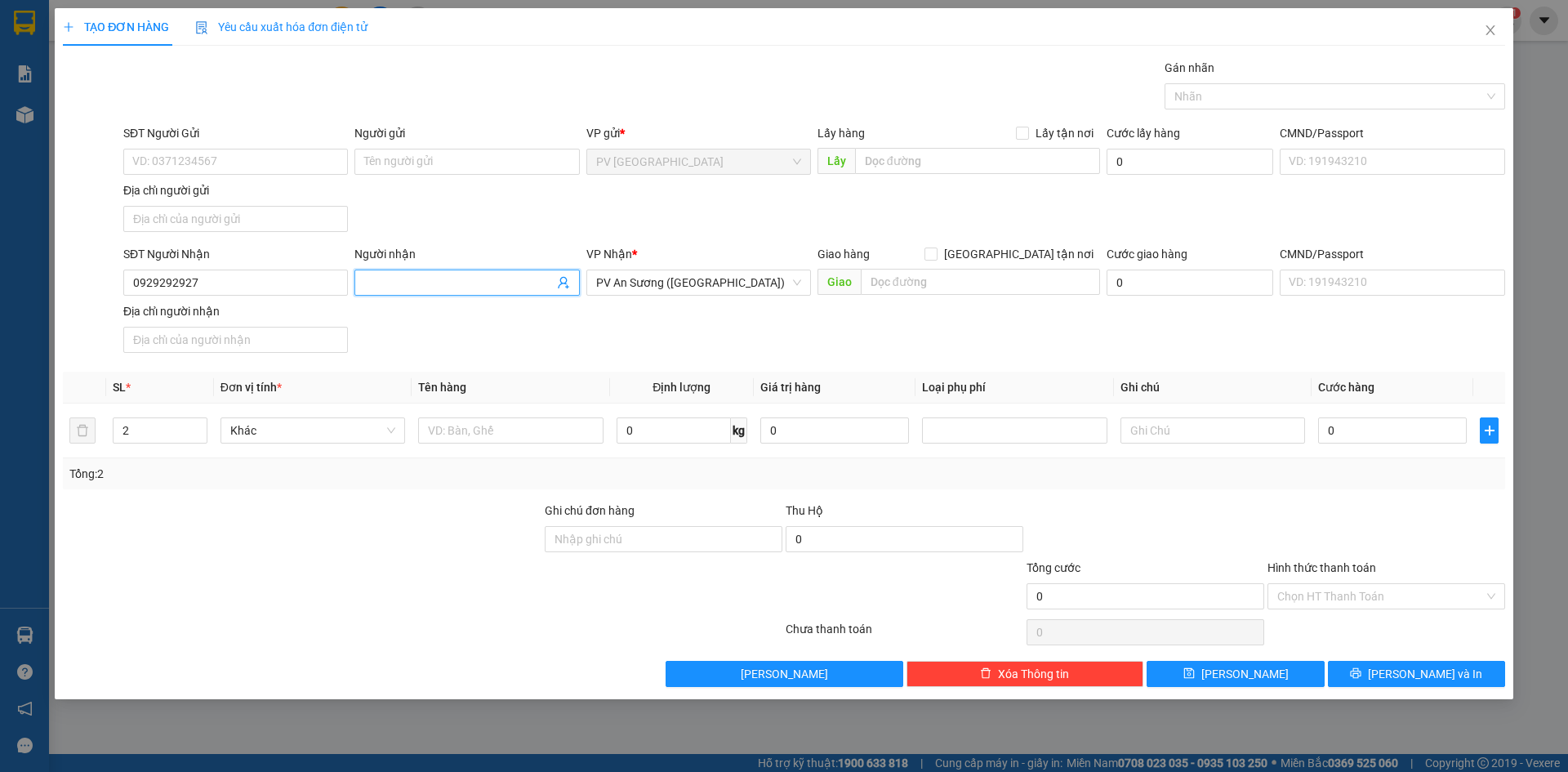
click at [423, 279] on input "Người nhận" at bounding box center [459, 282] width 189 height 18
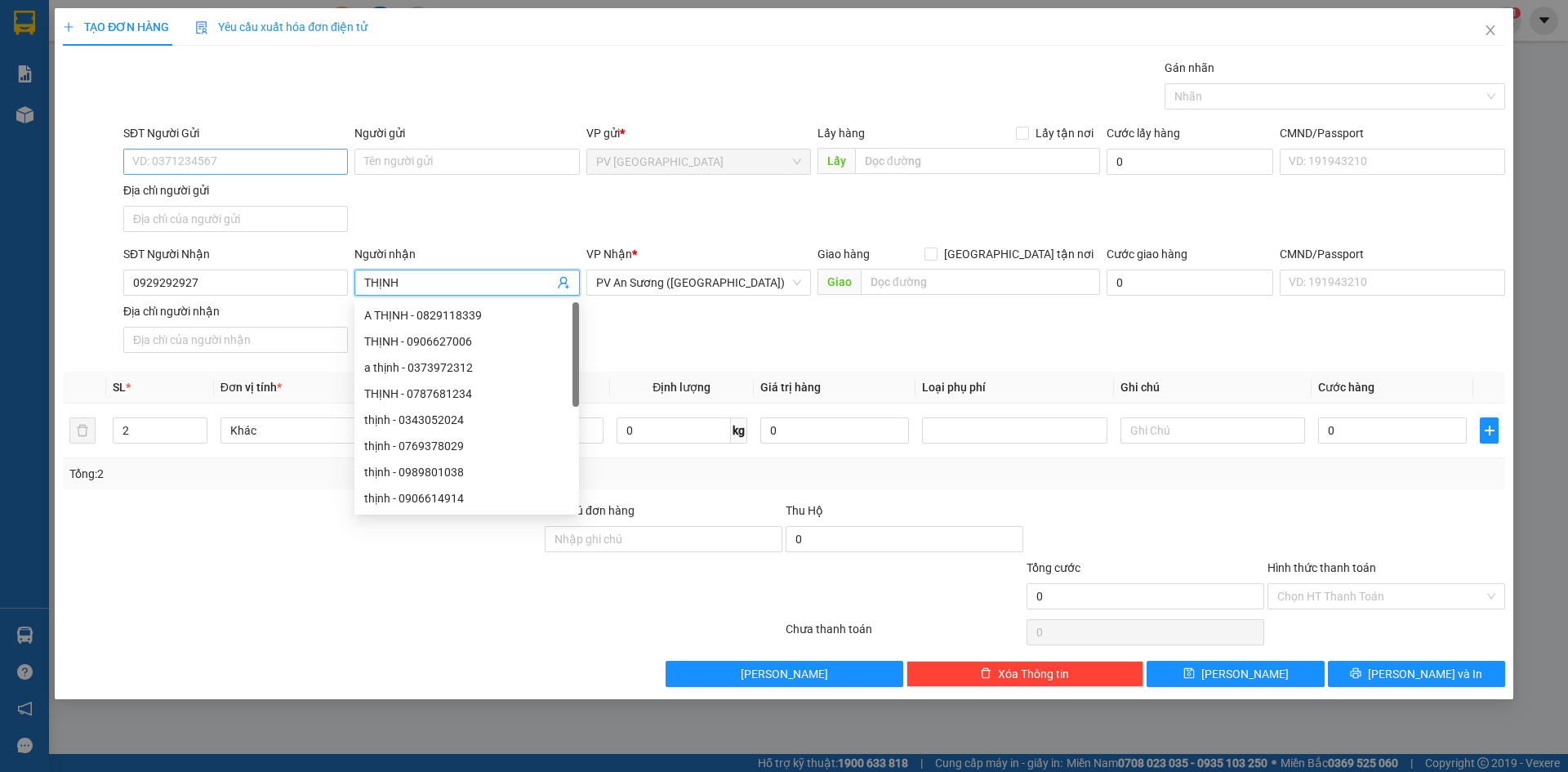
type input "THỊNH"
click at [269, 162] on input "SĐT Người Gửi" at bounding box center [235, 162] width 224 height 26
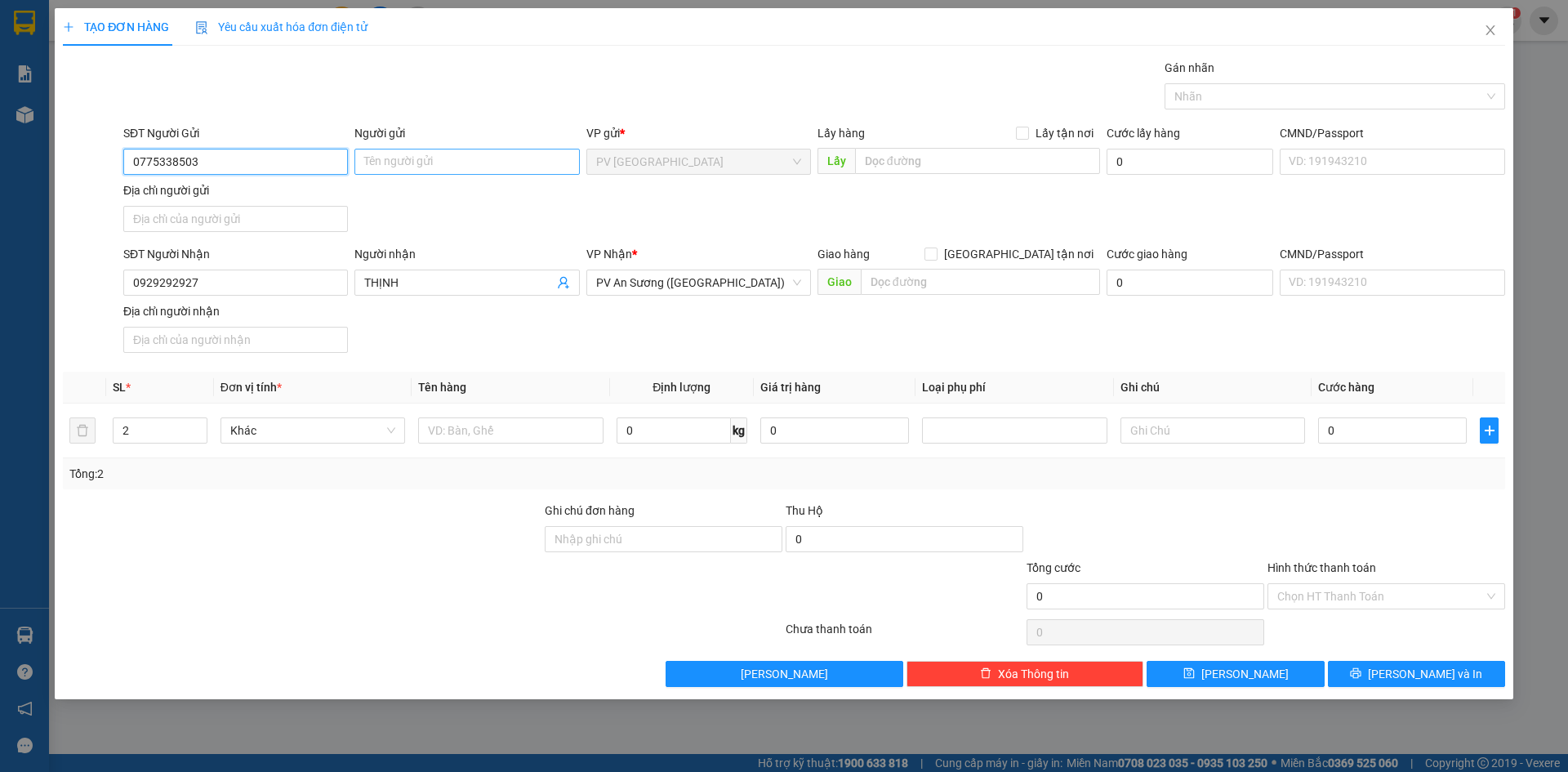
type input "0775338503"
click at [405, 162] on input "Người gửi" at bounding box center [466, 162] width 224 height 26
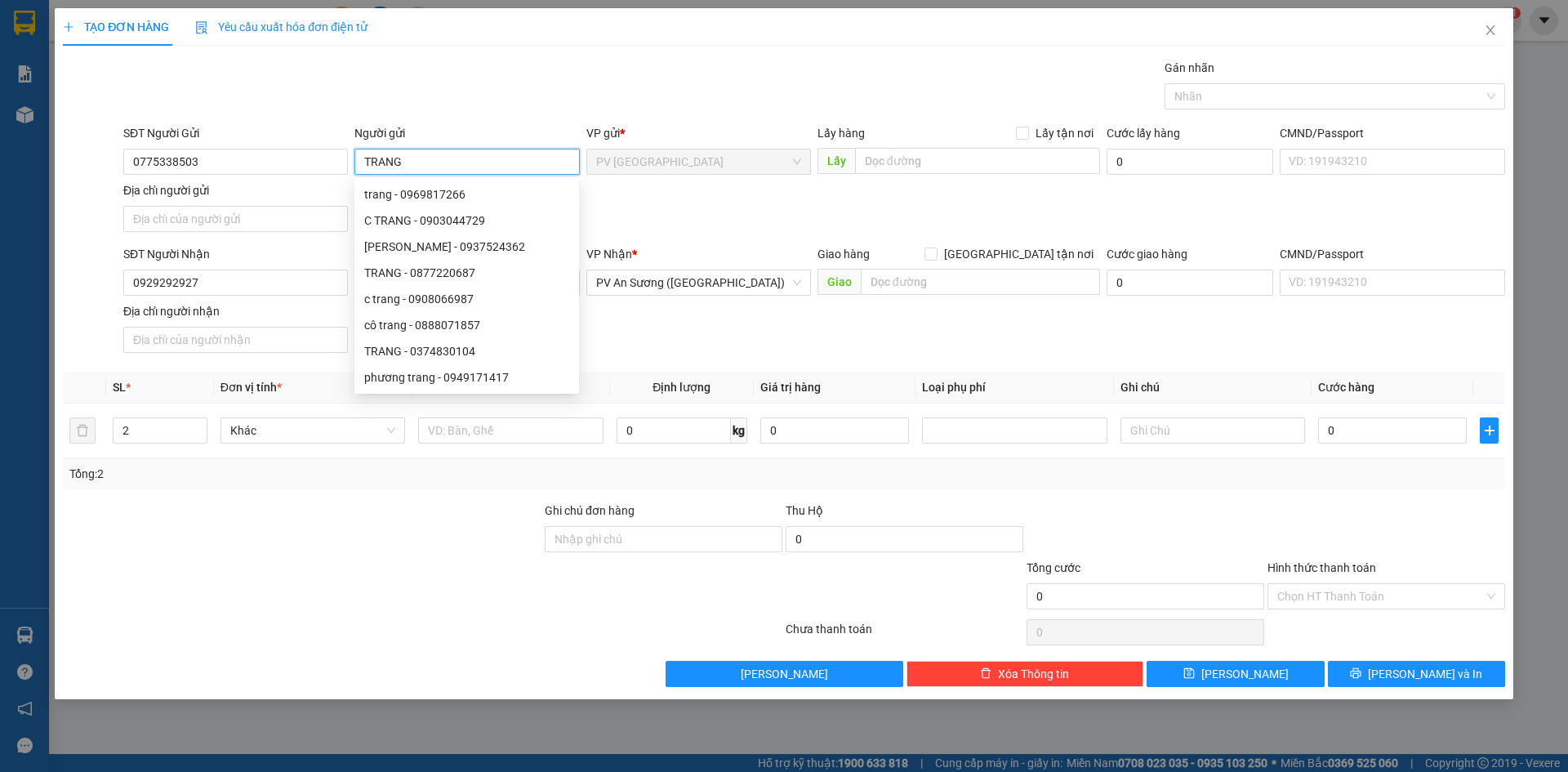
type input "TRANG"
drag, startPoint x: 665, startPoint y: 332, endPoint x: 671, endPoint y: 322, distance: 11.7
click at [666, 330] on div "SĐT Người Nhận 0929292927 Người nhận THỊNH VP Nhận * PV An Sương ([GEOGRAPHIC_D…" at bounding box center [815, 302] width 1388 height 114
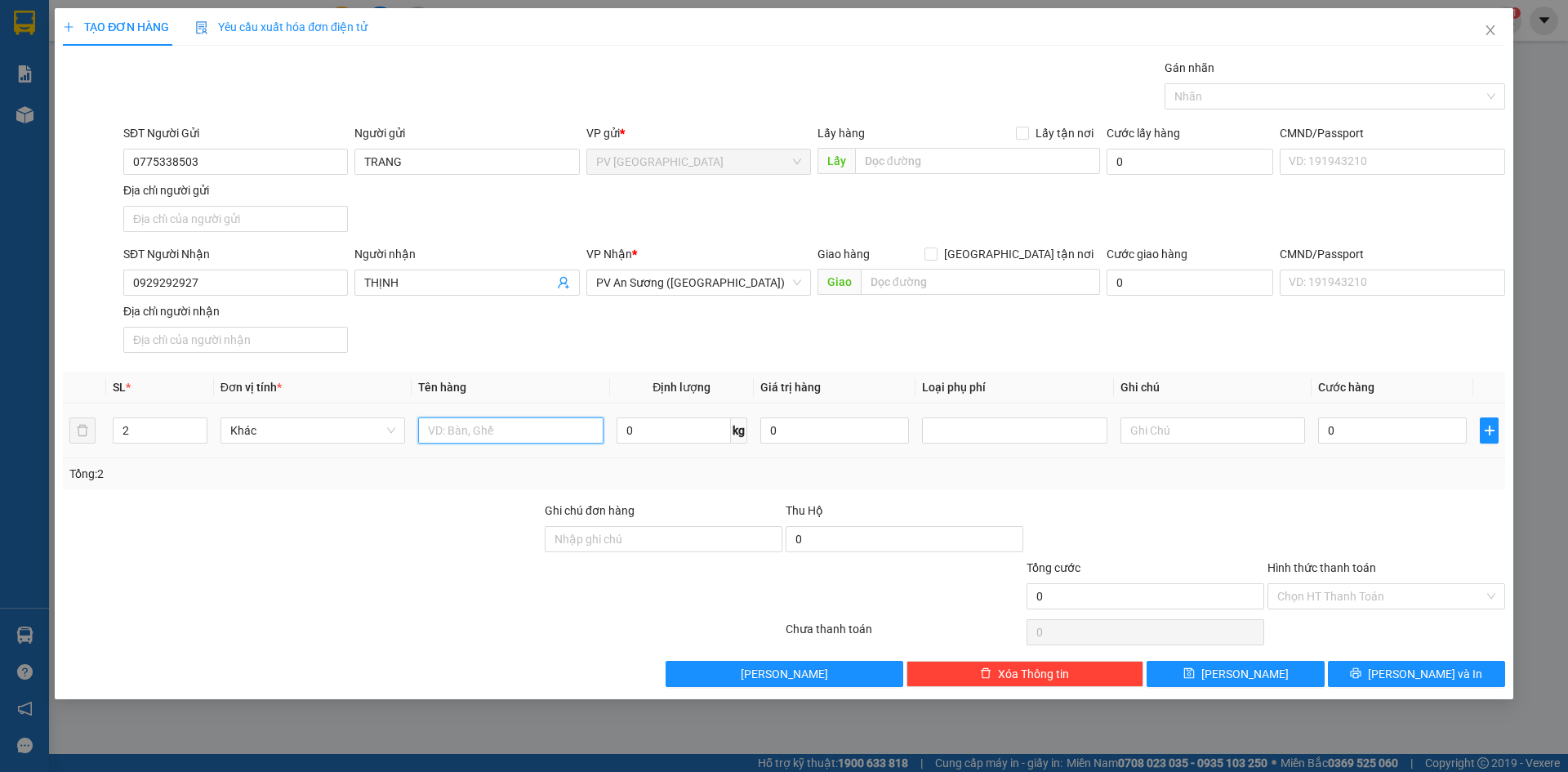
click at [517, 438] on input "text" at bounding box center [510, 431] width 185 height 26
click at [1227, 96] on div at bounding box center [1327, 96] width 316 height 20
type input "THÙNG XỐT"
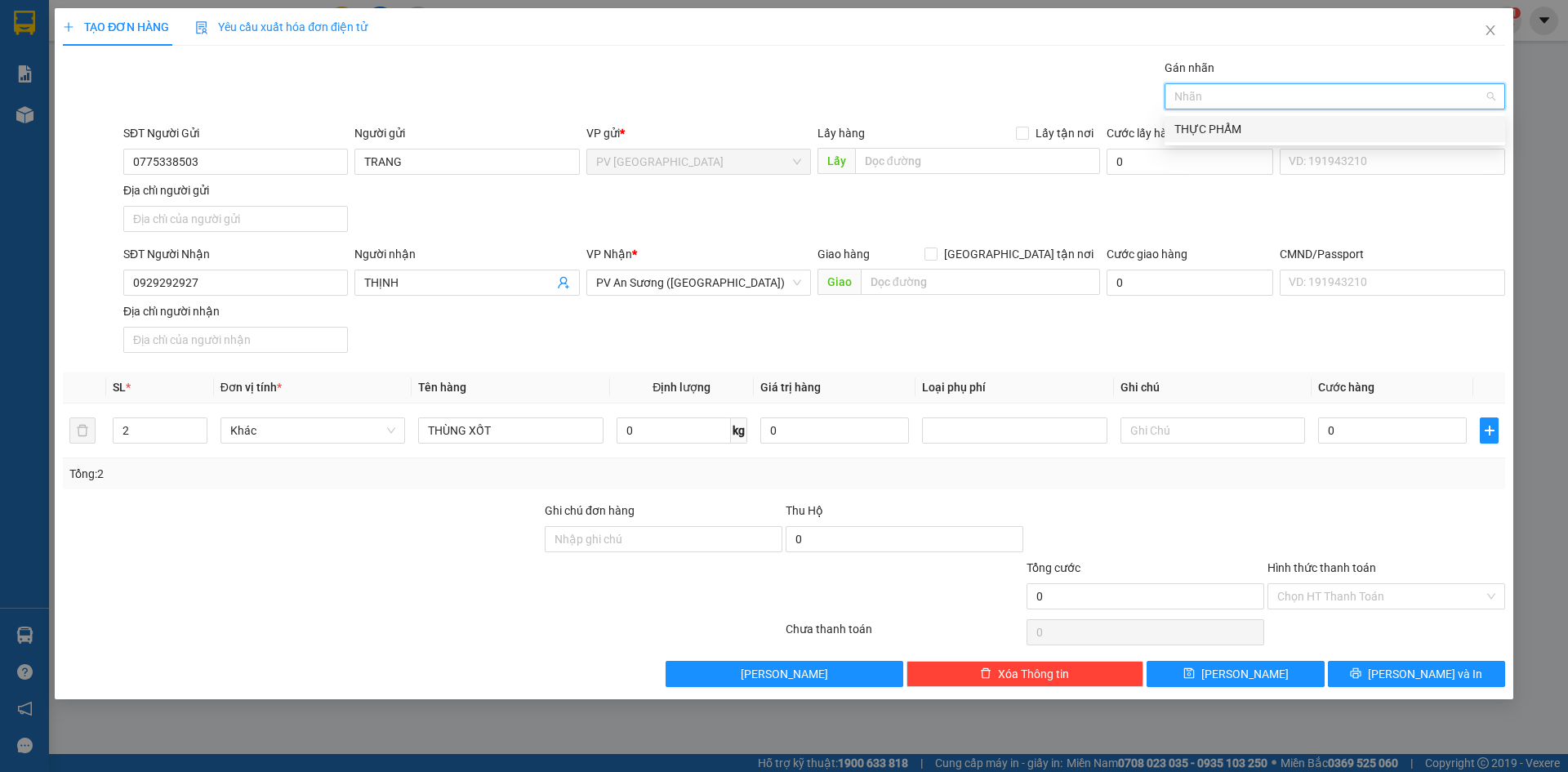
click at [1223, 127] on div "THỰC PHẨM" at bounding box center [1334, 129] width 320 height 18
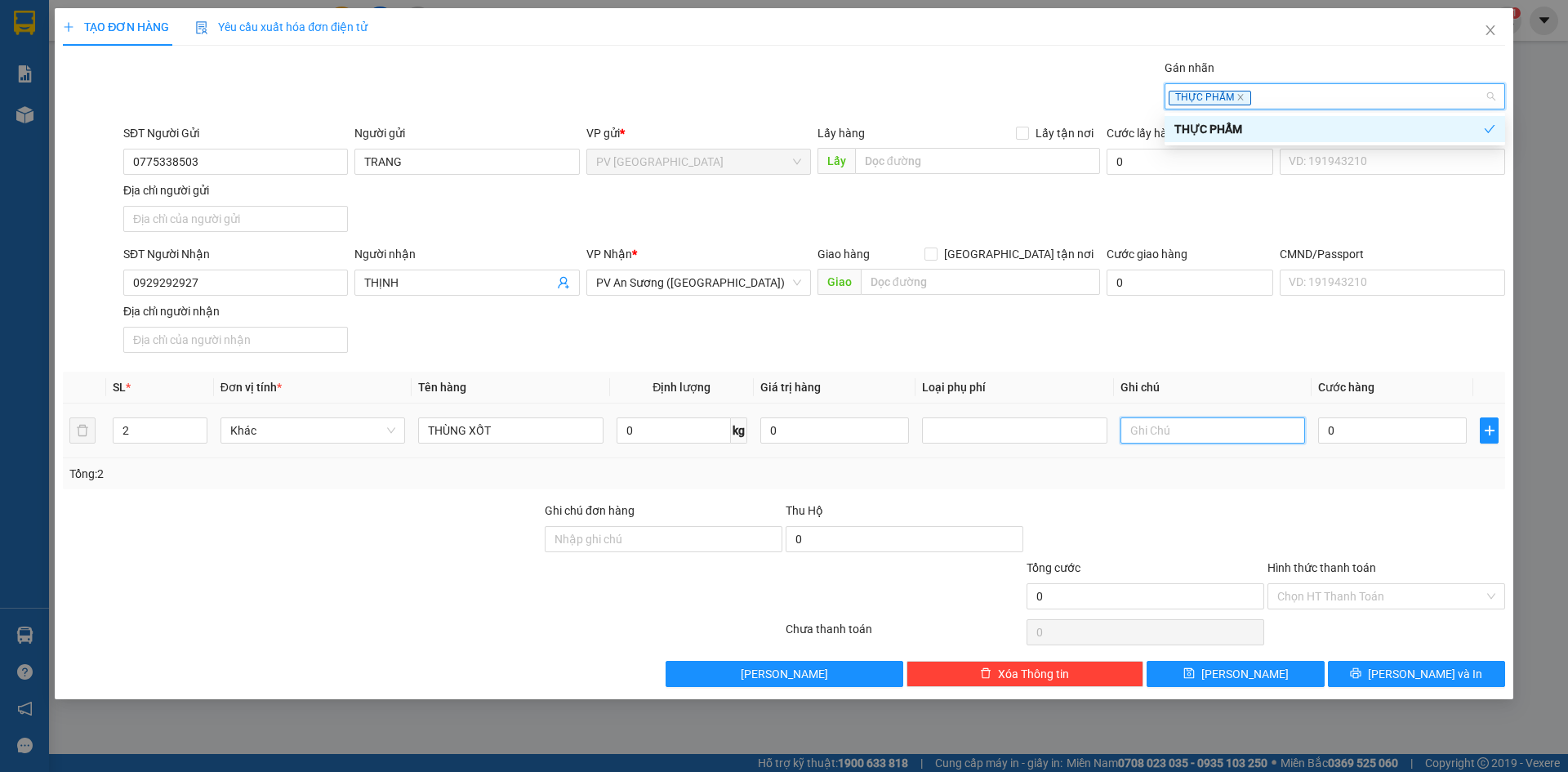
click at [1171, 422] on input "text" at bounding box center [1212, 431] width 185 height 26
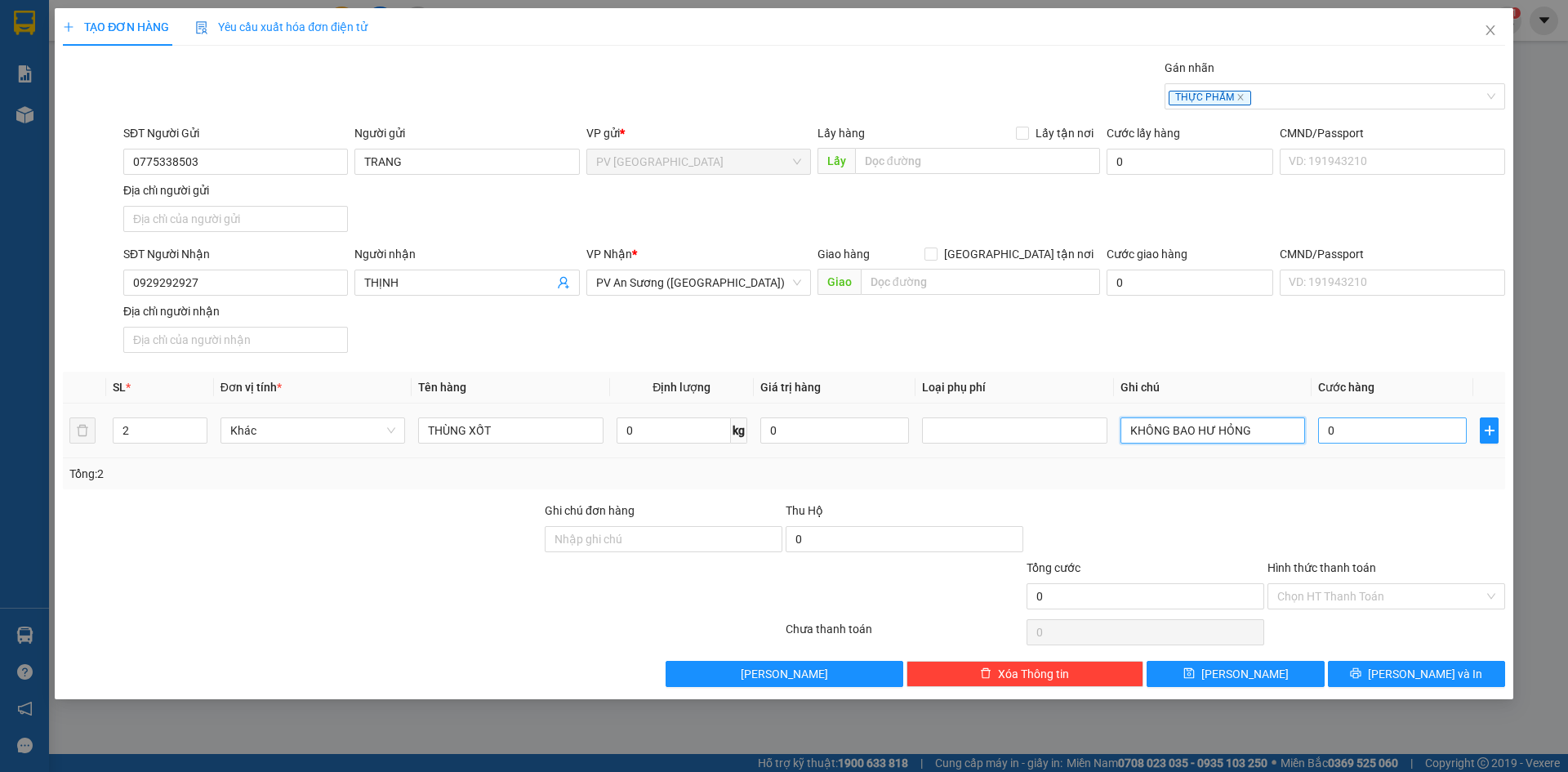
type input "KHÔNG BAO HƯ HỎNG"
click at [1357, 432] on input "0" at bounding box center [1392, 431] width 149 height 26
type input "8"
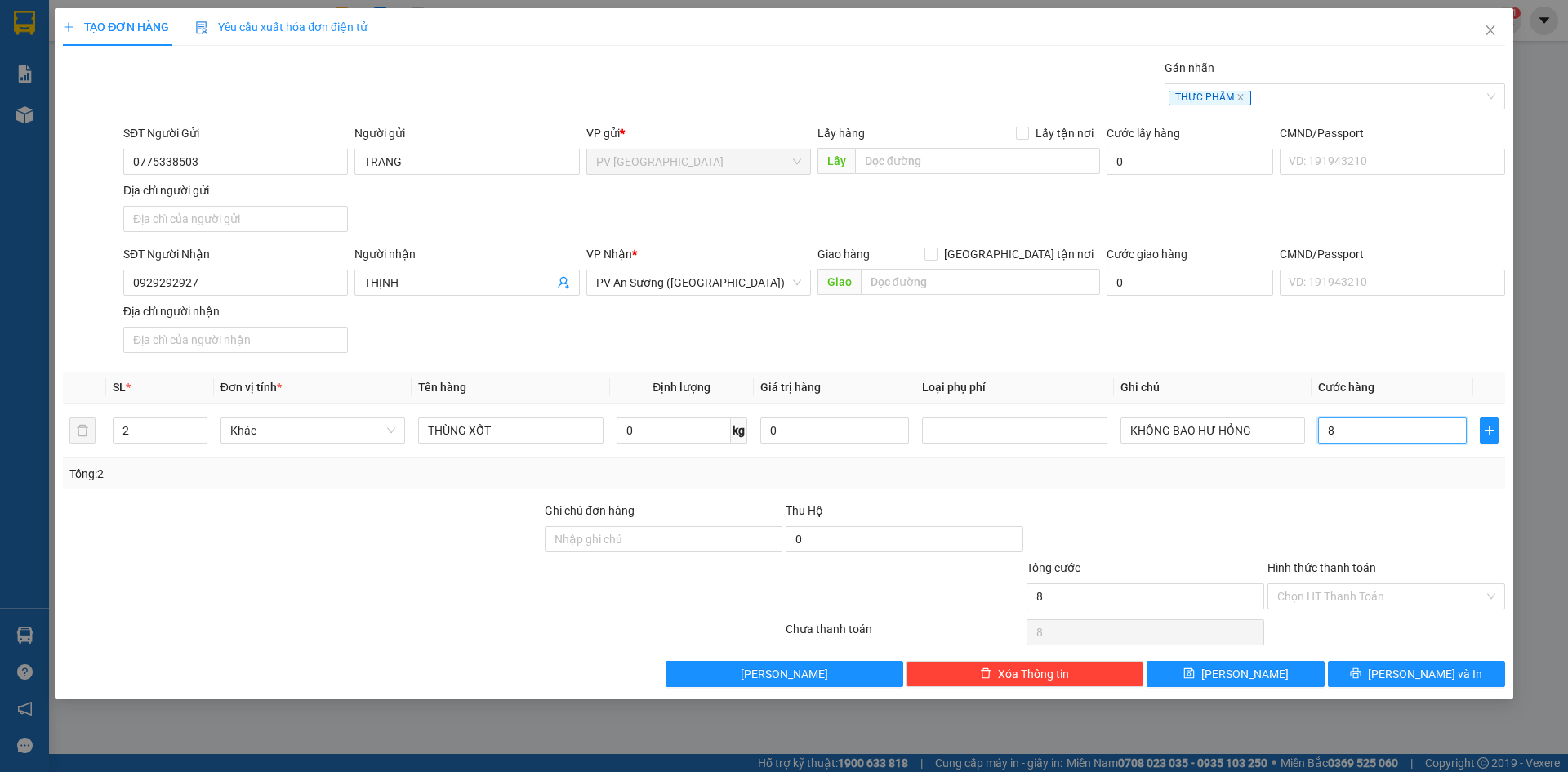
type input "80"
type input "80.000"
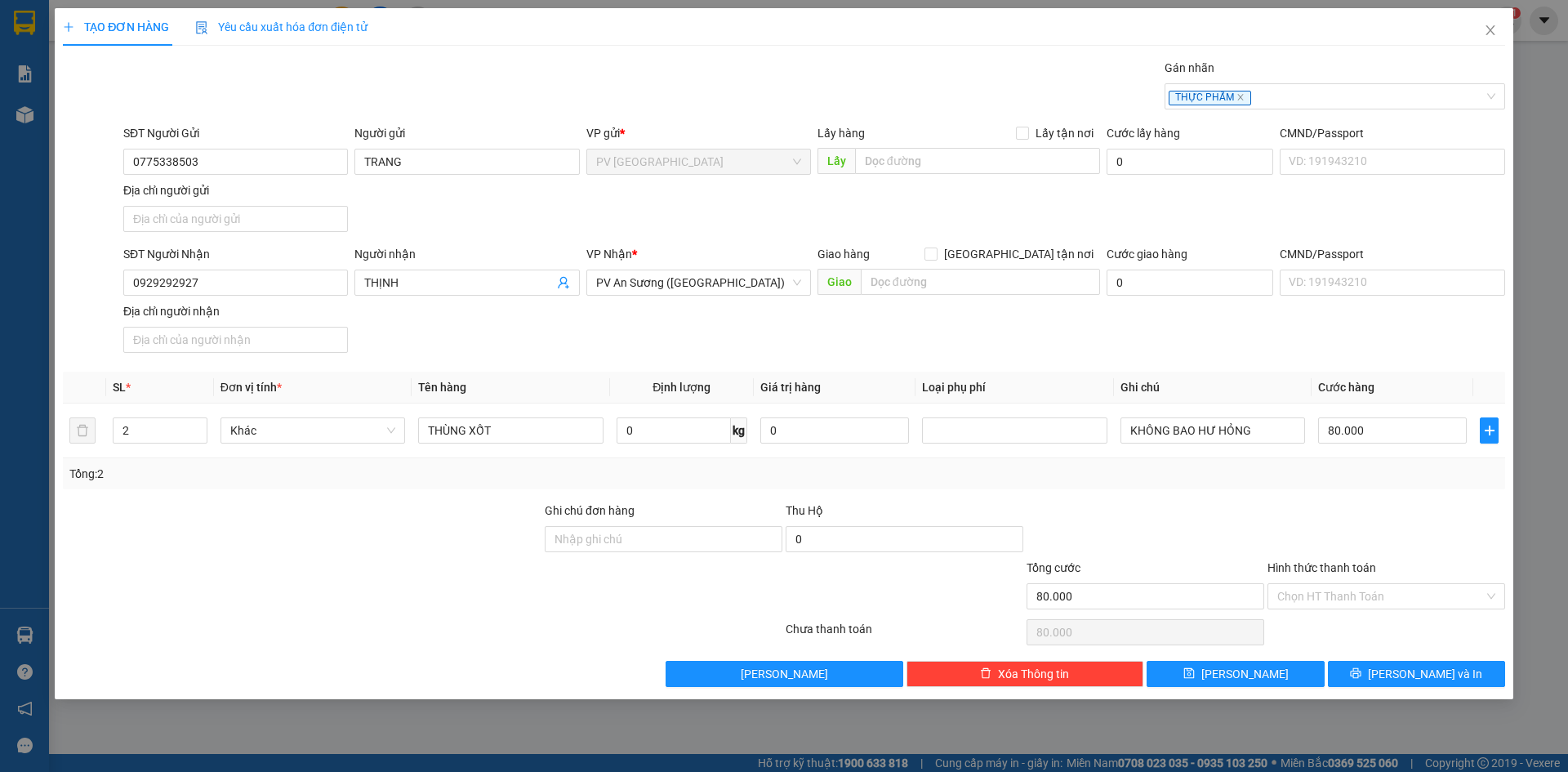
drag, startPoint x: 1279, startPoint y: 517, endPoint x: 1254, endPoint y: 512, distance: 25.5
click at [1276, 516] on div at bounding box center [1386, 530] width 241 height 58
click at [1327, 602] on input "Hình thức thanh toán" at bounding box center [1380, 597] width 206 height 25
click at [1324, 630] on div "Tại văn phòng" at bounding box center [1386, 628] width 218 height 18
type input "0"
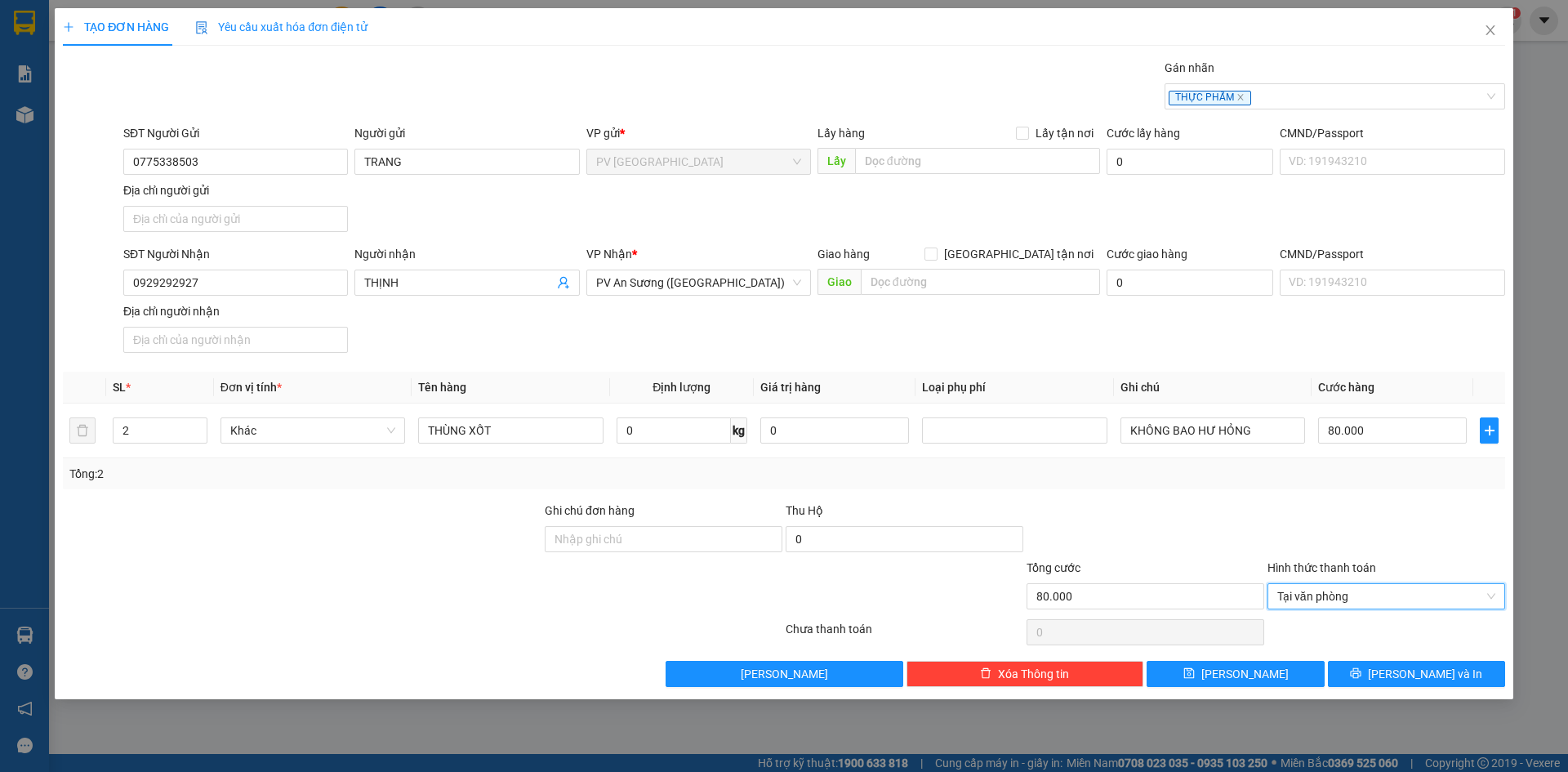
click at [1194, 492] on div "Transit Pickup Surcharge Ids Transit Deliver Surcharge Ids Transit Deliver Surc…" at bounding box center [784, 372] width 1442 height 628
click at [1333, 505] on div at bounding box center [1386, 530] width 241 height 58
click at [1361, 672] on icon "printer" at bounding box center [1355, 672] width 11 height 11
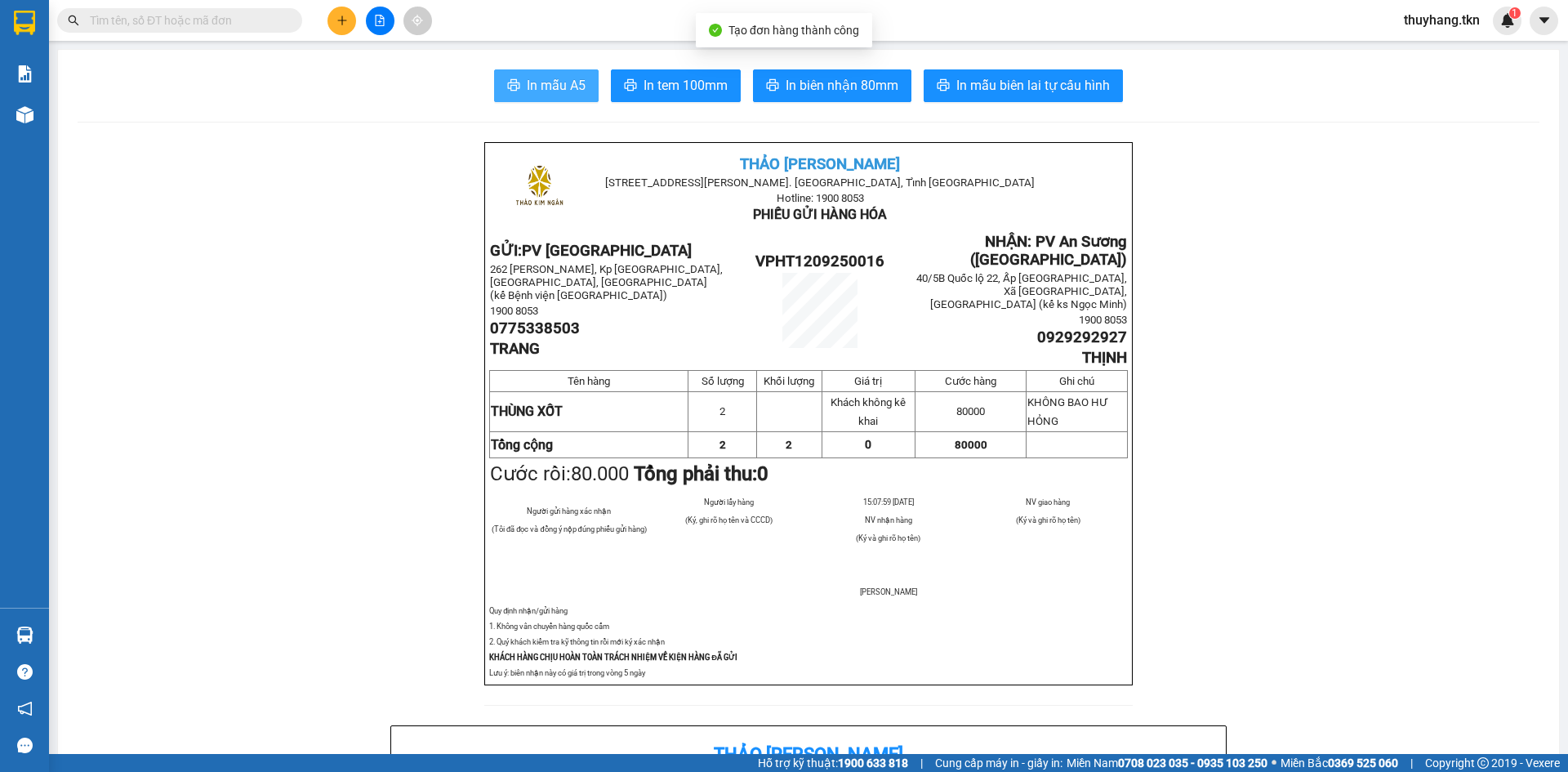
click at [532, 74] on button "In mẫu A5" at bounding box center [546, 86] width 105 height 33
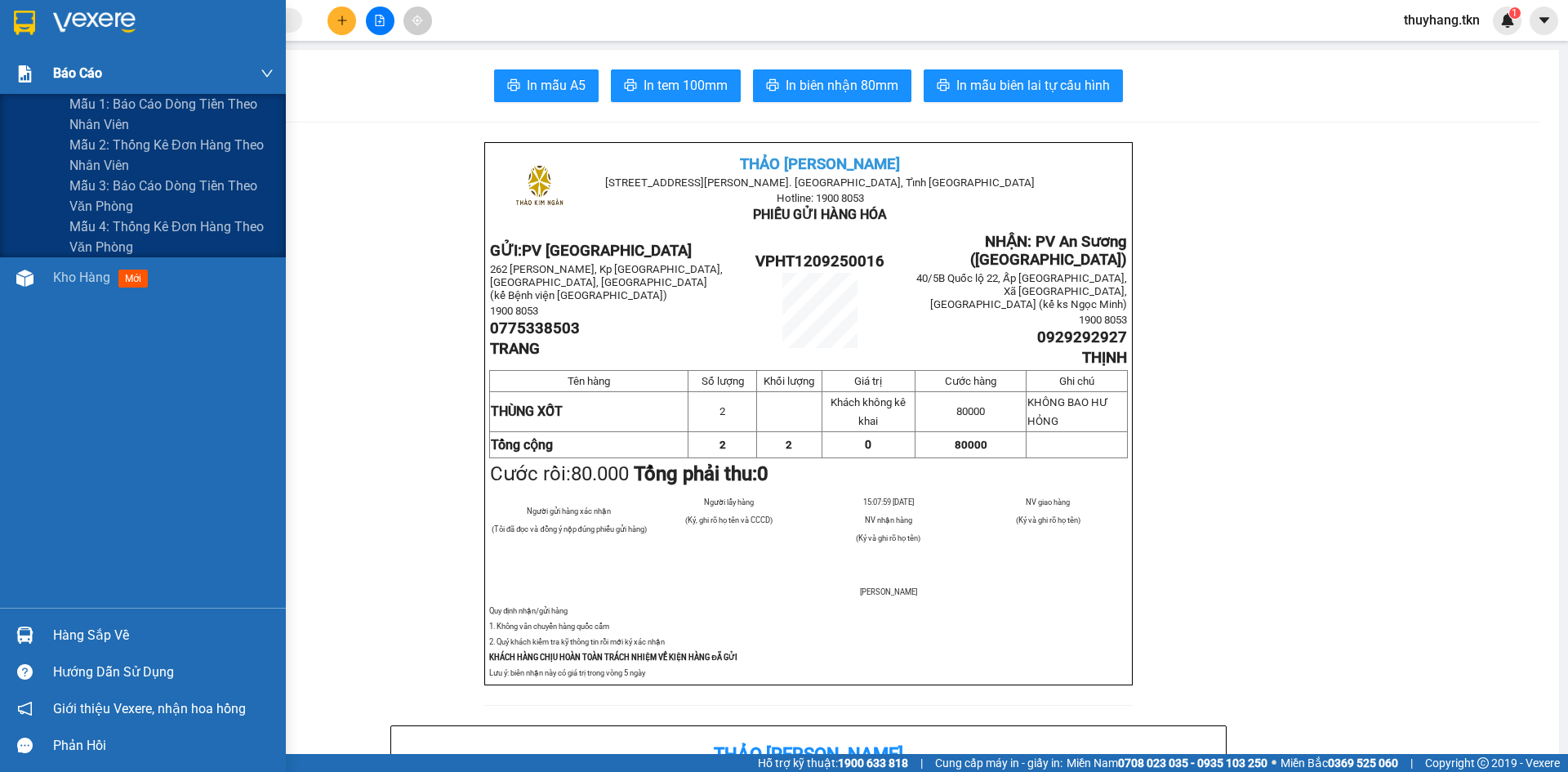
click at [106, 90] on div "Báo cáo" at bounding box center [163, 74] width 221 height 41
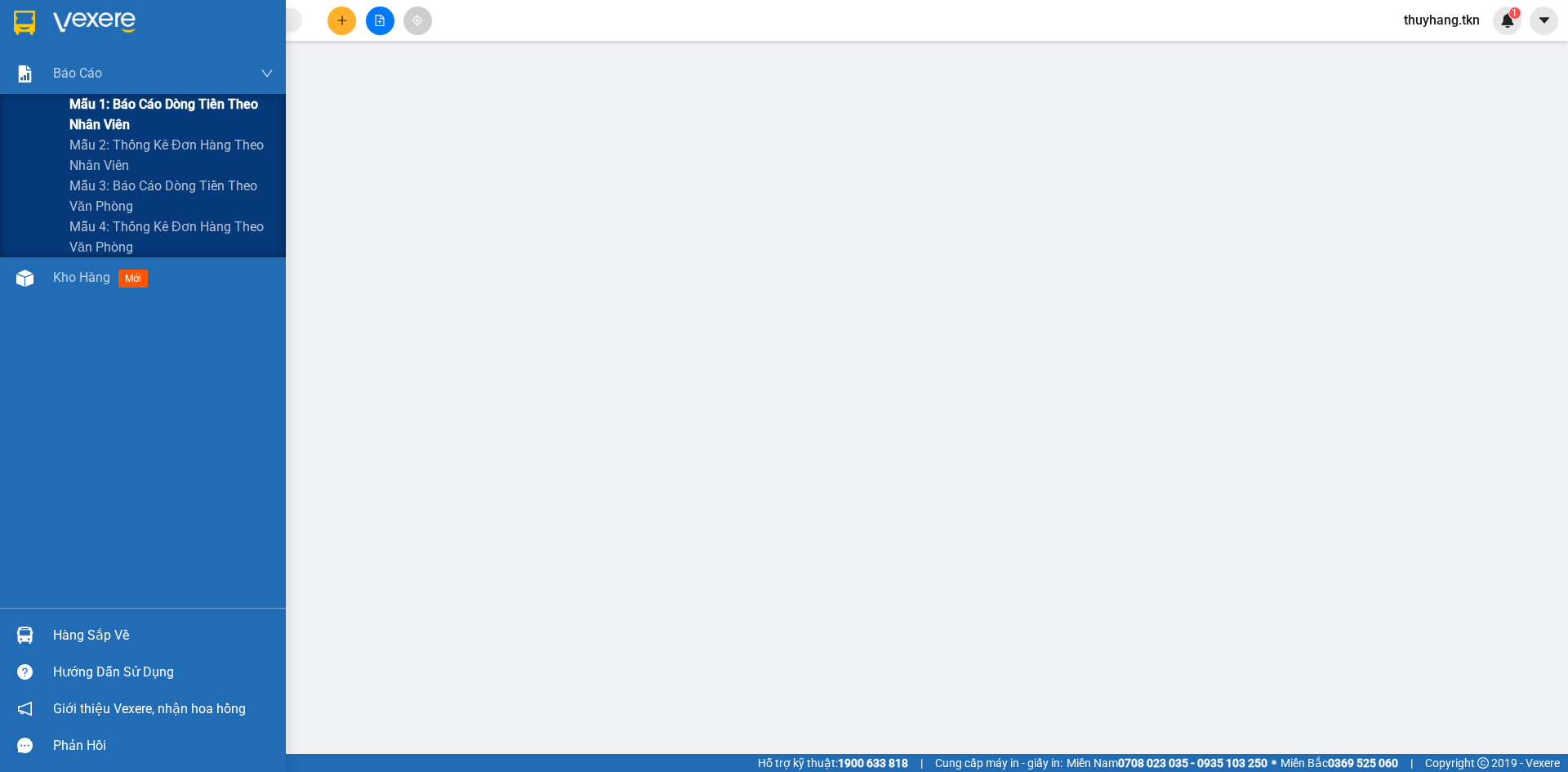
click at [123, 103] on span "Mẫu 1: Báo cáo dòng tiền theo nhân viên" at bounding box center [172, 114] width 204 height 41
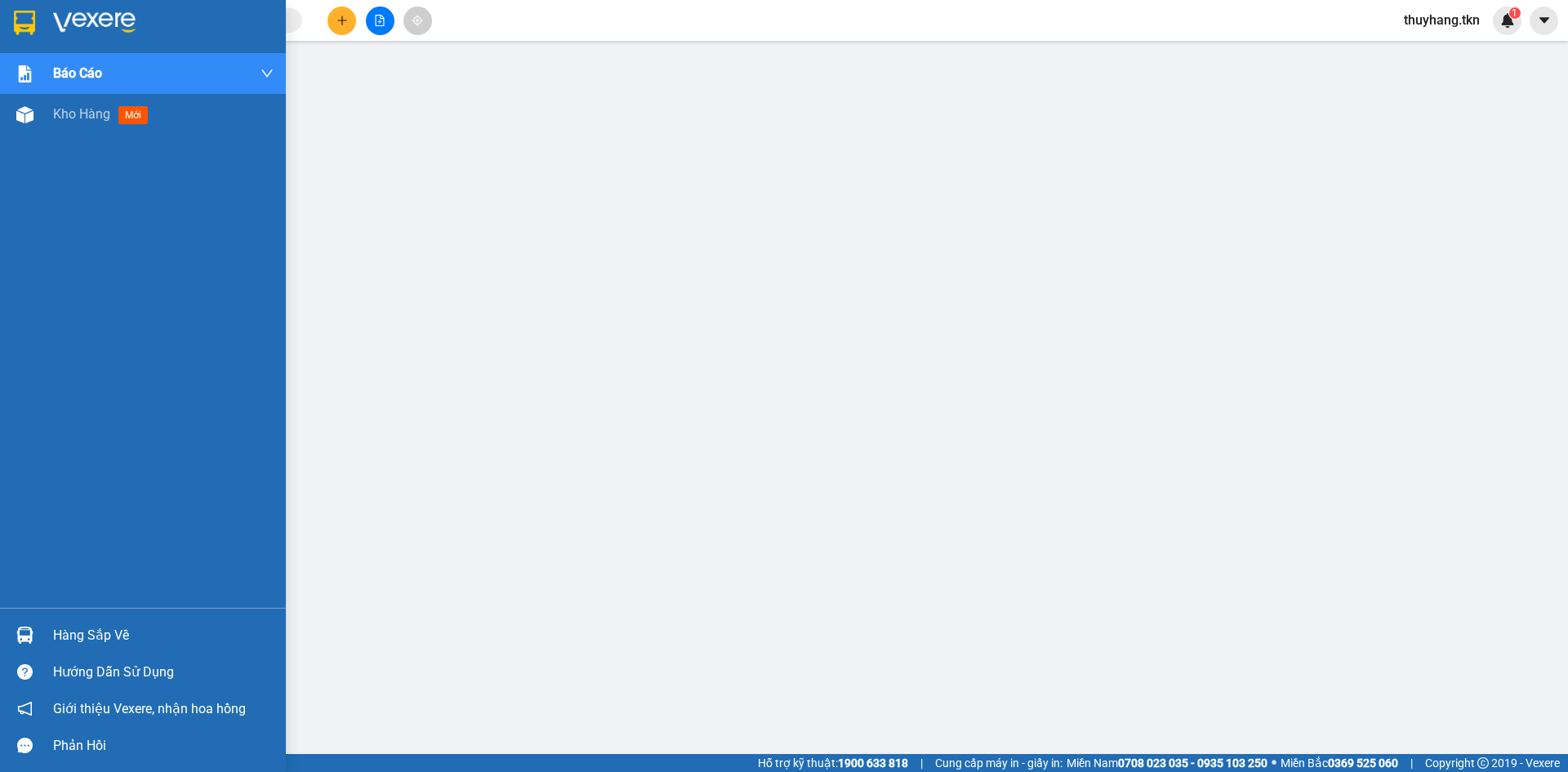
click at [15, 20] on img at bounding box center [24, 22] width 21 height 25
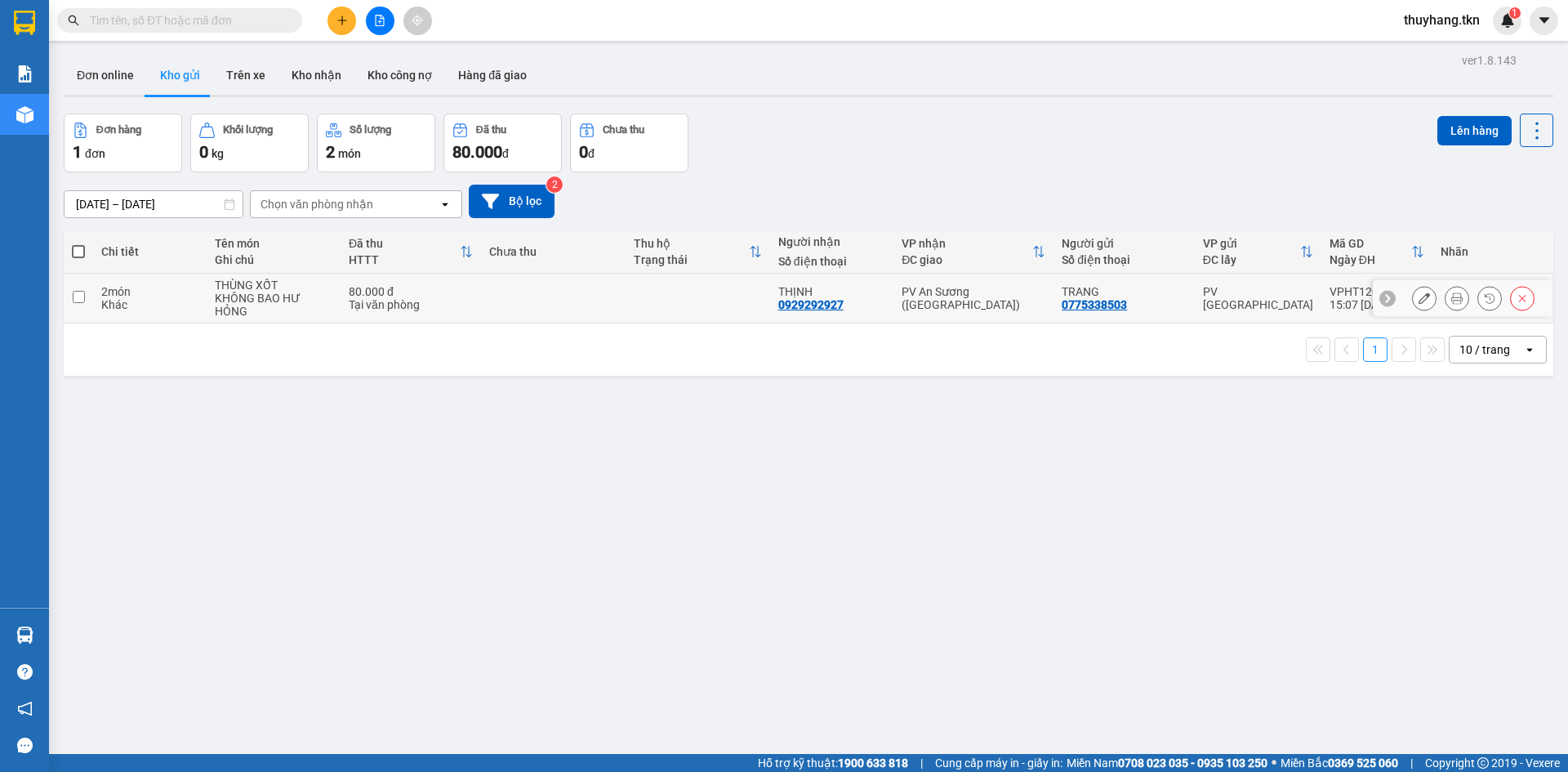
click at [534, 303] on td at bounding box center [553, 298] width 144 height 50
checkbox input "true"
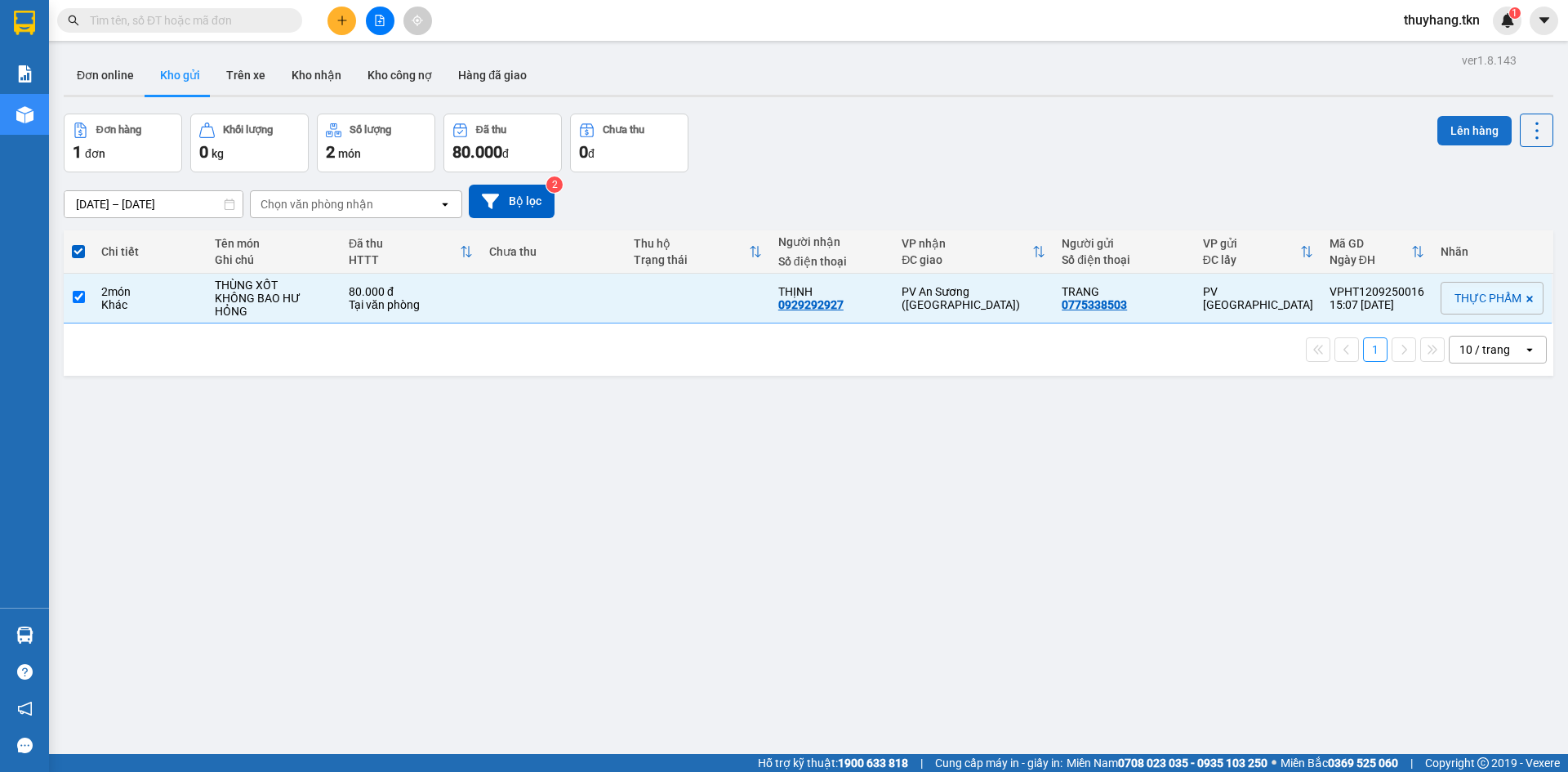
click at [1455, 131] on button "Lên hàng" at bounding box center [1474, 131] width 74 height 29
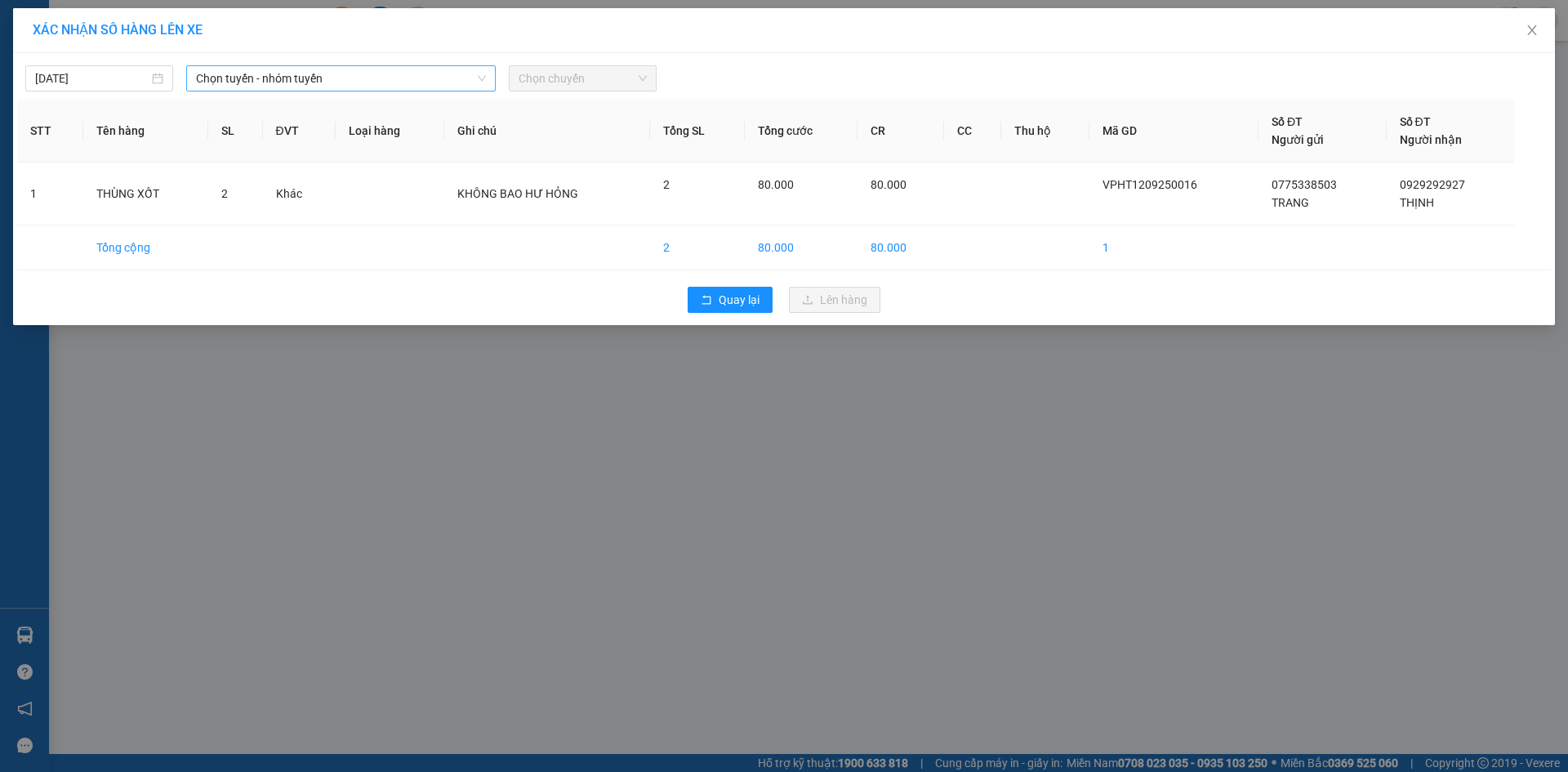
click at [370, 83] on span "Chọn tuyến - nhóm tuyến" at bounding box center [340, 78] width 290 height 25
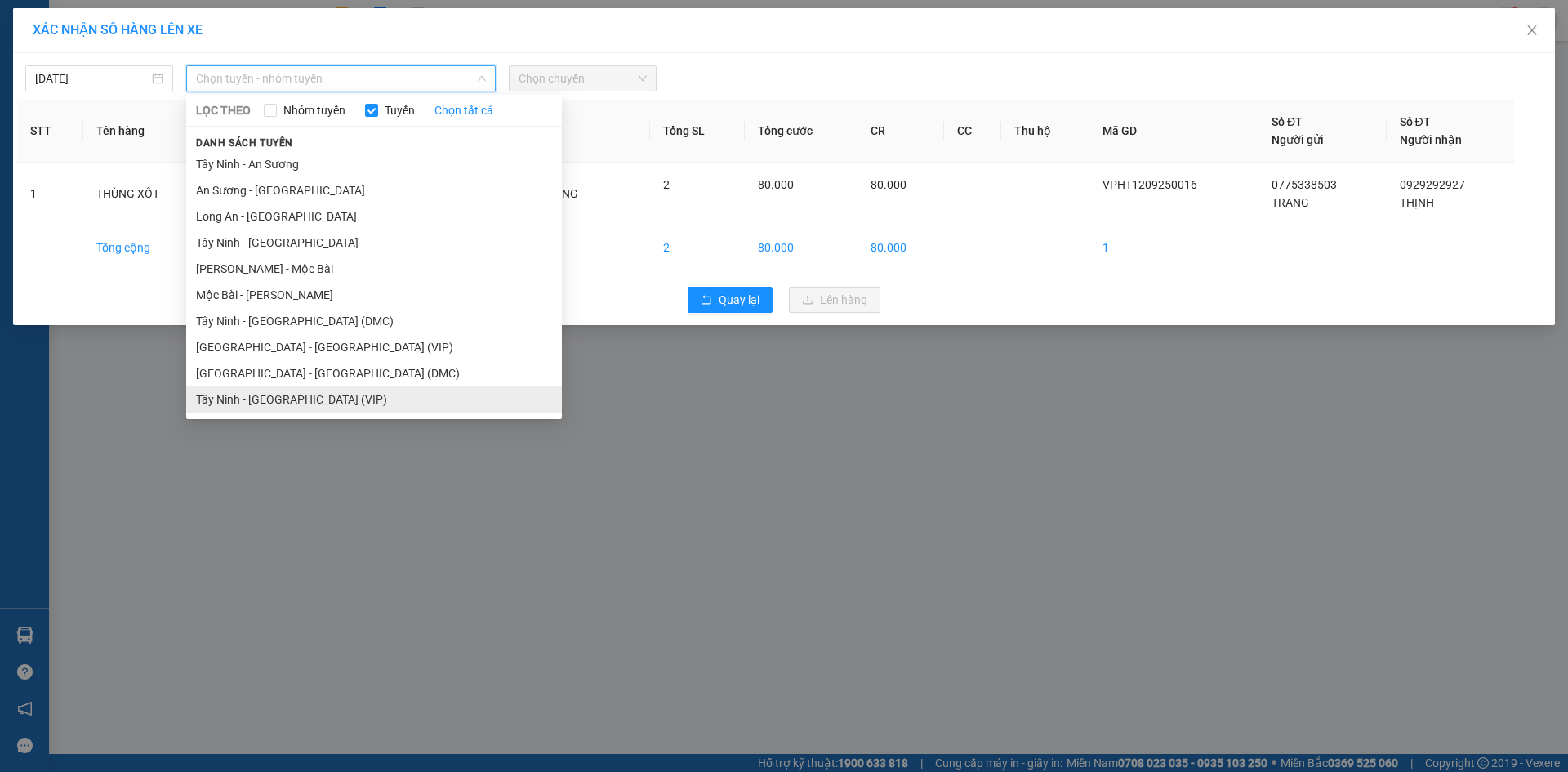
click at [359, 401] on li "Tây Ninh - [GEOGRAPHIC_DATA] (VIP)" at bounding box center [374, 400] width 375 height 26
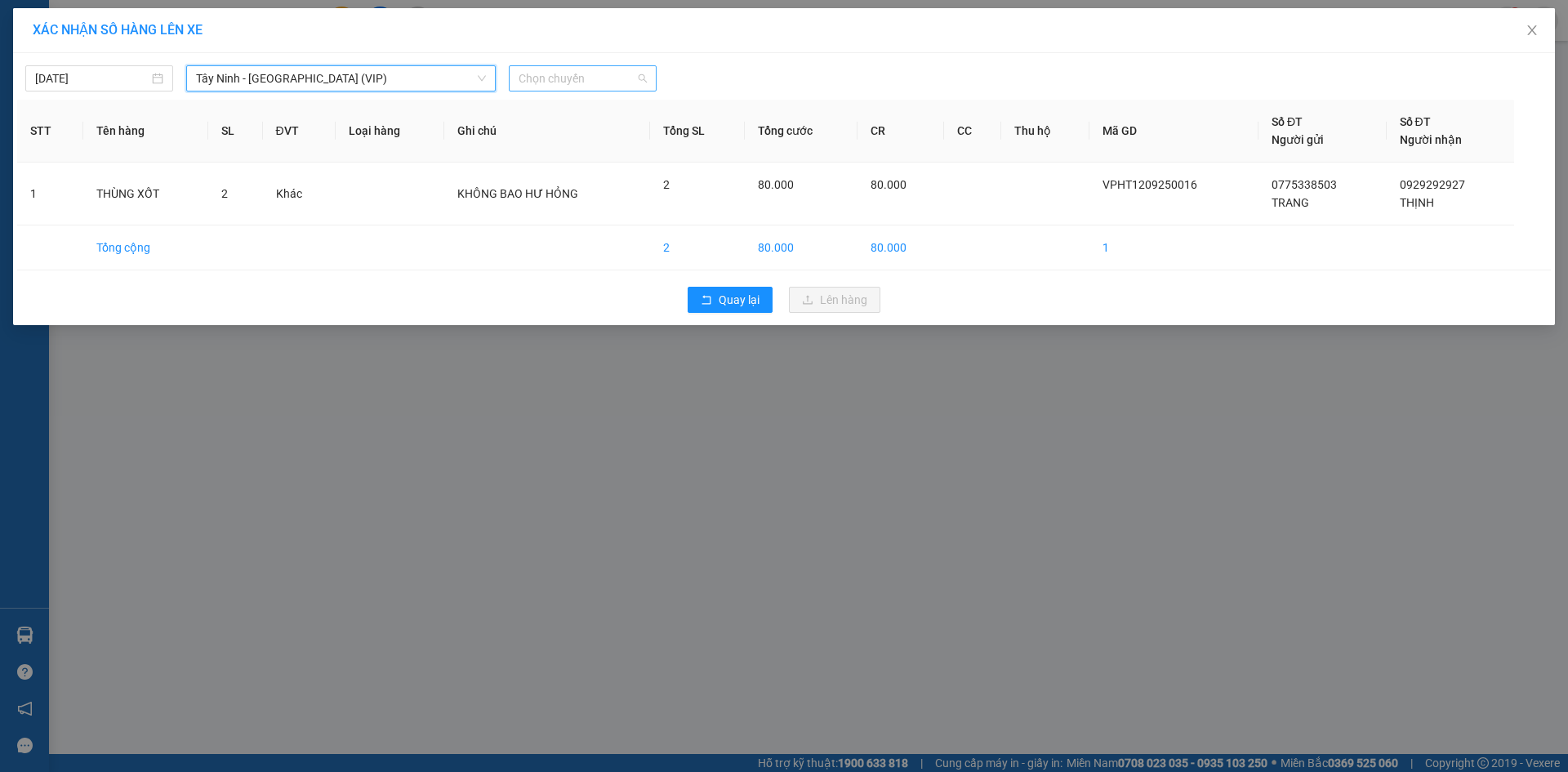
click at [553, 69] on span "Chọn chuyến" at bounding box center [582, 78] width 128 height 25
type input "7693"
click at [614, 125] on div "14:55 (TC) - 50E-076.93" at bounding box center [582, 137] width 147 height 26
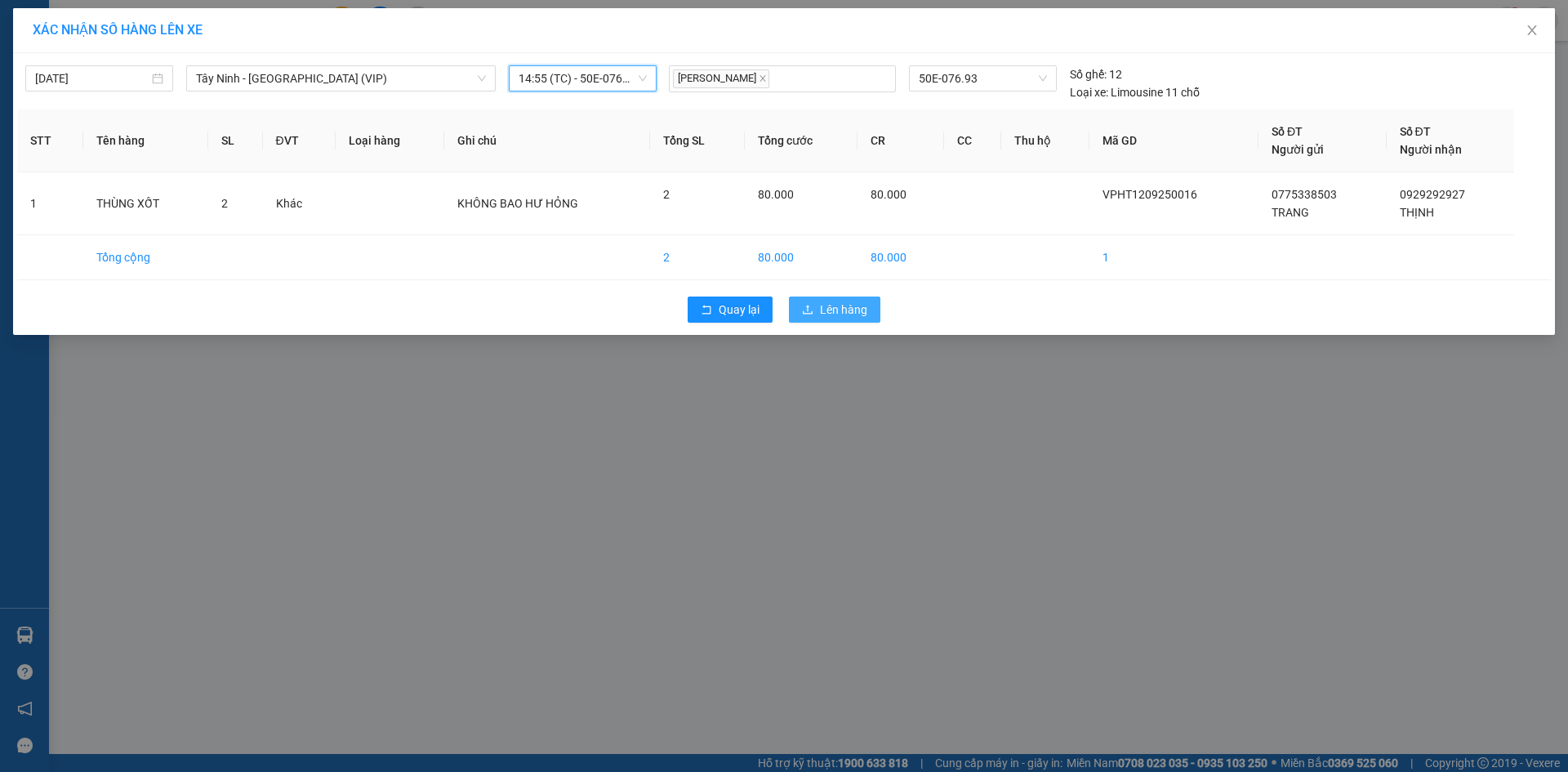
click at [825, 312] on span "Lên hàng" at bounding box center [843, 309] width 47 height 18
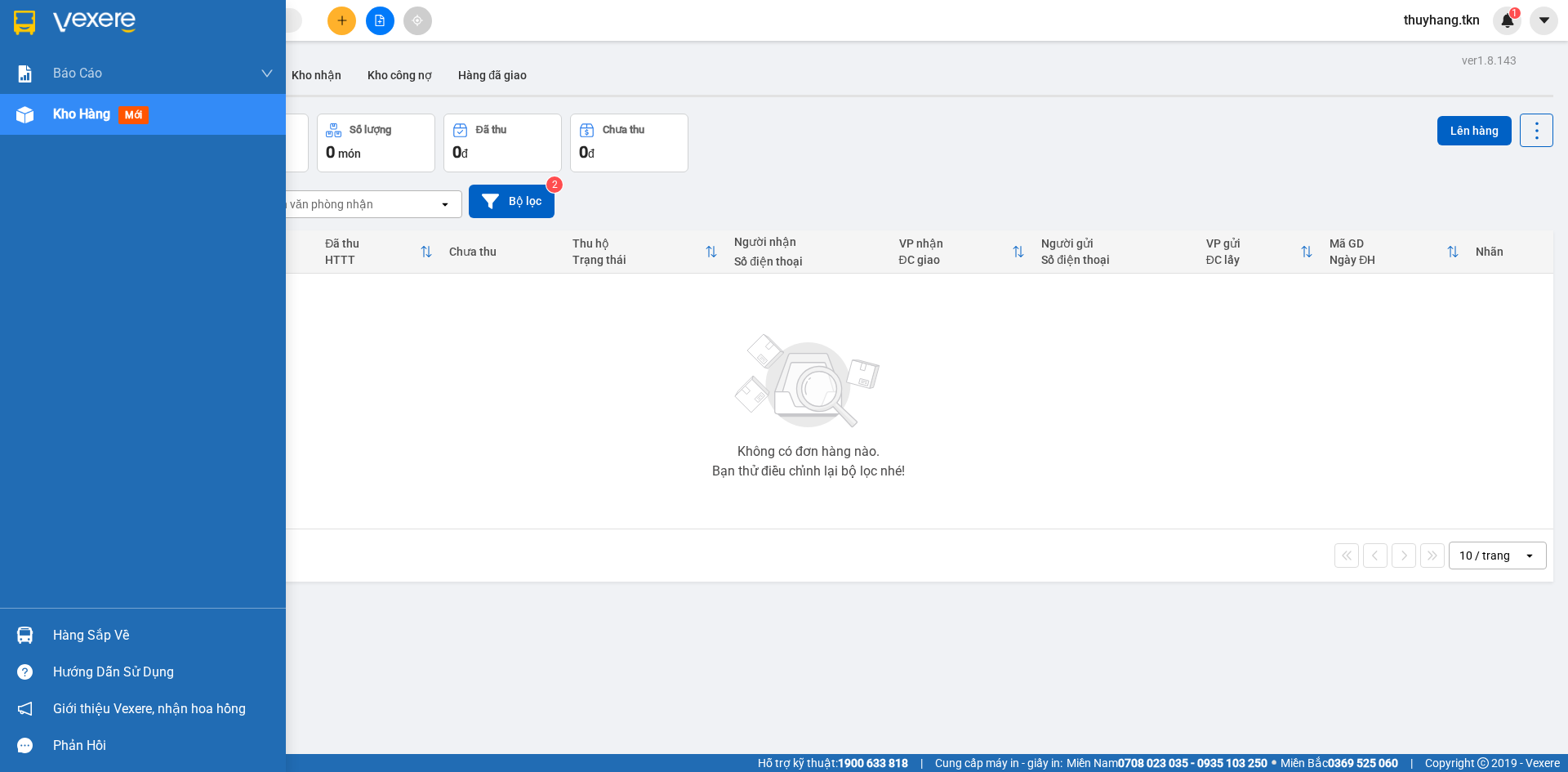
drag, startPoint x: 66, startPoint y: 644, endPoint x: 562, endPoint y: 541, distance: 506.6
click at [66, 643] on div "Hàng sắp về" at bounding box center [163, 635] width 221 height 25
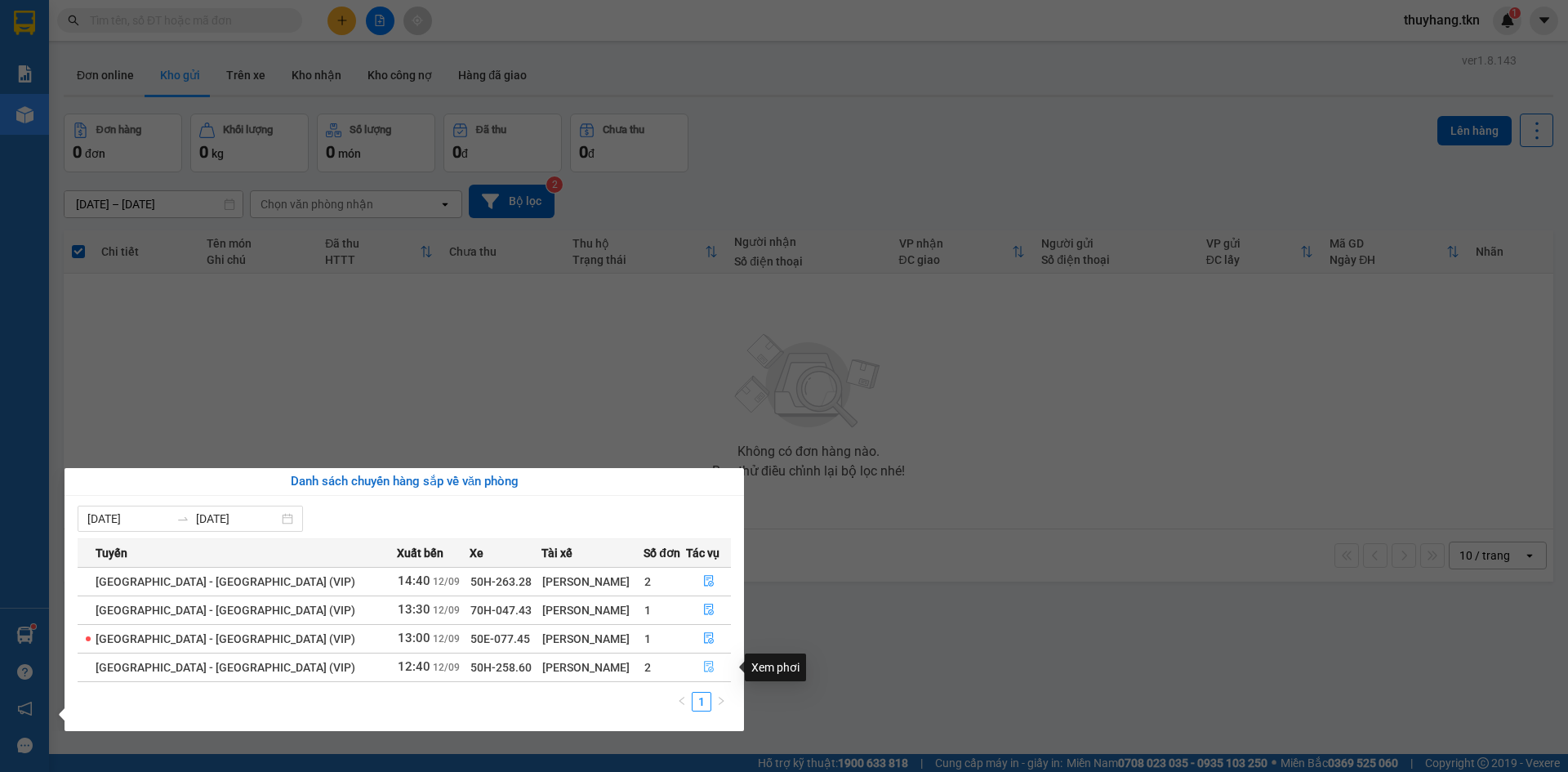
click at [703, 669] on icon "file-done" at bounding box center [708, 666] width 11 height 11
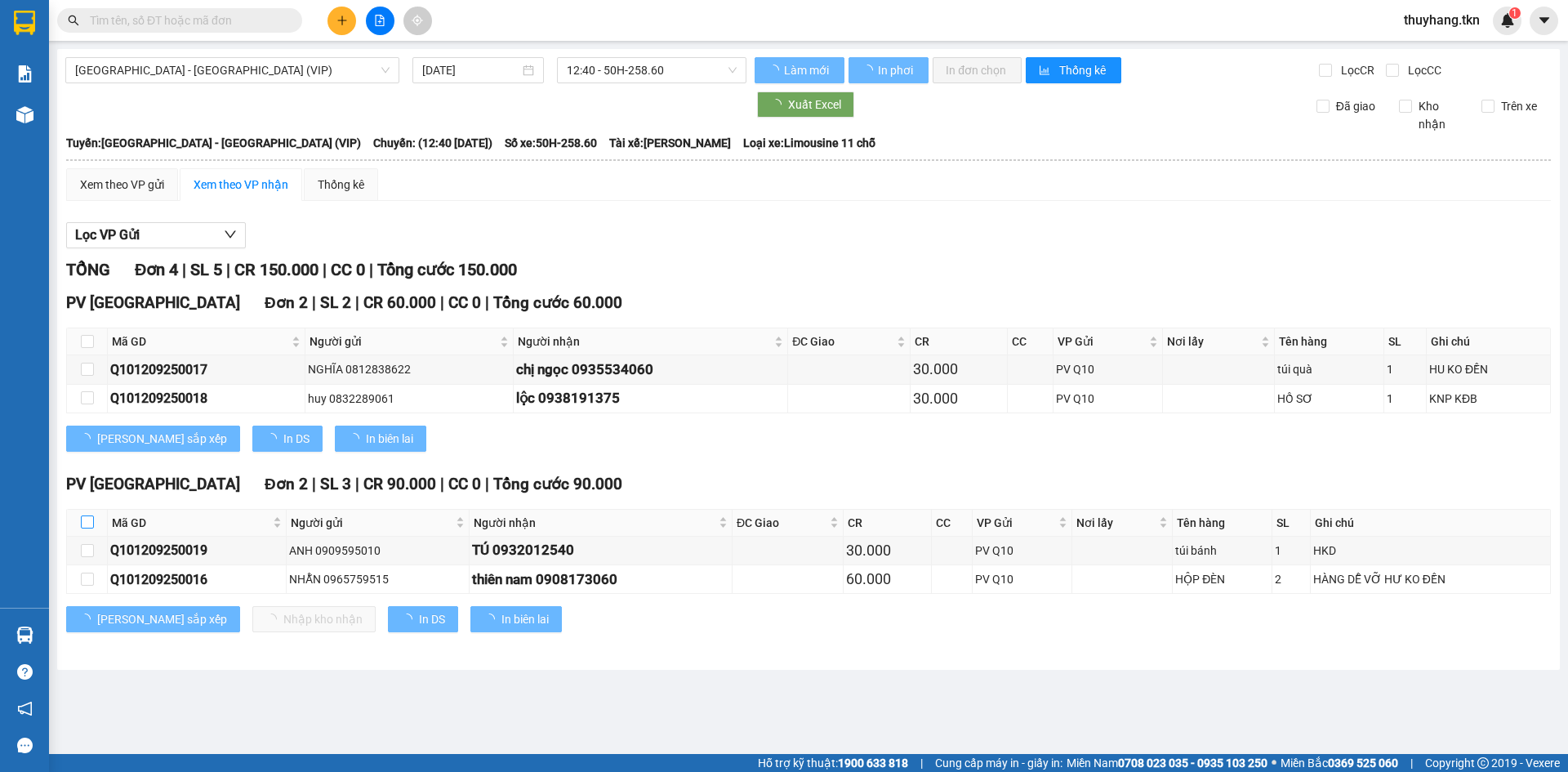
click at [87, 524] on div "PV [GEOGRAPHIC_DATA] 2 | SL 3 | CR 90.000 | CC 0 | Tổng cước 90.000 Mã GD Người…" at bounding box center [808, 558] width 1485 height 173
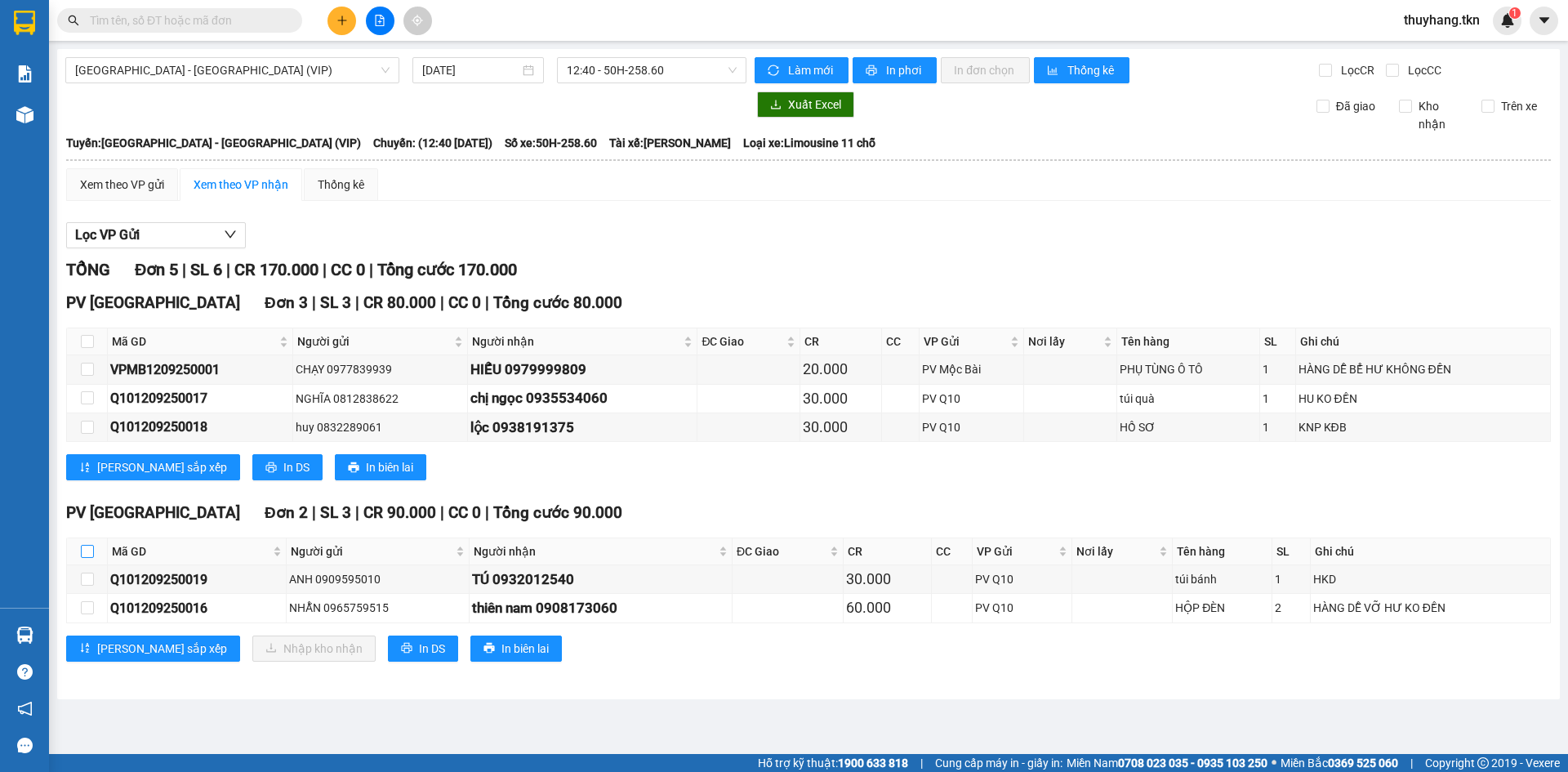
click at [89, 552] on input "checkbox" at bounding box center [87, 551] width 13 height 13
checkbox input "true"
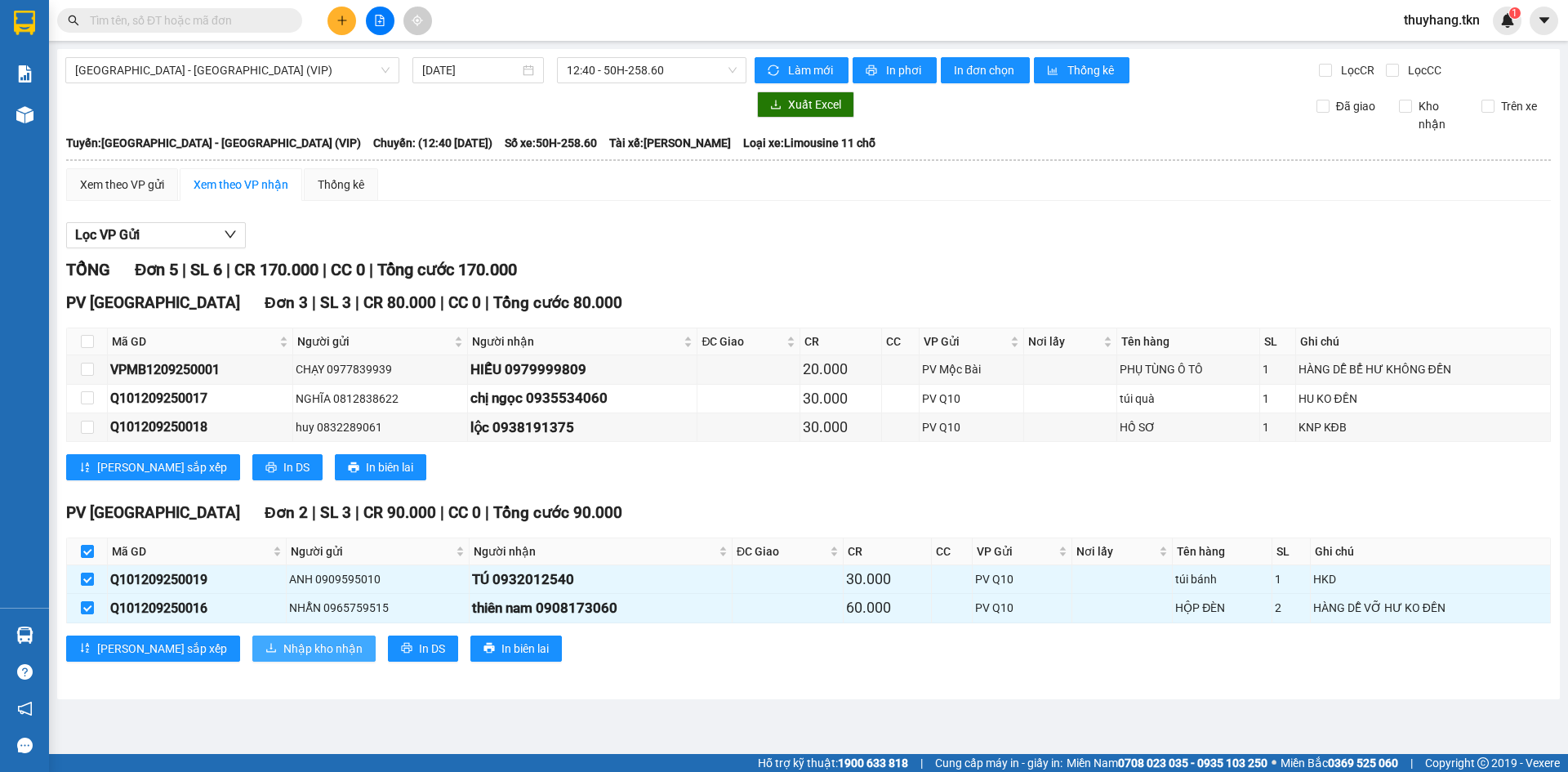
click at [284, 653] on span "Nhập kho nhận" at bounding box center [323, 648] width 79 height 18
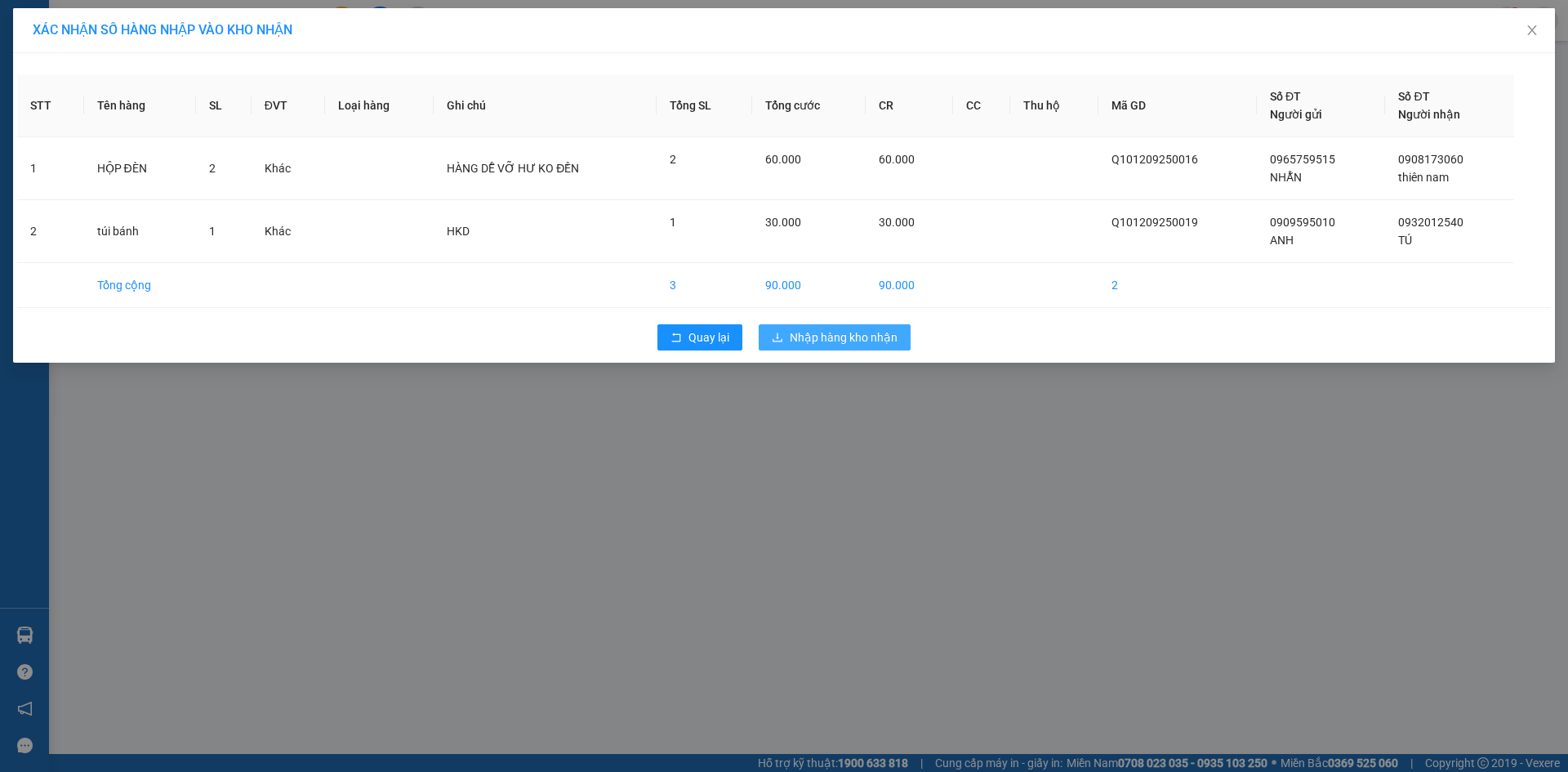
click at [869, 344] on span "Nhập hàng kho nhận" at bounding box center [843, 337] width 107 height 18
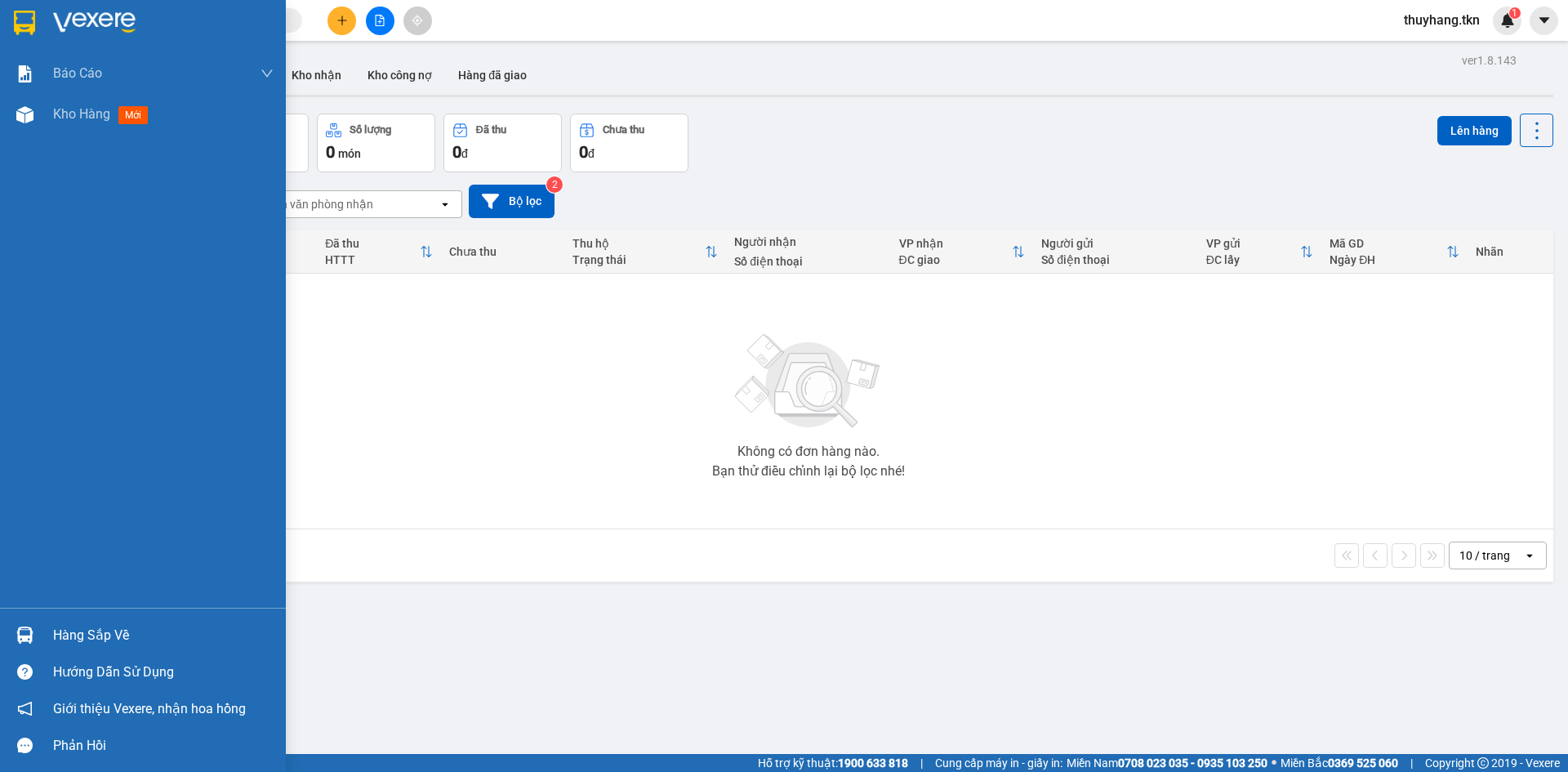
drag, startPoint x: 25, startPoint y: 633, endPoint x: 20, endPoint y: 603, distance: 30.4
click at [25, 631] on img at bounding box center [25, 635] width 17 height 17
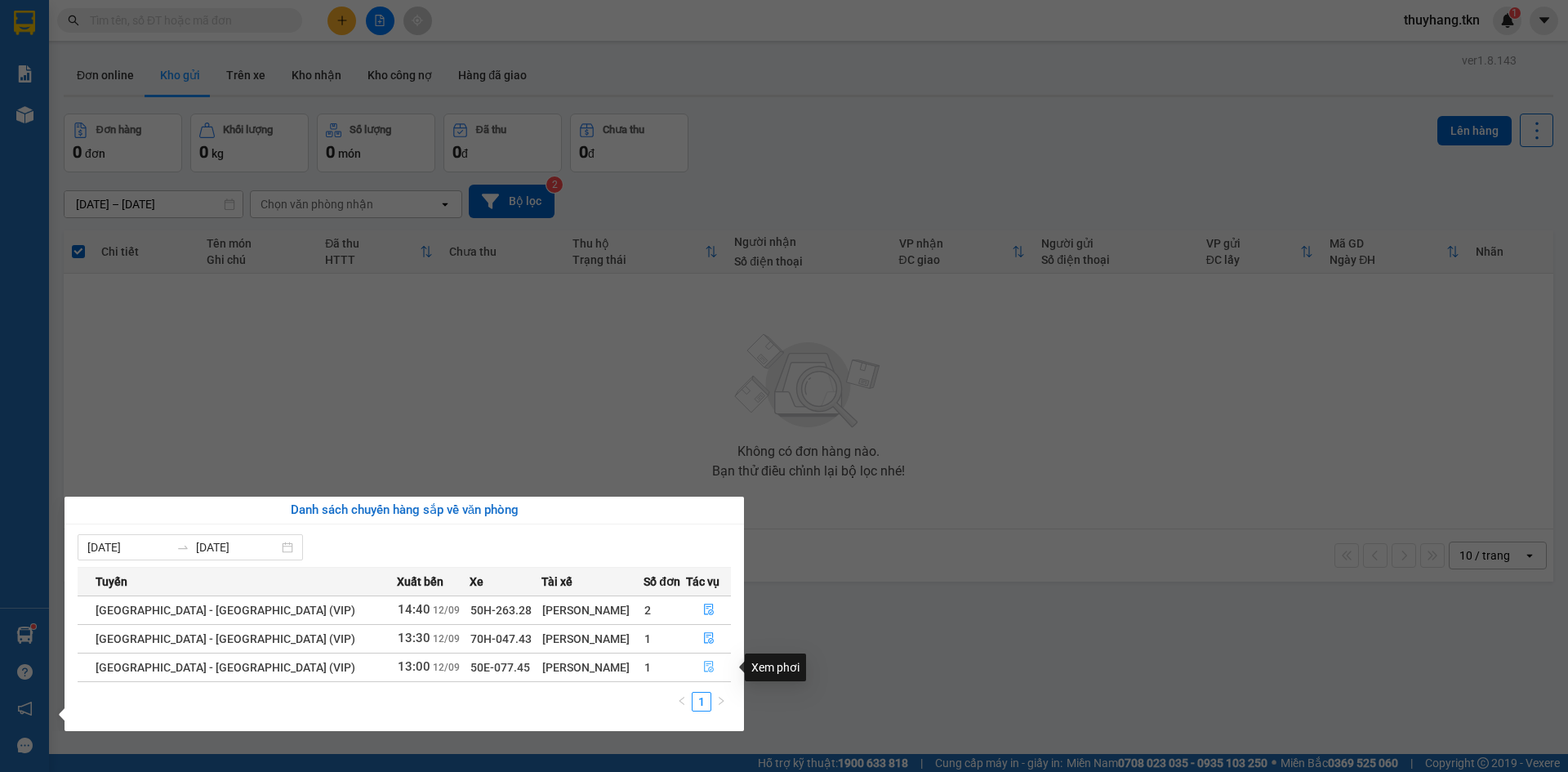
click at [704, 668] on icon "file-done" at bounding box center [708, 667] width 9 height 11
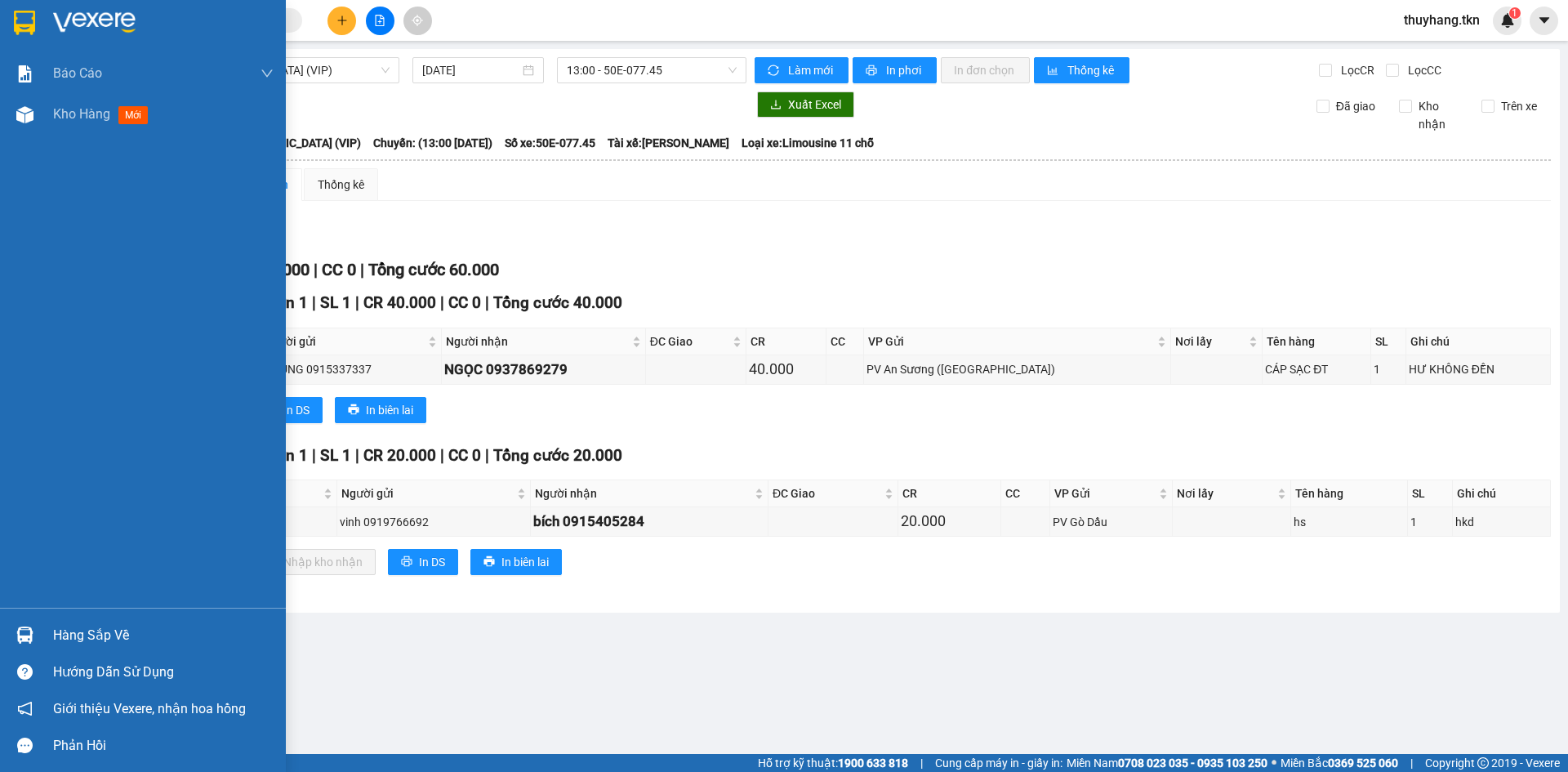
drag, startPoint x: 53, startPoint y: 635, endPoint x: 62, endPoint y: 627, distance: 12.0
click at [54, 635] on div "Hàng sắp về" at bounding box center [163, 635] width 221 height 25
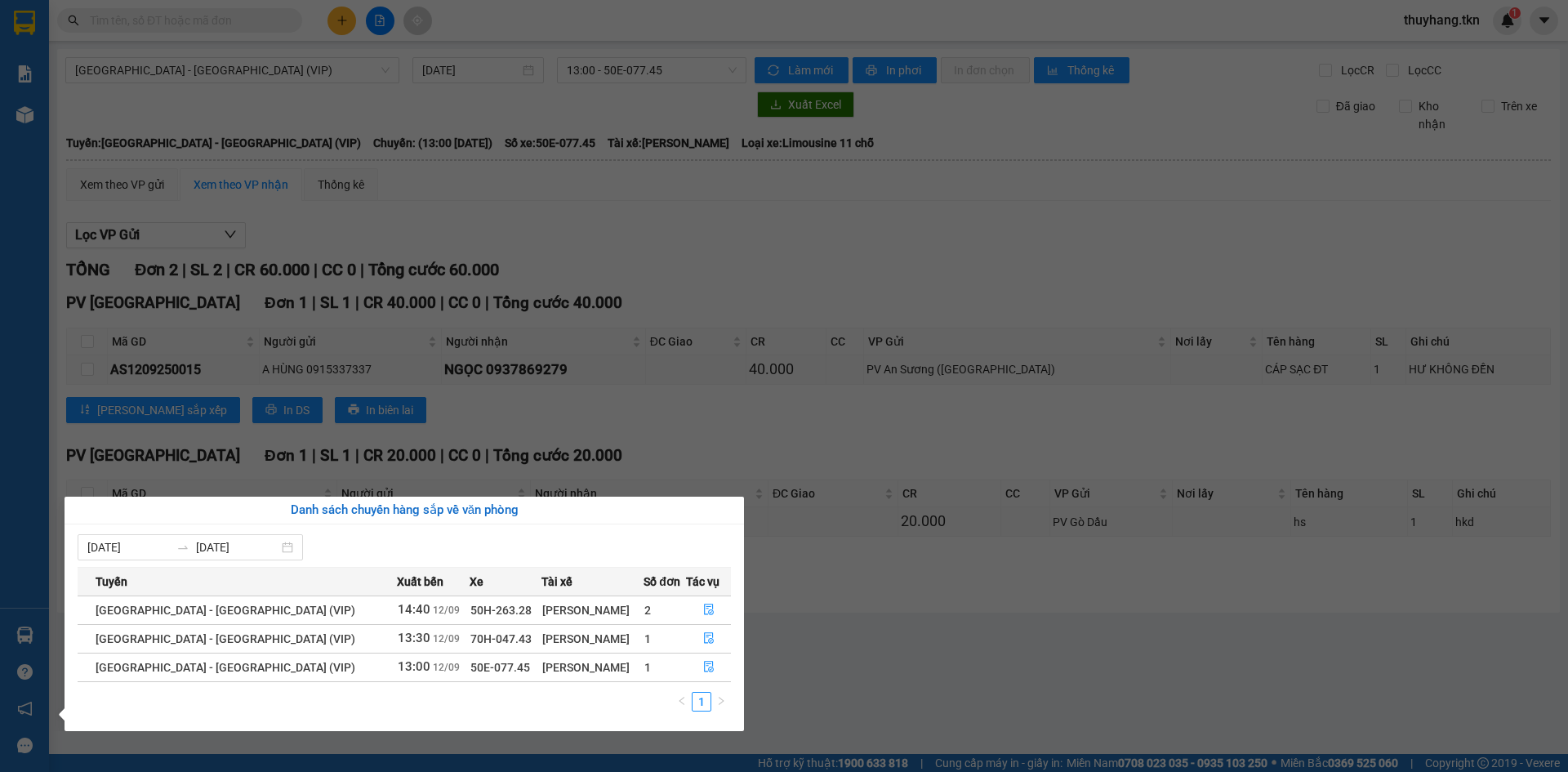
click at [844, 666] on section "Kết quả tìm kiếm ( 20 ) Bộ lọc Mã ĐH Trạng thái Món hàng Thu hộ Tổng cước Chưa …" at bounding box center [784, 386] width 1568 height 772
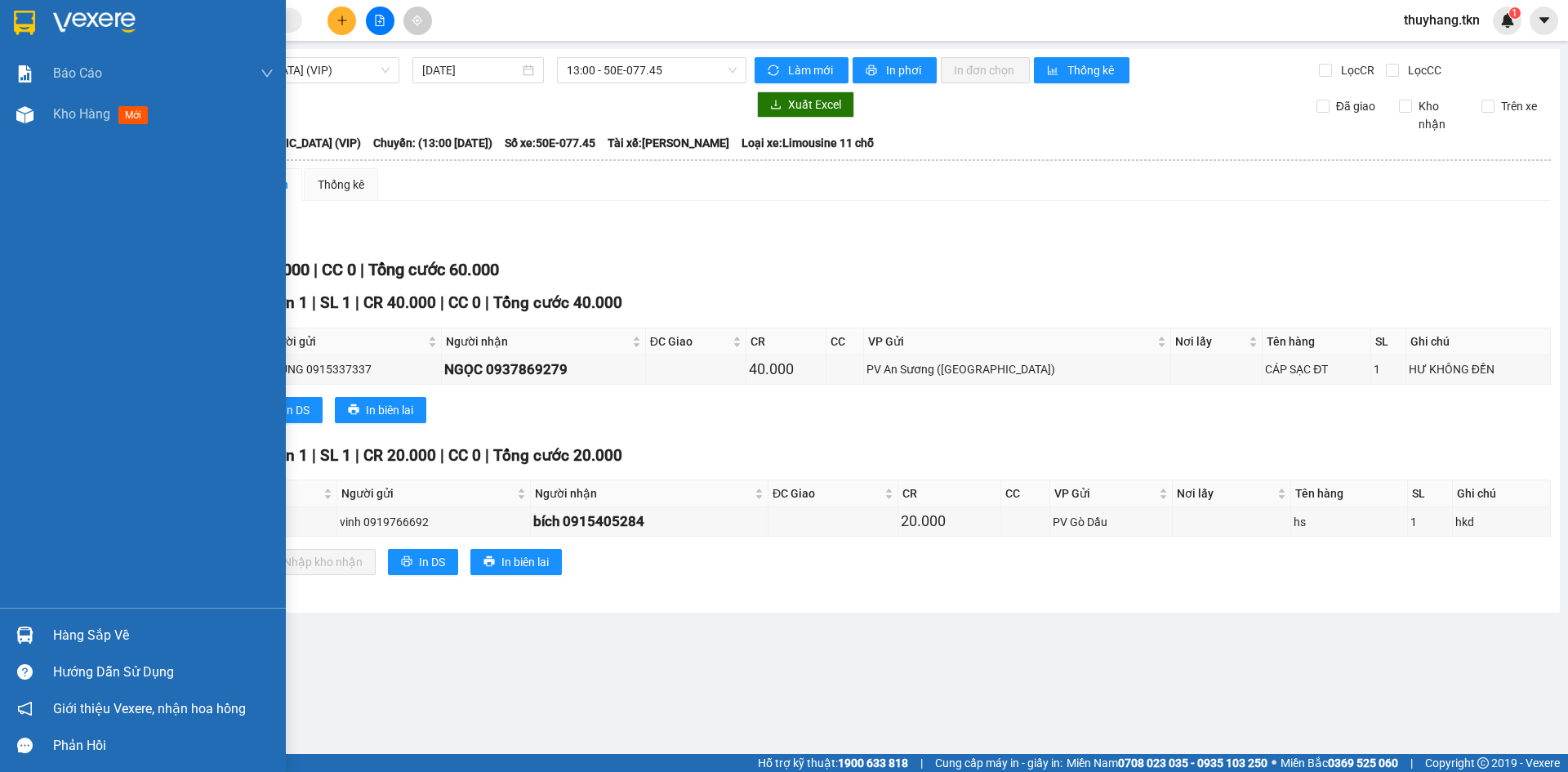
click at [15, 9] on div at bounding box center [24, 22] width 28 height 28
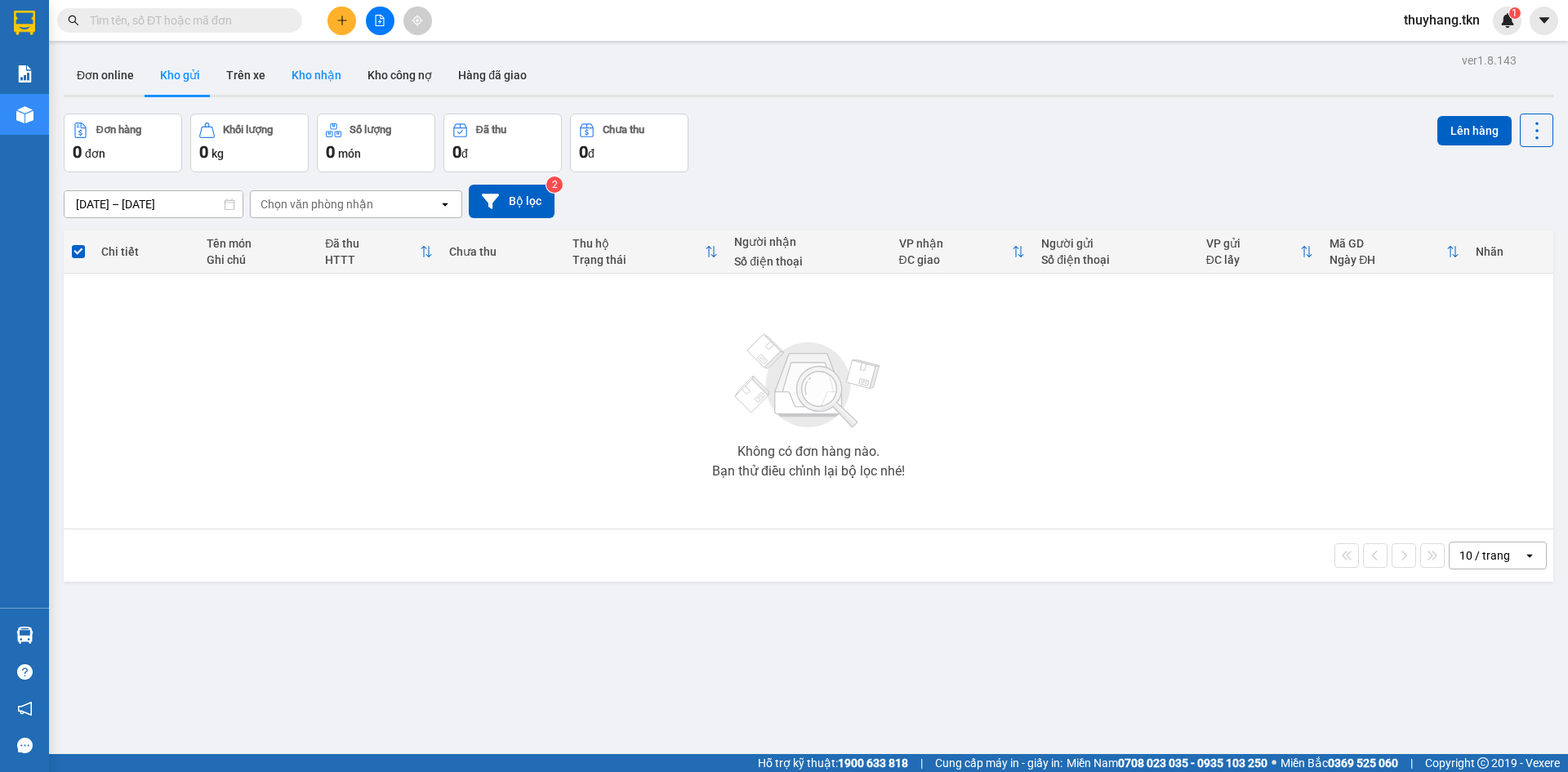
click at [321, 73] on button "Kho nhận" at bounding box center [316, 76] width 76 height 40
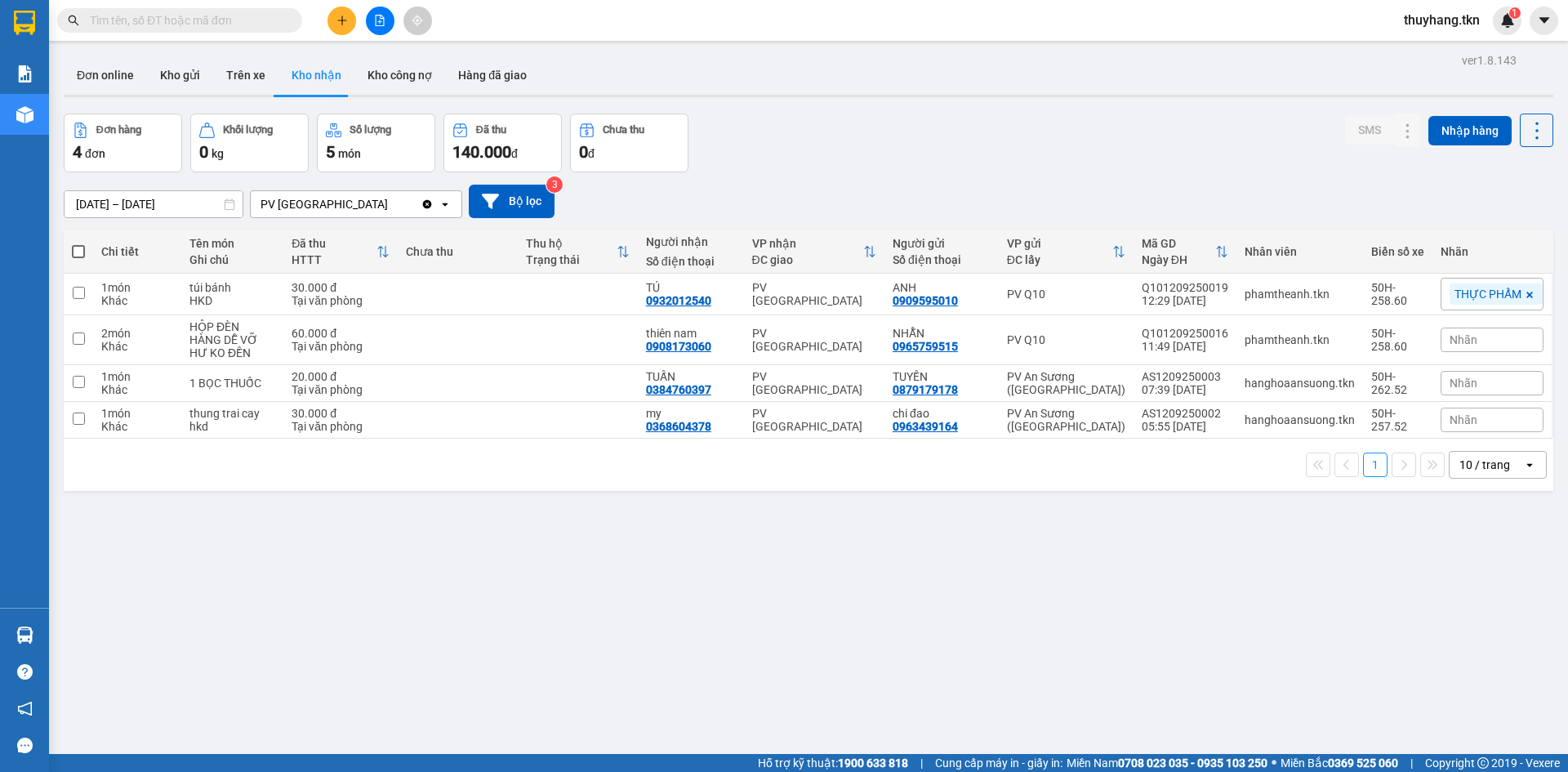
click at [942, 157] on div "Đơn hàng 4 đơn Khối lượng 0 kg Số lượng 5 món Đã thu 140.000 đ Chưa thu 0 đ SMS…" at bounding box center [808, 143] width 1489 height 58
click at [865, 608] on div "ver 1.8.143 Đơn online Kho gửi Trên xe Kho nhận Kho công nợ Hàng đã giao Đơn hà…" at bounding box center [808, 435] width 1503 height 772
drag, startPoint x: 409, startPoint y: 566, endPoint x: 444, endPoint y: 546, distance: 40.3
click at [412, 567] on div "ver 1.8.143 Đơn online Kho gửi Trên xe Kho nhận Kho công nợ Hàng đã giao Đơn hà…" at bounding box center [808, 435] width 1503 height 772
click at [180, 74] on button "Kho gửi" at bounding box center [180, 76] width 66 height 40
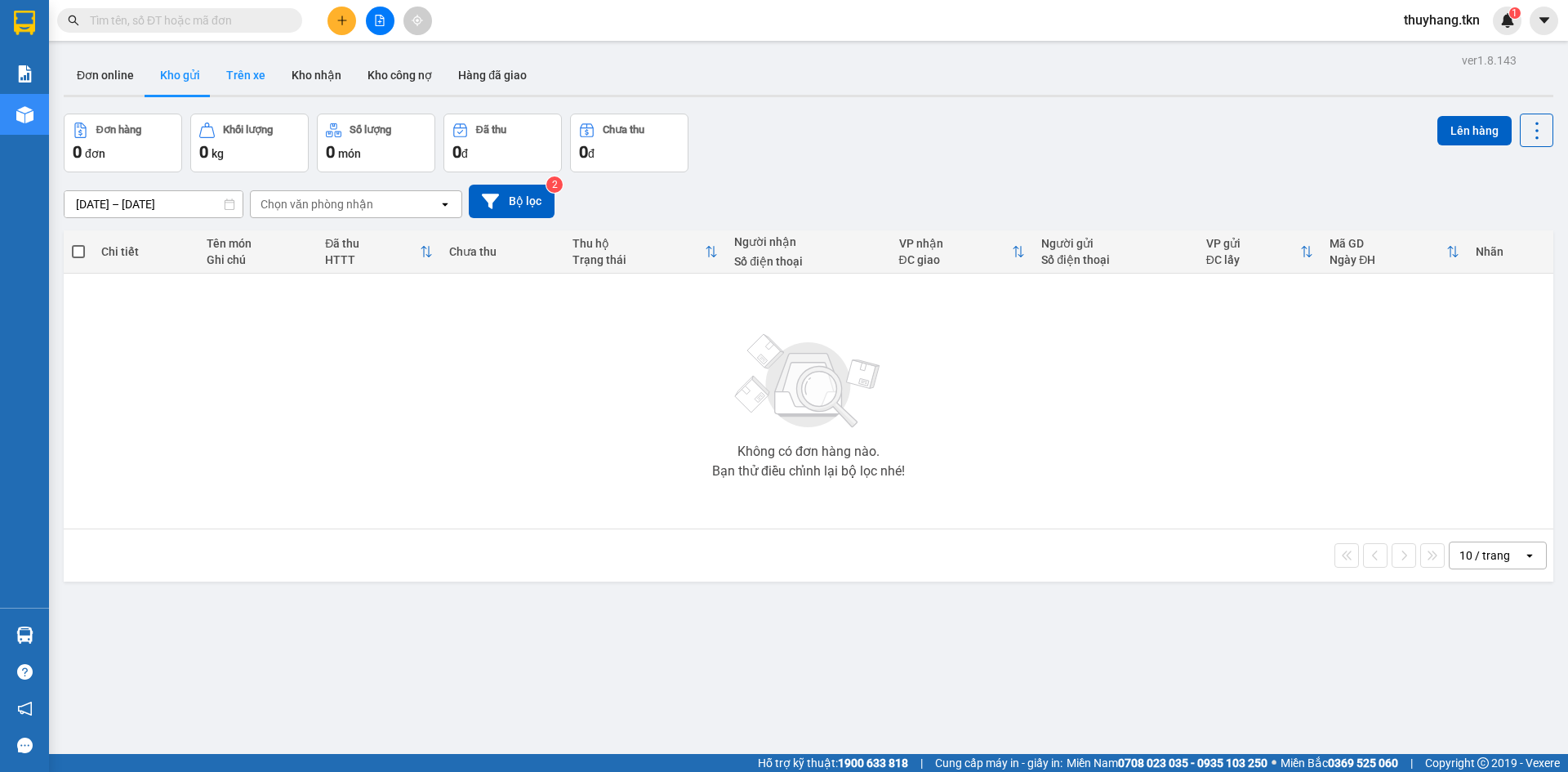
click at [243, 80] on button "Trên xe" at bounding box center [246, 76] width 65 height 40
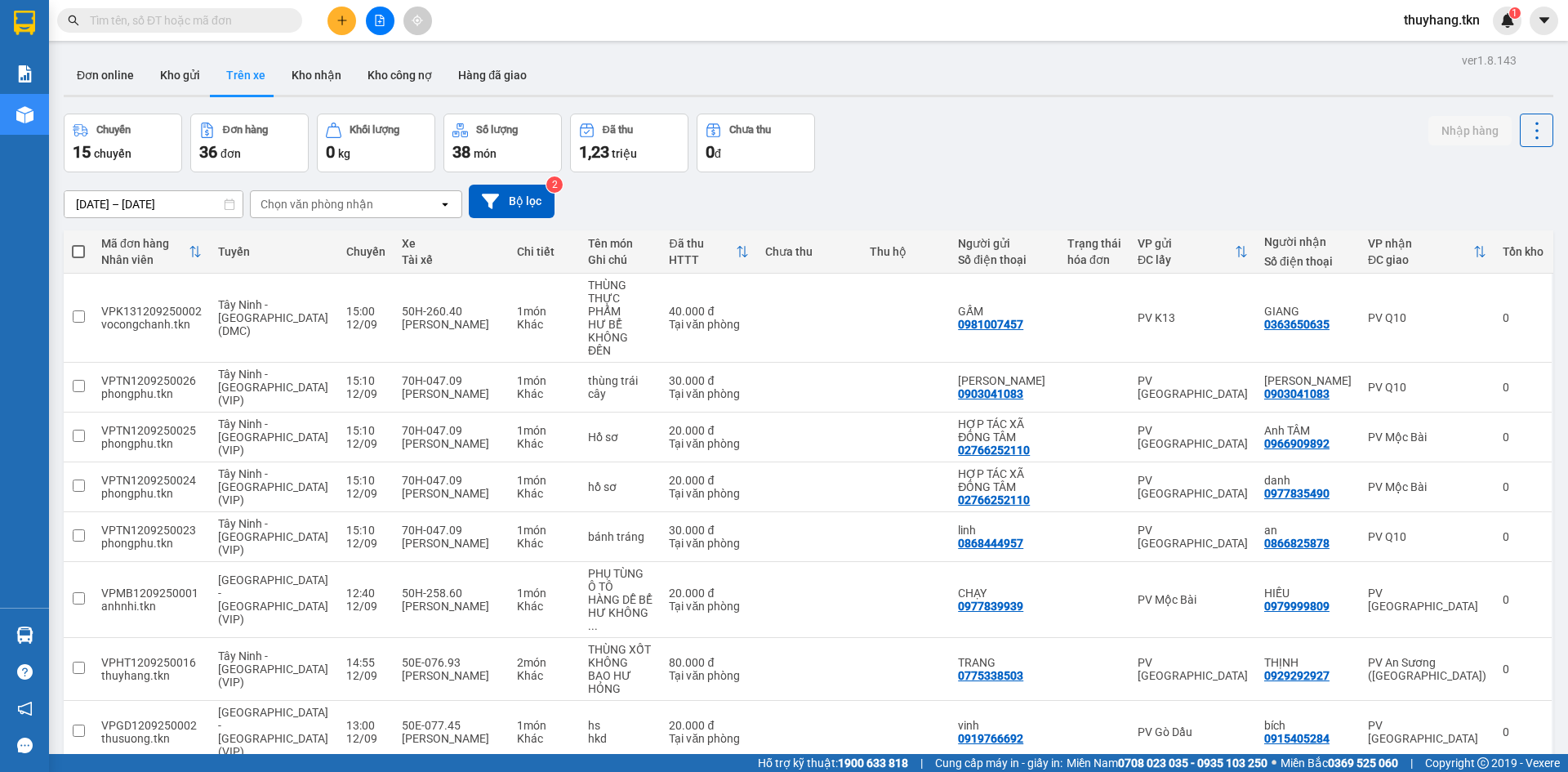
click at [32, 634] on div "Hàng sắp về" at bounding box center [24, 635] width 49 height 37
click at [32, 633] on div "Báo cáo Mẫu 1: Báo cáo dòng tiền theo nhân viên Mẫu 2: Thống kê đơn hàng theo n…" at bounding box center [24, 386] width 49 height 772
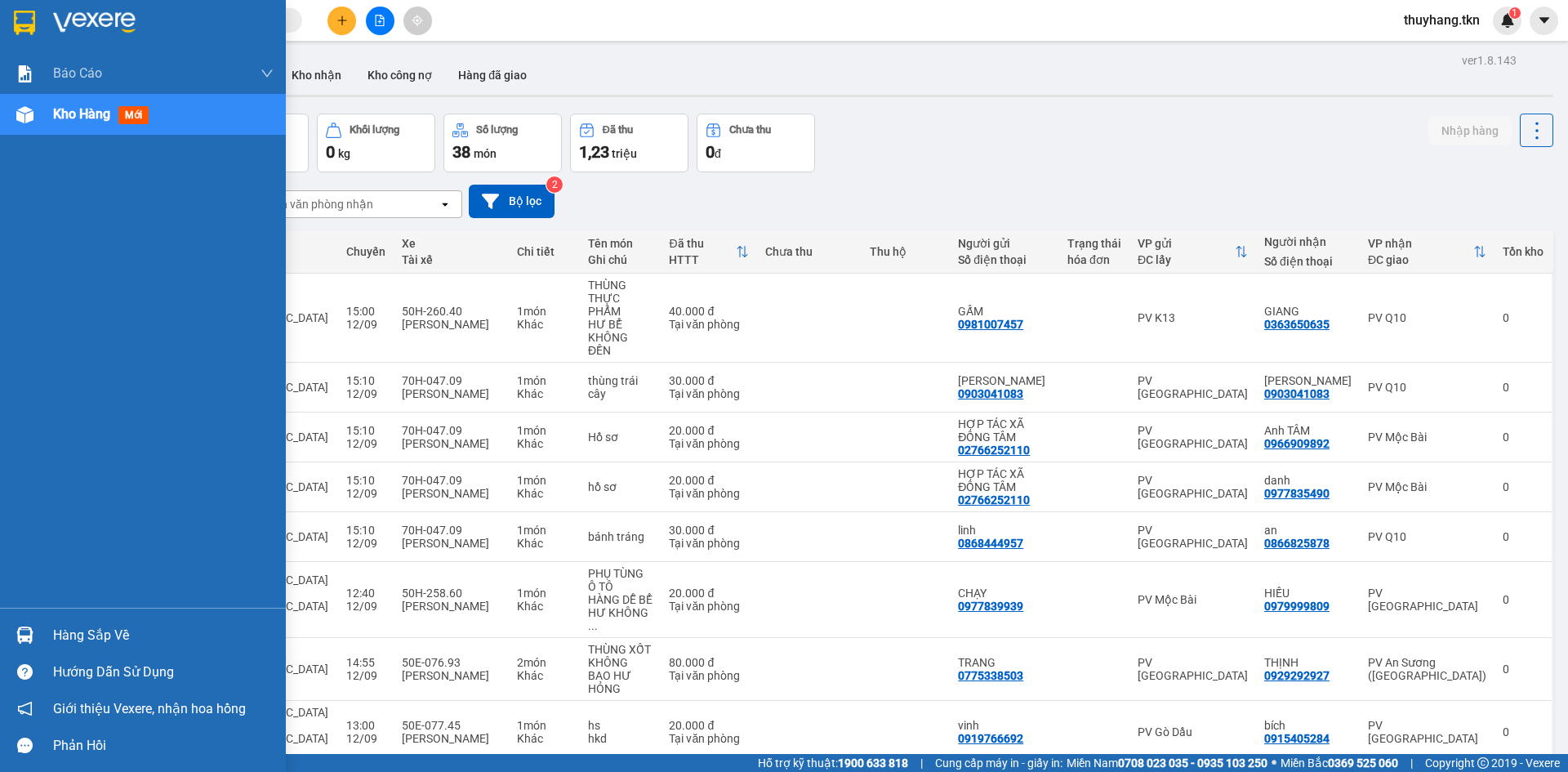
click at [58, 636] on div "Hàng sắp về" at bounding box center [163, 635] width 221 height 25
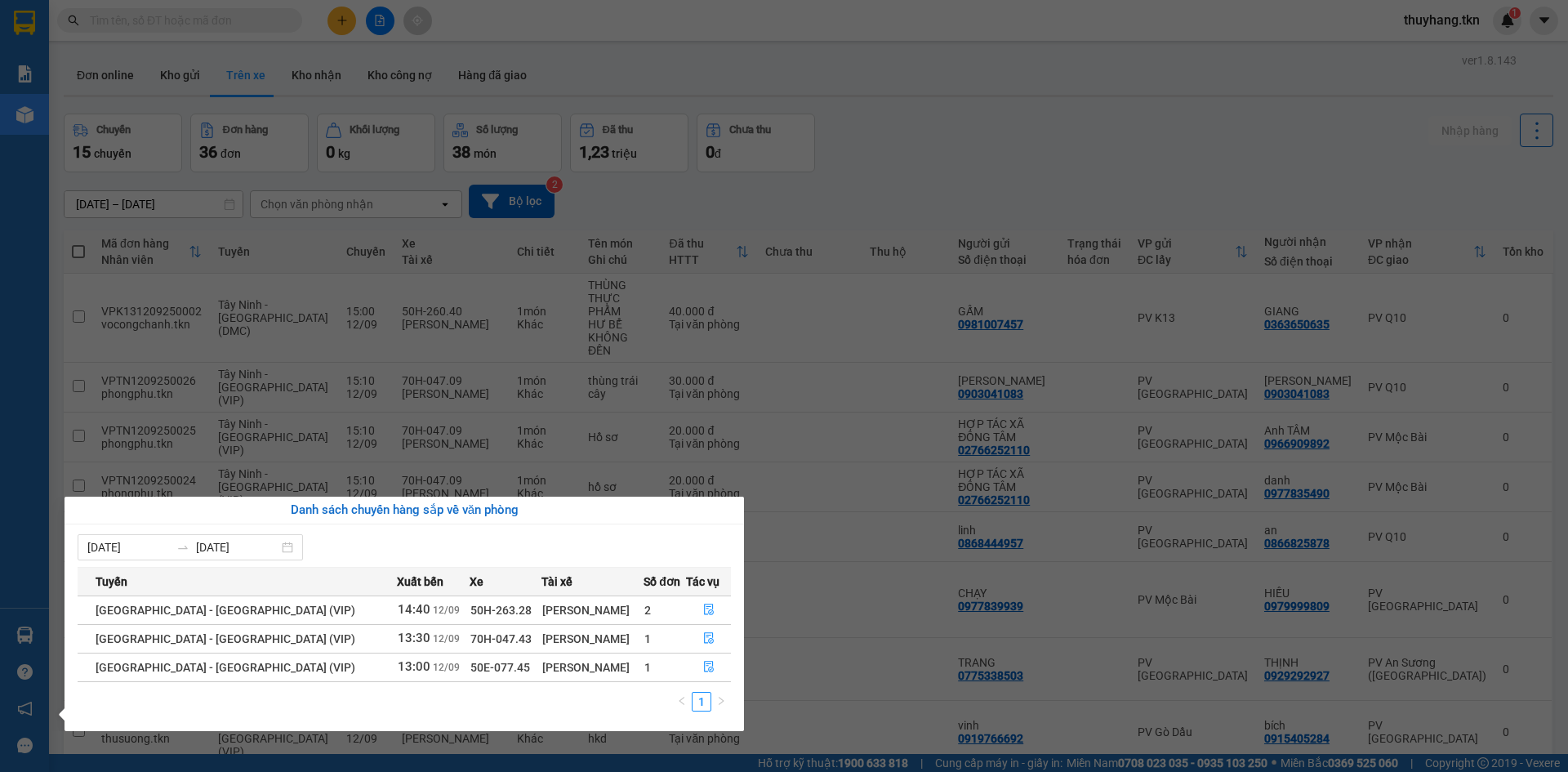
click at [915, 195] on section "Kết quả tìm kiếm ( 20 ) Bộ lọc Mã ĐH Trạng thái Món hàng Thu hộ Tổng cước Chưa …" at bounding box center [784, 386] width 1568 height 772
click at [272, 23] on input "text" at bounding box center [186, 20] width 192 height 18
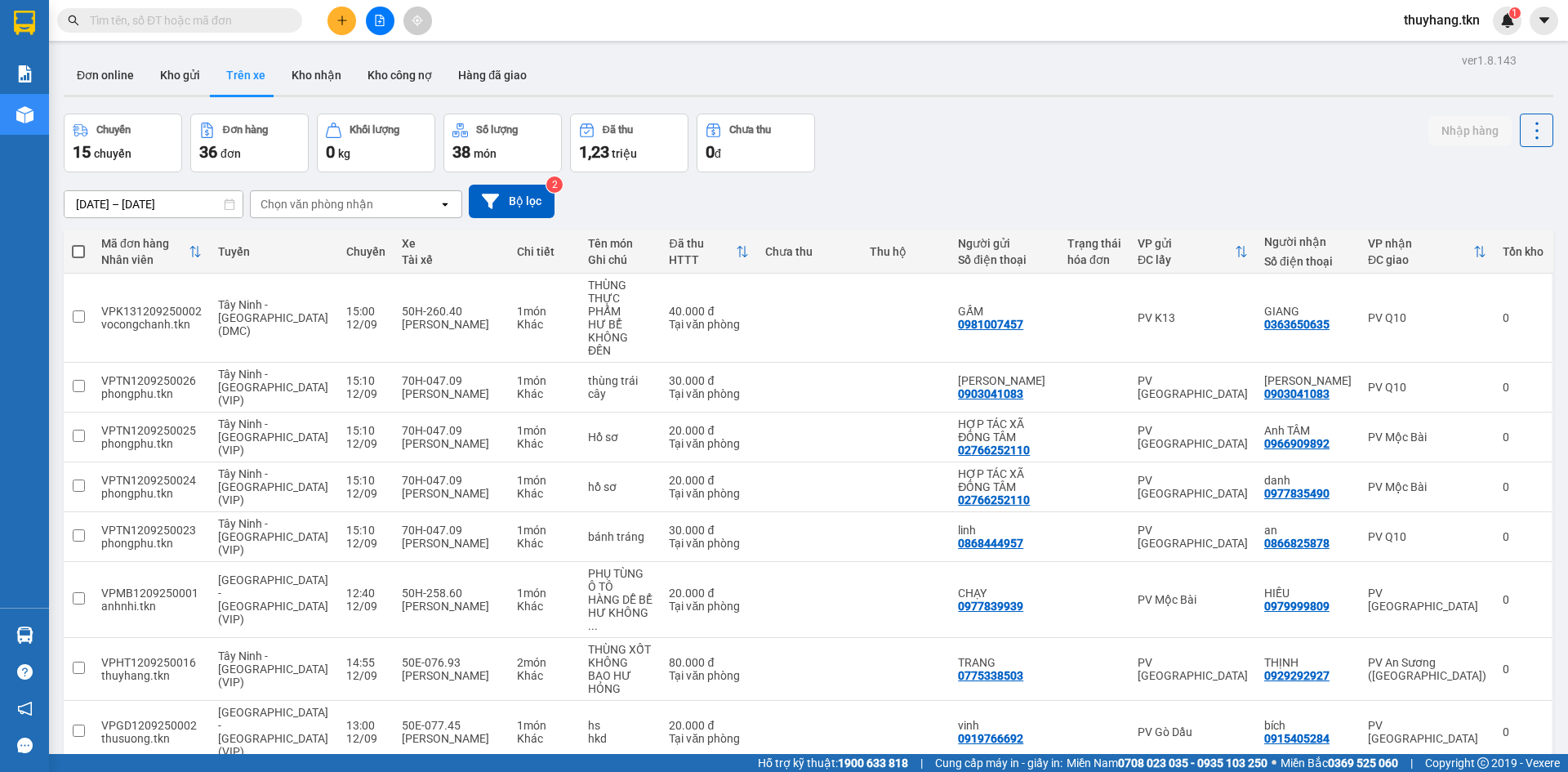
click at [272, 21] on input "text" at bounding box center [186, 20] width 192 height 18
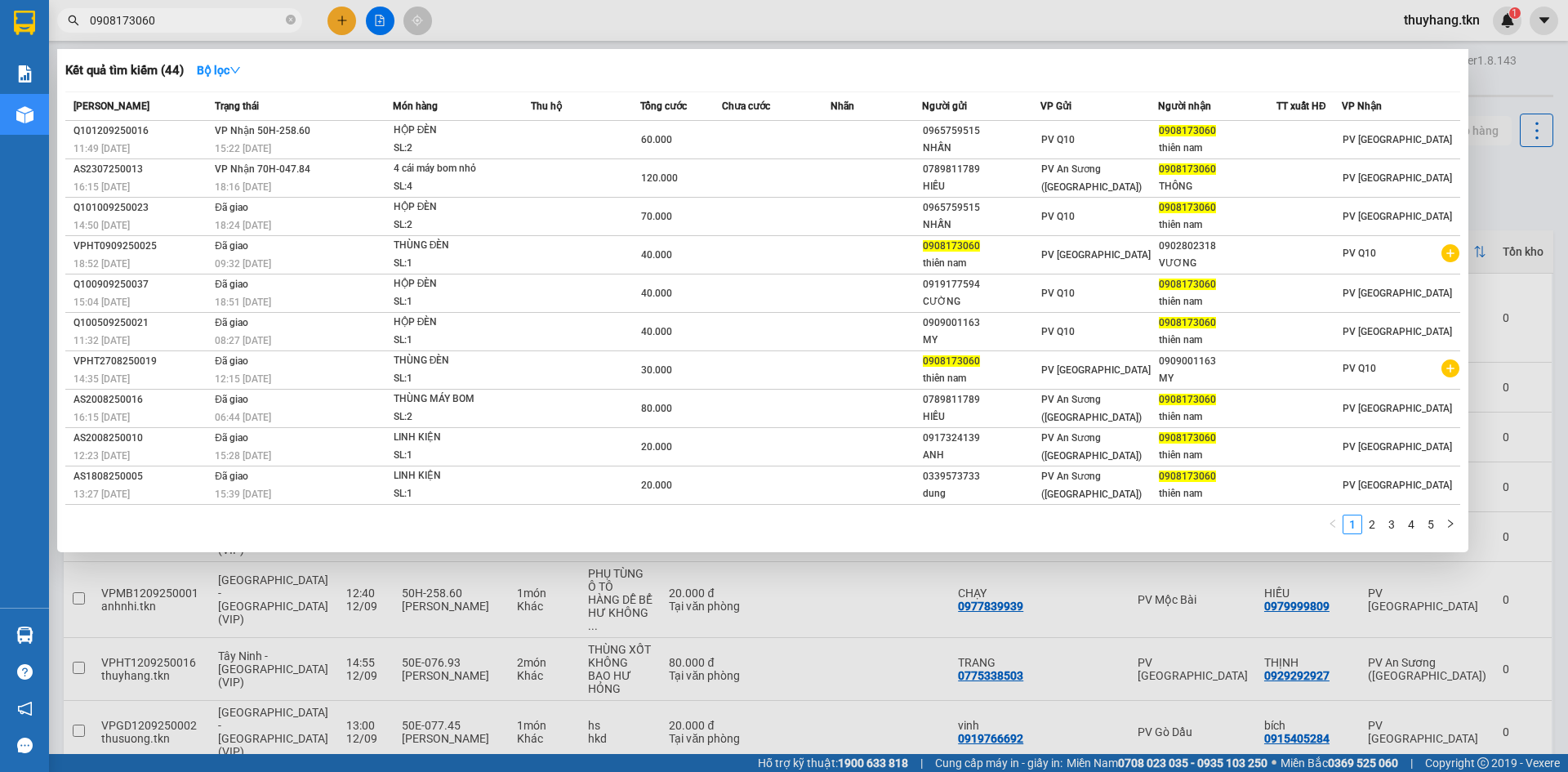
type input "0908173060"
click at [857, 24] on div at bounding box center [784, 386] width 1568 height 772
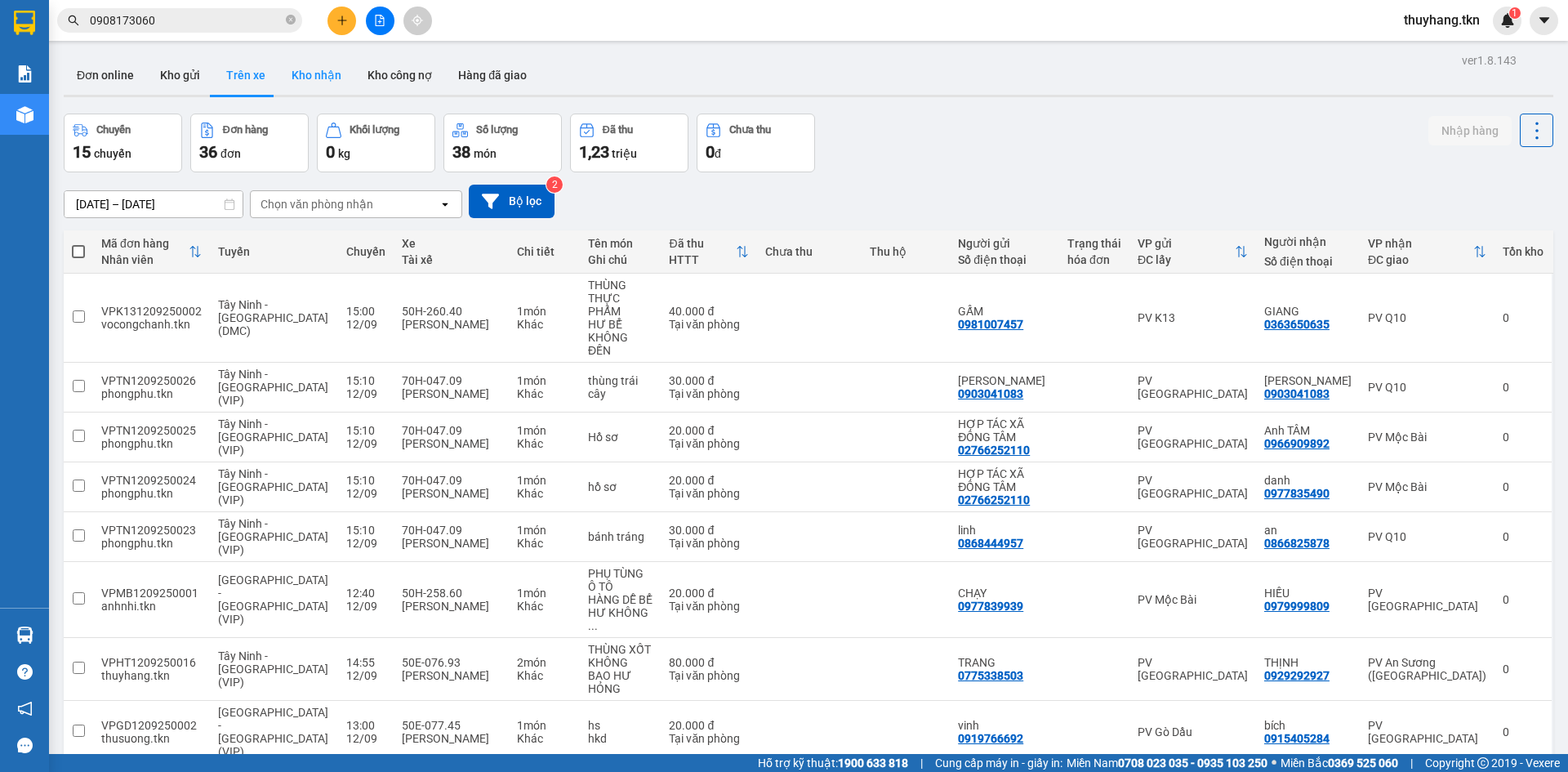
click at [301, 82] on button "Kho nhận" at bounding box center [316, 76] width 76 height 40
type input "[DATE] – [DATE]"
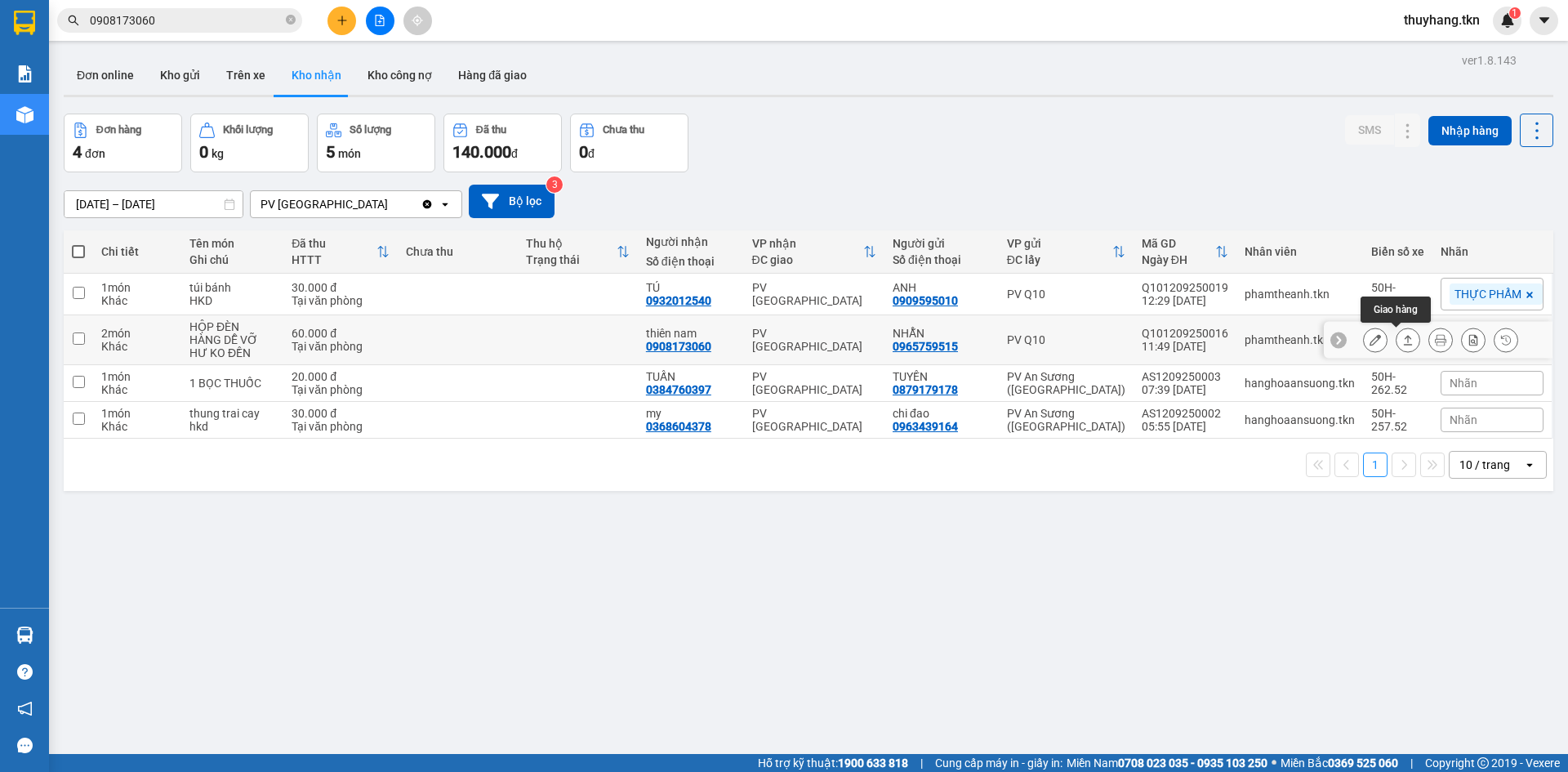
click at [1402, 342] on icon at bounding box center [1407, 340] width 11 height 11
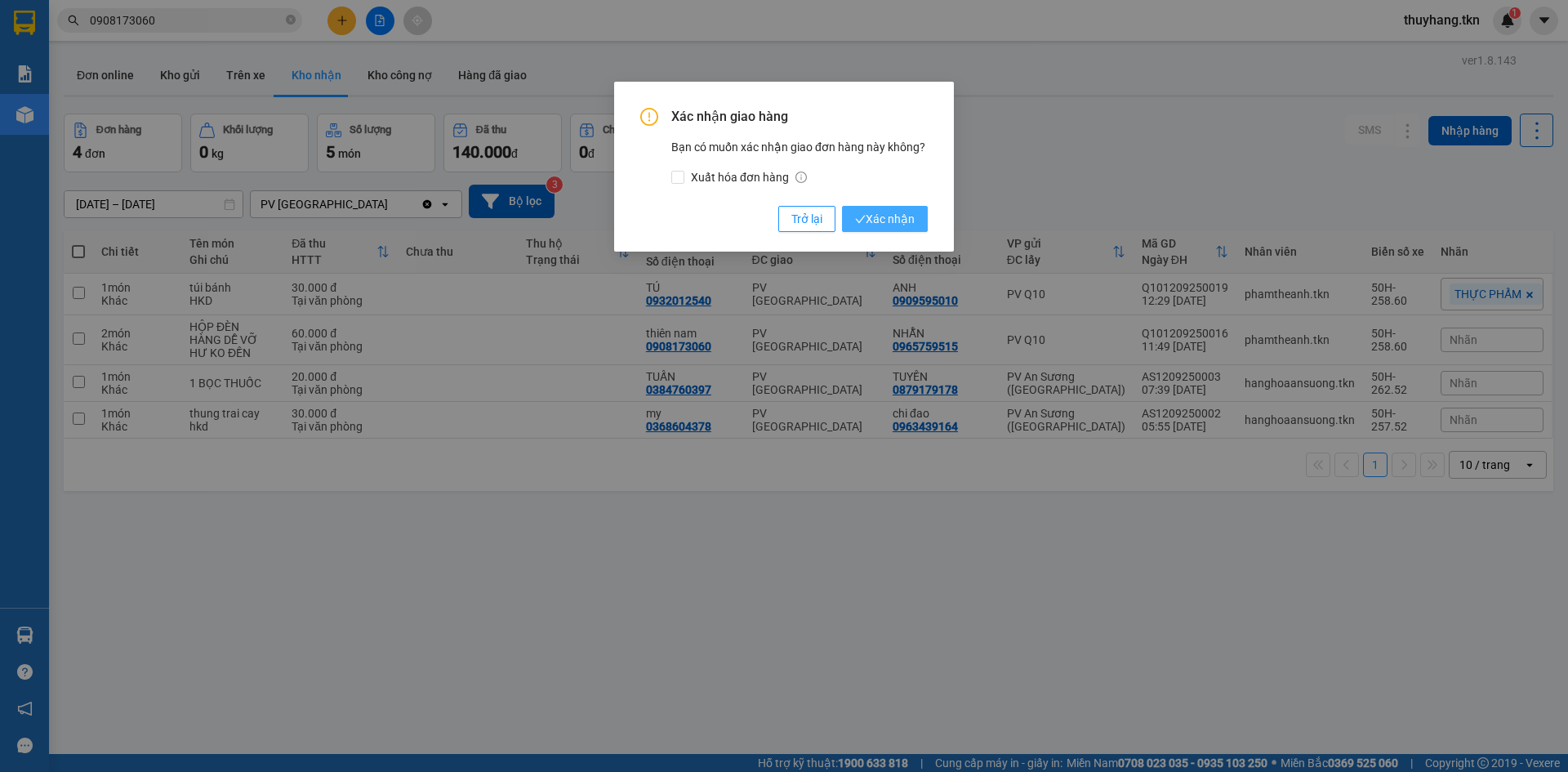
click at [890, 218] on span "Xác nhận" at bounding box center [884, 218] width 59 height 18
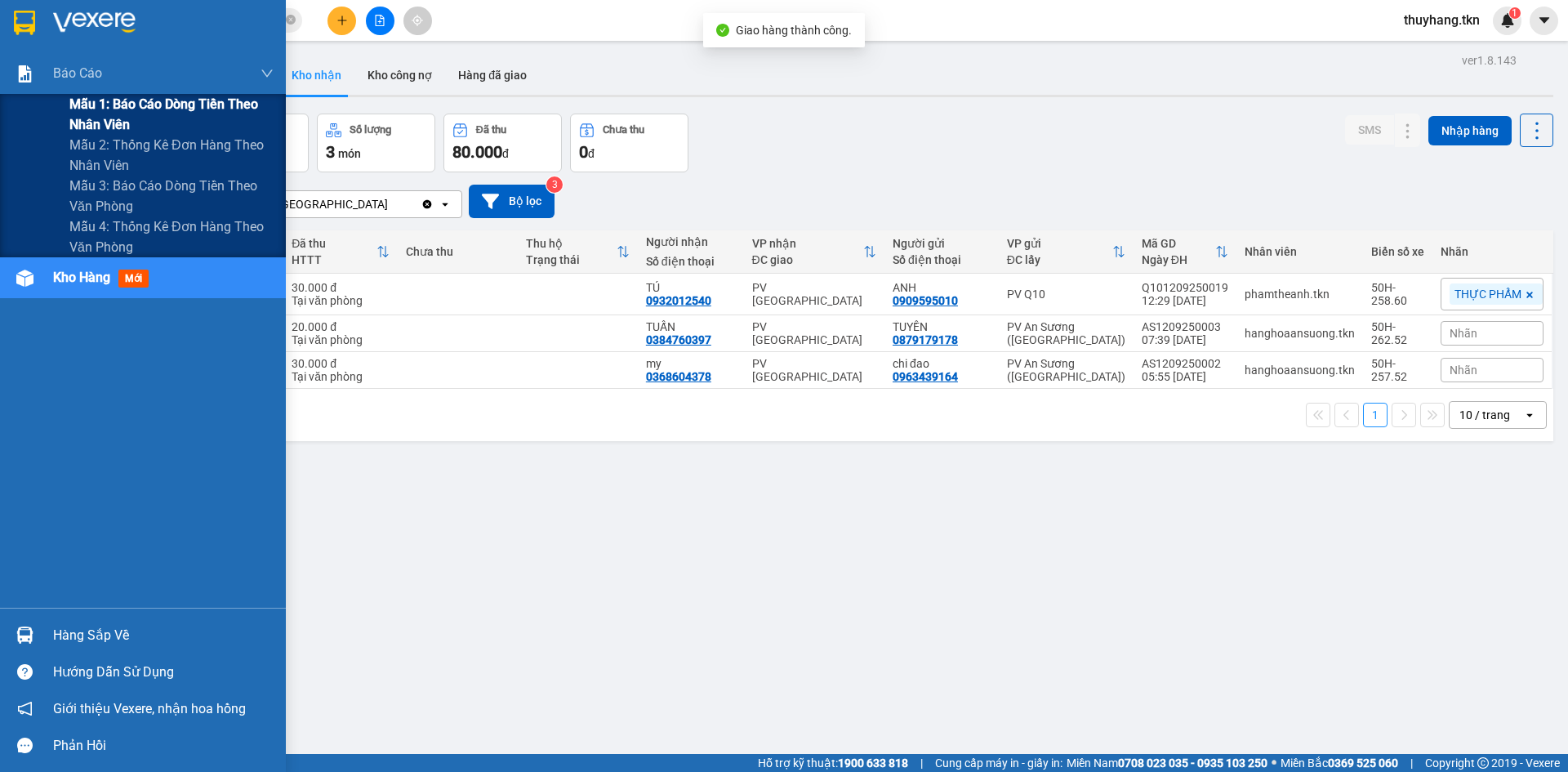
drag, startPoint x: 170, startPoint y: 114, endPoint x: 156, endPoint y: 113, distance: 14.0
click at [168, 113] on span "Mẫu 1: Báo cáo dòng tiền theo nhân viên" at bounding box center [172, 114] width 204 height 41
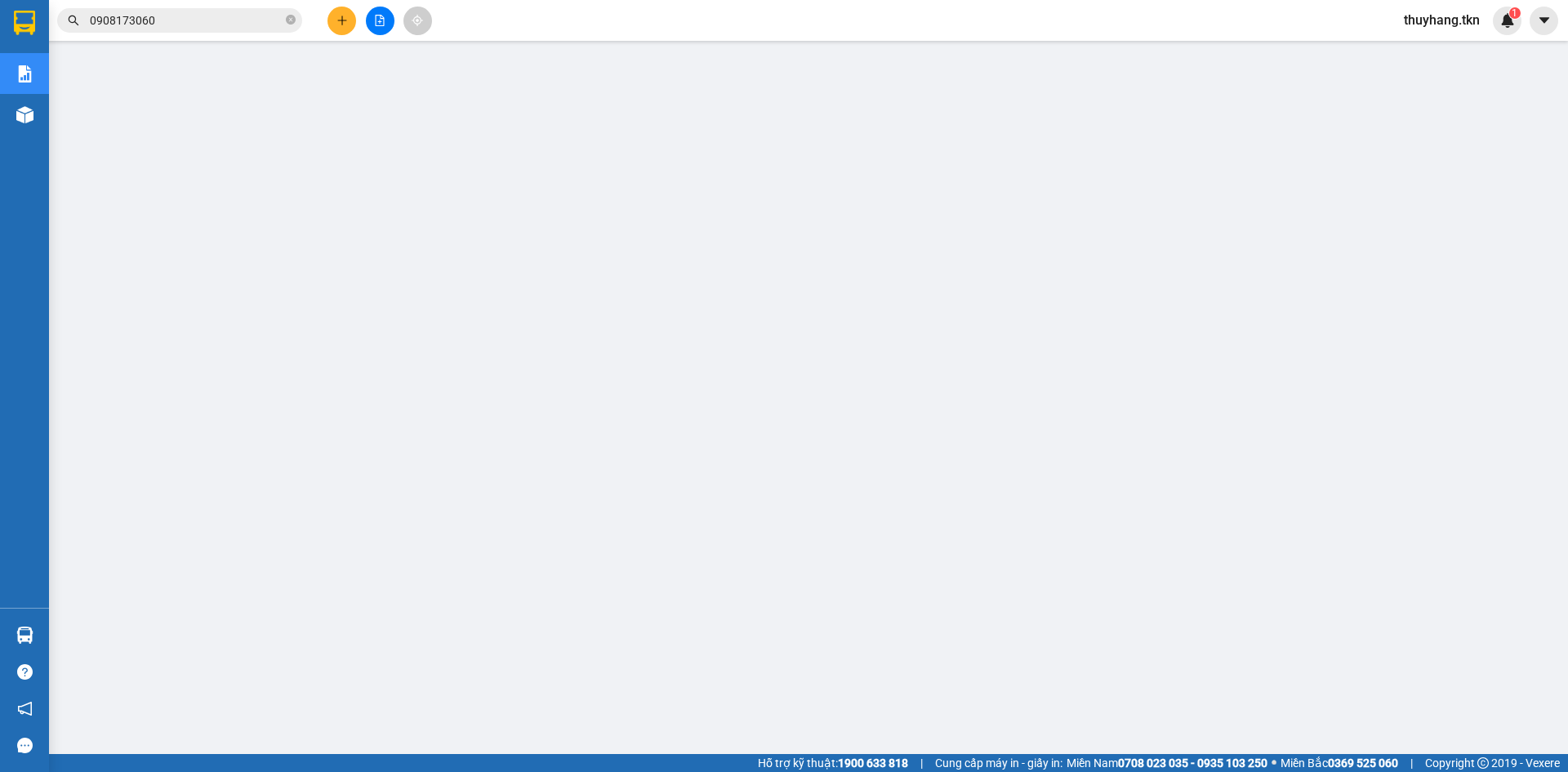
scroll to position [39, 0]
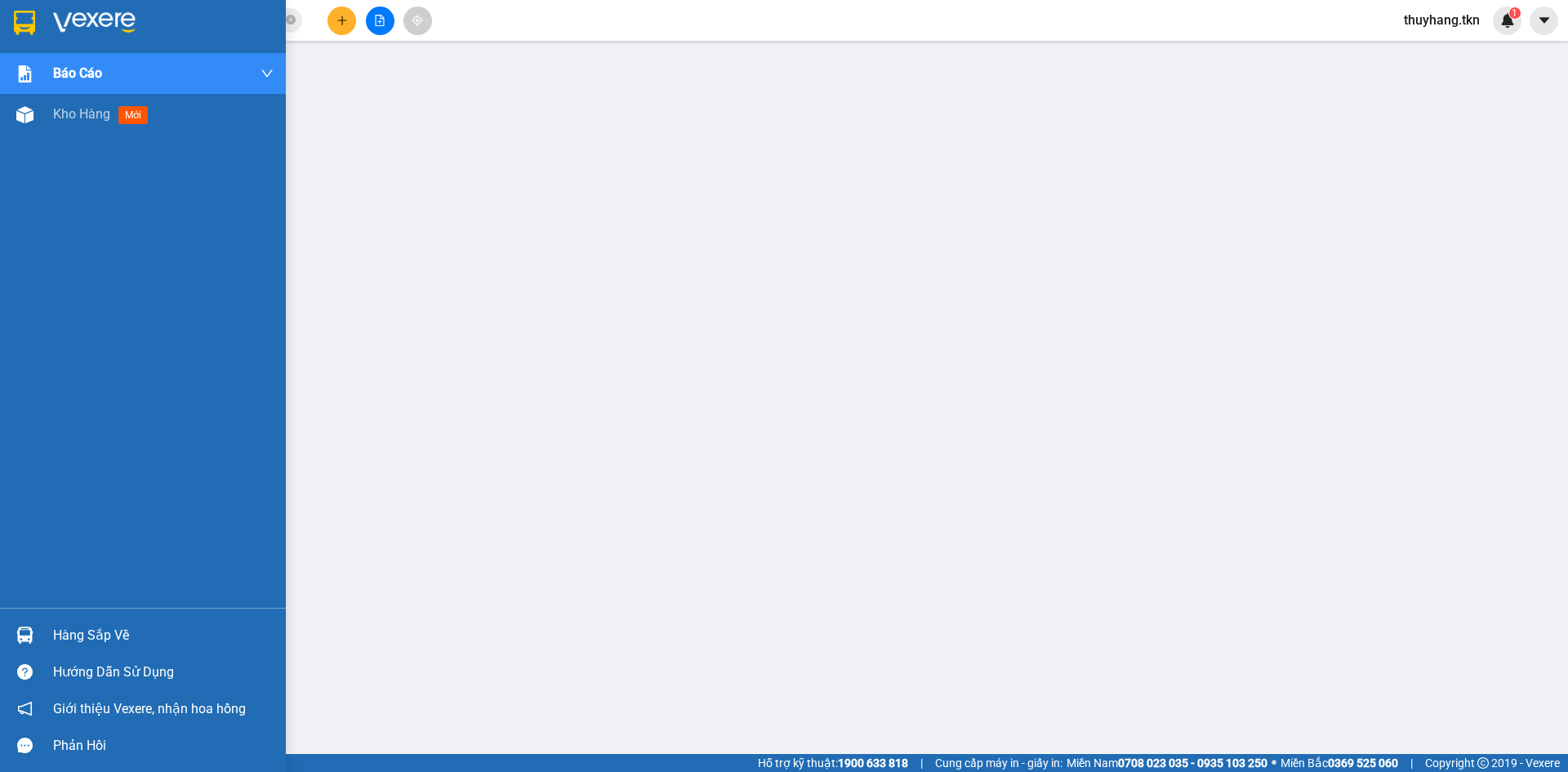
click at [24, 23] on img at bounding box center [24, 22] width 21 height 25
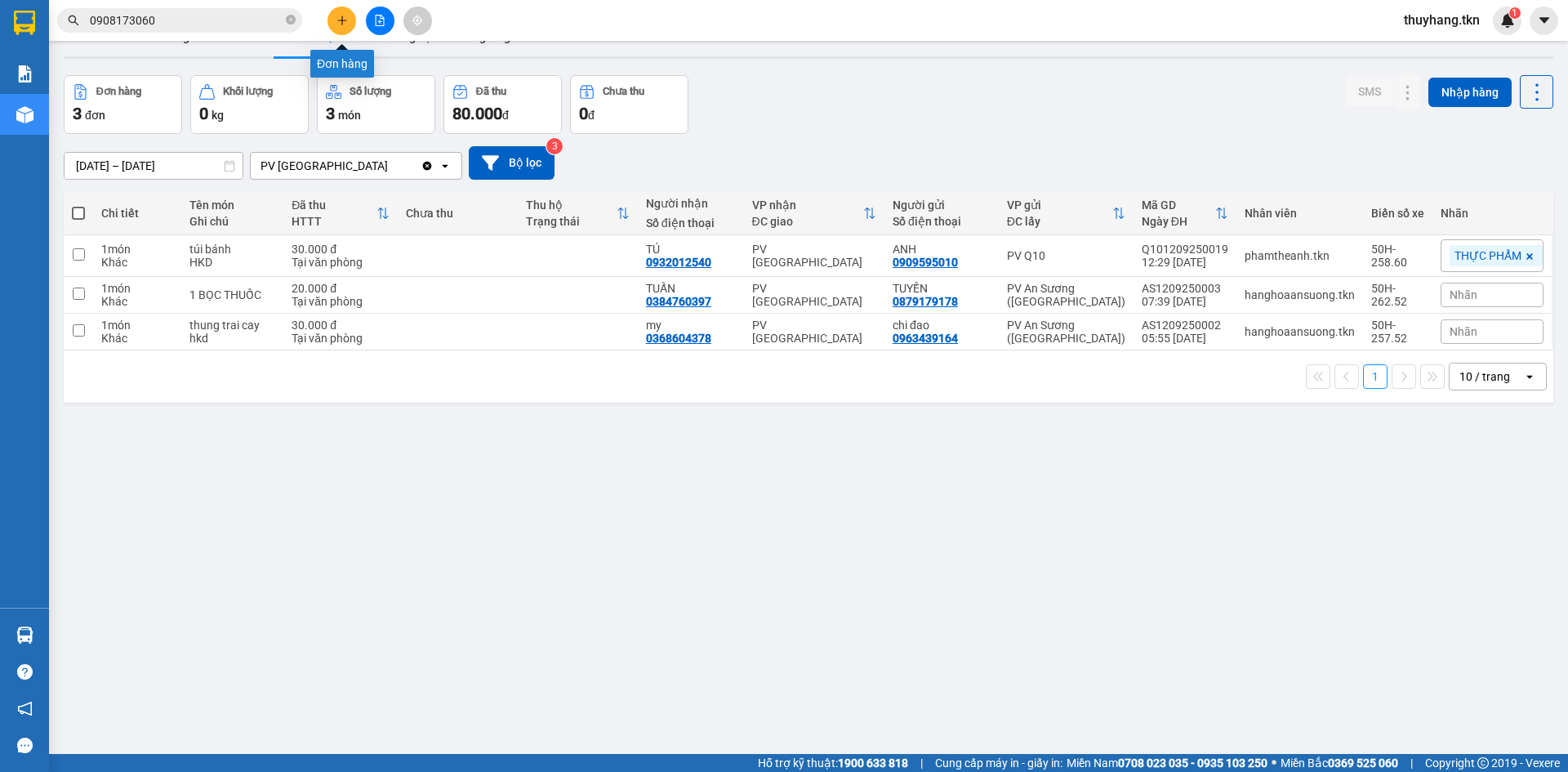
click at [343, 24] on icon "plus" at bounding box center [342, 20] width 11 height 11
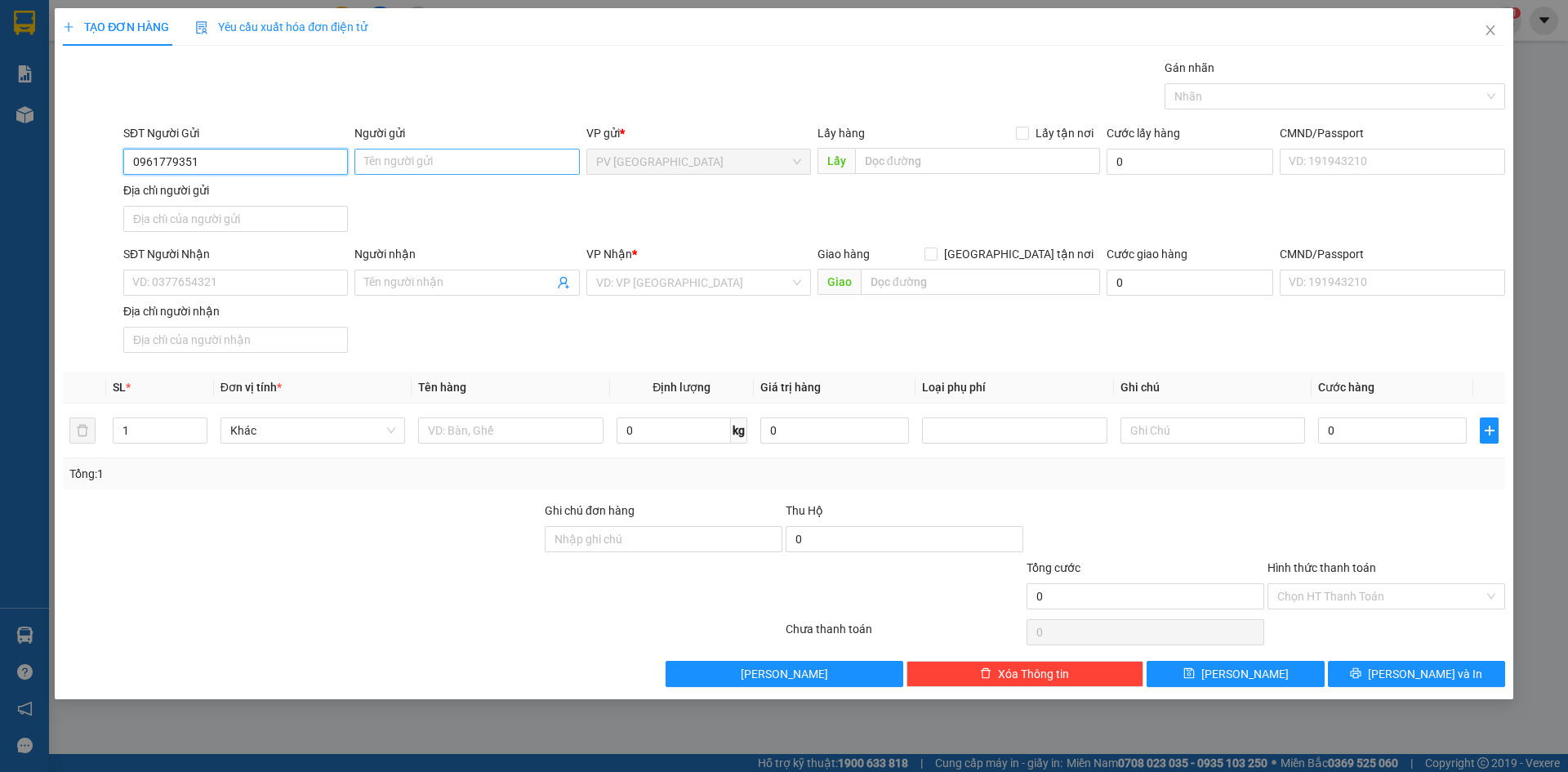
type input "0961779351"
click at [509, 153] on input "Người gửi" at bounding box center [466, 162] width 224 height 26
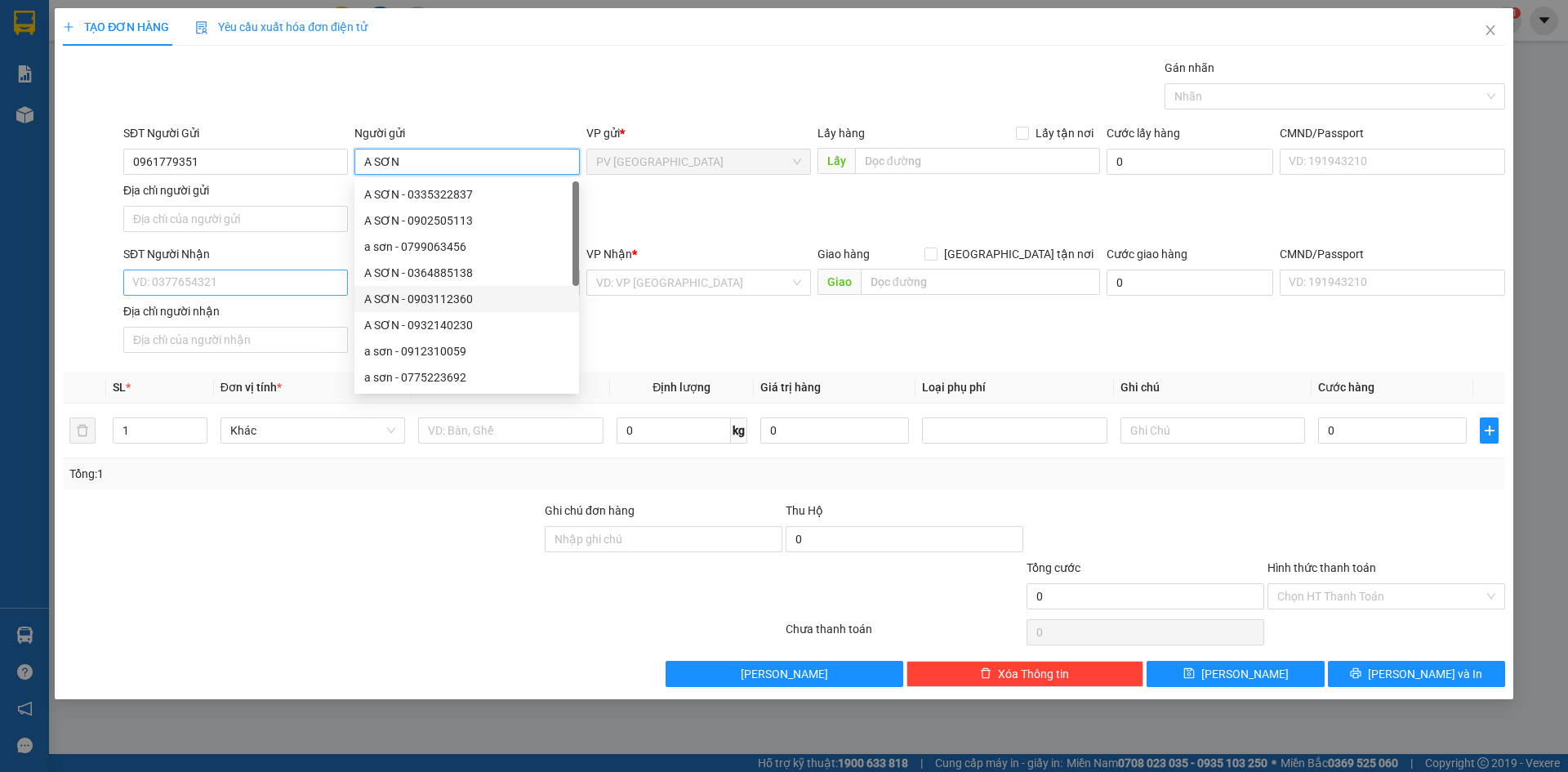
type input "A SƠN"
click at [285, 286] on input "SĐT Người Nhận" at bounding box center [235, 283] width 224 height 26
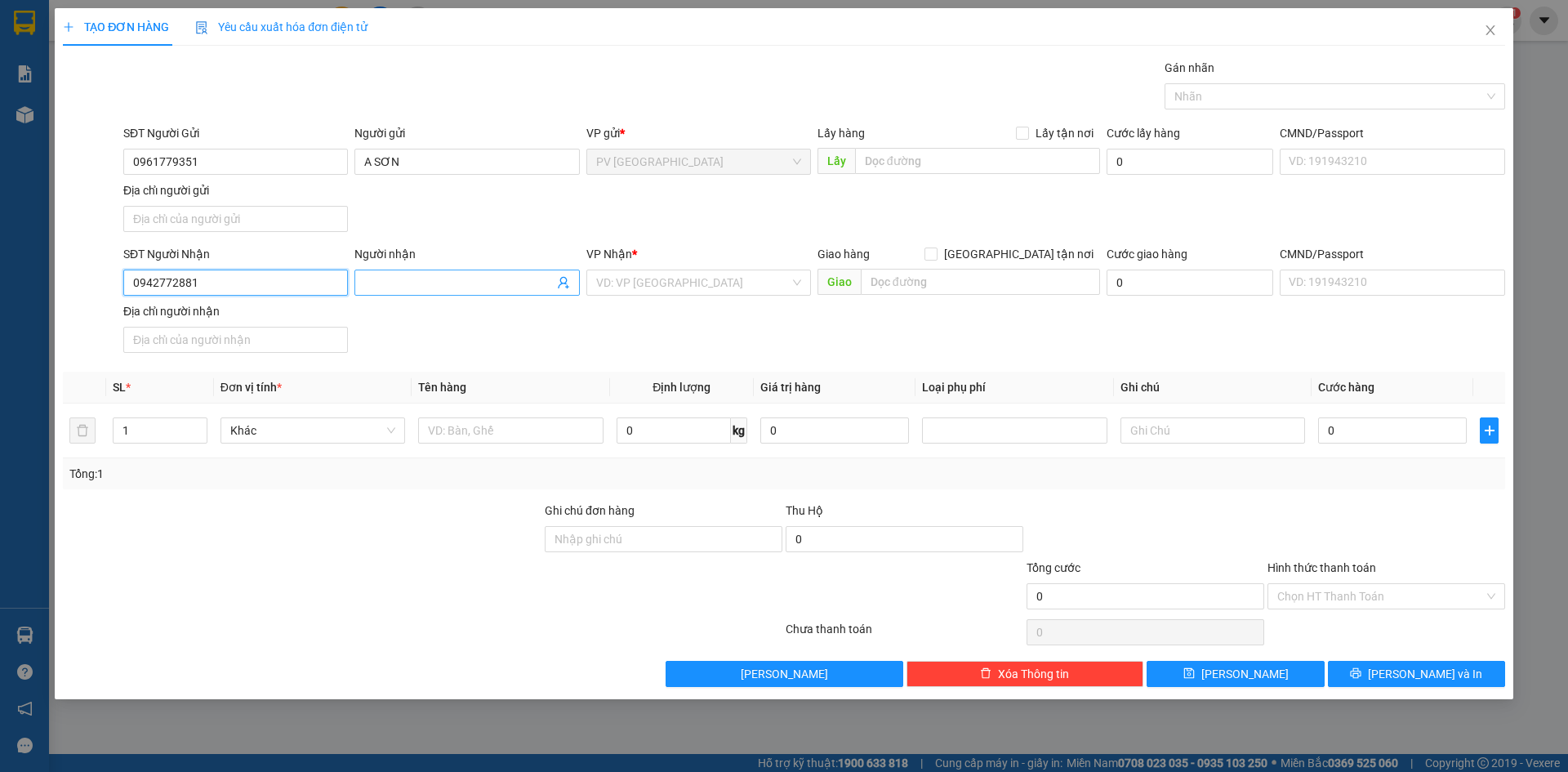
type input "0942772881"
click at [441, 287] on input "Người nhận" at bounding box center [459, 282] width 189 height 18
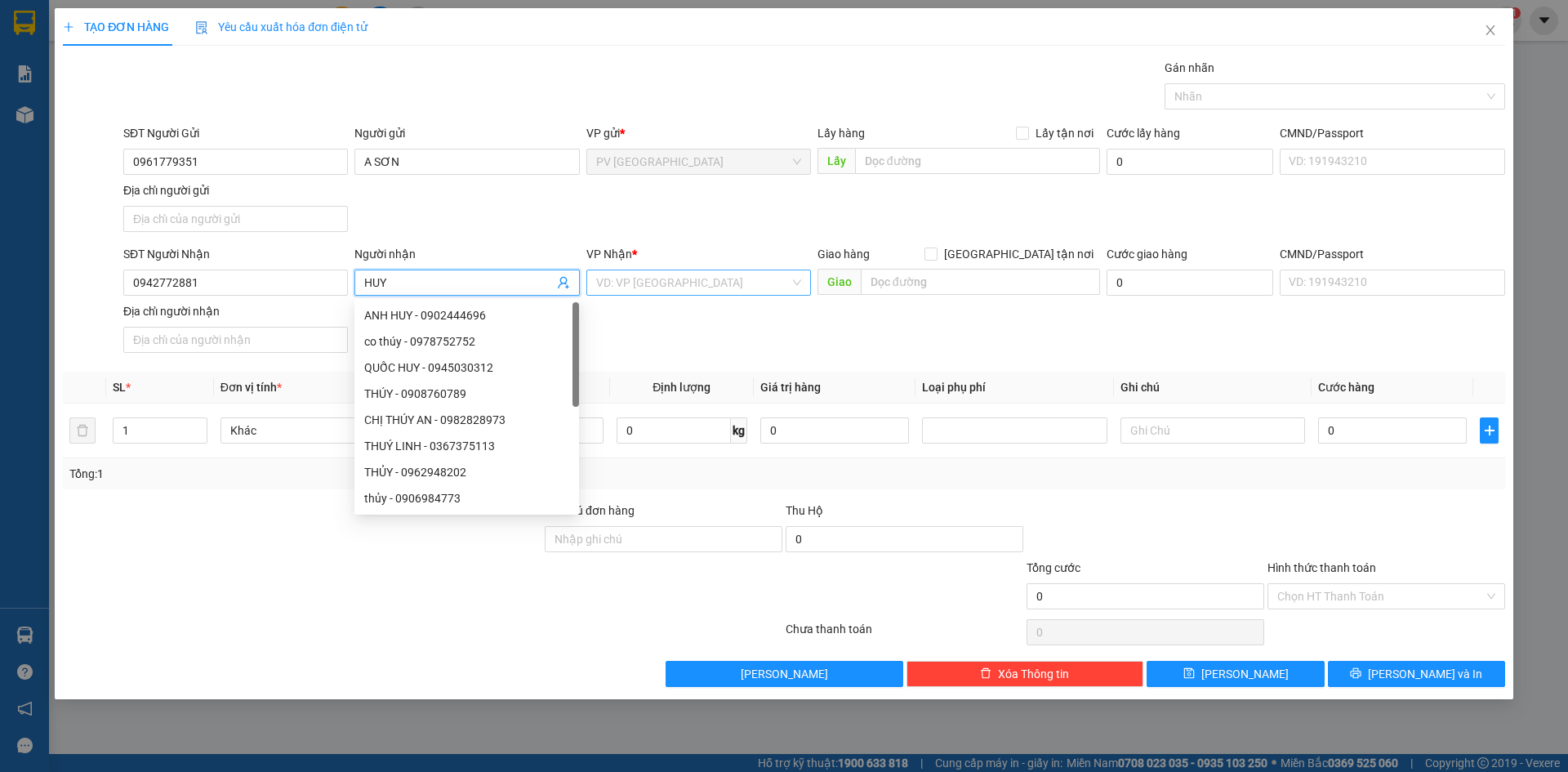
type input "HUY"
click at [644, 279] on input "search" at bounding box center [692, 283] width 193 height 25
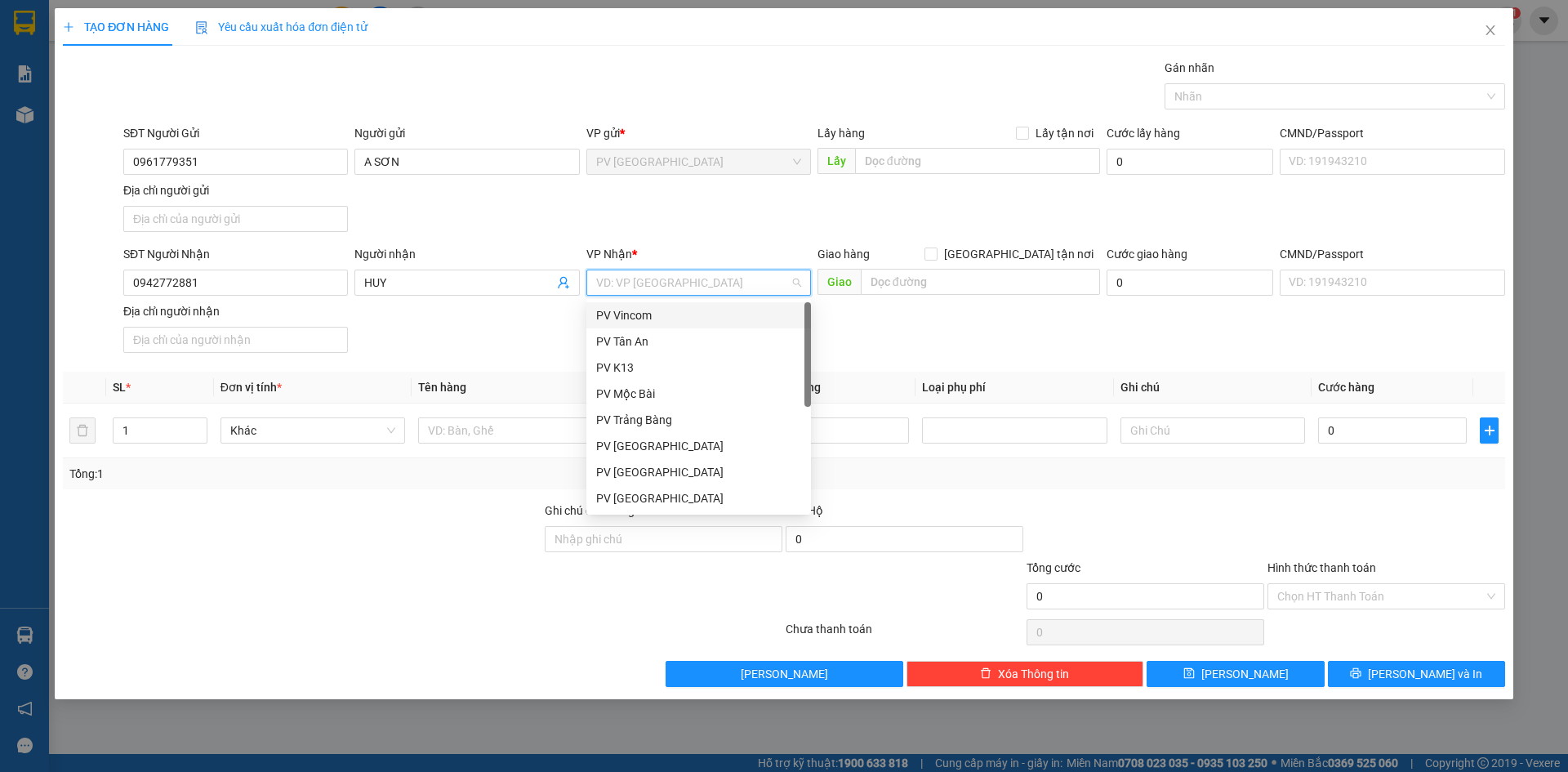
click at [650, 309] on div "PV Vincom" at bounding box center [699, 315] width 205 height 18
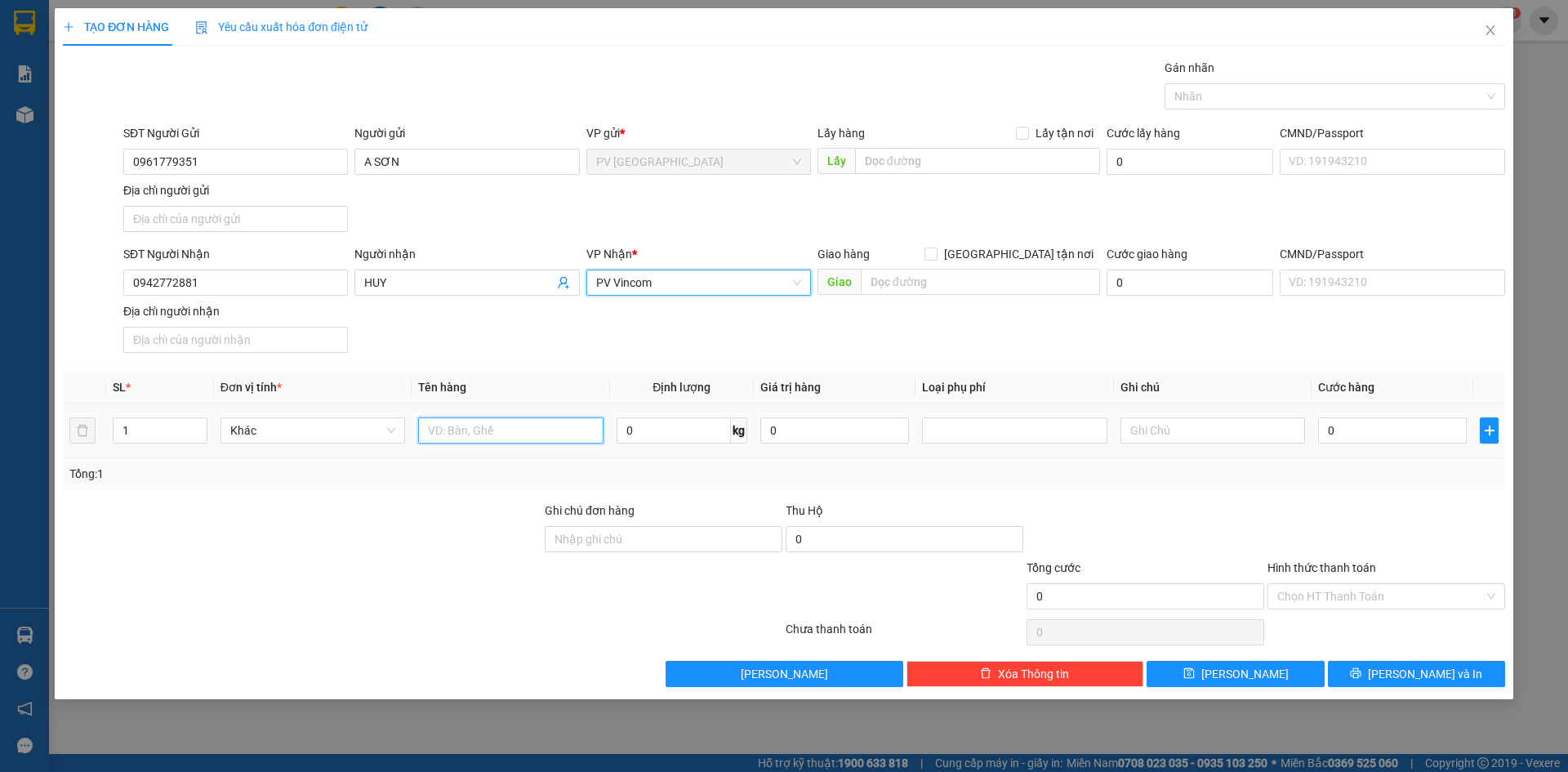
click at [515, 427] on input "text" at bounding box center [510, 431] width 185 height 26
type input "HỒ SƠ"
drag, startPoint x: 1335, startPoint y: 426, endPoint x: 1321, endPoint y: 426, distance: 14.0
click at [1333, 426] on input "0" at bounding box center [1392, 431] width 149 height 26
type input "3"
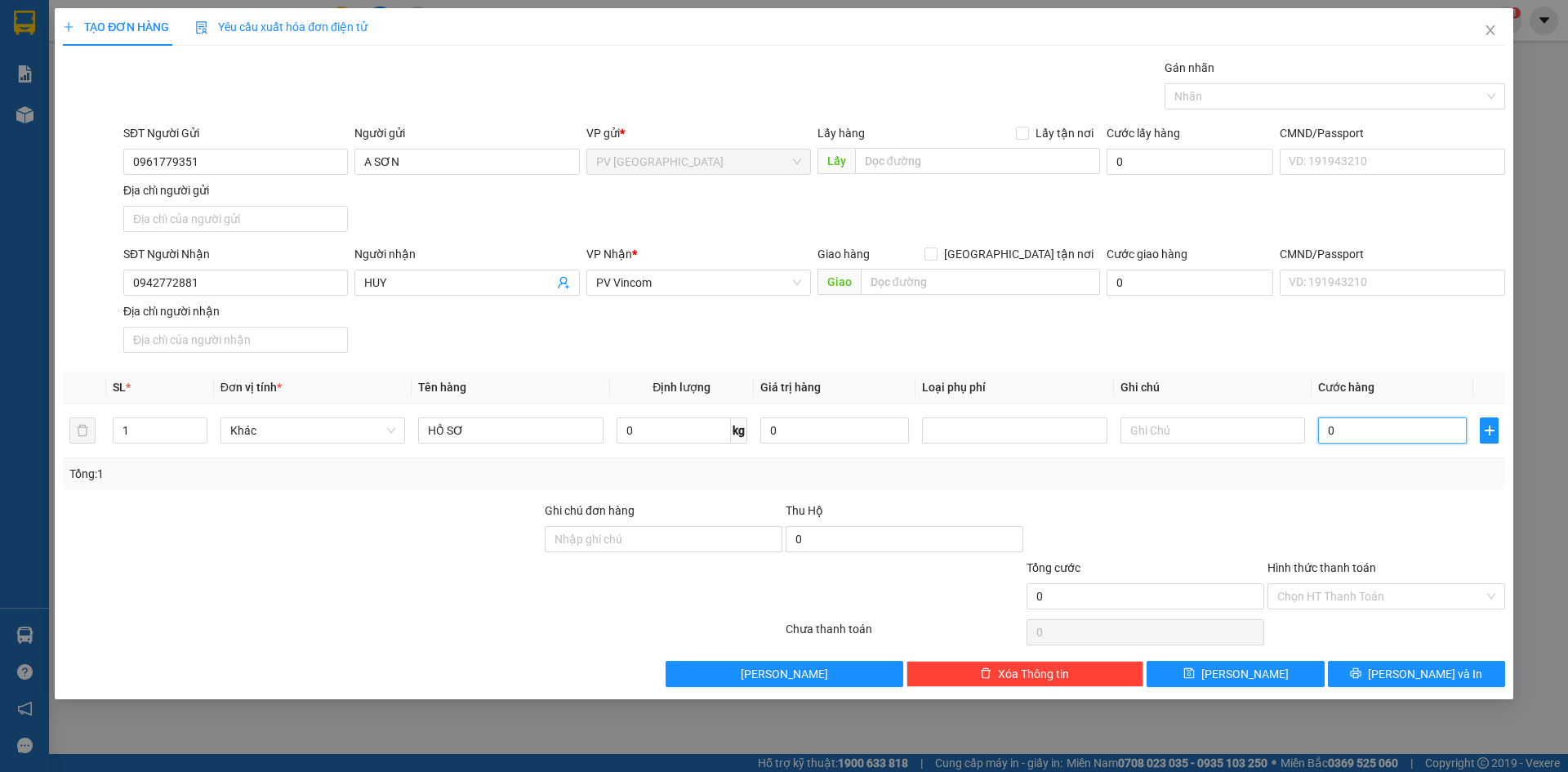
type input "3"
type input "30"
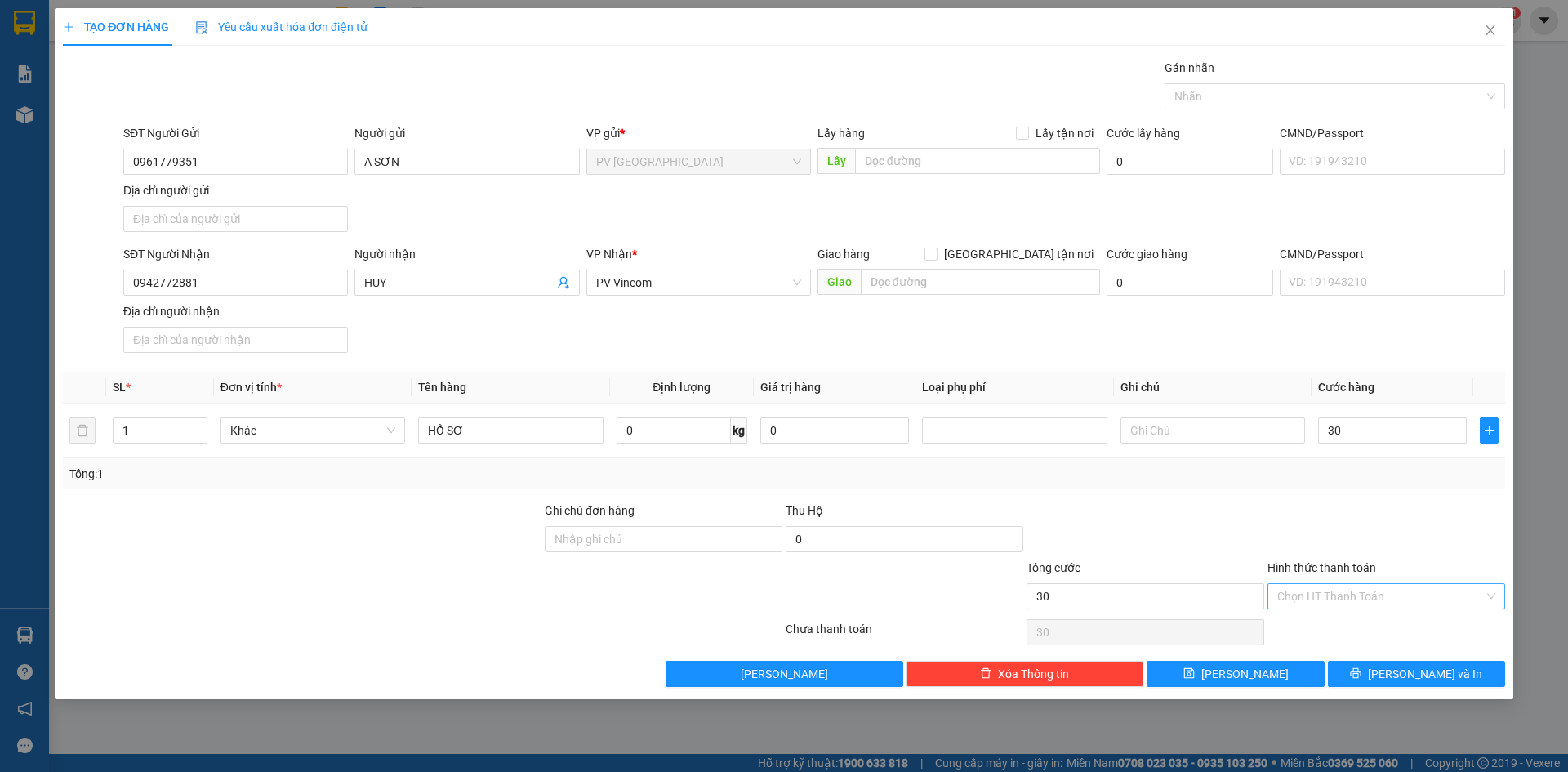
type input "30.000"
click at [1351, 598] on input "Hình thức thanh toán" at bounding box center [1380, 597] width 206 height 25
click at [1349, 622] on div "Tại văn phòng" at bounding box center [1386, 628] width 218 height 18
type input "0"
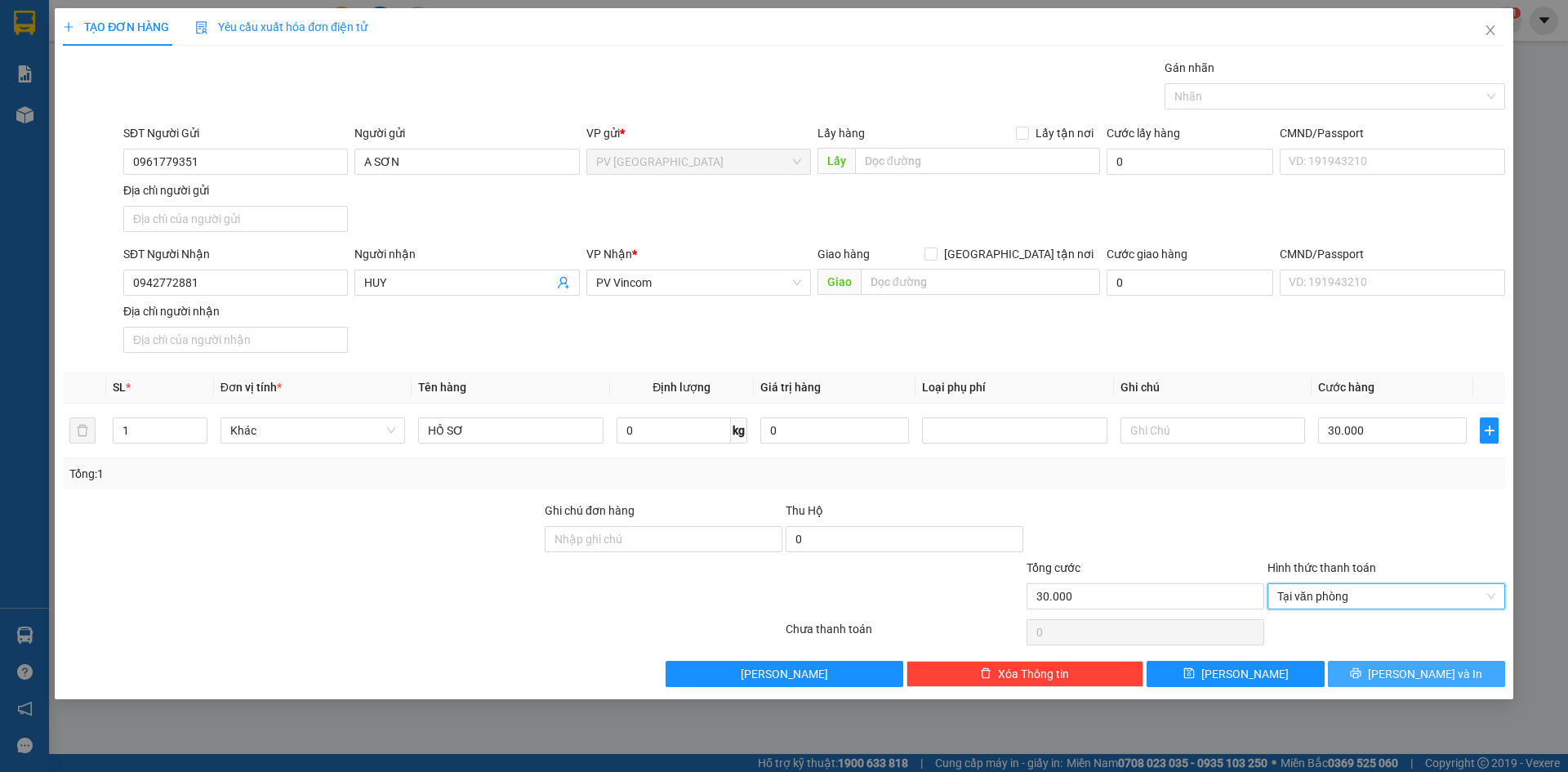
click at [1352, 671] on button "[PERSON_NAME] và In" at bounding box center [1416, 674] width 177 height 26
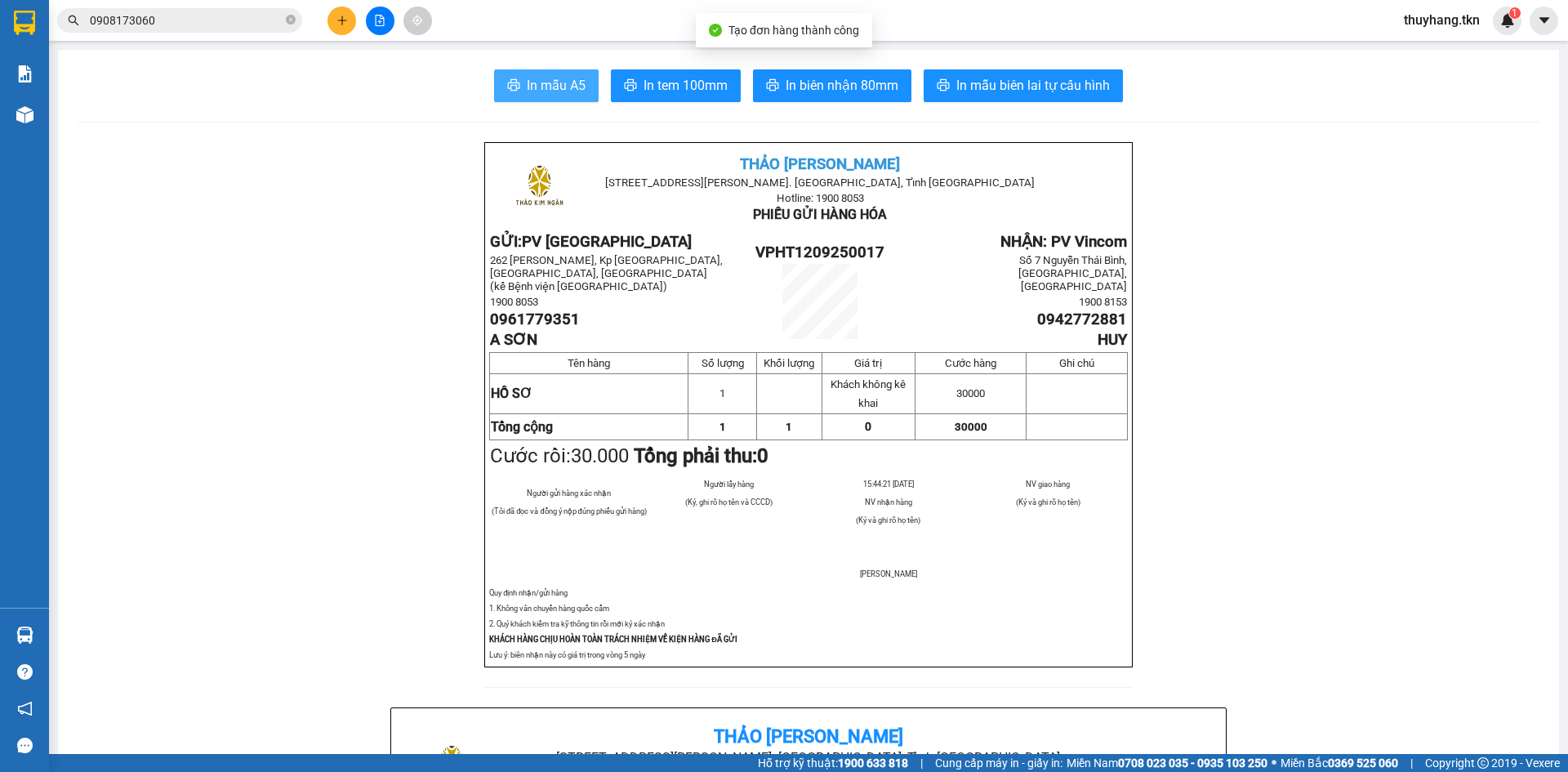
click at [517, 74] on button "In mẫu A5" at bounding box center [546, 86] width 105 height 33
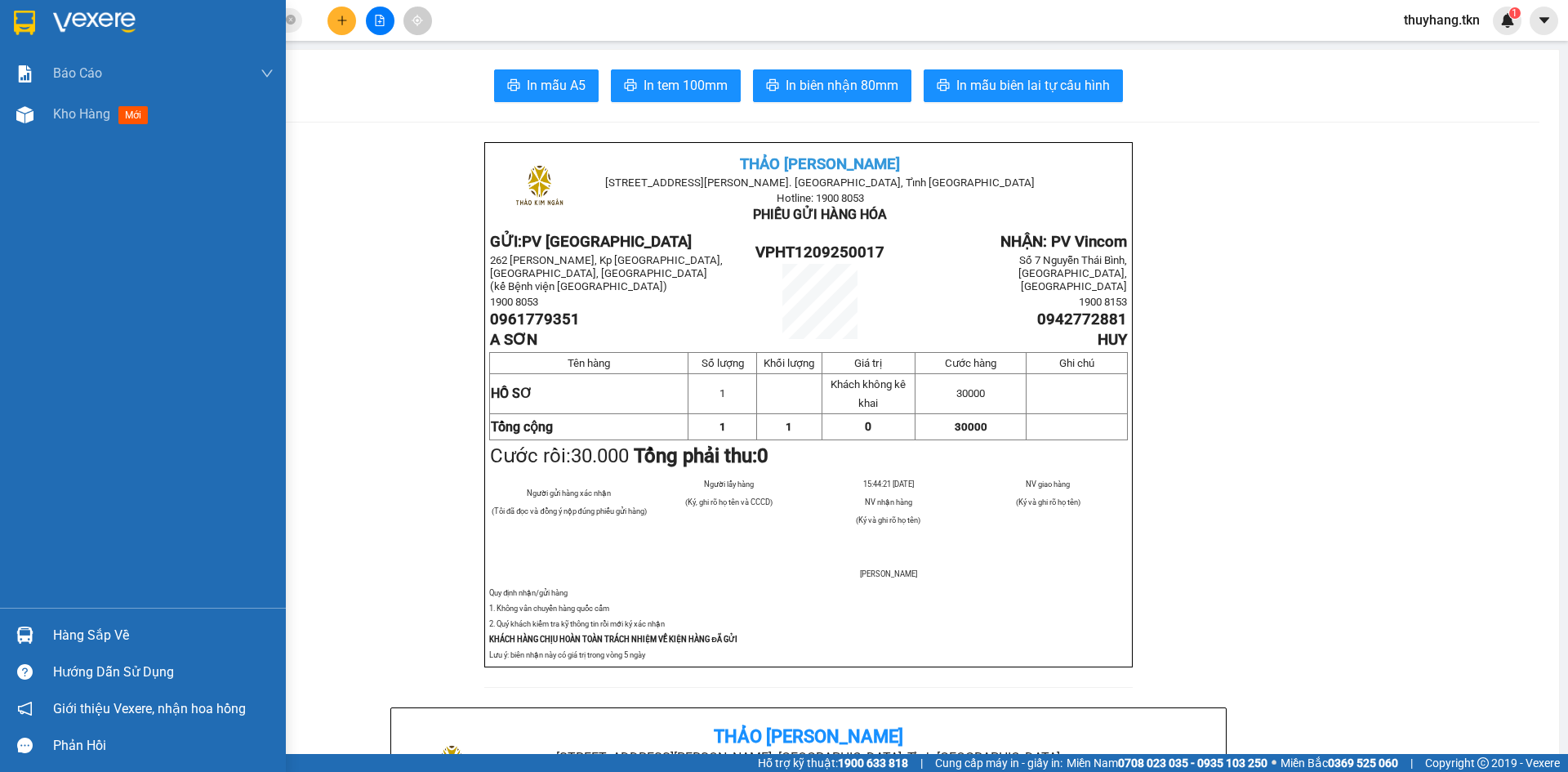
click at [106, 629] on div "Hàng sắp về" at bounding box center [163, 635] width 221 height 25
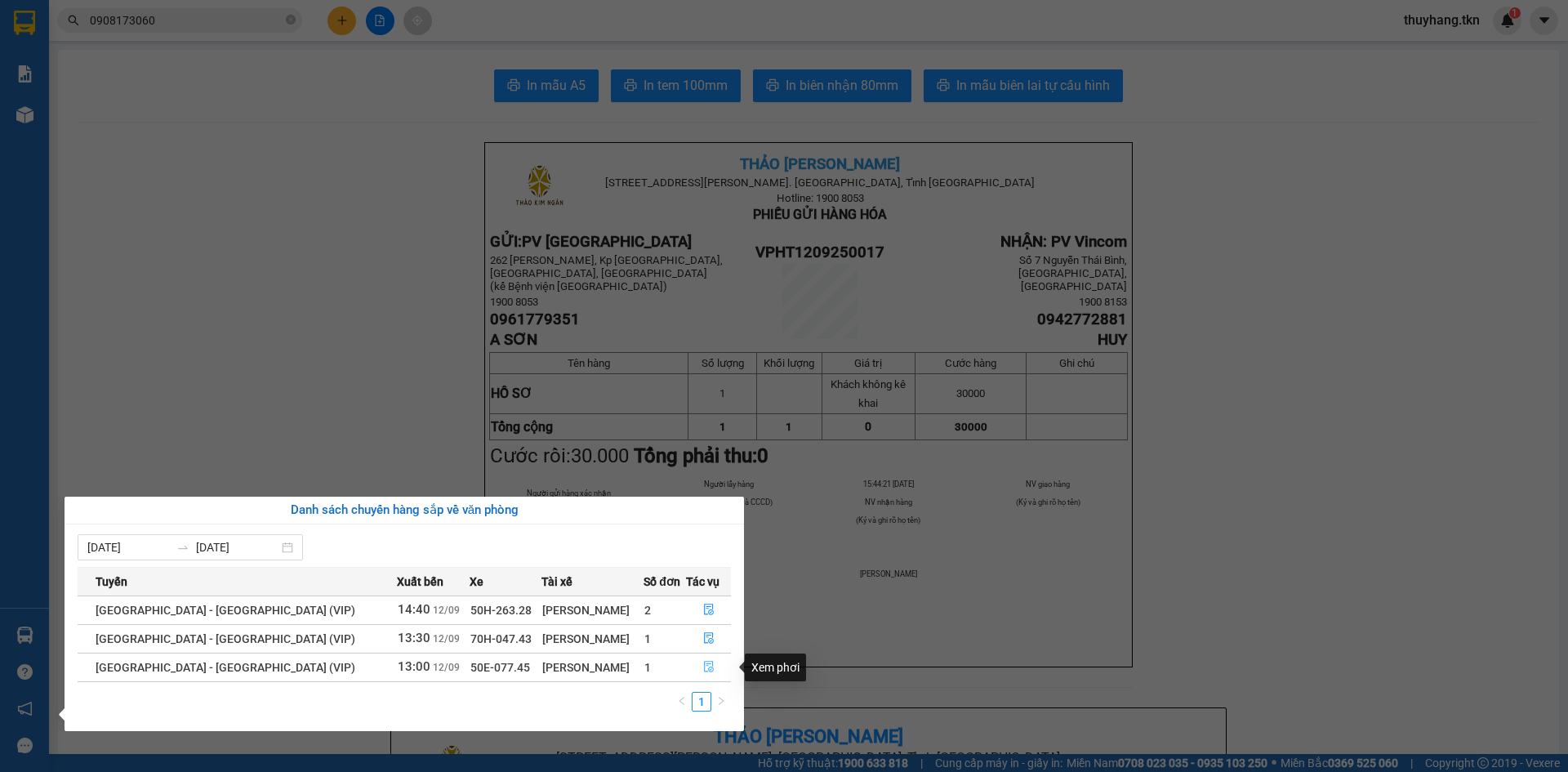
click at [703, 666] on icon "file-done" at bounding box center [708, 666] width 11 height 11
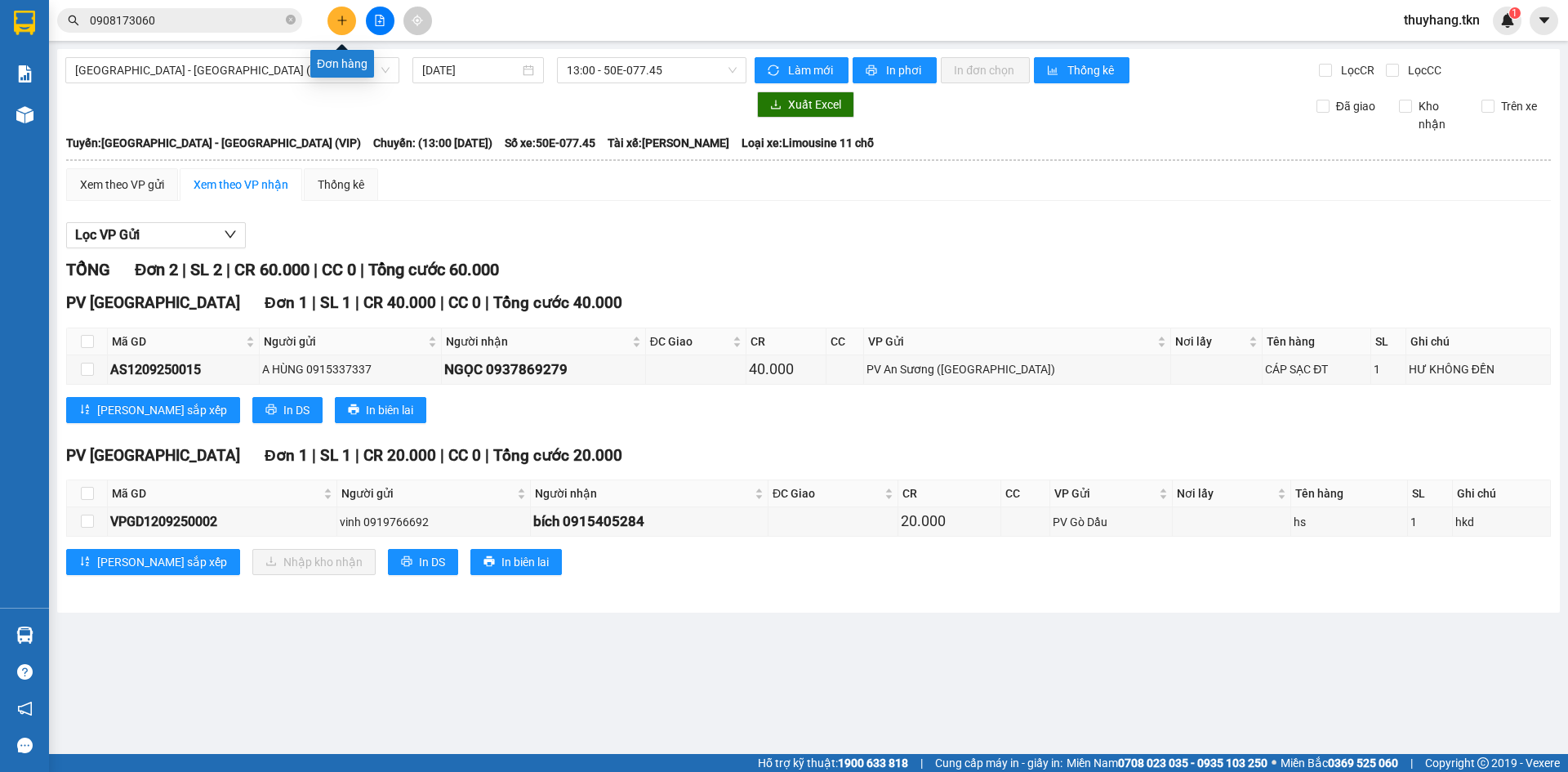
click at [349, 21] on button at bounding box center [341, 21] width 28 height 28
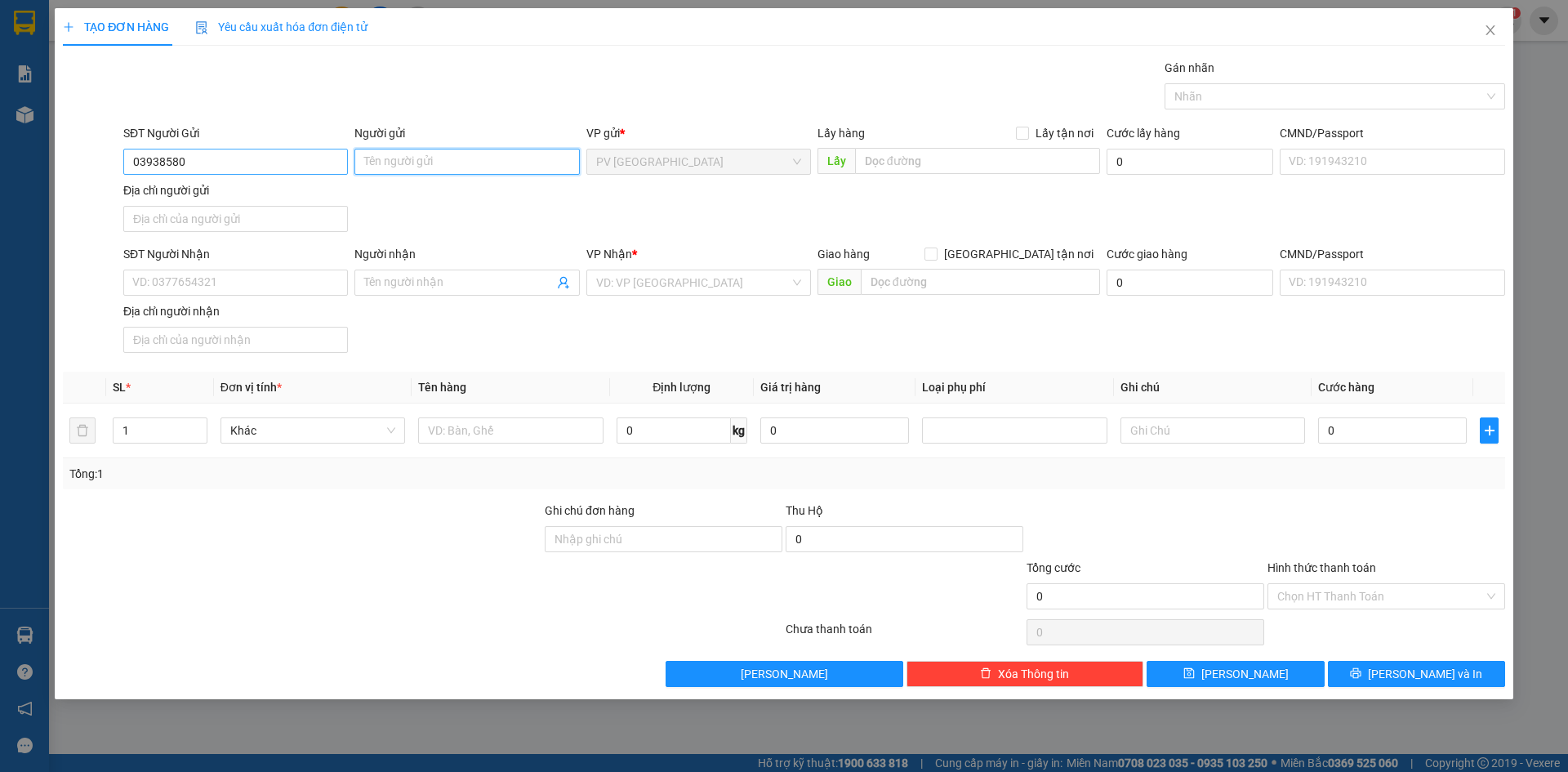
drag, startPoint x: 424, startPoint y: 157, endPoint x: 346, endPoint y: 158, distance: 78.0
click at [422, 157] on input "Người gửi" at bounding box center [466, 162] width 224 height 26
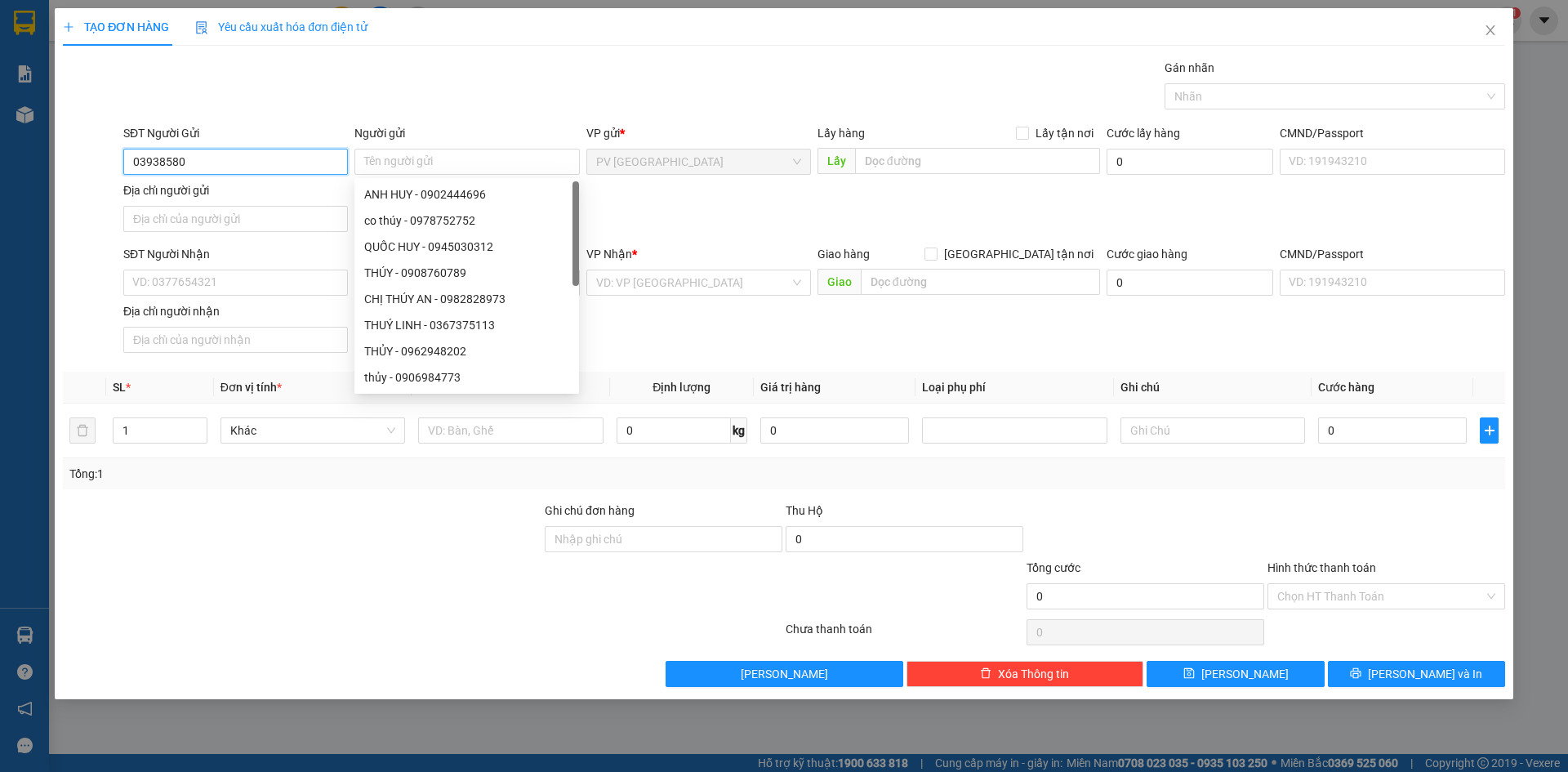
click at [265, 168] on input "03938580" at bounding box center [235, 162] width 224 height 26
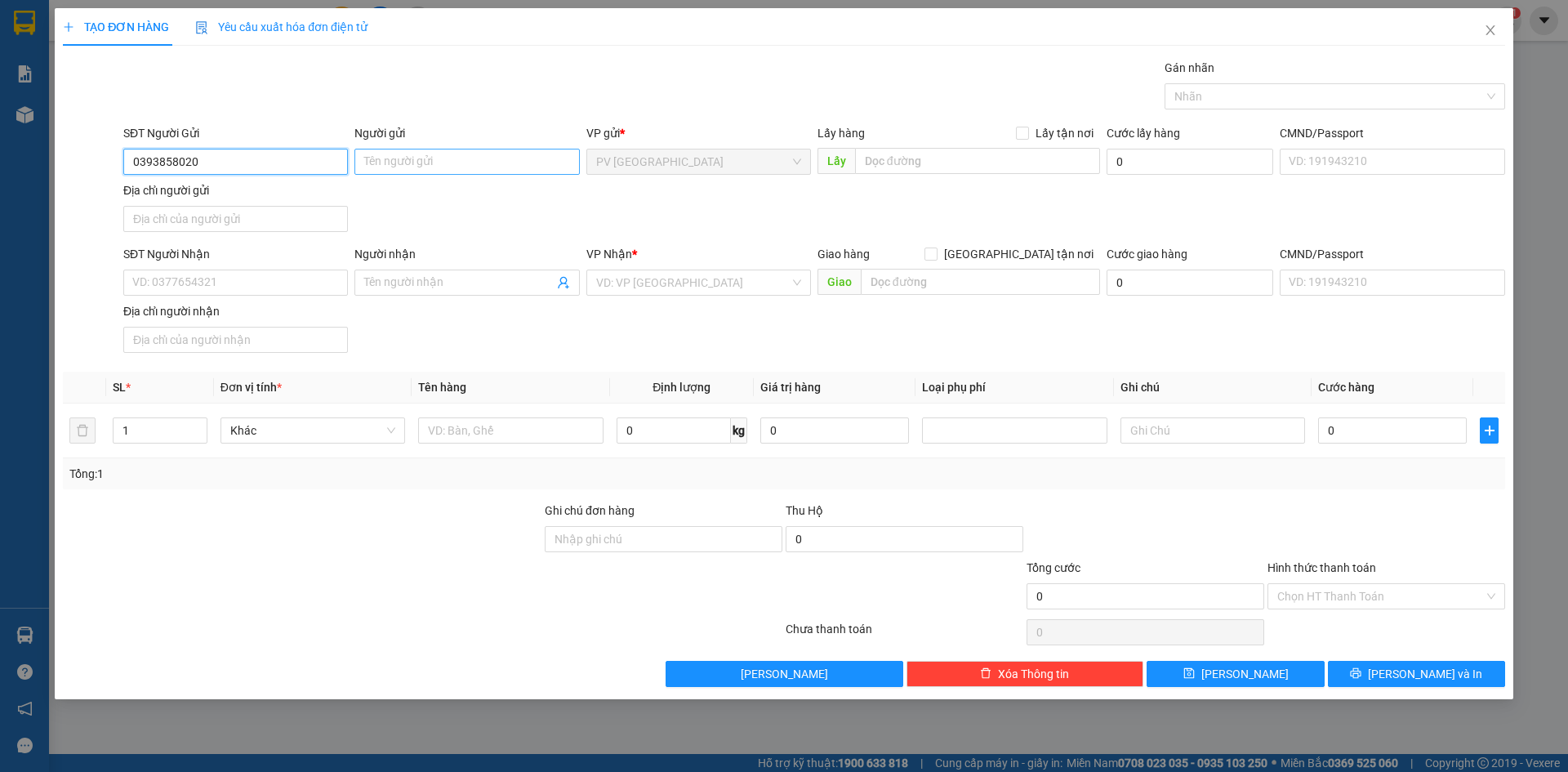
type input "0393858020"
click at [394, 171] on input "Người gửi" at bounding box center [466, 162] width 224 height 26
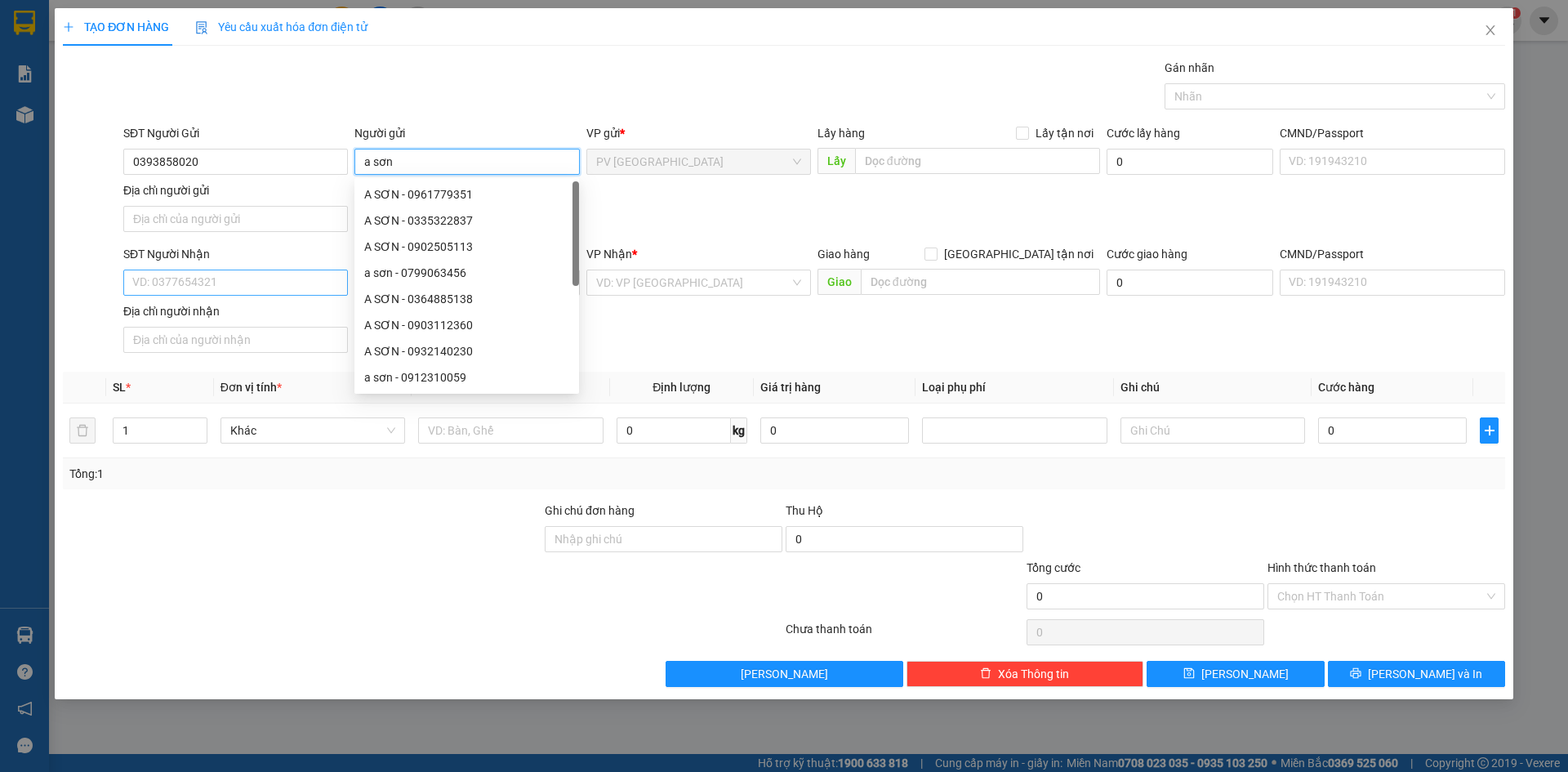
type input "a sơn"
click at [192, 285] on input "SĐT Người Nhận" at bounding box center [235, 283] width 224 height 26
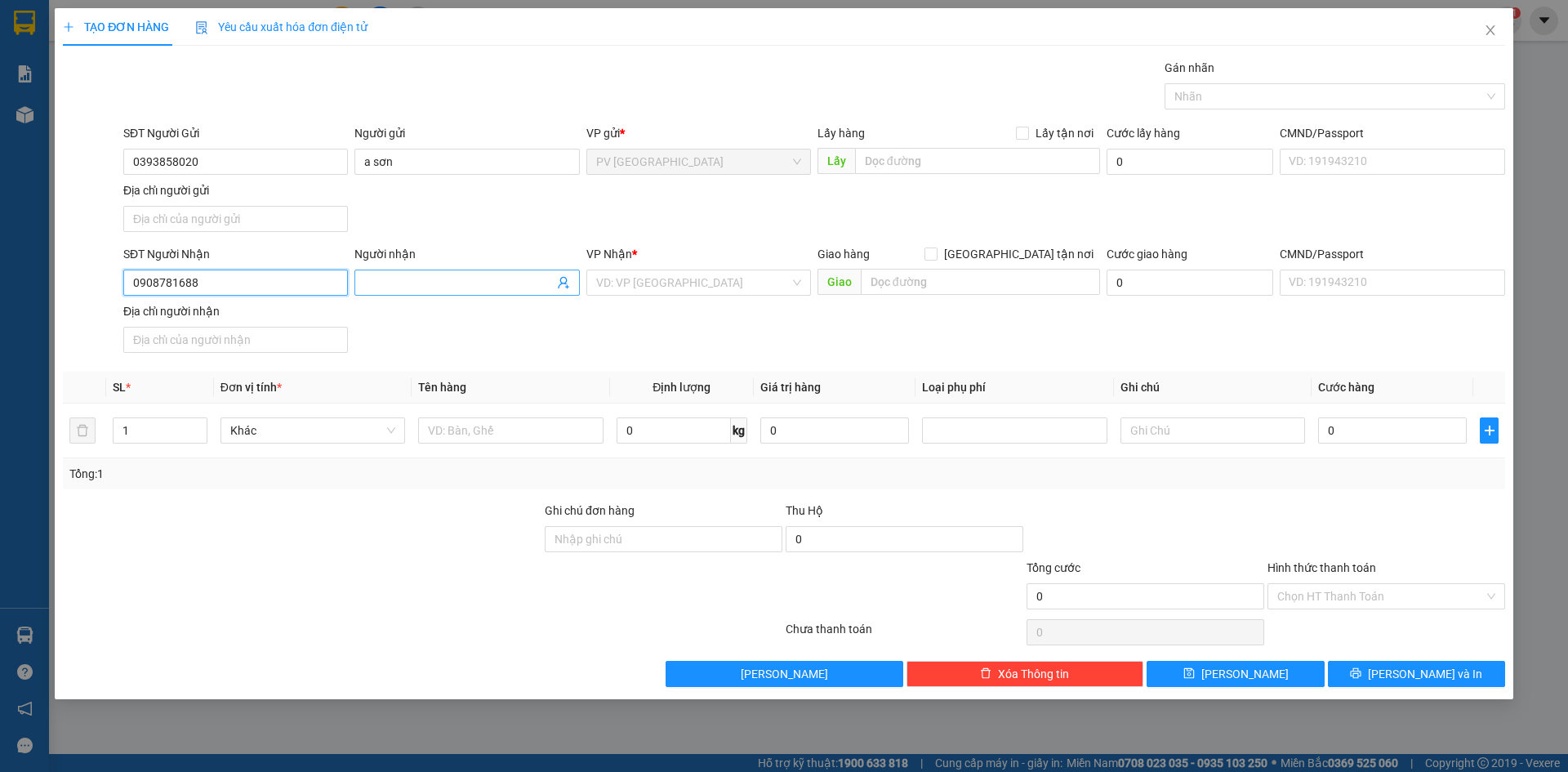
type input "0908781688"
click at [424, 285] on input "Người nhận" at bounding box center [459, 282] width 189 height 18
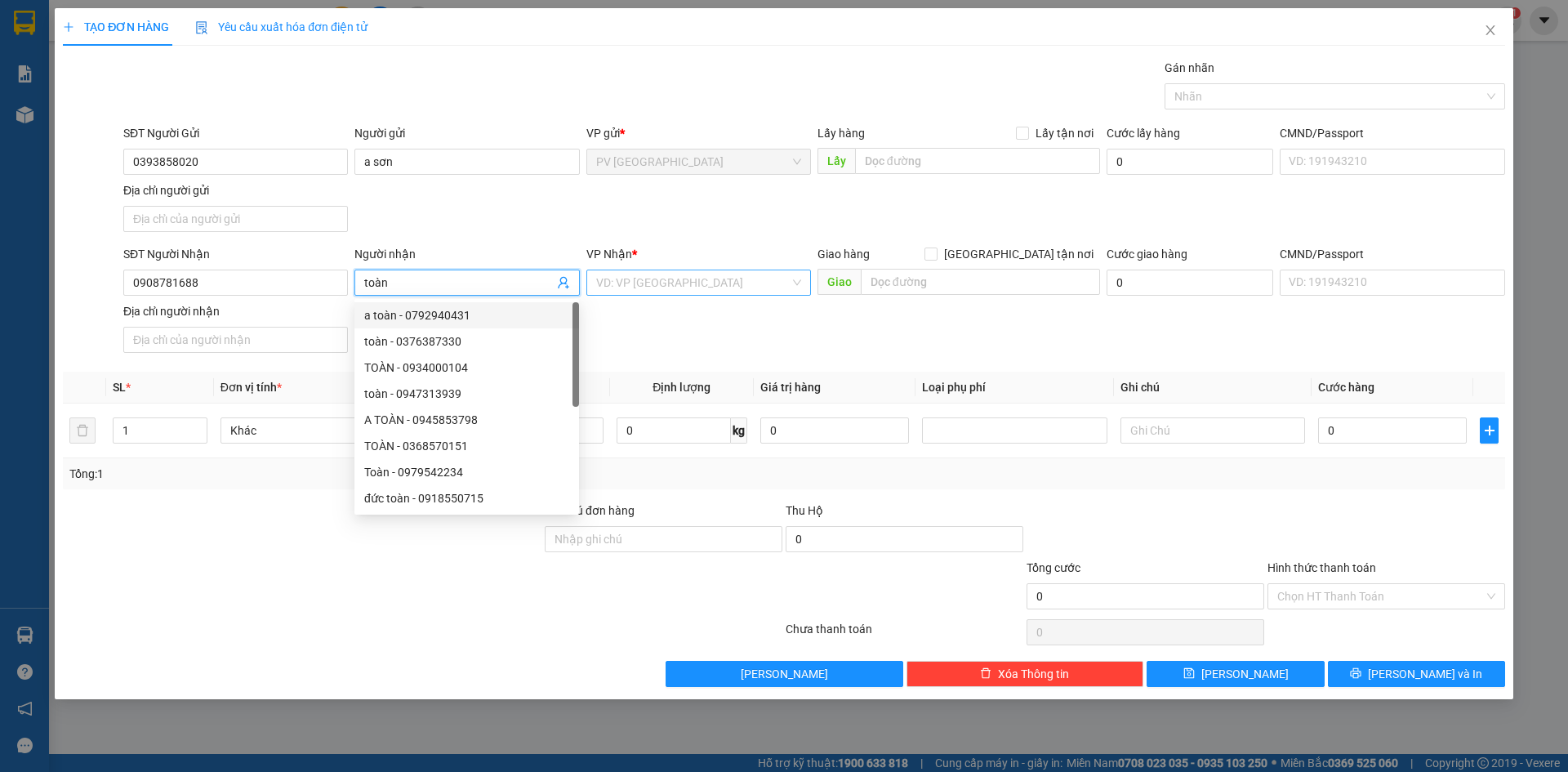
type input "toàn"
click at [638, 286] on input "search" at bounding box center [692, 283] width 193 height 25
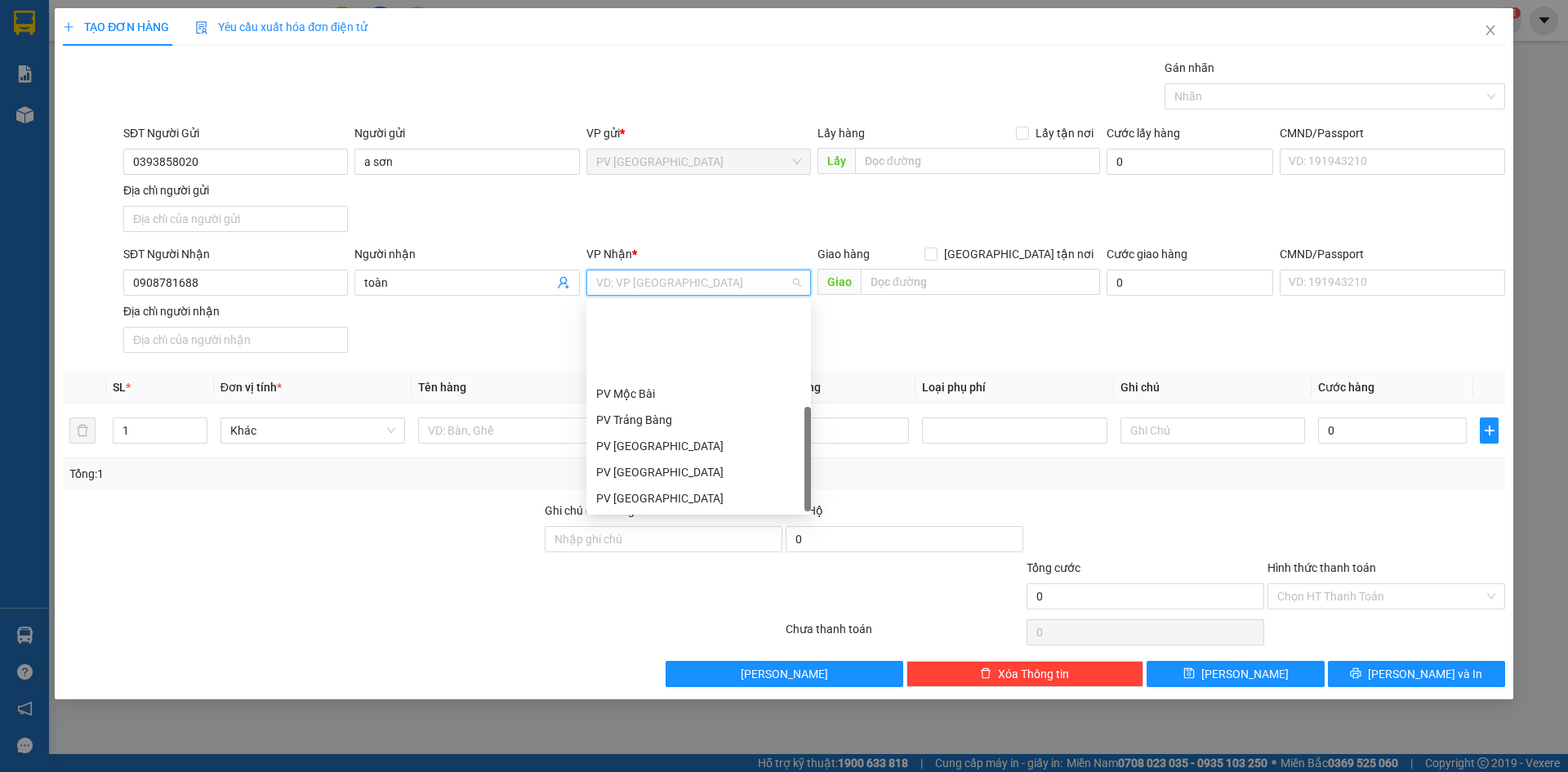
scroll to position [105, 0]
click at [639, 498] on div "PV Q10" at bounding box center [699, 498] width 205 height 18
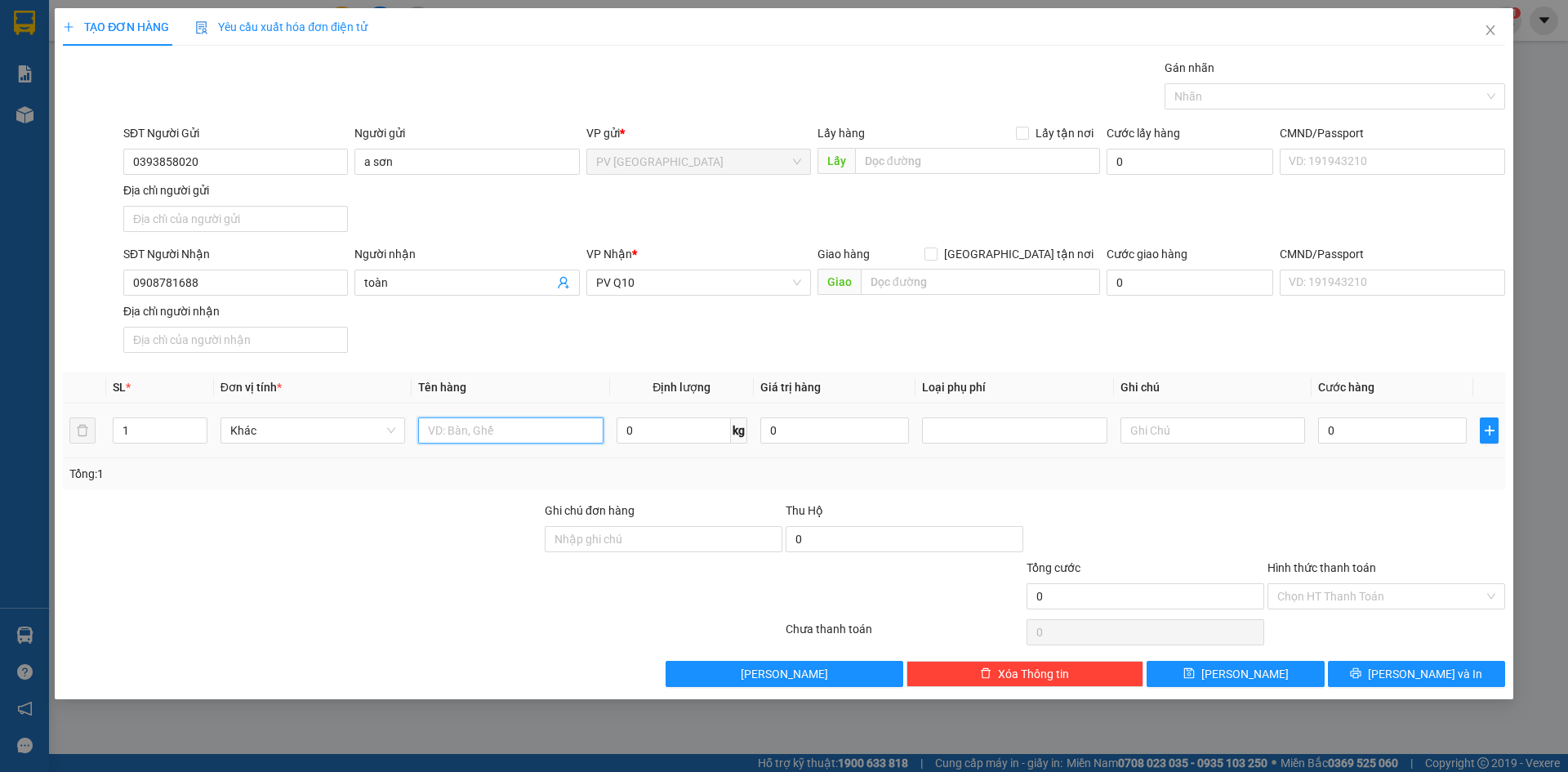
click at [553, 435] on input "text" at bounding box center [510, 431] width 185 height 26
type input "hồ sơ"
click at [1364, 427] on input "0" at bounding box center [1392, 431] width 149 height 26
type input "3"
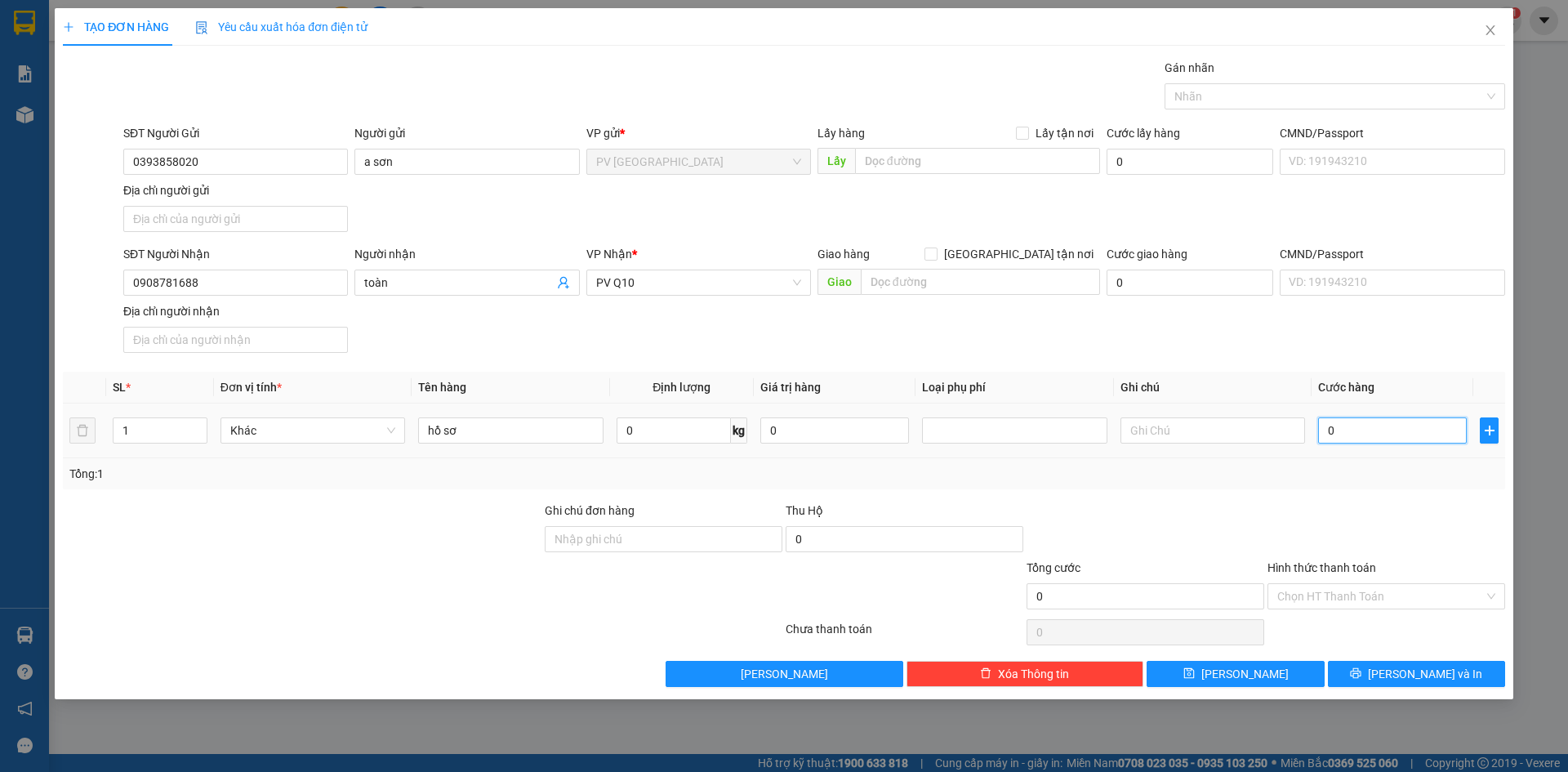
type input "3"
type input "30"
type input "30.000"
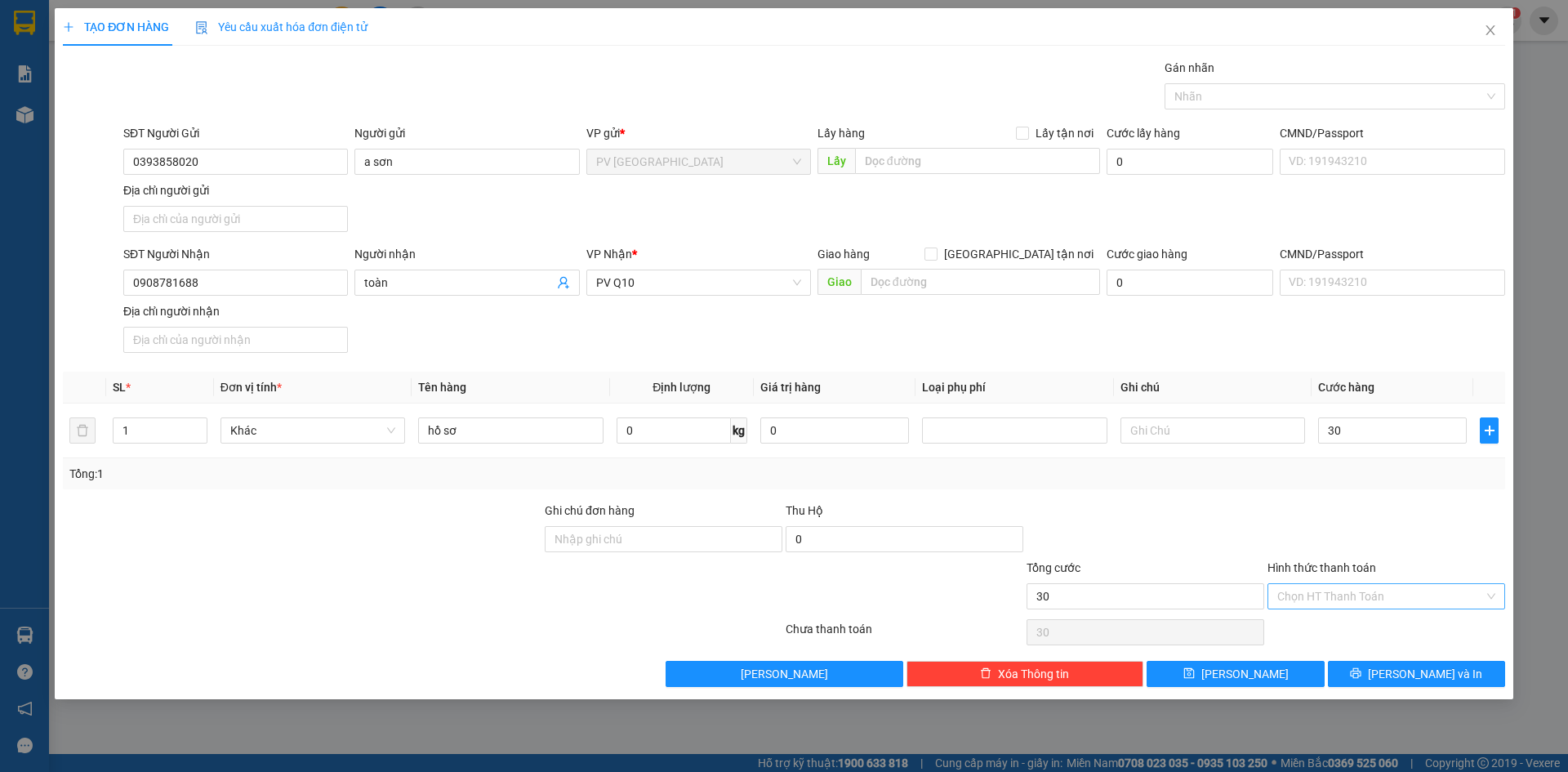
type input "30.000"
click at [1398, 597] on input "Hình thức thanh toán" at bounding box center [1380, 597] width 206 height 25
click at [1378, 628] on div "Tại văn phòng" at bounding box center [1386, 628] width 218 height 18
type input "0"
click at [1373, 663] on button "[PERSON_NAME] và In" at bounding box center [1416, 674] width 177 height 26
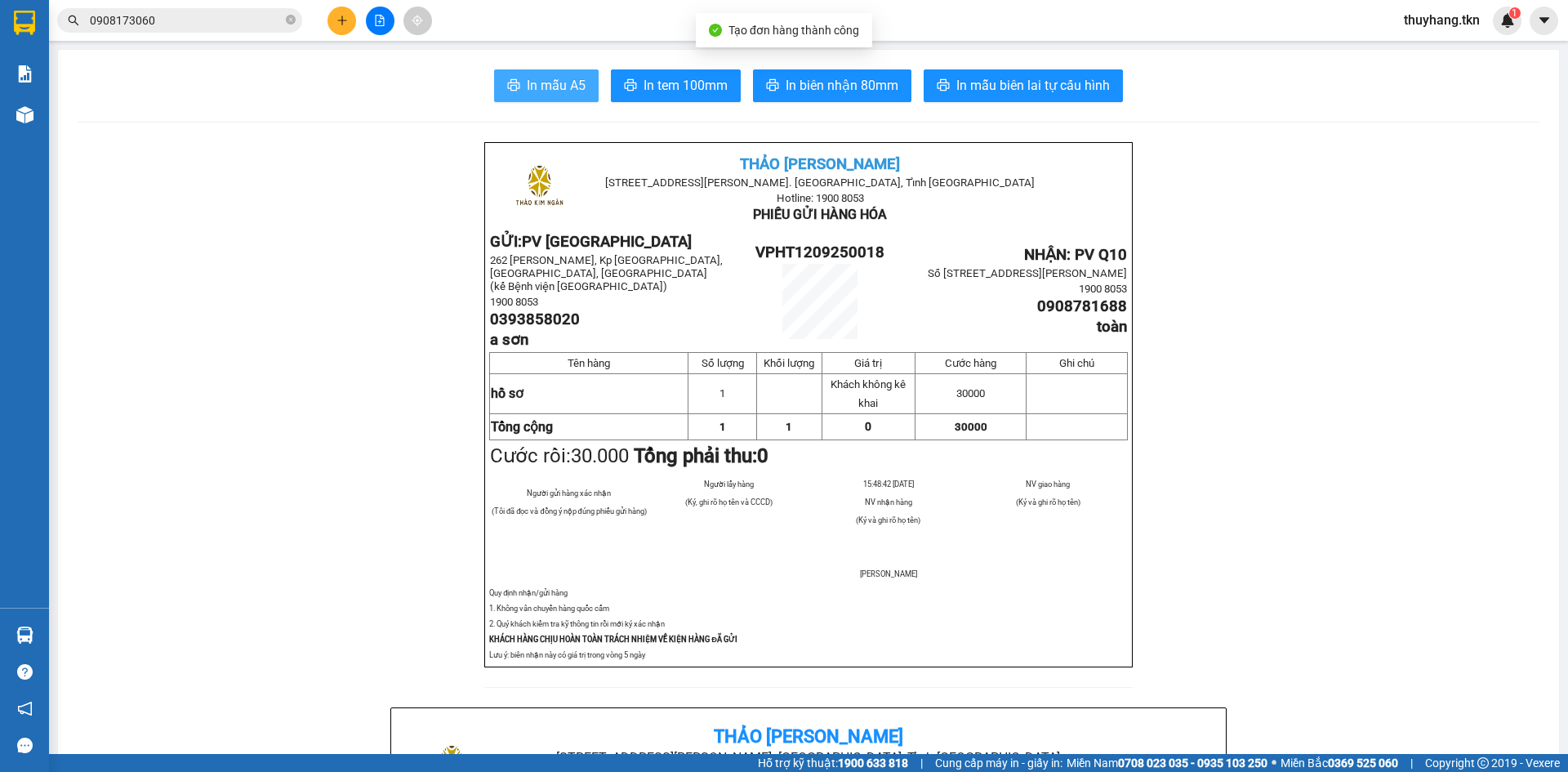
click at [537, 85] on span "In mẫu A5" at bounding box center [556, 85] width 58 height 21
drag, startPoint x: 320, startPoint y: 201, endPoint x: 251, endPoint y: 164, distance: 78.3
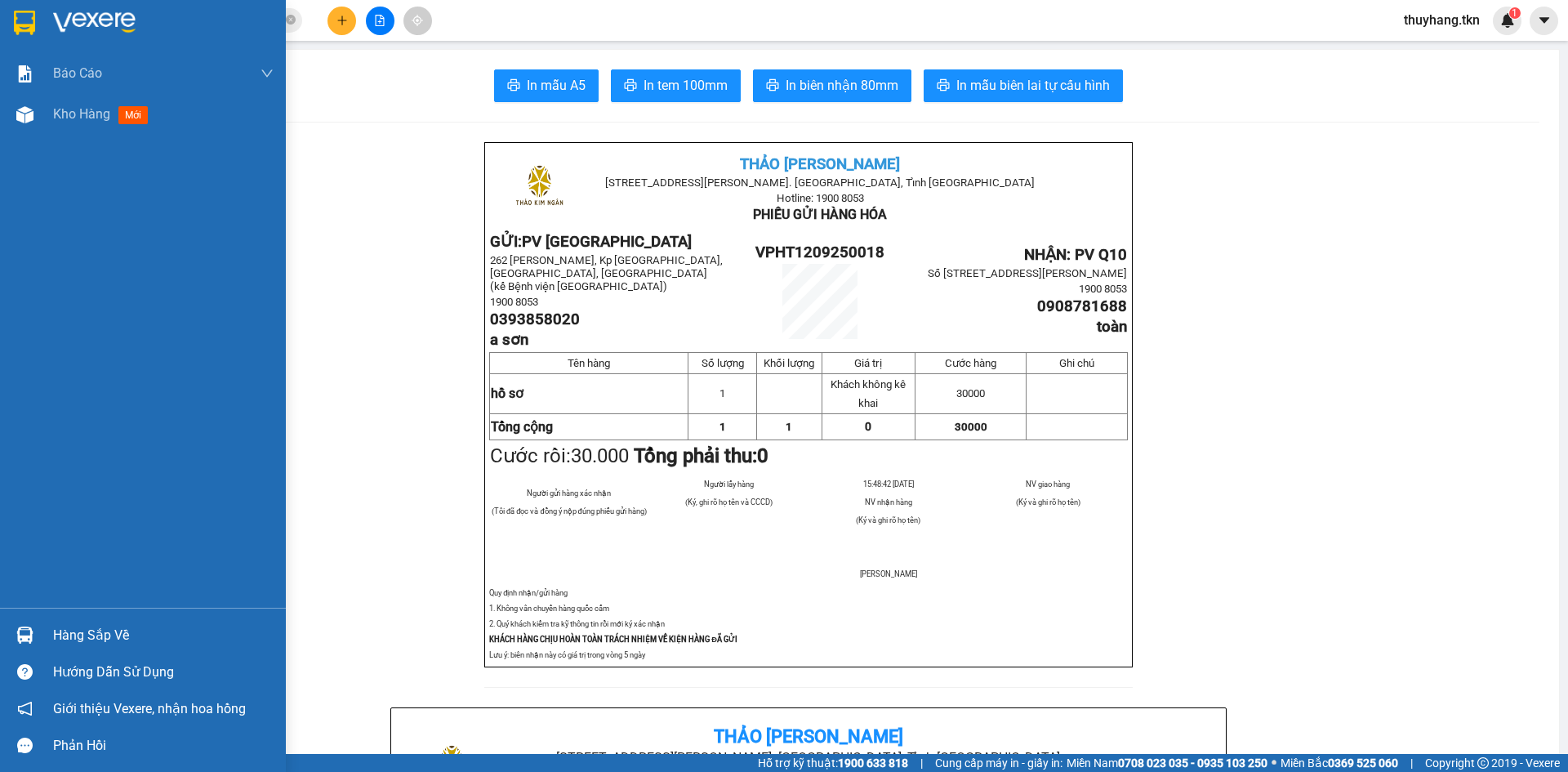
click at [27, 30] on img at bounding box center [24, 22] width 21 height 25
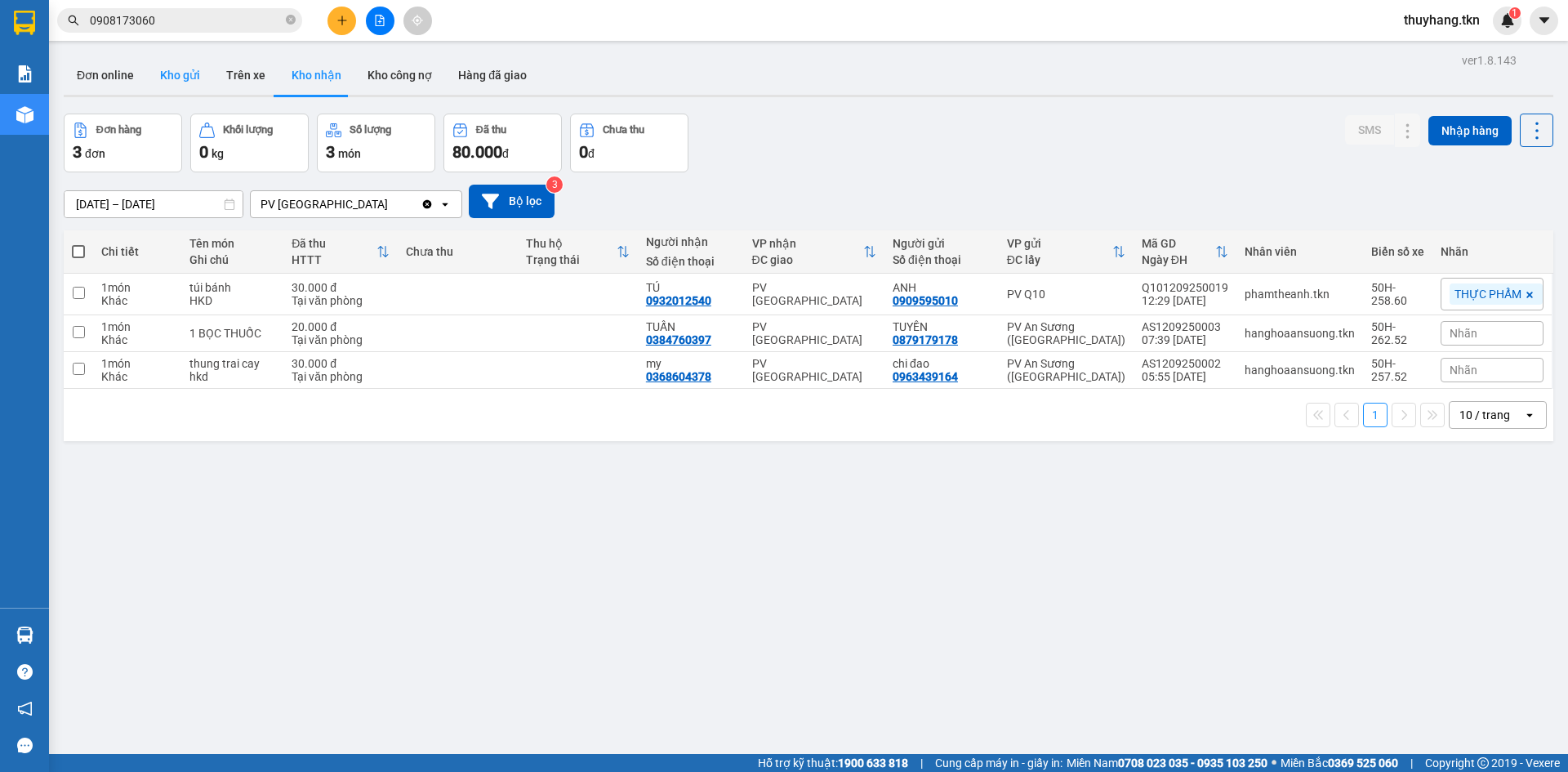
click at [163, 77] on button "Kho gửi" at bounding box center [180, 76] width 66 height 40
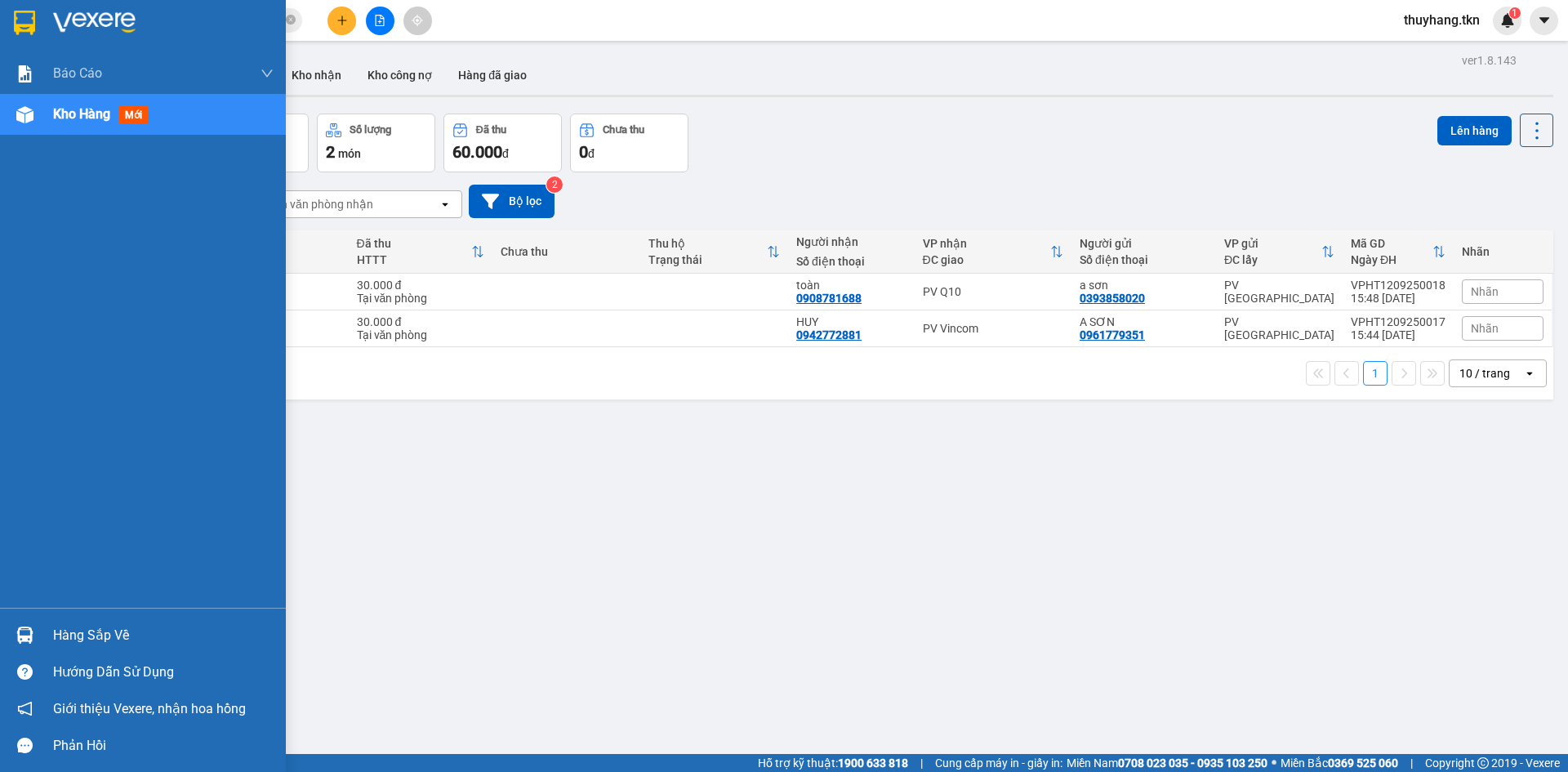
click at [40, 627] on div "Hàng sắp về" at bounding box center [143, 635] width 286 height 37
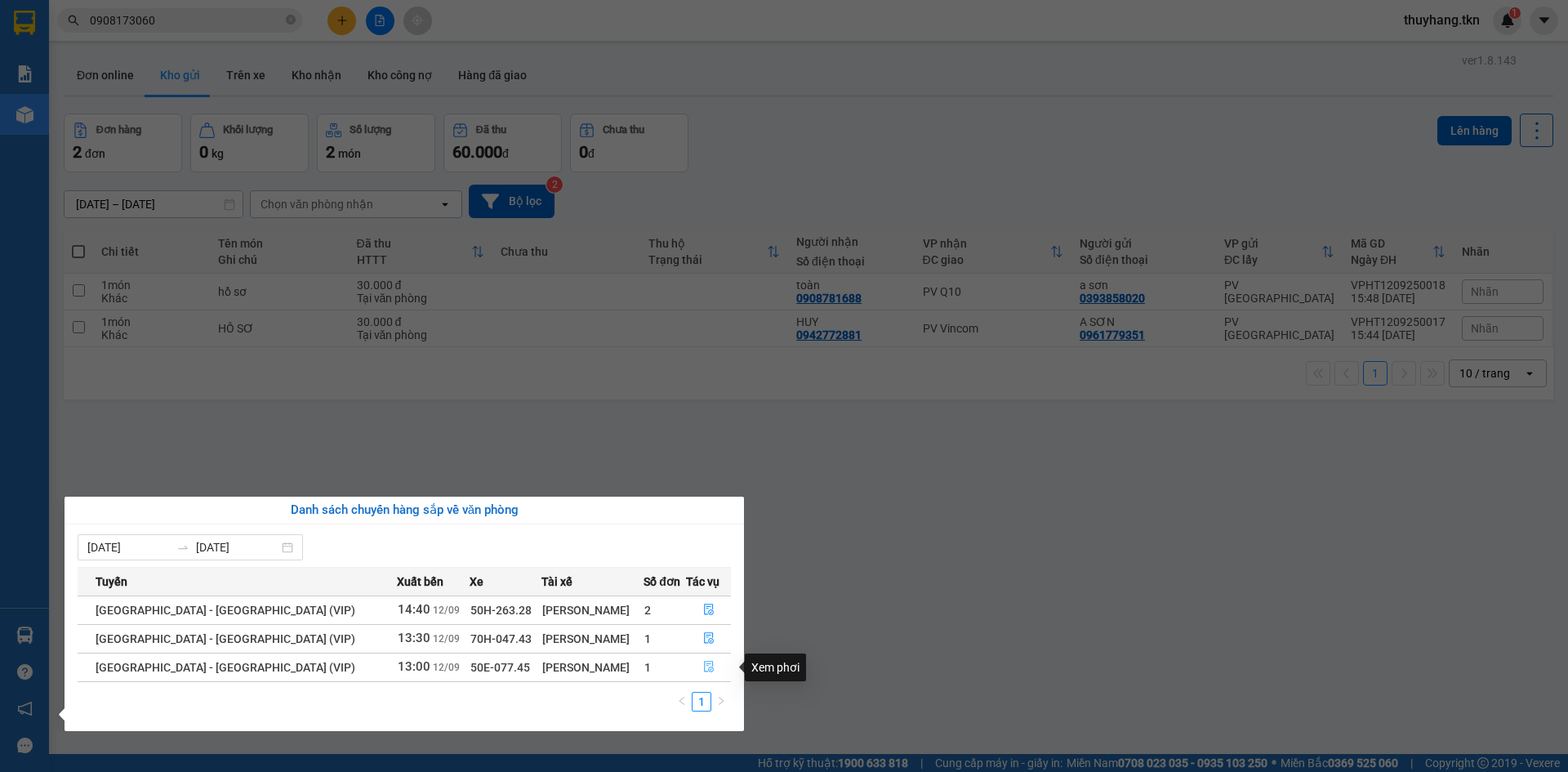
click at [703, 671] on icon "file-done" at bounding box center [708, 666] width 11 height 11
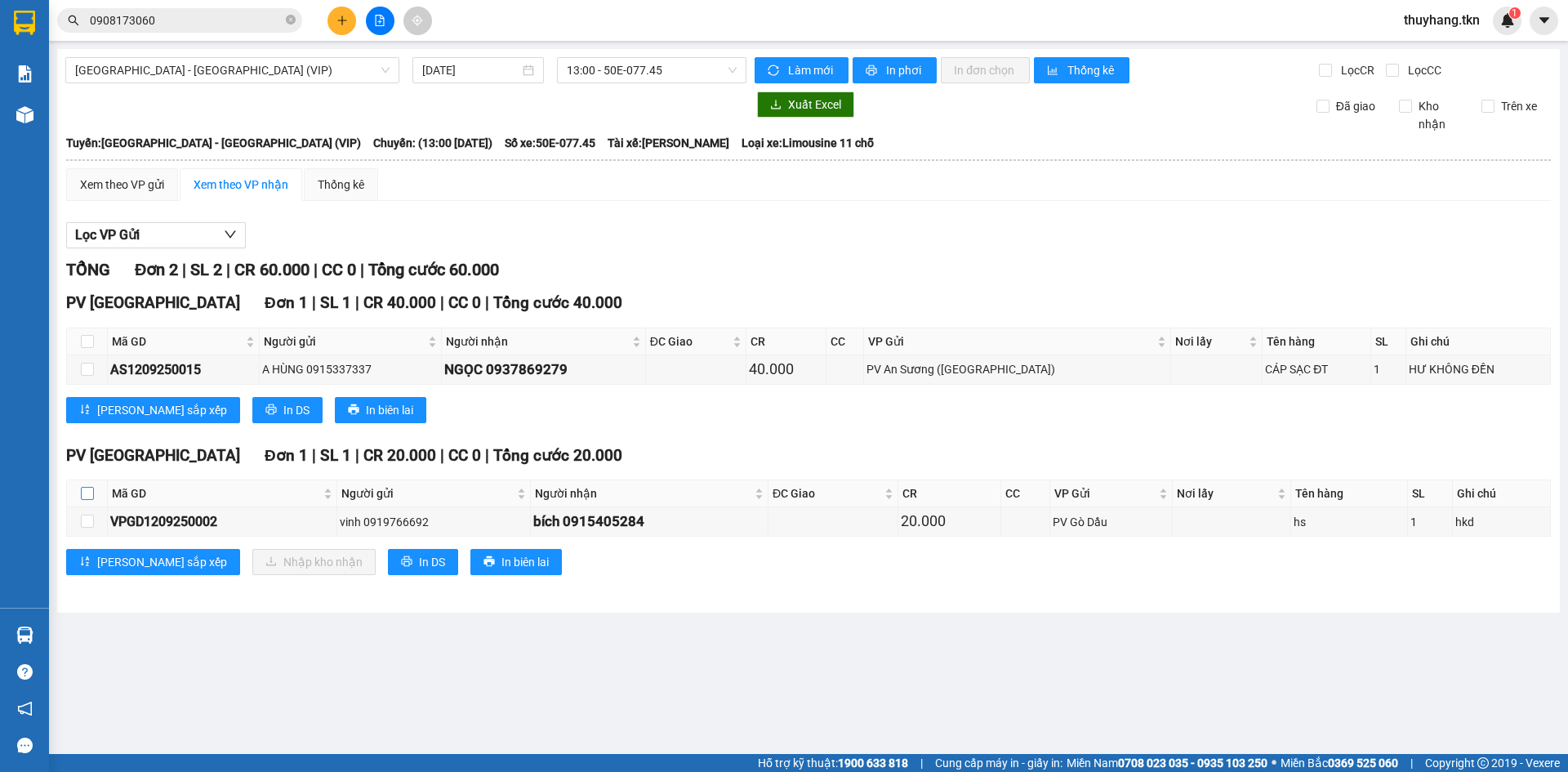
click at [88, 490] on input "checkbox" at bounding box center [87, 493] width 13 height 13
checkbox input "true"
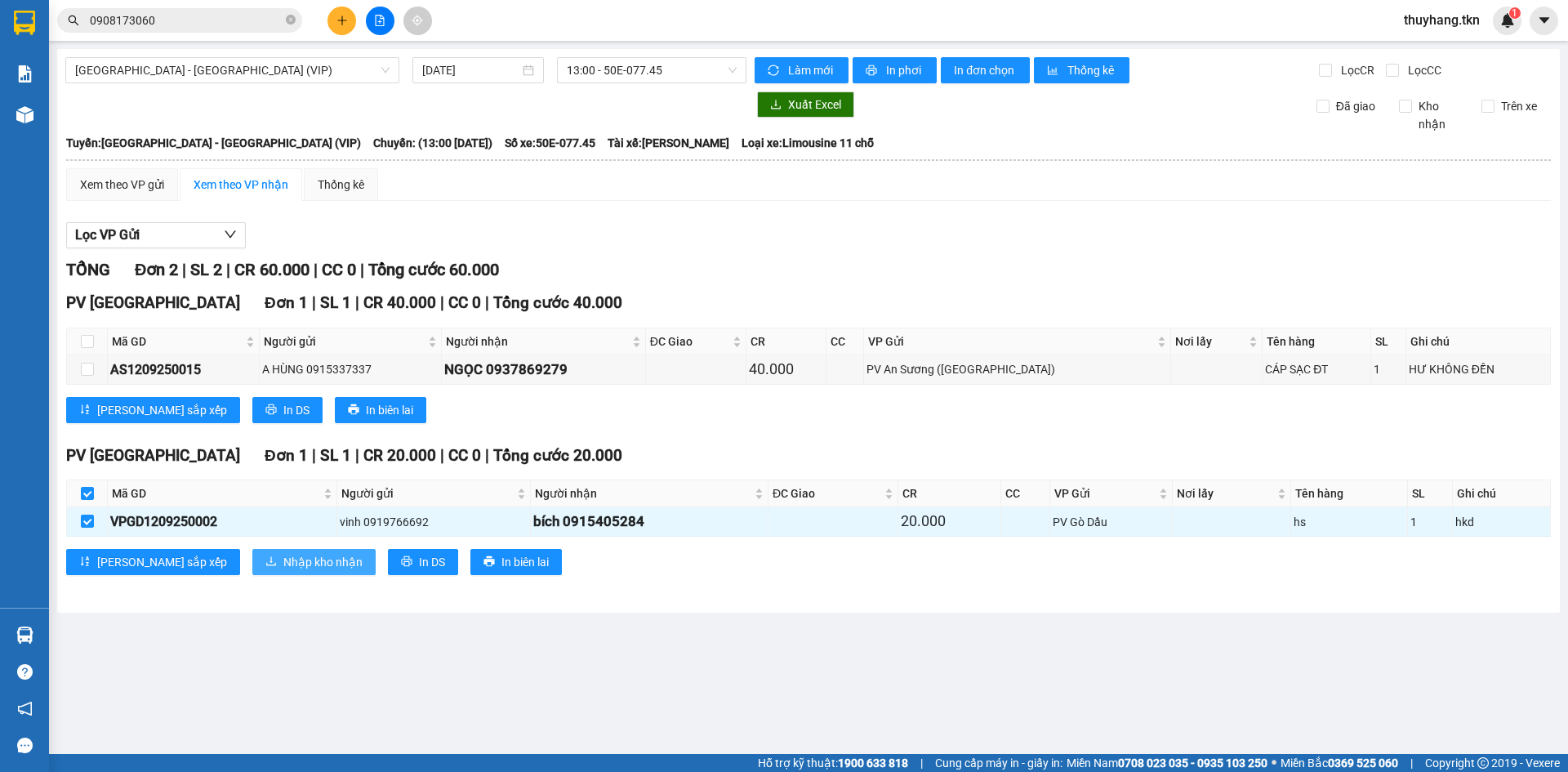
click at [284, 560] on span "Nhập kho nhận" at bounding box center [323, 561] width 79 height 18
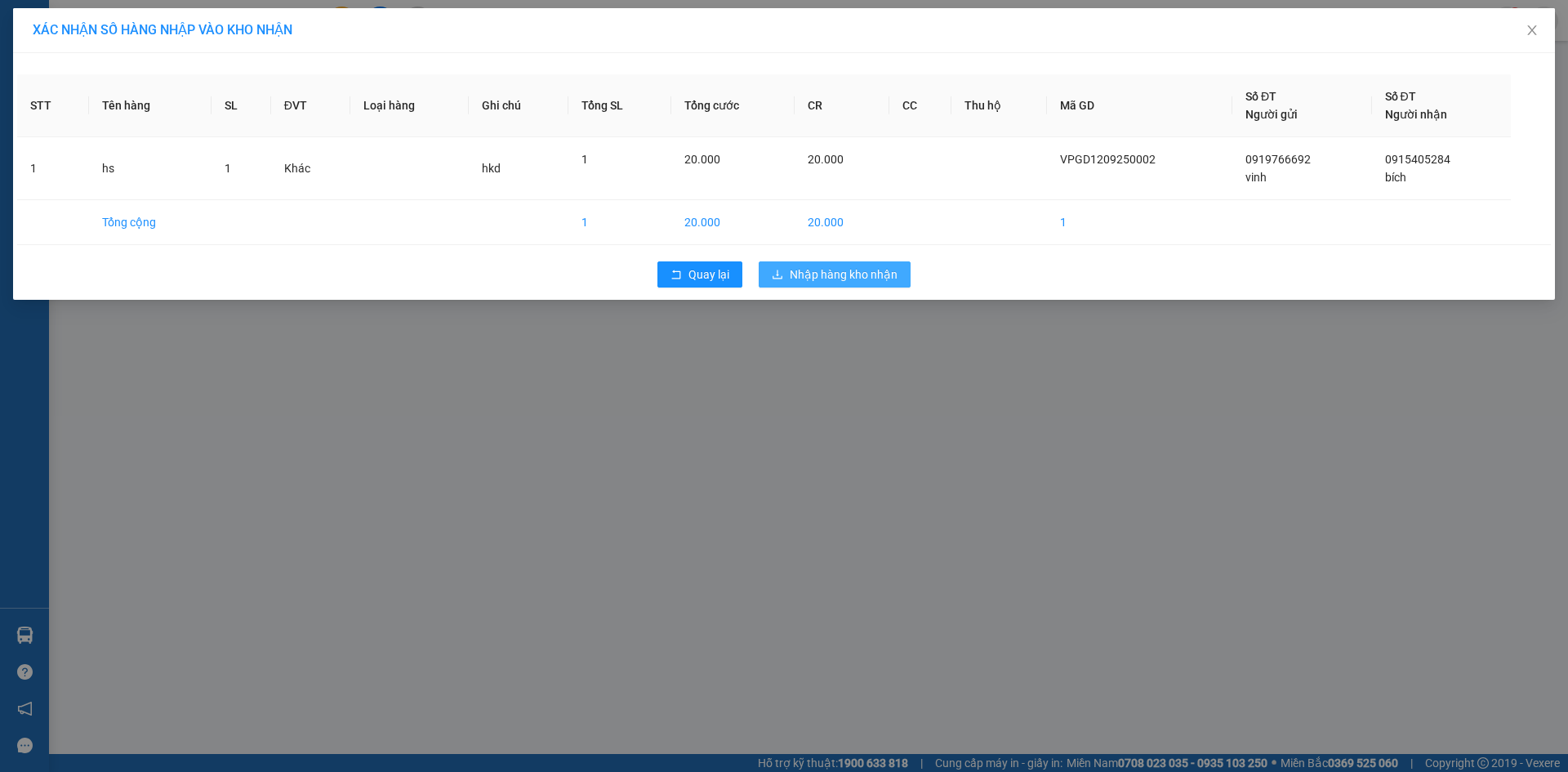
click at [887, 277] on span "Nhập hàng kho nhận" at bounding box center [843, 274] width 107 height 18
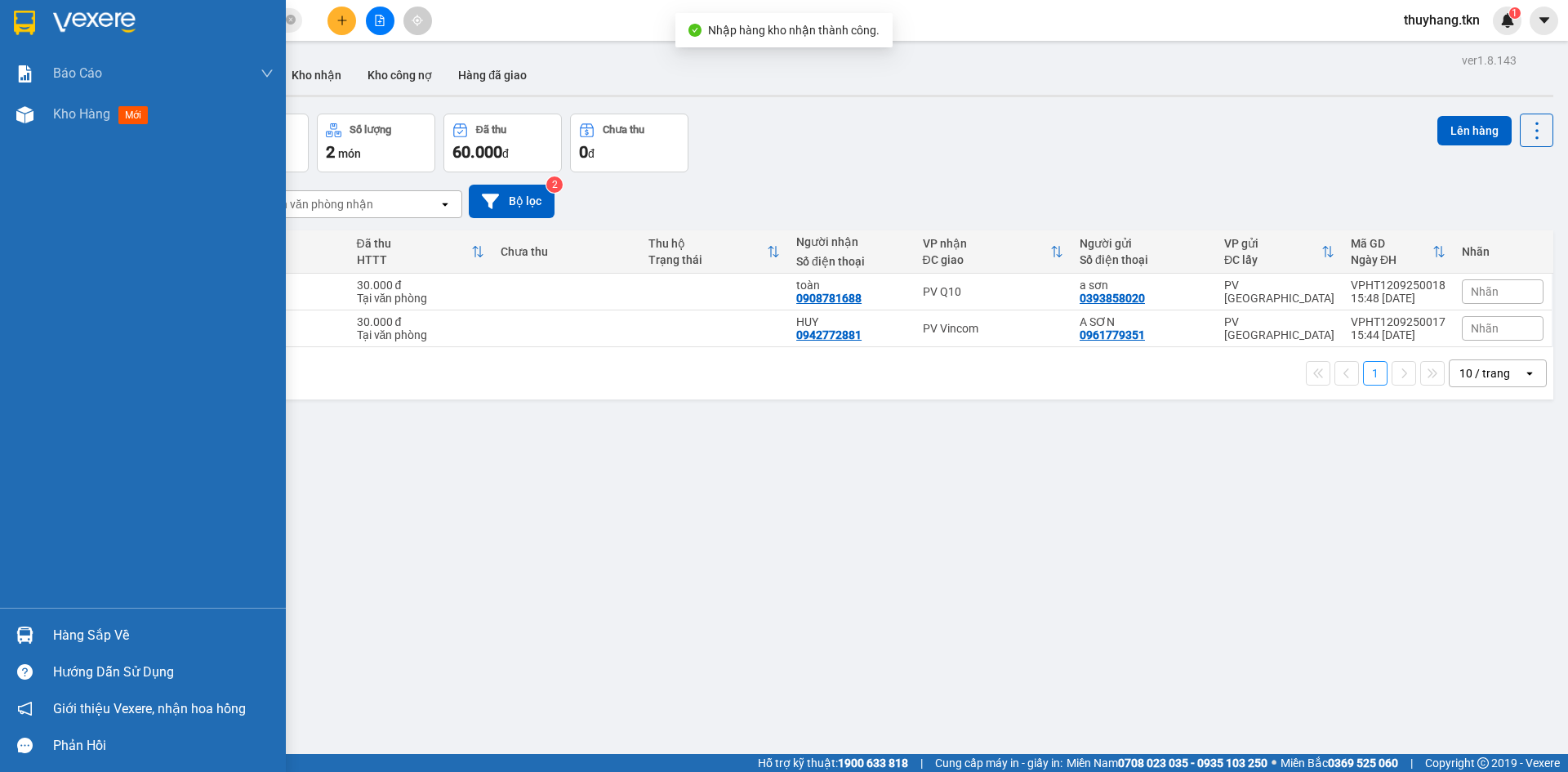
click at [27, 636] on img at bounding box center [25, 635] width 17 height 17
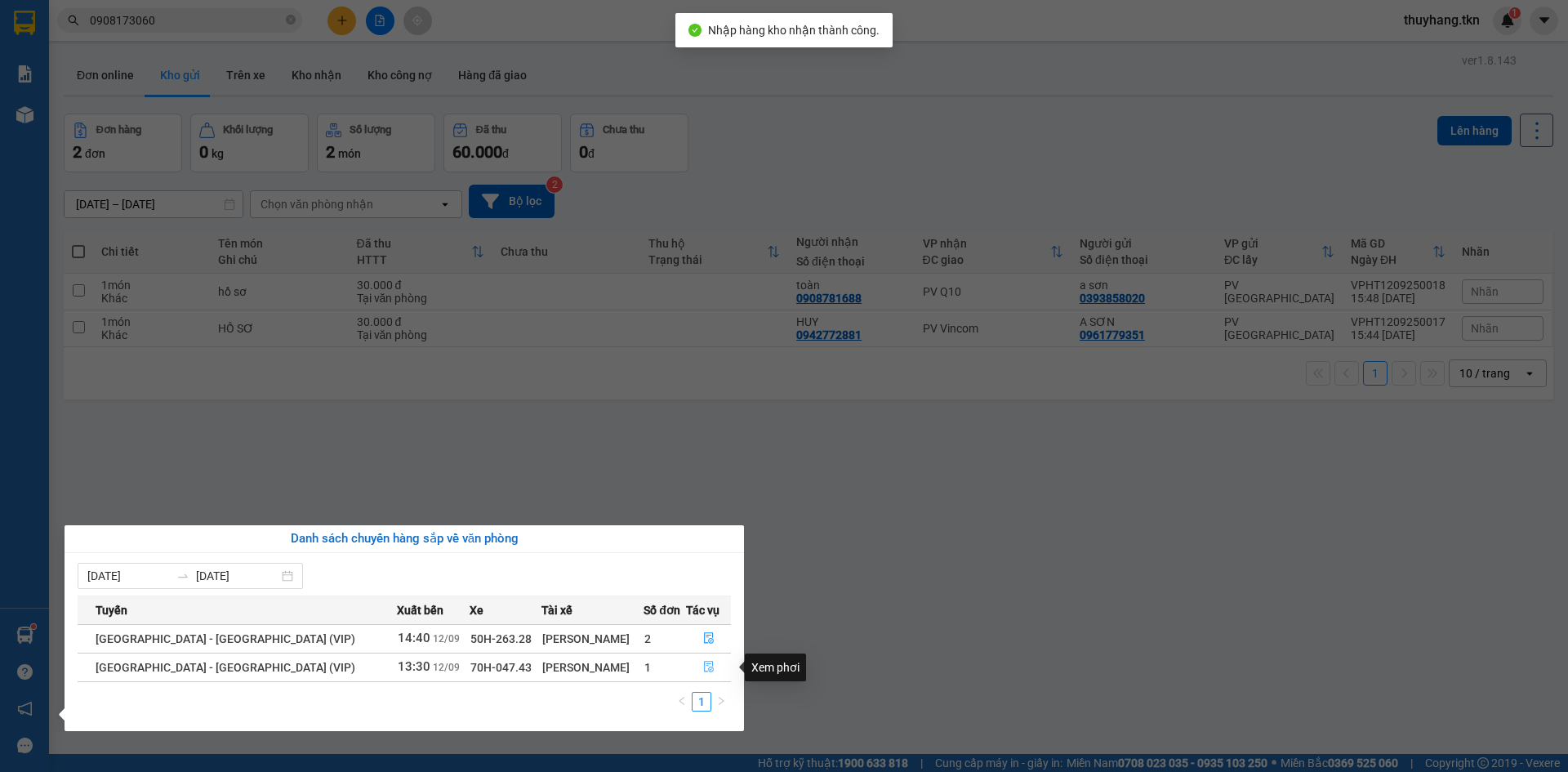
click at [703, 669] on icon "file-done" at bounding box center [708, 666] width 11 height 11
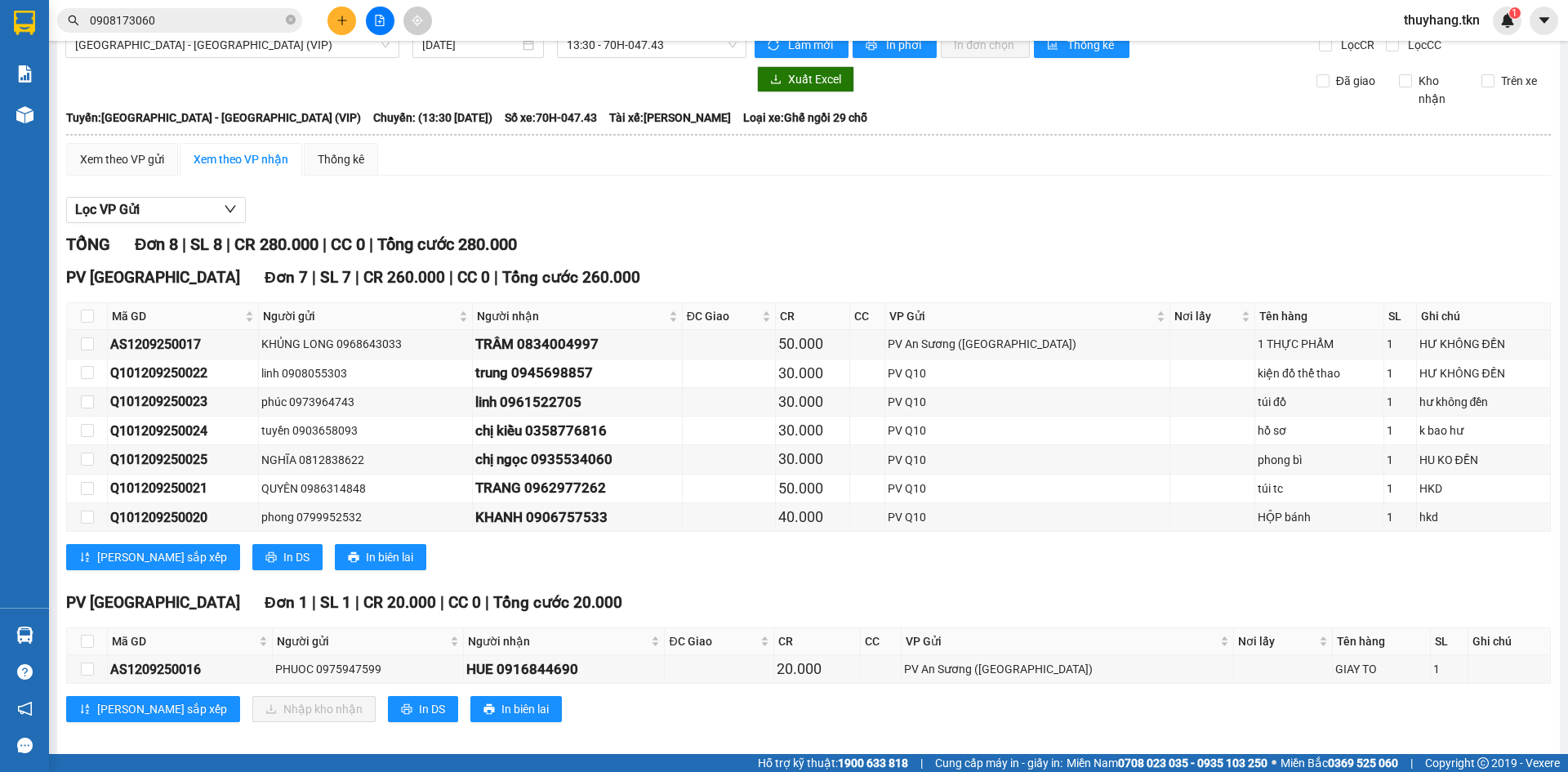
scroll to position [40, 0]
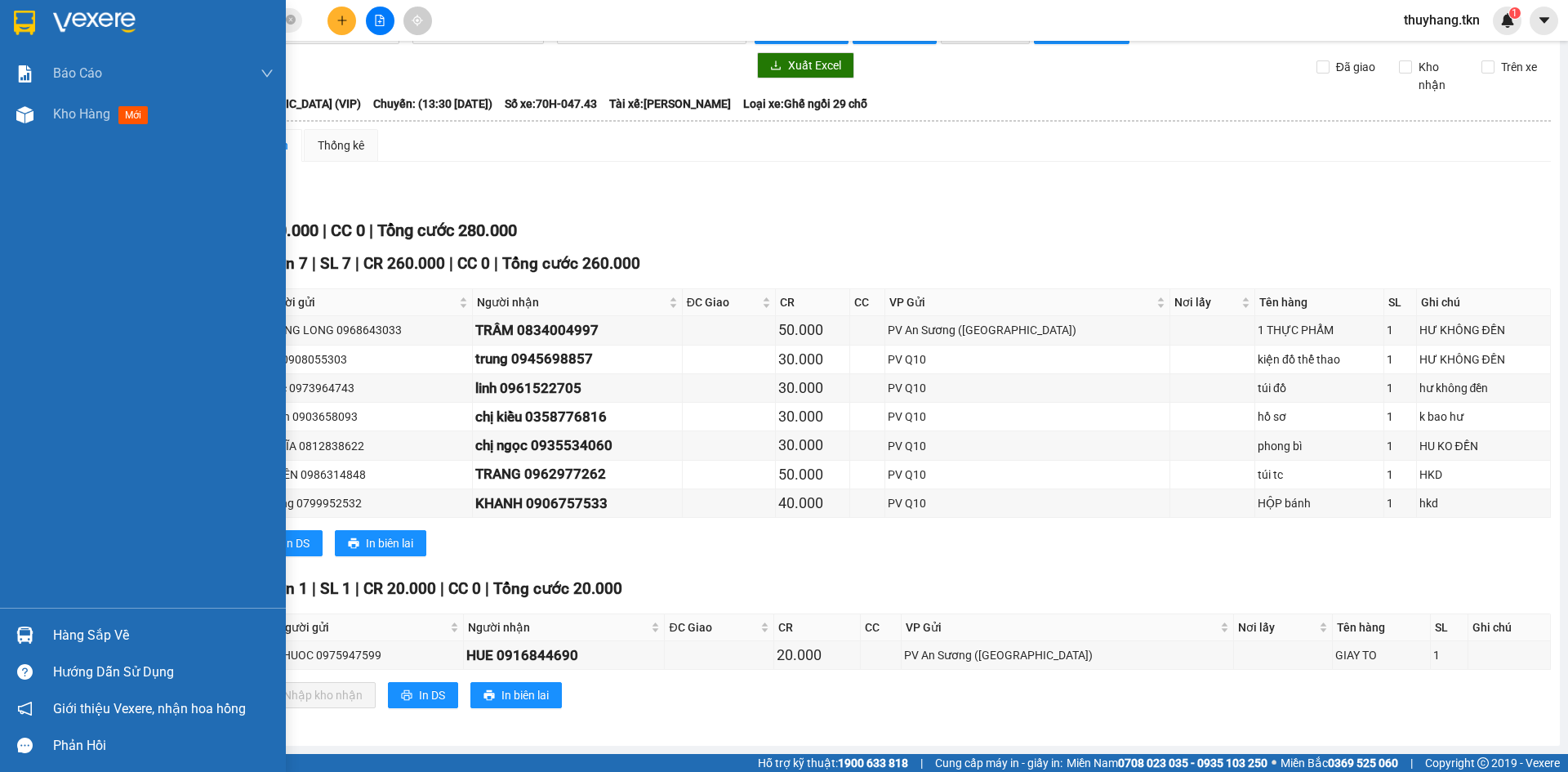
click at [36, 16] on div at bounding box center [24, 22] width 28 height 28
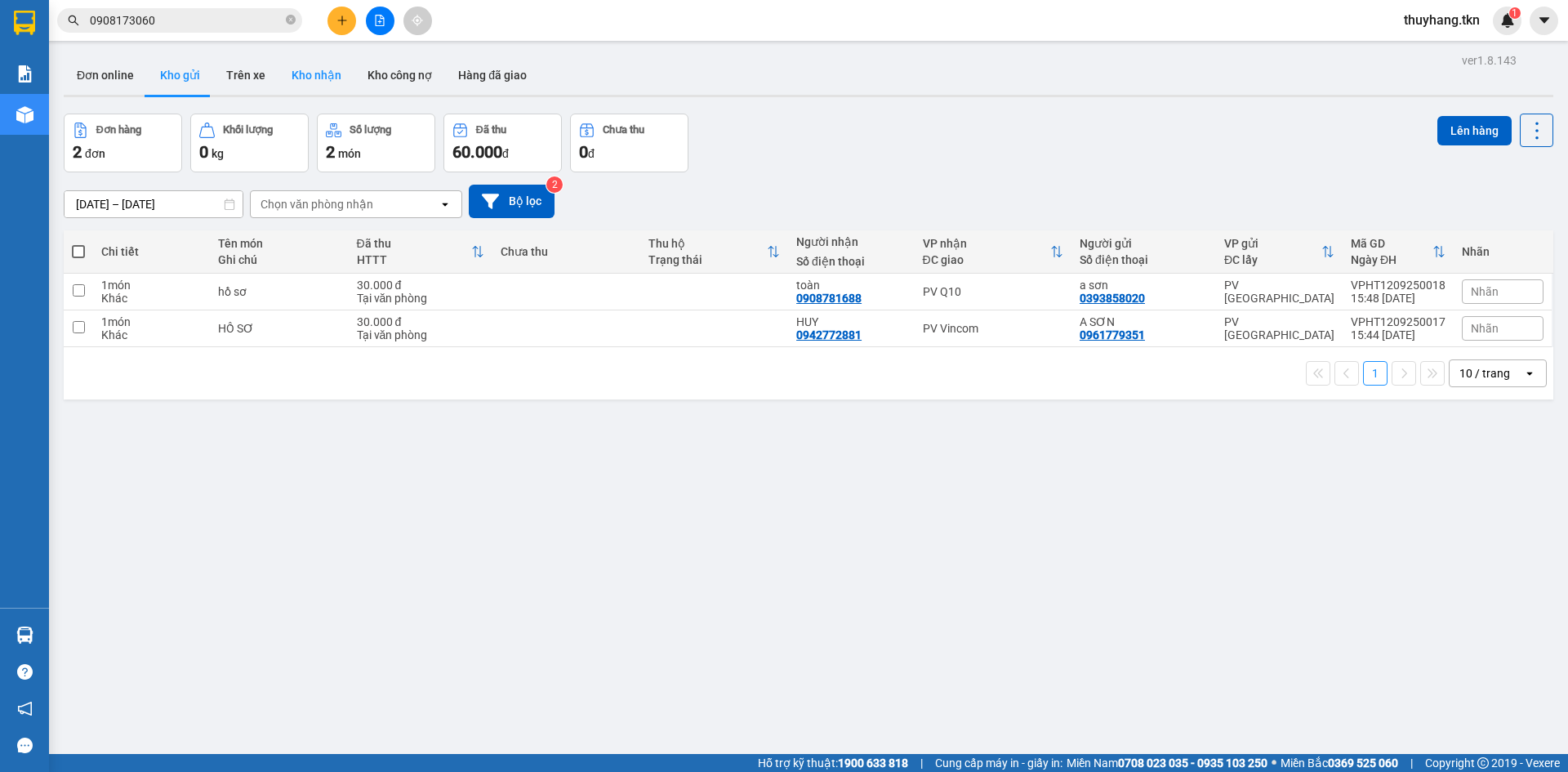
click at [318, 64] on button "Kho nhận" at bounding box center [316, 76] width 76 height 40
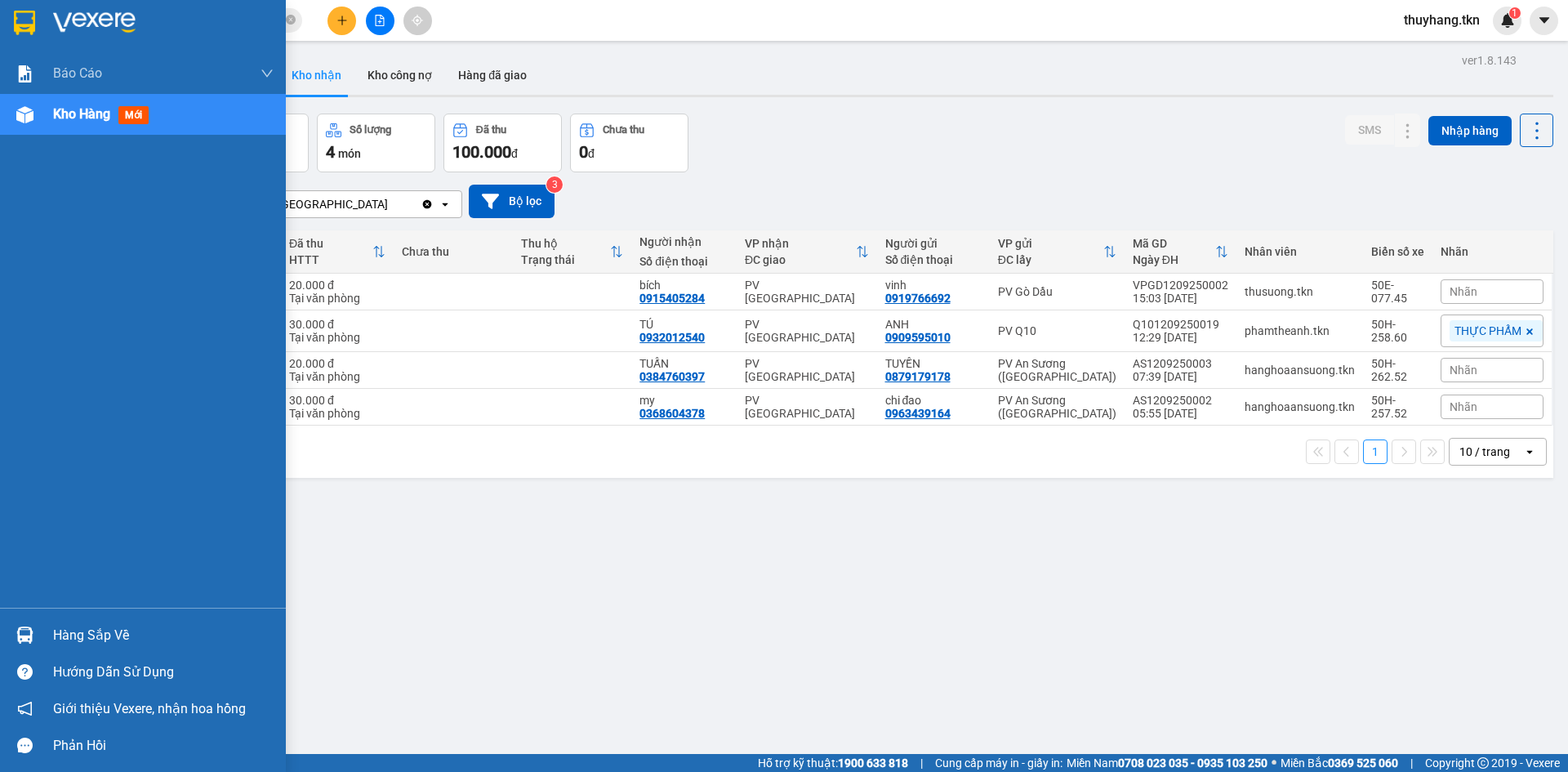
click at [27, 629] on img at bounding box center [25, 635] width 17 height 17
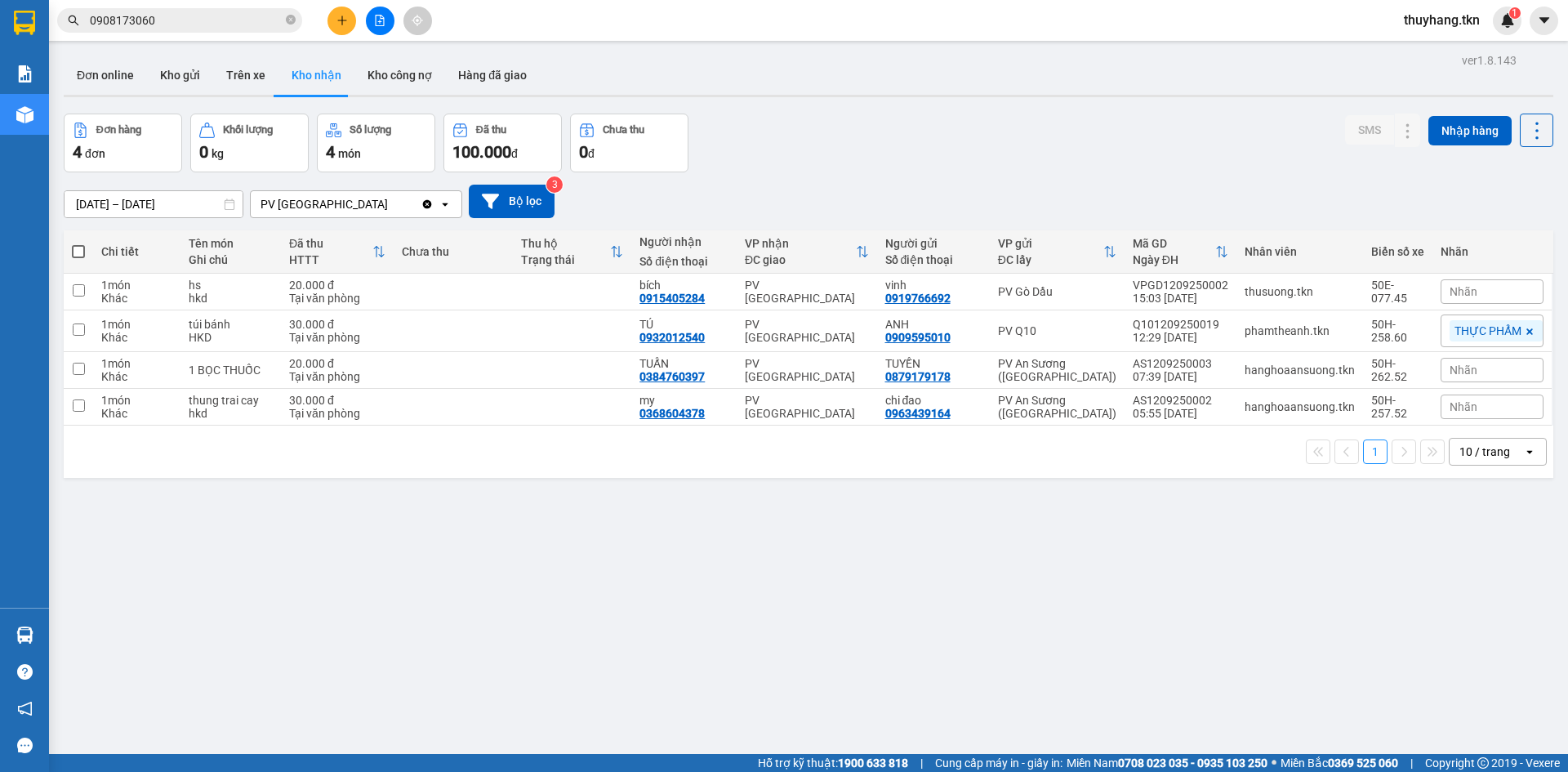
click at [936, 563] on section "Kết quả tìm kiếm ( 44 ) Bộ lọc Mã ĐH Trạng thái Món hàng Thu hộ Tổng cước Chưa …" at bounding box center [784, 386] width 1568 height 772
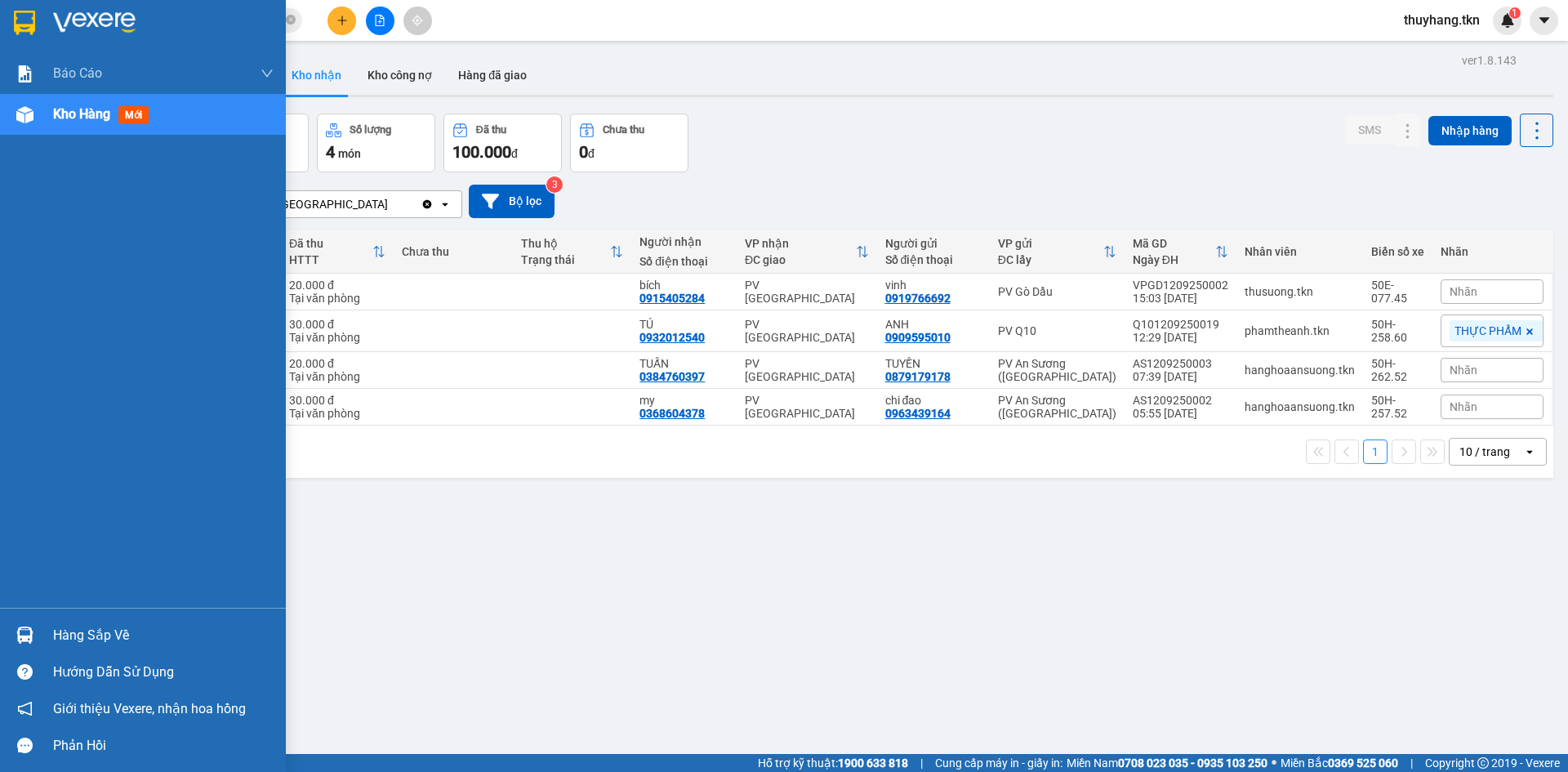
click at [18, 22] on img at bounding box center [24, 22] width 21 height 25
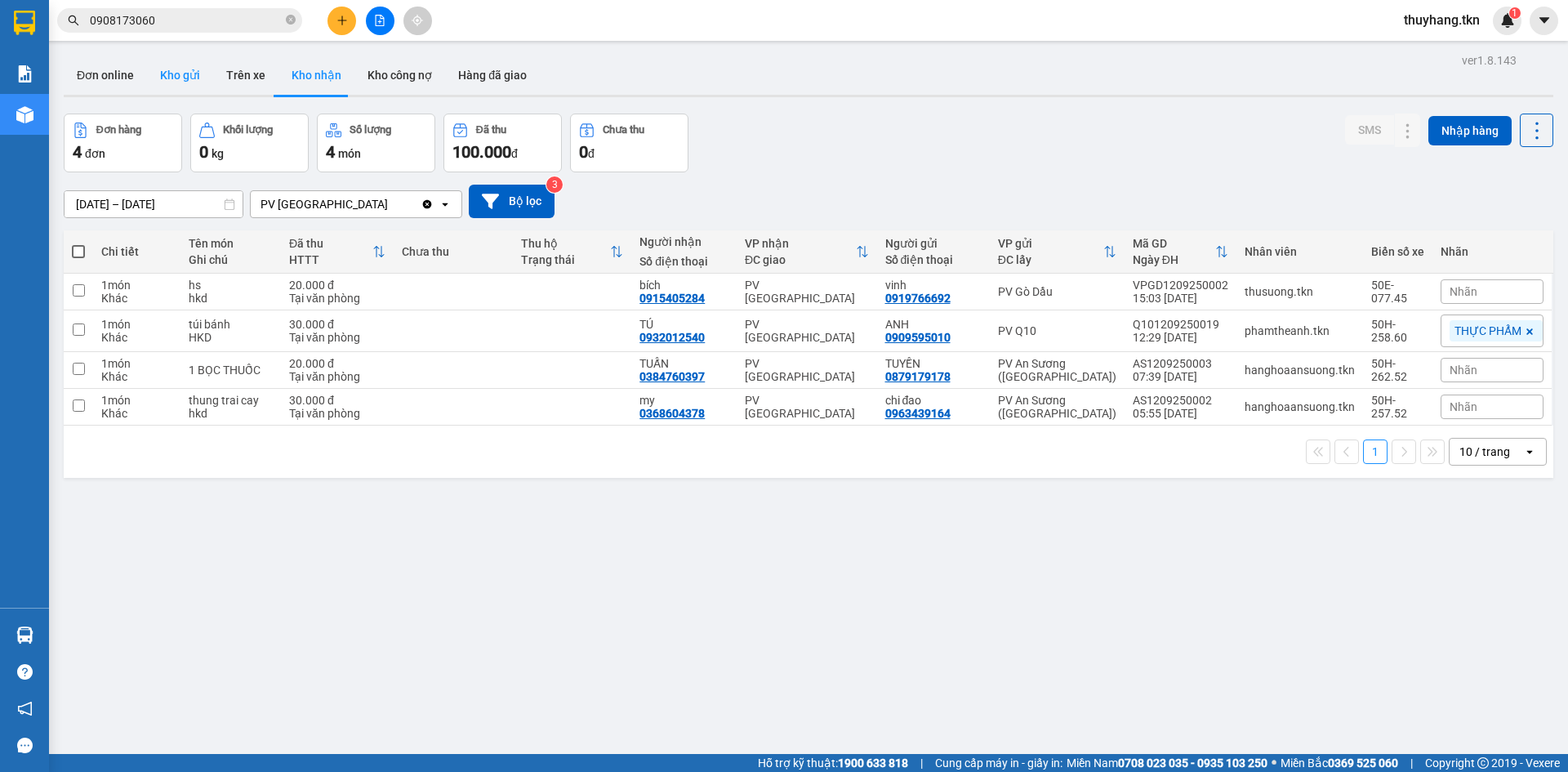
click at [176, 76] on button "Kho gửi" at bounding box center [180, 76] width 66 height 40
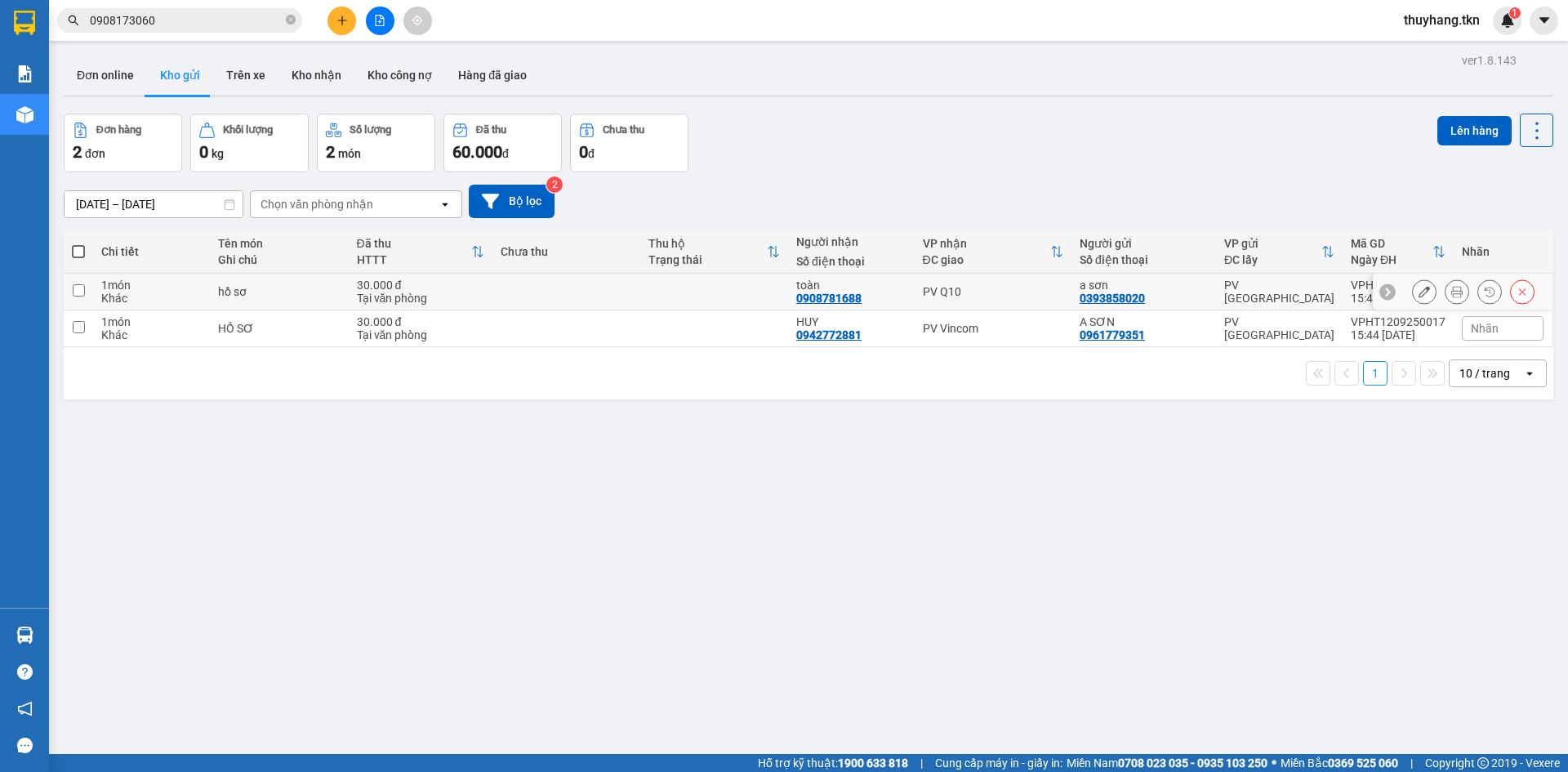
click at [549, 285] on td at bounding box center [566, 291] width 148 height 37
checkbox input "true"
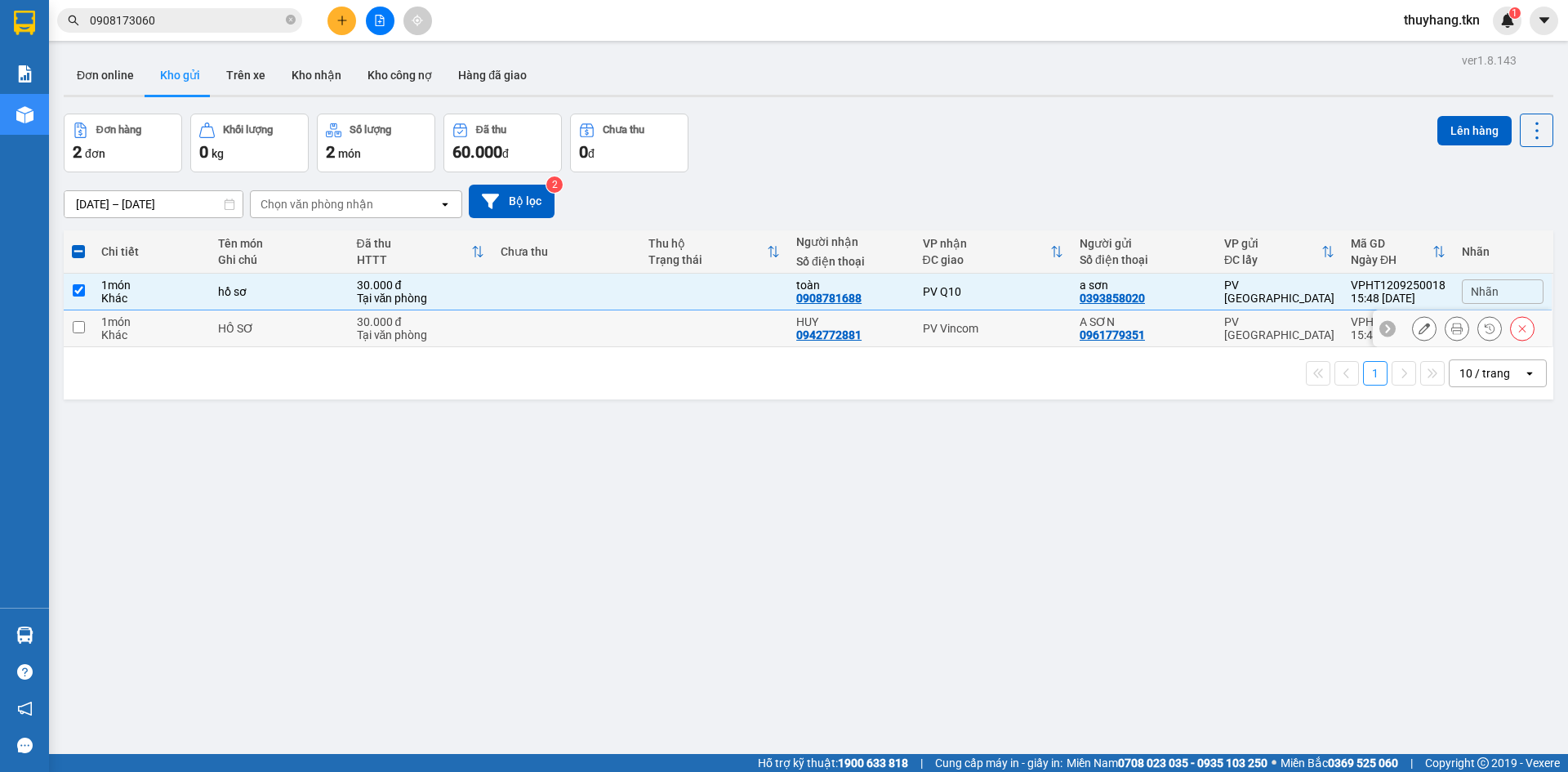
click at [550, 323] on td at bounding box center [566, 328] width 148 height 37
checkbox input "true"
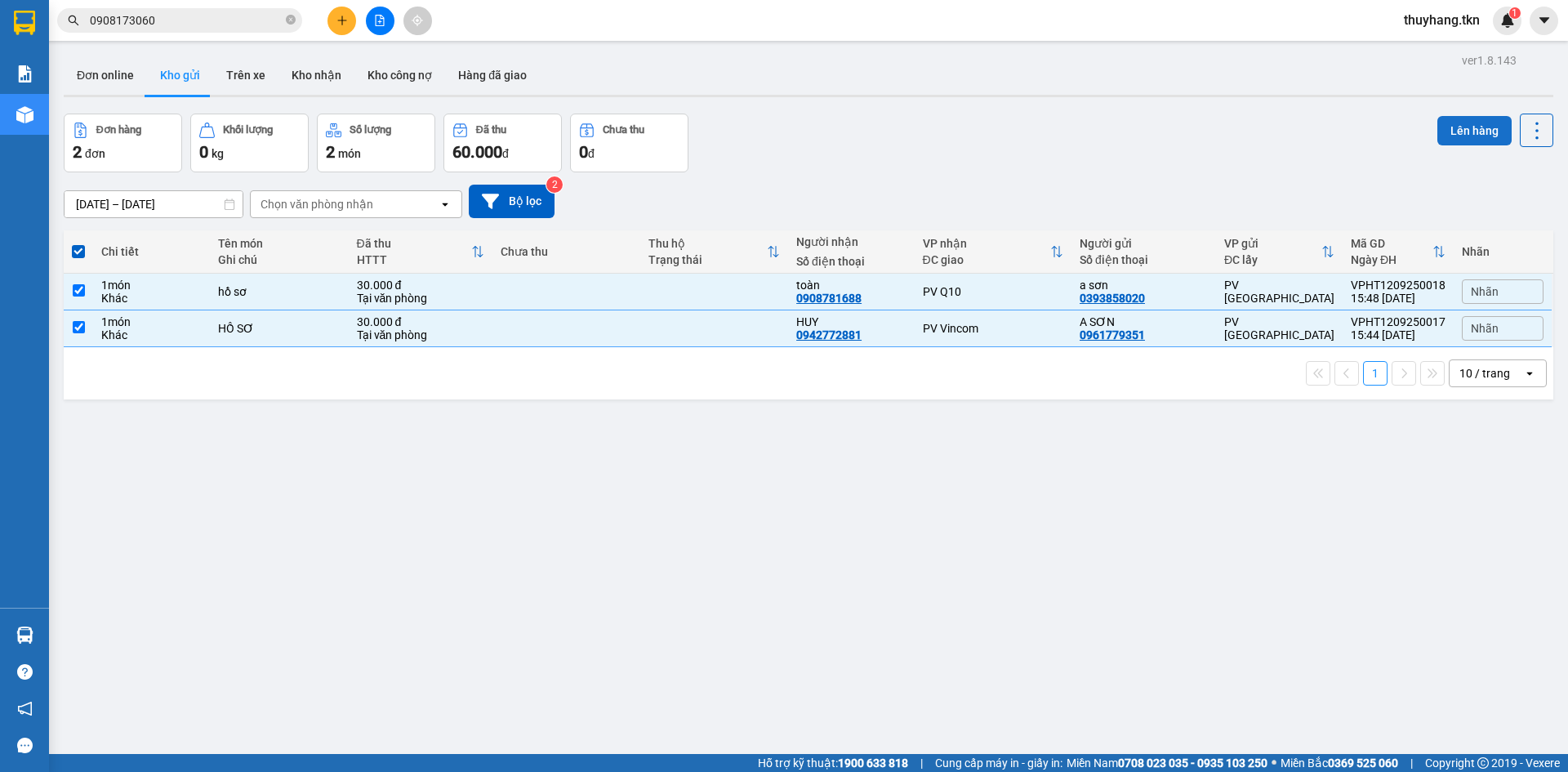
click at [1467, 121] on button "Lên hàng" at bounding box center [1474, 131] width 74 height 29
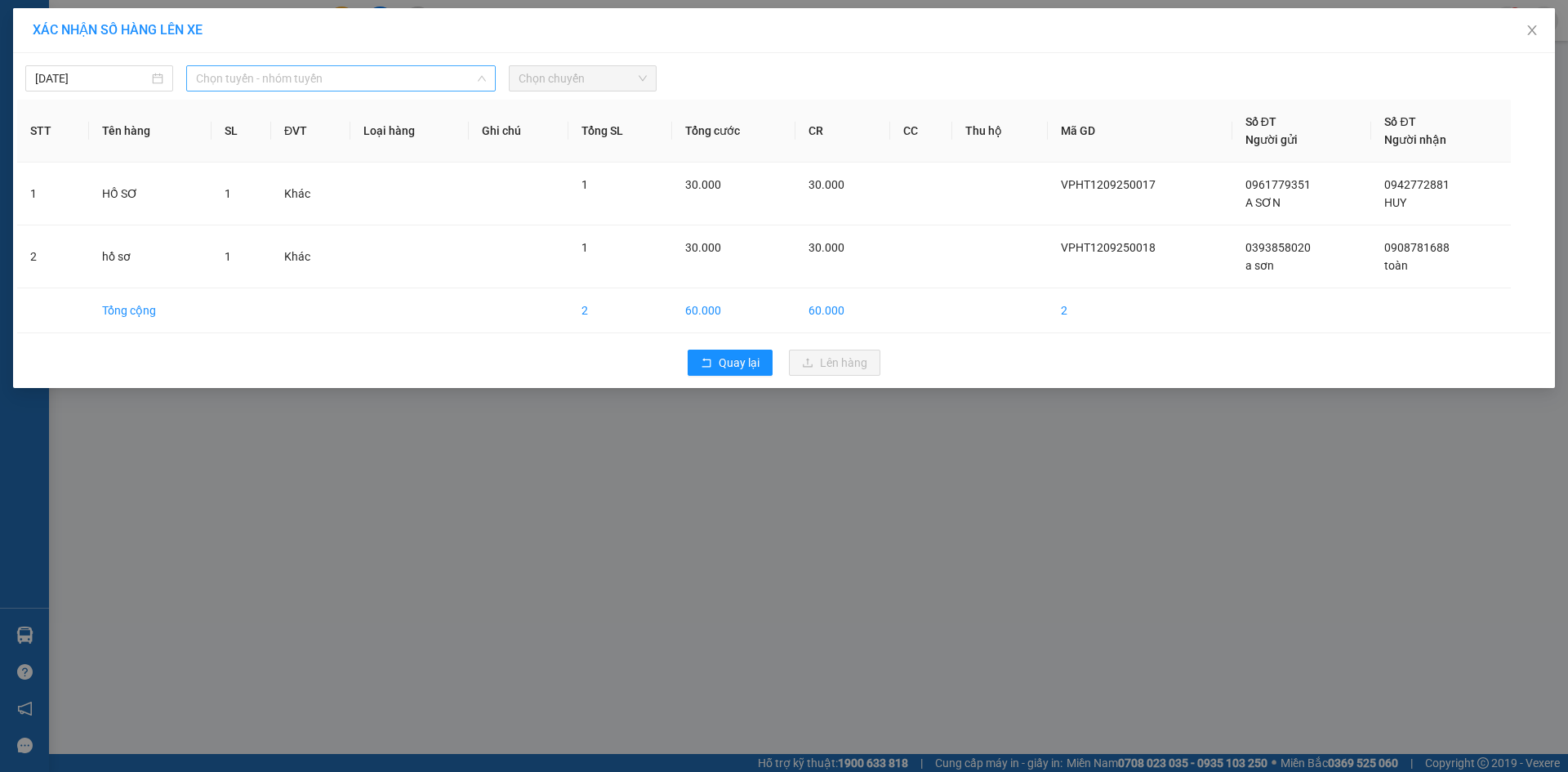
click at [398, 67] on span "Chọn tuyến - nhóm tuyến" at bounding box center [340, 78] width 290 height 25
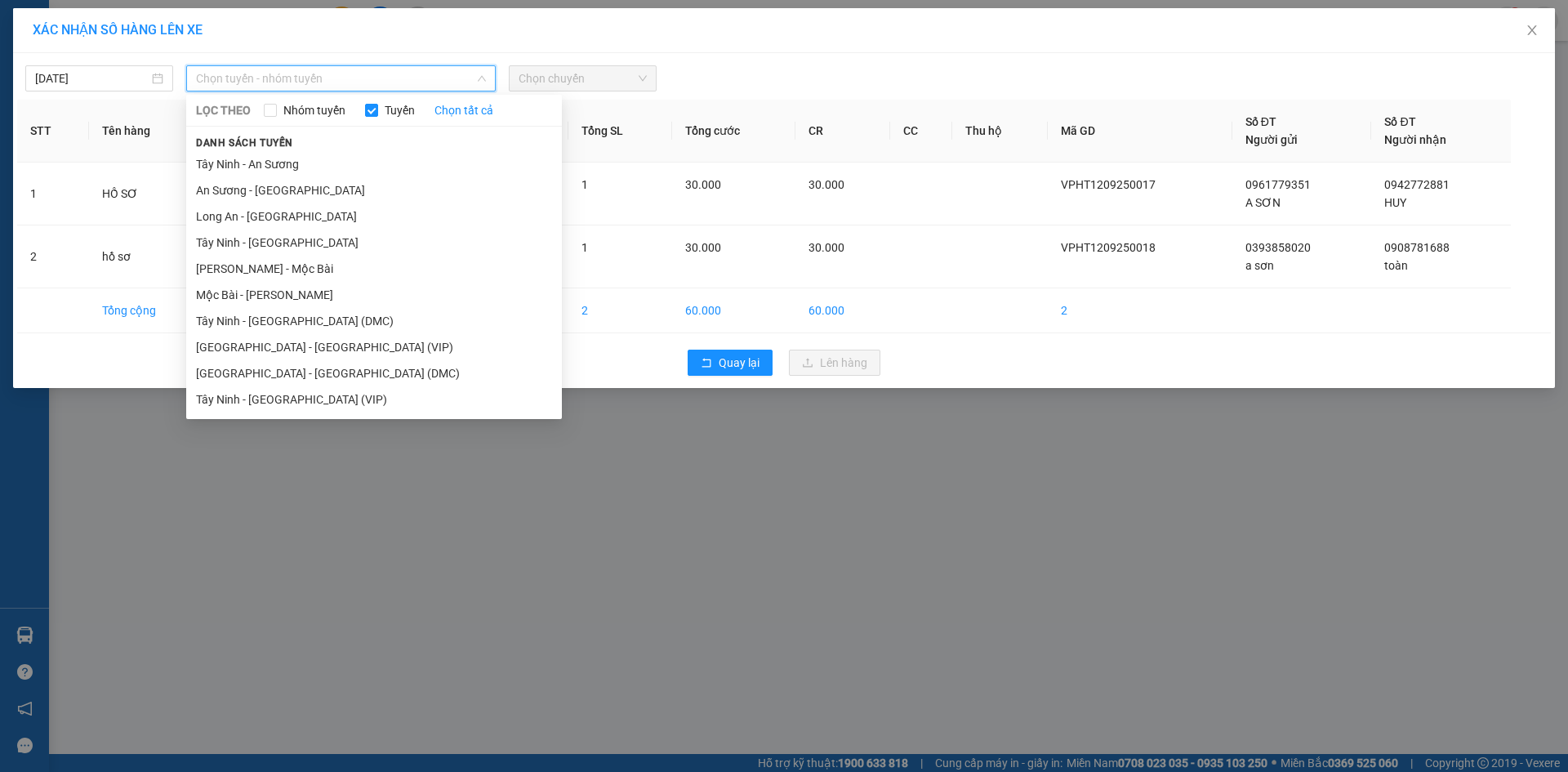
click at [327, 414] on div "LỌC THEO Nhóm tuyến Tuyến Chọn tất cả Danh sách tuyến Tây Ninh - An Sương An Sư…" at bounding box center [374, 257] width 375 height 318
click at [331, 400] on li "Tây Ninh - [GEOGRAPHIC_DATA] (VIP)" at bounding box center [374, 400] width 375 height 26
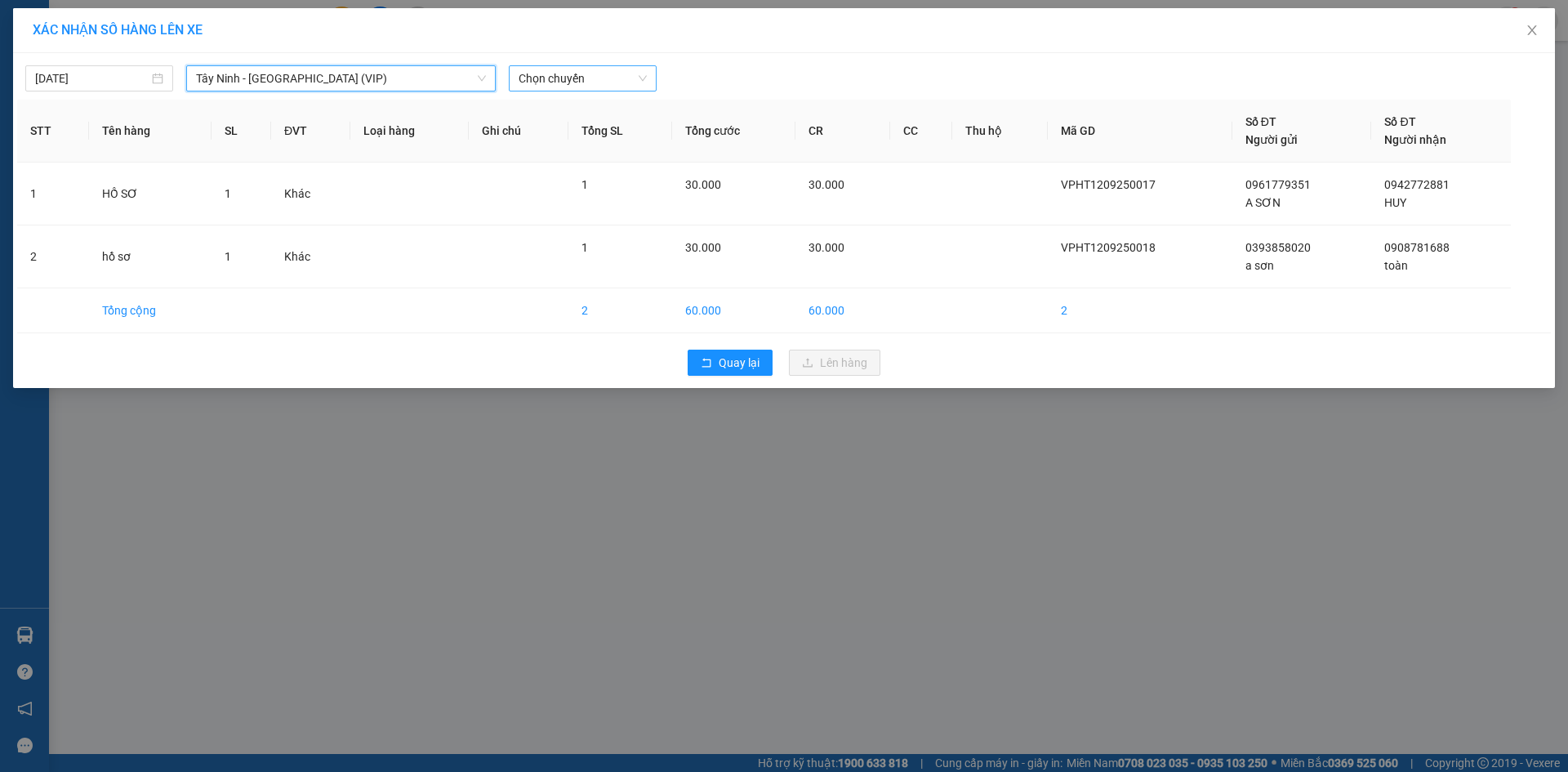
click at [617, 80] on span "Chọn chuyến" at bounding box center [582, 78] width 128 height 25
type input "26662"
click at [595, 114] on div "15:35 (TC) - 50H-266.62" at bounding box center [582, 111] width 127 height 18
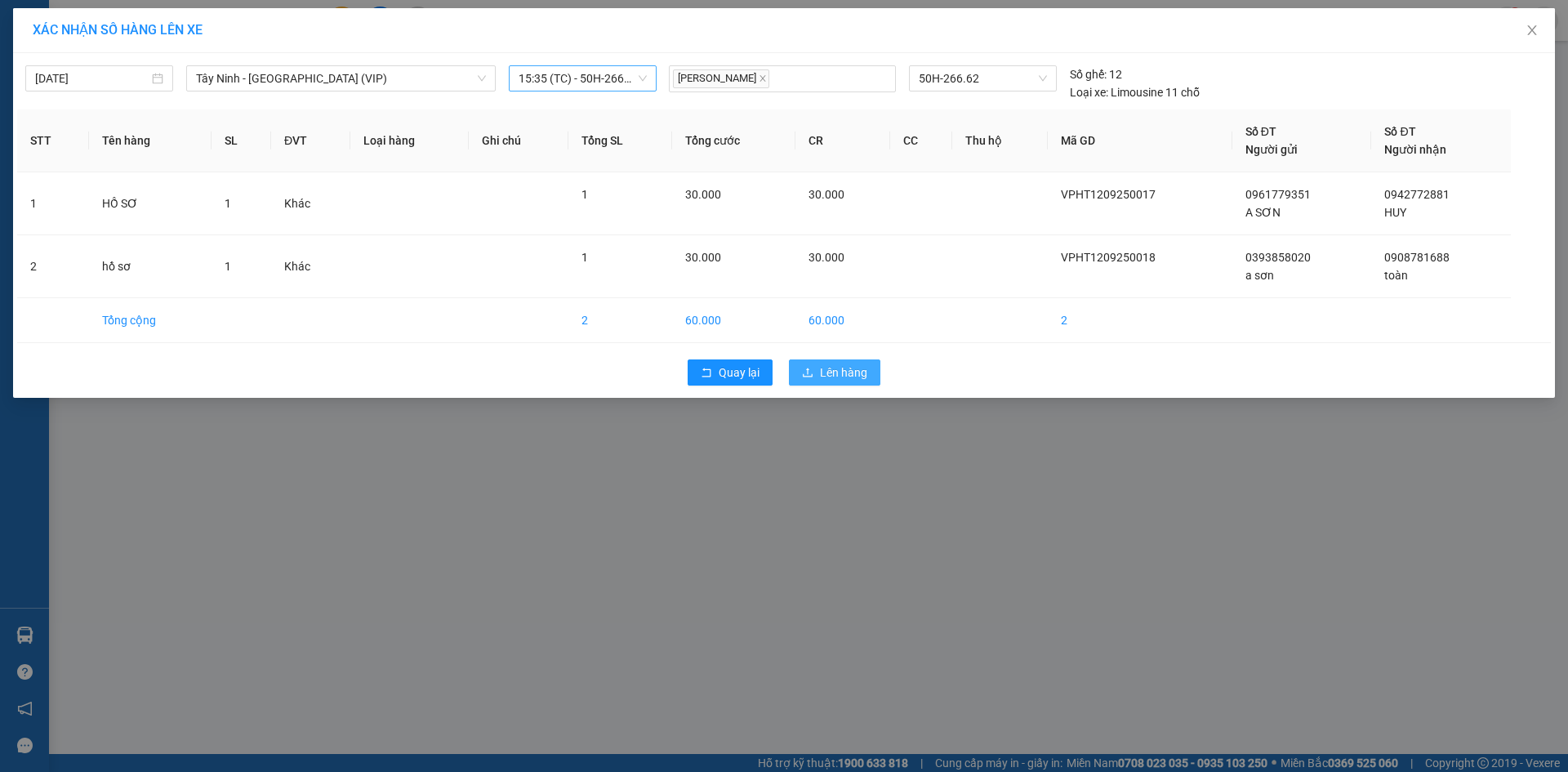
click at [827, 374] on span "Lên hàng" at bounding box center [843, 372] width 47 height 18
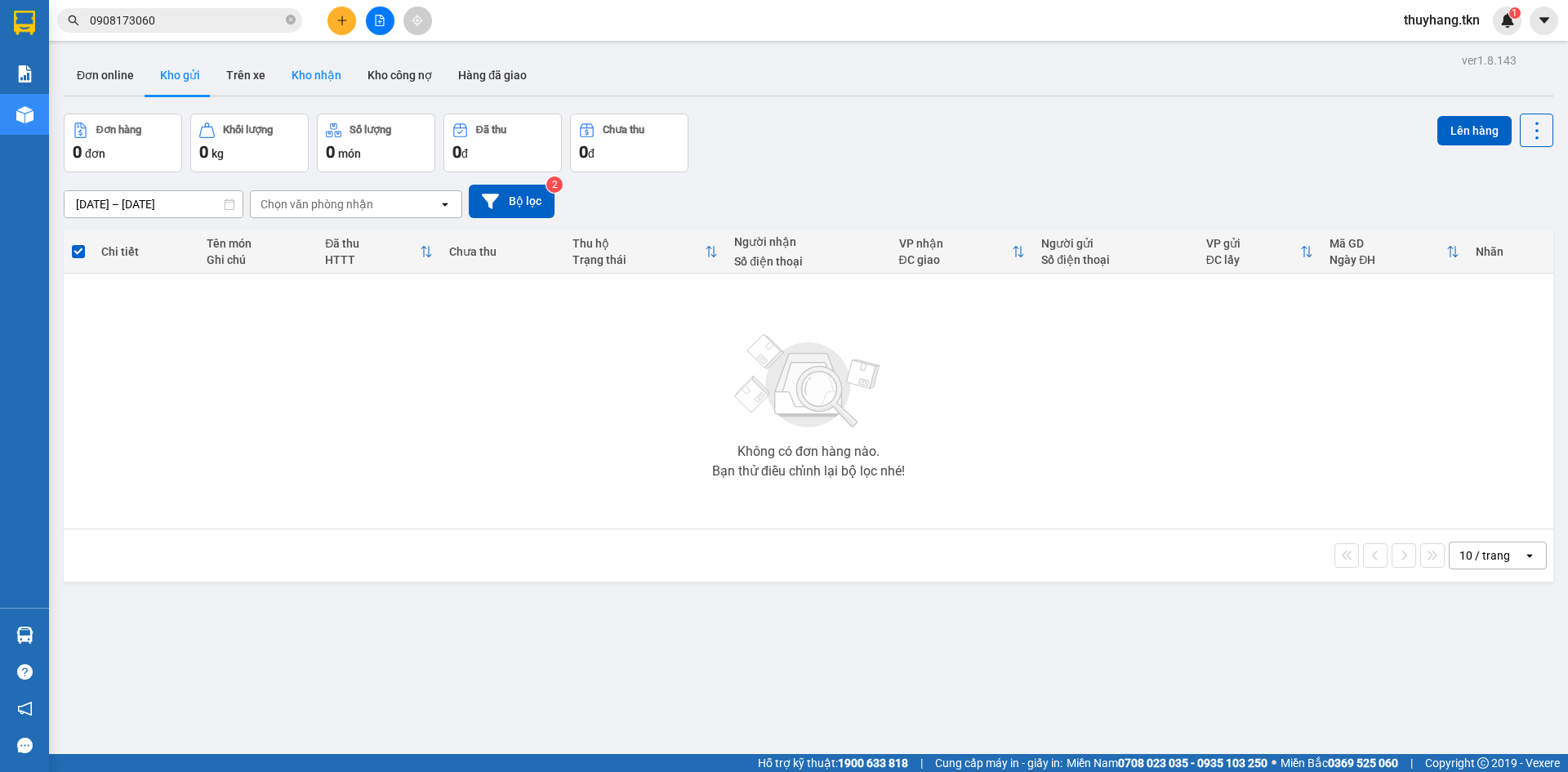
click at [313, 82] on button "Kho nhận" at bounding box center [316, 76] width 76 height 40
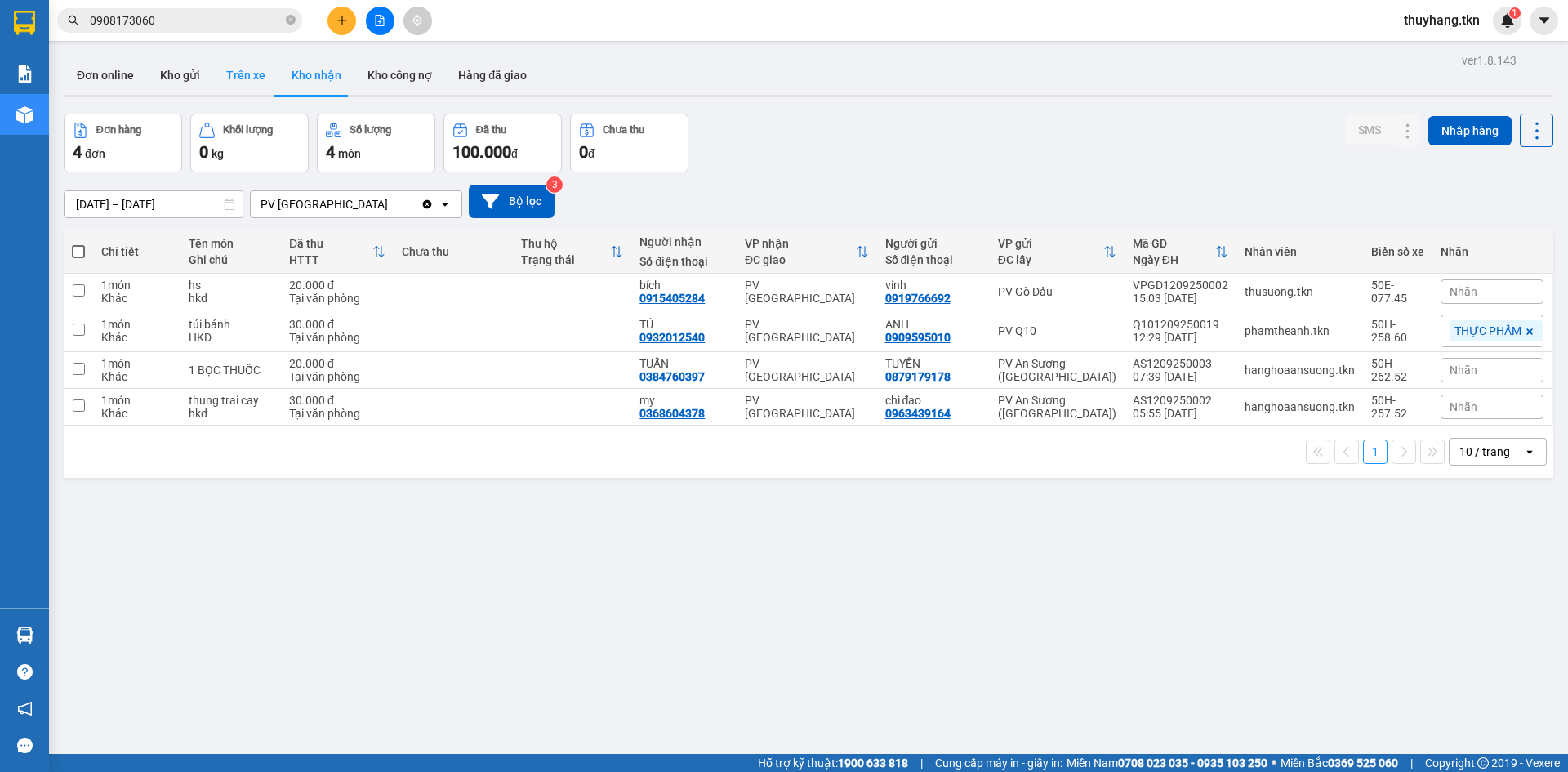
click at [247, 79] on button "Trên xe" at bounding box center [246, 76] width 65 height 40
type input "[DATE] – [DATE]"
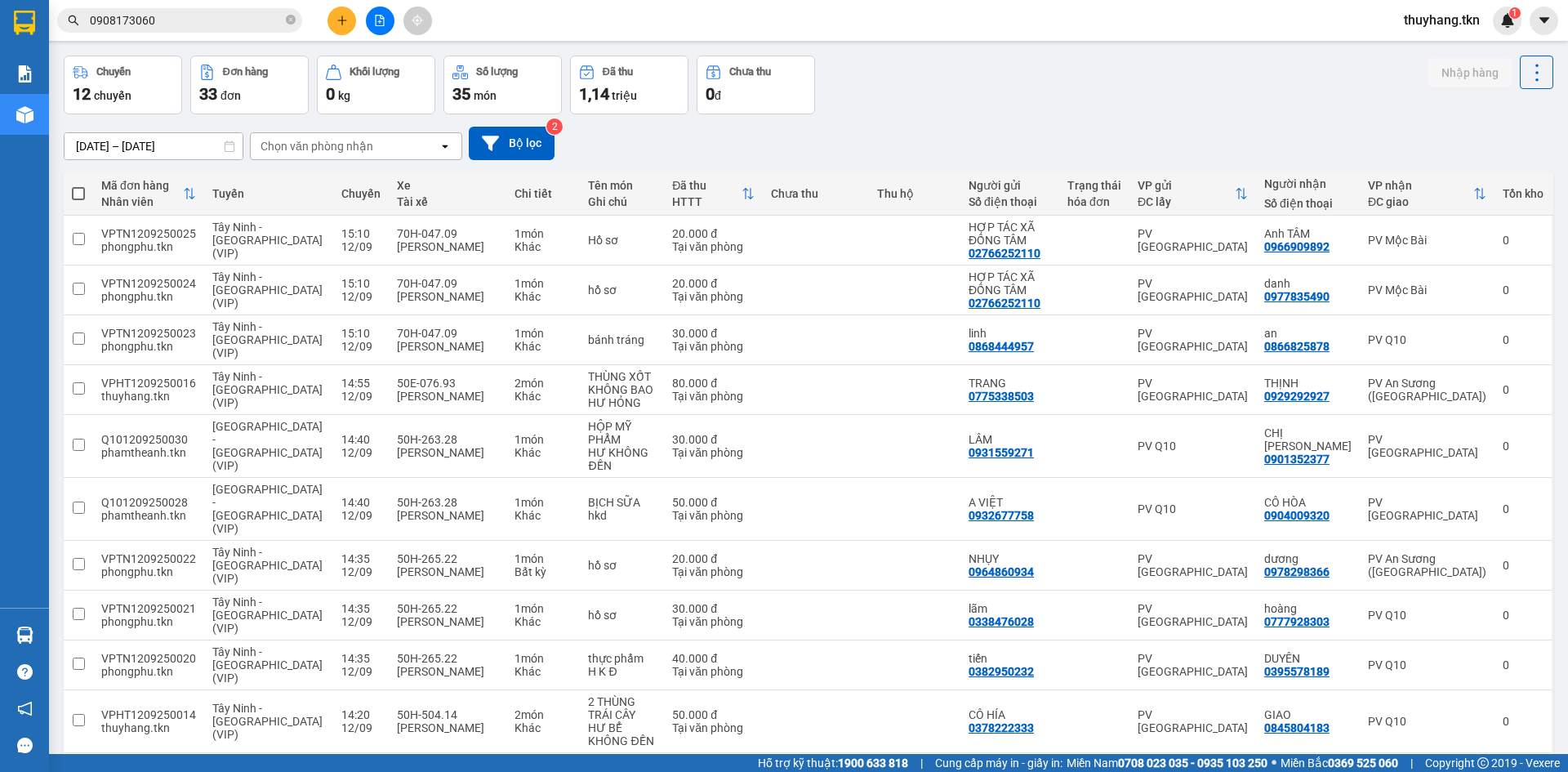
scroll to position [75, 0]
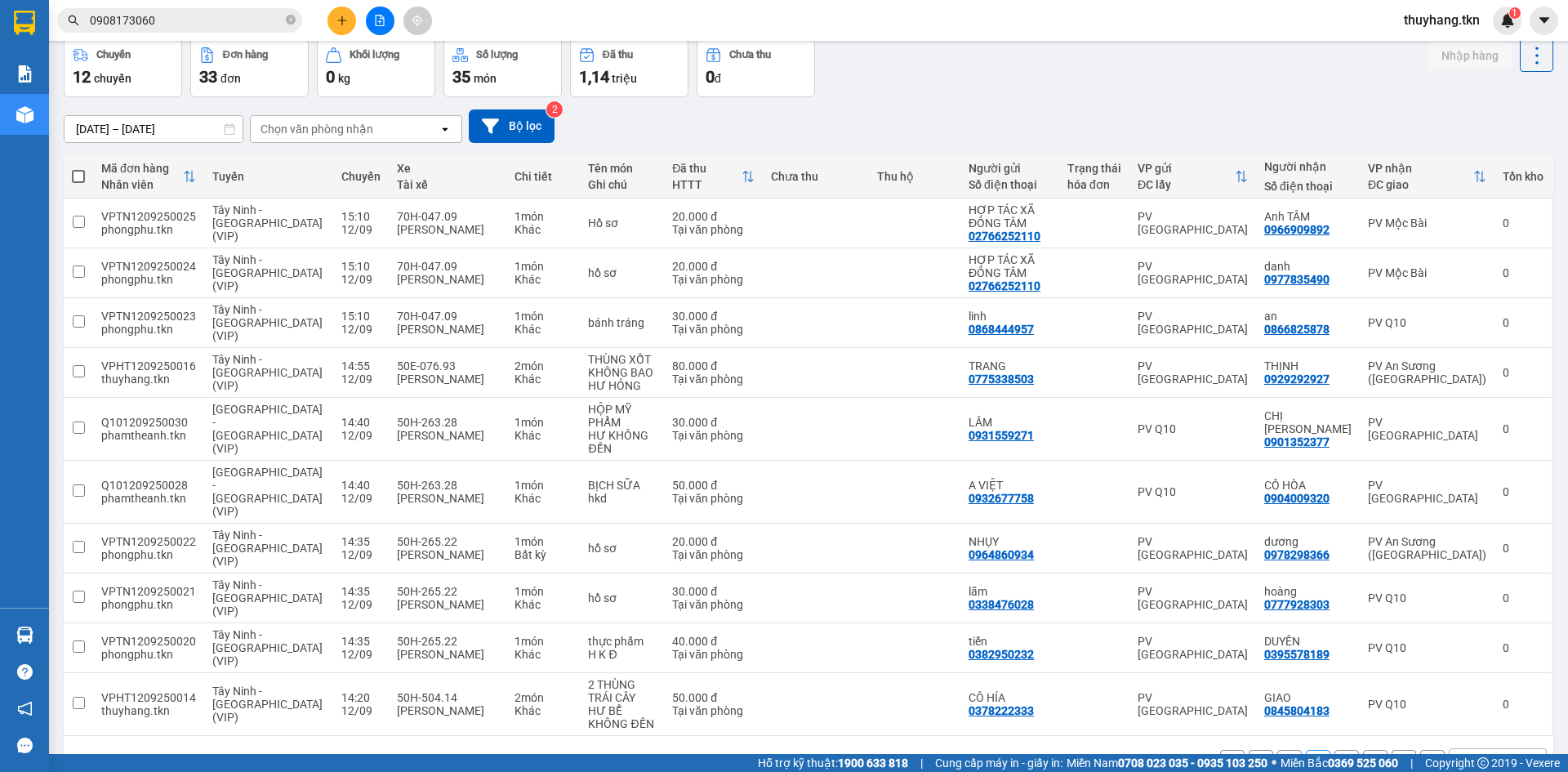
click at [1277, 750] on button "1" at bounding box center [1289, 762] width 25 height 25
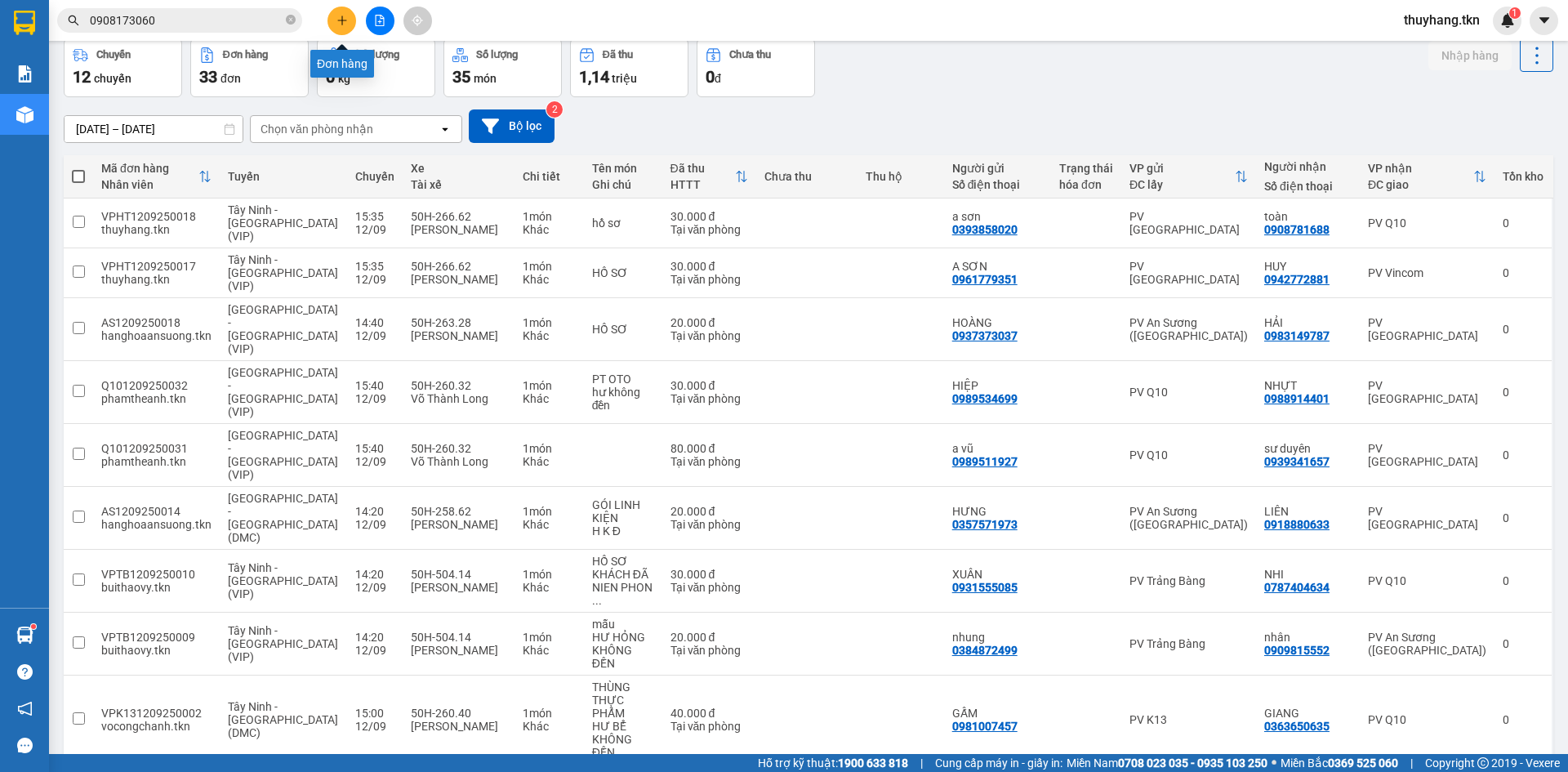
click at [340, 17] on icon "plus" at bounding box center [342, 20] width 11 height 11
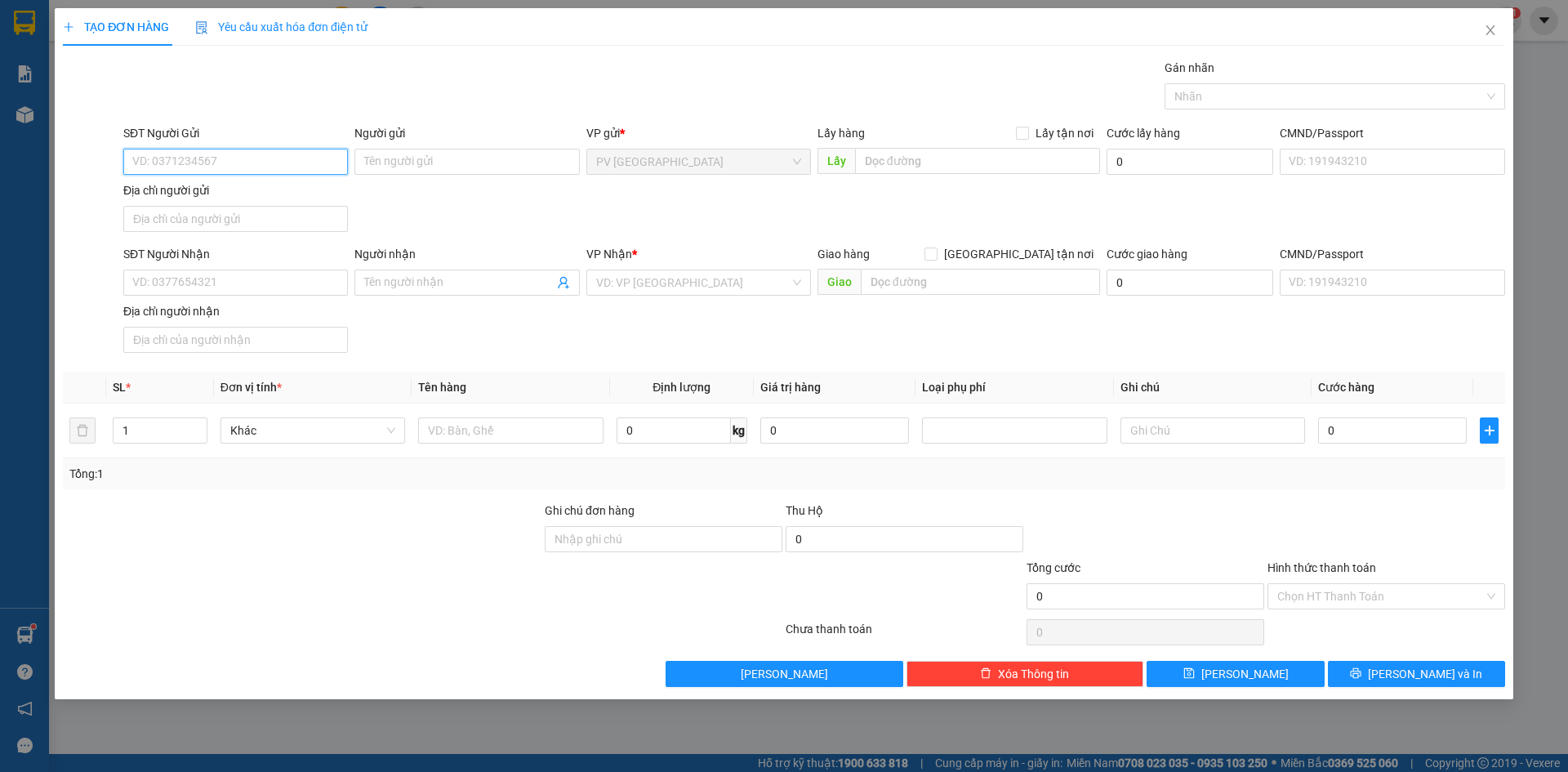
click at [239, 161] on input "SĐT Người Gửi" at bounding box center [235, 162] width 224 height 26
type input "0775537046"
click at [239, 186] on div "0775537046 - C Phượng" at bounding box center [235, 194] width 205 height 18
type input "C Phượng"
type input "0969463001"
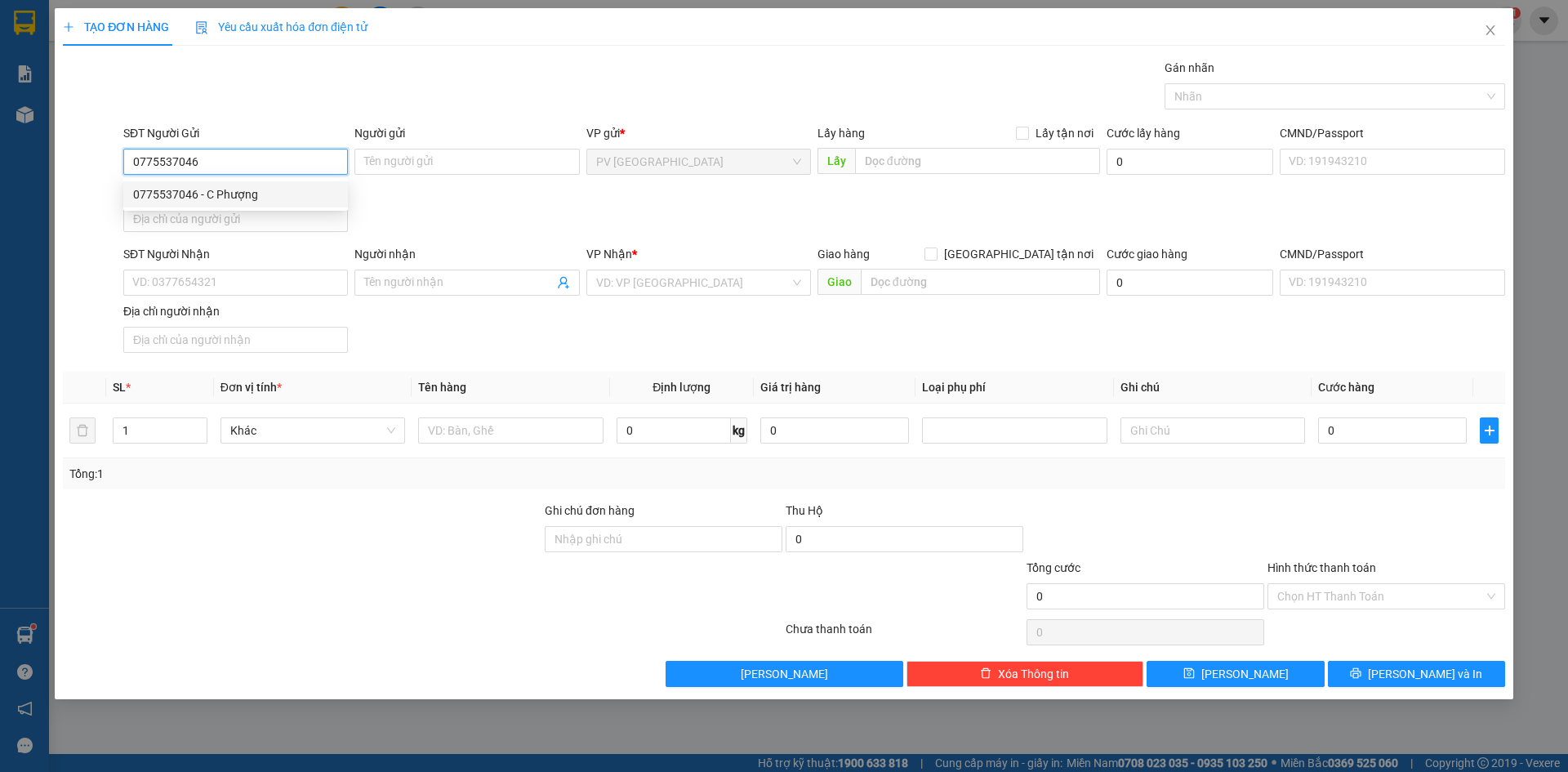
type input "THÀNH"
type input "30.000"
type input "0775537046"
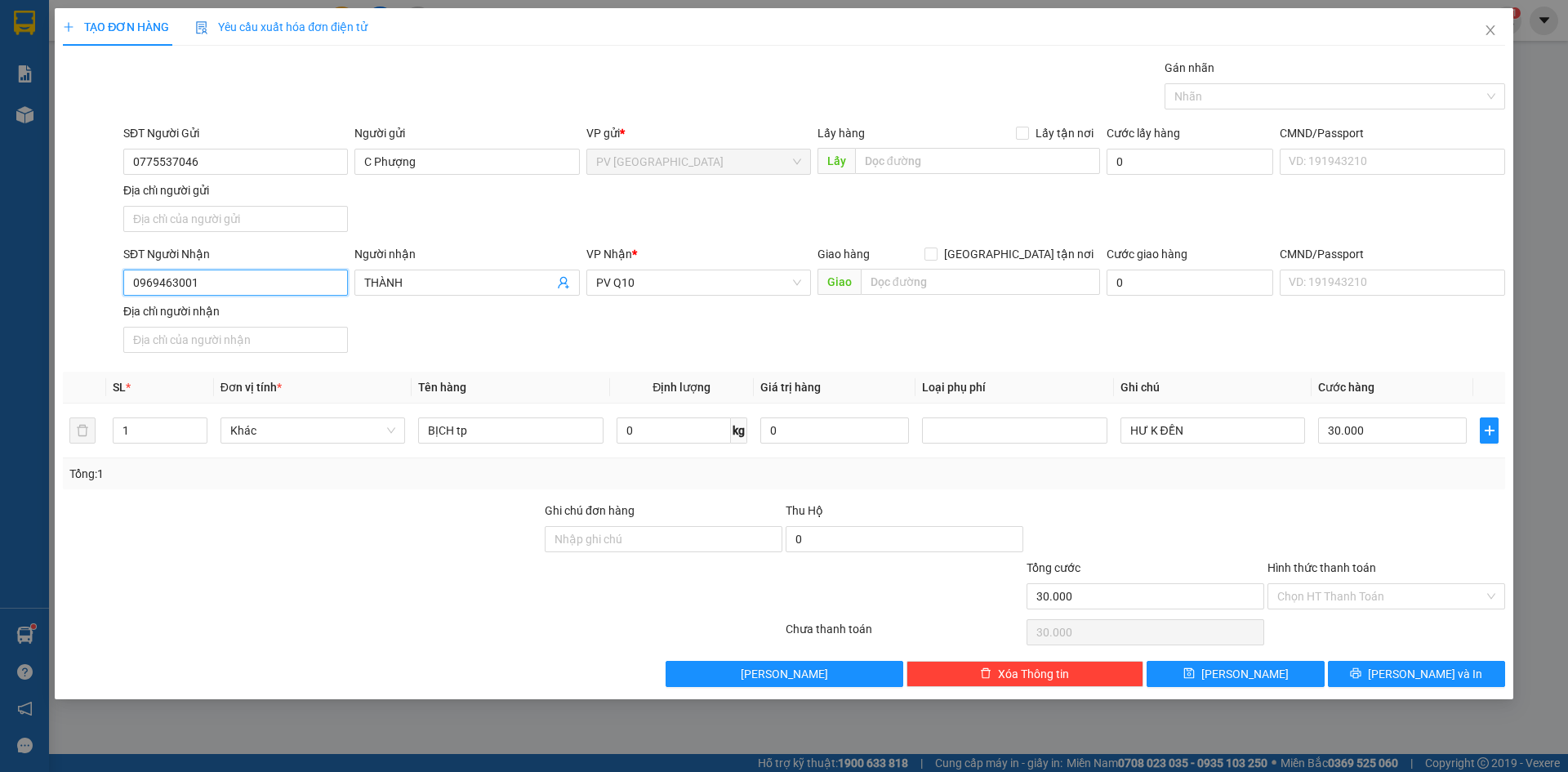
click at [293, 288] on input "0969463001" at bounding box center [235, 283] width 224 height 26
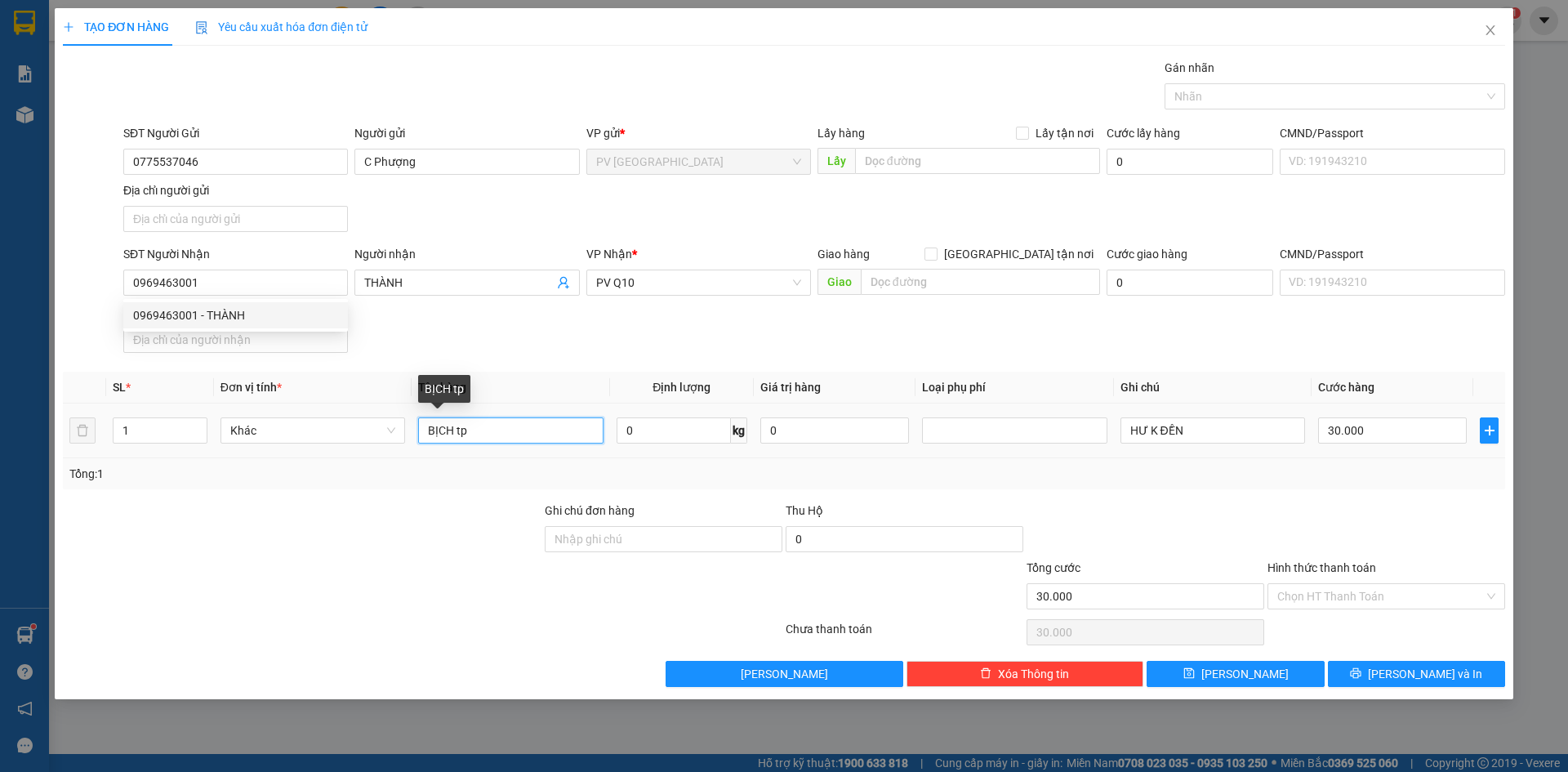
click at [491, 432] on input "BỊCH tp" at bounding box center [510, 431] width 185 height 26
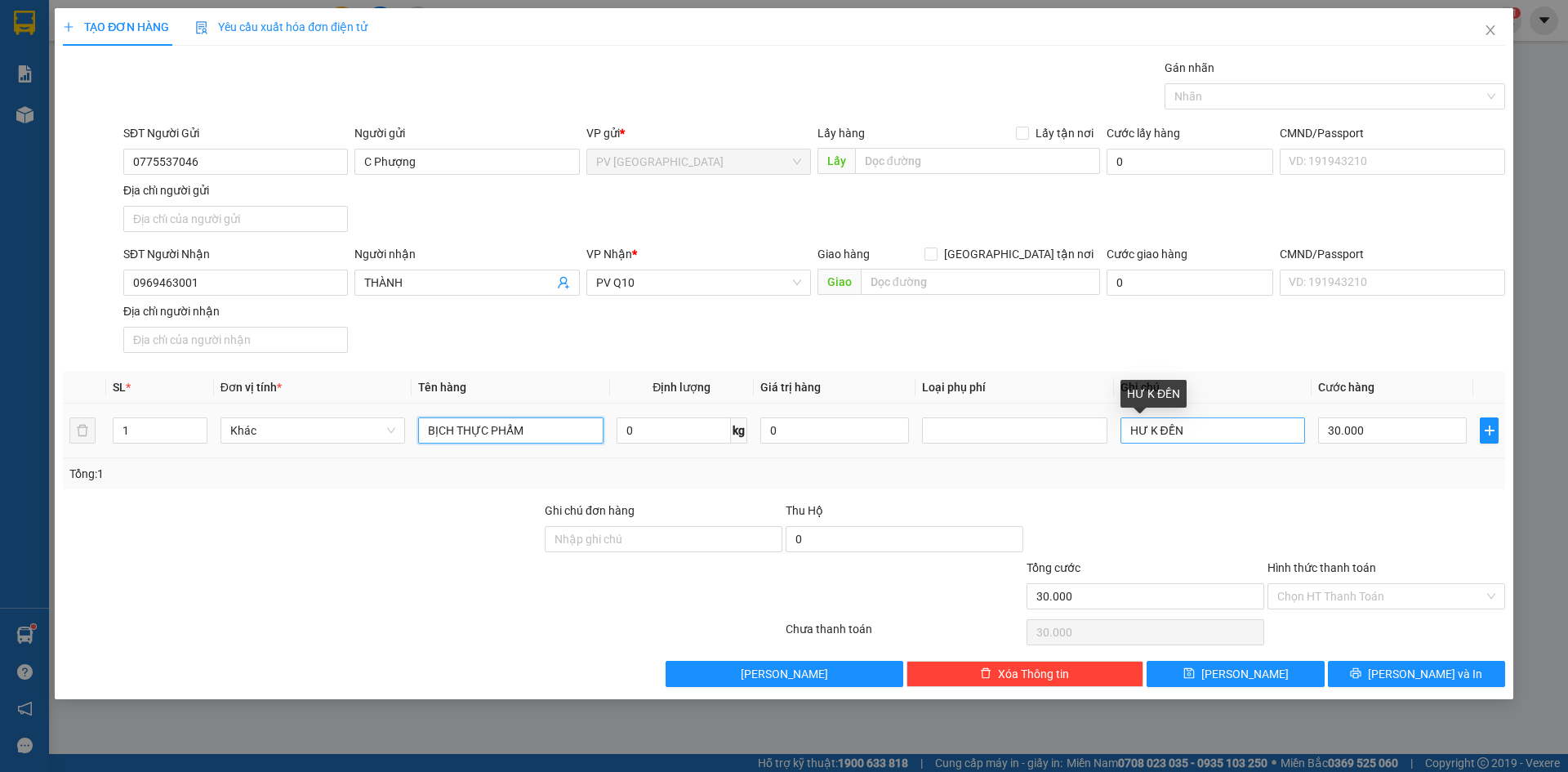
type input "BỊCH THỰC PHẨM"
click at [1155, 432] on input "HƯ K ĐỀN" at bounding box center [1212, 431] width 185 height 26
click at [1192, 425] on input "HƯ K ĐỀN" at bounding box center [1212, 431] width 185 height 26
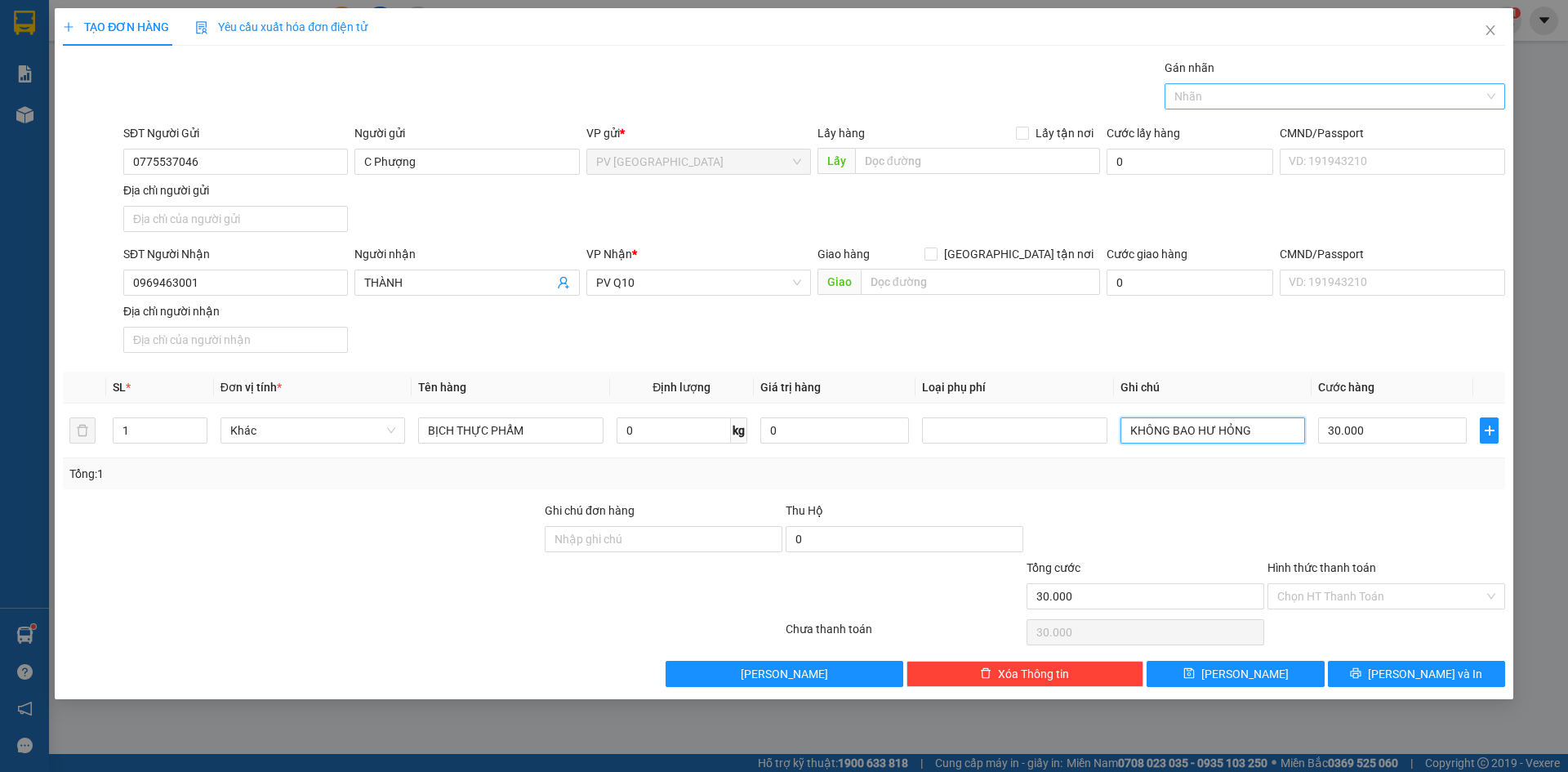
click at [1258, 101] on div at bounding box center [1327, 96] width 316 height 20
type input "KHÔNG BAO HƯ HỎNG"
click at [1245, 126] on div "THỰC PHẨM" at bounding box center [1334, 129] width 320 height 18
click at [1326, 615] on div "Hình thức thanh toán Chọn HT Thanh Toán" at bounding box center [1386, 587] width 238 height 58
click at [1326, 598] on input "Hình thức thanh toán" at bounding box center [1380, 597] width 206 height 25
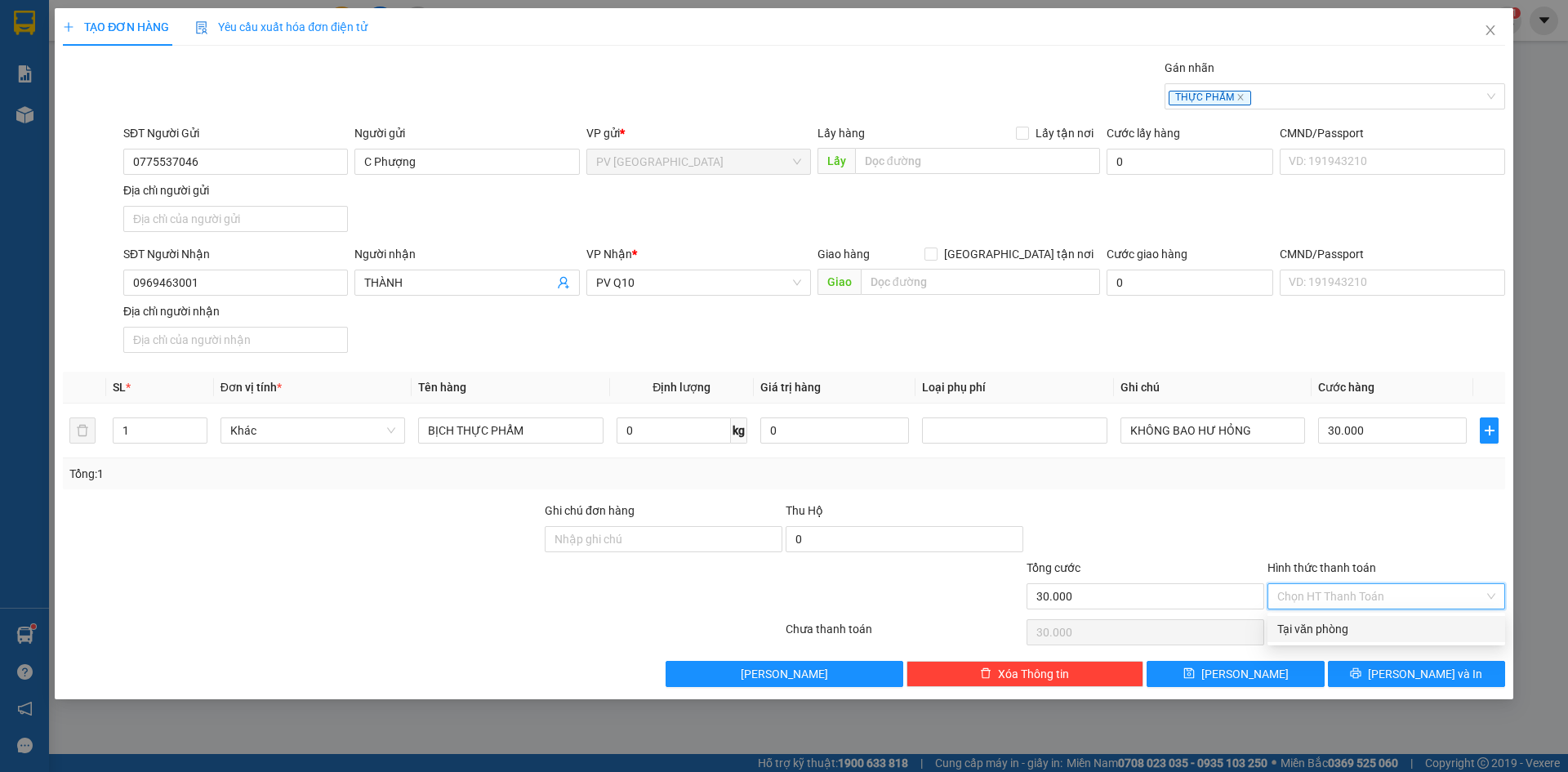
click at [1329, 624] on div "Tại văn phòng" at bounding box center [1386, 628] width 218 height 18
type input "0"
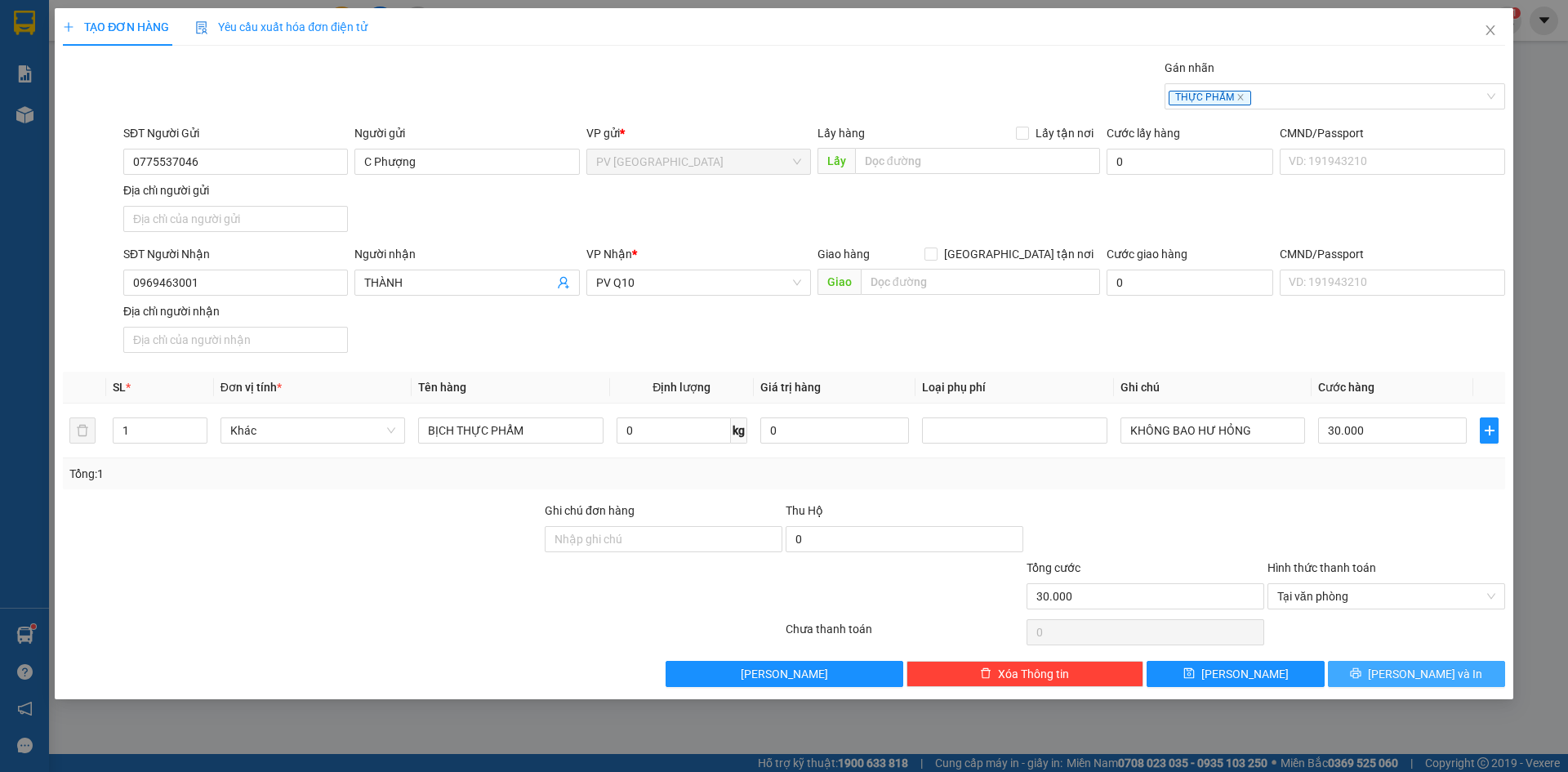
click at [1361, 677] on icon "printer" at bounding box center [1355, 672] width 11 height 11
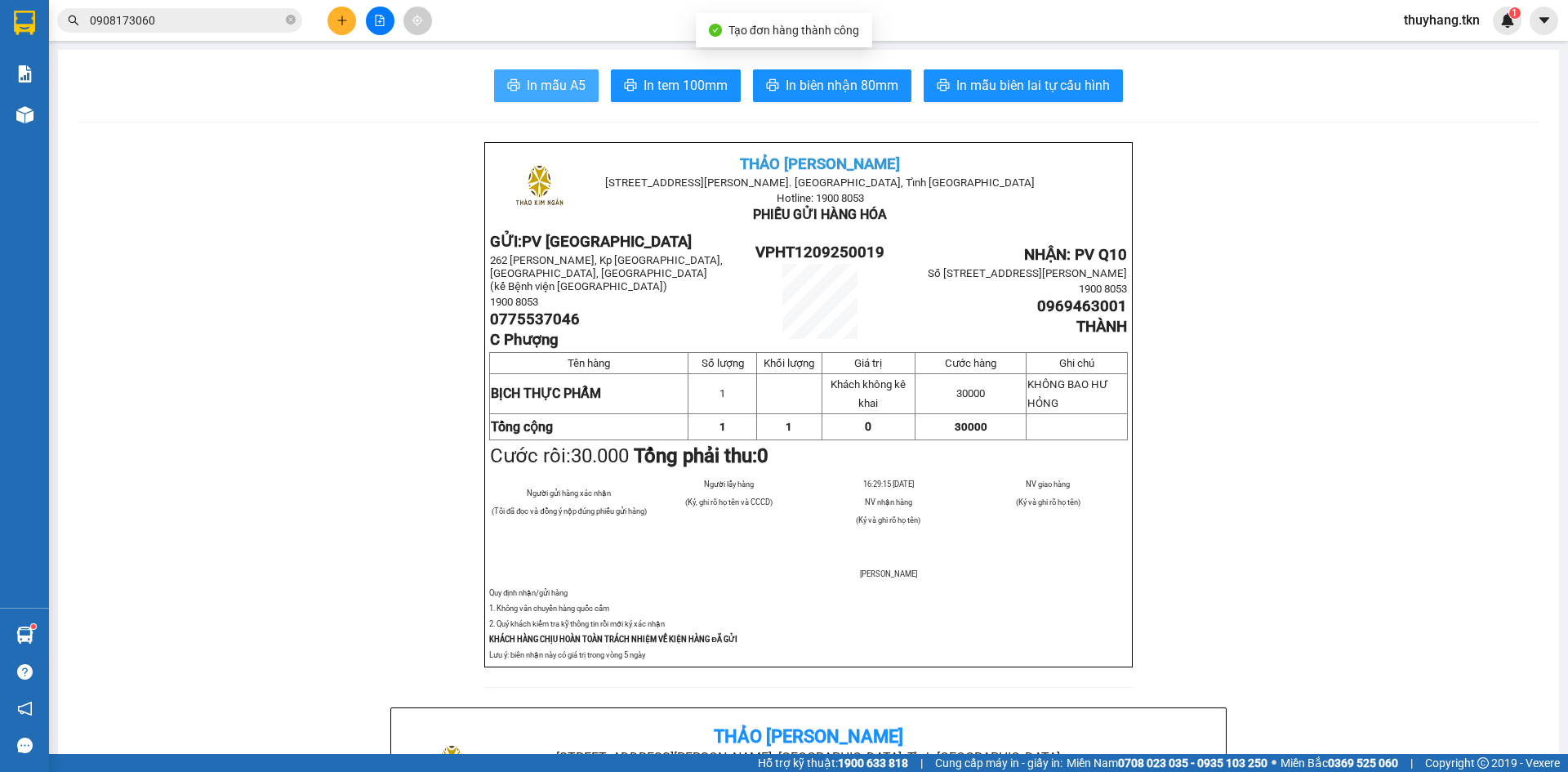
click at [560, 77] on span "In mẫu A5" at bounding box center [556, 85] width 58 height 21
click at [340, 25] on icon "plus" at bounding box center [342, 20] width 11 height 11
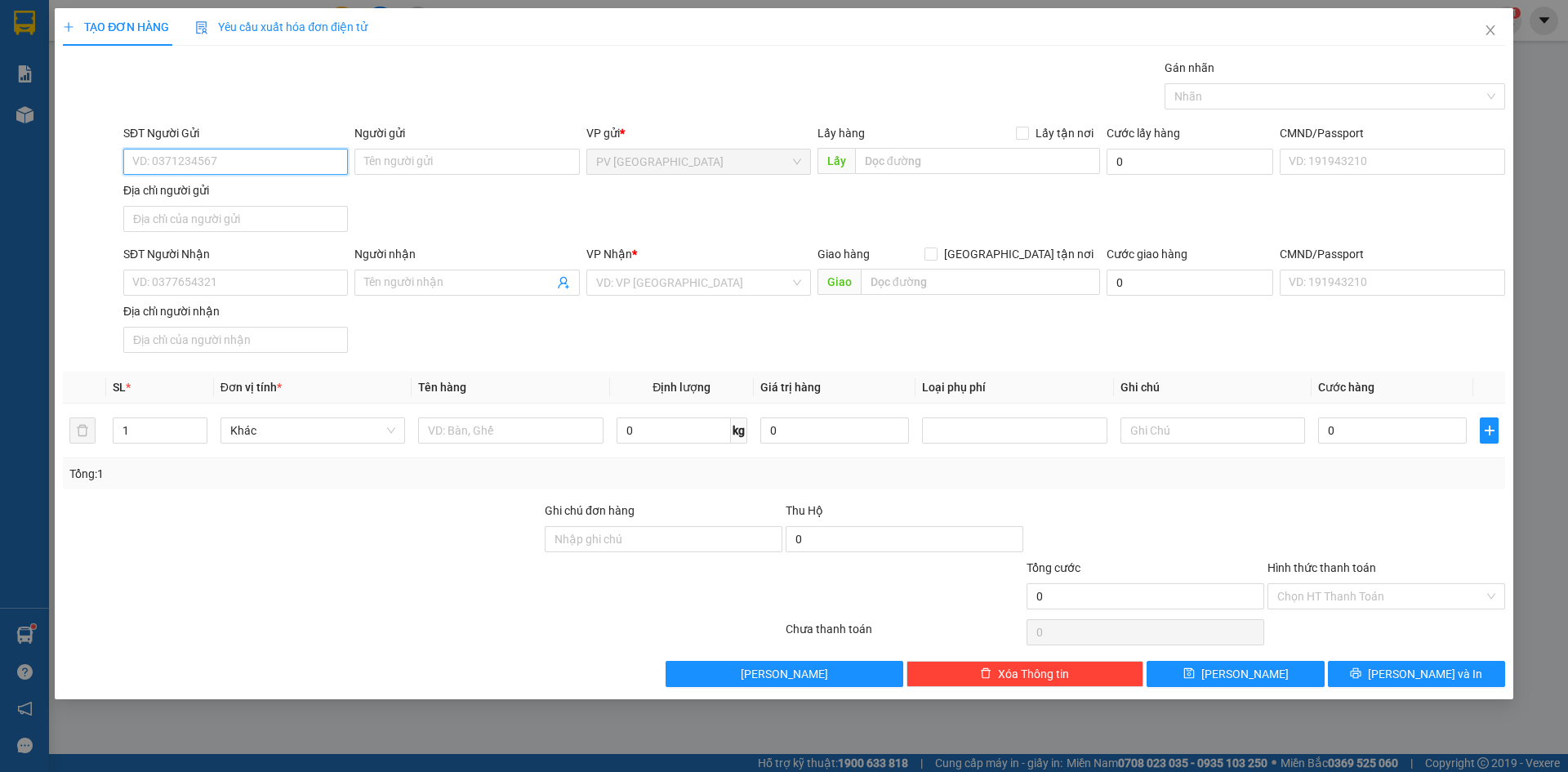
click at [268, 165] on input "SĐT Người Gửi" at bounding box center [235, 162] width 224 height 26
click at [250, 287] on input "SĐT Người Nhận" at bounding box center [235, 283] width 224 height 26
click at [250, 282] on input "SĐT Người Nhận" at bounding box center [235, 283] width 224 height 26
click at [249, 155] on input "SĐT Người Gửi" at bounding box center [235, 162] width 224 height 26
type input "0902841562"
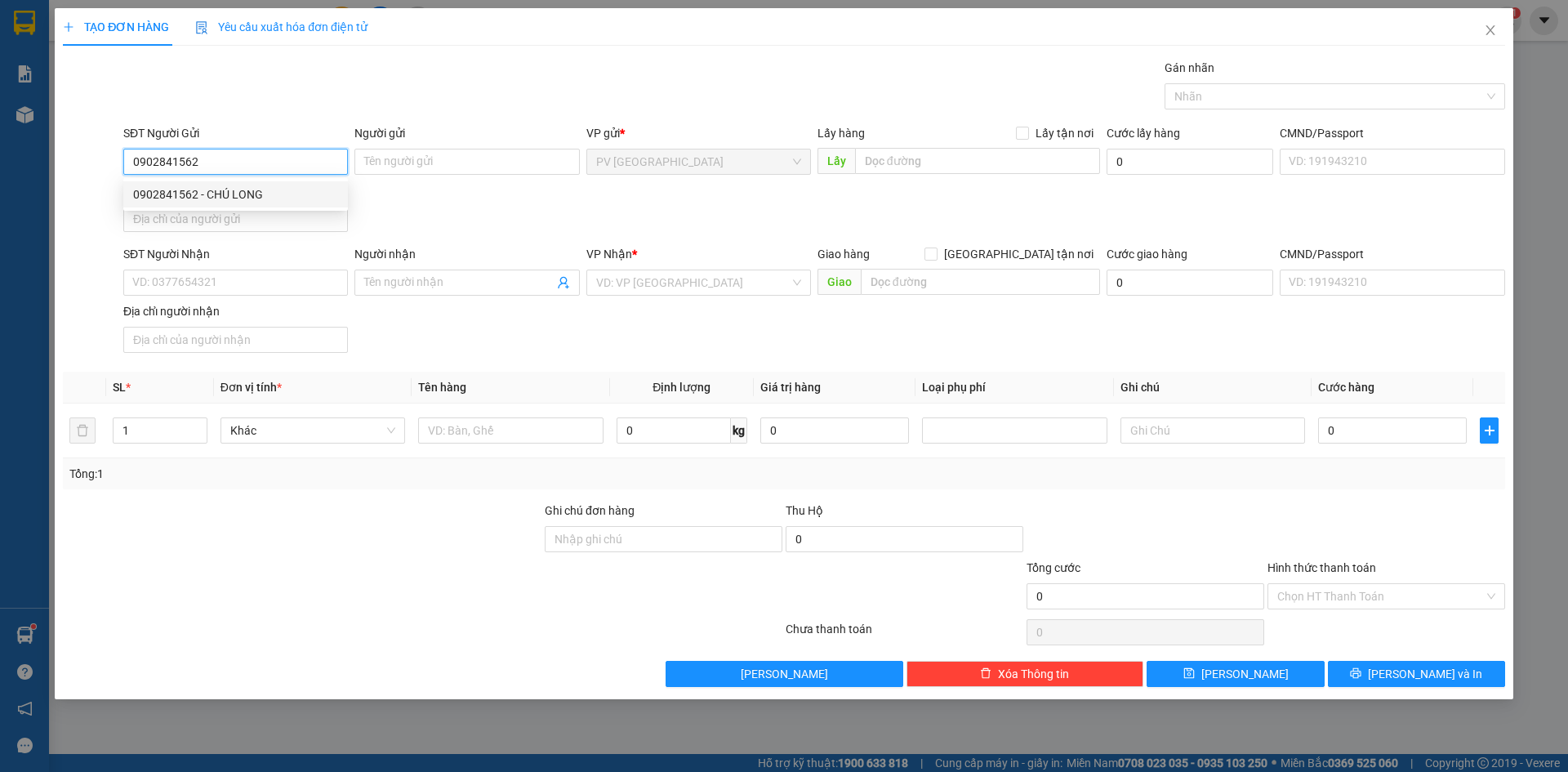
click at [249, 191] on div "0902841562 - CHÚ LONG" at bounding box center [235, 194] width 205 height 18
type input "CHÚ LONG"
type input "0985314453"
type input "A LÊN"
type input "20.000"
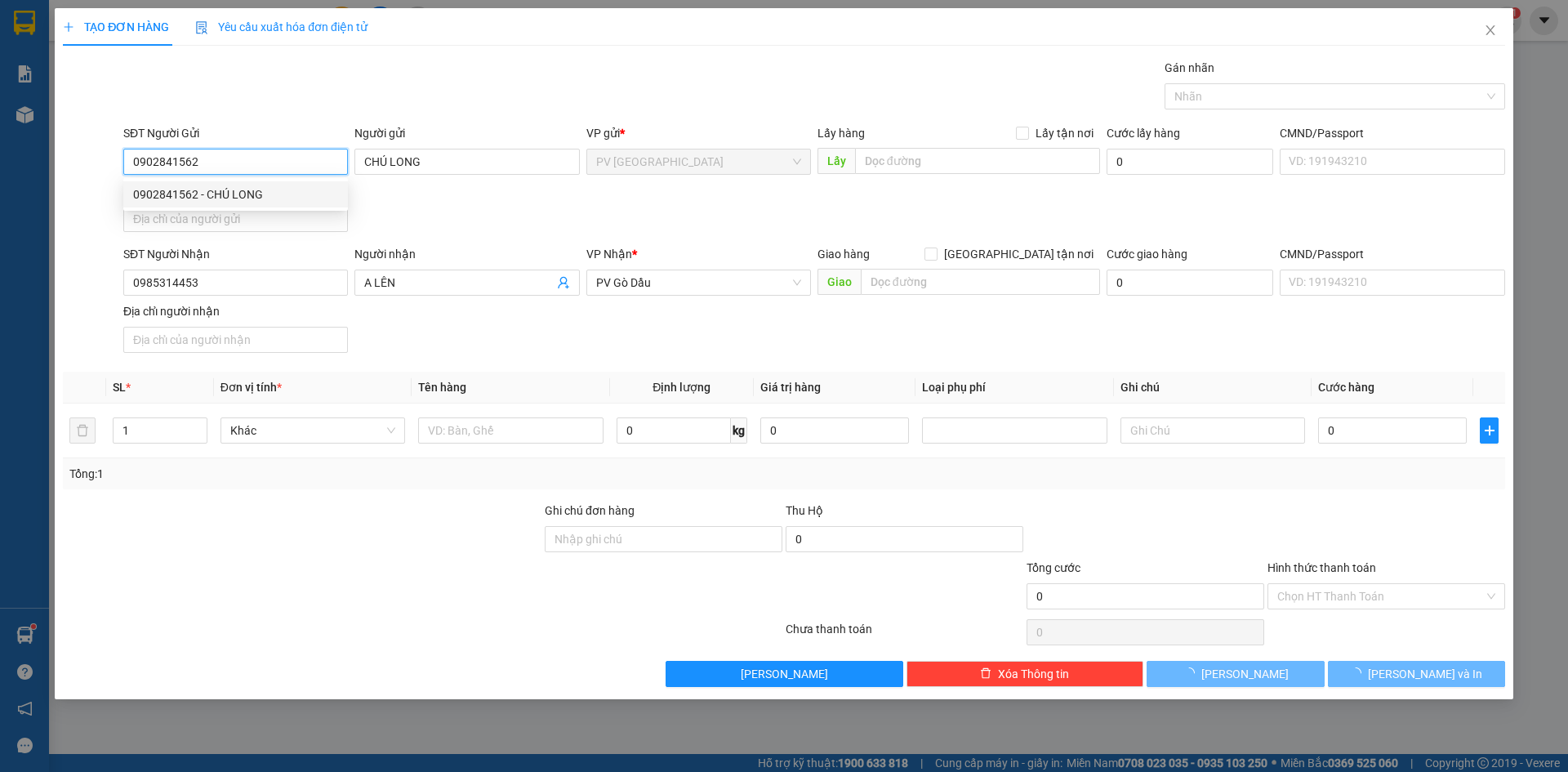
type input "20.000"
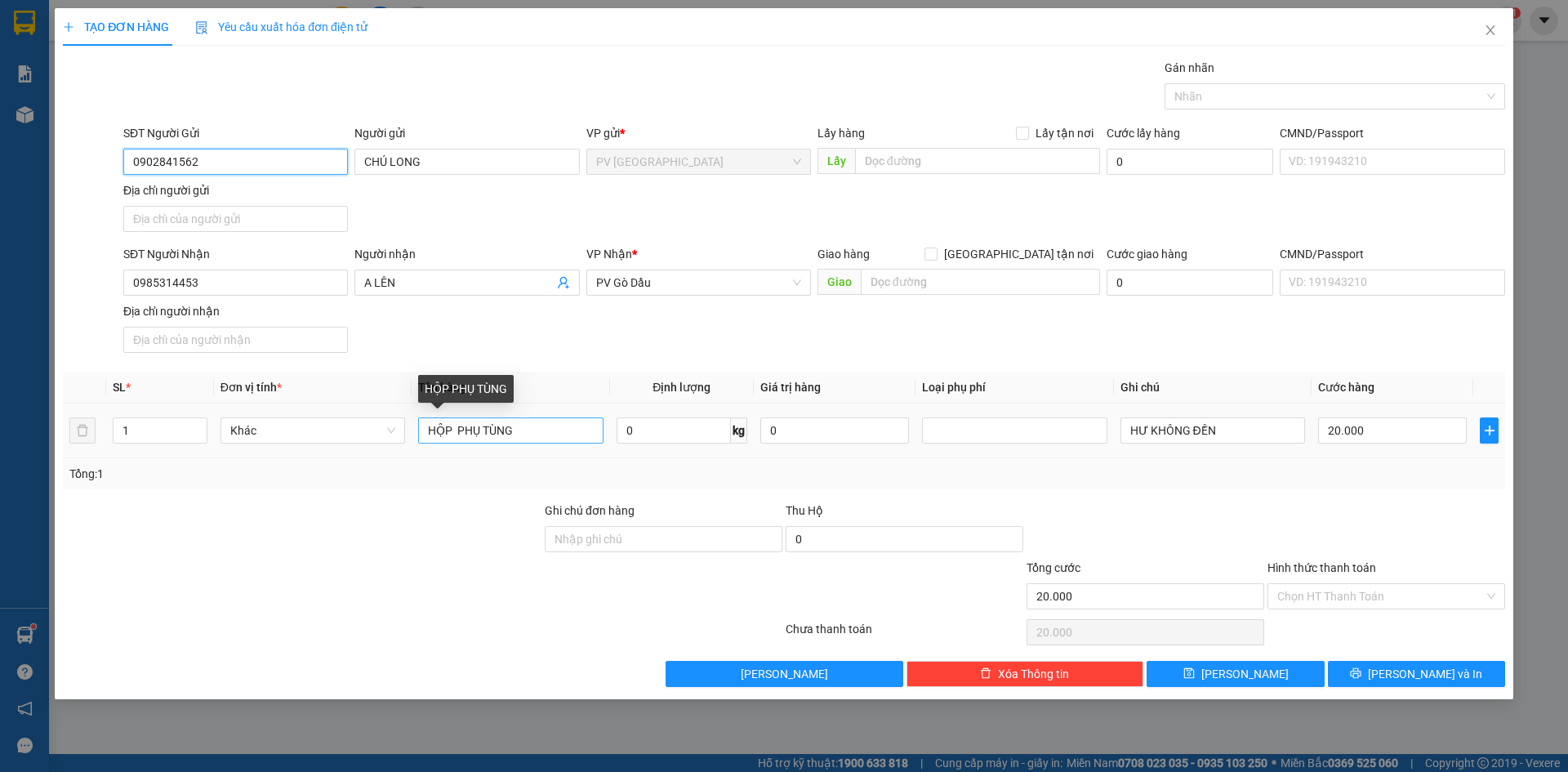
type input "0902841562"
drag, startPoint x: 450, startPoint y: 426, endPoint x: 363, endPoint y: 428, distance: 87.0
click at [363, 428] on tr "1 Khác HỘP PHỤ TÙNG 0 kg 0 HƯ KHÔNG ĐỀN 20.000" at bounding box center [784, 431] width 1442 height 55
click at [434, 432] on input "PHỤ TÙNG" at bounding box center [510, 431] width 185 height 26
type input "PHỤ TÙNG"
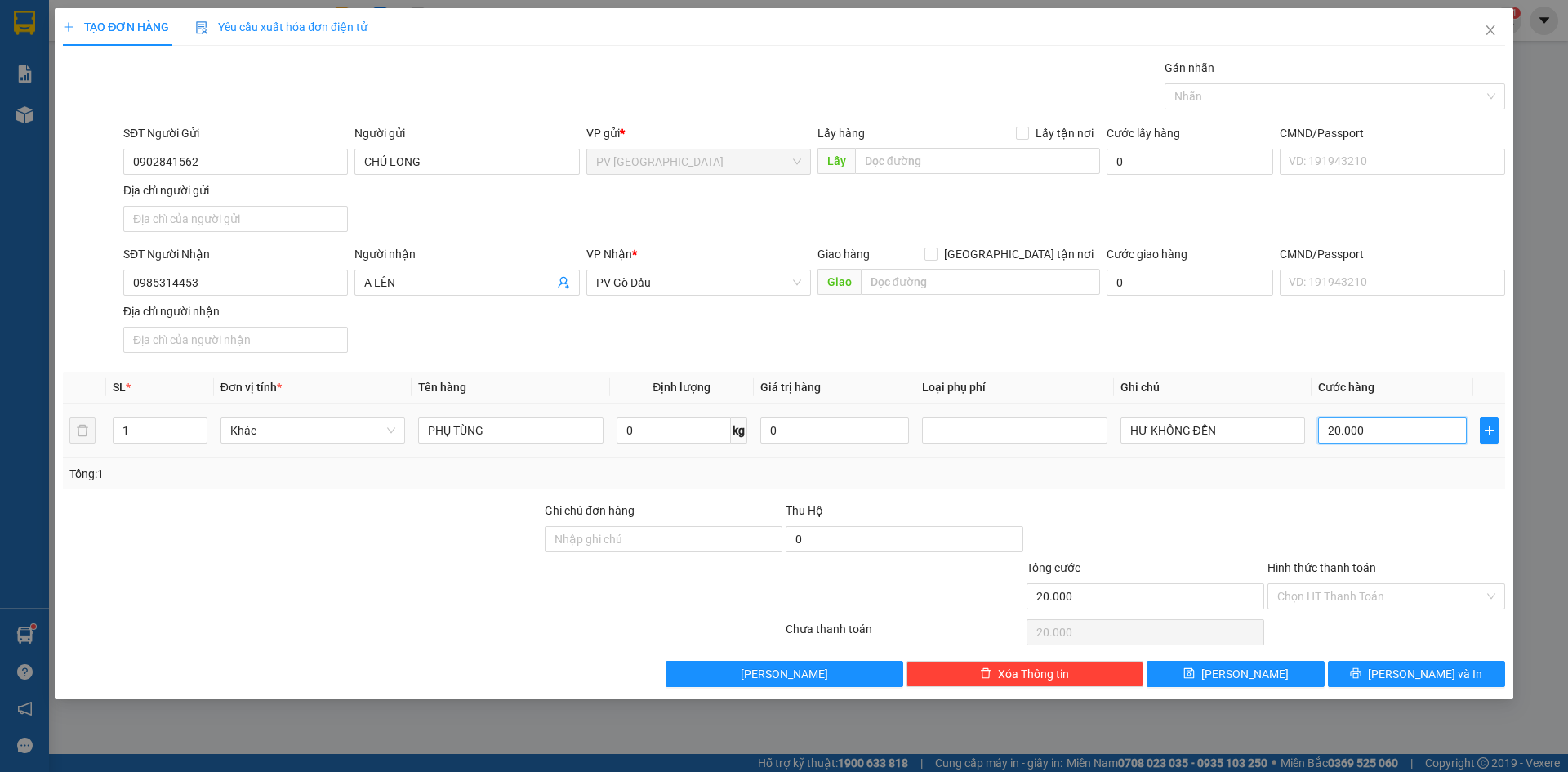
click at [1381, 430] on input "20.000" at bounding box center [1392, 431] width 149 height 26
type input "3"
type input "30"
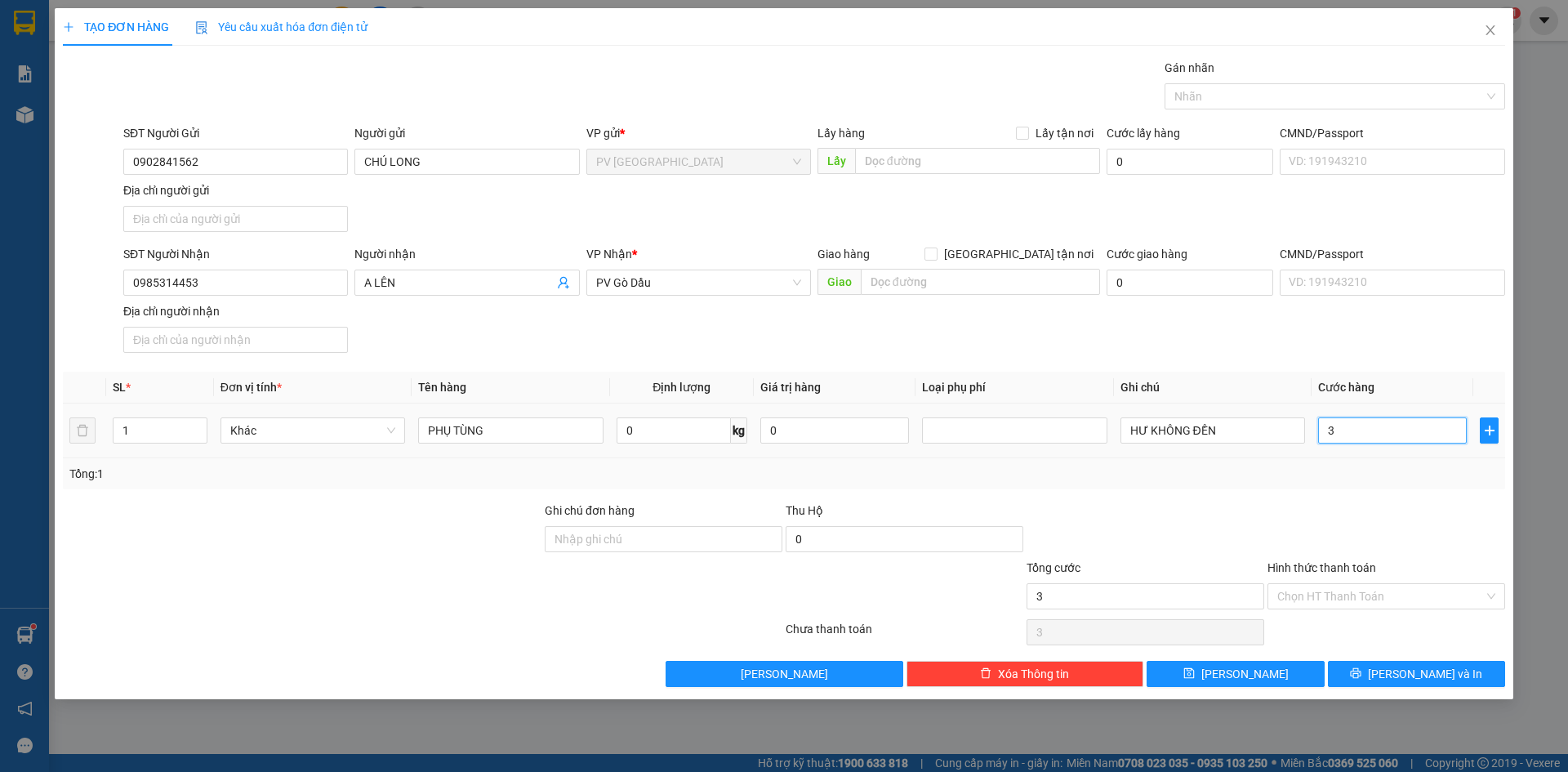
type input "30"
type input "30.000"
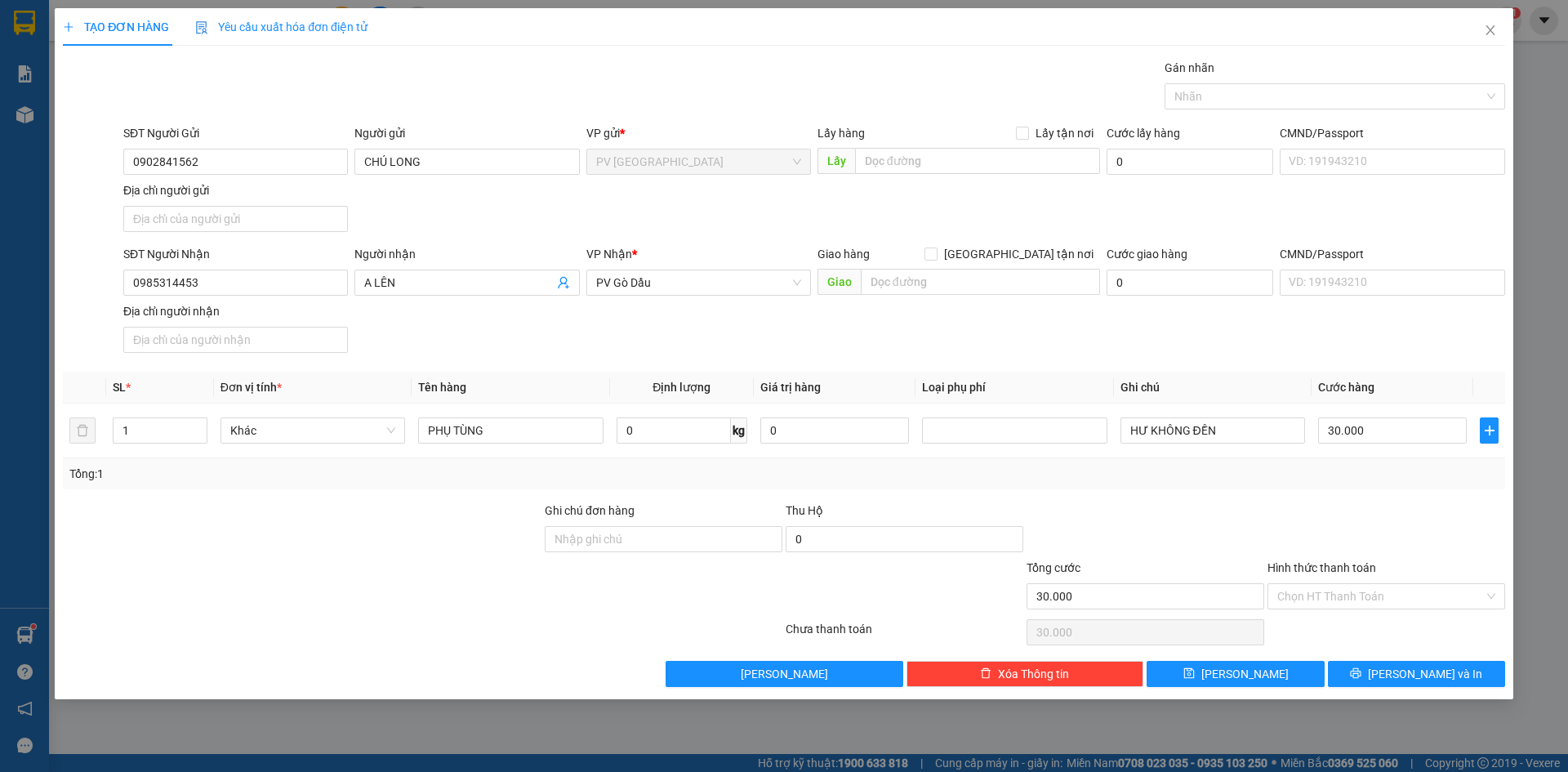
click at [1338, 498] on div "Transit Pickup Surcharge Ids Transit Deliver Surcharge Ids Transit Deliver Surc…" at bounding box center [784, 372] width 1442 height 628
drag, startPoint x: 1332, startPoint y: 589, endPoint x: 1333, endPoint y: 601, distance: 12.0
click at [1332, 590] on input "Hình thức thanh toán" at bounding box center [1380, 597] width 206 height 25
drag, startPoint x: 1315, startPoint y: 628, endPoint x: 1331, endPoint y: 640, distance: 20.0
click at [1315, 628] on div "Tại văn phòng" at bounding box center [1386, 628] width 218 height 18
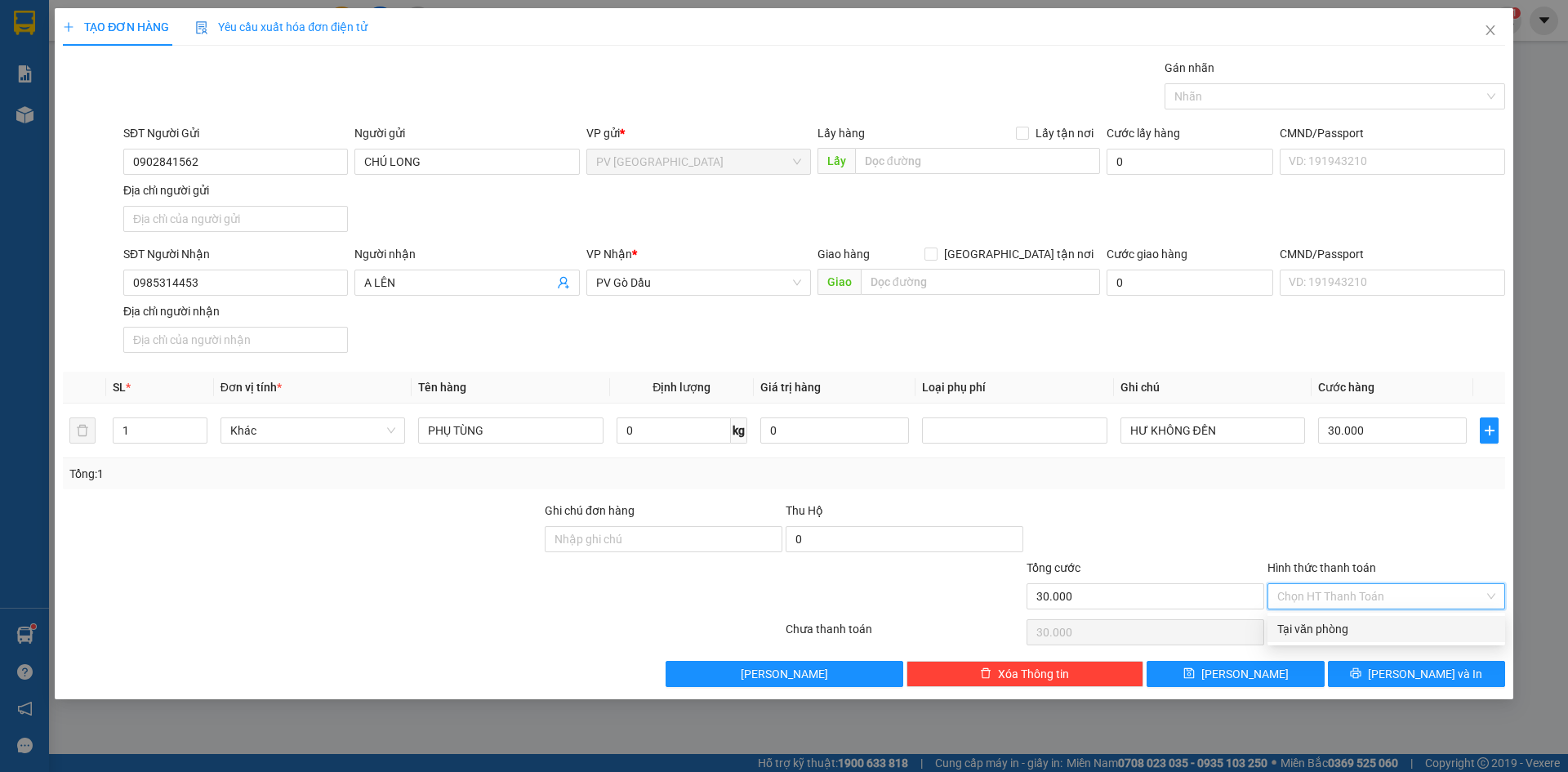
type input "0"
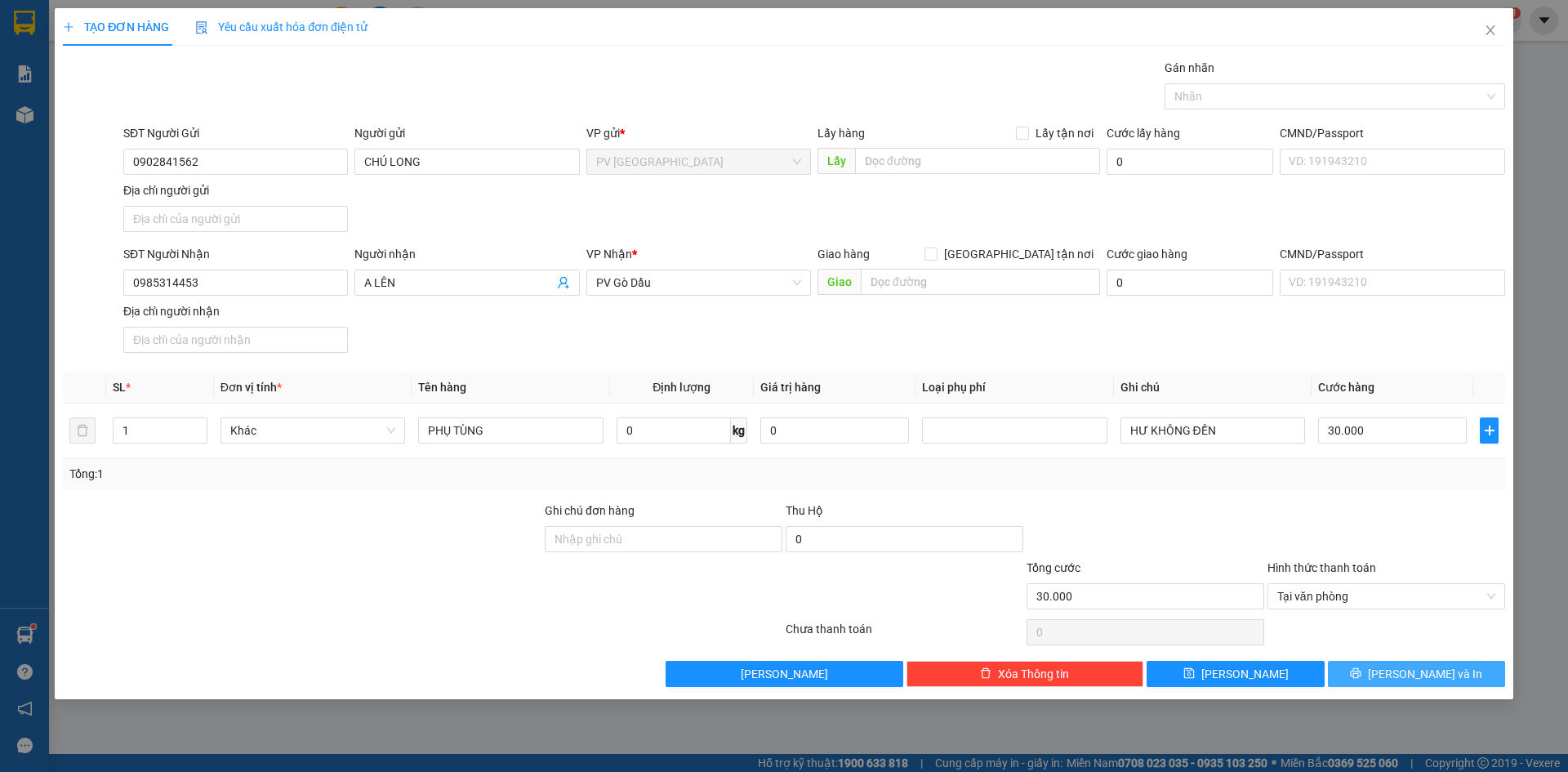
click at [1366, 672] on button "[PERSON_NAME] và In" at bounding box center [1416, 674] width 177 height 26
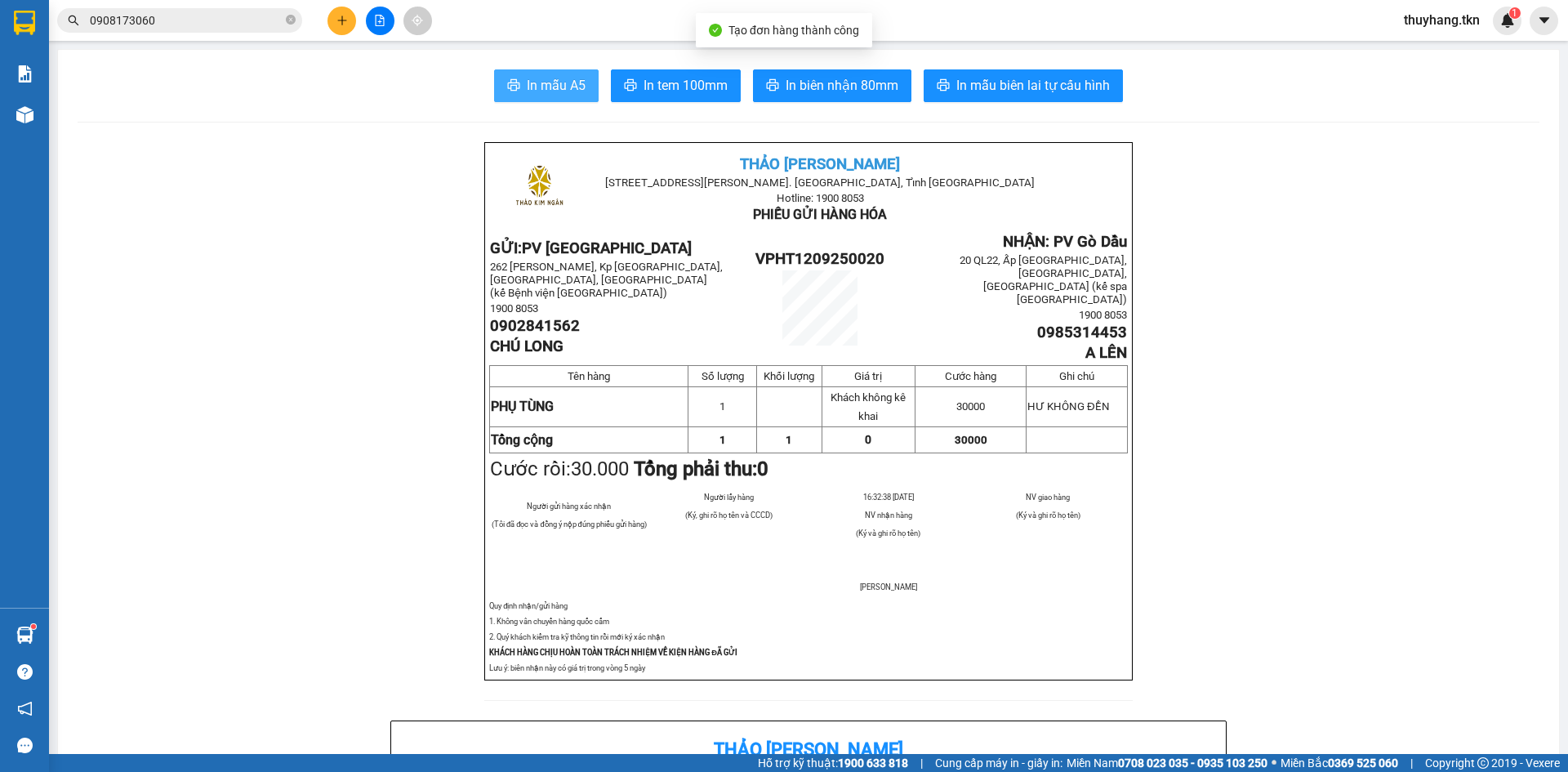
click at [540, 86] on span "In mẫu A5" at bounding box center [556, 85] width 58 height 21
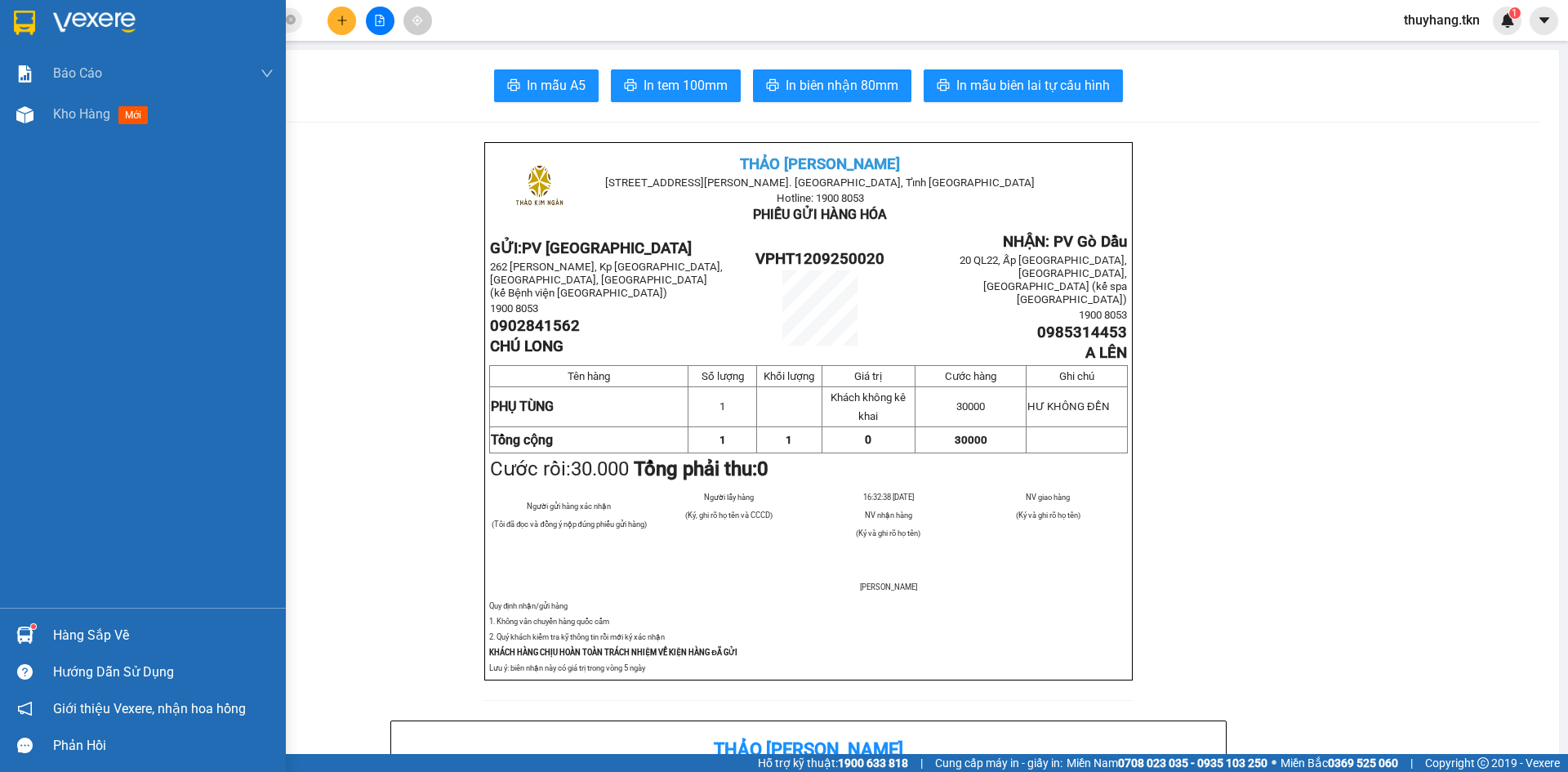
click at [46, 17] on div at bounding box center [143, 27] width 286 height 53
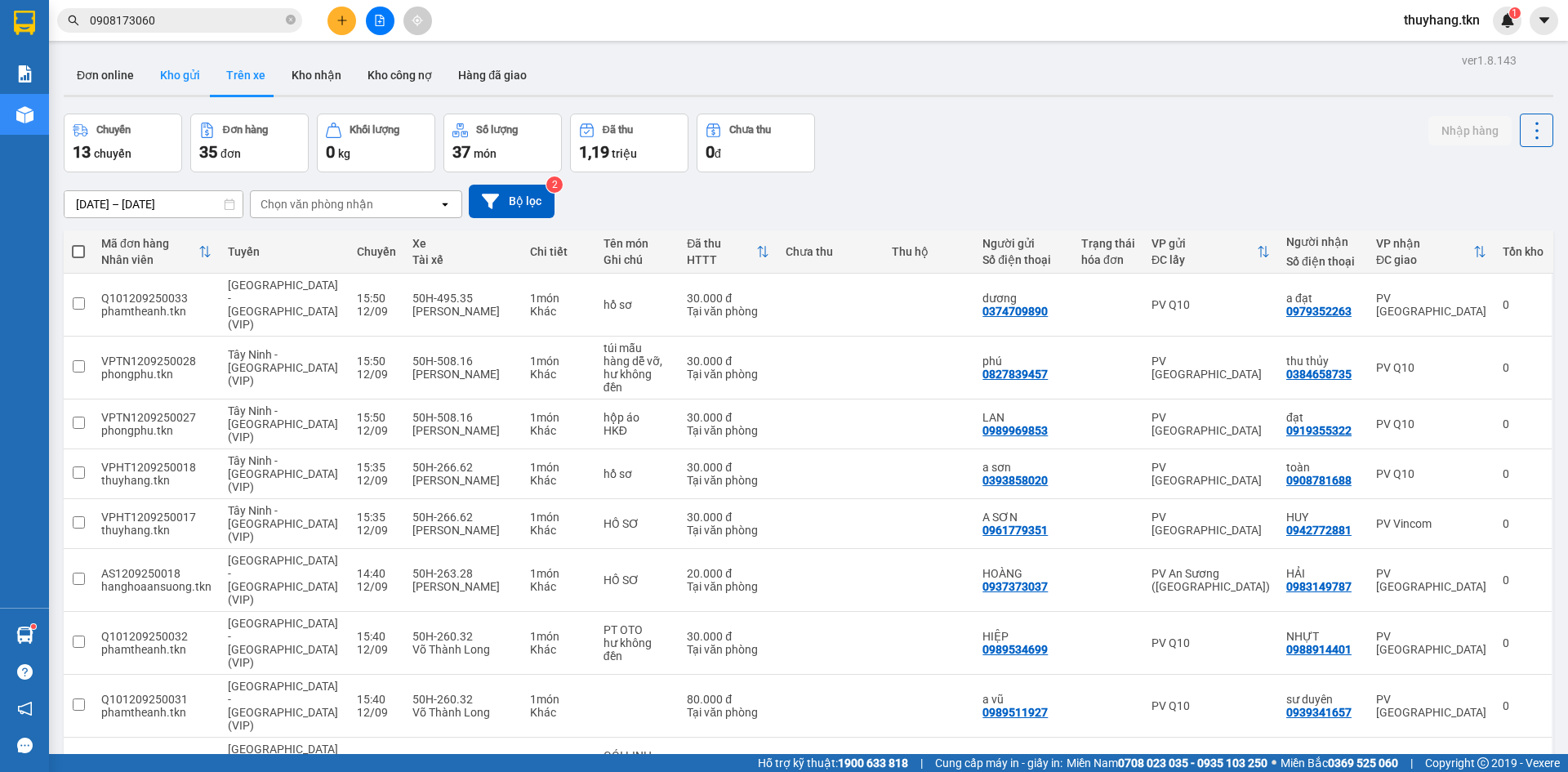
click at [184, 76] on button "Kho gửi" at bounding box center [180, 76] width 66 height 40
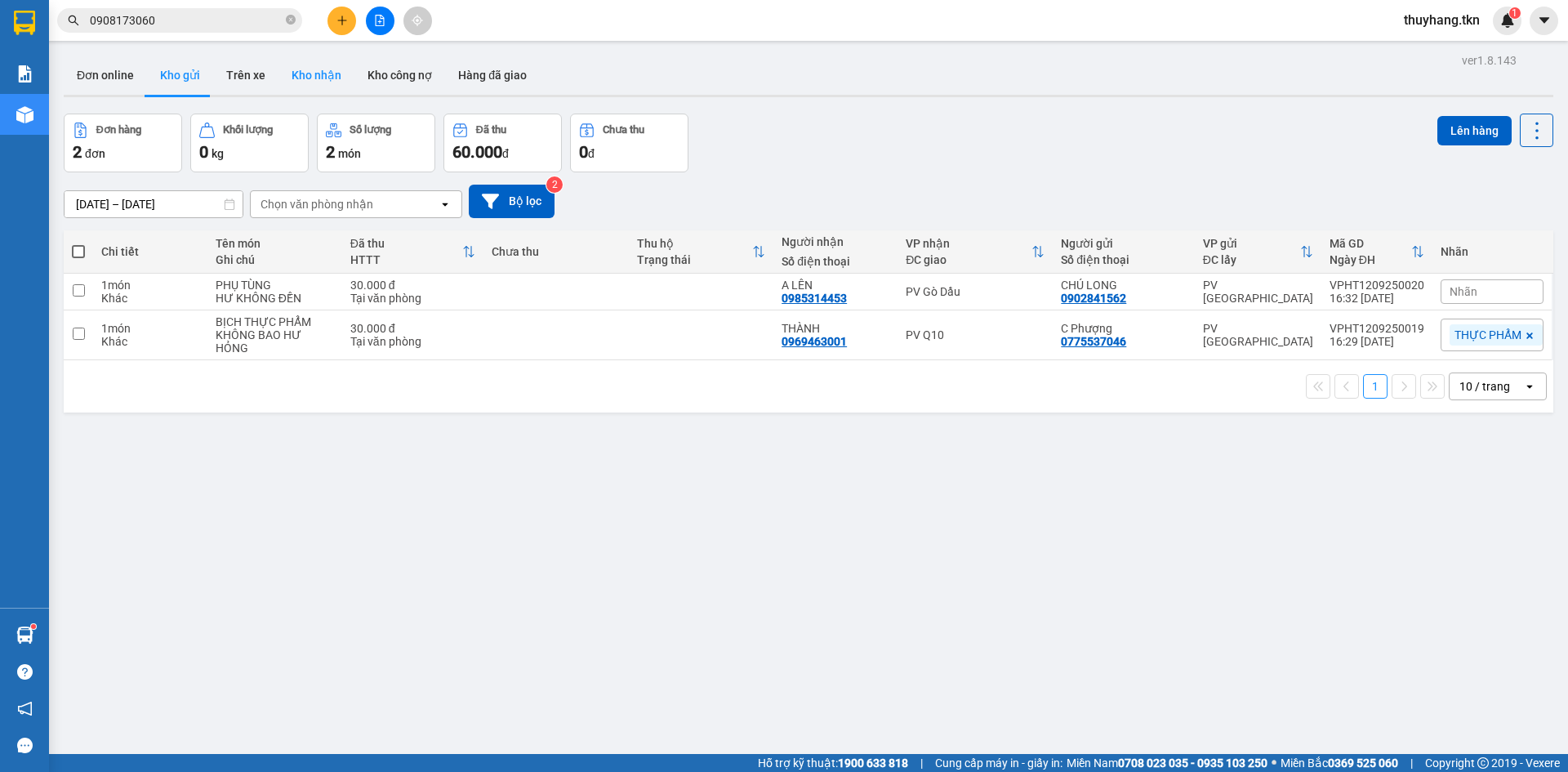
click at [339, 86] on button "Kho nhận" at bounding box center [316, 76] width 76 height 40
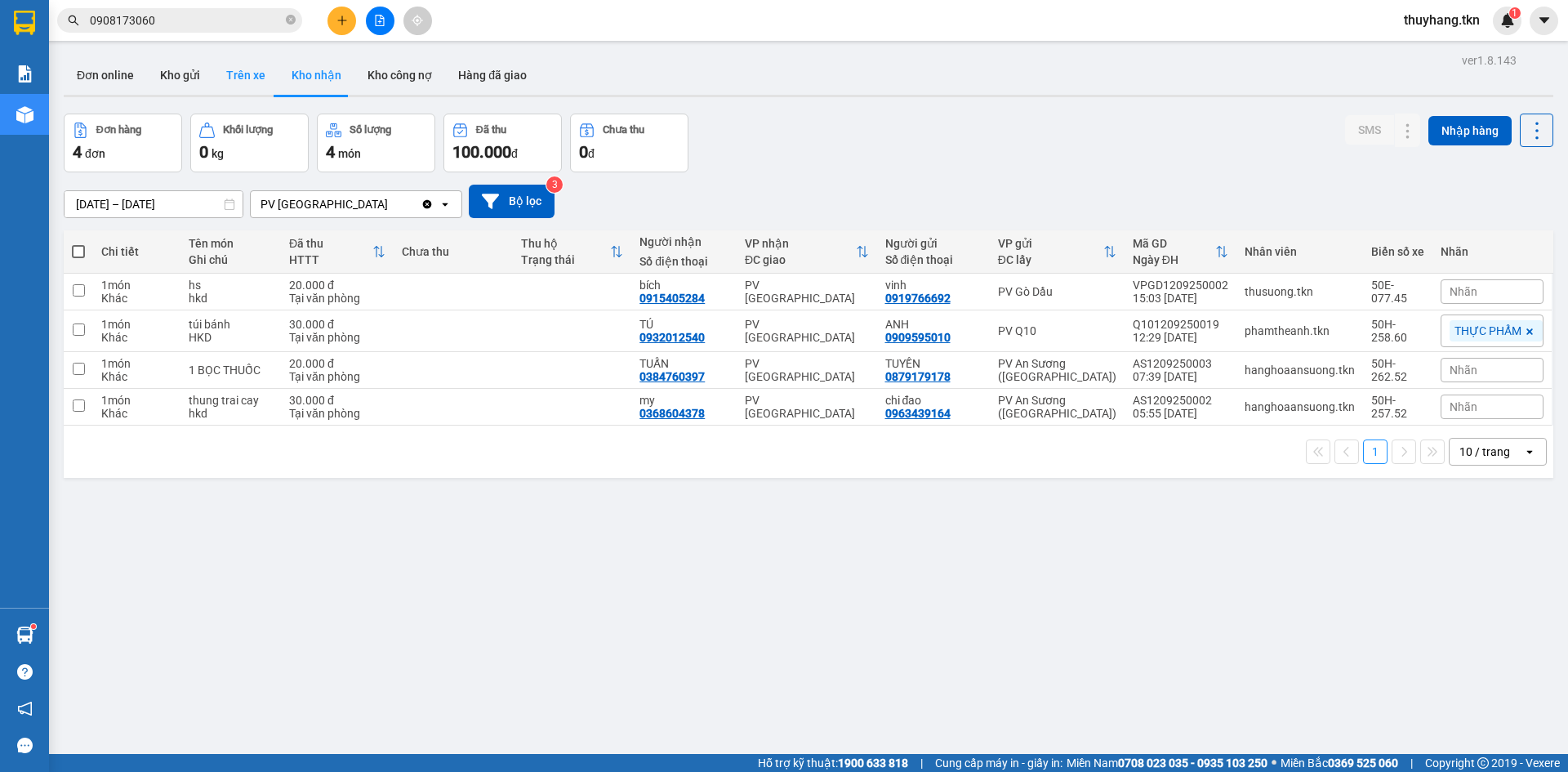
click at [232, 73] on button "Trên xe" at bounding box center [246, 76] width 65 height 40
type input "[DATE] – [DATE]"
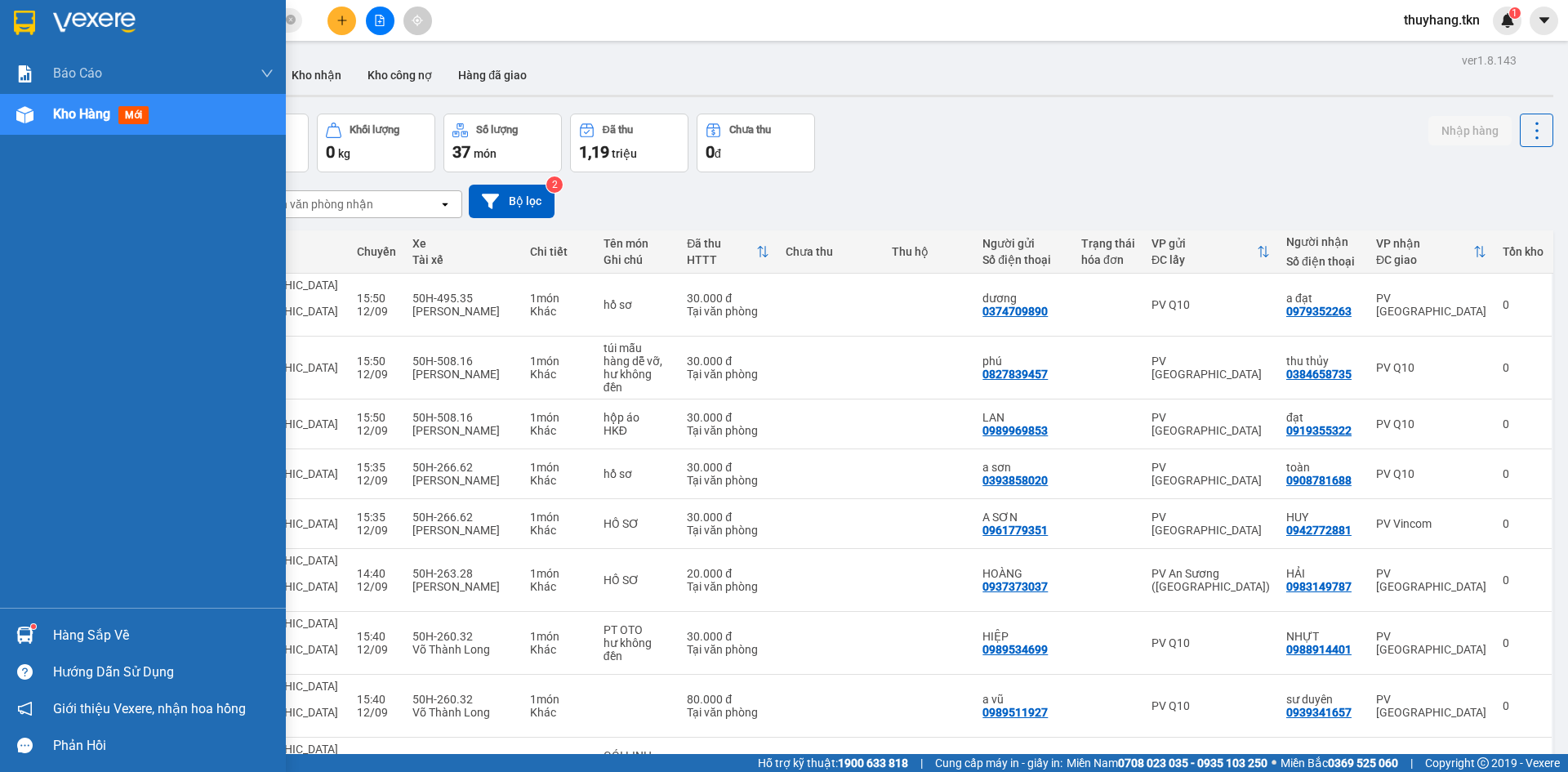
click at [34, 622] on div at bounding box center [24, 634] width 28 height 28
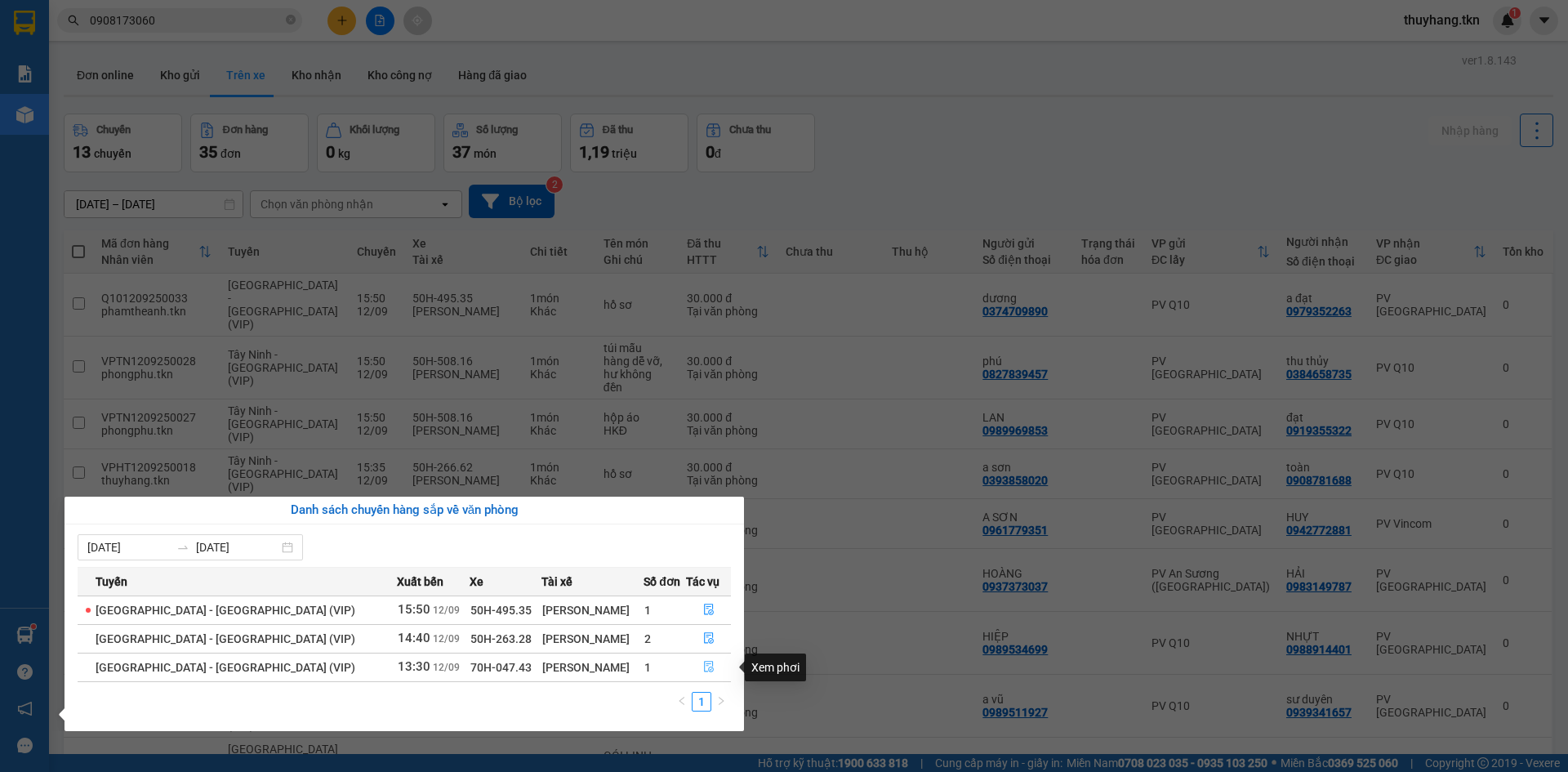
click at [704, 667] on icon "file-done" at bounding box center [708, 667] width 9 height 11
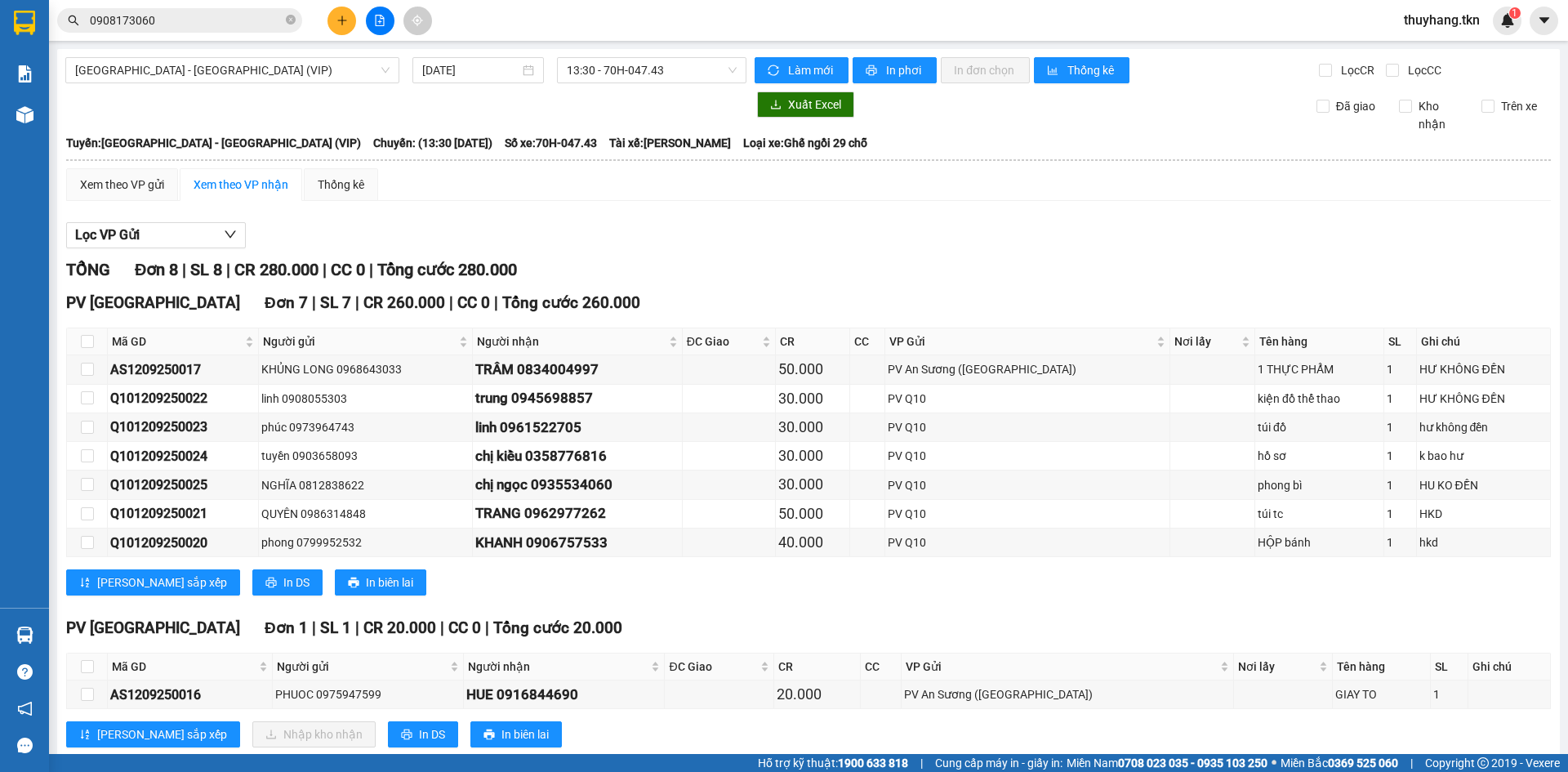
scroll to position [40, 0]
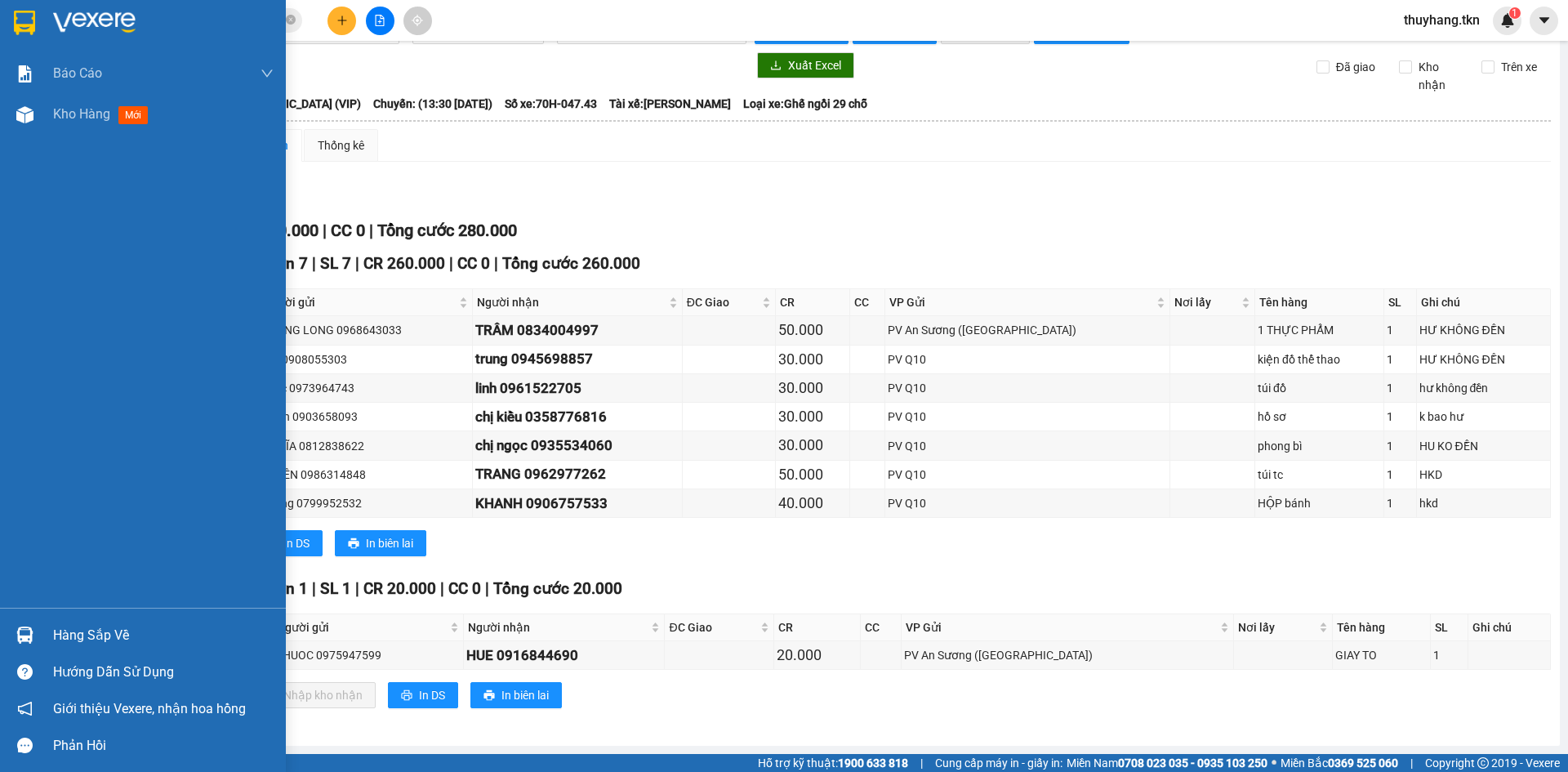
click at [72, 632] on div "Hàng sắp về" at bounding box center [163, 635] width 221 height 25
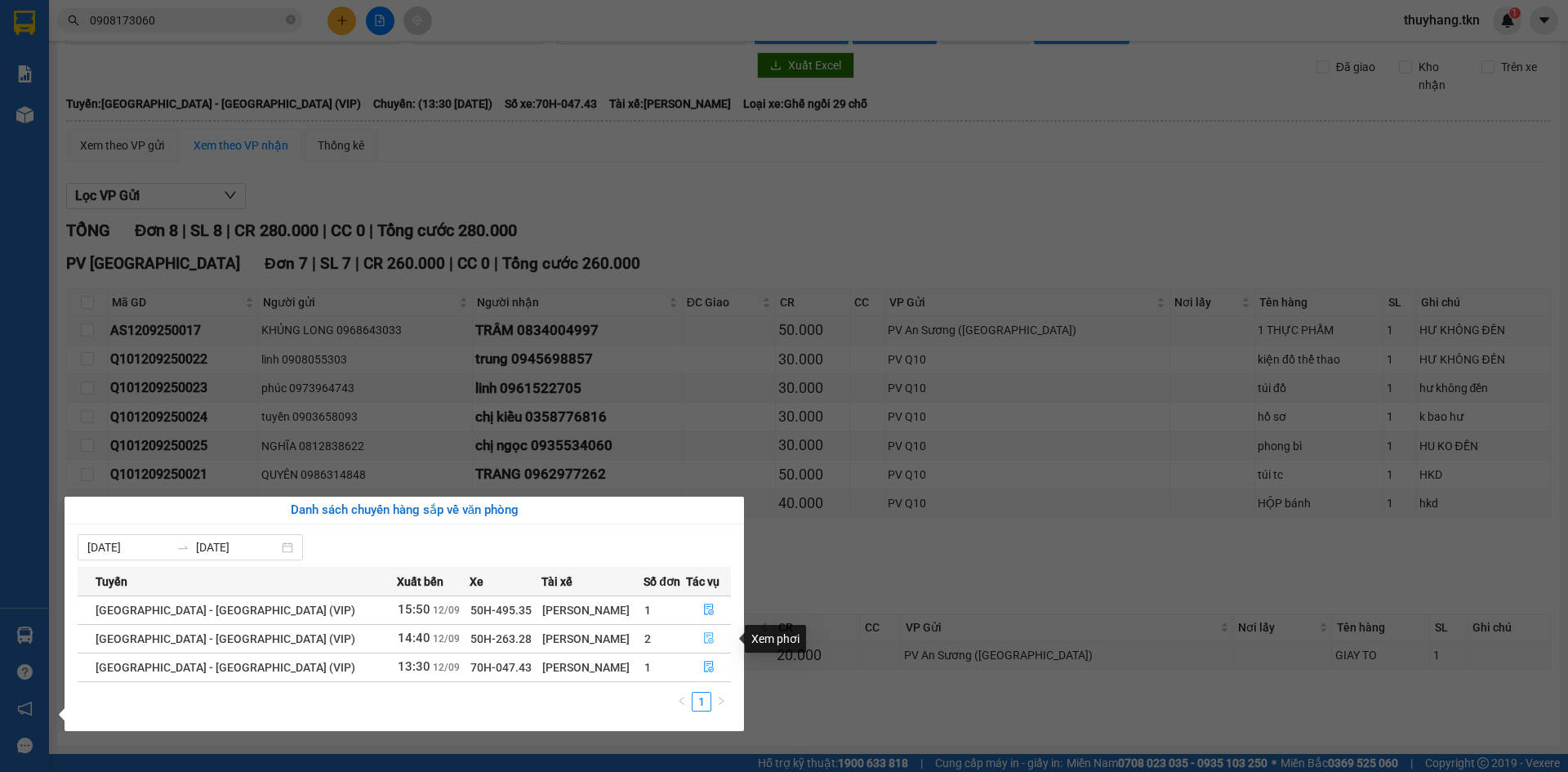
click at [703, 634] on icon "file-done" at bounding box center [708, 638] width 11 height 11
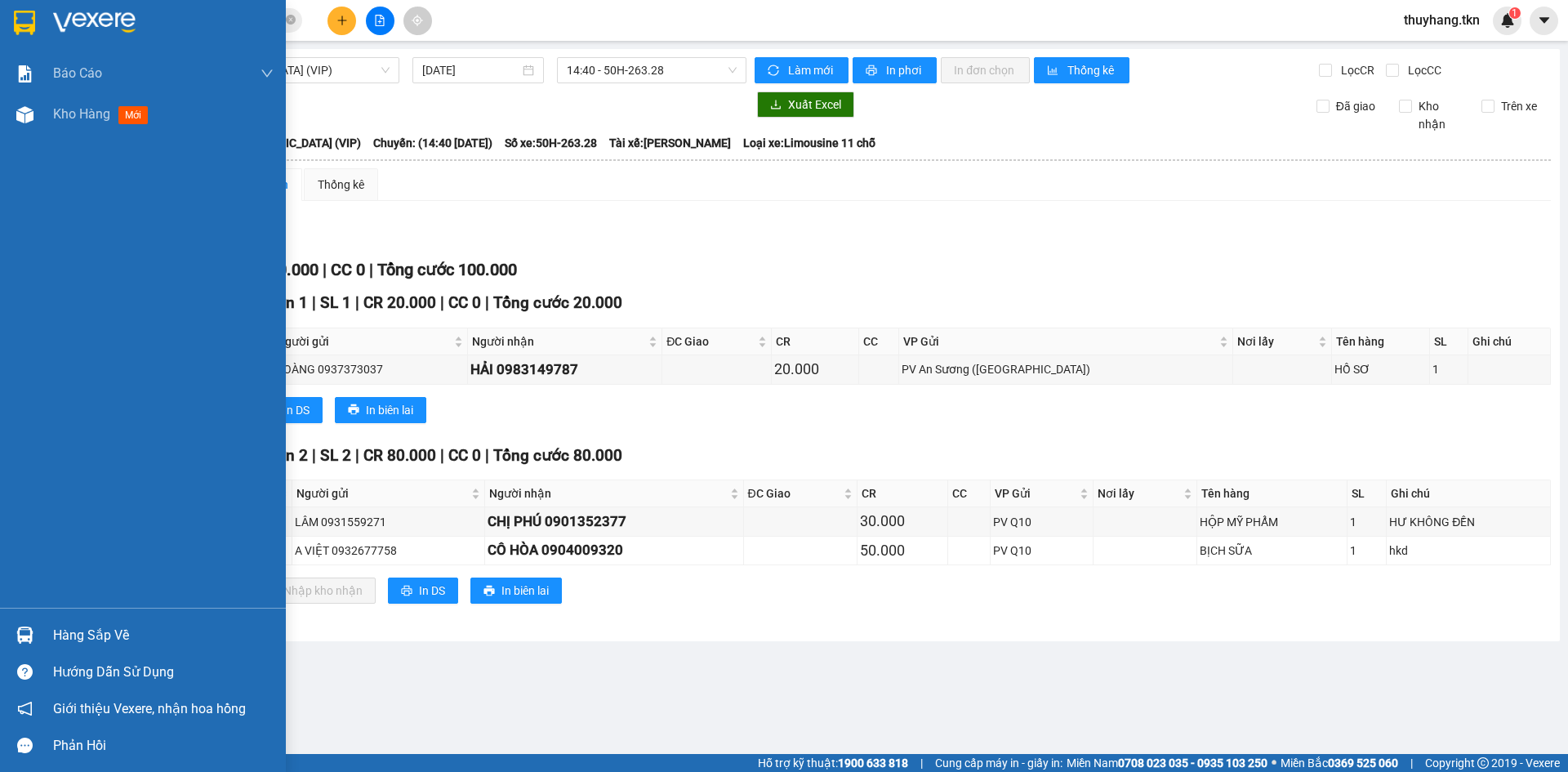
click at [53, 634] on div "Hàng sắp về" at bounding box center [163, 635] width 221 height 25
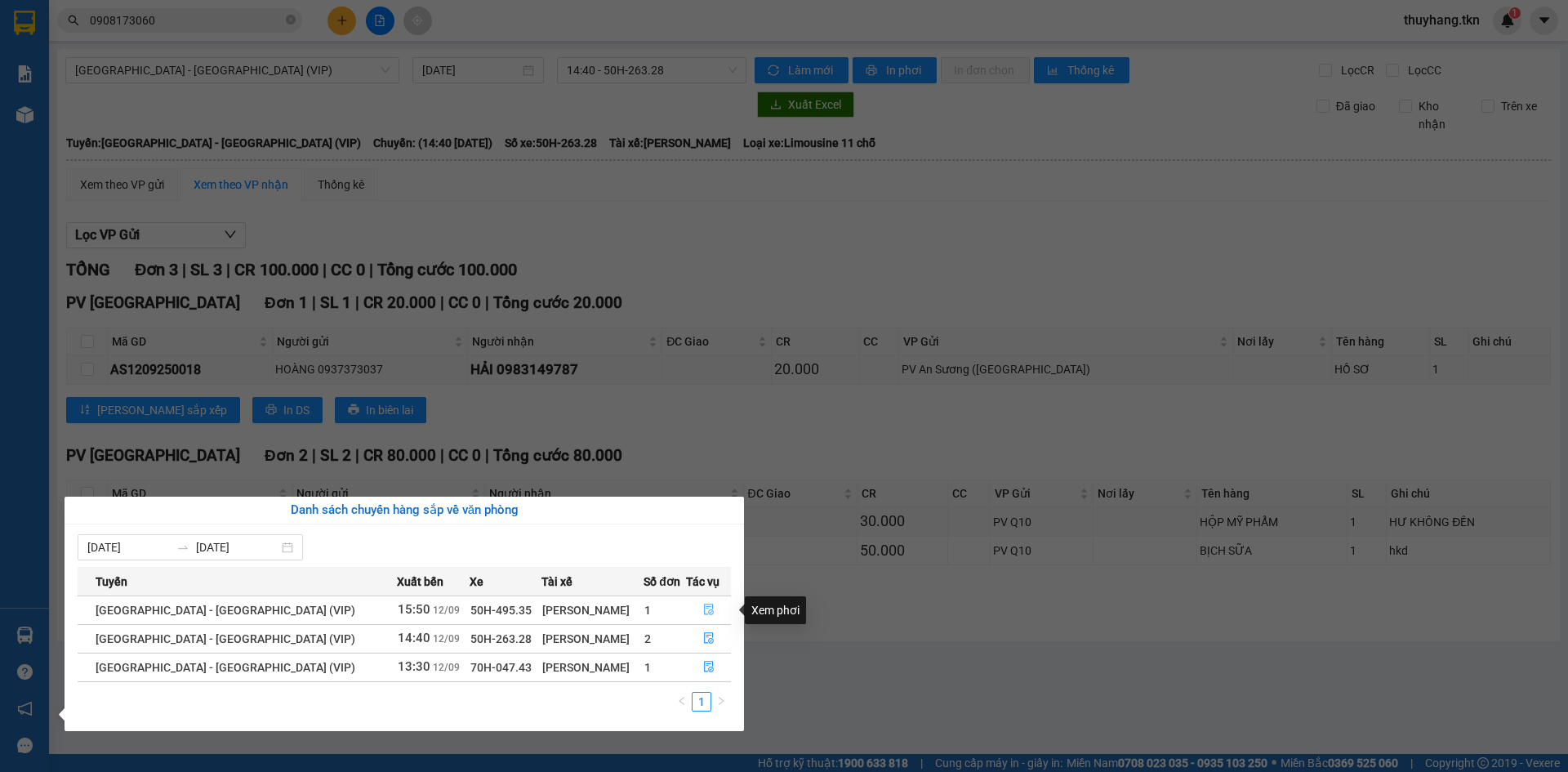
click at [704, 607] on icon "file-done" at bounding box center [708, 610] width 9 height 11
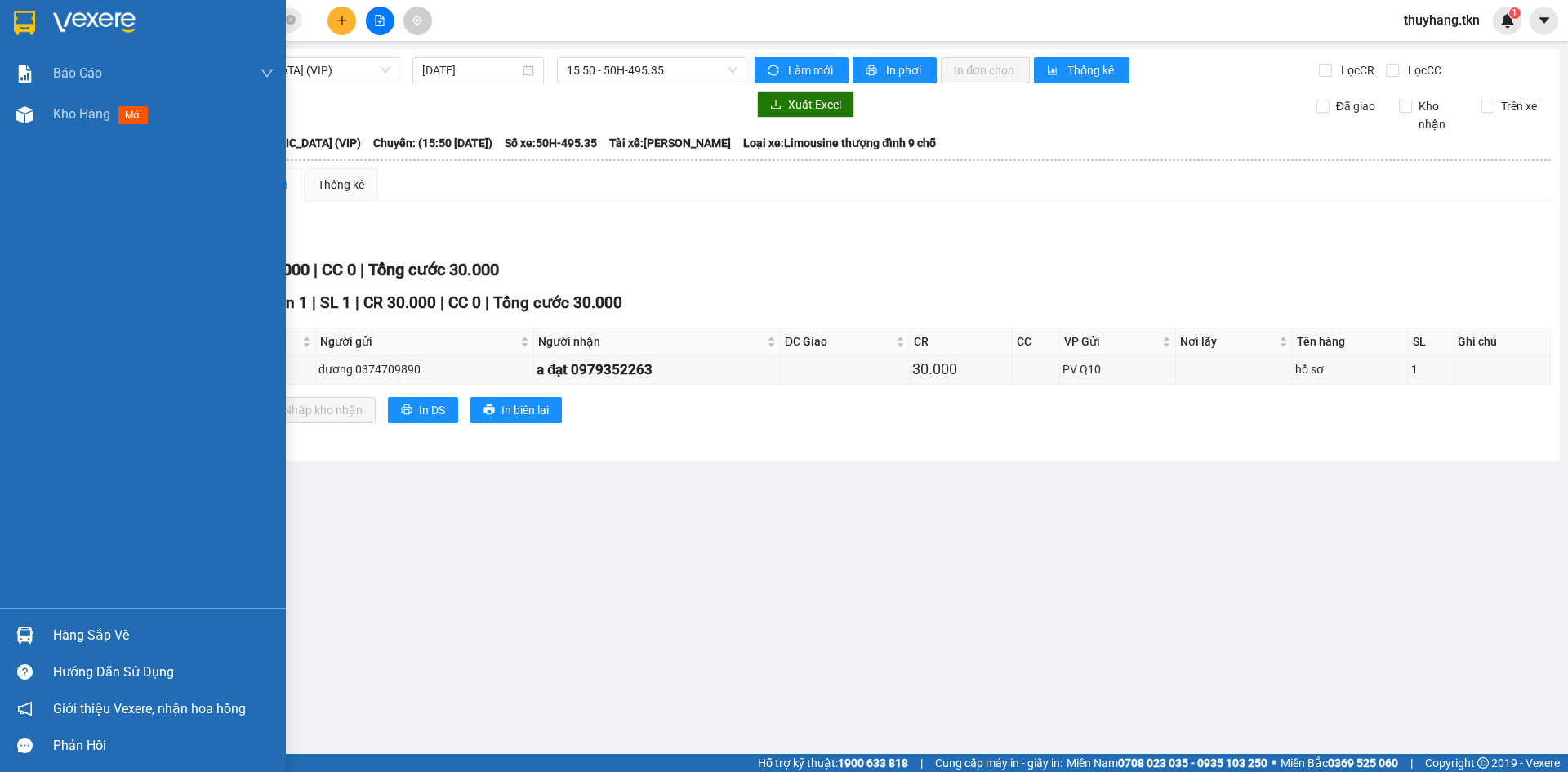
click at [25, 642] on img at bounding box center [25, 635] width 17 height 17
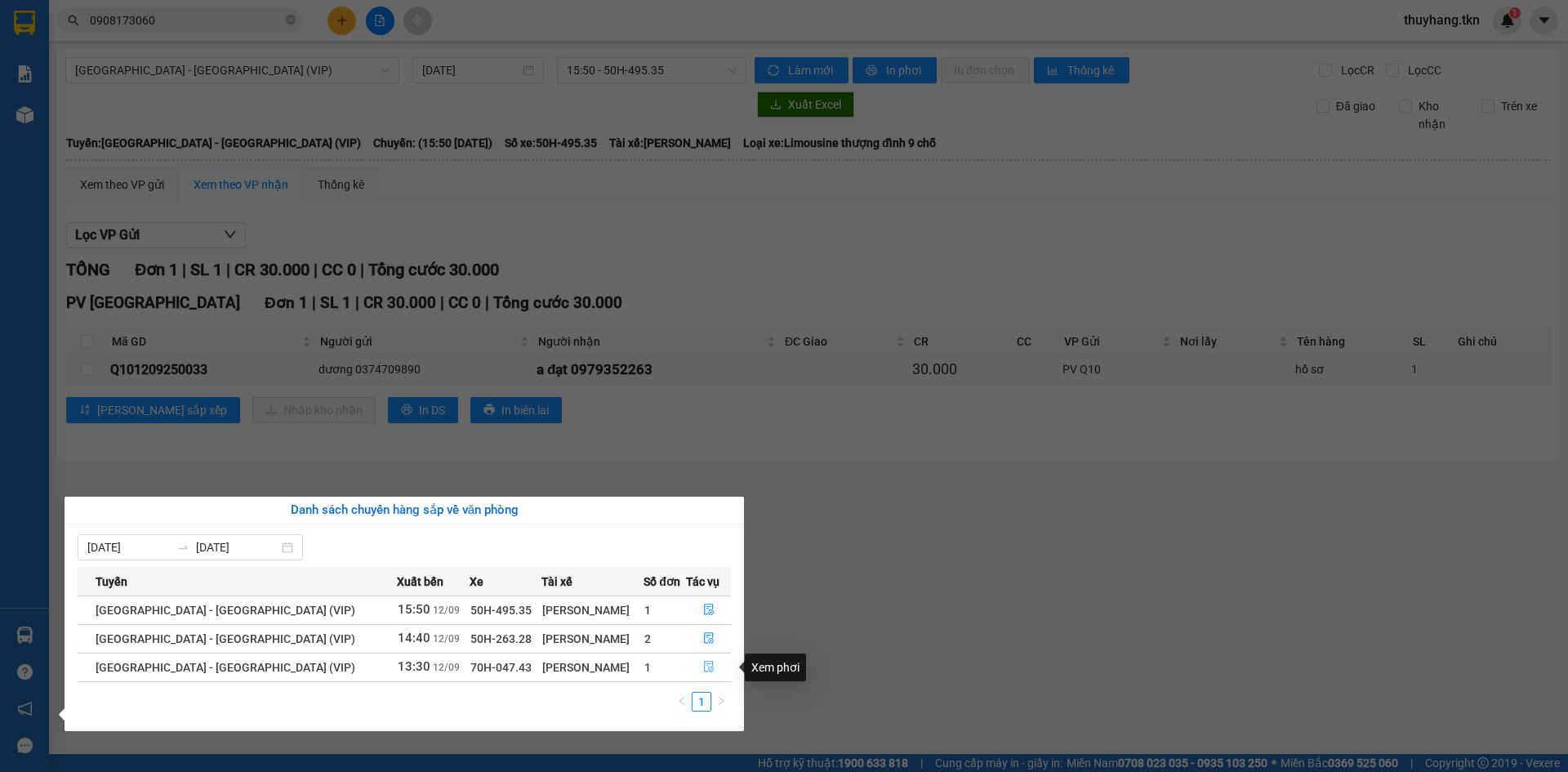
click at [692, 663] on button "button" at bounding box center [708, 667] width 43 height 26
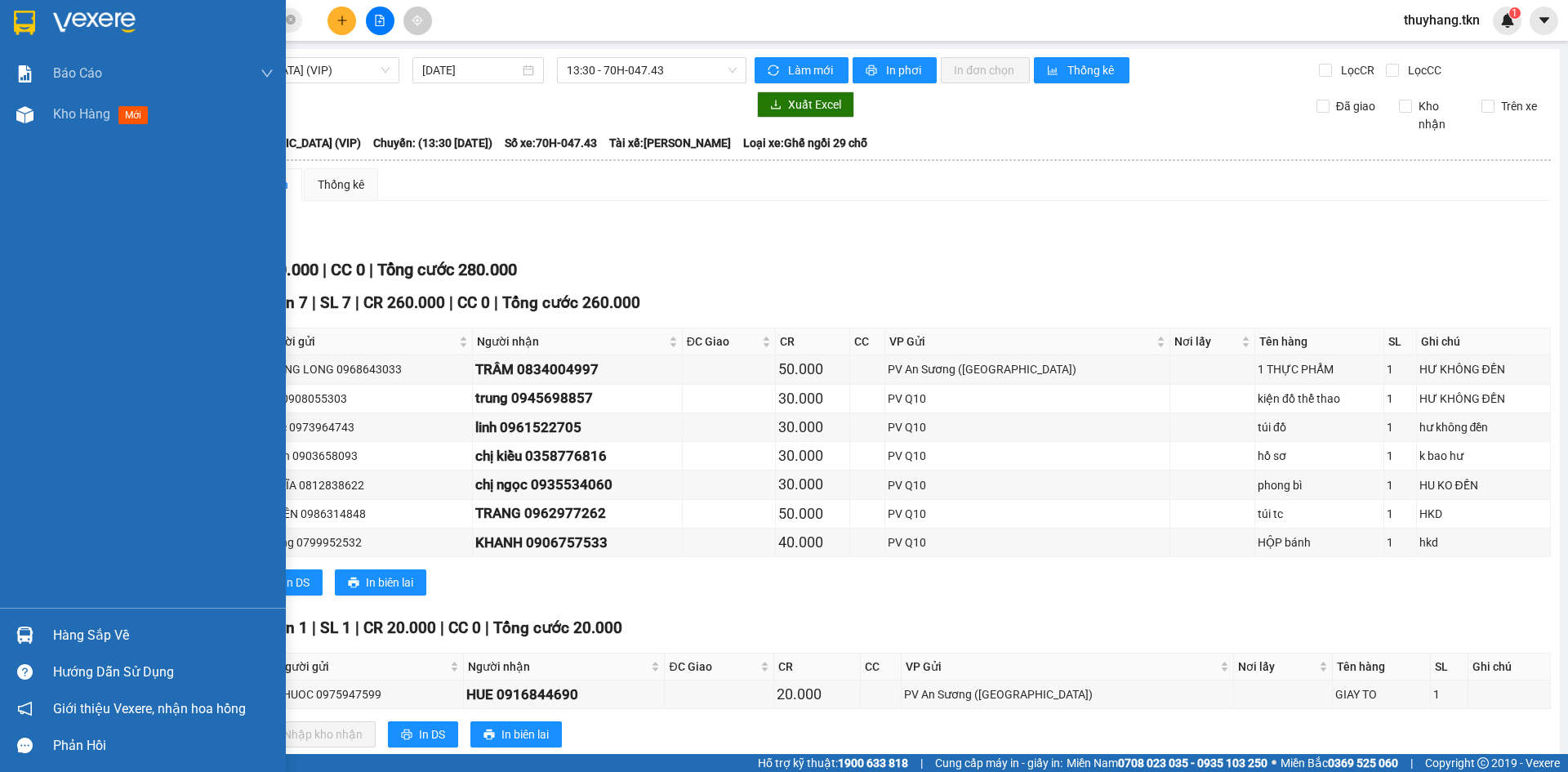
click at [38, 22] on div at bounding box center [24, 22] width 28 height 28
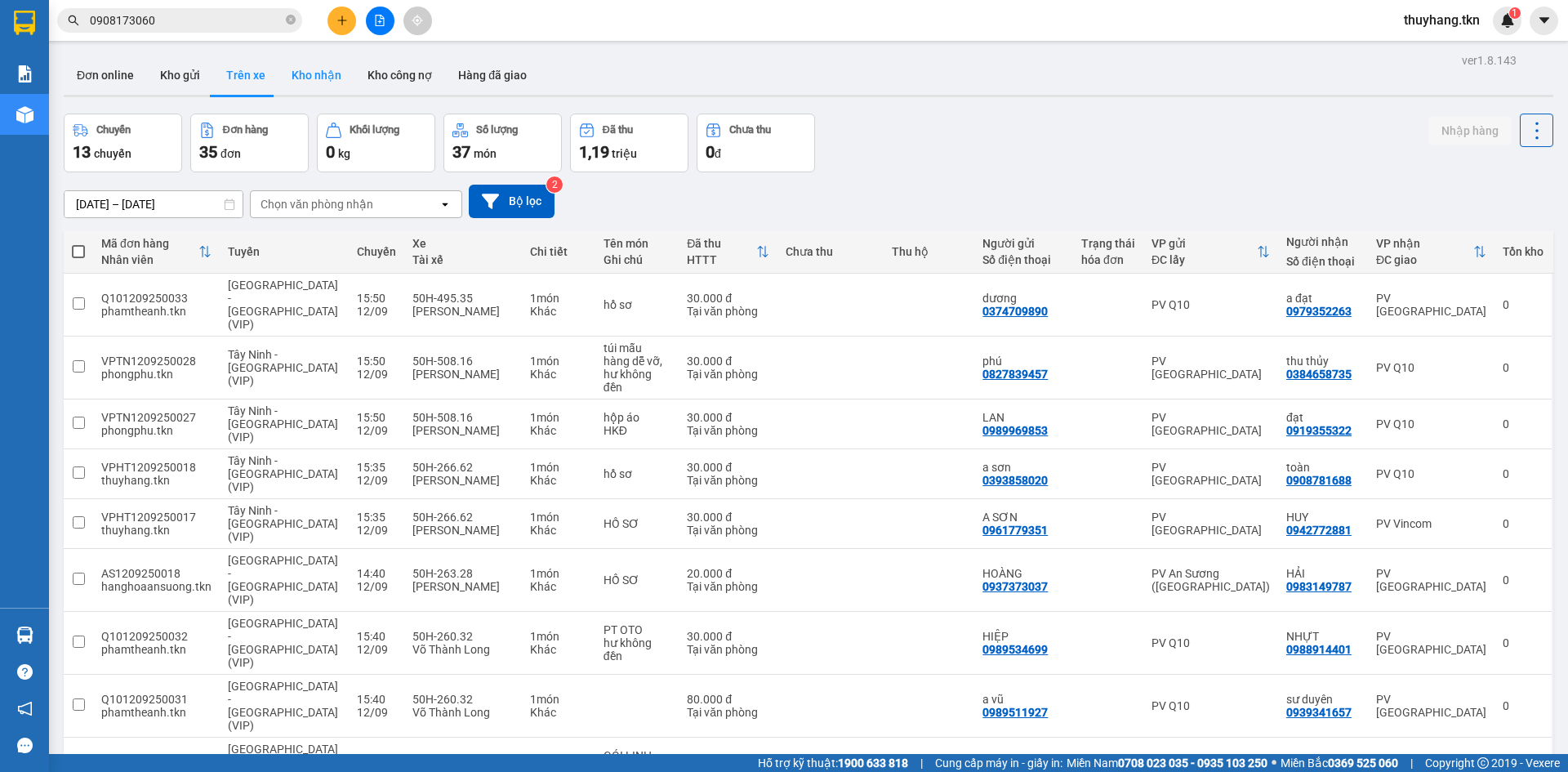
click at [294, 64] on button "Kho nhận" at bounding box center [316, 76] width 76 height 40
type input "[DATE] – [DATE]"
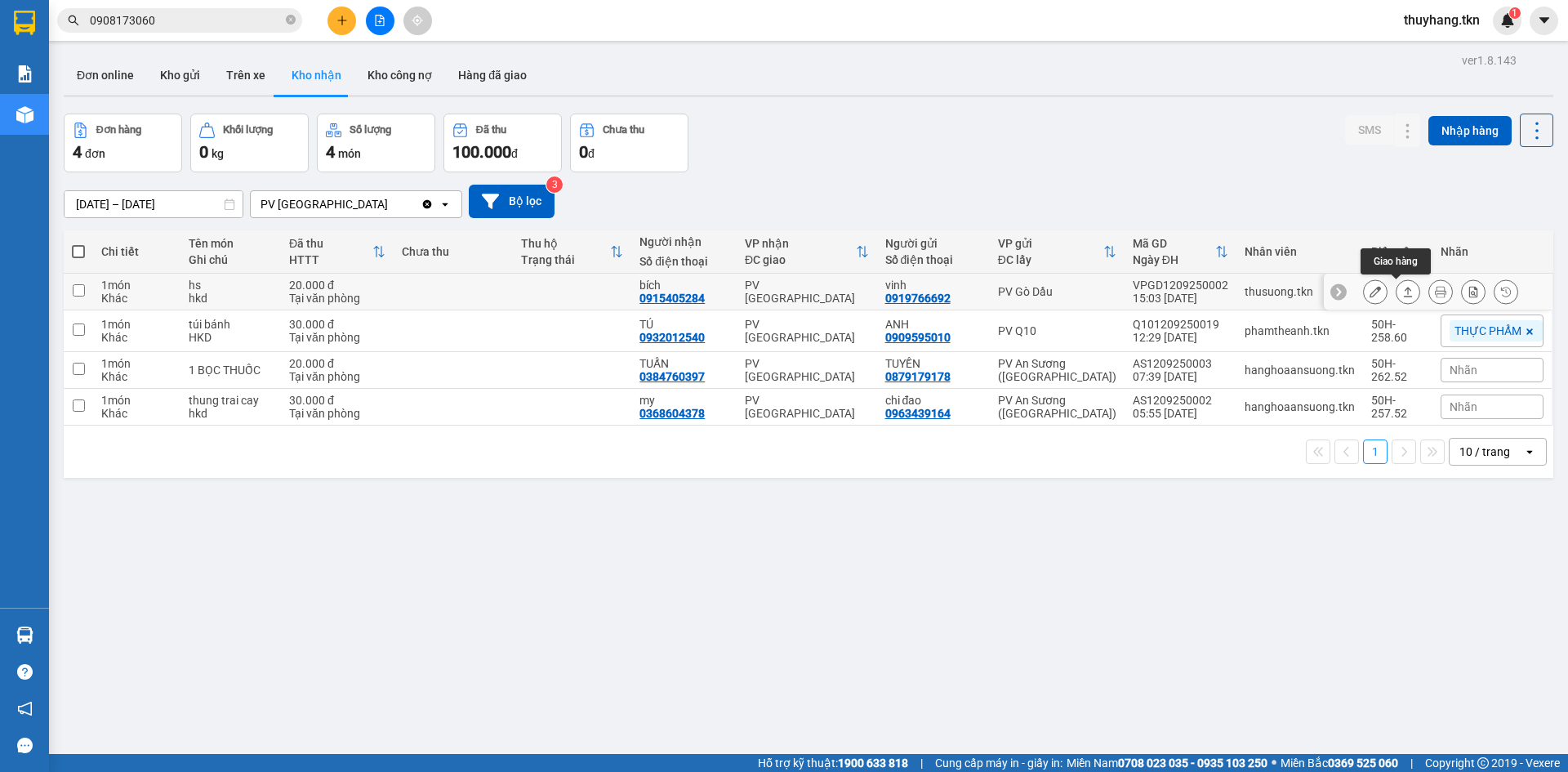
click at [1401, 288] on button at bounding box center [1407, 291] width 23 height 28
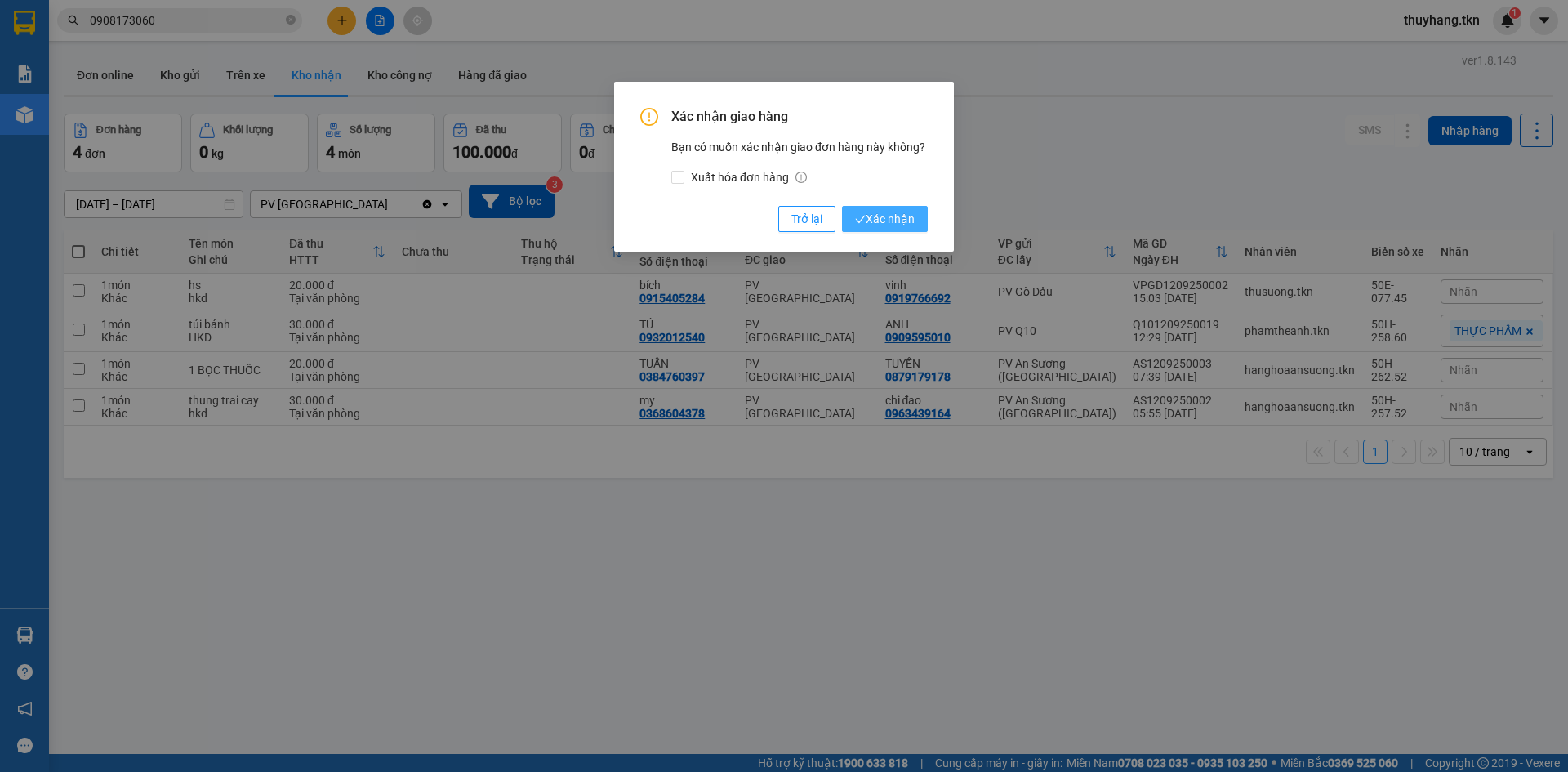
click at [901, 215] on span "Xác nhận" at bounding box center [884, 218] width 59 height 18
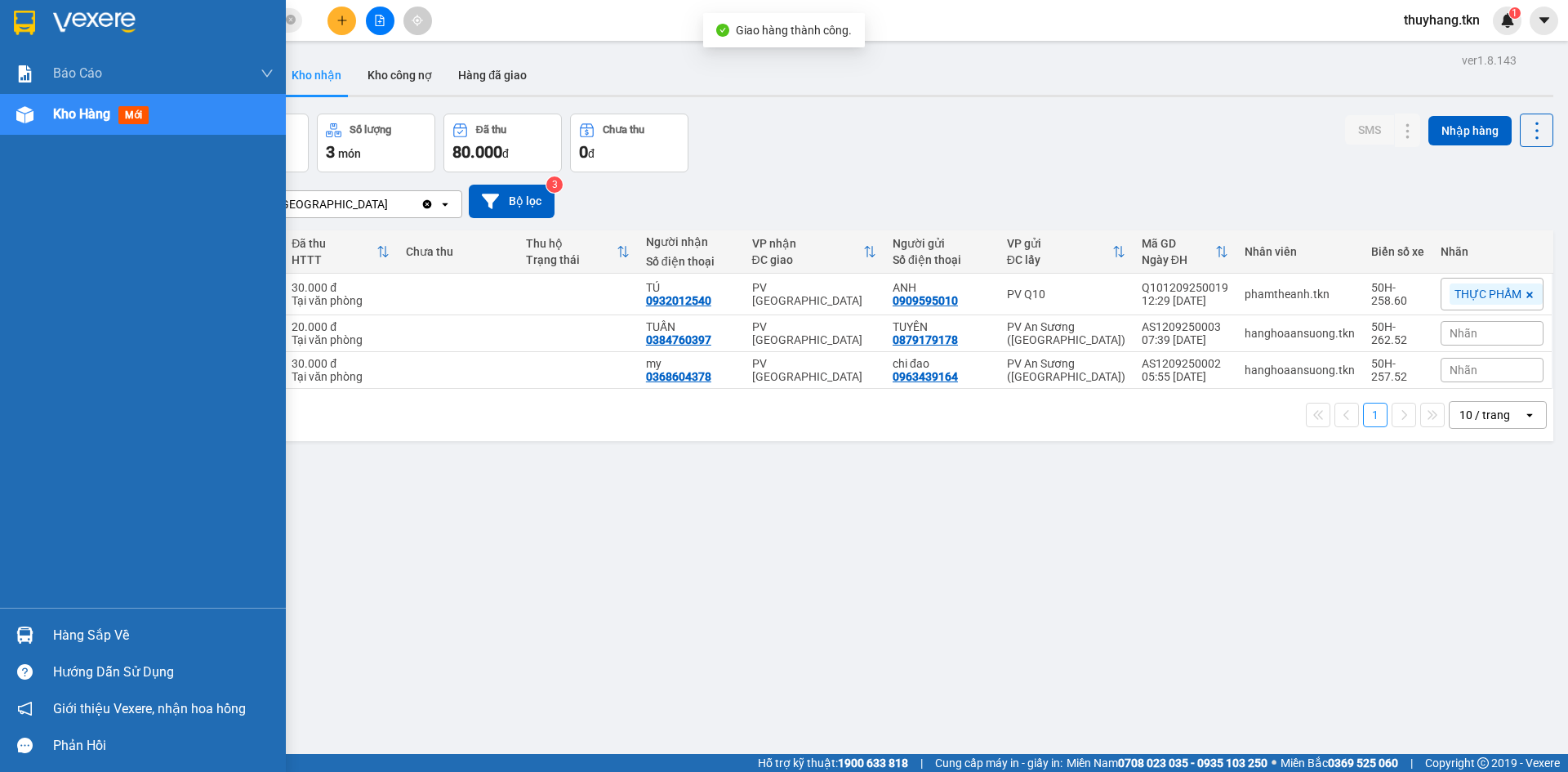
click at [34, 633] on div at bounding box center [24, 634] width 28 height 28
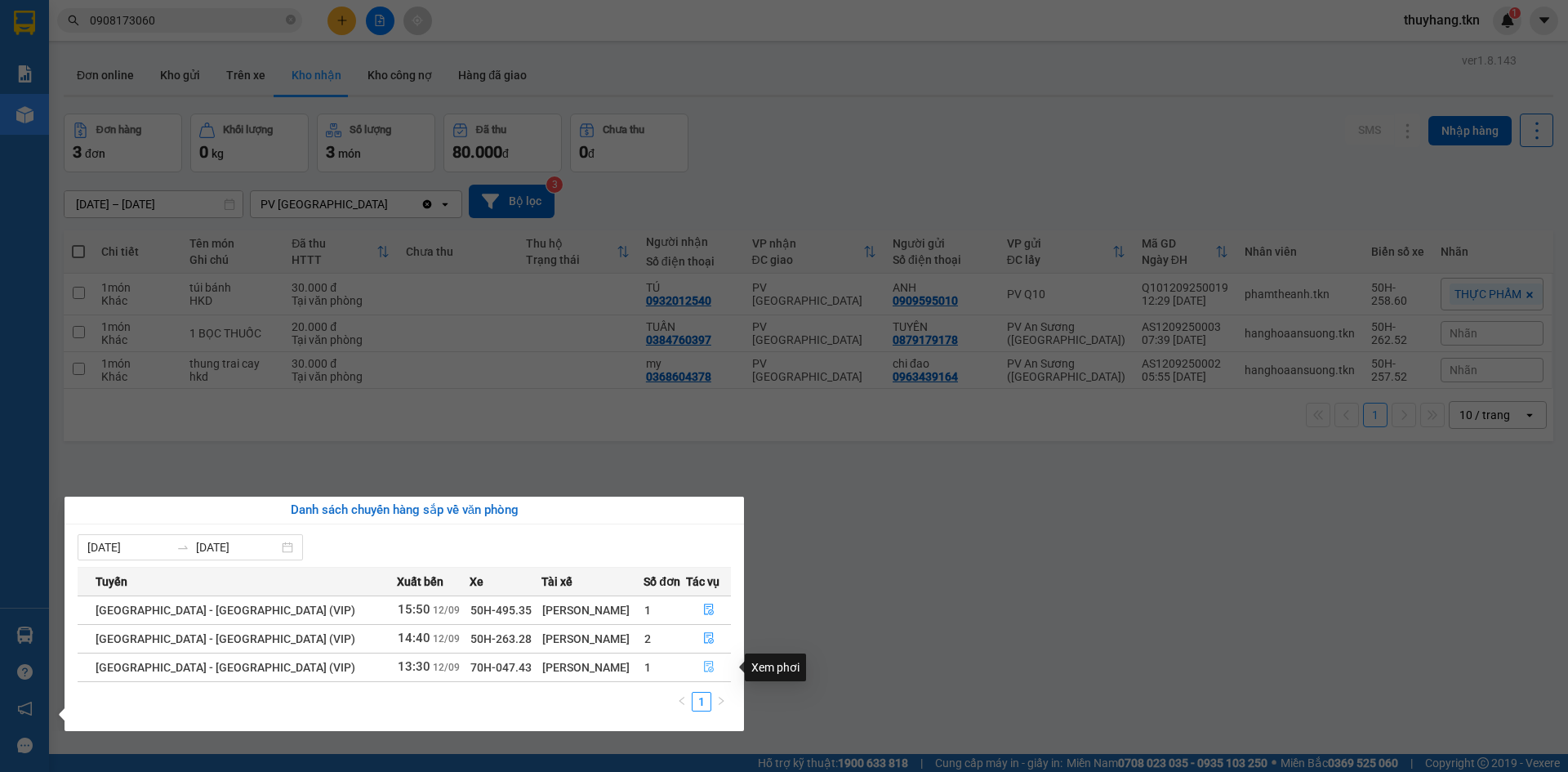
click at [704, 667] on icon "file-done" at bounding box center [708, 667] width 9 height 11
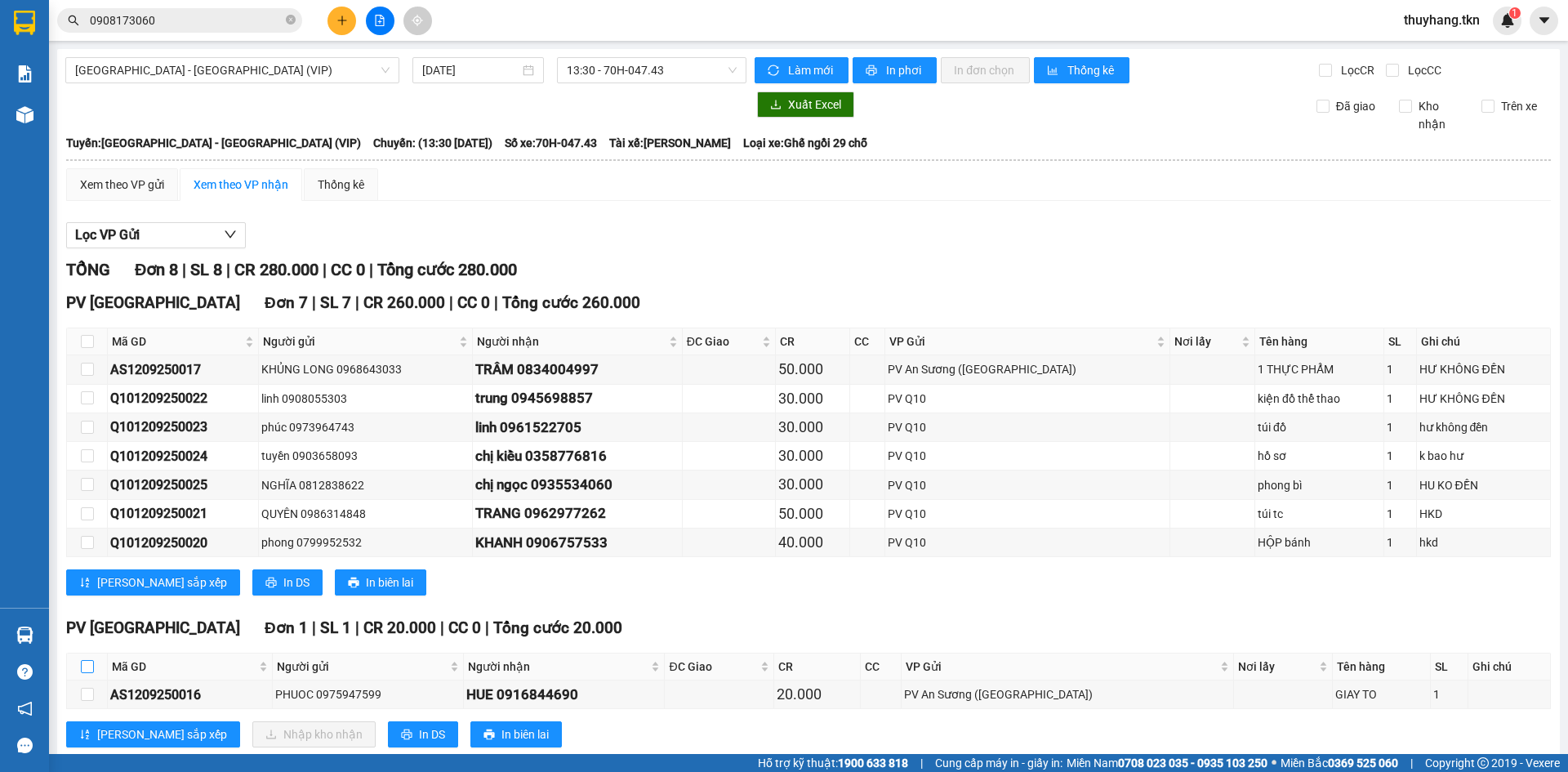
click at [92, 668] on input "checkbox" at bounding box center [87, 666] width 13 height 13
checkbox input "true"
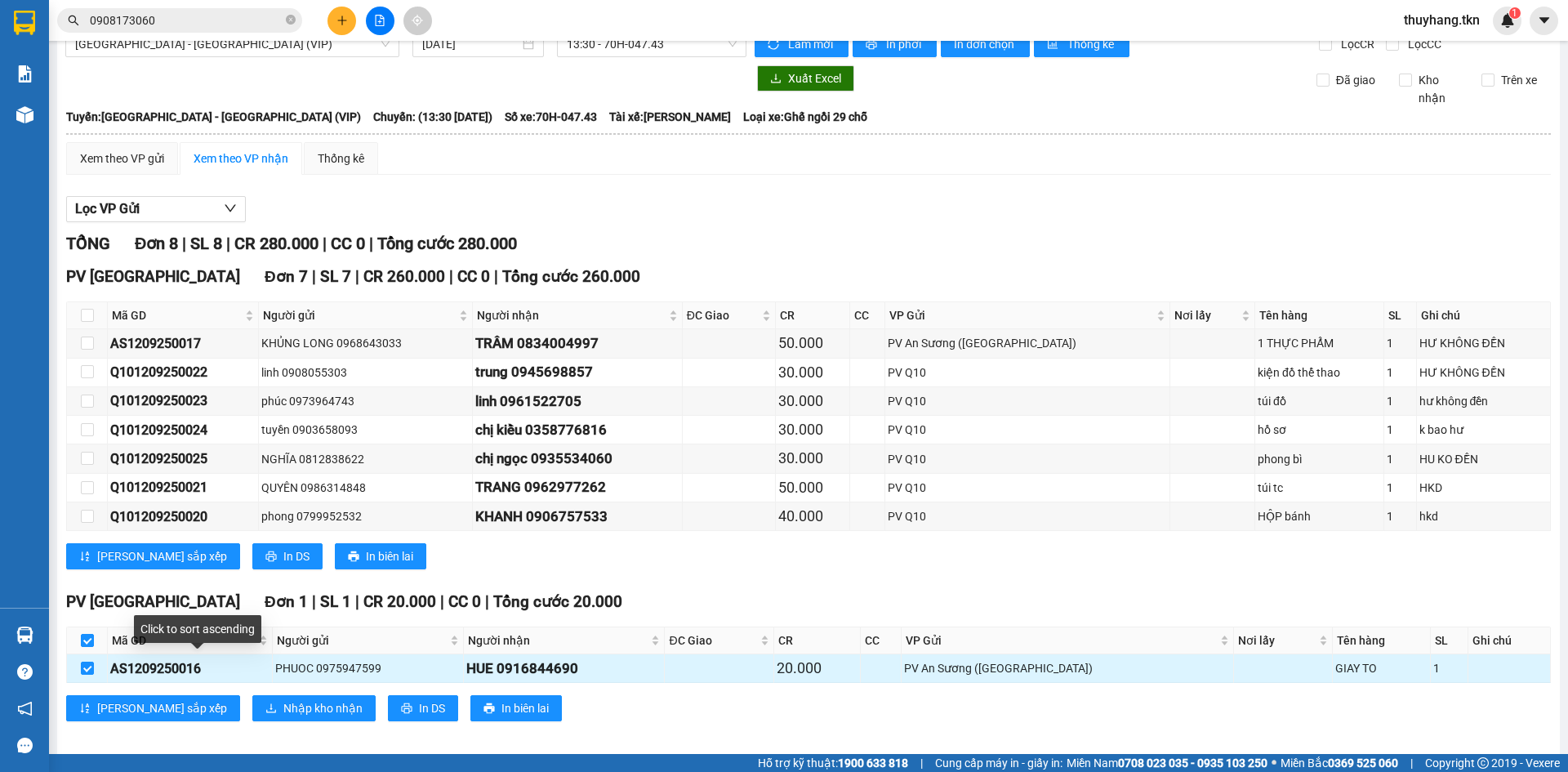
scroll to position [40, 0]
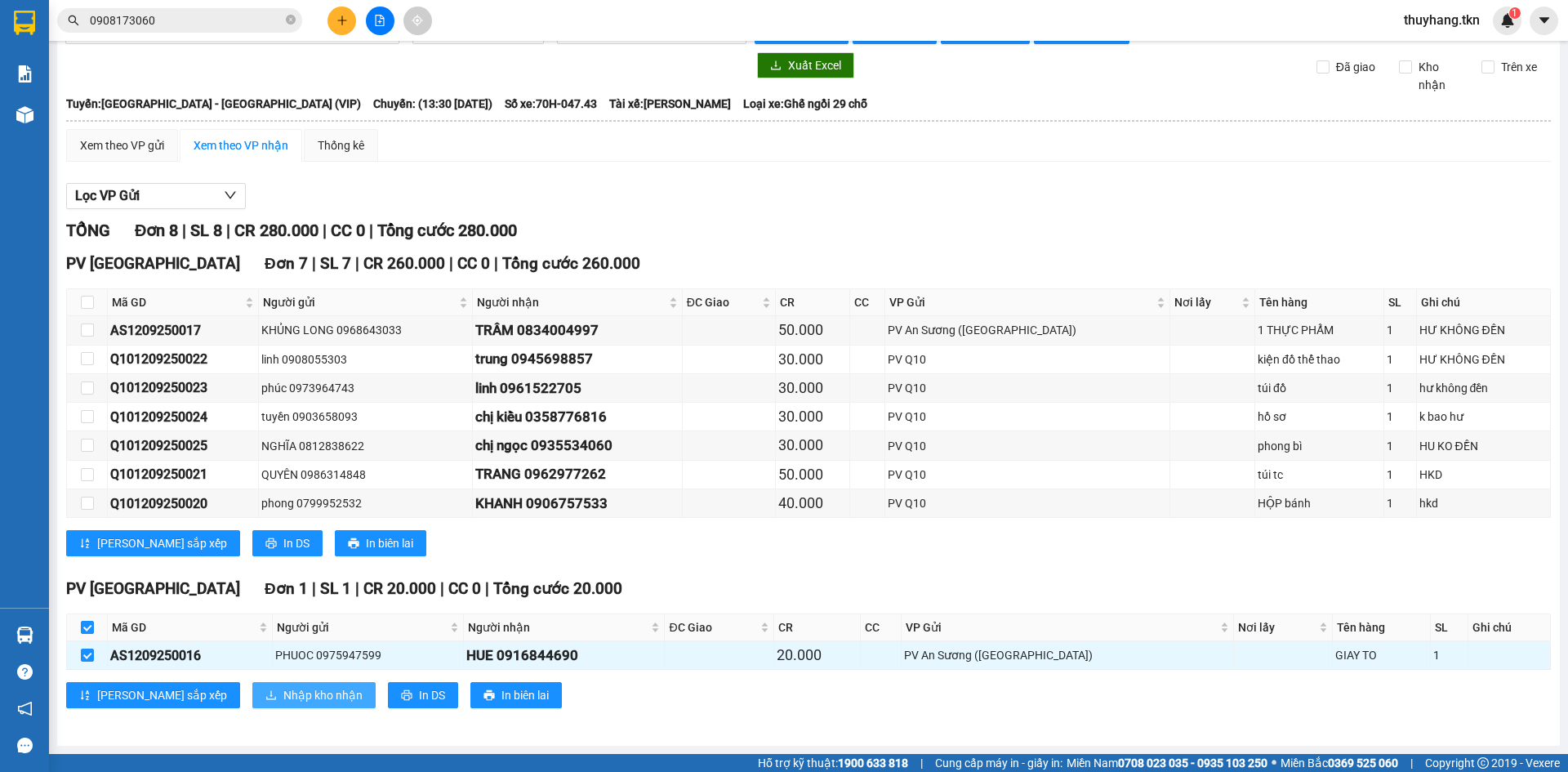
click at [284, 698] on span "Nhập kho nhận" at bounding box center [323, 695] width 79 height 18
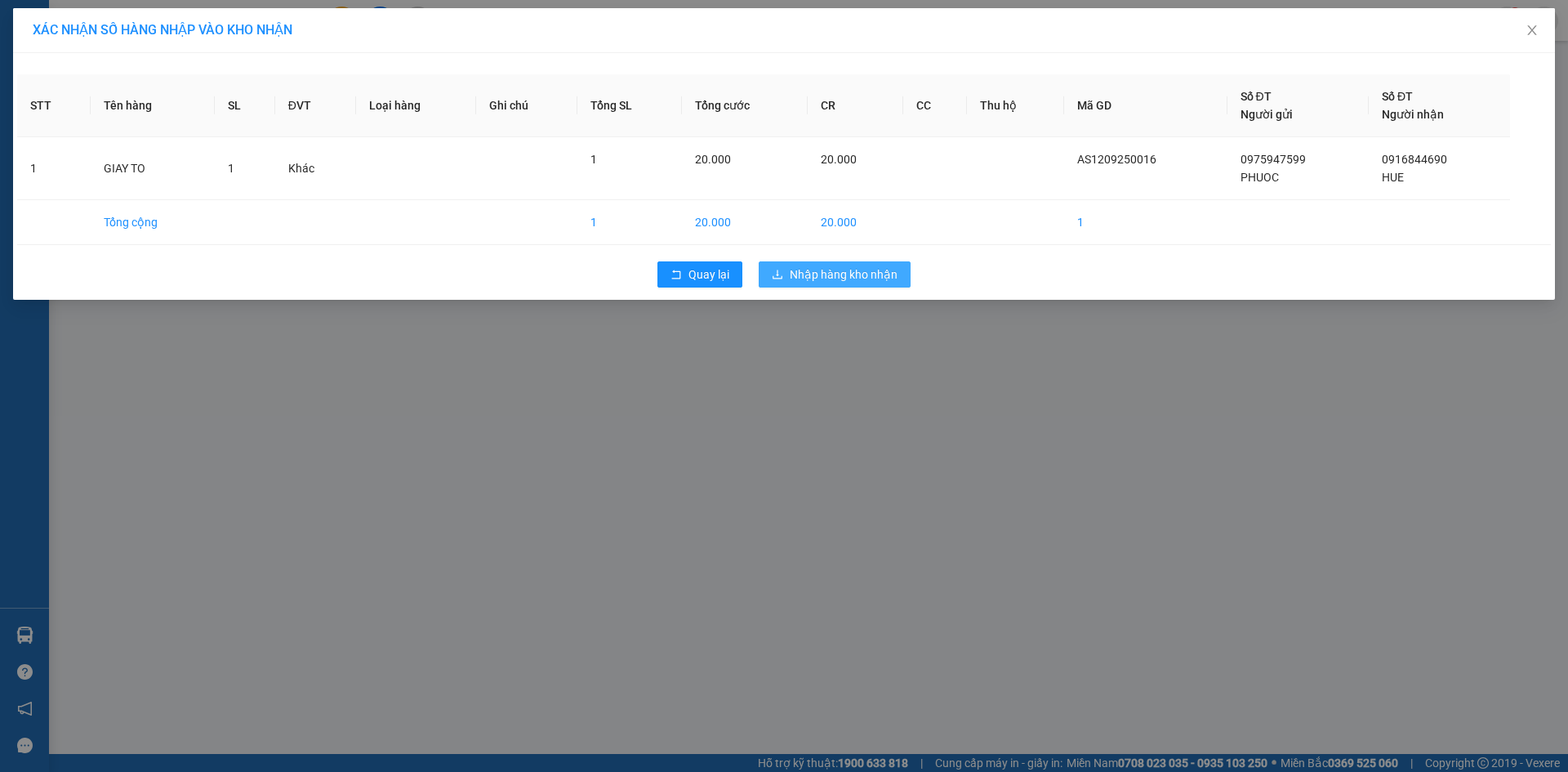
click at [812, 279] on span "Nhập hàng kho nhận" at bounding box center [843, 274] width 107 height 18
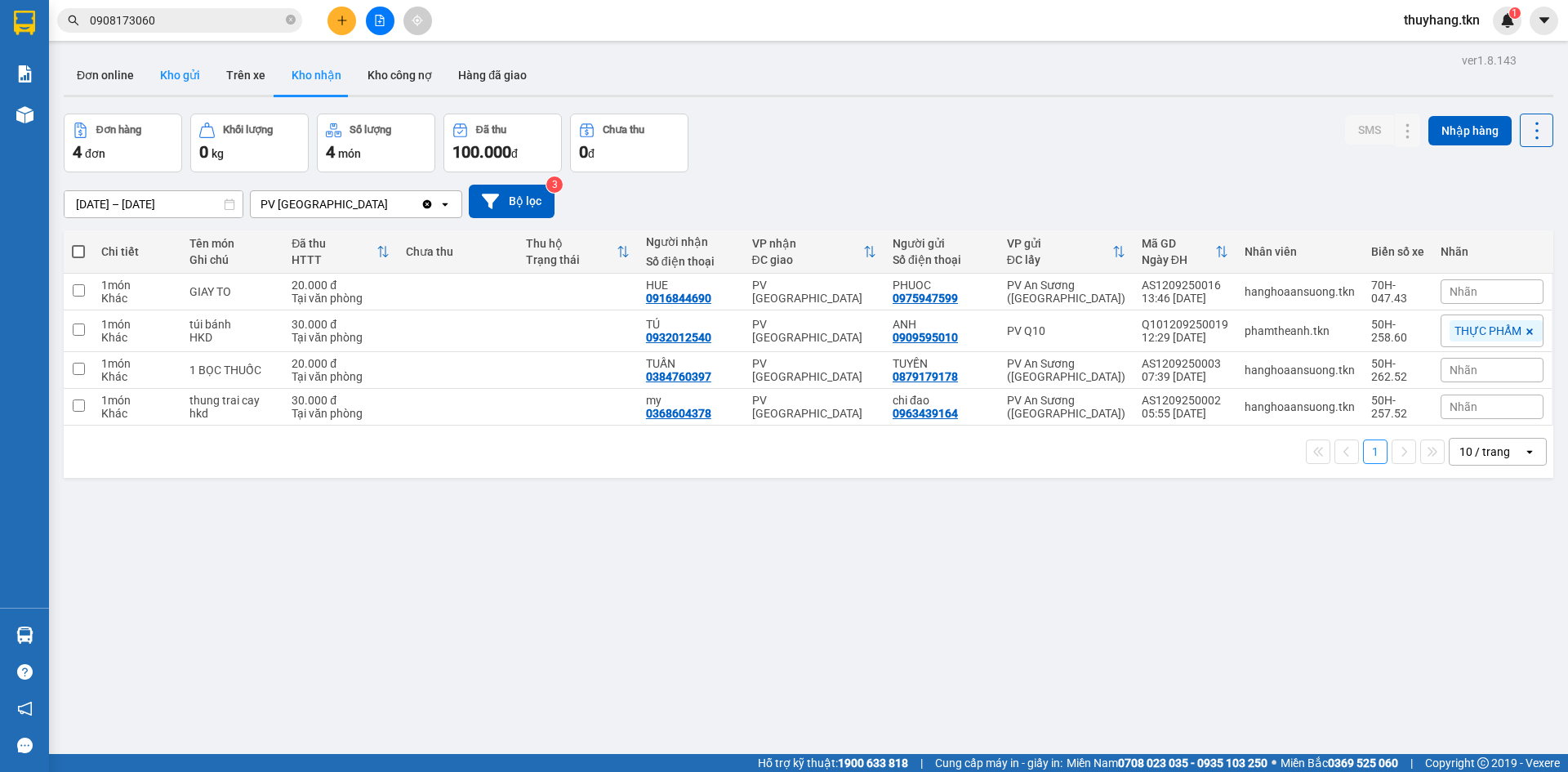
click at [190, 80] on button "Kho gửi" at bounding box center [180, 76] width 66 height 40
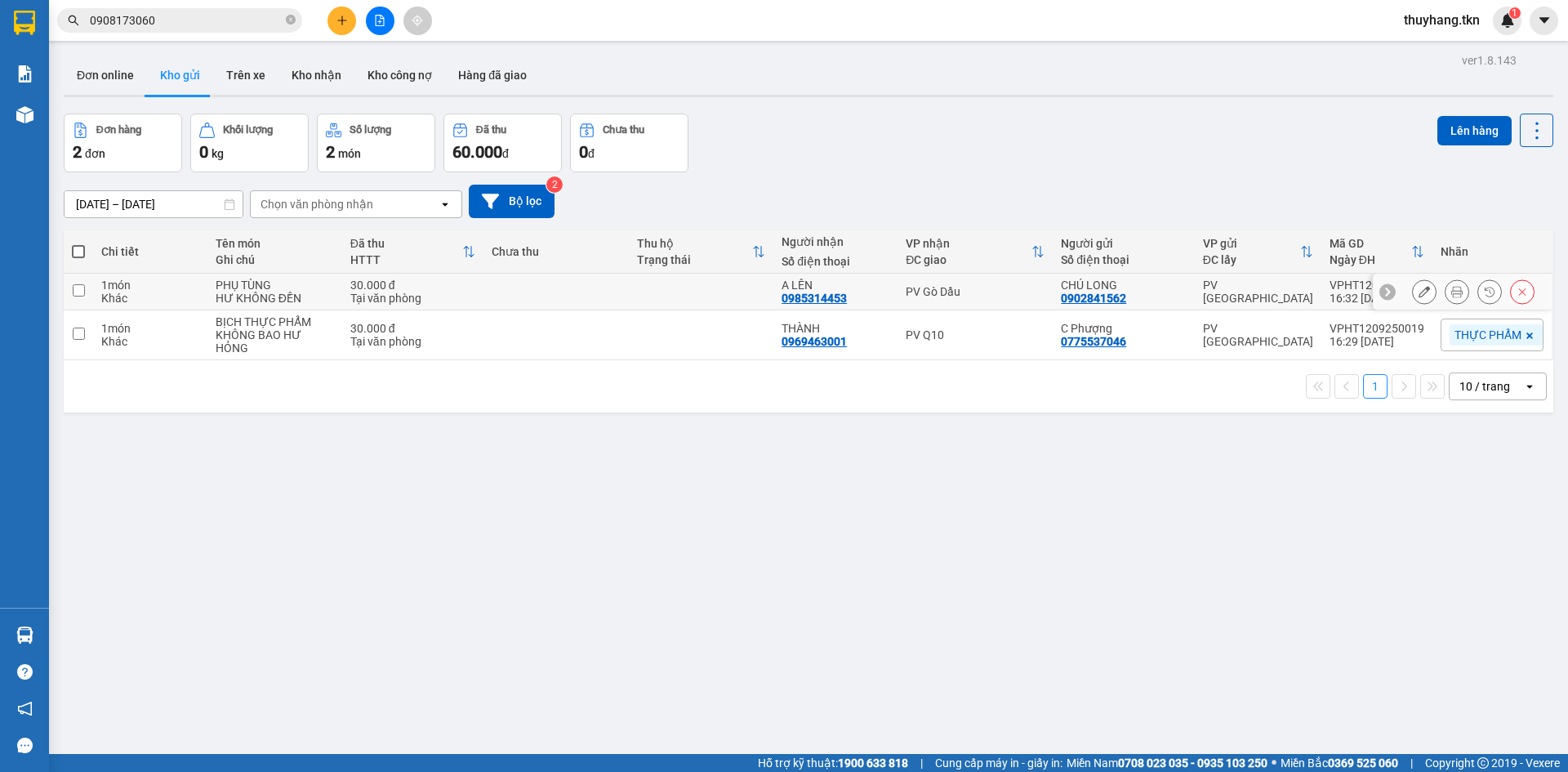
click at [655, 287] on td at bounding box center [701, 291] width 145 height 37
checkbox input "true"
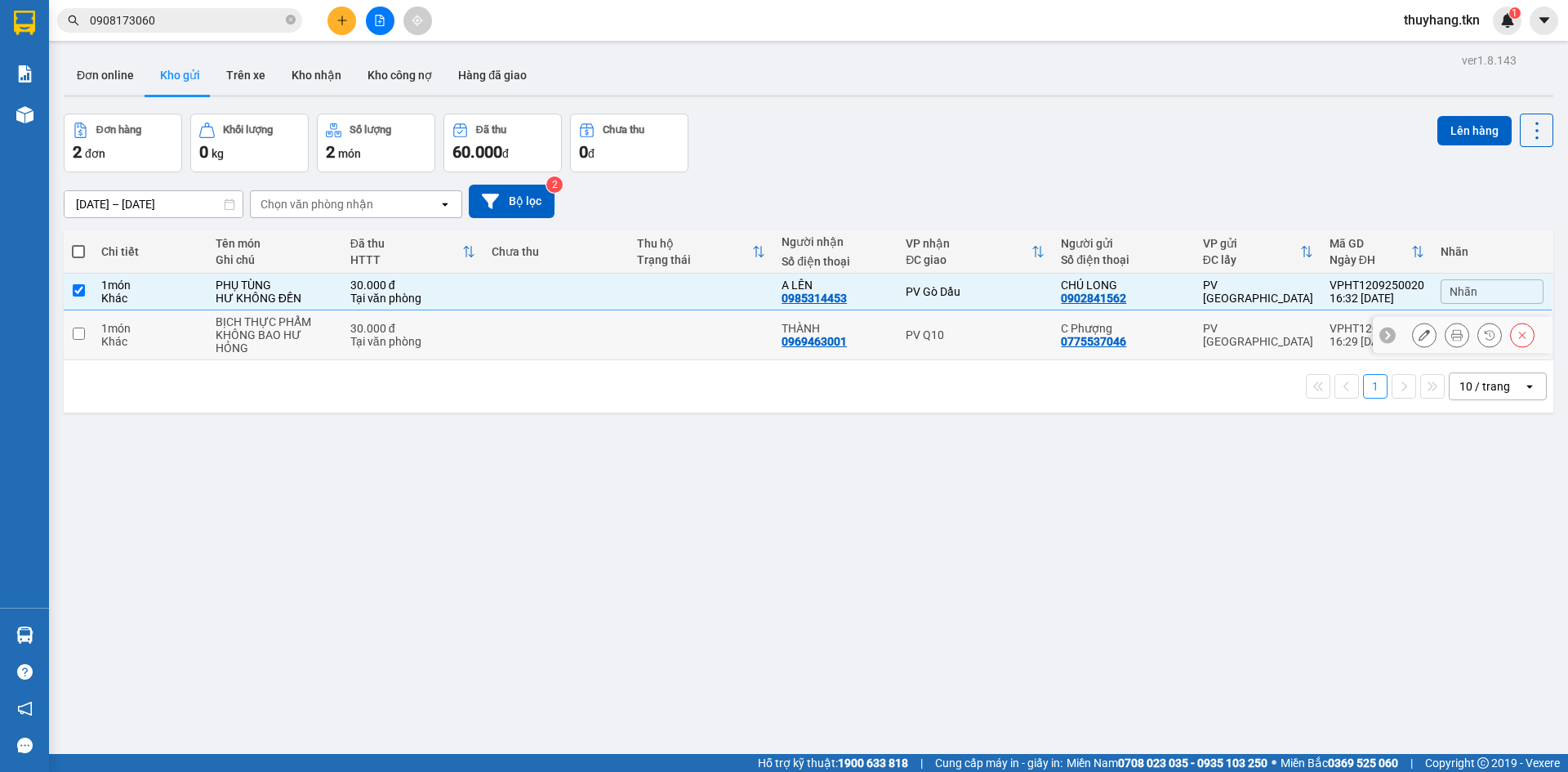
click at [654, 325] on td at bounding box center [701, 335] width 145 height 50
checkbox input "true"
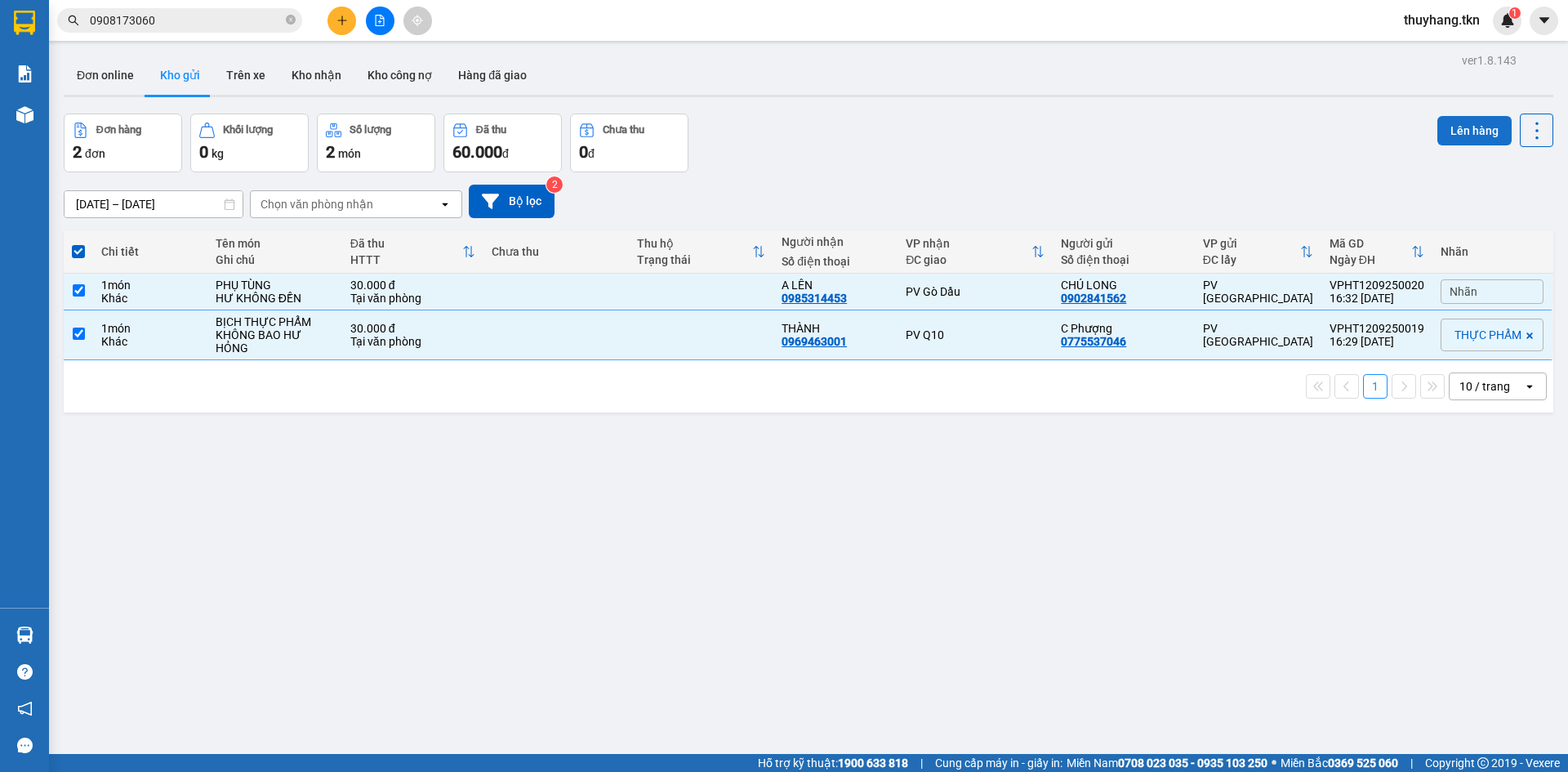
click at [1480, 122] on button "Lên hàng" at bounding box center [1474, 131] width 74 height 29
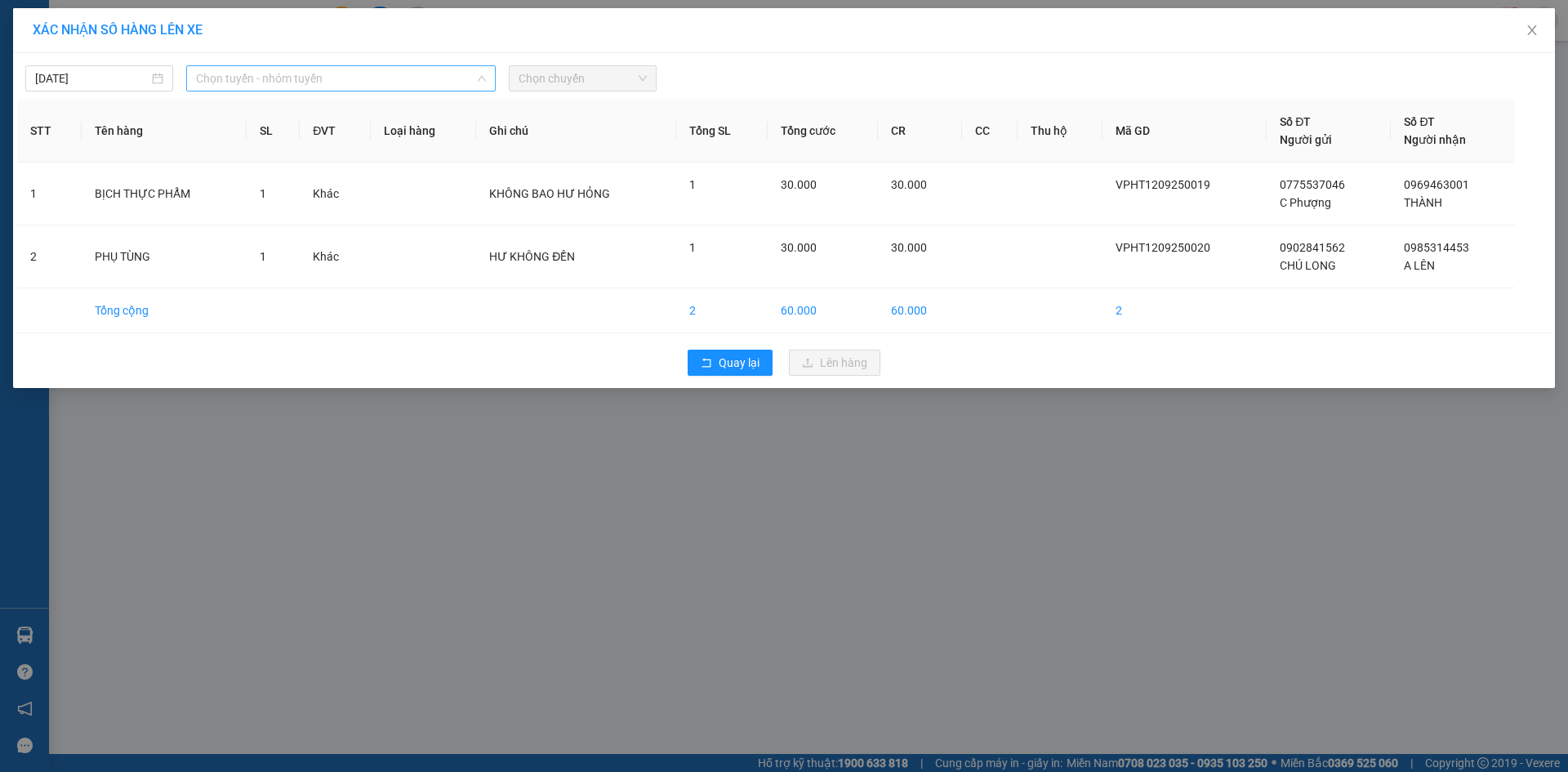
click at [349, 88] on span "Chọn tuyến - nhóm tuyến" at bounding box center [340, 78] width 290 height 25
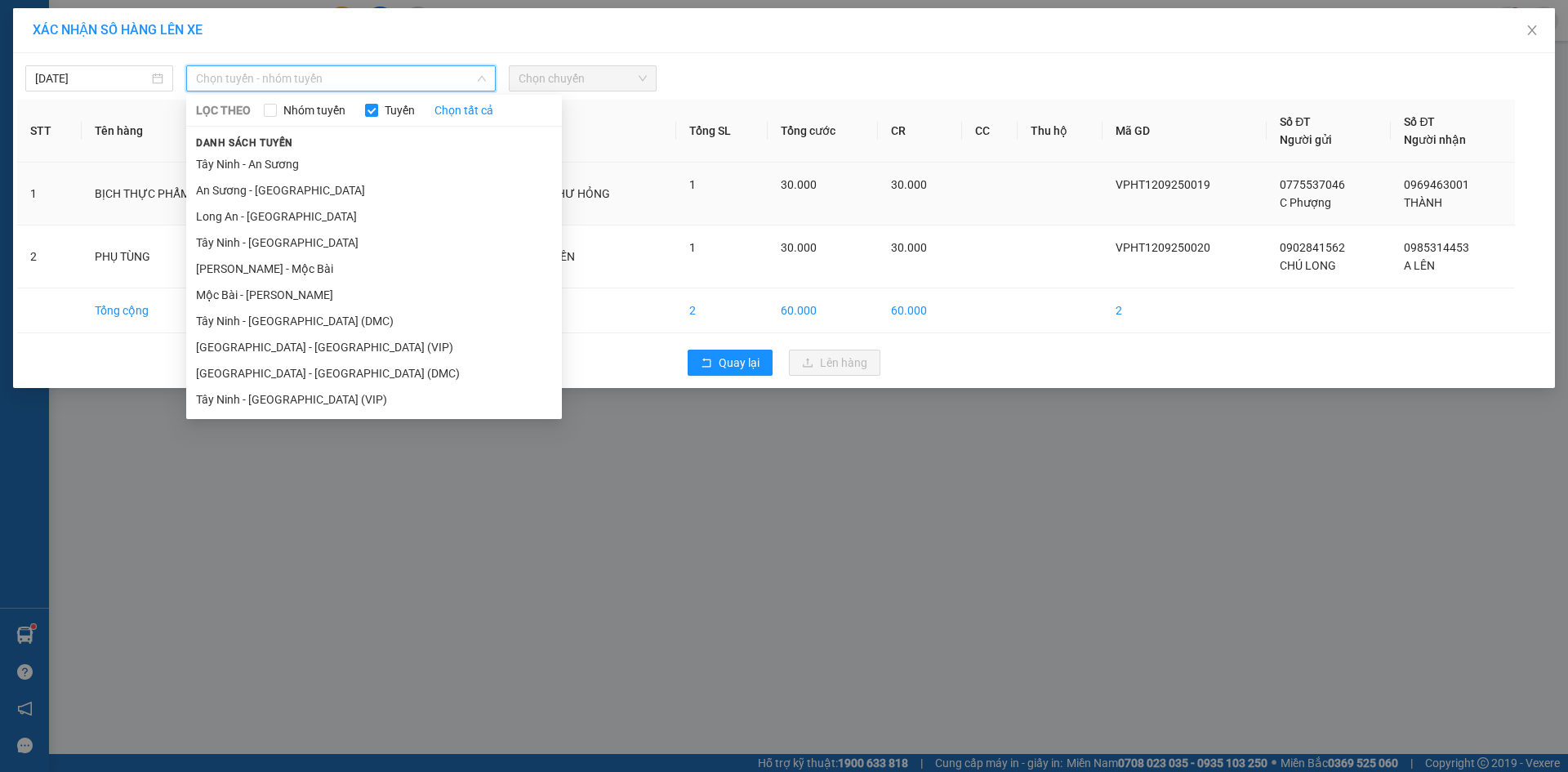
drag, startPoint x: 320, startPoint y: 400, endPoint x: 485, endPoint y: 162, distance: 289.6
click at [320, 401] on li "Tây Ninh - [GEOGRAPHIC_DATA] (VIP)" at bounding box center [374, 400] width 375 height 26
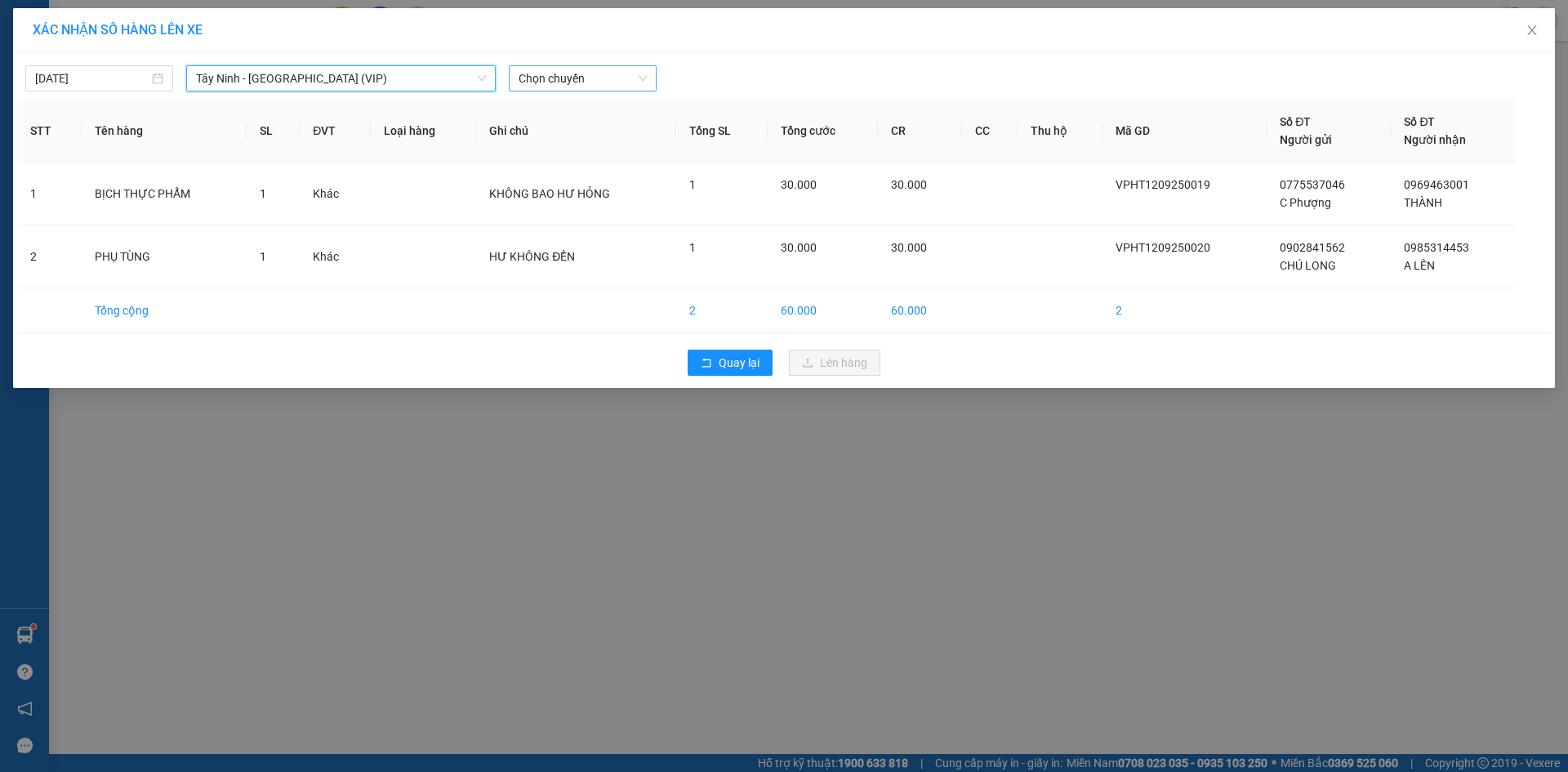
click at [594, 75] on span "Chọn chuyến" at bounding box center [582, 78] width 128 height 25
type input "26082"
drag, startPoint x: 570, startPoint y: 138, endPoint x: 586, endPoint y: 124, distance: 21.3
click at [571, 138] on div "16:30 (TC) - 50H-260.82" at bounding box center [582, 137] width 127 height 18
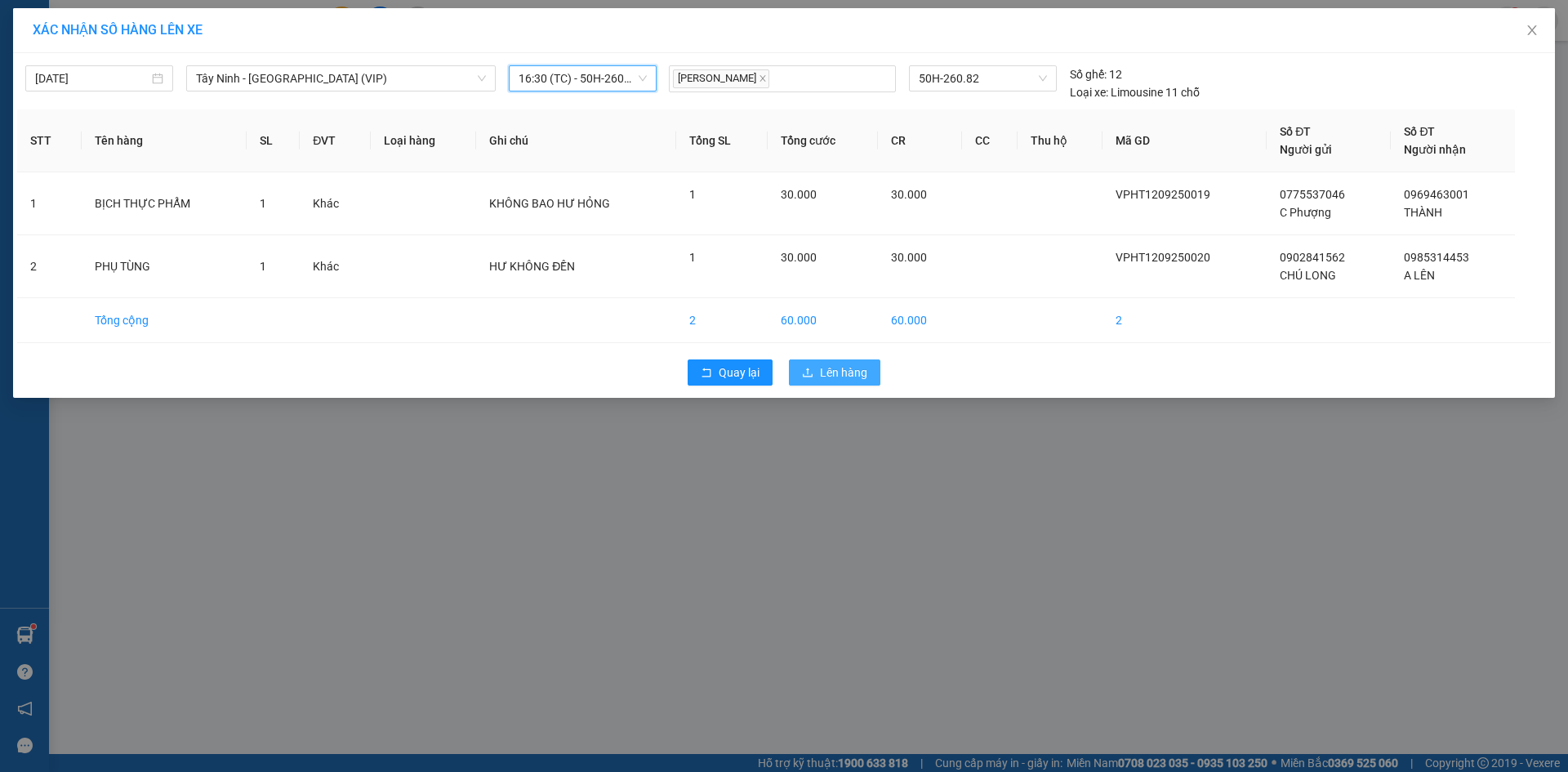
click at [840, 376] on span "Lên hàng" at bounding box center [843, 372] width 47 height 18
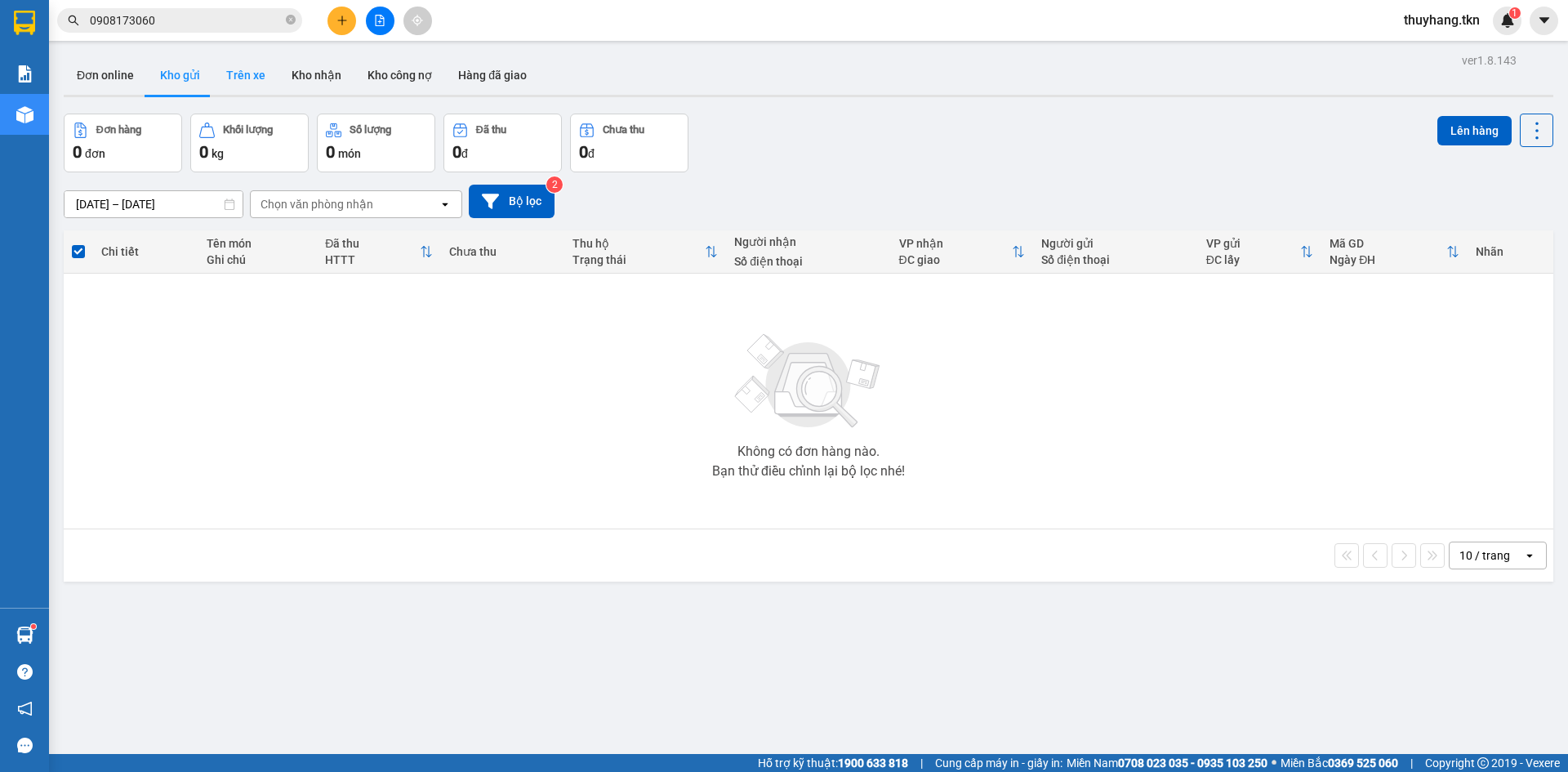
click at [218, 76] on button "Trên xe" at bounding box center [246, 76] width 65 height 40
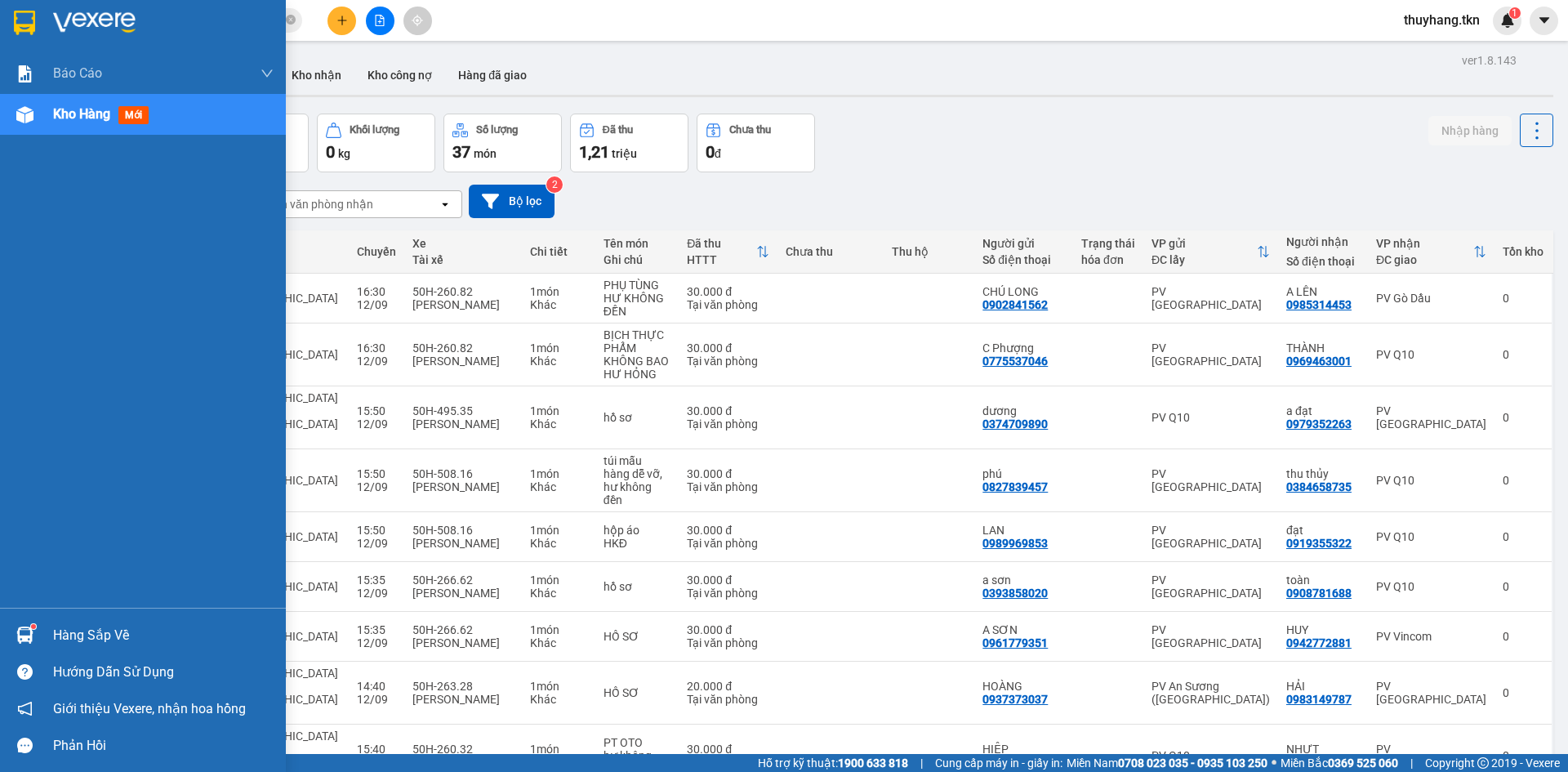
click at [84, 634] on div "Hàng sắp về" at bounding box center [163, 635] width 221 height 25
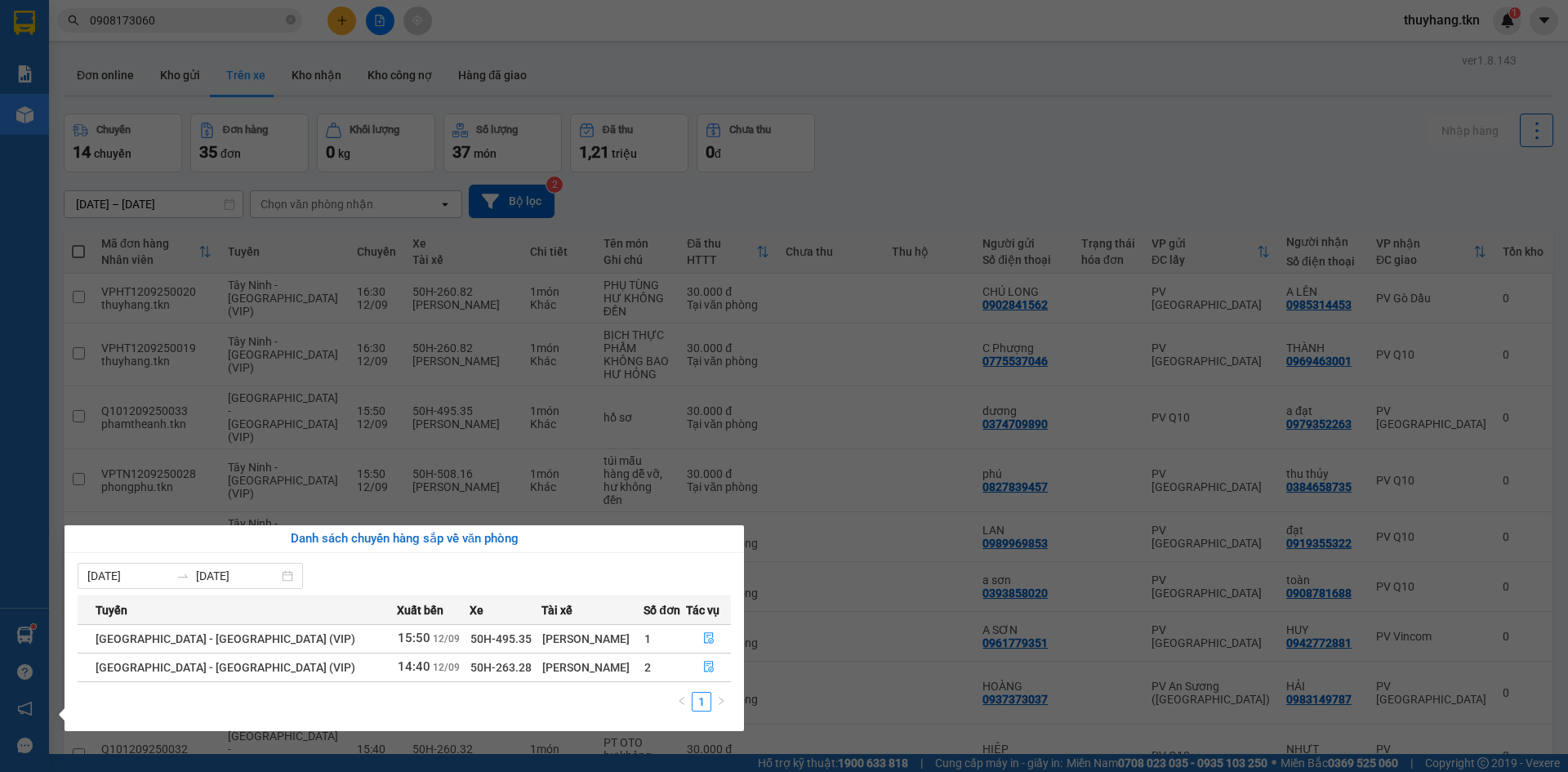
click at [546, 44] on section "Kết quả tìm kiếm ( 44 ) Bộ lọc Mã ĐH Trạng thái Món hàng Thu hộ Tổng cước Chưa …" at bounding box center [784, 386] width 1568 height 772
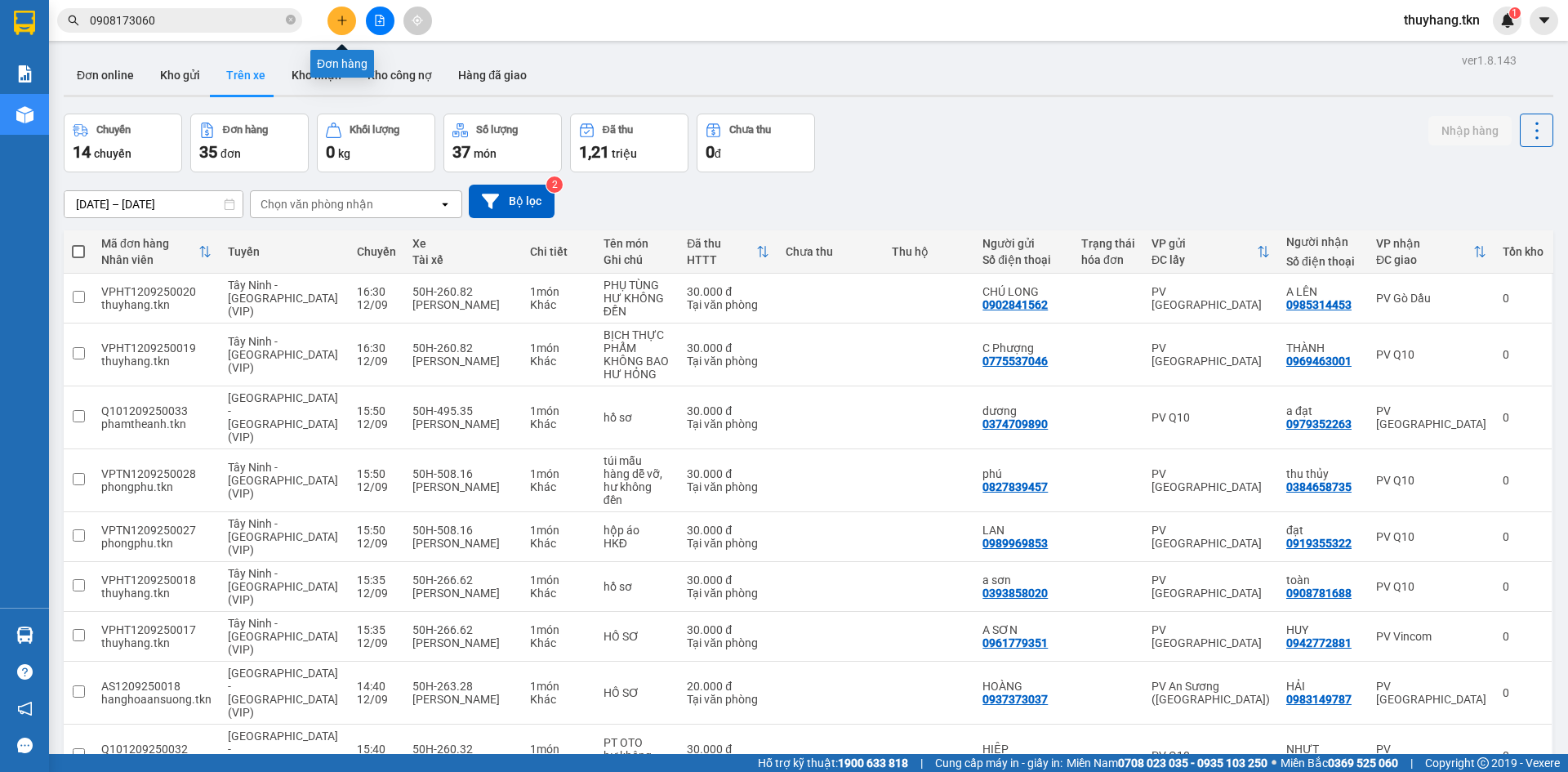
click at [344, 29] on button at bounding box center [341, 21] width 28 height 28
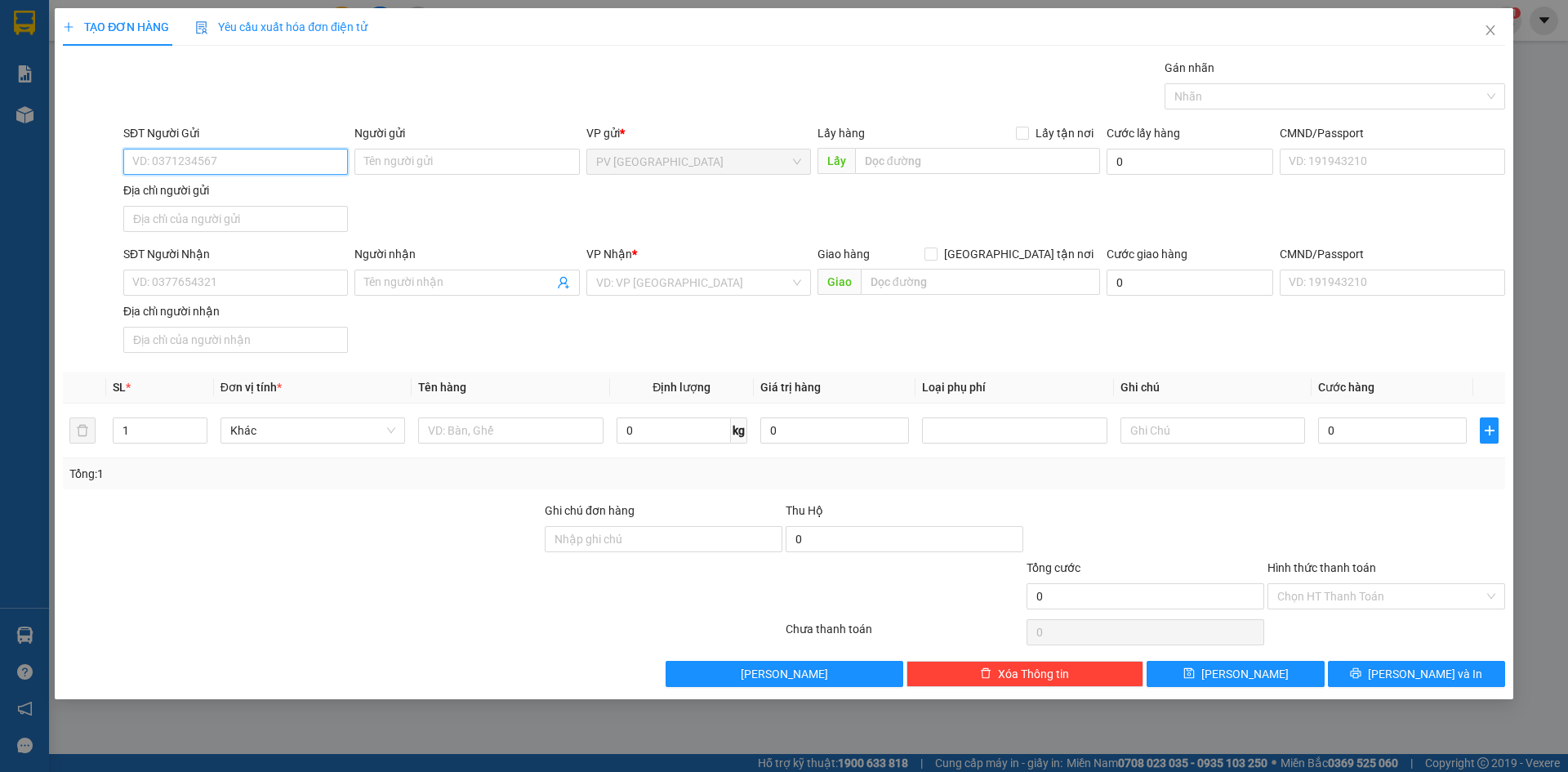
click at [288, 164] on input "SĐT Người Gửi" at bounding box center [235, 162] width 224 height 26
click at [1491, 37] on icon "close" at bounding box center [1490, 30] width 13 height 13
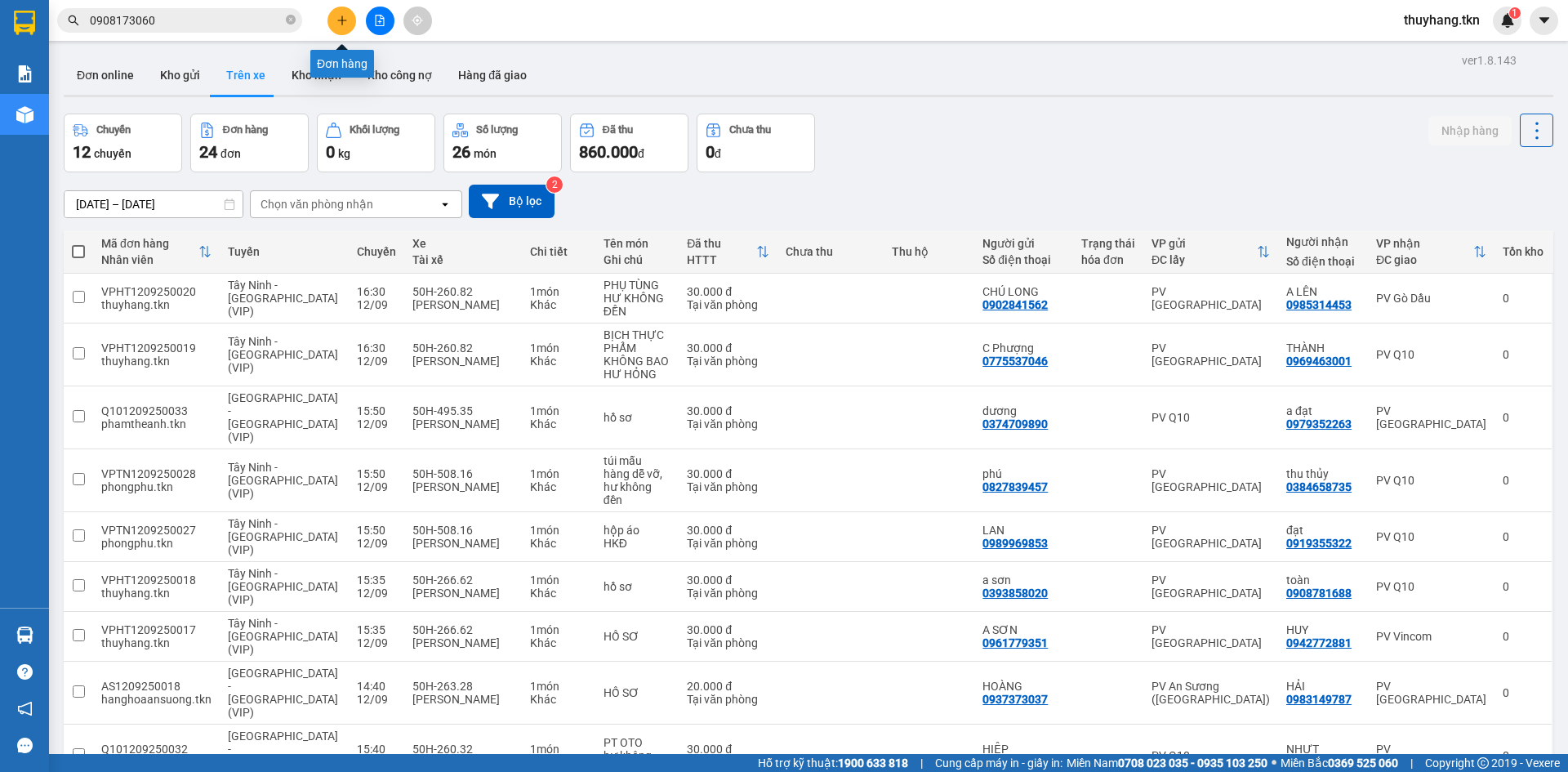
click at [338, 16] on icon "plus" at bounding box center [342, 20] width 11 height 11
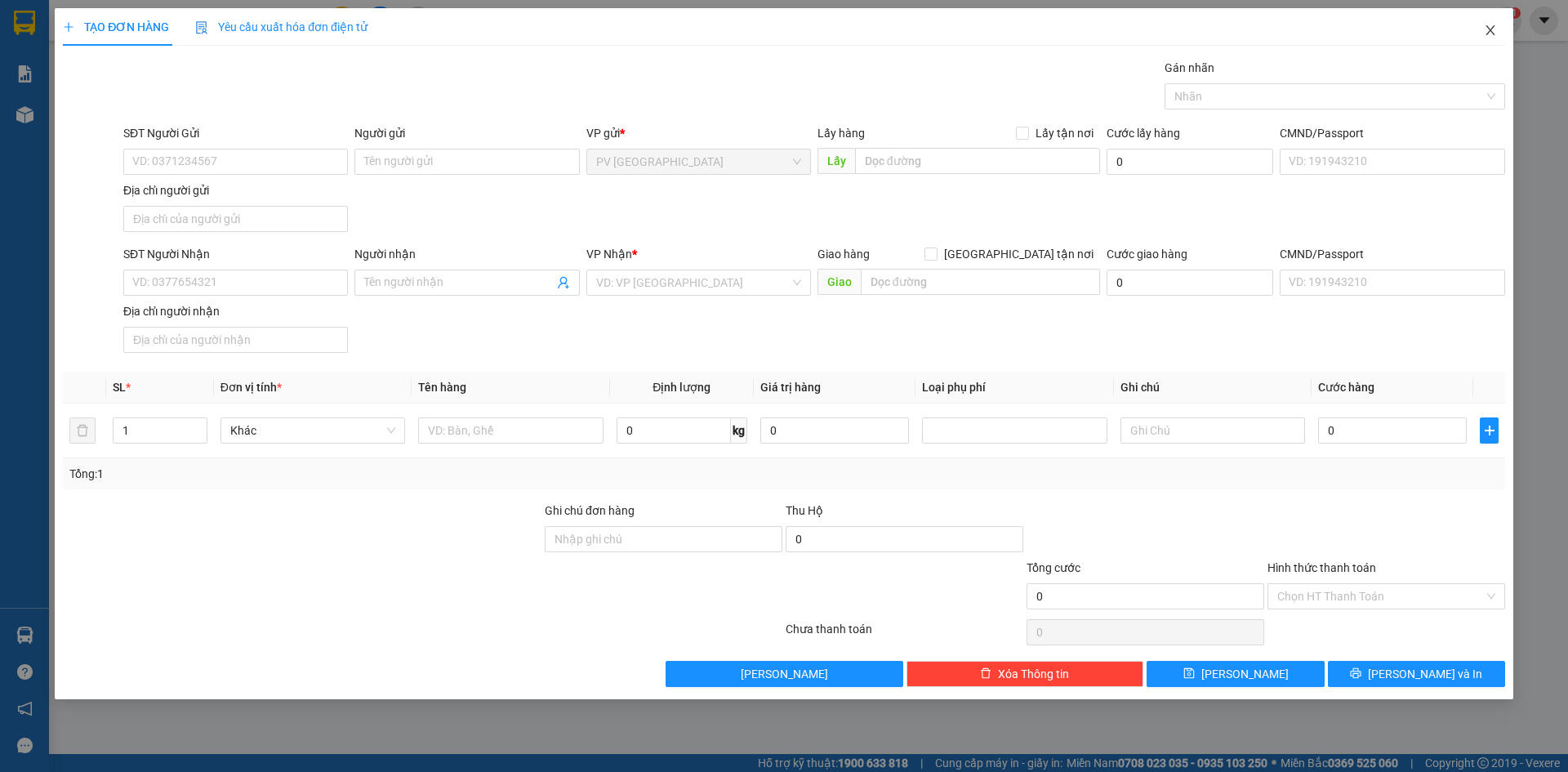
click at [1493, 30] on icon "close" at bounding box center [1490, 30] width 13 height 13
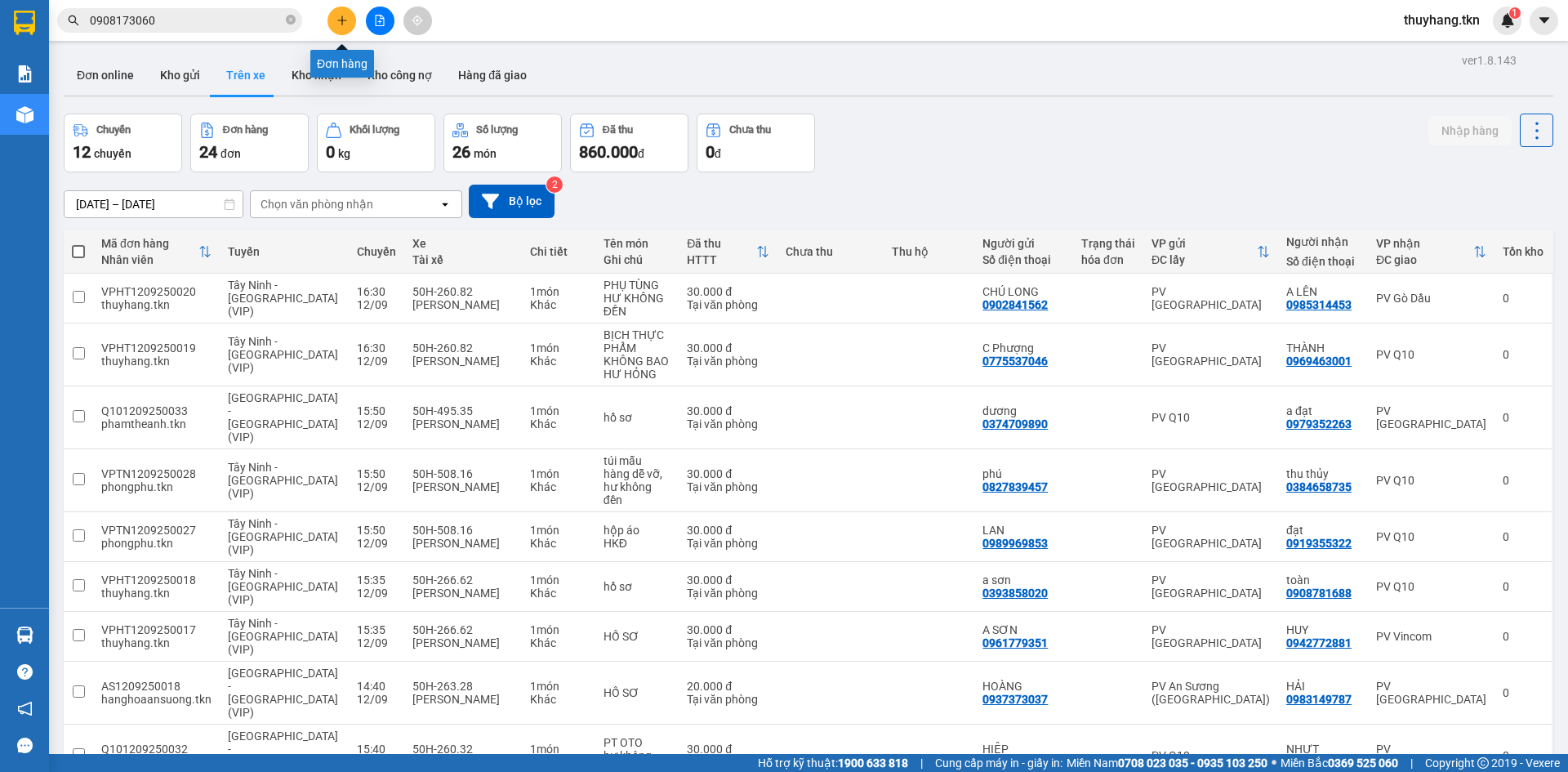
click at [343, 24] on icon "plus" at bounding box center [342, 20] width 11 height 11
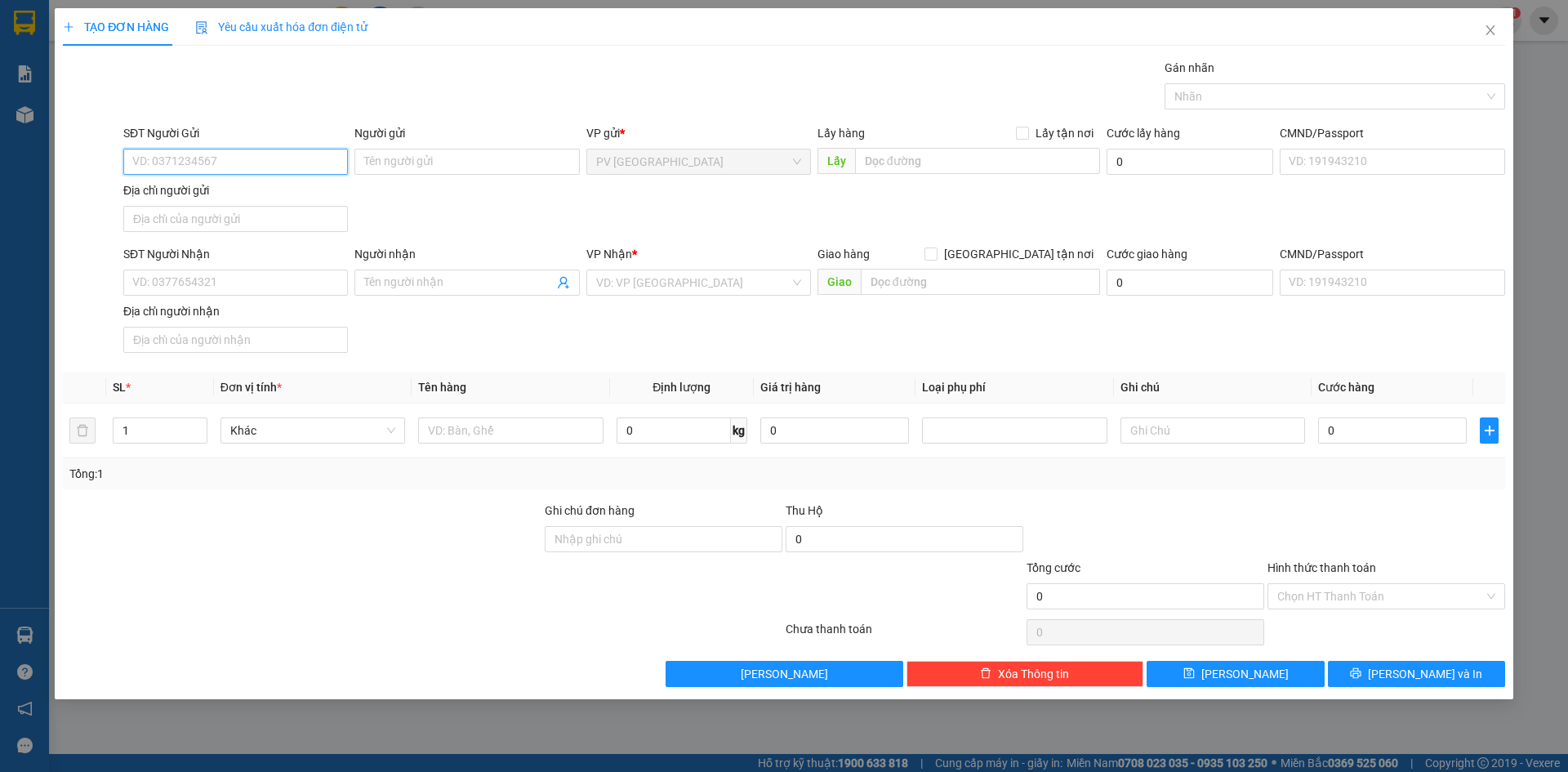
click at [284, 160] on input "SĐT Người Gửi" at bounding box center [235, 162] width 224 height 26
type input "0389361279"
click at [249, 201] on div "0389361279 - KIM" at bounding box center [235, 194] width 205 height 18
type input "KIM"
type input "0914642976"
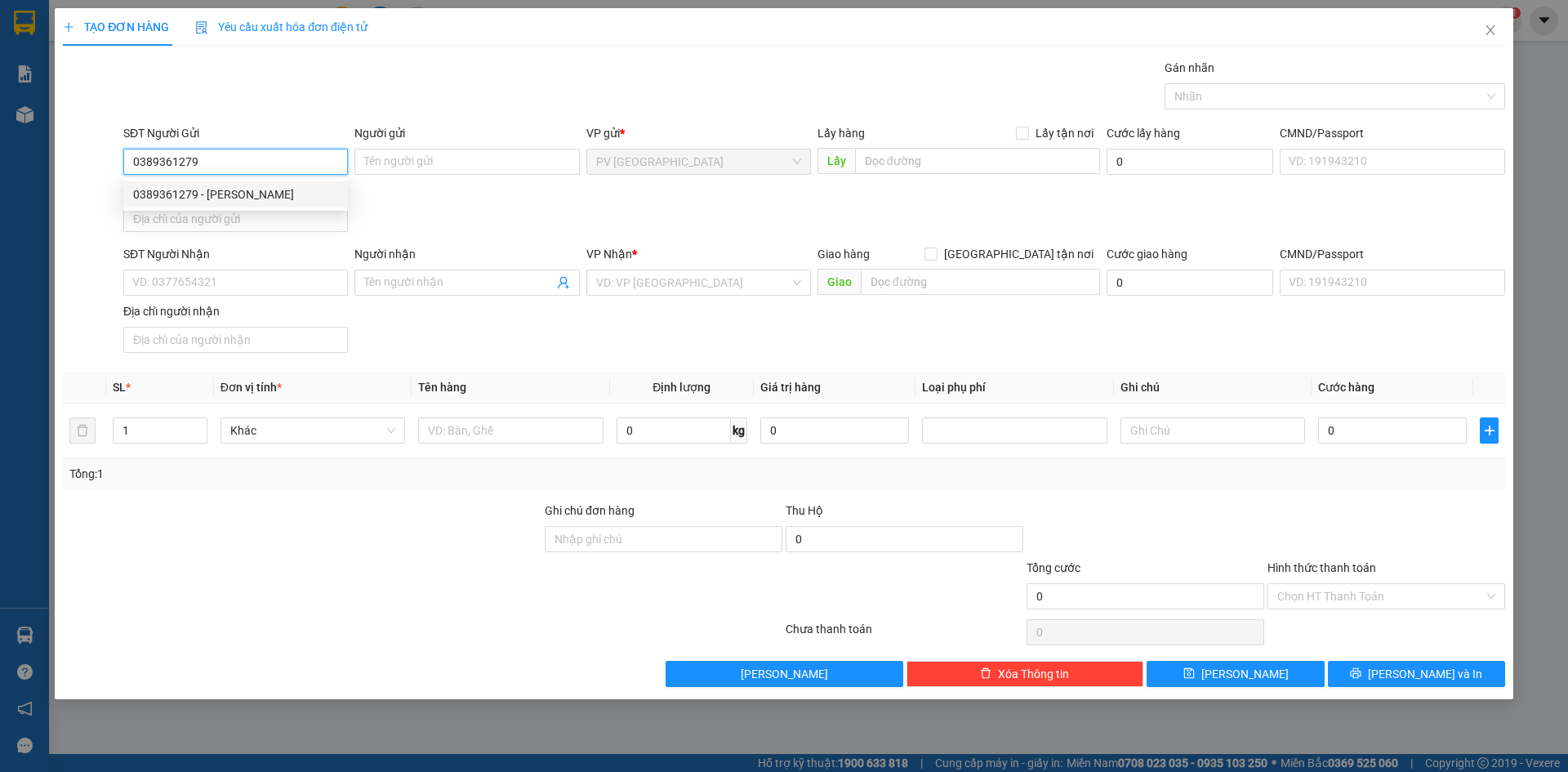
type input "a thành"
type input "30.000"
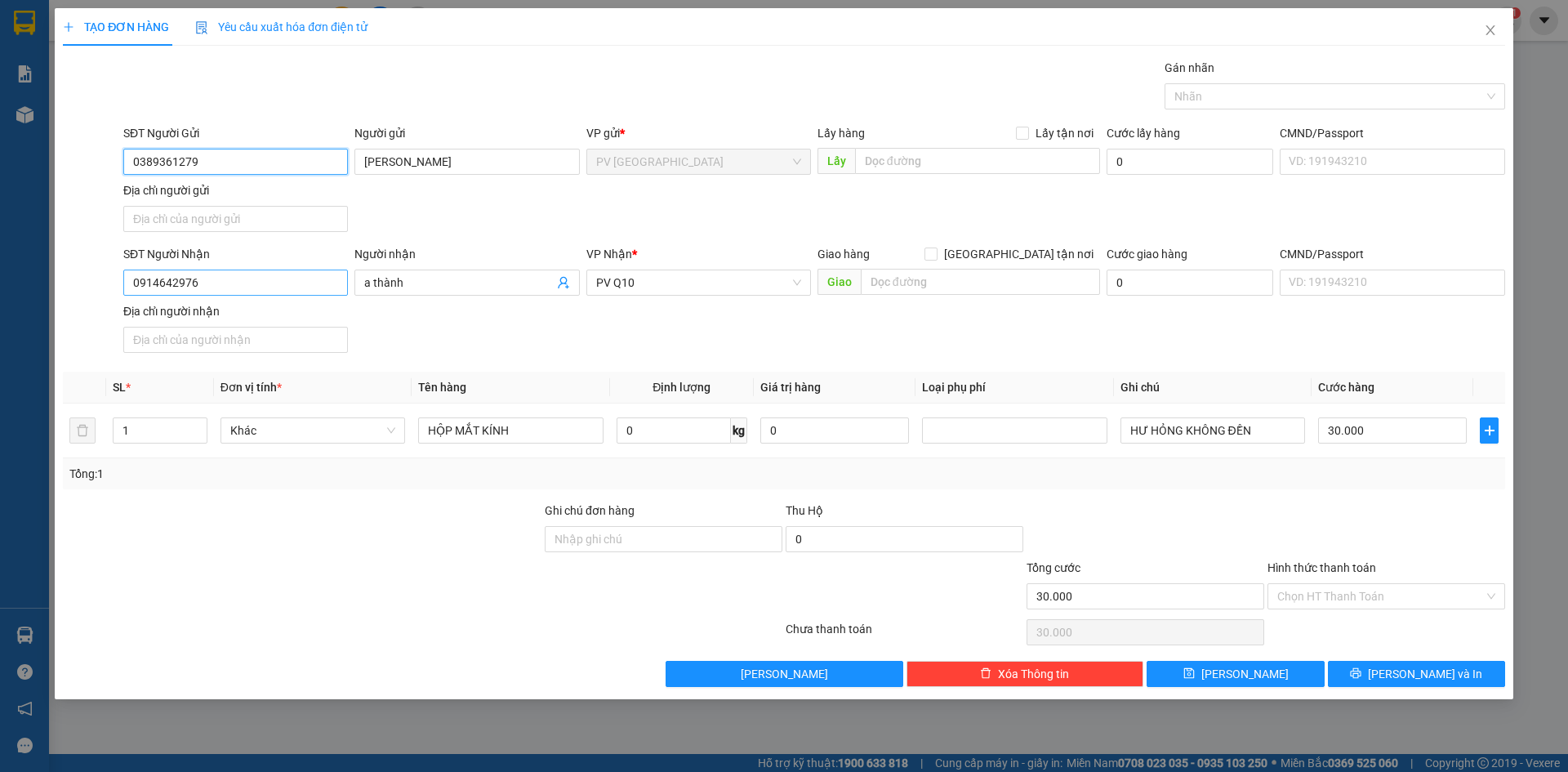
type input "0389361279"
click at [288, 291] on input "0914642976" at bounding box center [235, 283] width 224 height 26
click at [460, 322] on div "SĐT Người Nhận 0914642976 Người nhận a thành VP Nhận * PV Q10 Giao hàng Giao tậ…" at bounding box center [815, 302] width 1388 height 114
click at [431, 291] on input "a thành" at bounding box center [459, 282] width 189 height 18
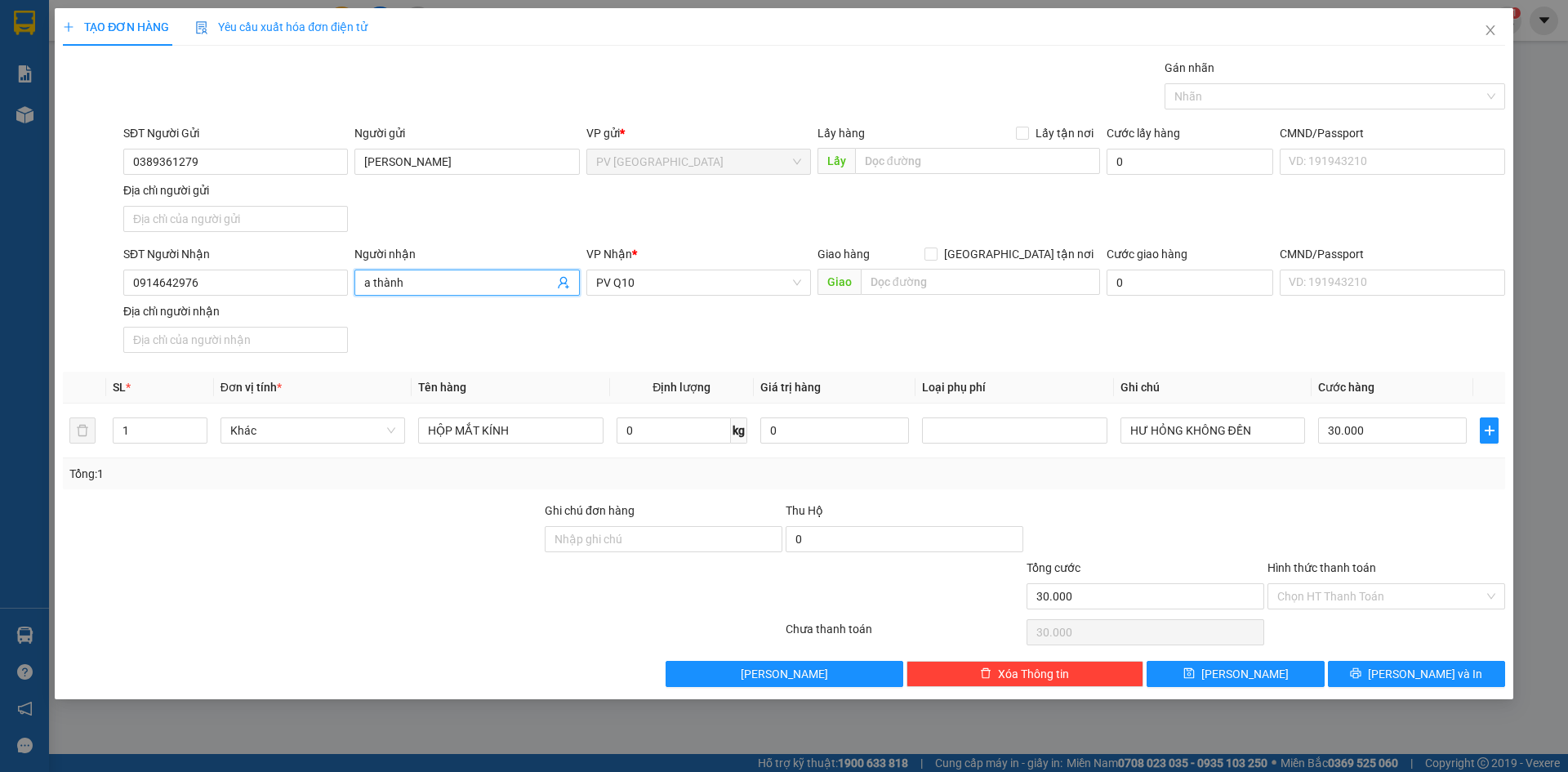
click at [431, 291] on input "a thành" at bounding box center [459, 282] width 189 height 18
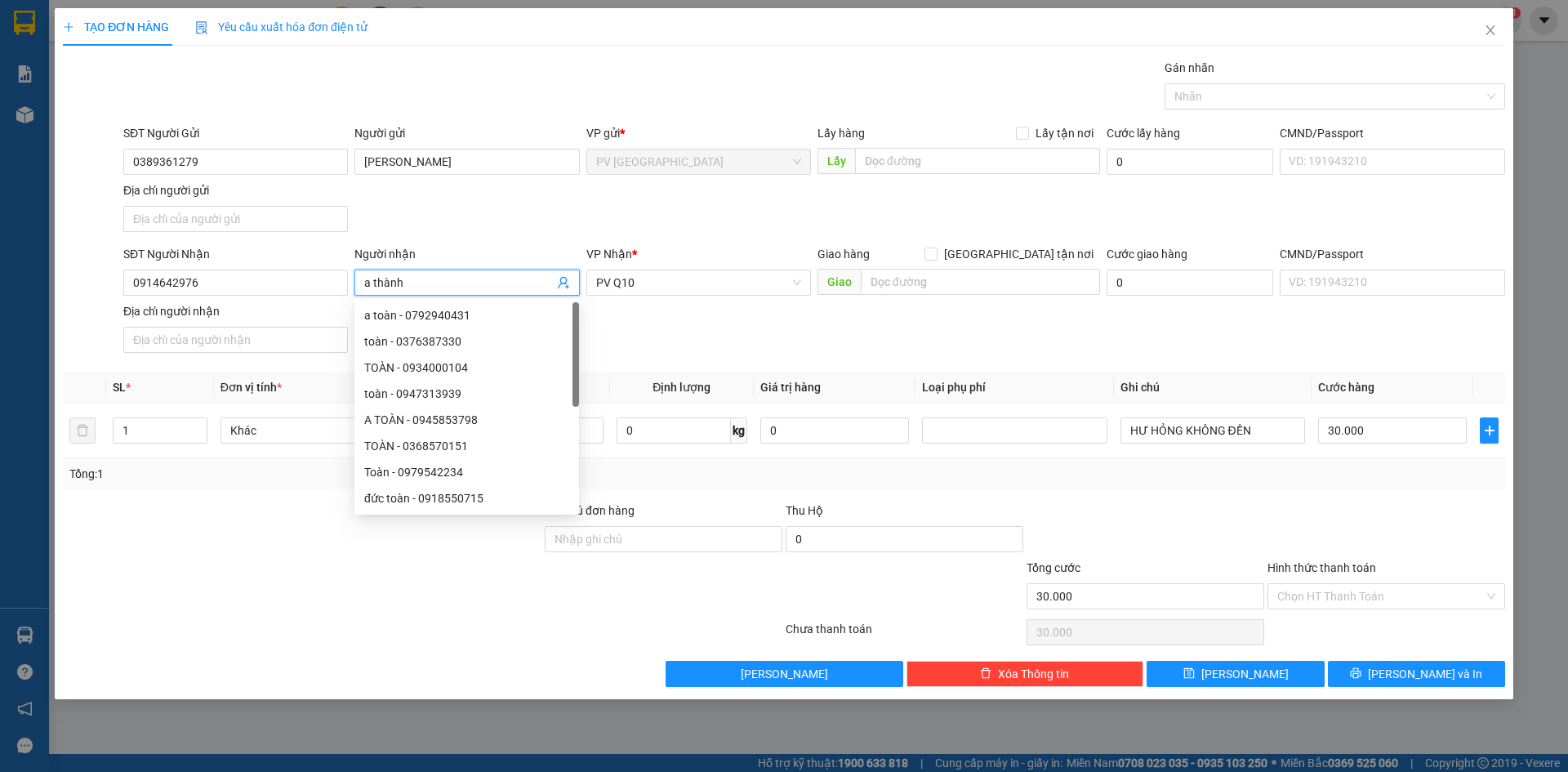
click at [431, 291] on input "a thành" at bounding box center [459, 282] width 189 height 18
type input "THÀNH"
click at [682, 329] on div "SĐT Người Nhận 0914642976 Người nhận THÀNH VP Nhận * PV Q10 Giao hàng Giao tận …" at bounding box center [815, 302] width 1388 height 114
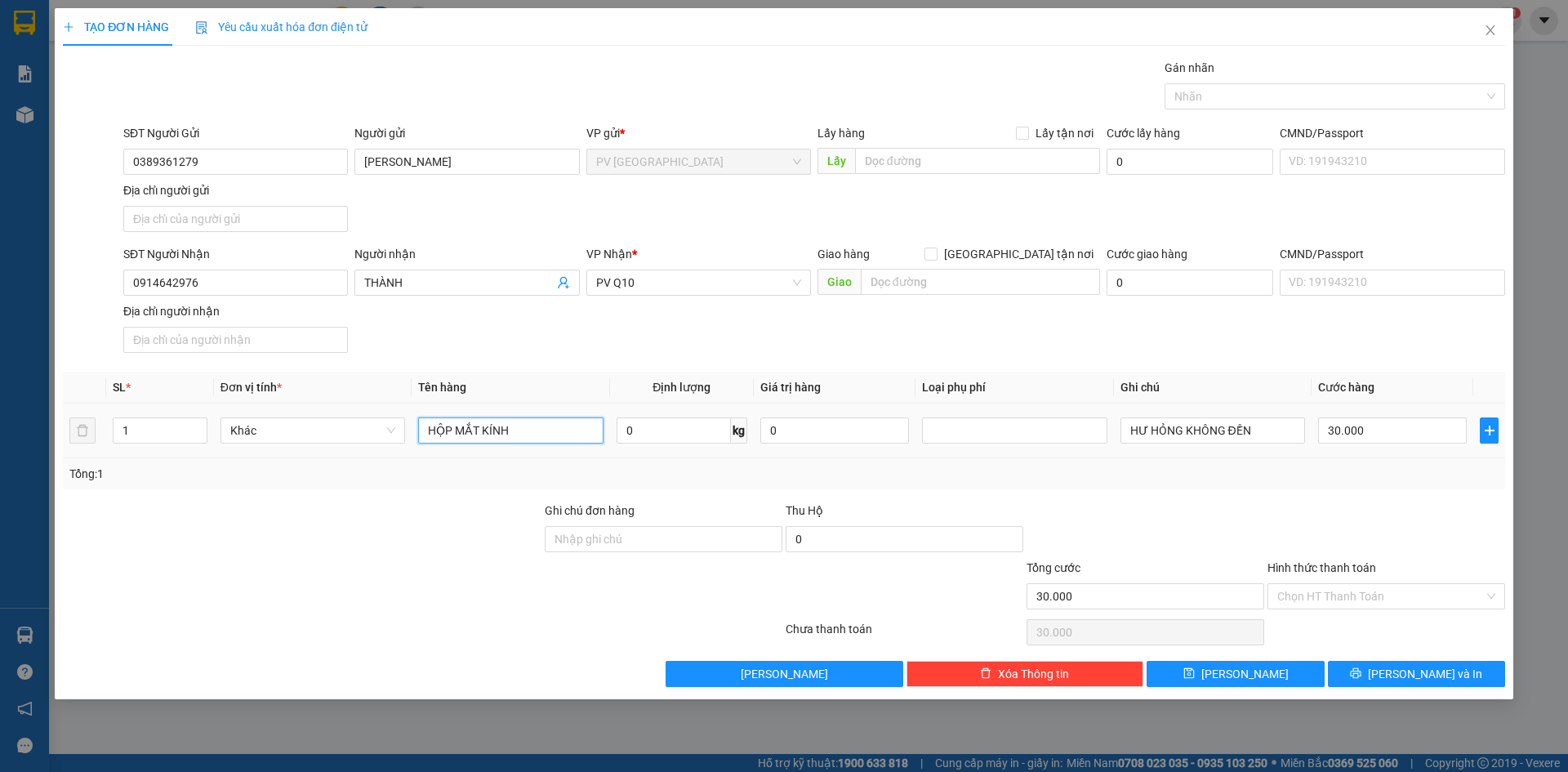
click at [550, 436] on input "HỘP MẮT KÍNH" at bounding box center [510, 431] width 185 height 26
type input "TÚI ÁO DÀI"
click at [1269, 435] on input "HƯ HỎNG KHÔNG ĐỀN" at bounding box center [1212, 431] width 185 height 26
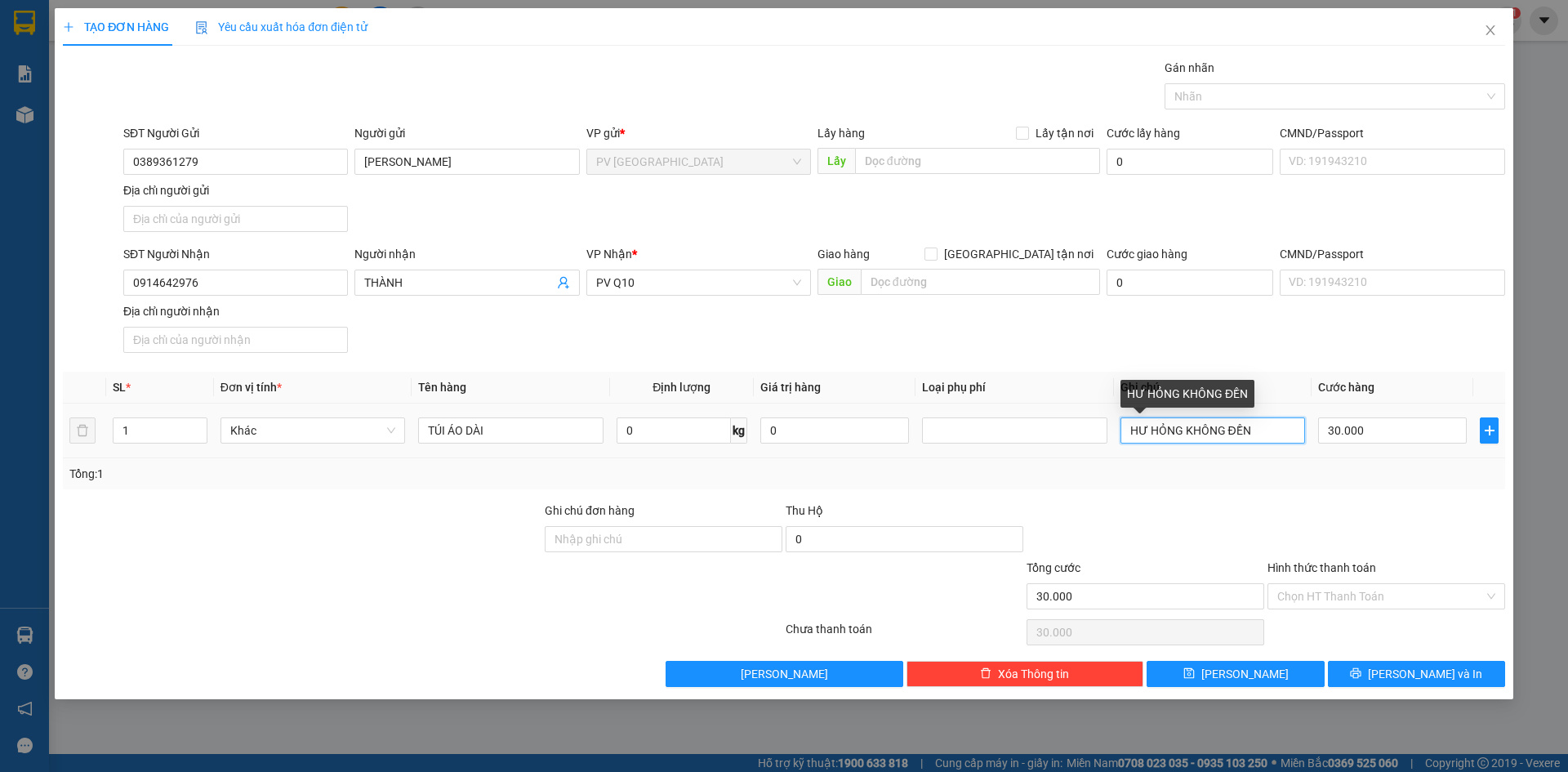
click at [1269, 435] on input "HƯ HỎNG KHÔNG ĐỀN" at bounding box center [1212, 431] width 185 height 26
click at [1351, 604] on input "Hình thức thanh toán" at bounding box center [1380, 597] width 206 height 25
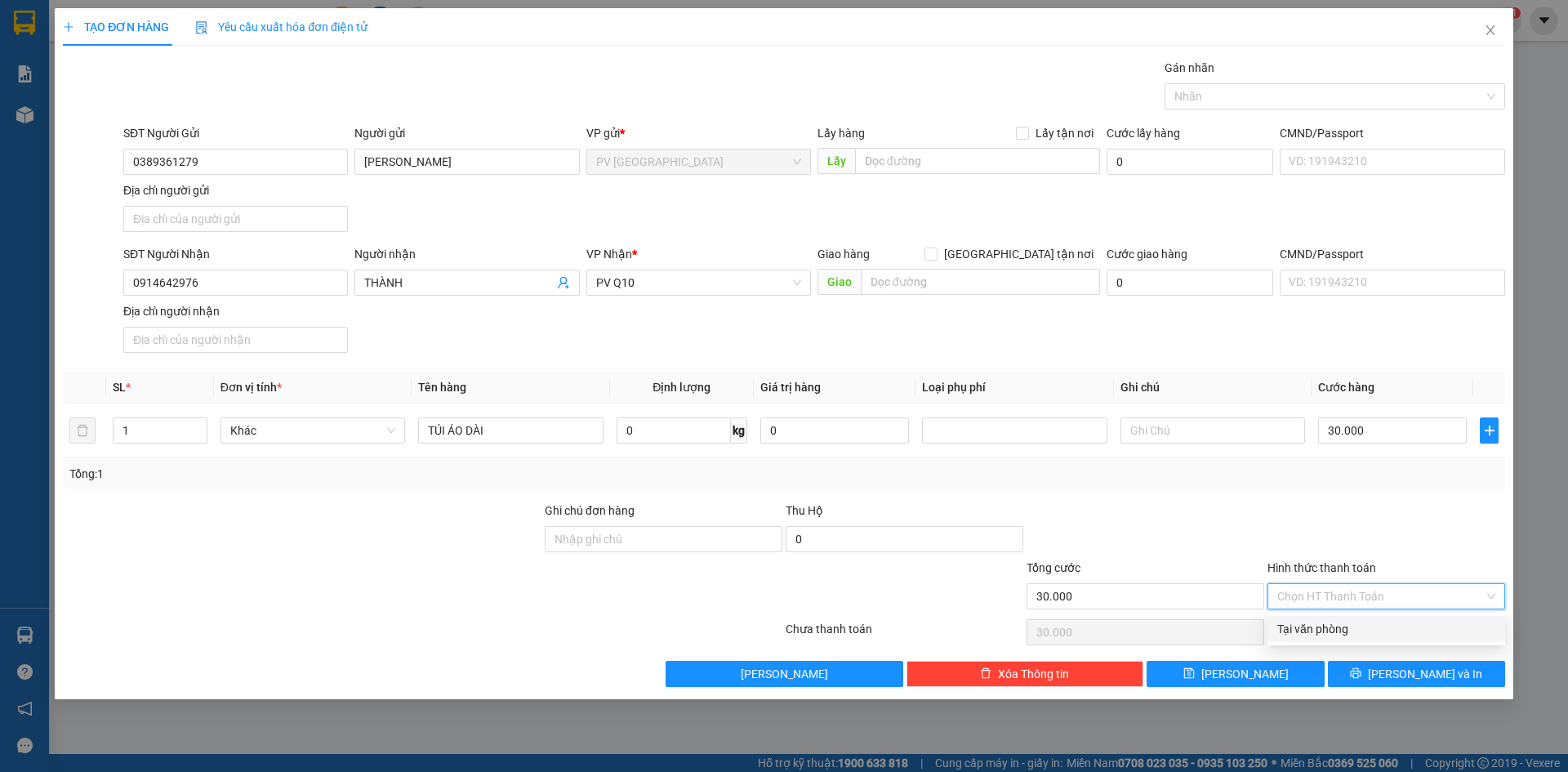
click at [1339, 619] on div "Tại văn phòng" at bounding box center [1386, 629] width 238 height 26
type input "0"
click at [1346, 667] on button "[PERSON_NAME] và In" at bounding box center [1416, 674] width 177 height 26
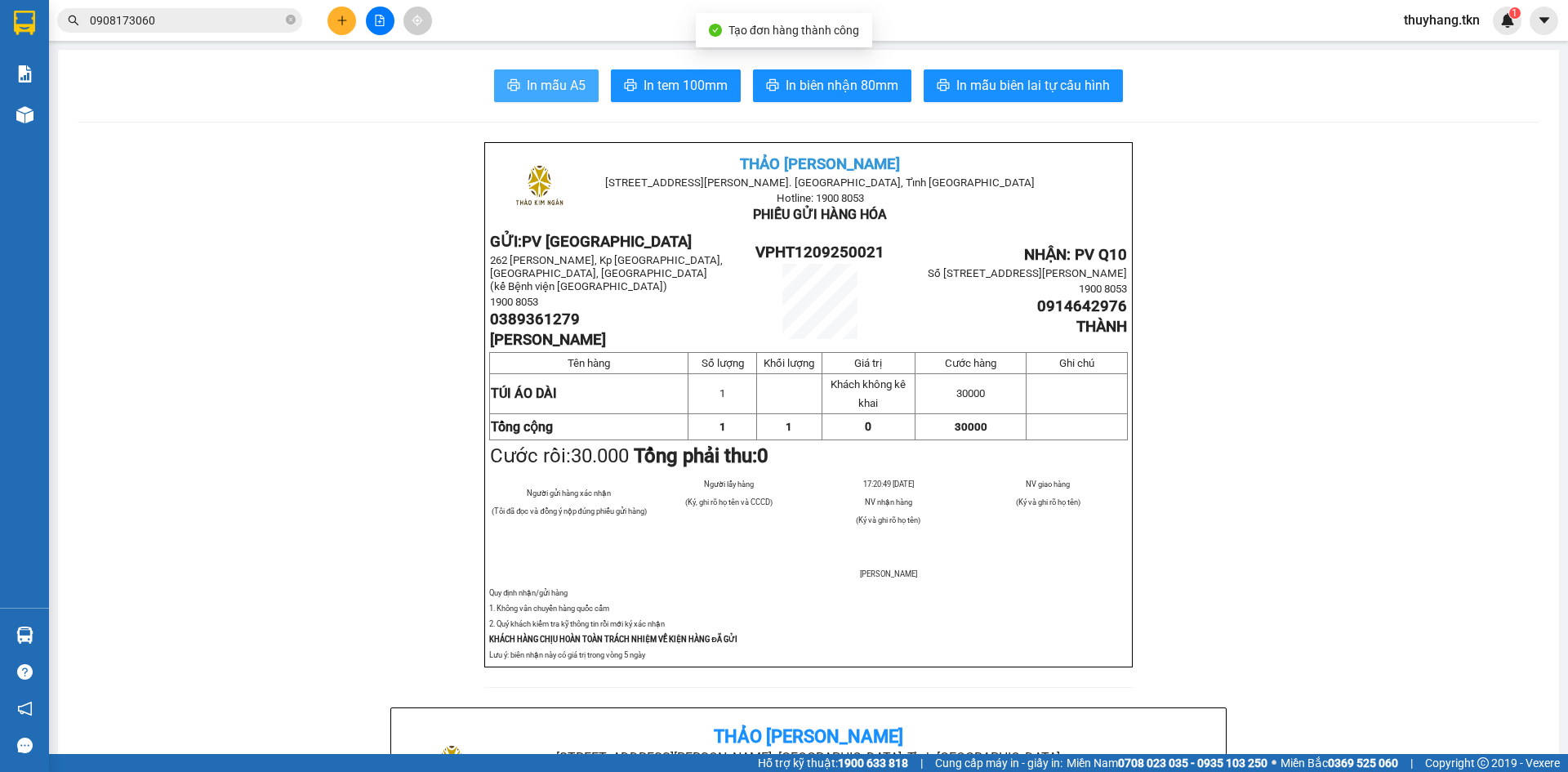
click at [581, 90] on button "In mẫu A5" at bounding box center [546, 86] width 105 height 33
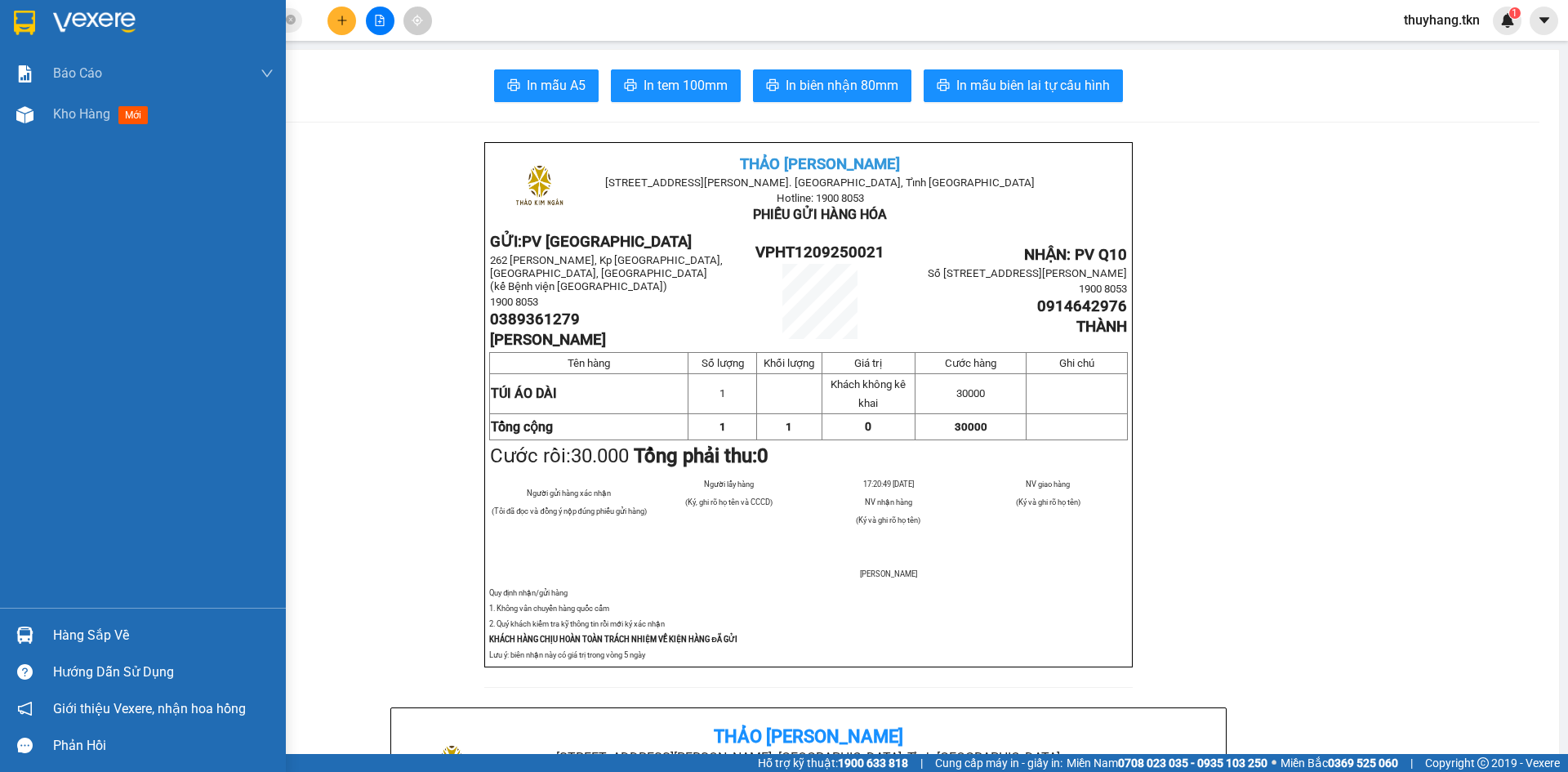
click at [27, 28] on img at bounding box center [24, 22] width 21 height 25
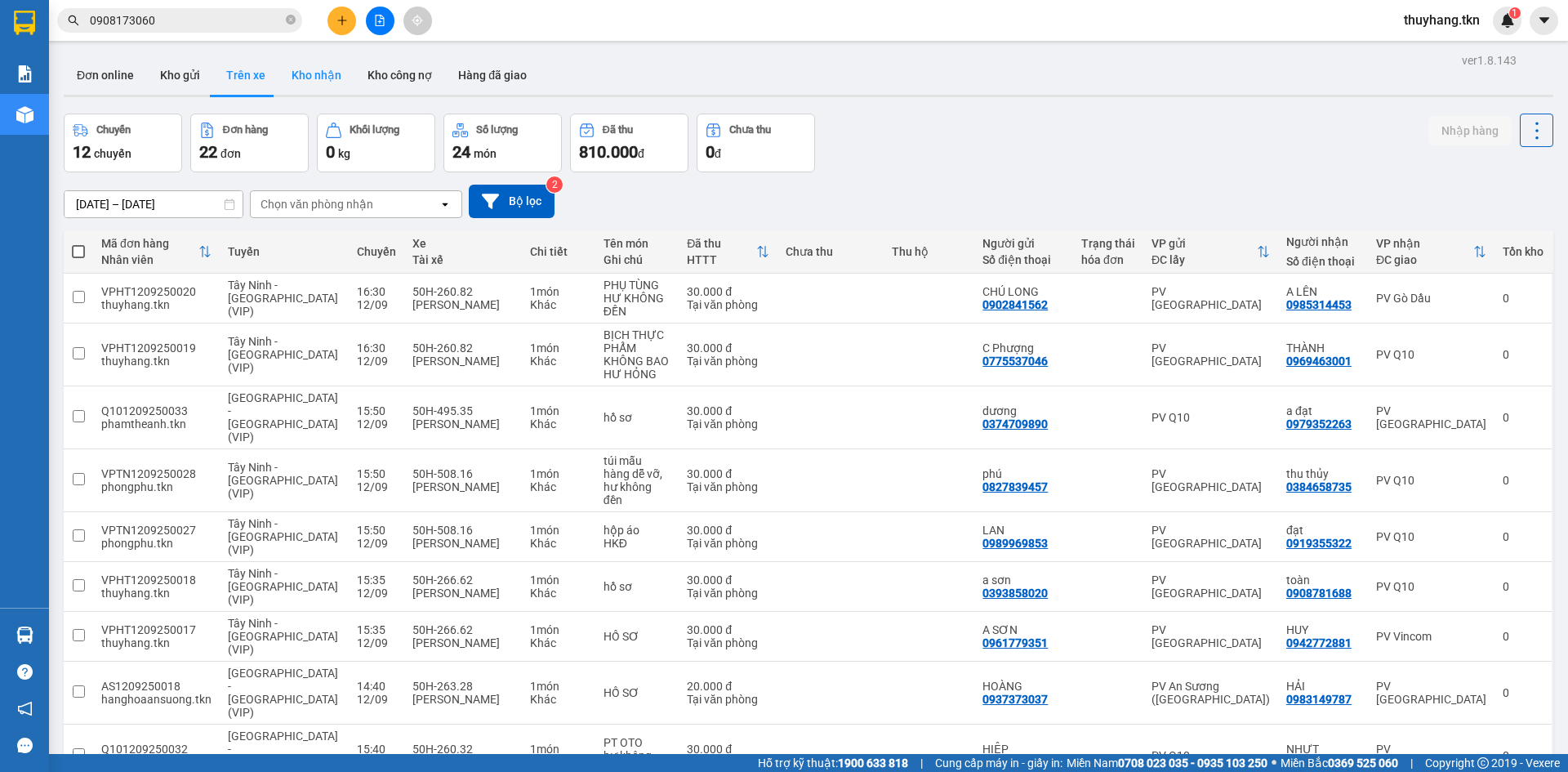
click at [308, 72] on button "Kho nhận" at bounding box center [316, 76] width 76 height 40
type input "[DATE] – [DATE]"
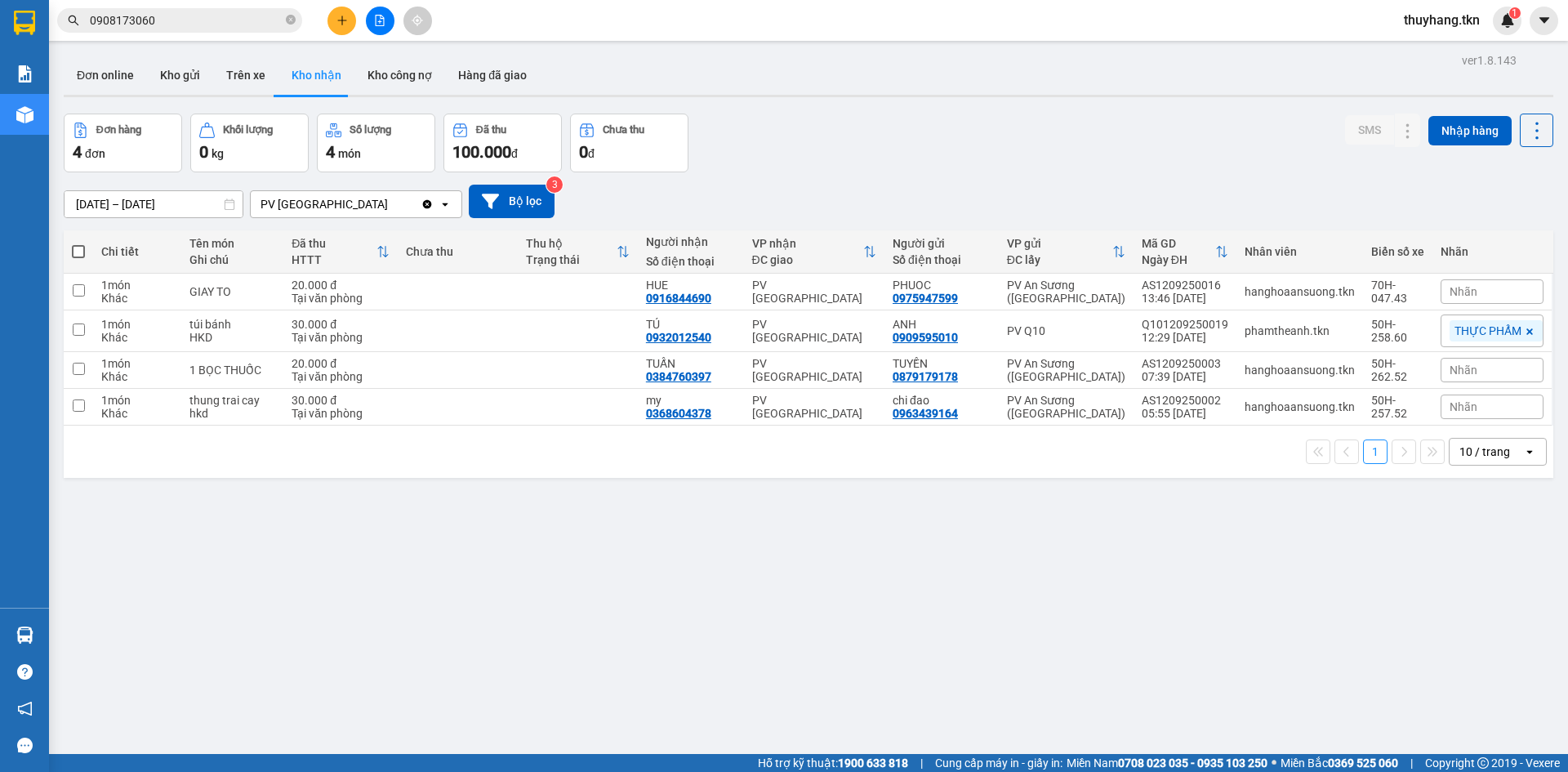
click at [161, 18] on input "0908173060" at bounding box center [186, 20] width 192 height 18
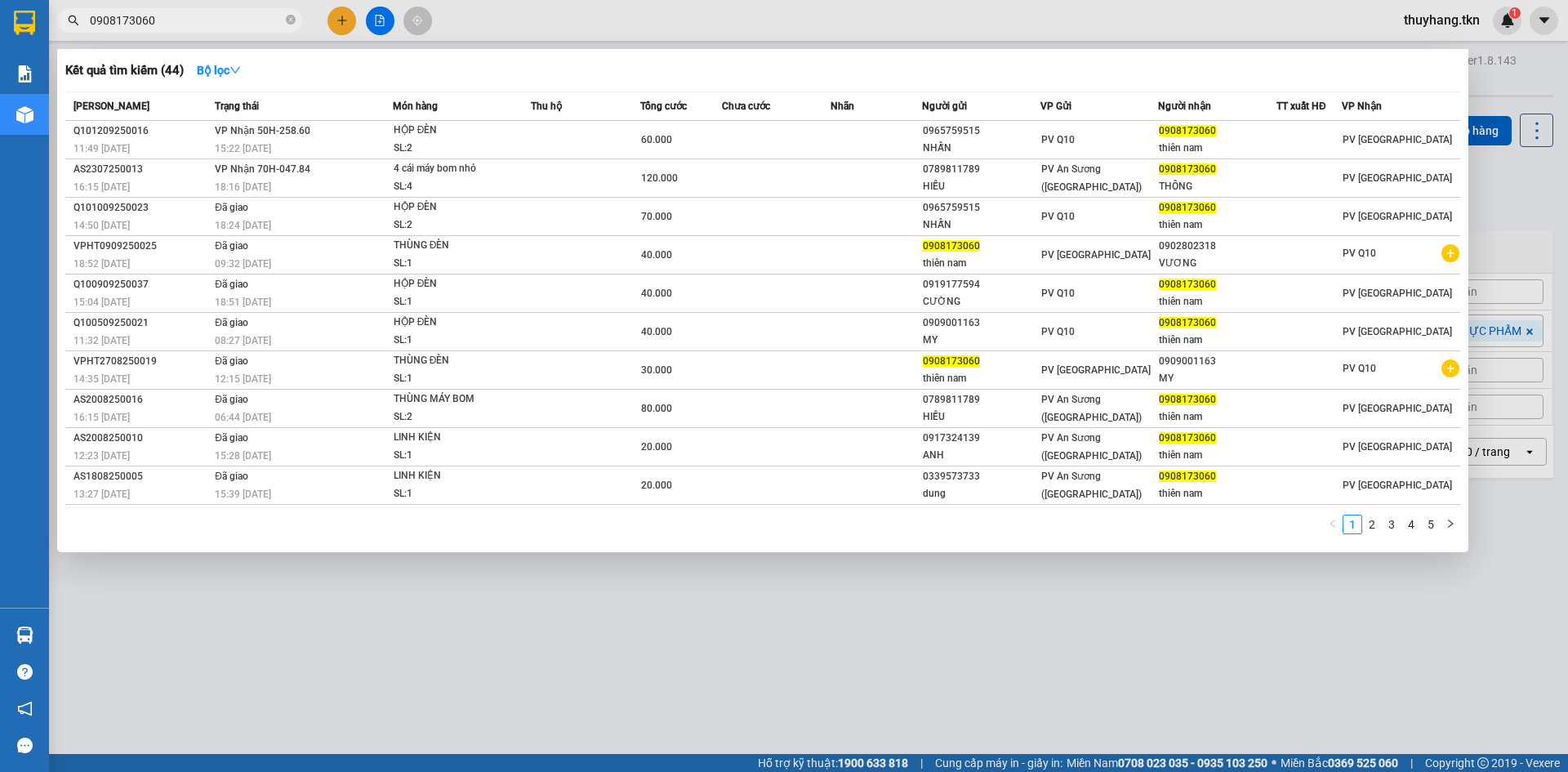
click at [161, 18] on input "0908173060" at bounding box center [186, 20] width 192 height 18
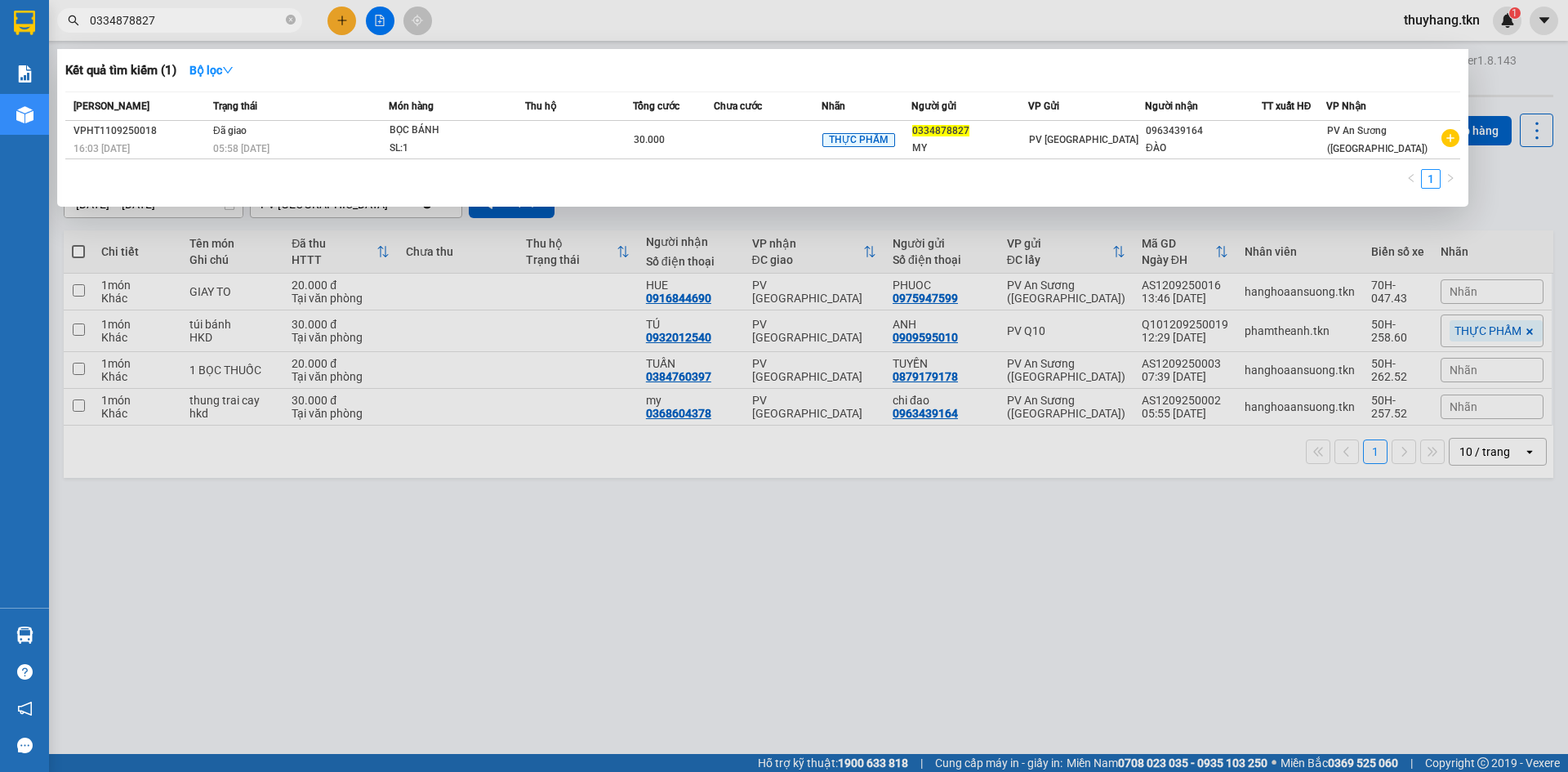
type input "0334878827"
click at [660, 610] on div at bounding box center [784, 386] width 1568 height 772
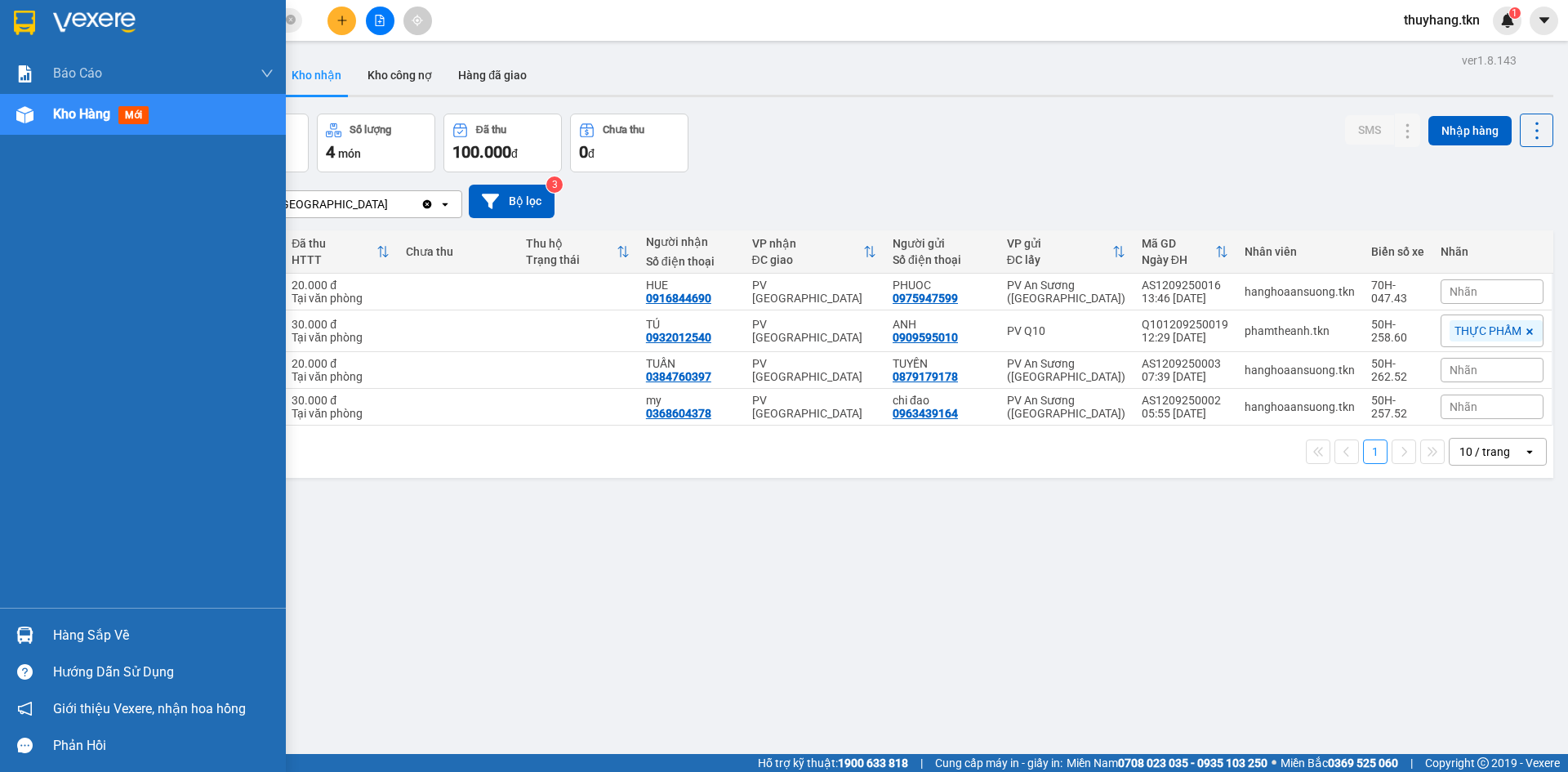
click at [30, 632] on img at bounding box center [25, 635] width 17 height 17
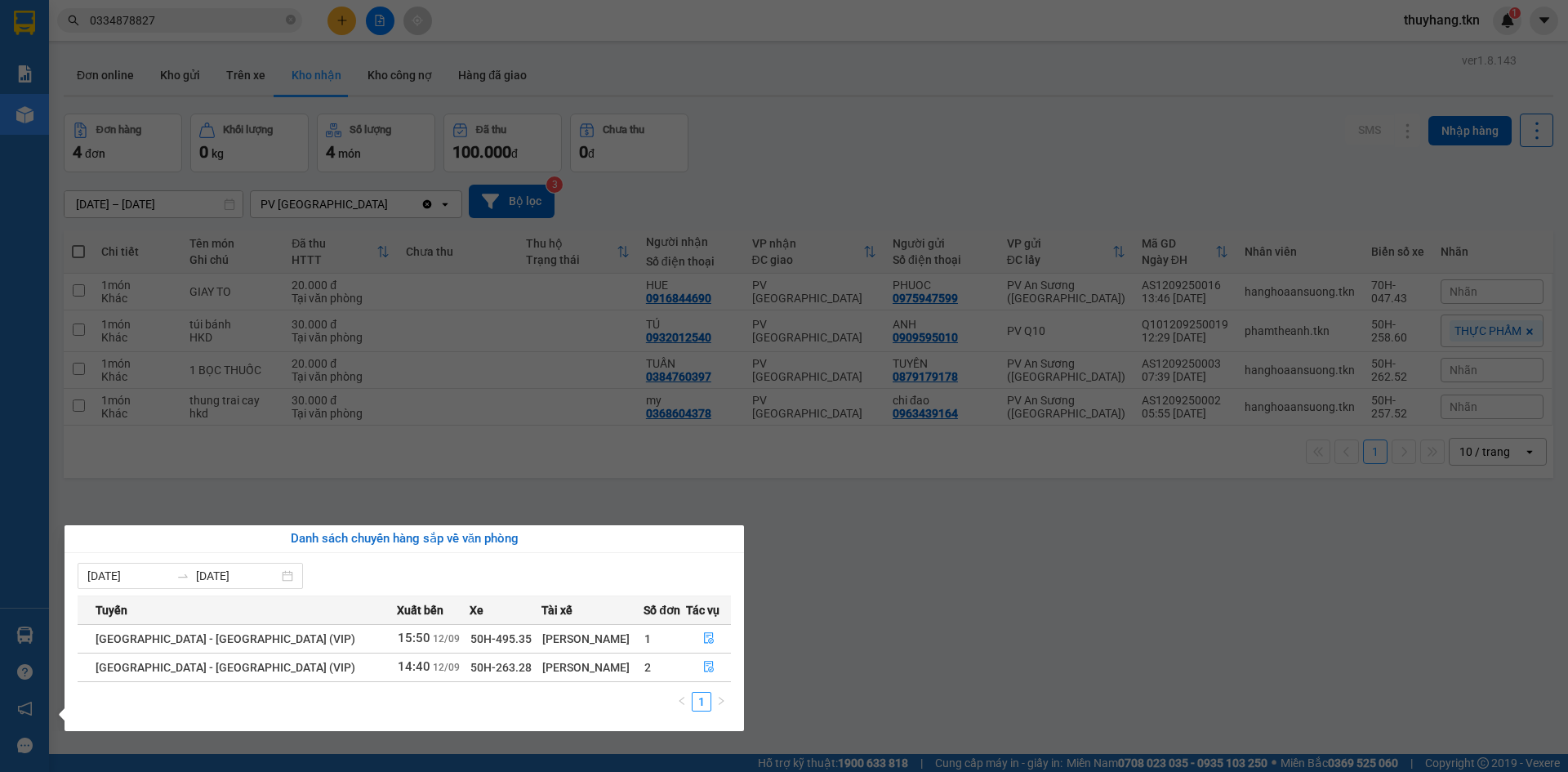
click at [290, 64] on section "Kết quả tìm kiếm ( 1 ) Bộ lọc Mã ĐH Trạng thái Món hàng Thu hộ Tổng cước Chưa c…" at bounding box center [784, 386] width 1568 height 772
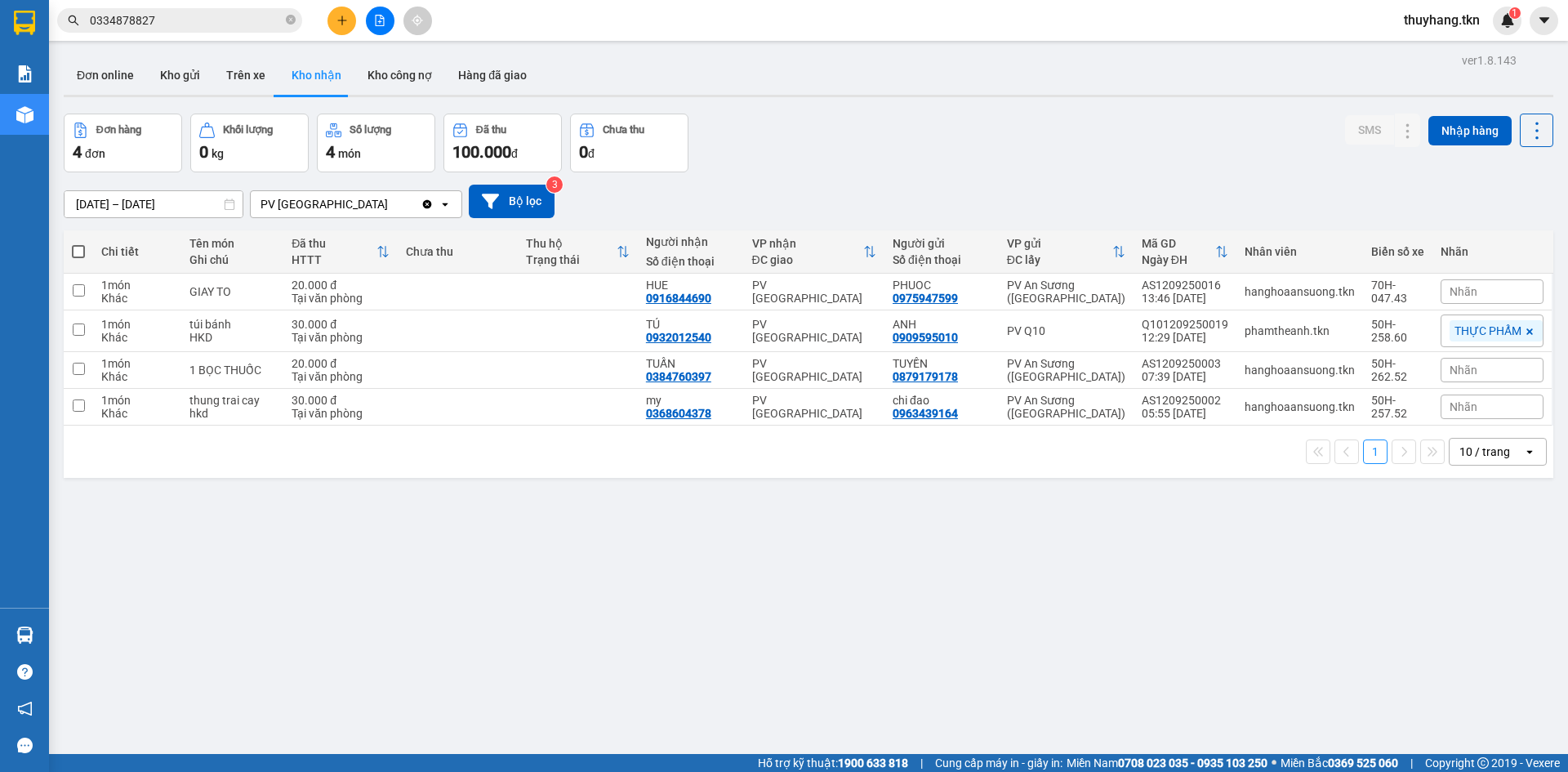
drag, startPoint x: 785, startPoint y: 569, endPoint x: 793, endPoint y: 566, distance: 8.5
click at [785, 569] on div "ver 1.8.143 Đơn online Kho gửi Trên xe Kho nhận Kho công nợ Hàng đã giao Đơn hà…" at bounding box center [808, 435] width 1503 height 772
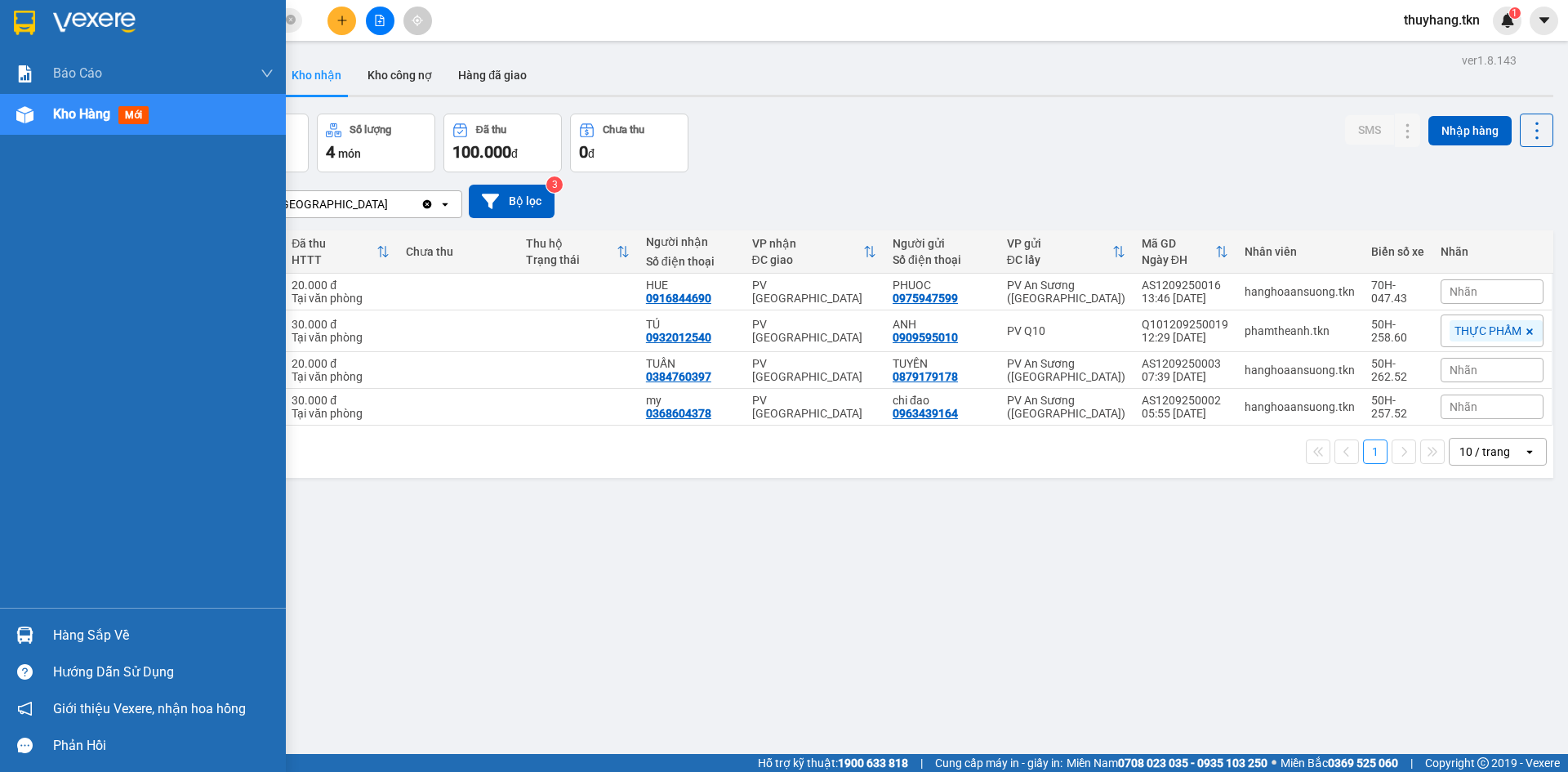
click at [27, 634] on img at bounding box center [25, 635] width 17 height 17
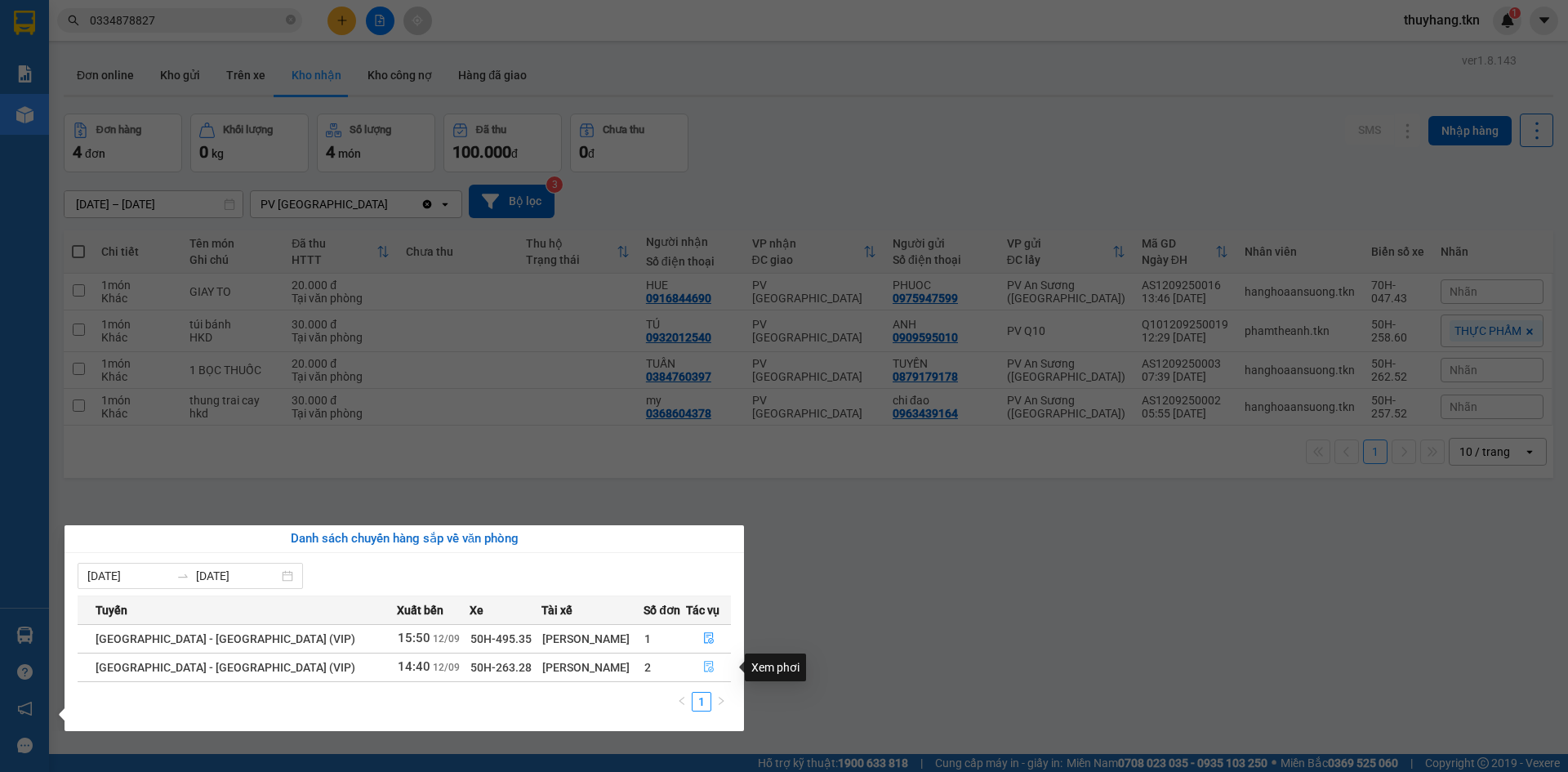
click at [703, 668] on icon "file-done" at bounding box center [708, 666] width 11 height 11
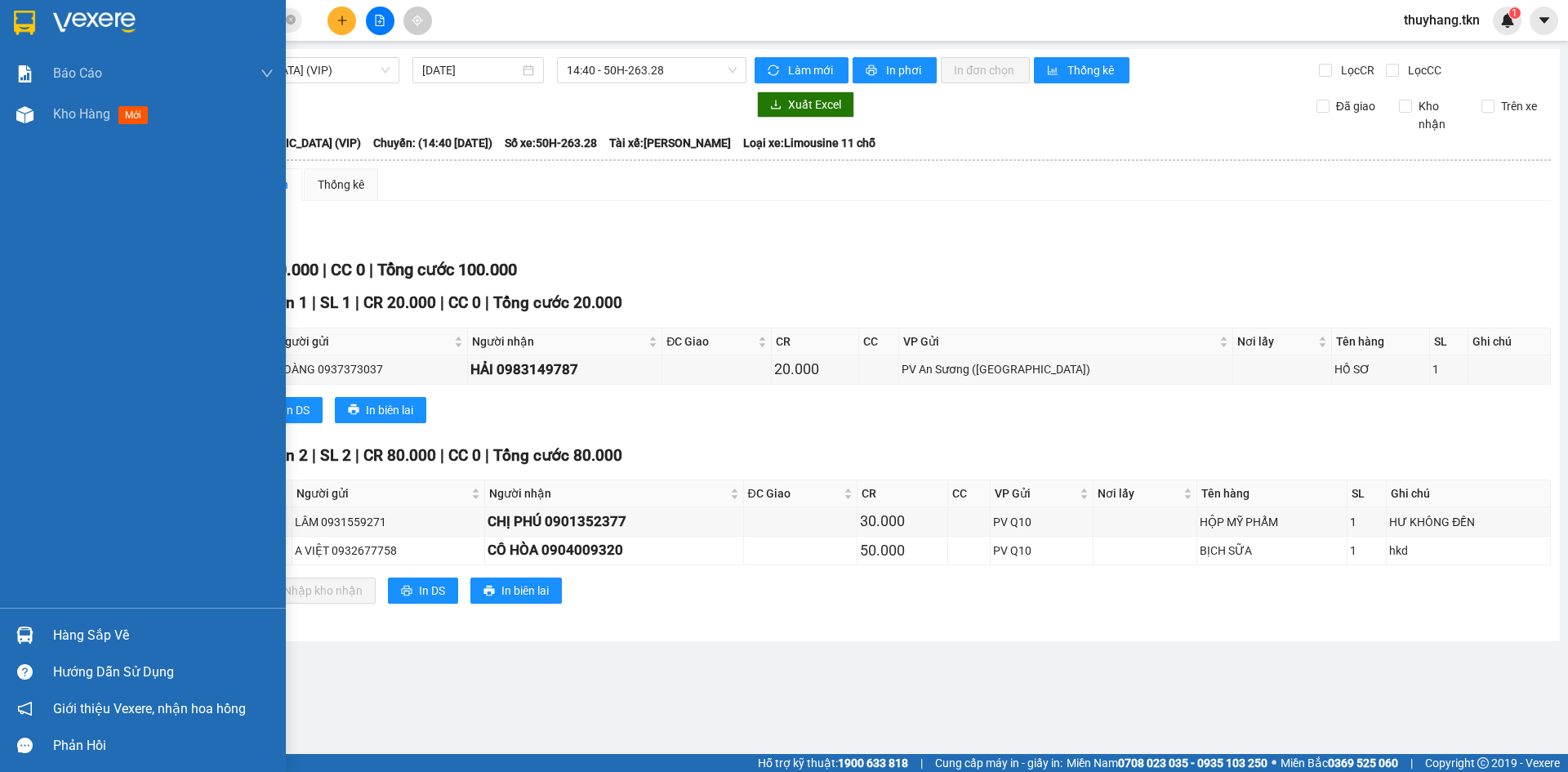
click at [26, 23] on img at bounding box center [24, 22] width 21 height 25
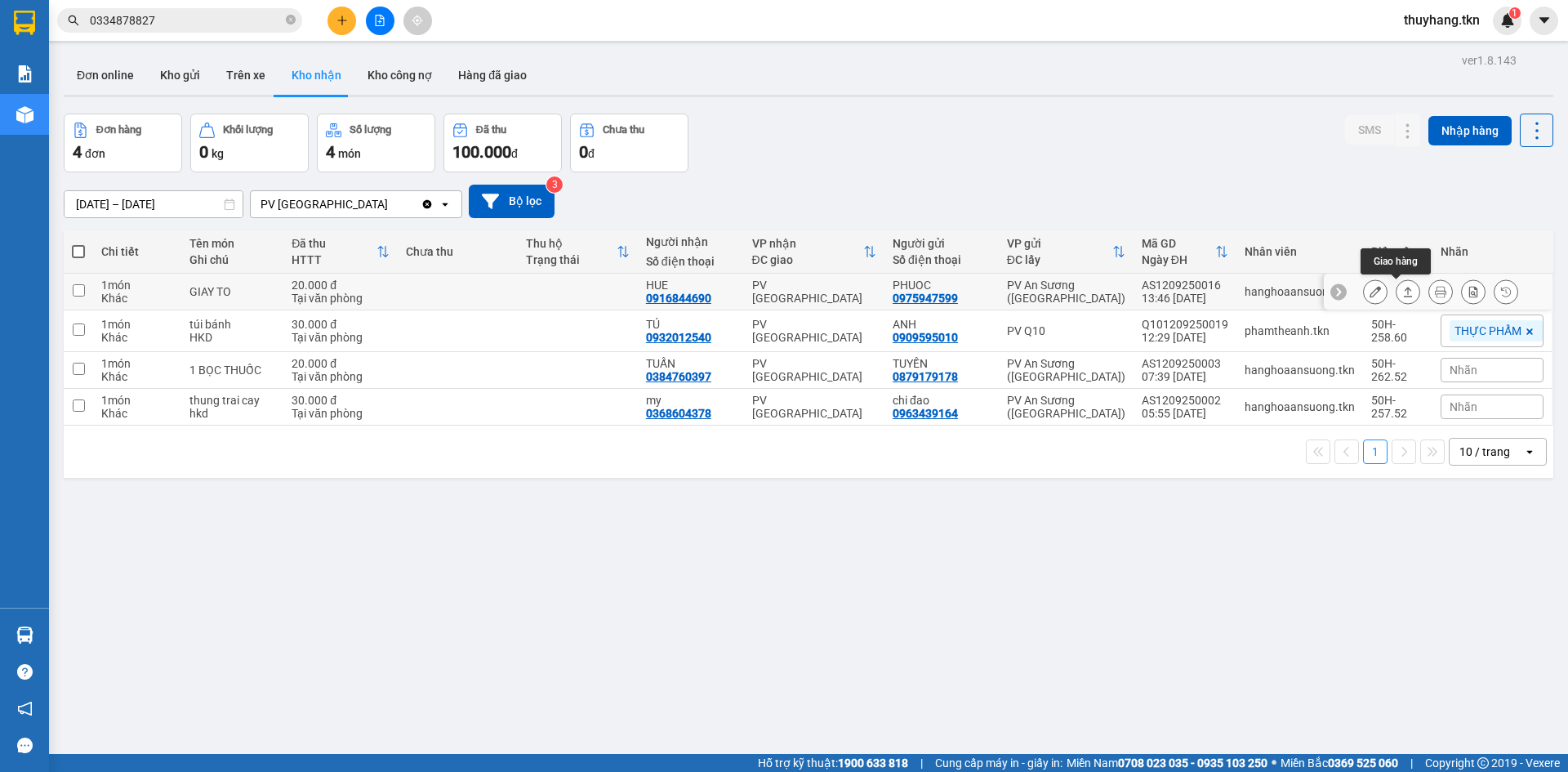
click at [1397, 298] on button at bounding box center [1407, 291] width 23 height 28
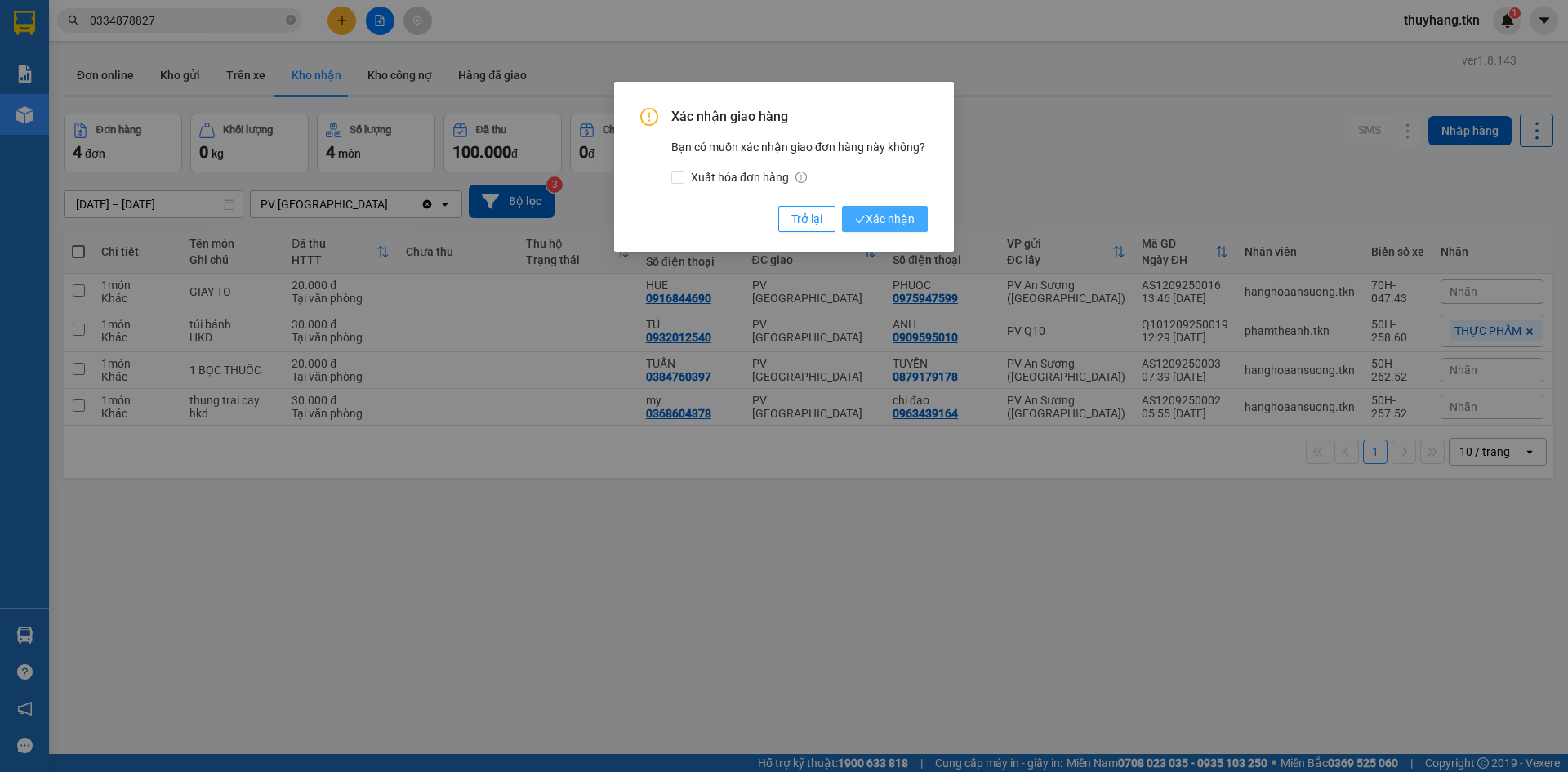
click at [879, 223] on span "Xác nhận" at bounding box center [884, 218] width 59 height 18
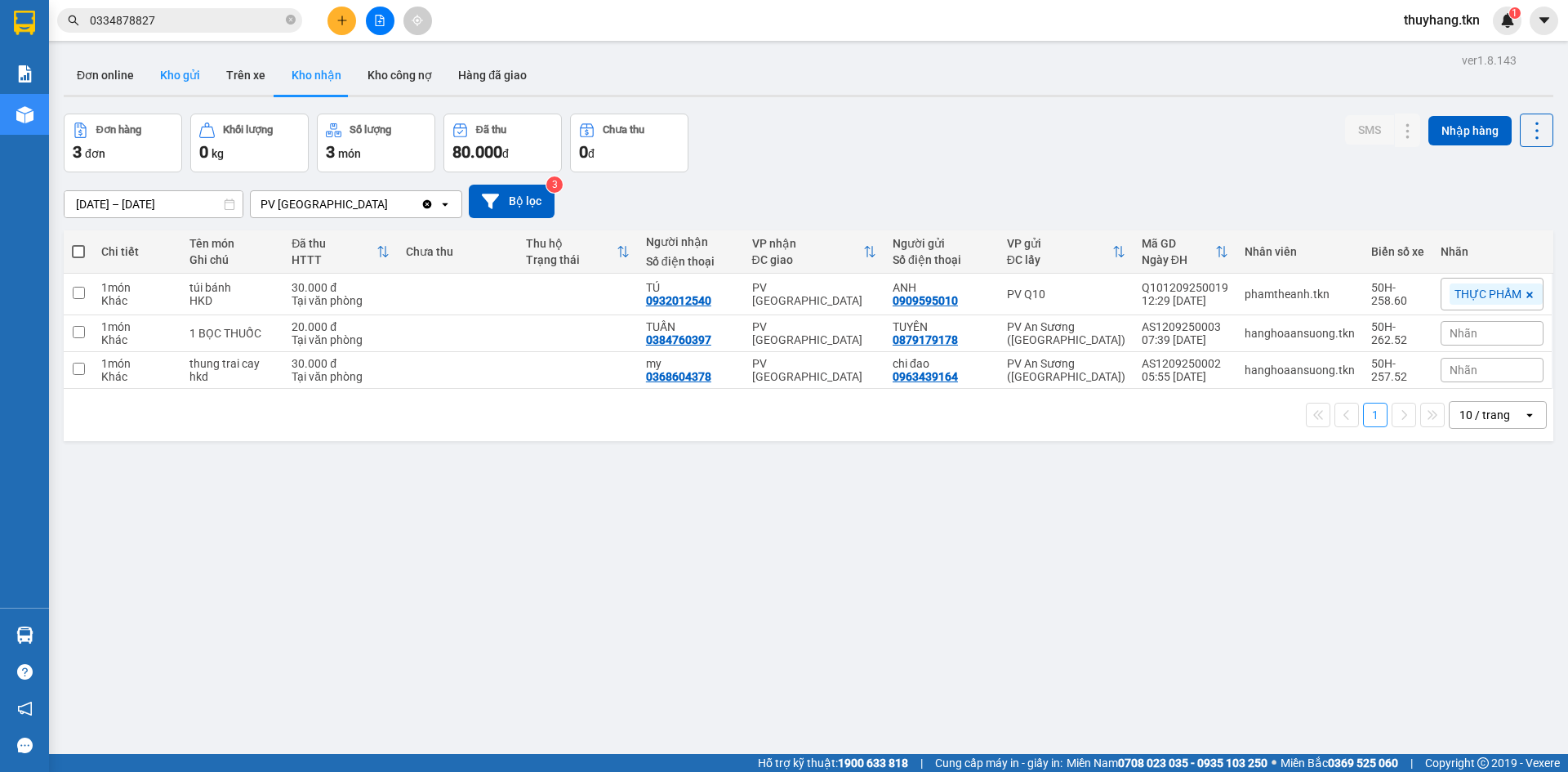
click at [181, 74] on button "Kho gửi" at bounding box center [180, 76] width 66 height 40
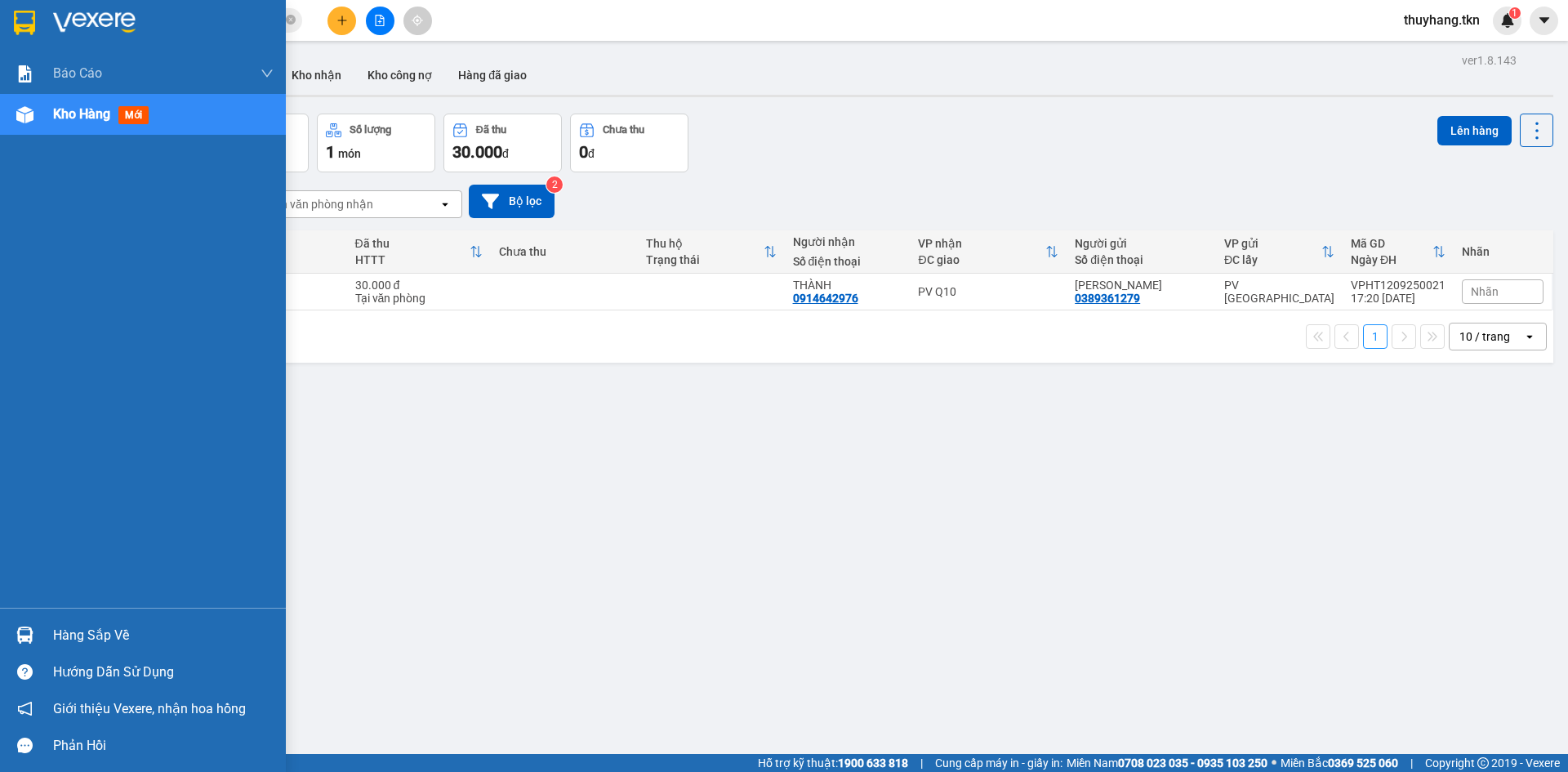
click at [34, 628] on div at bounding box center [24, 634] width 28 height 28
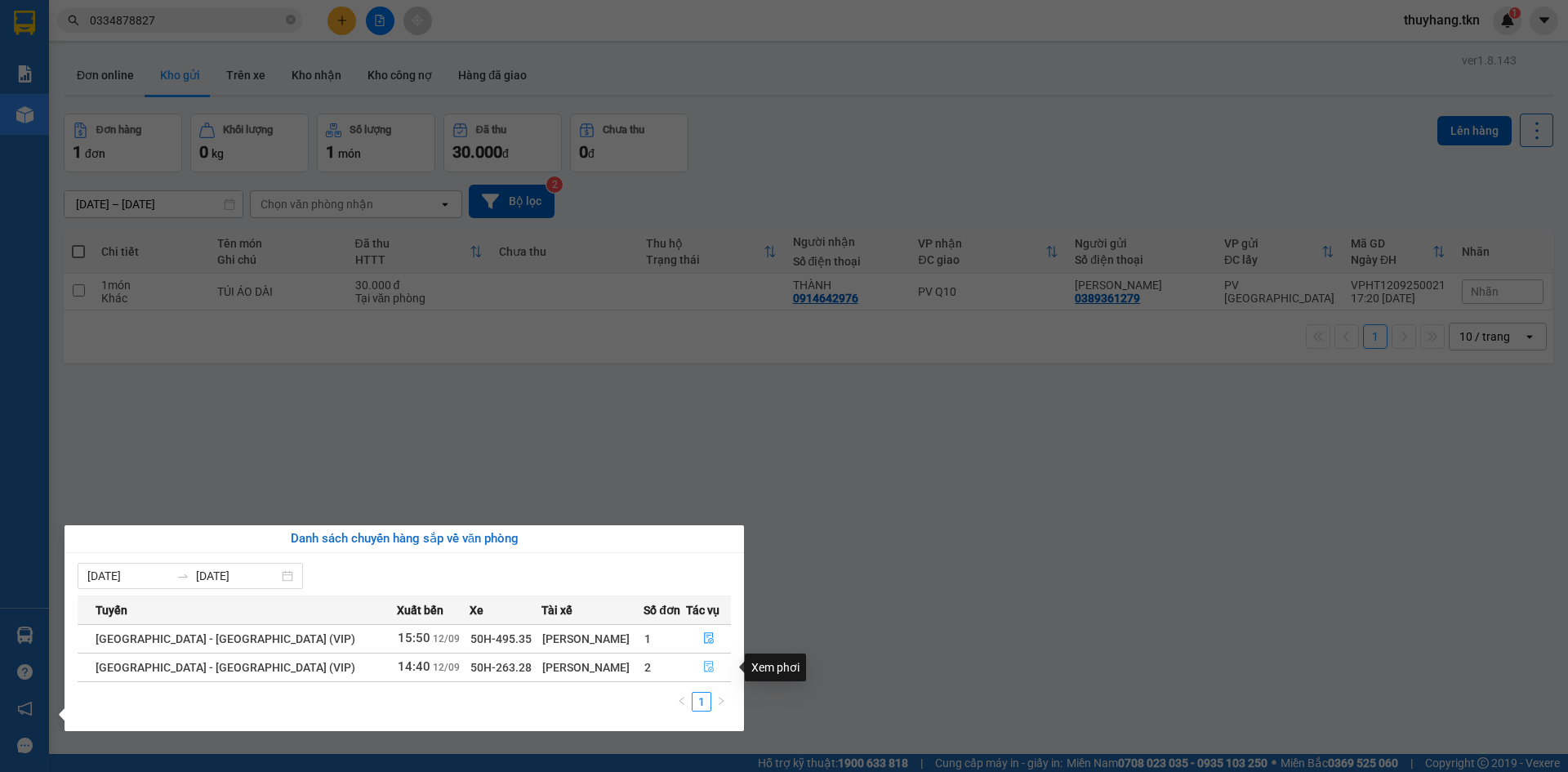
click at [703, 665] on icon "file-done" at bounding box center [708, 666] width 11 height 11
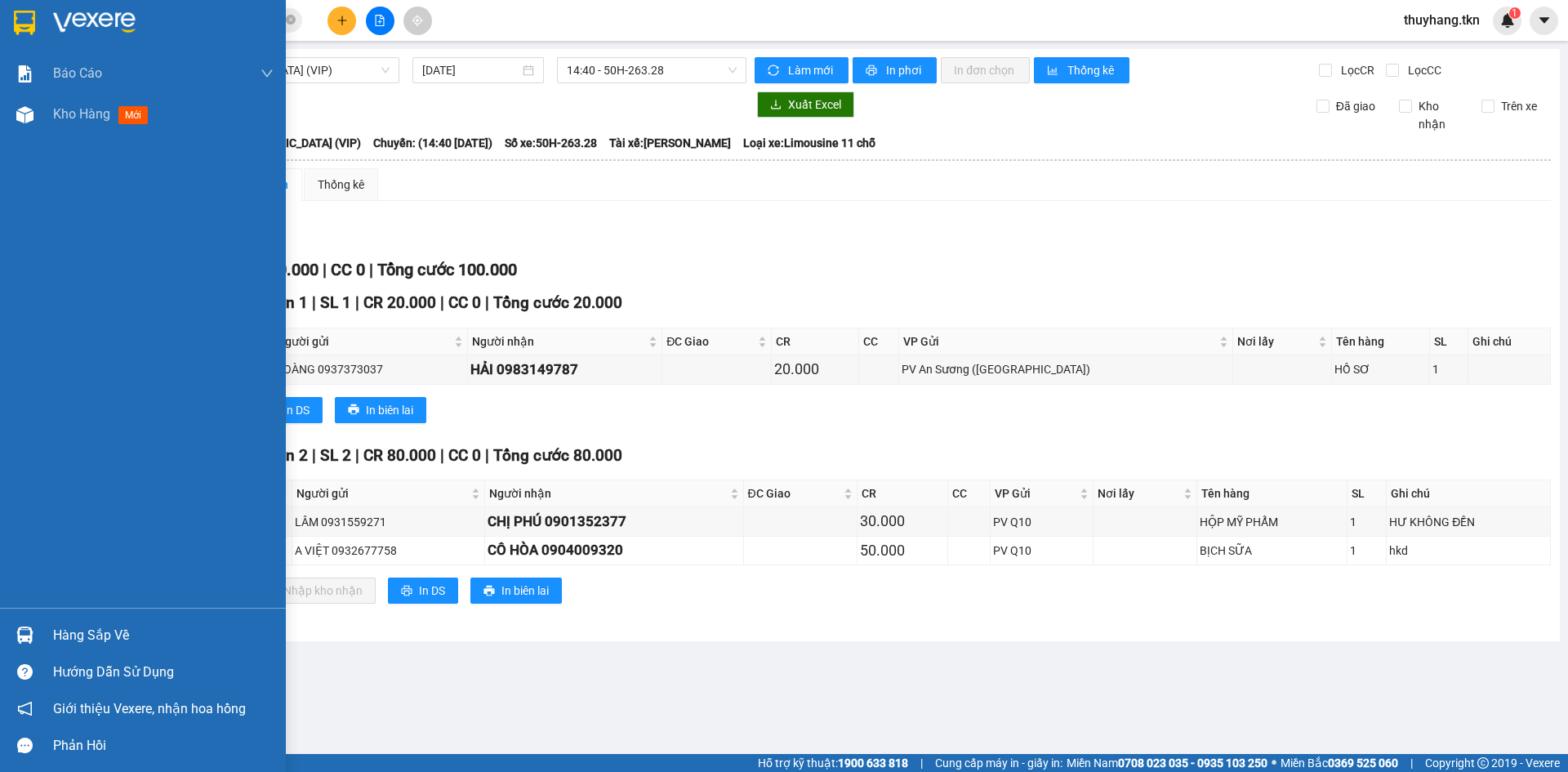
click at [35, 25] on img at bounding box center [24, 22] width 21 height 25
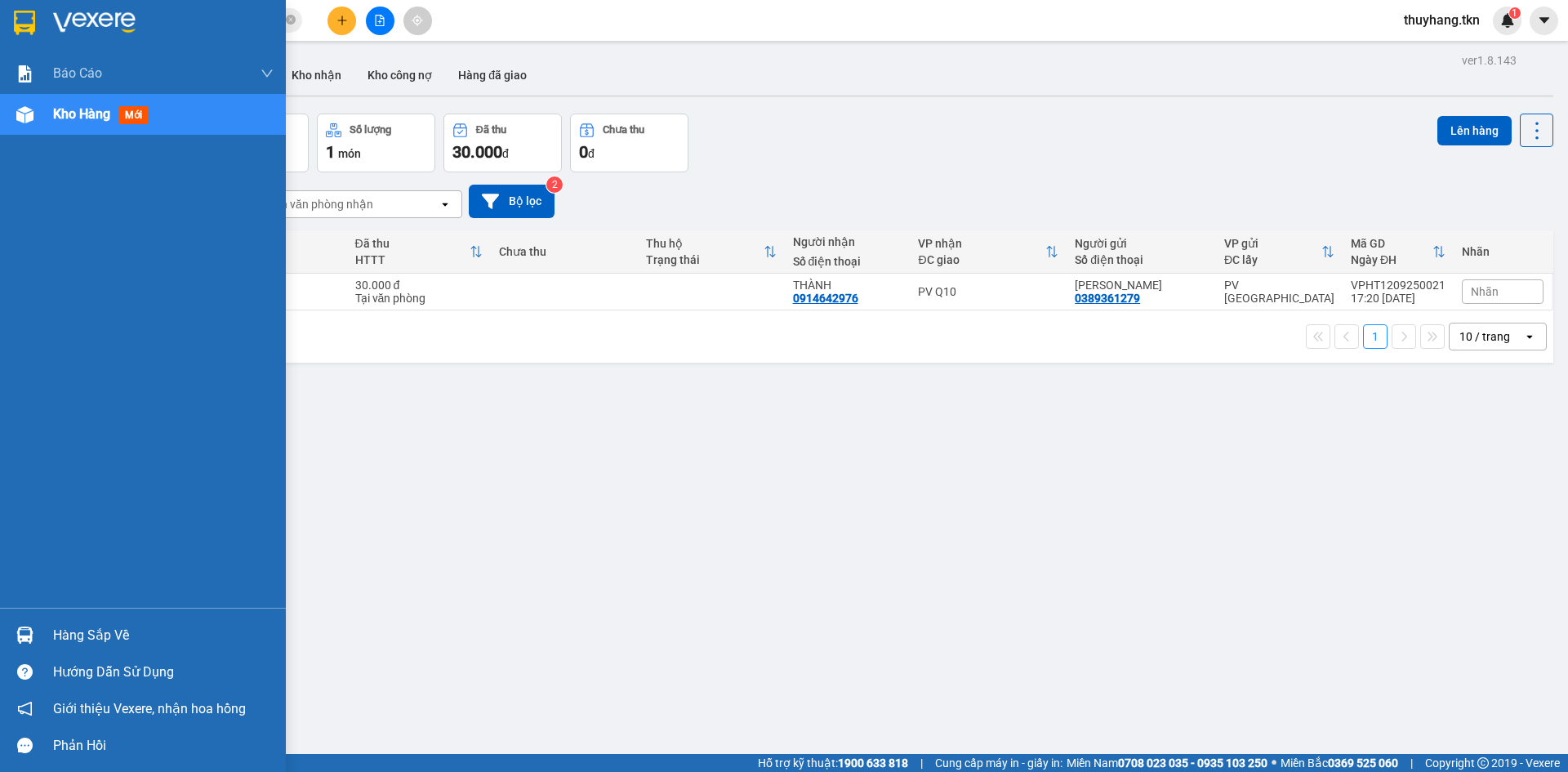
click at [32, 609] on div "Hàng sắp về Hướng dẫn sử dụng Giới thiệu Vexere, nhận hoa hồng Phản hồi" at bounding box center [143, 686] width 286 height 156
click at [43, 631] on div "Hàng sắp về" at bounding box center [143, 635] width 286 height 37
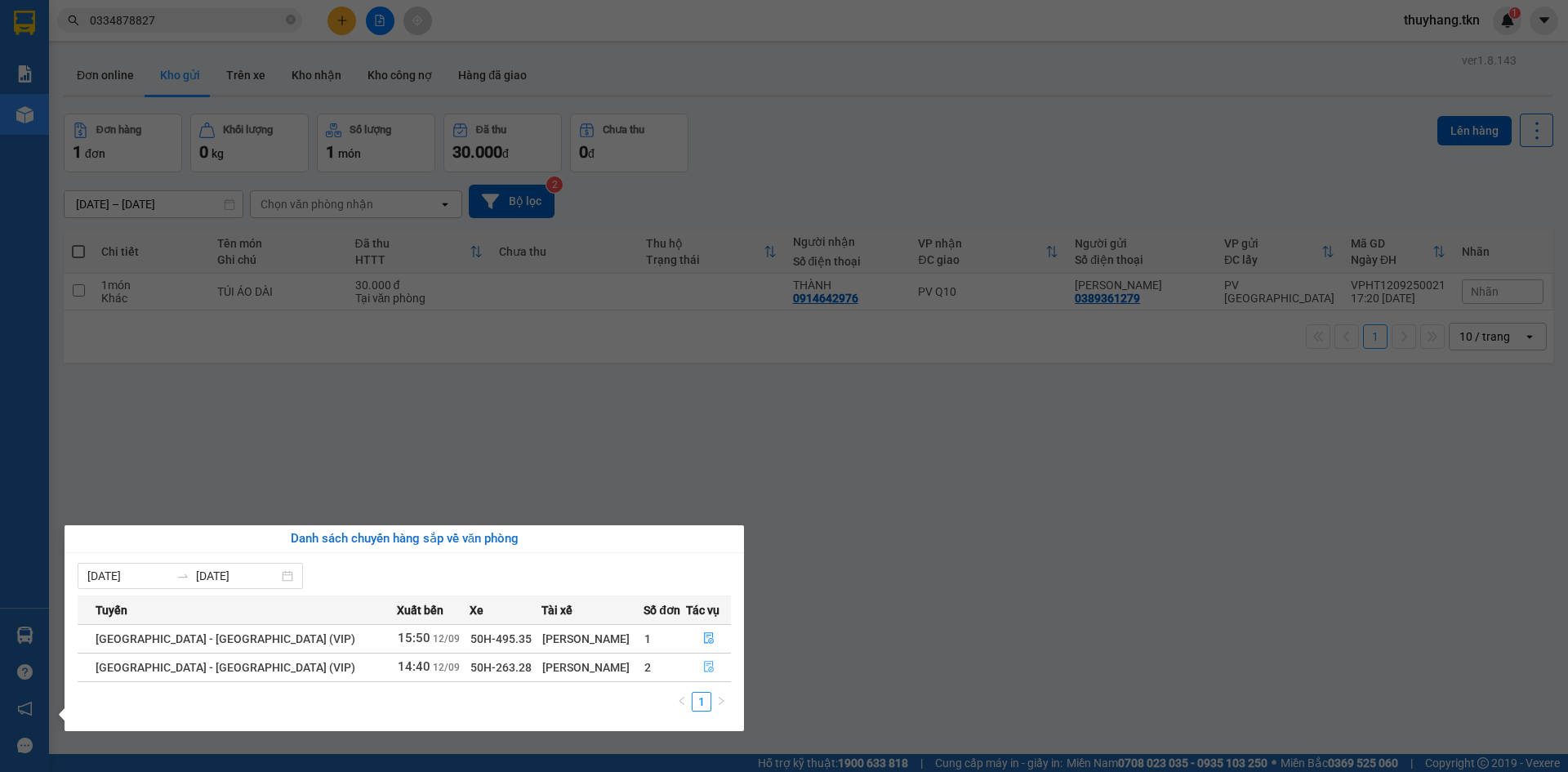
click at [703, 665] on icon "file-done" at bounding box center [708, 666] width 11 height 11
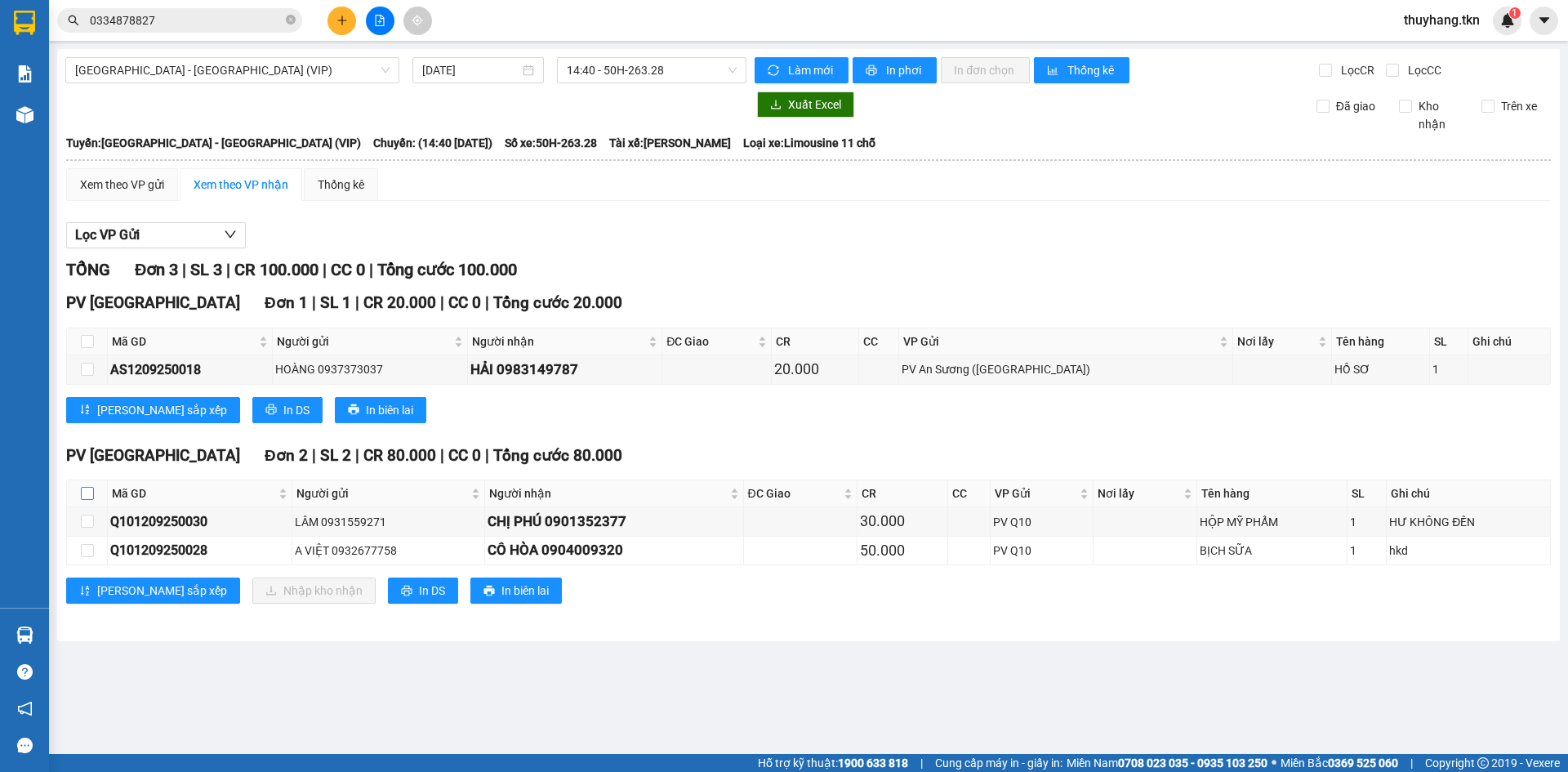
click at [87, 487] on input "checkbox" at bounding box center [87, 493] width 13 height 13
checkbox input "true"
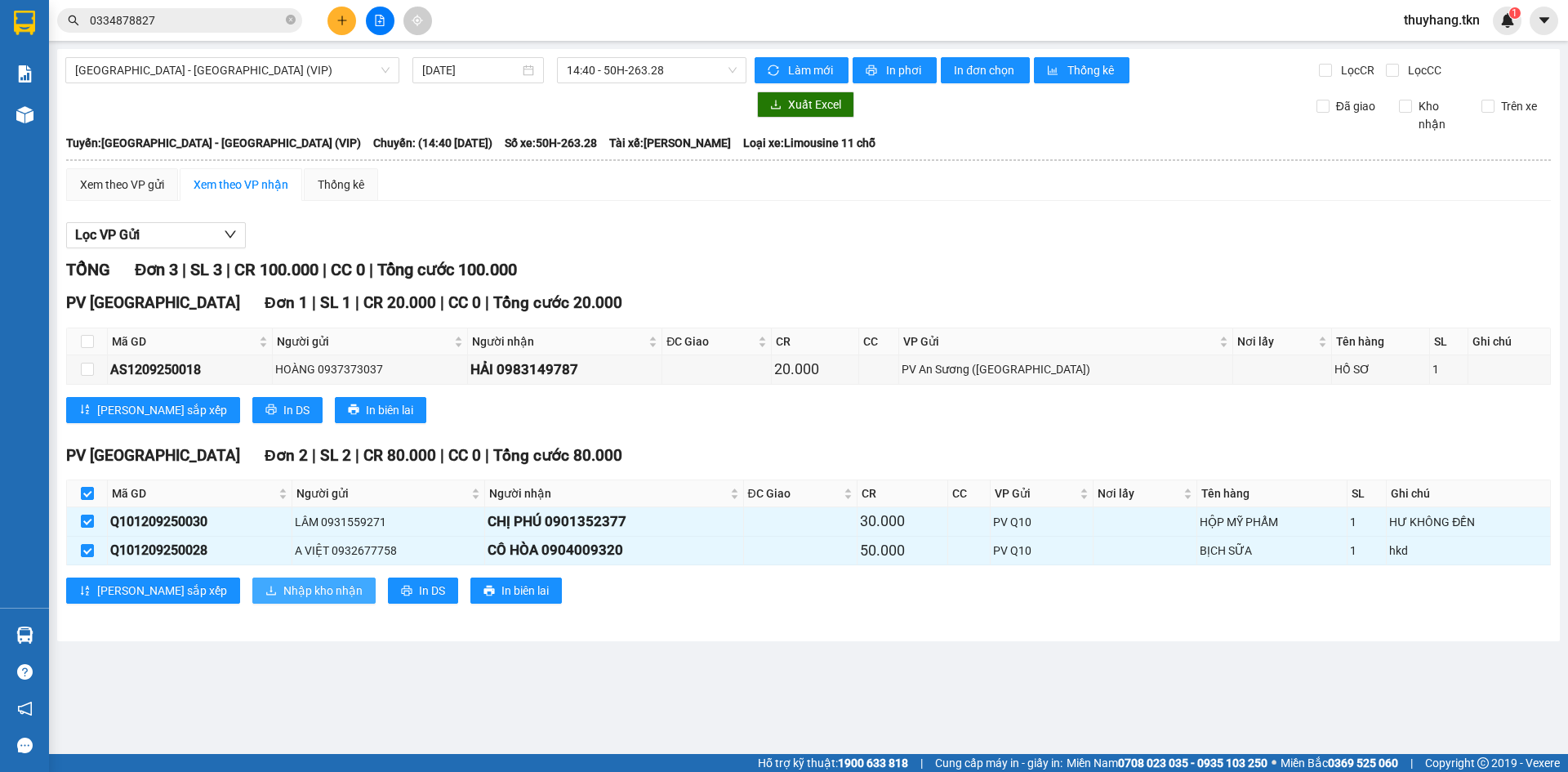
click at [284, 588] on span "Nhập kho nhận" at bounding box center [323, 591] width 79 height 18
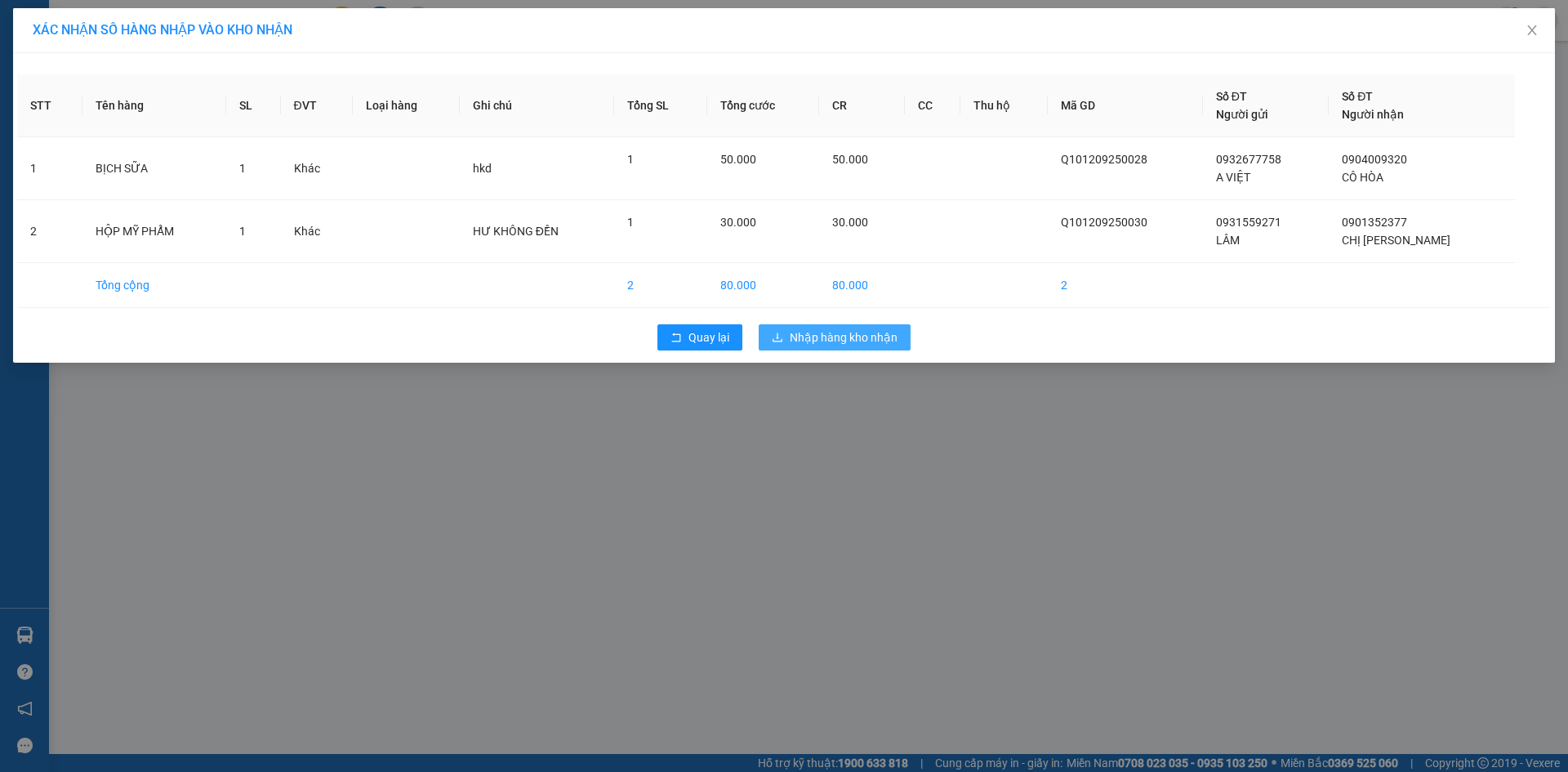
click at [864, 337] on span "Nhập hàng kho nhận" at bounding box center [843, 337] width 107 height 18
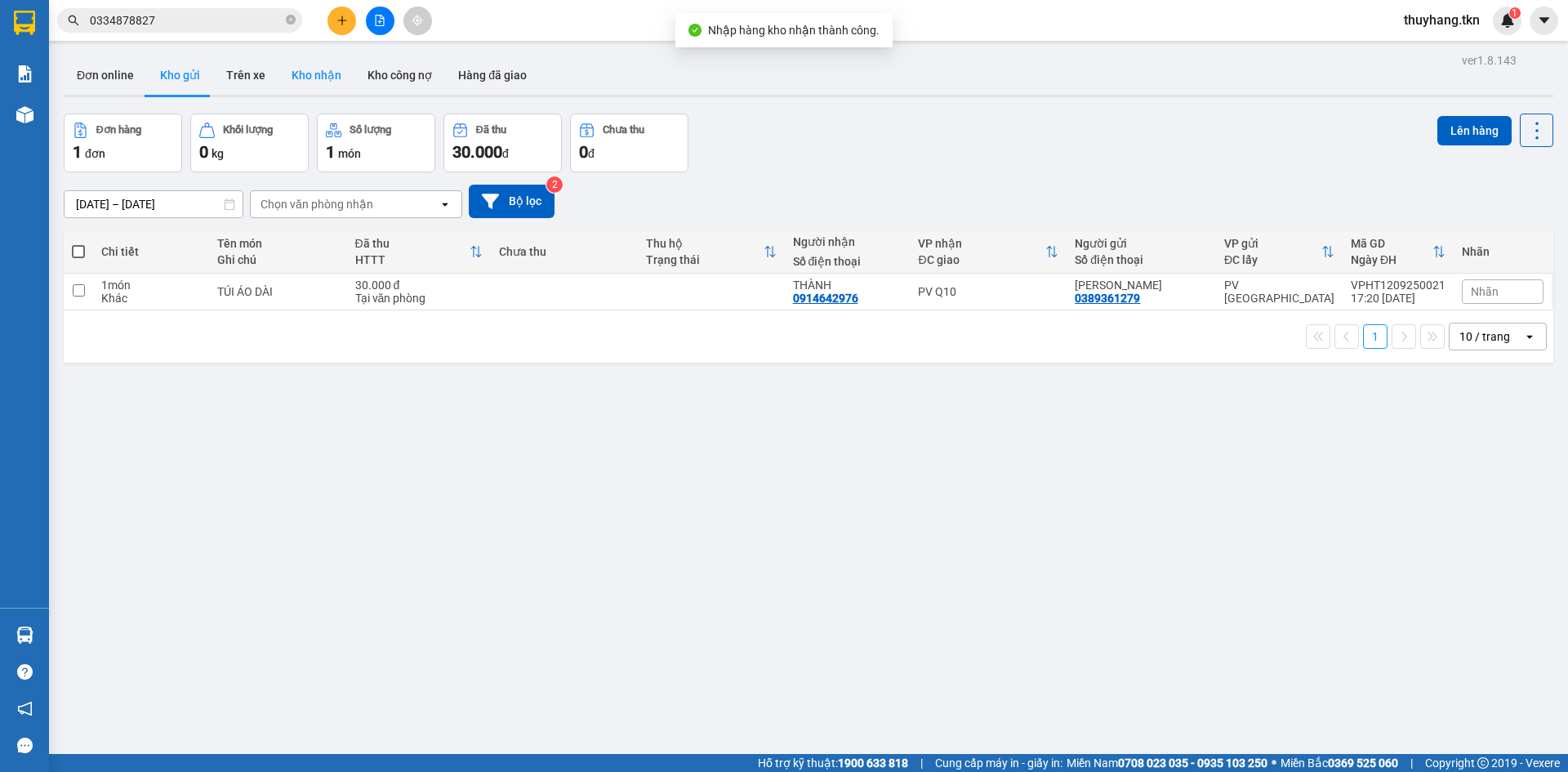
click at [319, 73] on button "Kho nhận" at bounding box center [316, 76] width 76 height 40
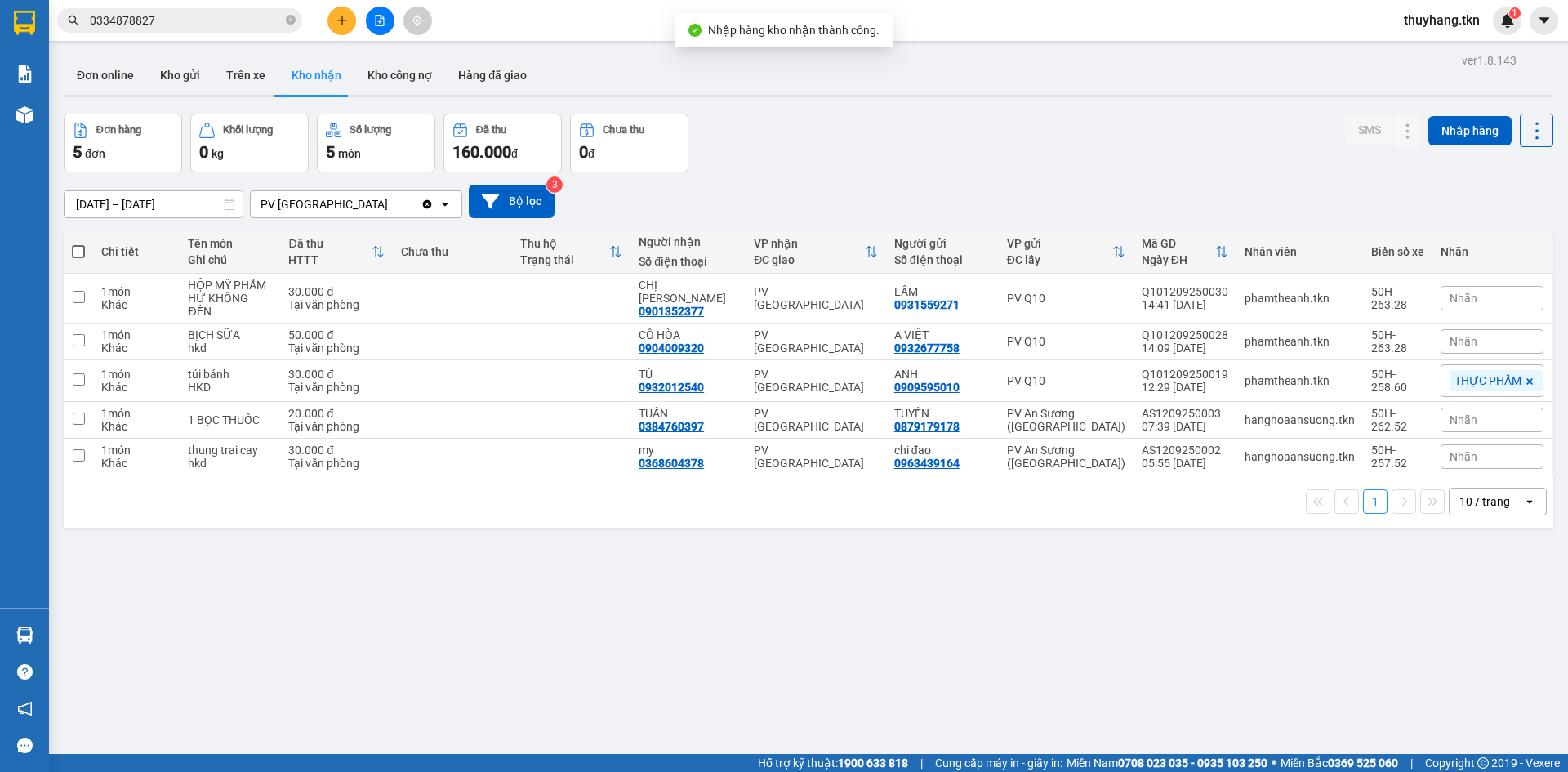
click at [35, 634] on div at bounding box center [24, 634] width 28 height 28
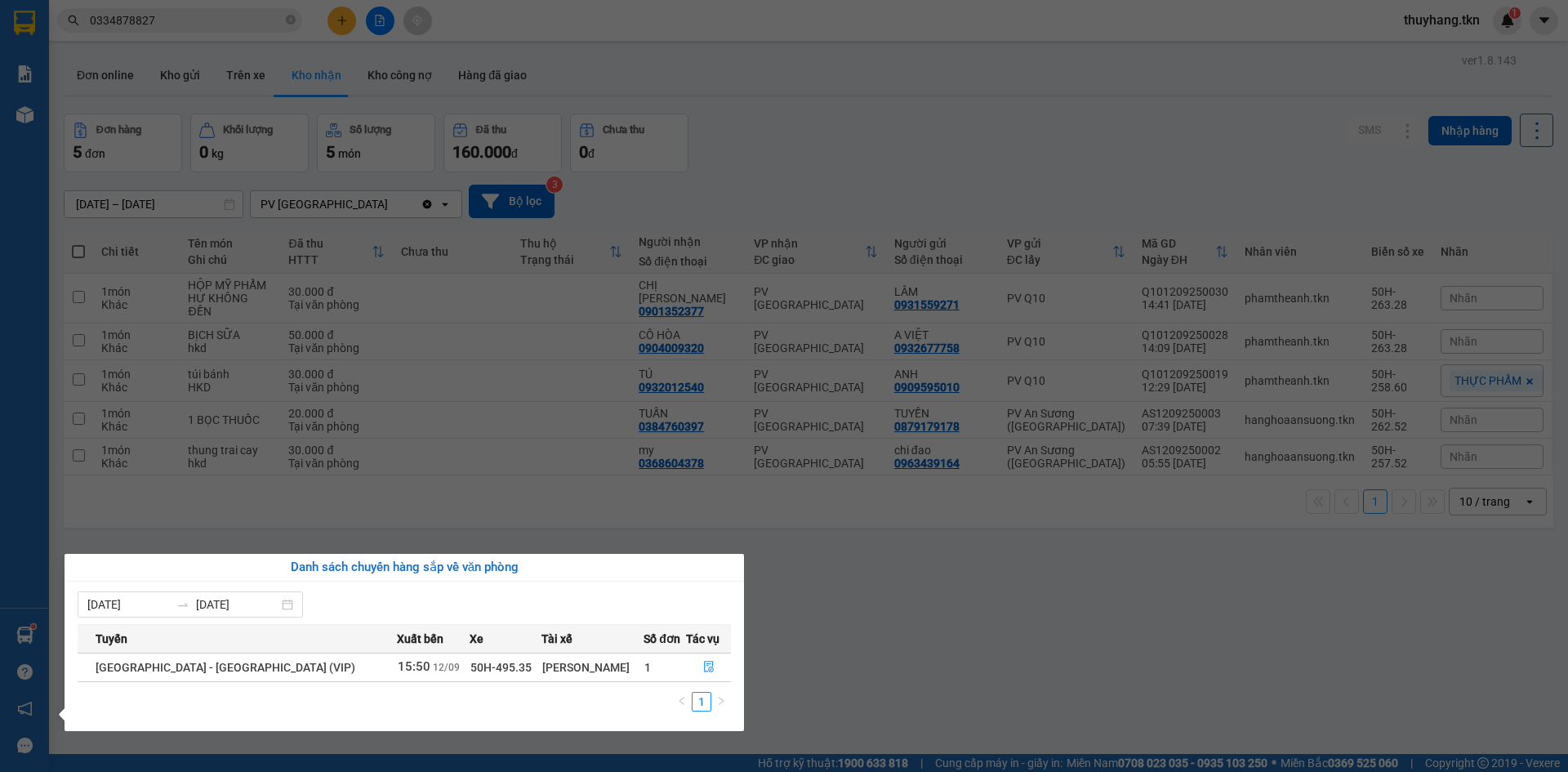
click at [885, 648] on section "Kết quả tìm kiếm ( 1 ) Bộ lọc Mã ĐH Trạng thái Món hàng Thu hộ Tổng cước Chưa c…" at bounding box center [784, 386] width 1568 height 772
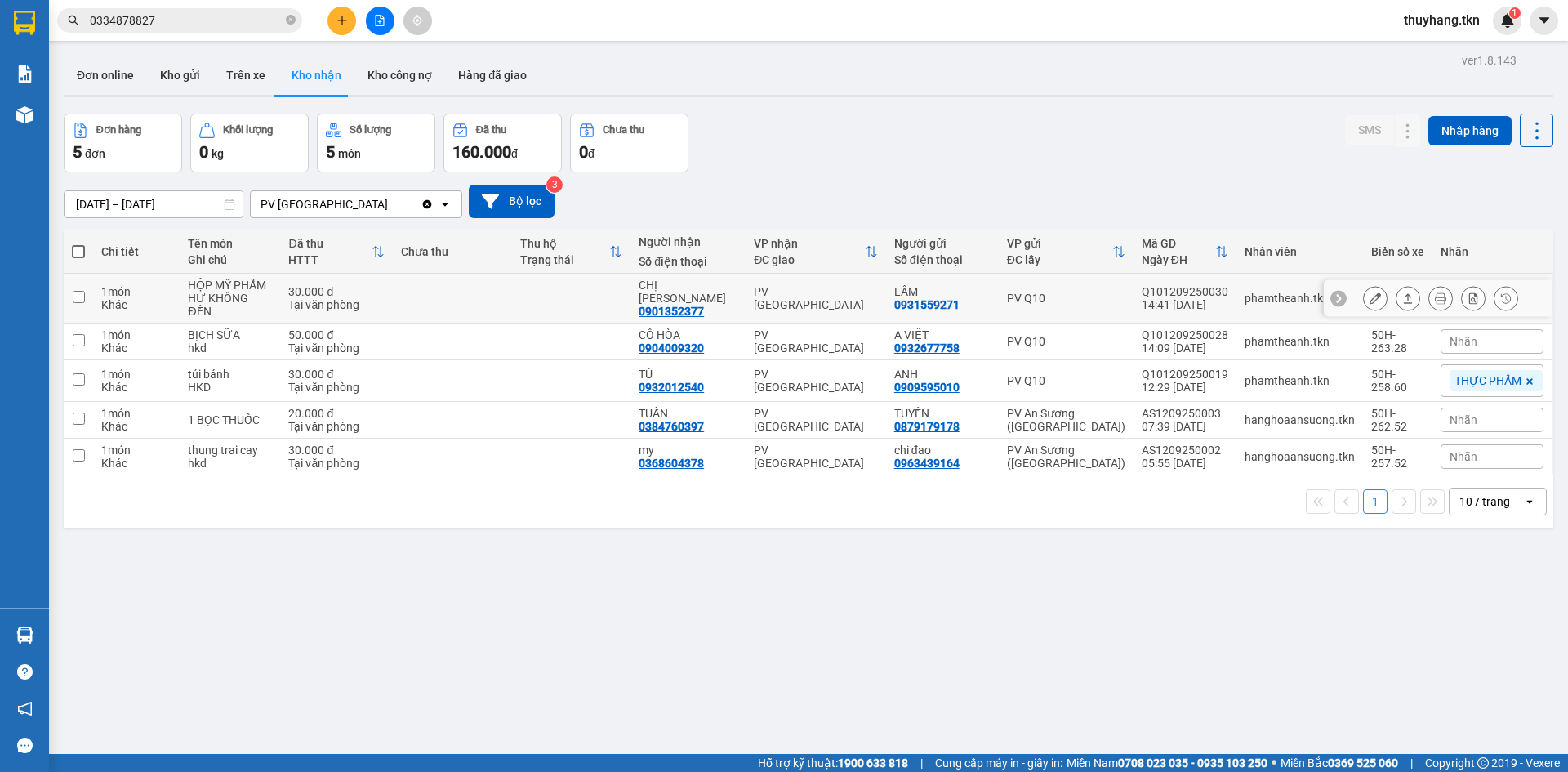
click at [564, 297] on td at bounding box center [571, 298] width 119 height 50
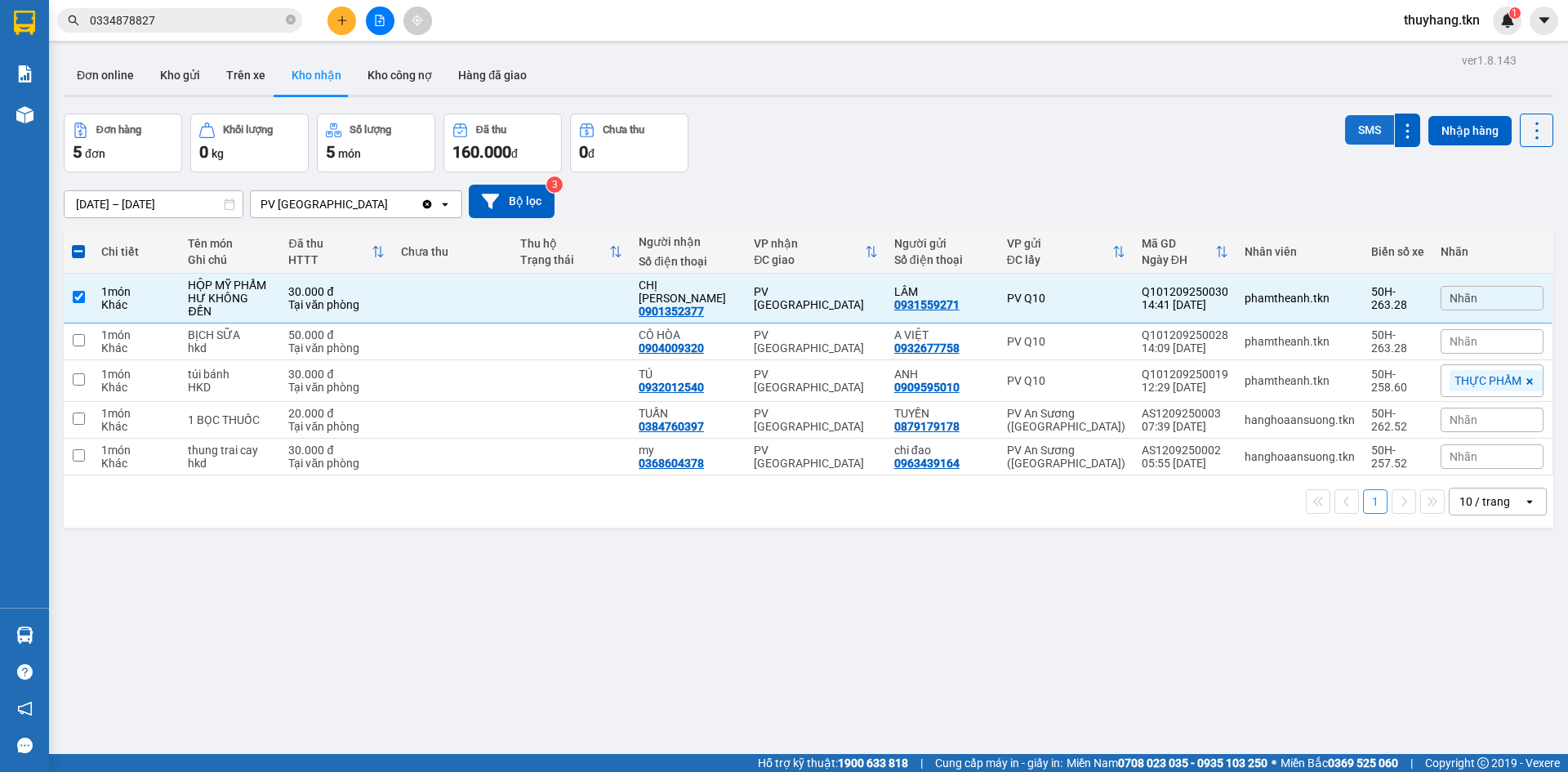
click at [1365, 136] on button "SMS" at bounding box center [1369, 130] width 49 height 29
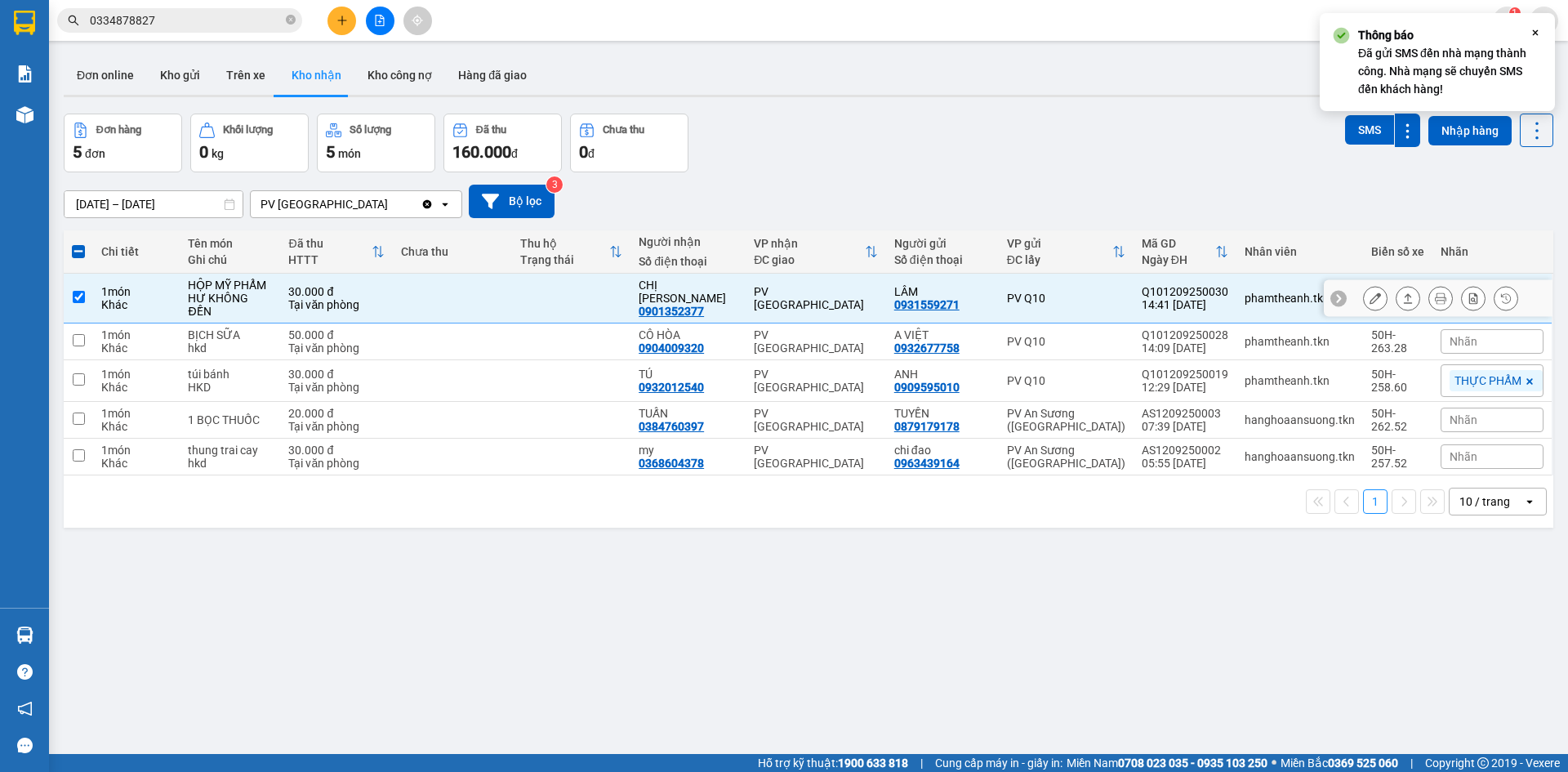
click at [534, 282] on td at bounding box center [571, 298] width 119 height 50
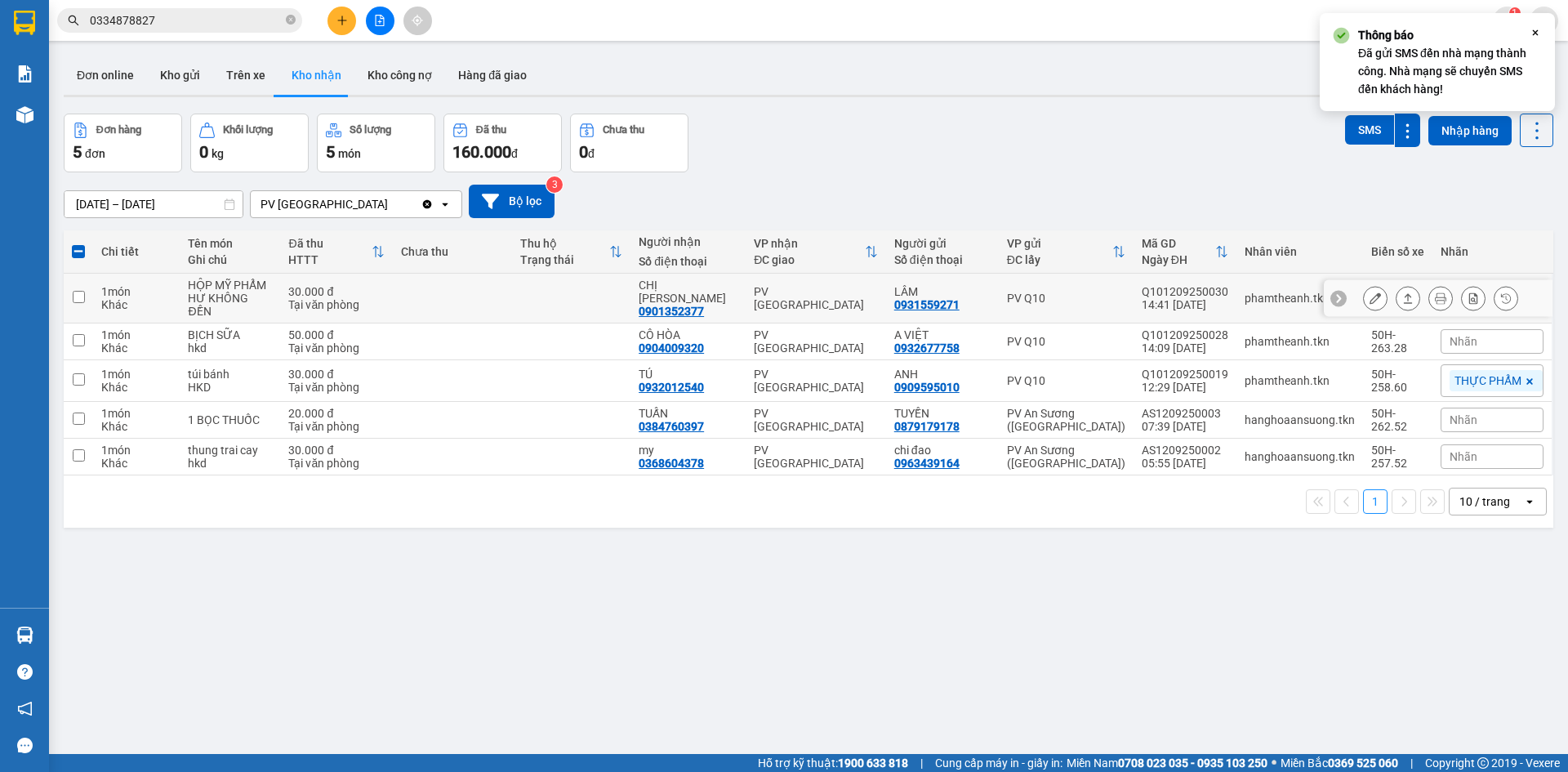
checkbox input "false"
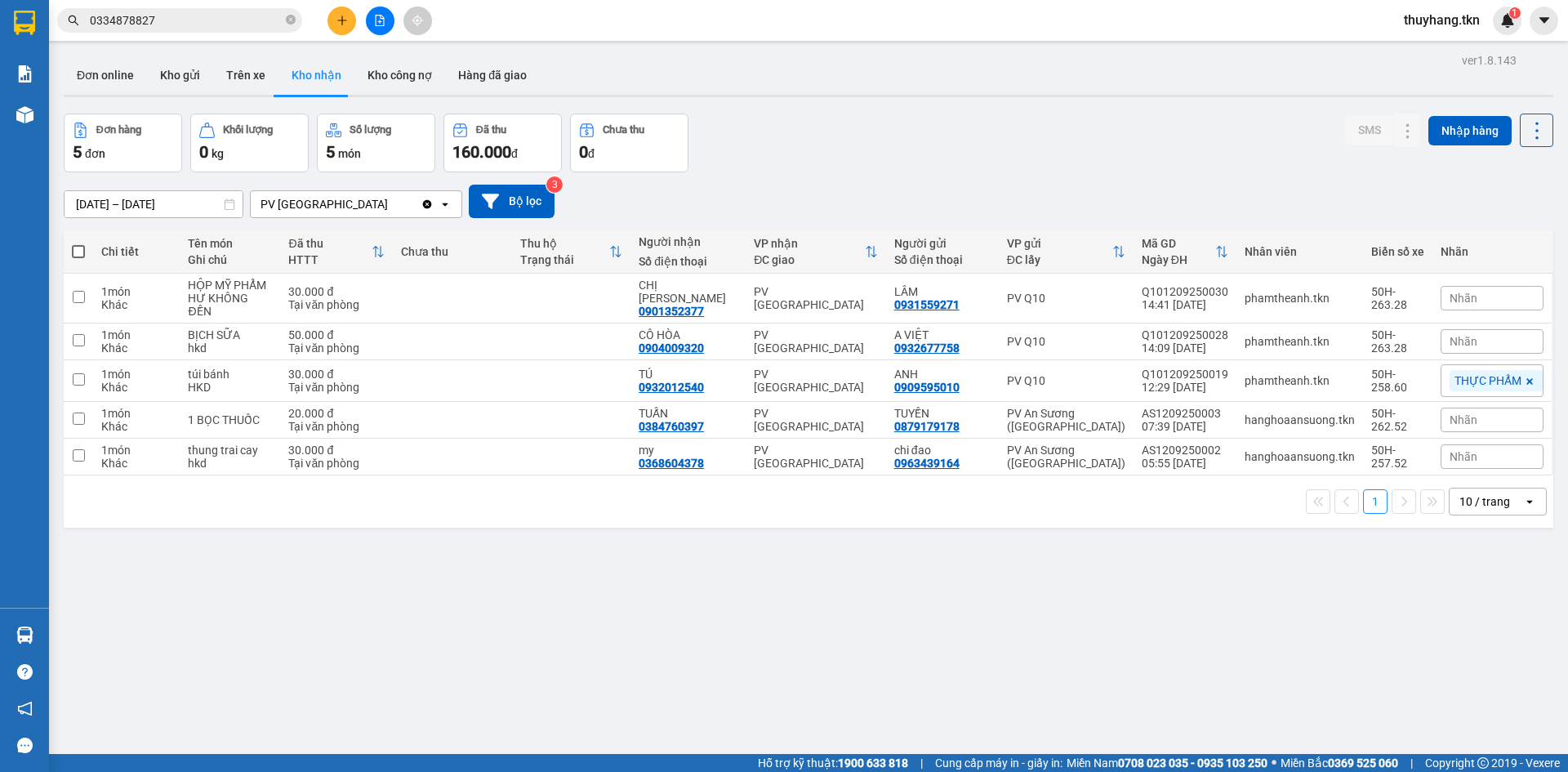
click at [334, 24] on button at bounding box center [341, 21] width 28 height 28
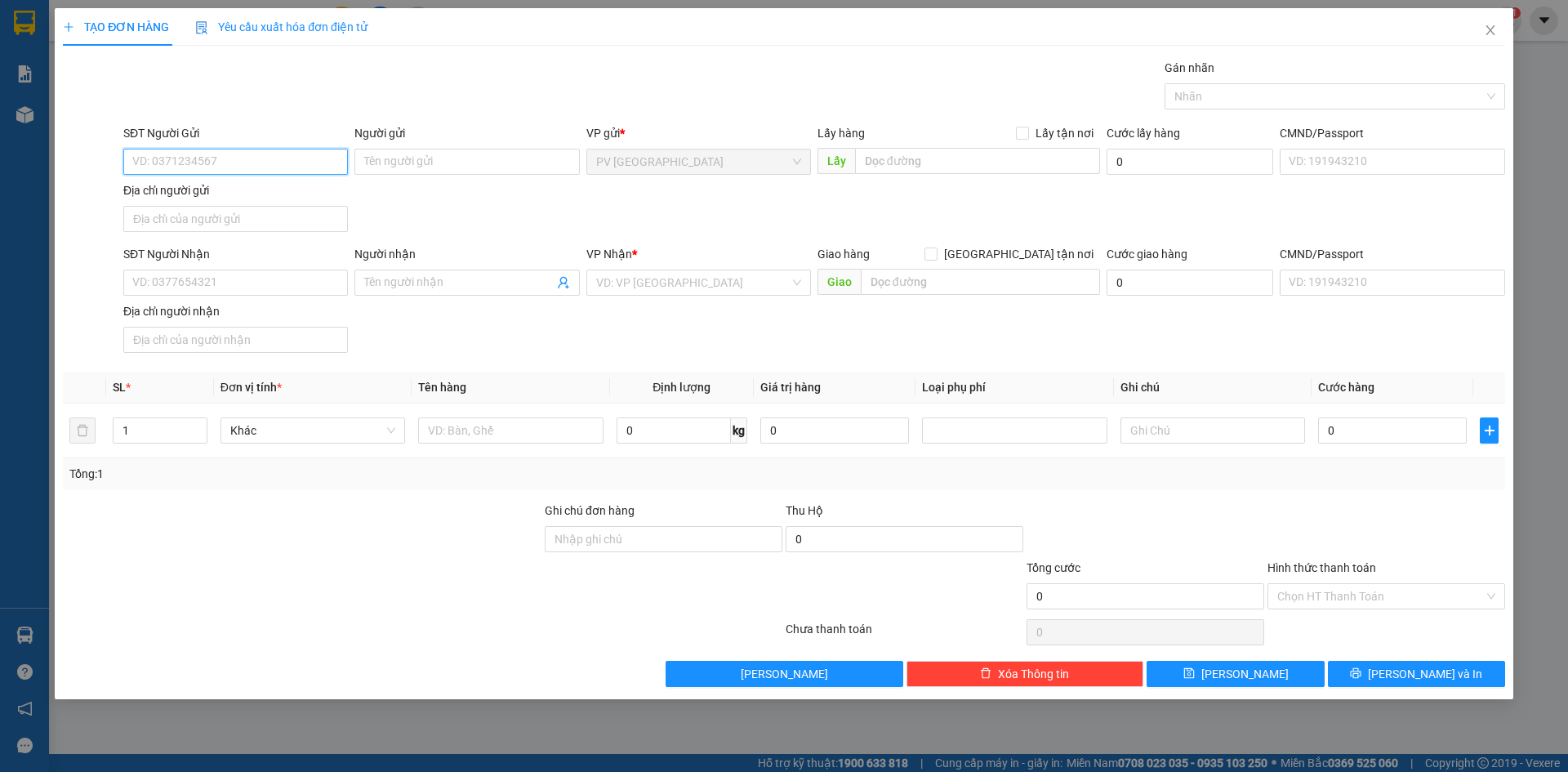
click at [319, 164] on input "SĐT Người Gửi" at bounding box center [235, 162] width 224 height 26
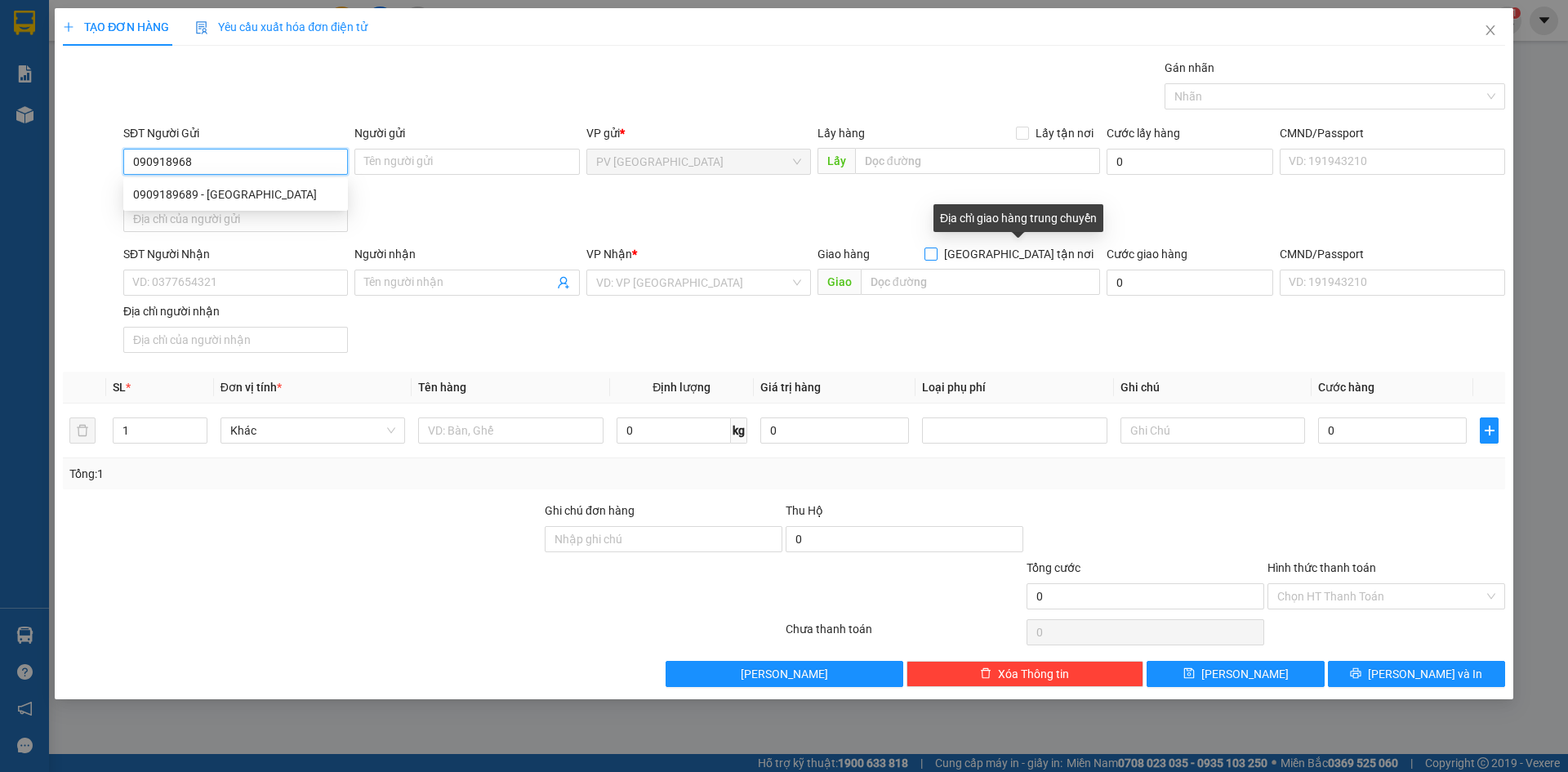
type input "0909189689"
click at [296, 189] on div "0909189689 - VIỆT ÚC" at bounding box center [235, 194] width 205 height 18
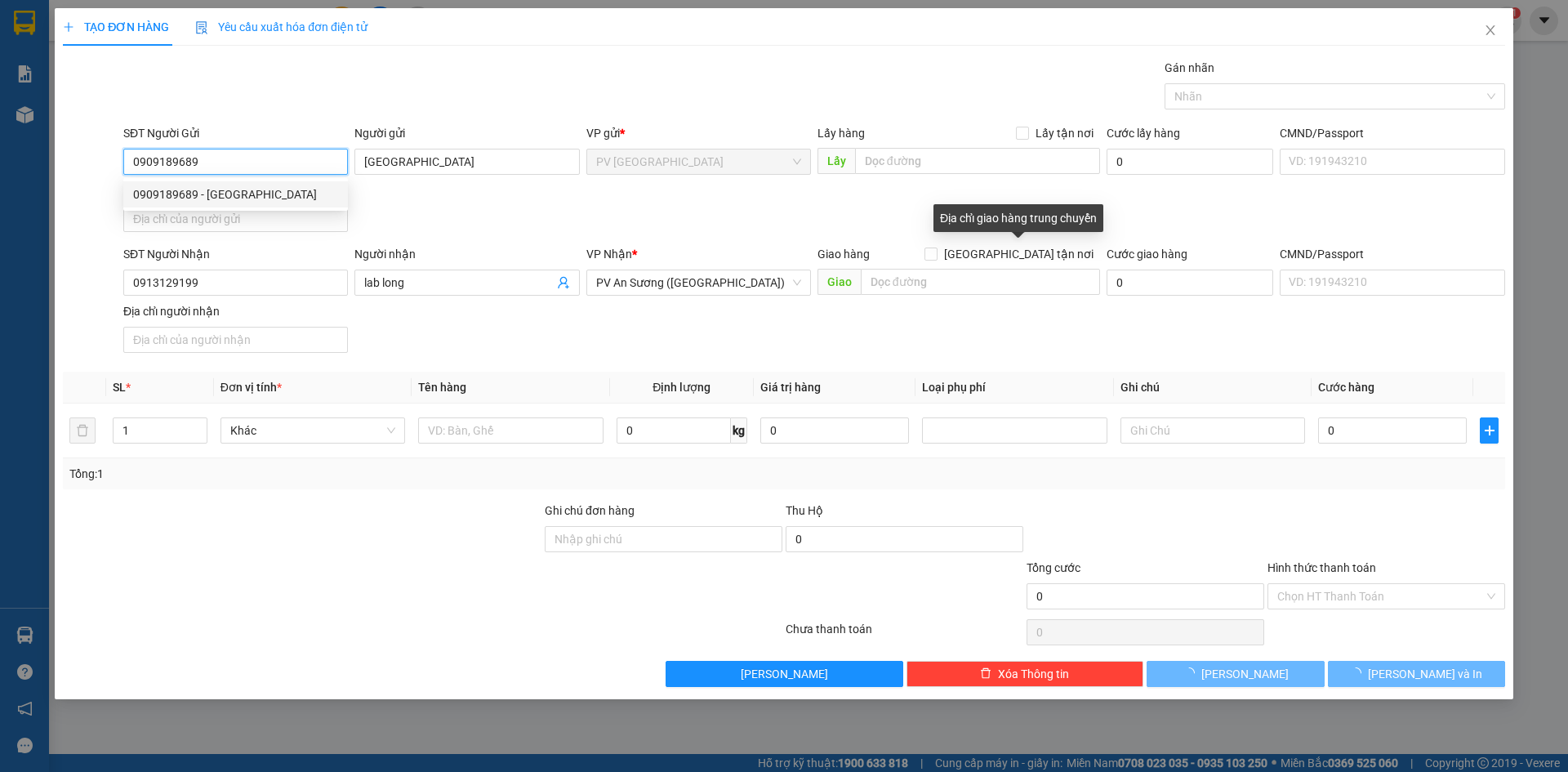
type input "[GEOGRAPHIC_DATA]"
type input "0913129199"
type input "lab long"
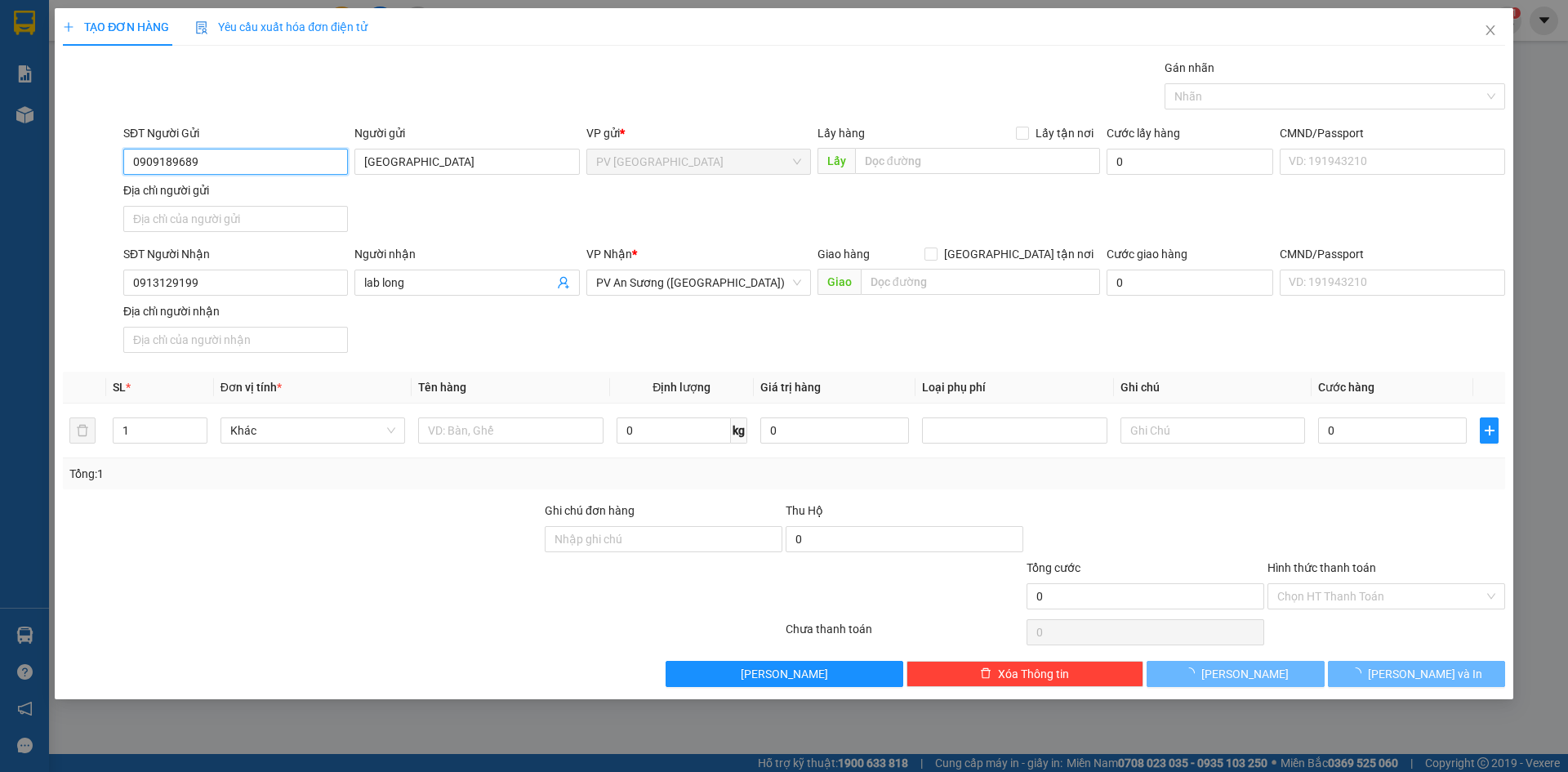
type input "20.000"
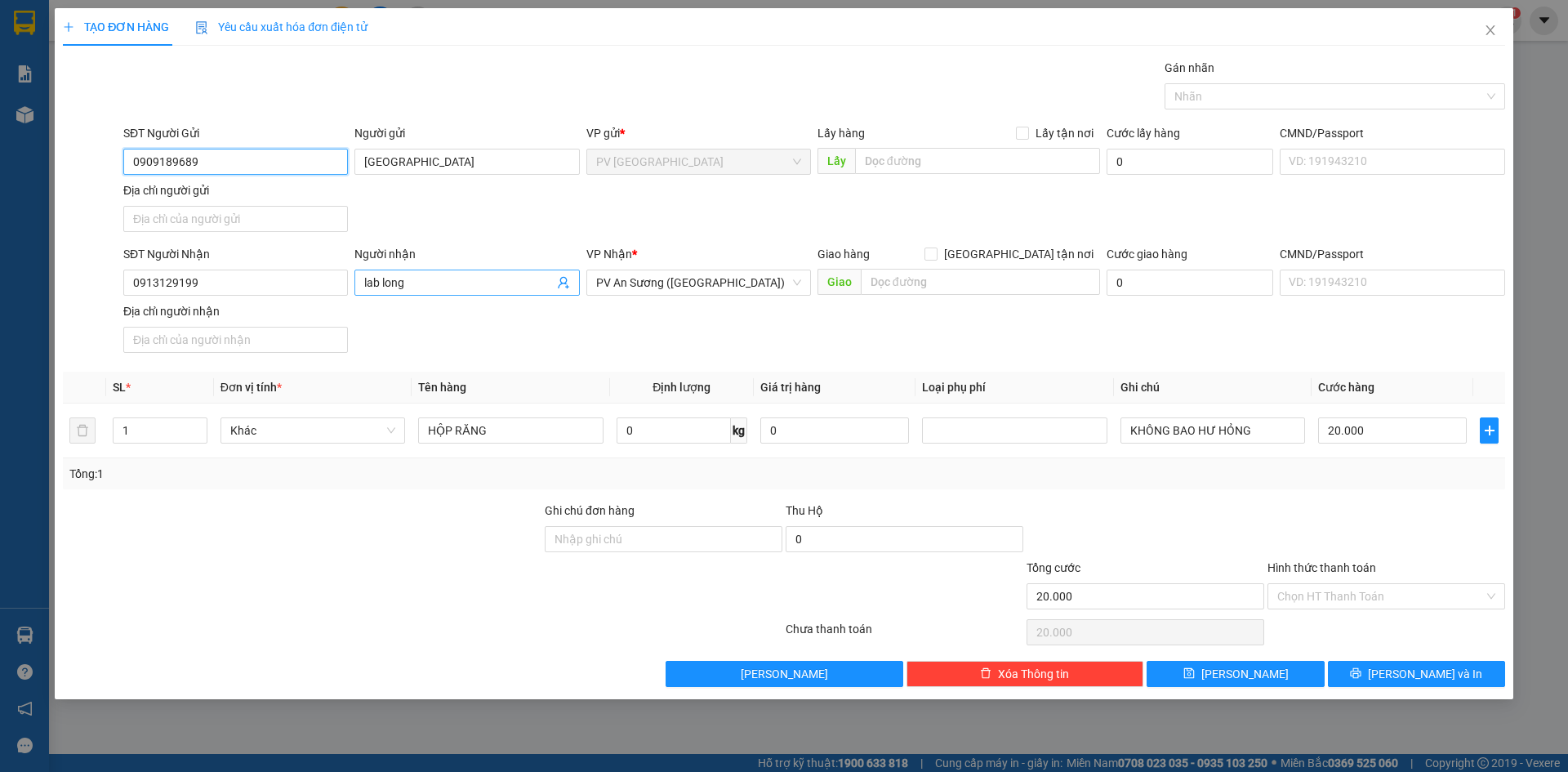
type input "0909189689"
click at [432, 287] on input "lab long" at bounding box center [459, 282] width 189 height 18
type input "LABO NGUYỄN LONG"
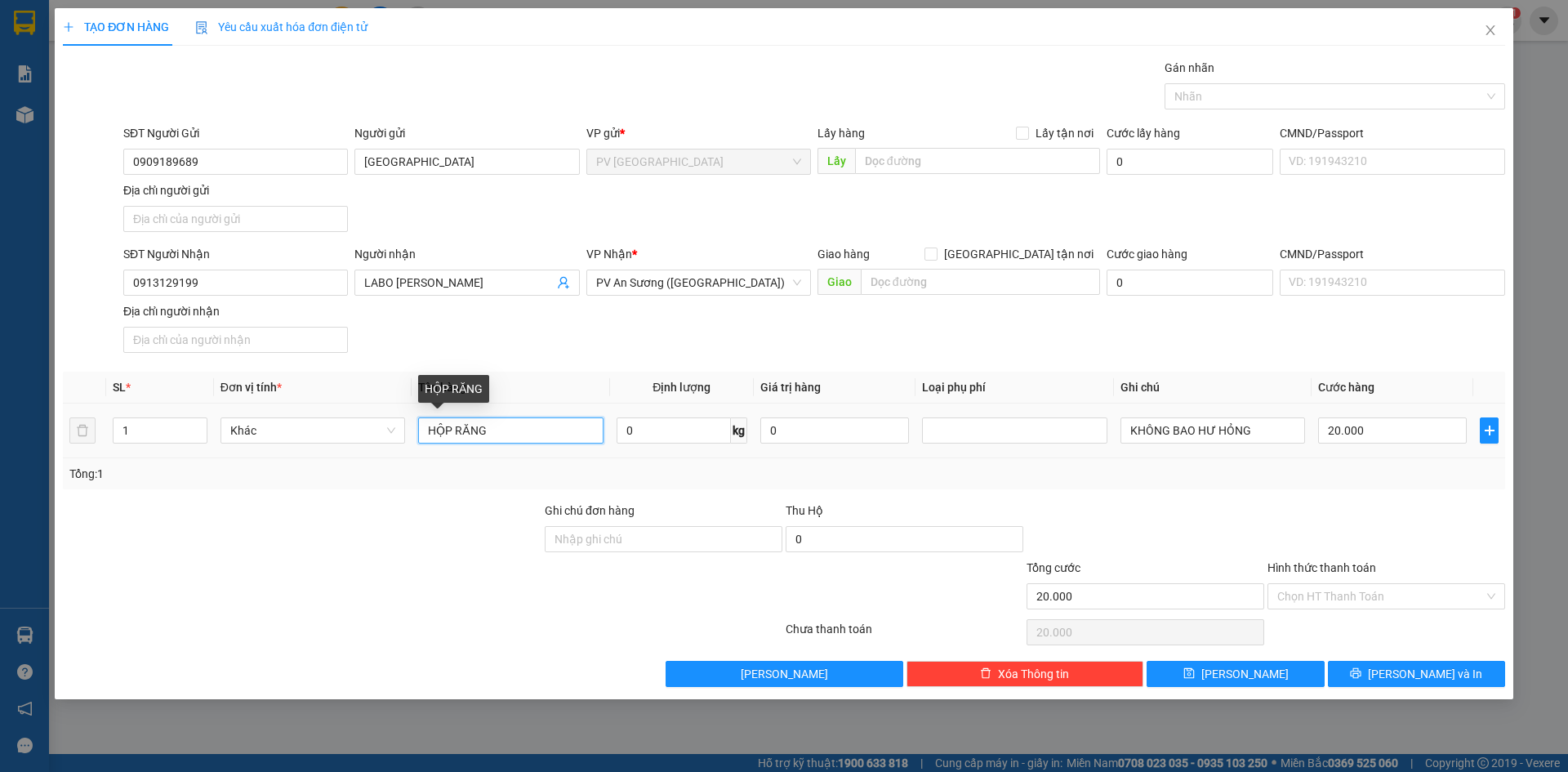
click at [512, 440] on input "HỘP RĂNG" at bounding box center [510, 431] width 185 height 26
type input "HỘP NHA KHOA"
click at [1370, 591] on input "Hình thức thanh toán" at bounding box center [1380, 597] width 206 height 25
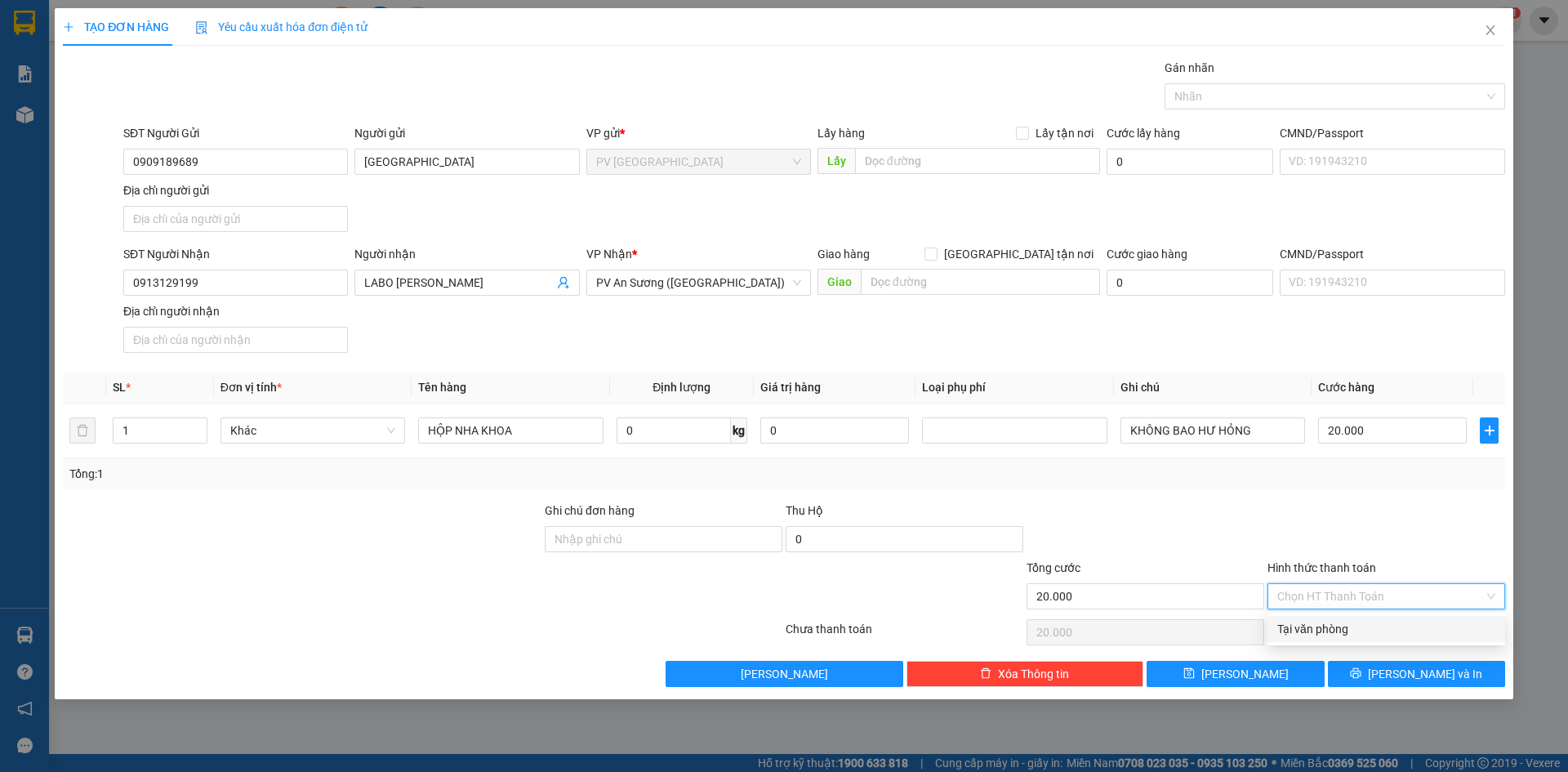
click at [1348, 628] on div "Tại văn phòng" at bounding box center [1386, 628] width 218 height 18
type input "0"
click at [1364, 671] on button "[PERSON_NAME] và In" at bounding box center [1416, 674] width 177 height 26
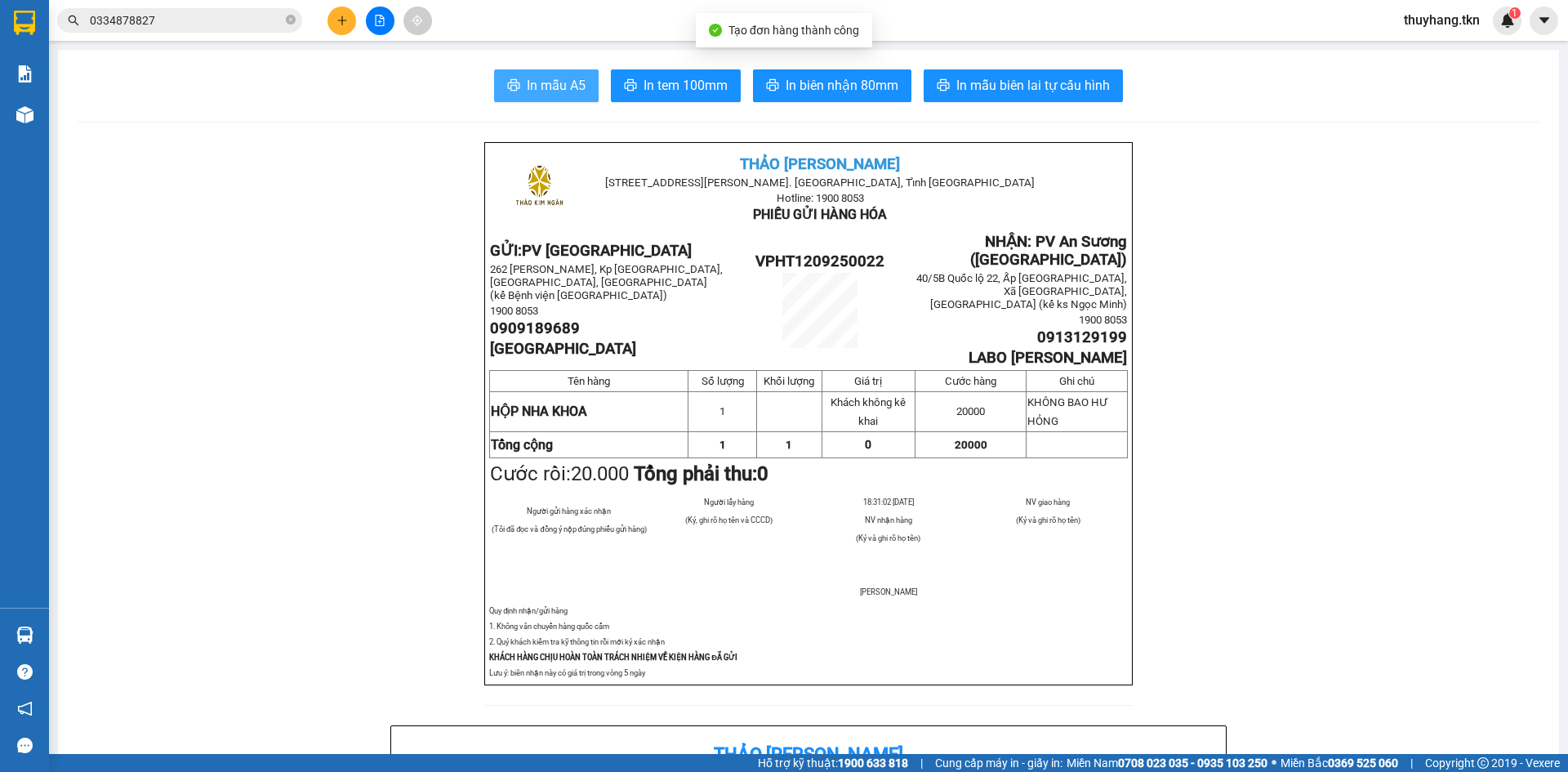
click at [516, 81] on button "In mẫu A5" at bounding box center [546, 86] width 105 height 33
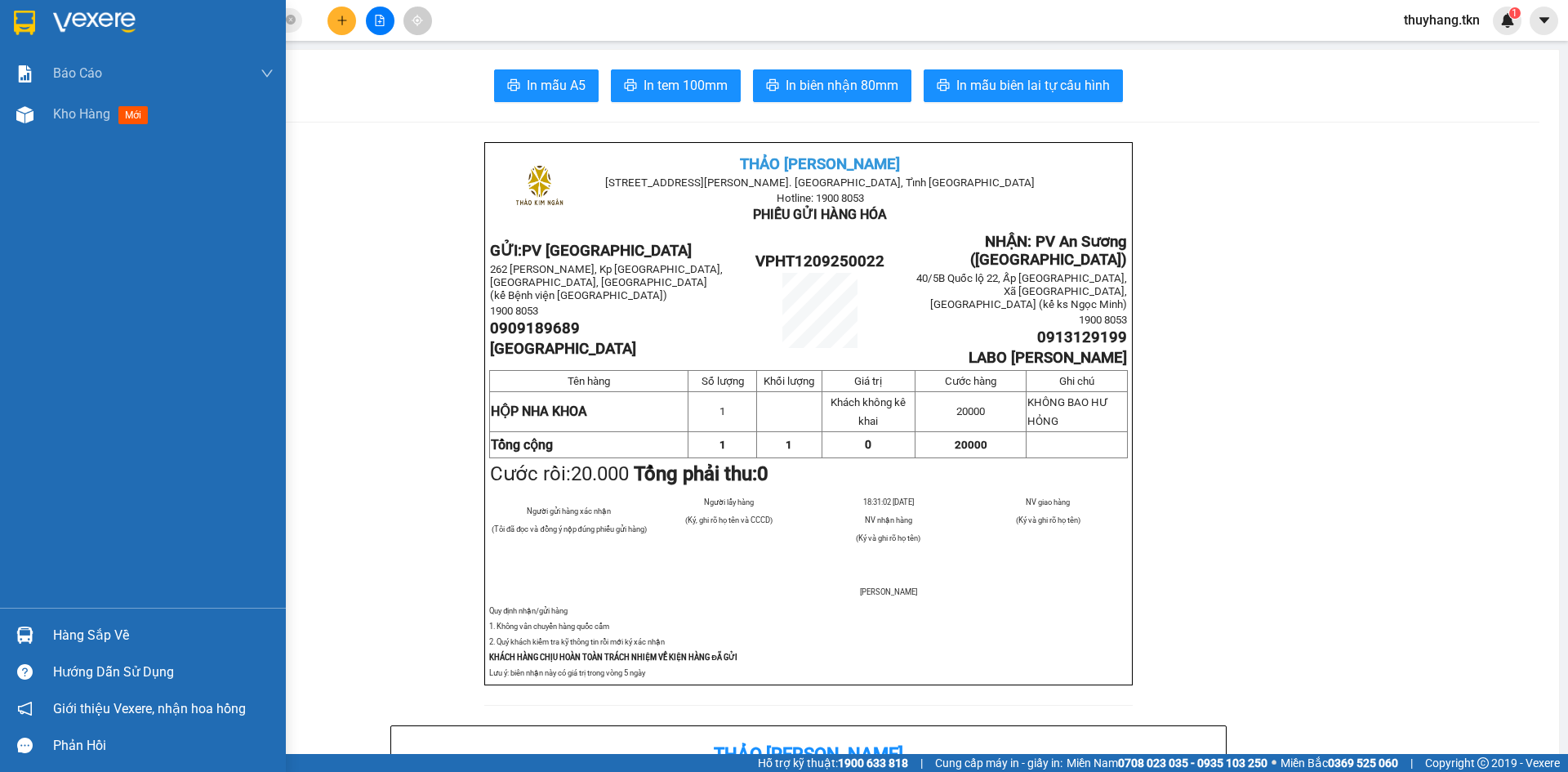
click at [25, 26] on img at bounding box center [24, 22] width 21 height 25
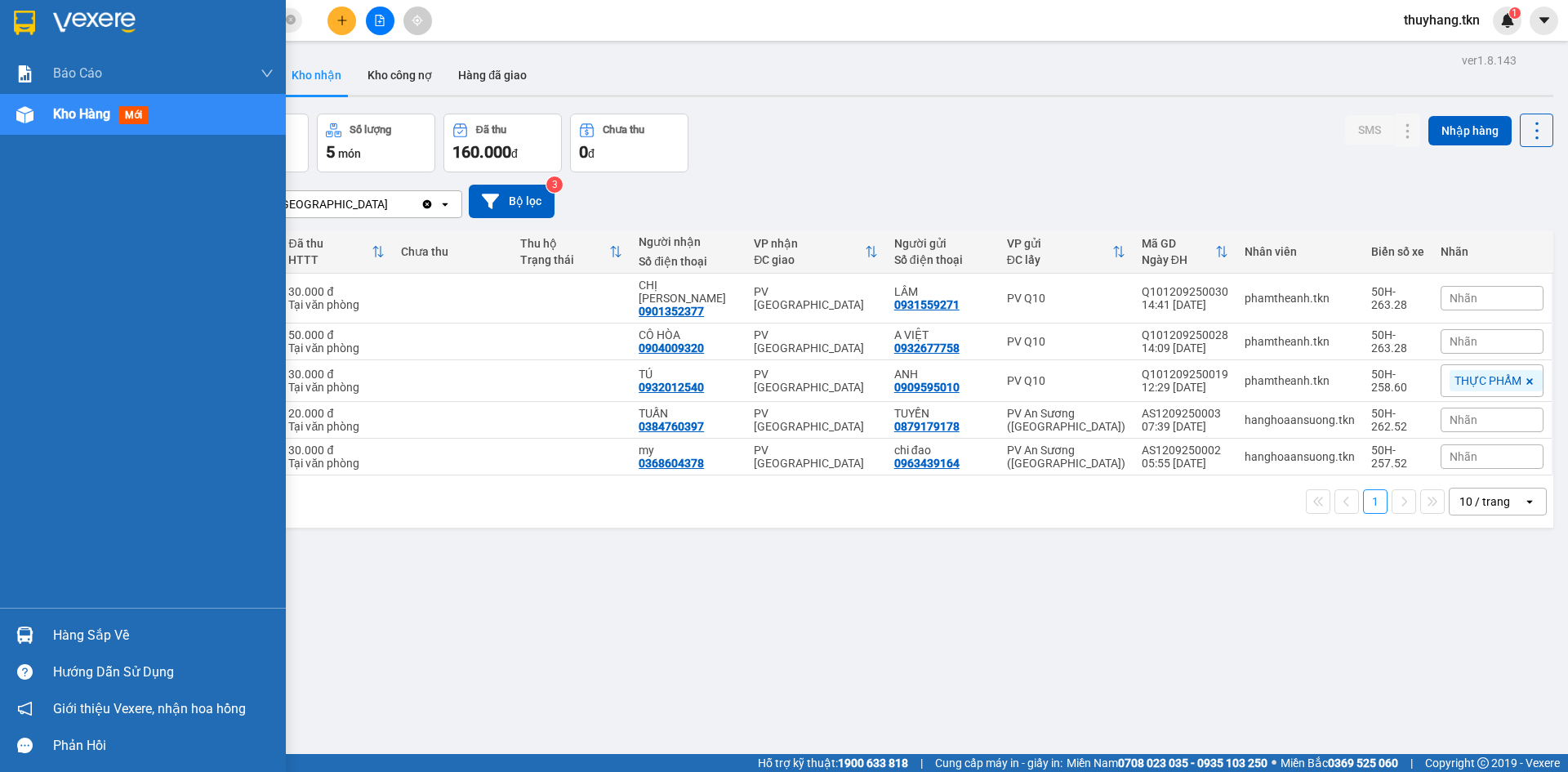
click at [43, 638] on div "Hàng sắp về" at bounding box center [143, 635] width 286 height 37
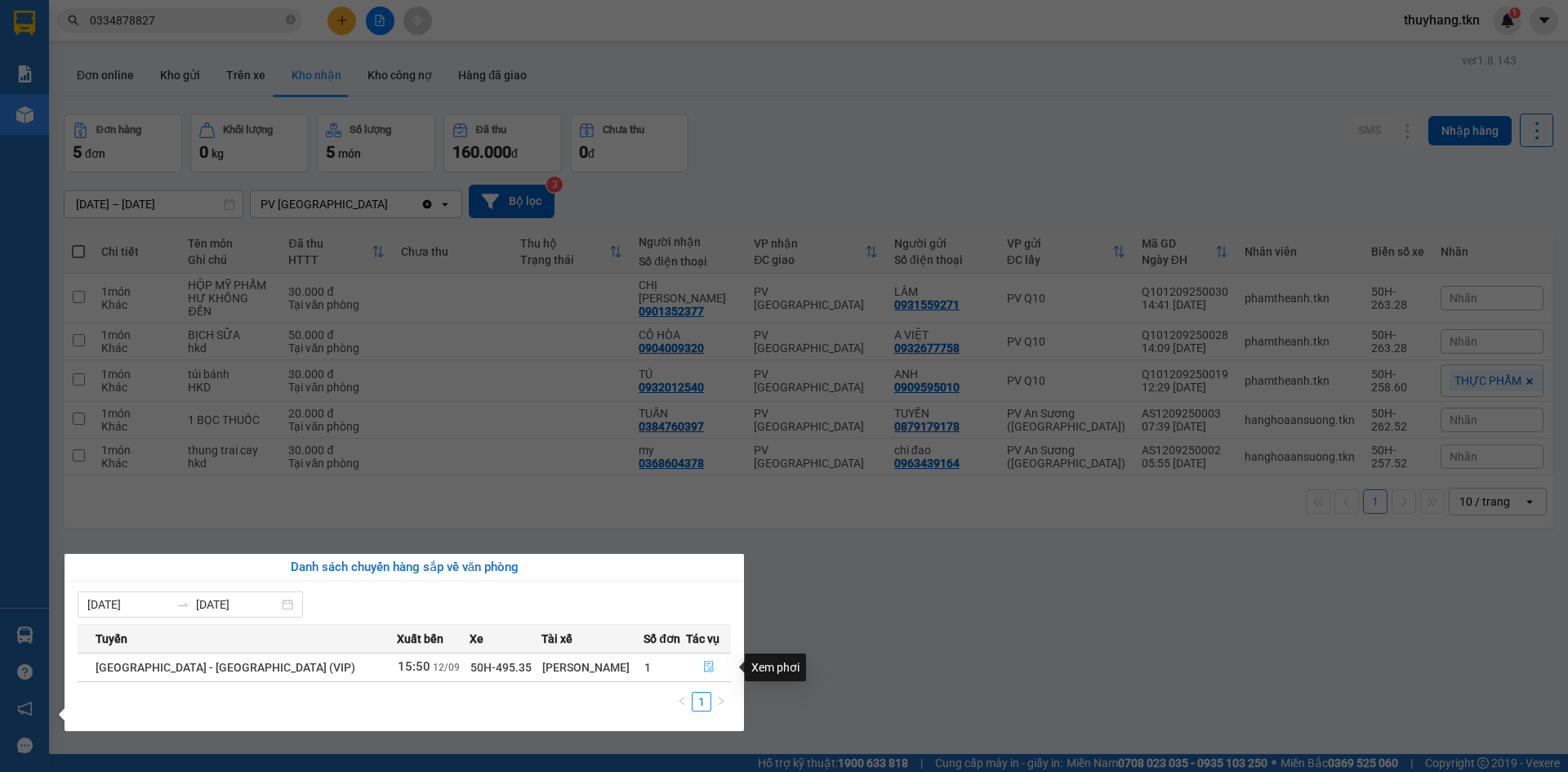
click at [704, 666] on icon "file-done" at bounding box center [708, 667] width 9 height 11
